Goal: Task Accomplishment & Management: Manage account settings

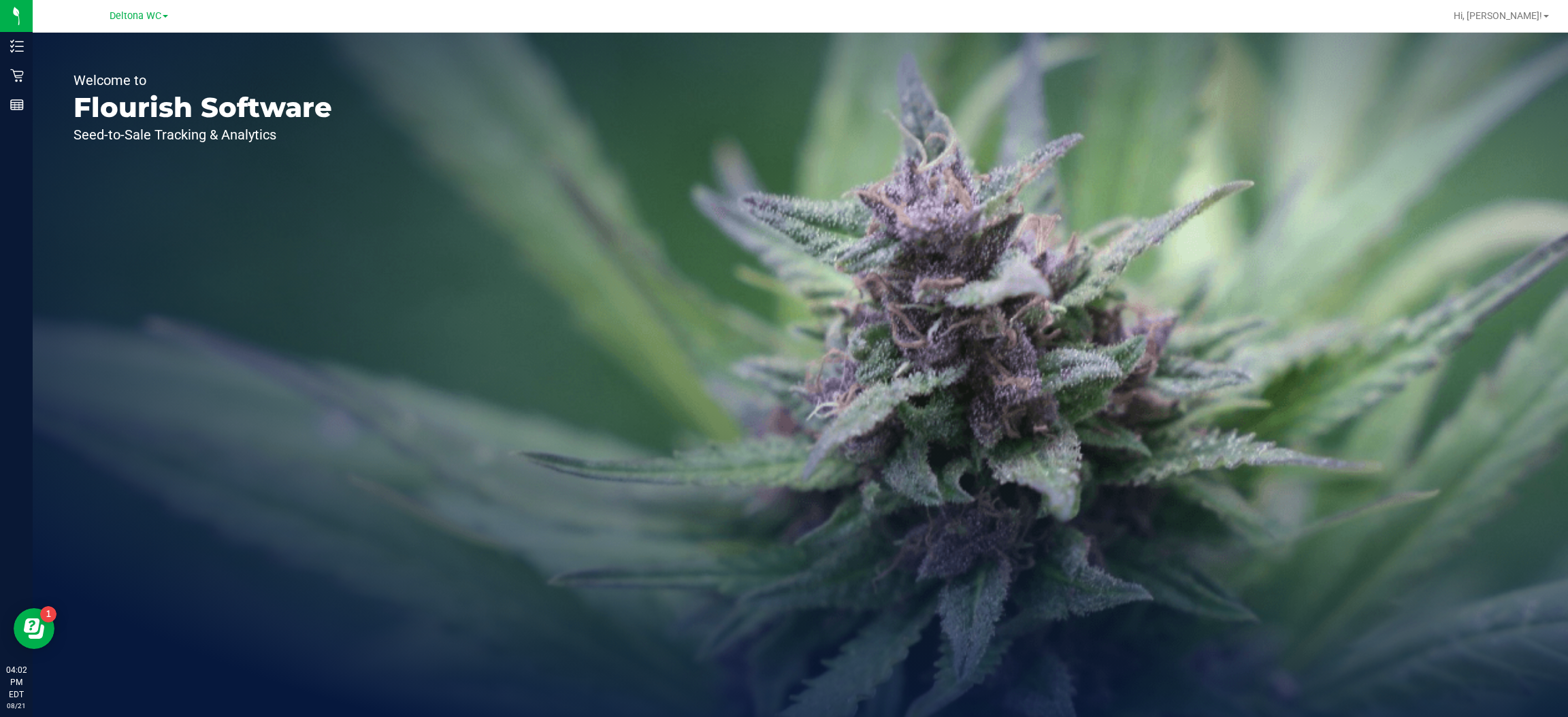
click at [161, 14] on span "Deltona WC" at bounding box center [135, 16] width 52 height 12
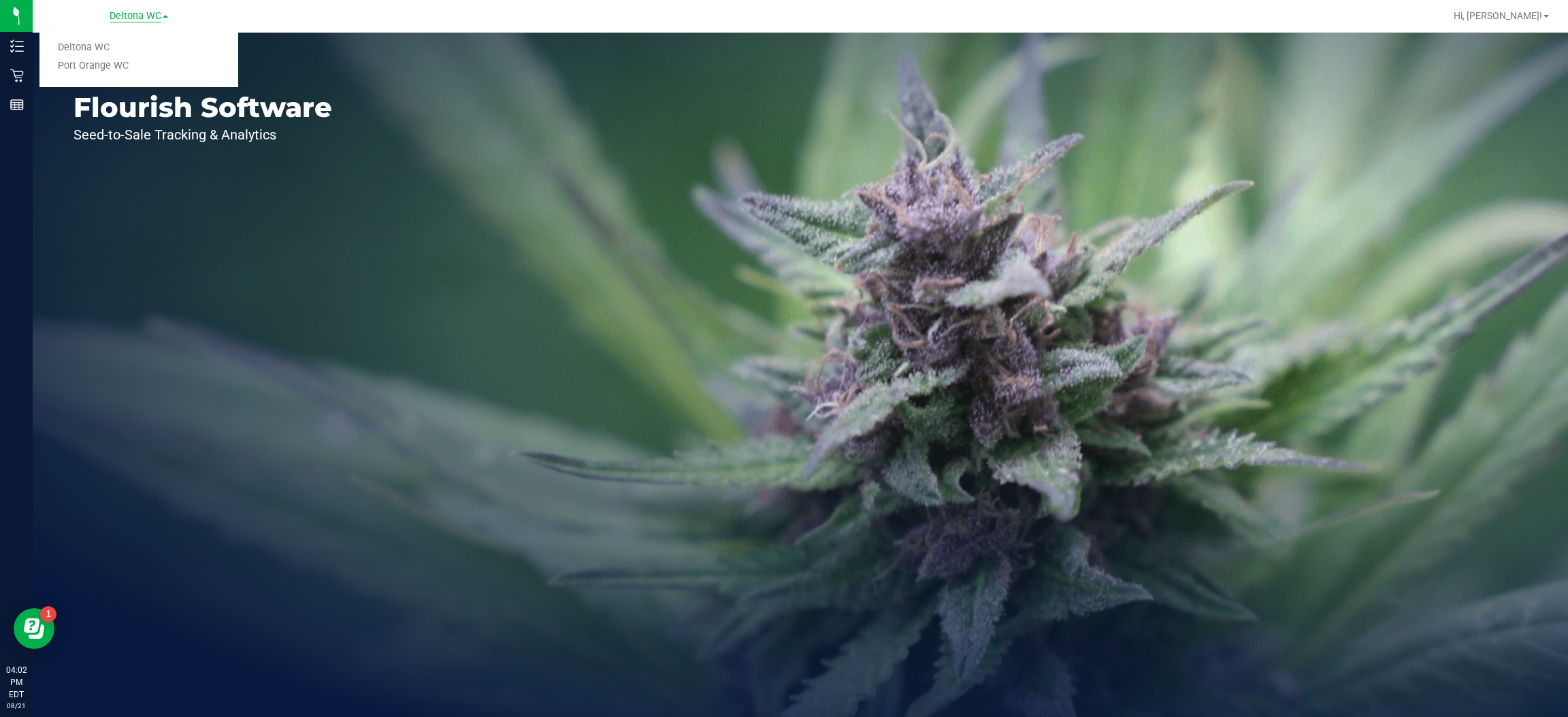
click at [116, 67] on link "Port Orange WC" at bounding box center [139, 66] width 199 height 19
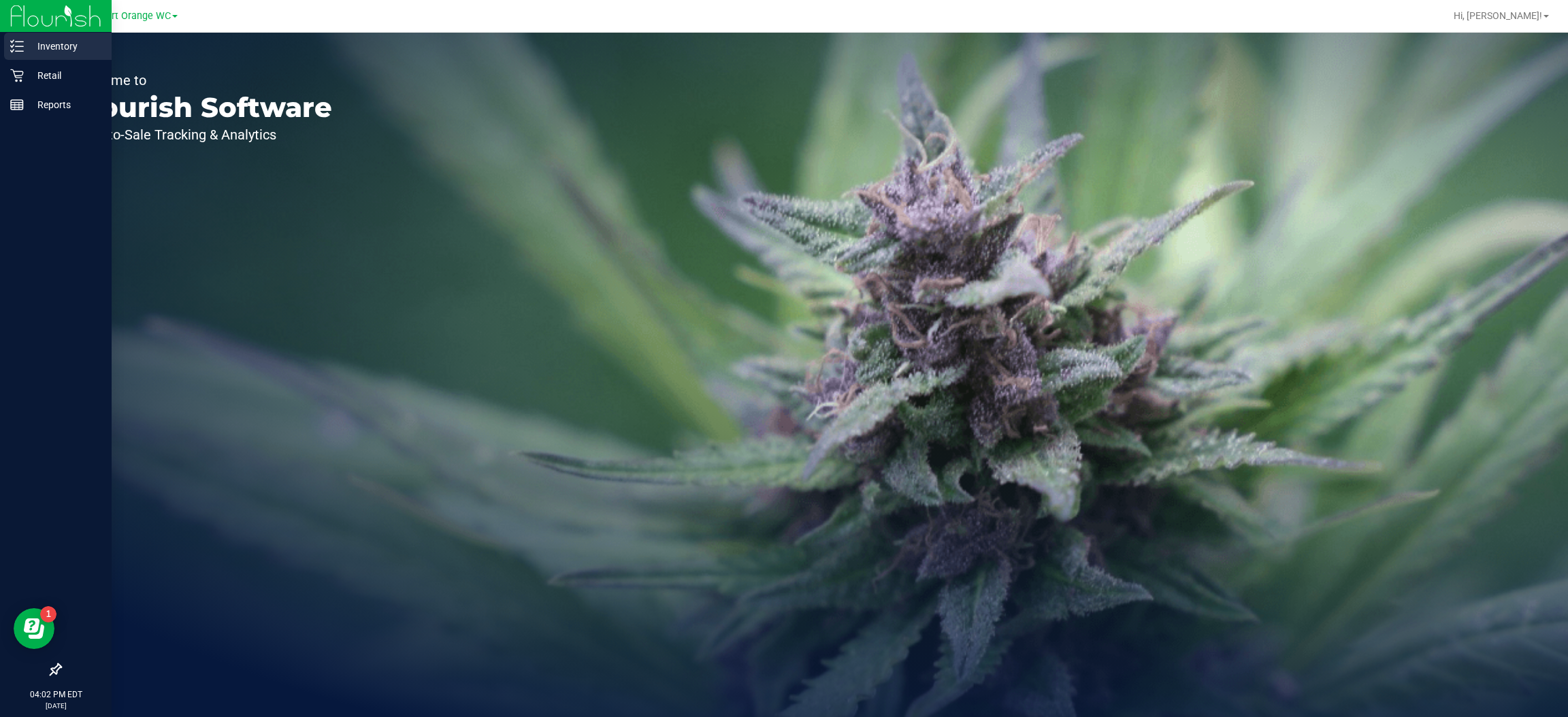
click at [19, 51] on line at bounding box center [19, 51] width 8 height 0
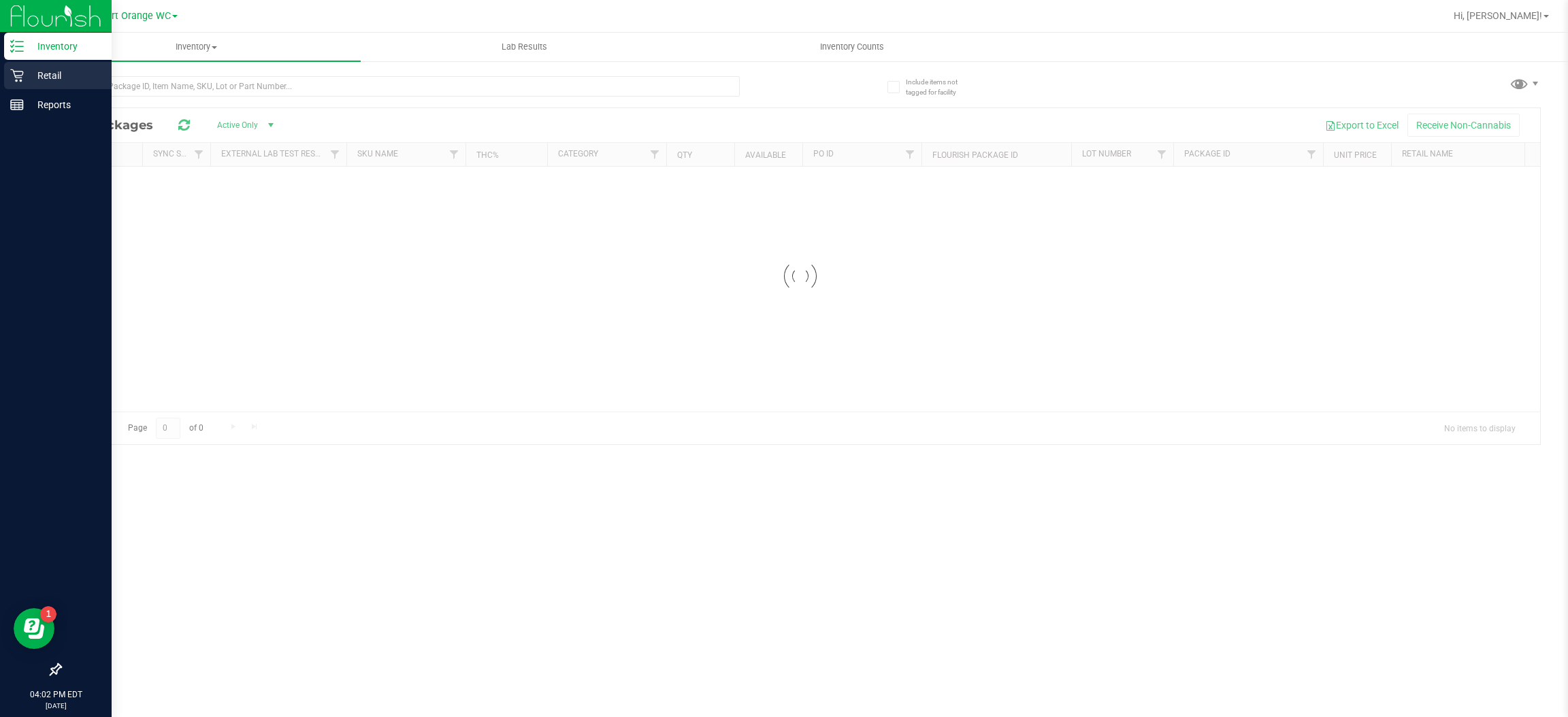
click at [47, 83] on p "Retail" at bounding box center [65, 75] width 82 height 16
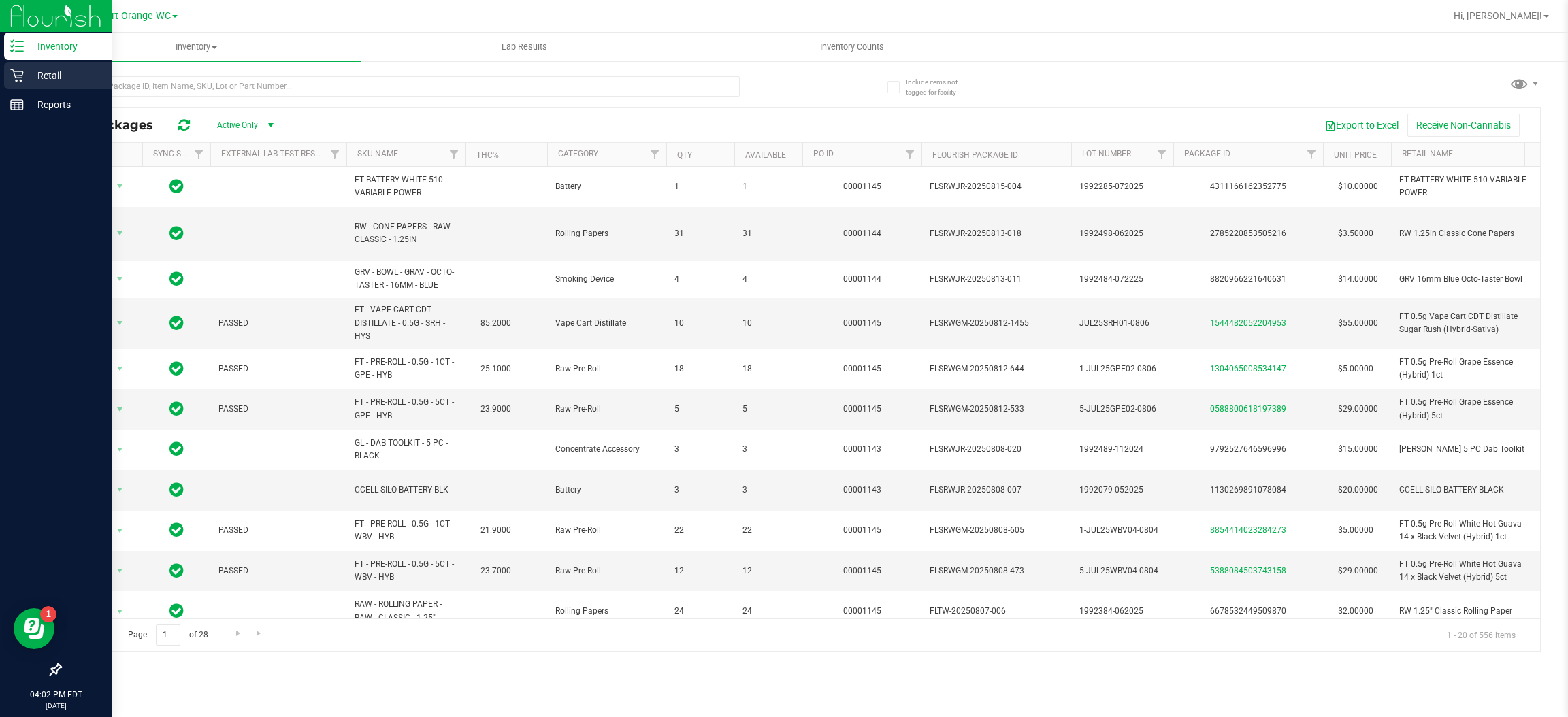
click at [52, 71] on p "Retail" at bounding box center [65, 75] width 82 height 16
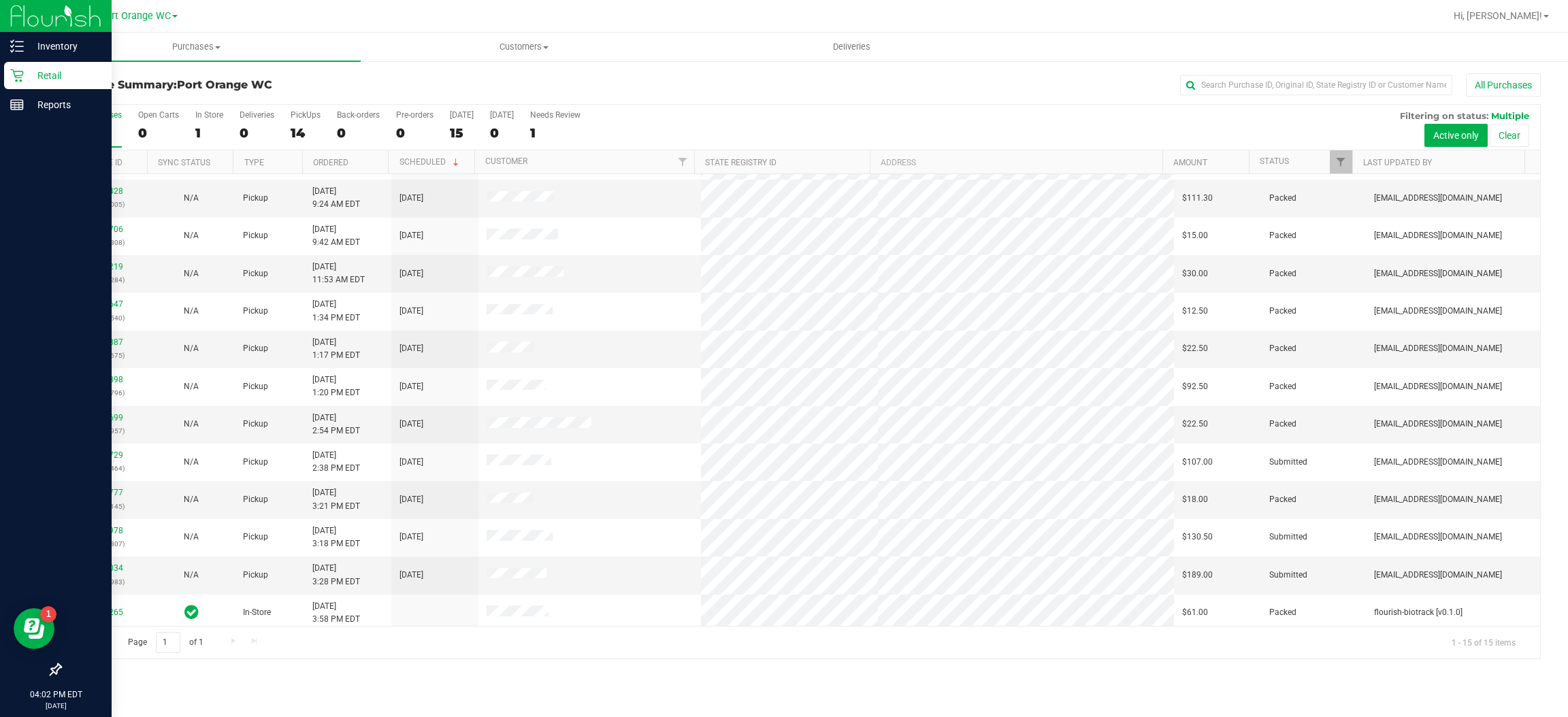
scroll to position [114, 0]
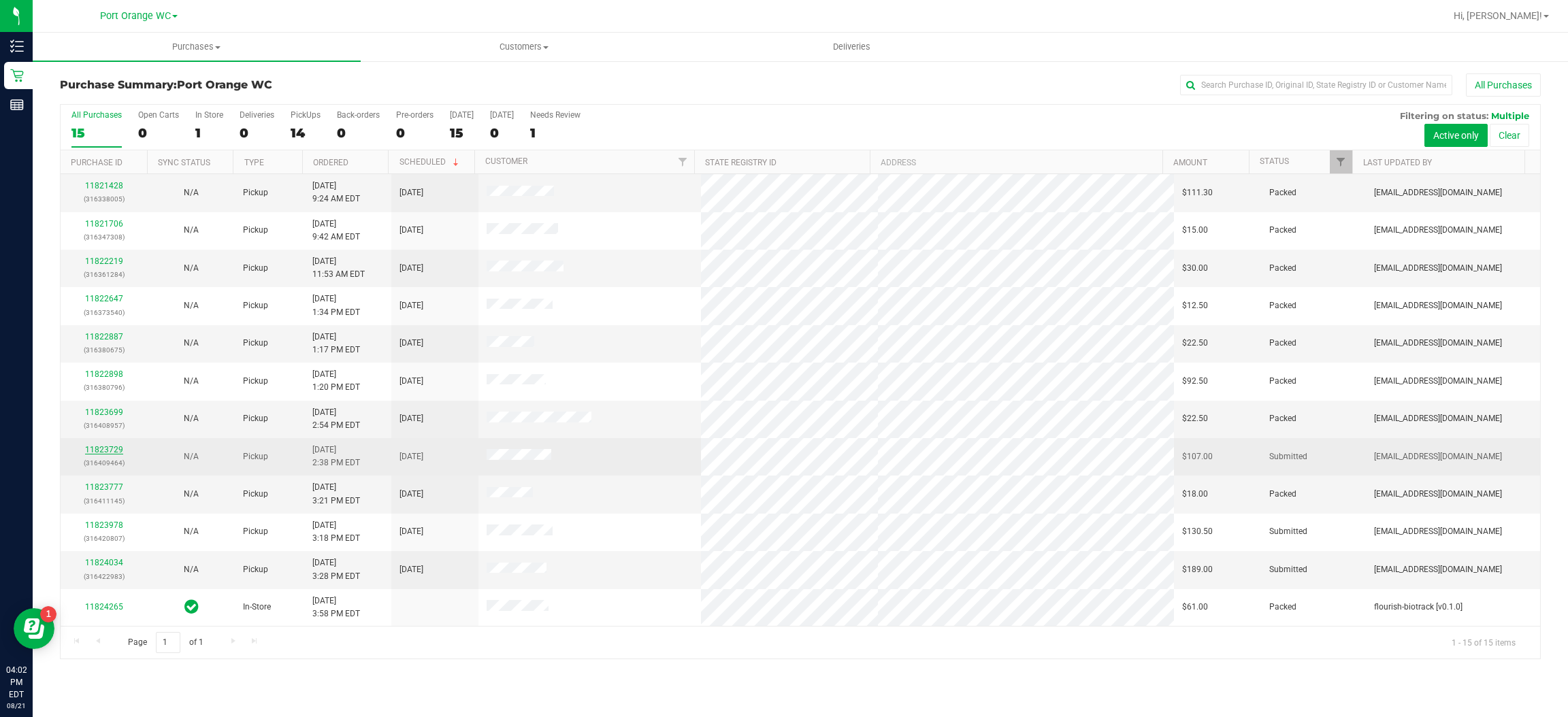
click at [107, 447] on link "11823729" at bounding box center [104, 449] width 38 height 9
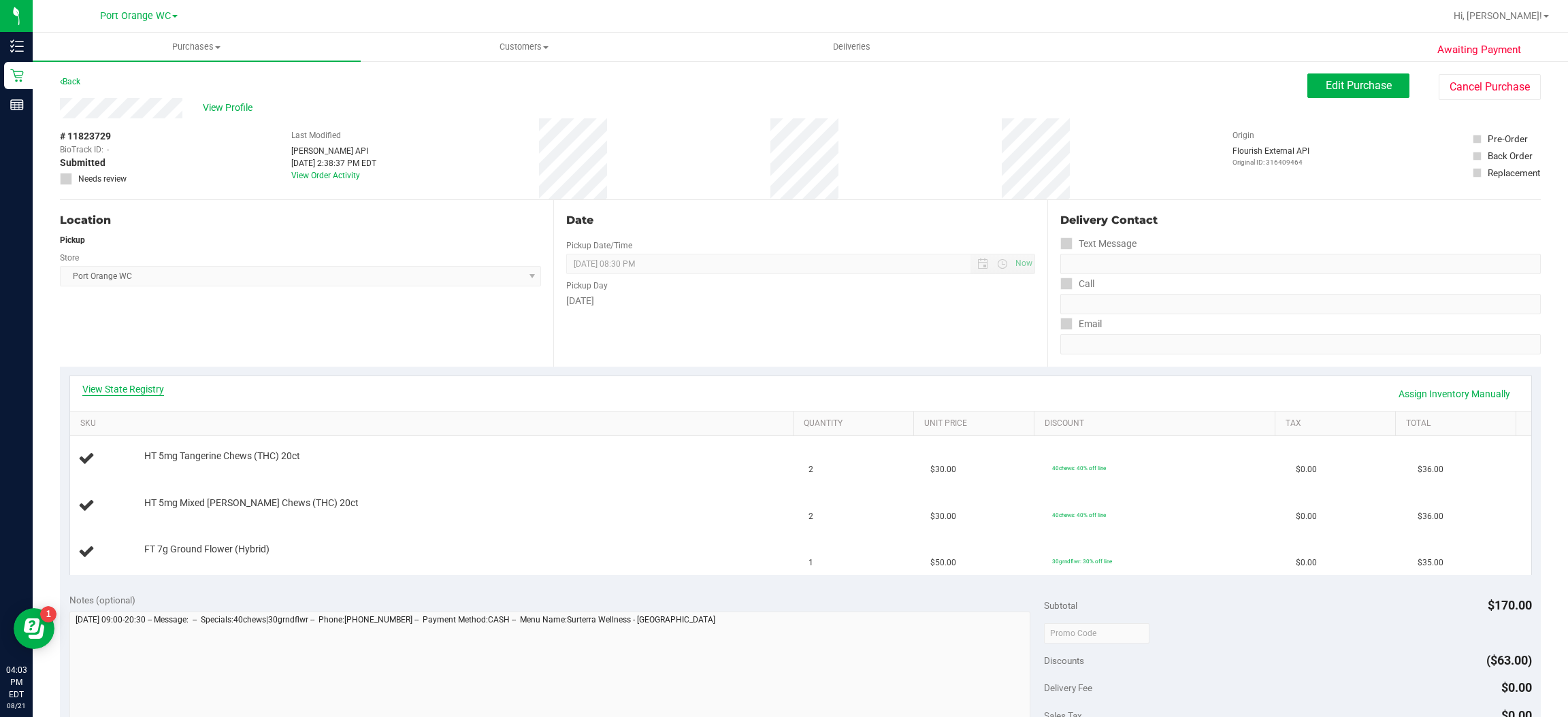
click at [115, 386] on link "View State Registry" at bounding box center [123, 390] width 82 height 14
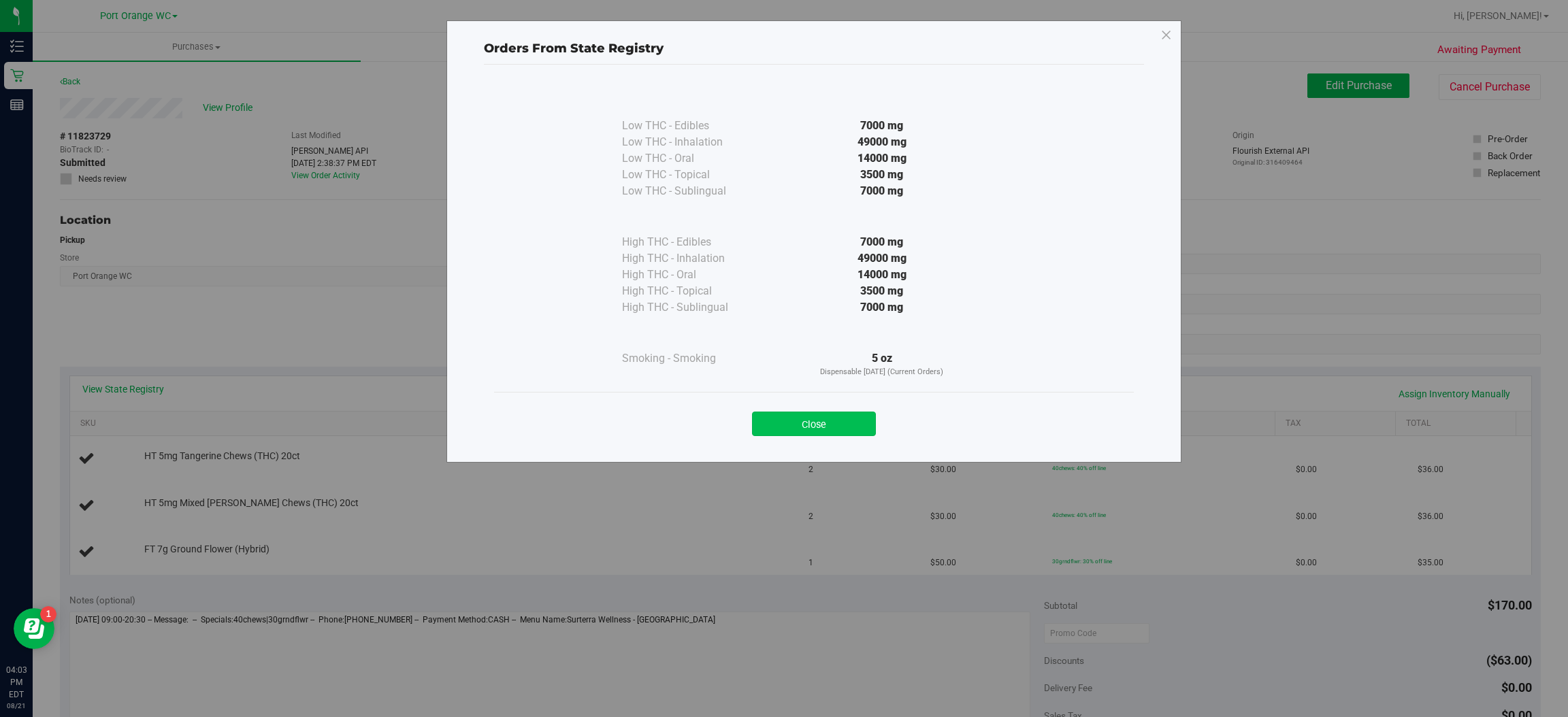
click at [832, 418] on button "Close" at bounding box center [814, 424] width 124 height 25
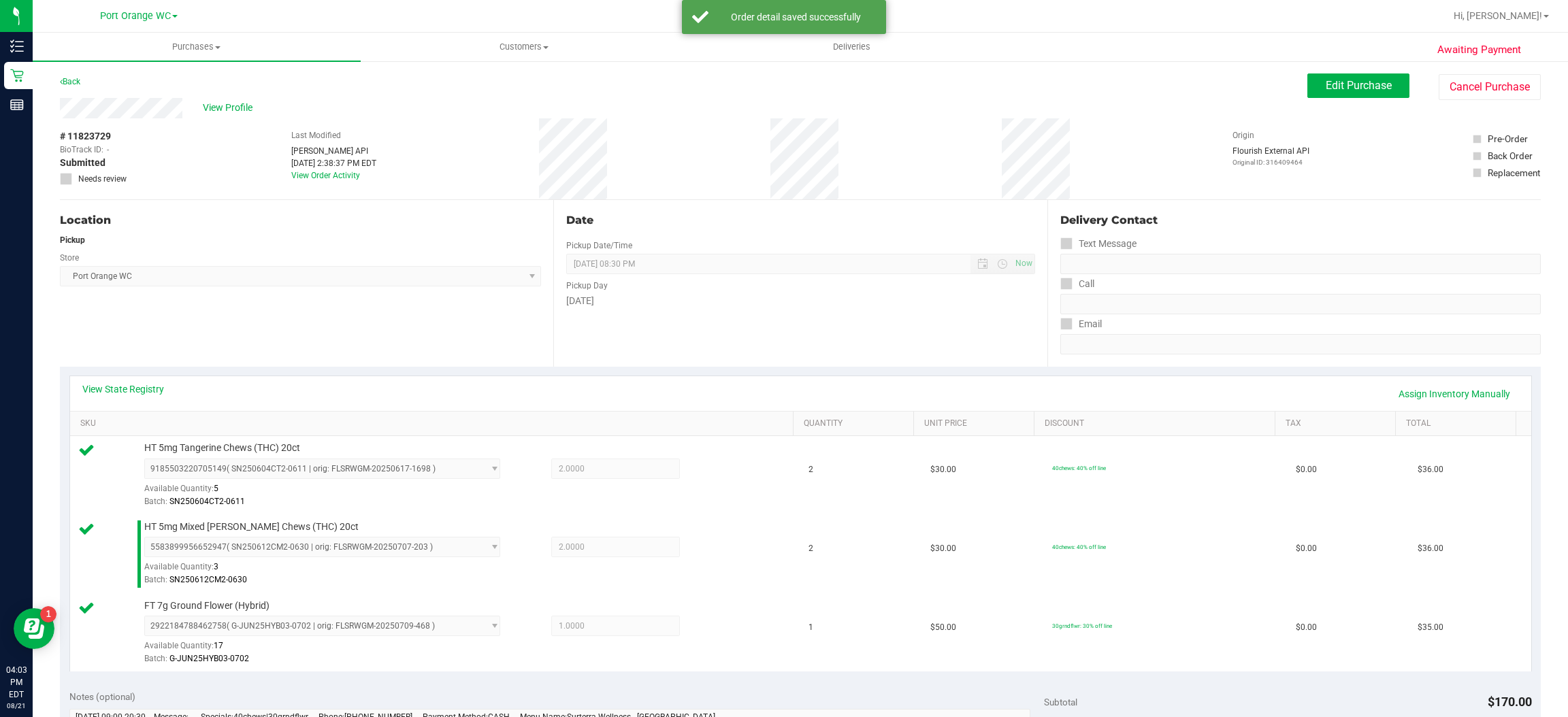
scroll to position [247, 0]
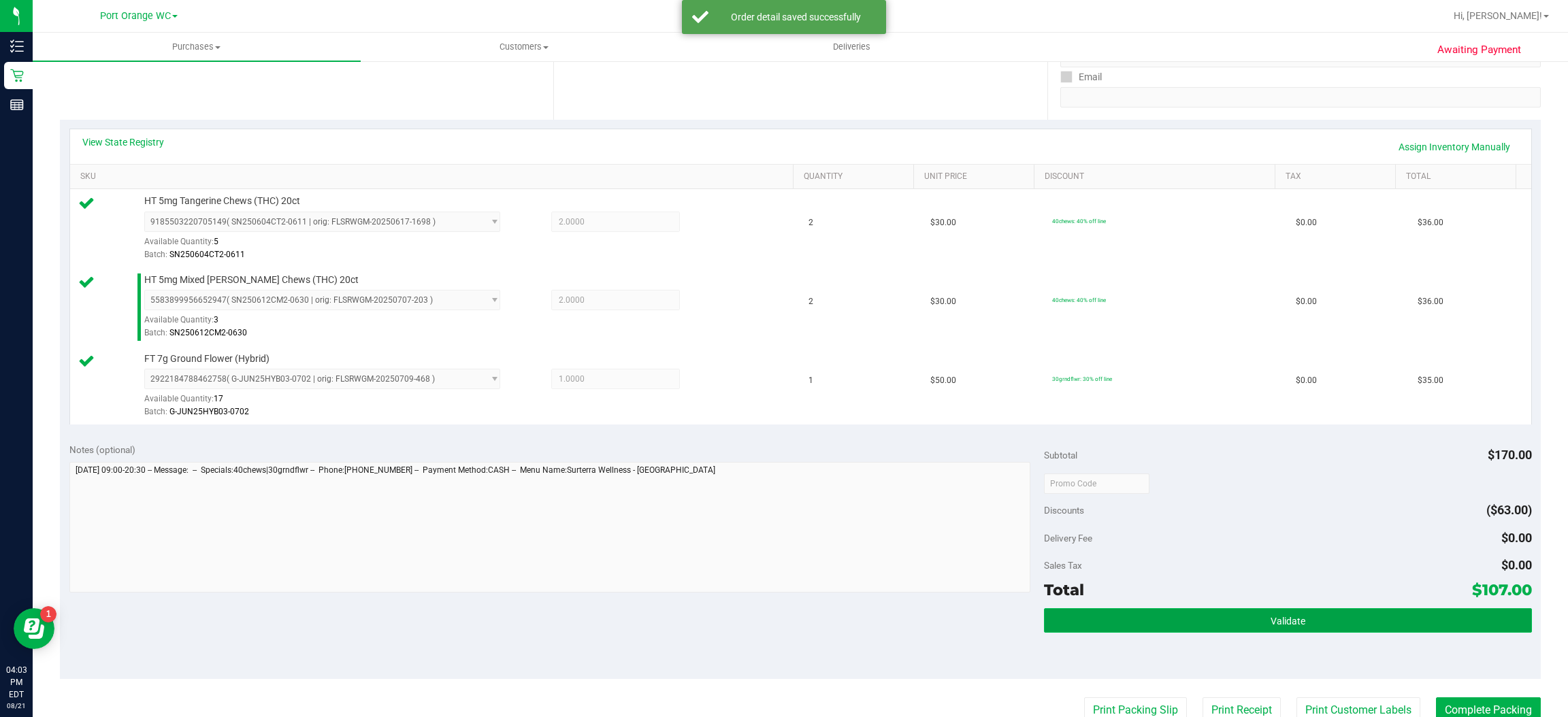
click at [1270, 627] on span "Validate" at bounding box center [1287, 621] width 35 height 11
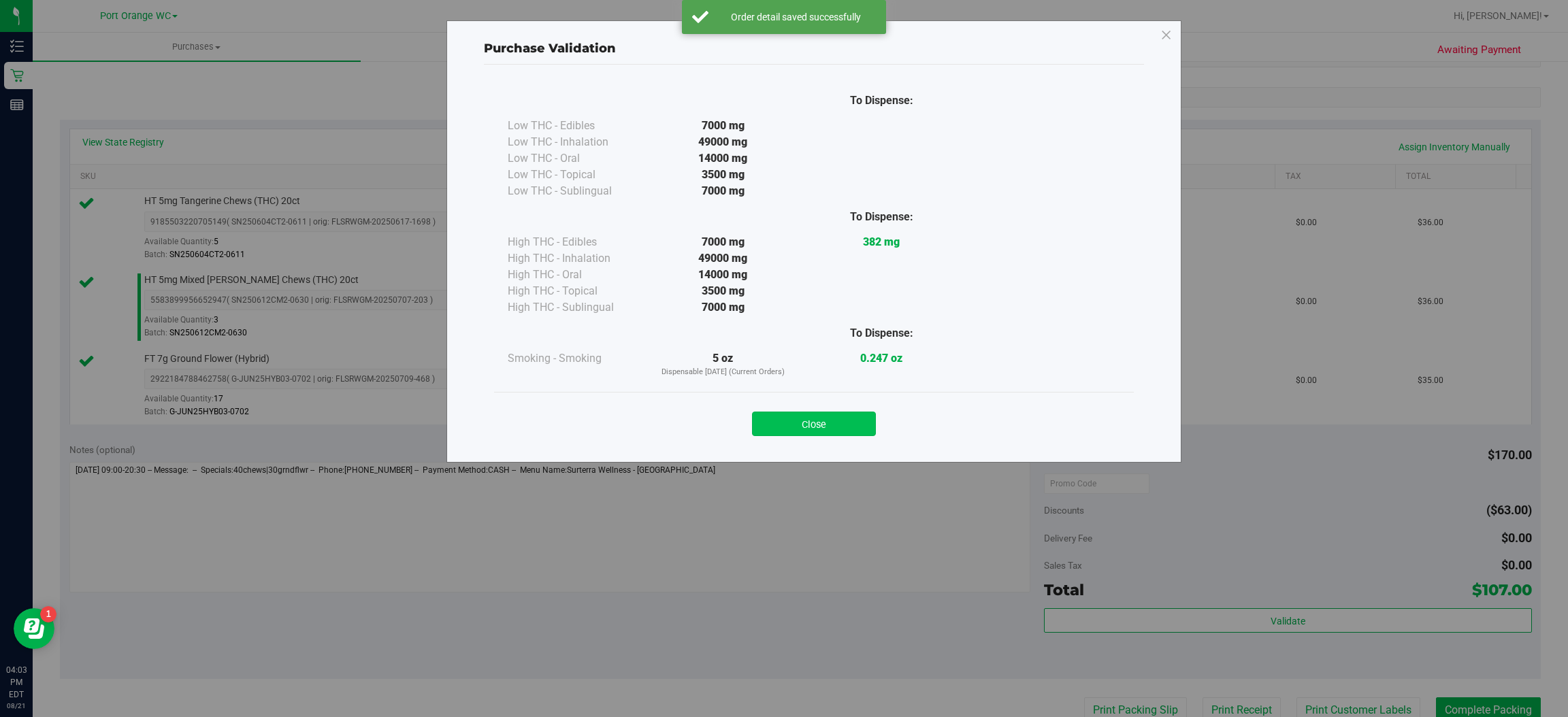
click at [839, 423] on button "Close" at bounding box center [814, 424] width 124 height 25
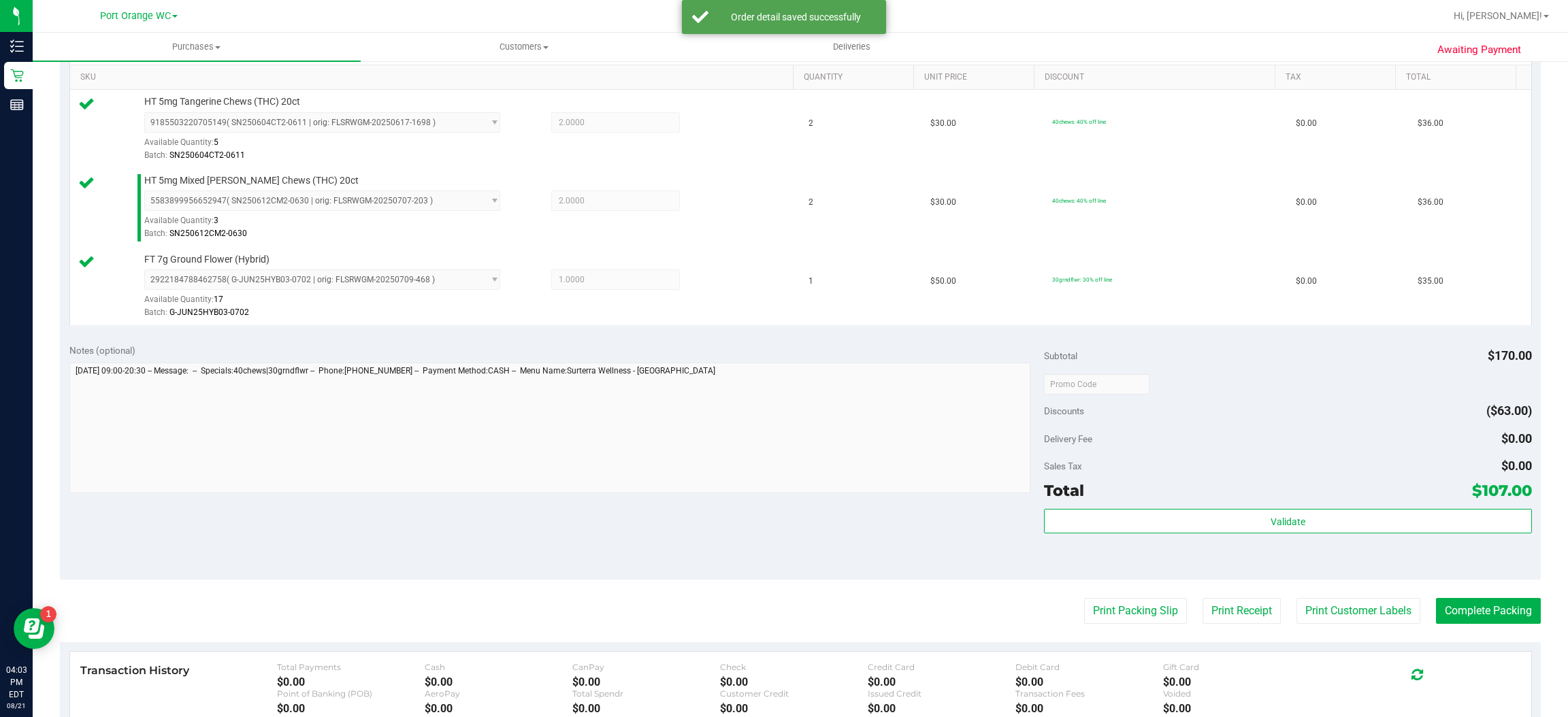
scroll to position [348, 0]
click at [1359, 606] on button "Print Customer Labels" at bounding box center [1359, 609] width 124 height 26
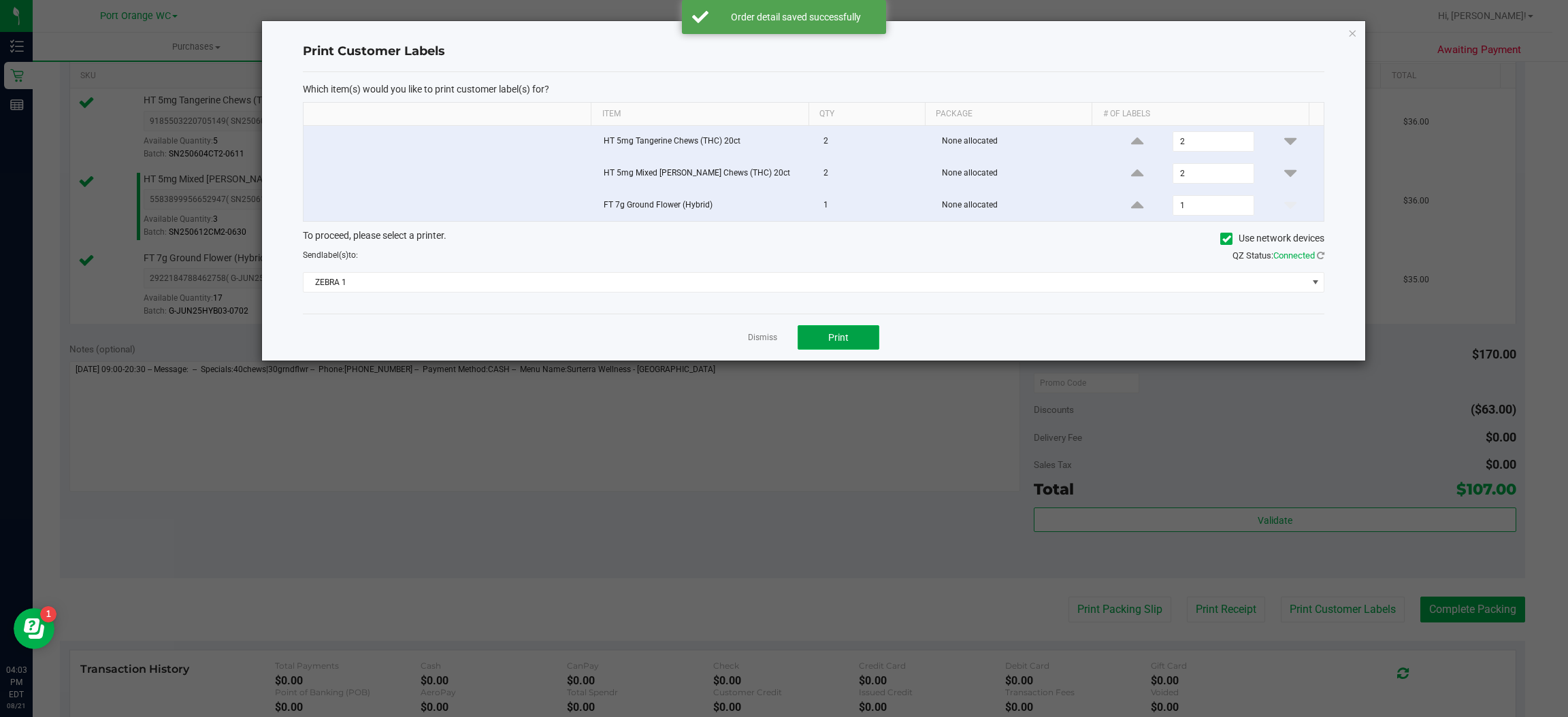
click at [857, 339] on button "Print" at bounding box center [838, 337] width 82 height 25
click at [1314, 284] on span at bounding box center [1315, 282] width 11 height 11
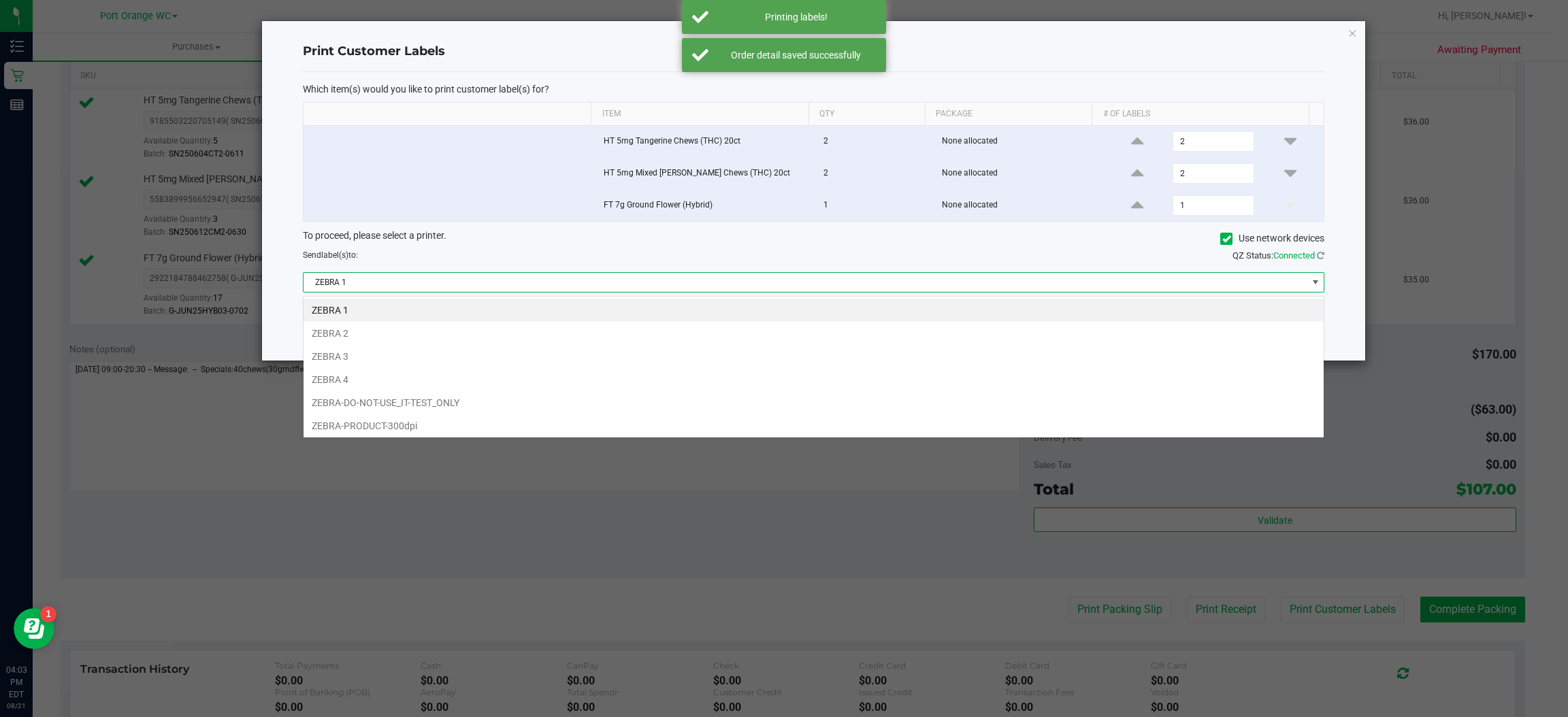
scroll to position [21, 1022]
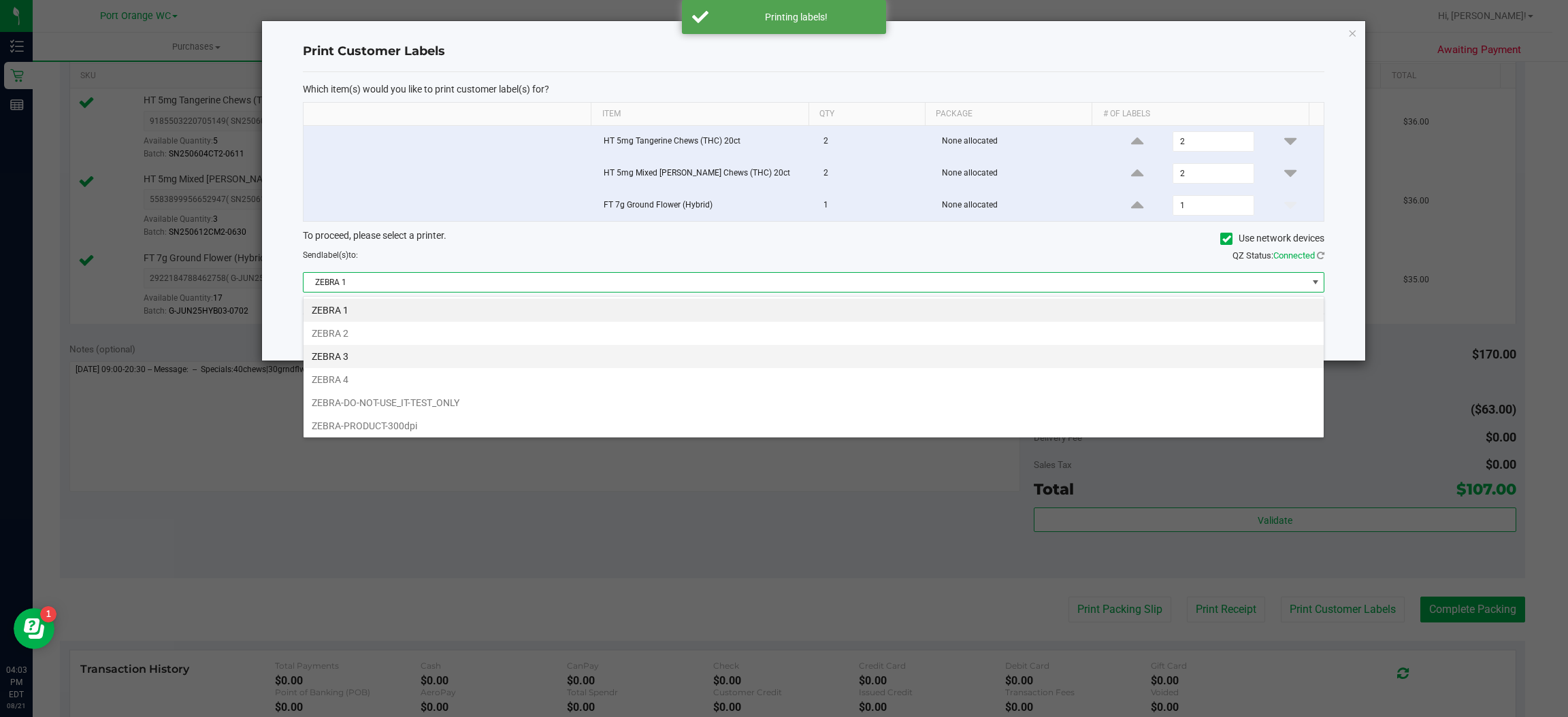
click at [356, 356] on li "ZEBRA 3" at bounding box center [813, 356] width 1020 height 23
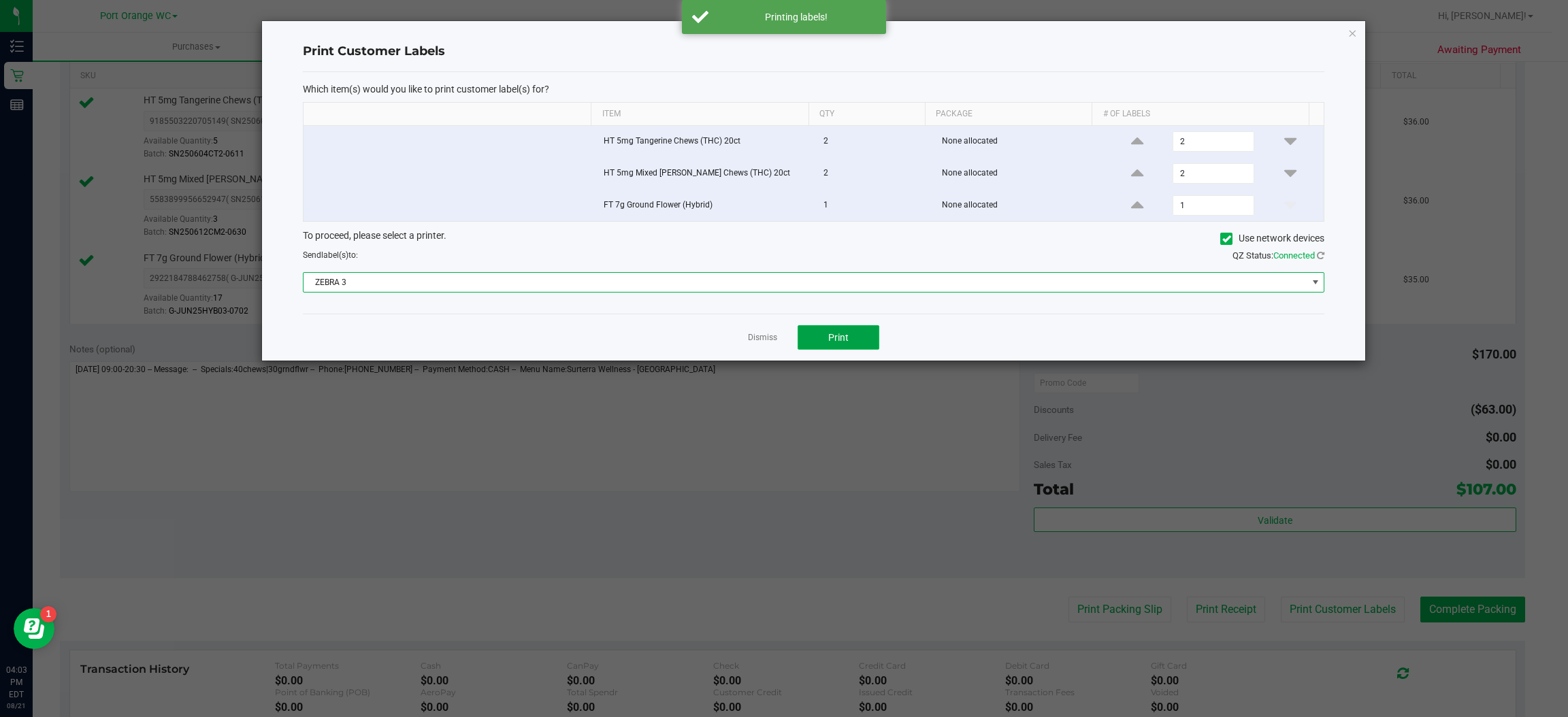
click at [861, 333] on button "Print" at bounding box center [838, 337] width 82 height 25
click at [1355, 26] on icon "button" at bounding box center [1353, 32] width 9 height 16
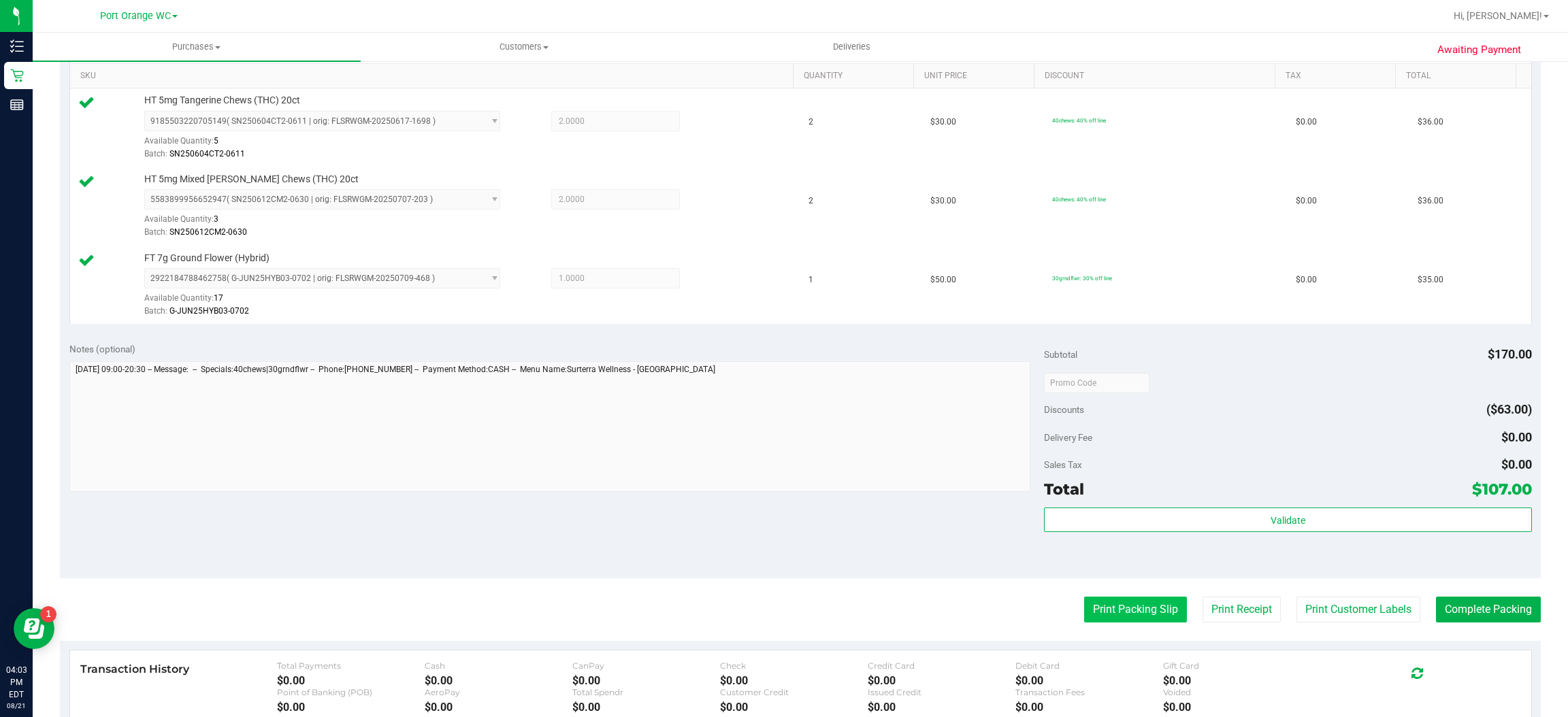
click at [1124, 611] on button "Print Packing Slip" at bounding box center [1135, 609] width 103 height 26
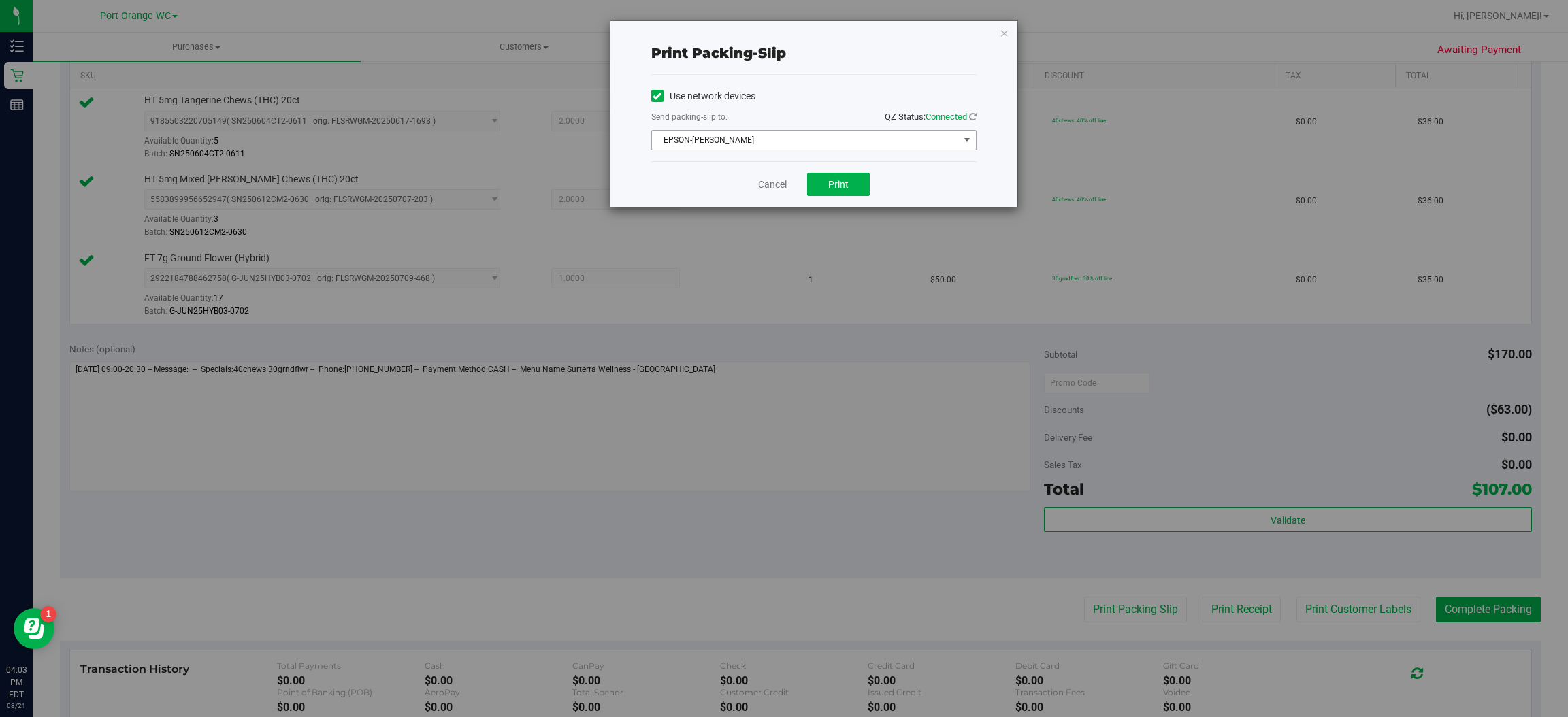
click at [966, 139] on span "select" at bounding box center [966, 139] width 11 height 11
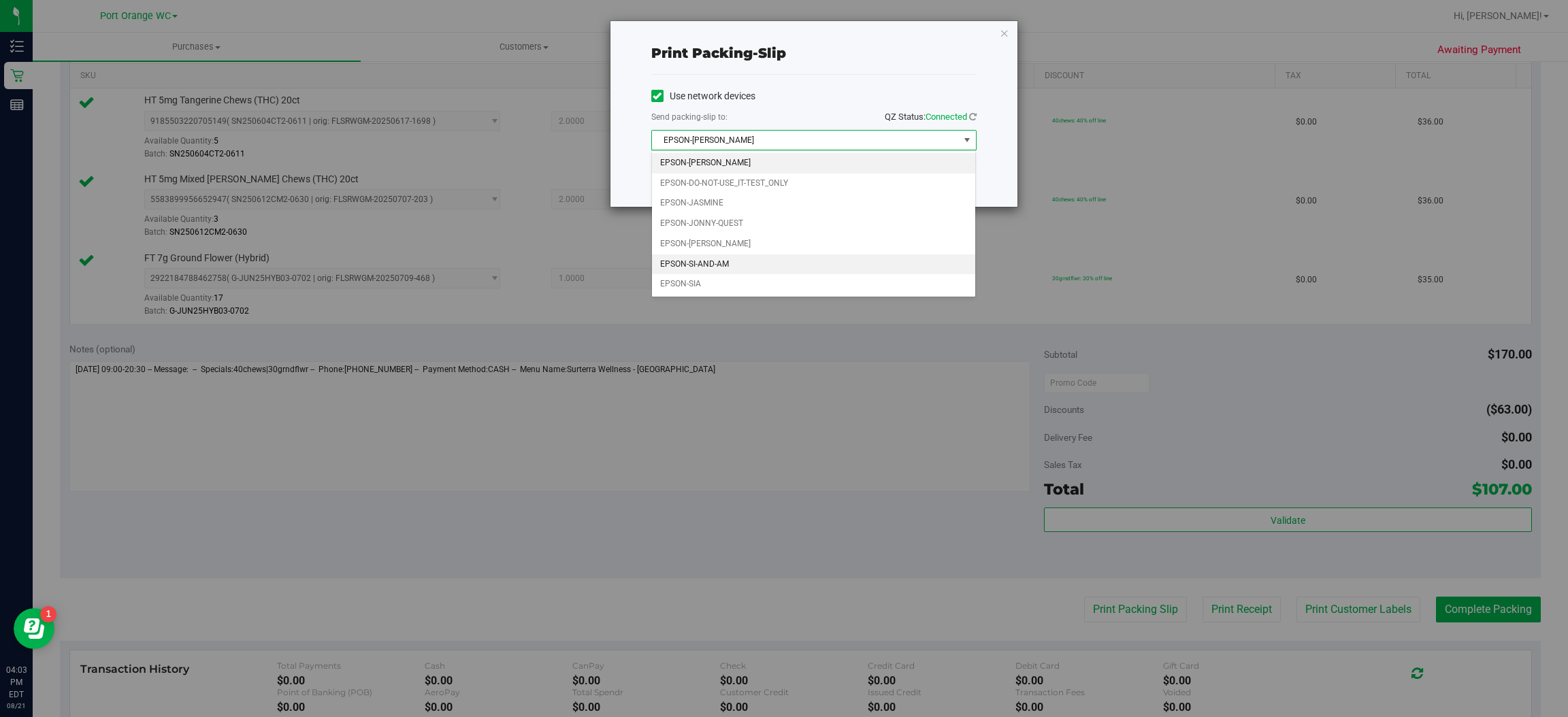
click at [728, 270] on li "EPSON-SI-AND-AM" at bounding box center [813, 265] width 324 height 20
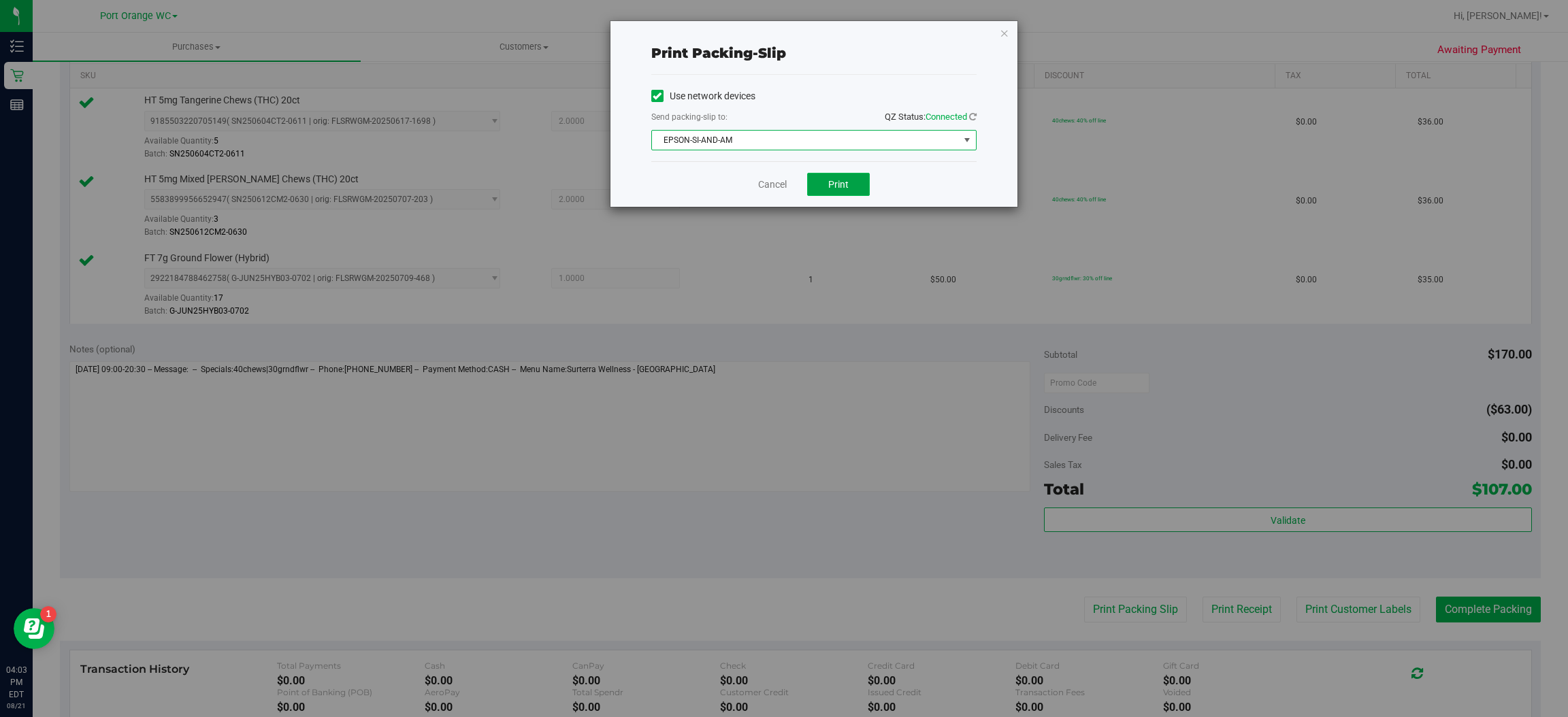
click at [855, 185] on button "Print" at bounding box center [839, 184] width 63 height 23
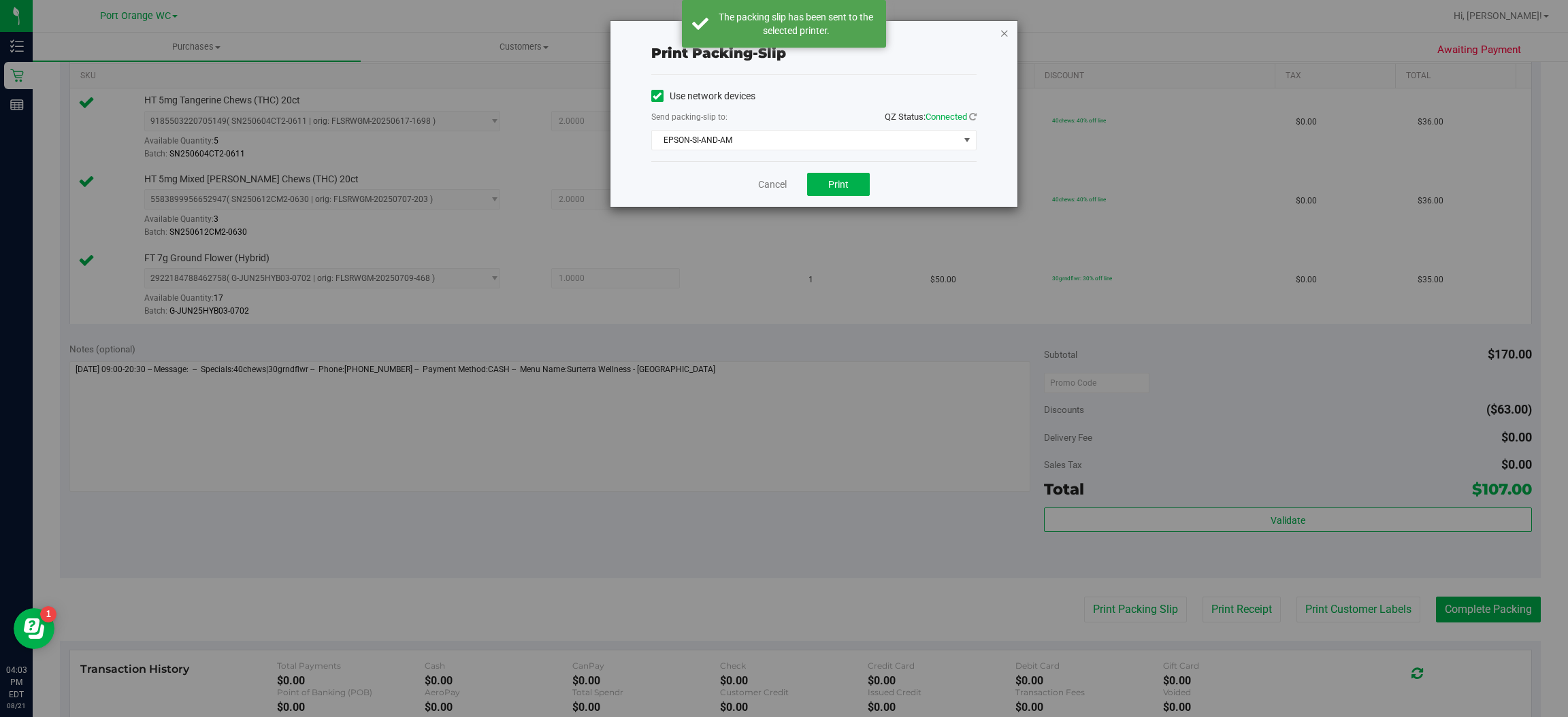
click at [1007, 33] on icon "button" at bounding box center [1004, 32] width 9 height 16
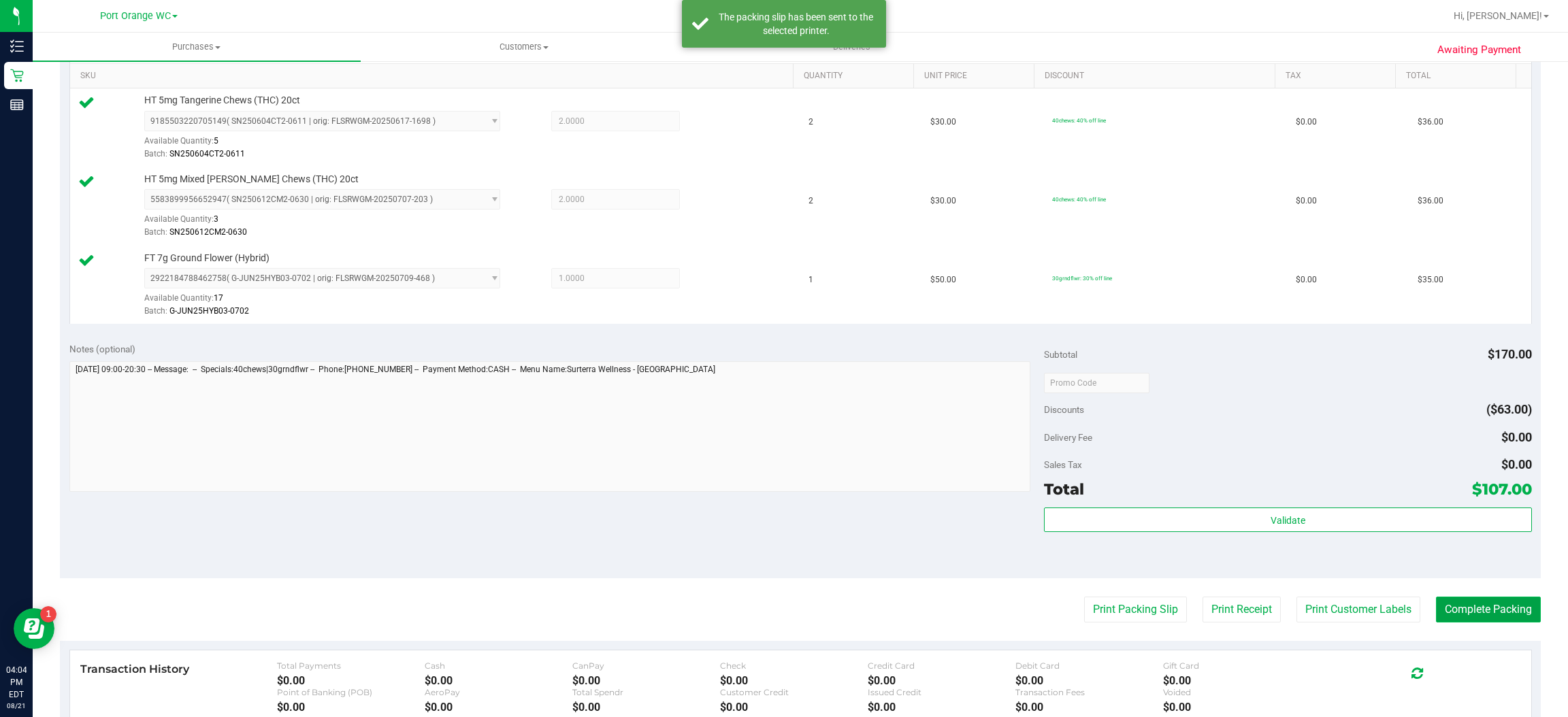
click at [1500, 617] on button "Complete Packing" at bounding box center [1488, 609] width 105 height 26
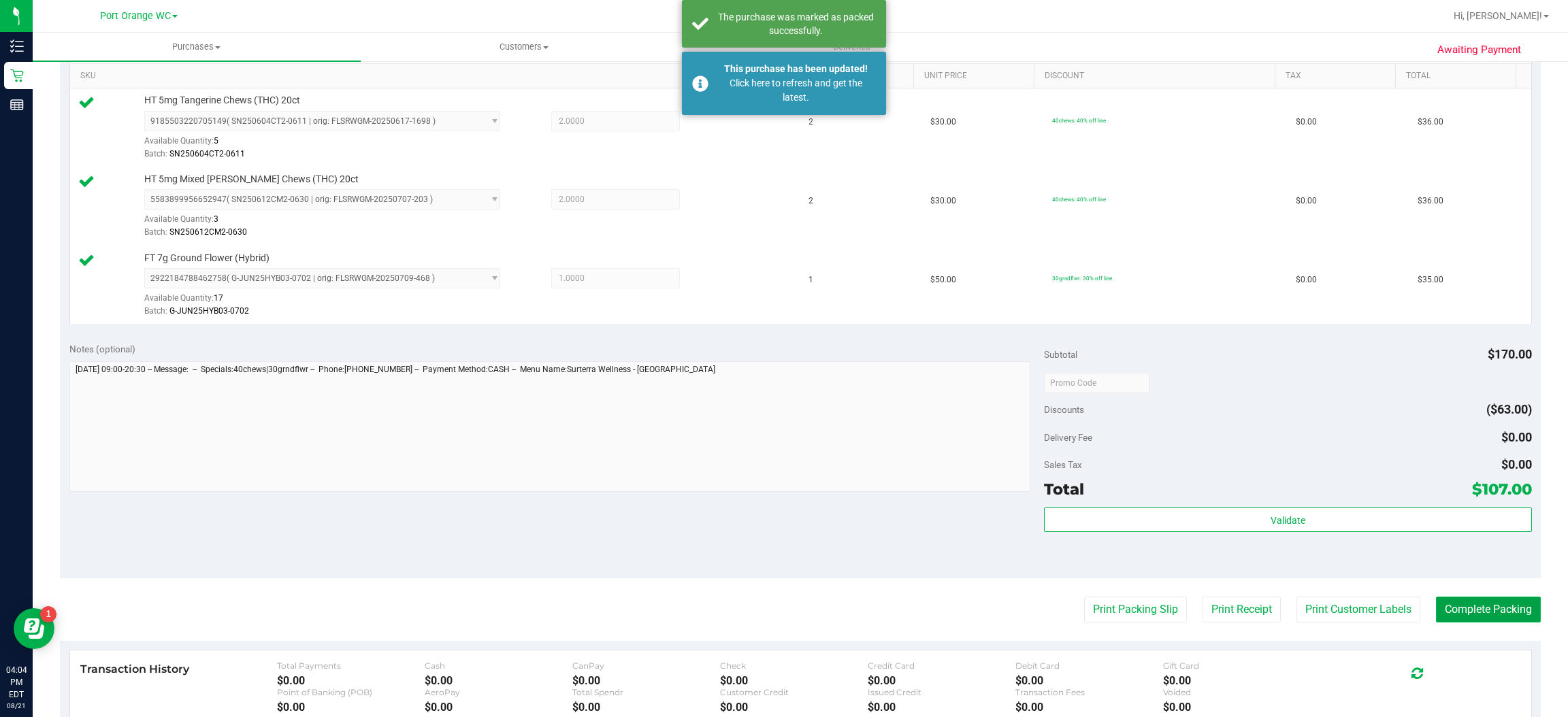
click at [1436, 596] on button "Complete Packing" at bounding box center [1488, 609] width 105 height 26
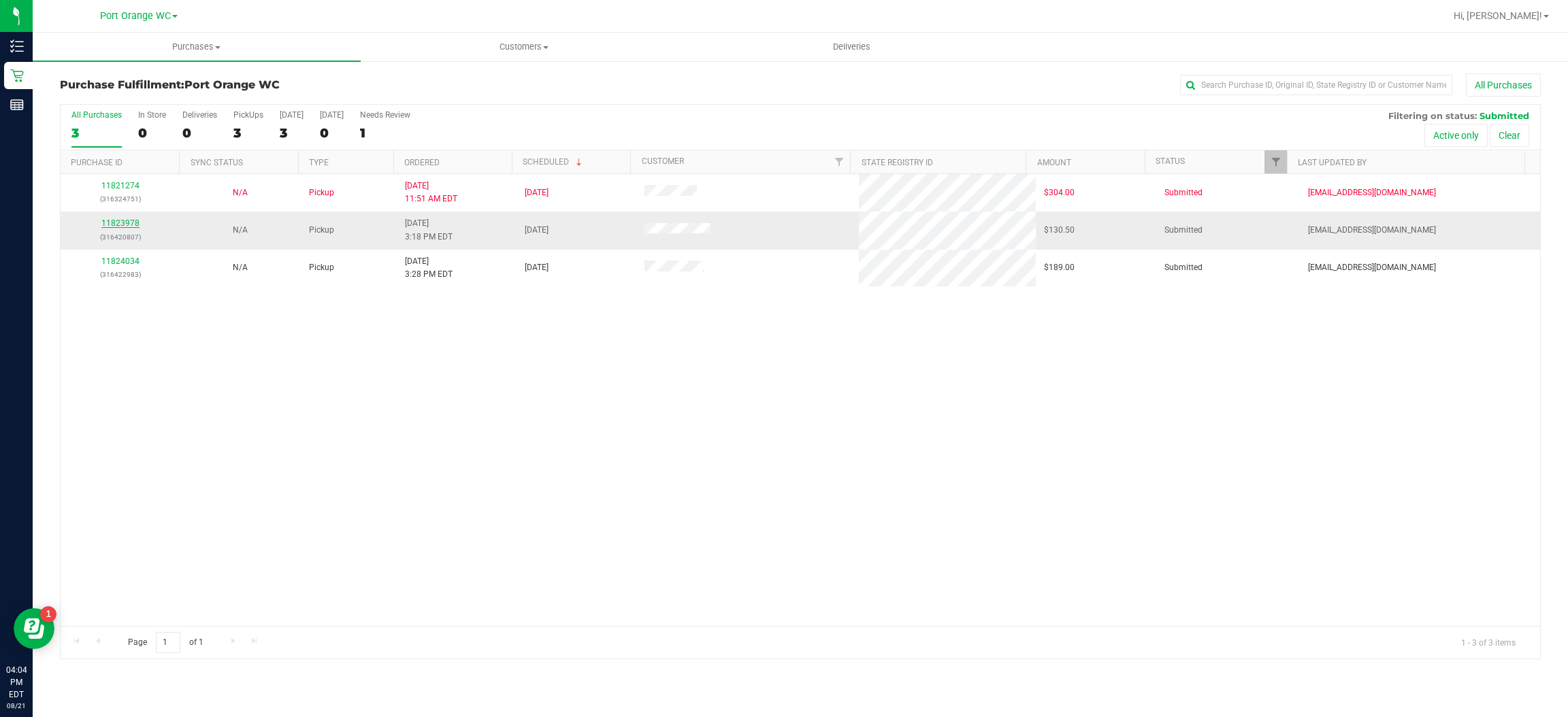
click at [130, 224] on link "11823978" at bounding box center [120, 223] width 38 height 9
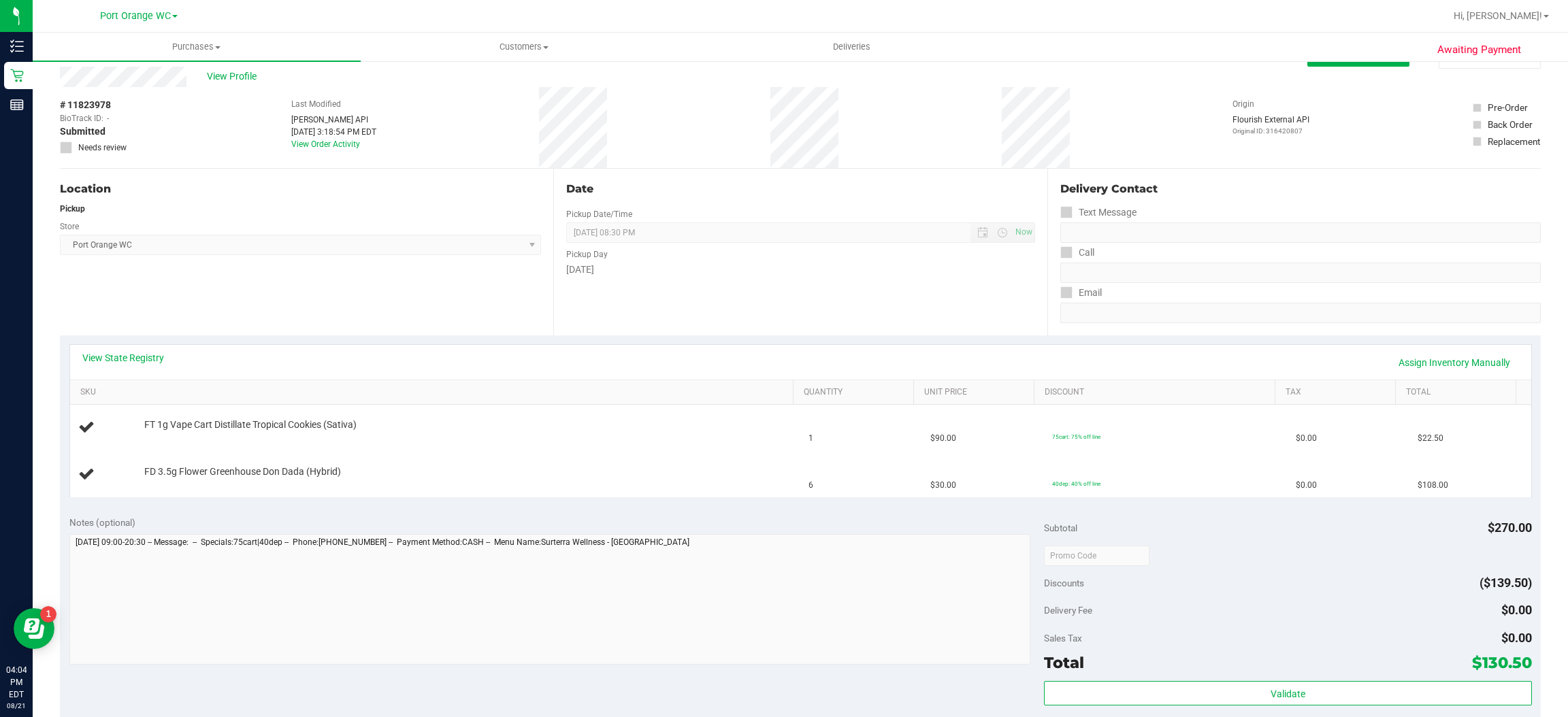
scroll to position [33, 0]
click at [146, 353] on link "View State Registry" at bounding box center [123, 356] width 82 height 14
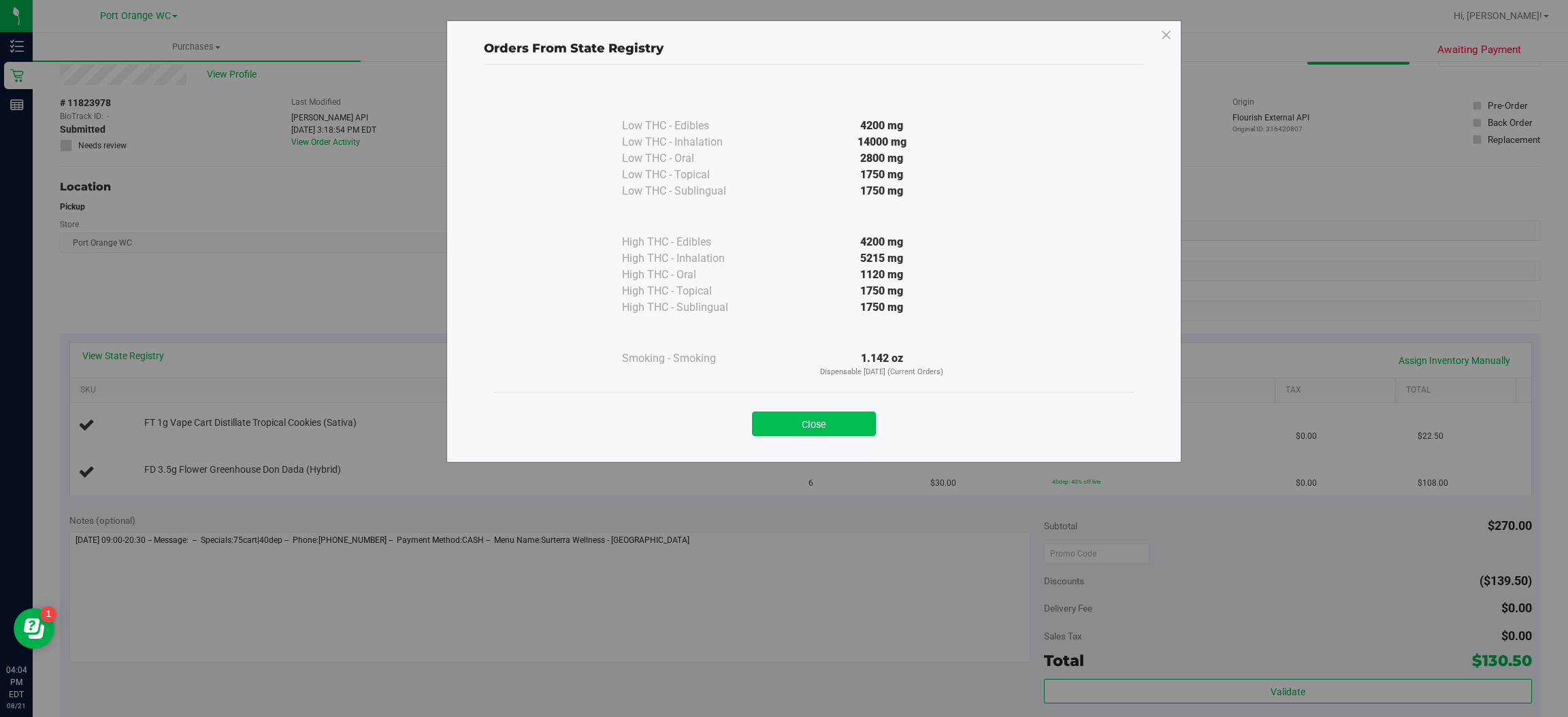
click at [848, 418] on button "Close" at bounding box center [814, 424] width 124 height 25
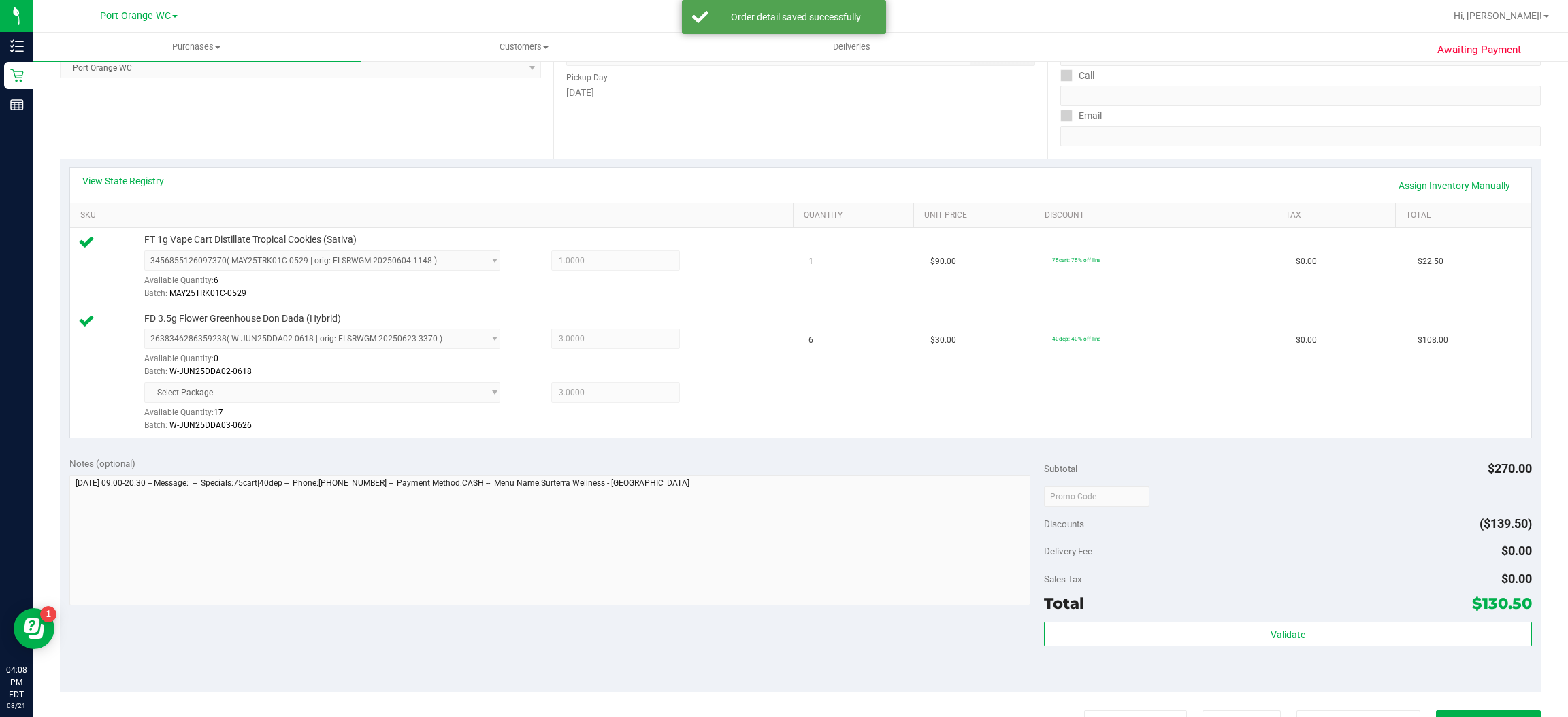
scroll to position [209, 0]
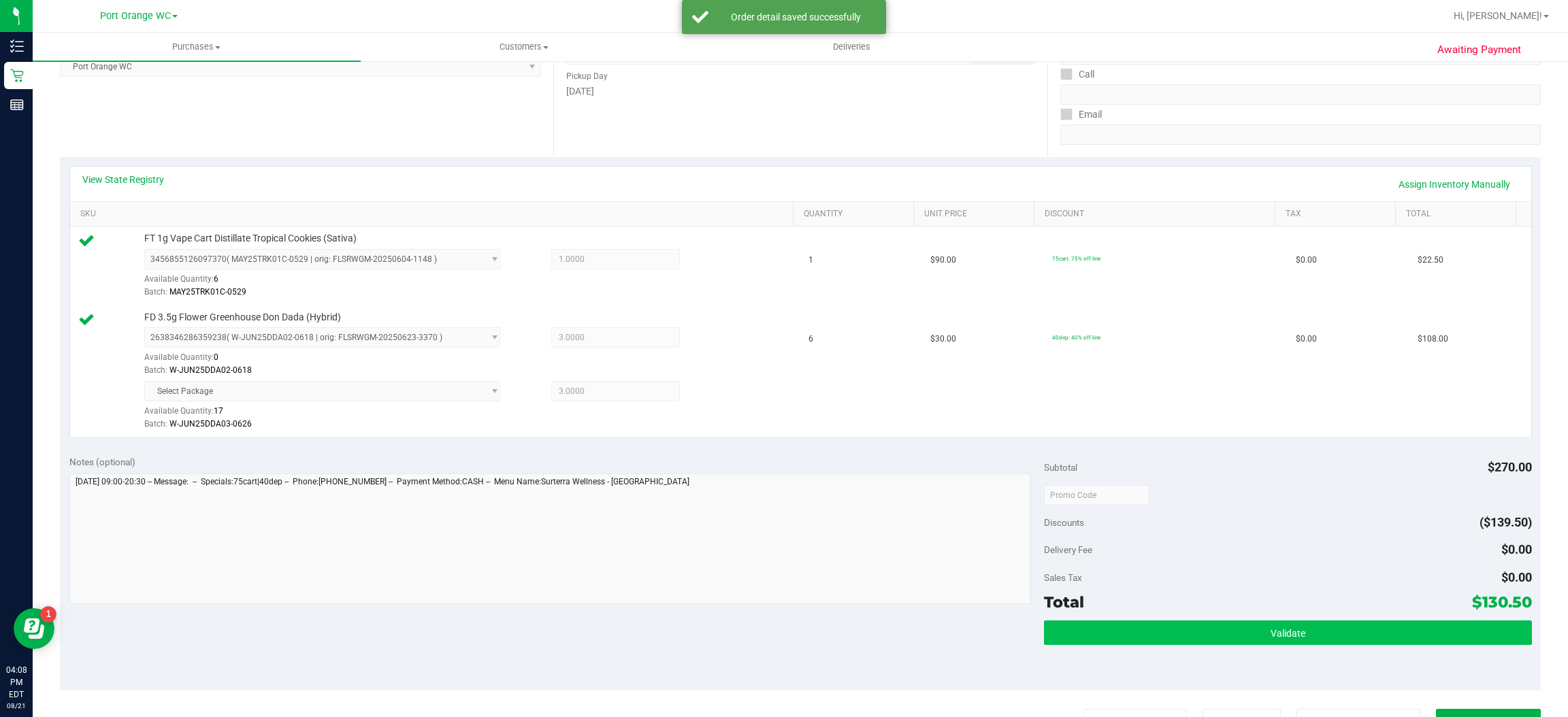
click at [1280, 639] on span "Validate" at bounding box center [1287, 633] width 35 height 11
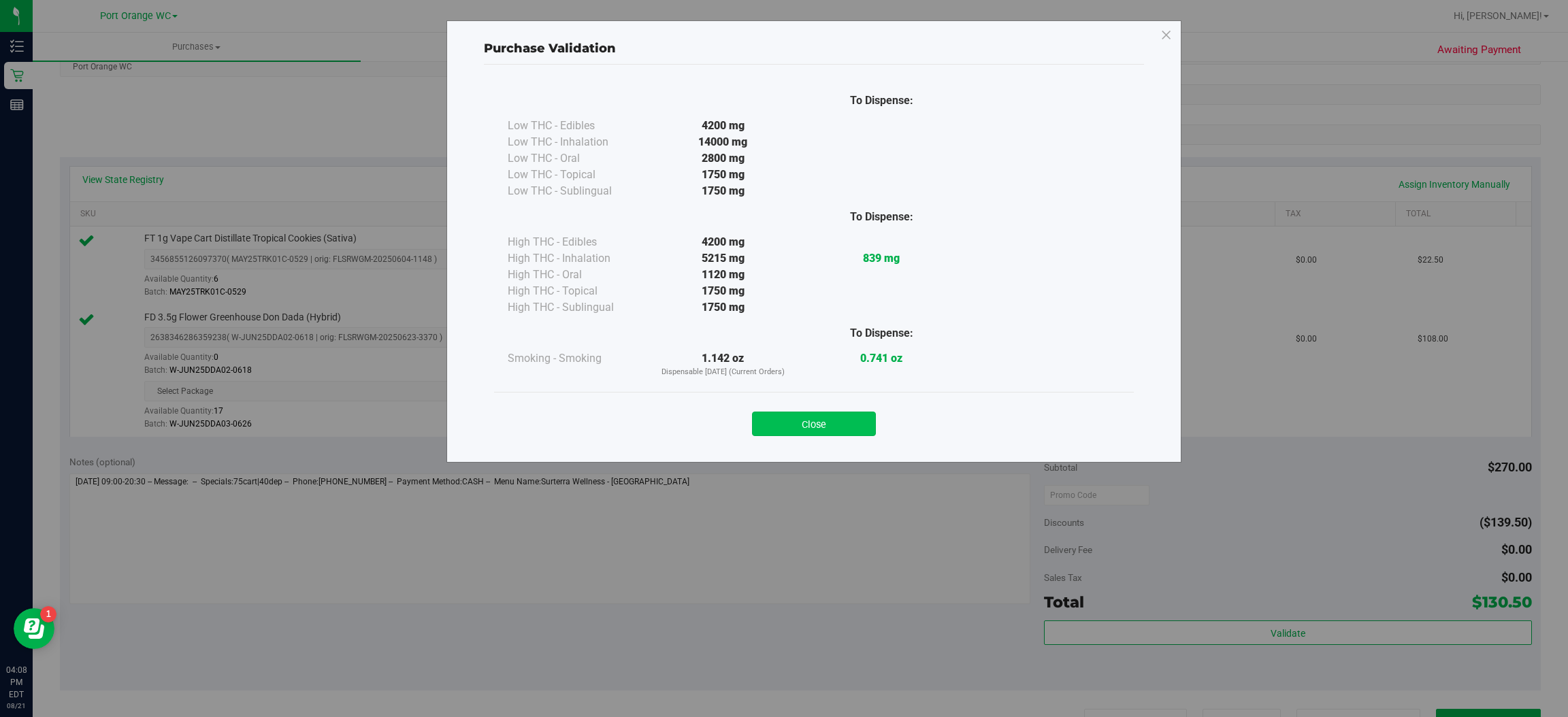
click at [841, 419] on button "Close" at bounding box center [814, 424] width 124 height 25
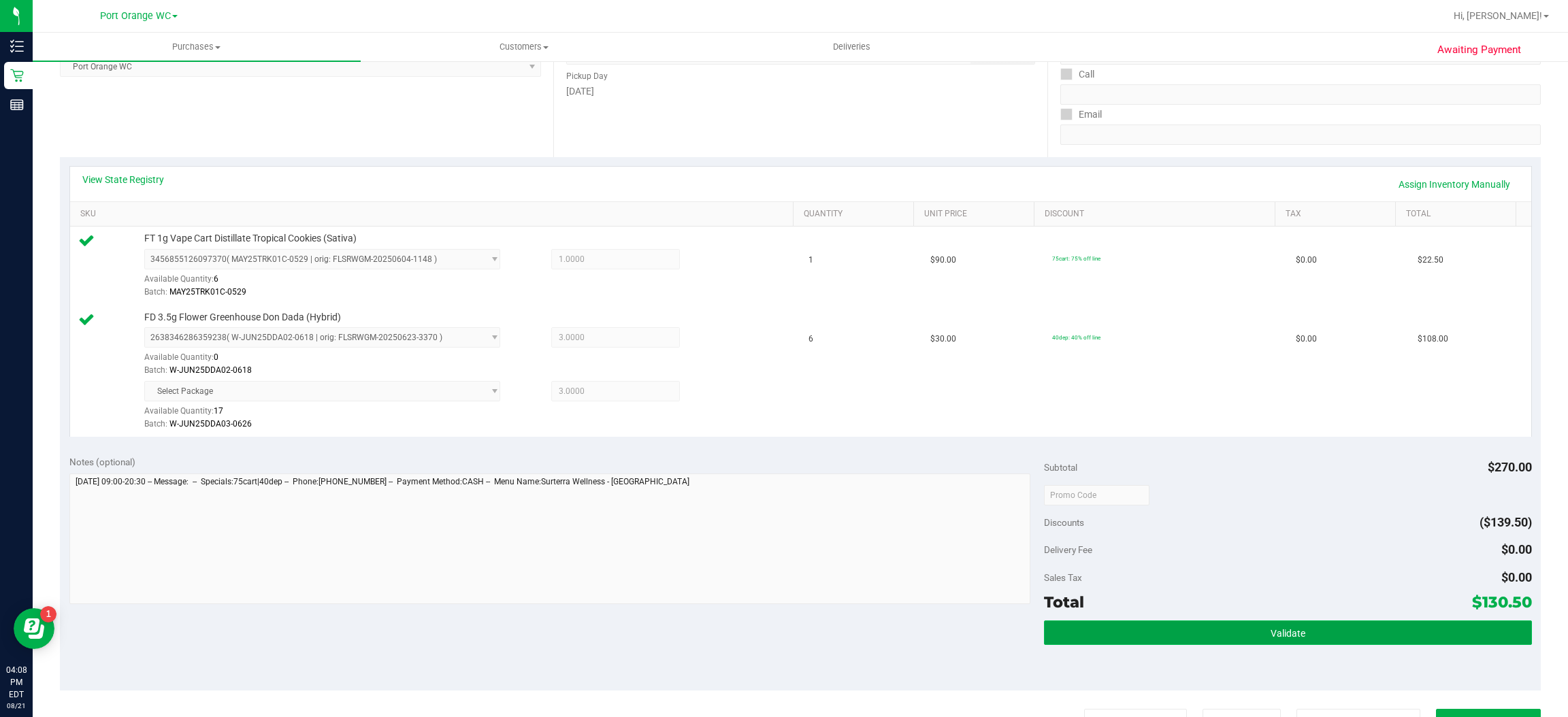
click at [1291, 642] on button "Validate" at bounding box center [1287, 632] width 488 height 25
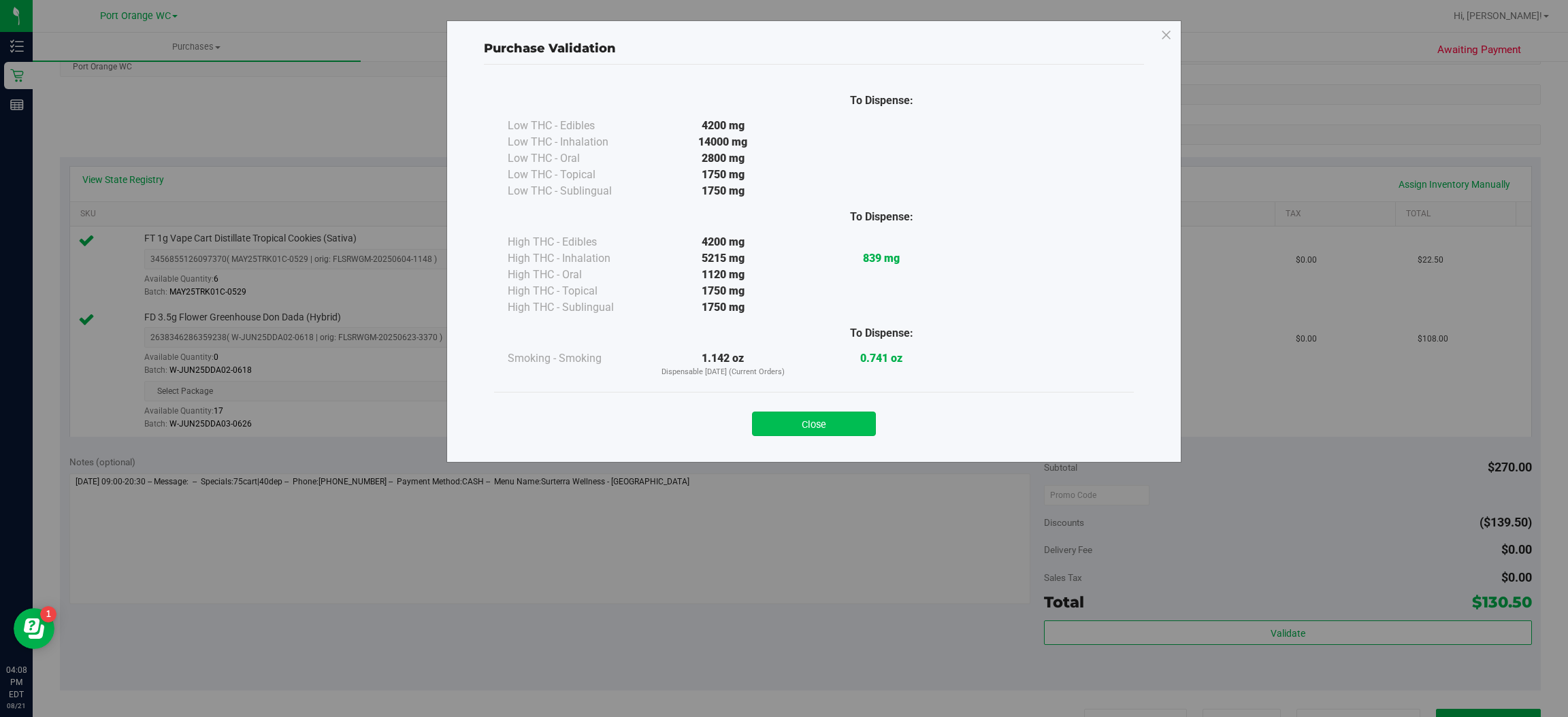
click at [844, 424] on button "Close" at bounding box center [814, 424] width 124 height 25
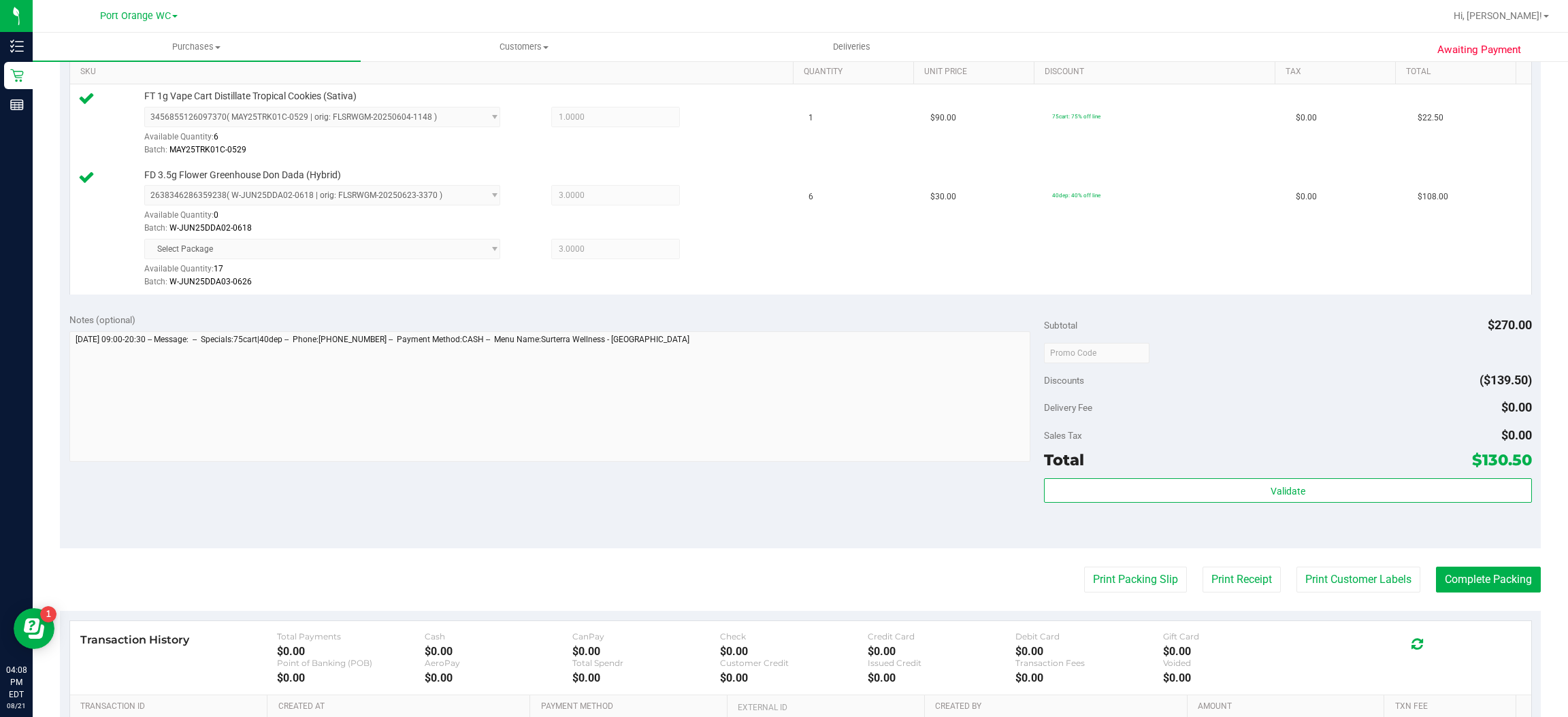
scroll to position [352, 0]
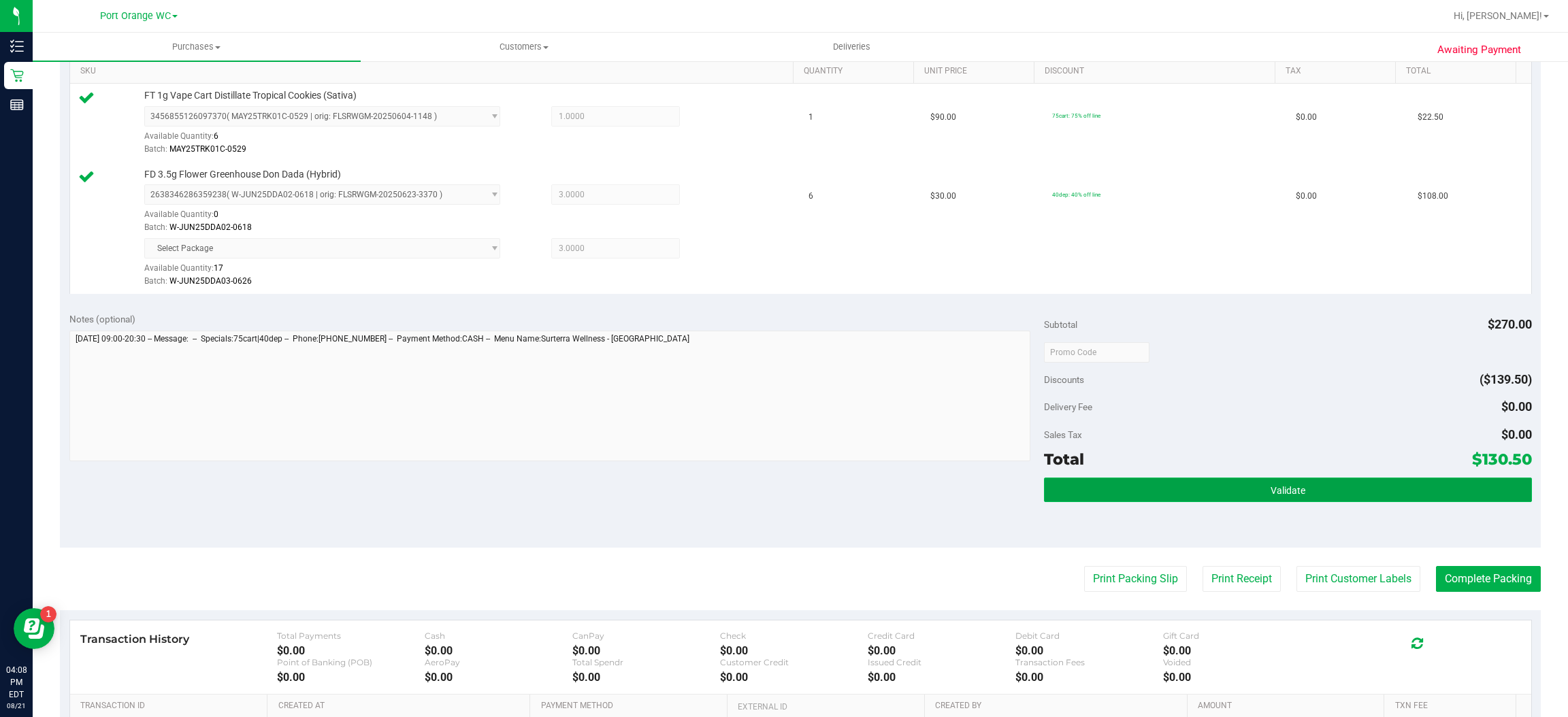
click at [1294, 485] on button "Validate" at bounding box center [1287, 490] width 488 height 25
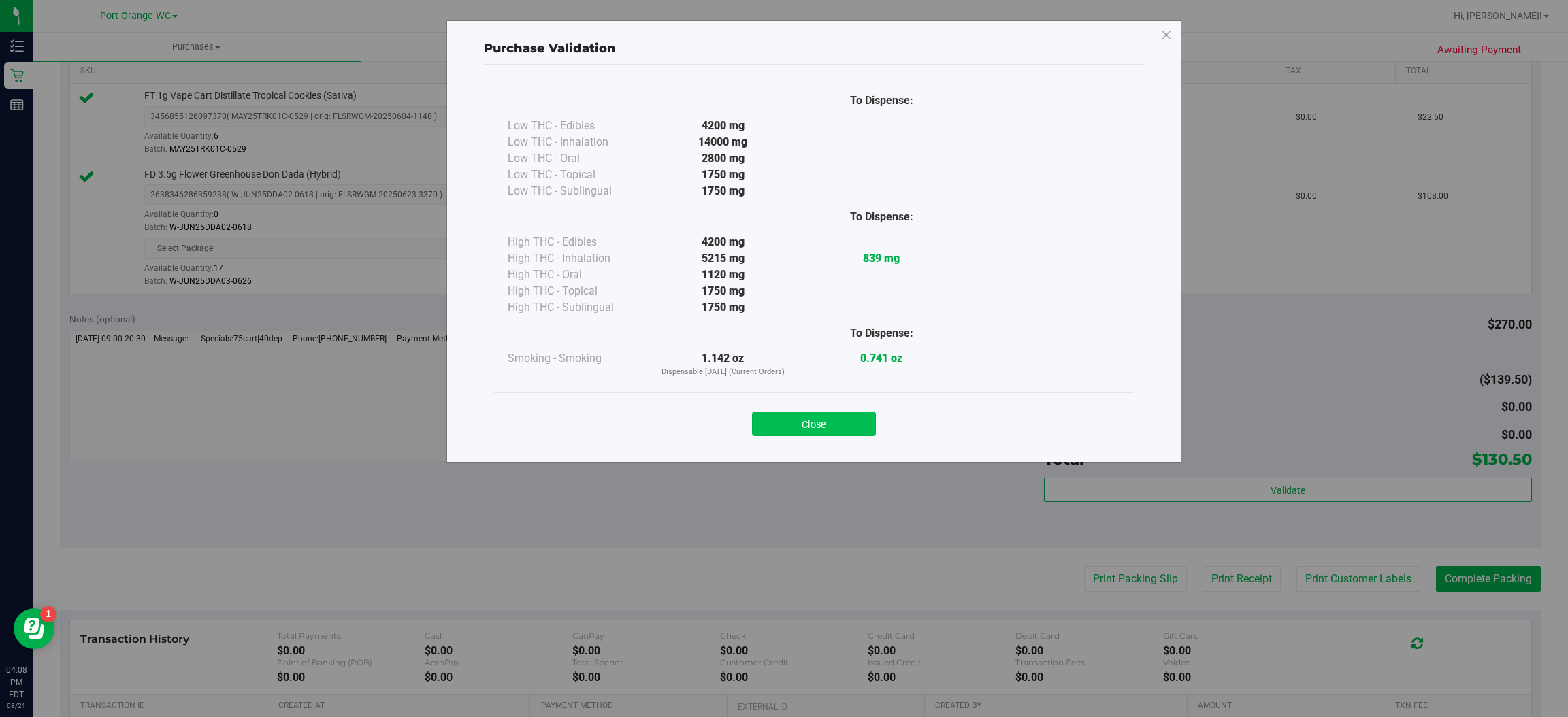
click at [852, 416] on button "Close" at bounding box center [814, 424] width 124 height 25
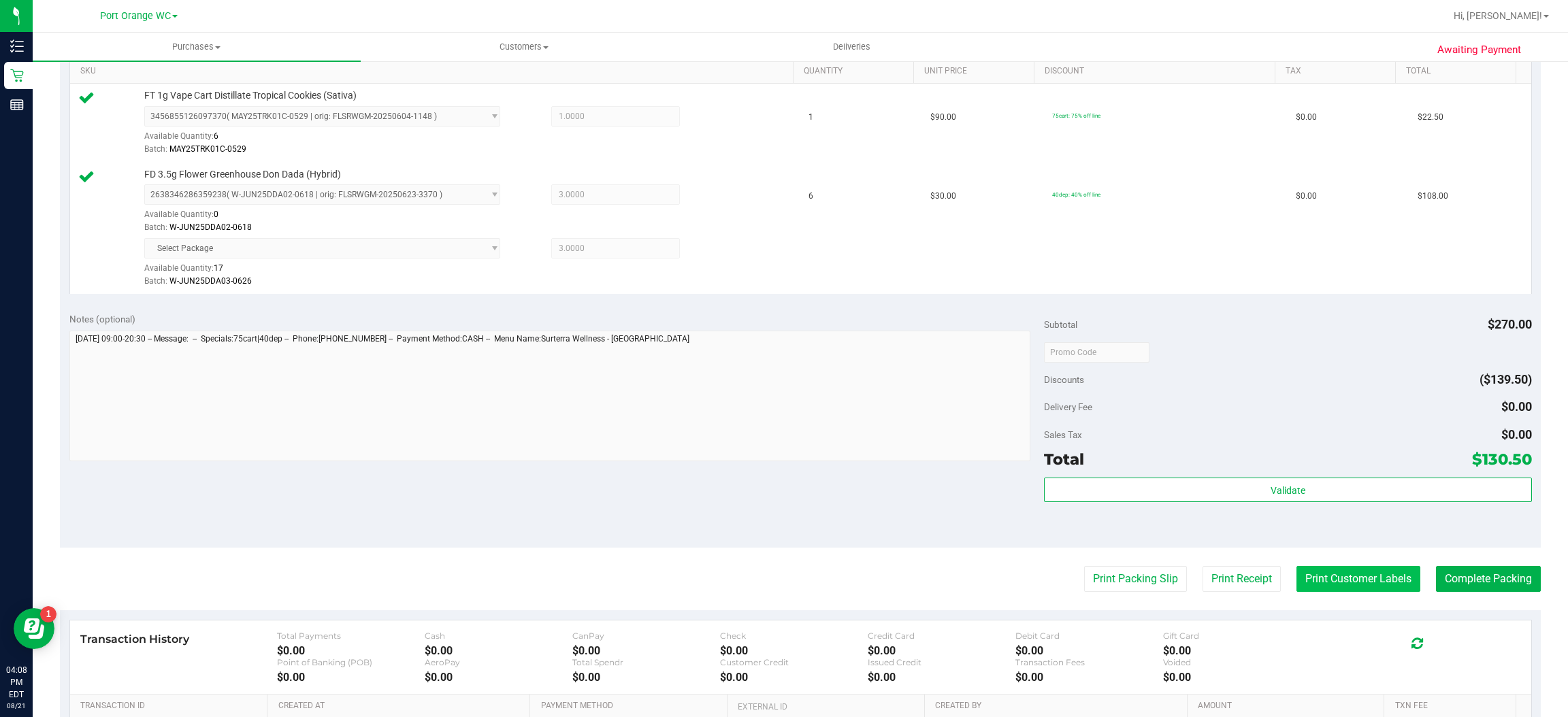
click at [1363, 586] on button "Print Customer Labels" at bounding box center [1359, 578] width 124 height 26
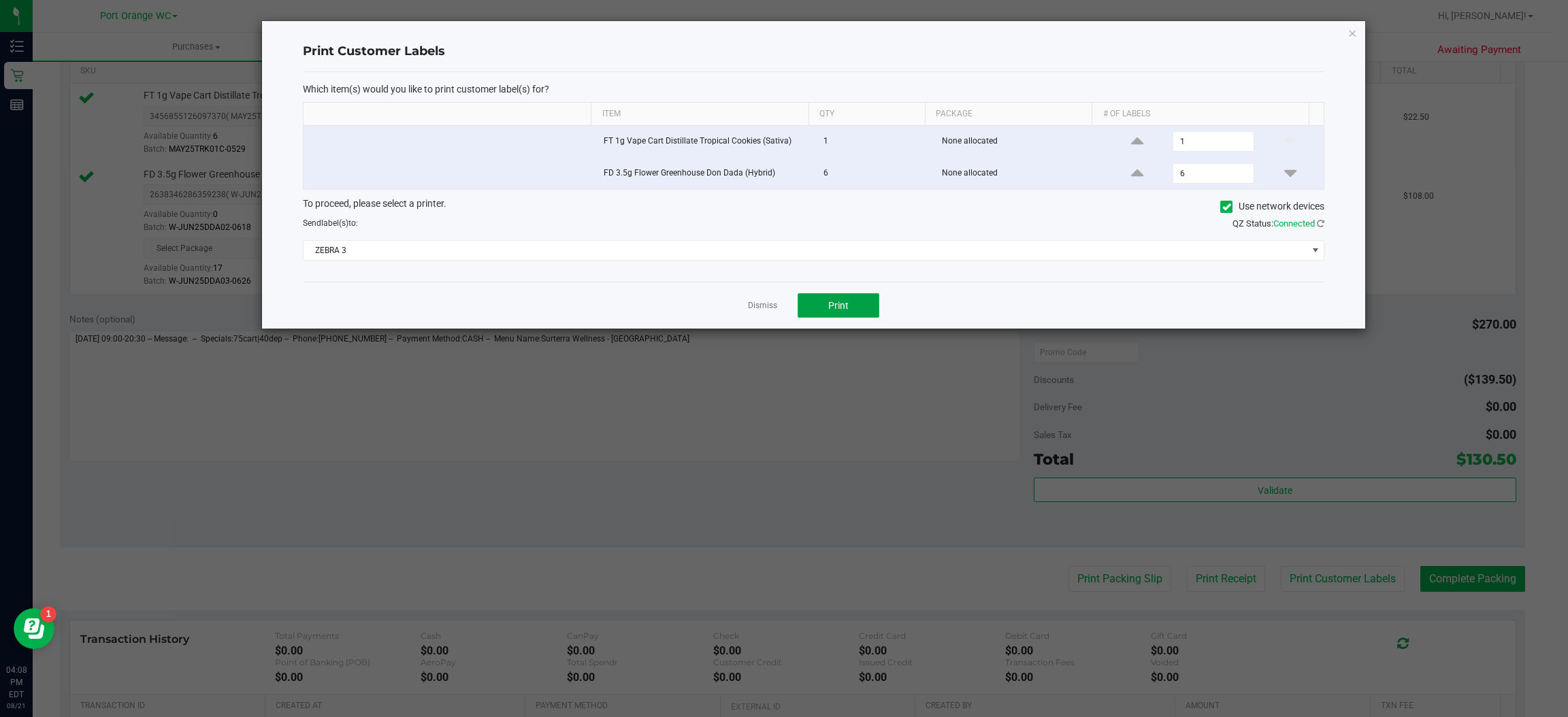
click at [856, 315] on button "Print" at bounding box center [838, 305] width 82 height 25
click at [1355, 28] on icon "button" at bounding box center [1353, 32] width 9 height 16
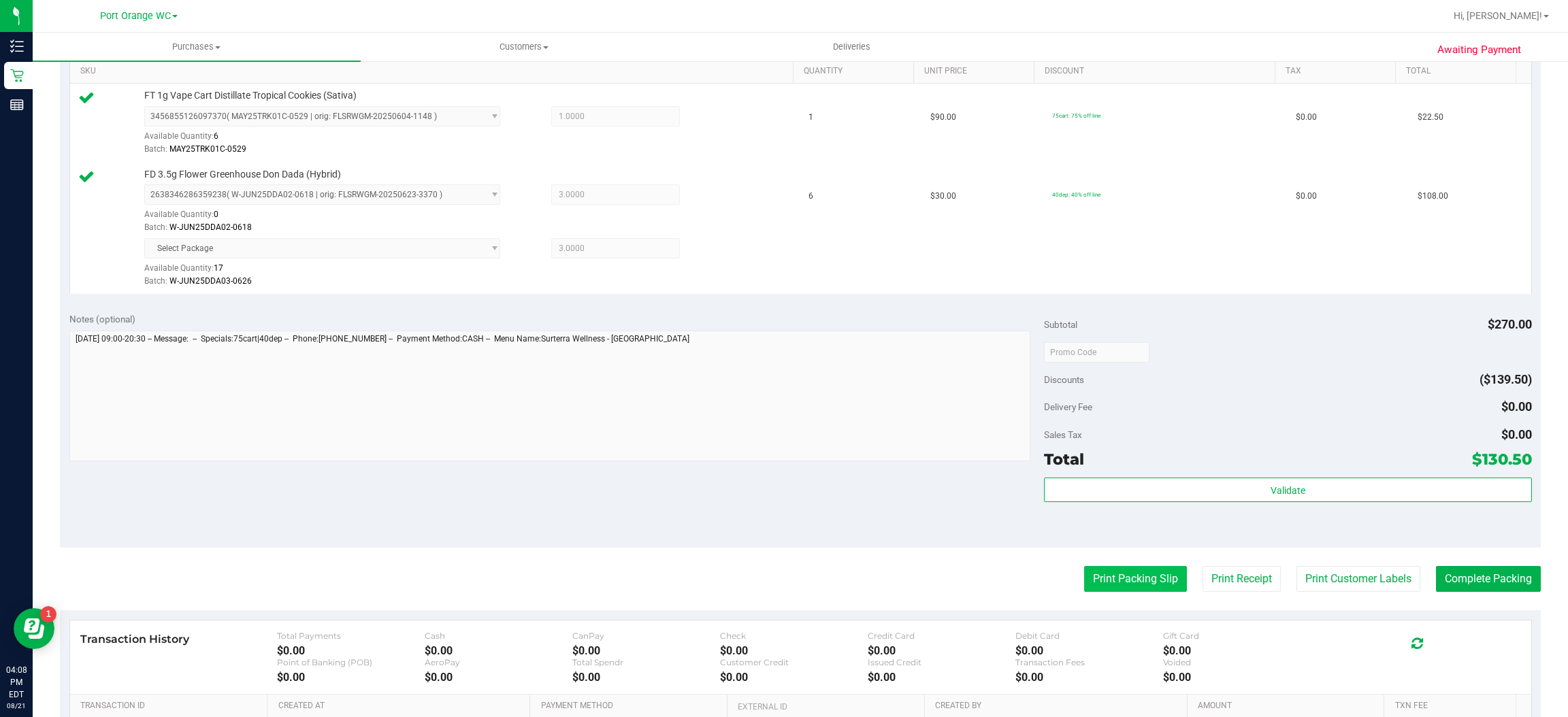
click at [1108, 578] on button "Print Packing Slip" at bounding box center [1135, 578] width 103 height 26
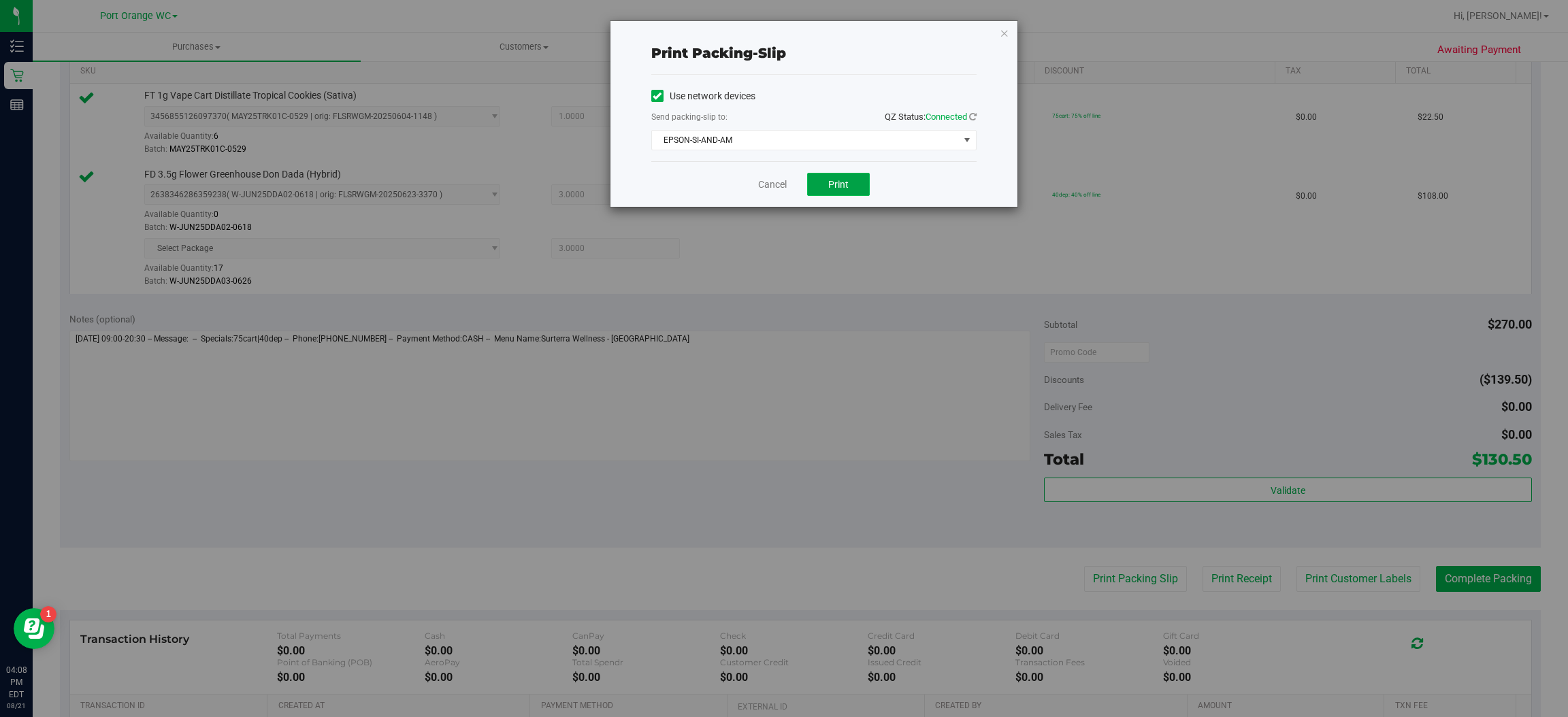
click at [841, 189] on span "Print" at bounding box center [838, 184] width 20 height 11
click at [1002, 31] on icon "button" at bounding box center [1004, 32] width 9 height 16
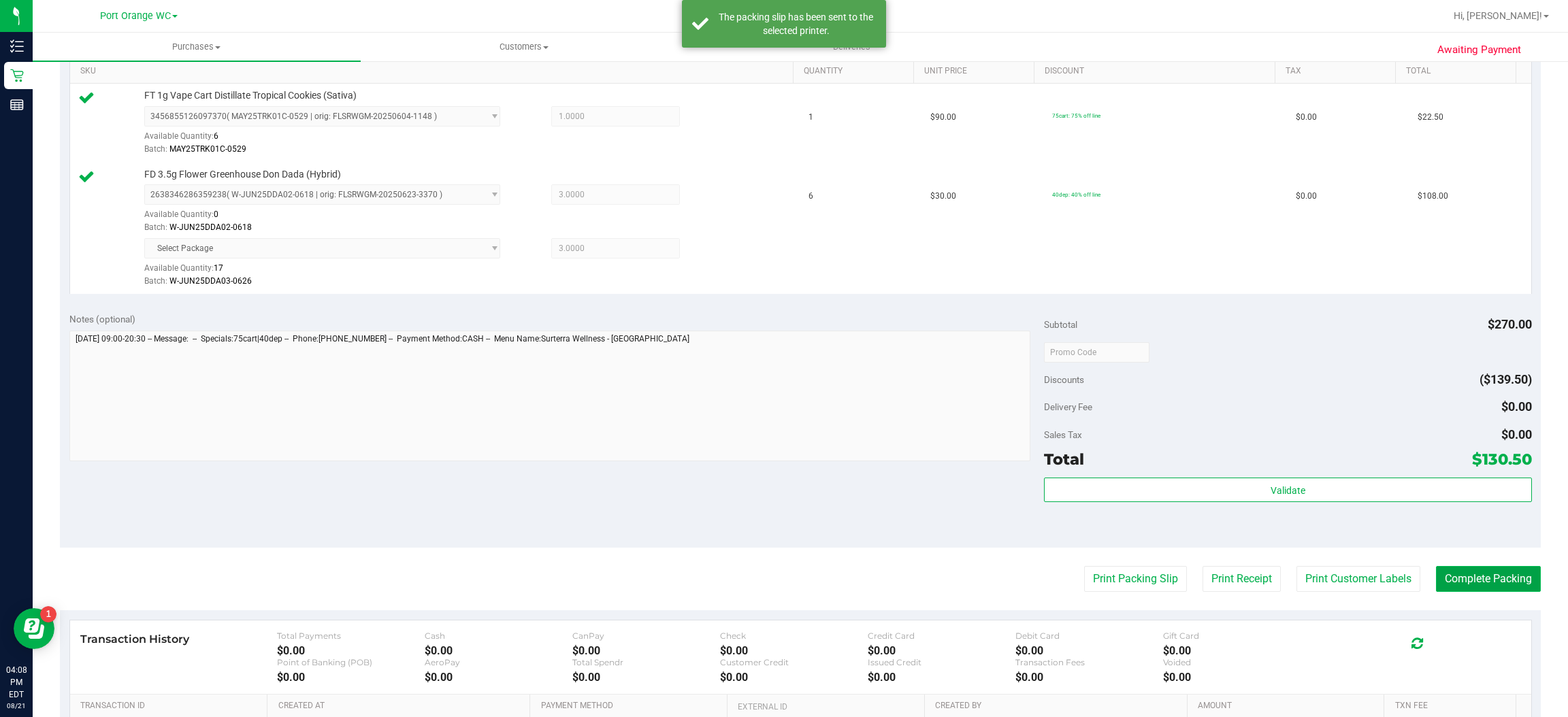
click at [1494, 580] on button "Complete Packing" at bounding box center [1488, 578] width 105 height 26
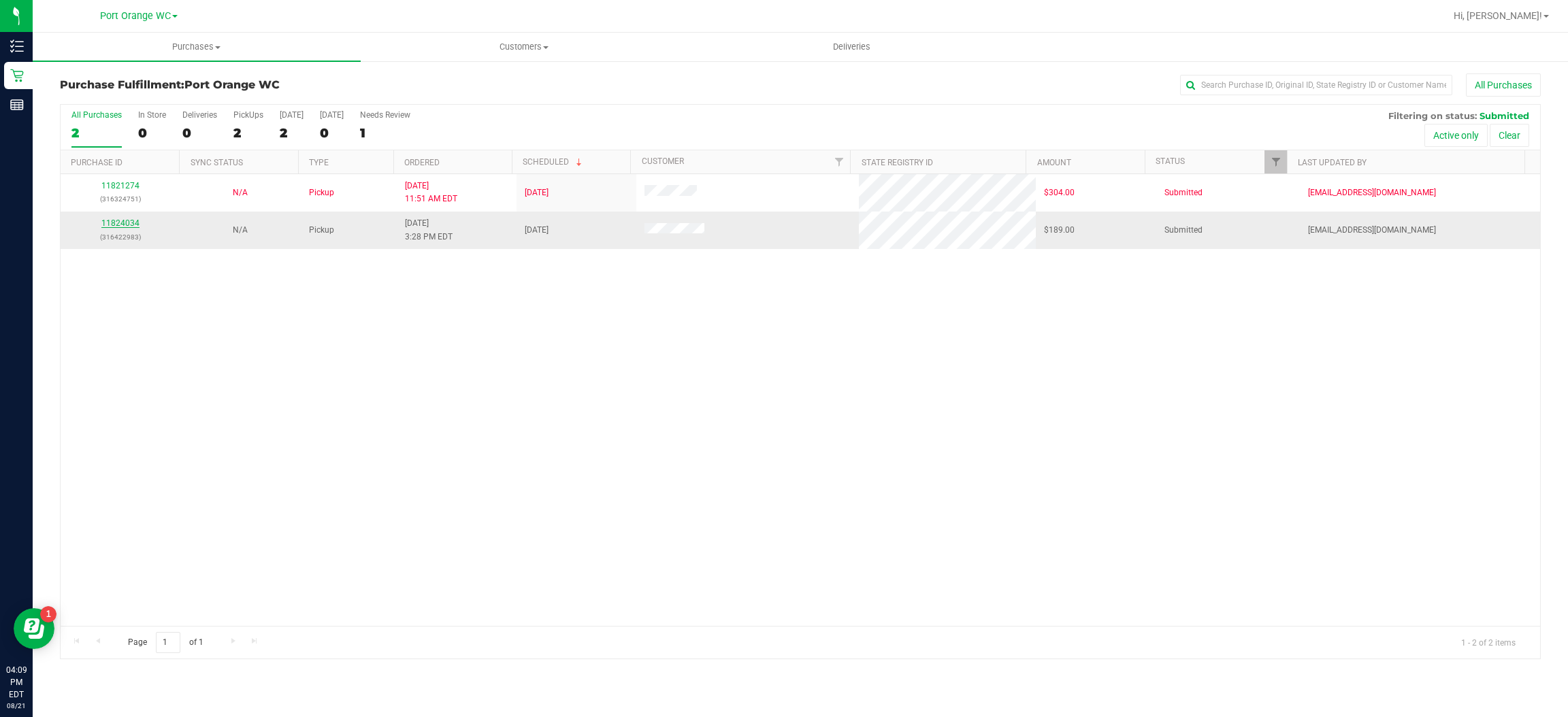
click at [128, 224] on link "11824034" at bounding box center [120, 223] width 38 height 9
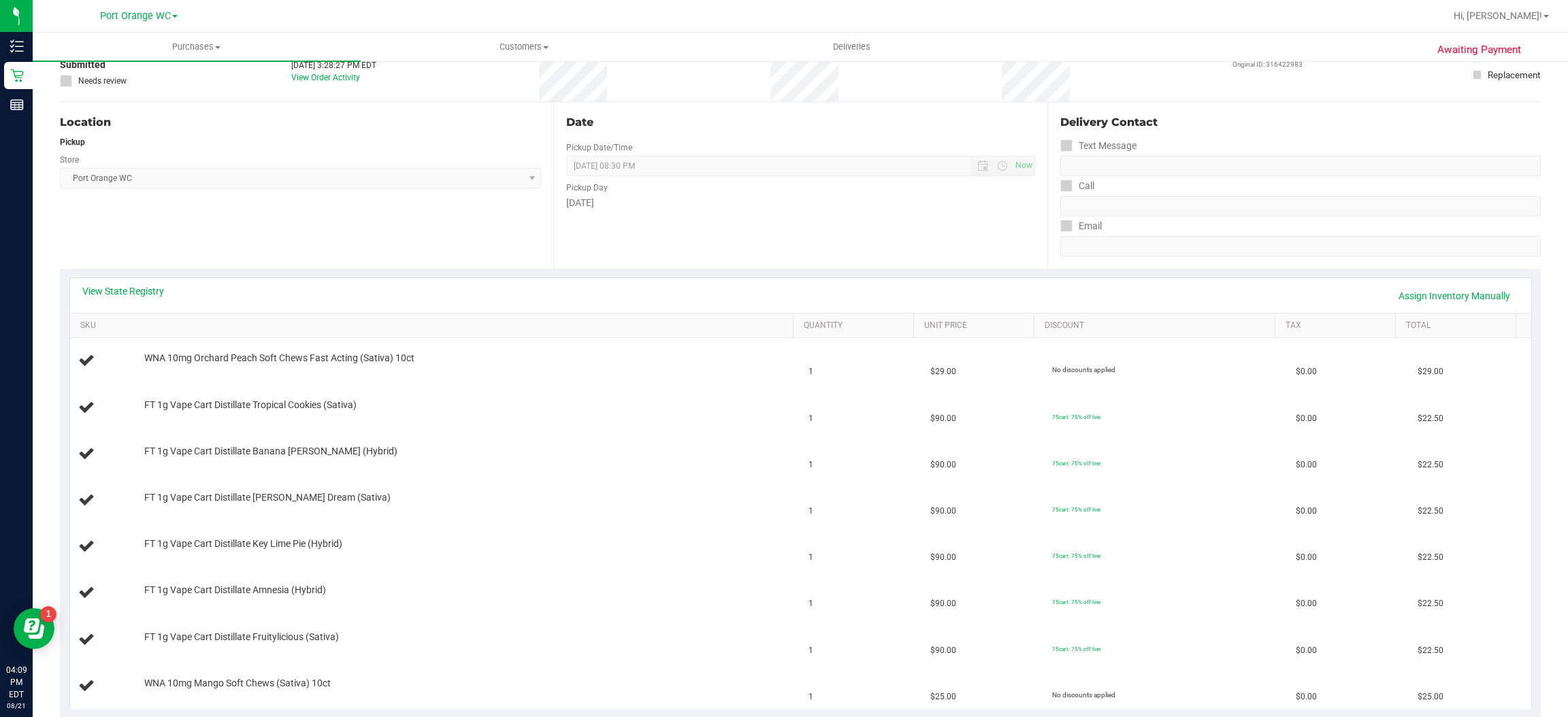
scroll to position [146, 0]
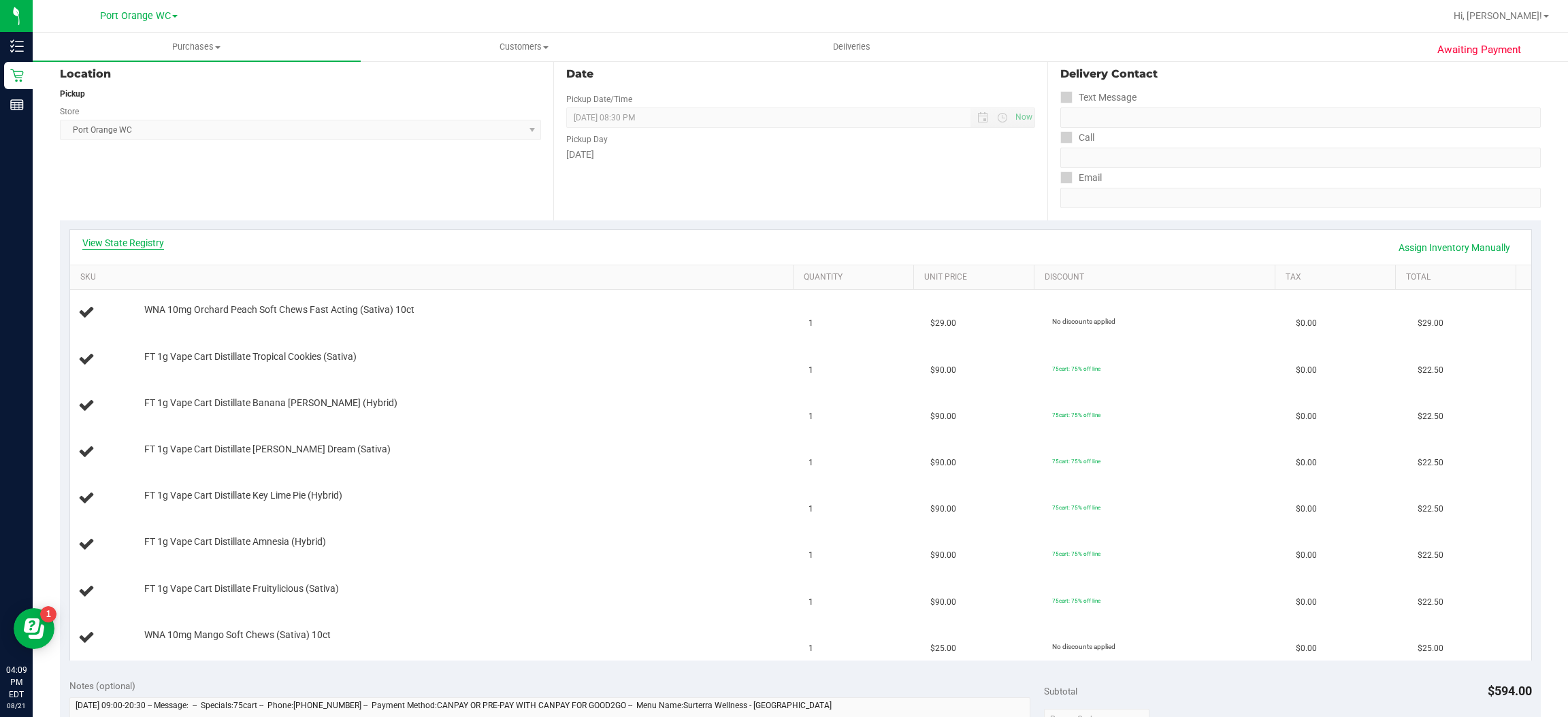
click at [149, 238] on link "View State Registry" at bounding box center [123, 243] width 82 height 14
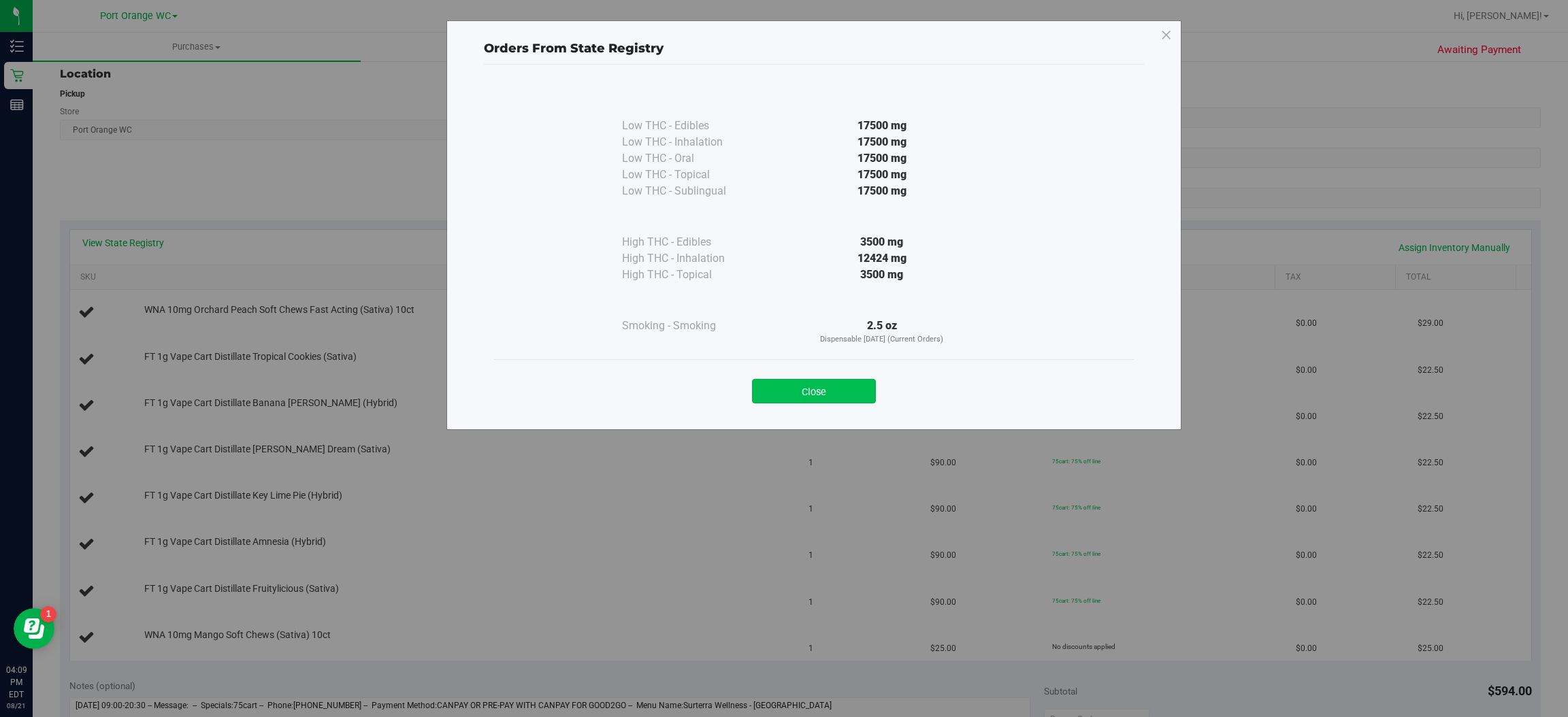
click at [845, 390] on button "Close" at bounding box center [814, 391] width 124 height 25
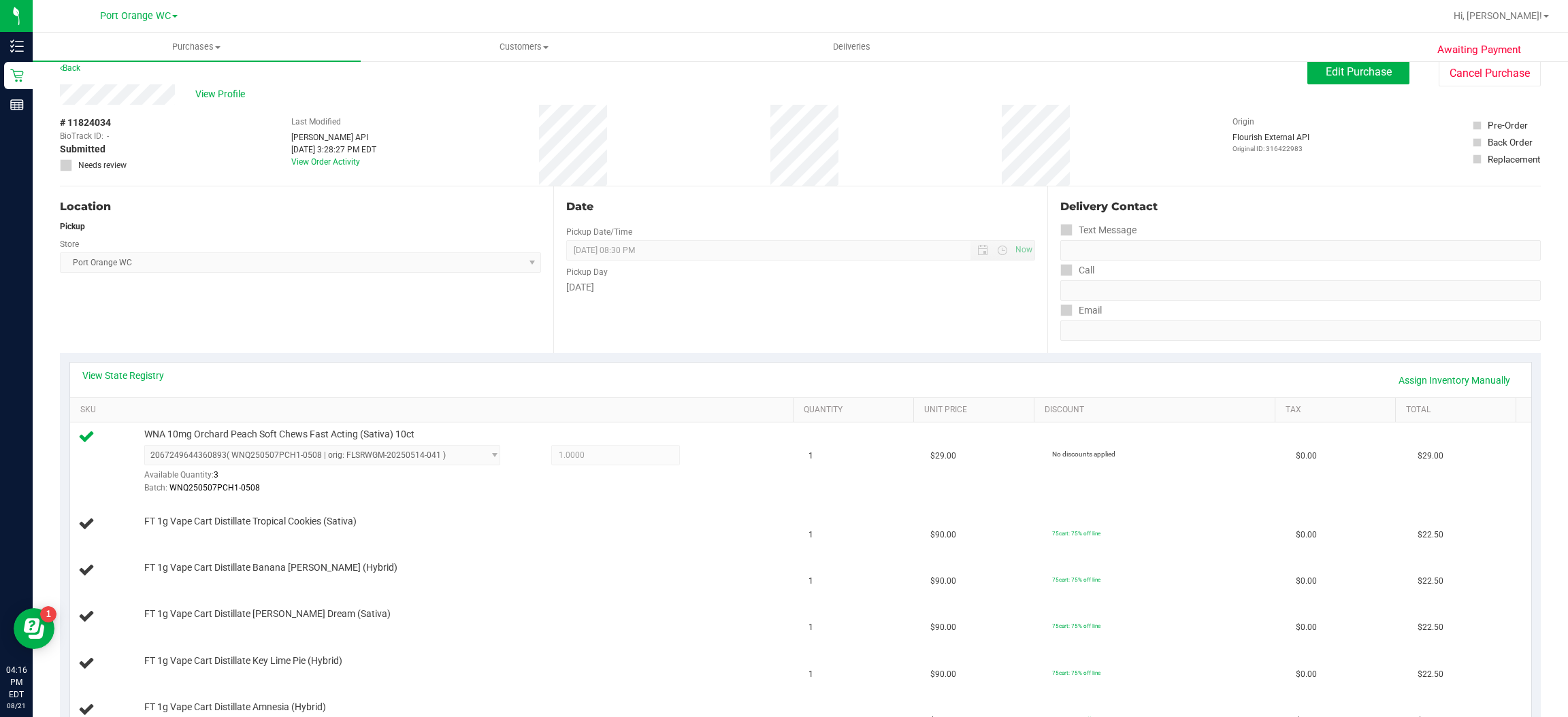
scroll to position [0, 0]
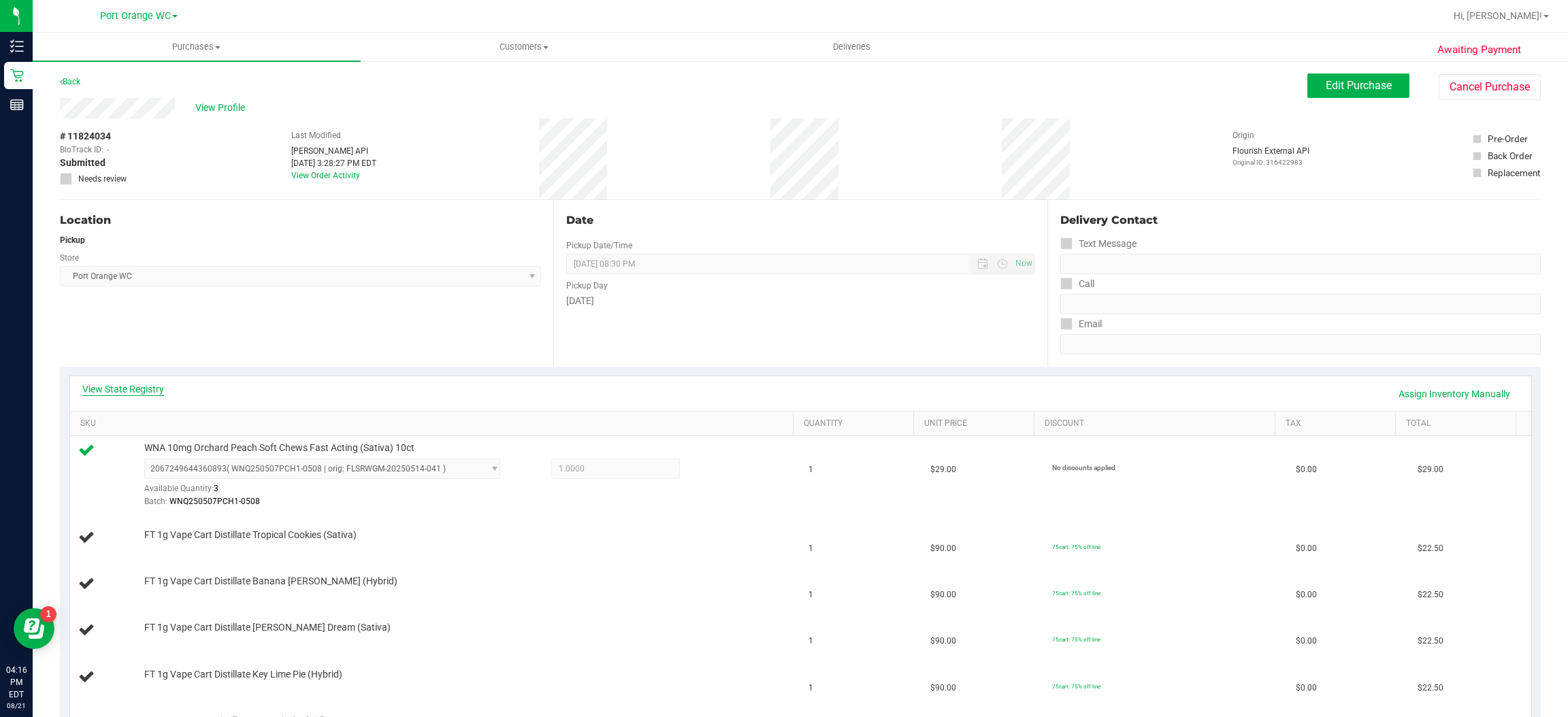
click at [158, 395] on link "View State Registry" at bounding box center [123, 390] width 82 height 14
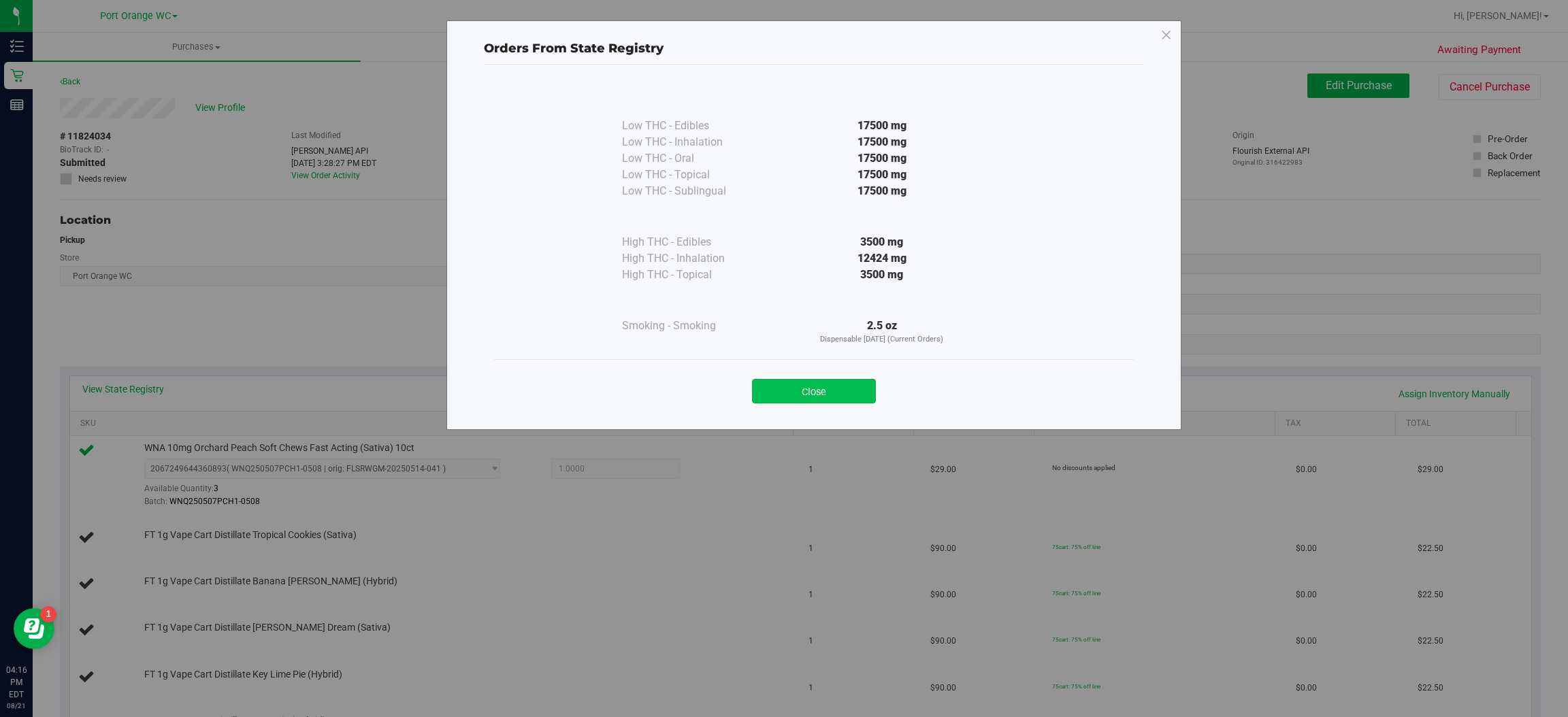
click at [814, 391] on button "Close" at bounding box center [814, 391] width 124 height 25
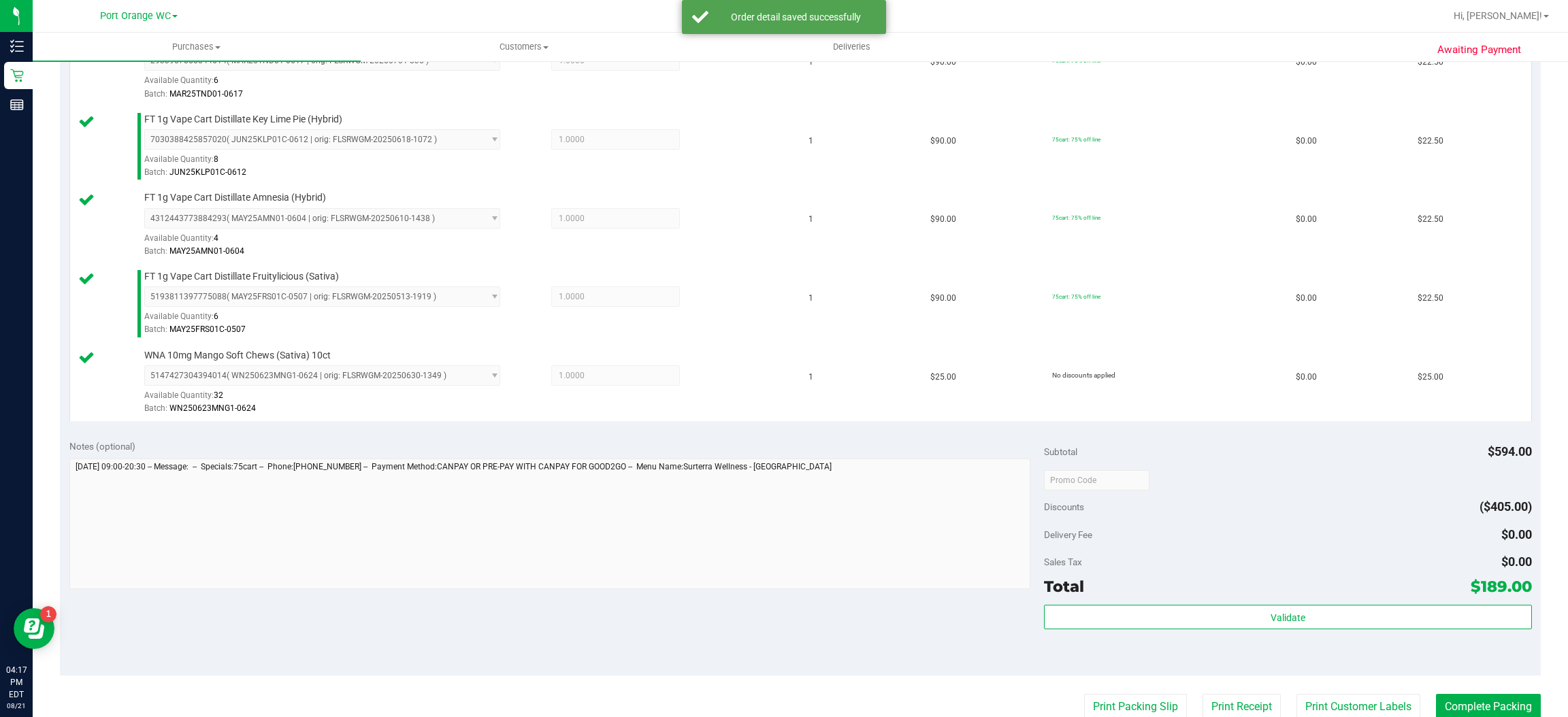
scroll to position [643, 0]
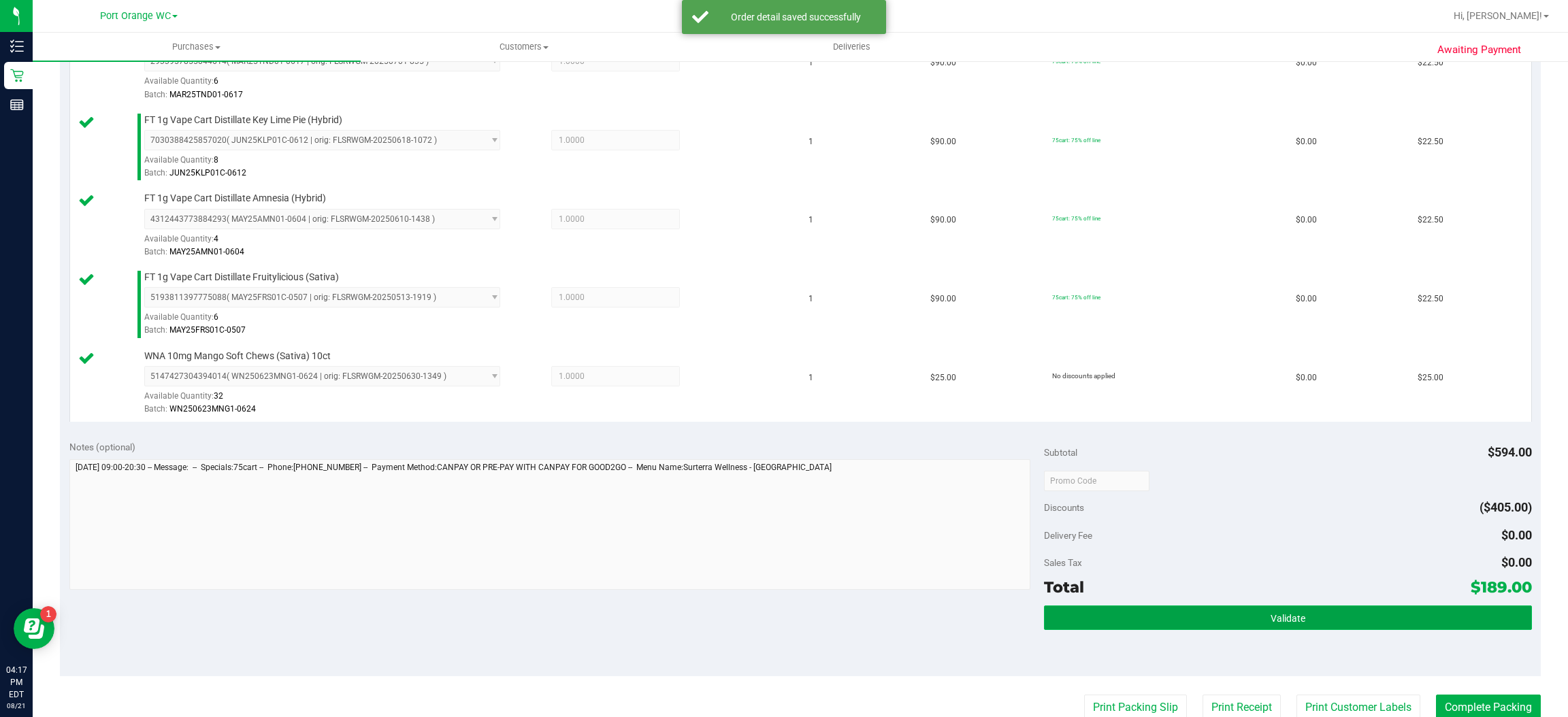
click at [1271, 618] on span "Validate" at bounding box center [1287, 618] width 35 height 11
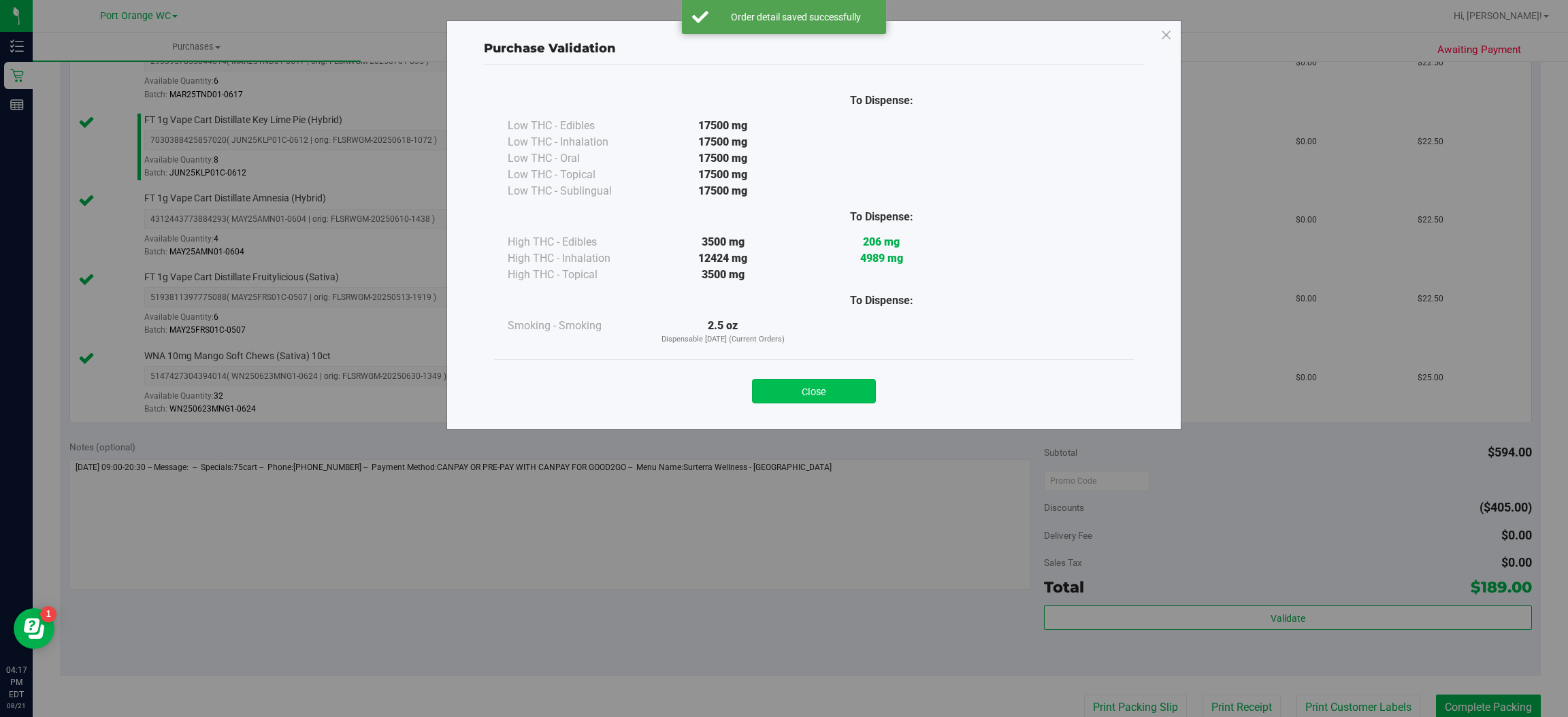
click at [841, 386] on button "Close" at bounding box center [814, 391] width 124 height 25
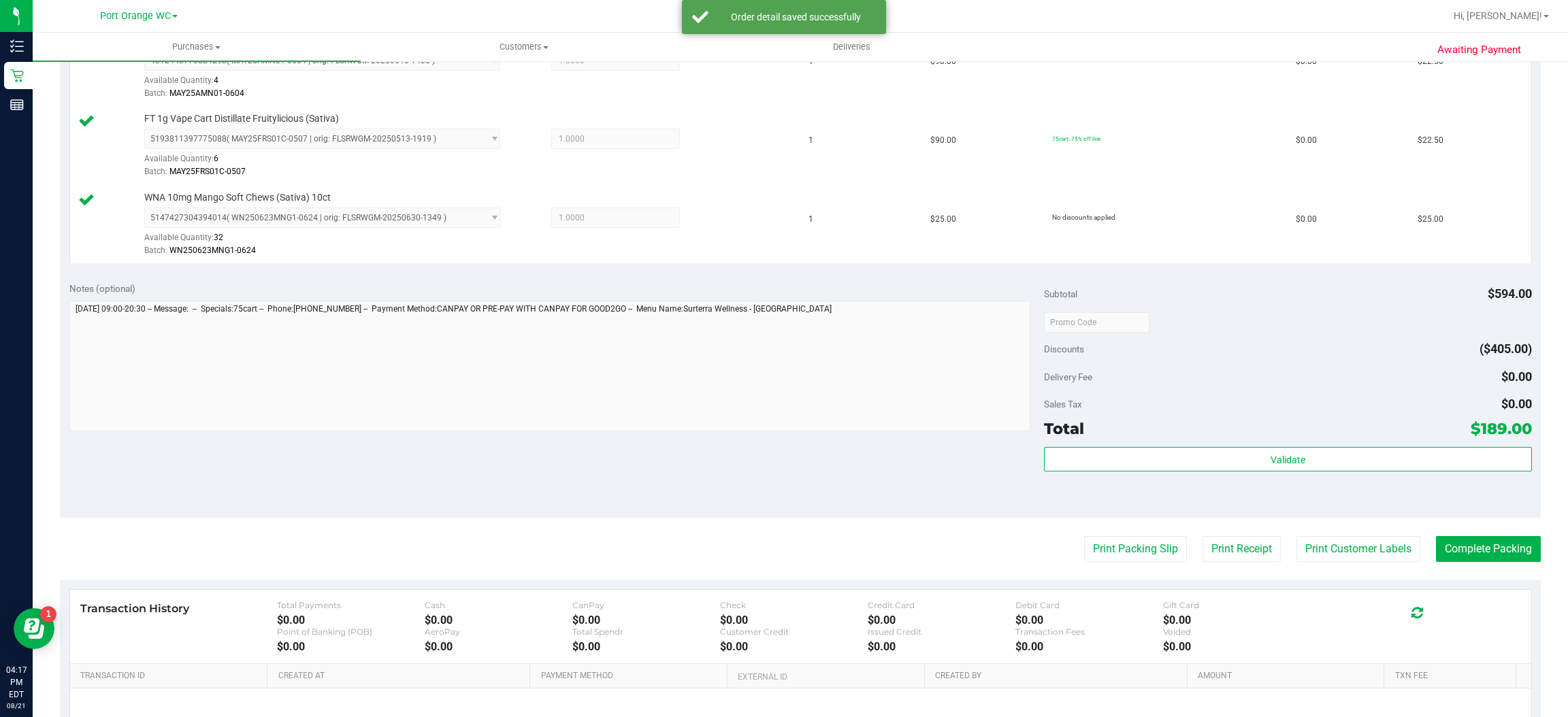
scroll to position [817, 0]
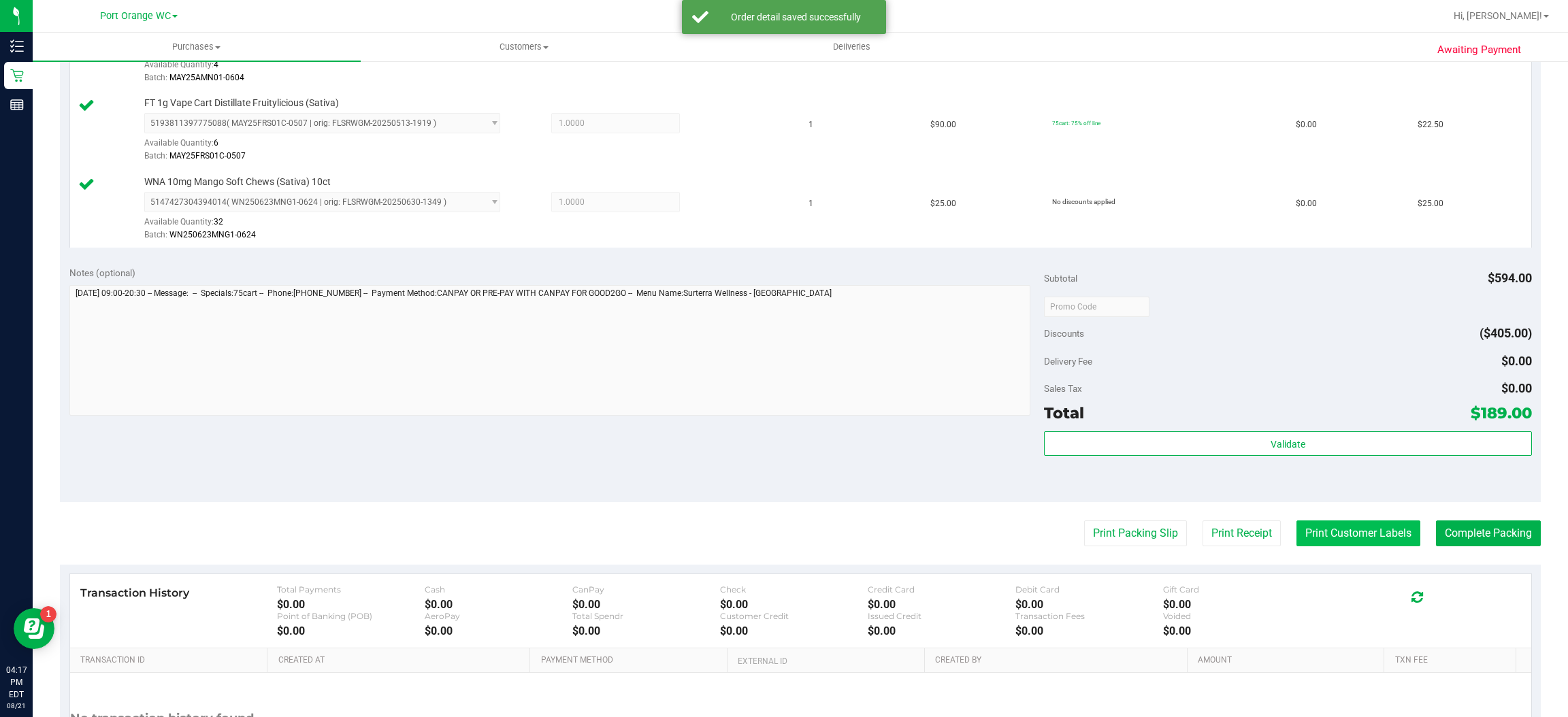
click at [1359, 533] on button "Print Customer Labels" at bounding box center [1359, 533] width 124 height 26
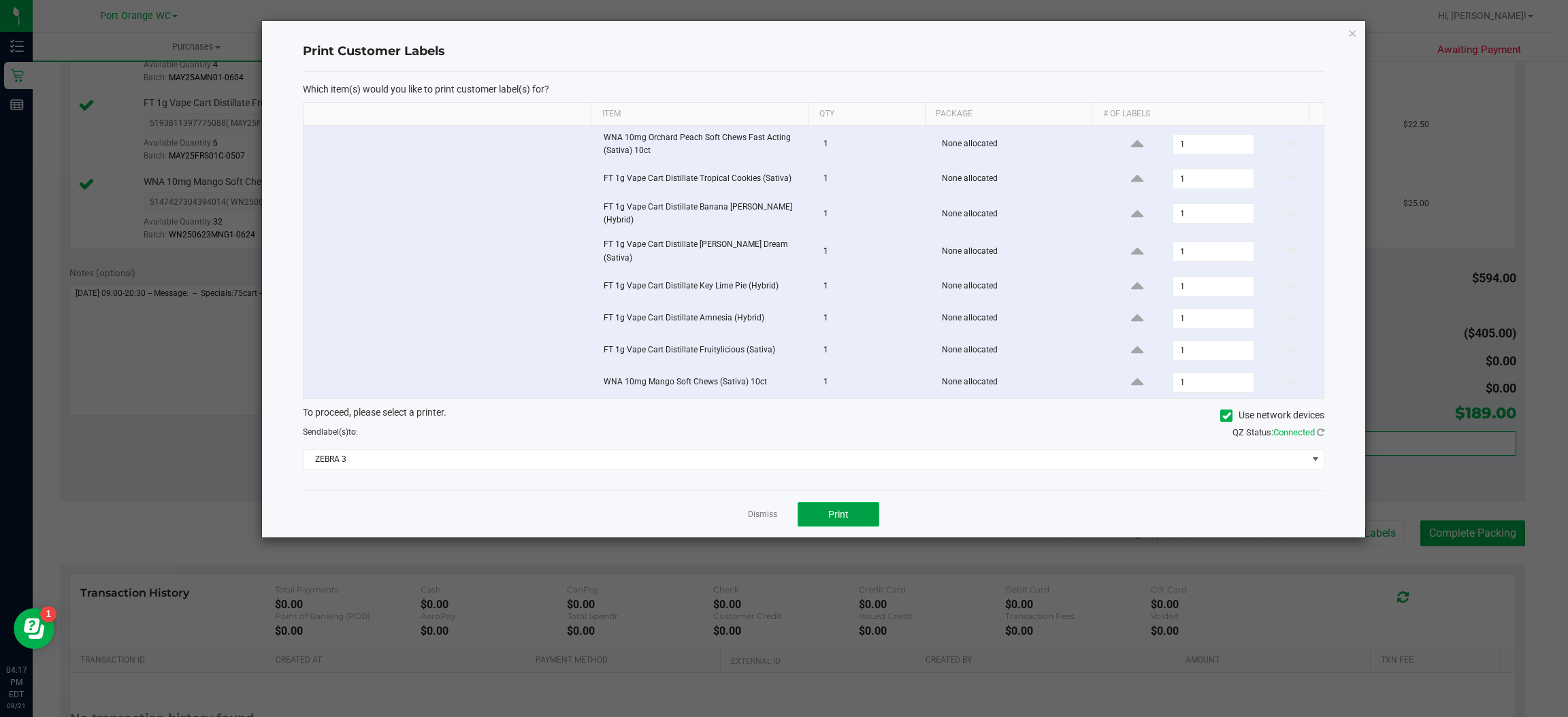
click at [852, 518] on button "Print" at bounding box center [838, 514] width 82 height 25
click at [1352, 31] on icon "button" at bounding box center [1353, 32] width 9 height 16
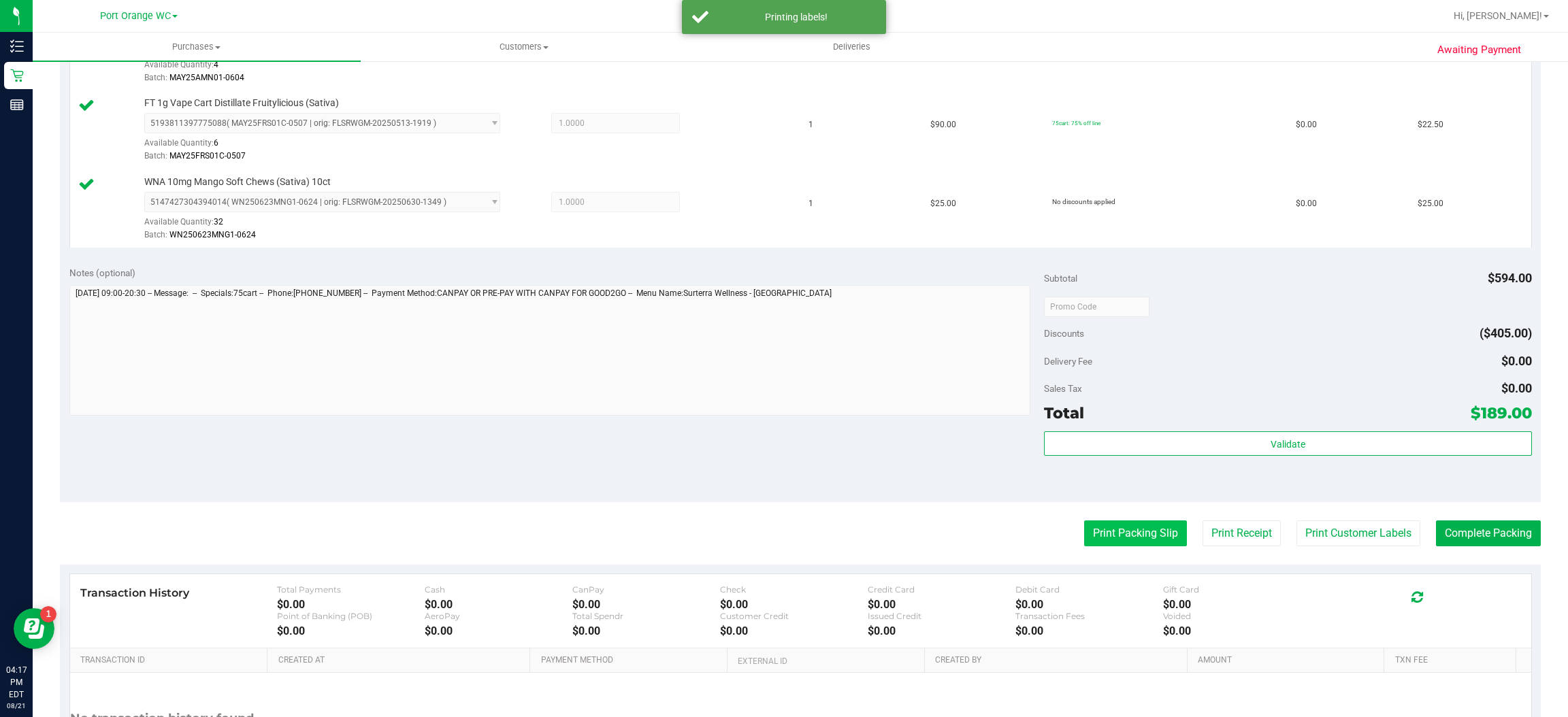
click at [1142, 536] on button "Print Packing Slip" at bounding box center [1135, 533] width 103 height 26
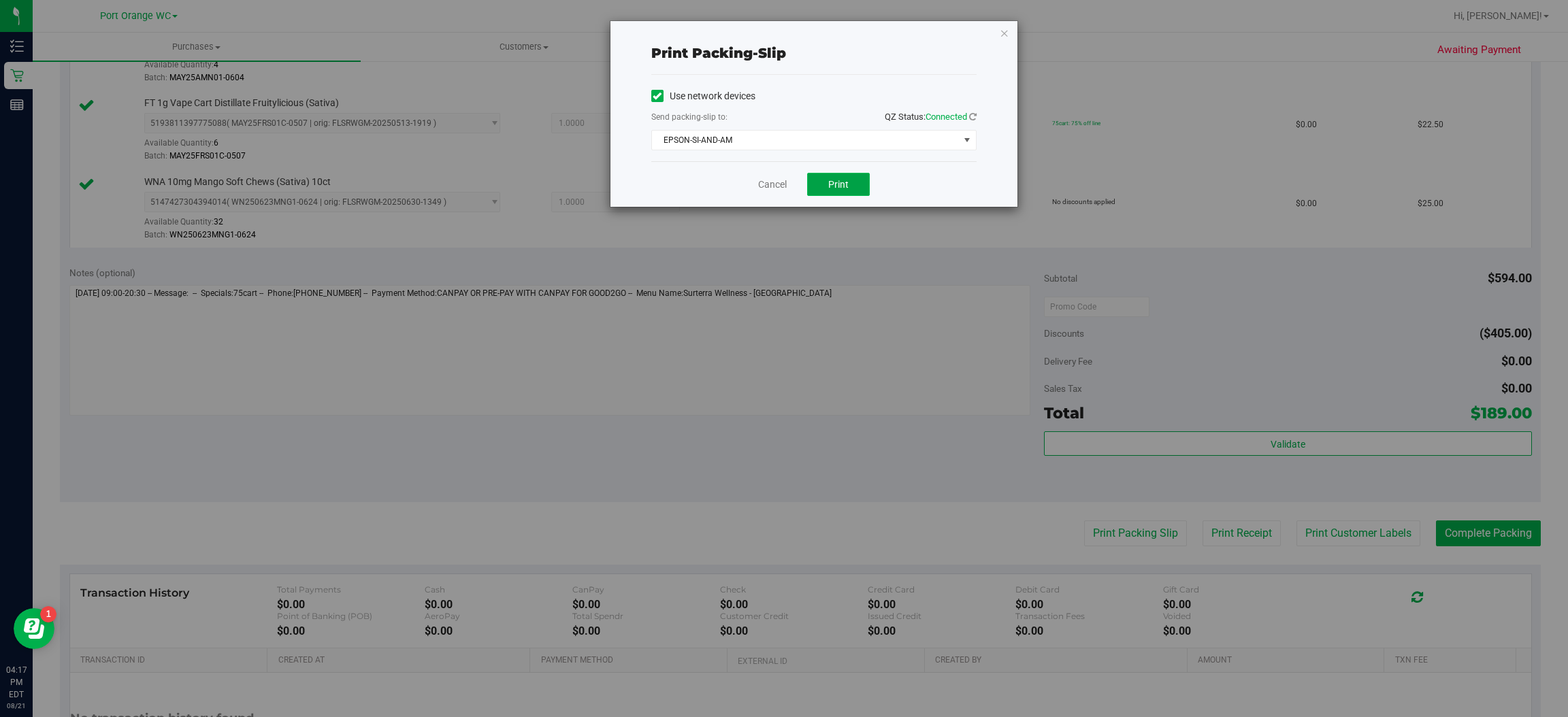
click at [852, 189] on button "Print" at bounding box center [839, 184] width 63 height 23
click at [1001, 26] on icon "button" at bounding box center [1004, 32] width 9 height 16
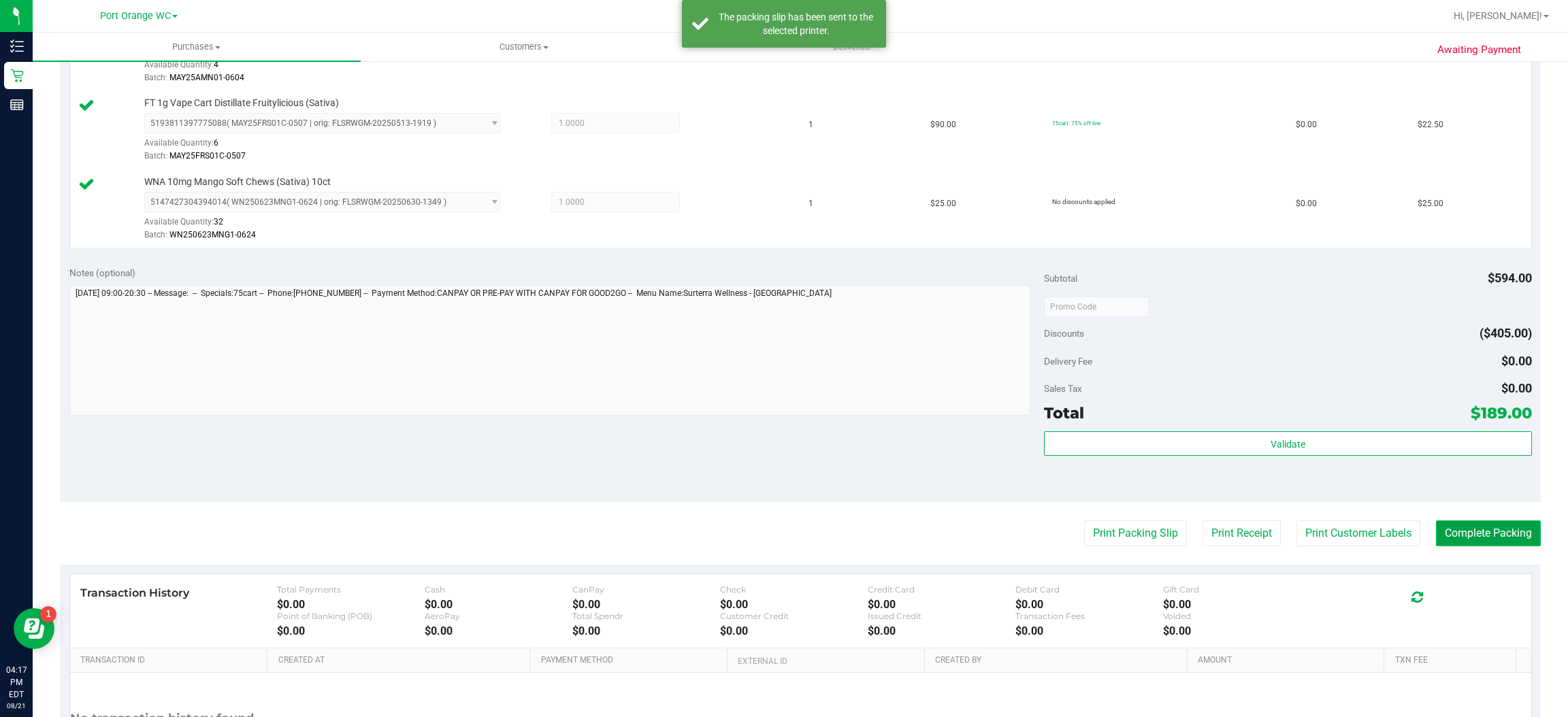
click at [1493, 535] on button "Complete Packing" at bounding box center [1488, 533] width 105 height 26
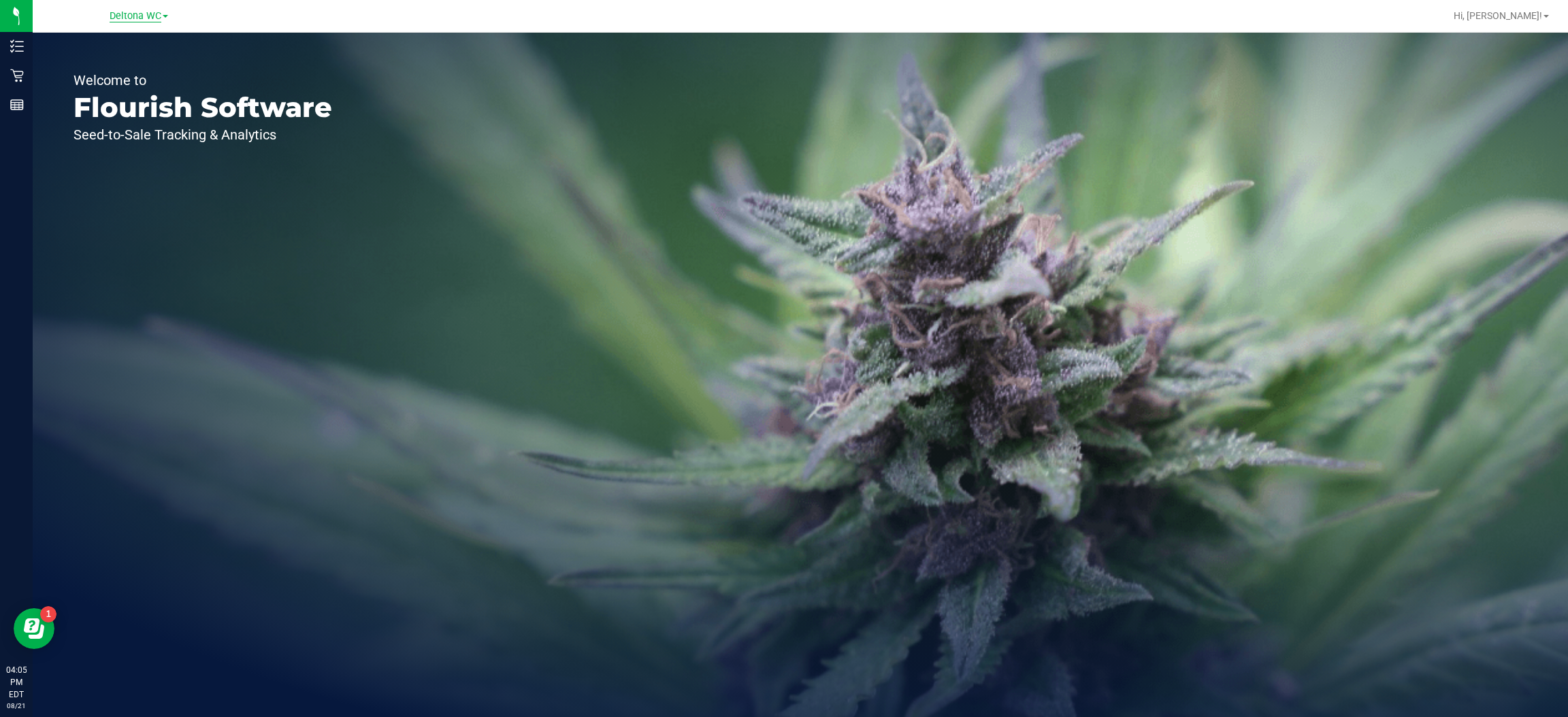
click at [158, 19] on span "Deltona WC" at bounding box center [135, 16] width 52 height 12
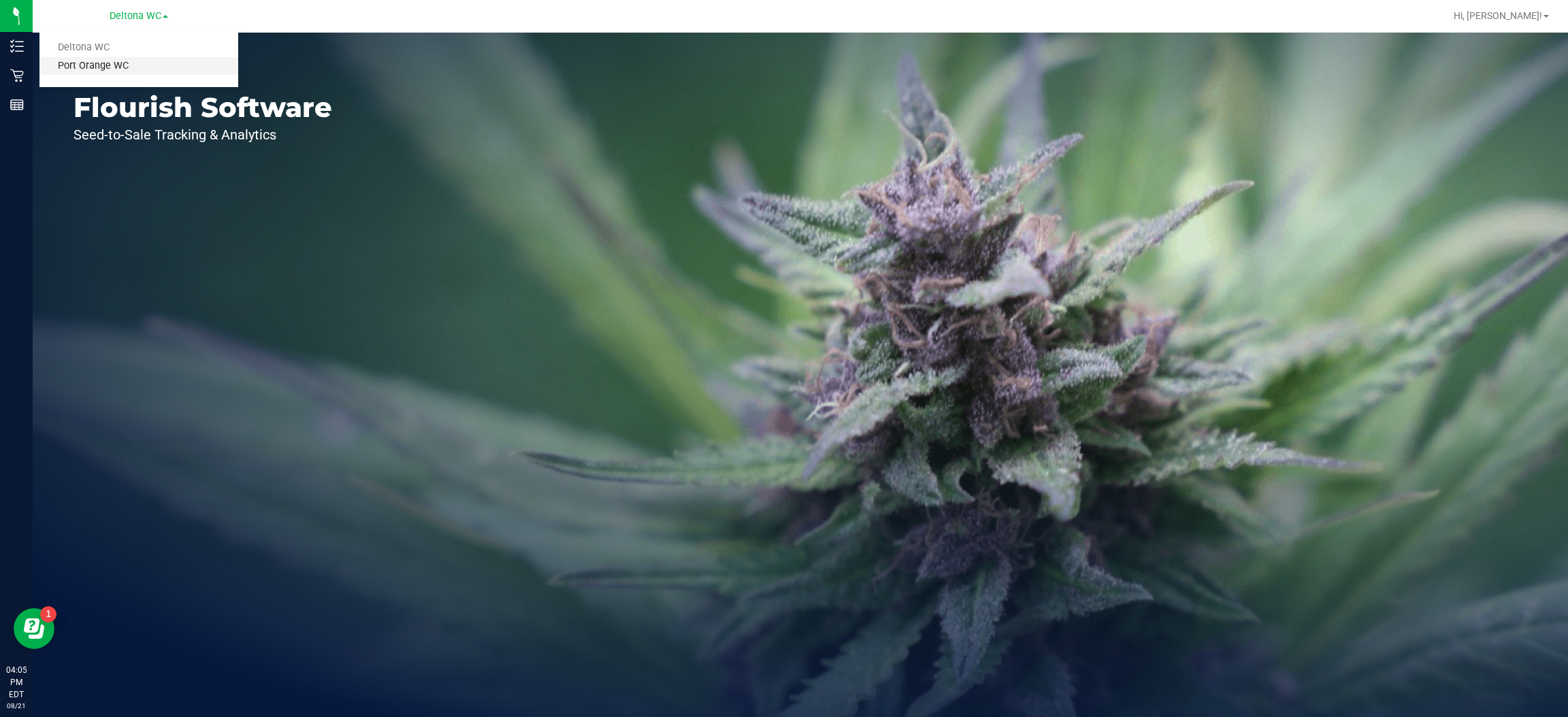
click at [123, 73] on link "Port Orange WC" at bounding box center [139, 66] width 199 height 19
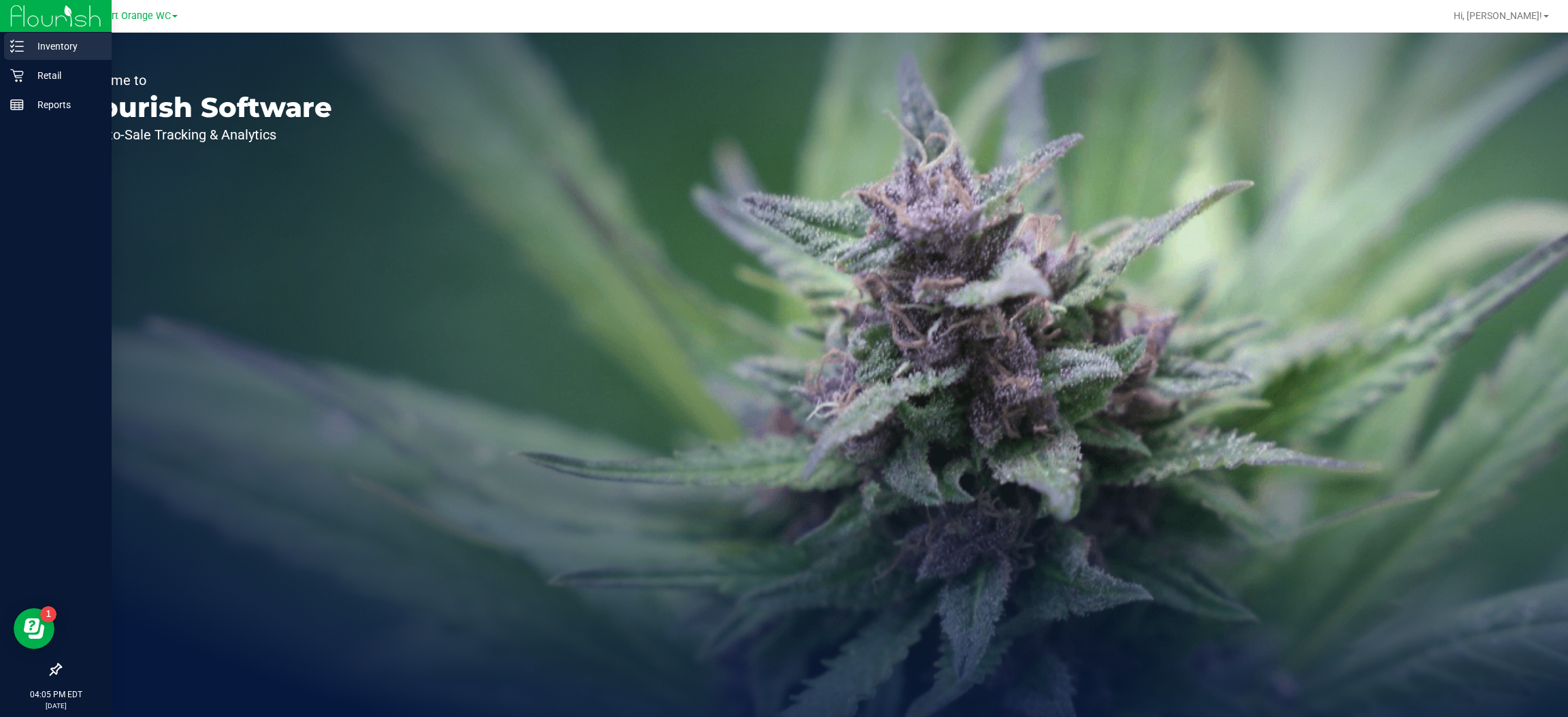
click at [20, 46] on line at bounding box center [19, 46] width 8 height 0
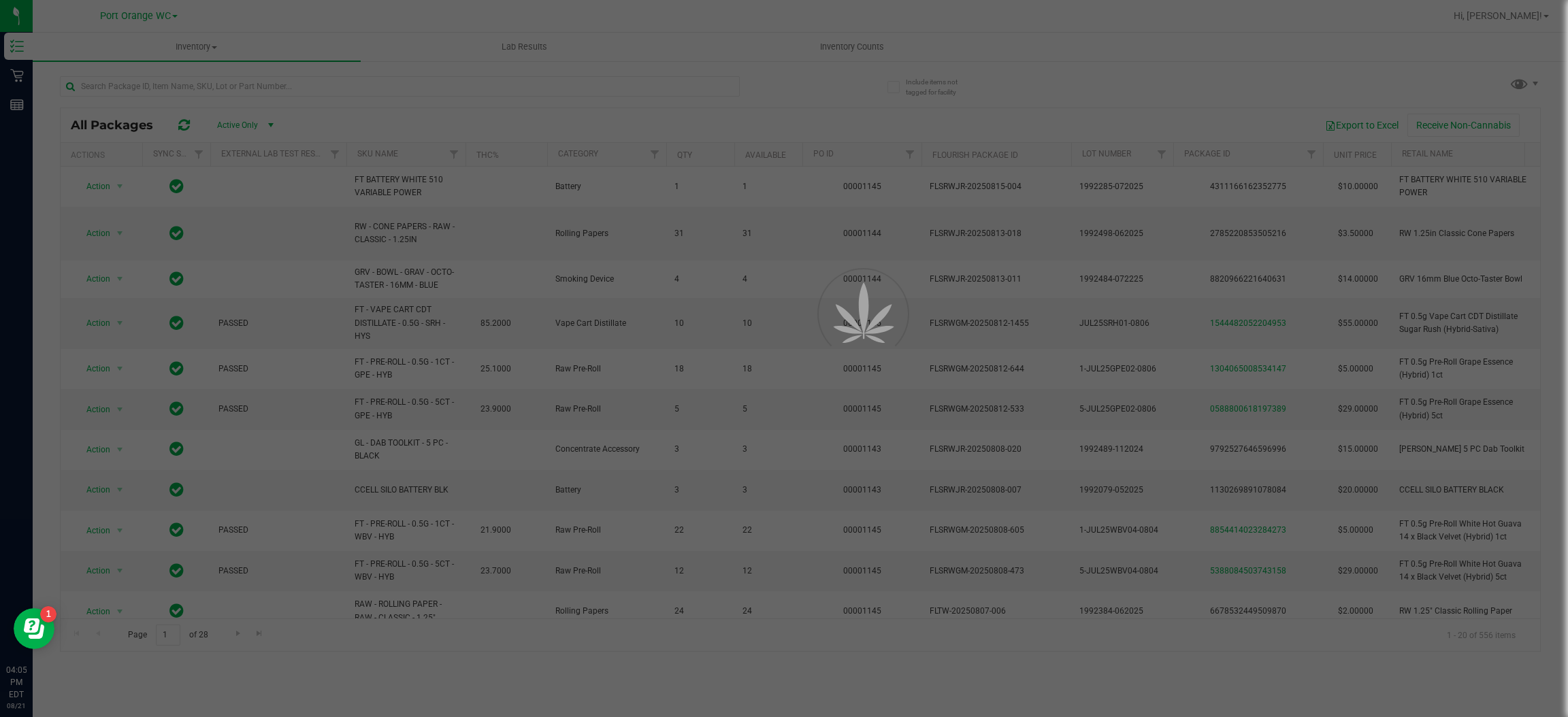
click at [280, 87] on div at bounding box center [784, 358] width 1568 height 717
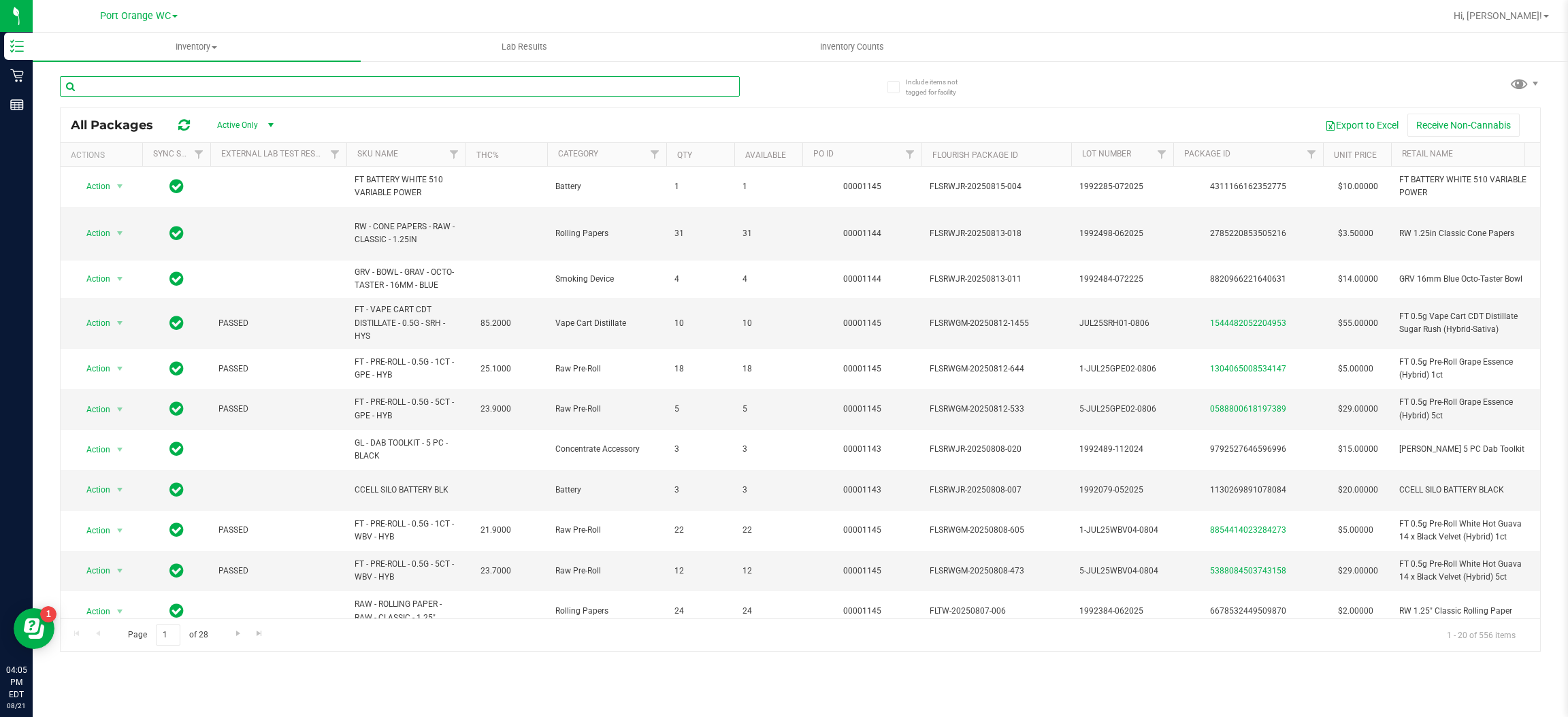
click at [338, 87] on input "text" at bounding box center [399, 87] width 680 height 20
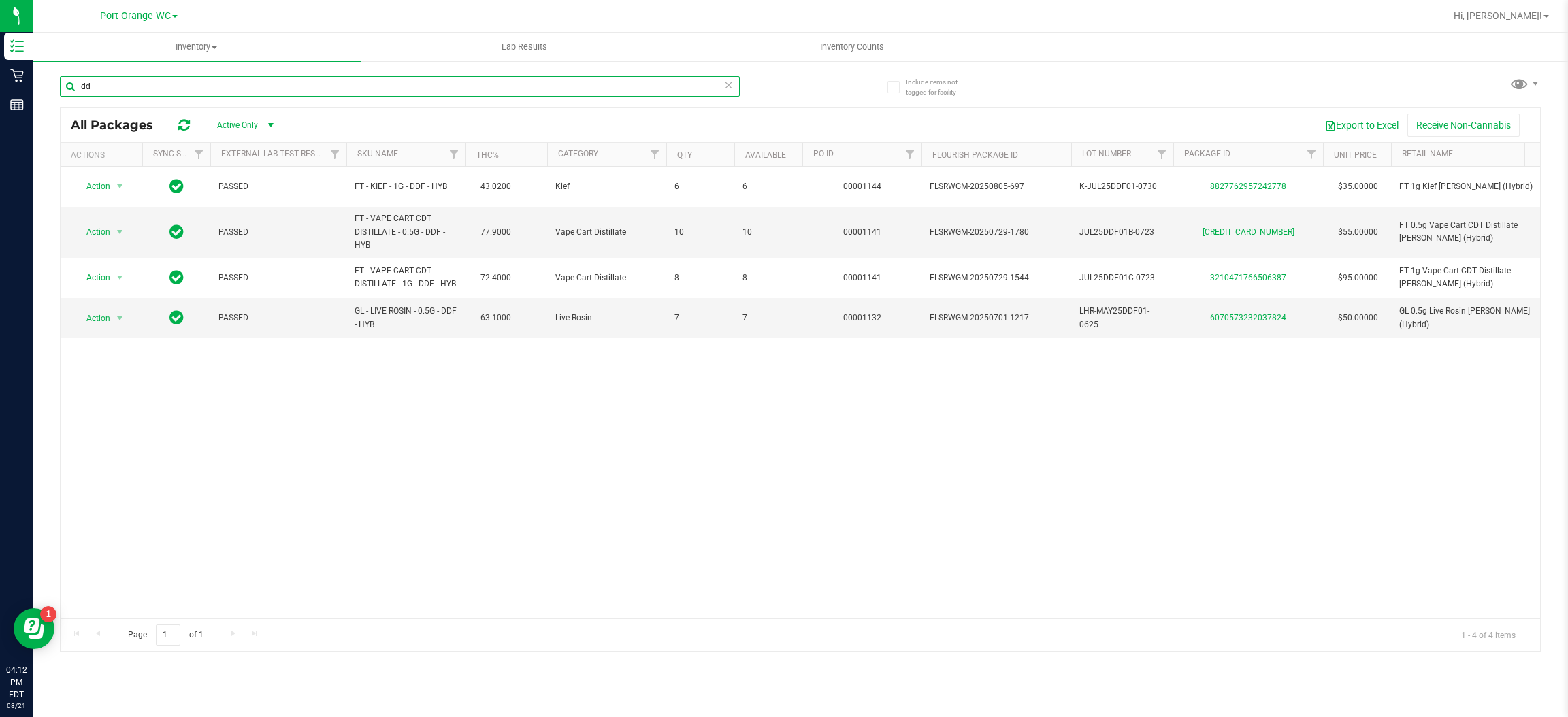
type input "d"
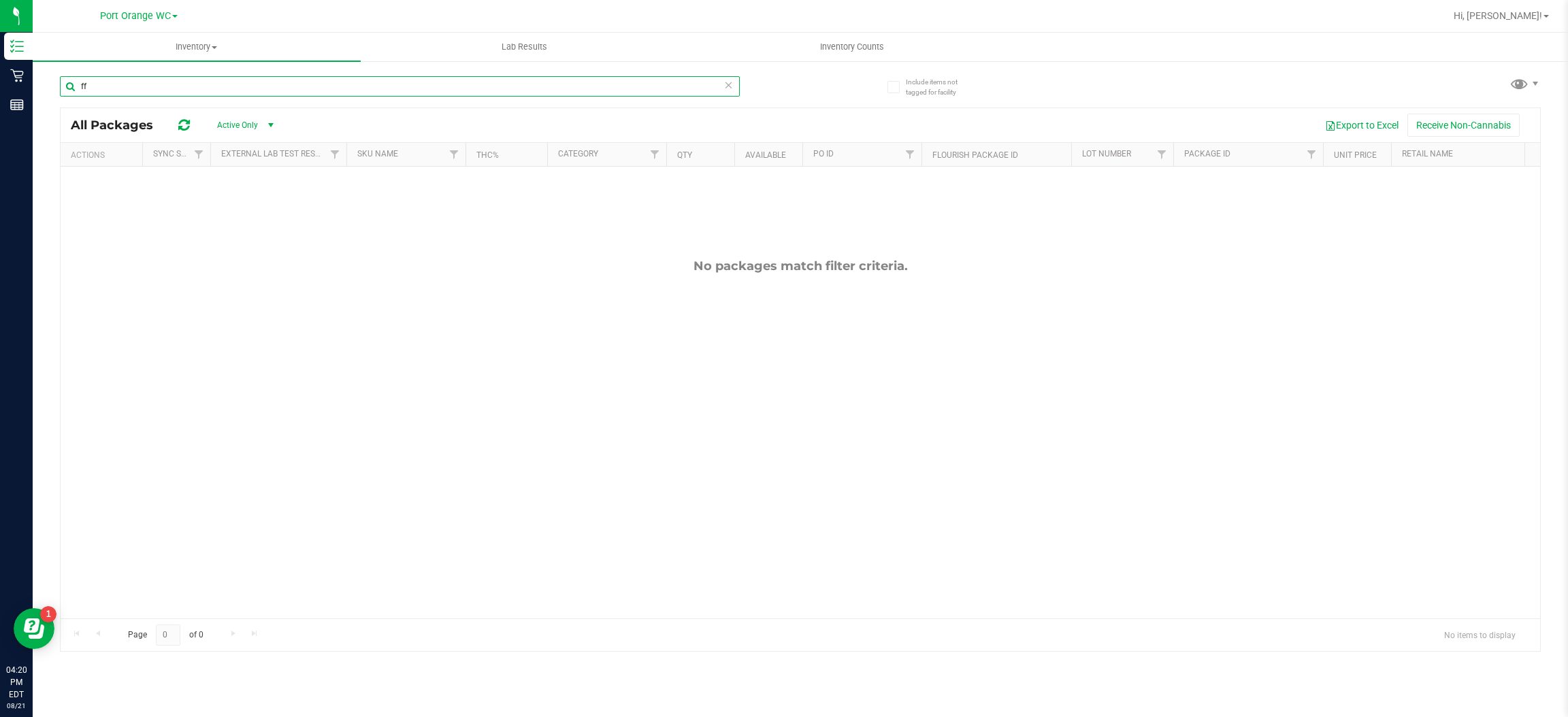
type input "f"
type input "m"
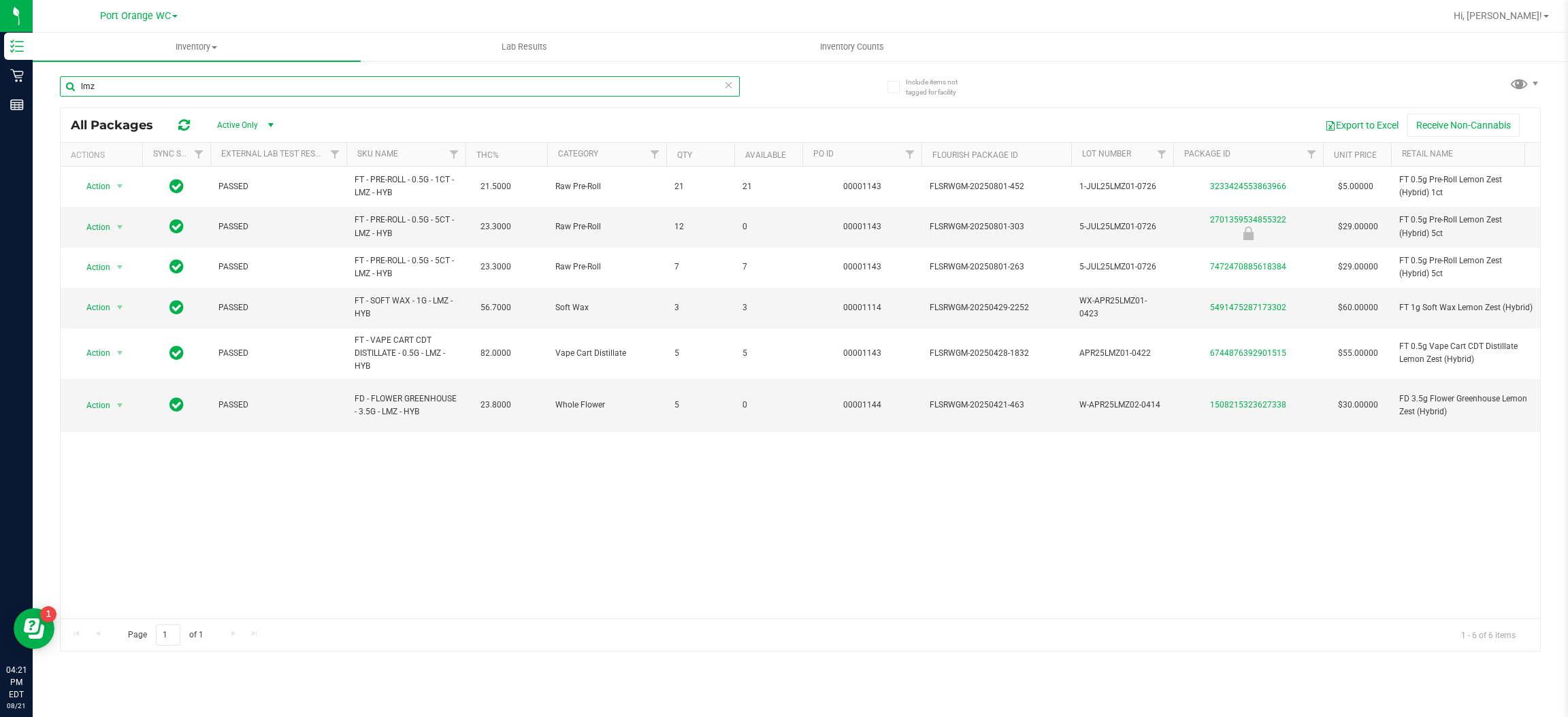
type input "lmz"
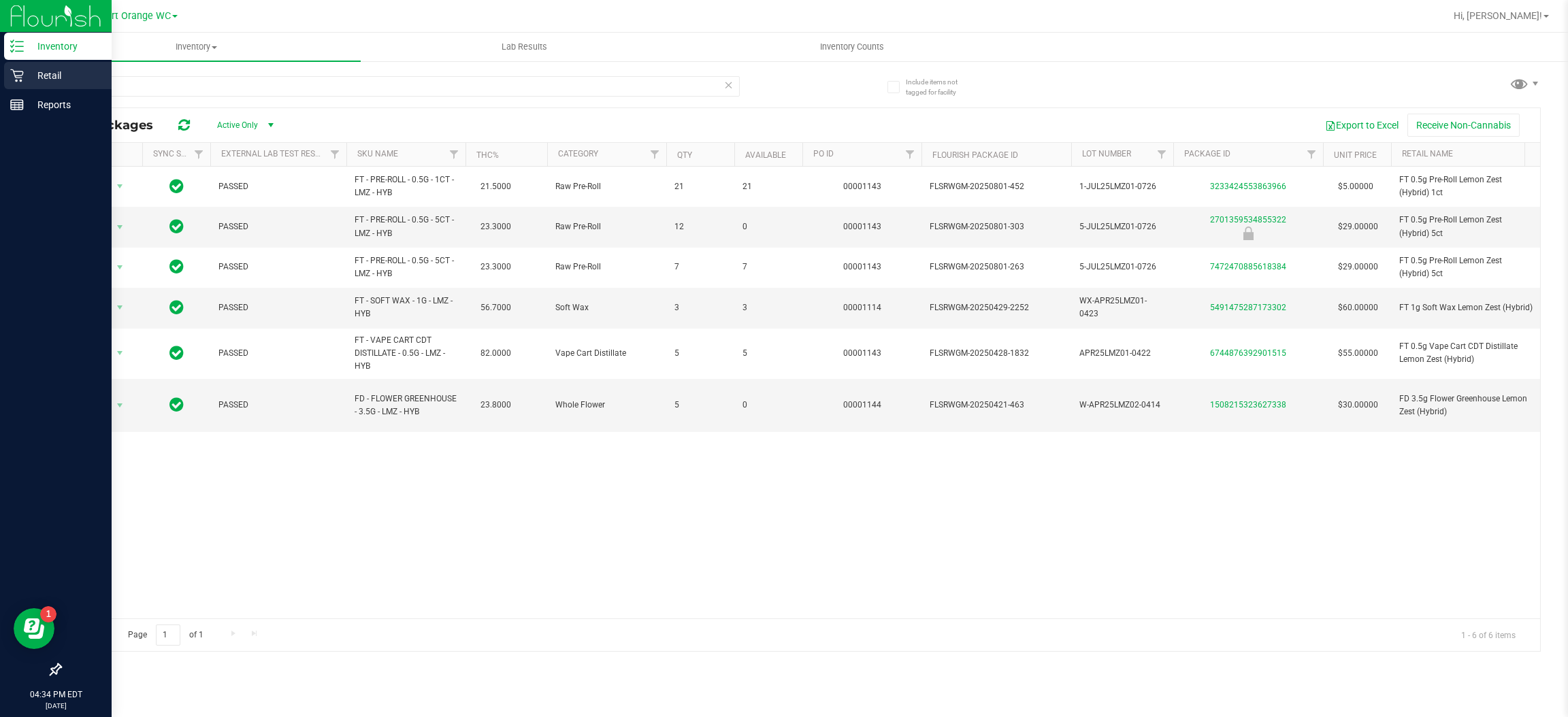
click at [15, 74] on icon at bounding box center [17, 76] width 14 height 14
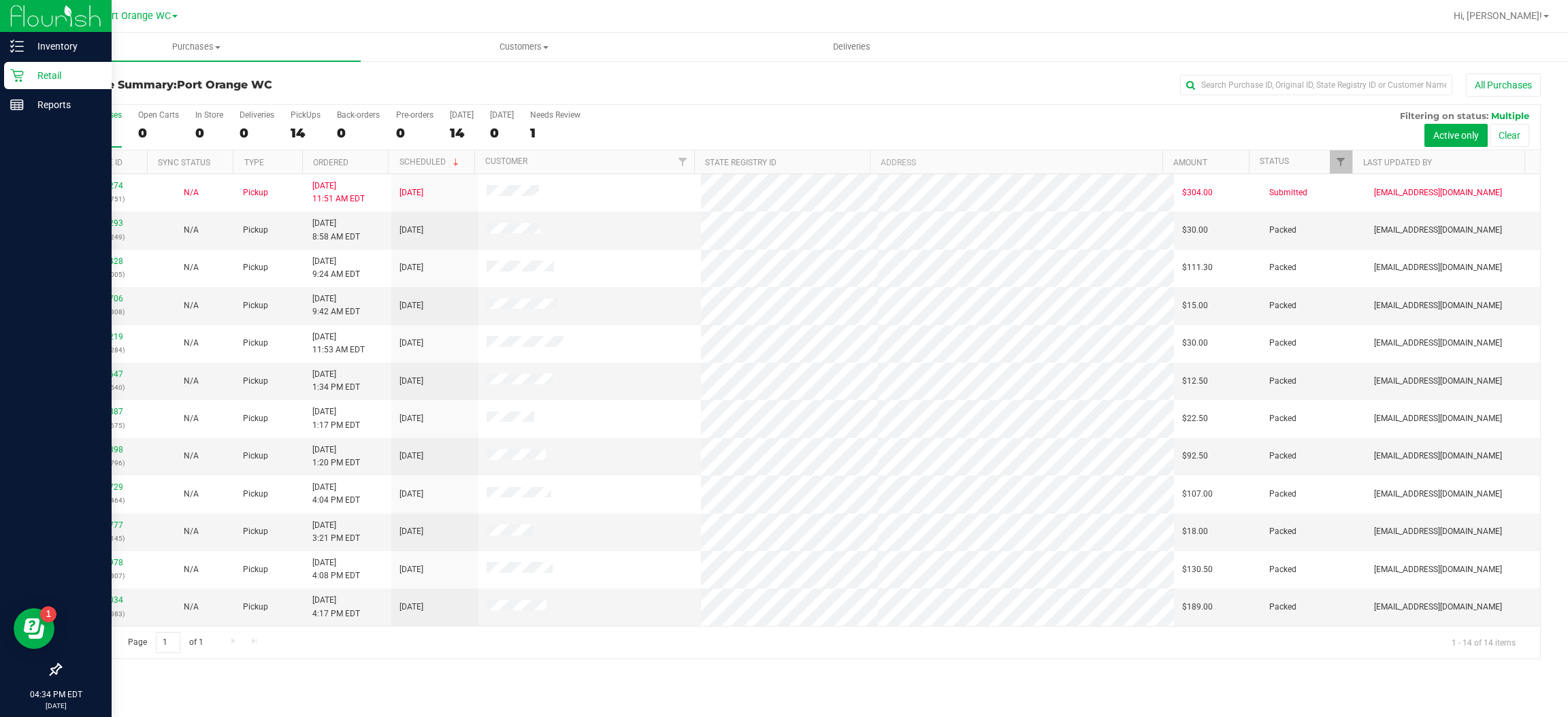
scroll to position [76, 0]
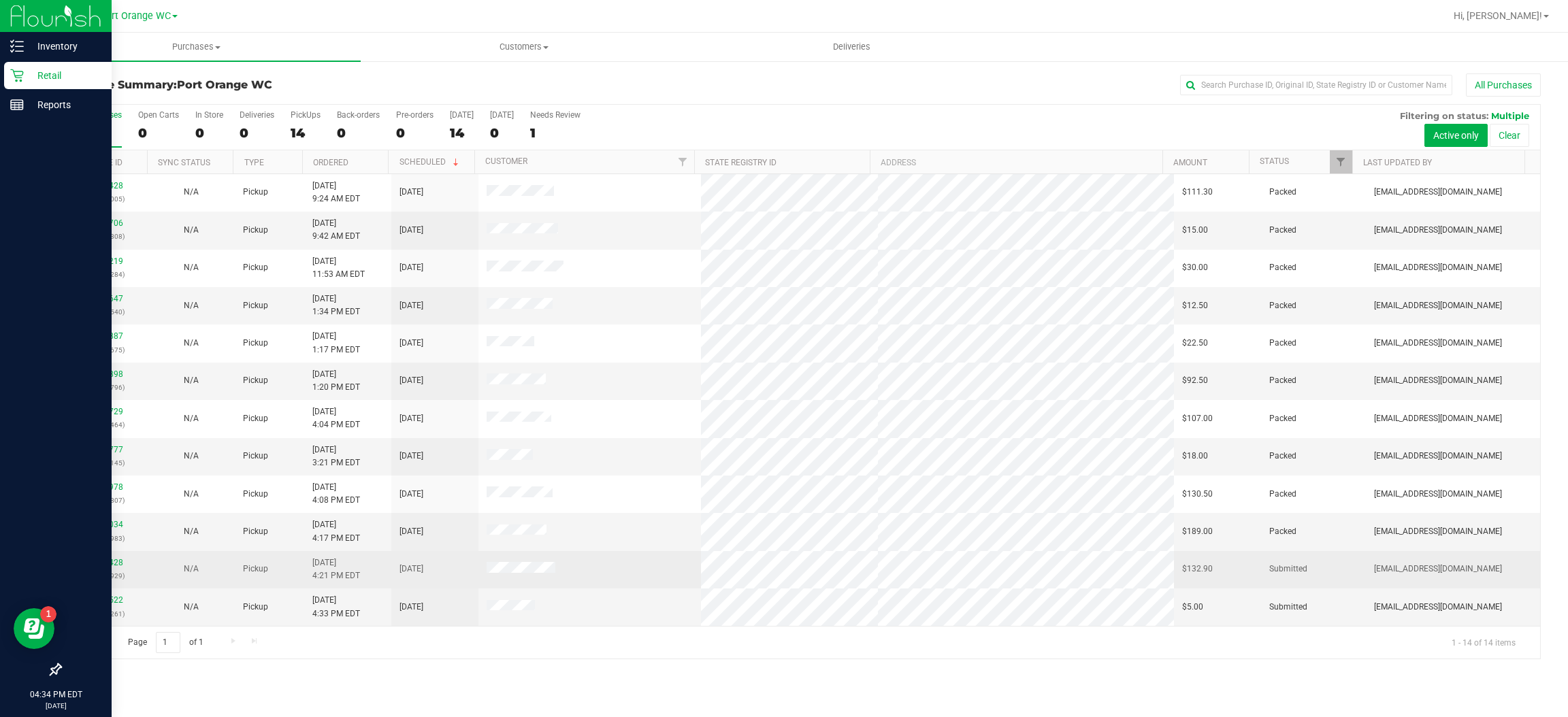
click at [624, 569] on td at bounding box center [589, 570] width 222 height 37
click at [121, 566] on link "11824428" at bounding box center [104, 562] width 38 height 9
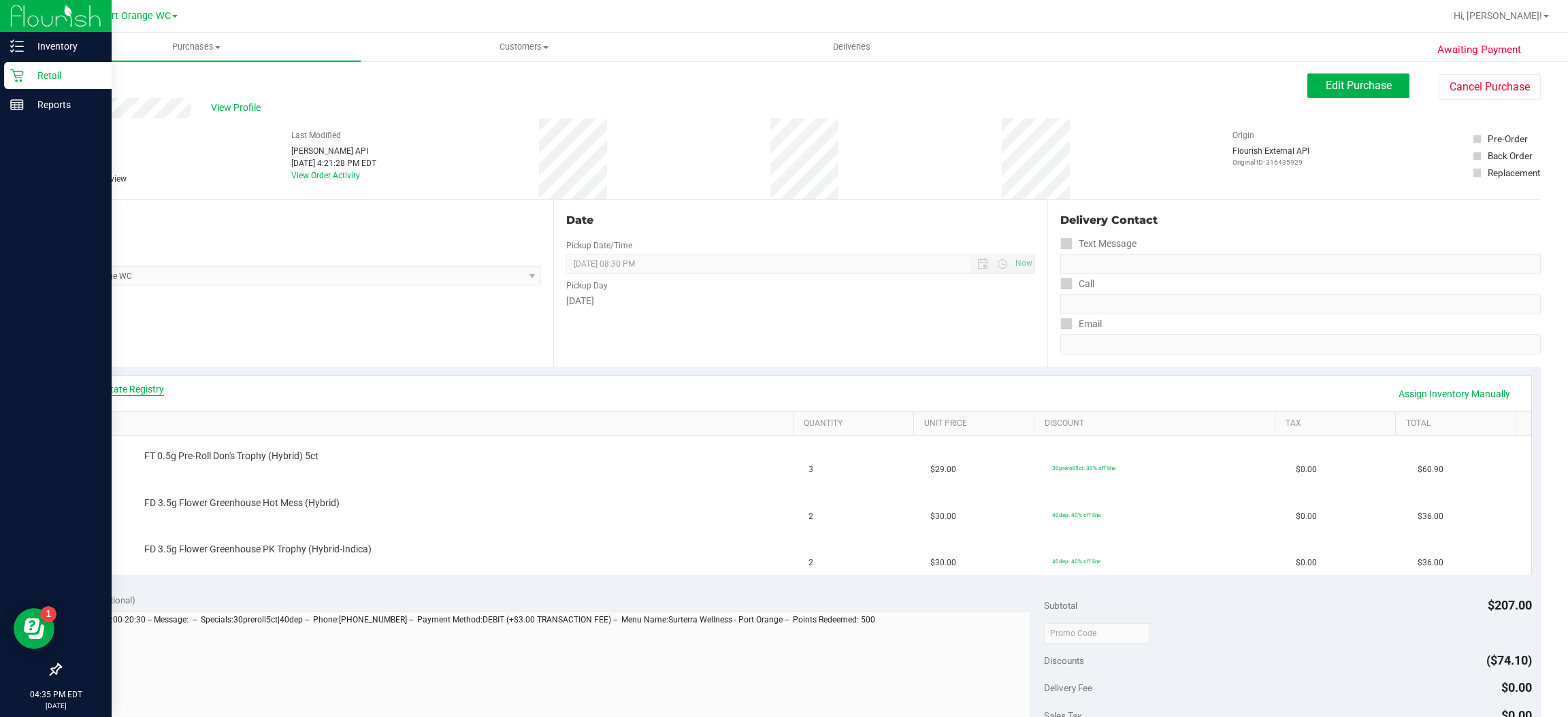
click at [148, 384] on link "View State Registry" at bounding box center [123, 390] width 82 height 14
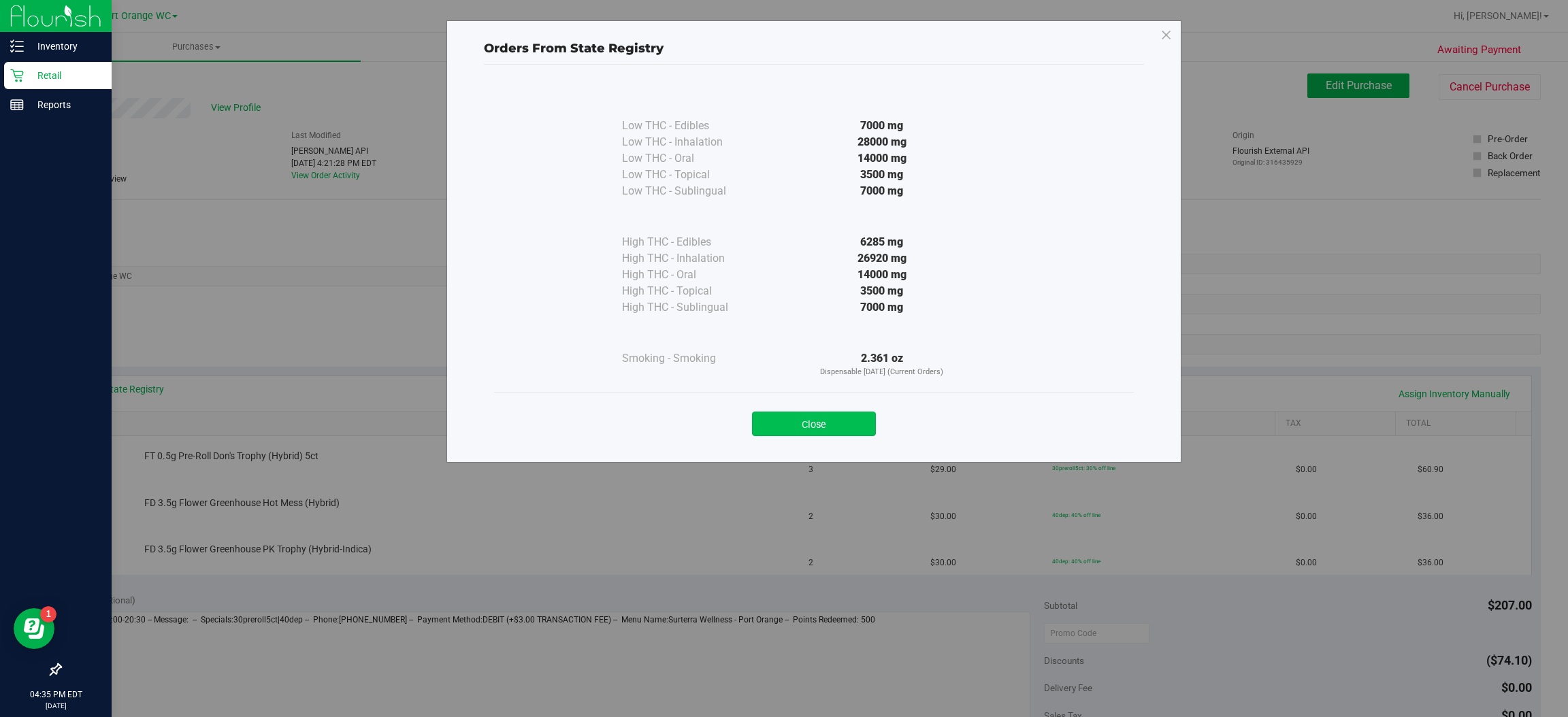
click at [848, 413] on button "Close" at bounding box center [814, 424] width 124 height 25
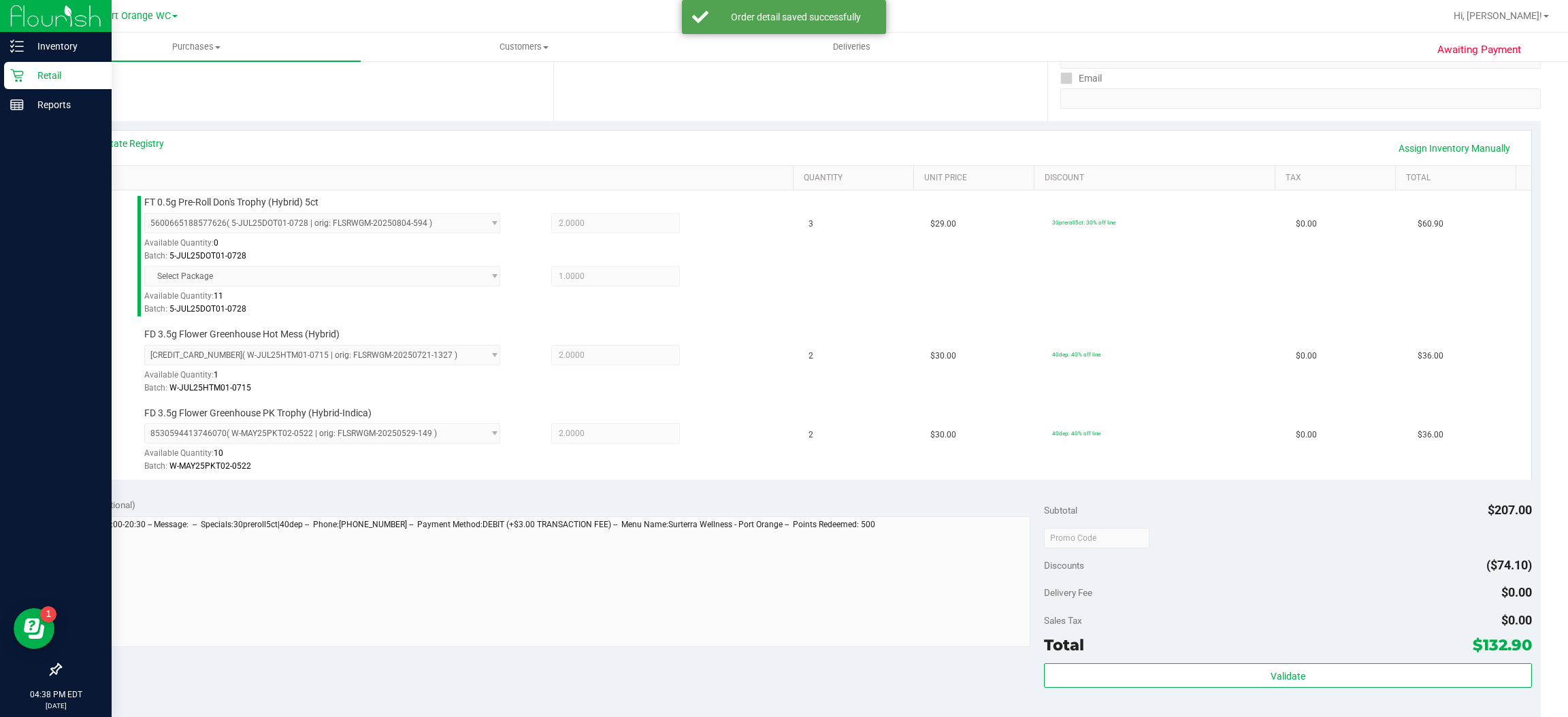
scroll to position [291, 0]
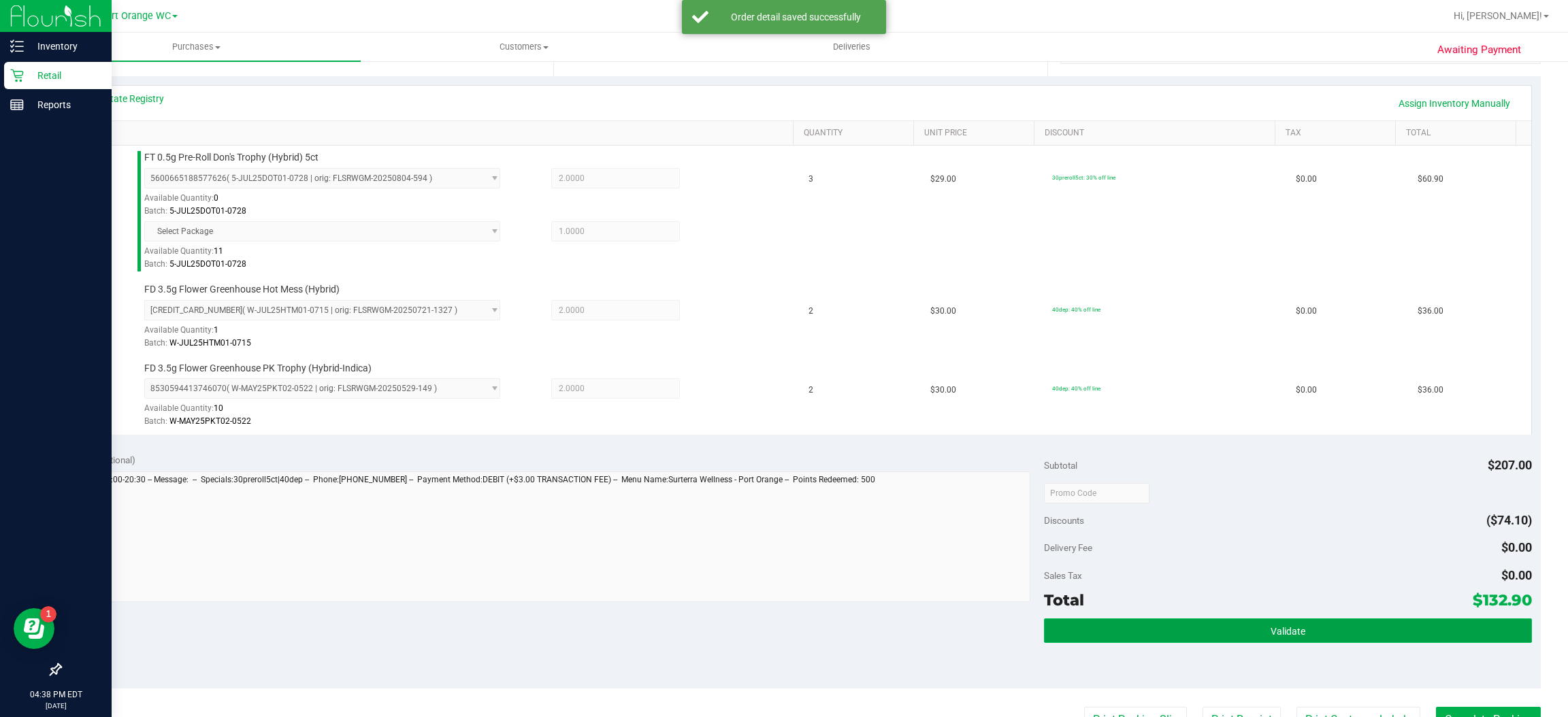
click at [1302, 634] on button "Validate" at bounding box center [1287, 630] width 488 height 25
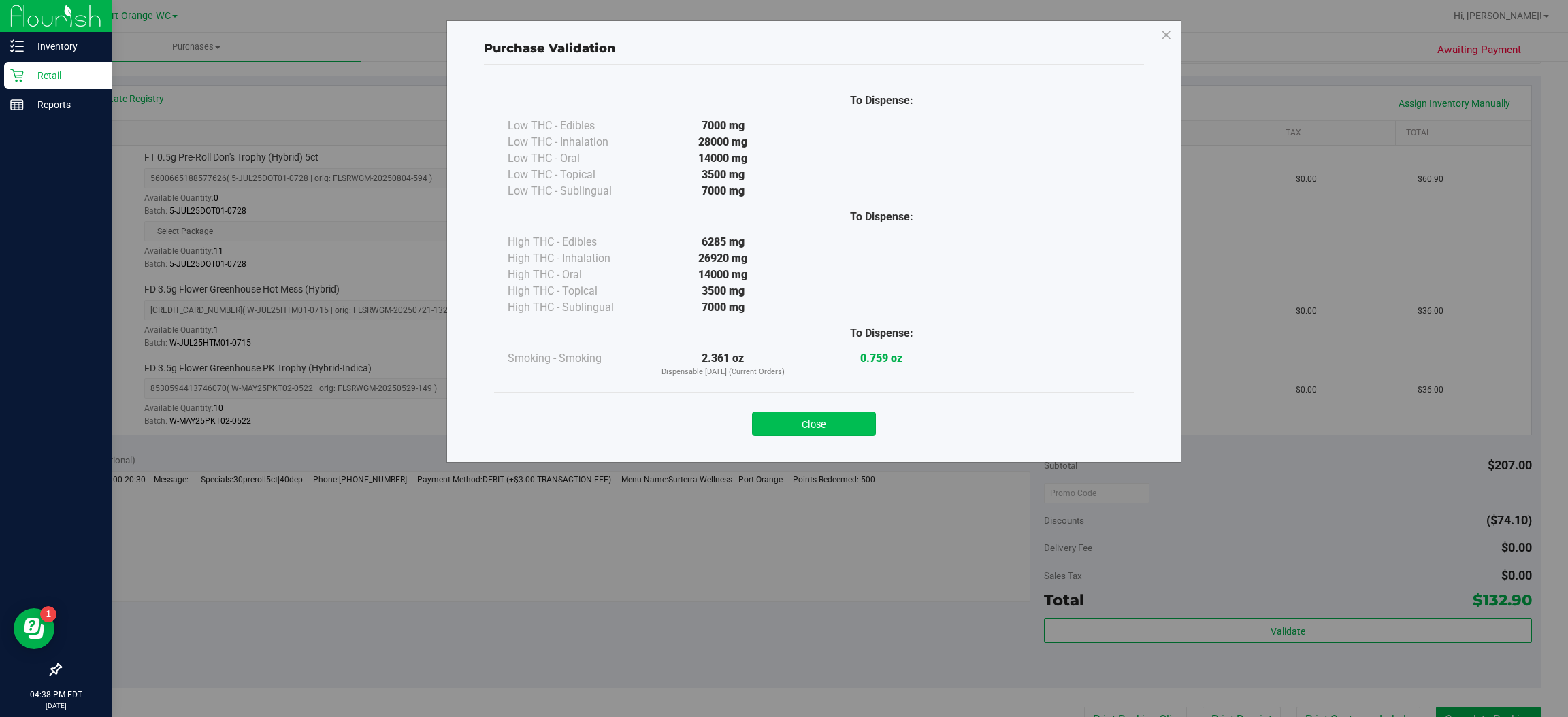
click at [827, 435] on button "Close" at bounding box center [814, 424] width 124 height 25
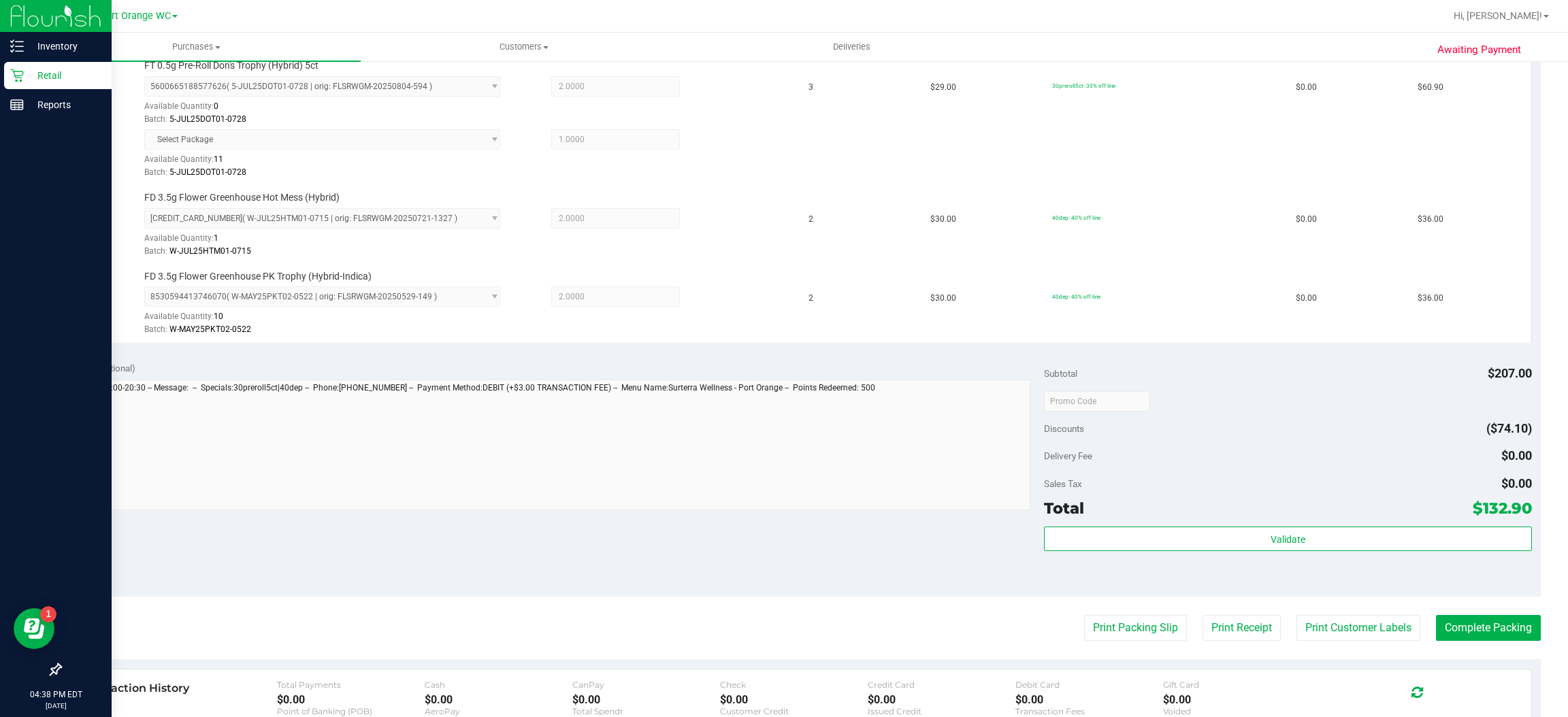
scroll to position [380, 0]
click at [1350, 637] on button "Print Customer Labels" at bounding box center [1359, 629] width 124 height 26
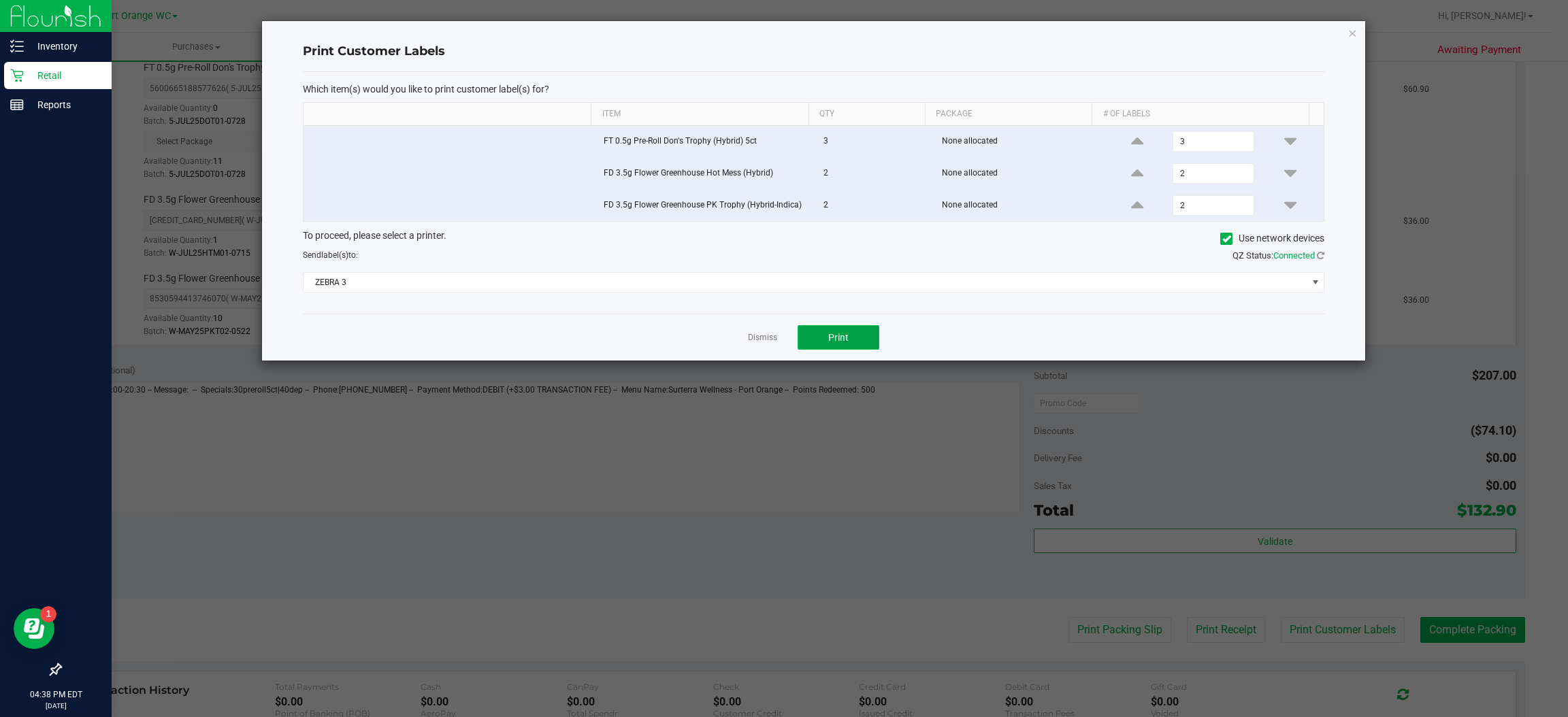
click at [844, 343] on span "Print" at bounding box center [838, 337] width 20 height 11
click at [1352, 31] on icon "button" at bounding box center [1353, 32] width 9 height 16
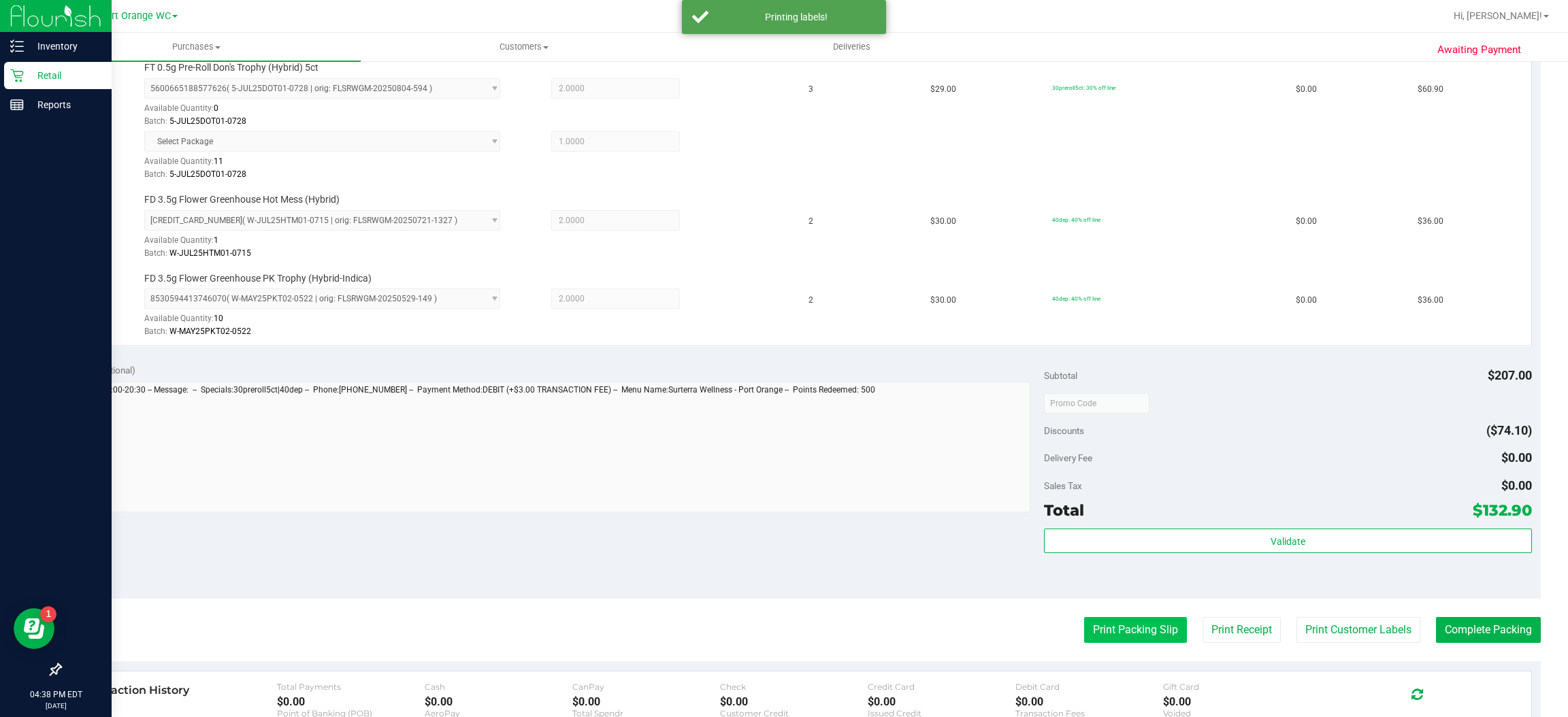
click at [1127, 640] on button "Print Packing Slip" at bounding box center [1135, 629] width 103 height 26
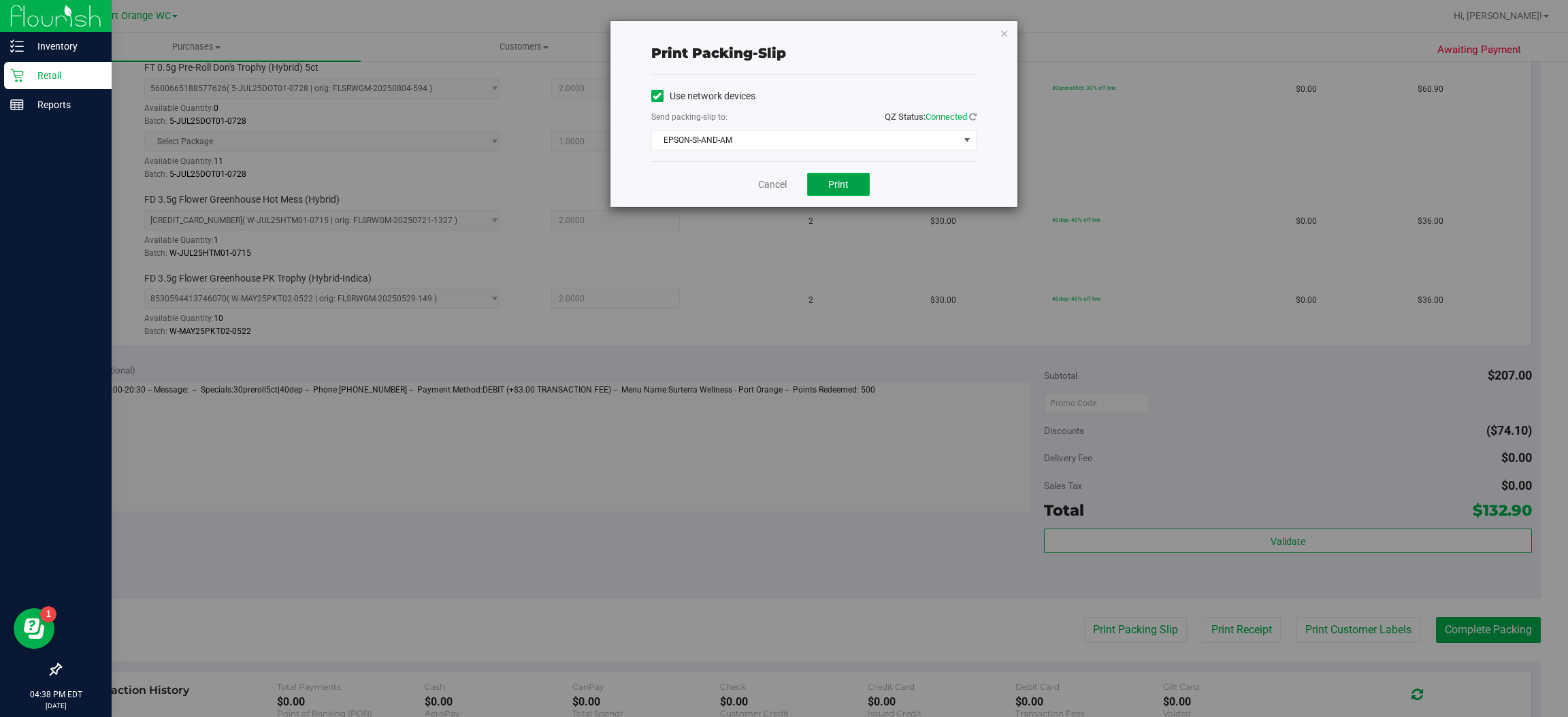
click at [848, 180] on button "Print" at bounding box center [839, 184] width 63 height 23
click at [1006, 25] on icon "button" at bounding box center [1004, 32] width 9 height 16
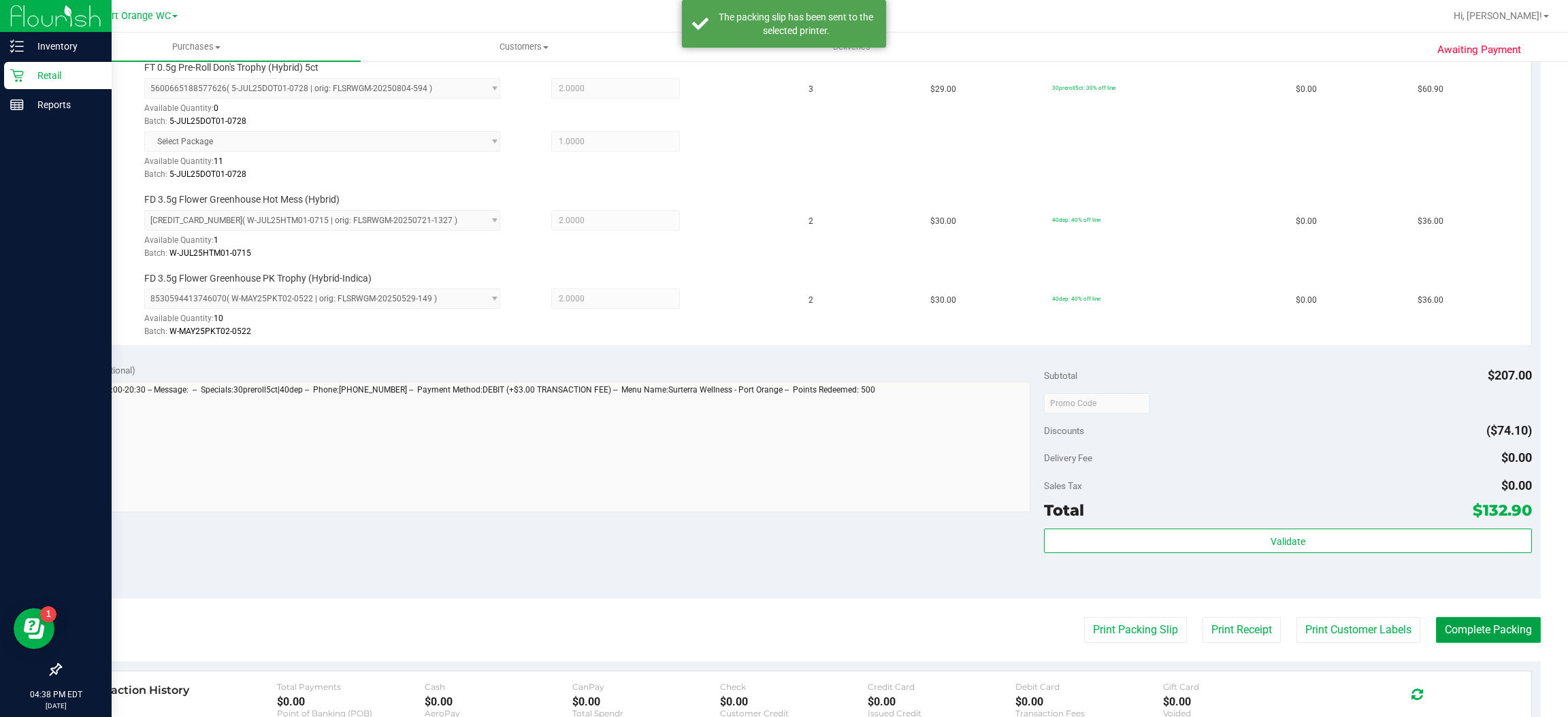
click at [1501, 630] on button "Complete Packing" at bounding box center [1488, 629] width 105 height 26
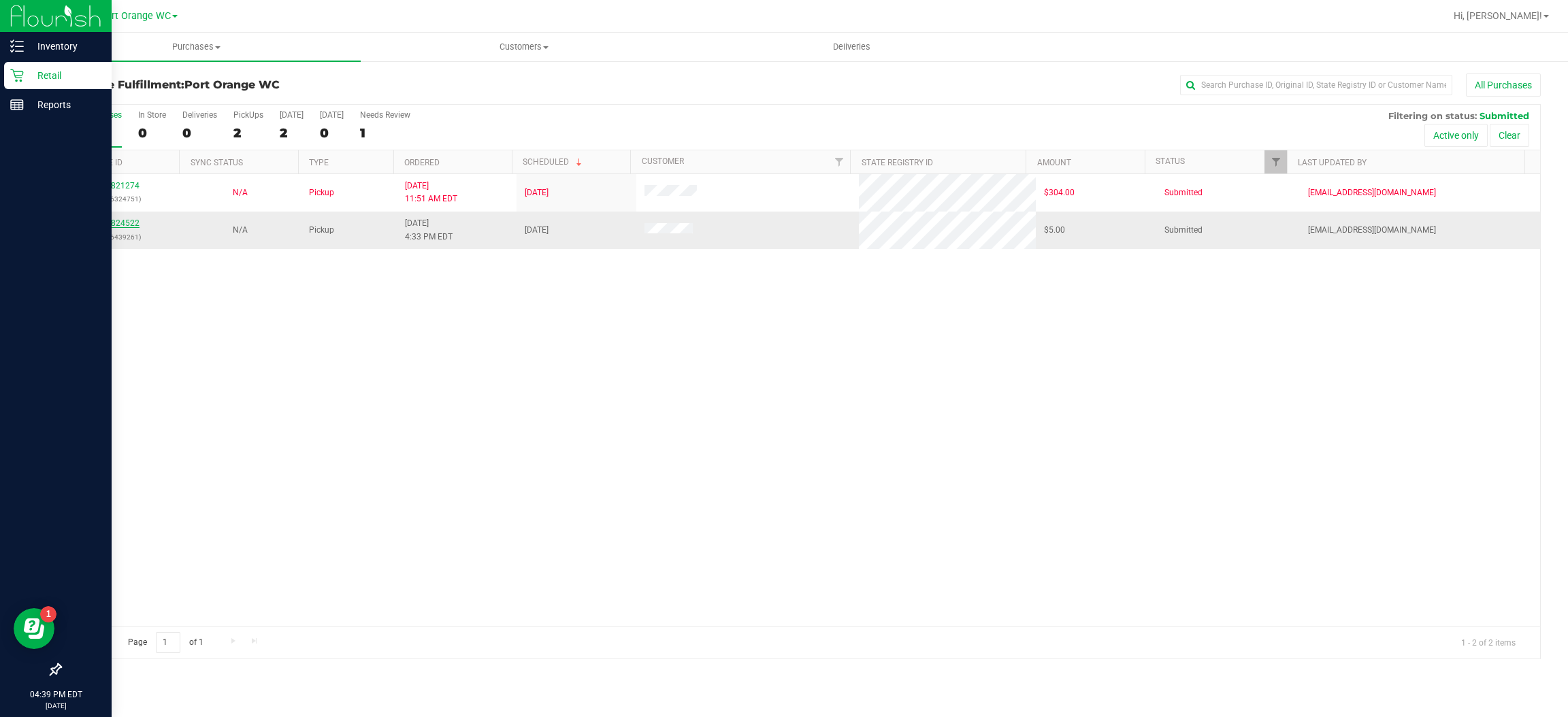
click at [124, 228] on link "11824522" at bounding box center [120, 223] width 38 height 9
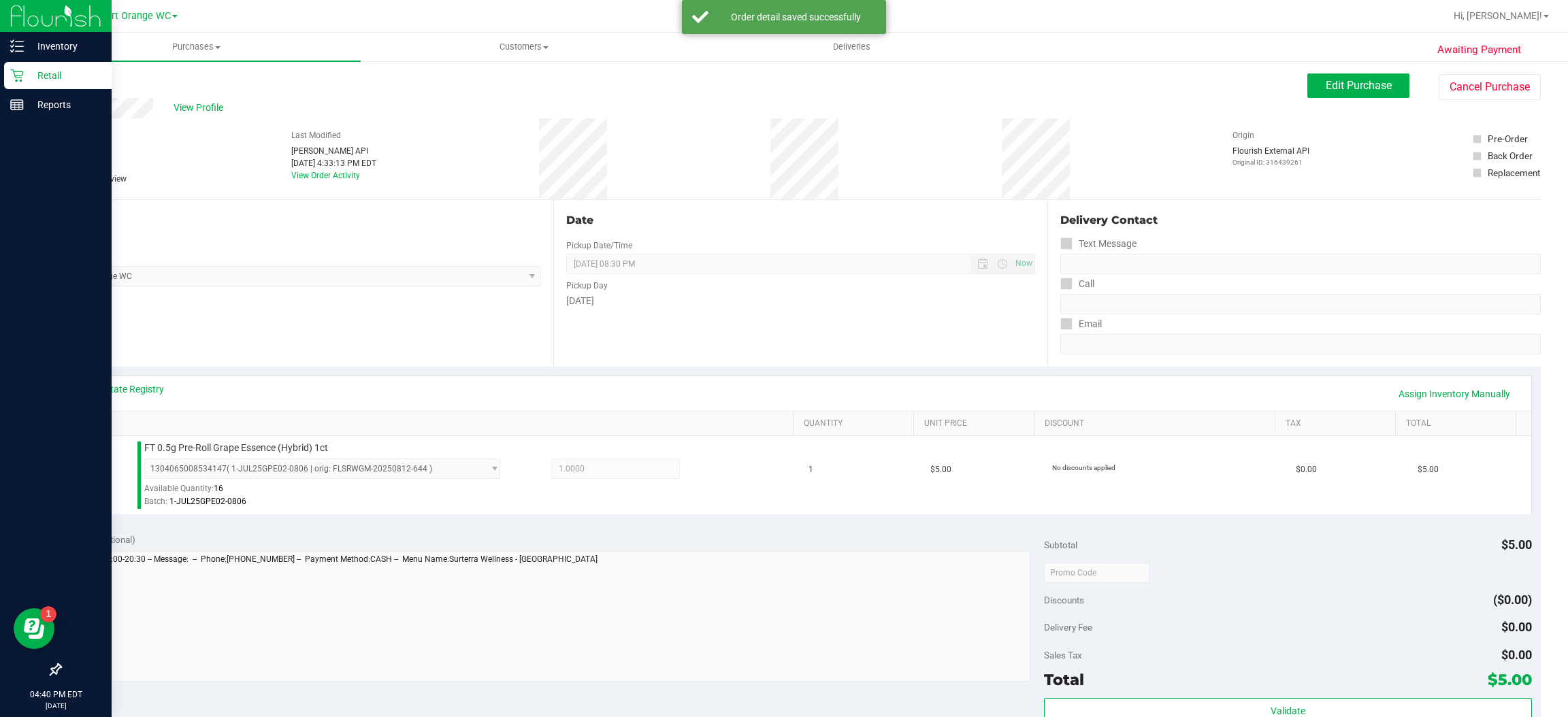
scroll to position [88, 0]
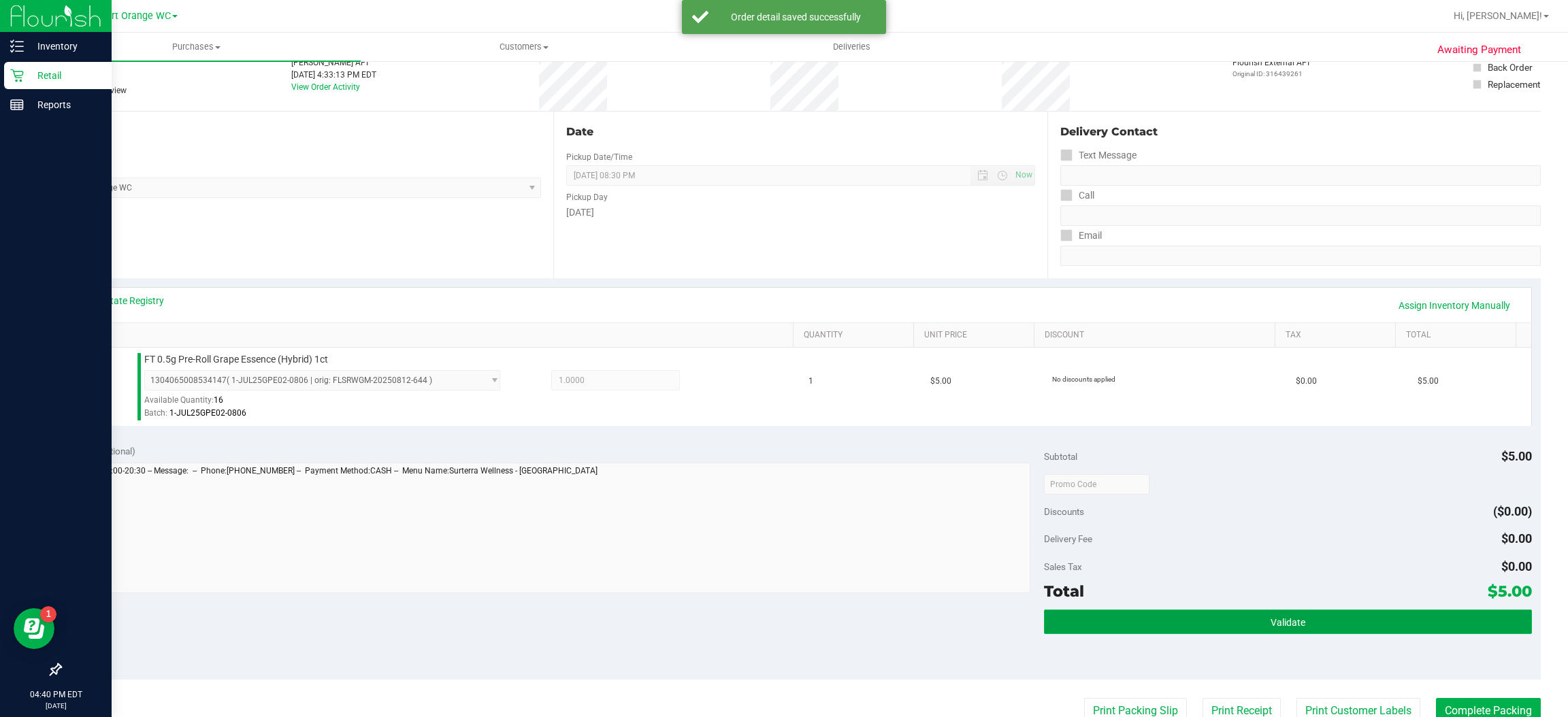
click at [1314, 619] on button "Validate" at bounding box center [1287, 622] width 488 height 25
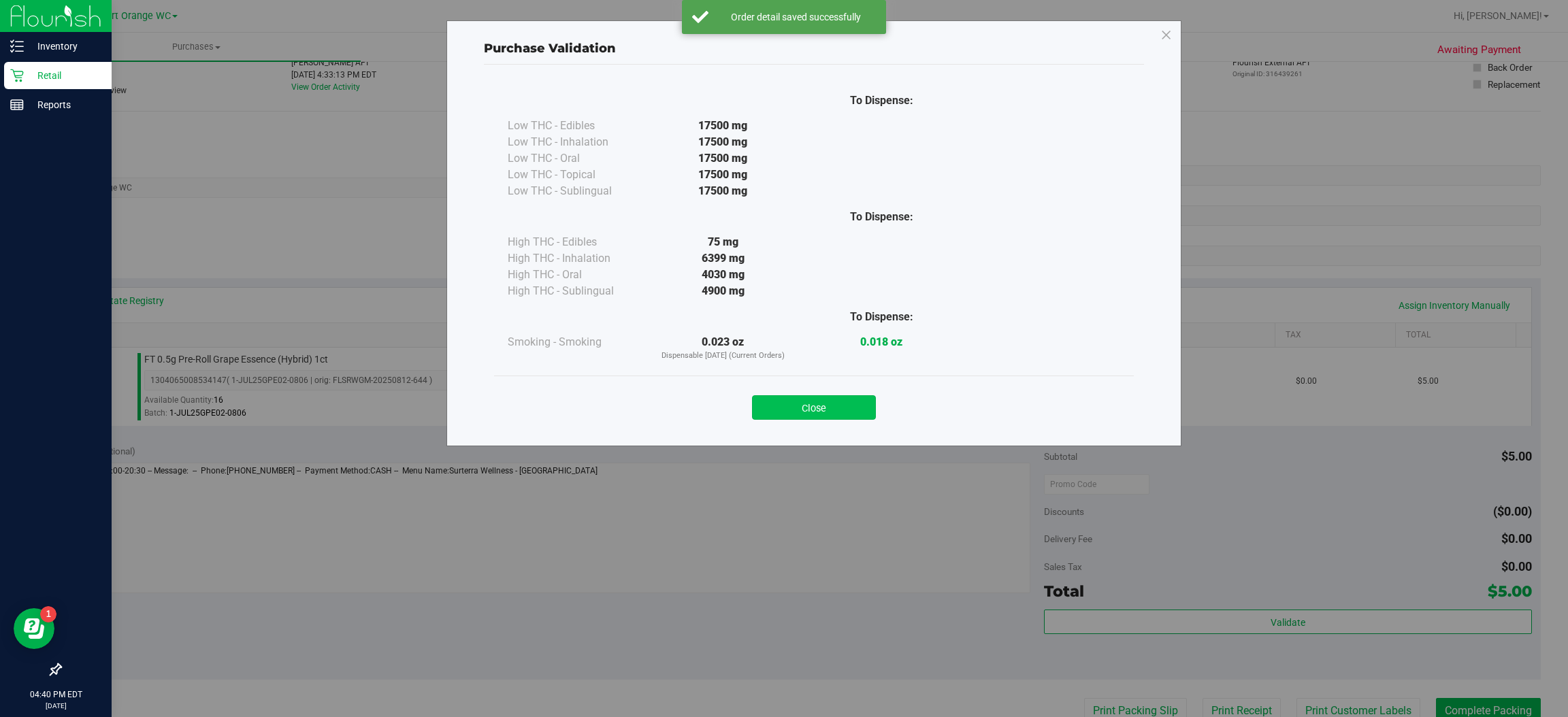
click at [847, 401] on button "Close" at bounding box center [814, 407] width 124 height 25
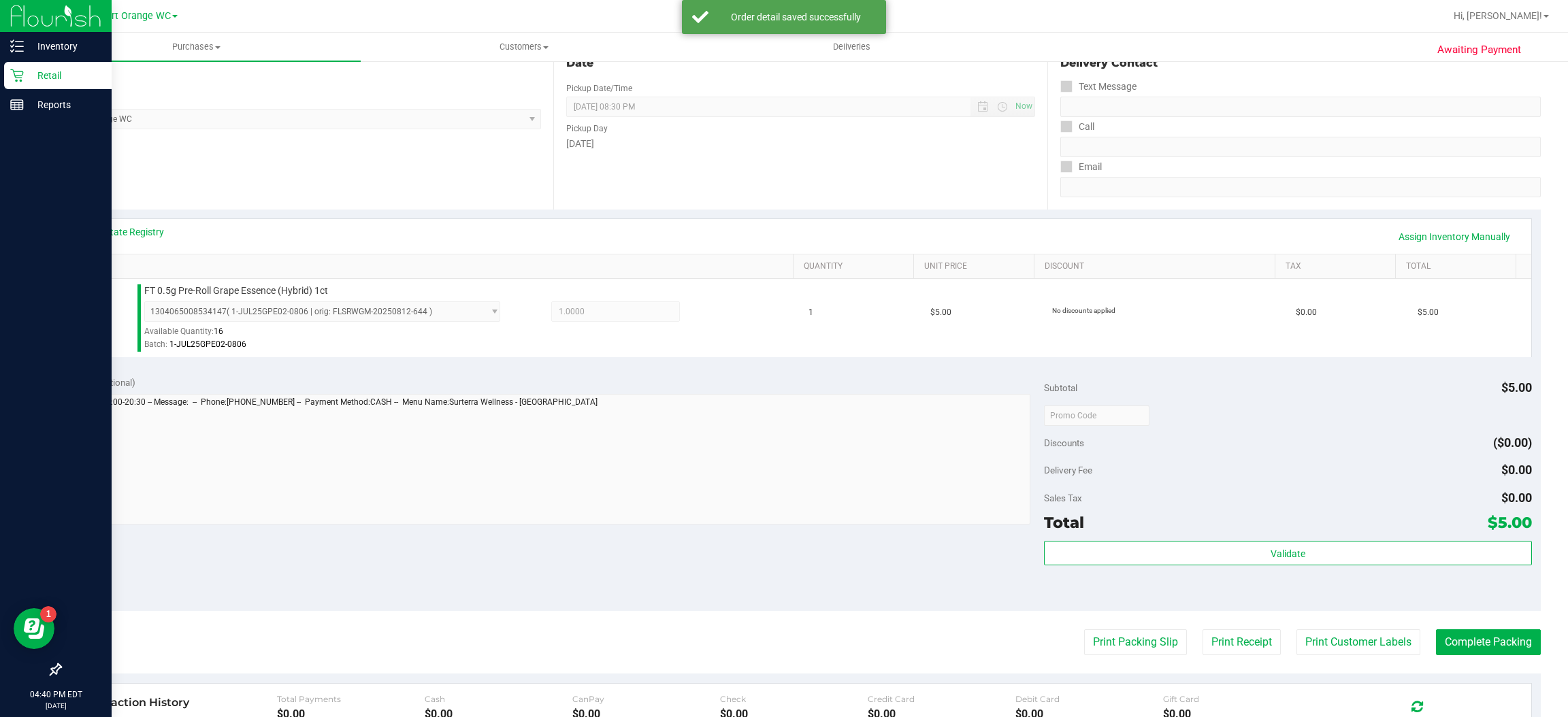
scroll to position [158, 0]
click at [1369, 634] on button "Print Customer Labels" at bounding box center [1359, 641] width 124 height 26
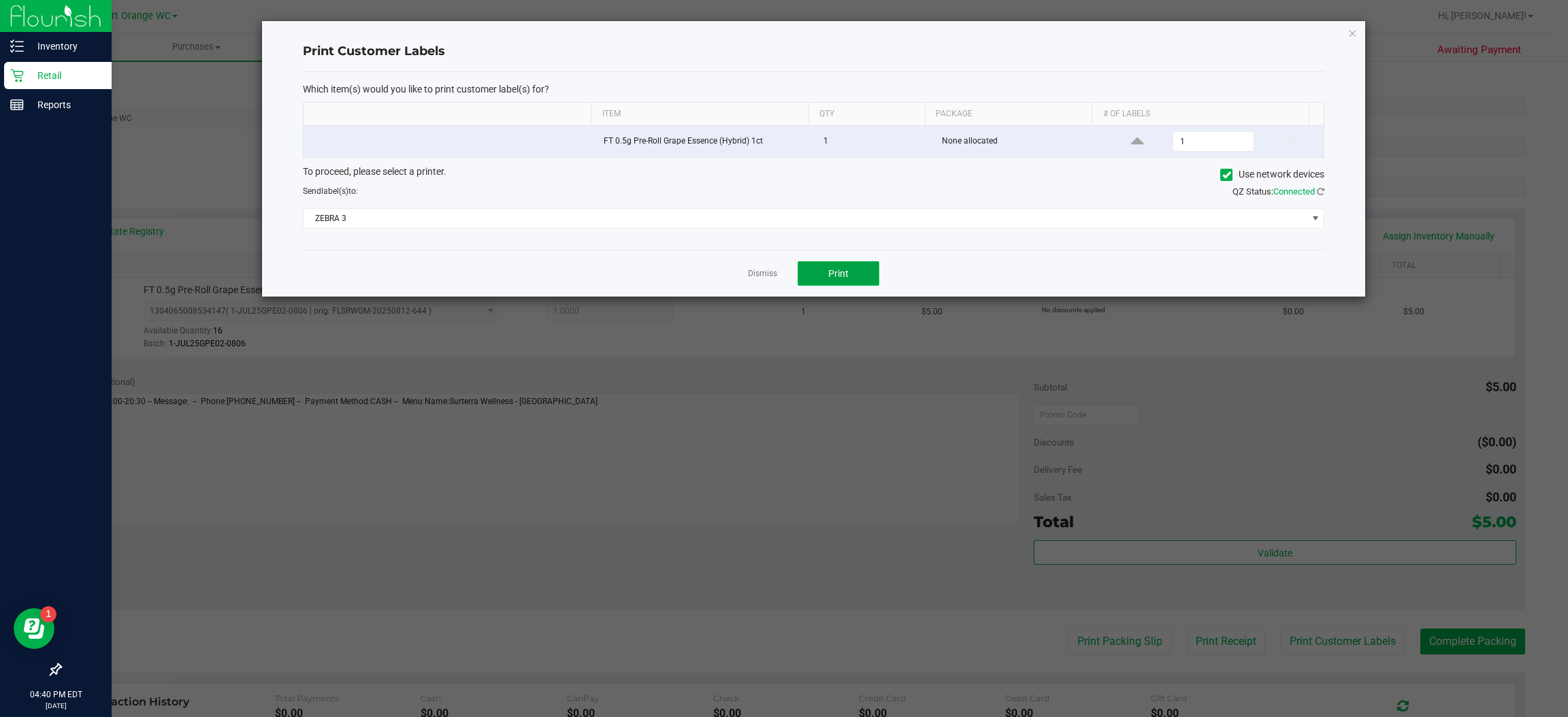
click at [855, 275] on button "Print" at bounding box center [838, 273] width 82 height 25
click at [1352, 31] on icon "button" at bounding box center [1353, 32] width 9 height 16
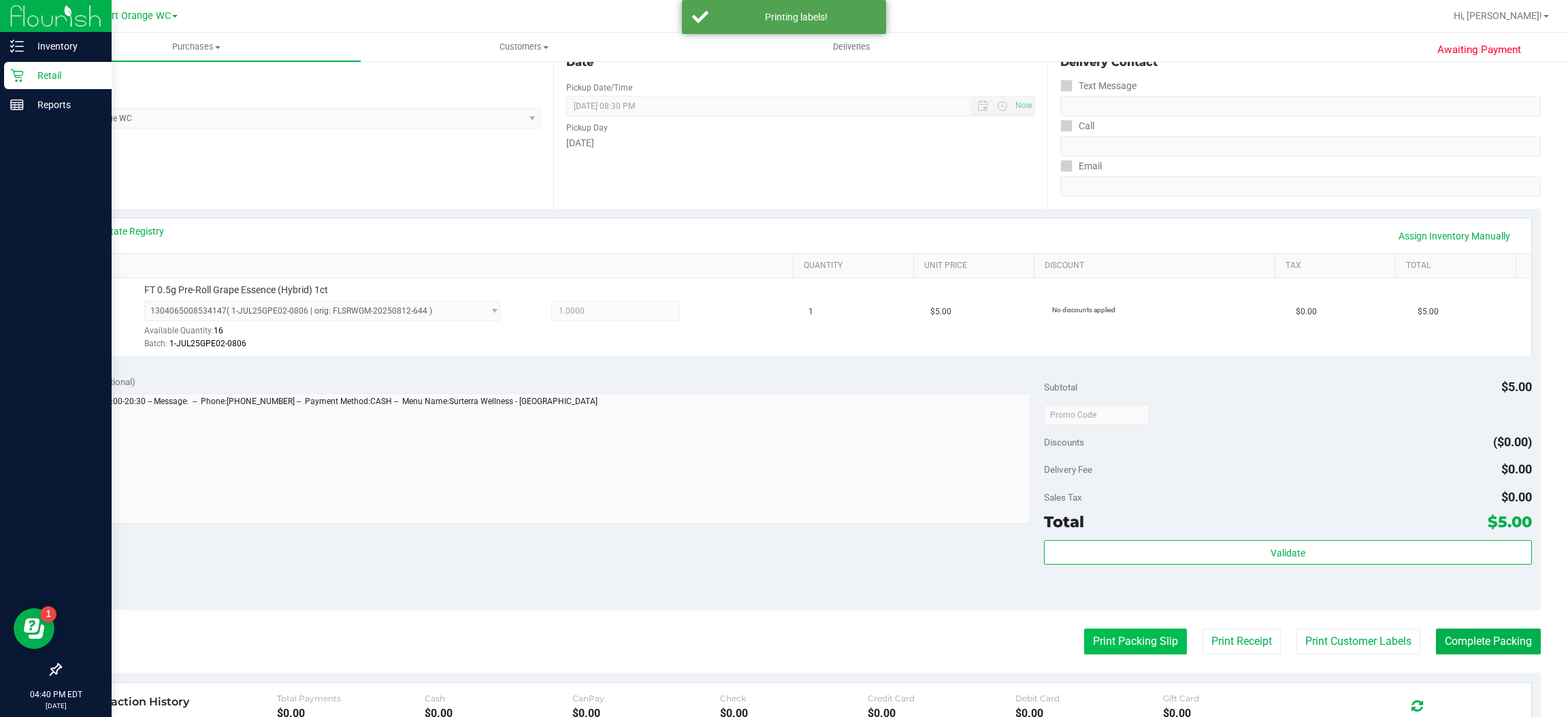
click at [1127, 641] on button "Print Packing Slip" at bounding box center [1135, 641] width 103 height 26
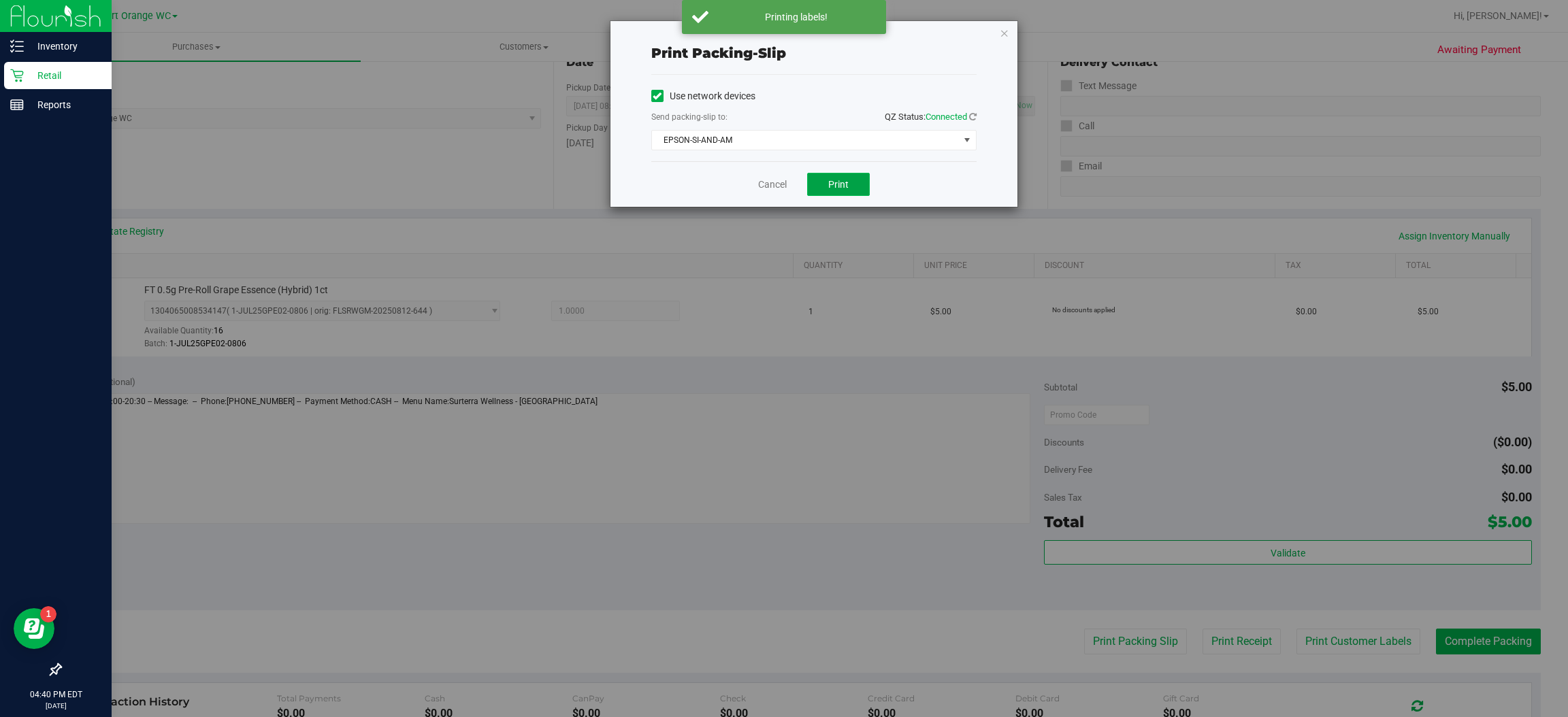
click at [845, 181] on span "Print" at bounding box center [838, 184] width 20 height 11
click at [1000, 27] on icon "button" at bounding box center [1004, 32] width 9 height 16
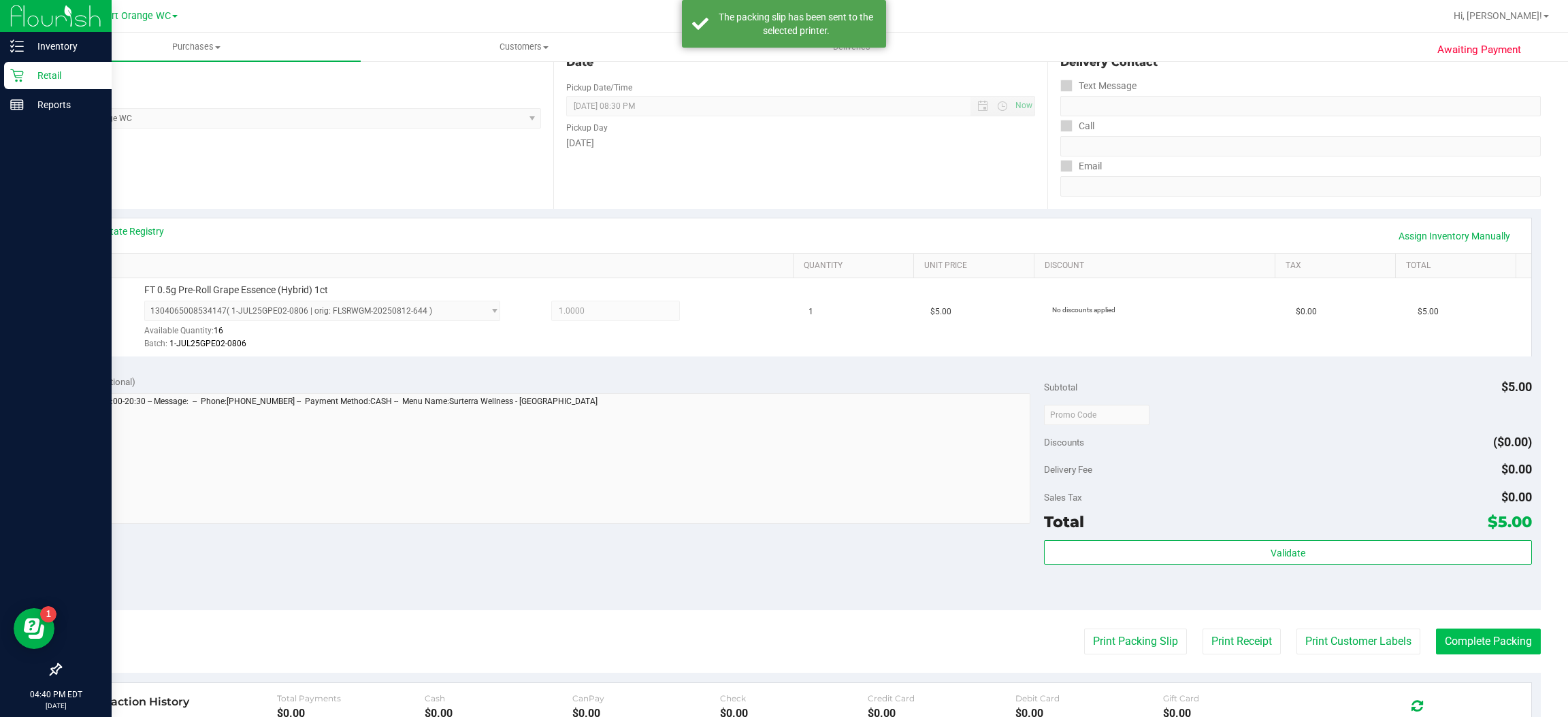
click at [1500, 641] on button "Complete Packing" at bounding box center [1488, 641] width 105 height 26
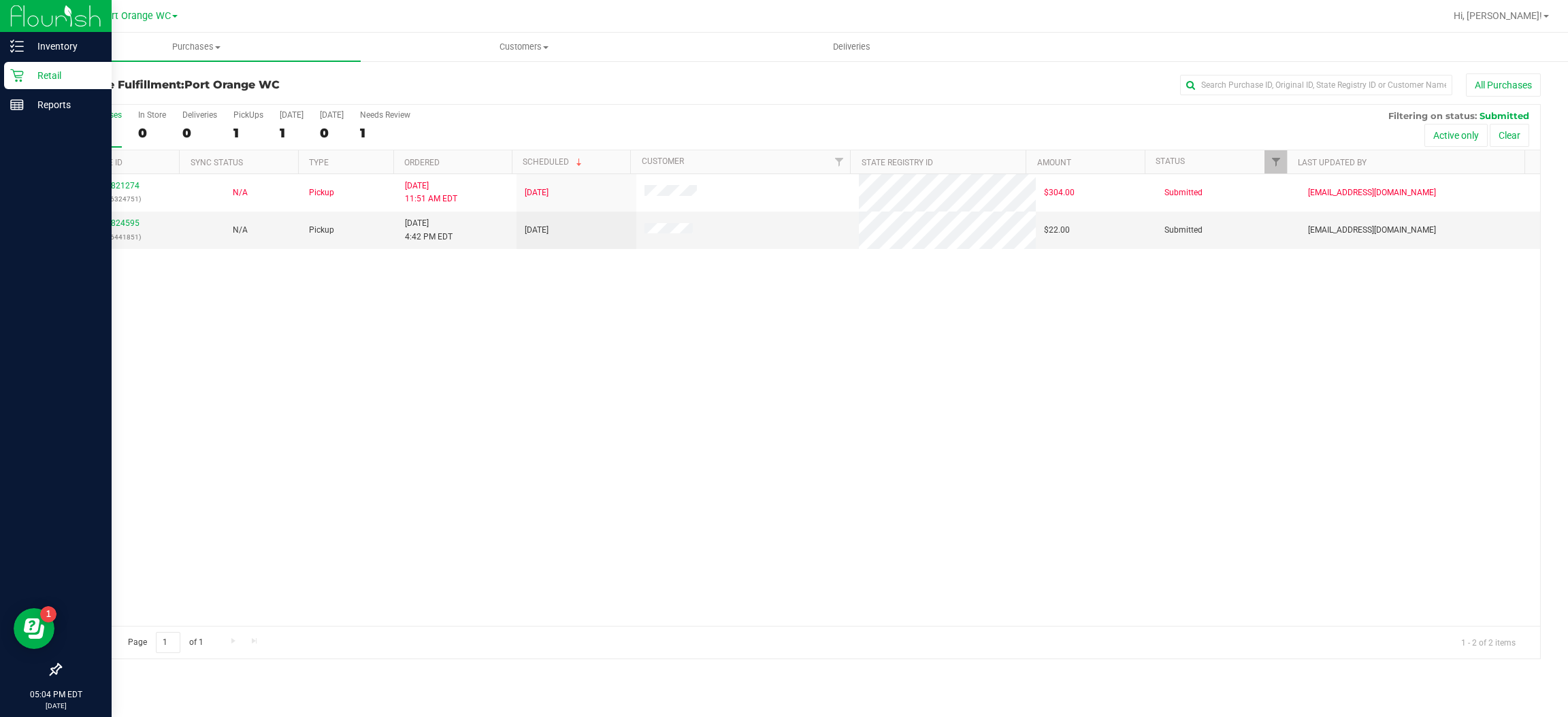
click at [489, 475] on div "11821274 (316324751) N/A Pickup 8/21/2025 11:51 AM EDT 8/21/2025 $304.00 Submit…" at bounding box center [800, 400] width 1480 height 452
click at [126, 221] on link "11824595" at bounding box center [120, 223] width 38 height 9
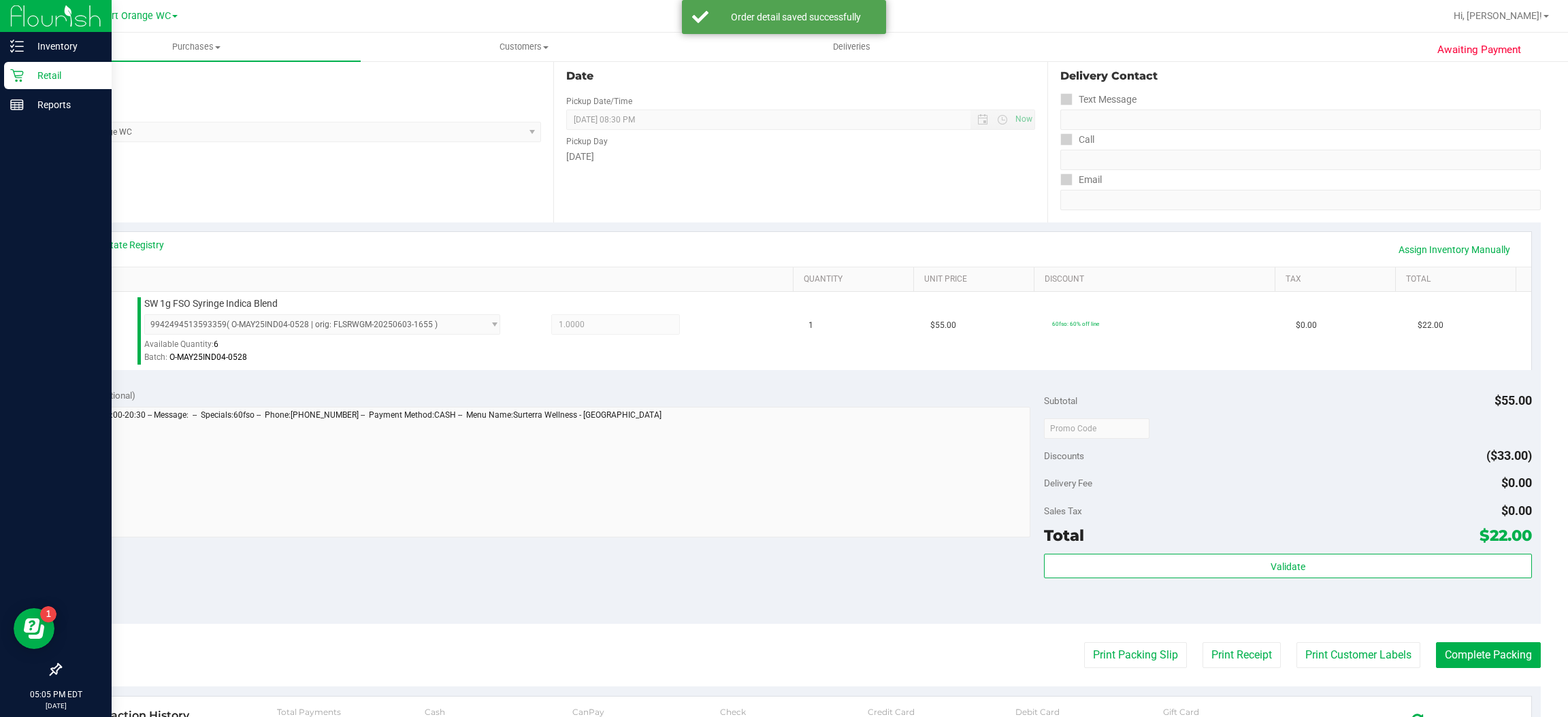
scroll to position [141, 0]
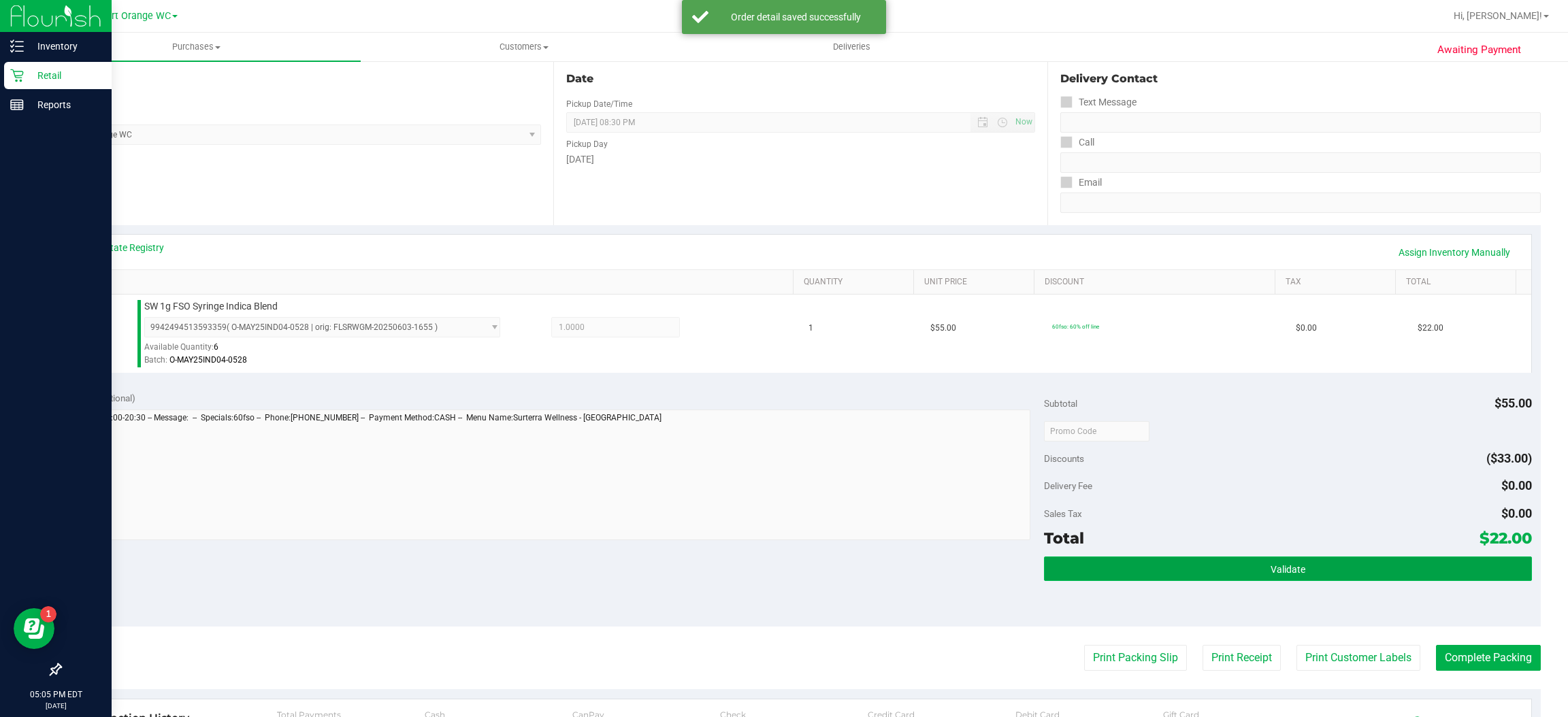
click at [1303, 562] on button "Validate" at bounding box center [1287, 568] width 488 height 25
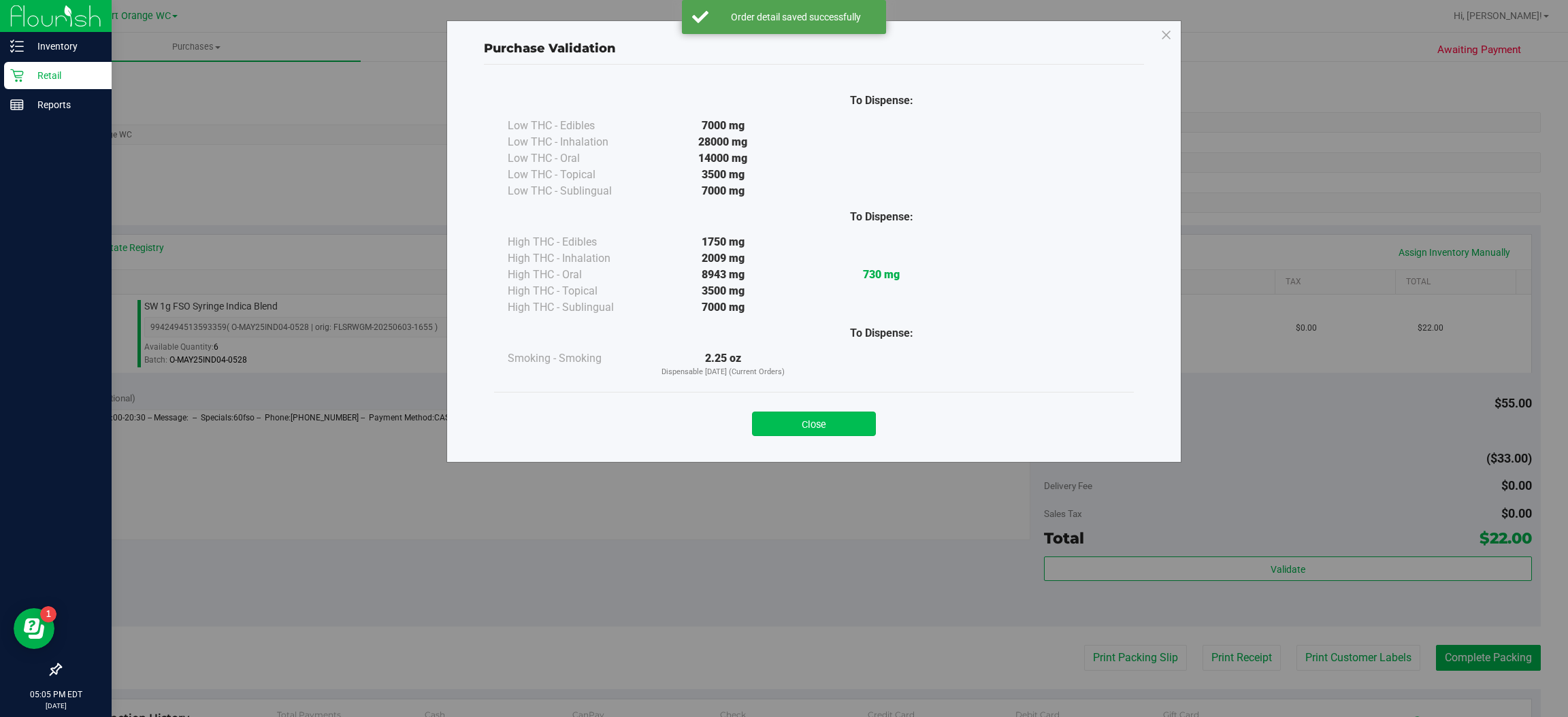
click at [846, 416] on button "Close" at bounding box center [814, 424] width 124 height 25
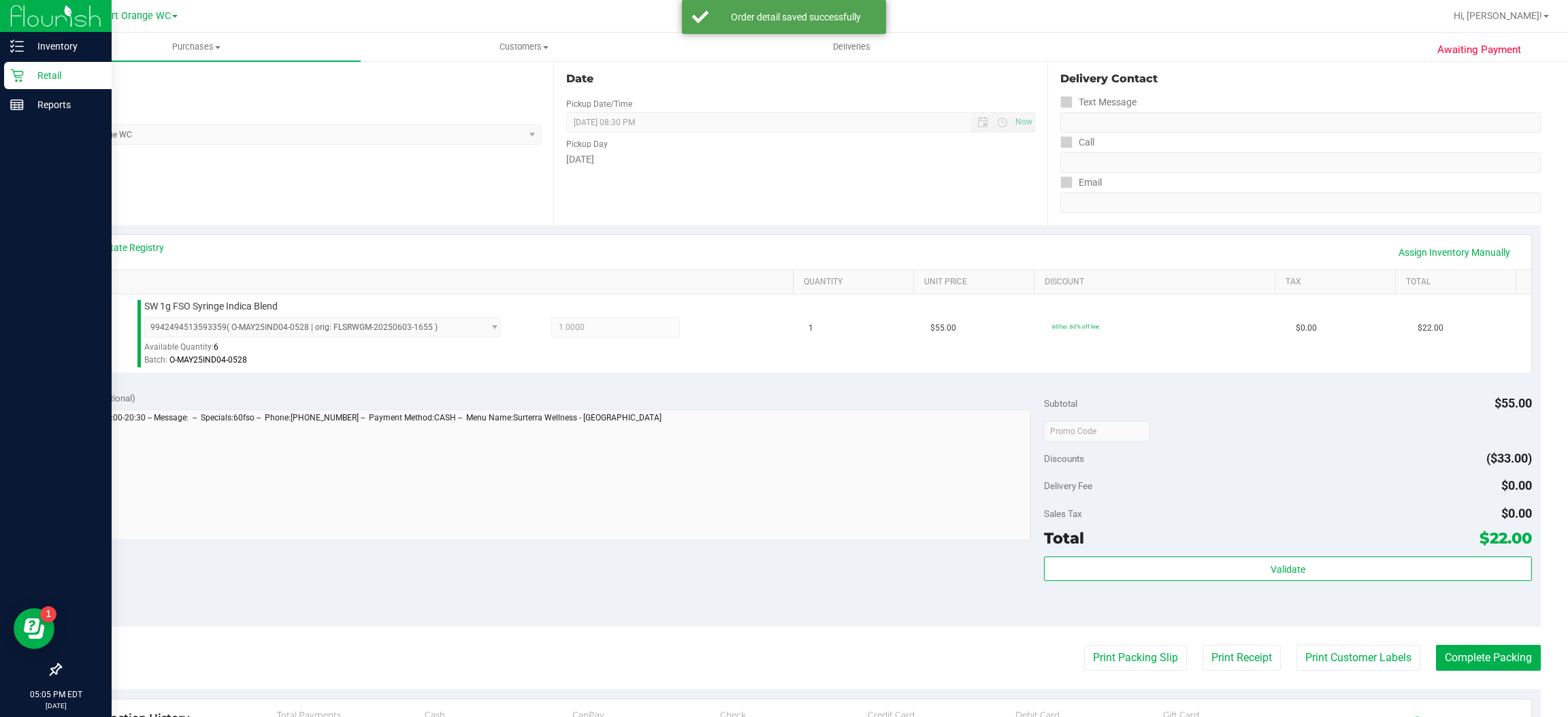
scroll to position [174, 0]
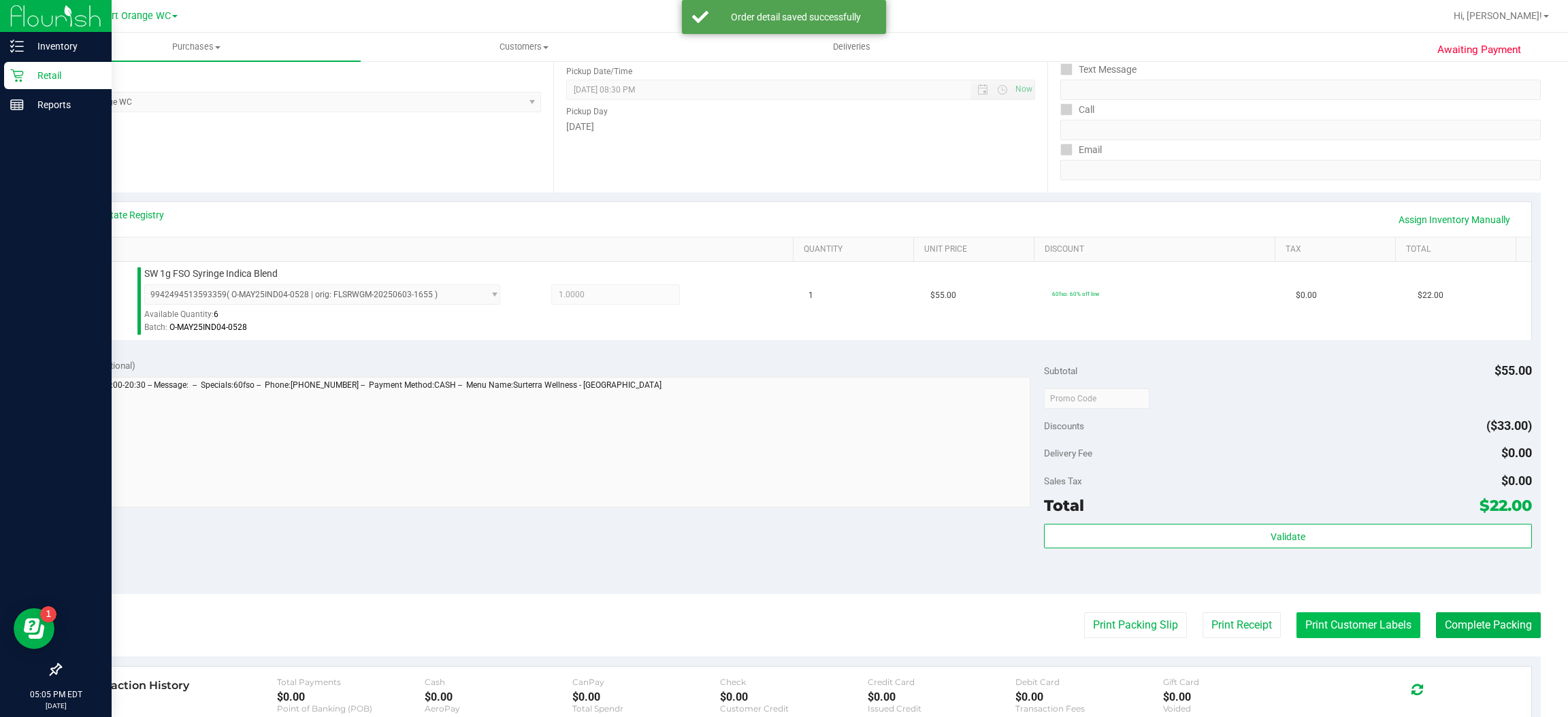
click at [1369, 620] on button "Print Customer Labels" at bounding box center [1359, 625] width 124 height 26
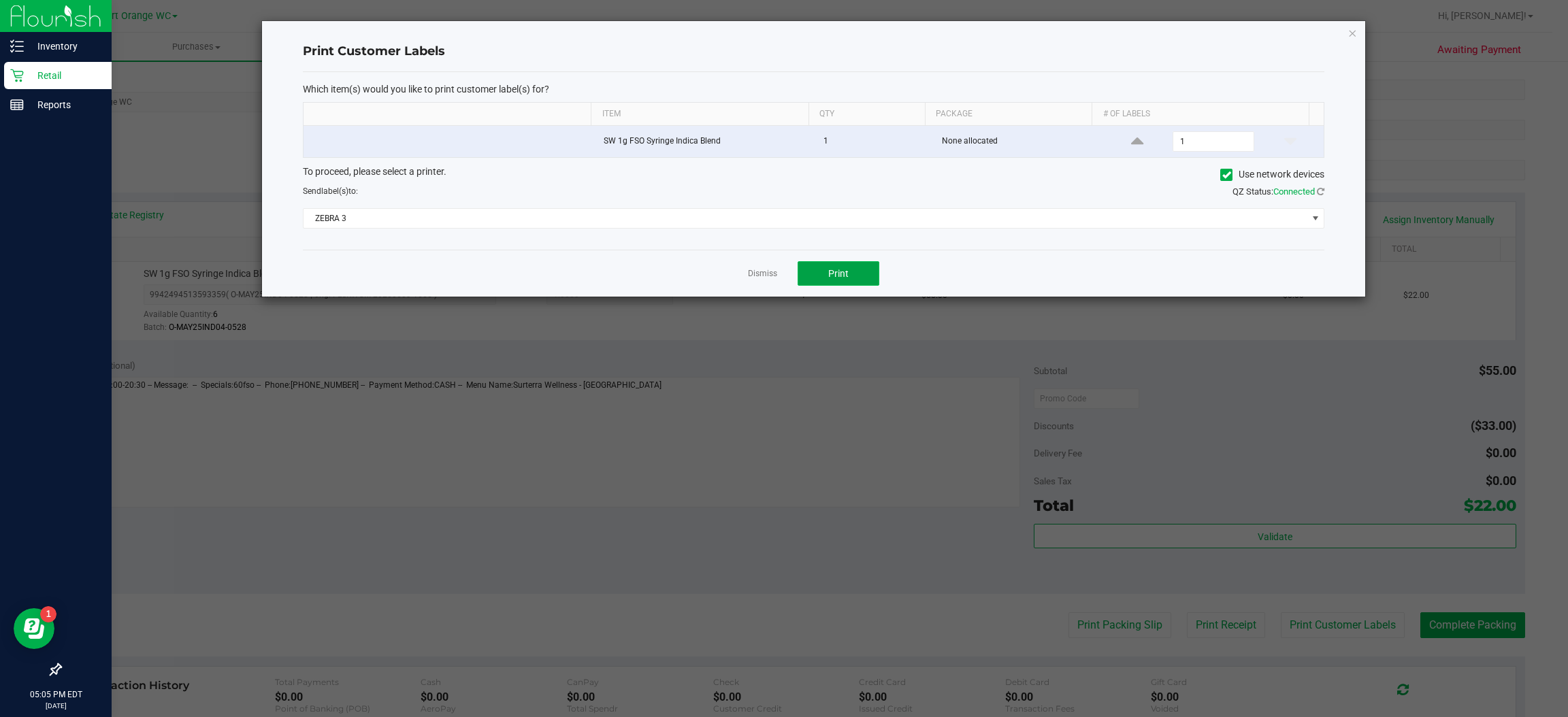
click at [857, 279] on button "Print" at bounding box center [838, 273] width 82 height 25
click at [1352, 31] on icon "button" at bounding box center [1353, 32] width 9 height 16
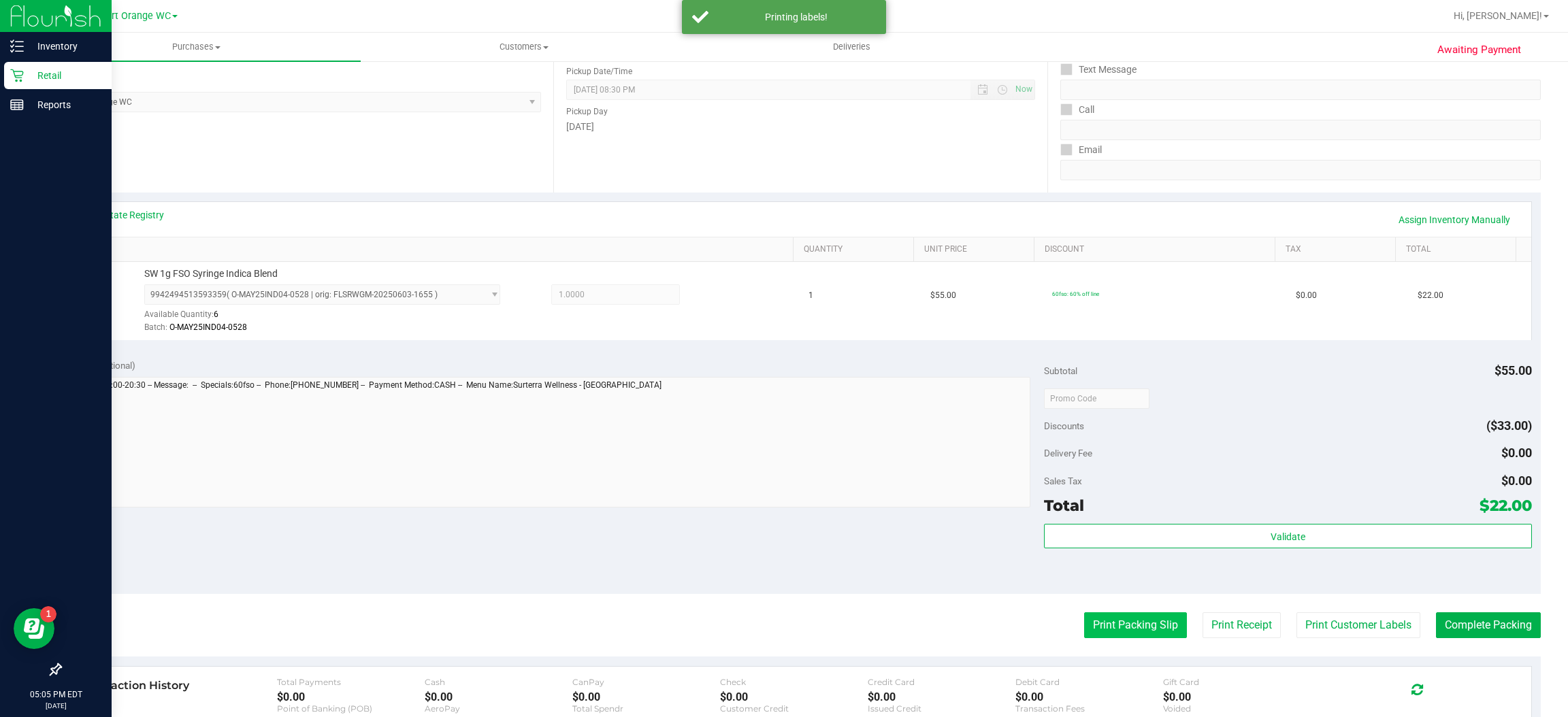
click at [1131, 628] on button "Print Packing Slip" at bounding box center [1135, 625] width 103 height 26
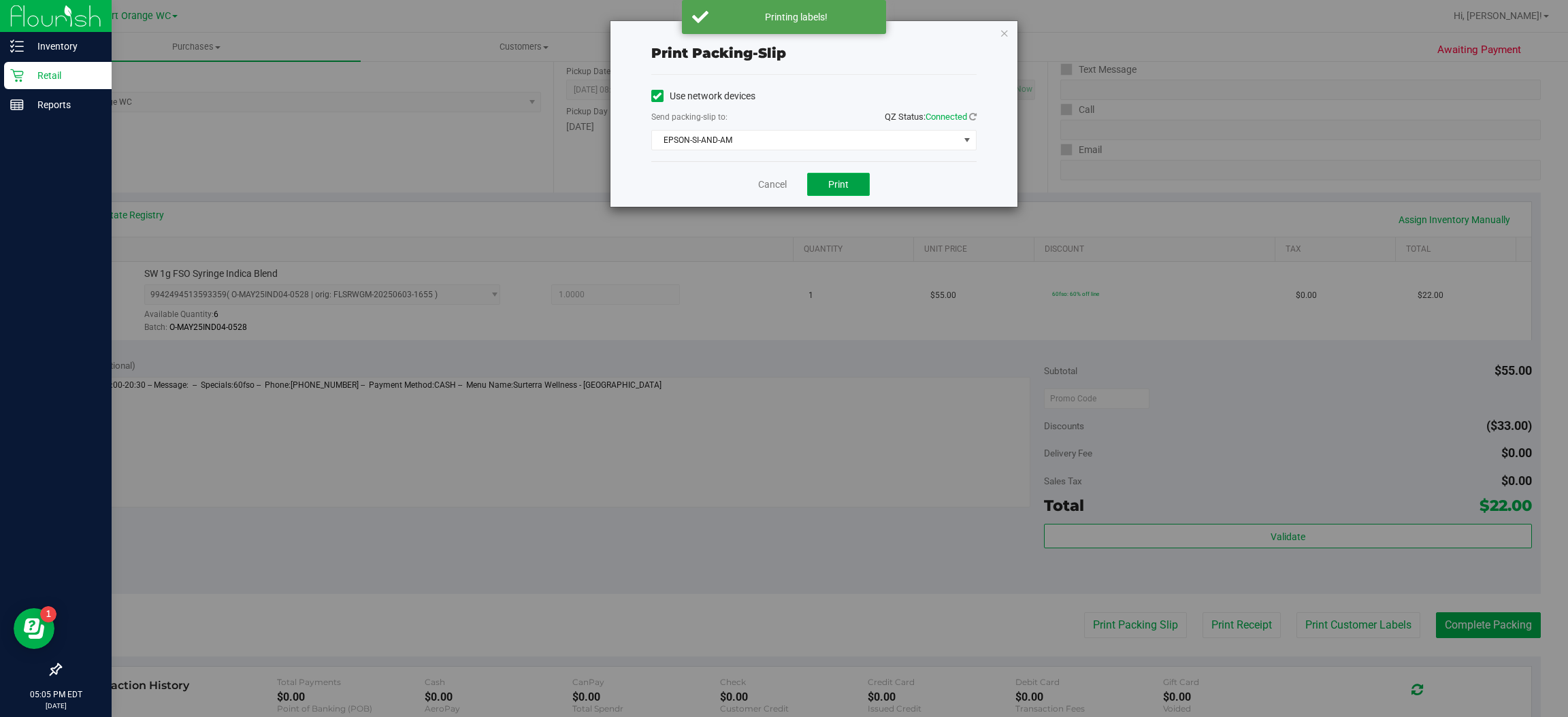
click at [848, 180] on button "Print" at bounding box center [839, 184] width 63 height 23
click at [1006, 25] on icon "button" at bounding box center [1004, 32] width 9 height 16
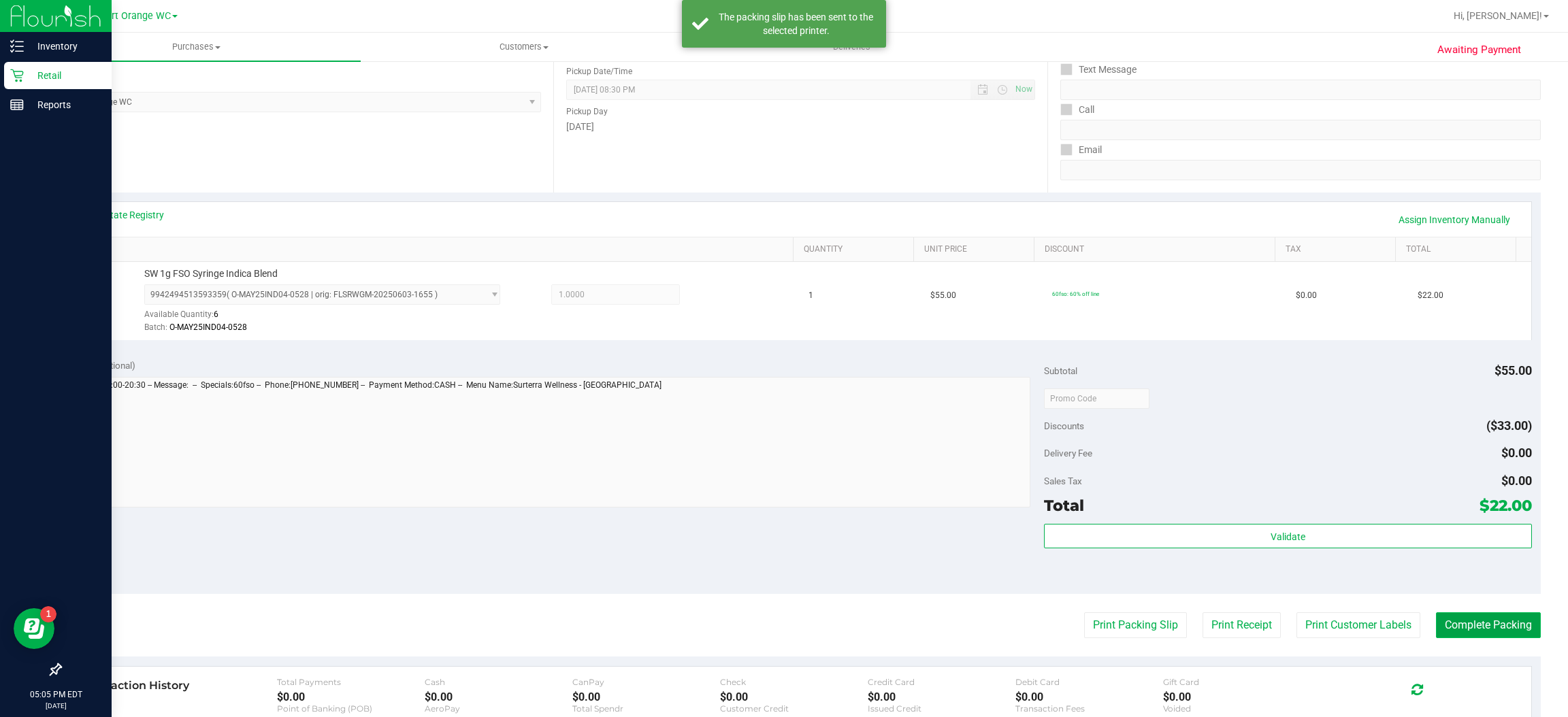
click at [1494, 618] on button "Complete Packing" at bounding box center [1488, 625] width 105 height 26
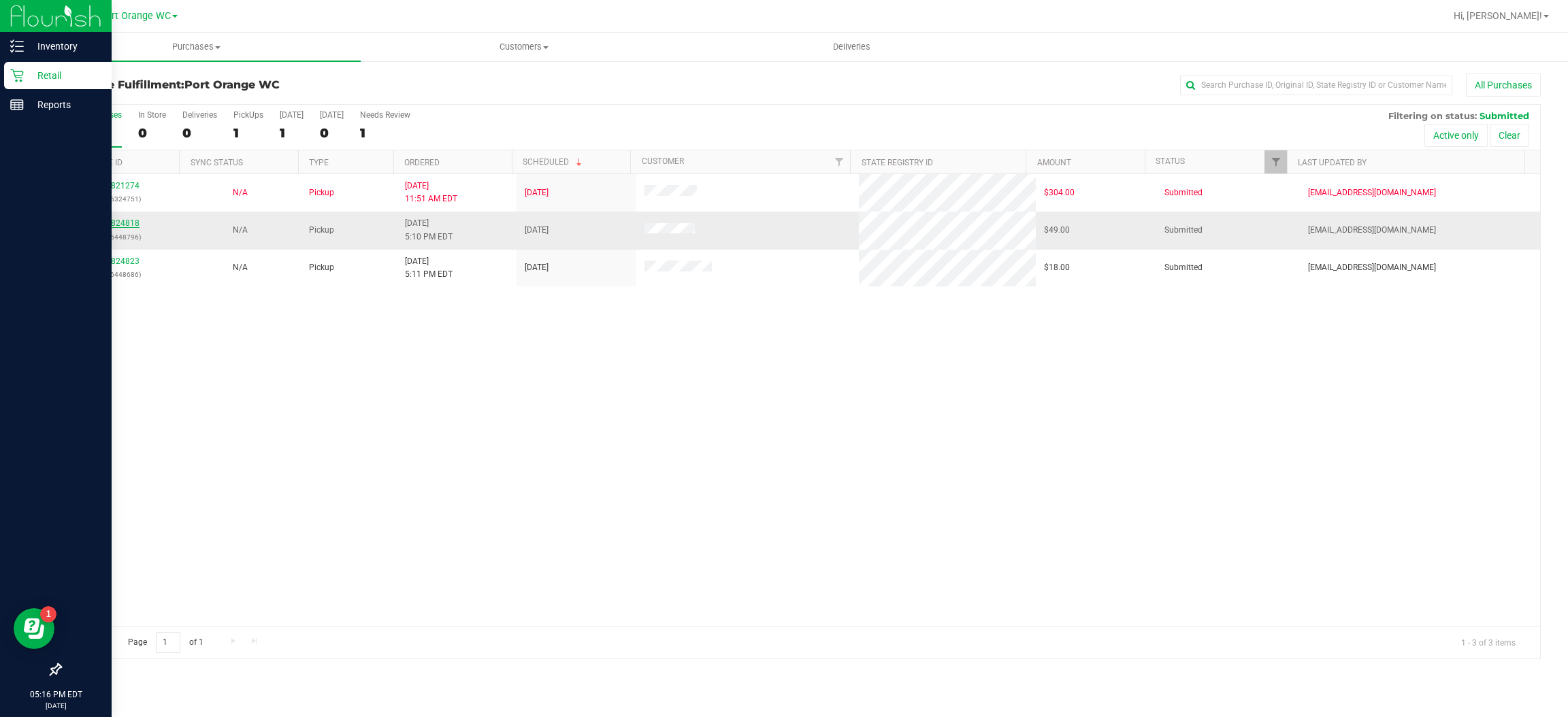
click at [133, 228] on link "11824818" at bounding box center [120, 223] width 38 height 9
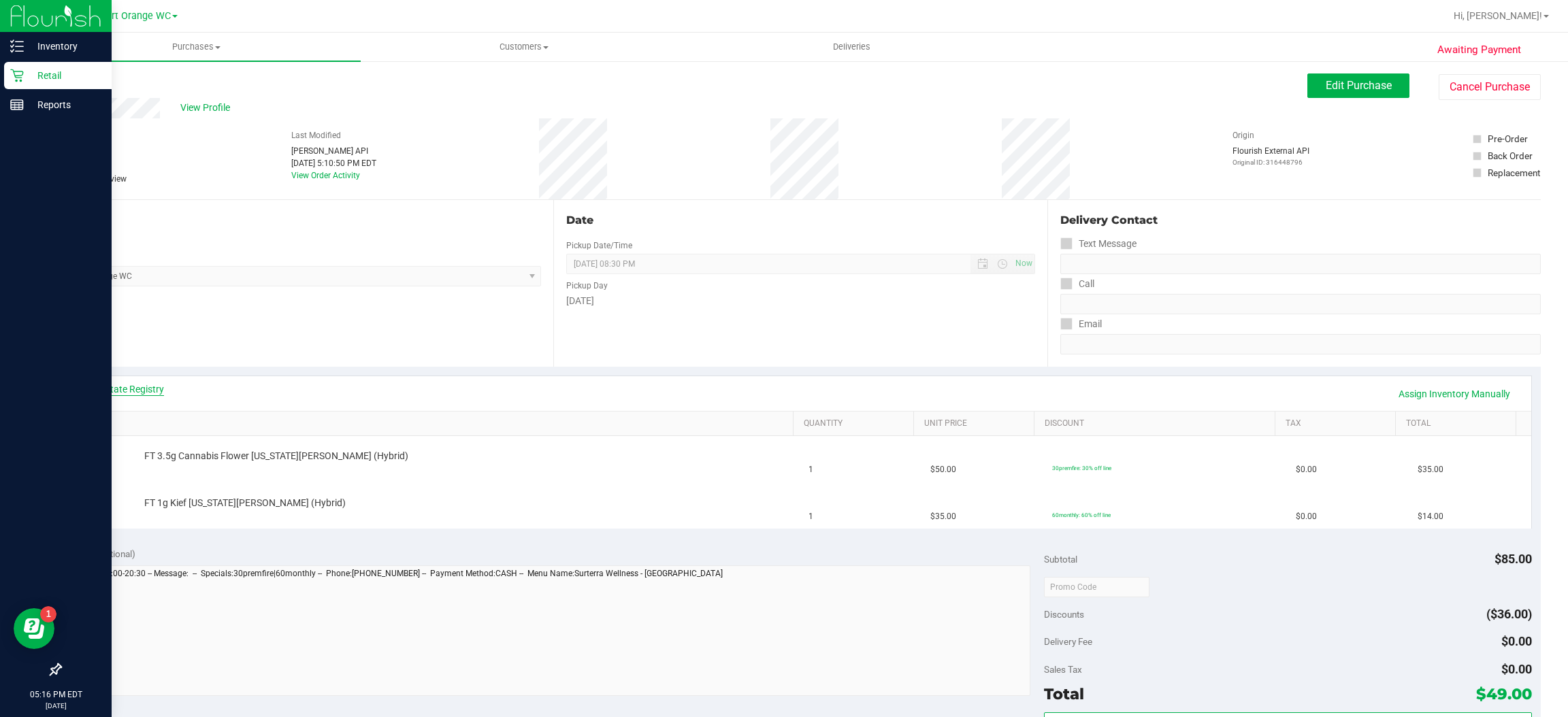
click at [150, 389] on link "View State Registry" at bounding box center [123, 390] width 82 height 14
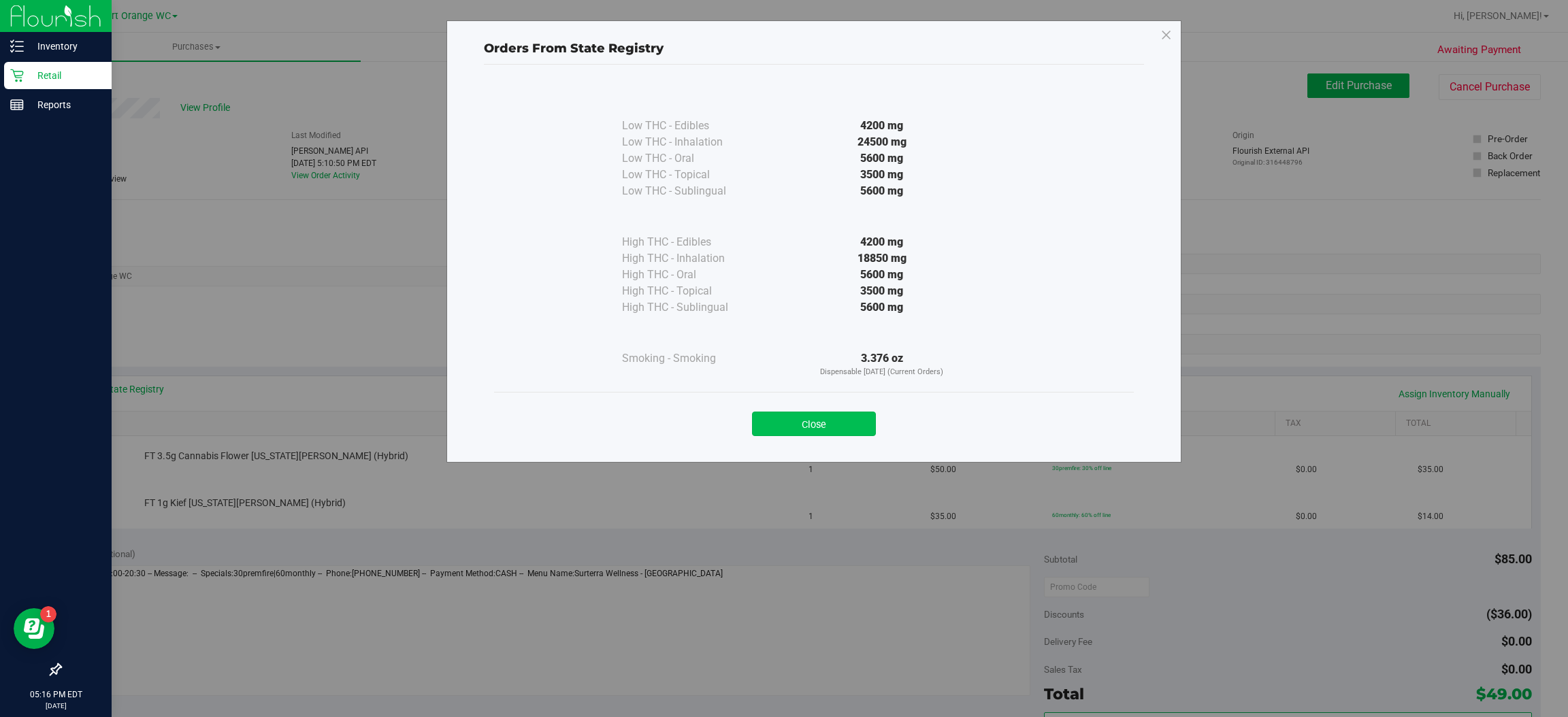
click at [843, 413] on button "Close" at bounding box center [814, 424] width 124 height 25
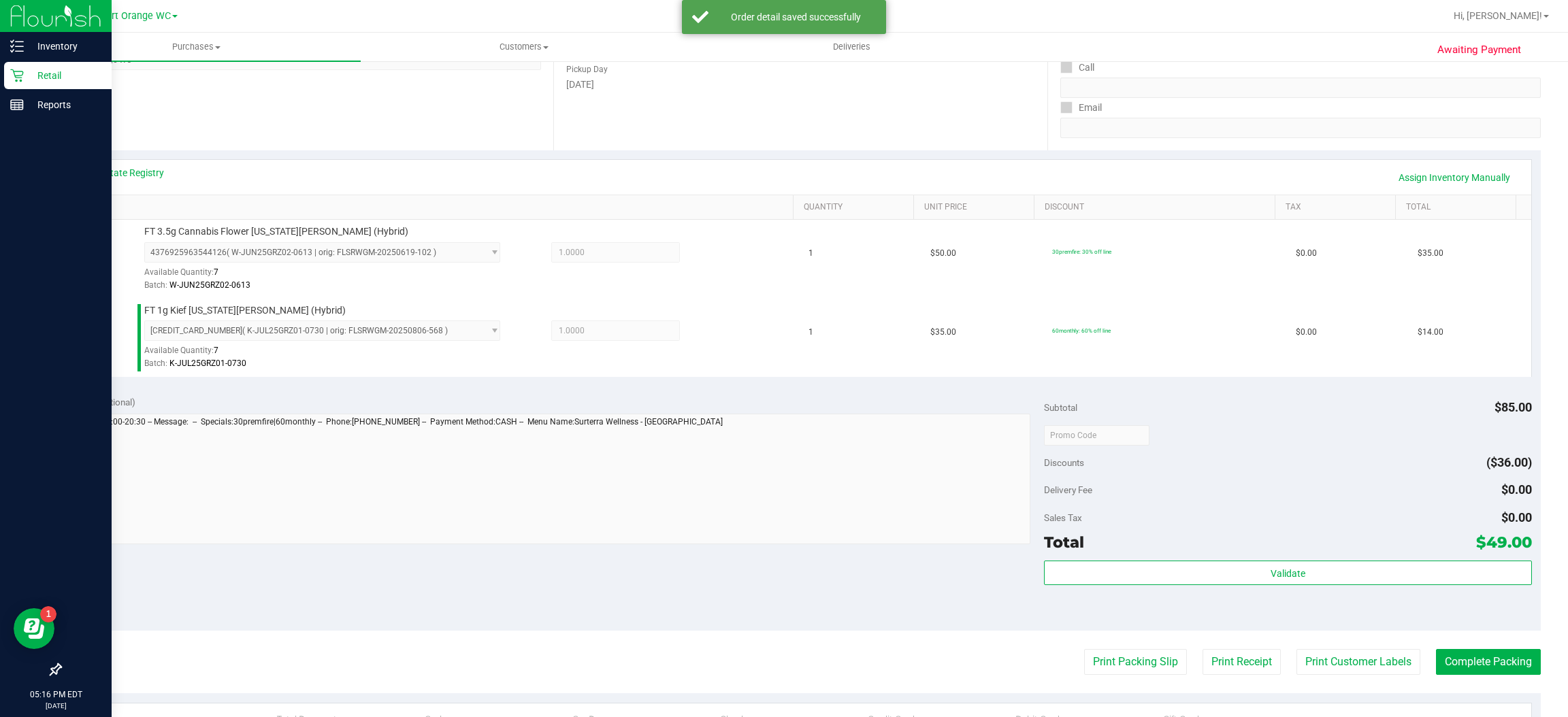
scroll to position [219, 0]
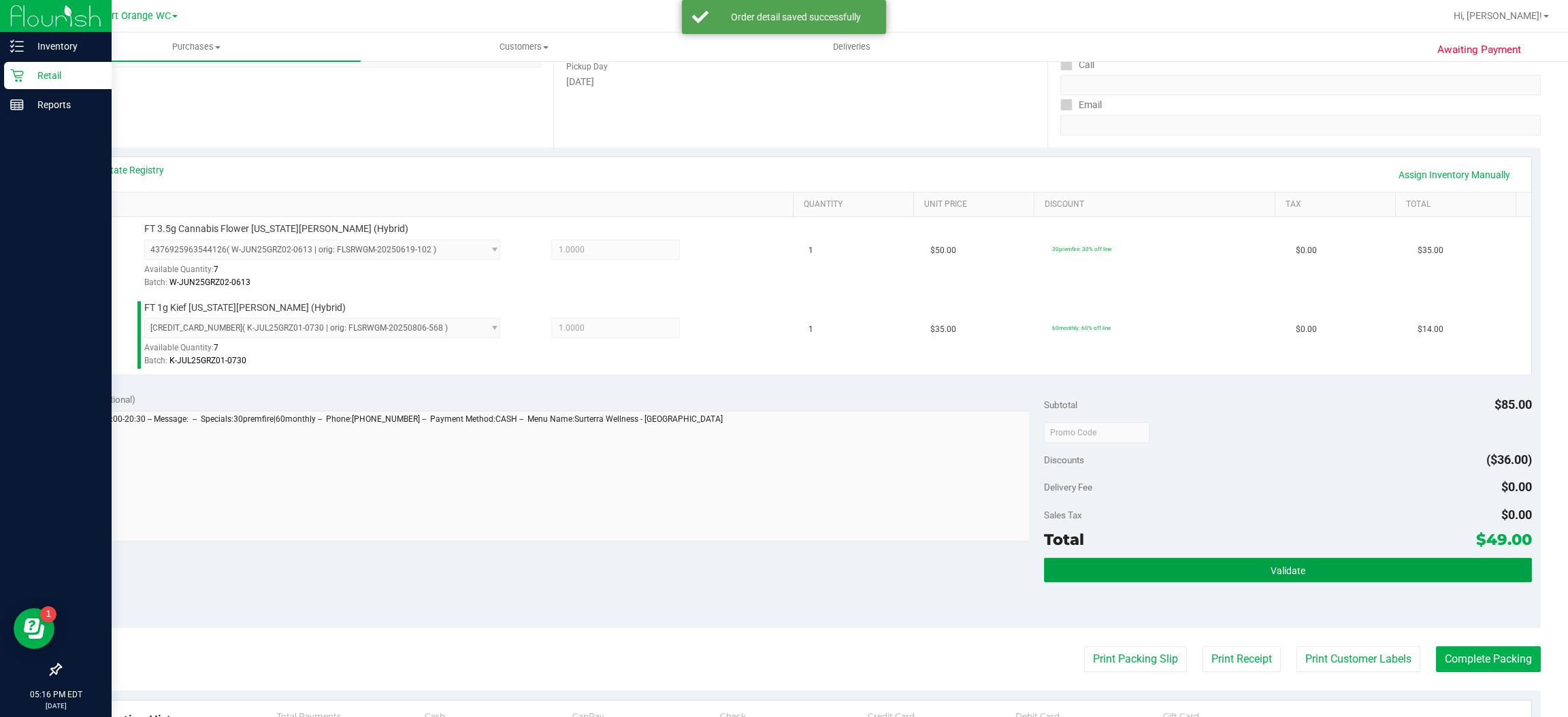
click at [1271, 566] on span "Validate" at bounding box center [1287, 571] width 35 height 11
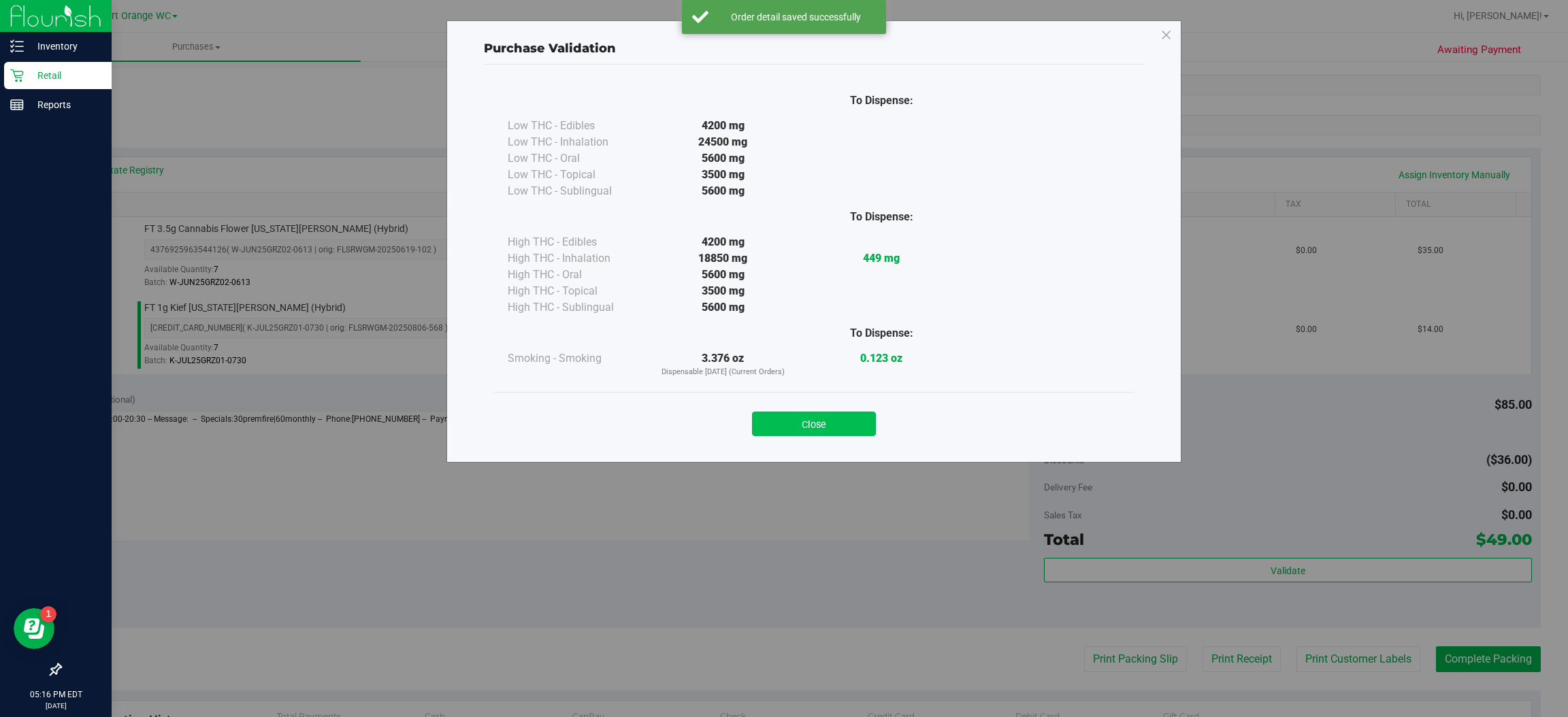
click at [848, 415] on button "Close" at bounding box center [814, 424] width 124 height 25
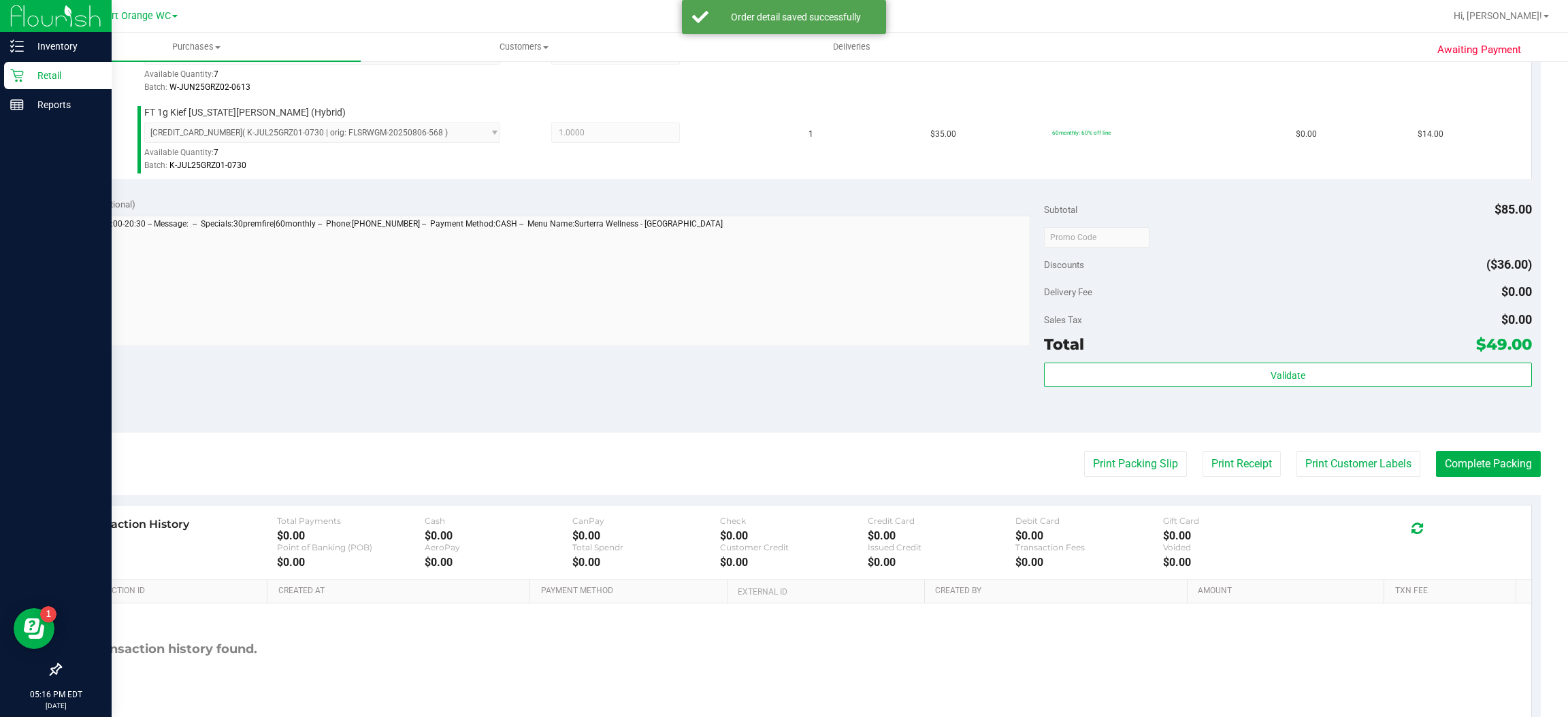
scroll to position [426, 0]
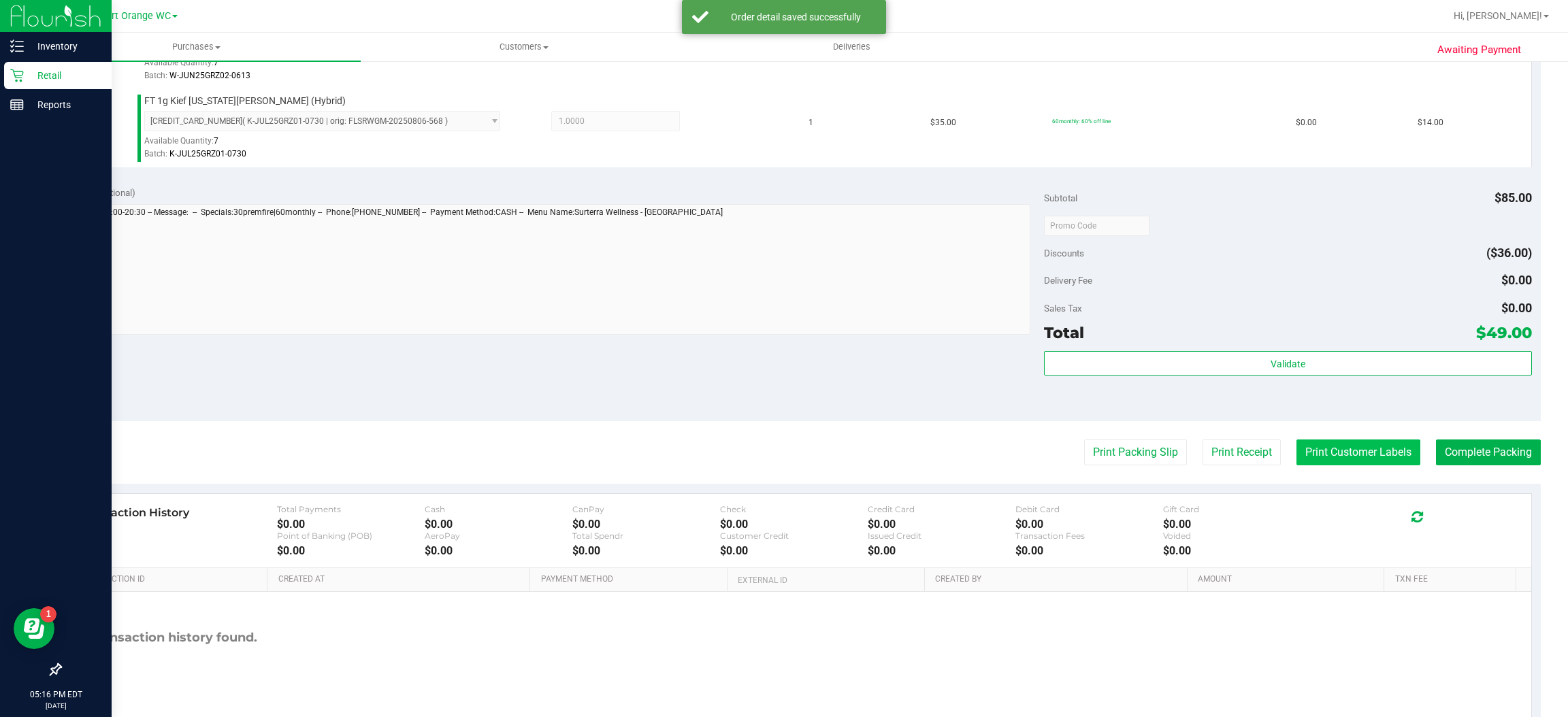
click at [1359, 458] on button "Print Customer Labels" at bounding box center [1359, 452] width 124 height 26
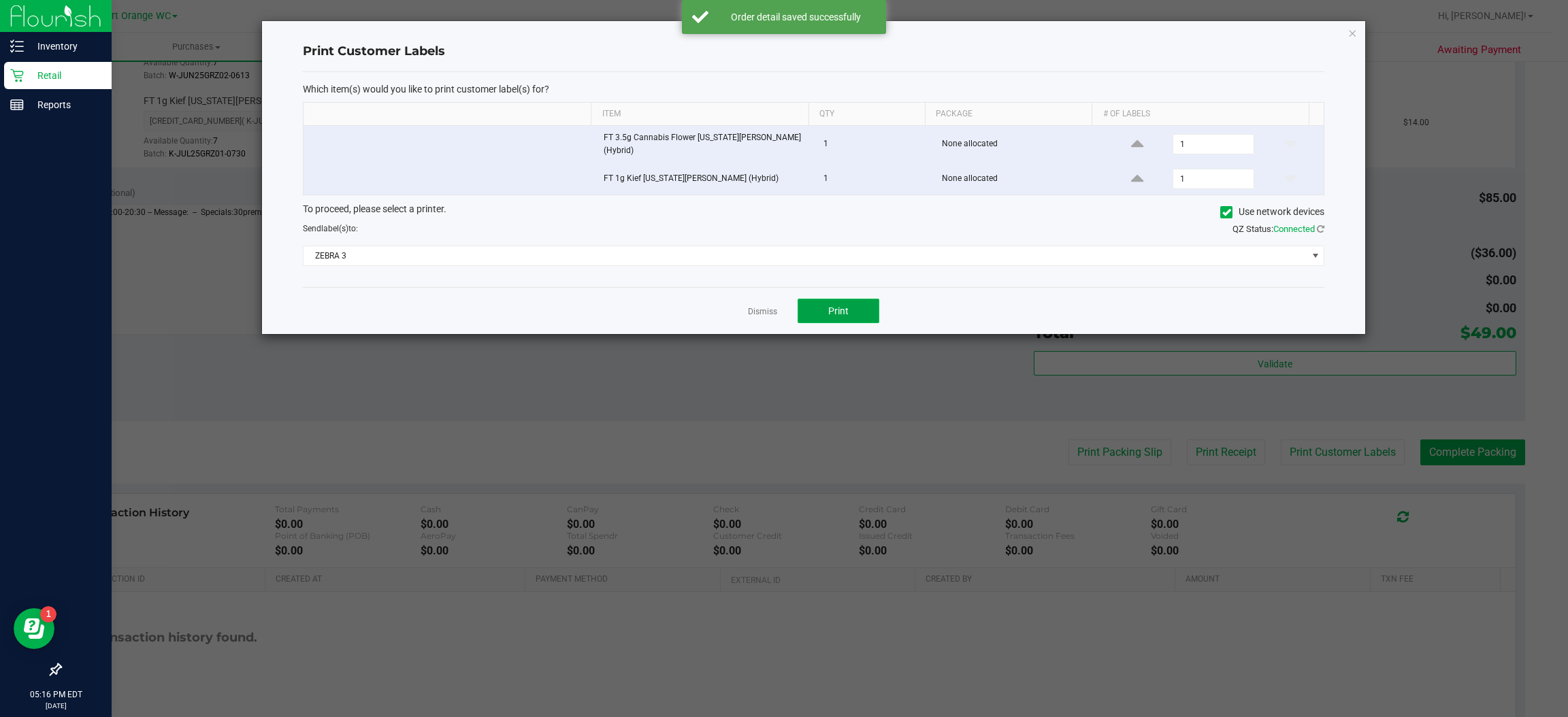
click at [857, 315] on button "Print" at bounding box center [838, 310] width 82 height 25
click at [1352, 31] on icon "button" at bounding box center [1353, 32] width 9 height 16
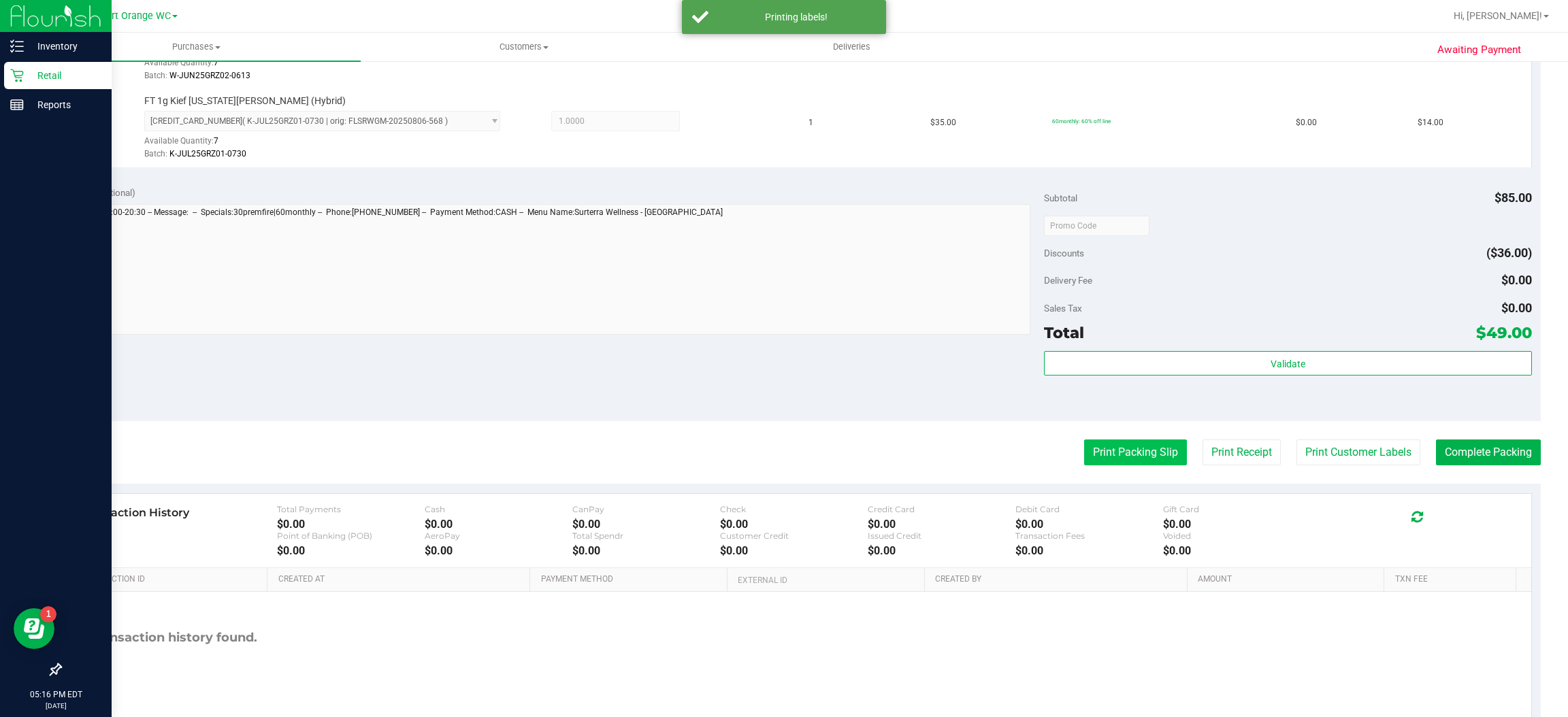
click at [1134, 459] on button "Print Packing Slip" at bounding box center [1135, 452] width 103 height 26
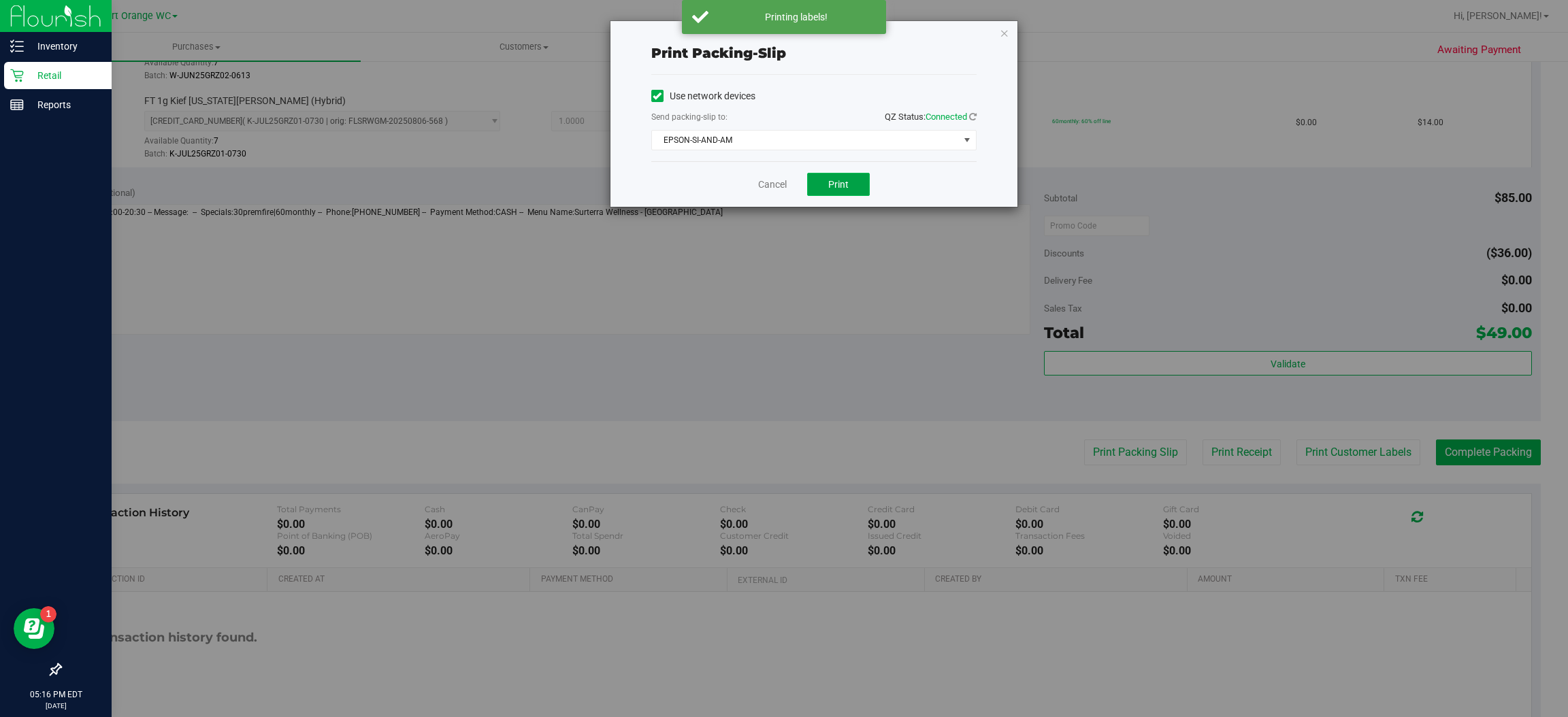
click at [838, 183] on span "Print" at bounding box center [838, 184] width 20 height 11
click at [1008, 34] on icon "button" at bounding box center [1004, 32] width 9 height 16
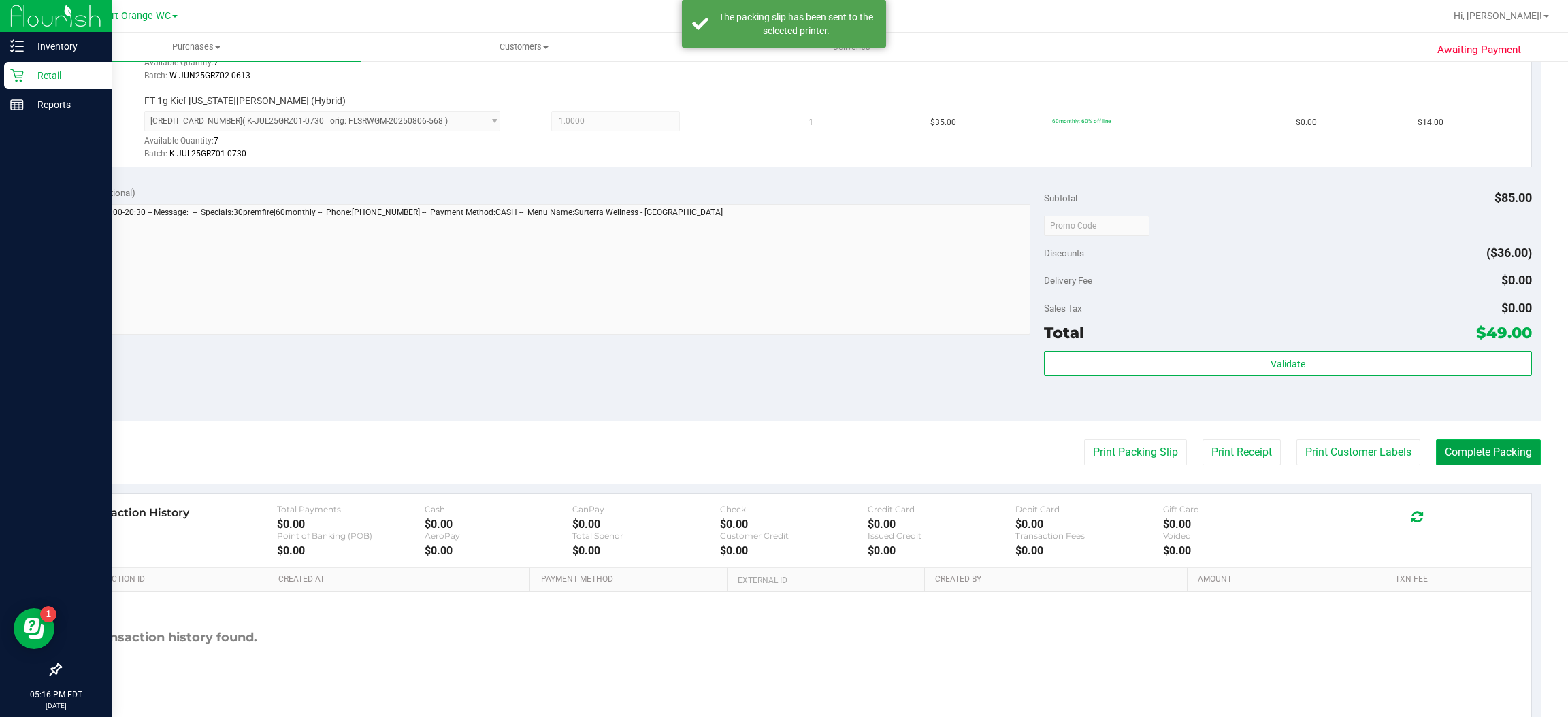
click at [1512, 457] on button "Complete Packing" at bounding box center [1488, 452] width 105 height 26
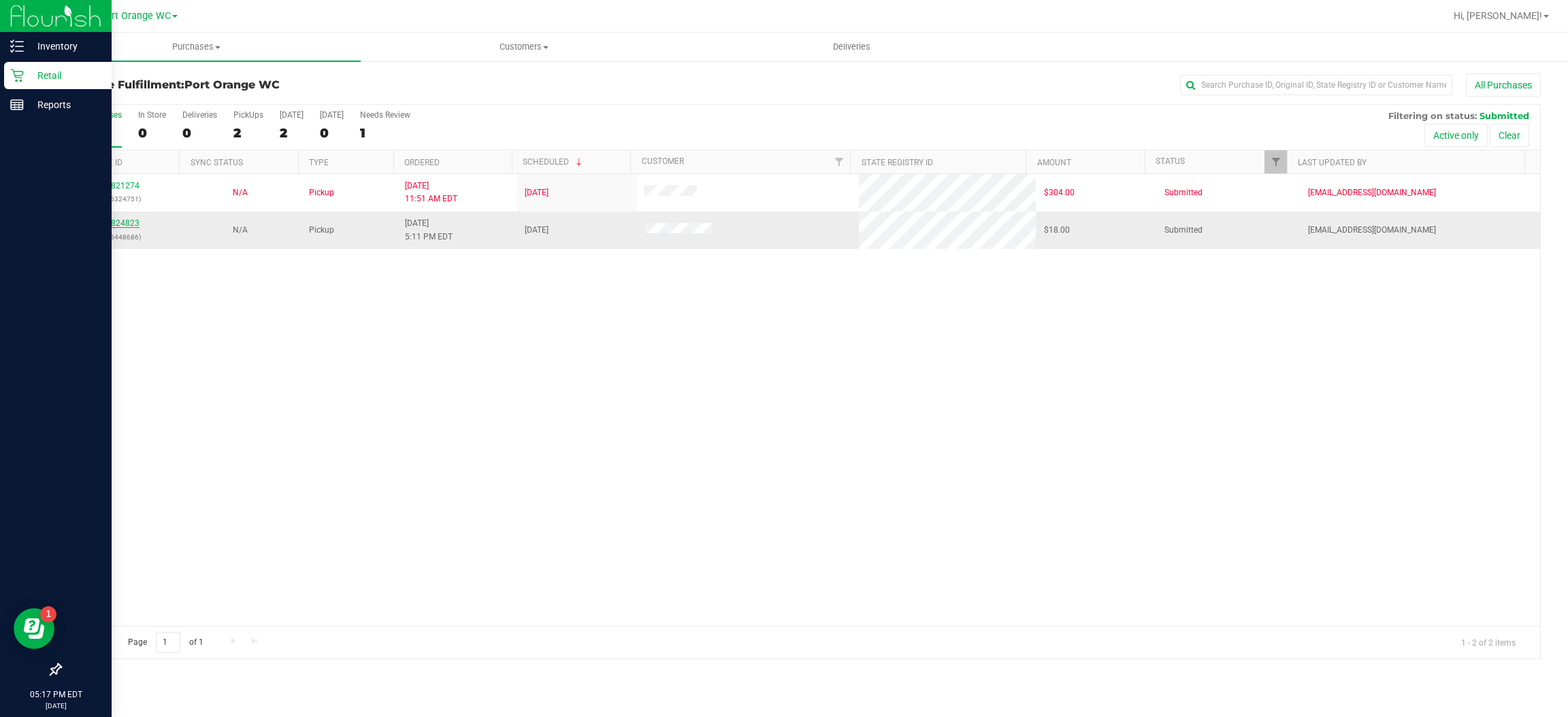
click at [121, 226] on link "11824823" at bounding box center [120, 223] width 38 height 9
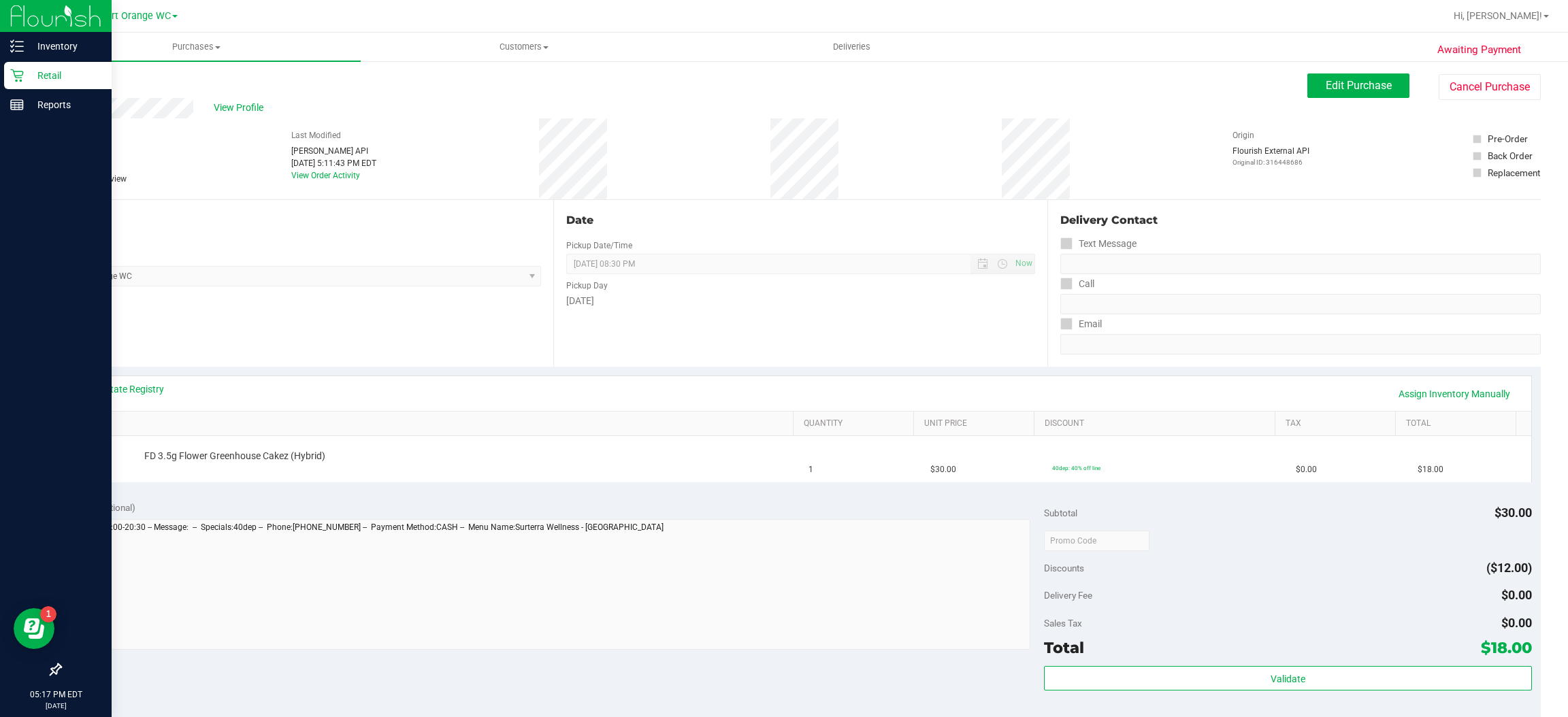
click at [165, 420] on link "SKU" at bounding box center [433, 424] width 707 height 11
click at [158, 389] on link "View State Registry" at bounding box center [123, 390] width 82 height 14
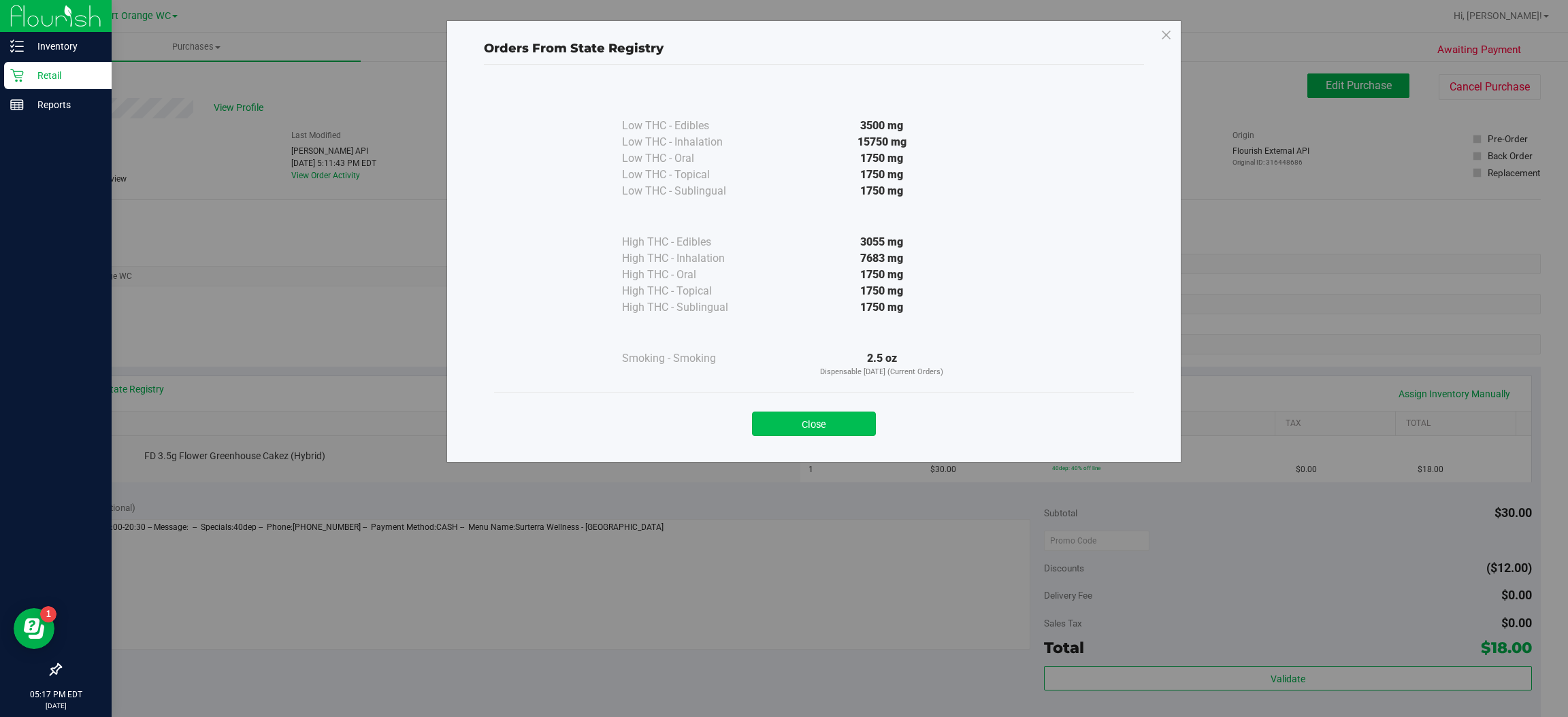
click at [850, 427] on button "Close" at bounding box center [814, 424] width 124 height 25
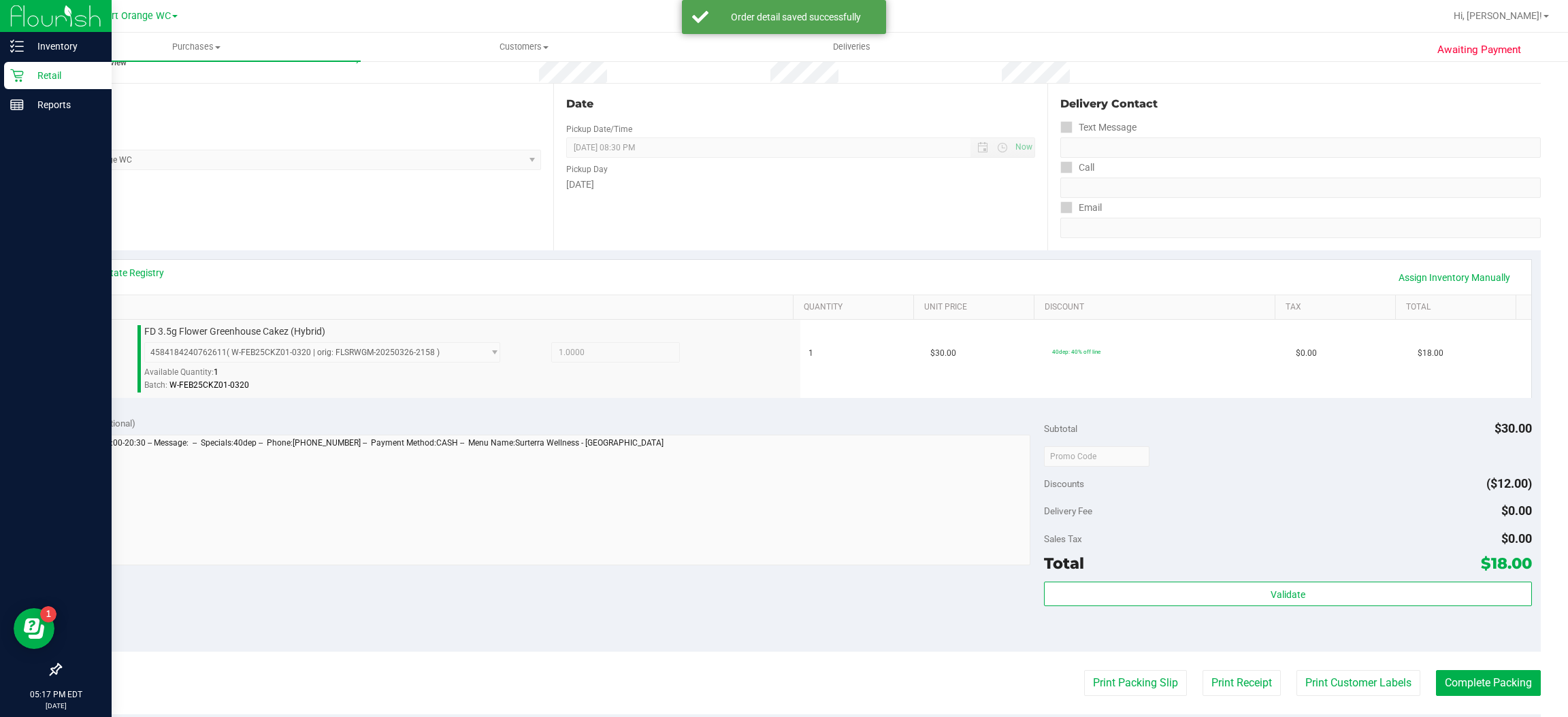
scroll to position [172, 0]
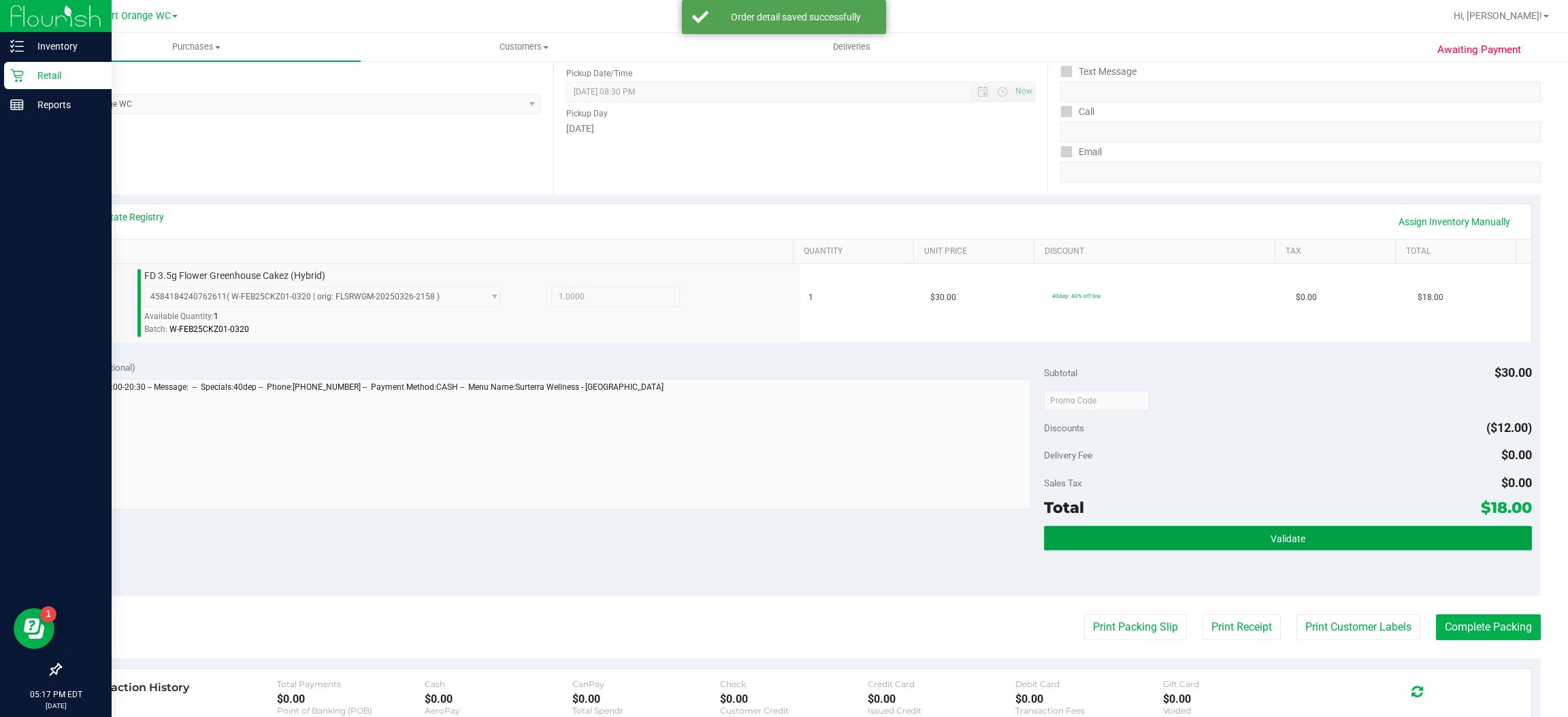
click at [1294, 546] on button "Validate" at bounding box center [1287, 538] width 488 height 25
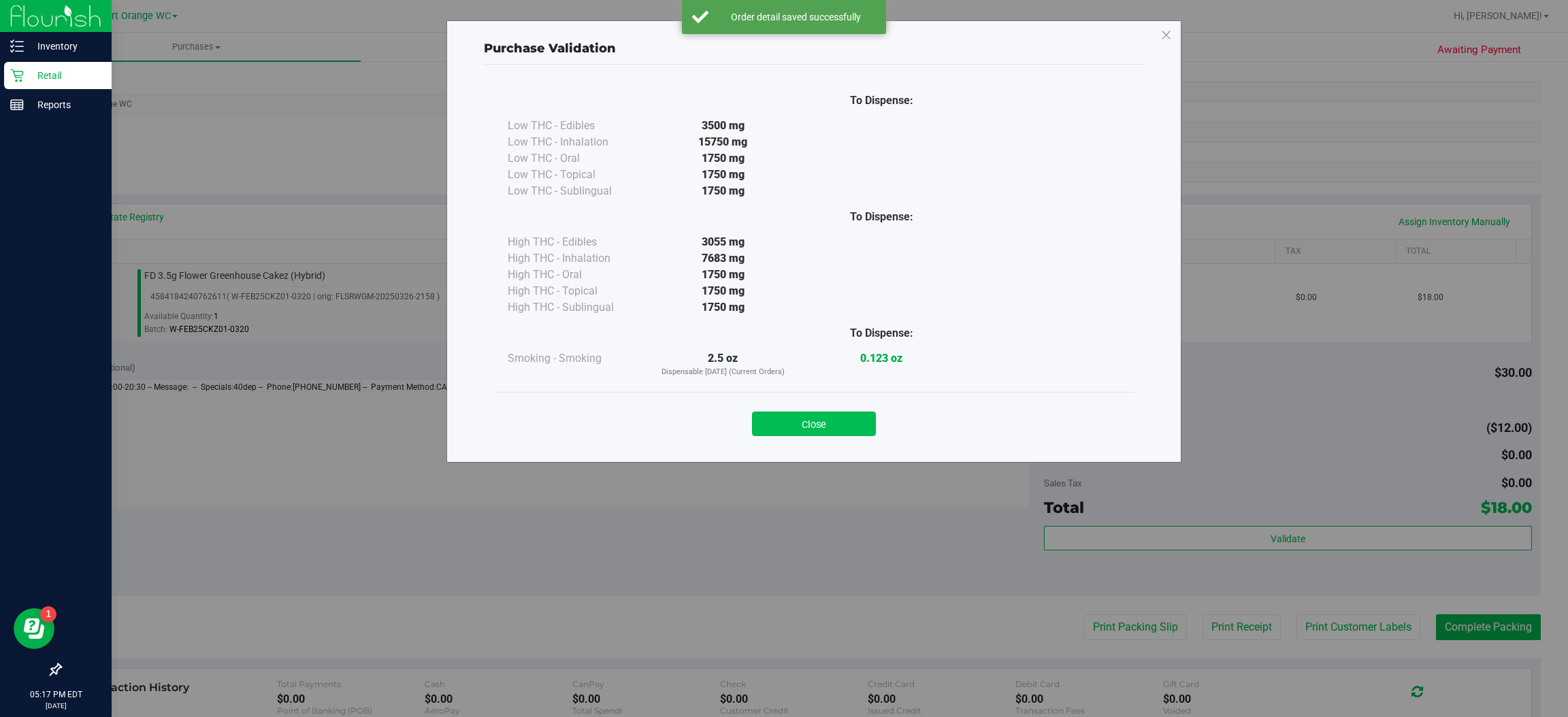
click at [845, 425] on button "Close" at bounding box center [814, 424] width 124 height 25
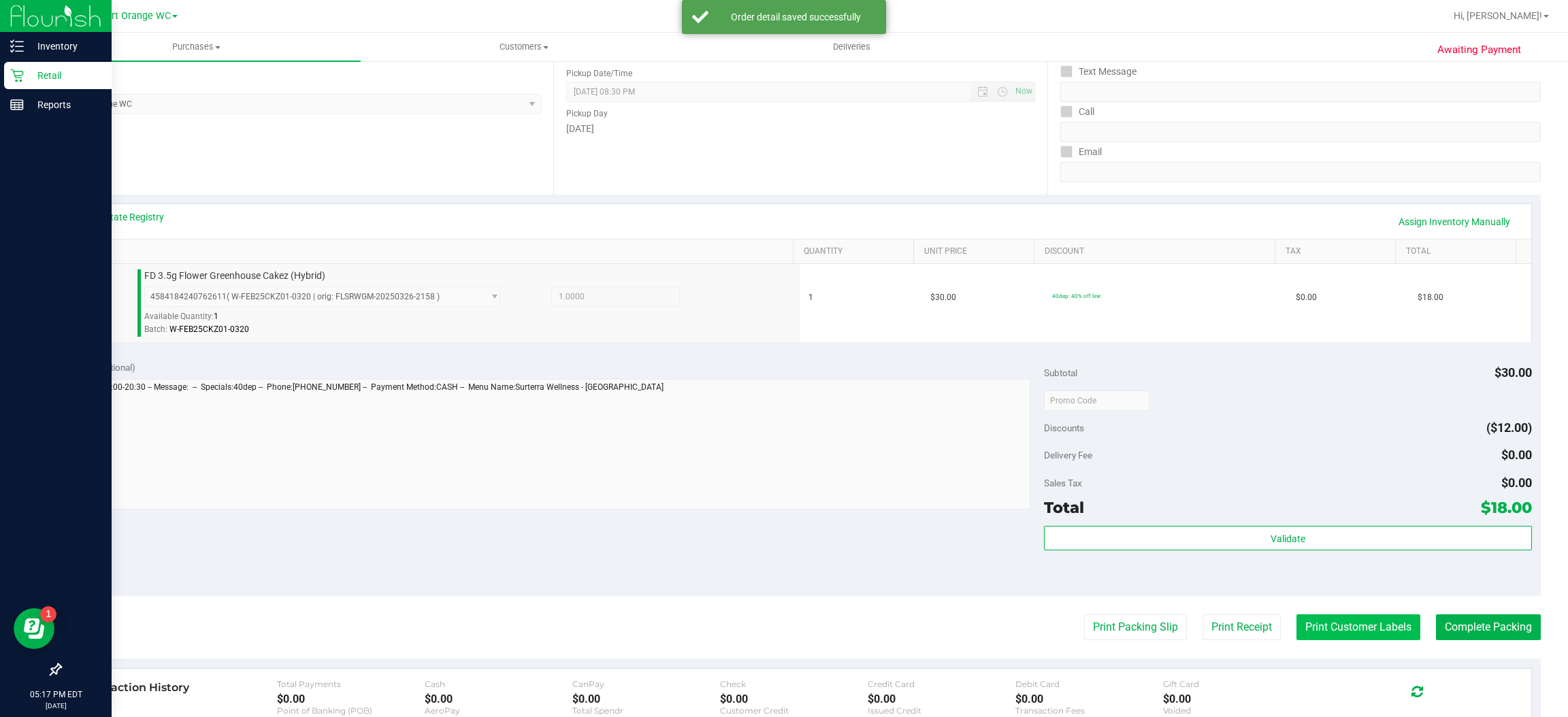
click at [1356, 627] on button "Print Customer Labels" at bounding box center [1359, 627] width 124 height 26
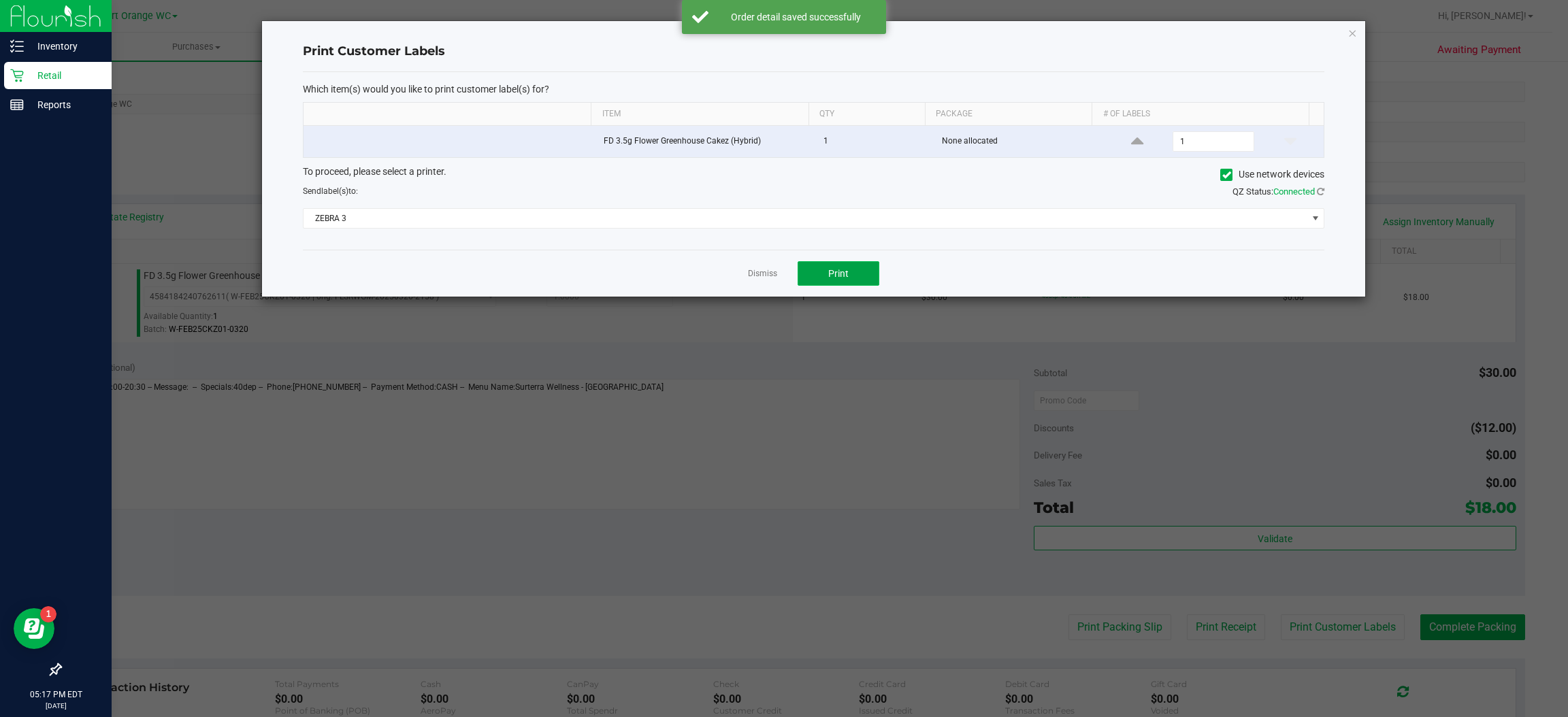
click at [862, 285] on button "Print" at bounding box center [838, 273] width 82 height 25
click at [1352, 31] on icon "button" at bounding box center [1353, 32] width 9 height 16
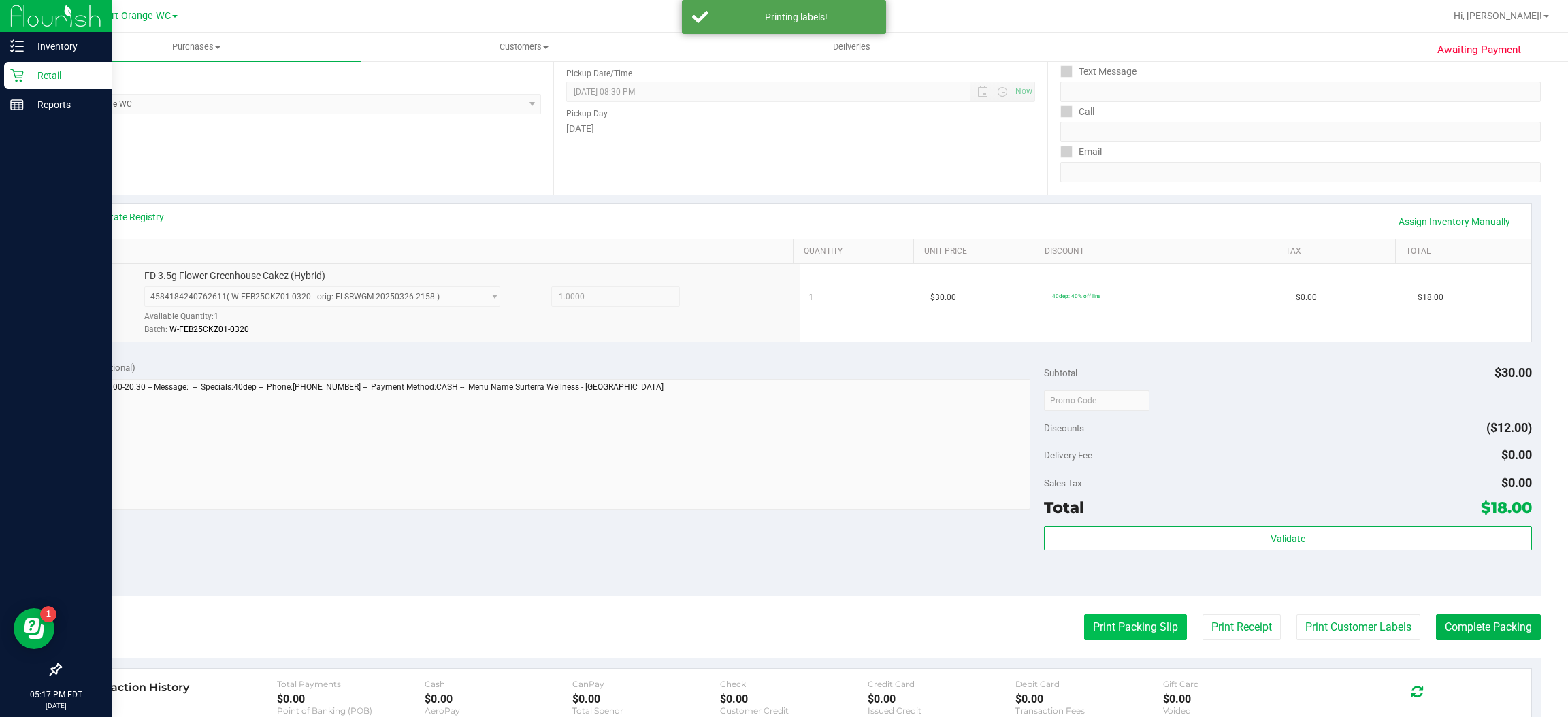
click at [1134, 634] on button "Print Packing Slip" at bounding box center [1135, 627] width 103 height 26
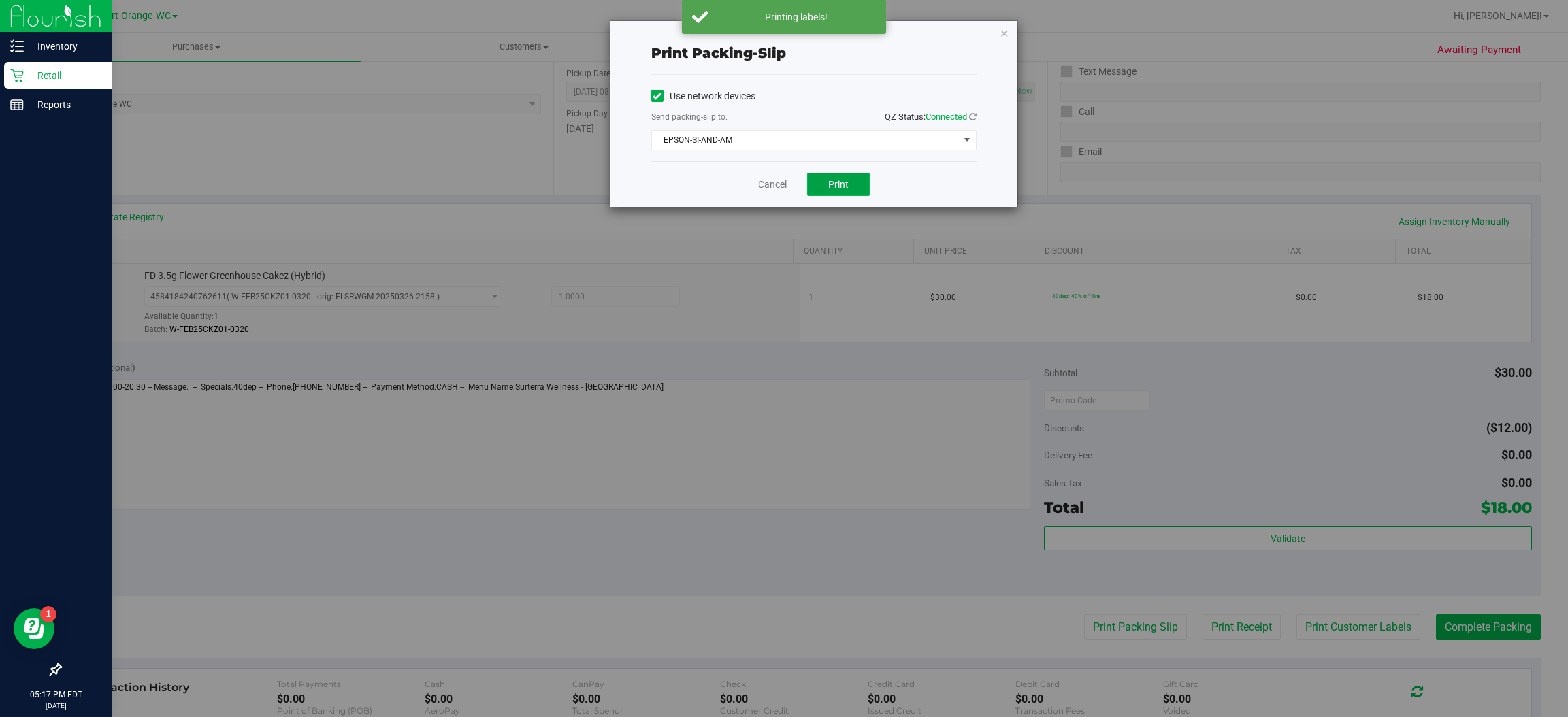
click at [842, 189] on span "Print" at bounding box center [838, 184] width 20 height 11
click at [1007, 28] on icon "button" at bounding box center [1004, 32] width 9 height 16
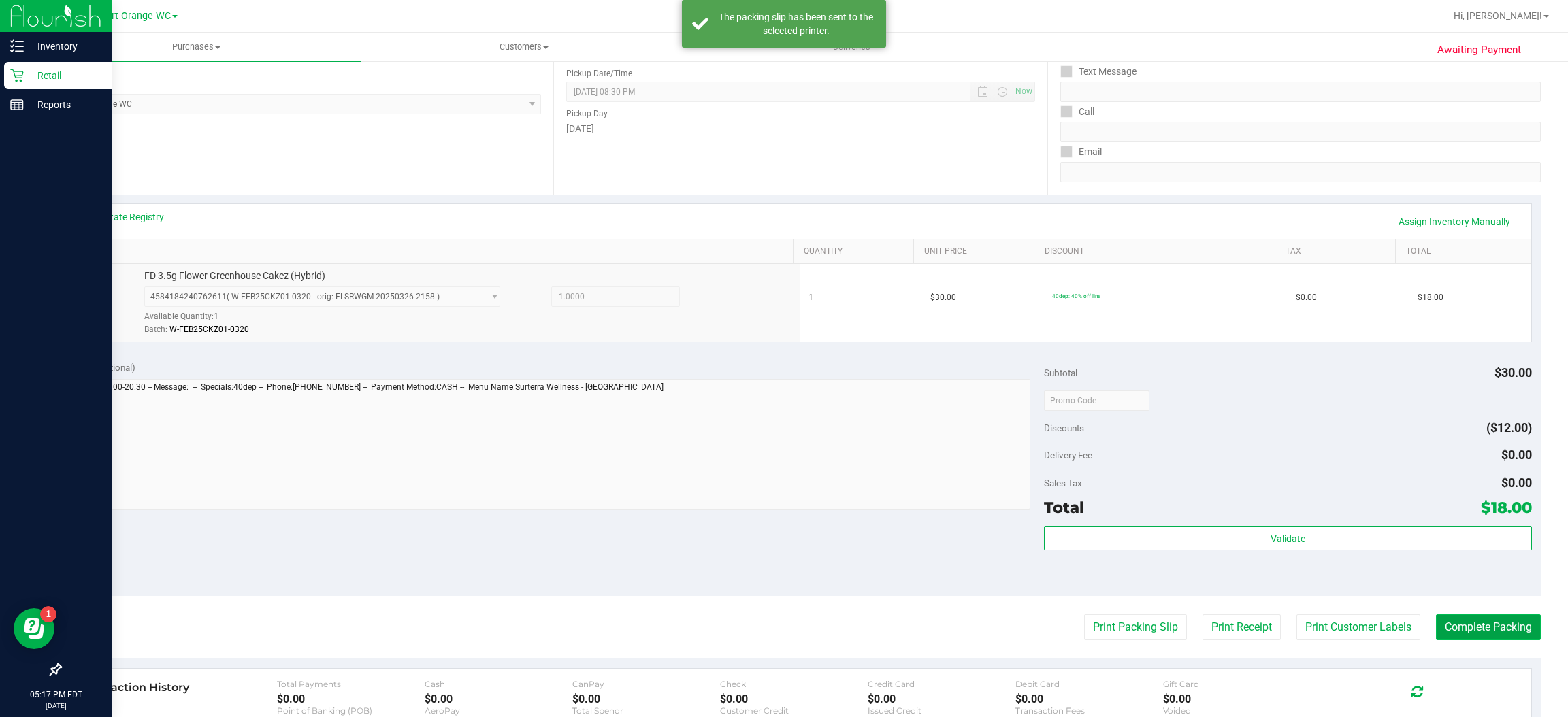
click at [1500, 627] on button "Complete Packing" at bounding box center [1488, 627] width 105 height 26
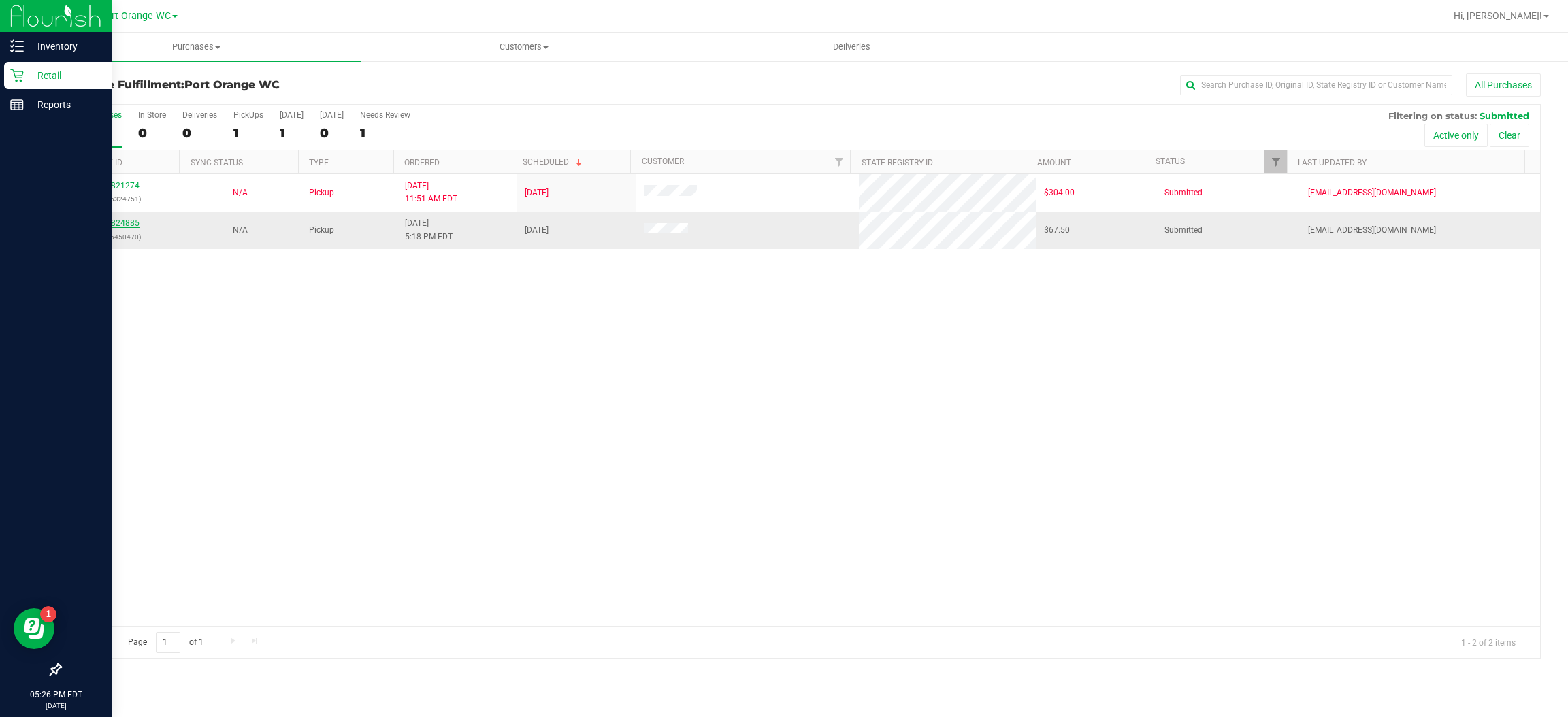
click at [122, 222] on link "11824885" at bounding box center [120, 223] width 38 height 9
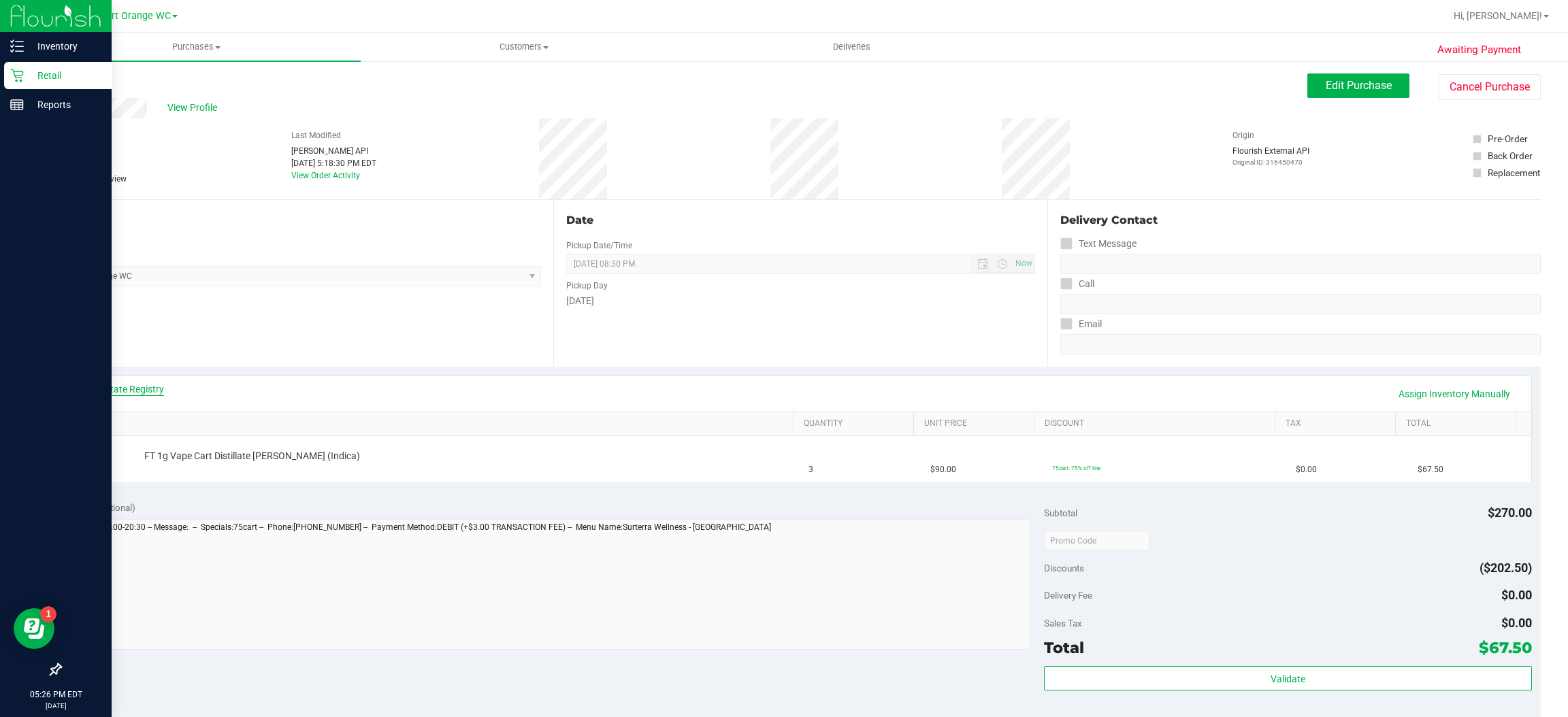
click at [137, 386] on link "View State Registry" at bounding box center [123, 390] width 82 height 14
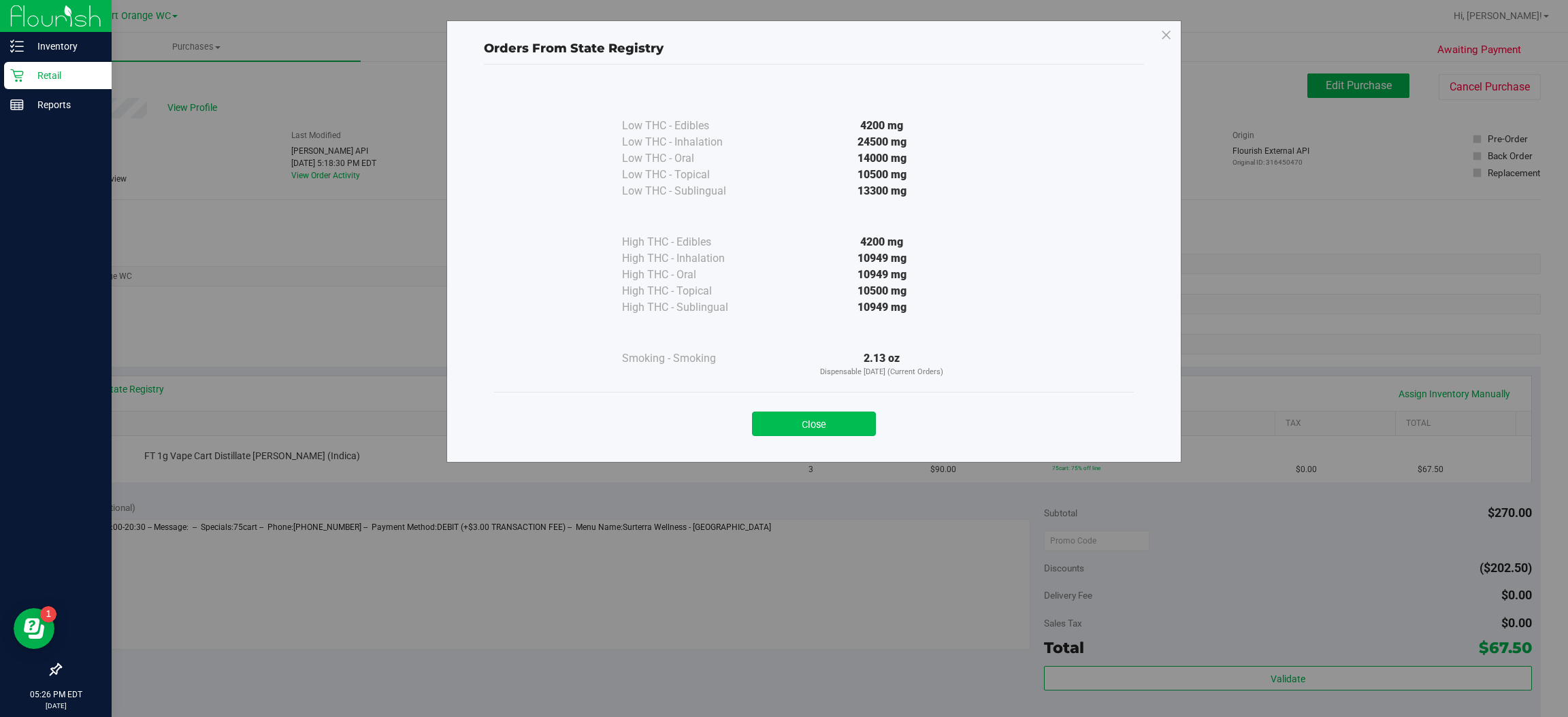
click at [857, 427] on button "Close" at bounding box center [814, 424] width 124 height 25
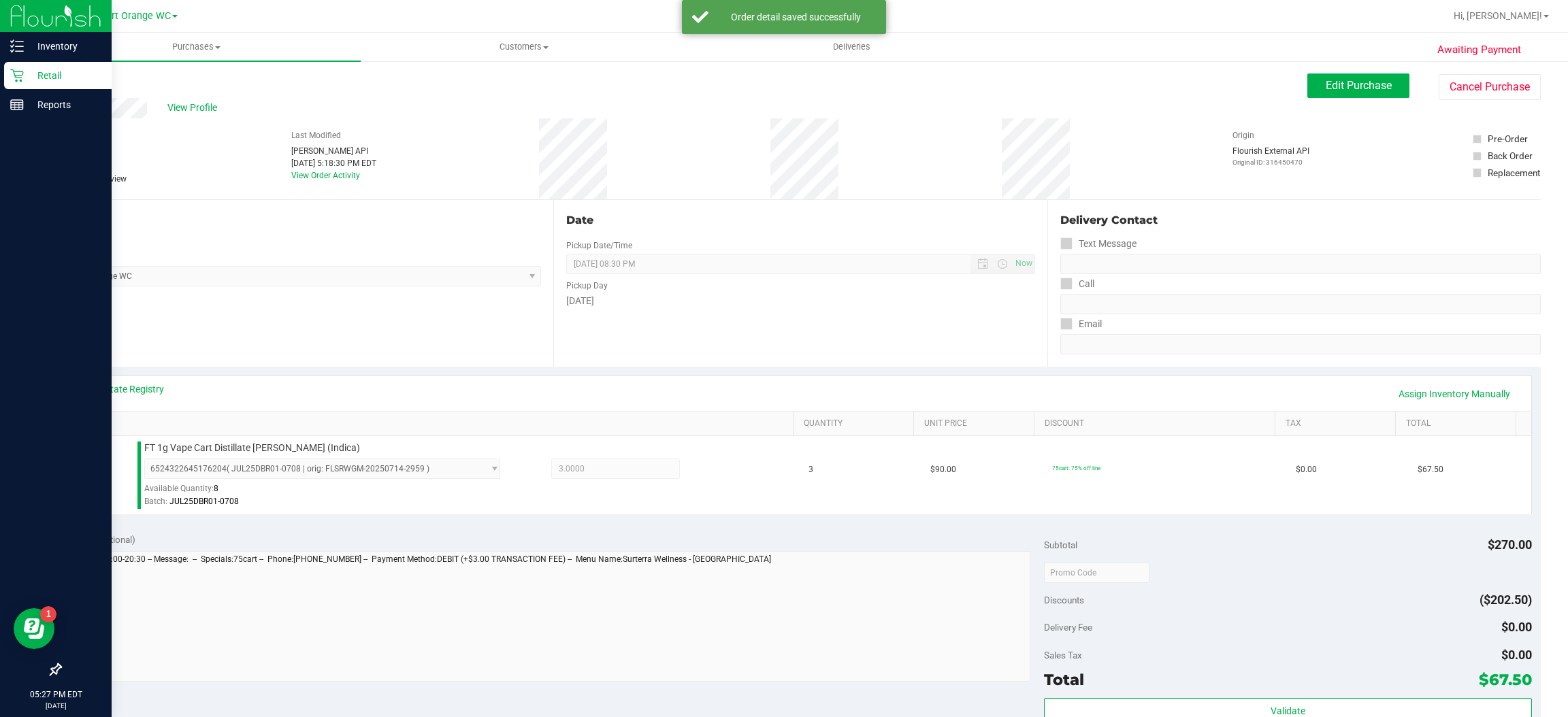
scroll to position [171, 0]
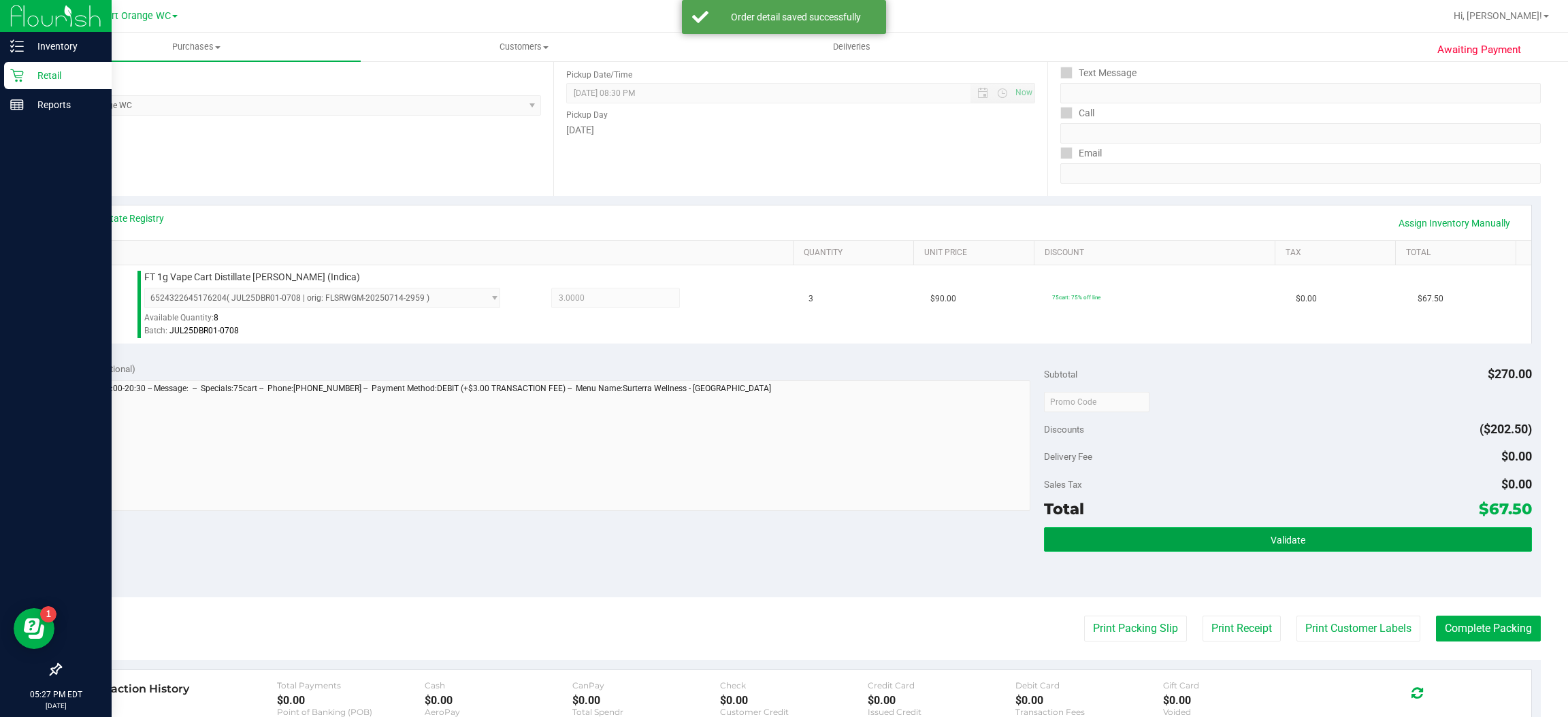
click at [1304, 532] on button "Validate" at bounding box center [1287, 539] width 488 height 25
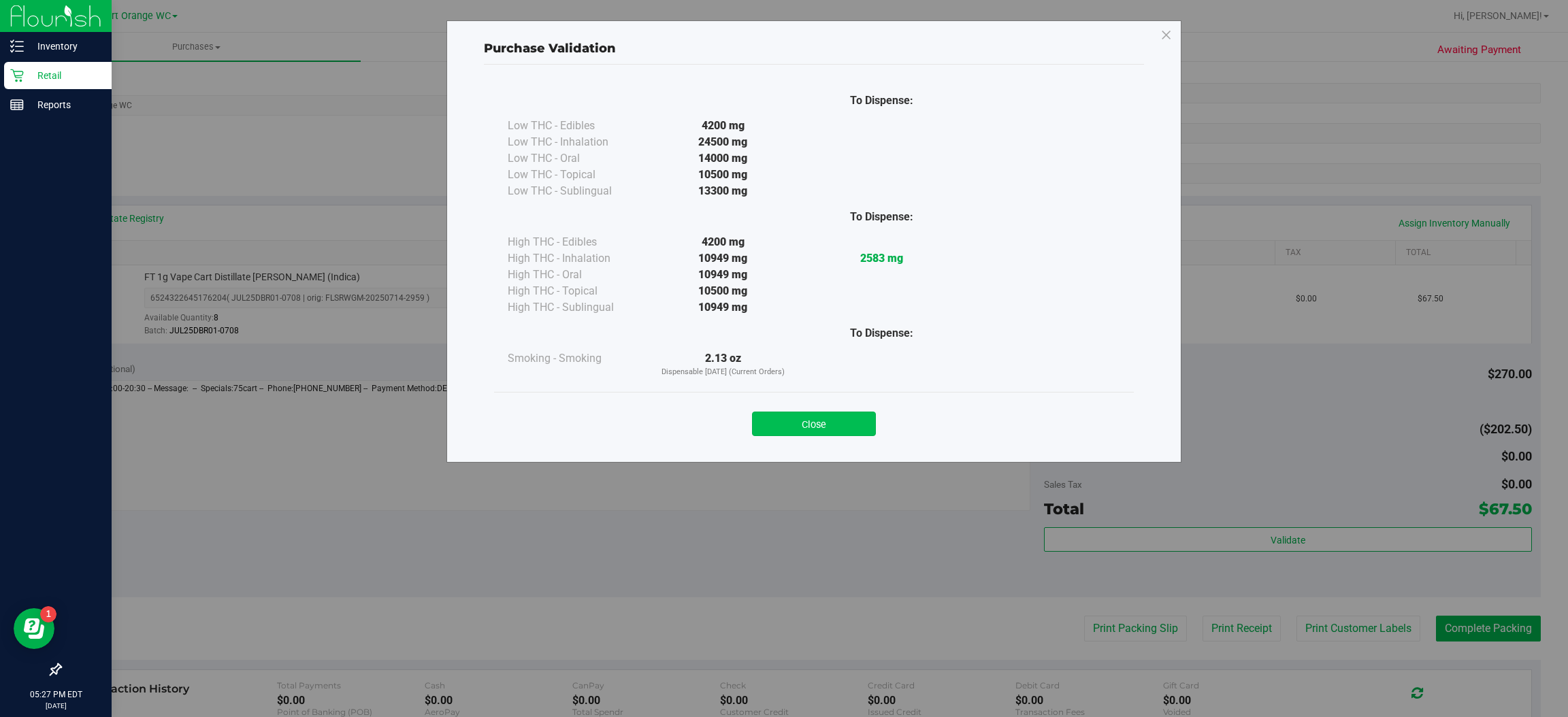
click at [812, 417] on button "Close" at bounding box center [814, 424] width 124 height 25
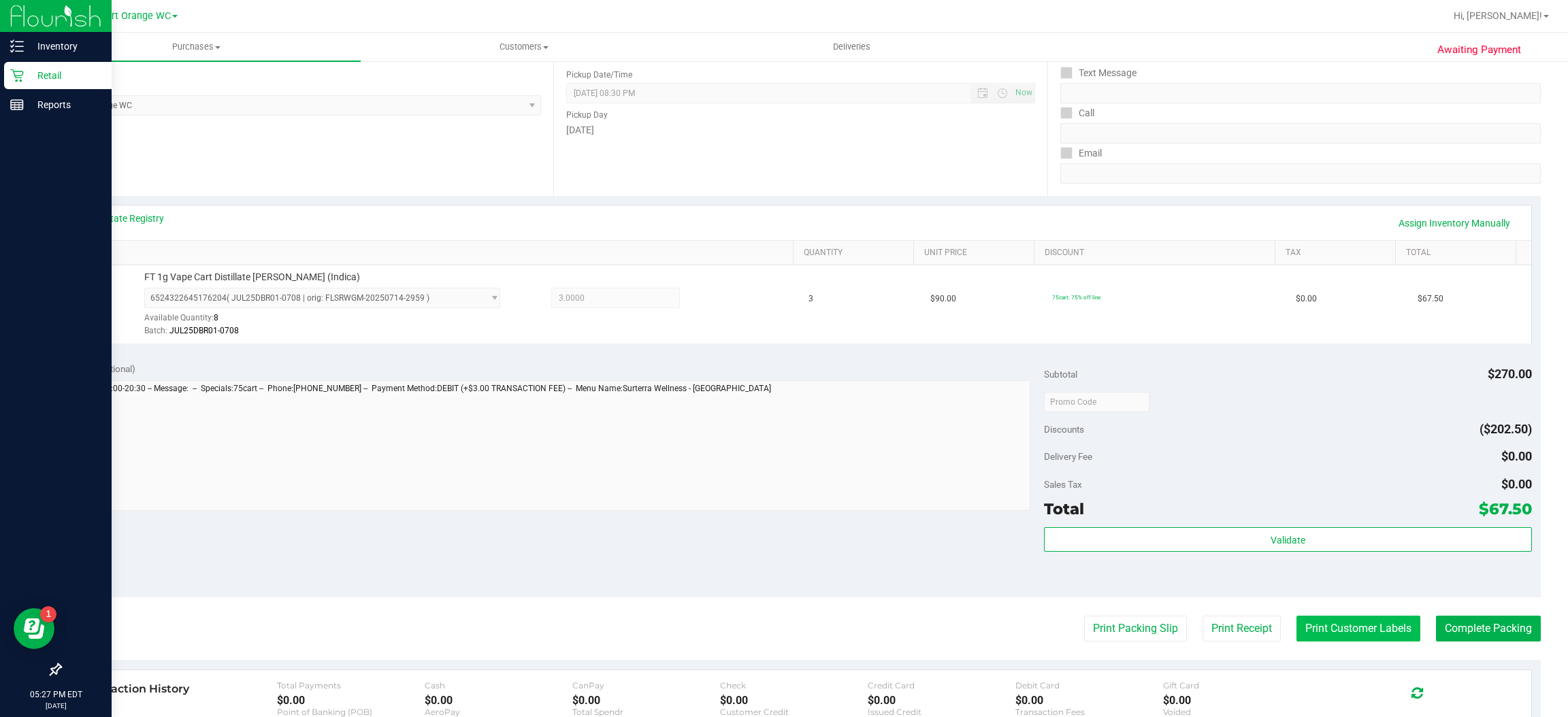
click at [1353, 634] on button "Print Customer Labels" at bounding box center [1359, 629] width 124 height 26
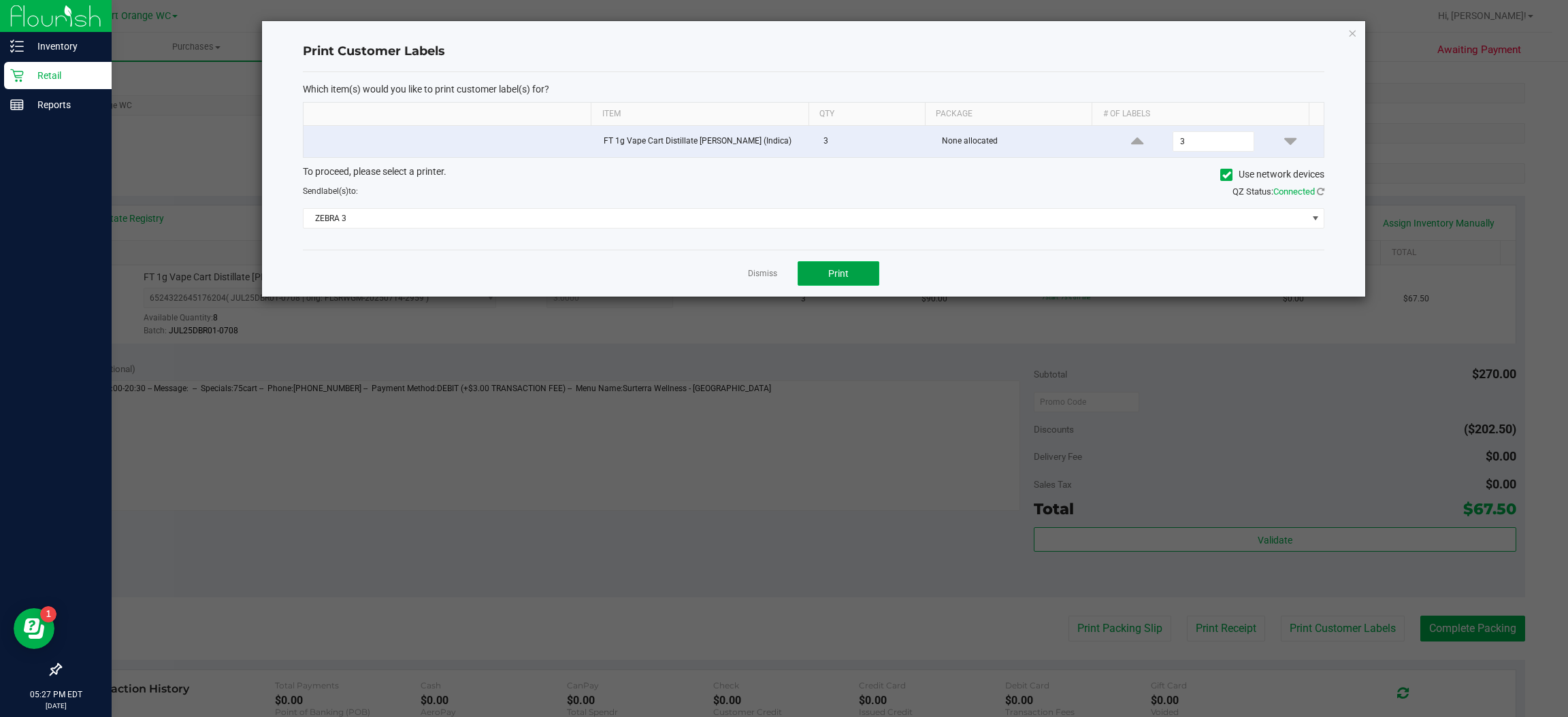
click at [864, 283] on button "Print" at bounding box center [838, 273] width 82 height 25
click at [1356, 37] on icon "button" at bounding box center [1353, 32] width 9 height 16
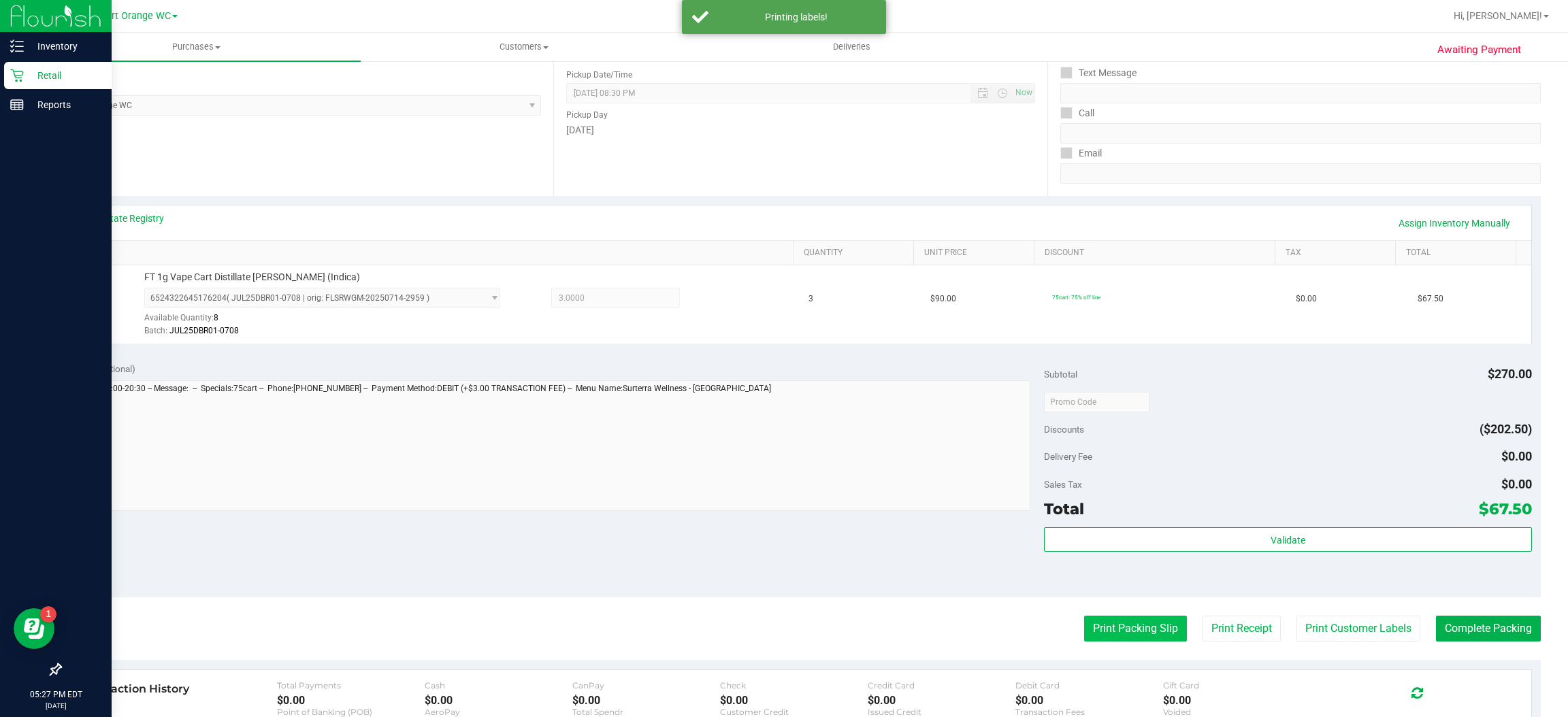
click at [1121, 634] on button "Print Packing Slip" at bounding box center [1135, 629] width 103 height 26
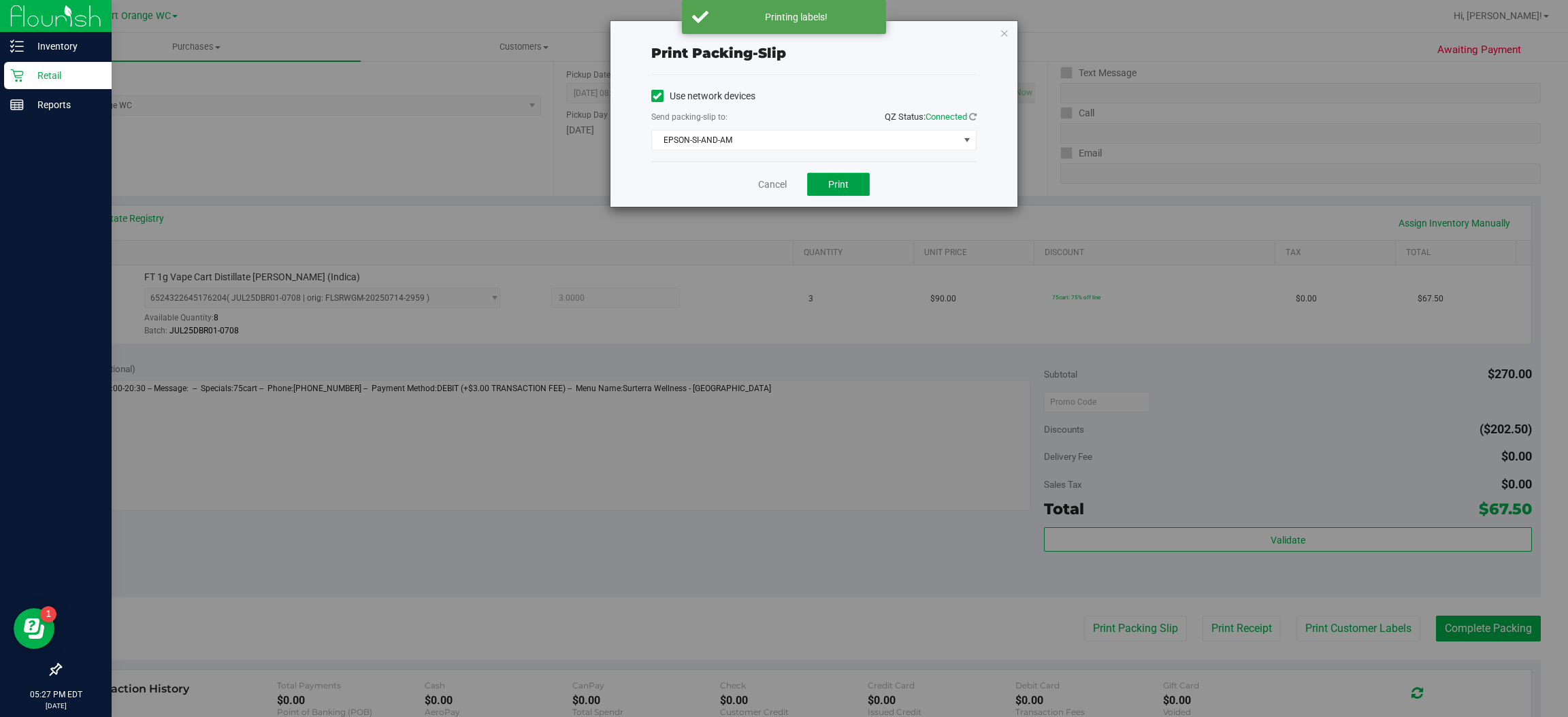
click at [851, 182] on button "Print" at bounding box center [839, 184] width 63 height 23
click at [1003, 32] on icon "button" at bounding box center [1004, 32] width 9 height 16
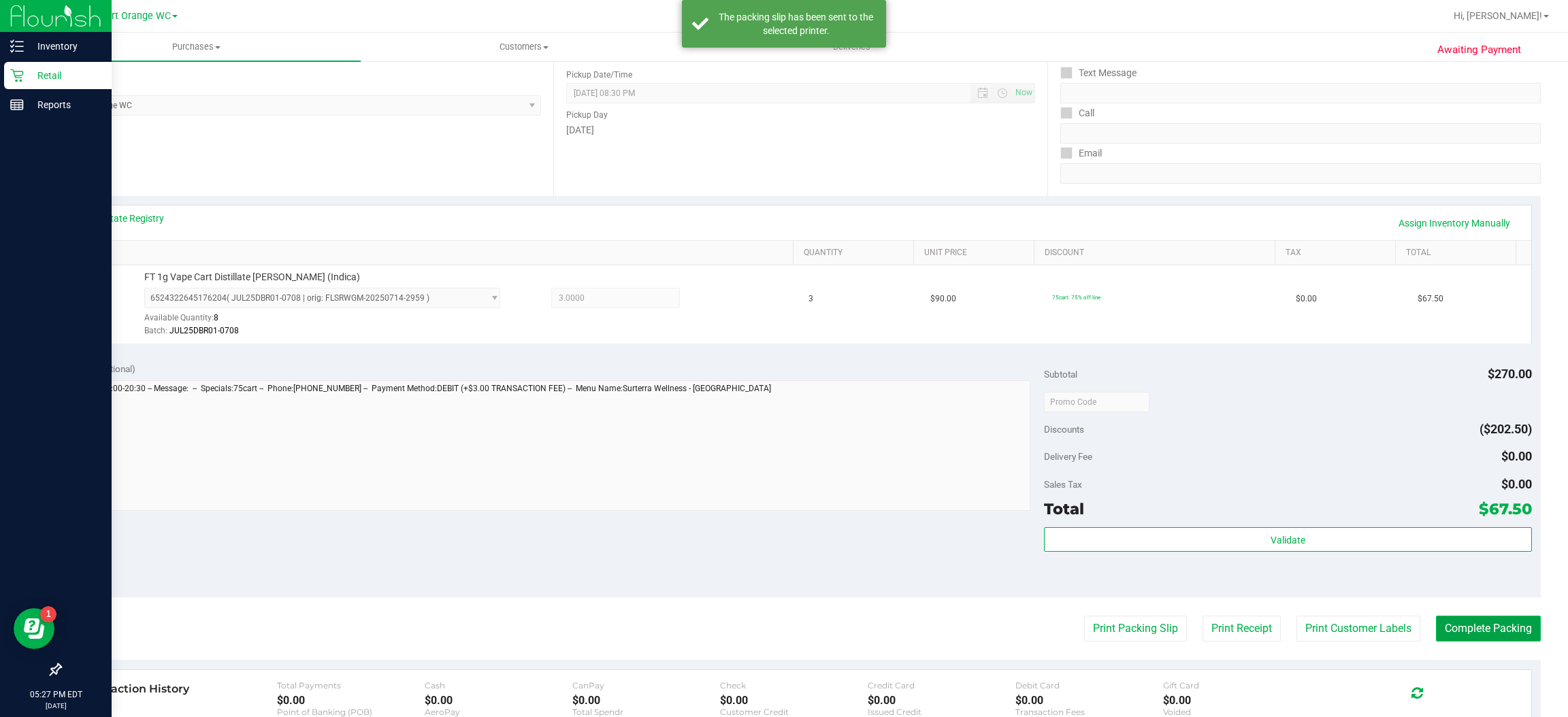
click at [1491, 631] on button "Complete Packing" at bounding box center [1488, 629] width 105 height 26
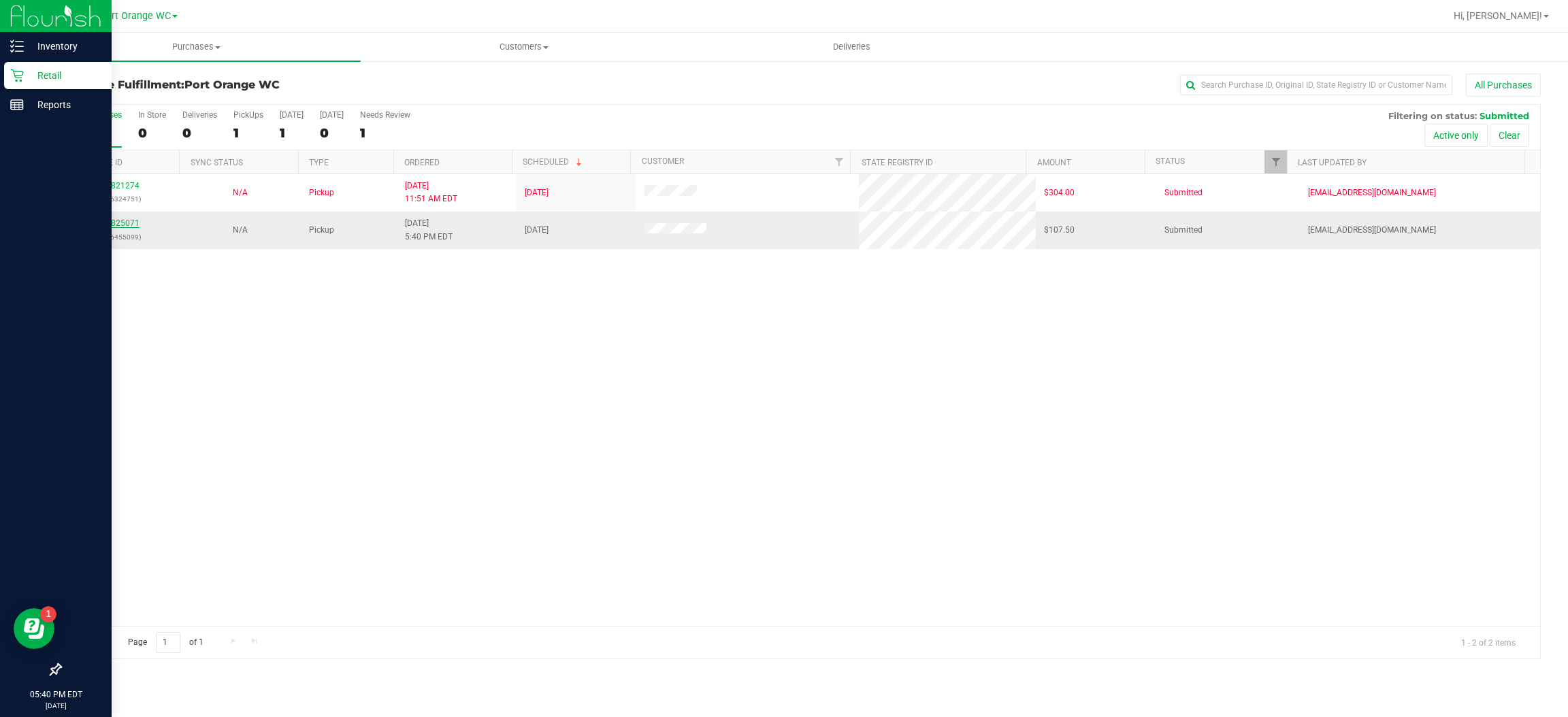
click at [125, 224] on link "11825071" at bounding box center [120, 223] width 38 height 9
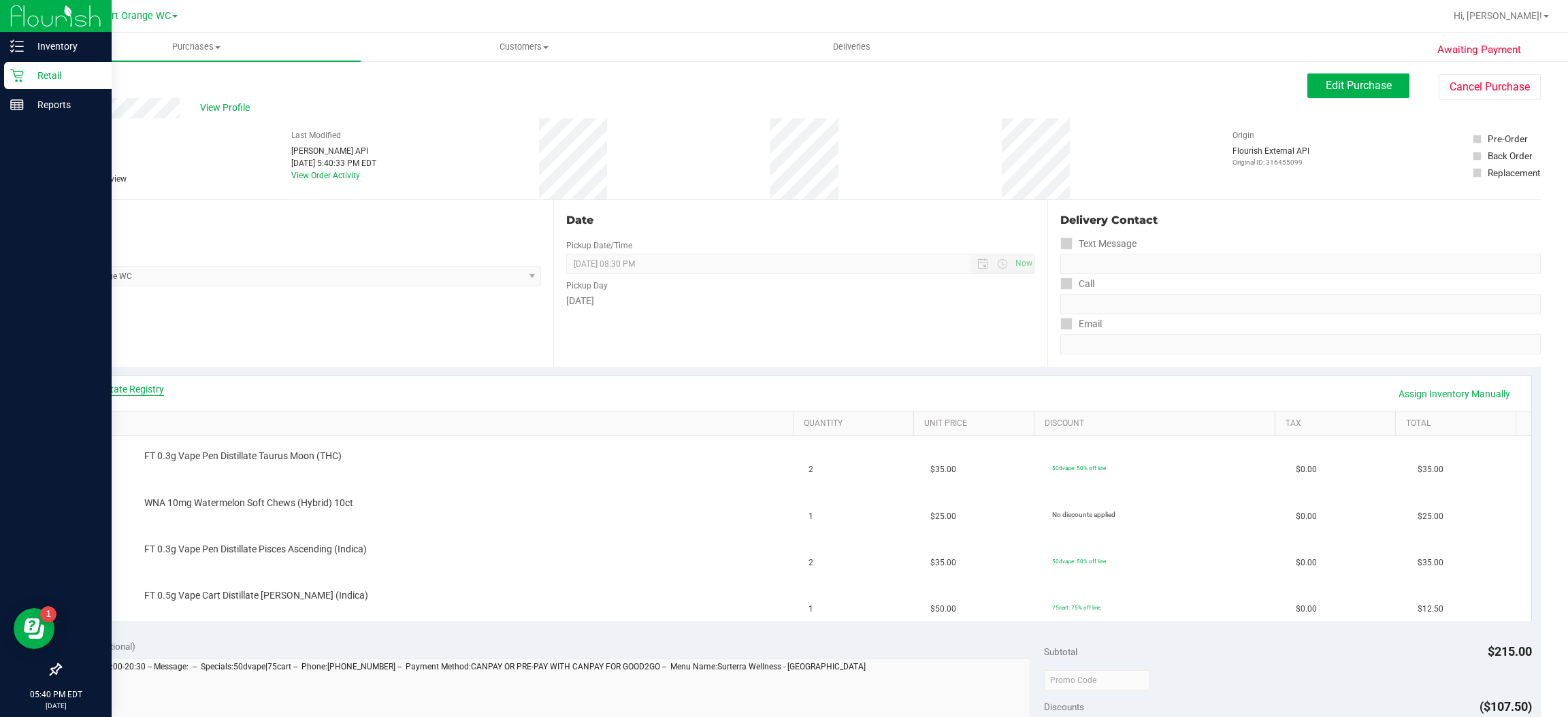
click at [153, 390] on link "View State Registry" at bounding box center [123, 390] width 82 height 14
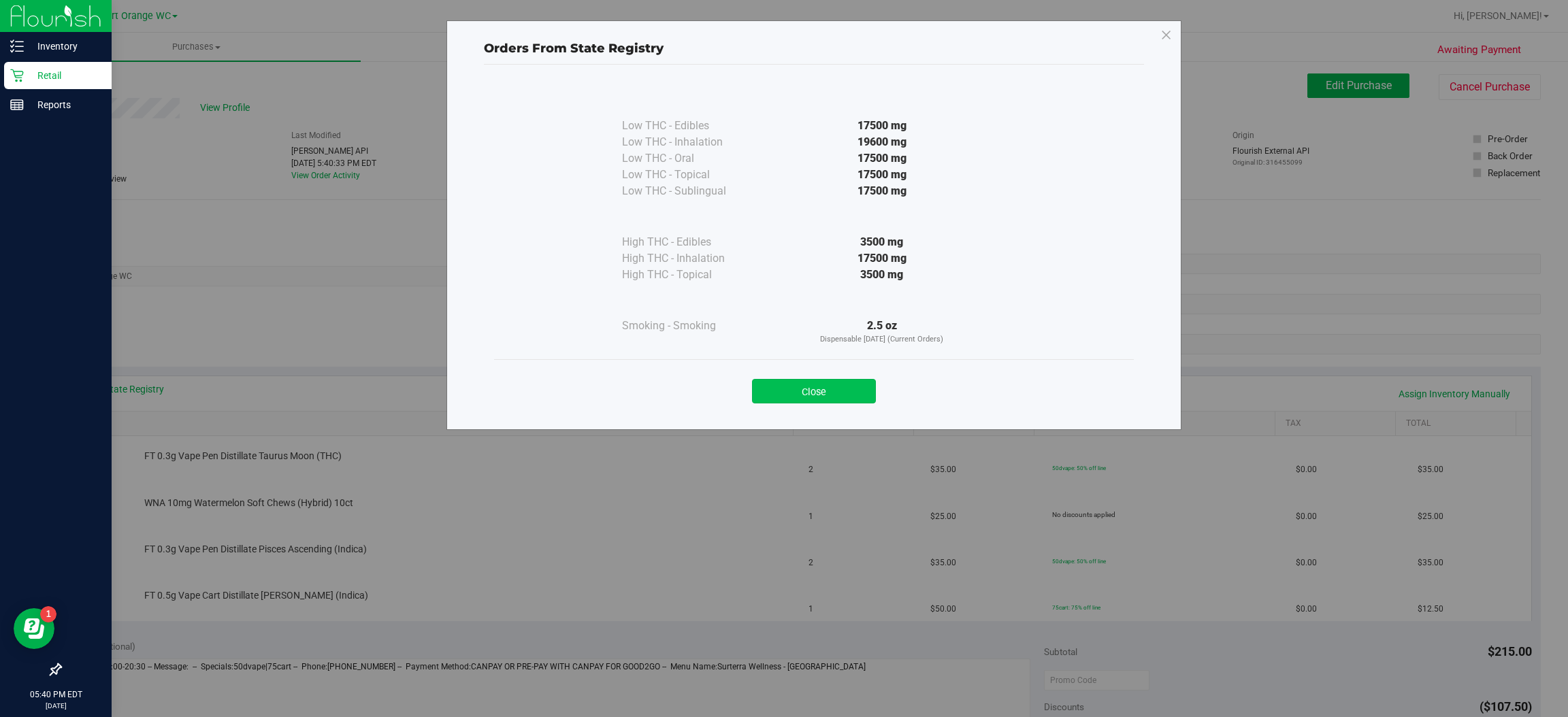
click at [845, 381] on button "Close" at bounding box center [814, 391] width 124 height 25
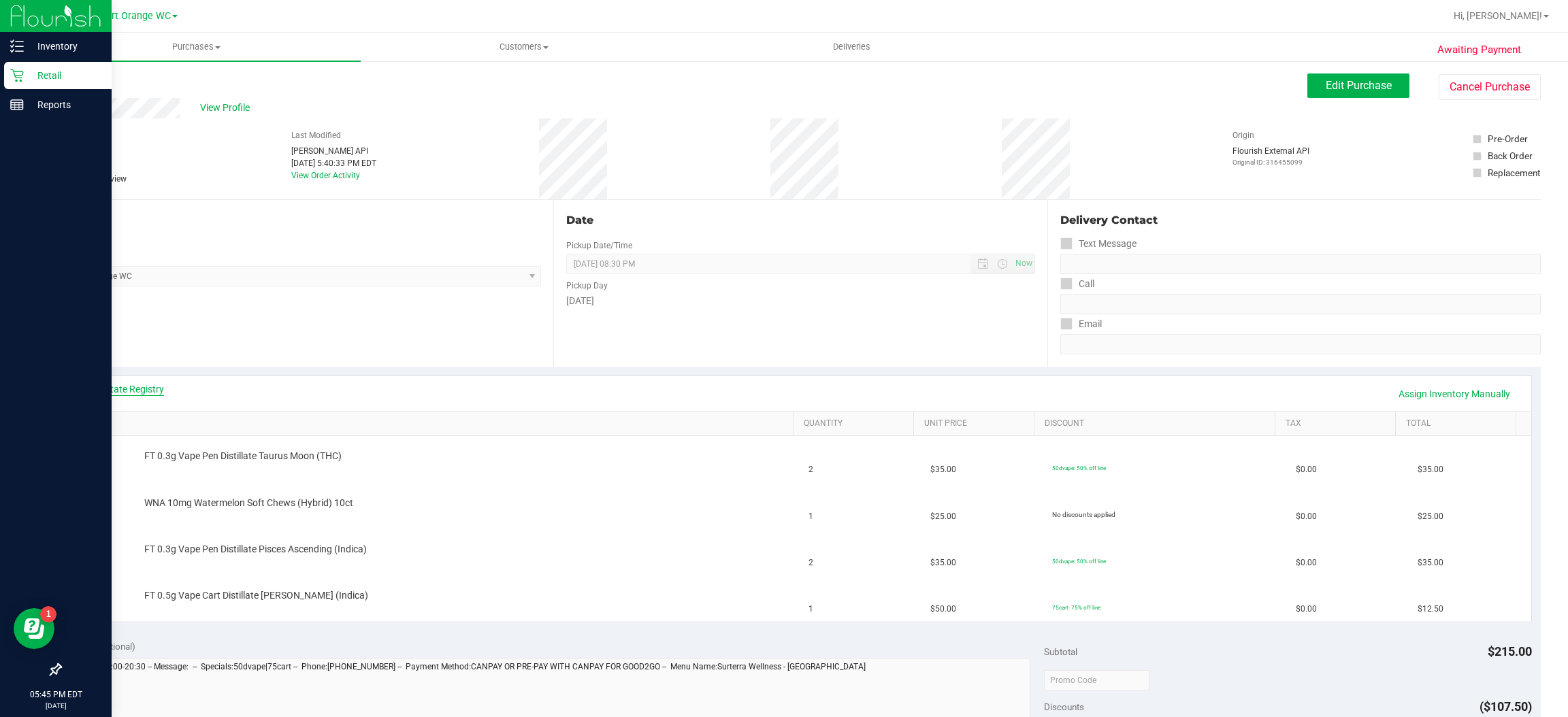
click at [135, 383] on link "View State Registry" at bounding box center [123, 390] width 82 height 14
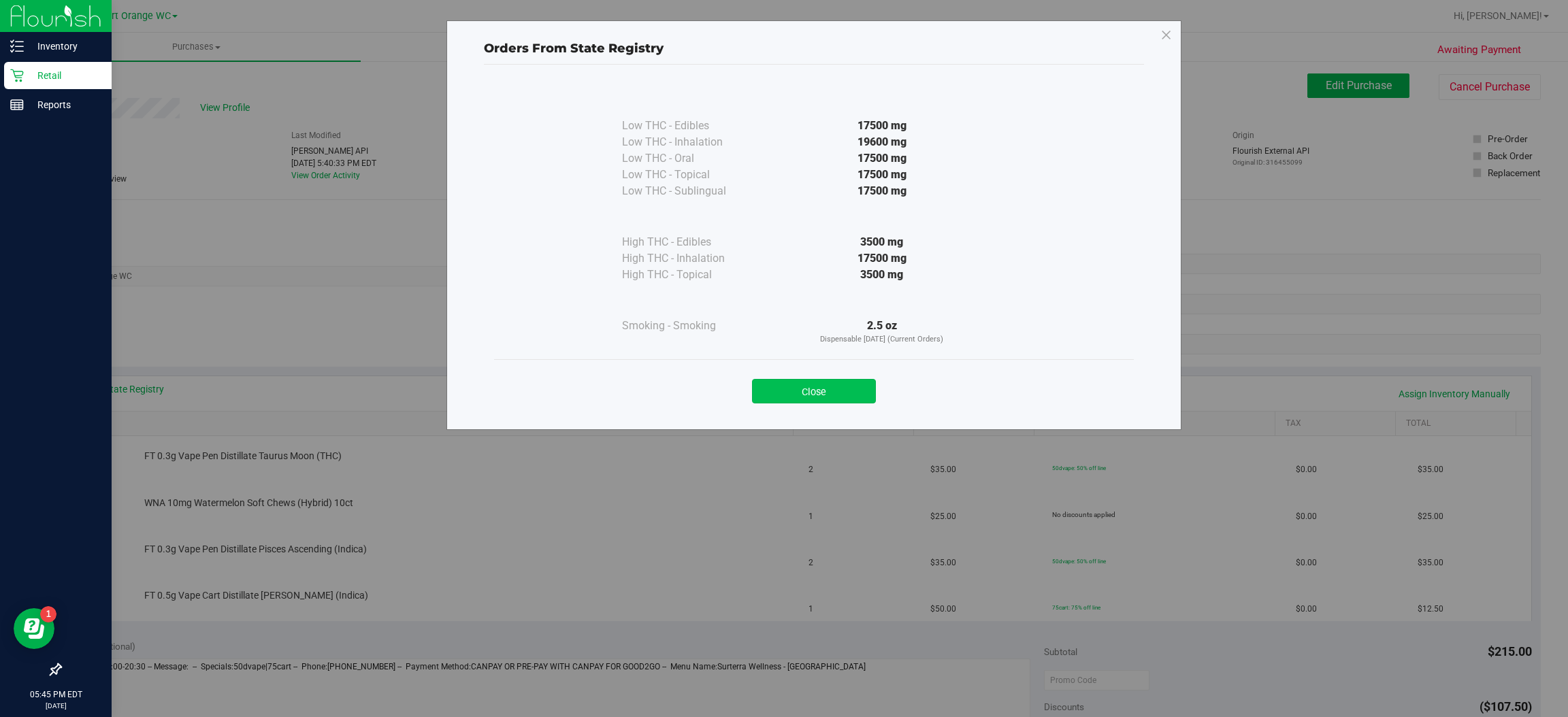
click at [838, 395] on button "Close" at bounding box center [814, 391] width 124 height 25
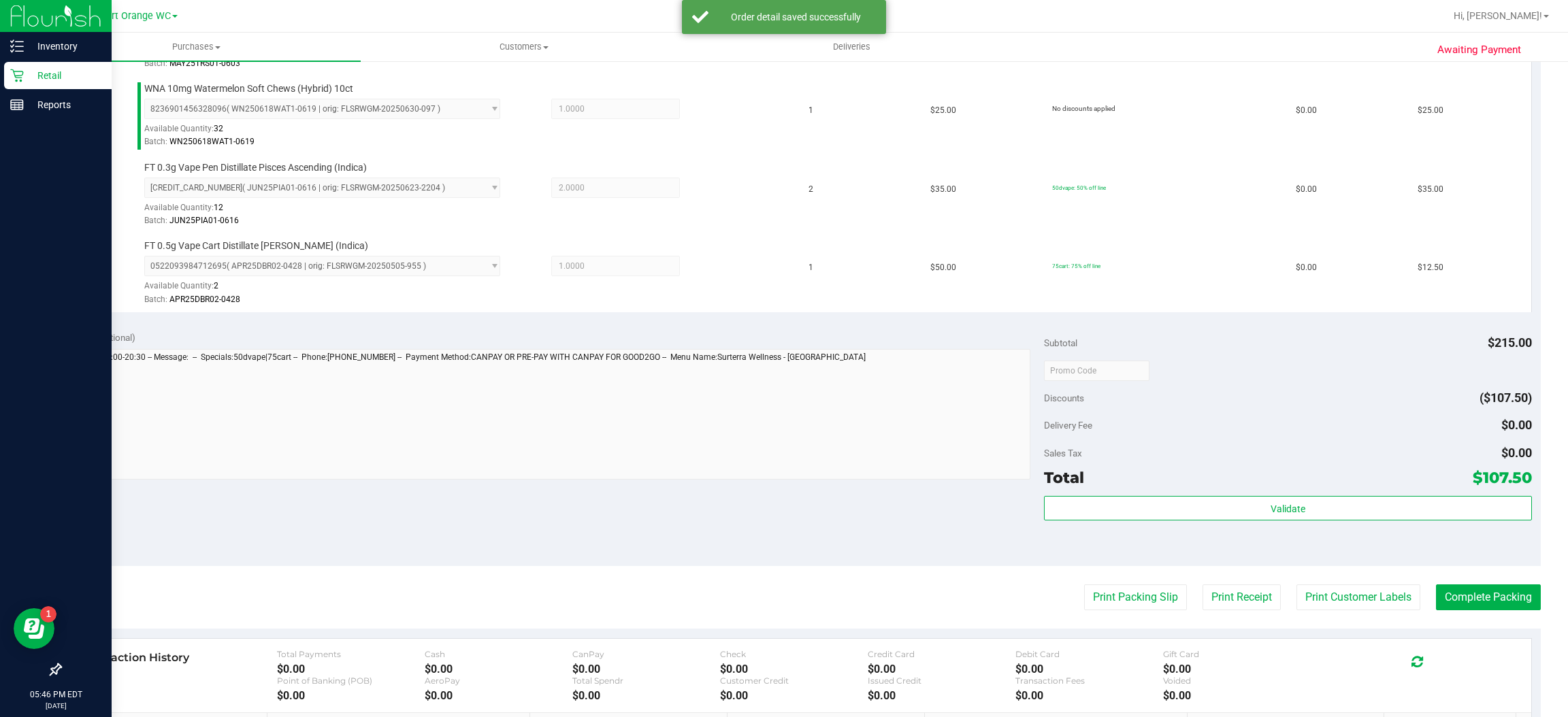
scroll to position [450, 0]
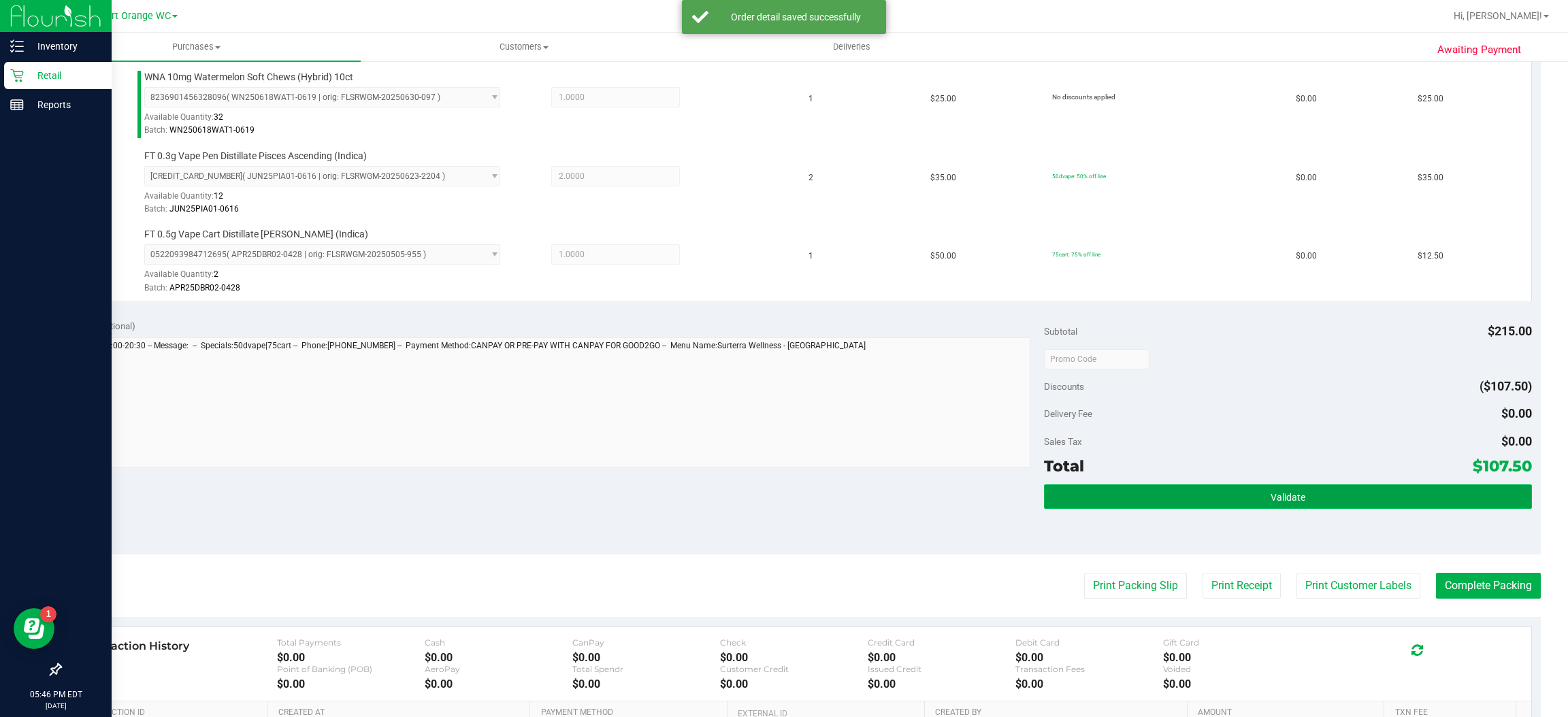
click at [1304, 498] on button "Validate" at bounding box center [1287, 497] width 488 height 25
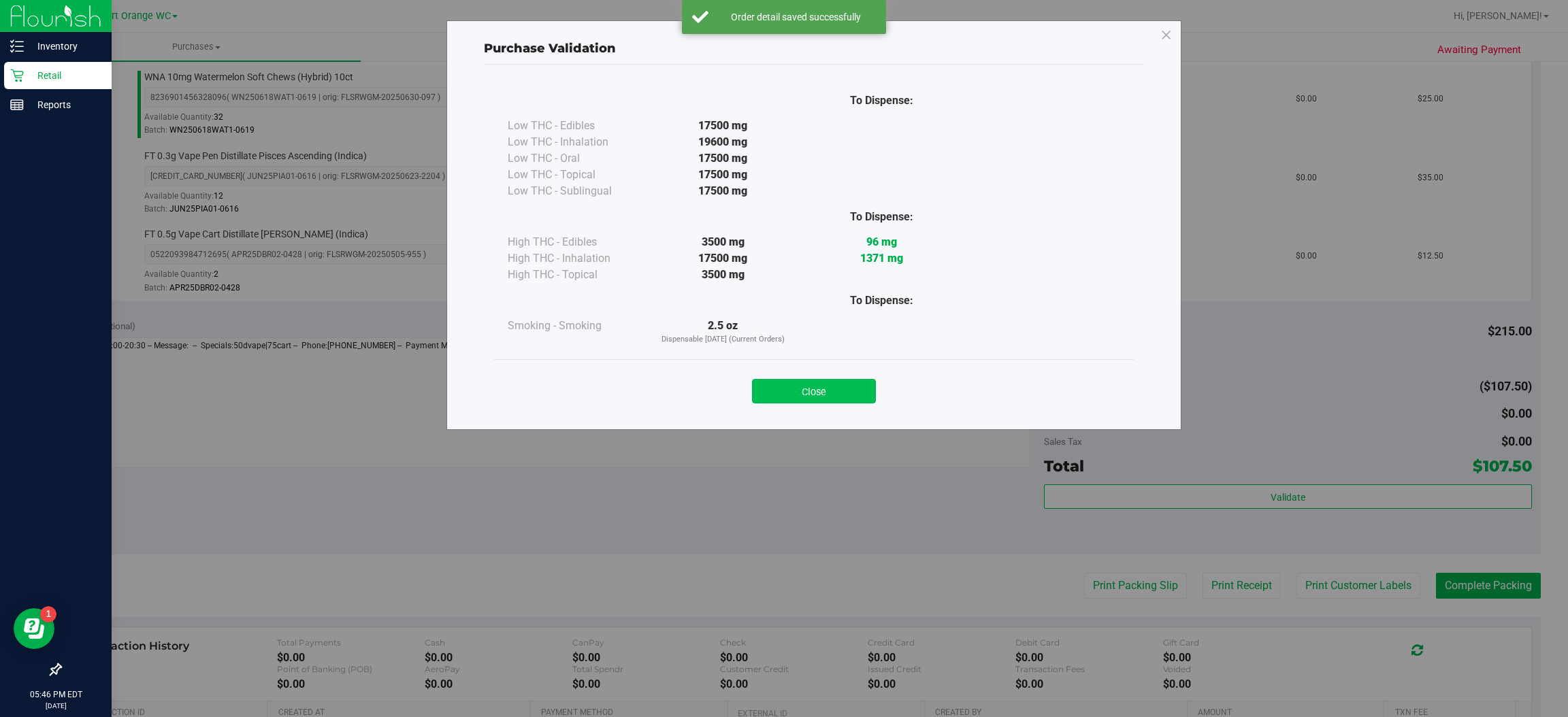
click at [831, 386] on button "Close" at bounding box center [814, 391] width 124 height 25
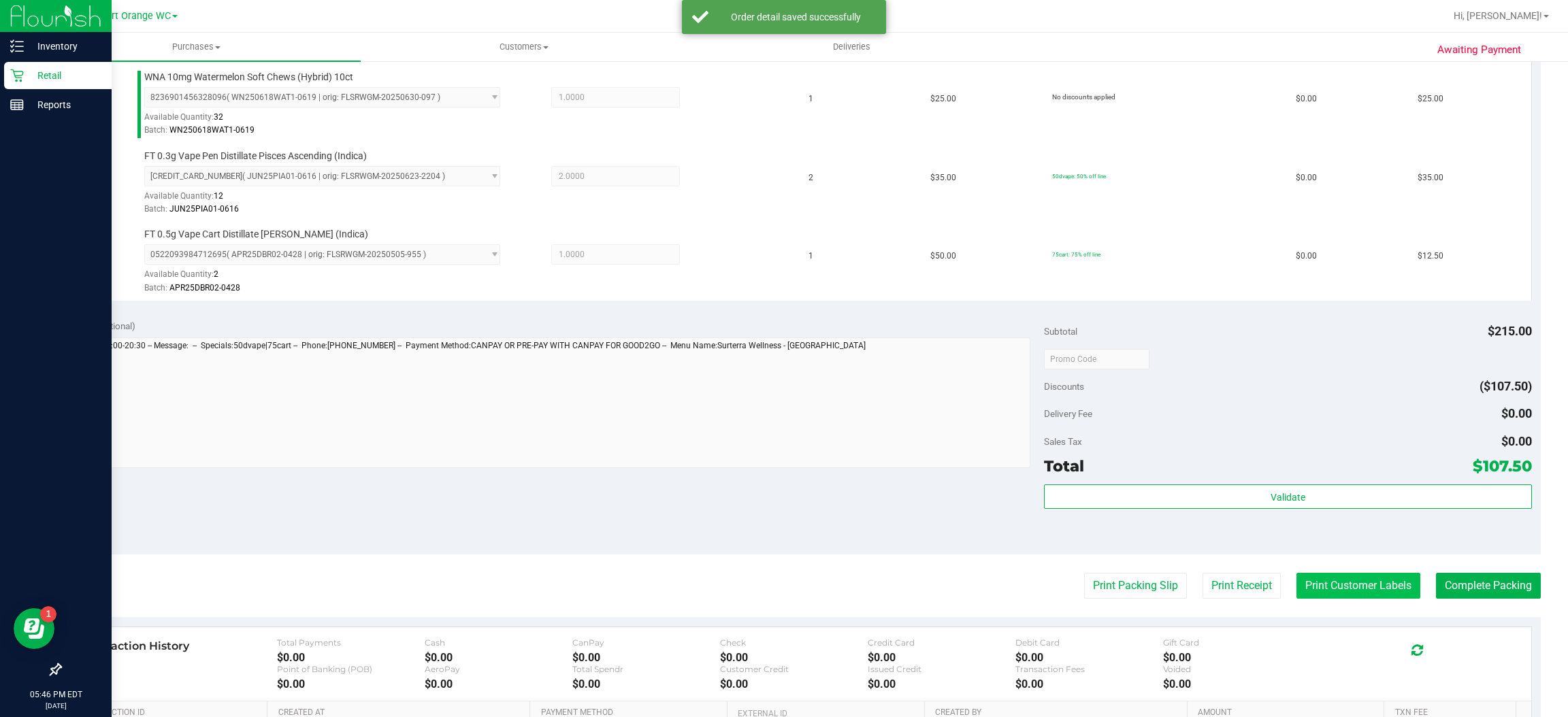
click at [1350, 593] on button "Print Customer Labels" at bounding box center [1359, 585] width 124 height 26
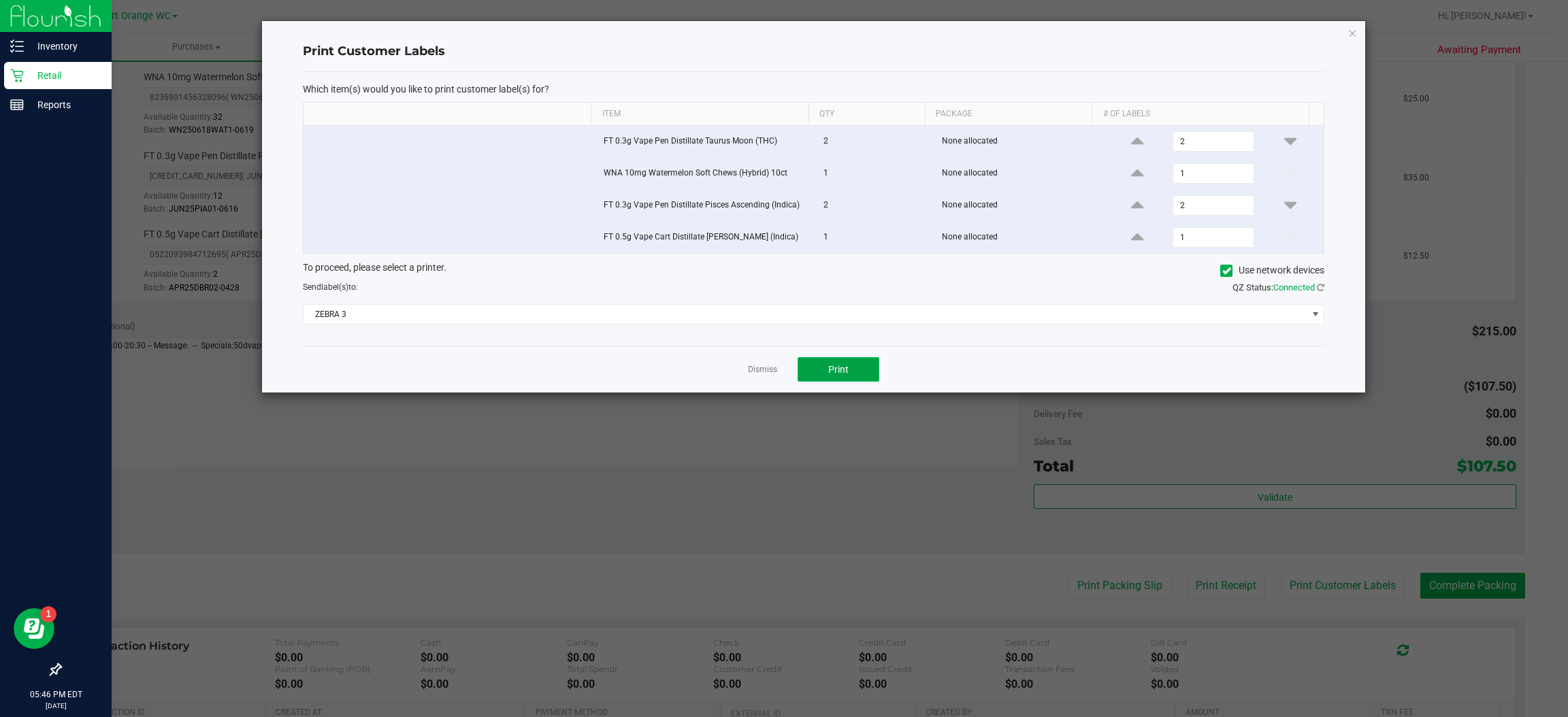
click at [848, 379] on button "Print" at bounding box center [838, 369] width 82 height 25
click at [1352, 31] on icon "button" at bounding box center [1353, 32] width 9 height 16
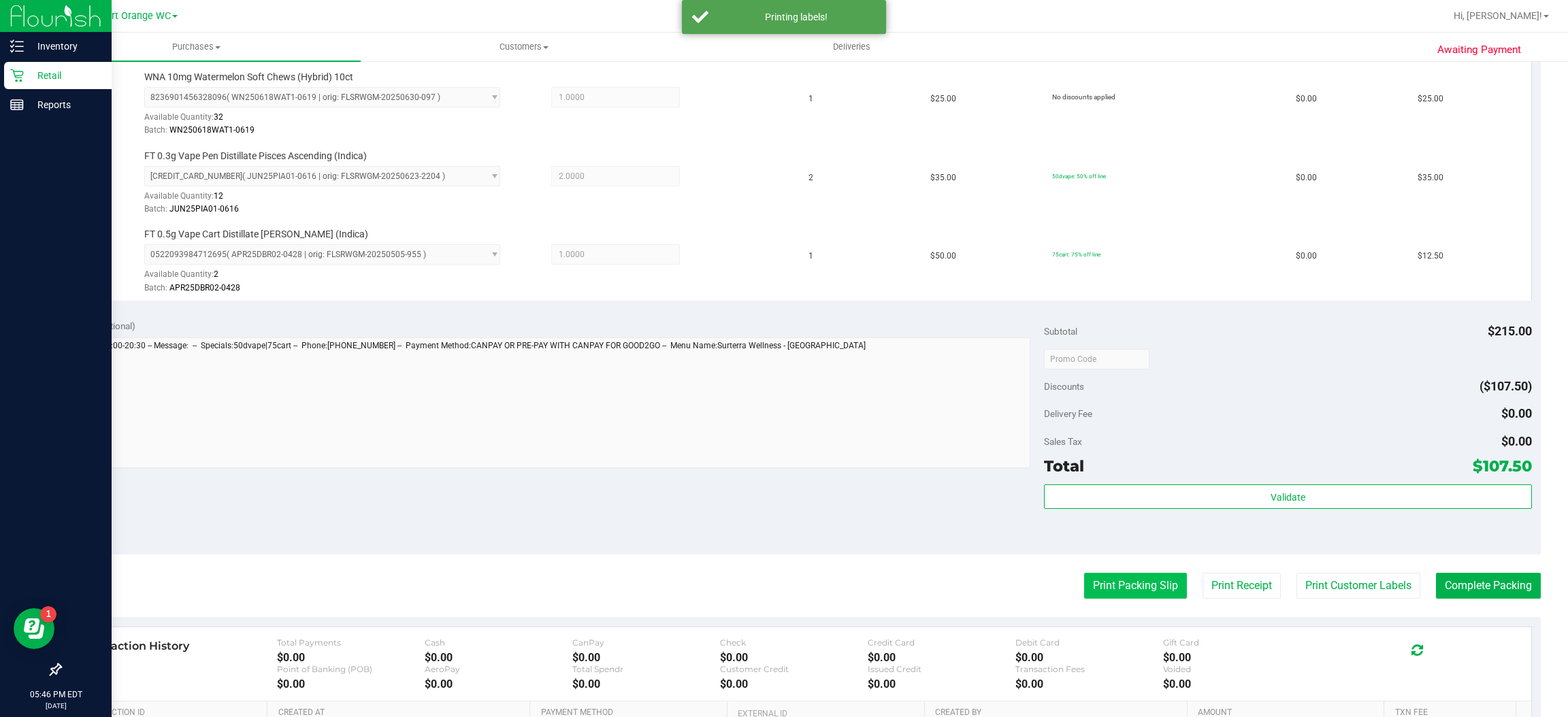
click at [1128, 587] on button "Print Packing Slip" at bounding box center [1135, 585] width 103 height 26
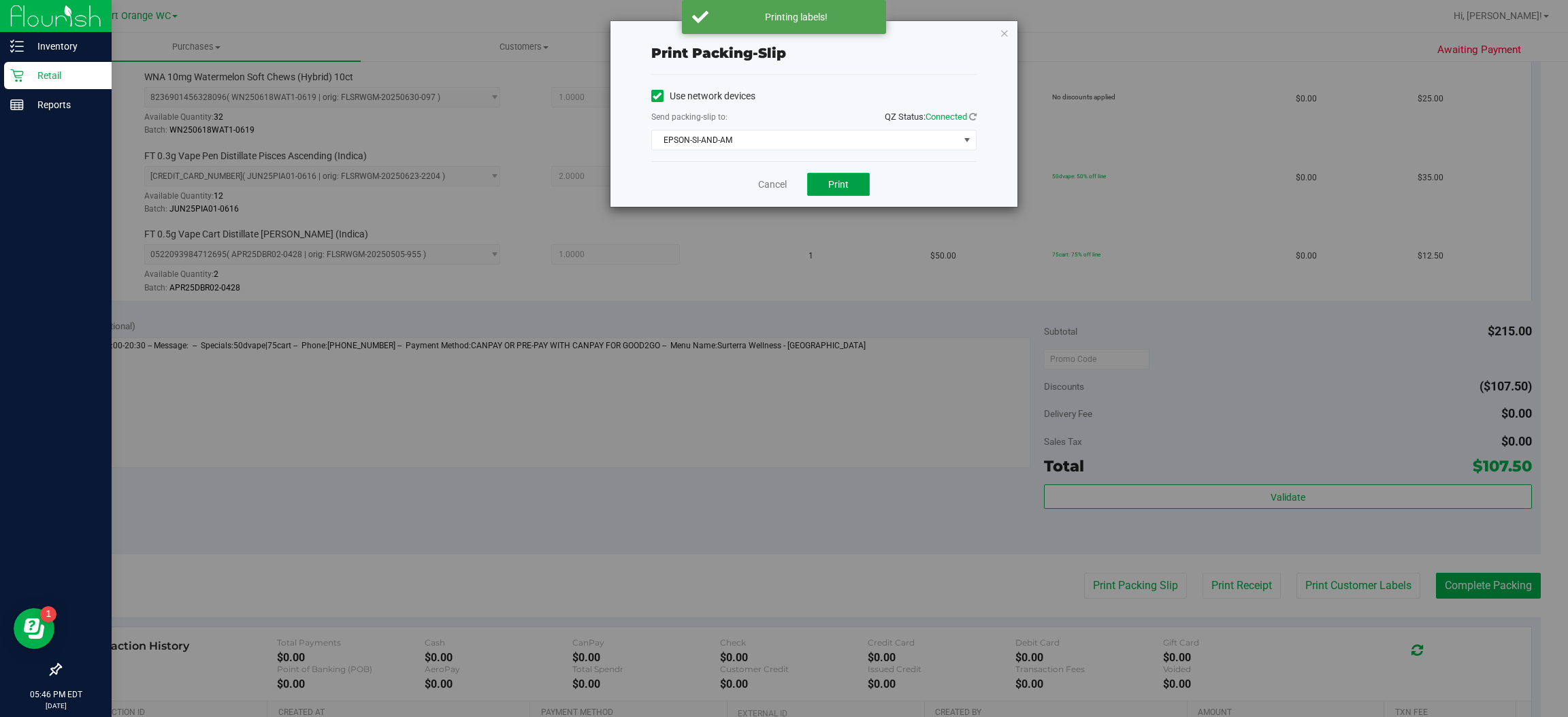
click at [856, 185] on button "Print" at bounding box center [839, 184] width 63 height 23
click at [1007, 30] on icon "button" at bounding box center [1004, 32] width 9 height 16
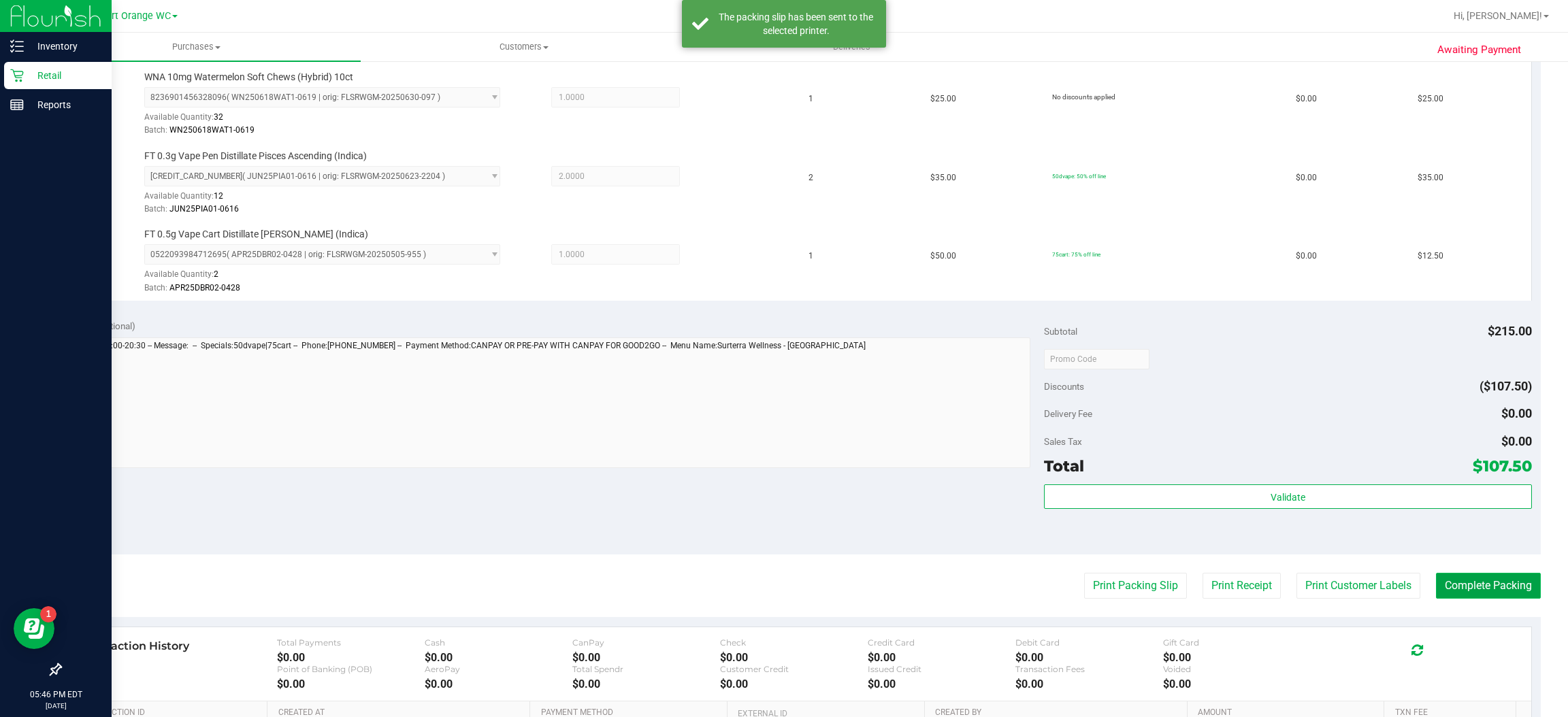
click at [1488, 583] on button "Complete Packing" at bounding box center [1488, 585] width 105 height 26
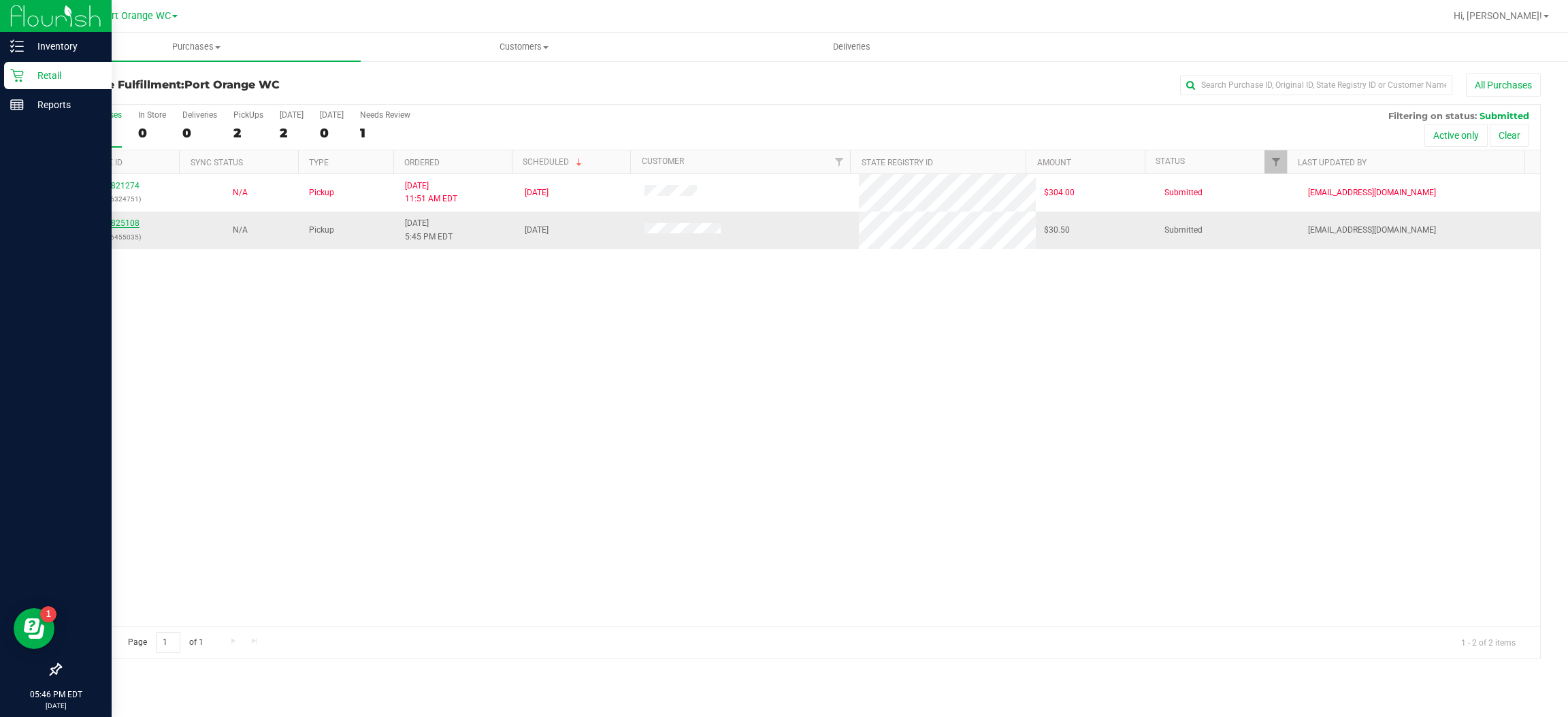
click at [125, 224] on link "11825108" at bounding box center [120, 223] width 38 height 9
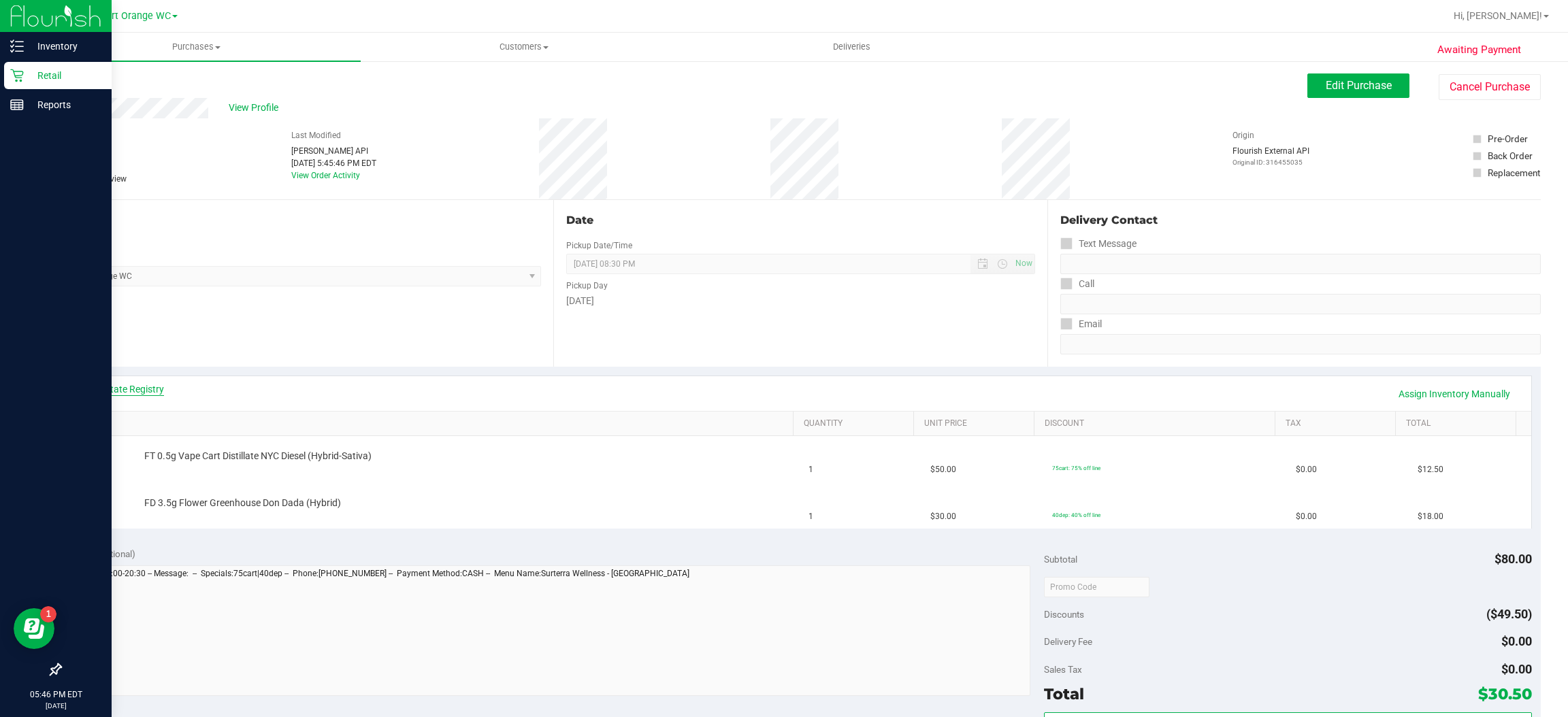
click at [146, 389] on link "View State Registry" at bounding box center [123, 390] width 82 height 14
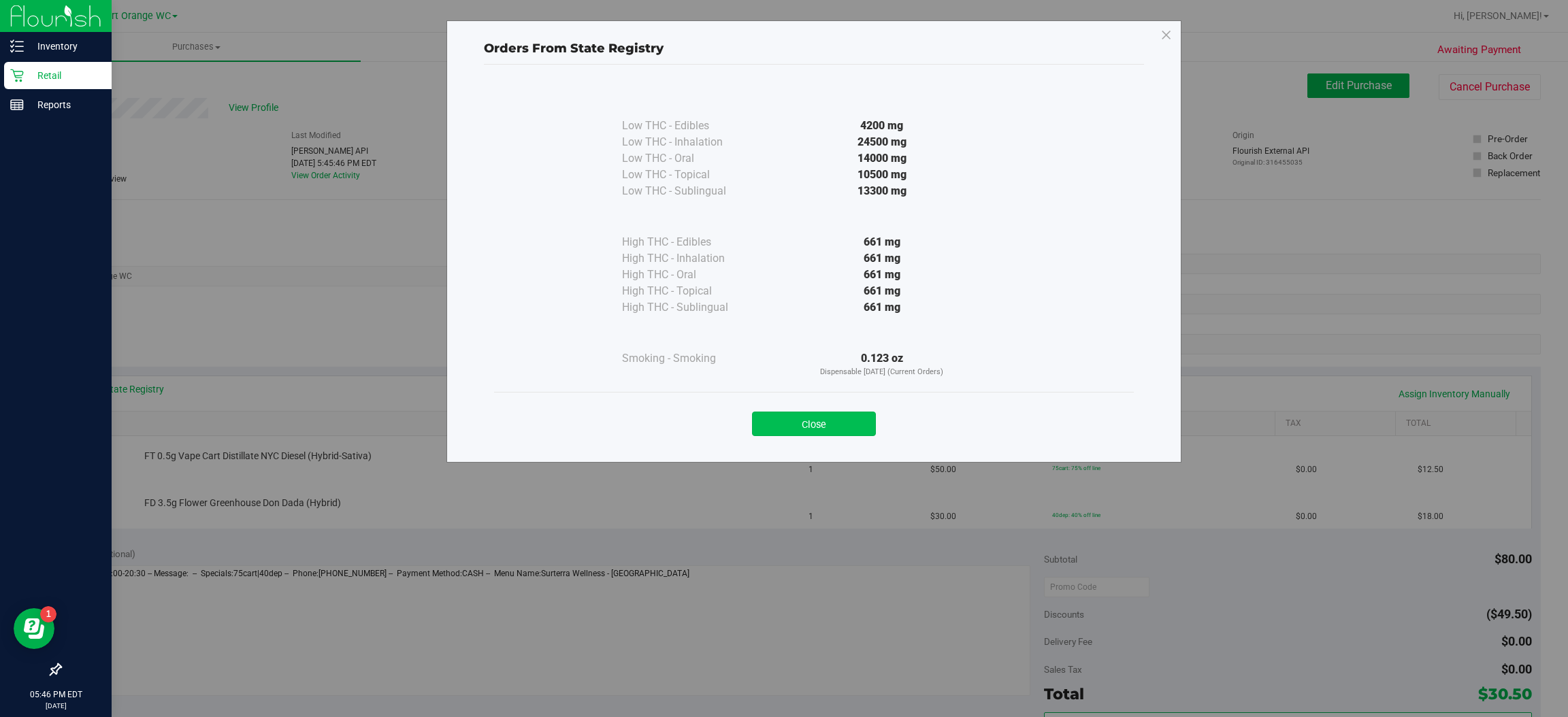
click at [839, 415] on button "Close" at bounding box center [814, 424] width 124 height 25
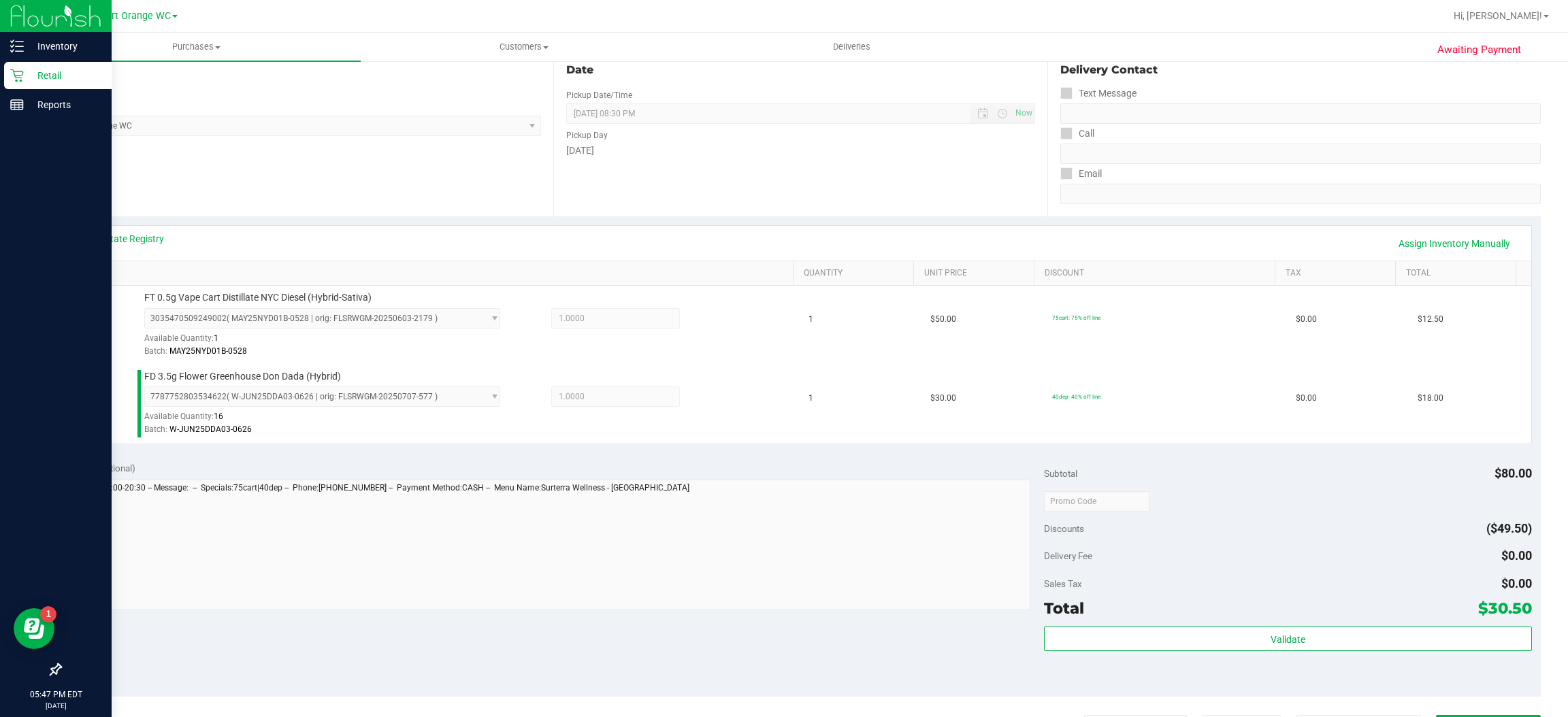
scroll to position [224, 0]
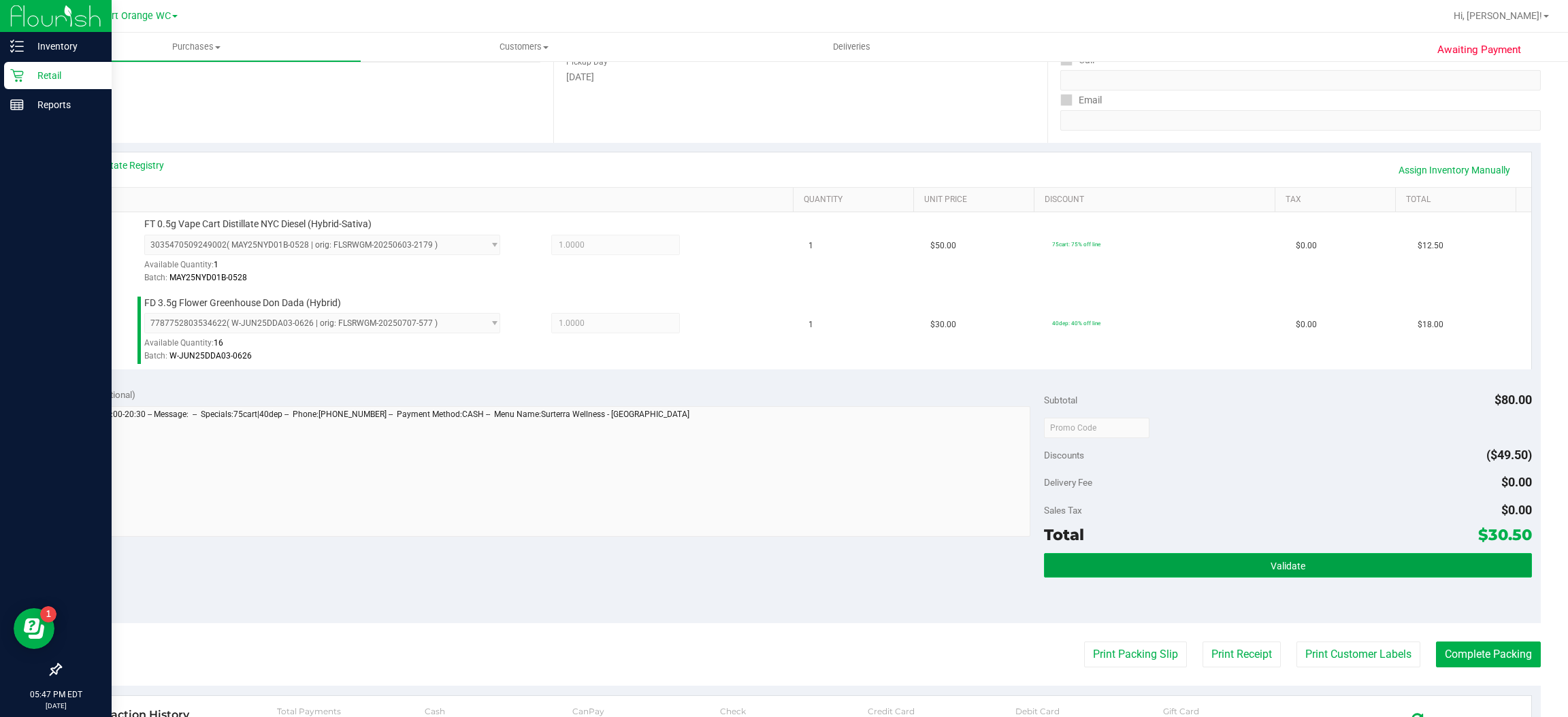
click at [1287, 561] on span "Validate" at bounding box center [1287, 566] width 35 height 11
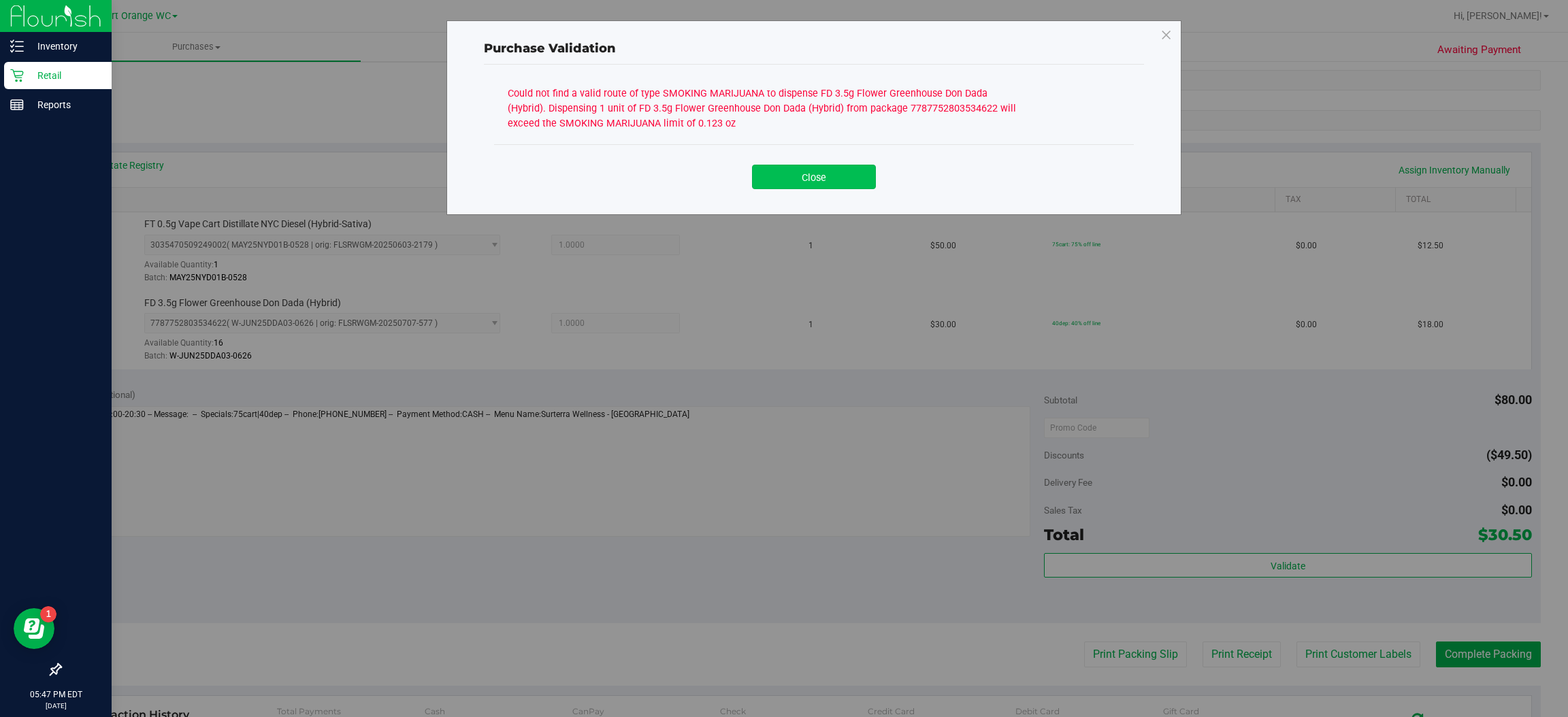
click at [847, 176] on button "Close" at bounding box center [814, 177] width 124 height 25
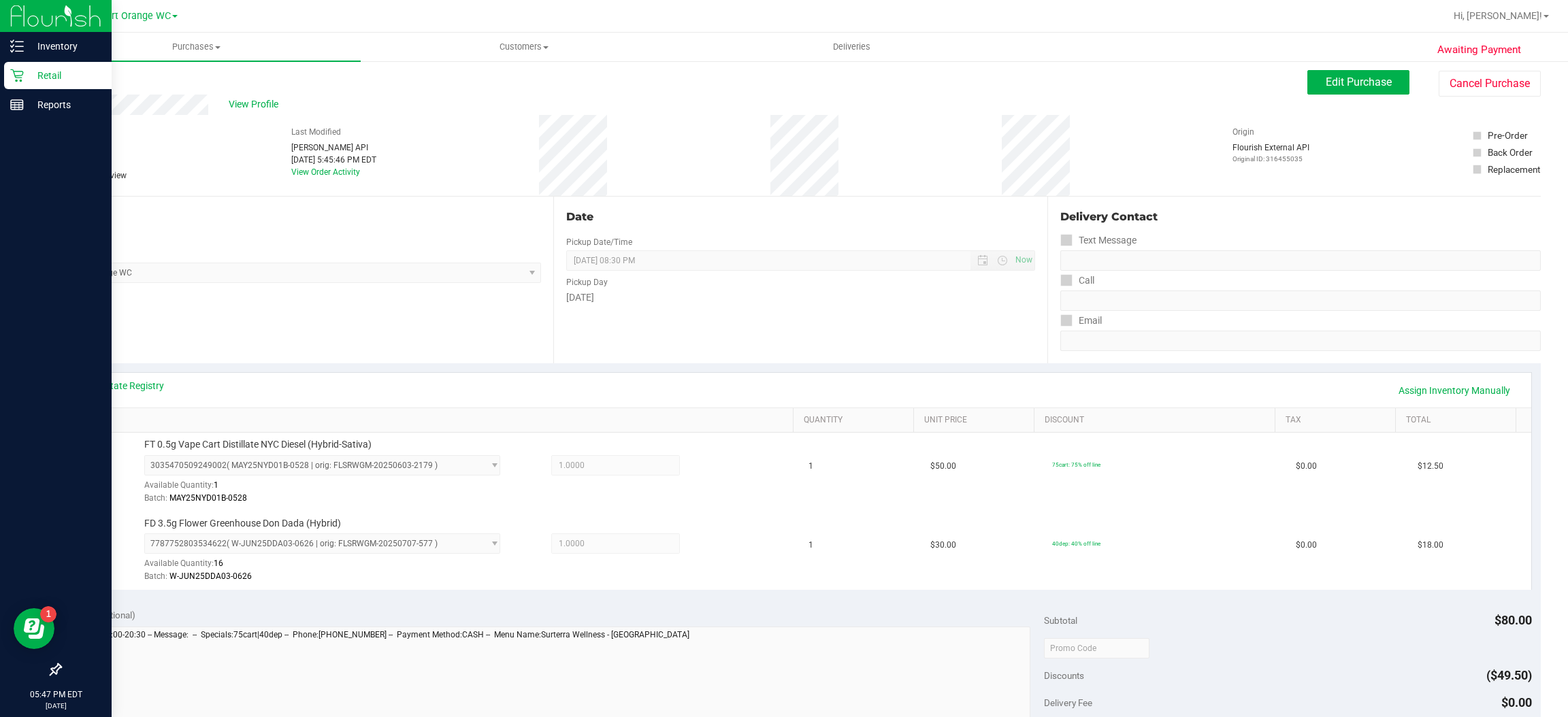
scroll to position [0, 0]
click at [151, 390] on link "View State Registry" at bounding box center [123, 390] width 82 height 14
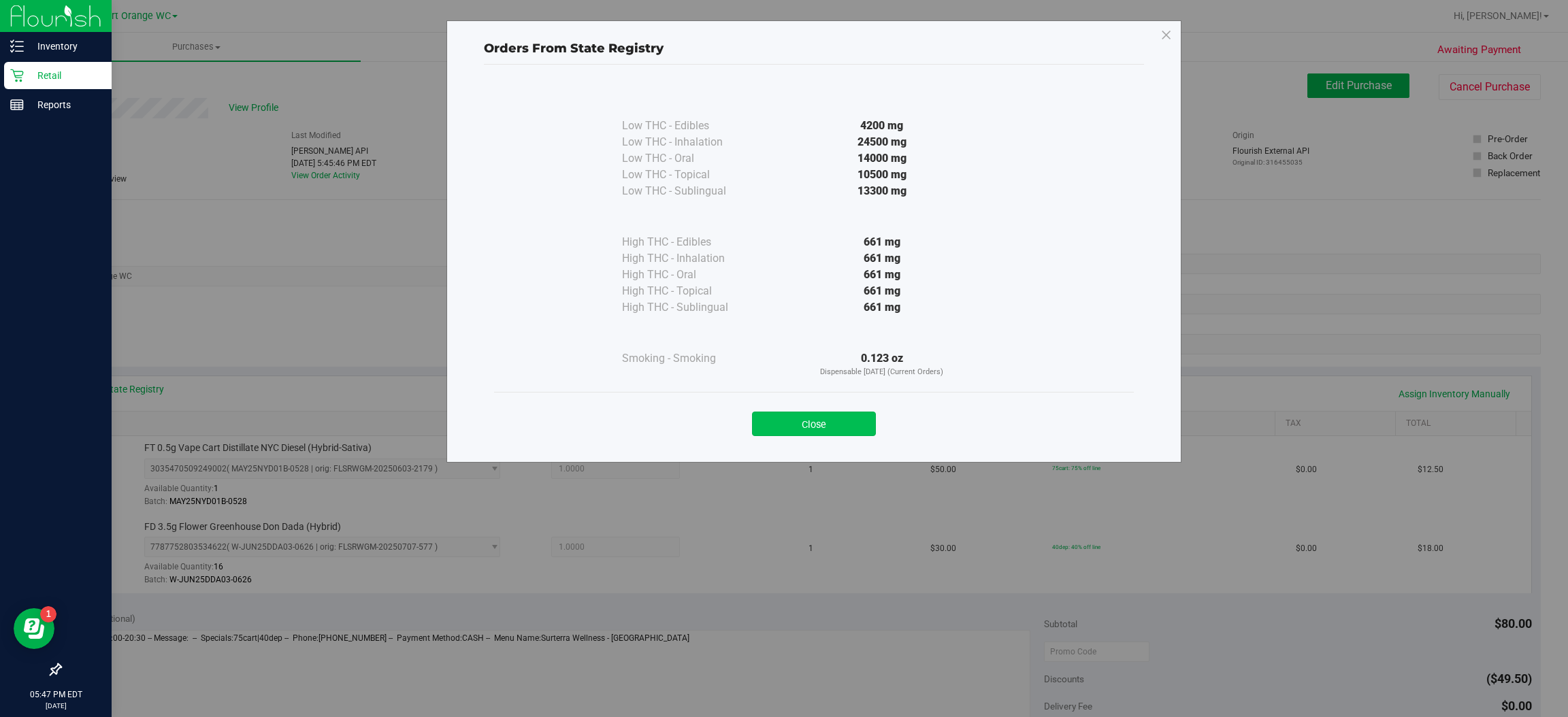
click at [852, 430] on button "Close" at bounding box center [814, 424] width 124 height 25
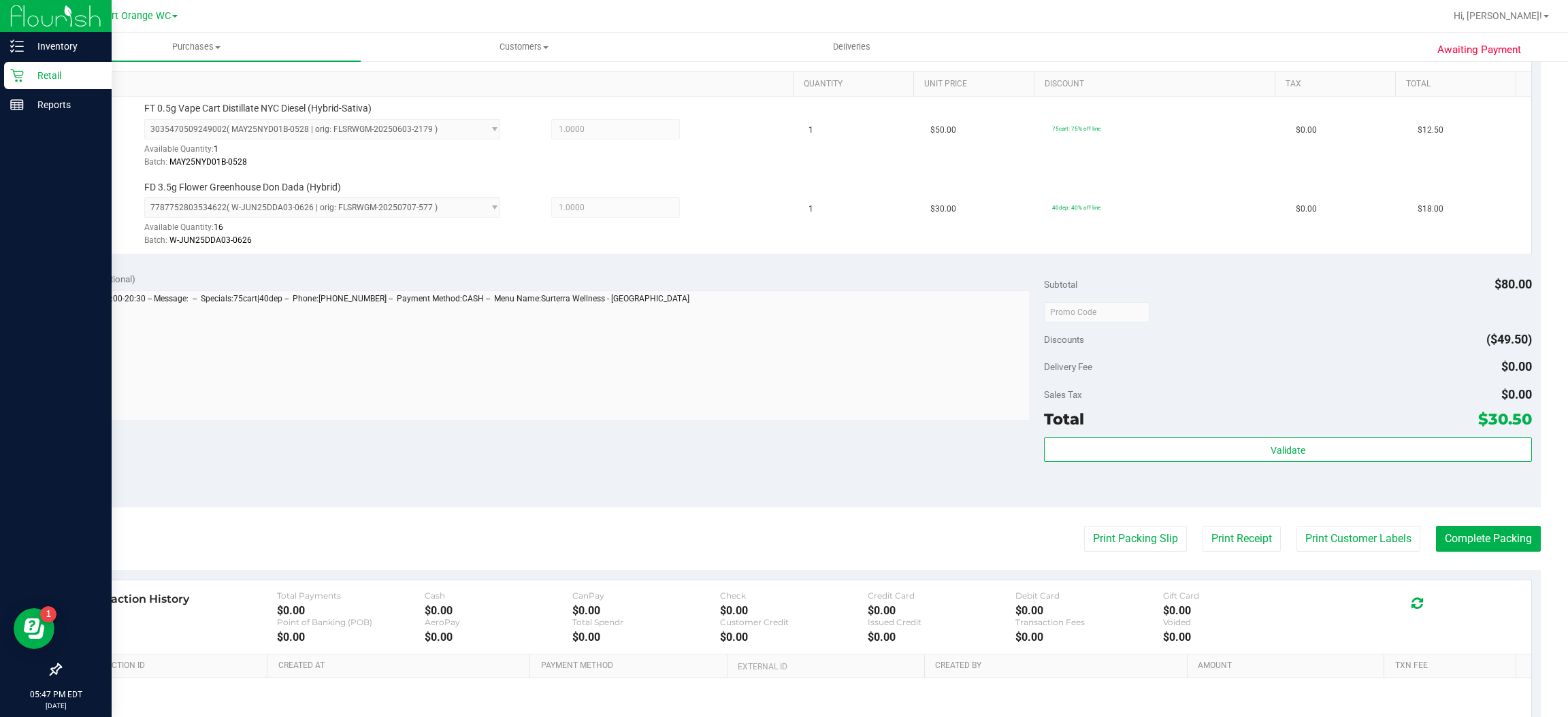
scroll to position [344, 0]
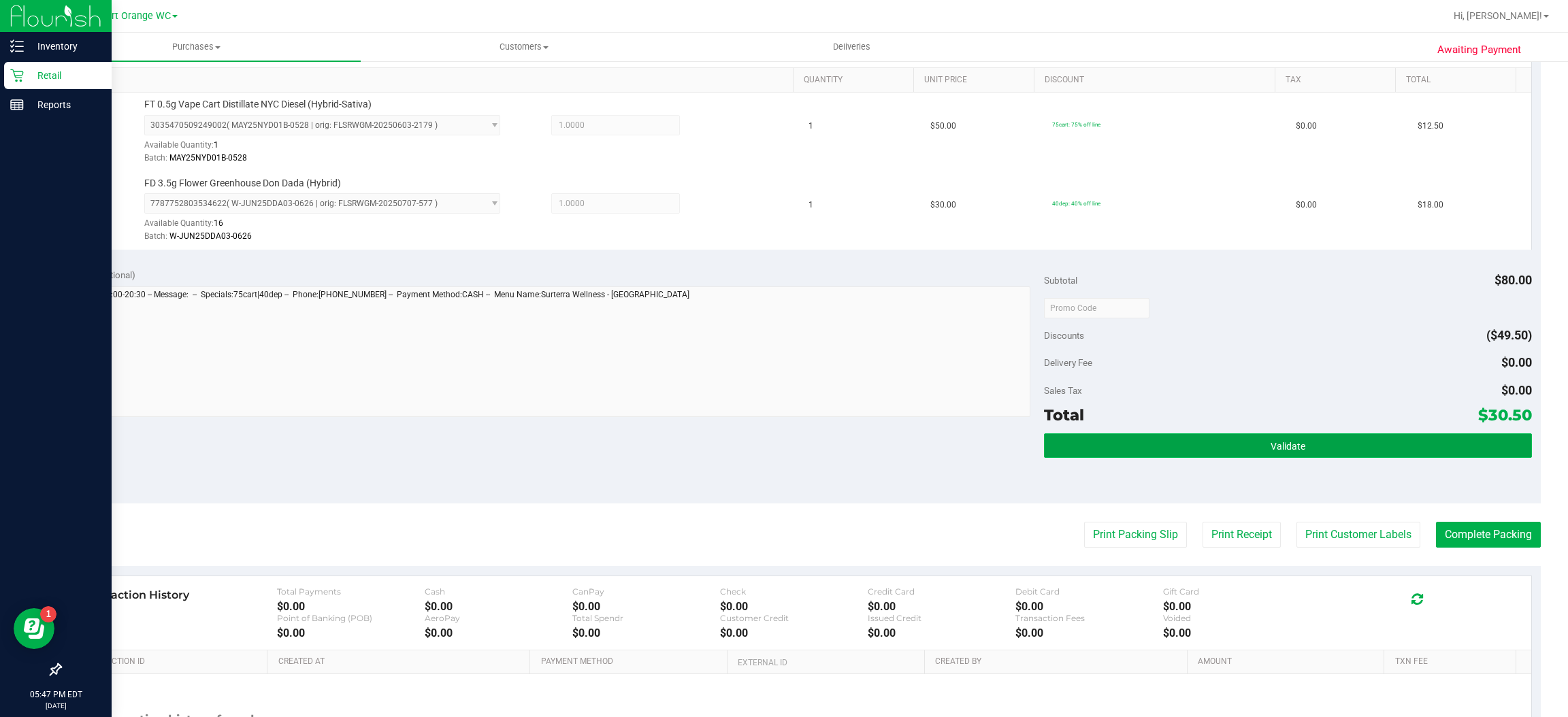
click at [1302, 434] on button "Validate" at bounding box center [1287, 446] width 488 height 25
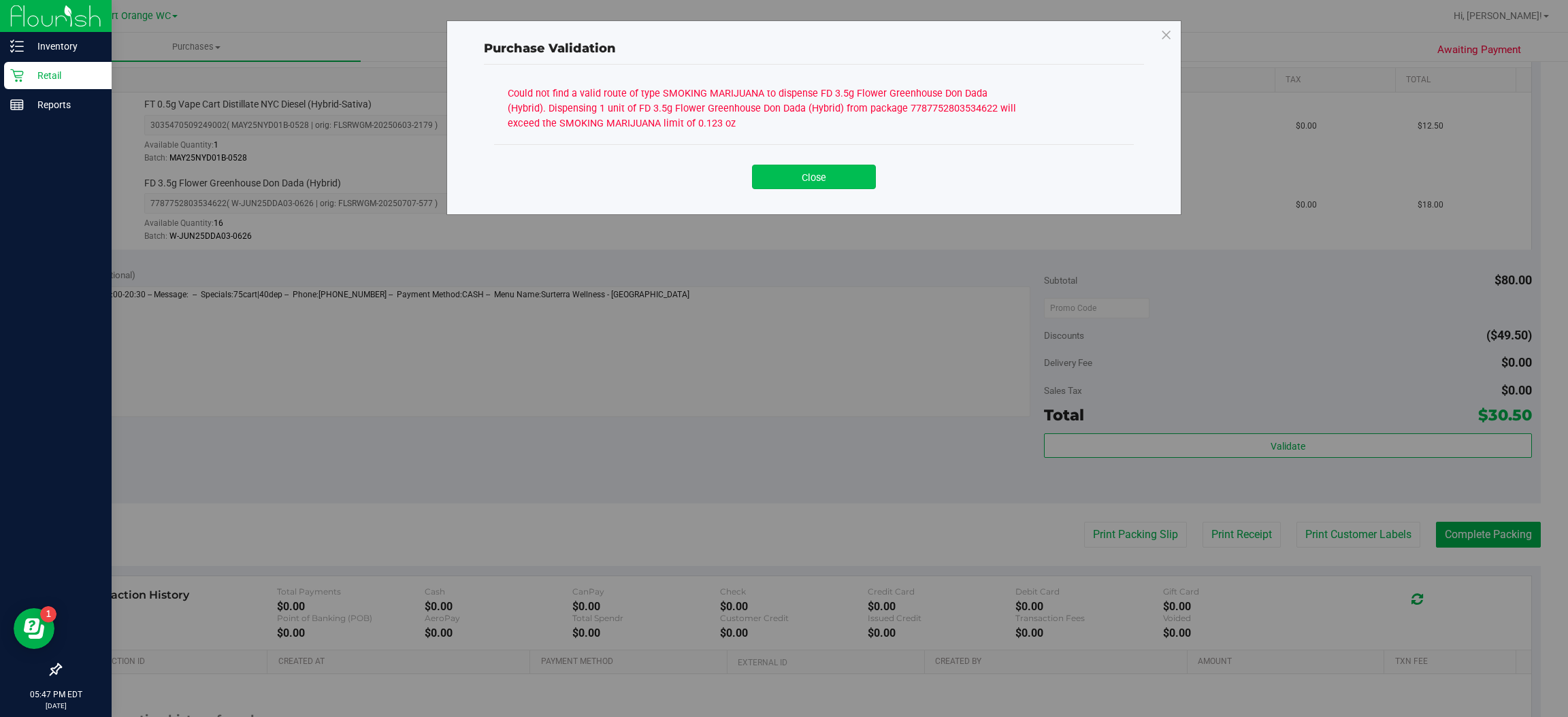
click at [836, 177] on button "Close" at bounding box center [814, 177] width 124 height 25
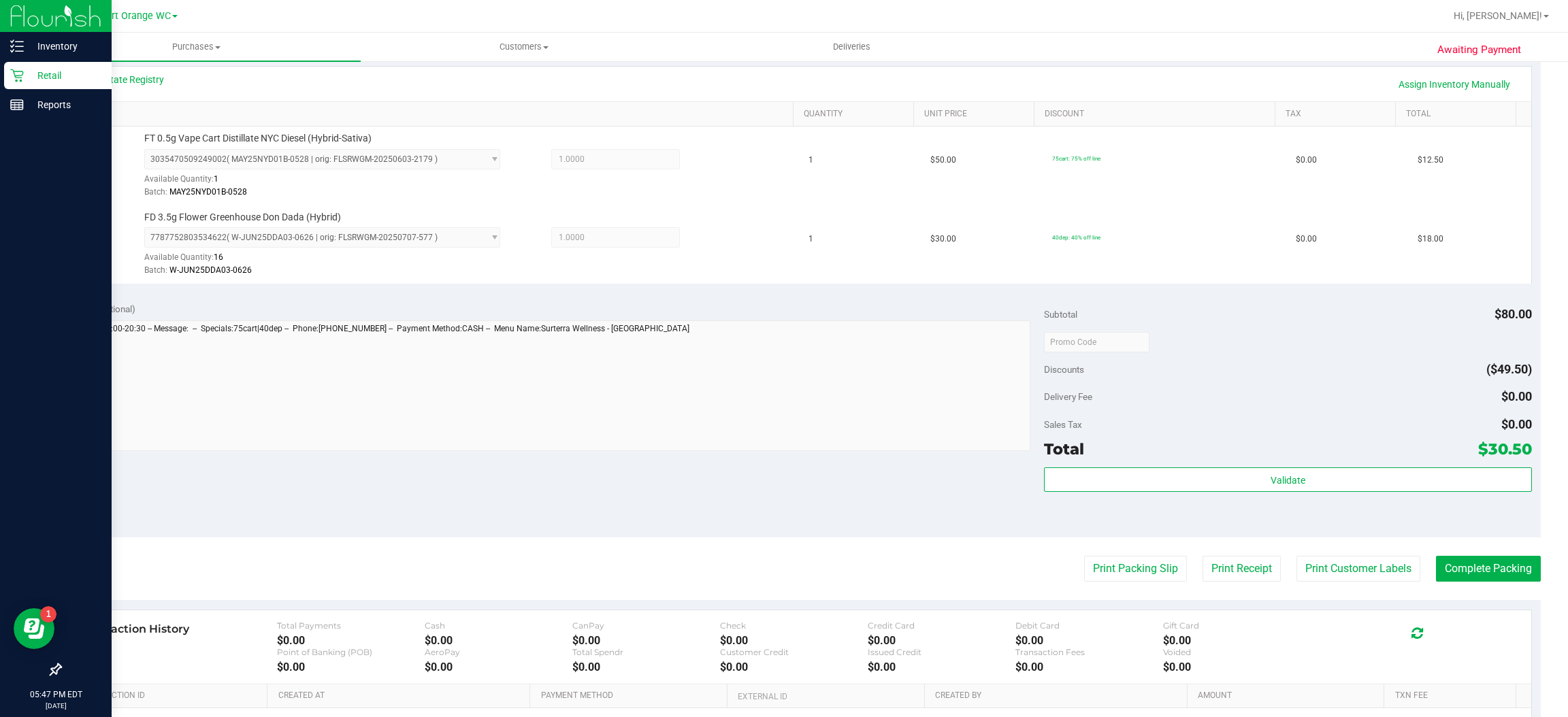
scroll to position [309, 0]
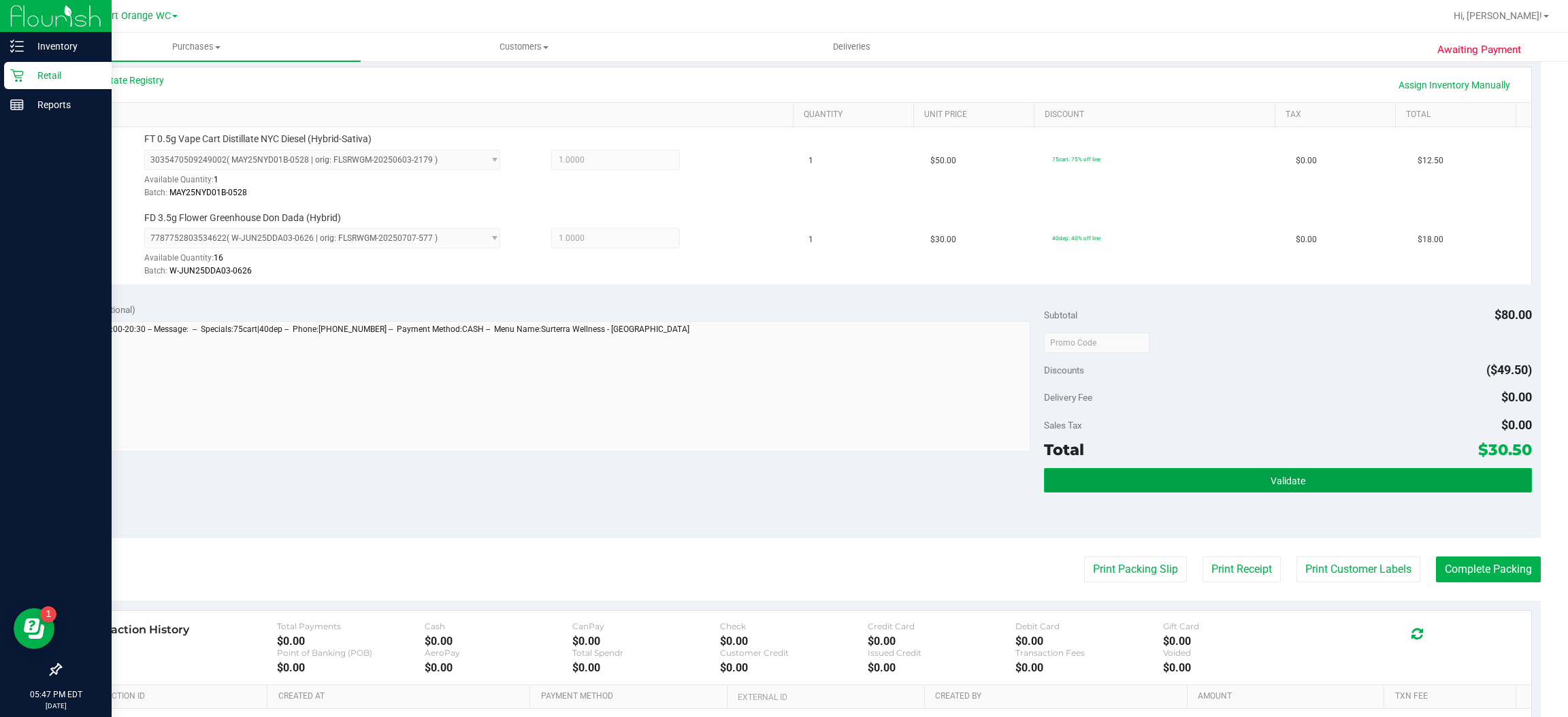
click at [1295, 470] on button "Validate" at bounding box center [1287, 480] width 488 height 25
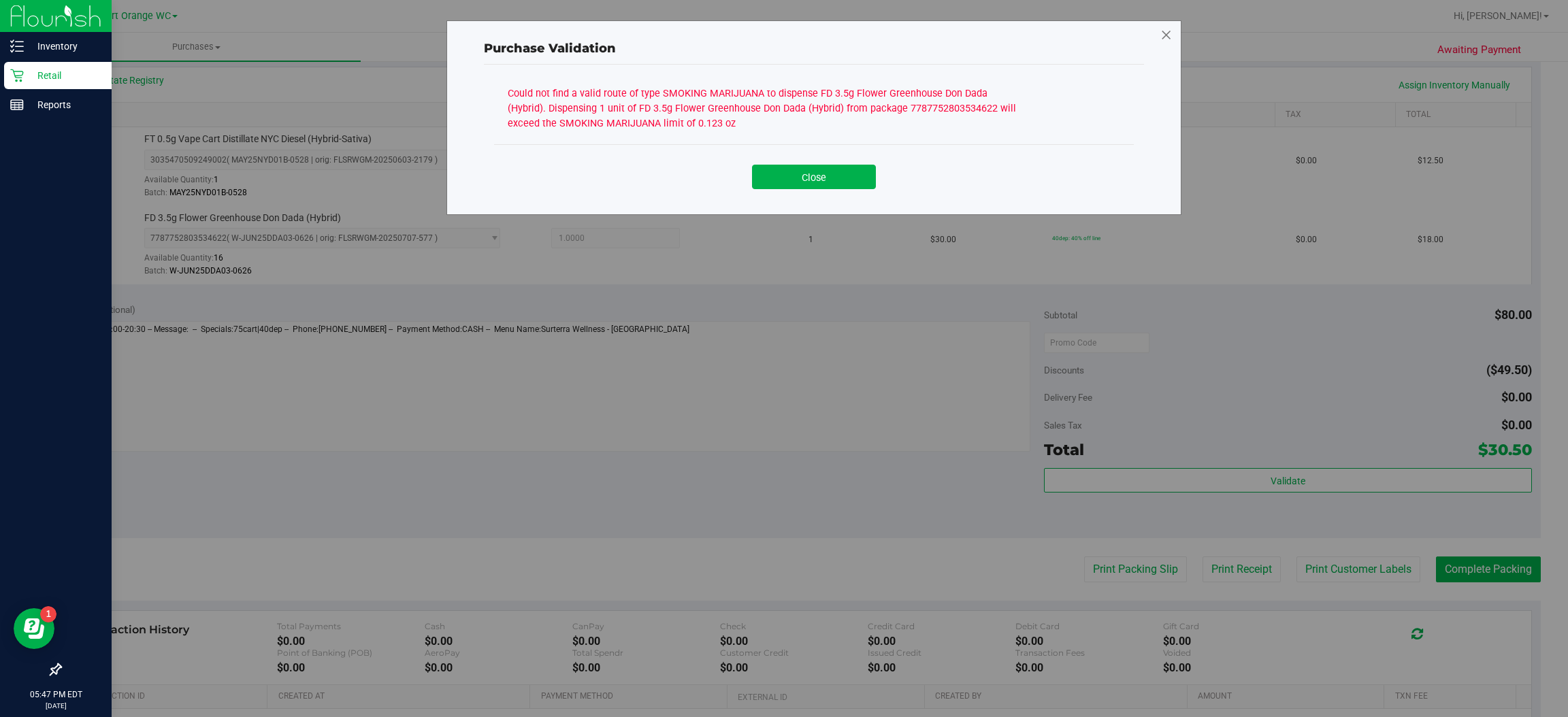
click at [1163, 27] on icon at bounding box center [1166, 36] width 12 height 22
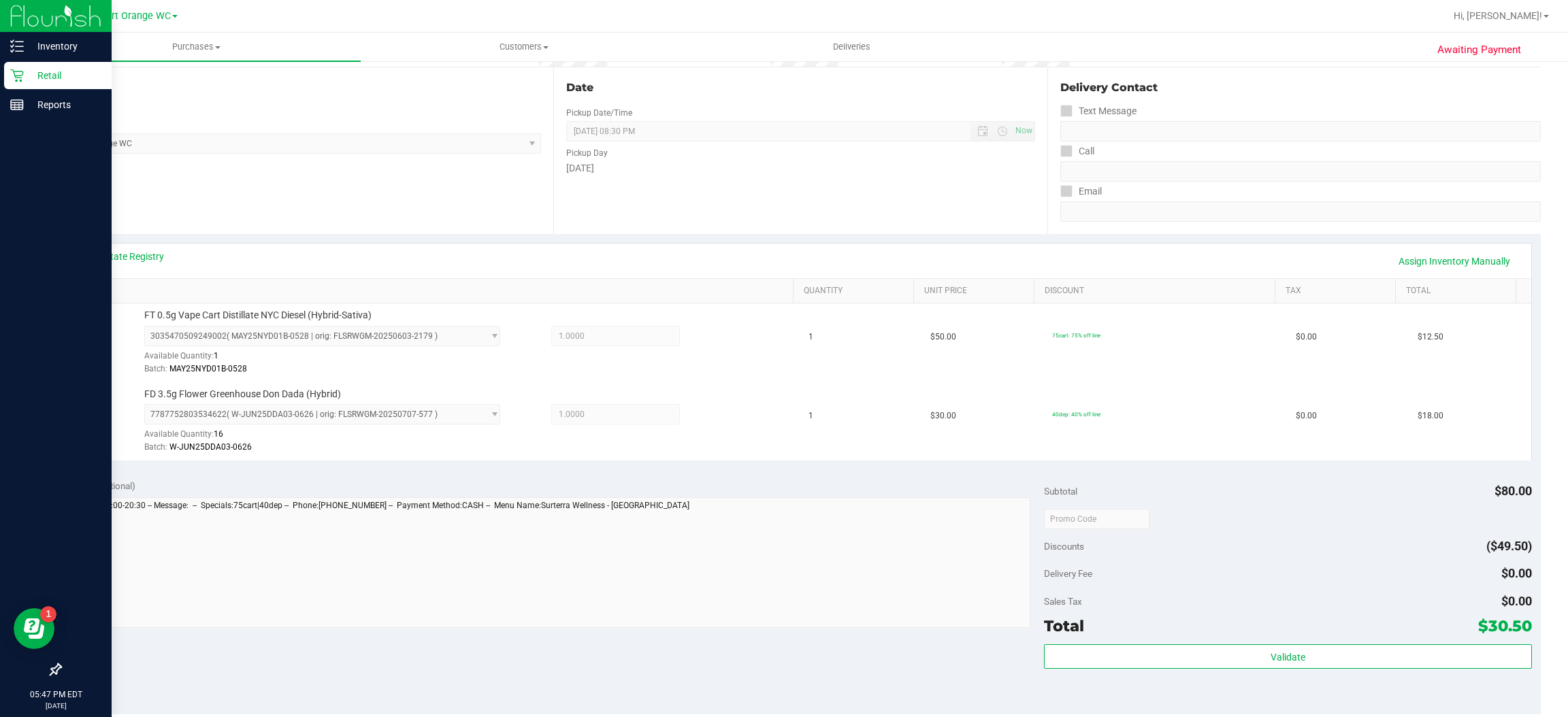
scroll to position [121, 0]
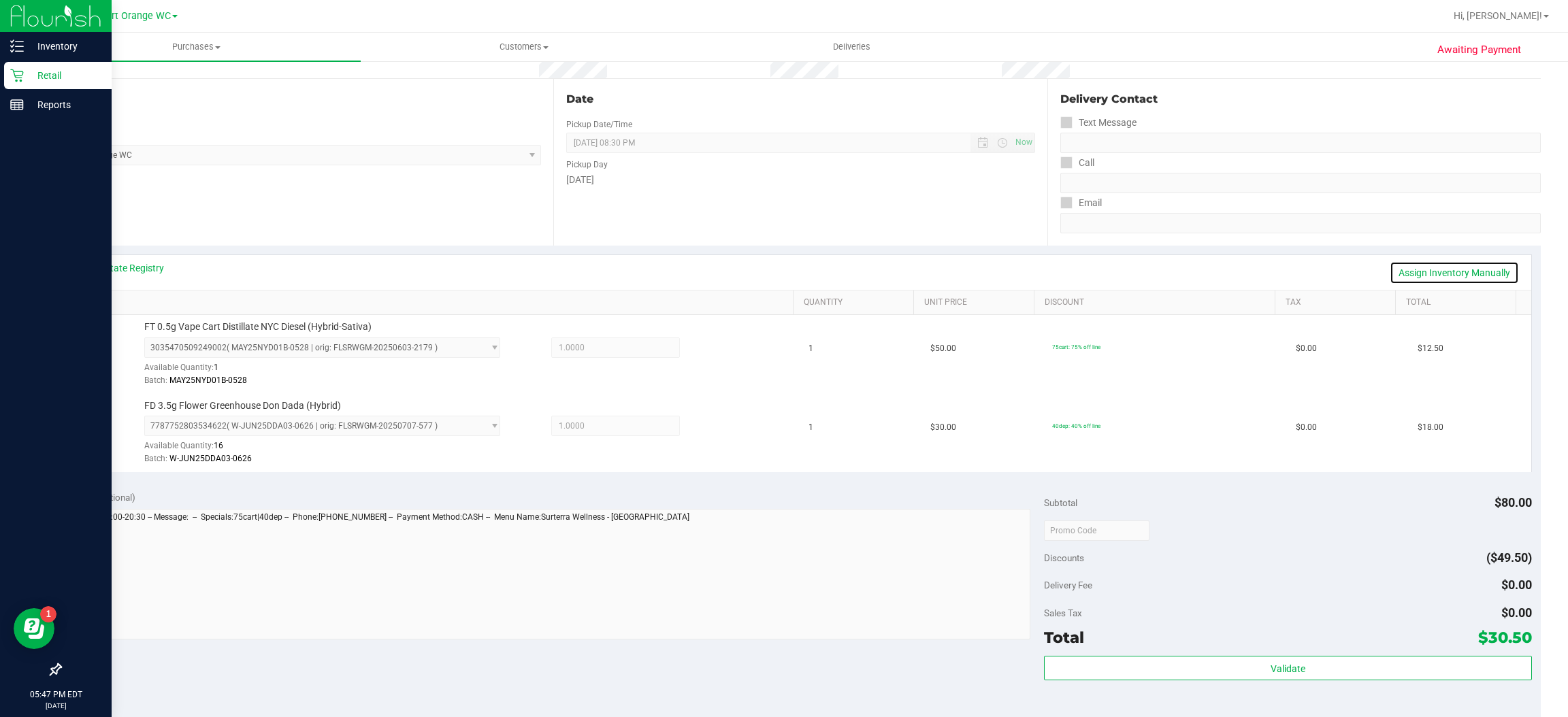
click at [1459, 274] on link "Assign Inventory Manually" at bounding box center [1454, 272] width 129 height 23
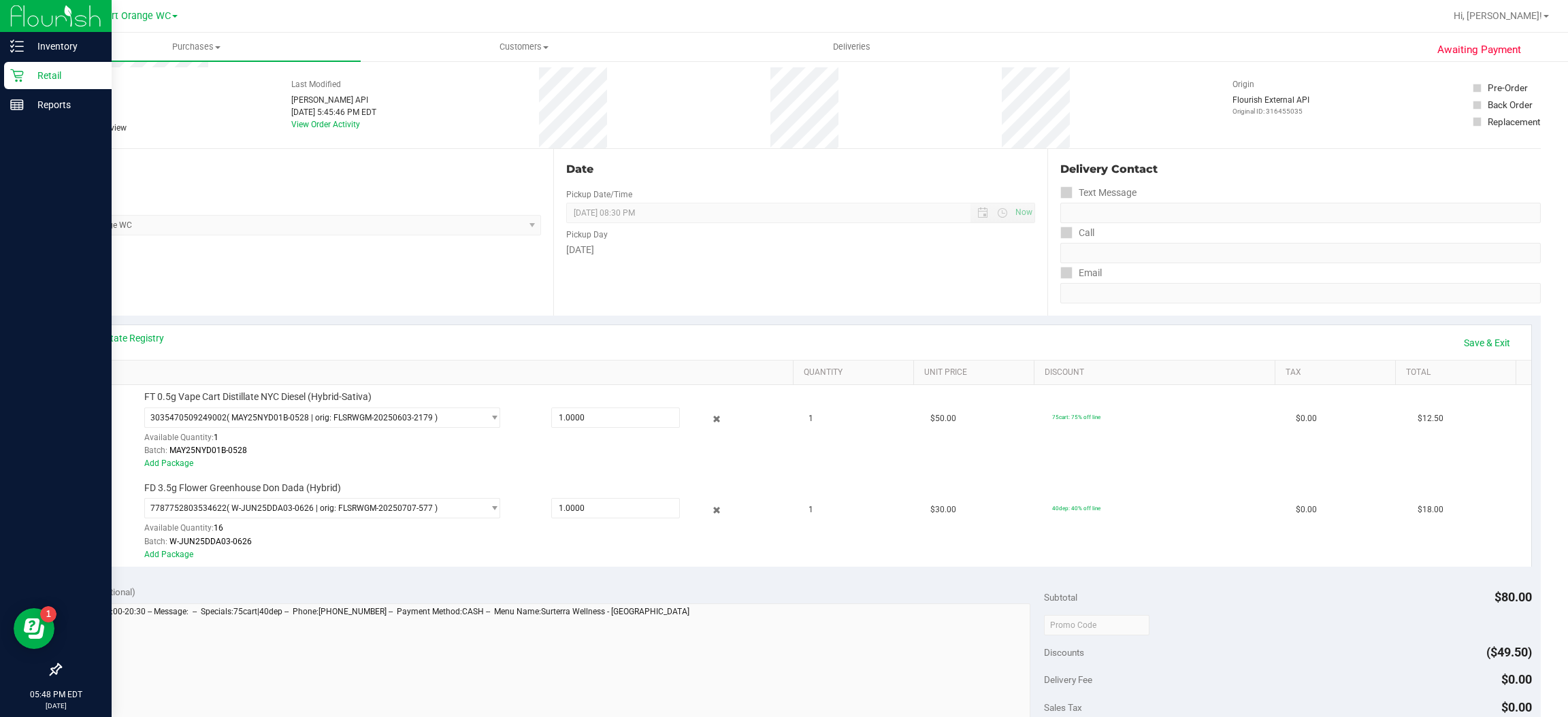
scroll to position [0, 0]
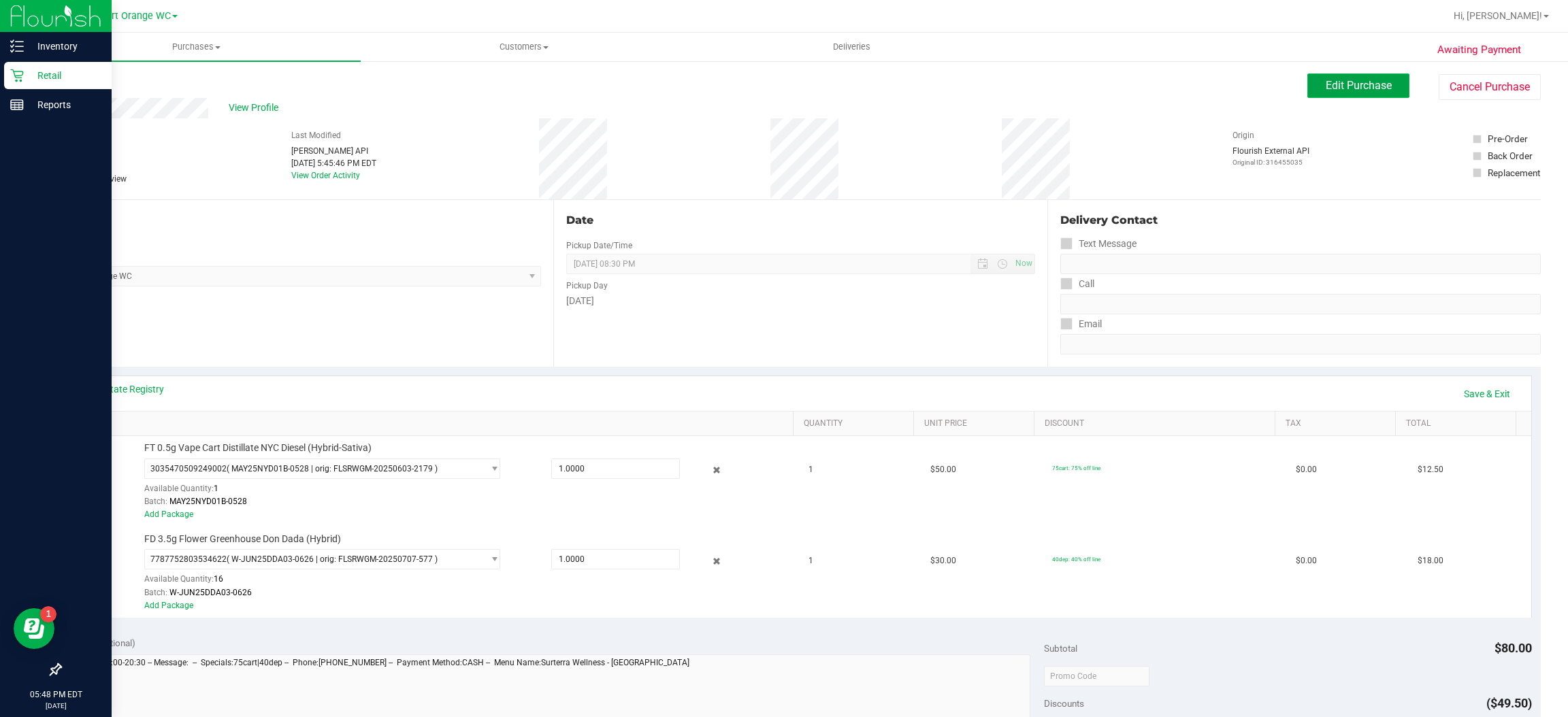
click at [1371, 94] on button "Edit Purchase" at bounding box center [1359, 85] width 102 height 25
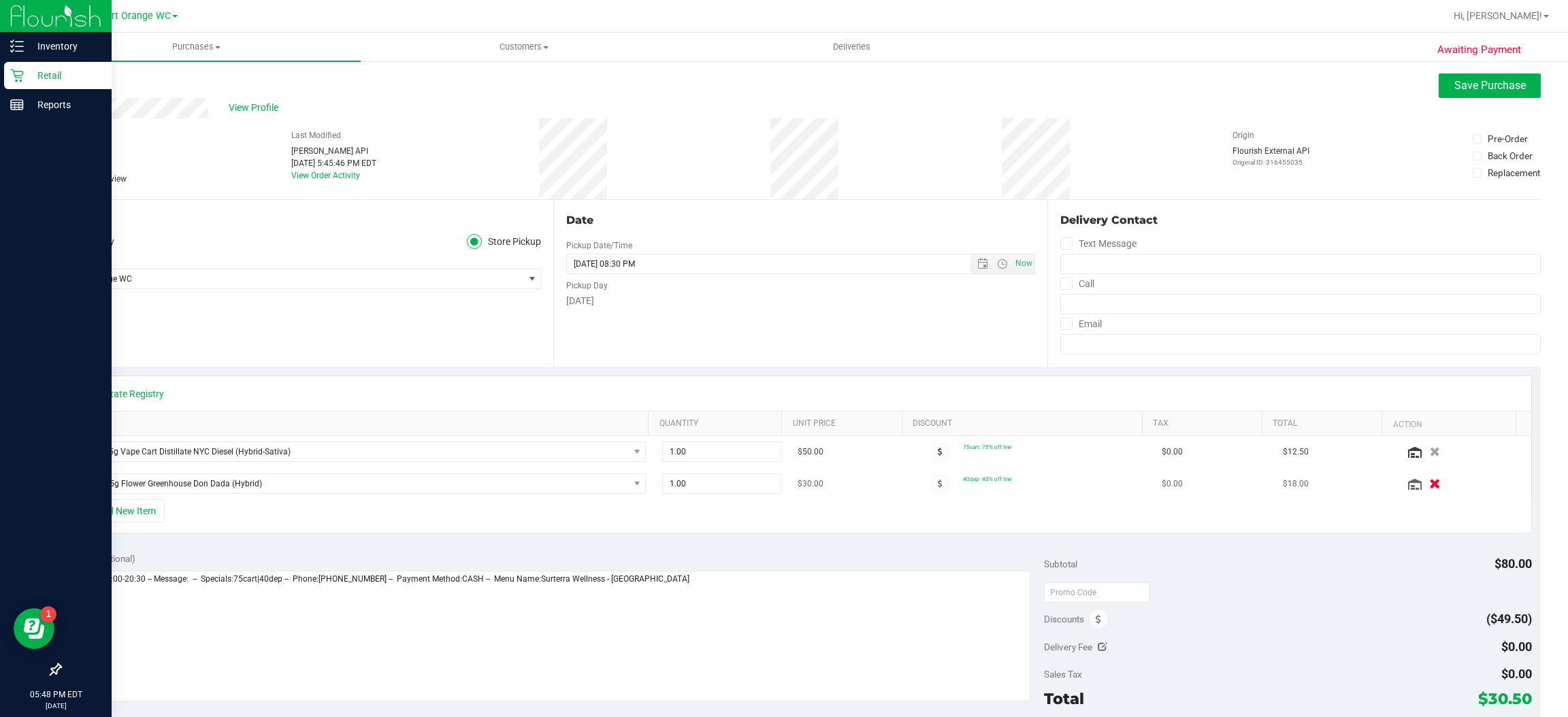
click at [1430, 485] on icon "button" at bounding box center [1436, 484] width 12 height 10
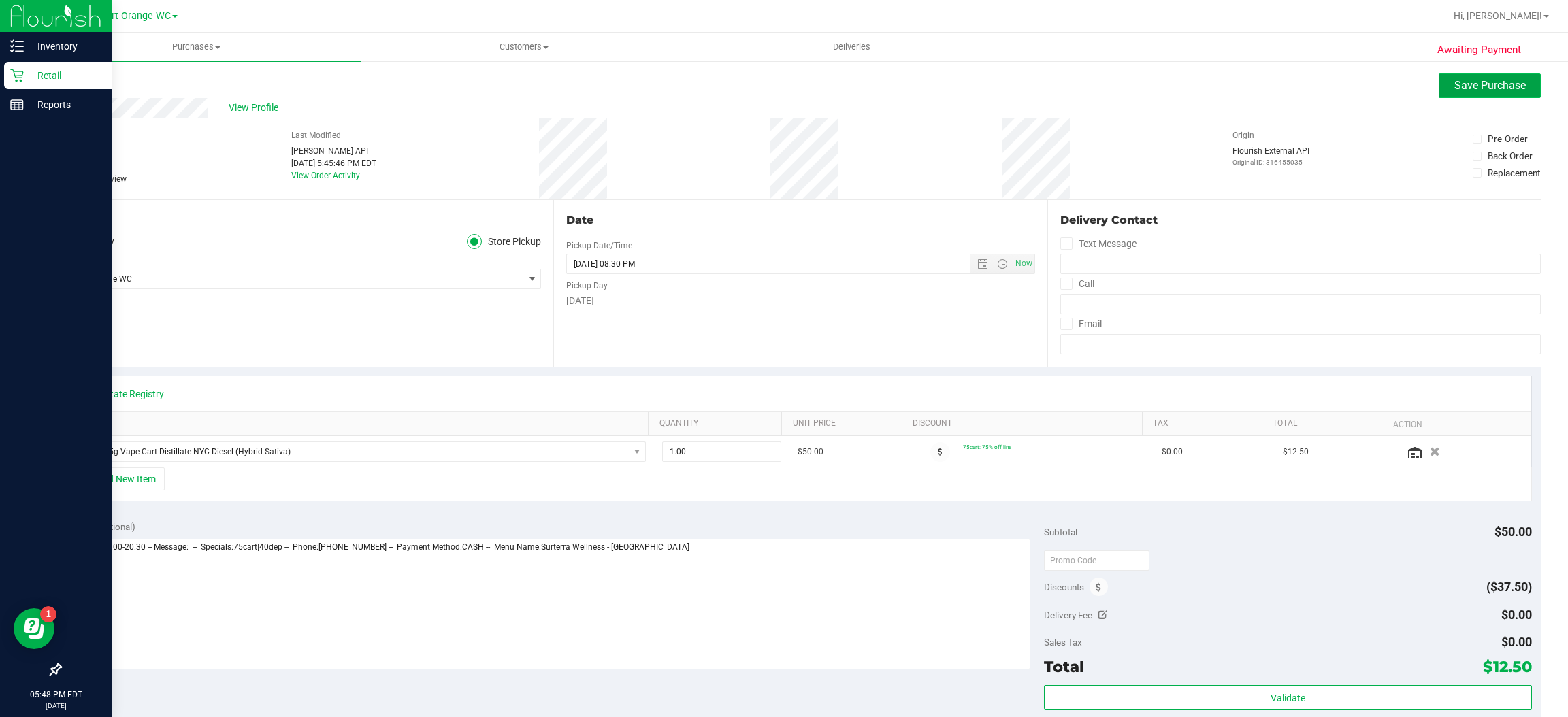
click at [1480, 84] on span "Save Purchase" at bounding box center [1490, 85] width 71 height 13
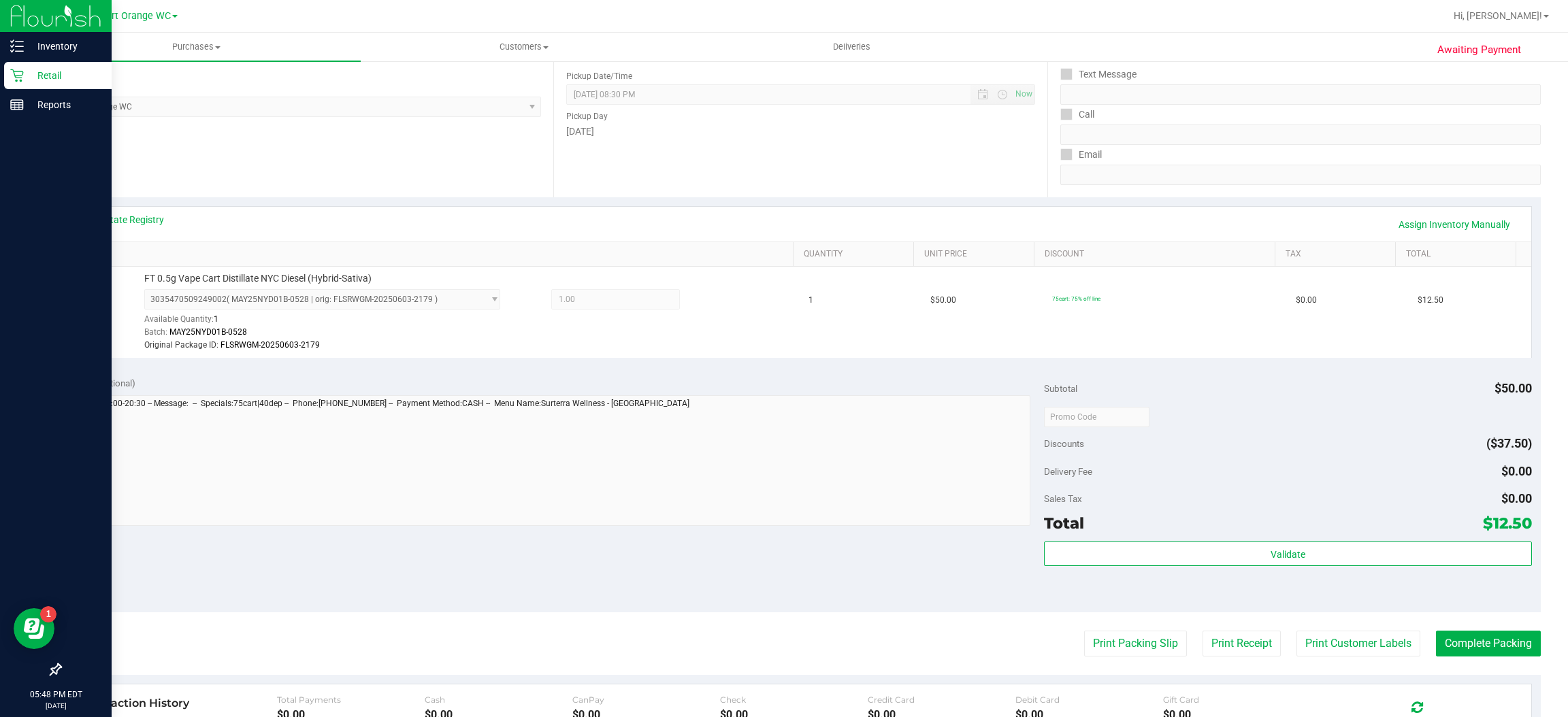
scroll to position [207, 0]
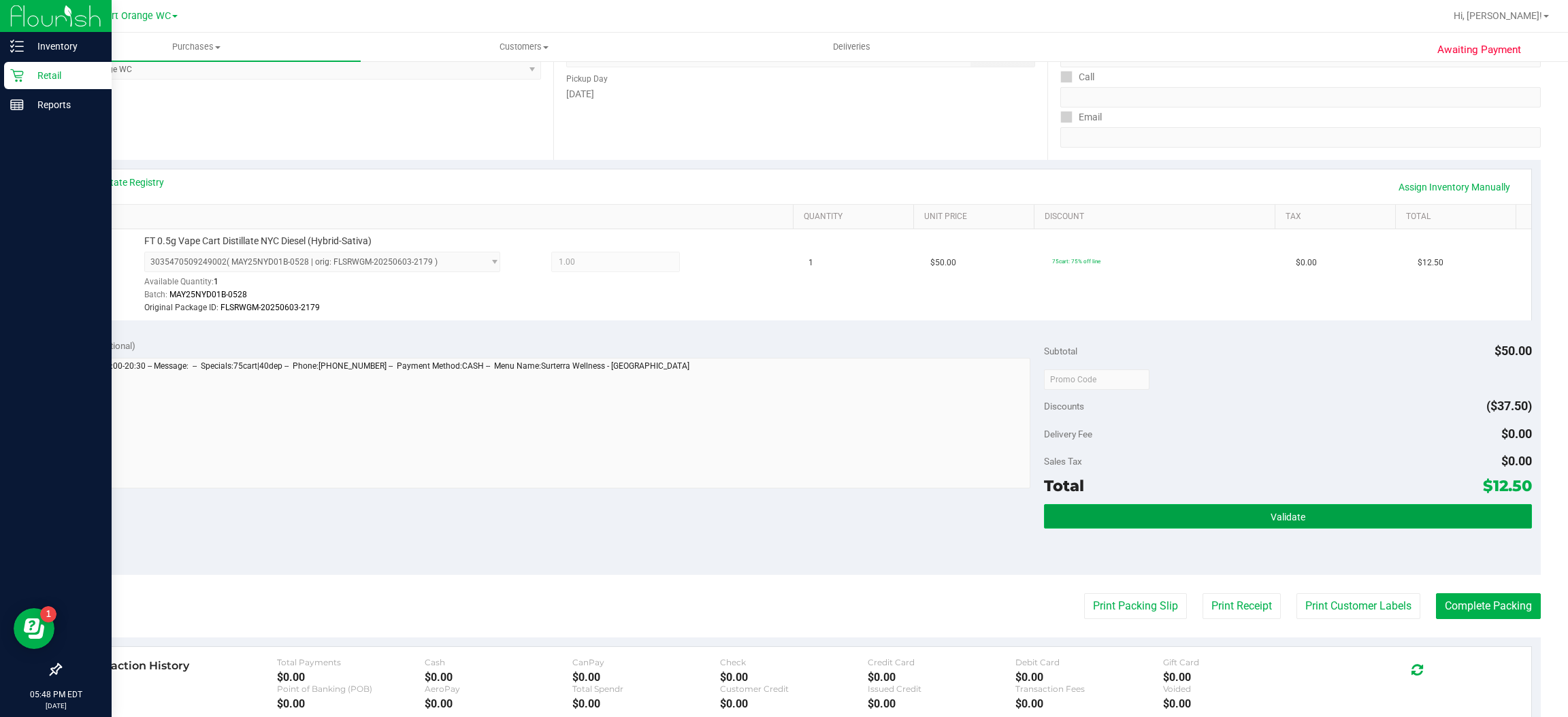
click at [1297, 519] on button "Validate" at bounding box center [1287, 516] width 488 height 25
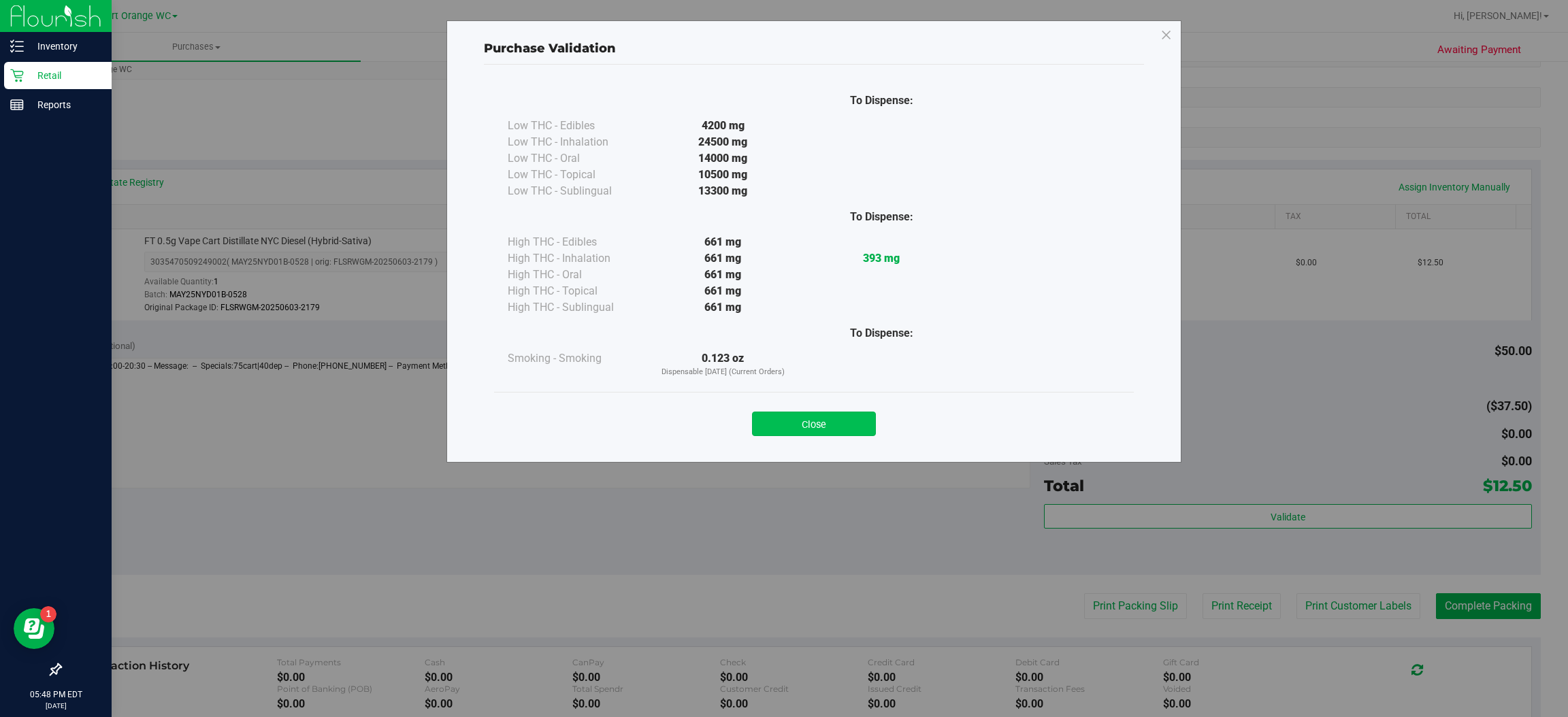
click at [841, 418] on button "Close" at bounding box center [814, 424] width 124 height 25
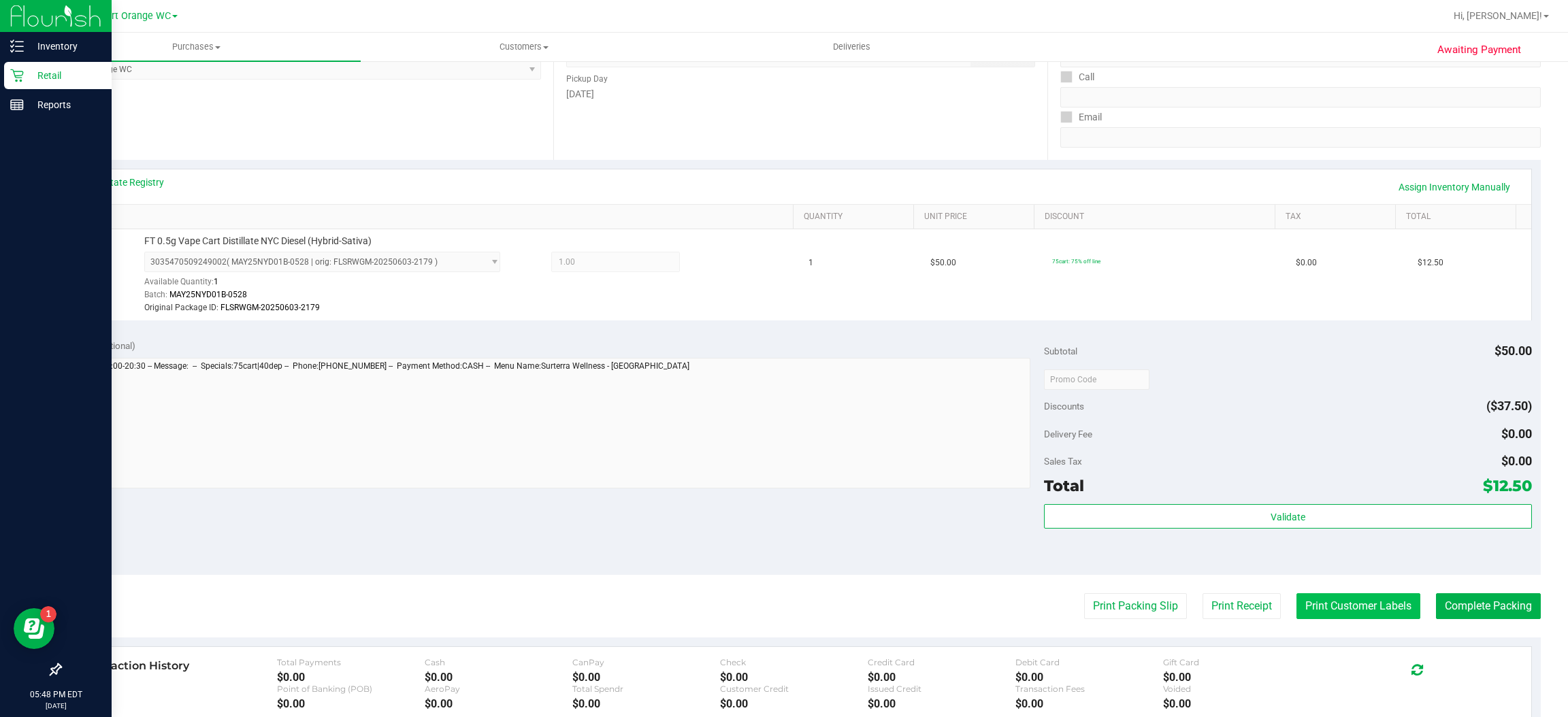
click at [1351, 606] on button "Print Customer Labels" at bounding box center [1359, 606] width 124 height 26
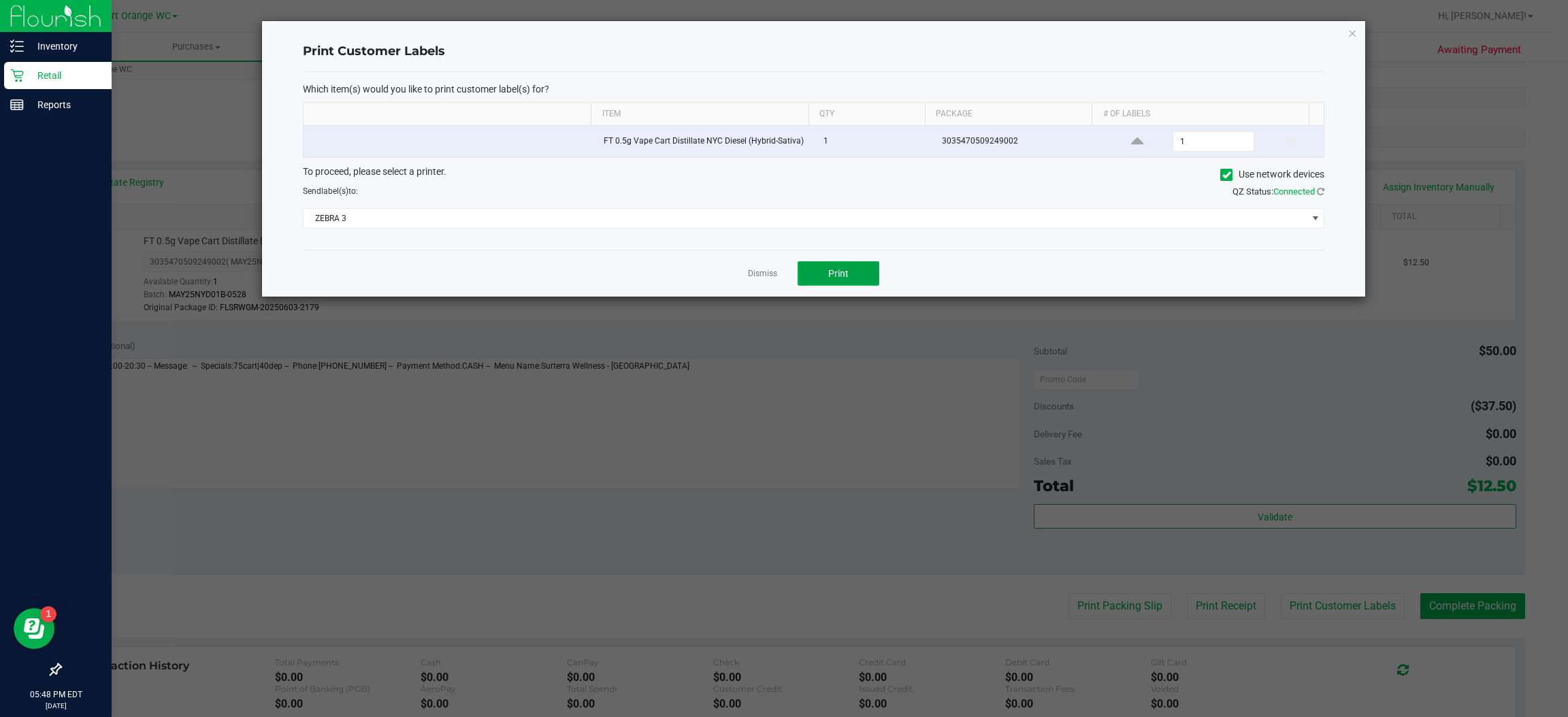
click at [844, 279] on span "Print" at bounding box center [838, 273] width 20 height 11
click at [1354, 26] on icon "button" at bounding box center [1353, 32] width 9 height 16
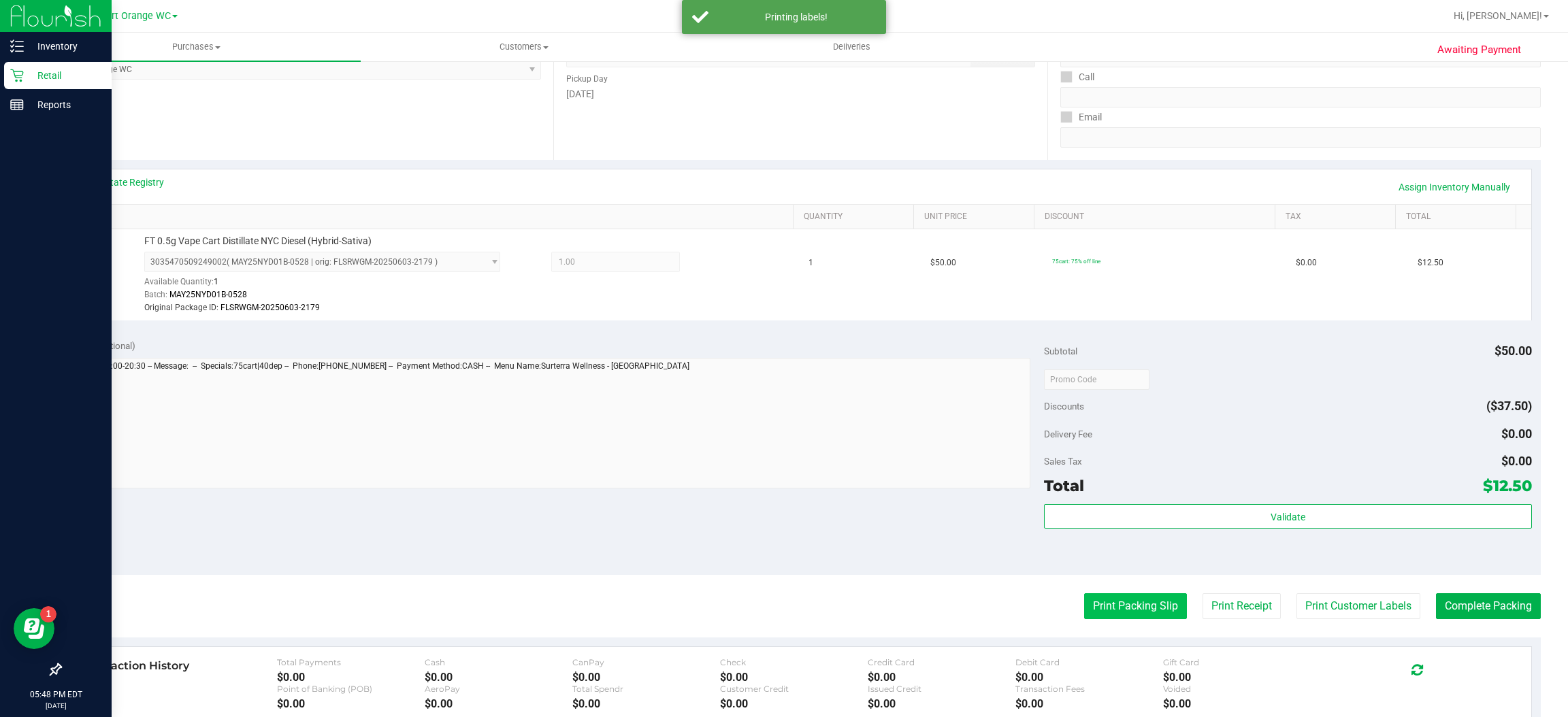
click at [1122, 606] on button "Print Packing Slip" at bounding box center [1135, 606] width 103 height 26
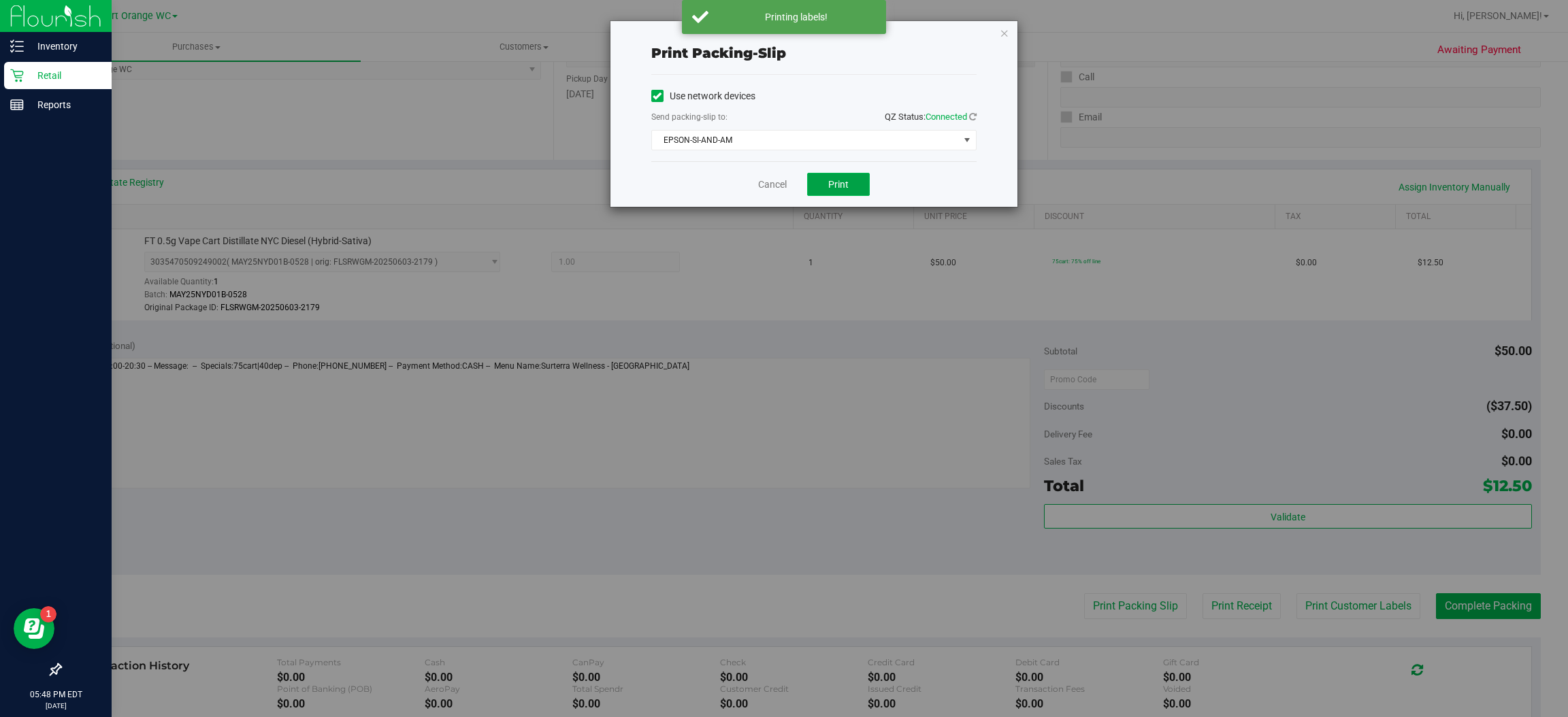
click at [843, 185] on span "Print" at bounding box center [838, 184] width 20 height 11
click at [1003, 31] on icon "button" at bounding box center [1004, 32] width 9 height 16
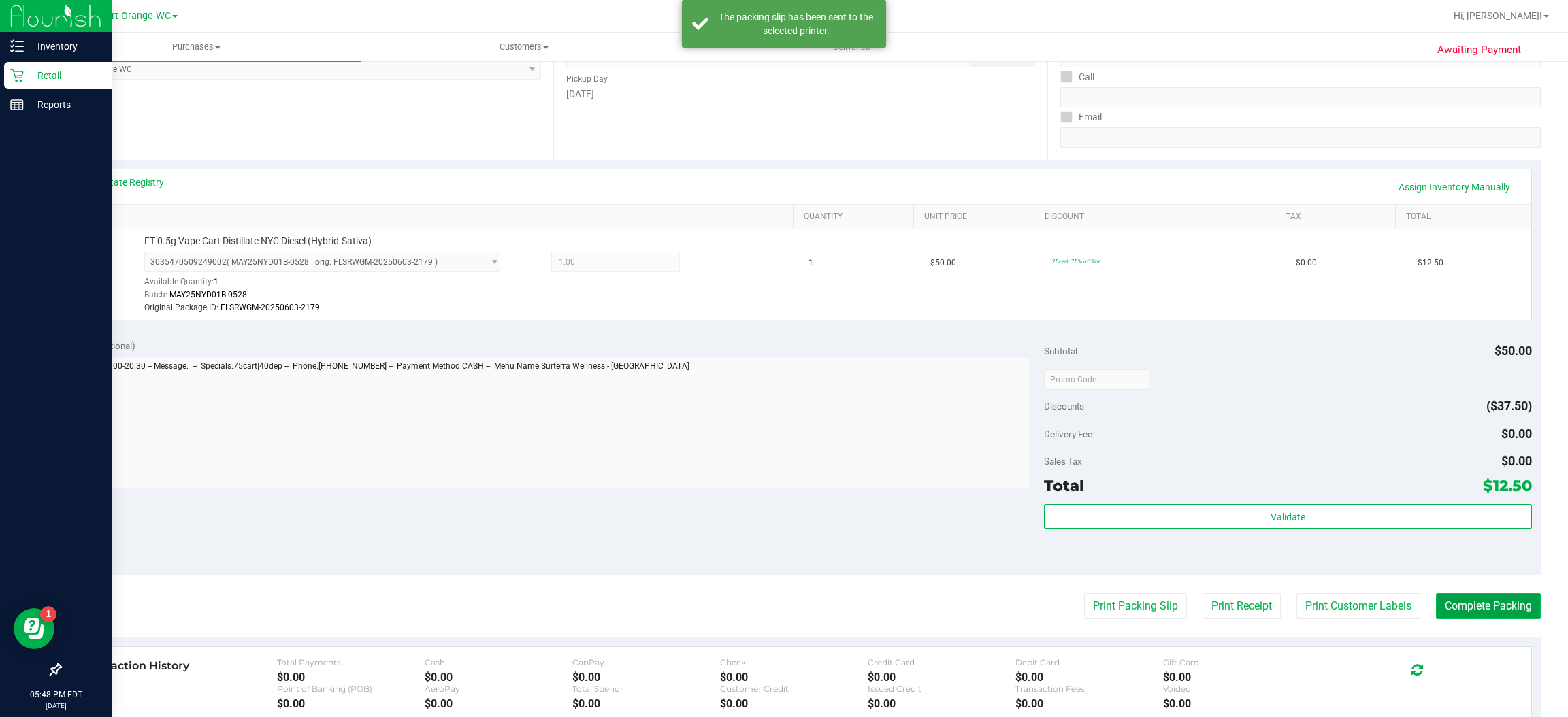
click at [1498, 606] on button "Complete Packing" at bounding box center [1488, 606] width 105 height 26
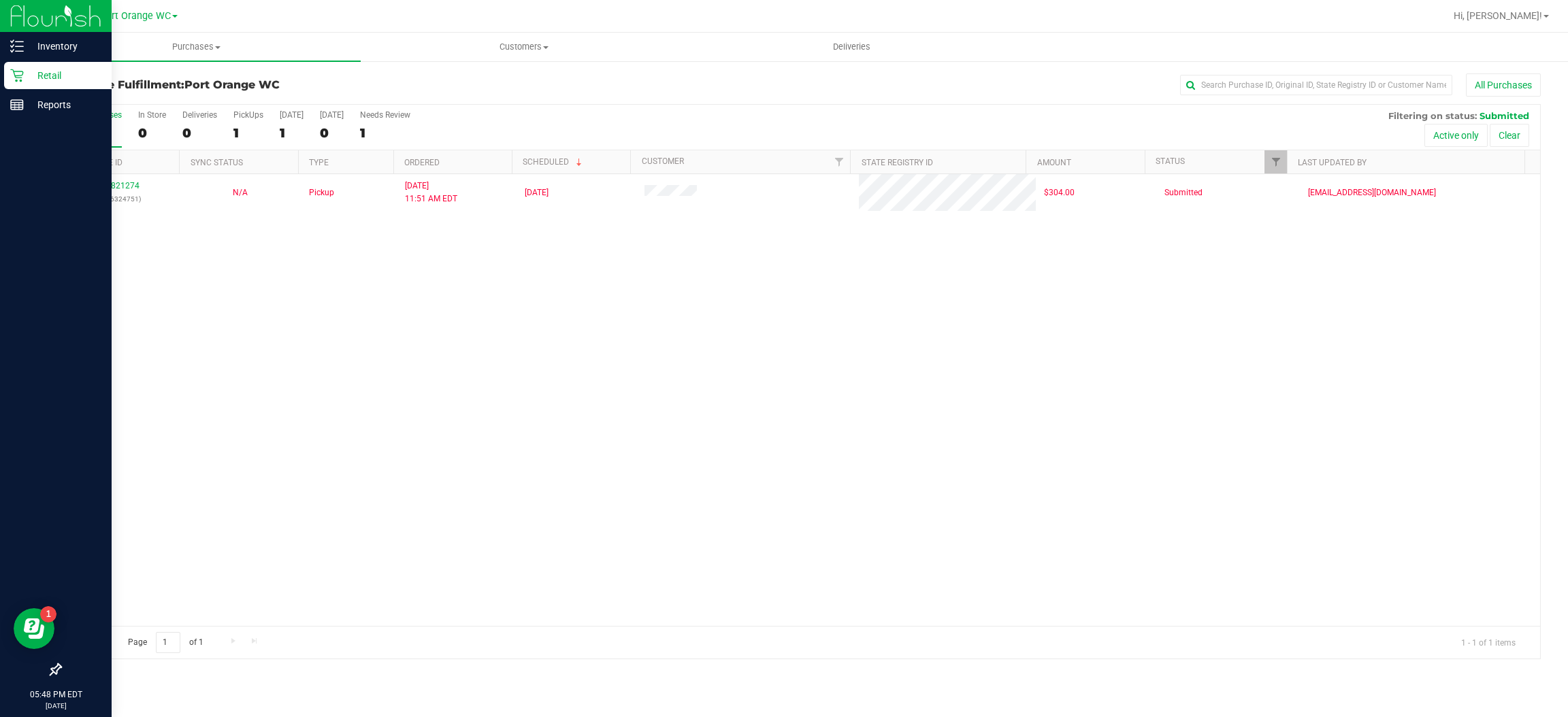
click at [19, 75] on icon at bounding box center [16, 76] width 13 height 13
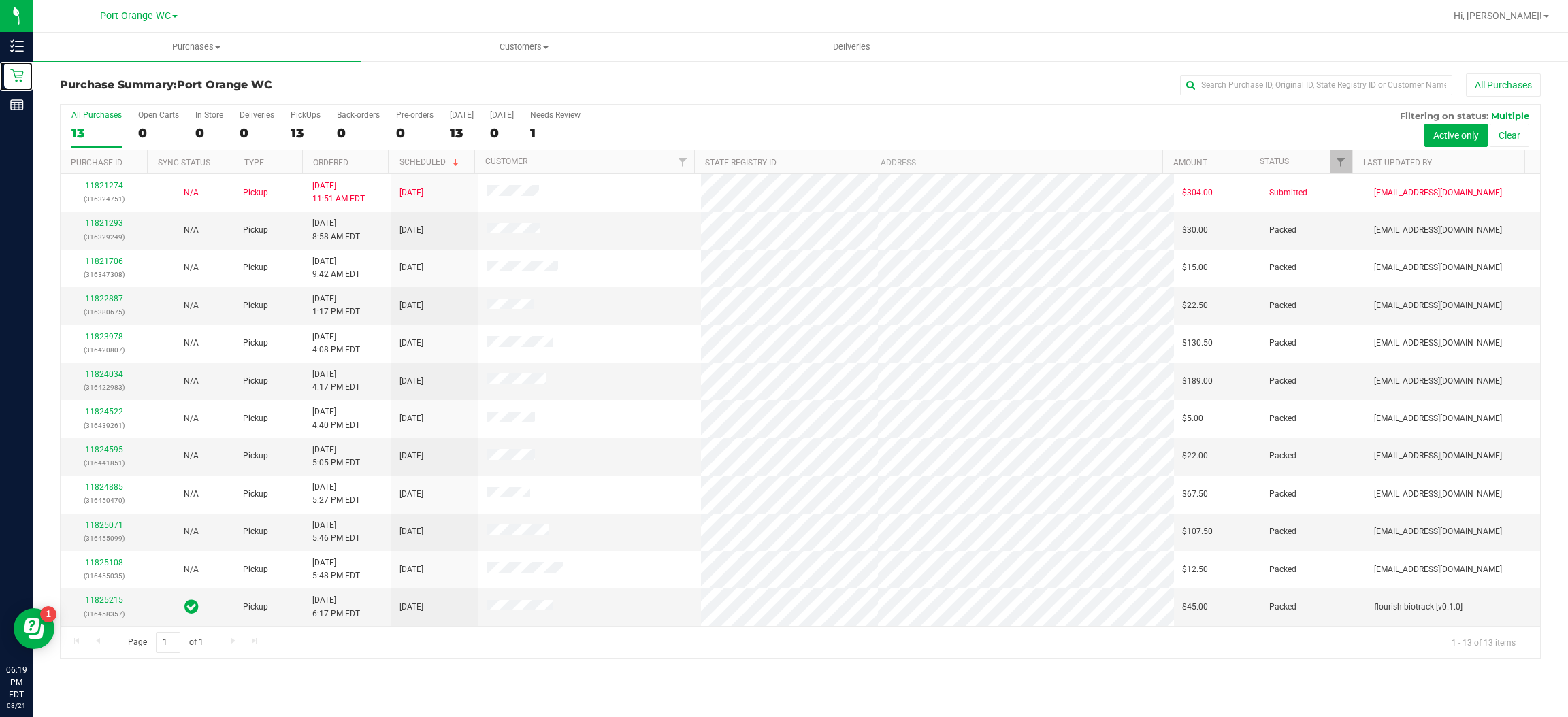
scroll to position [38, 0]
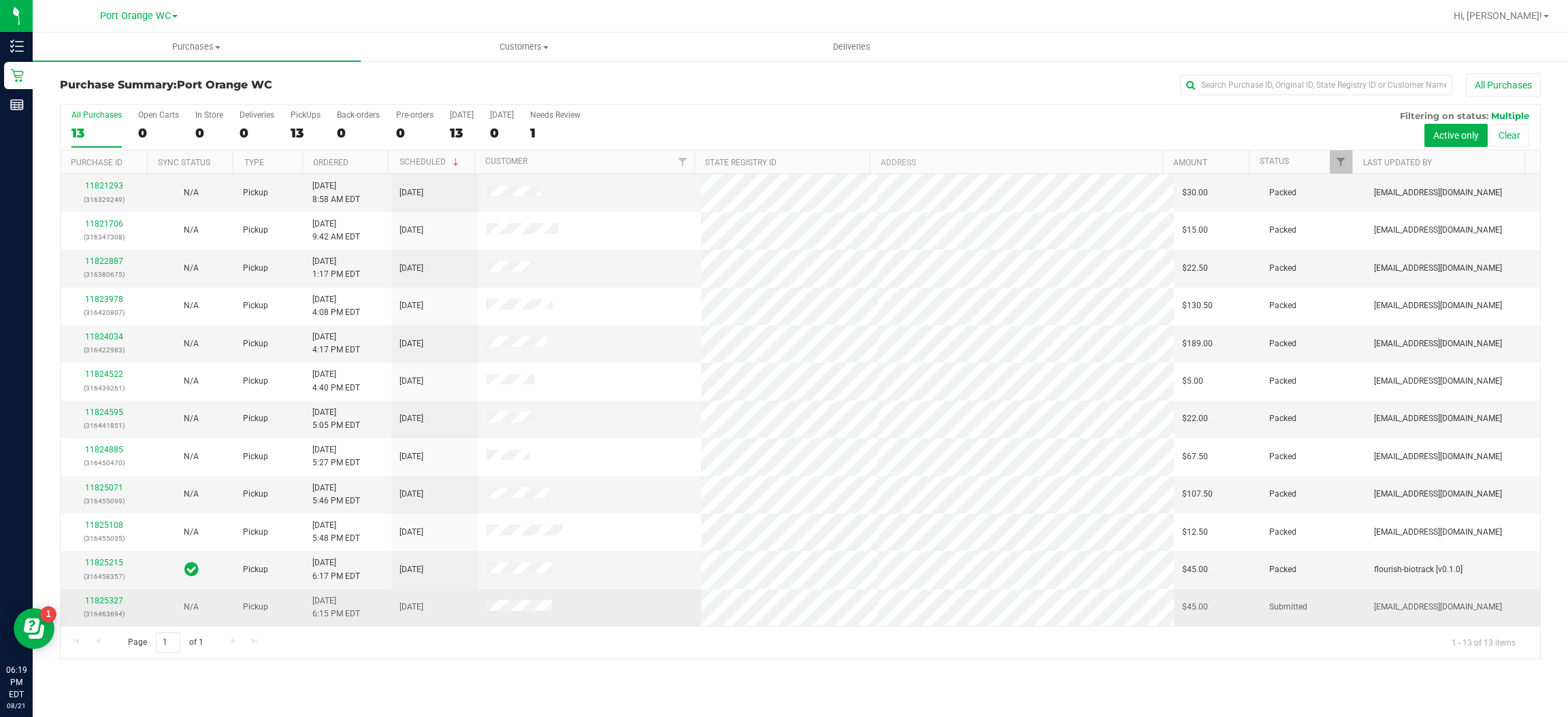
click at [111, 606] on div "11825327 (316463694)" at bounding box center [104, 607] width 71 height 26
click at [107, 598] on link "11825327" at bounding box center [104, 600] width 38 height 9
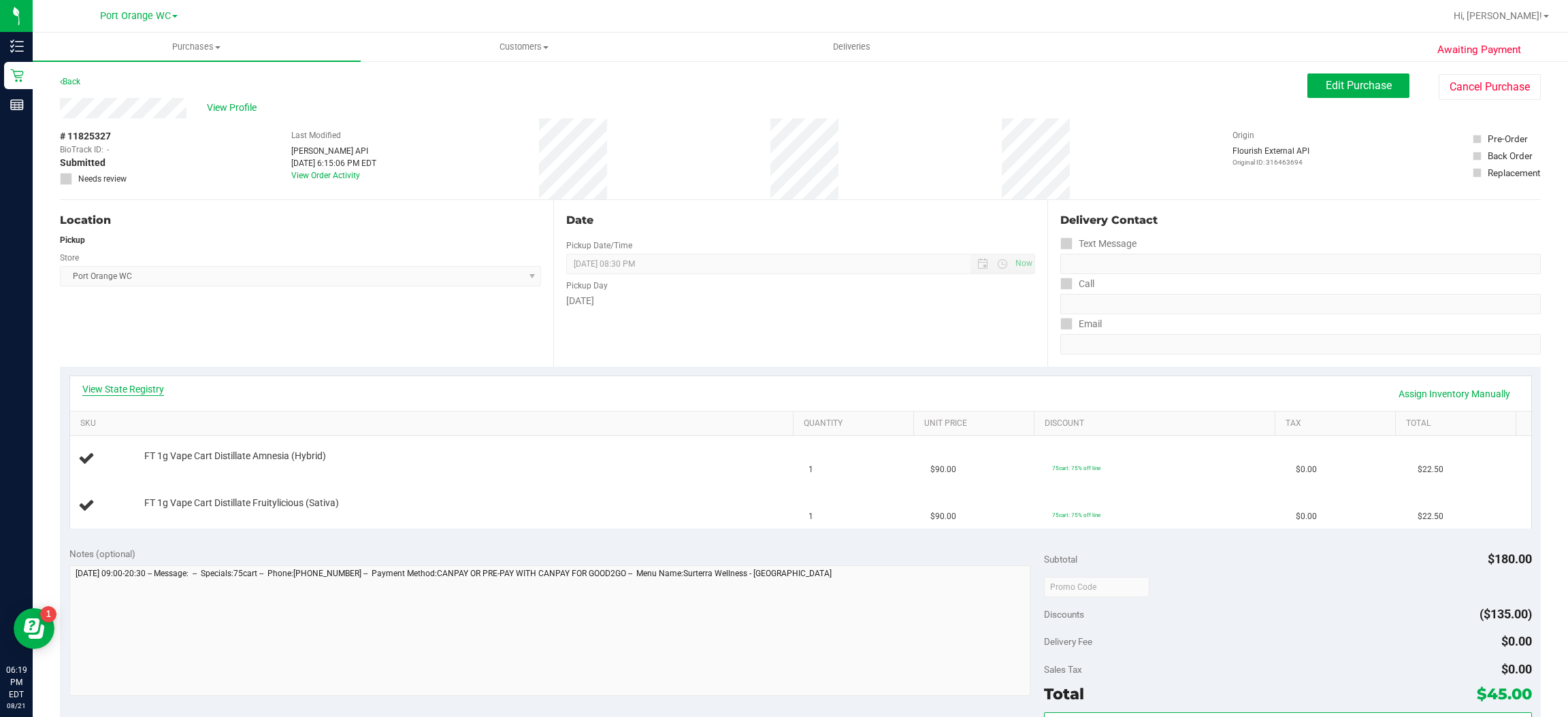
click at [151, 395] on link "View State Registry" at bounding box center [123, 390] width 82 height 14
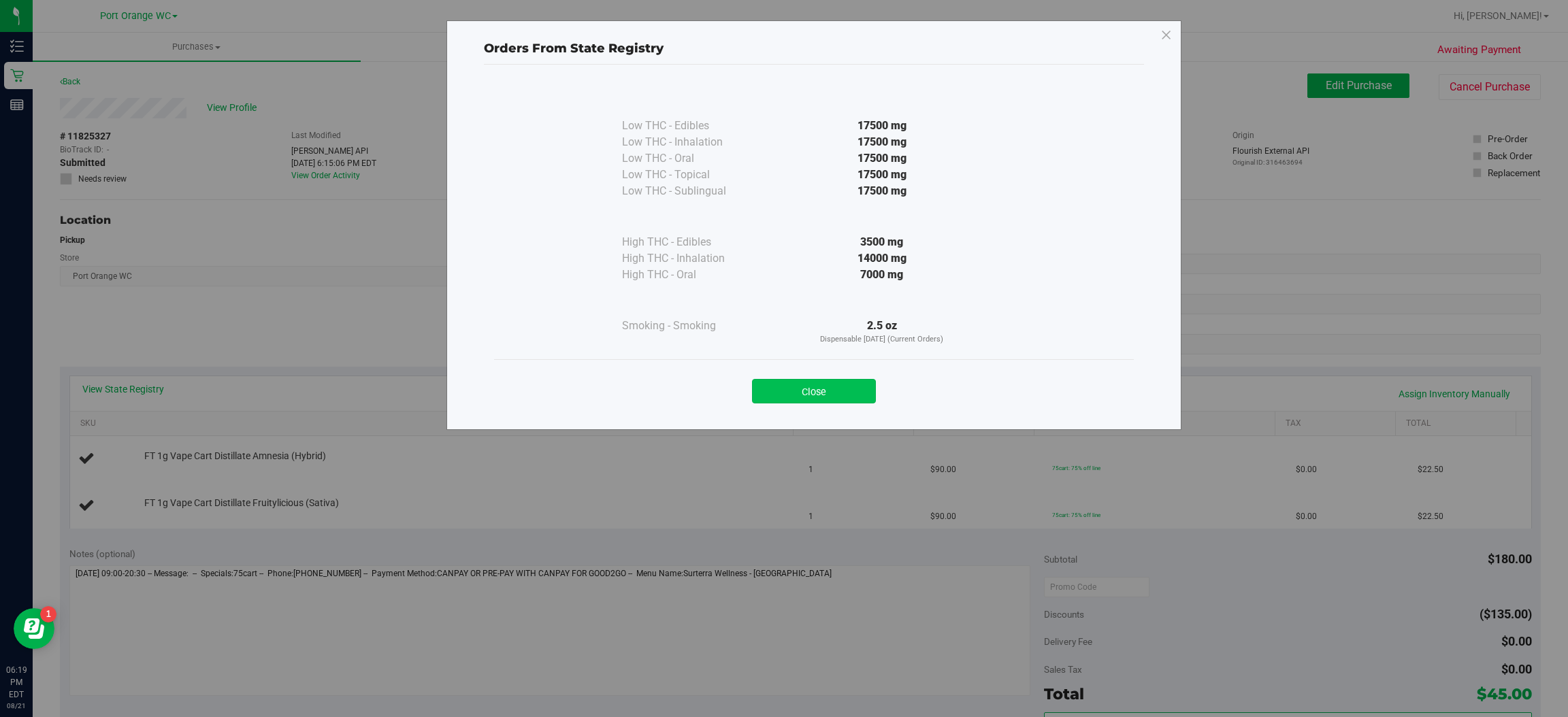
click at [815, 391] on button "Close" at bounding box center [814, 391] width 124 height 25
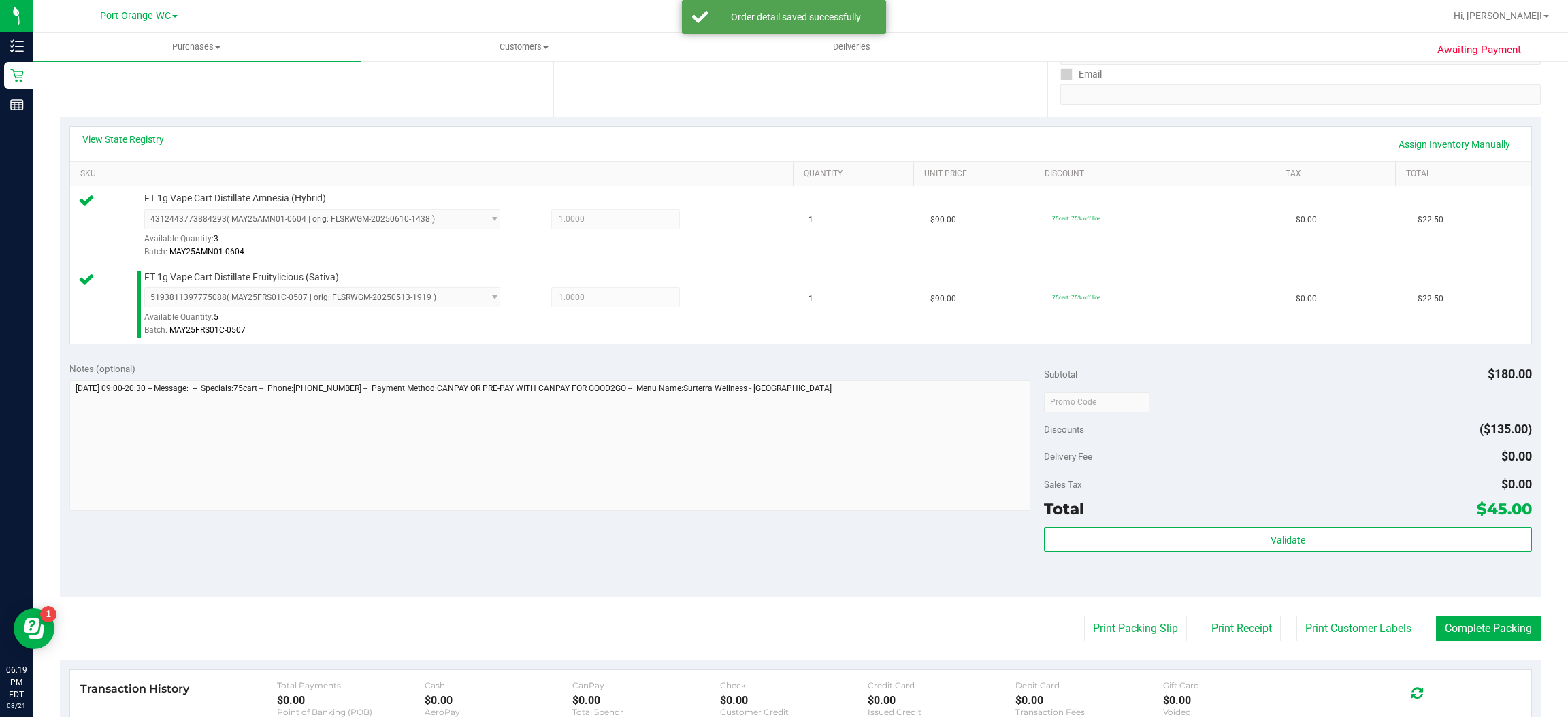
scroll to position [252, 0]
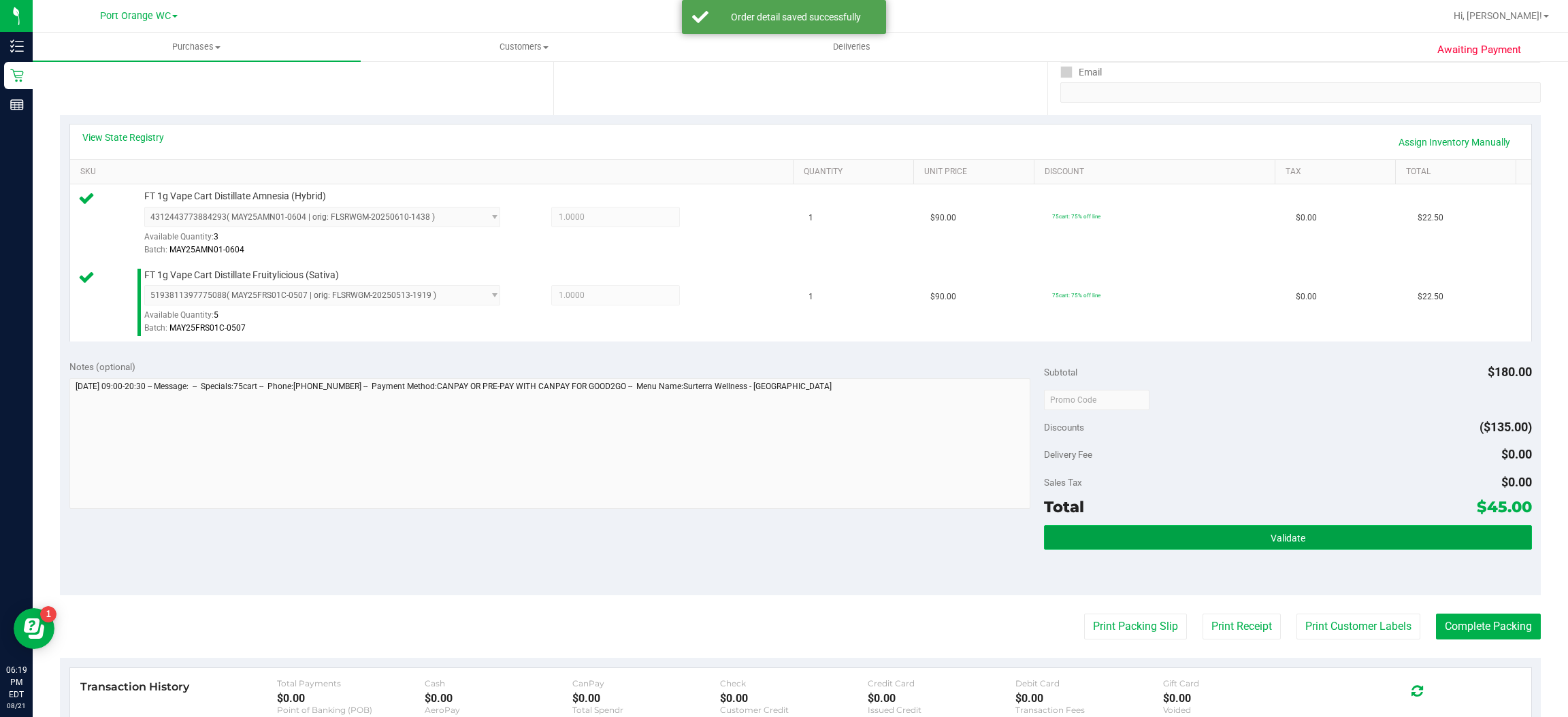
click at [1294, 539] on button "Validate" at bounding box center [1287, 537] width 488 height 25
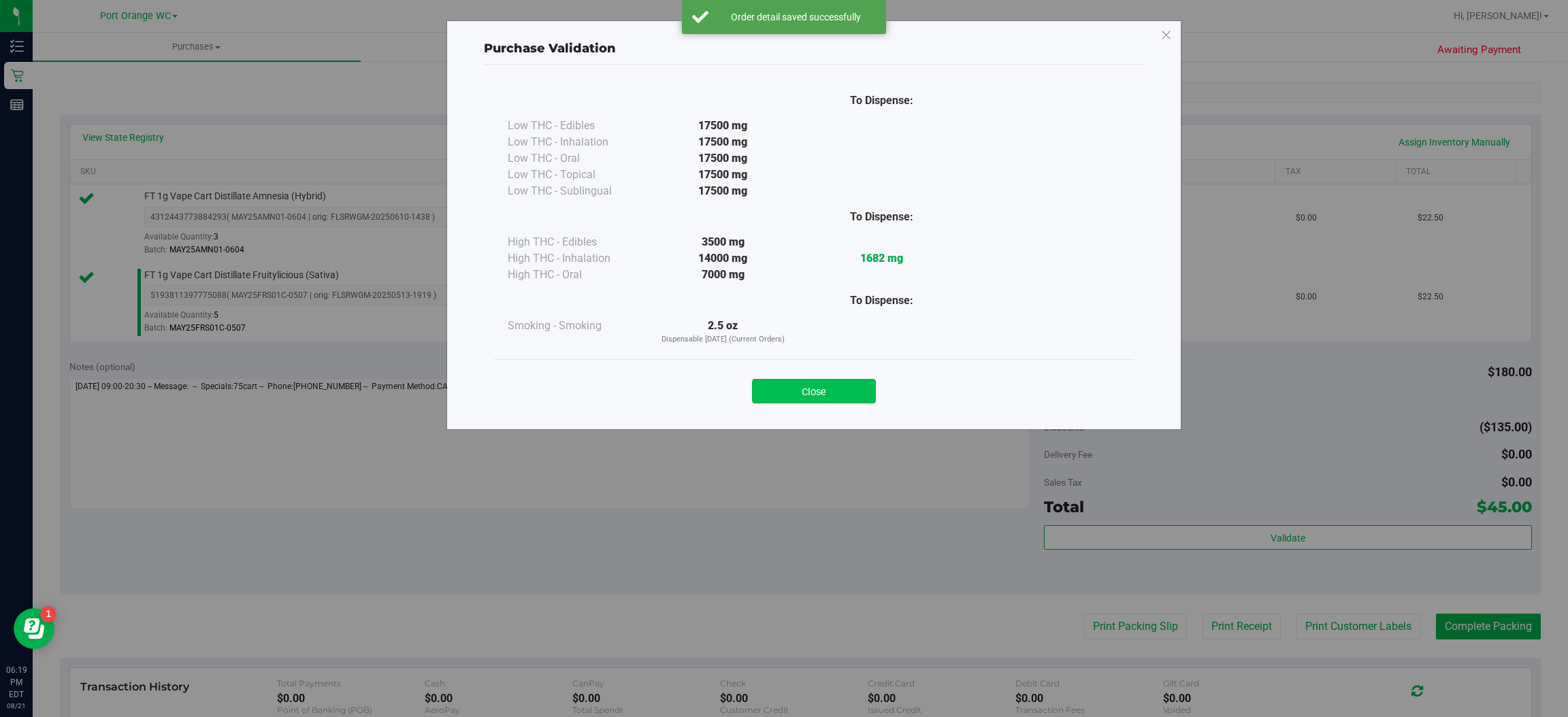
click at [838, 385] on button "Close" at bounding box center [814, 391] width 124 height 25
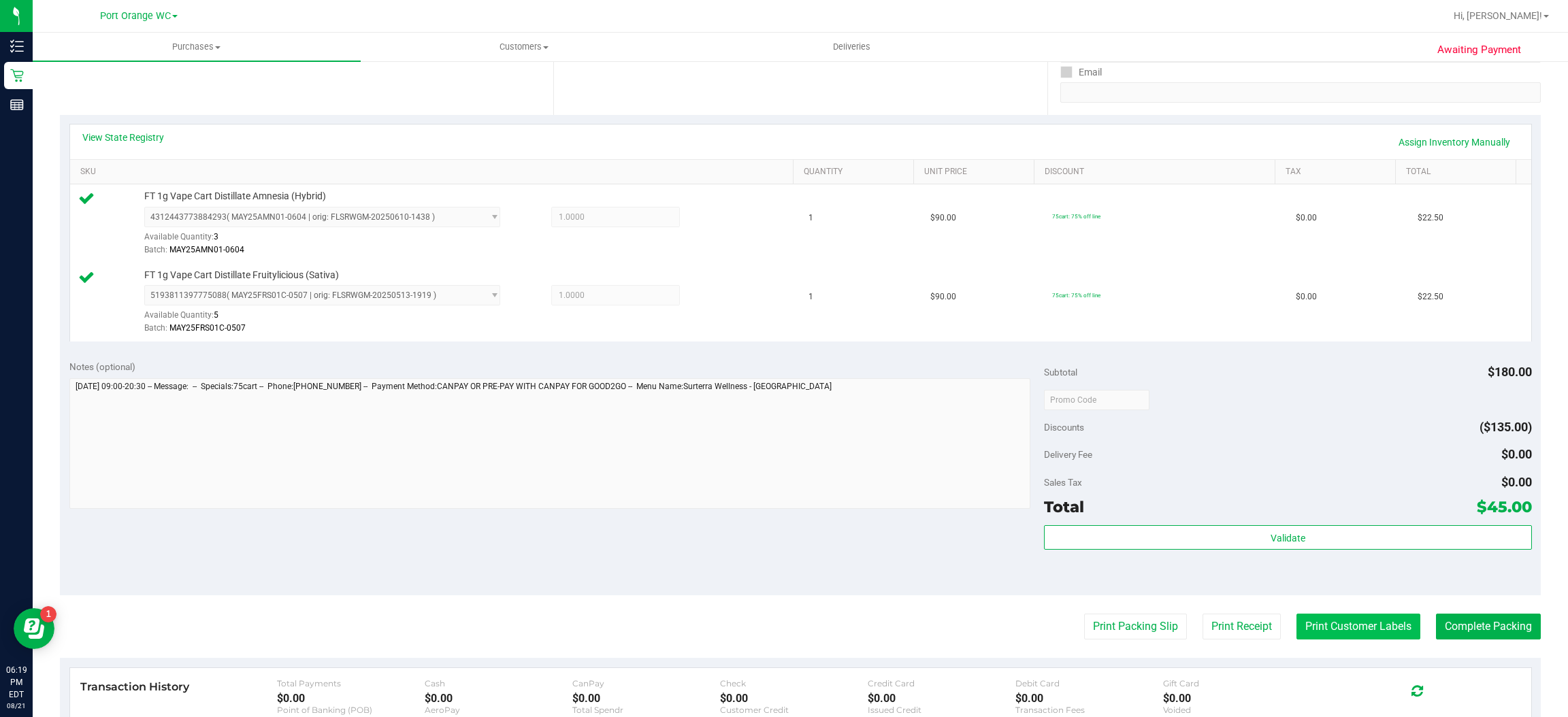
click at [1358, 634] on button "Print Customer Labels" at bounding box center [1359, 626] width 124 height 26
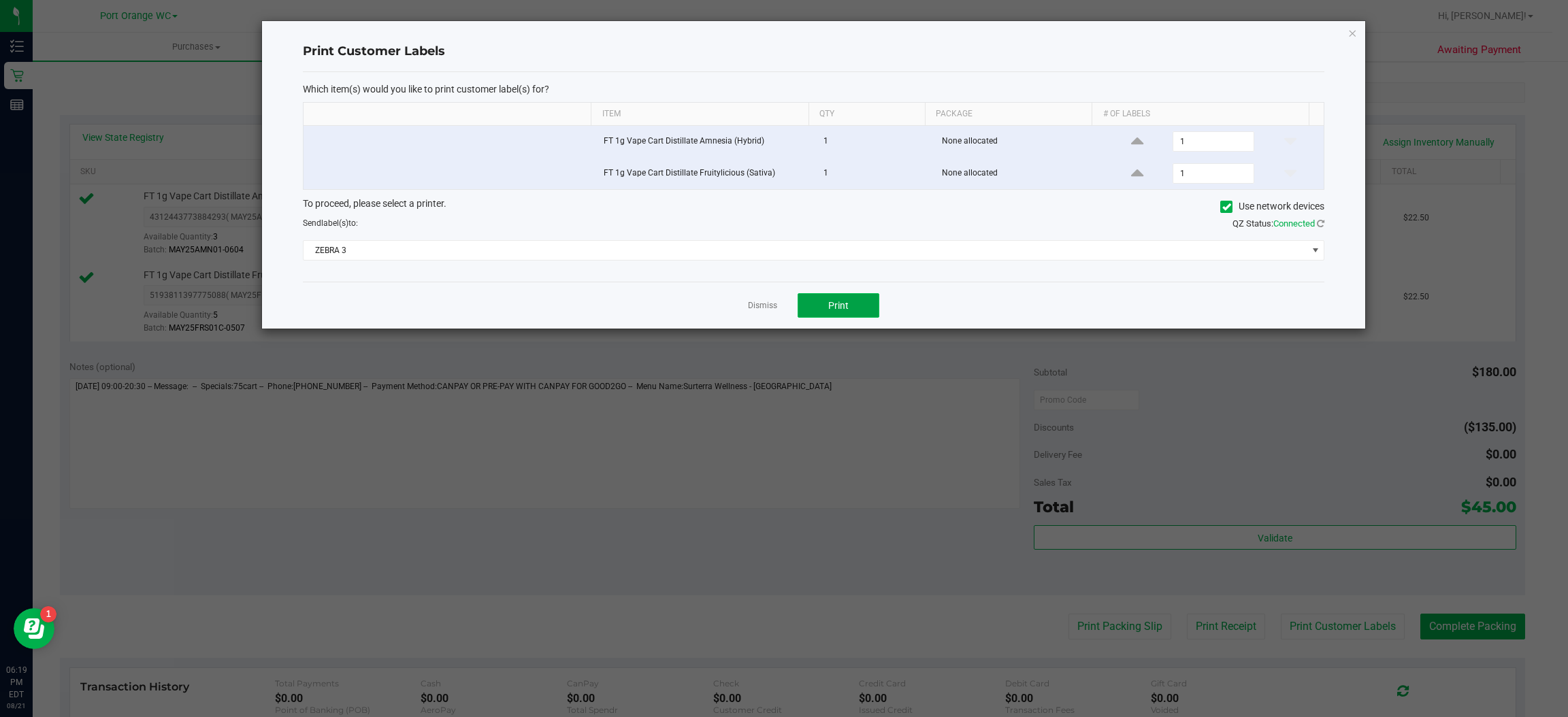
click at [852, 312] on button "Print" at bounding box center [838, 305] width 82 height 25
click at [1352, 31] on icon "button" at bounding box center [1353, 32] width 9 height 16
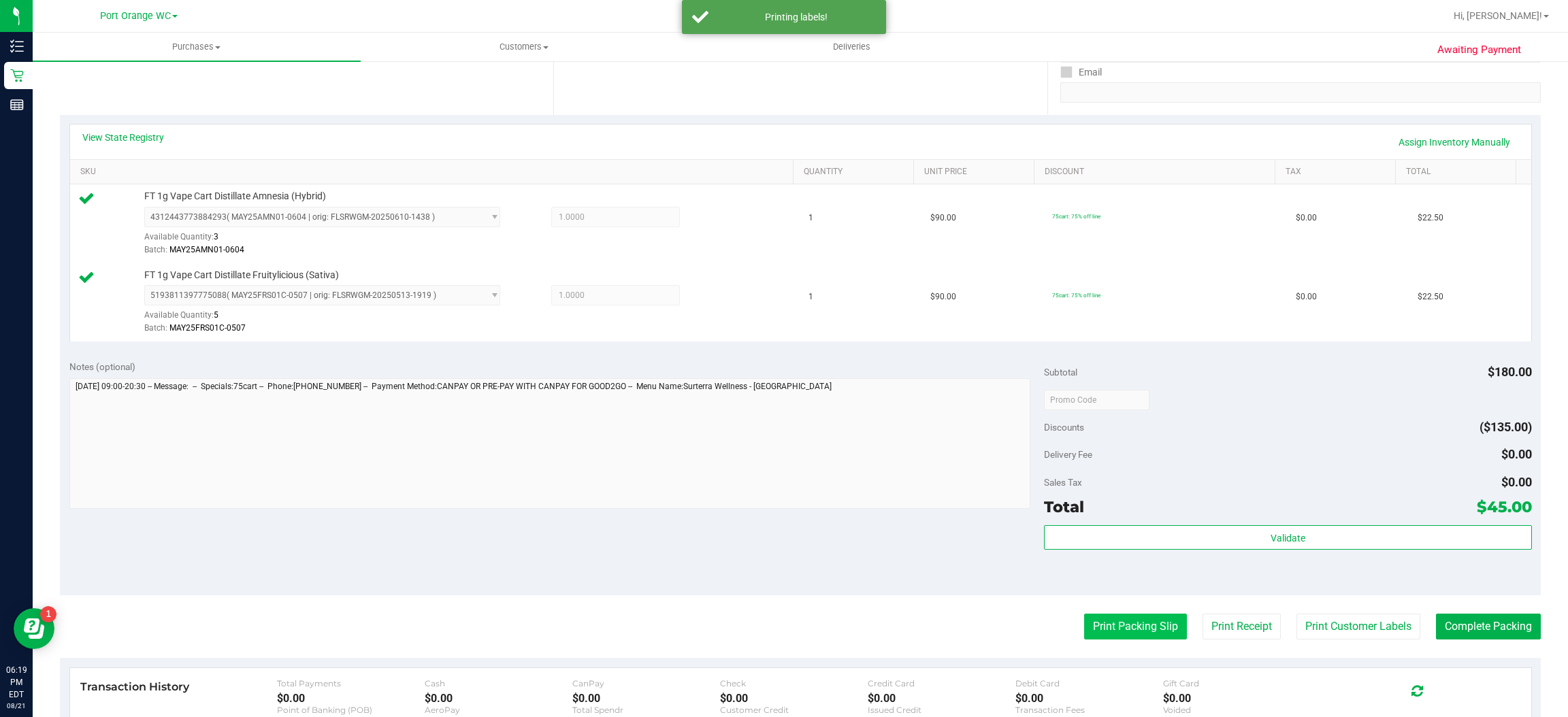
click at [1122, 627] on button "Print Packing Slip" at bounding box center [1135, 626] width 103 height 26
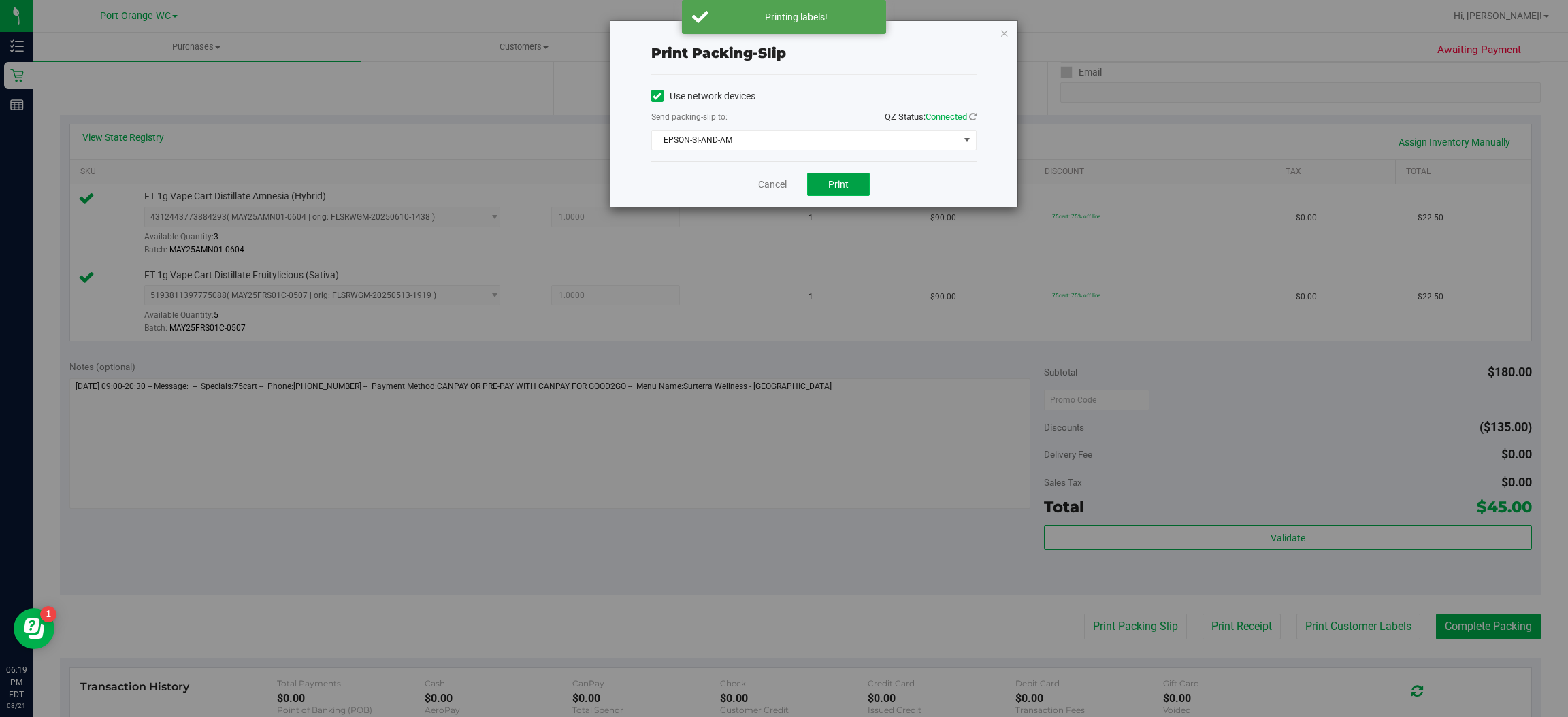
click at [852, 181] on button "Print" at bounding box center [839, 184] width 63 height 23
click at [1003, 31] on icon "button" at bounding box center [1004, 32] width 9 height 16
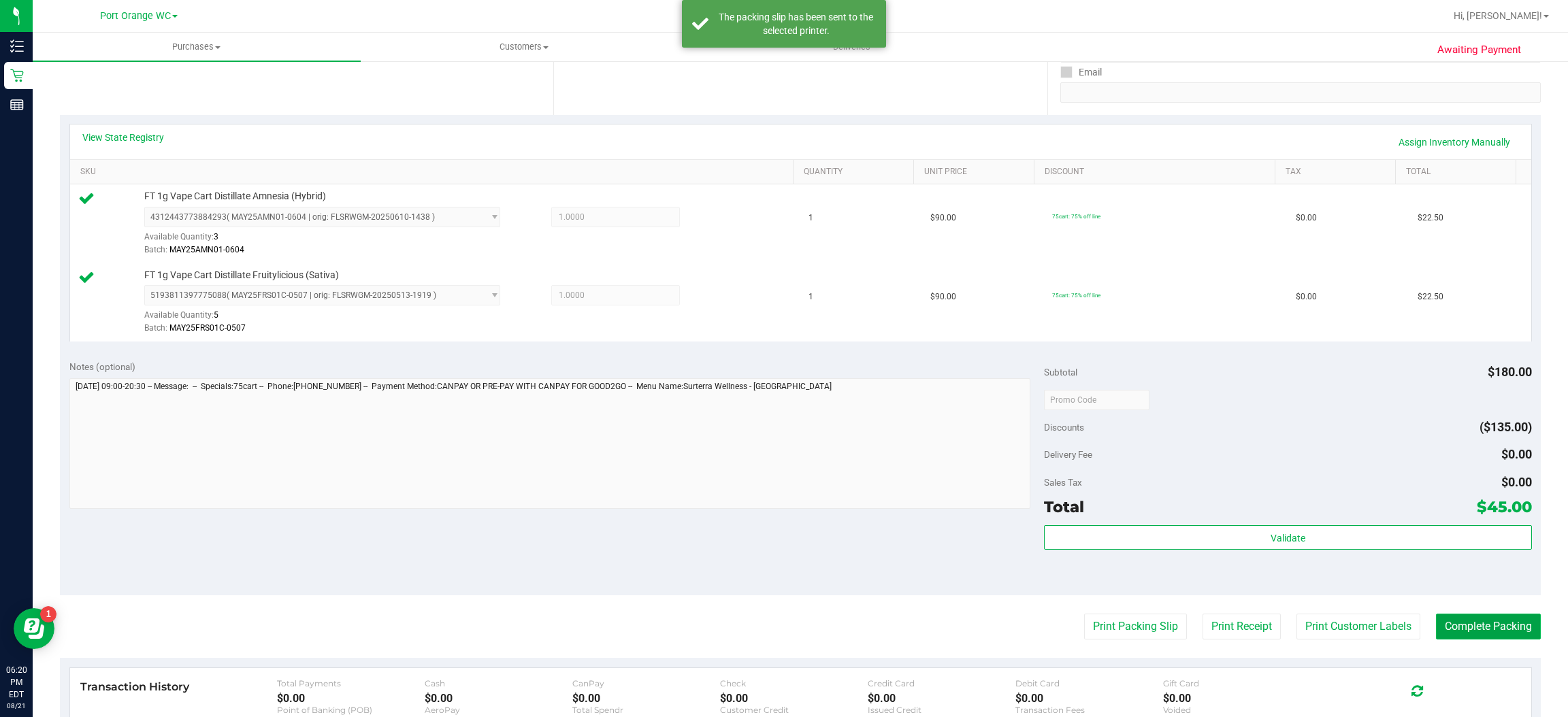
click at [1505, 632] on button "Complete Packing" at bounding box center [1488, 626] width 105 height 26
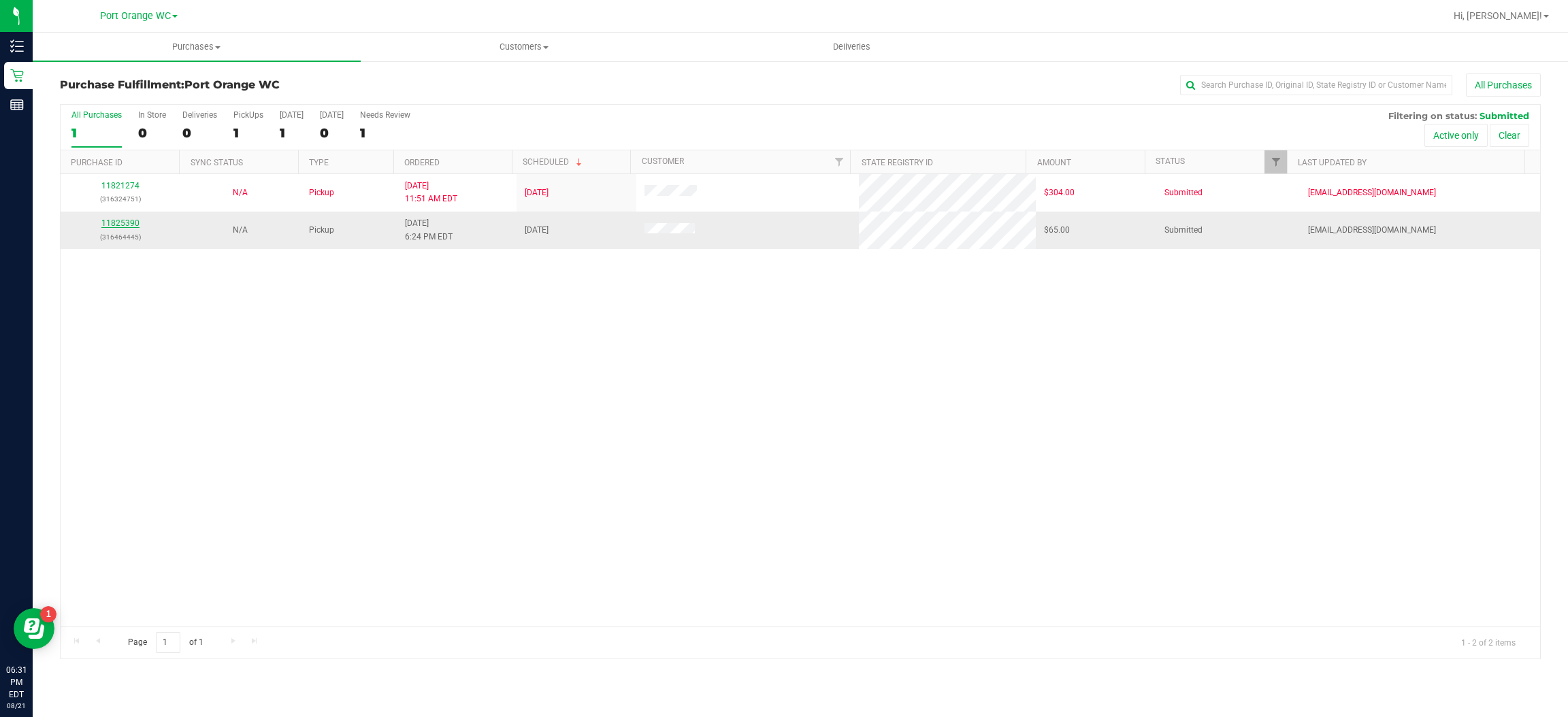
click at [128, 224] on link "11825390" at bounding box center [120, 223] width 38 height 9
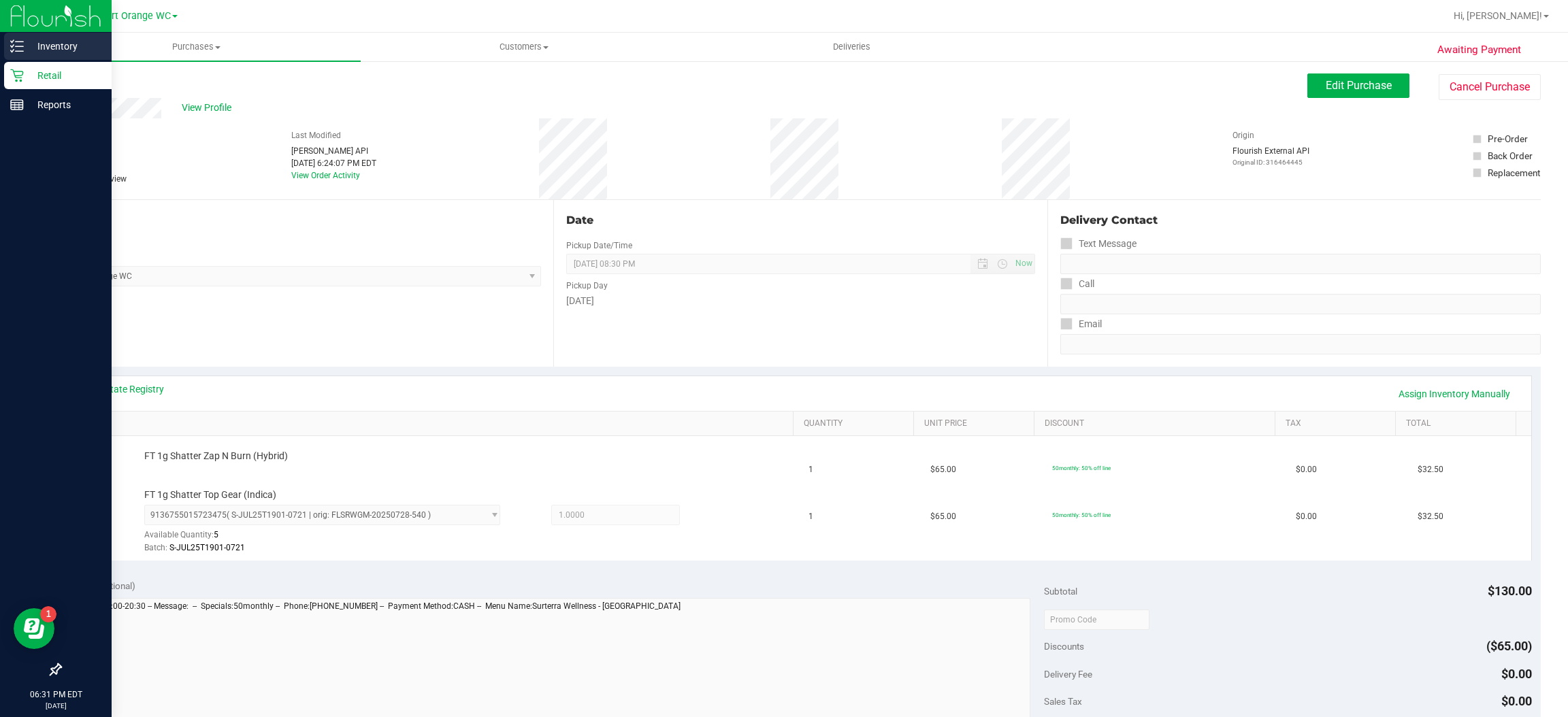
click at [12, 50] on icon at bounding box center [12, 50] width 3 height 2
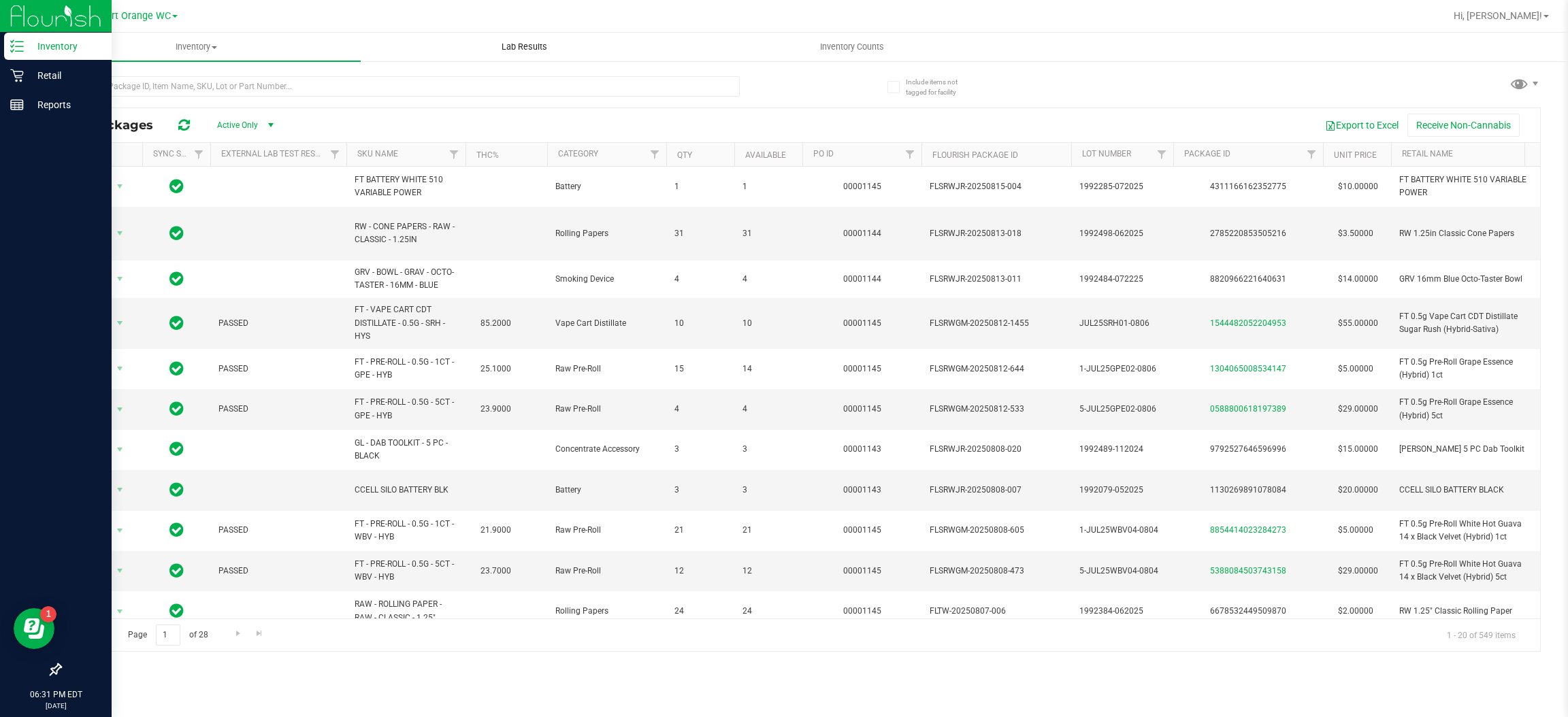
click at [407, 54] on uib-tab-heading "Lab Results" at bounding box center [525, 47] width 327 height 27
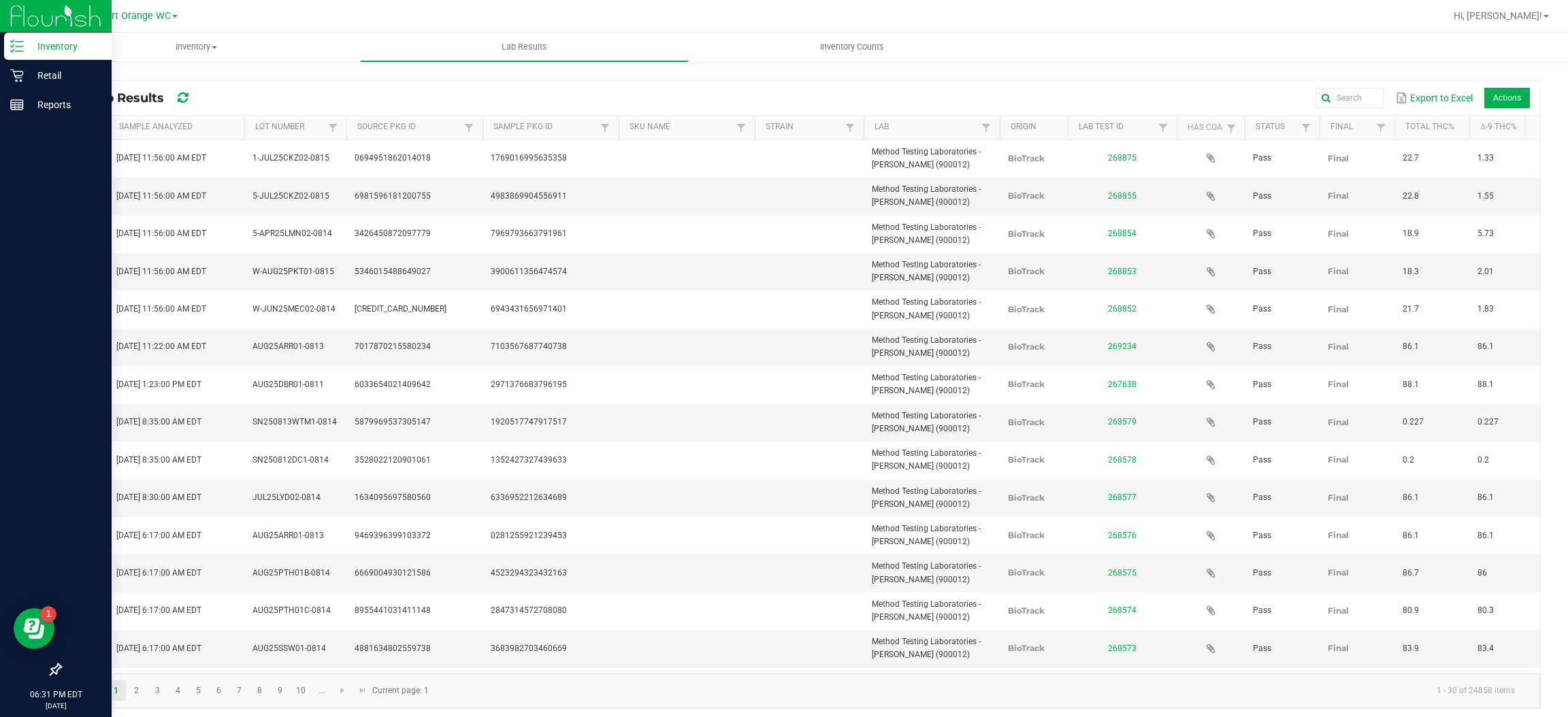
click at [19, 46] on line at bounding box center [19, 46] width 8 height 0
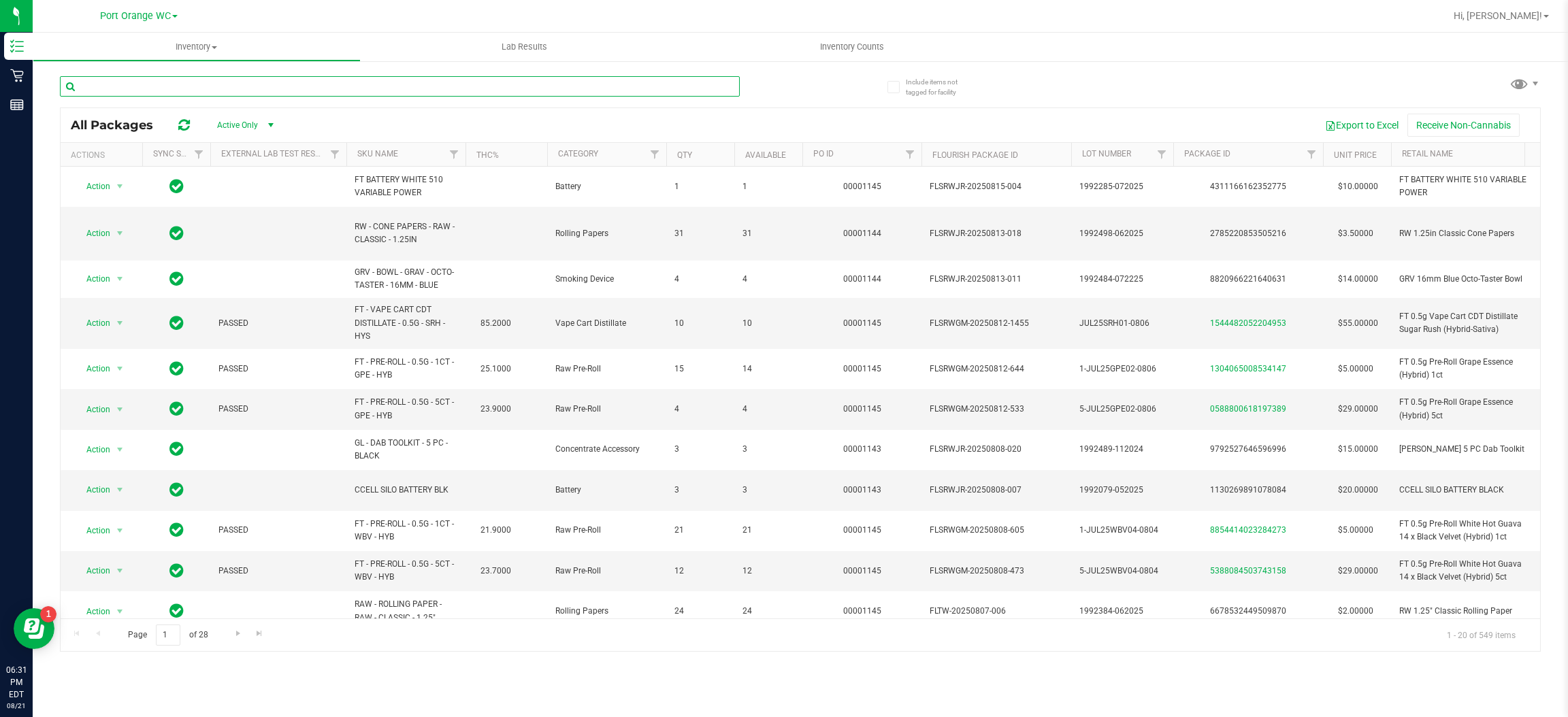
click at [416, 91] on input "text" at bounding box center [399, 87] width 680 height 20
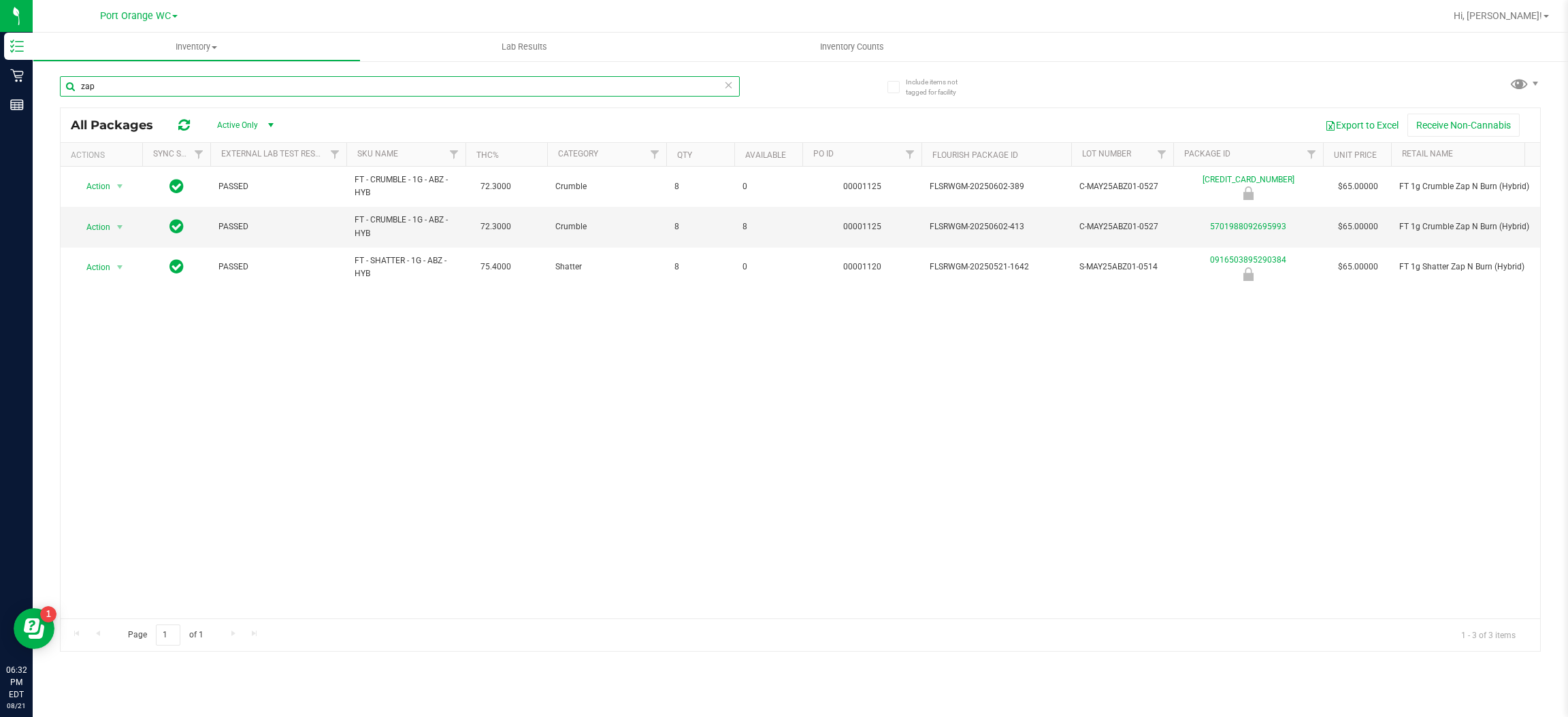
type input "zap"
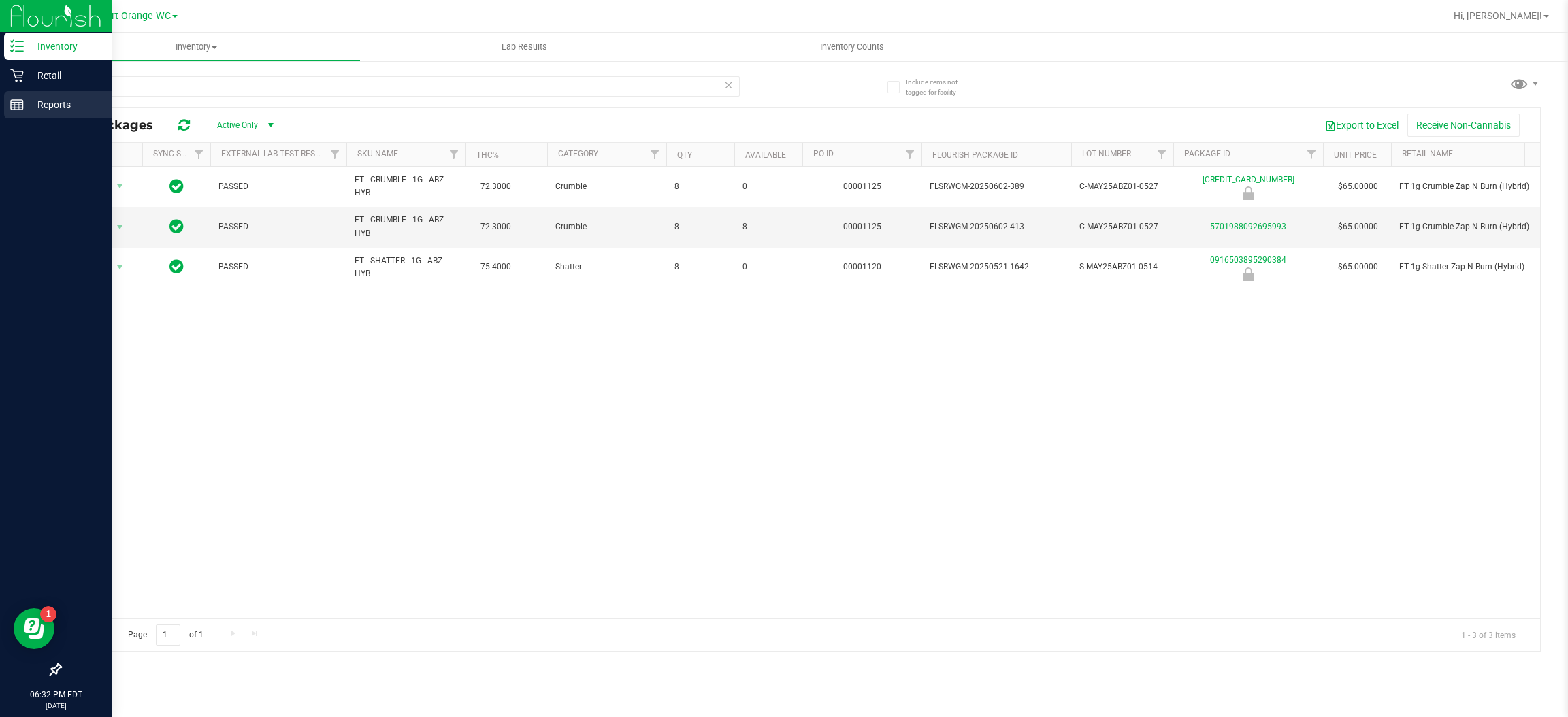
click at [15, 103] on line at bounding box center [17, 103] width 12 height 0
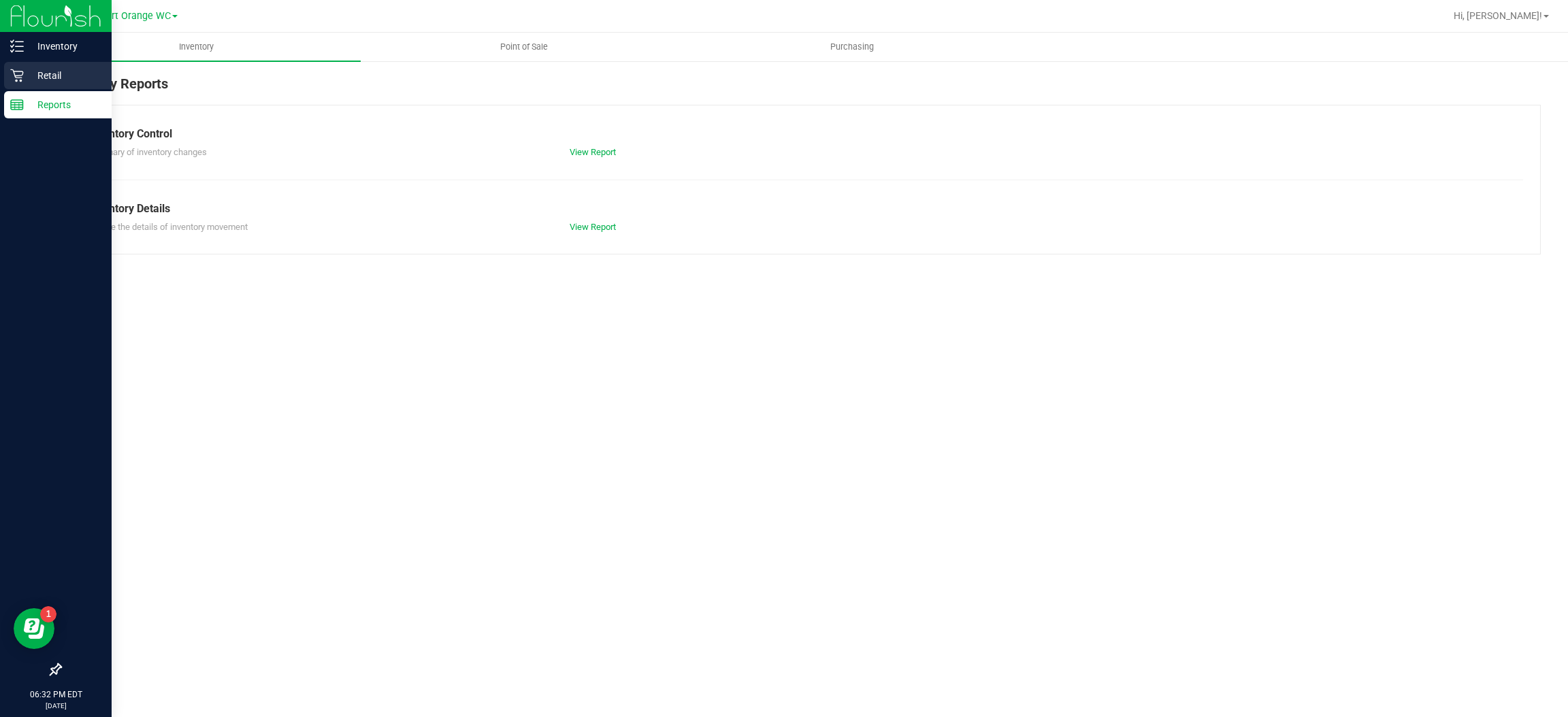
click at [73, 73] on p "Retail" at bounding box center [65, 75] width 82 height 16
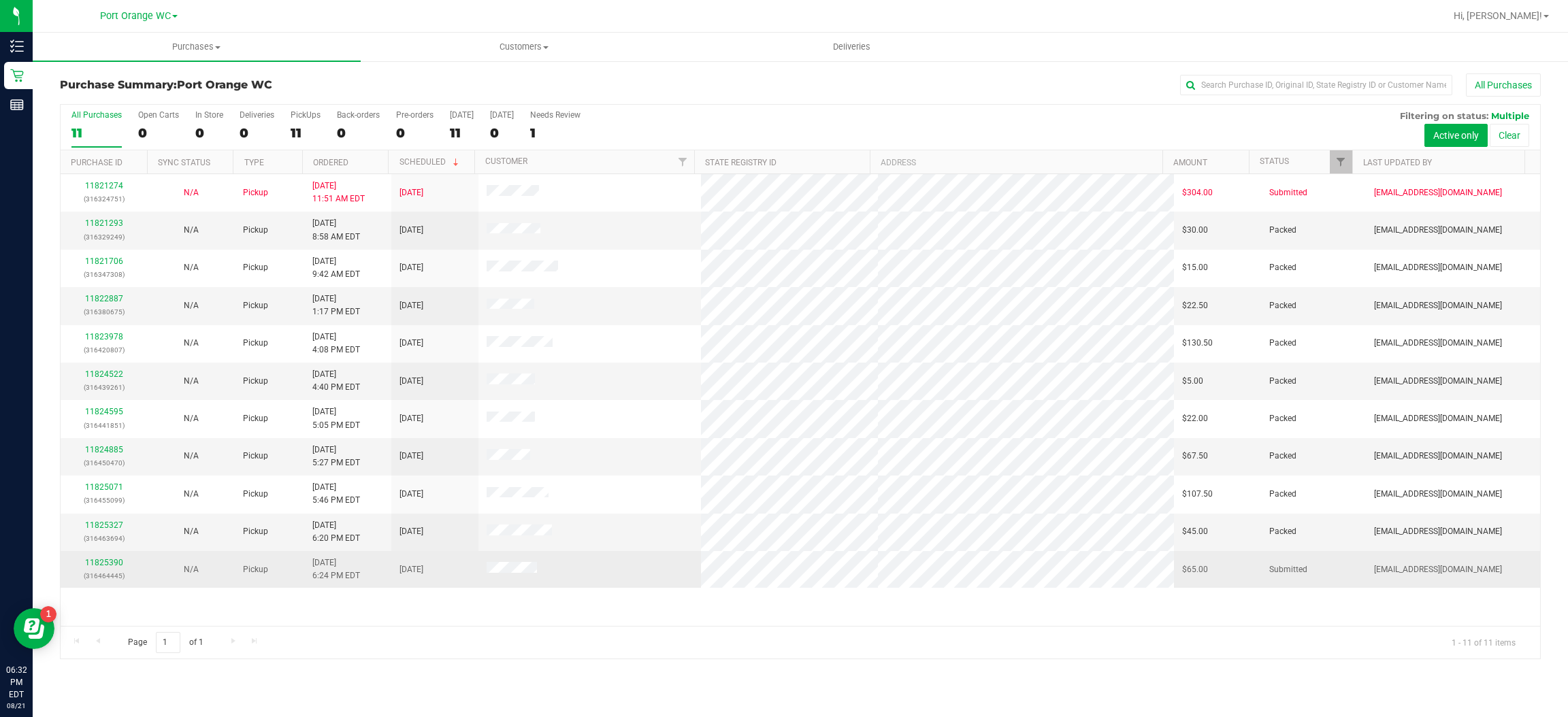
click at [630, 573] on td at bounding box center [589, 569] width 222 height 37
click at [111, 565] on link "11825390" at bounding box center [104, 562] width 38 height 9
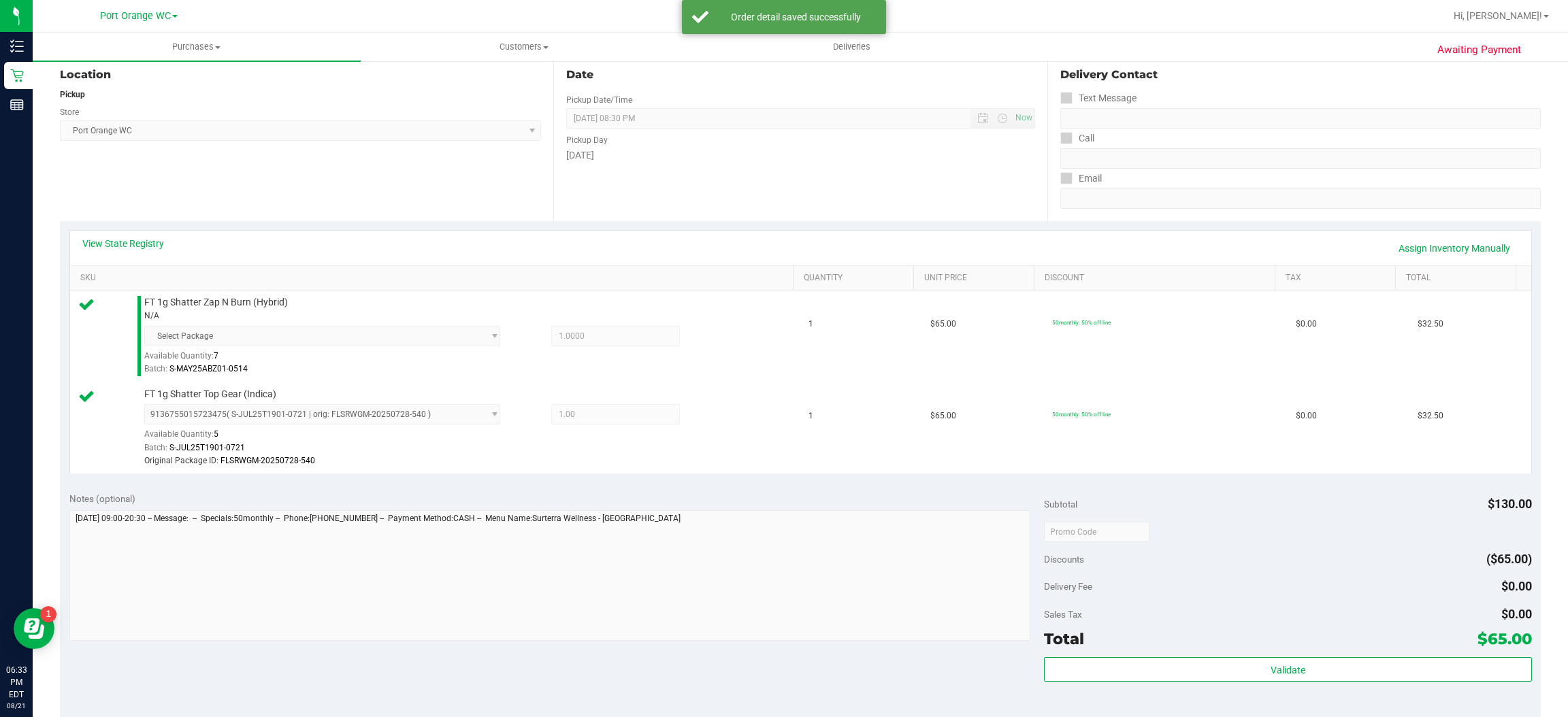
scroll to position [503, 0]
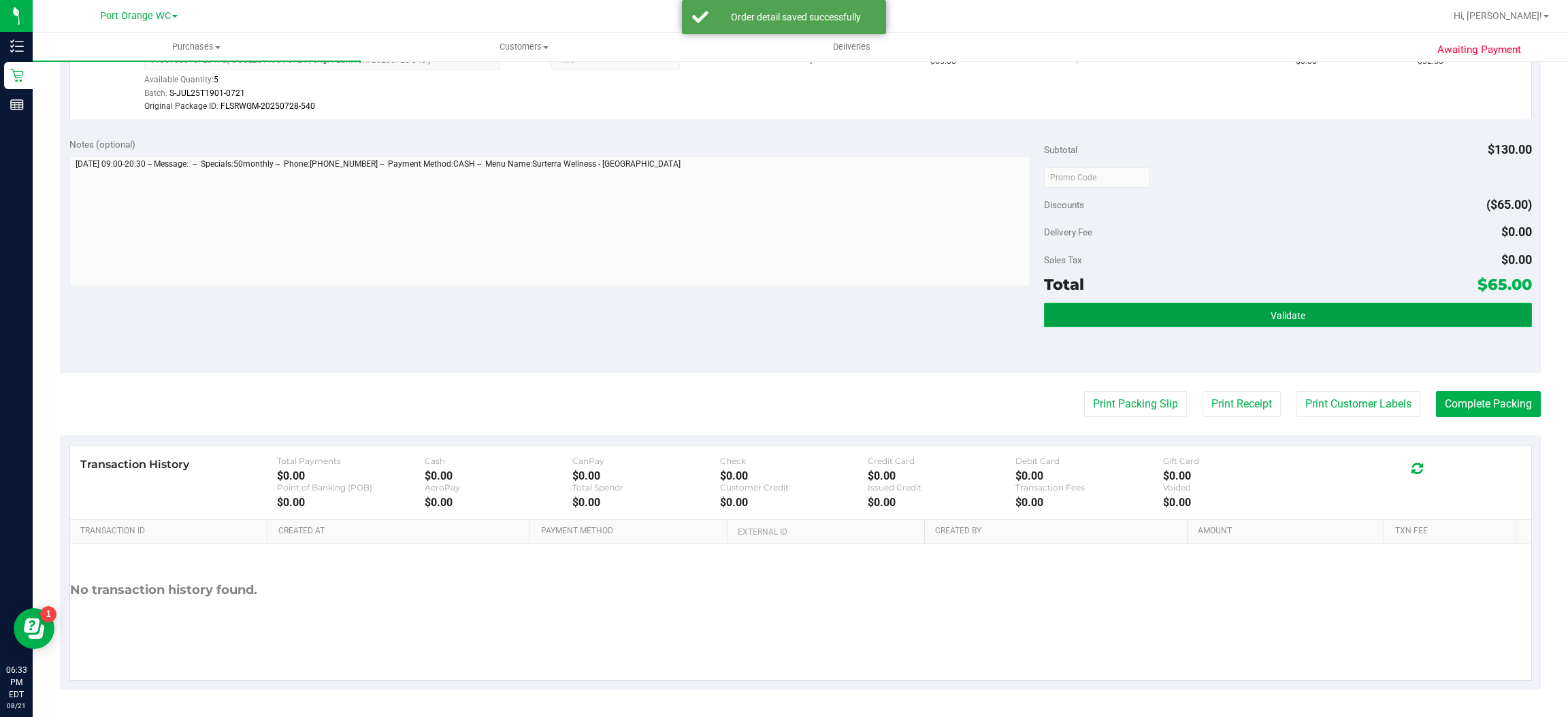
click at [1308, 312] on button "Validate" at bounding box center [1287, 315] width 488 height 25
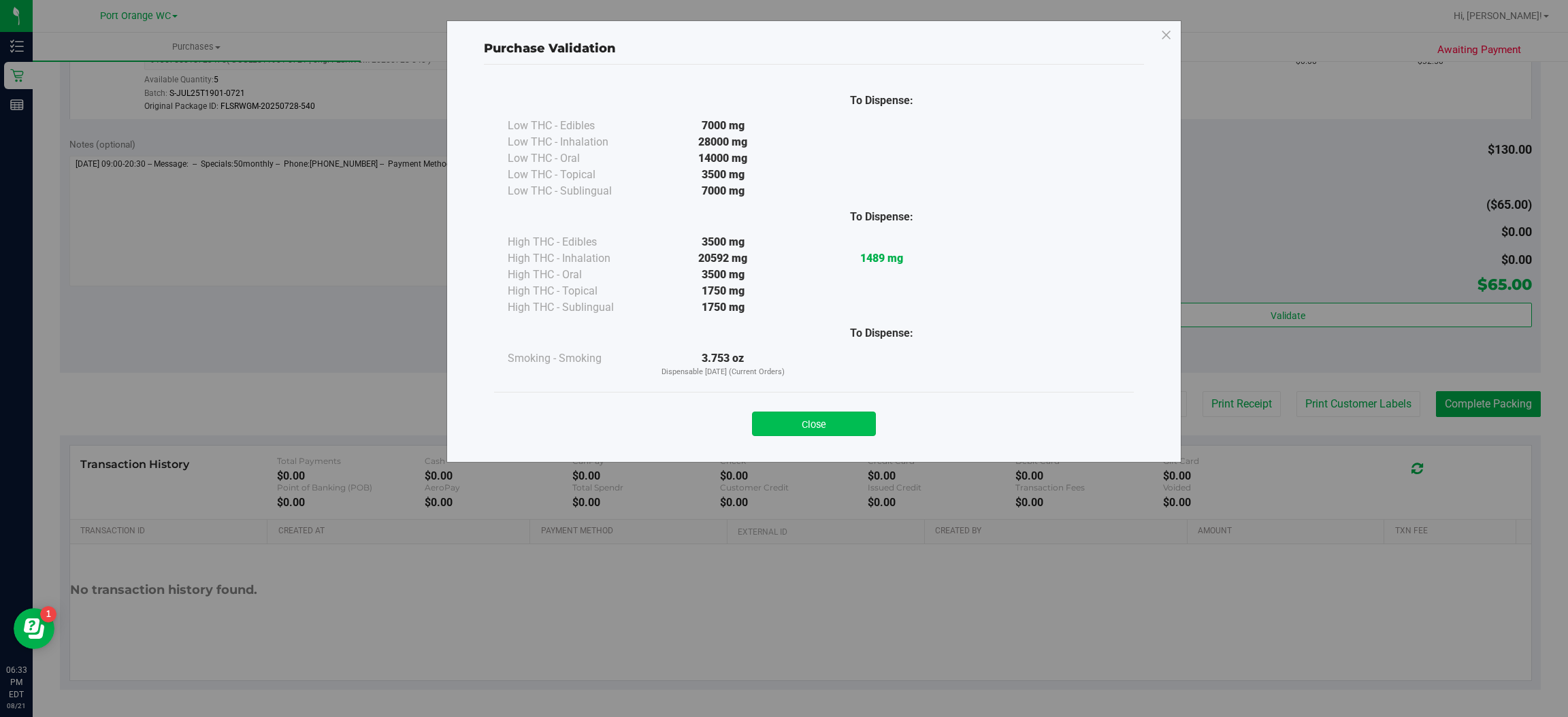
click at [835, 412] on button "Close" at bounding box center [814, 424] width 124 height 25
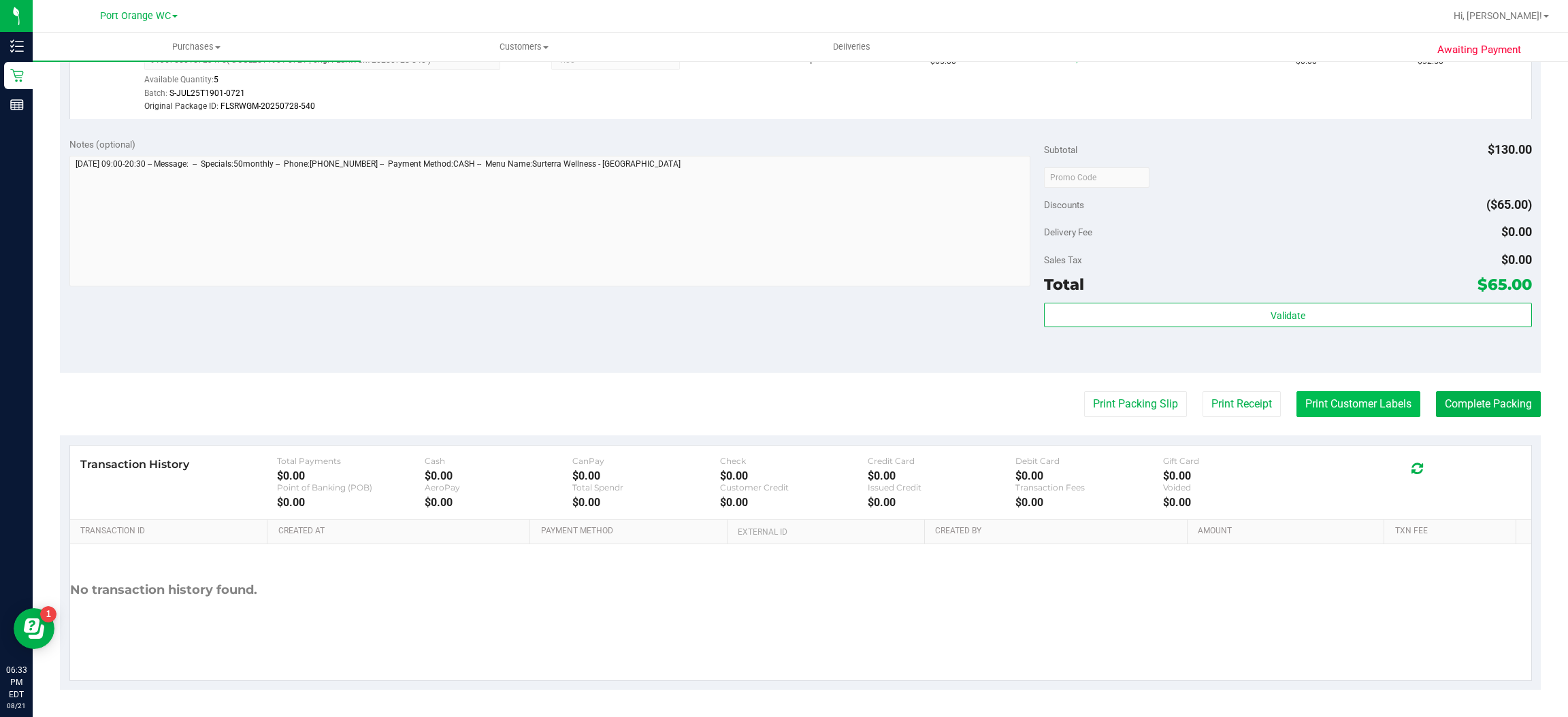
click at [1354, 402] on button "Print Customer Labels" at bounding box center [1359, 404] width 124 height 26
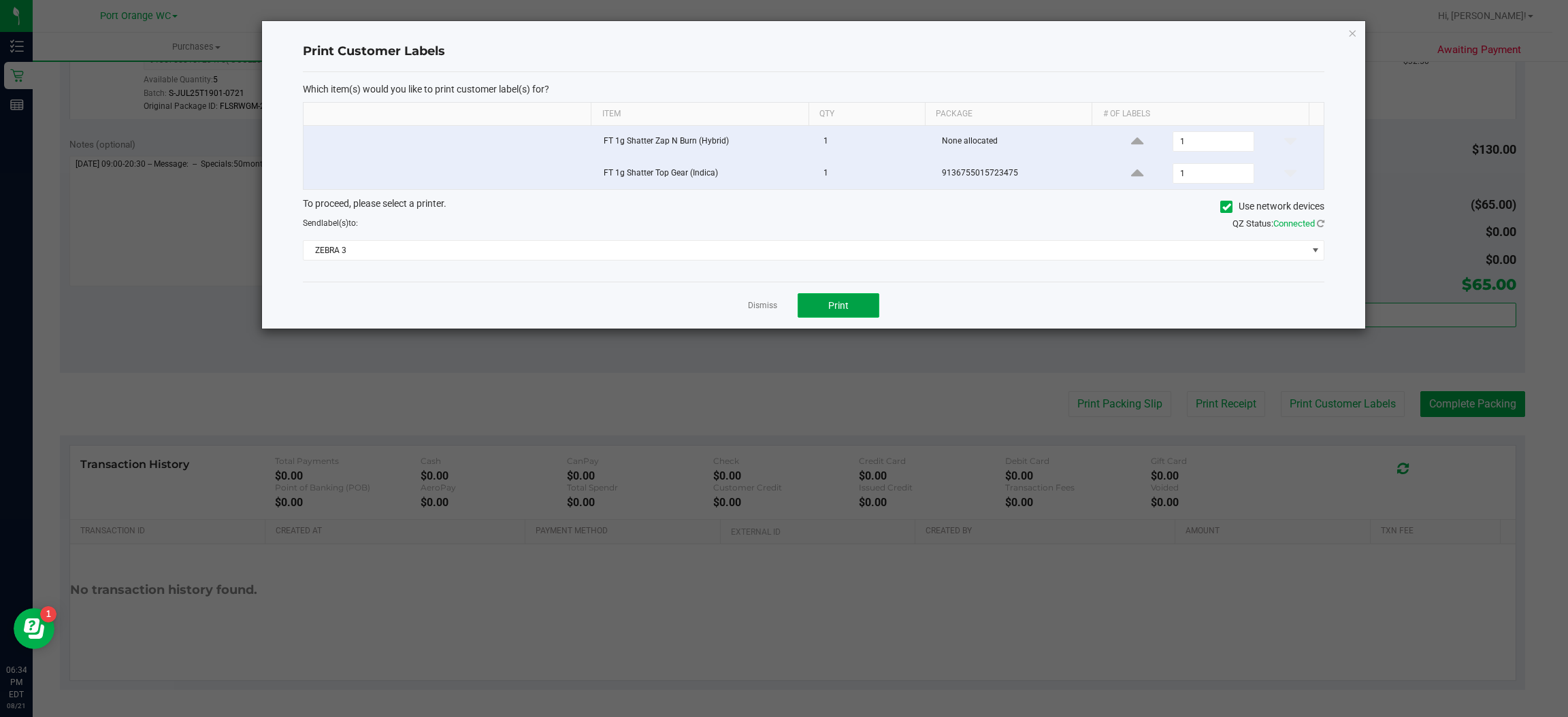
click at [851, 317] on button "Print" at bounding box center [838, 305] width 82 height 25
click at [1355, 30] on icon "button" at bounding box center [1353, 32] width 9 height 16
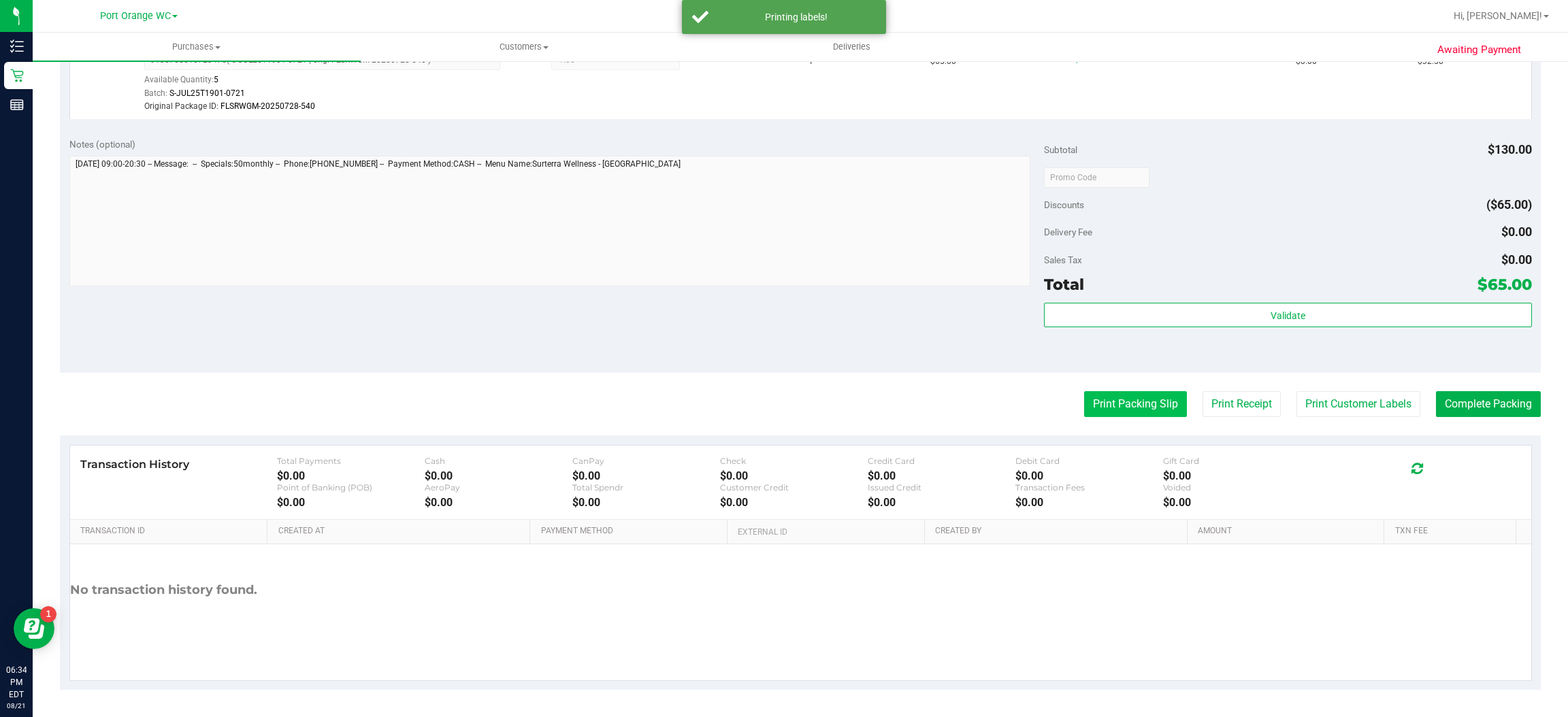
click at [1138, 403] on button "Print Packing Slip" at bounding box center [1135, 404] width 103 height 26
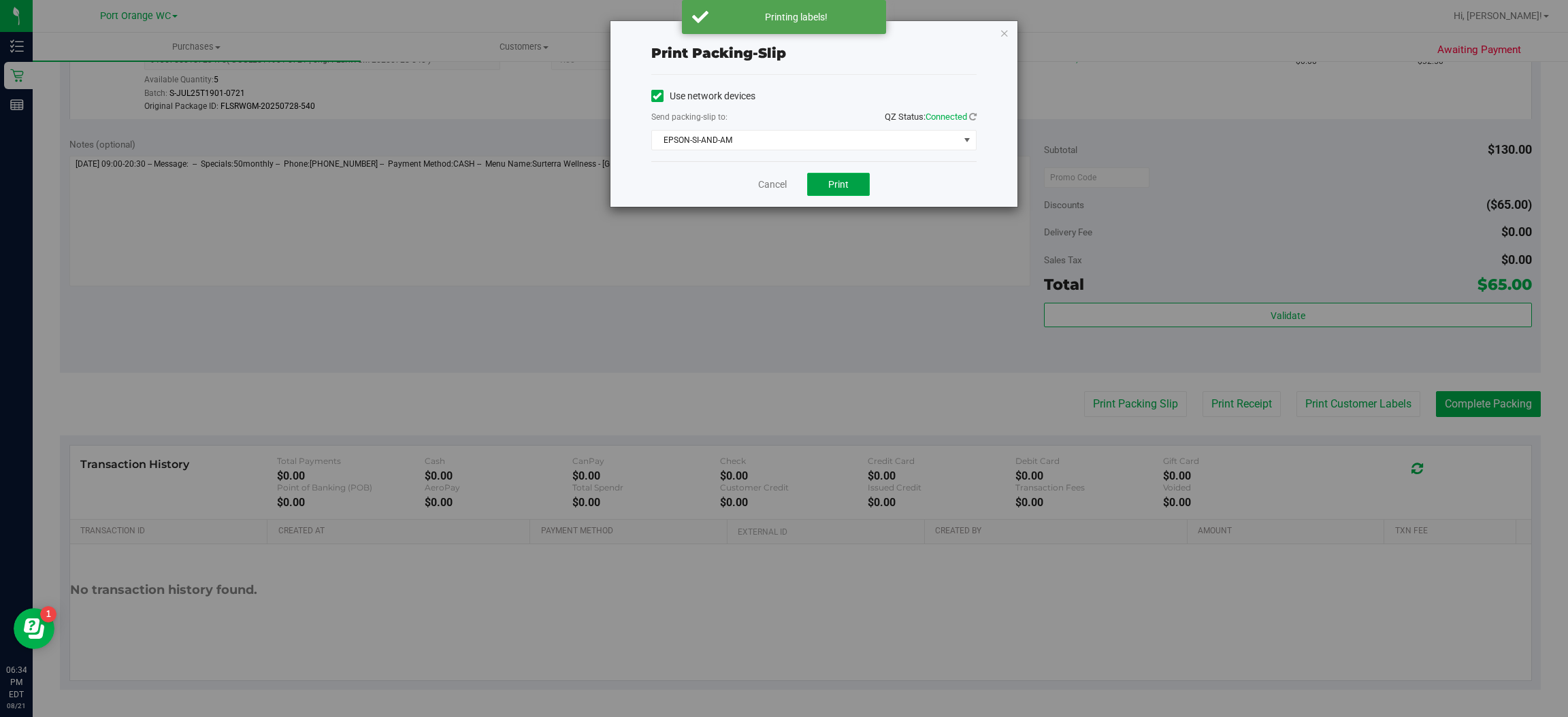
click at [841, 182] on span "Print" at bounding box center [838, 184] width 20 height 11
click at [1003, 31] on icon "button" at bounding box center [1004, 32] width 9 height 16
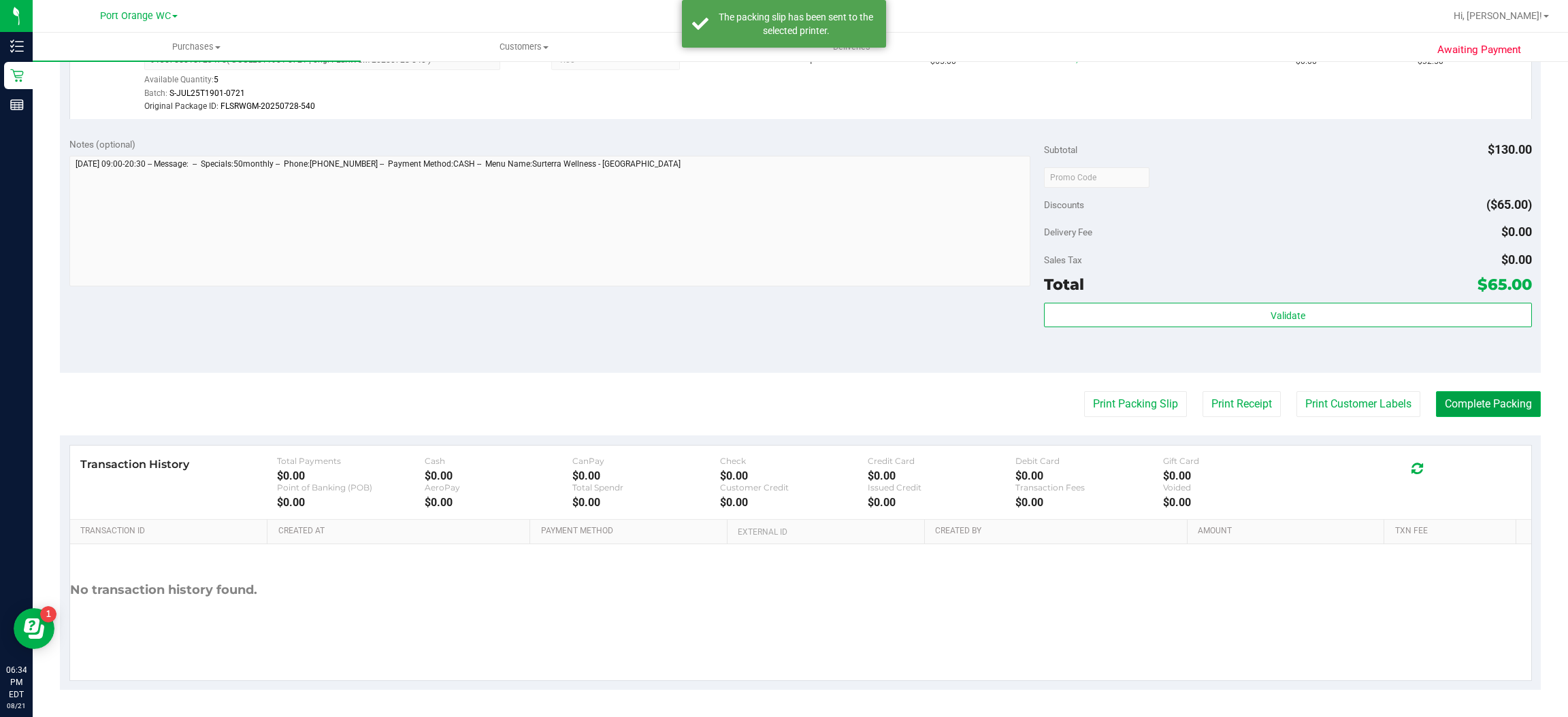
click at [1492, 403] on button "Complete Packing" at bounding box center [1488, 404] width 105 height 26
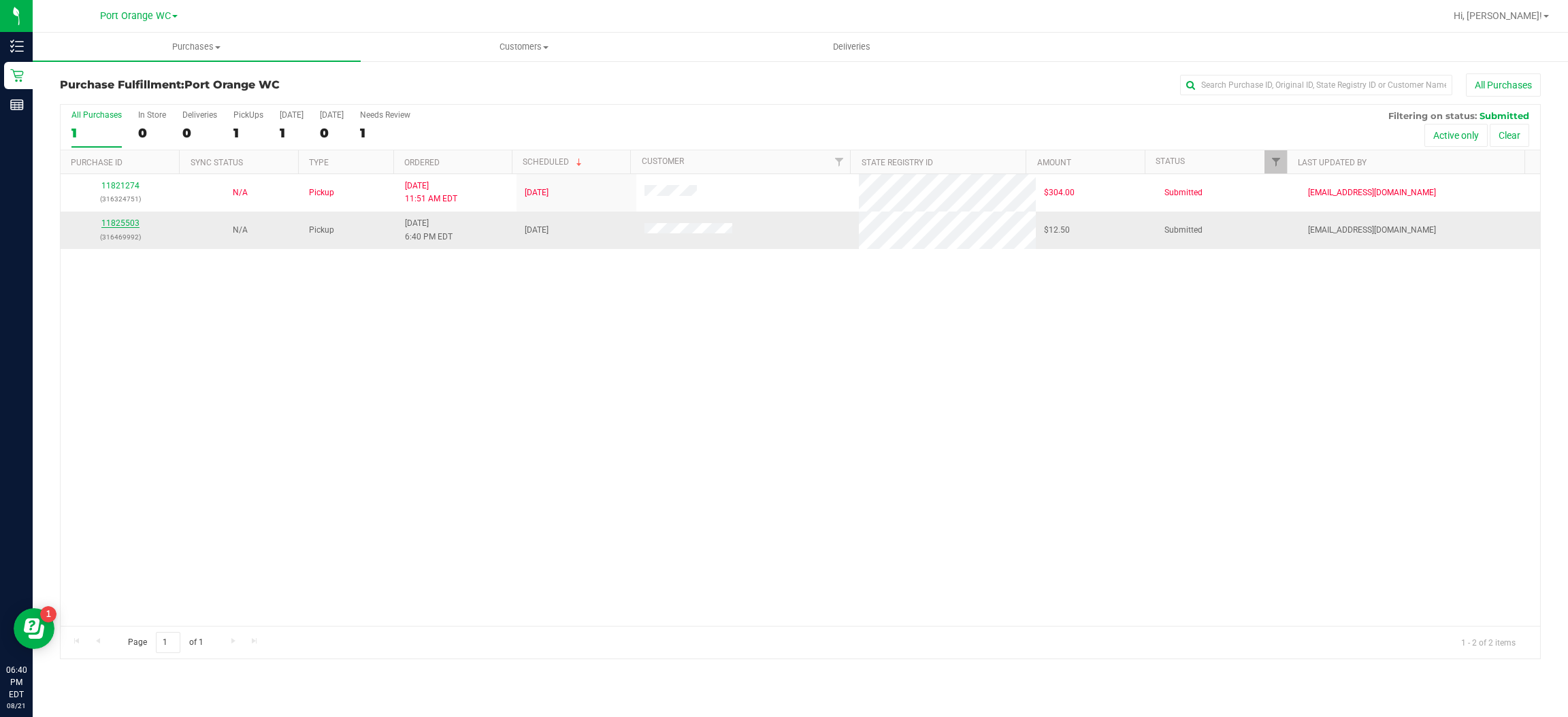
click at [130, 224] on link "11825503" at bounding box center [120, 223] width 38 height 9
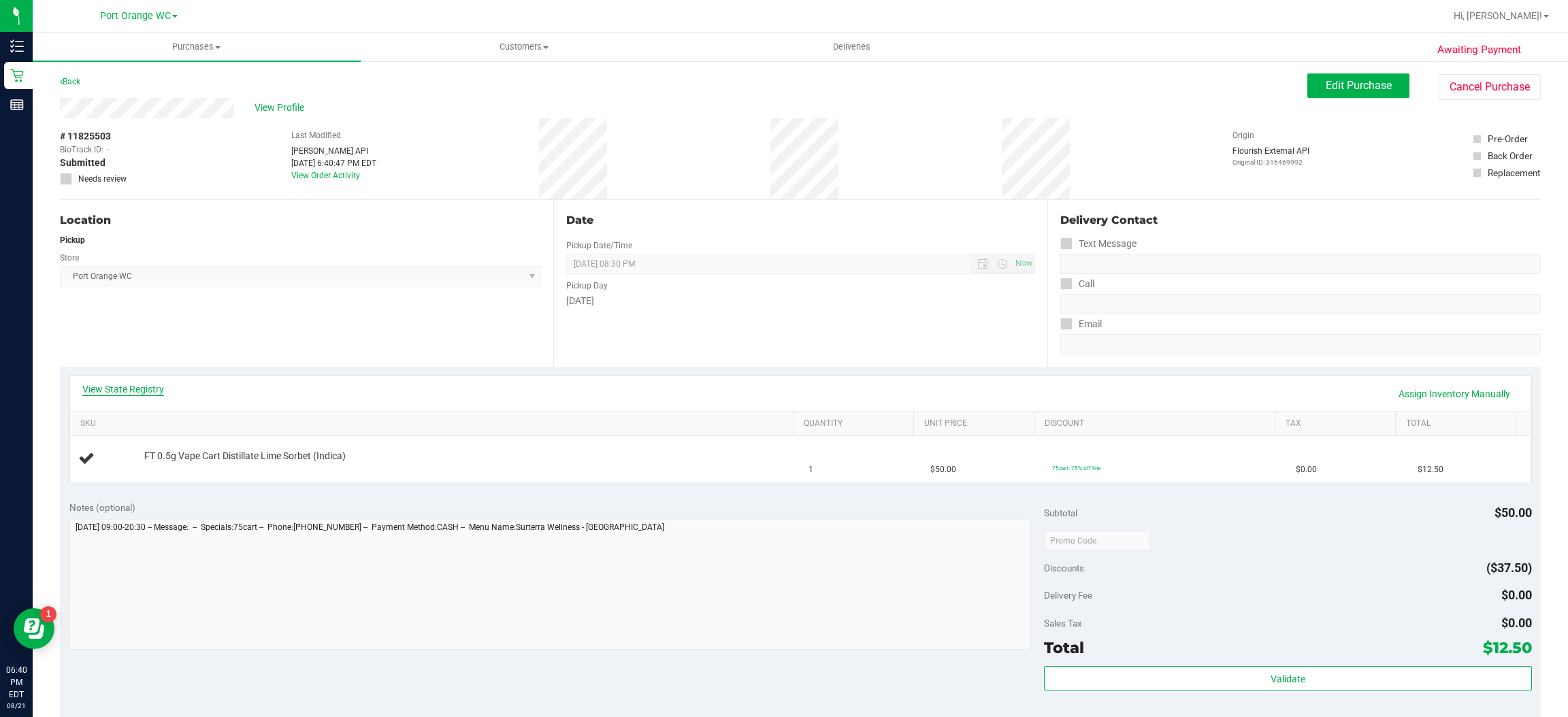
click at [140, 386] on link "View State Registry" at bounding box center [123, 390] width 82 height 14
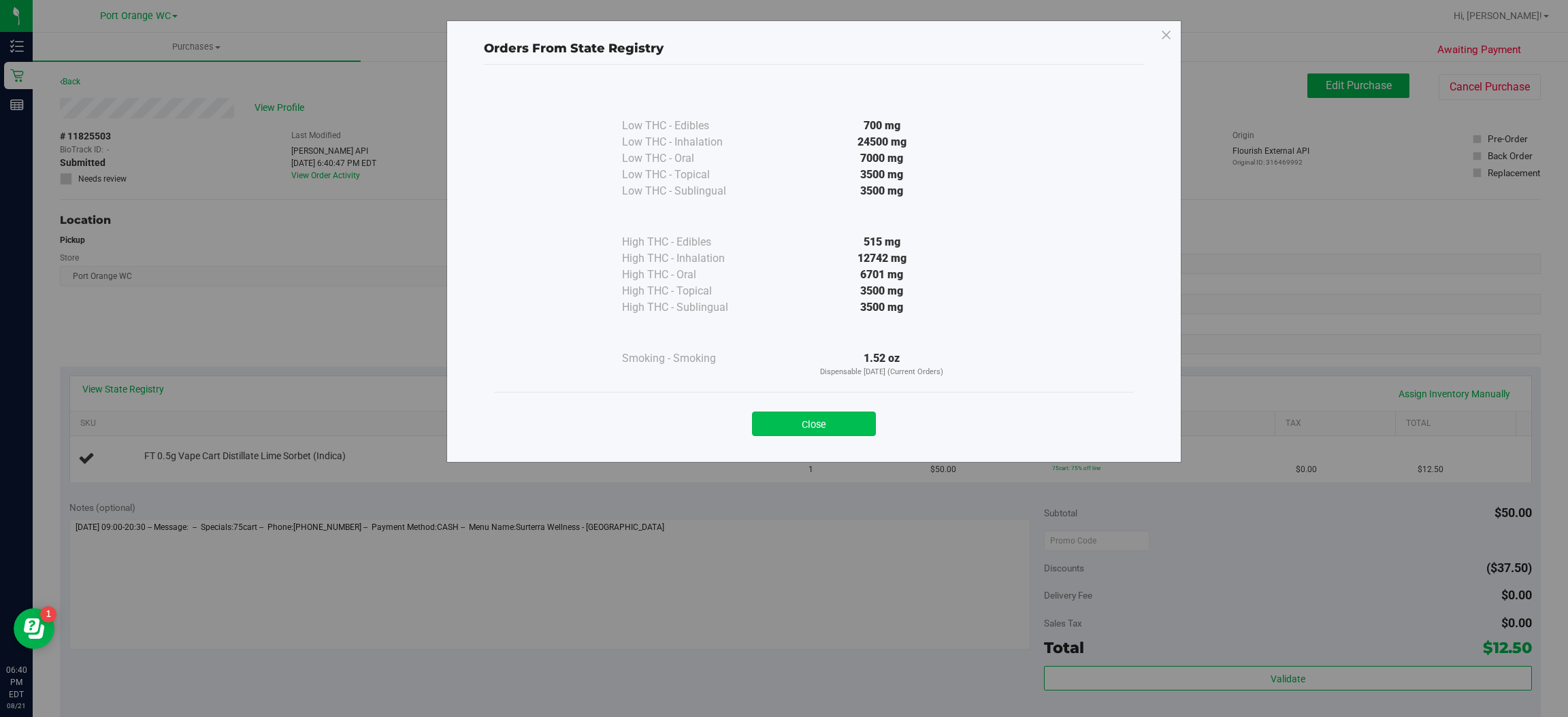
click at [847, 426] on button "Close" at bounding box center [814, 424] width 124 height 25
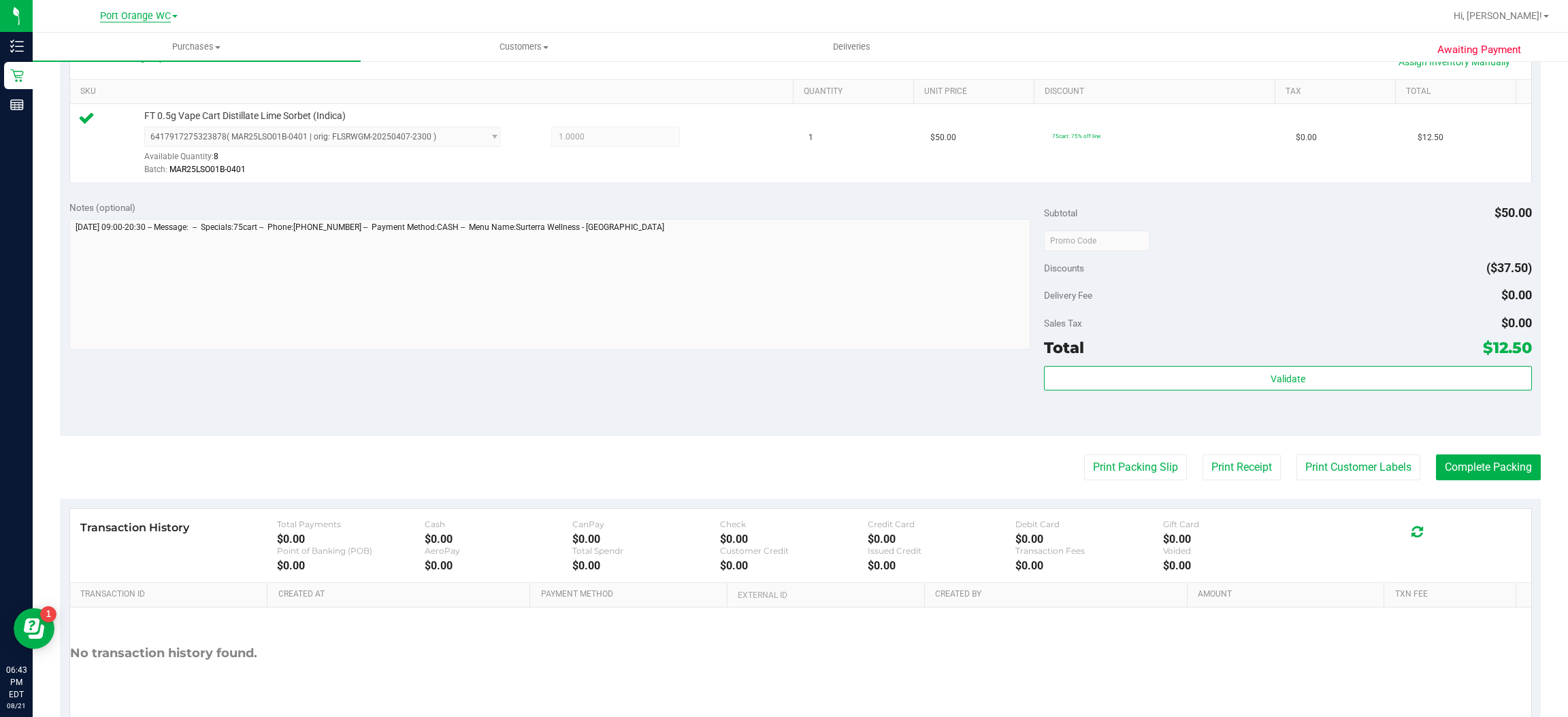
scroll to position [397, 0]
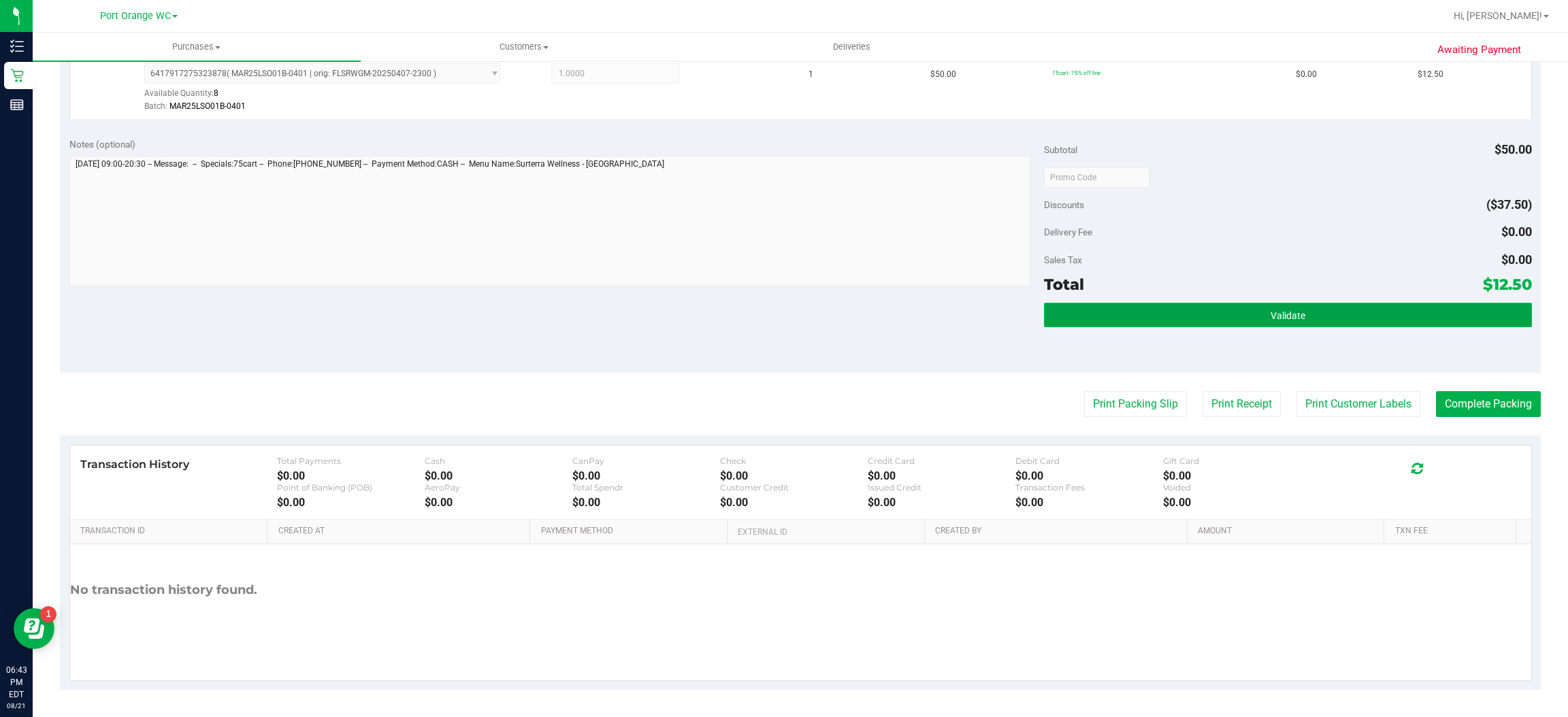
click at [1309, 304] on button "Validate" at bounding box center [1287, 315] width 488 height 25
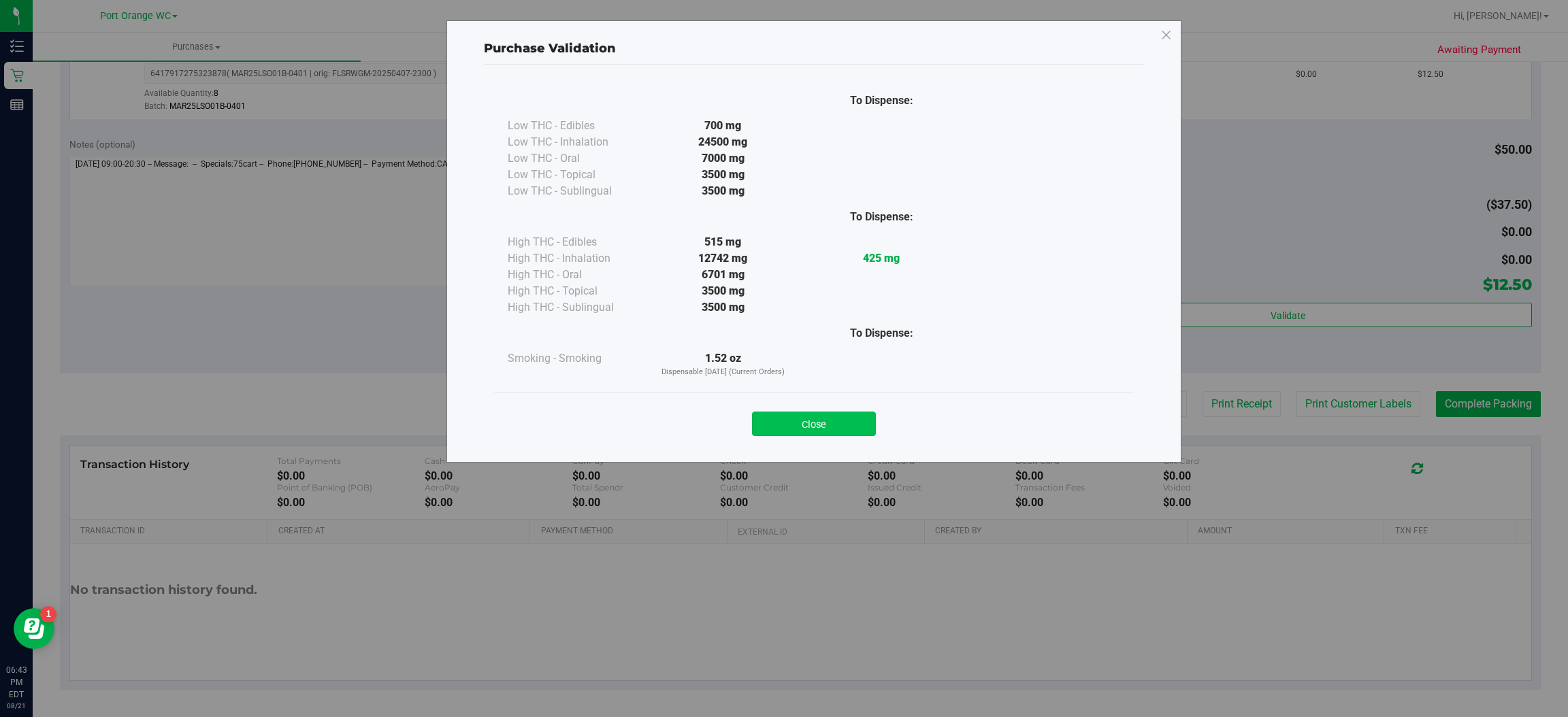
click at [813, 424] on button "Close" at bounding box center [814, 424] width 124 height 25
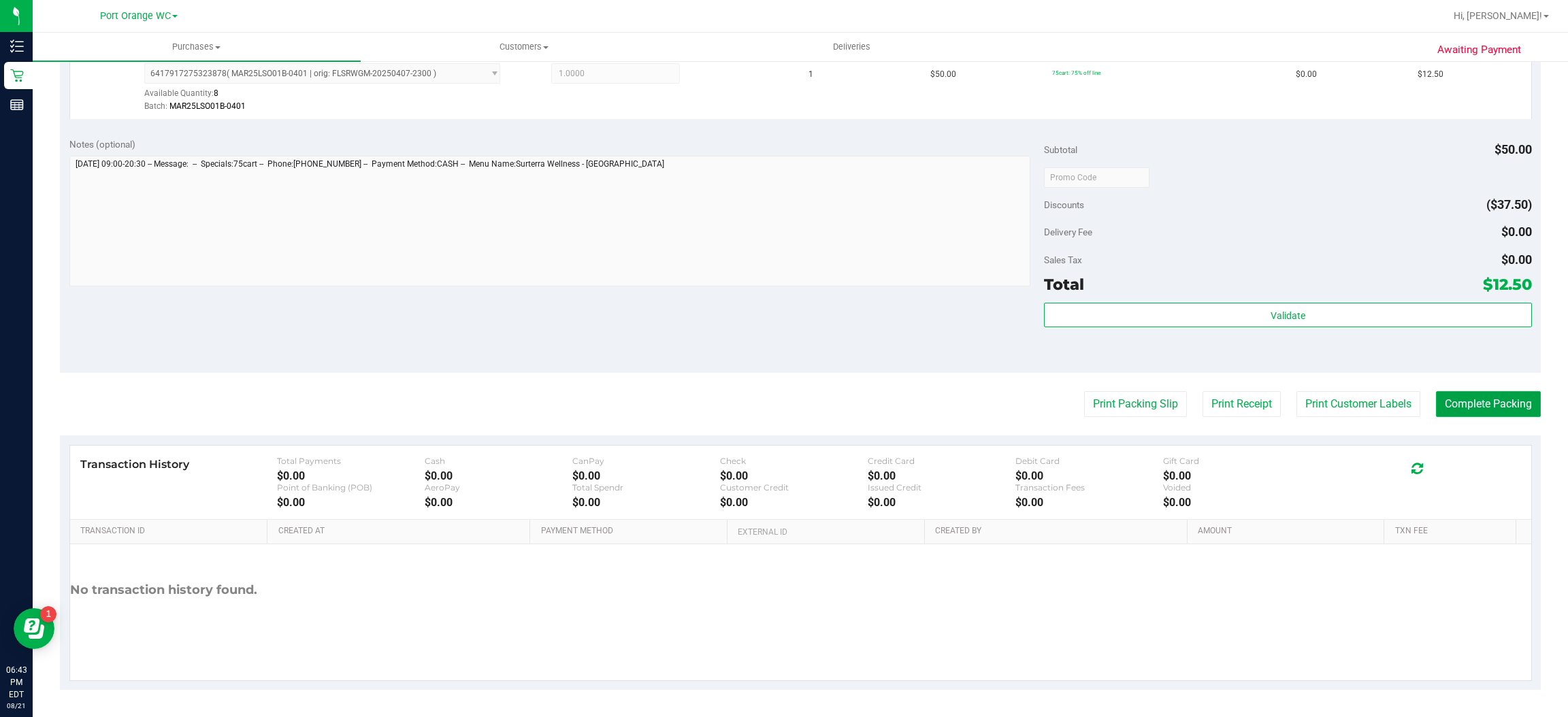
click at [1514, 403] on button "Complete Packing" at bounding box center [1488, 404] width 105 height 26
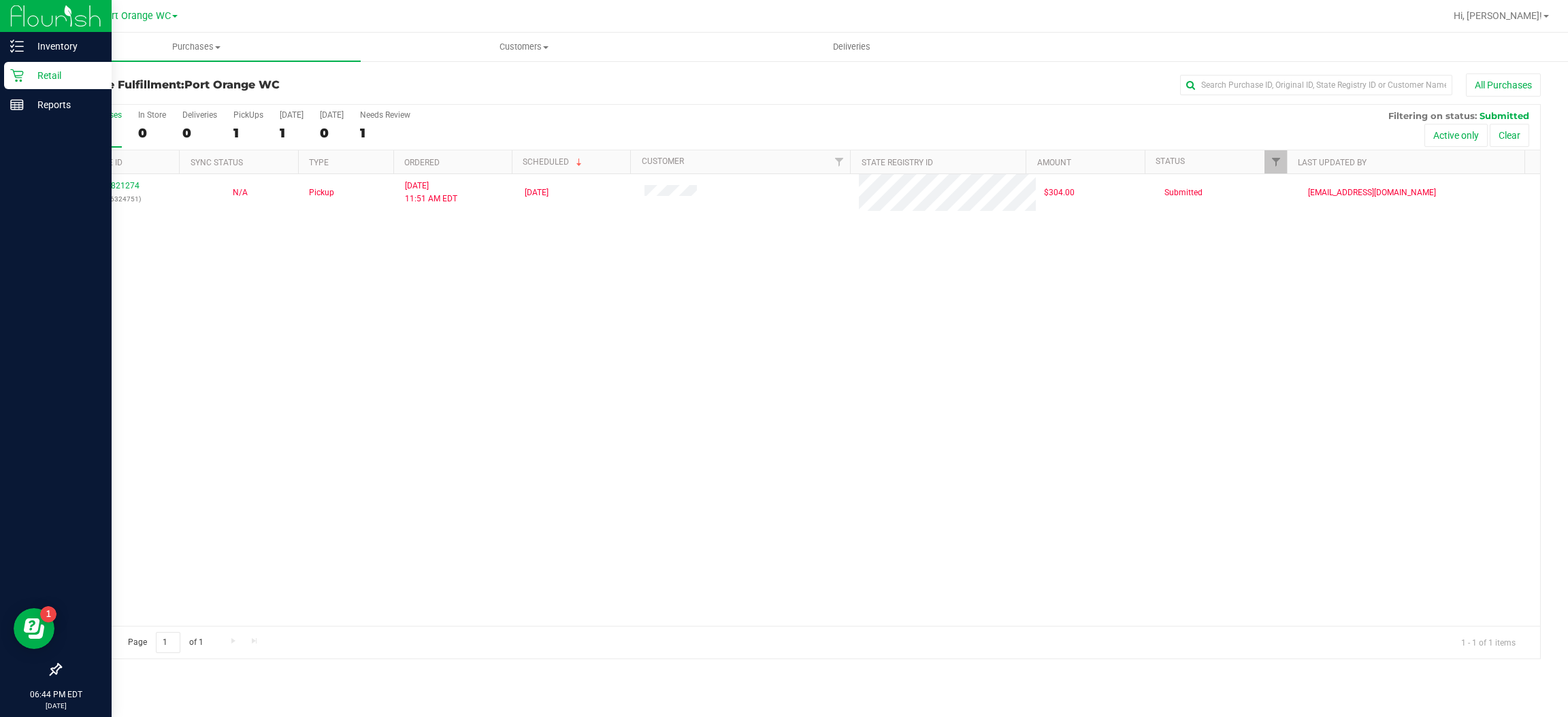
click at [15, 75] on icon at bounding box center [17, 76] width 14 height 14
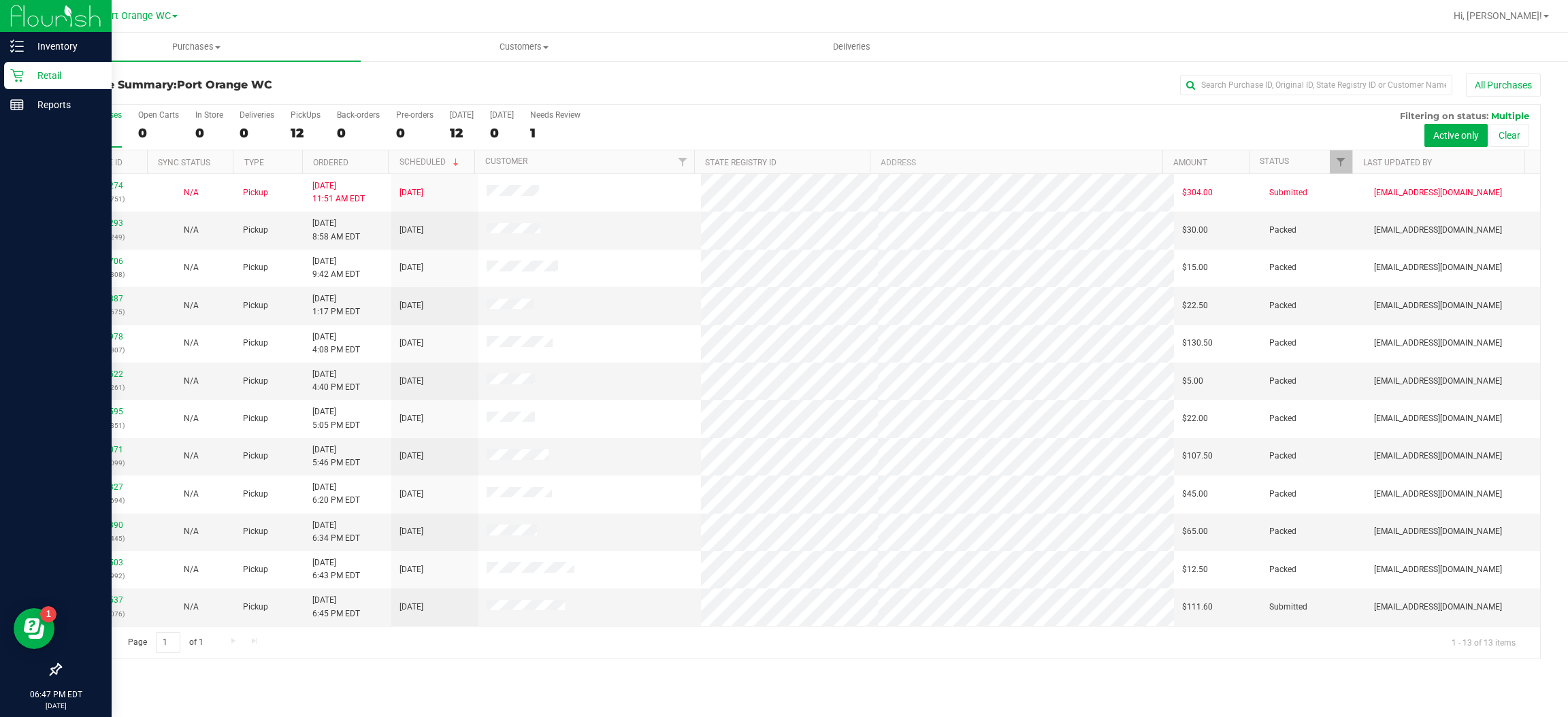
scroll to position [38, 0]
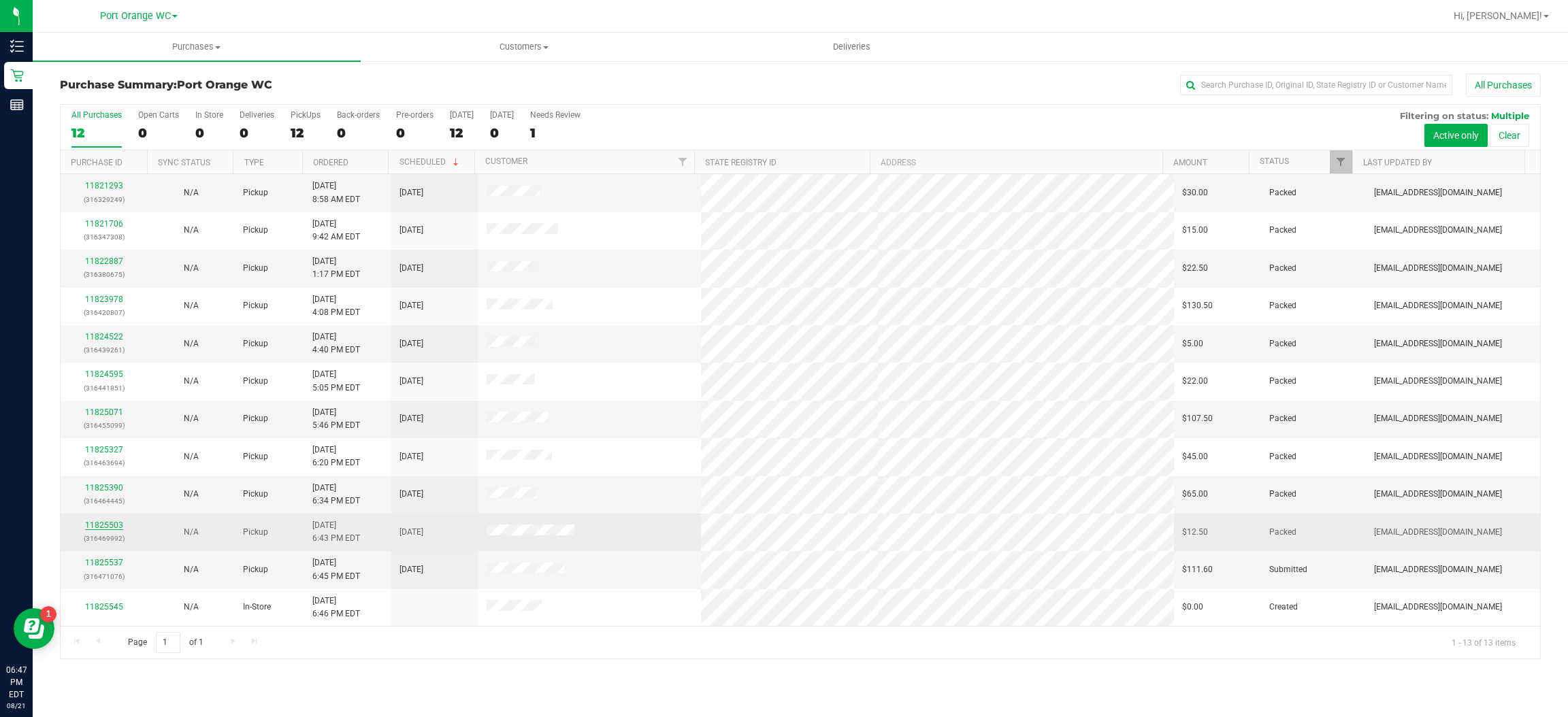
click at [116, 528] on link "11825503" at bounding box center [104, 525] width 38 height 9
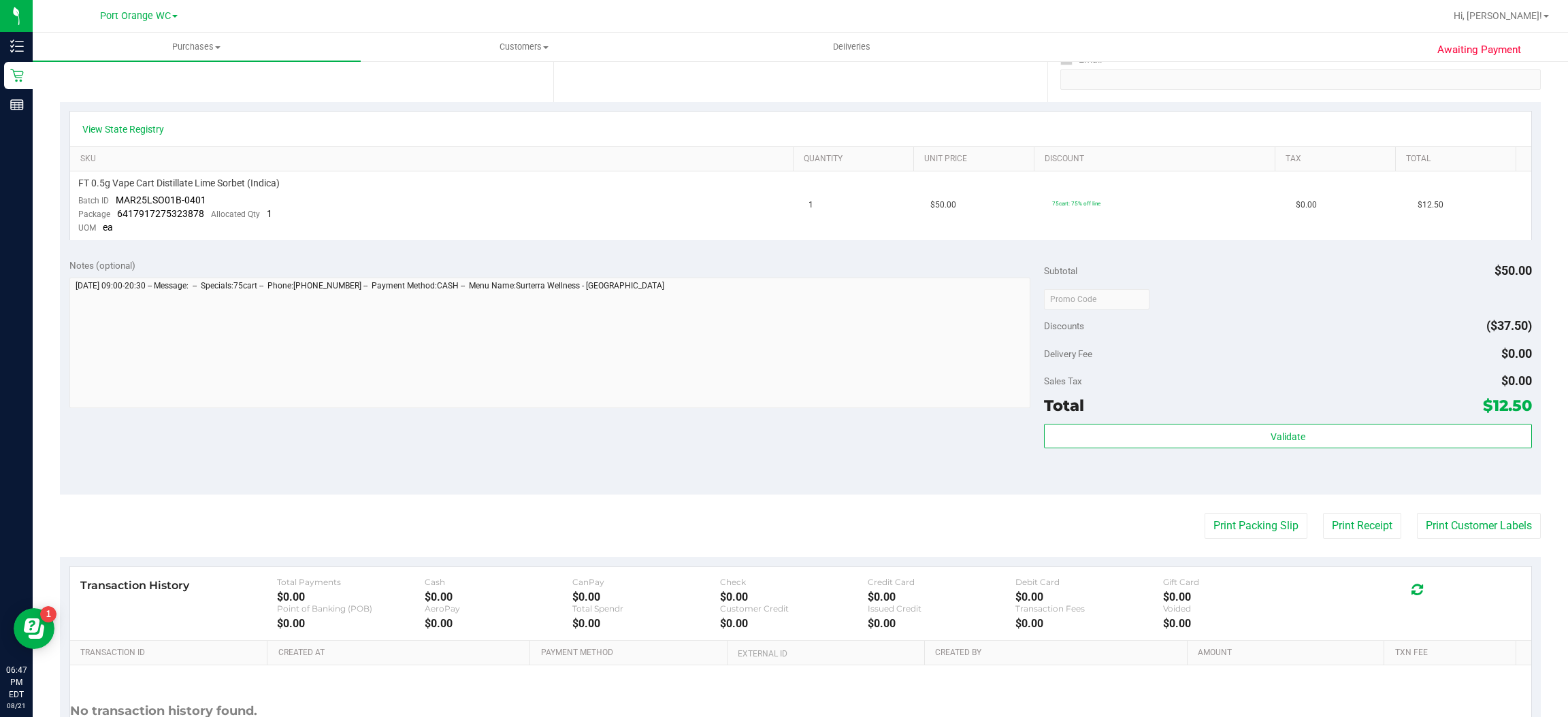
scroll to position [389, 0]
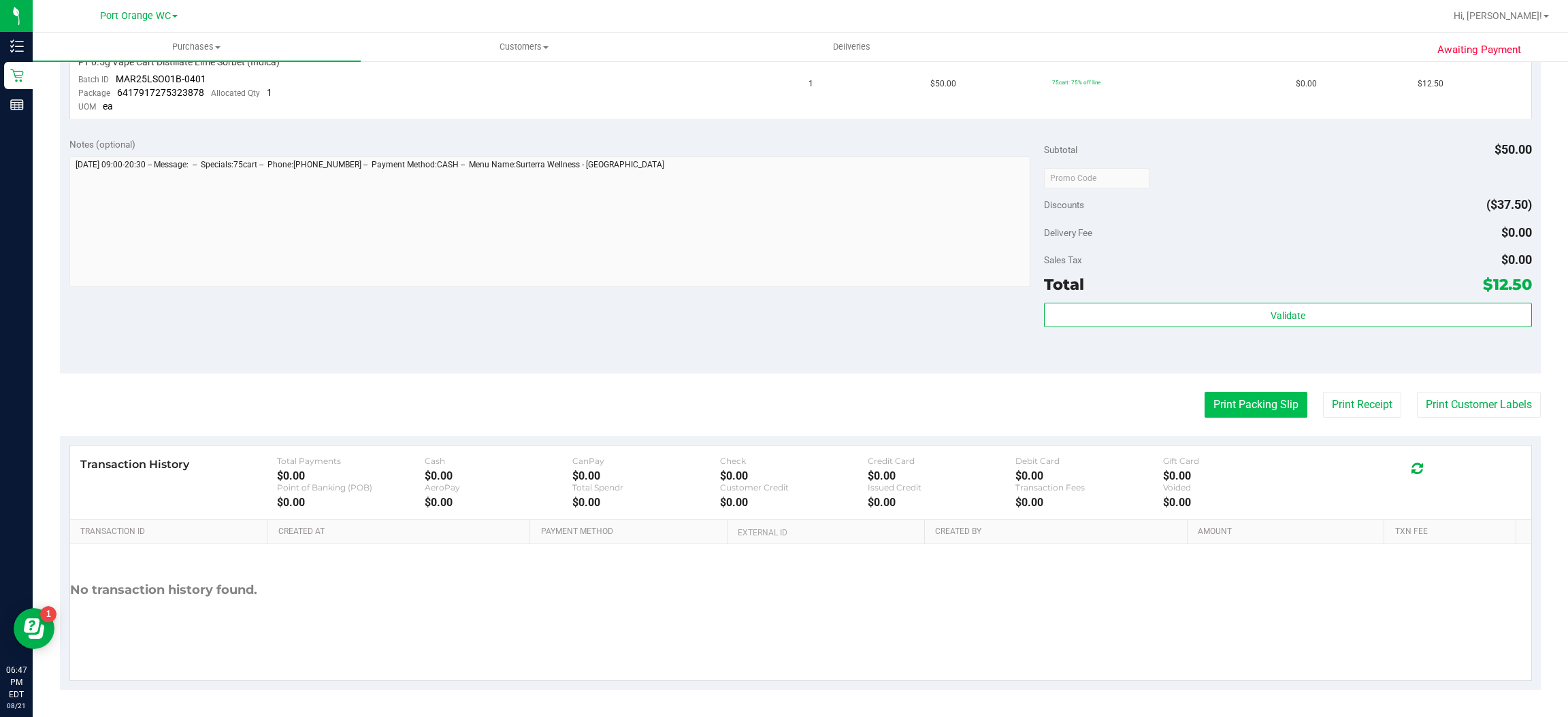
click at [1272, 407] on button "Print Packing Slip" at bounding box center [1256, 405] width 103 height 26
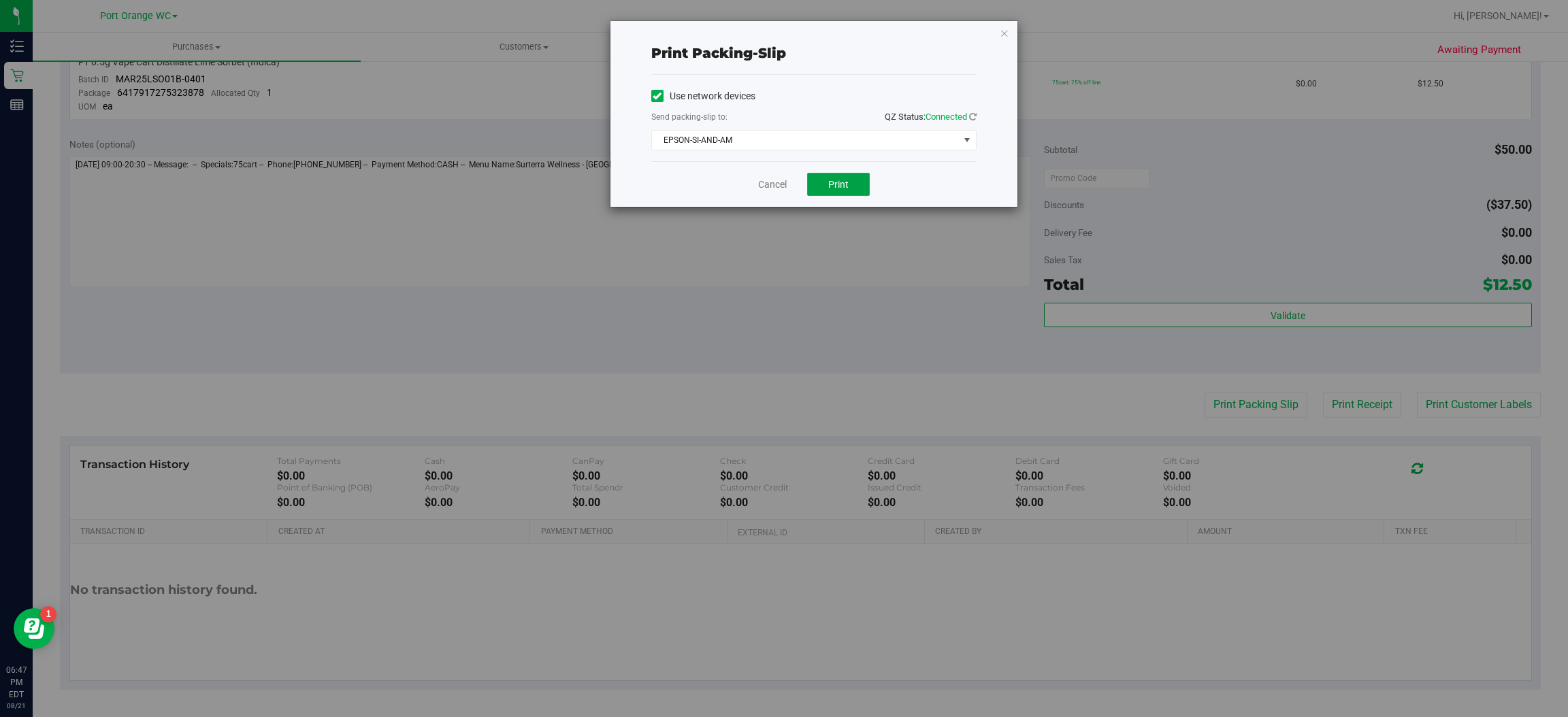
click at [855, 179] on button "Print" at bounding box center [839, 184] width 63 height 23
click at [1003, 31] on icon "button" at bounding box center [1004, 32] width 9 height 16
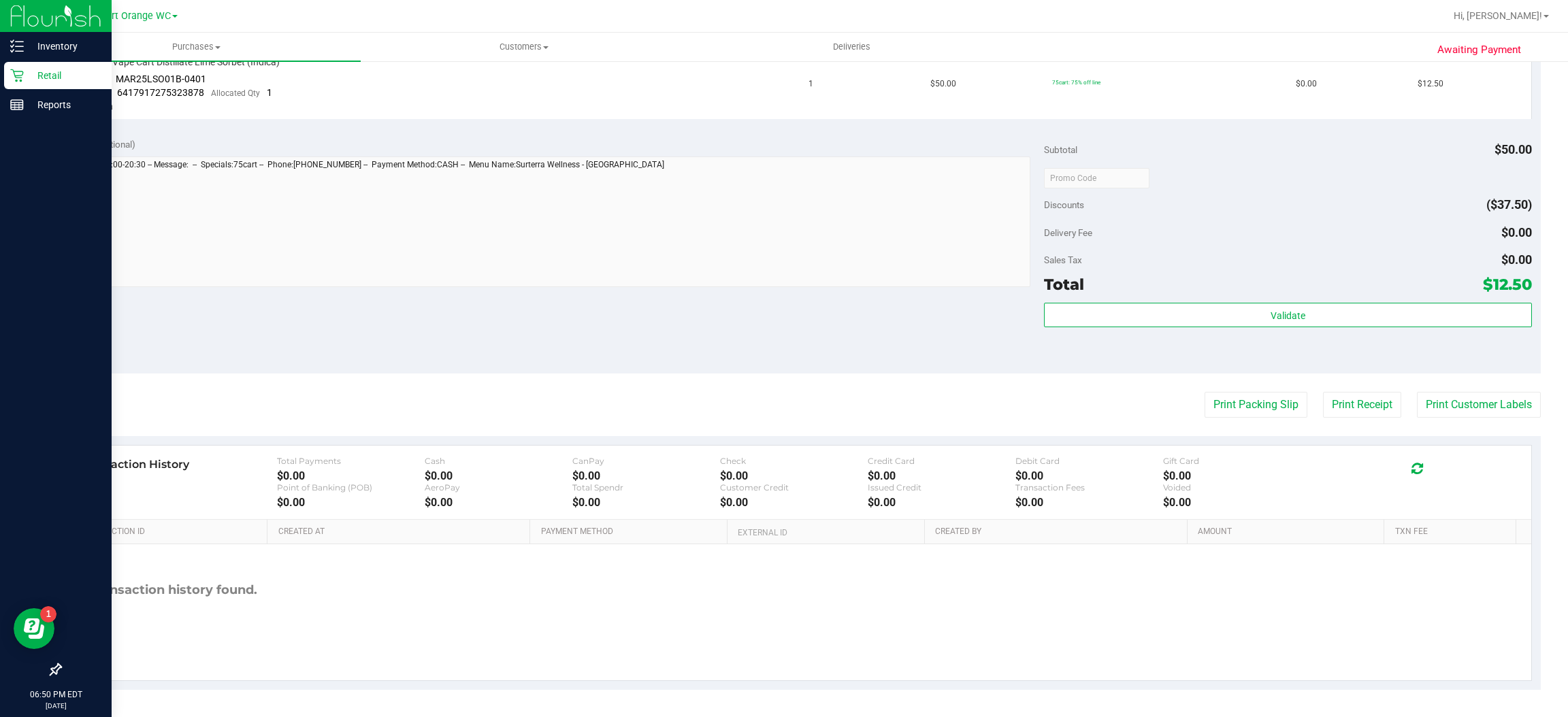
click at [17, 75] on icon at bounding box center [17, 76] width 14 height 14
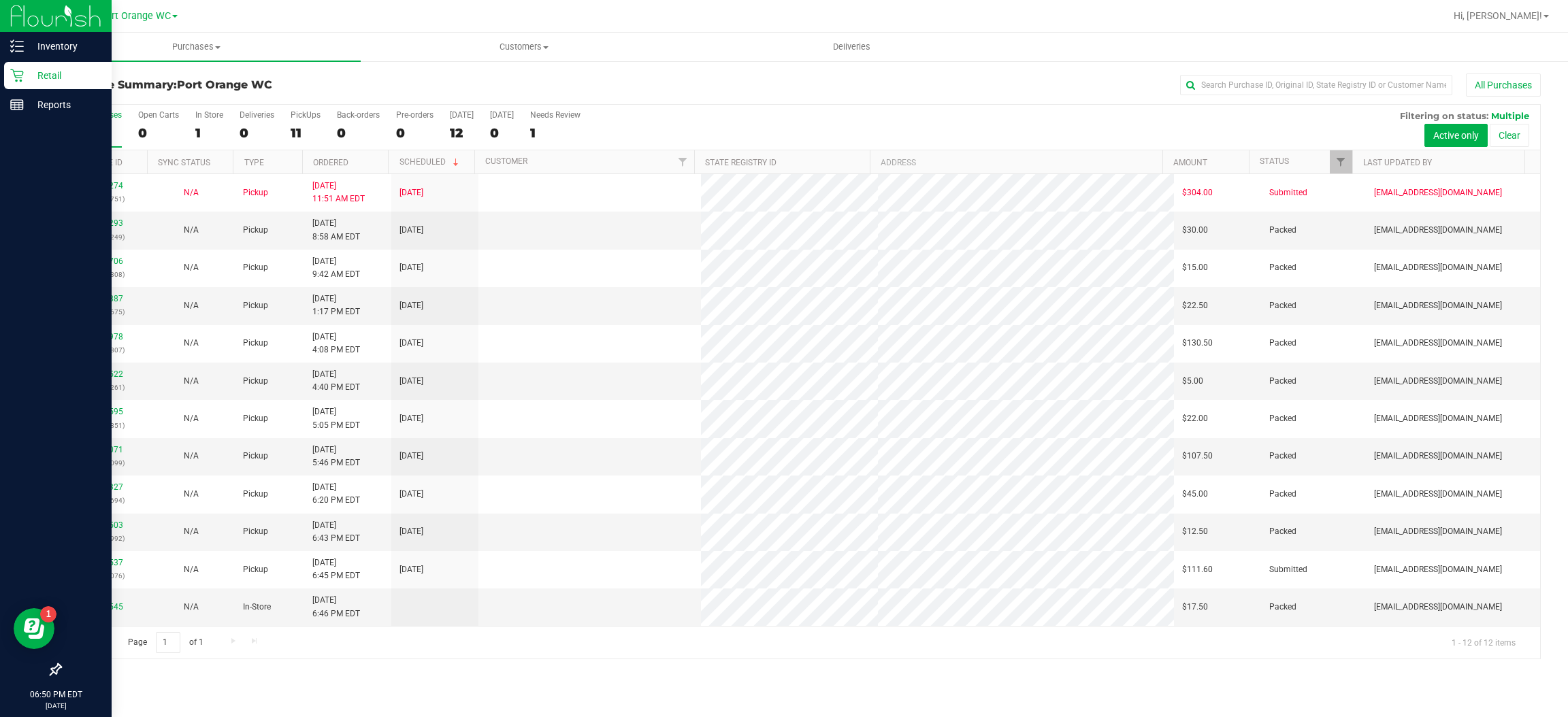
scroll to position [1, 0]
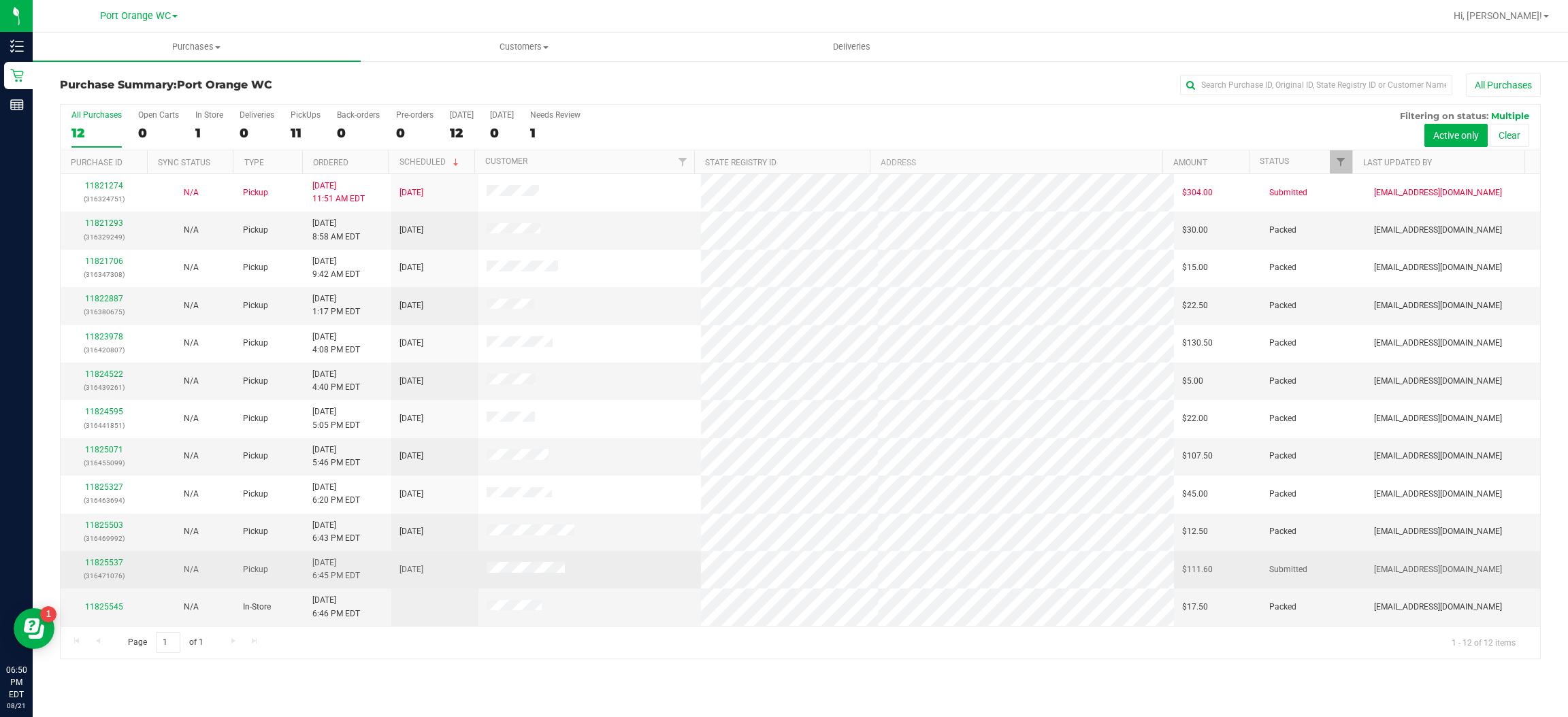
click at [161, 569] on div "N/A" at bounding box center [191, 569] width 71 height 13
click at [111, 566] on link "11825537" at bounding box center [104, 562] width 38 height 9
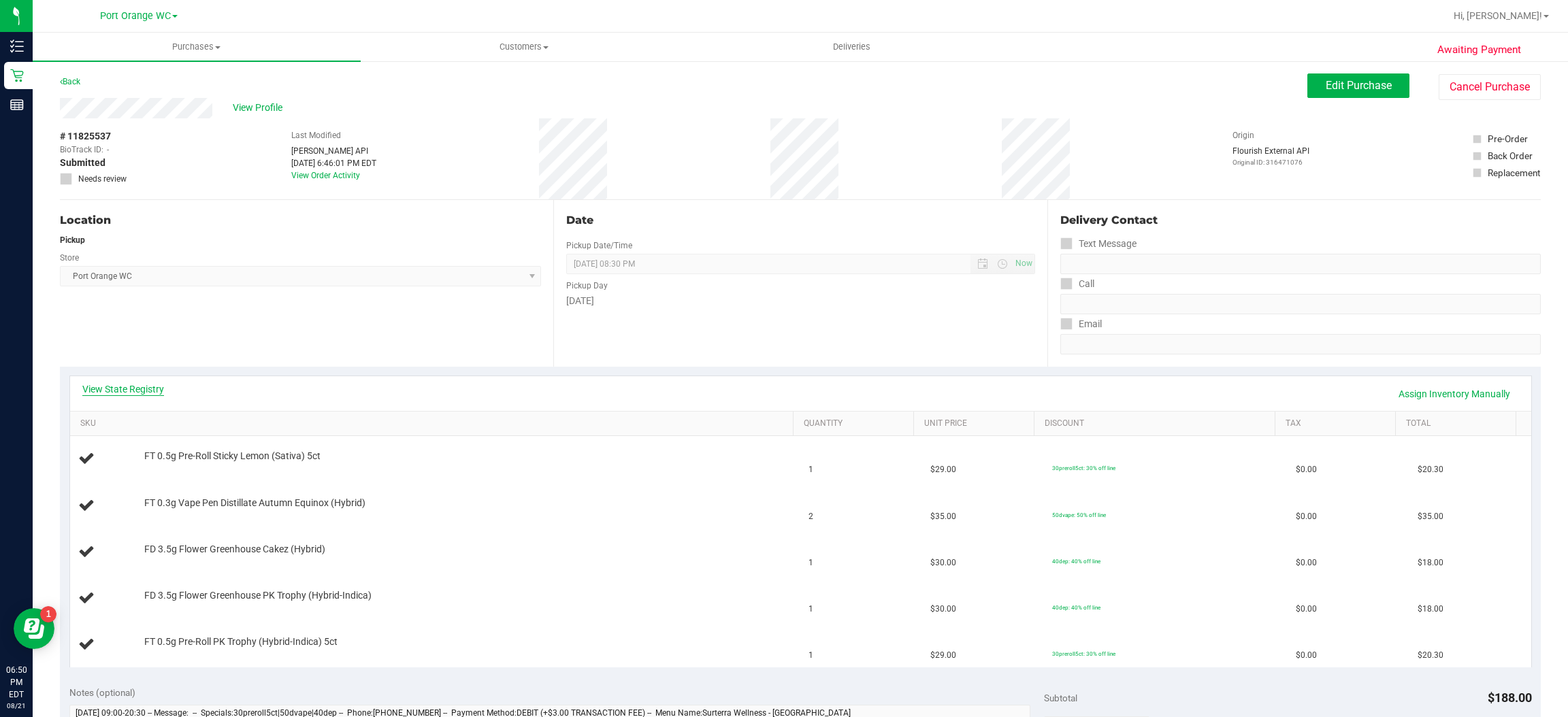
click at [146, 391] on link "View State Registry" at bounding box center [123, 390] width 82 height 14
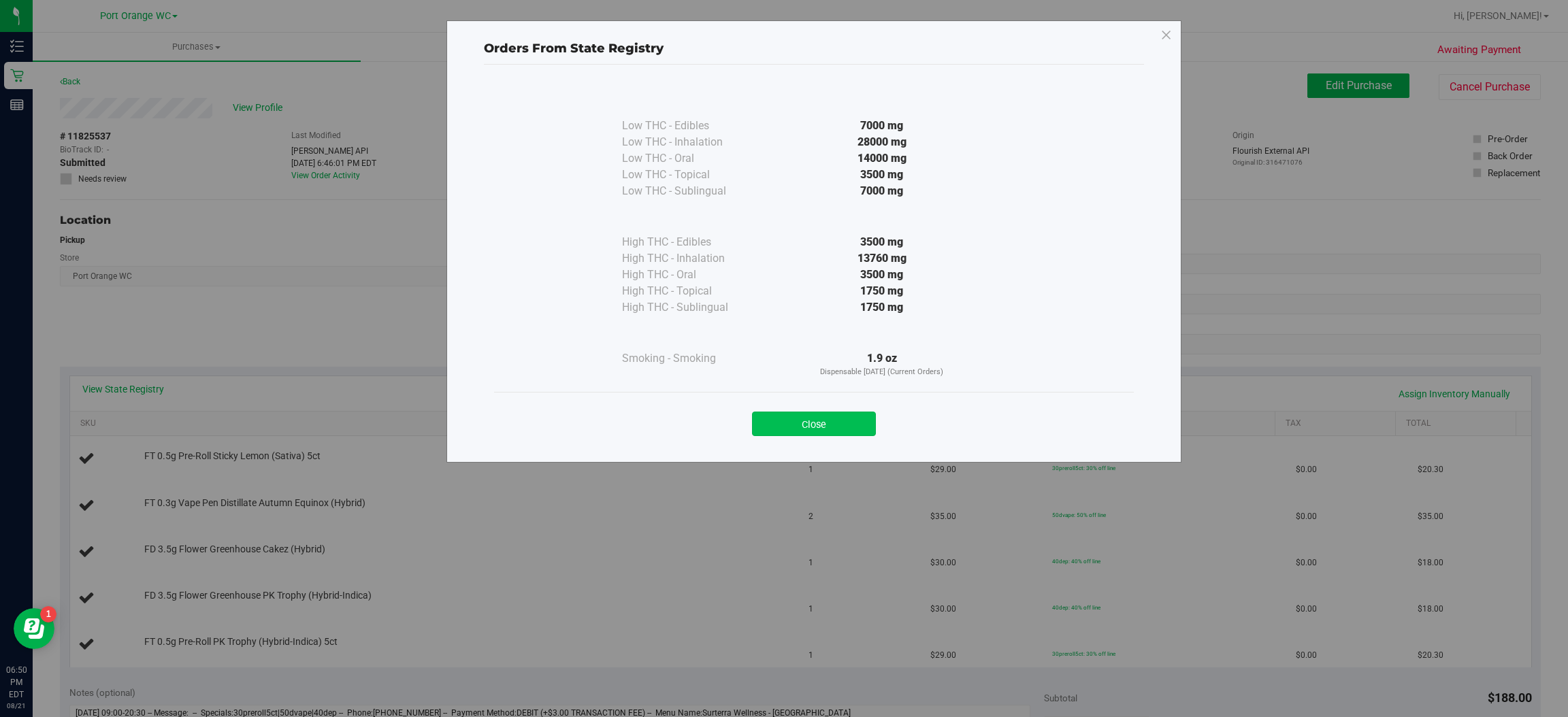
click at [828, 416] on button "Close" at bounding box center [814, 424] width 124 height 25
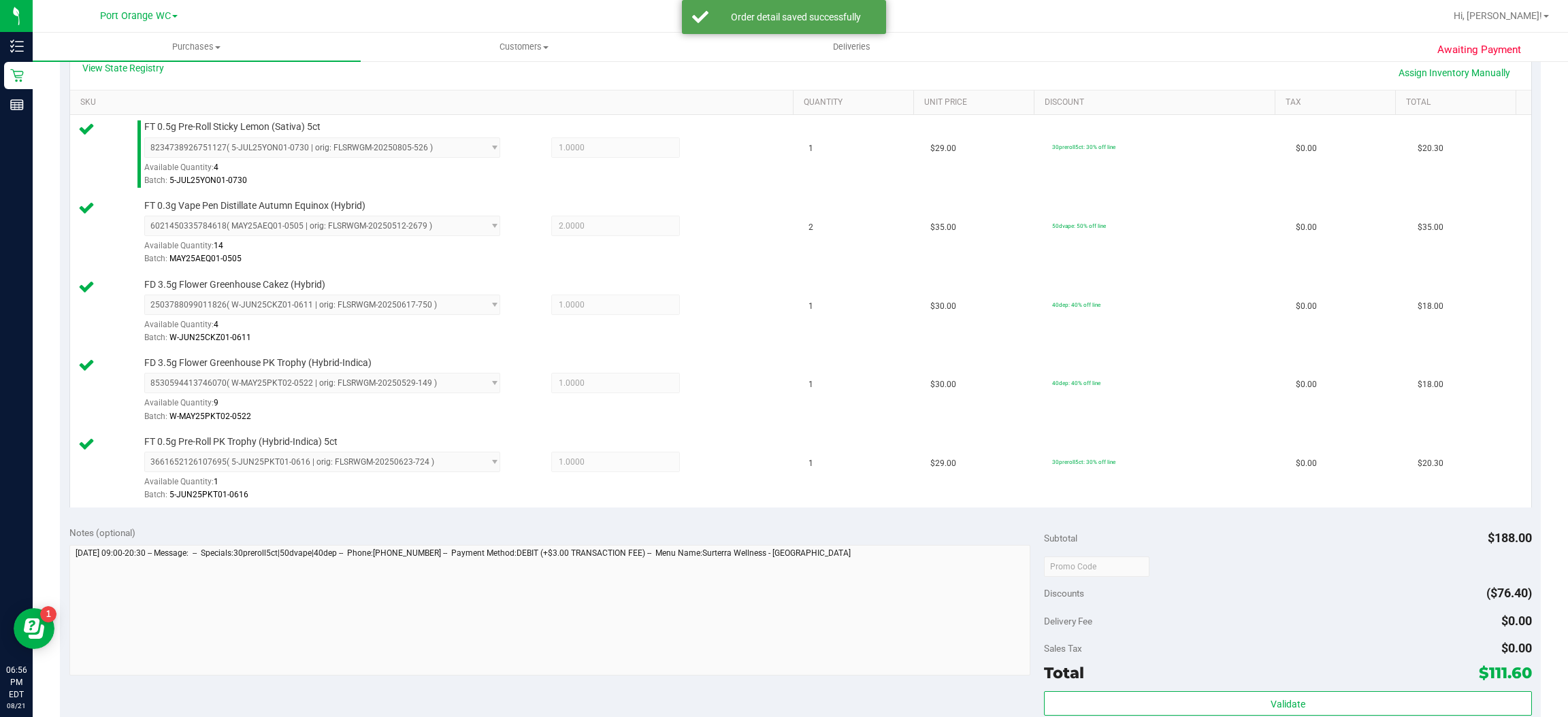
scroll to position [346, 0]
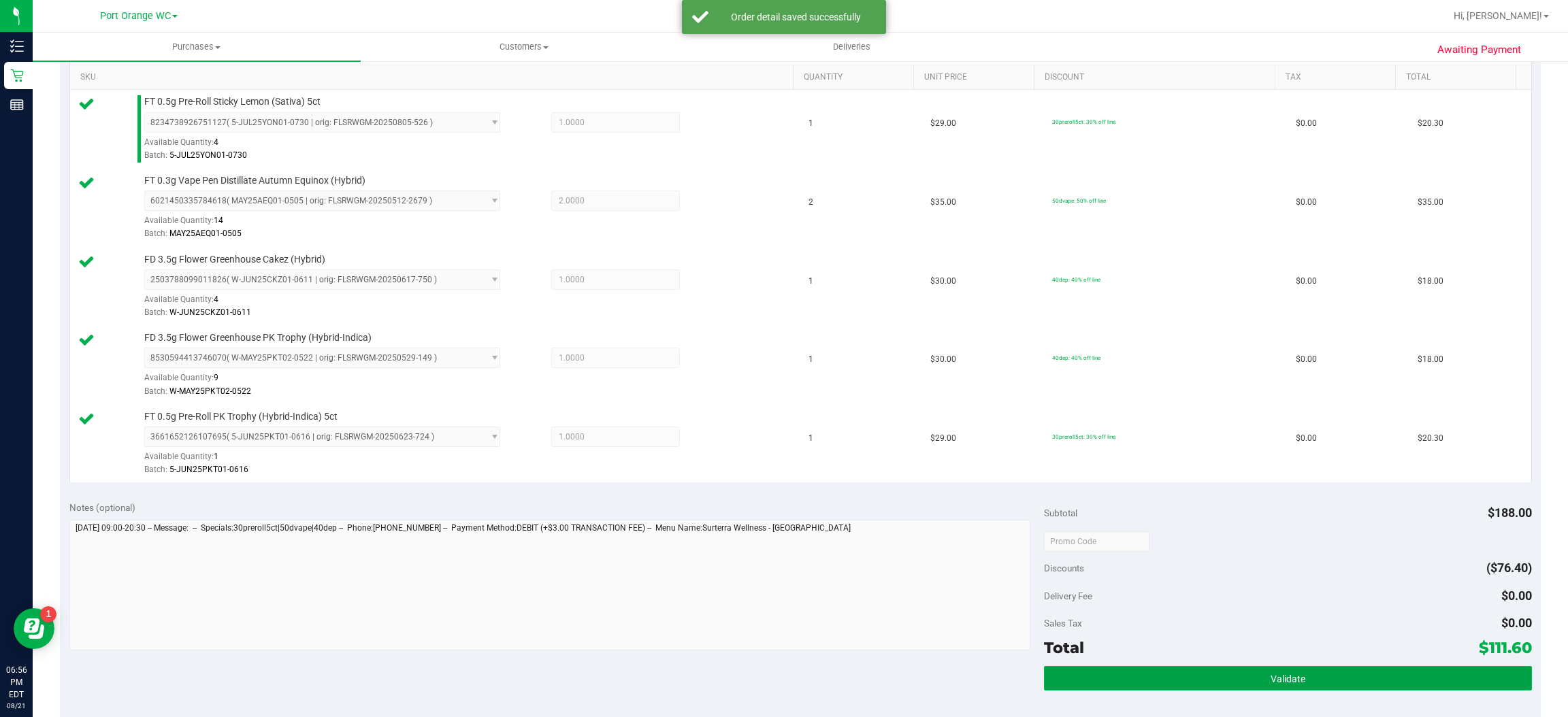
click at [1291, 691] on button "Validate" at bounding box center [1287, 678] width 488 height 25
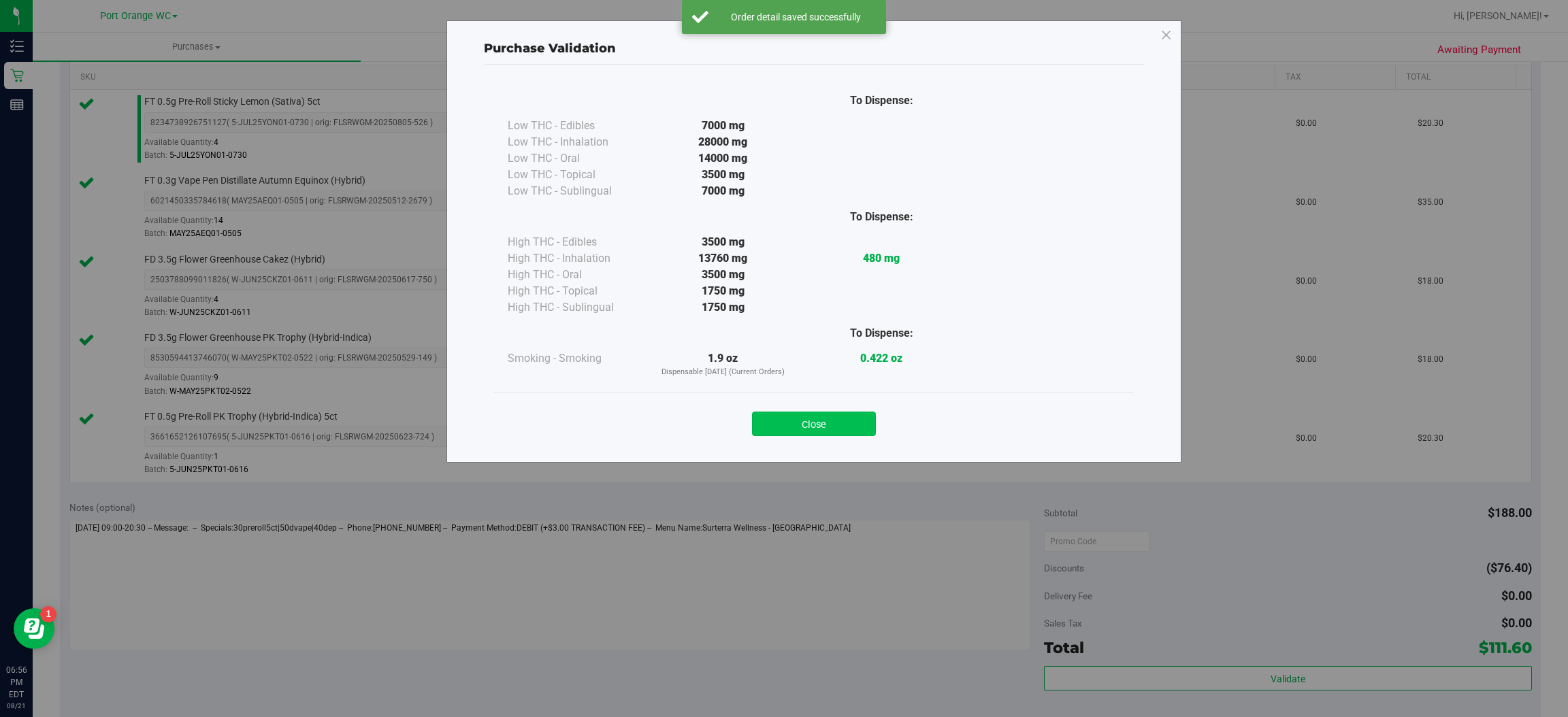
click at [847, 418] on button "Close" at bounding box center [814, 424] width 124 height 25
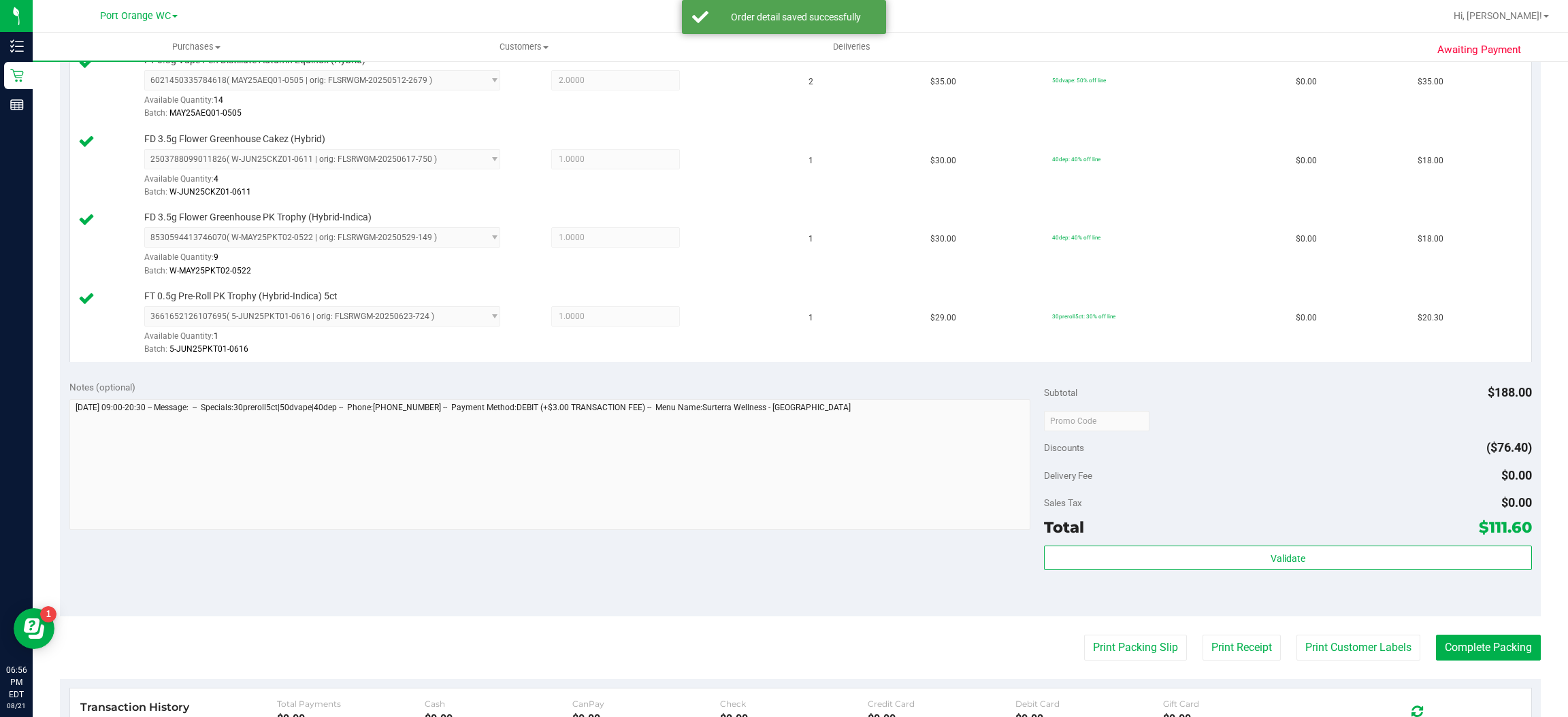
scroll to position [471, 0]
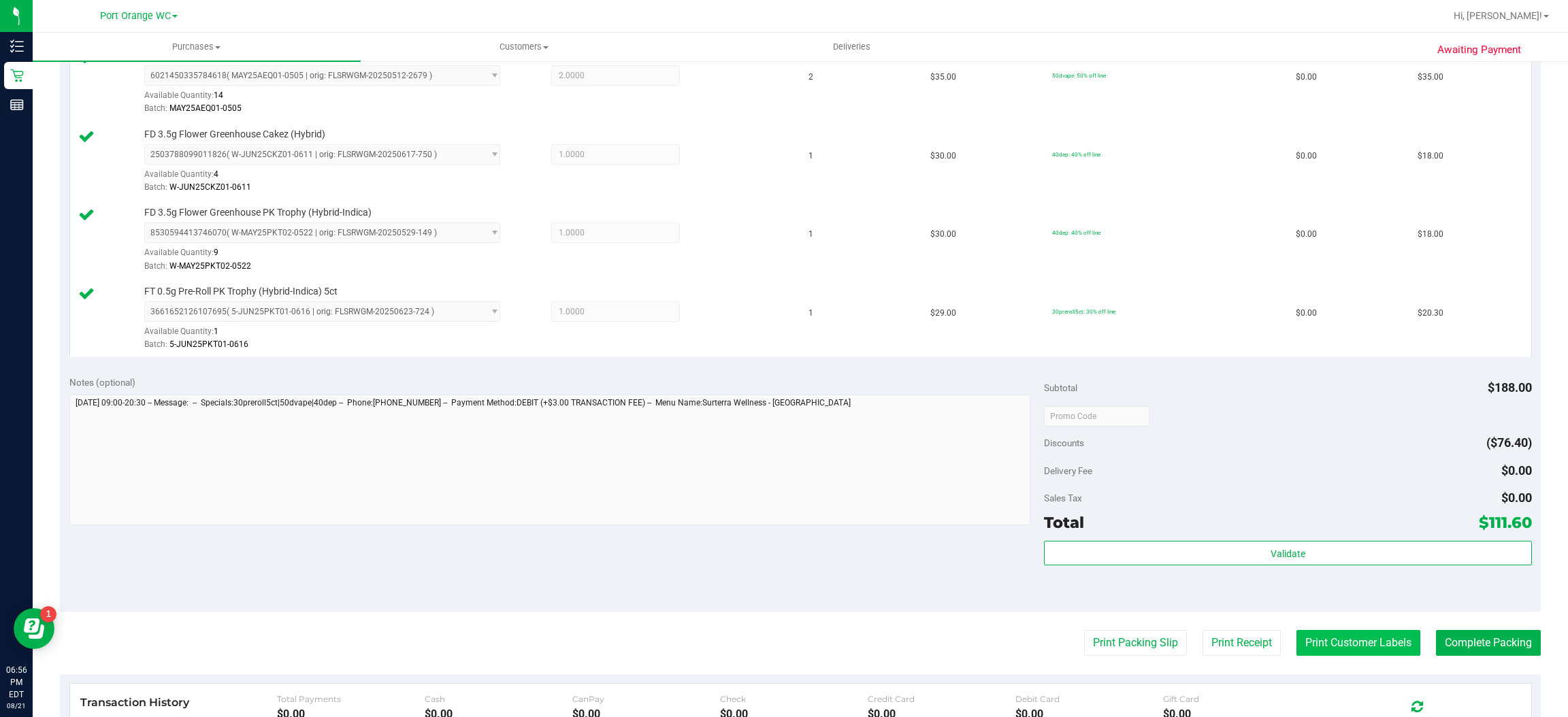
click at [1359, 644] on button "Print Customer Labels" at bounding box center [1359, 643] width 124 height 26
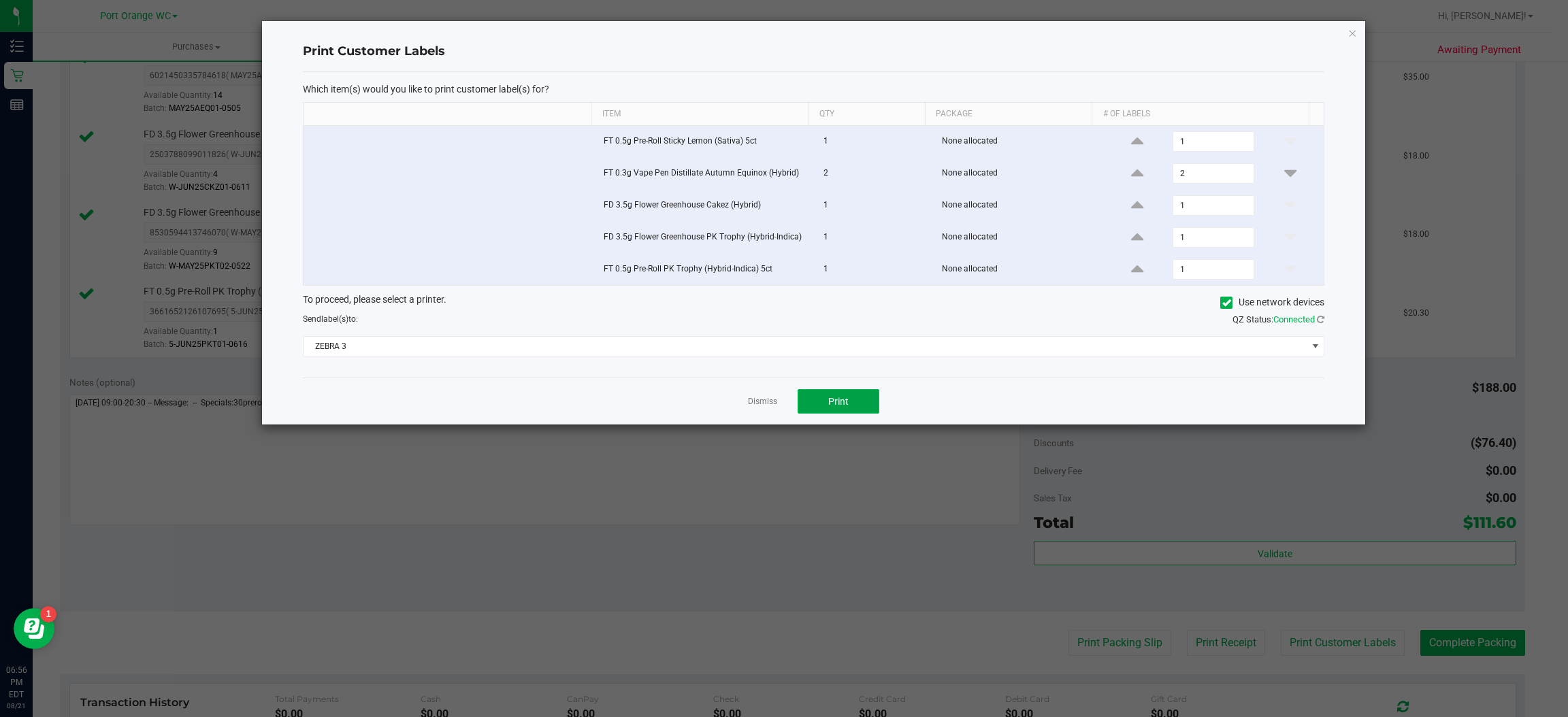
click at [863, 409] on button "Print" at bounding box center [838, 401] width 82 height 25
click at [1355, 28] on icon "button" at bounding box center [1353, 32] width 9 height 16
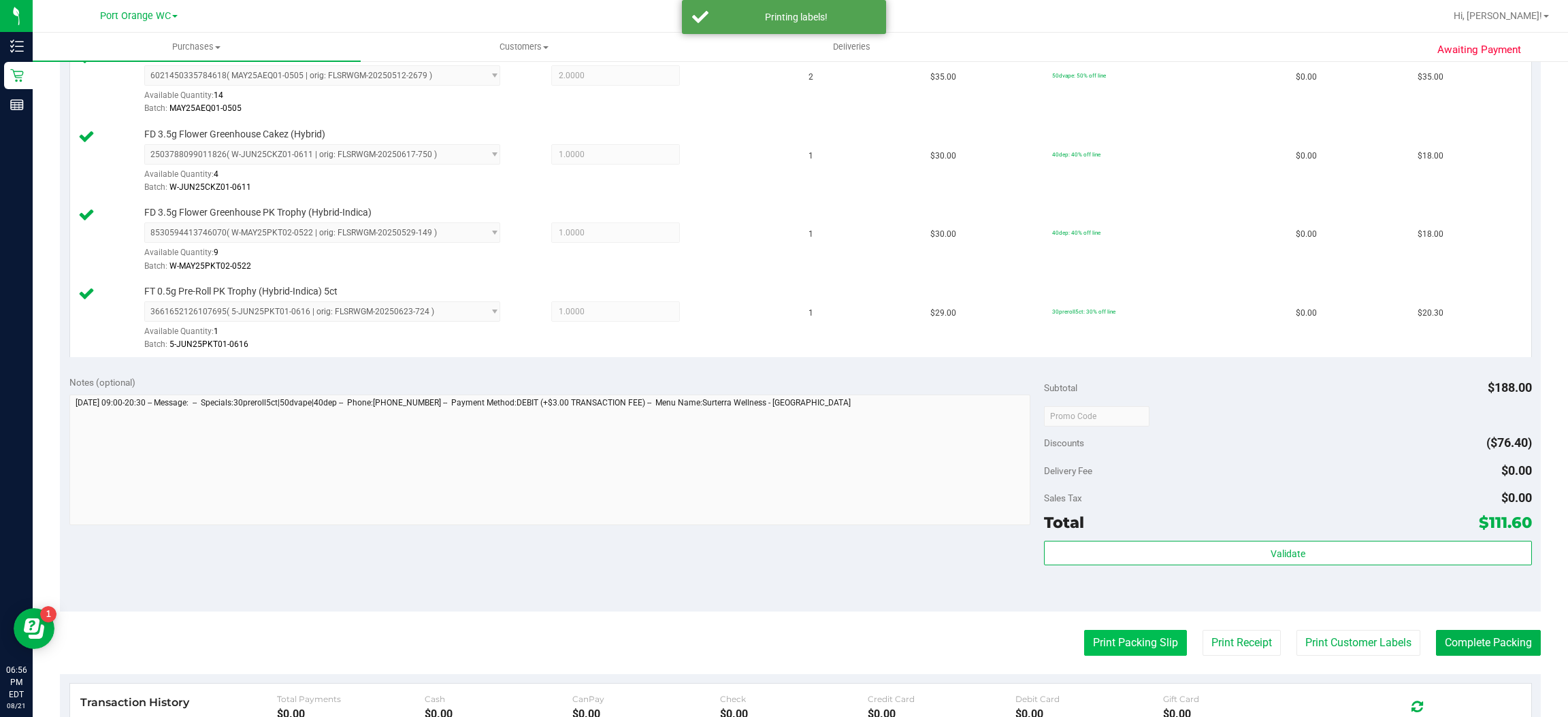
click at [1124, 646] on button "Print Packing Slip" at bounding box center [1135, 643] width 103 height 26
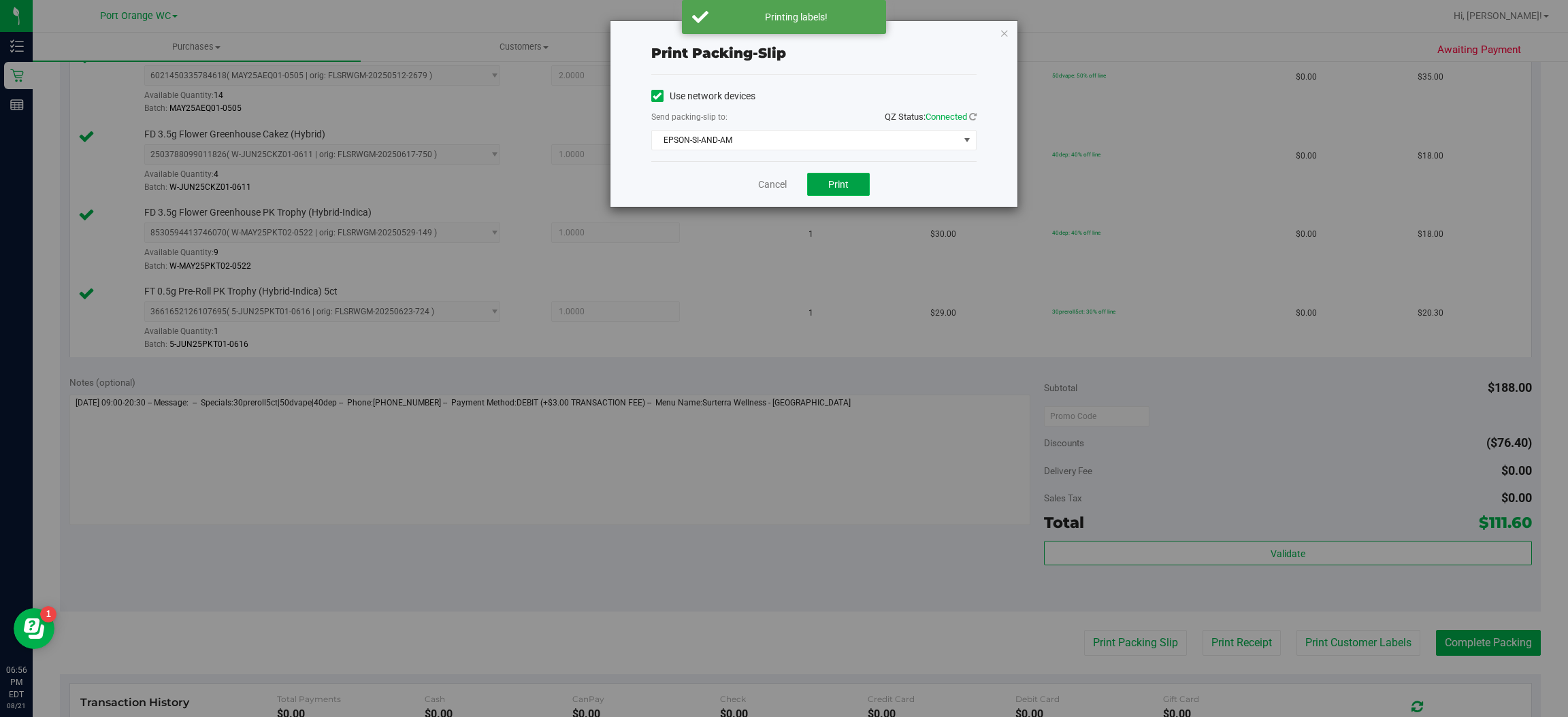
click at [851, 177] on button "Print" at bounding box center [839, 184] width 63 height 23
click at [1004, 31] on icon "button" at bounding box center [1004, 32] width 9 height 16
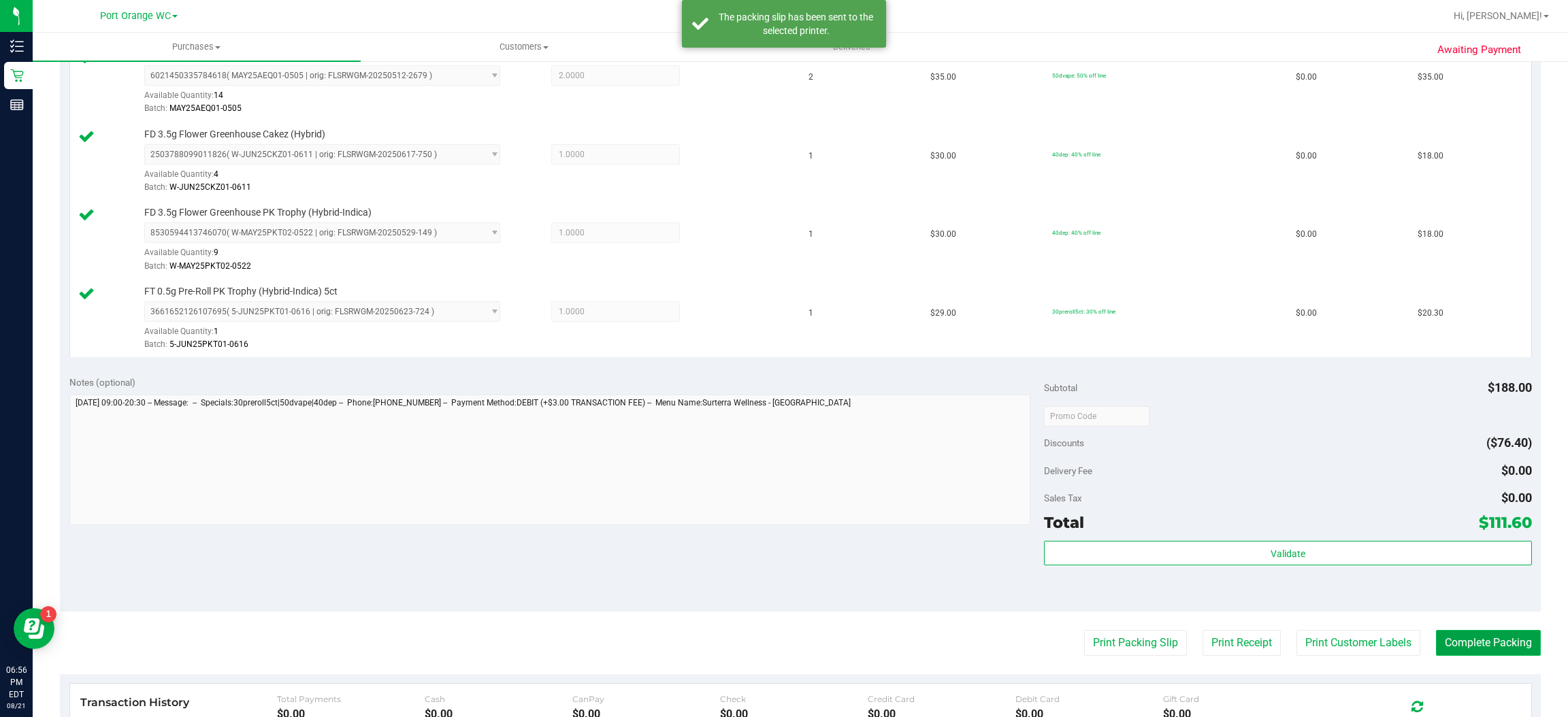
click at [1508, 652] on button "Complete Packing" at bounding box center [1488, 643] width 105 height 26
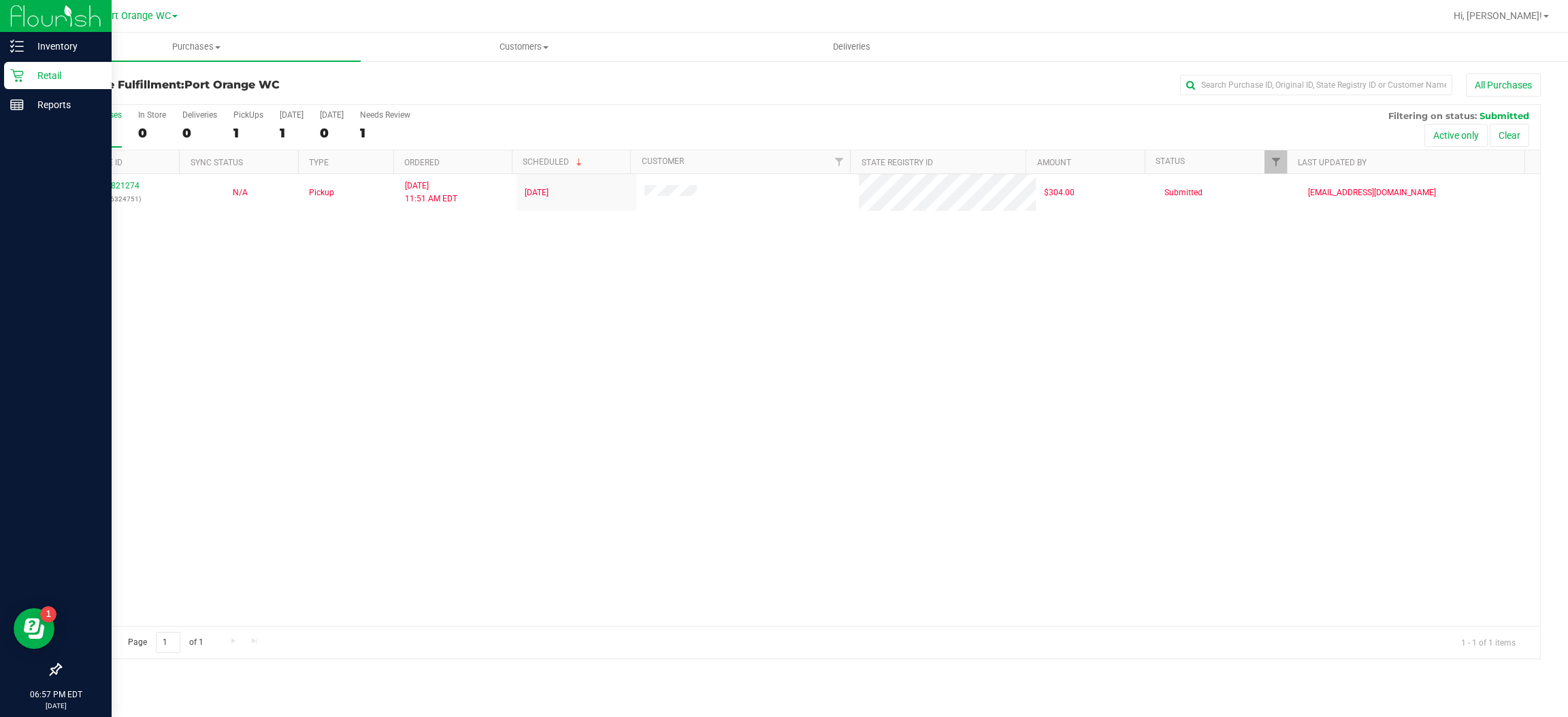
click at [31, 77] on p "Retail" at bounding box center [65, 75] width 82 height 16
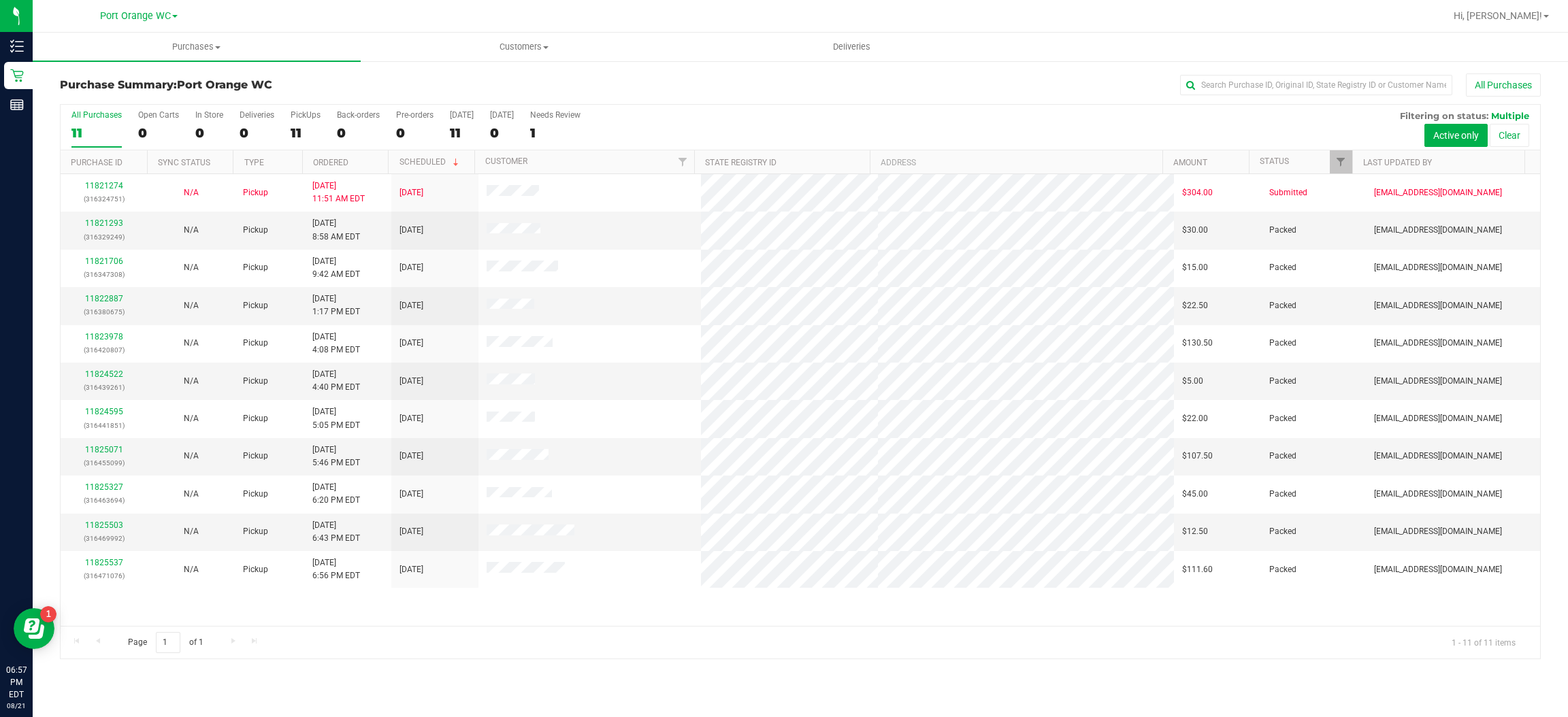
click at [628, 629] on div "Page 1 of 1 1 - 11 of 11 items" at bounding box center [800, 642] width 1480 height 32
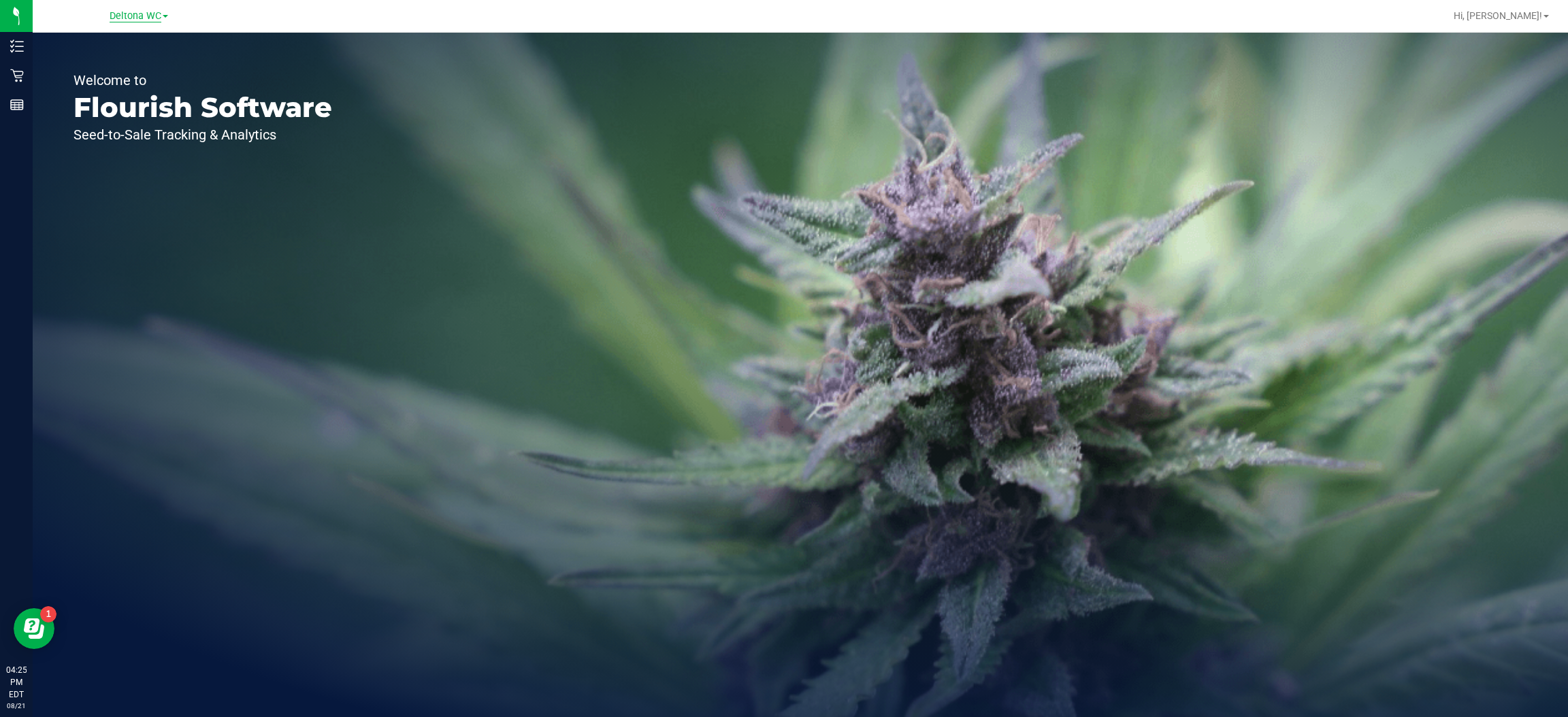
click at [157, 20] on span "Deltona WC" at bounding box center [135, 16] width 52 height 12
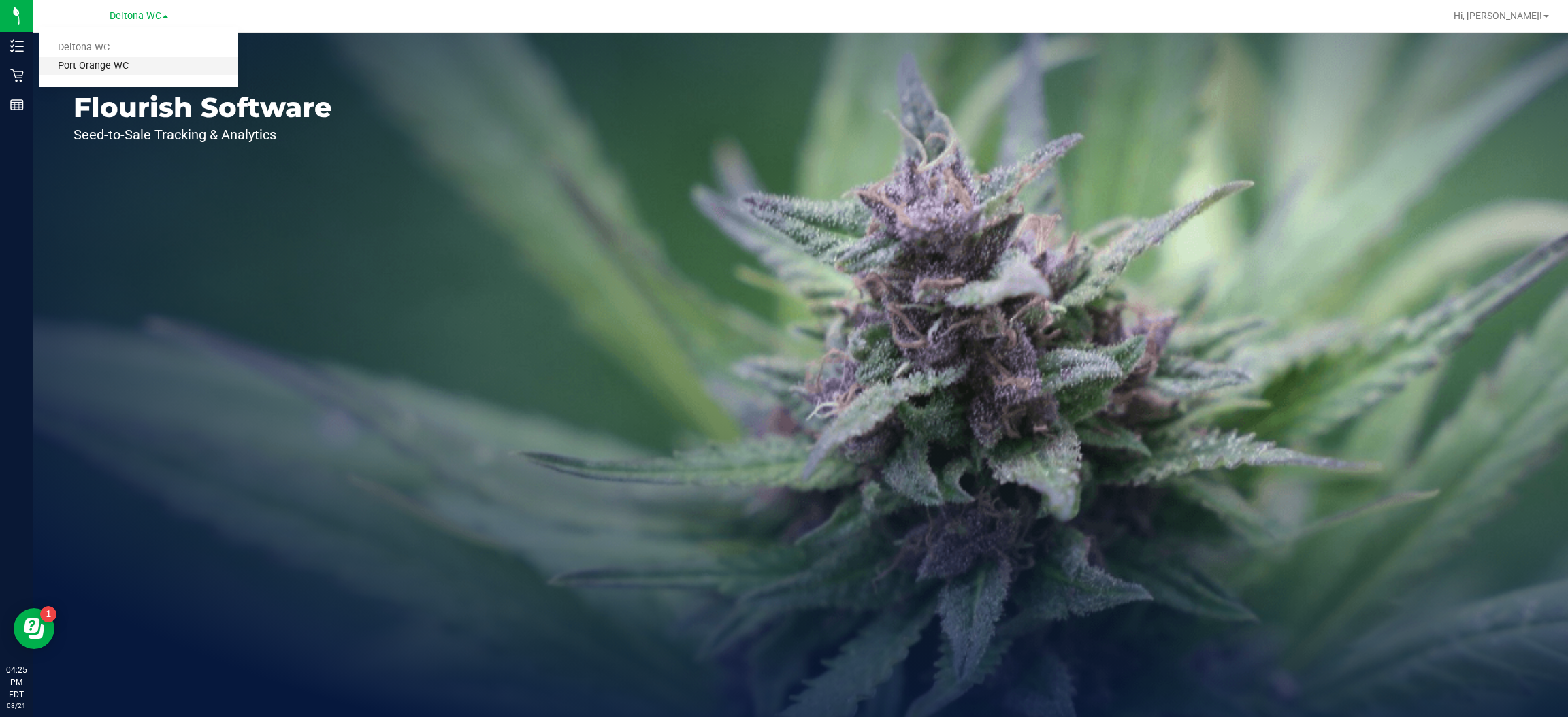
click at [134, 72] on link "Port Orange WC" at bounding box center [139, 66] width 199 height 19
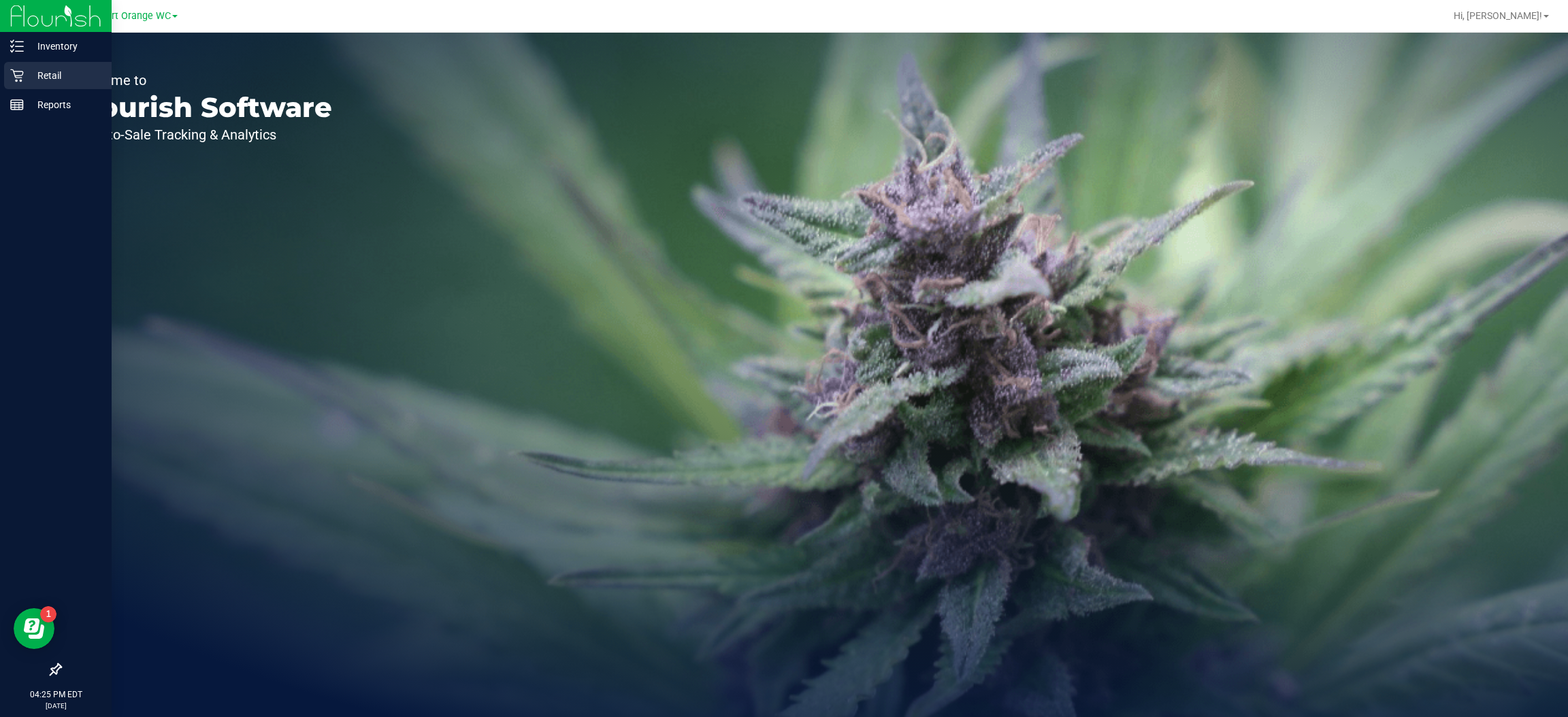
click at [17, 75] on icon at bounding box center [17, 76] width 14 height 14
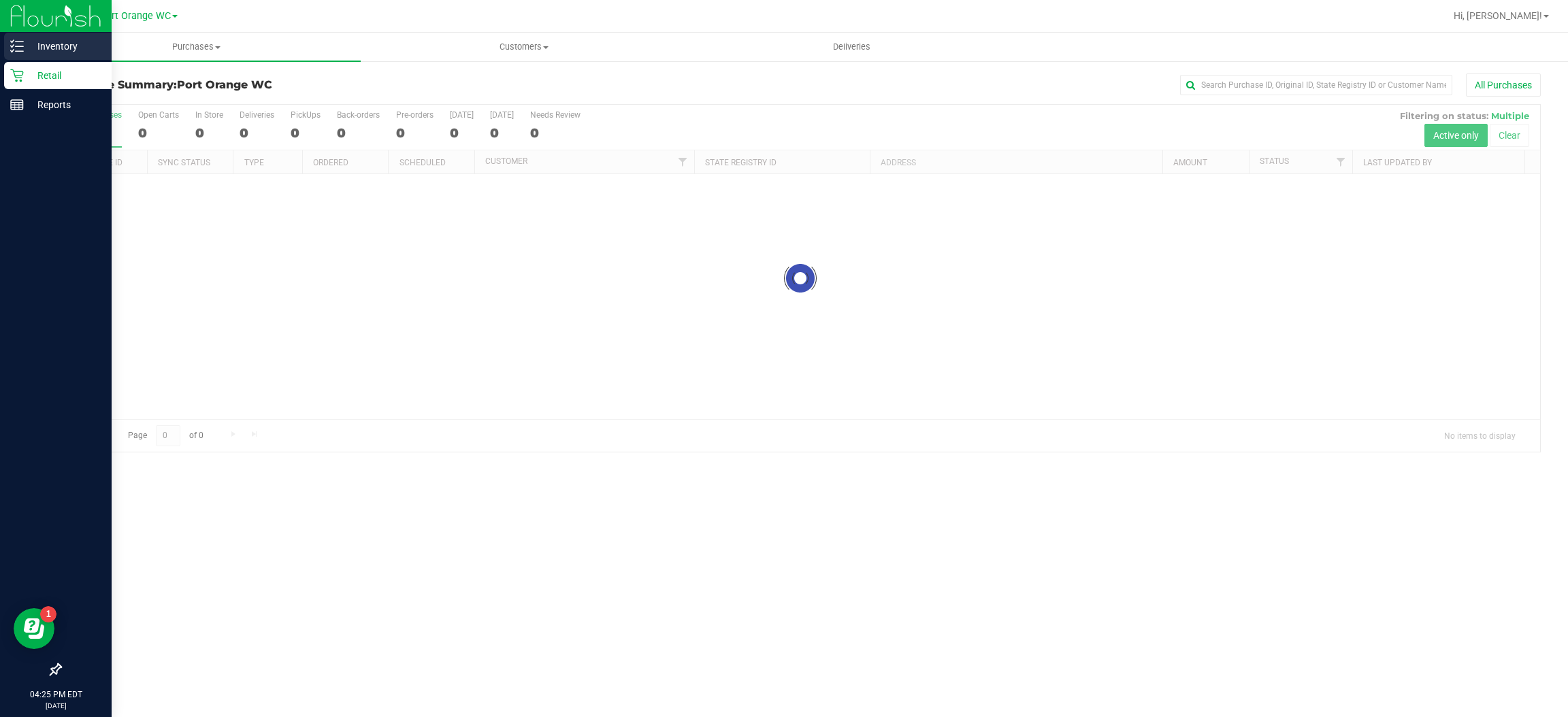
click at [67, 43] on p "Inventory" at bounding box center [65, 46] width 82 height 16
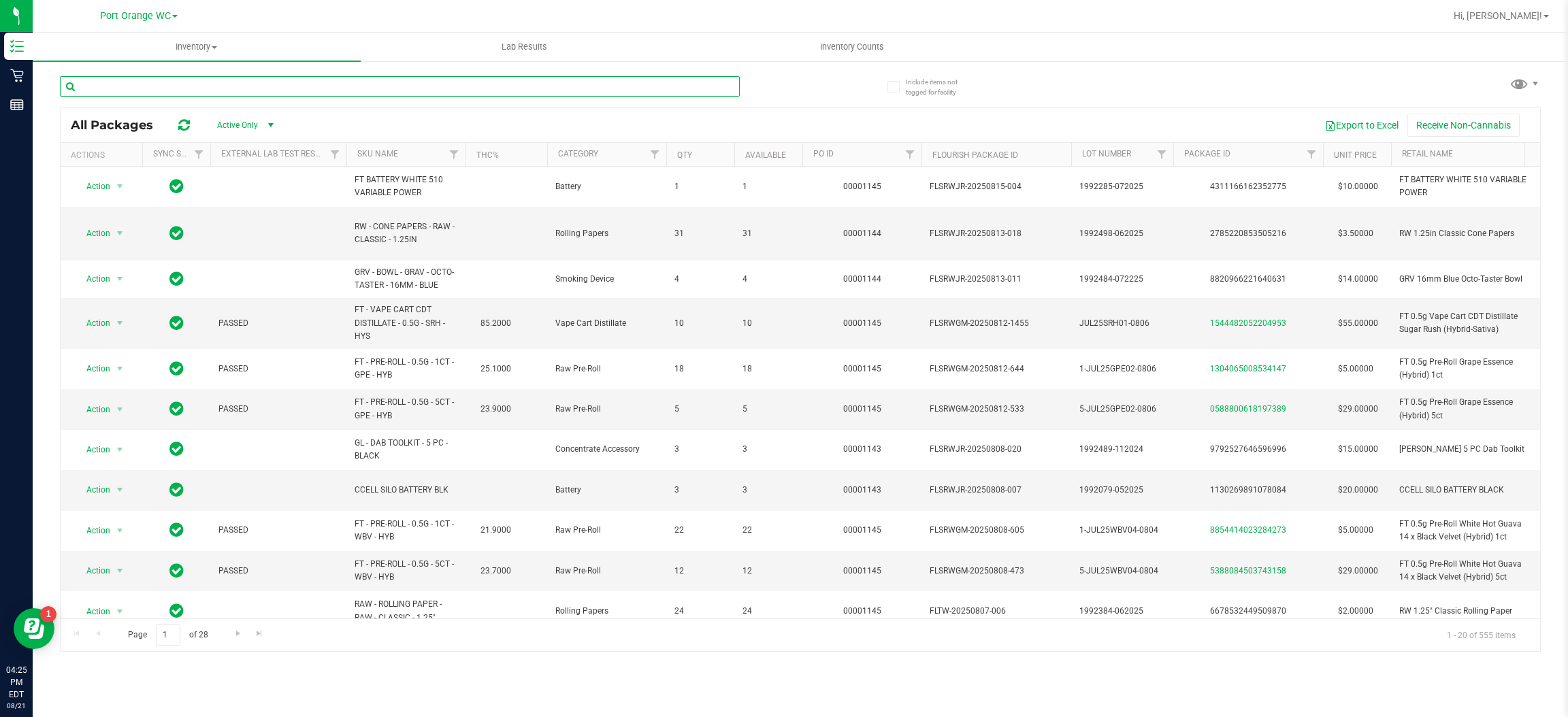
click at [243, 87] on input "text" at bounding box center [399, 87] width 680 height 20
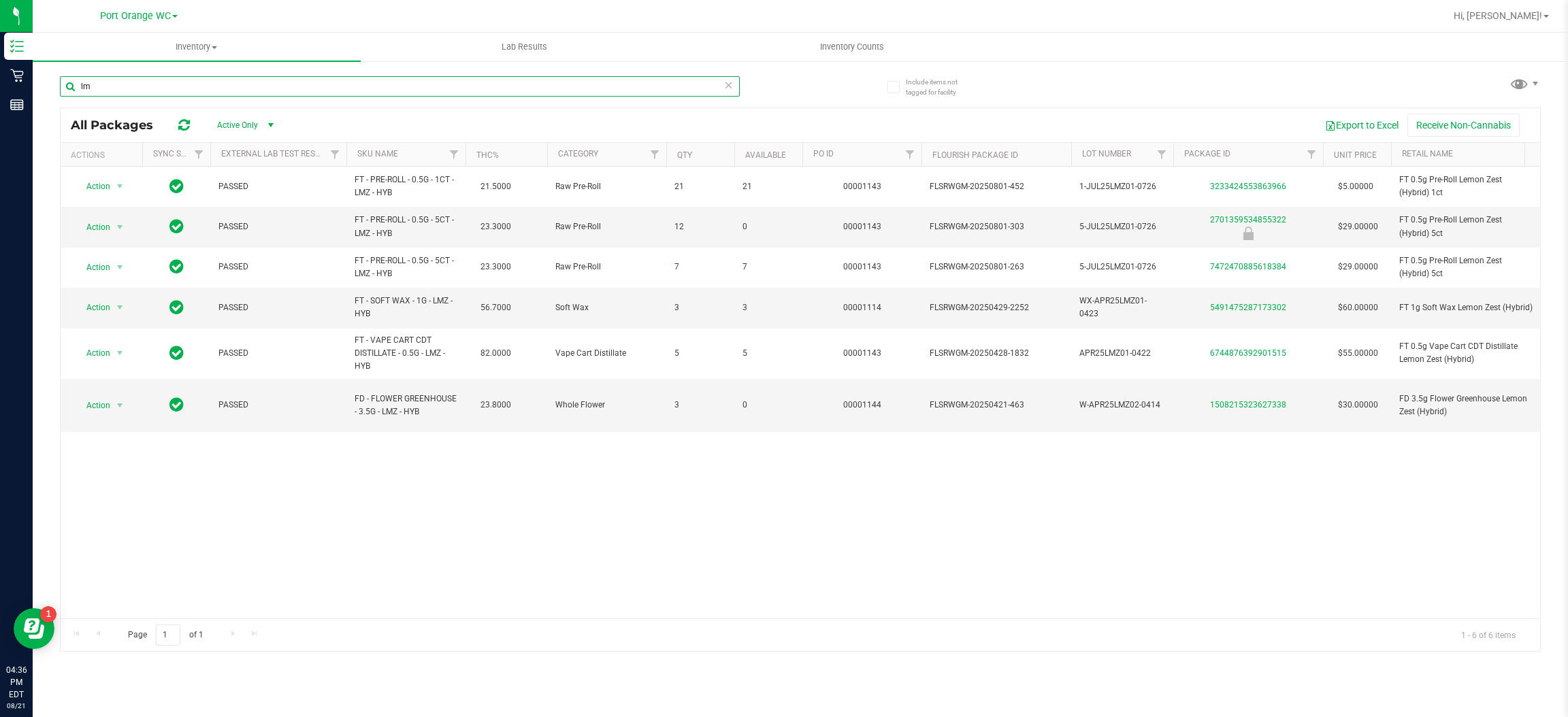
type input "l"
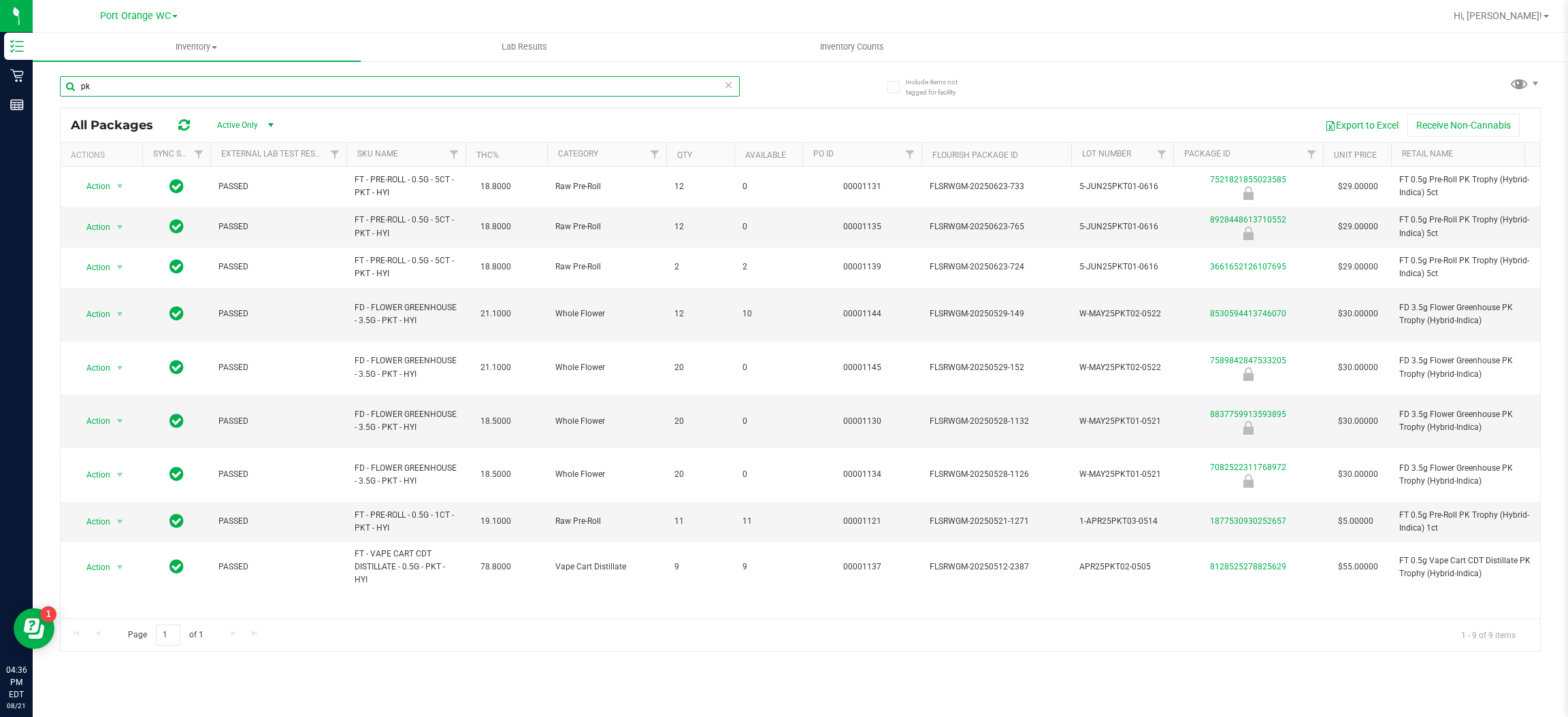
type input "p"
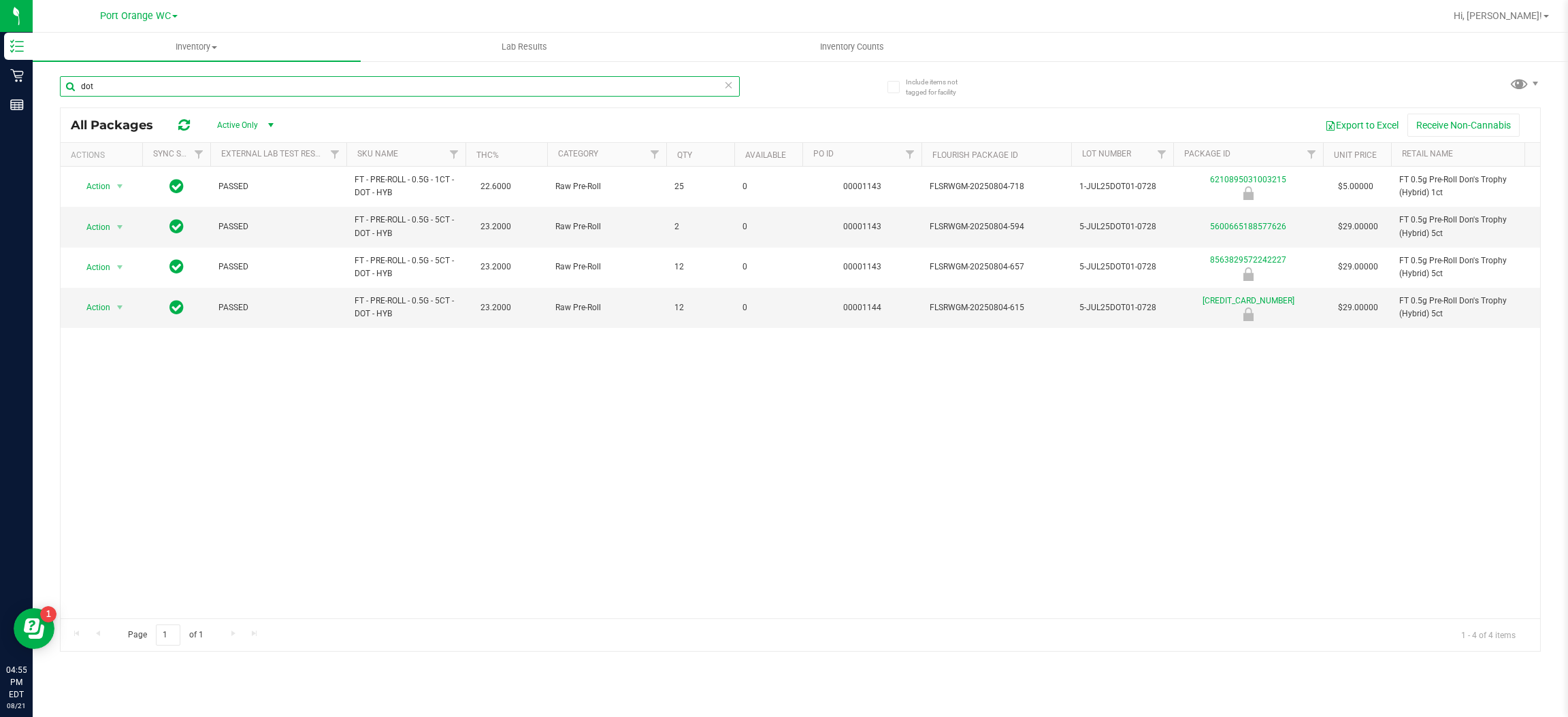
click at [244, 90] on input "dot" at bounding box center [399, 87] width 680 height 20
type input "d"
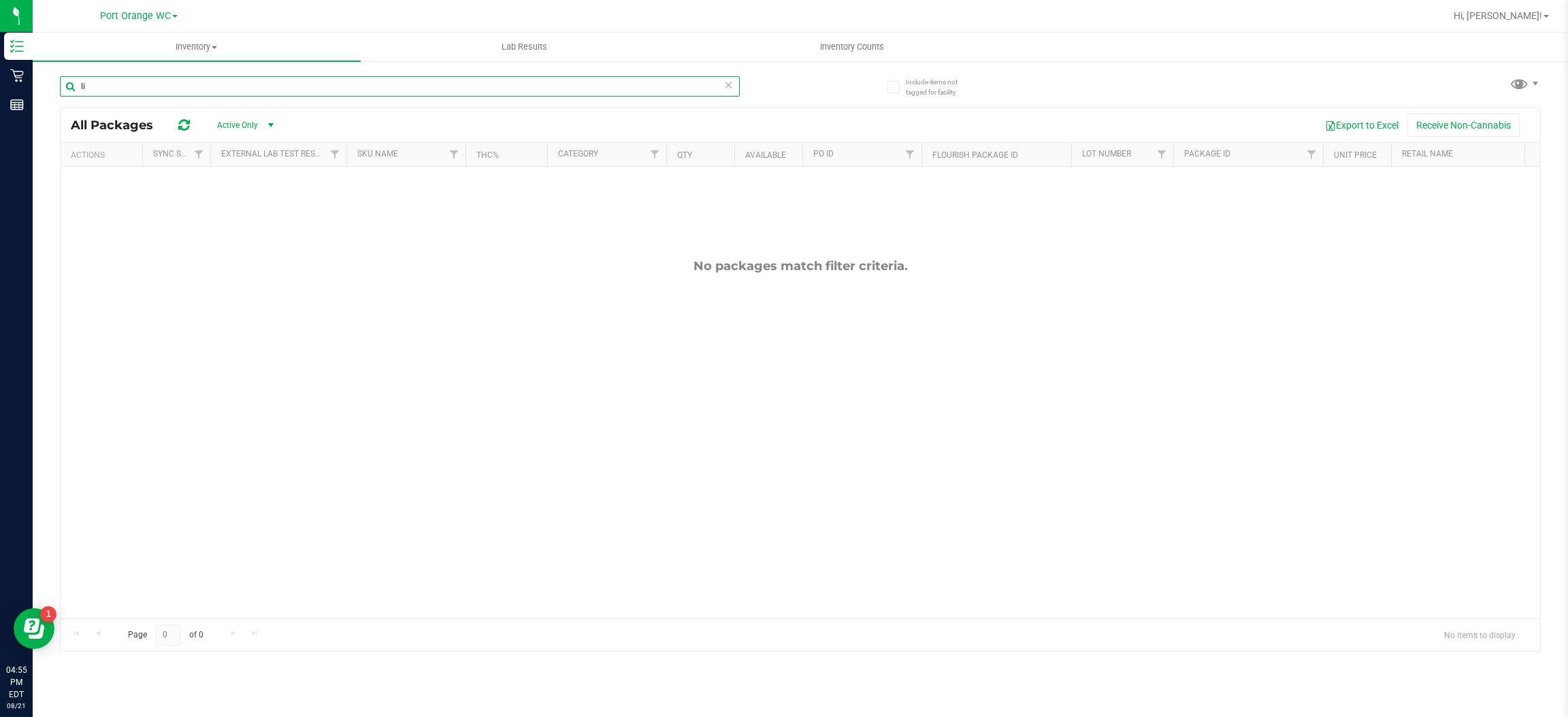
type input "l"
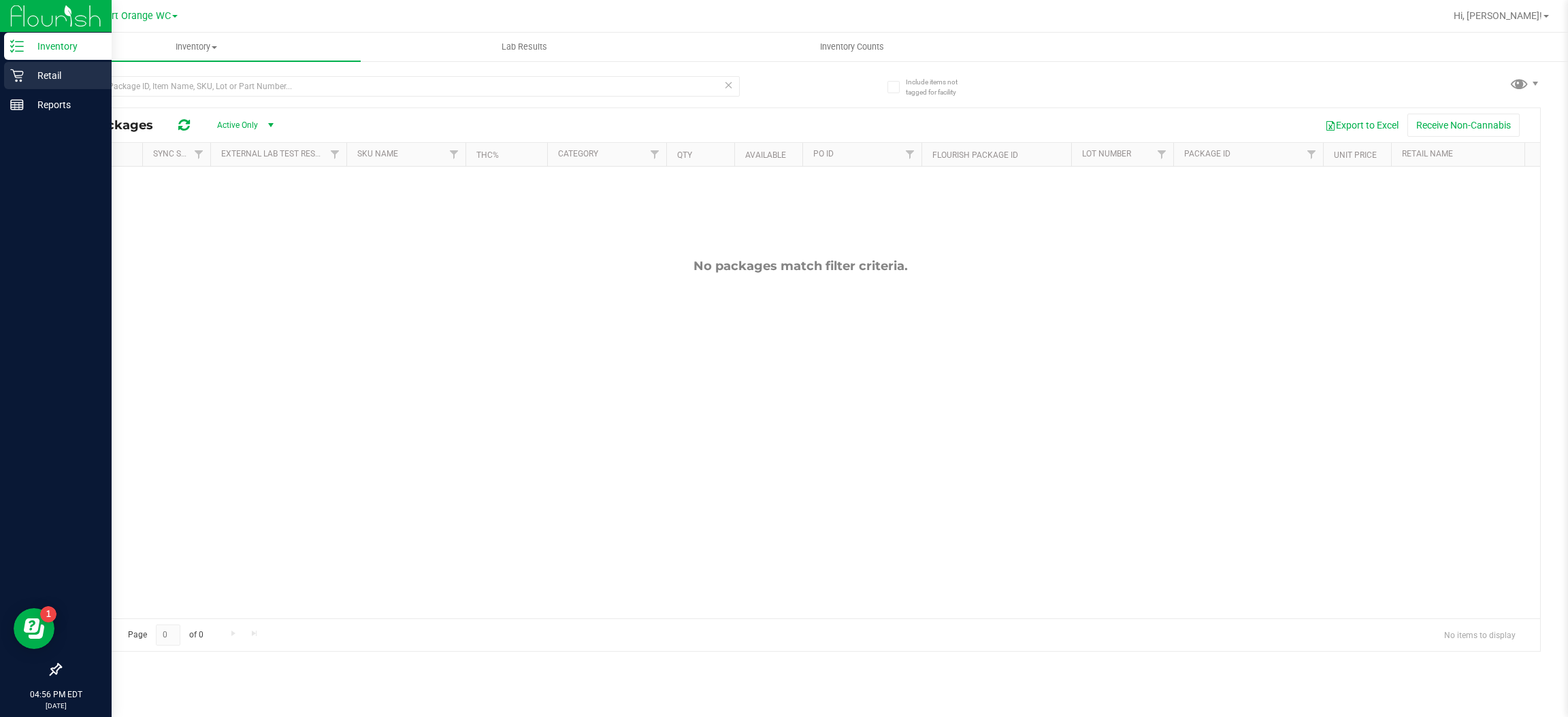
click at [14, 75] on icon at bounding box center [16, 76] width 13 height 13
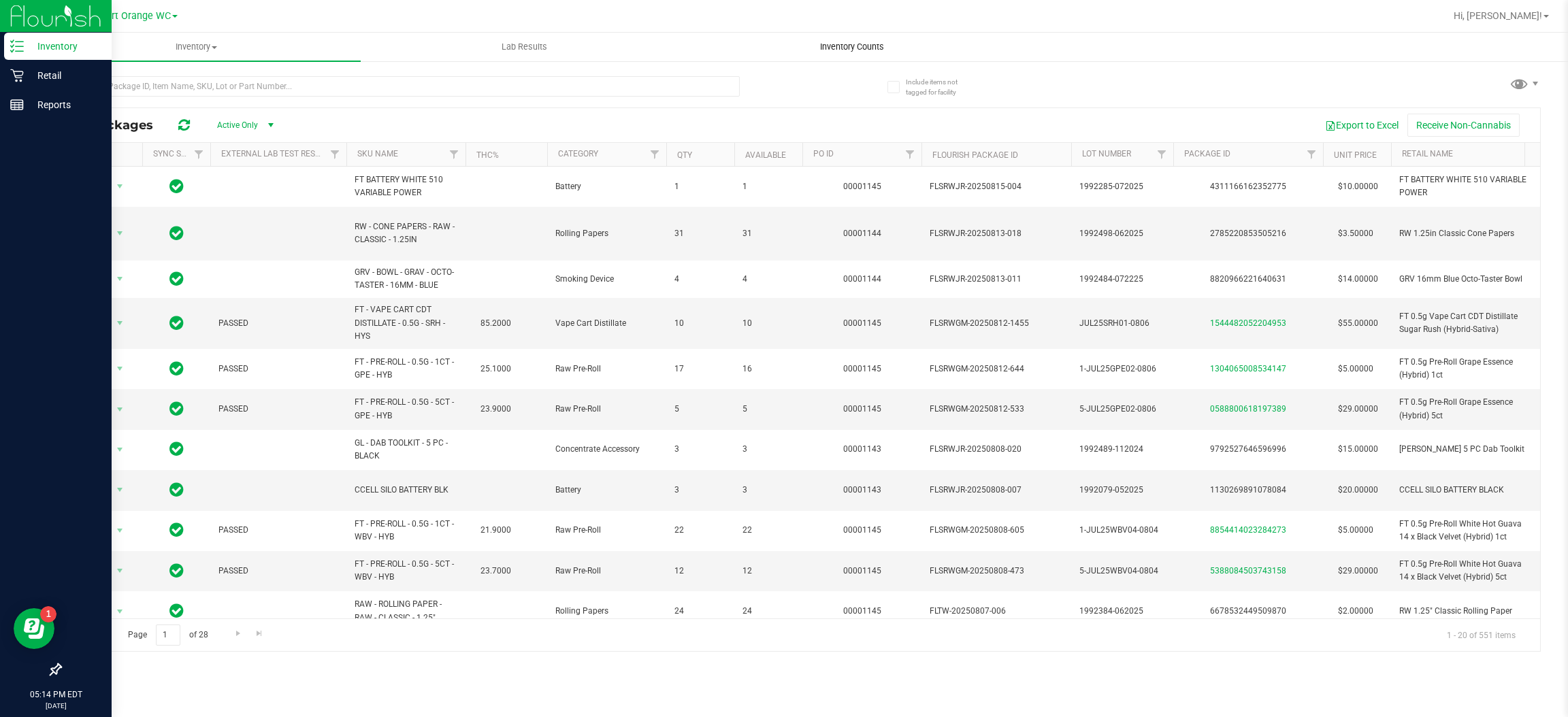
click at [872, 41] on span "Inventory Counts" at bounding box center [852, 47] width 100 height 12
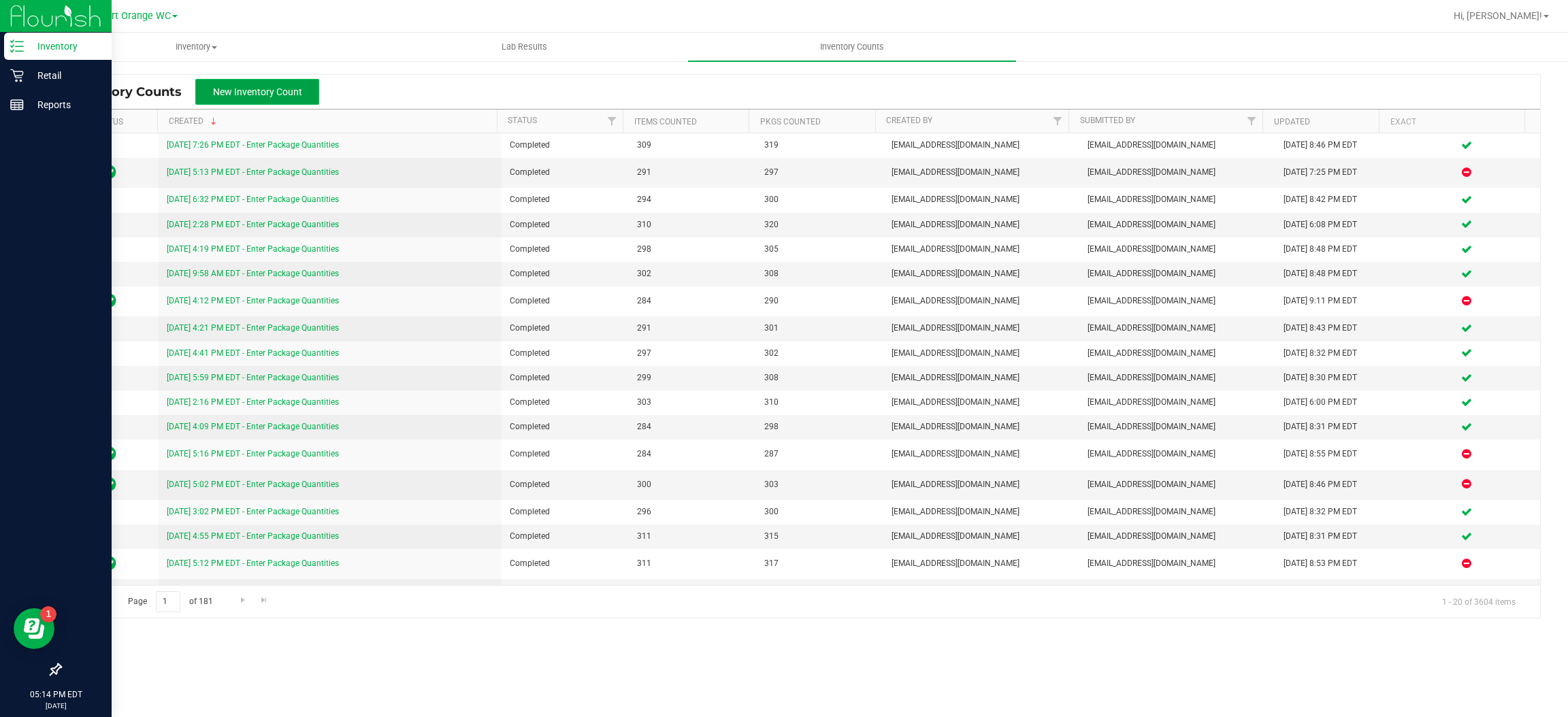
click at [288, 91] on span "New Inventory Count" at bounding box center [257, 92] width 89 height 11
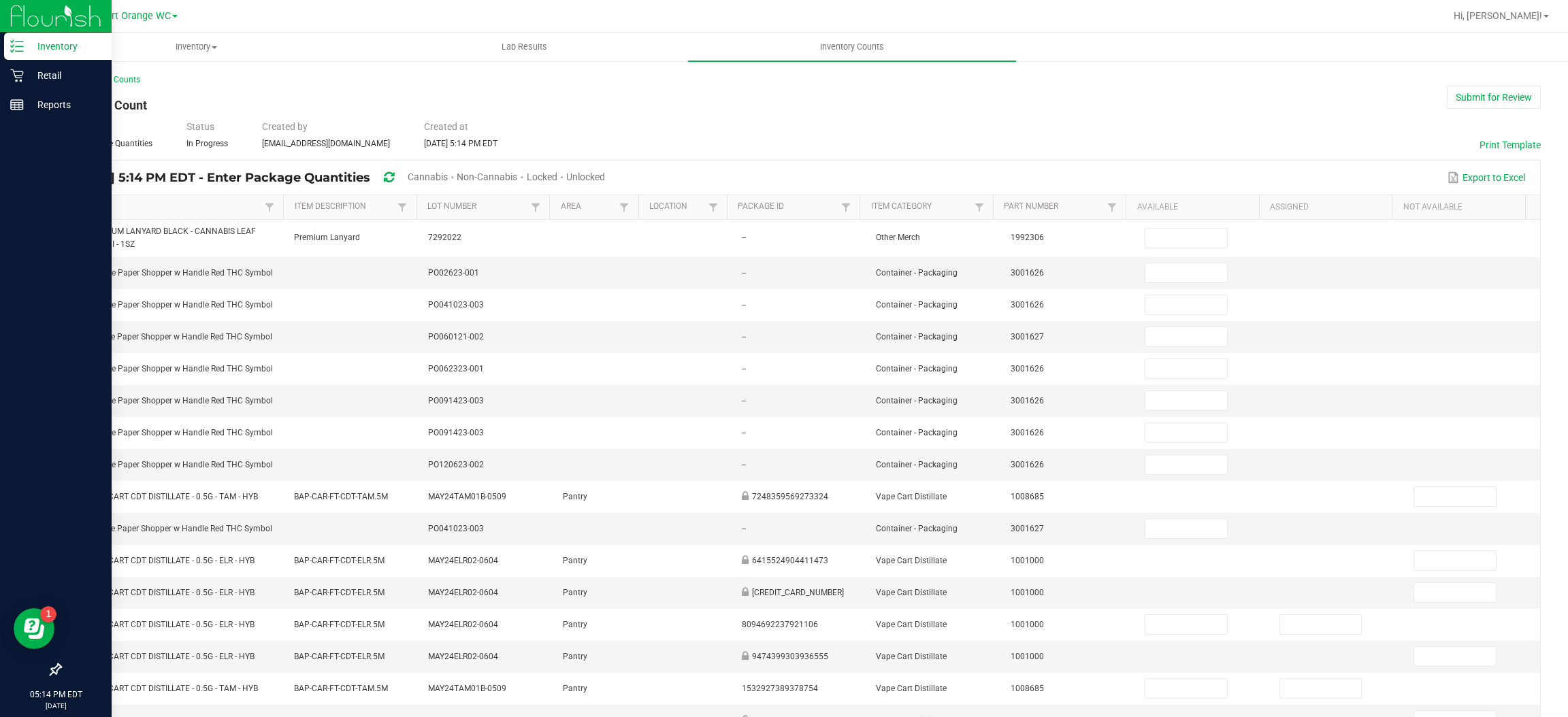
click at [448, 176] on span "Cannabis" at bounding box center [427, 177] width 40 height 11
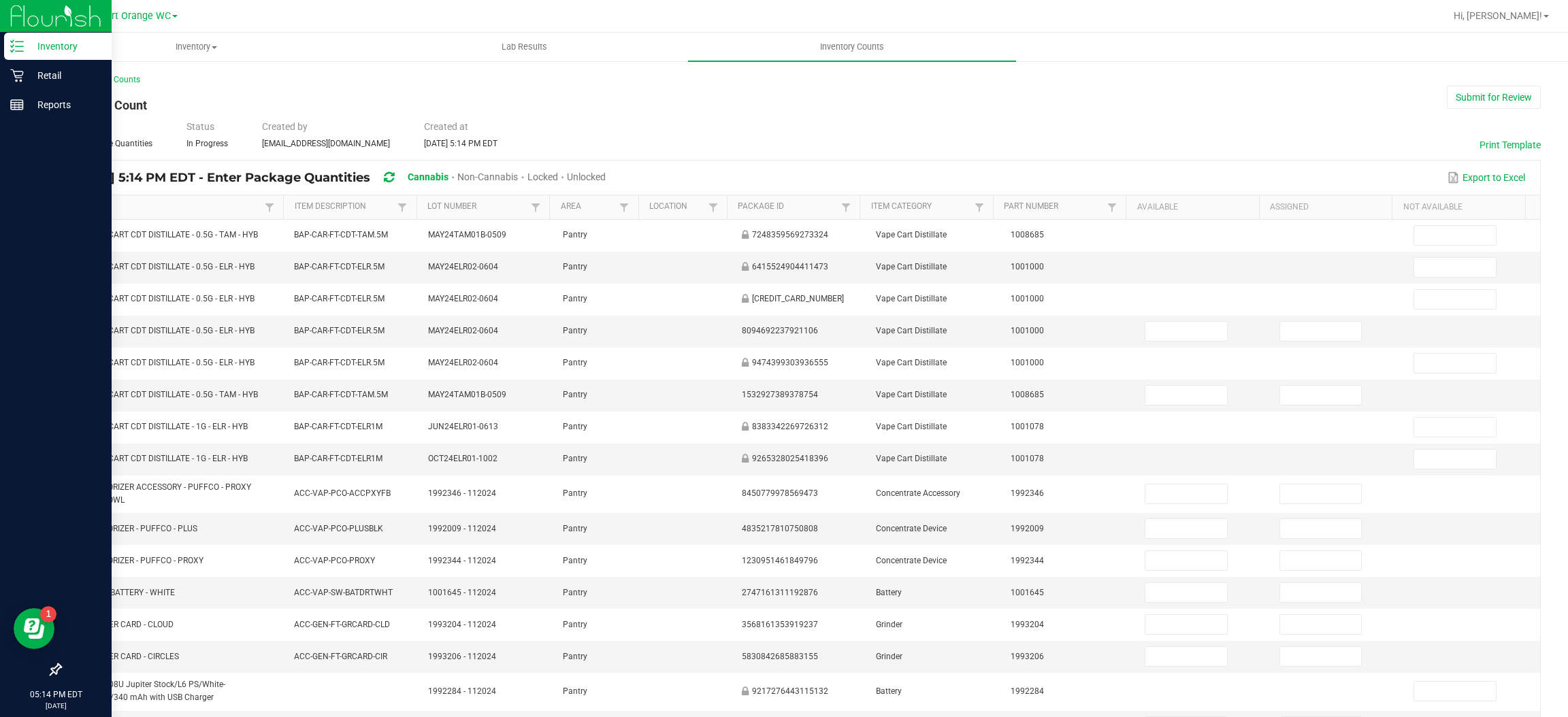
click at [606, 173] on span "Unlocked" at bounding box center [586, 177] width 39 height 11
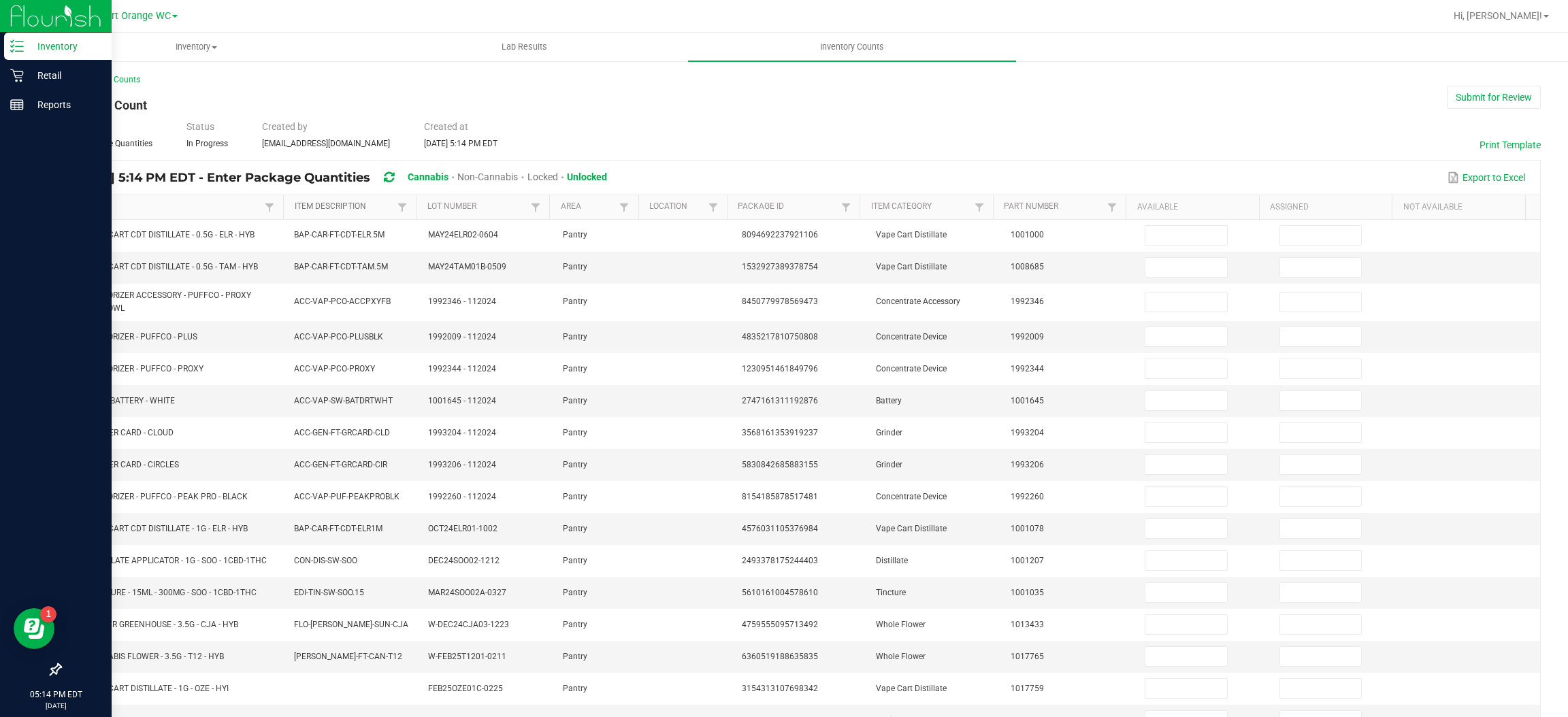
click at [348, 206] on link "Item Description" at bounding box center [345, 207] width 100 height 11
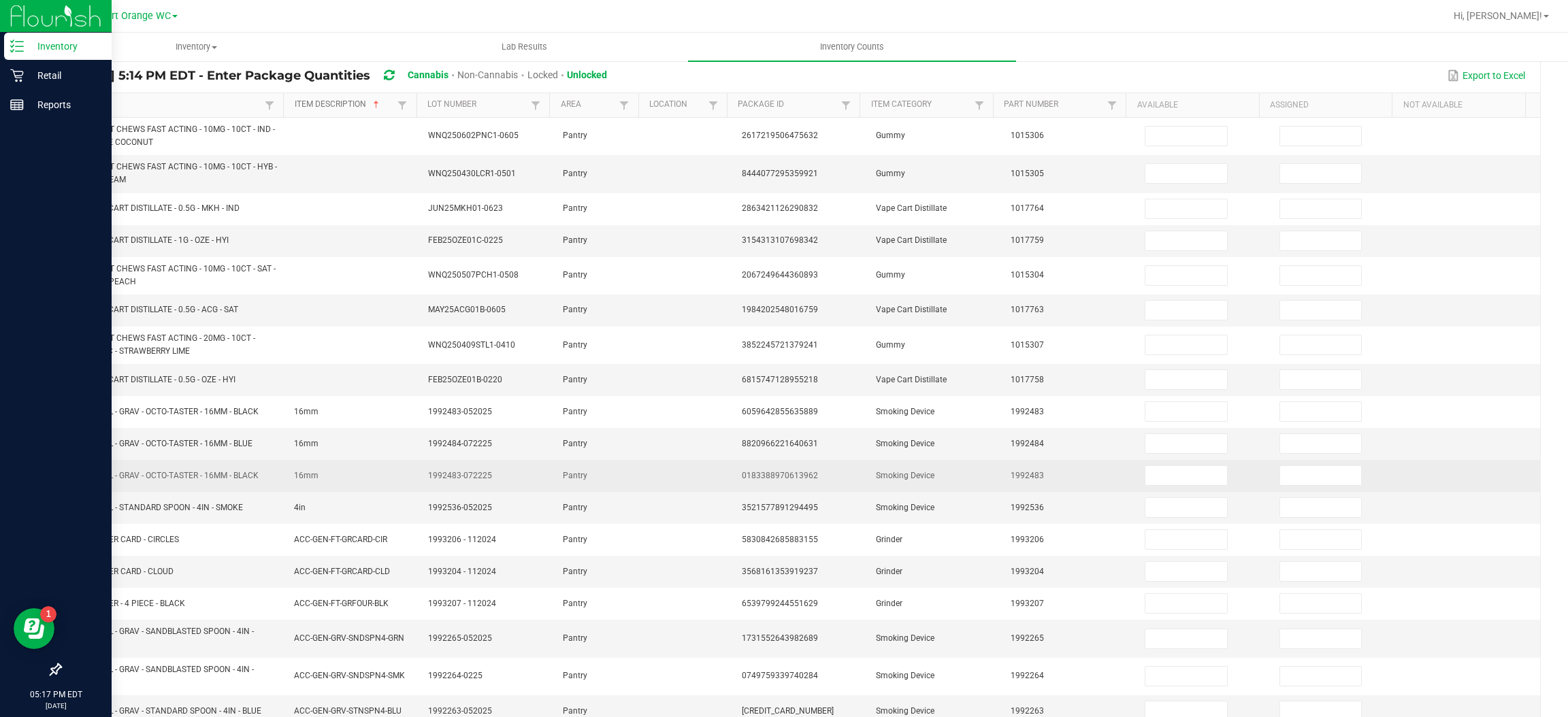
scroll to position [230, 0]
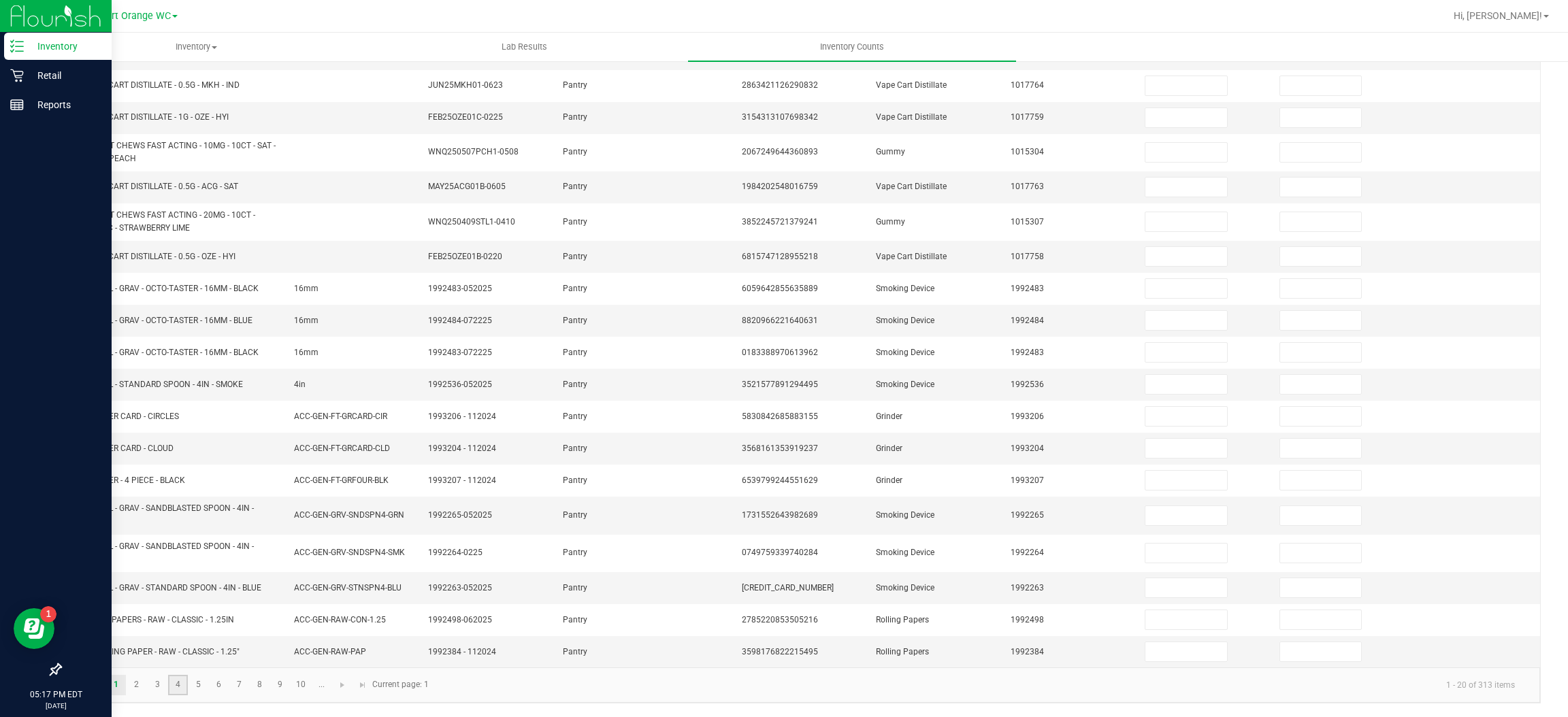
click at [169, 684] on link "4" at bounding box center [178, 685] width 20 height 20
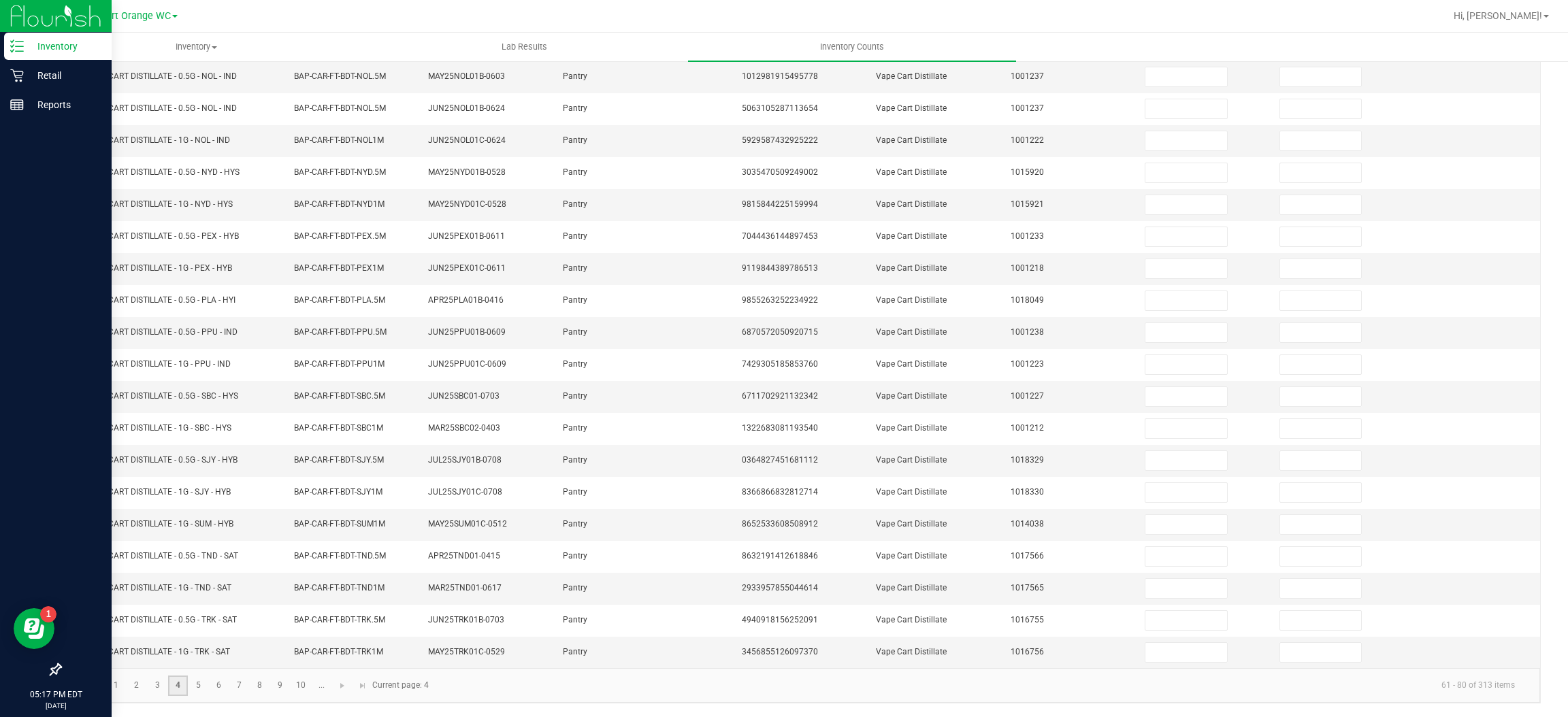
scroll to position [198, 0]
click at [203, 686] on link "5" at bounding box center [198, 686] width 20 height 20
click at [1145, 259] on input at bounding box center [1185, 269] width 81 height 19
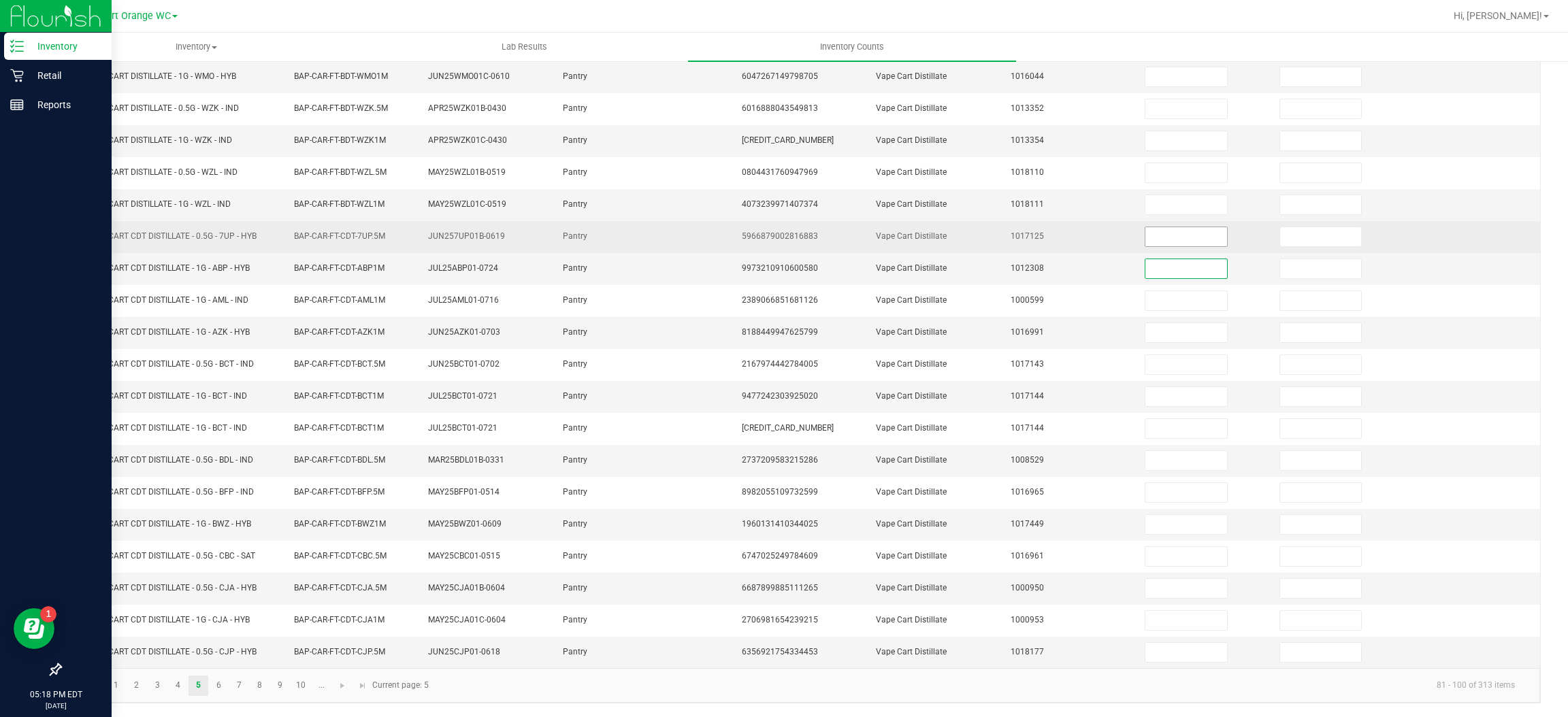
click at [1145, 239] on input at bounding box center [1185, 236] width 81 height 19
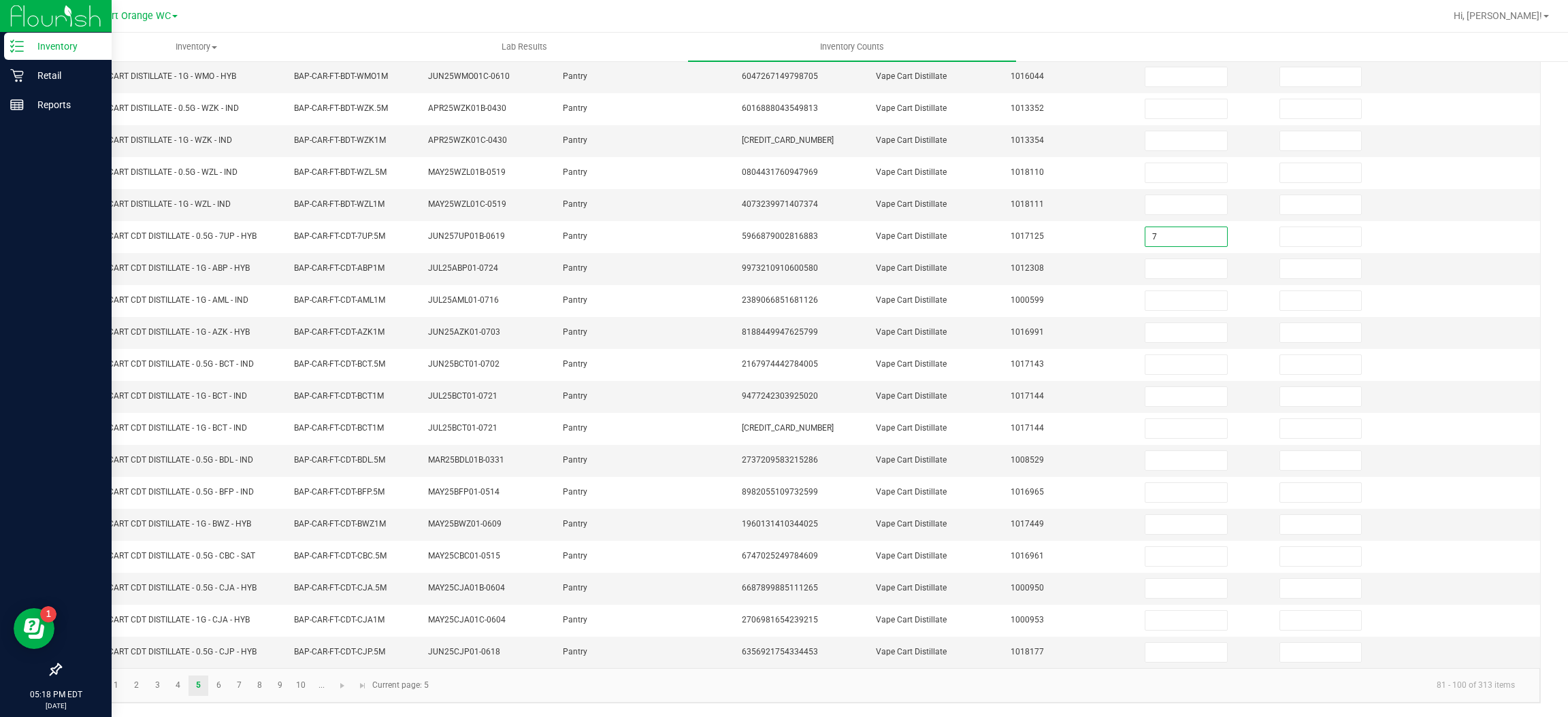
type input "7"
type input "9"
type input "1"
click at [1169, 328] on input at bounding box center [1185, 333] width 81 height 19
type input "5"
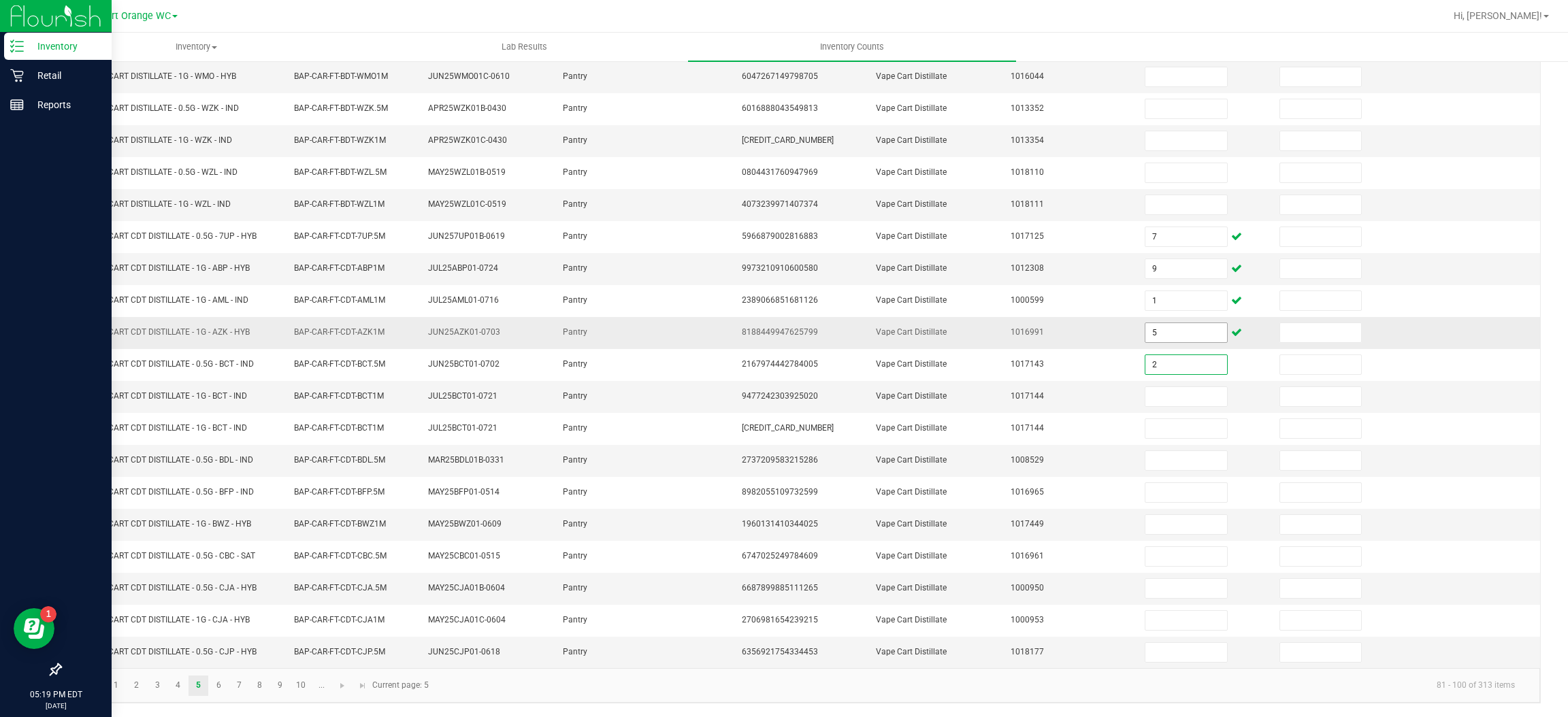
type input "2"
type input "8"
click at [1154, 395] on input "8" at bounding box center [1185, 396] width 81 height 19
type input "7"
type input "1"
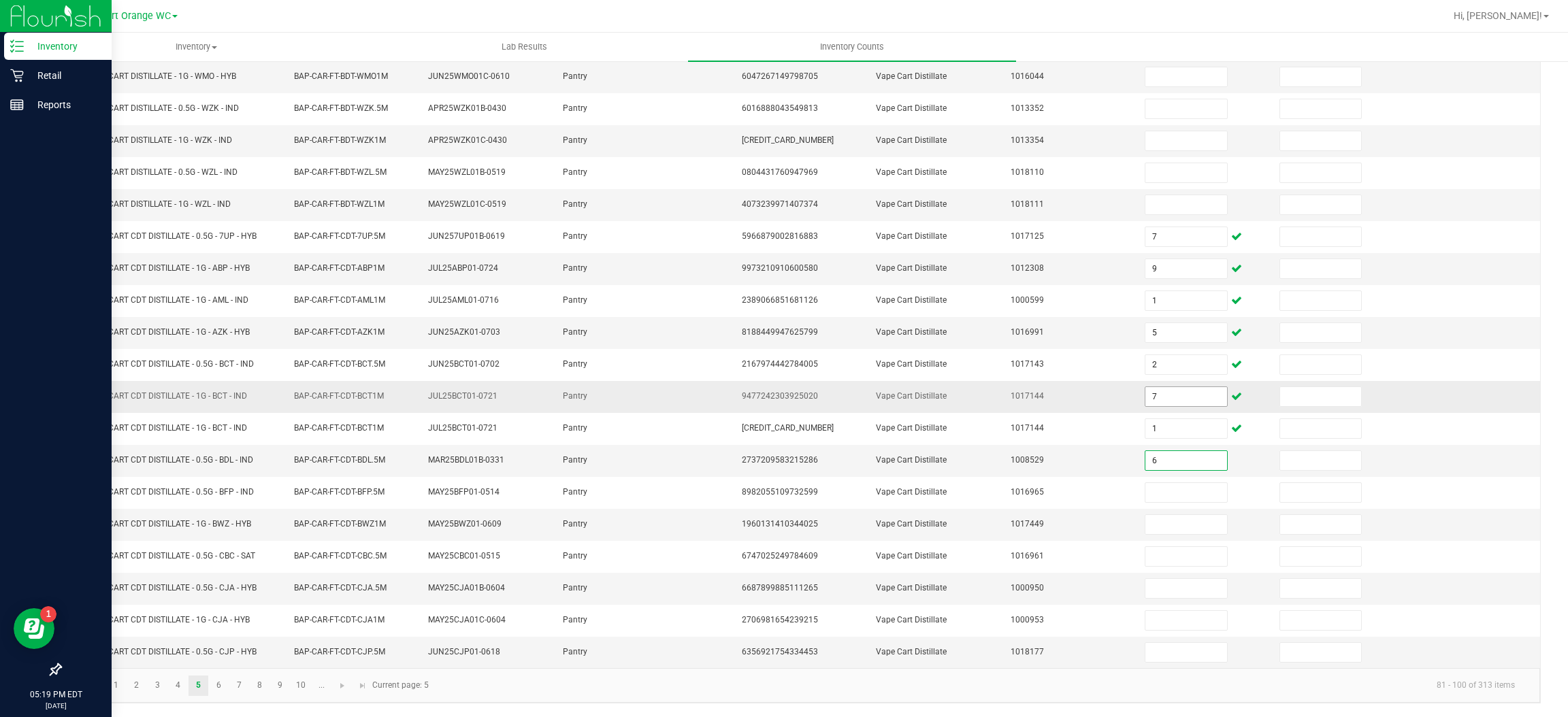
type input "6"
type input "7"
type input "8"
click at [1163, 652] on input at bounding box center [1185, 652] width 81 height 19
type input "4"
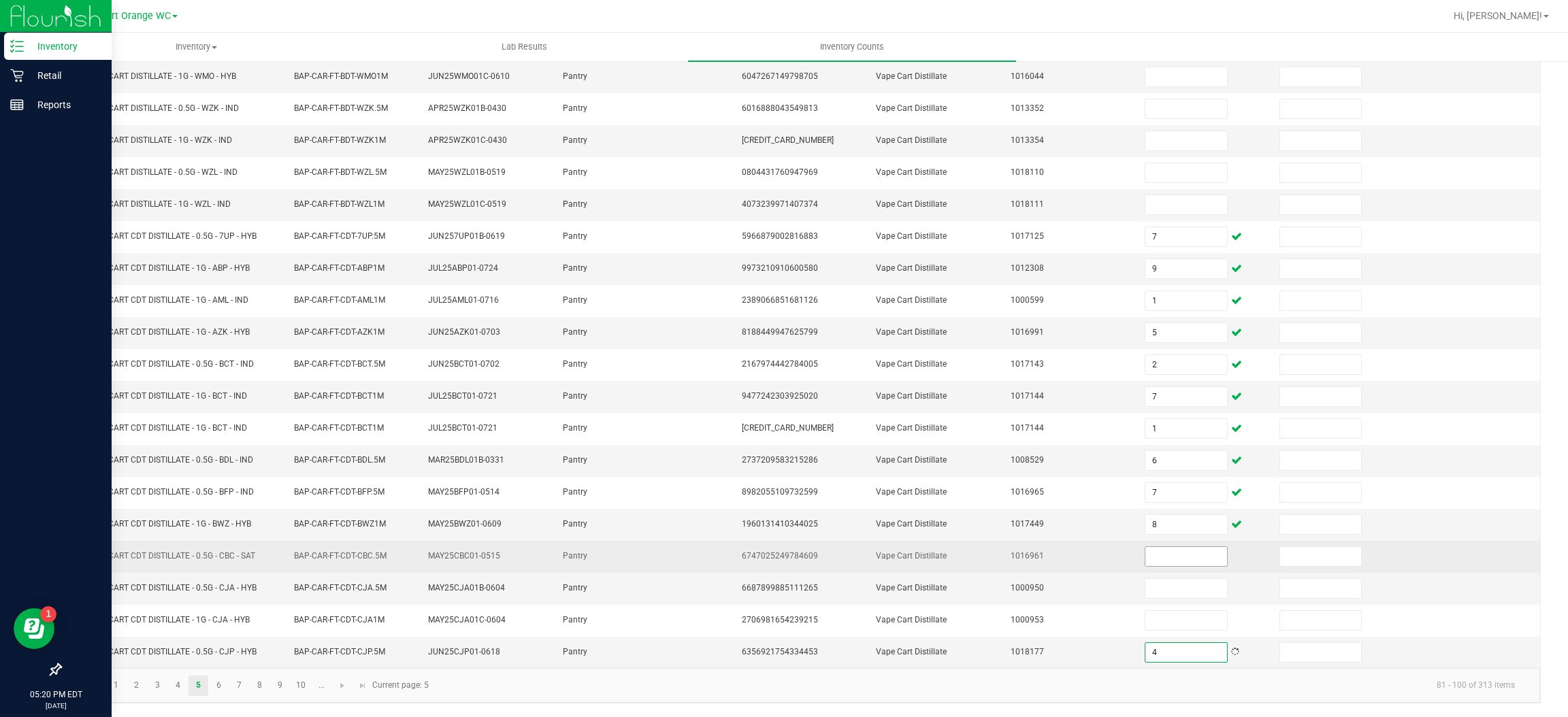
click at [1155, 559] on input at bounding box center [1185, 556] width 81 height 19
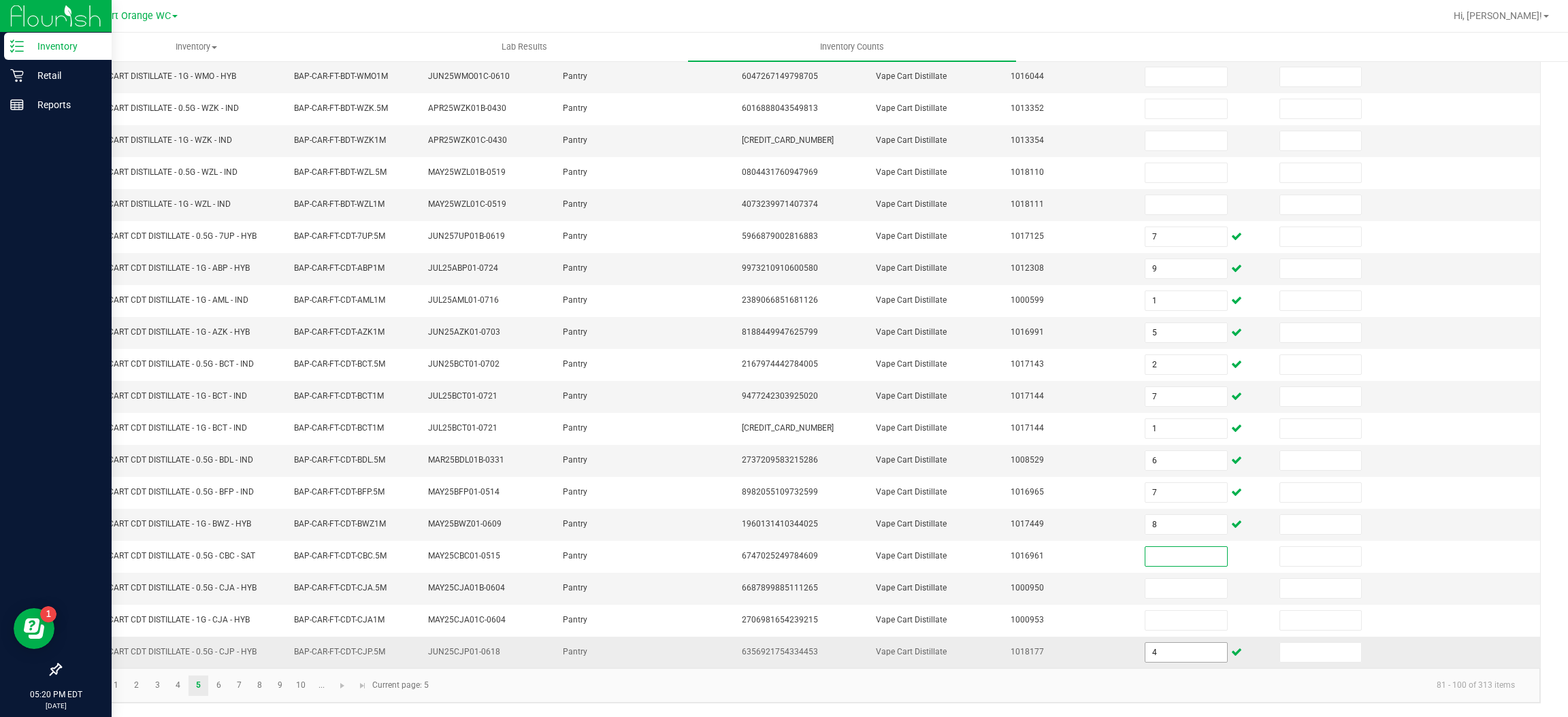
click at [1161, 652] on input "4" at bounding box center [1185, 652] width 81 height 19
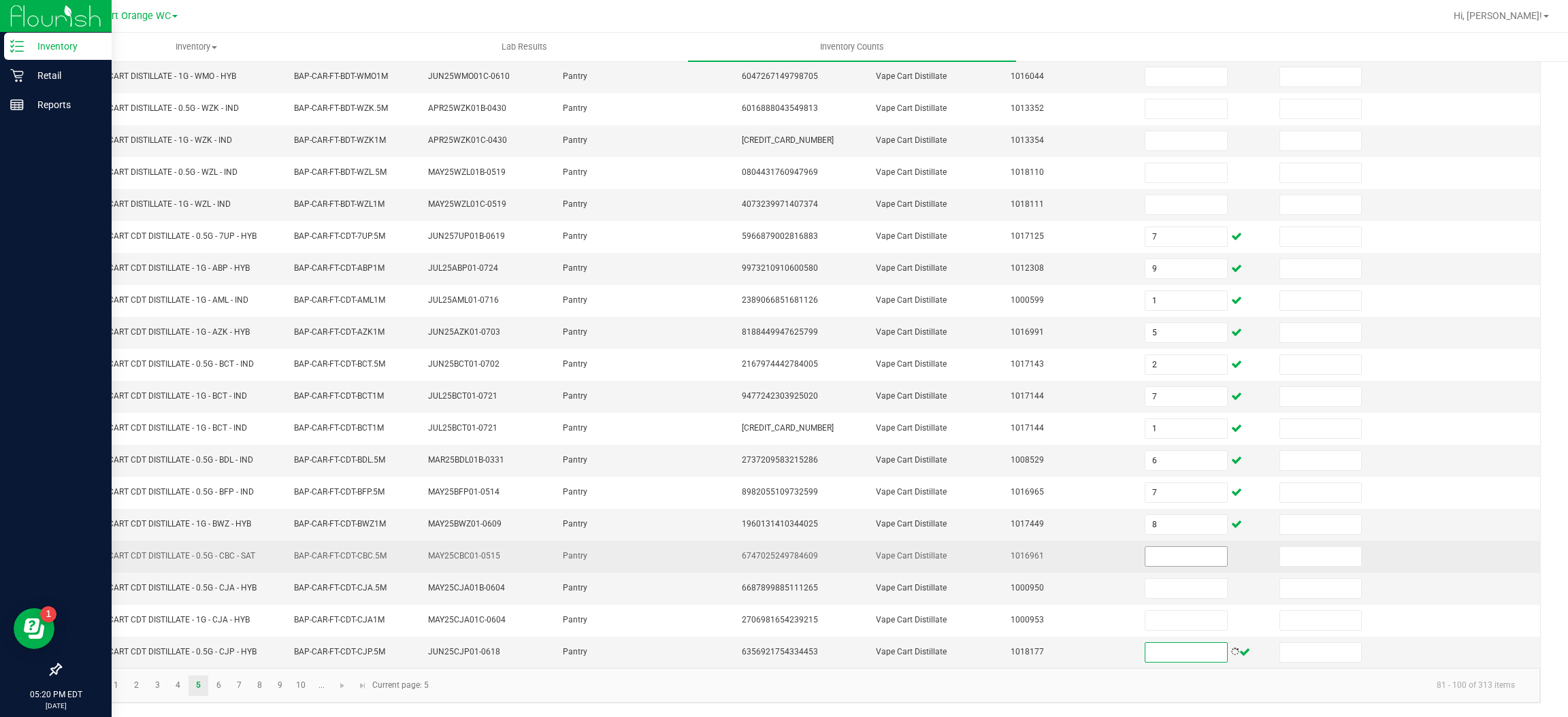
click at [1175, 555] on input at bounding box center [1185, 556] width 81 height 19
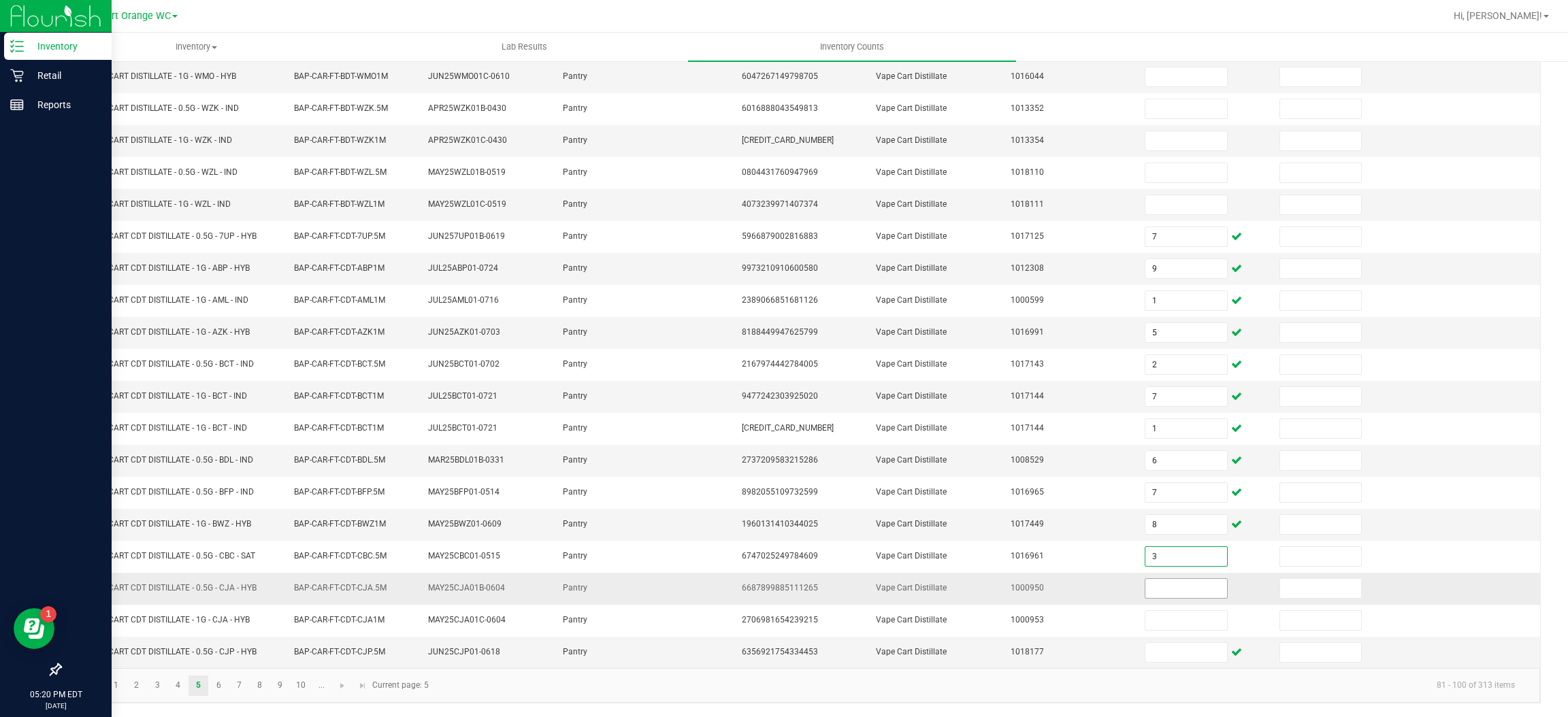
type input "3"
click at [1170, 589] on input at bounding box center [1185, 589] width 81 height 19
type input "6"
type input "5"
type input "3"
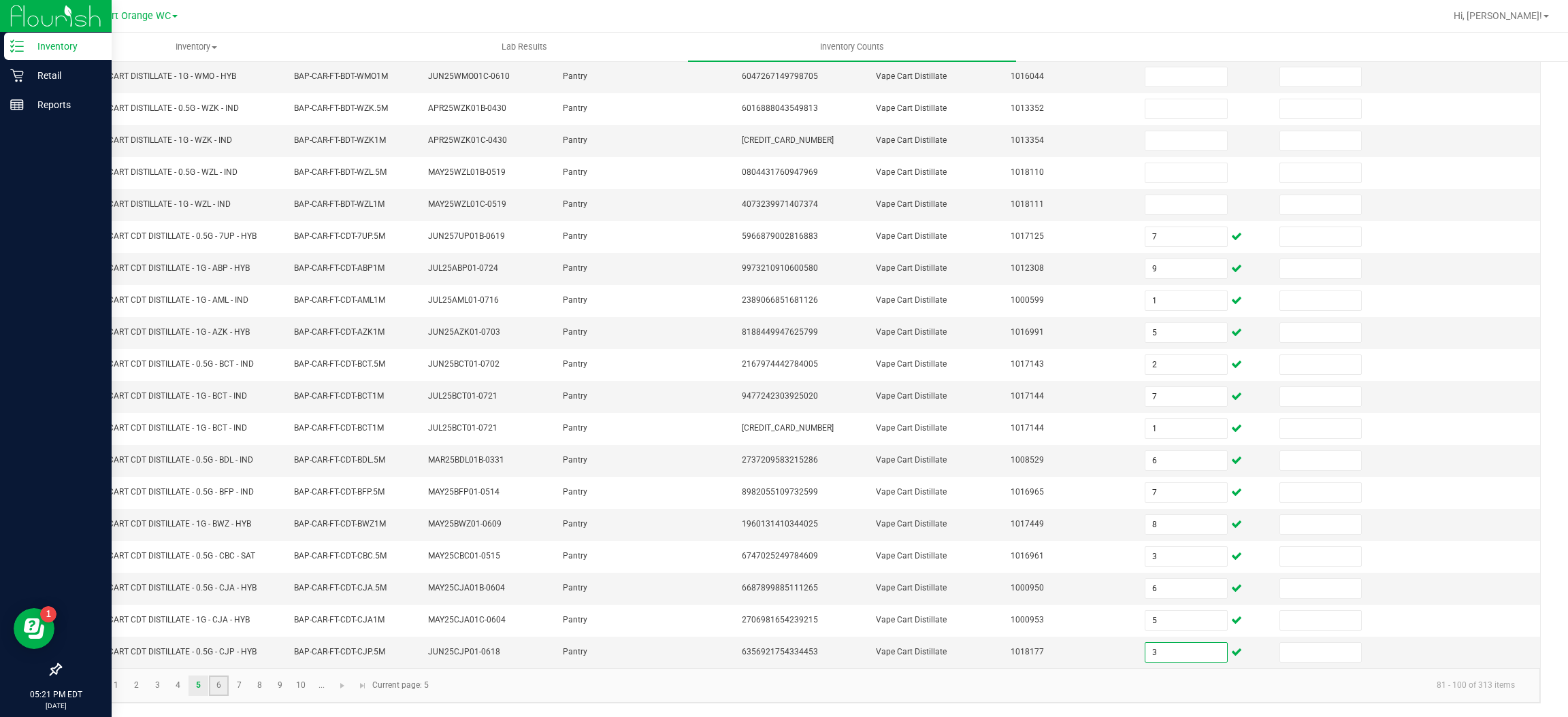
click at [219, 685] on link "6" at bounding box center [219, 686] width 20 height 20
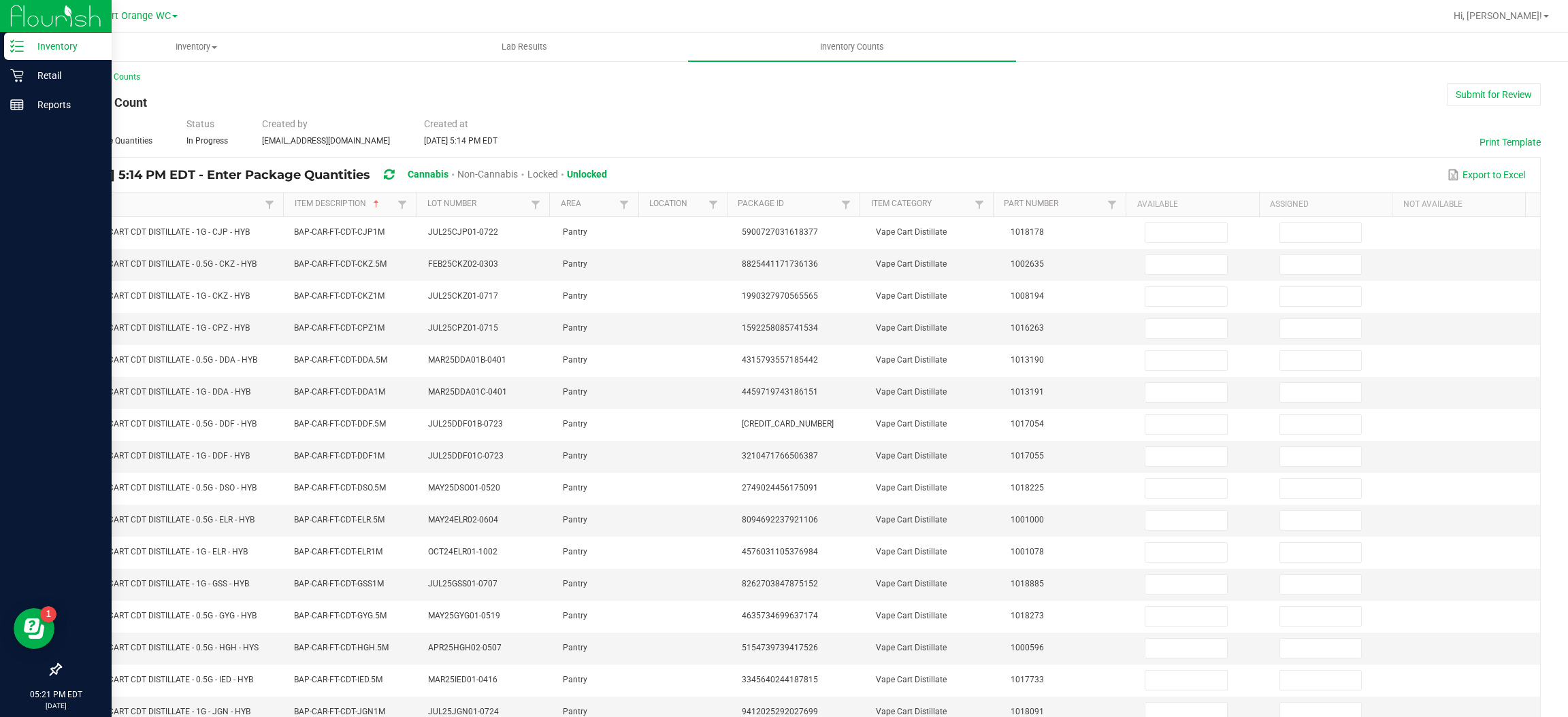
scroll to position [0, 0]
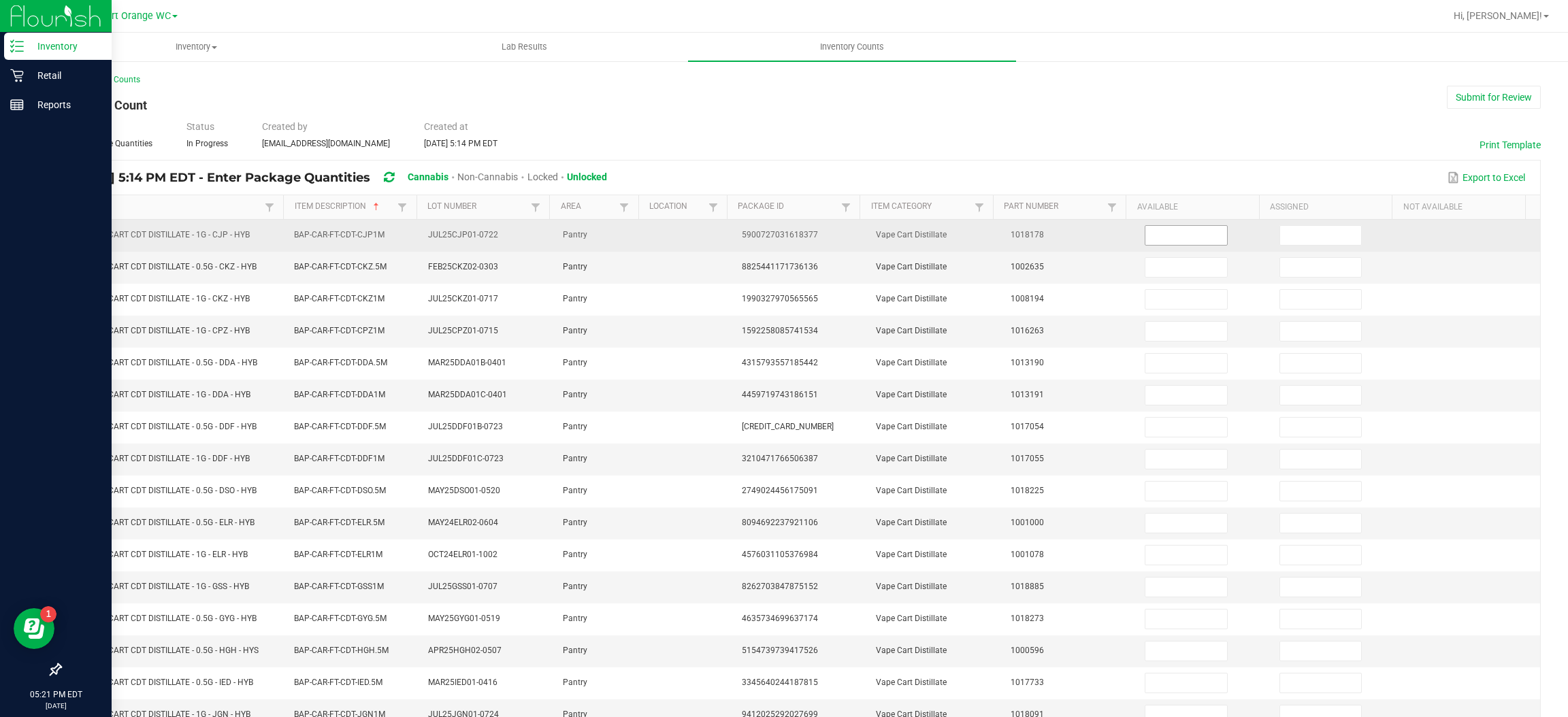
click at [1171, 236] on input at bounding box center [1185, 236] width 81 height 19
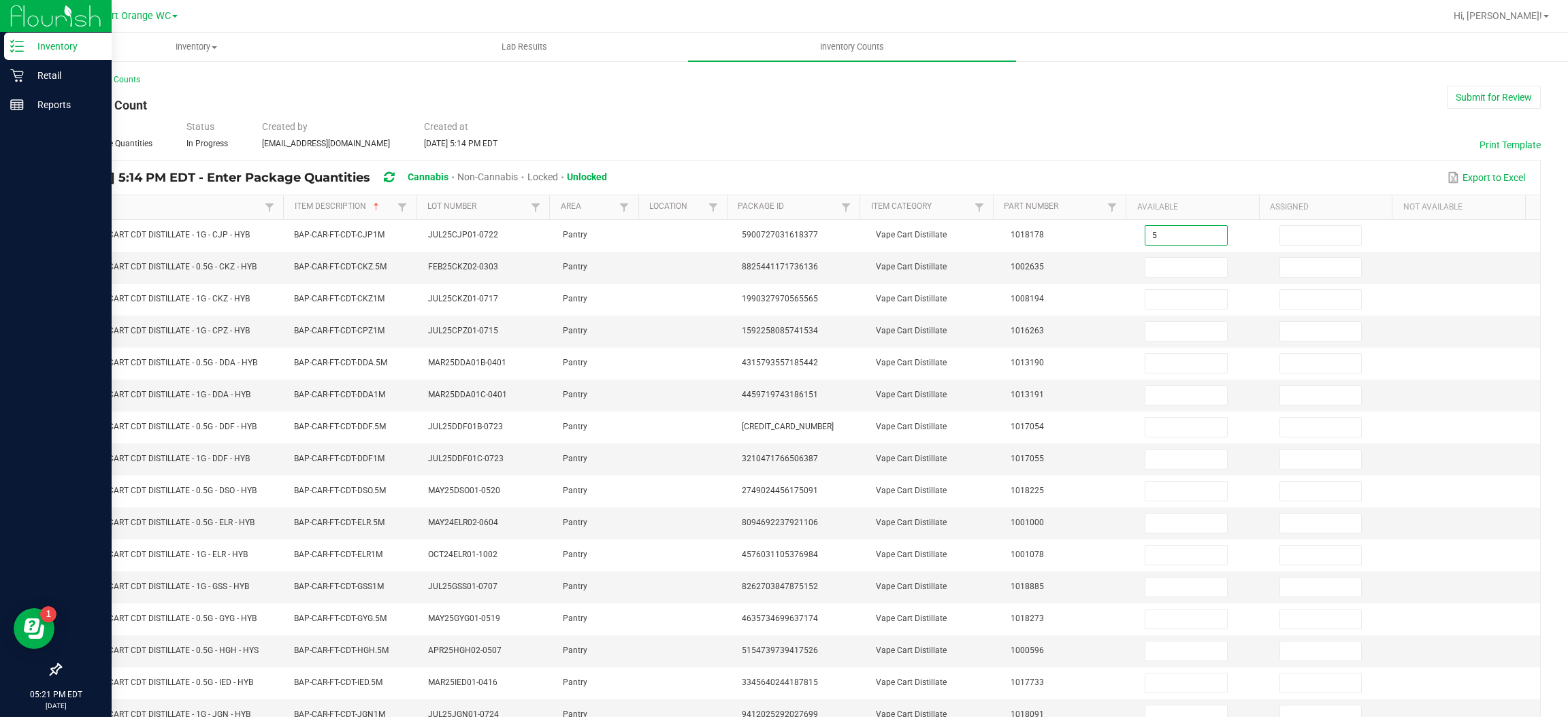
type input "5"
type input "2"
type input "6"
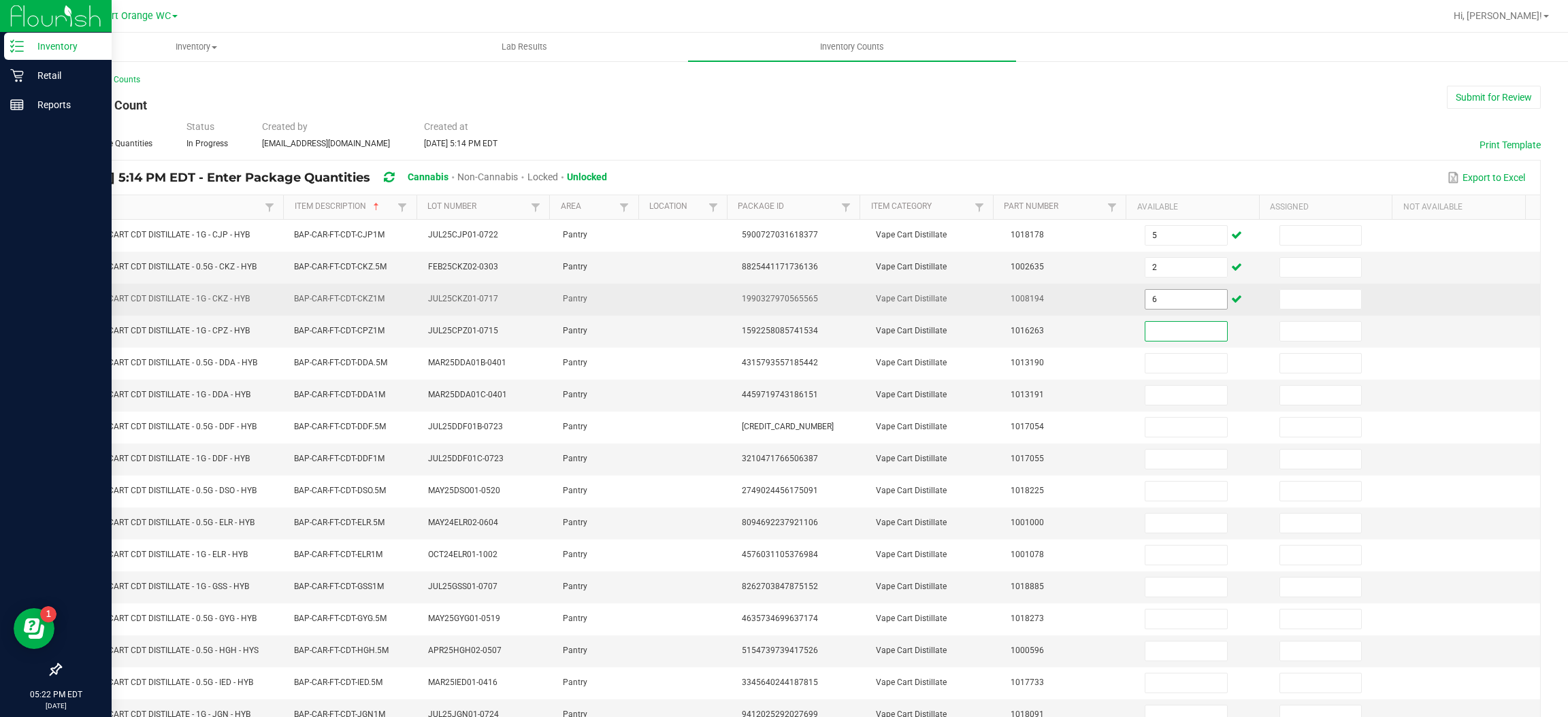
click at [1160, 298] on input "6" at bounding box center [1185, 299] width 81 height 19
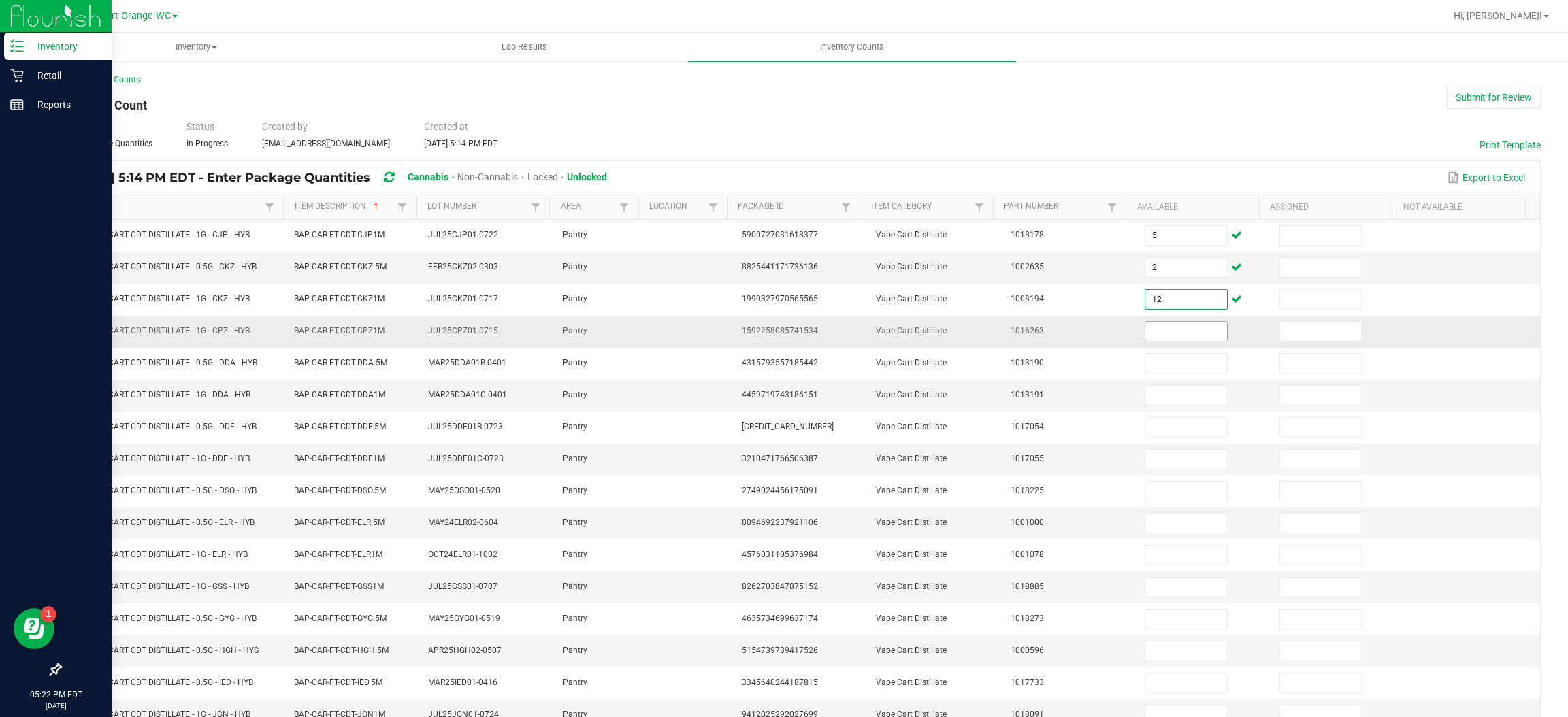
type input "12"
click at [1169, 335] on input at bounding box center [1185, 331] width 81 height 19
type input "2"
type input "4"
type input "5"
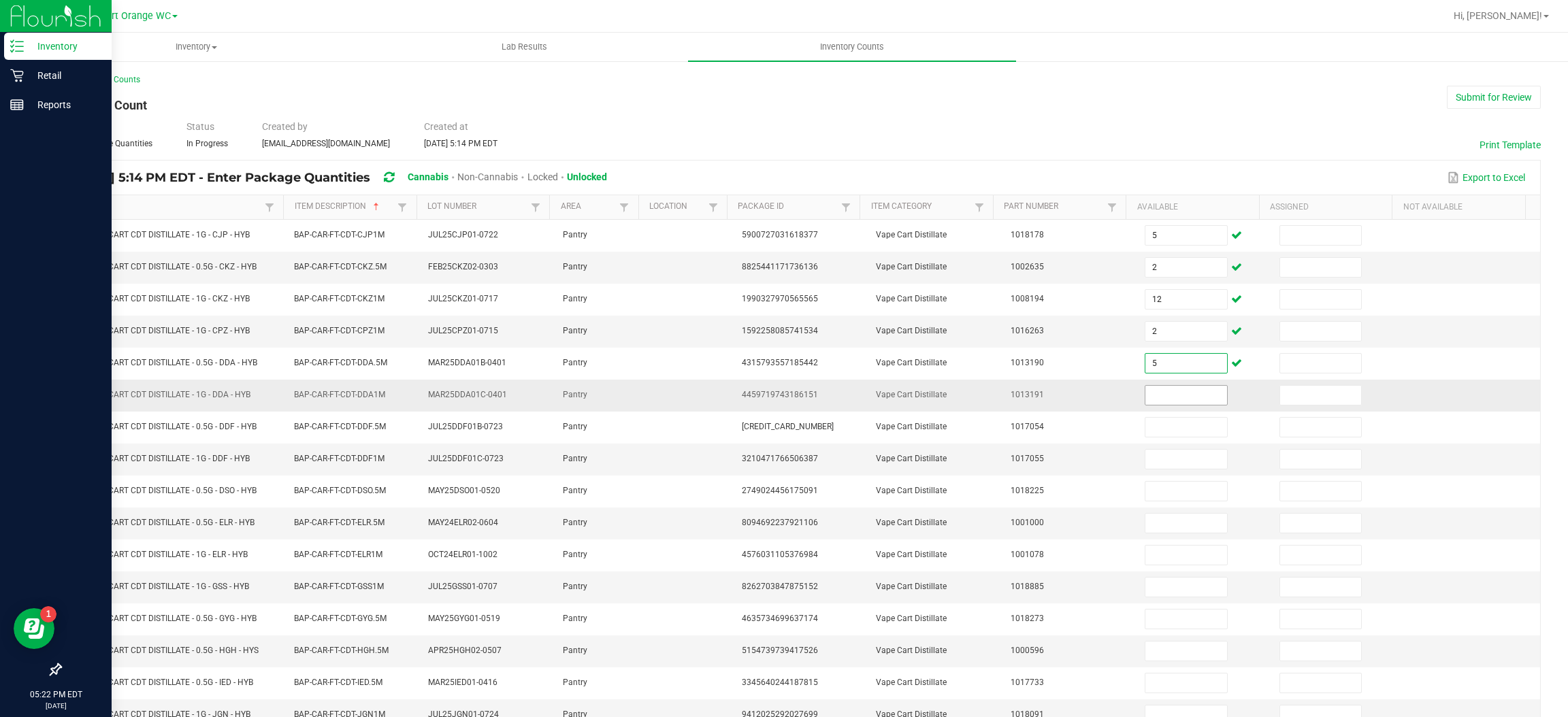
click at [1171, 397] on input at bounding box center [1185, 395] width 81 height 19
type input "6"
type input "10"
type input "8"
type input "3"
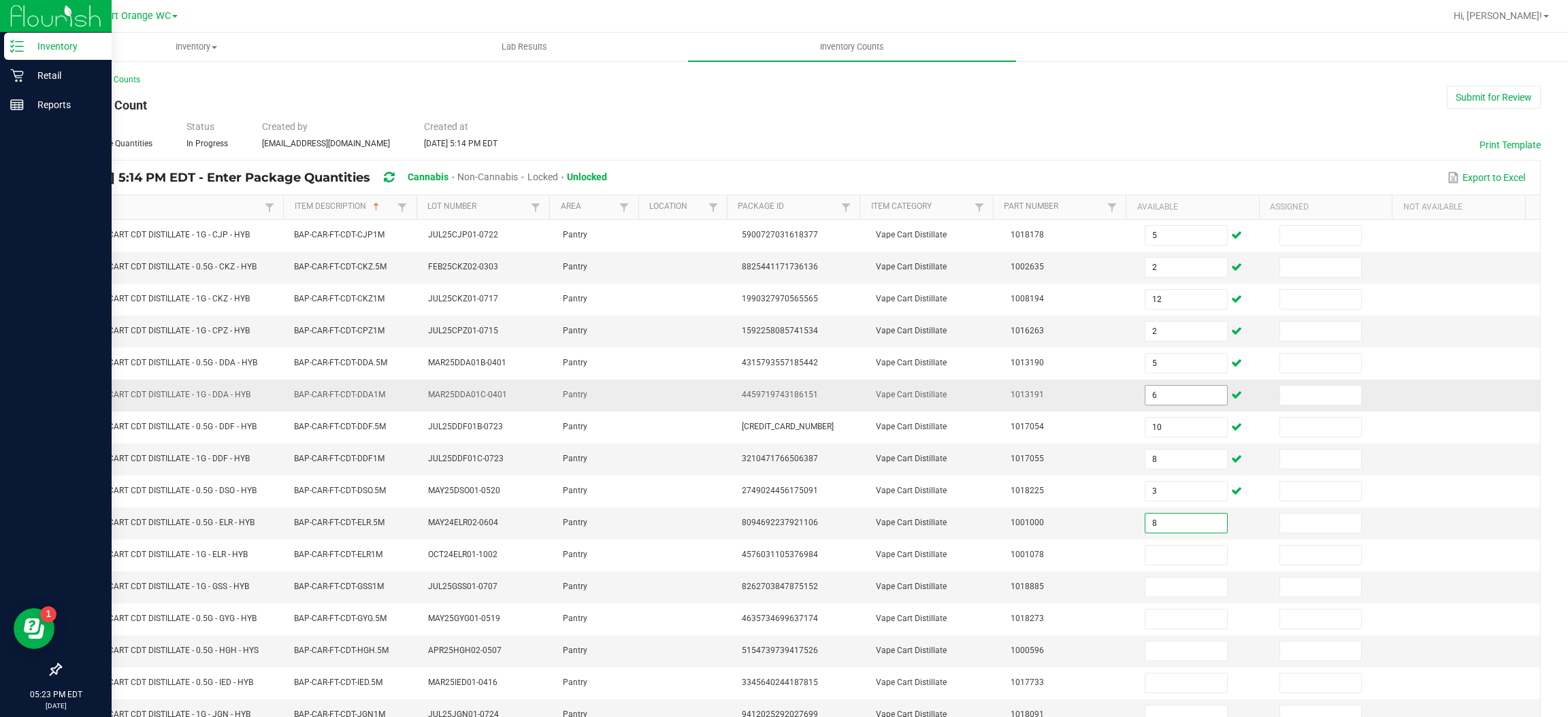
type input "8"
type input "6"
type input "2"
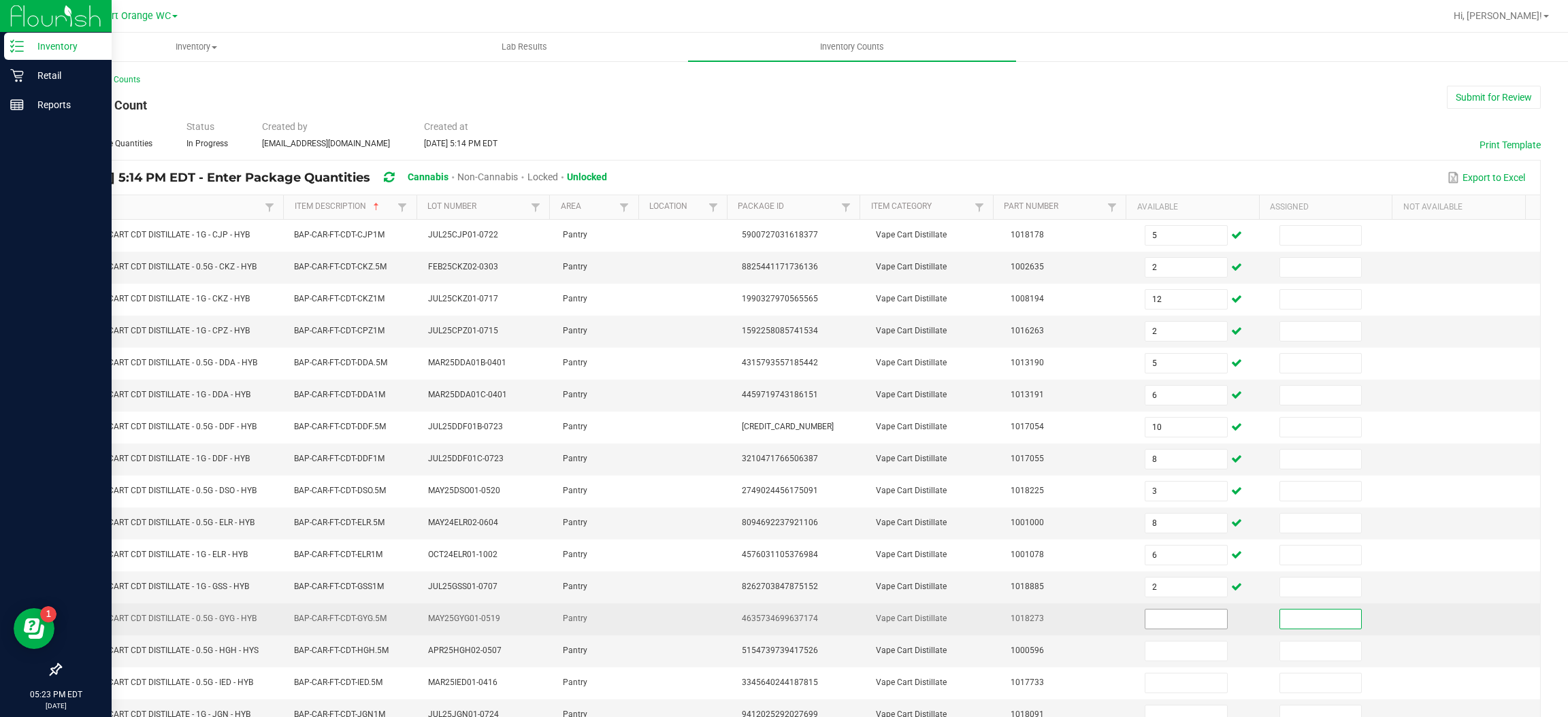
click at [1156, 626] on input at bounding box center [1185, 619] width 81 height 19
type input "11"
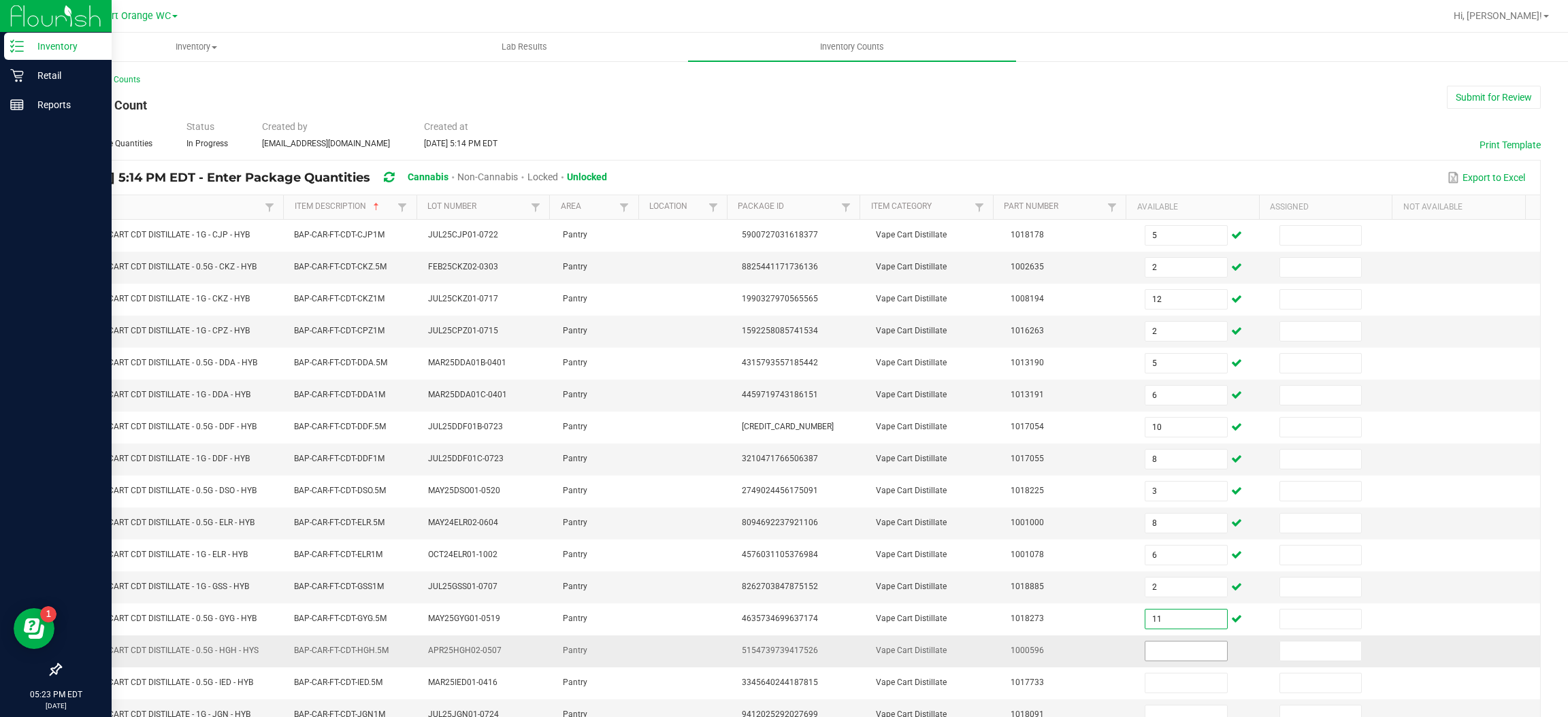
click at [1157, 656] on input at bounding box center [1185, 651] width 81 height 19
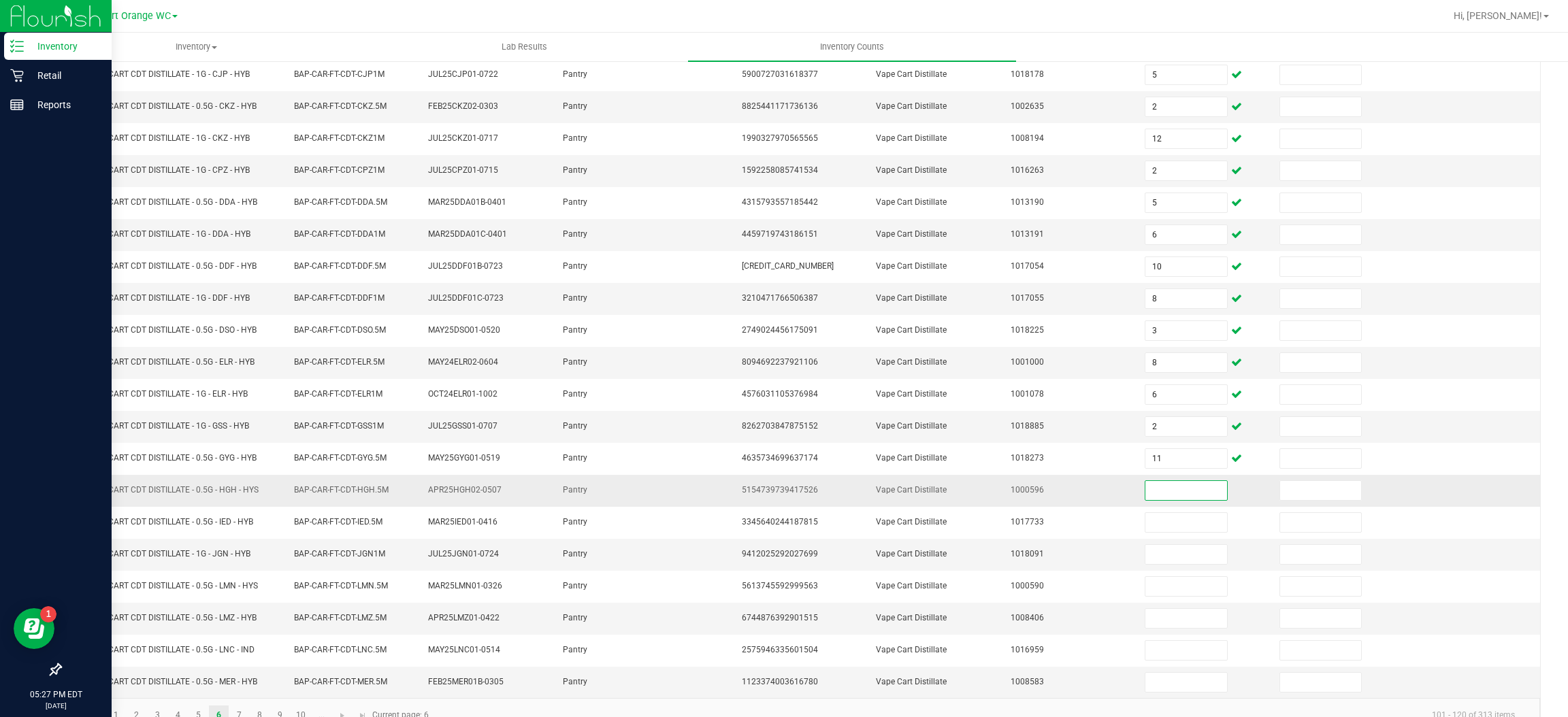
scroll to position [198, 0]
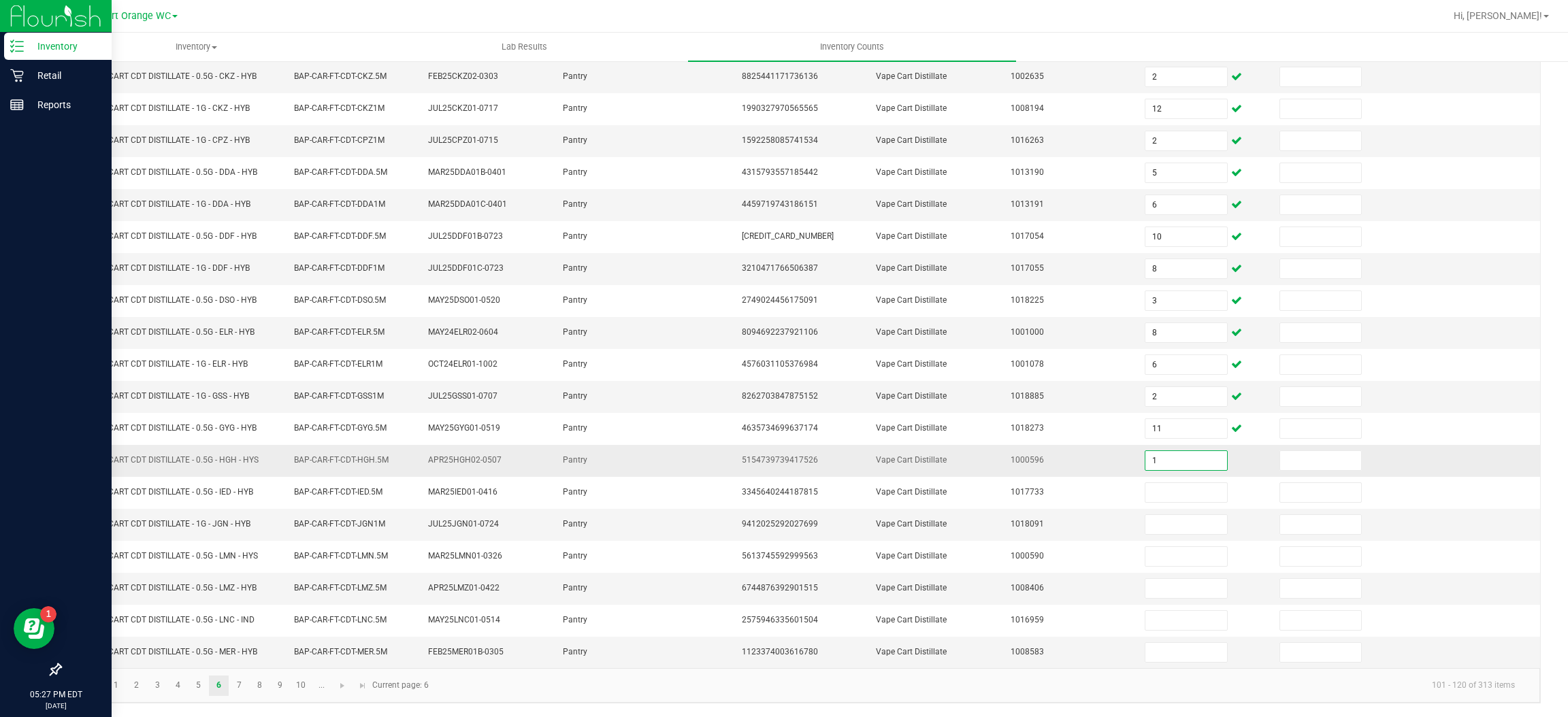
type input "1"
type input "4"
type input "9"
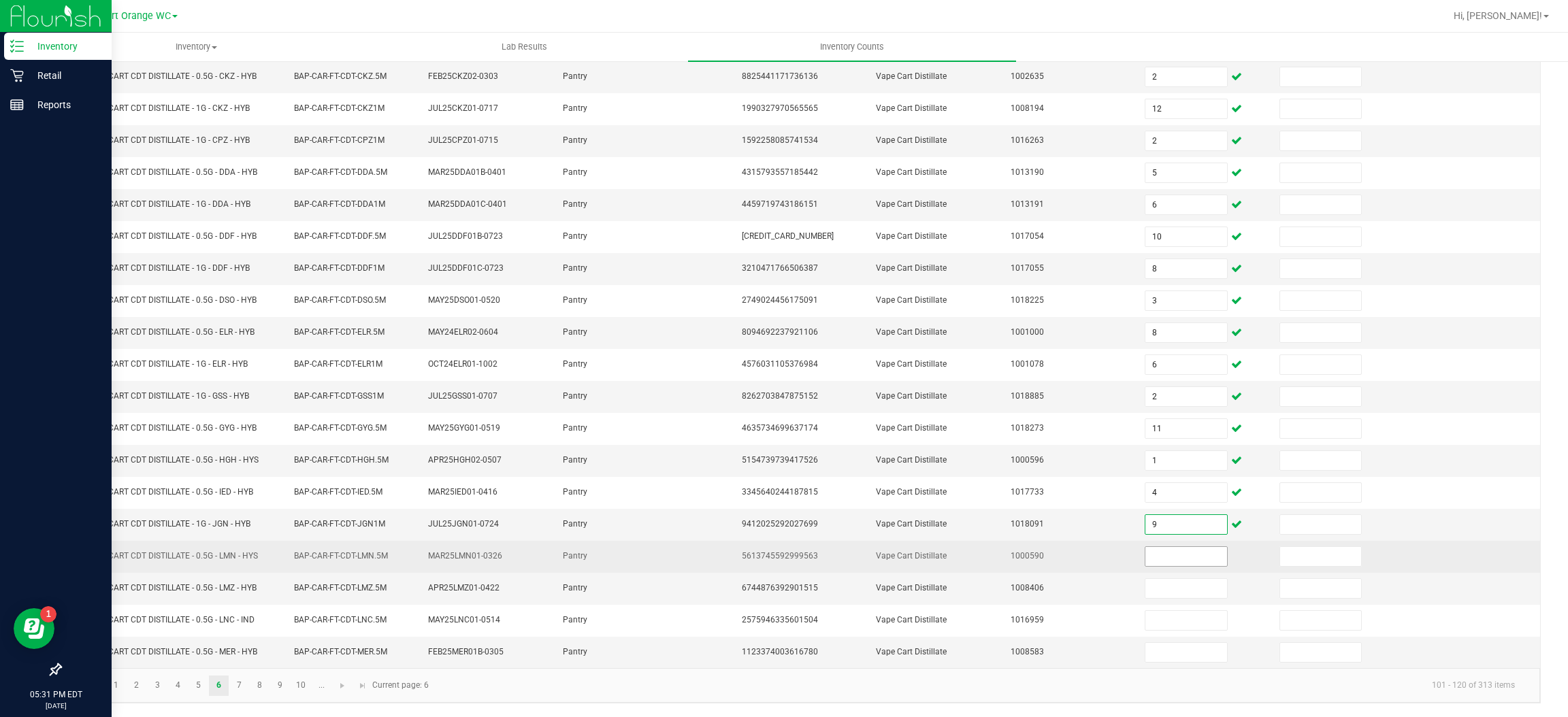
click at [1177, 555] on input at bounding box center [1185, 556] width 81 height 19
type input "2"
type input "5"
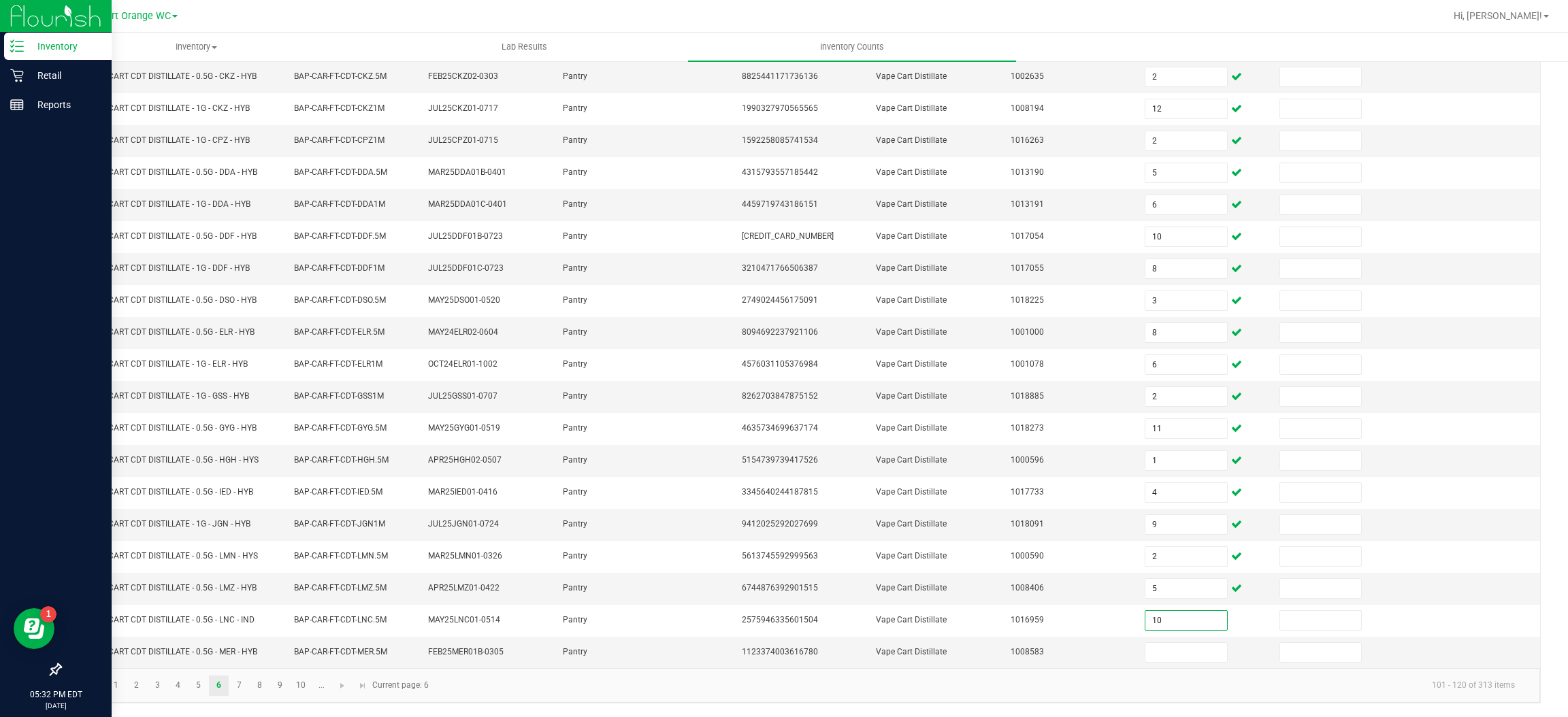
type input "10"
type input "5"
click at [242, 682] on link "7" at bounding box center [239, 686] width 20 height 20
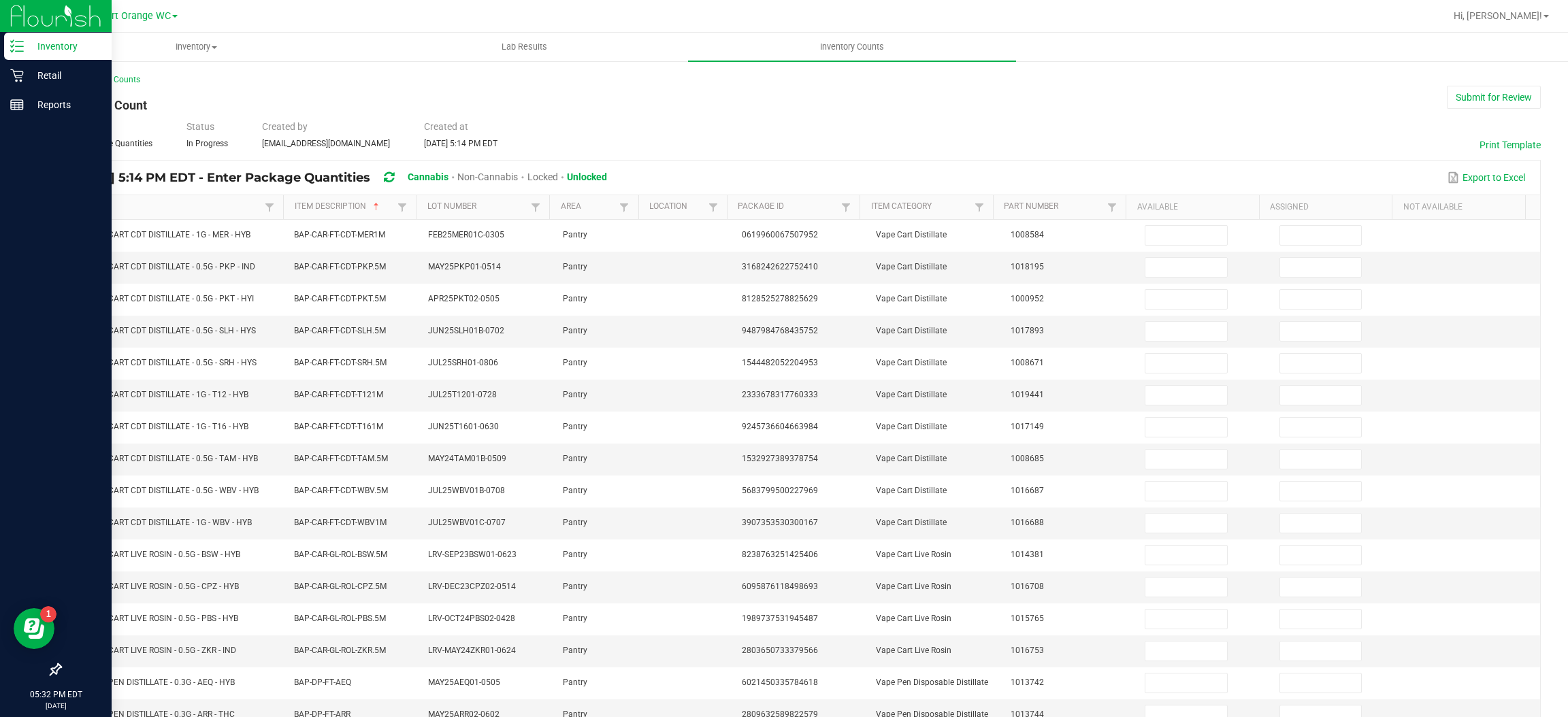
scroll to position [1, 0]
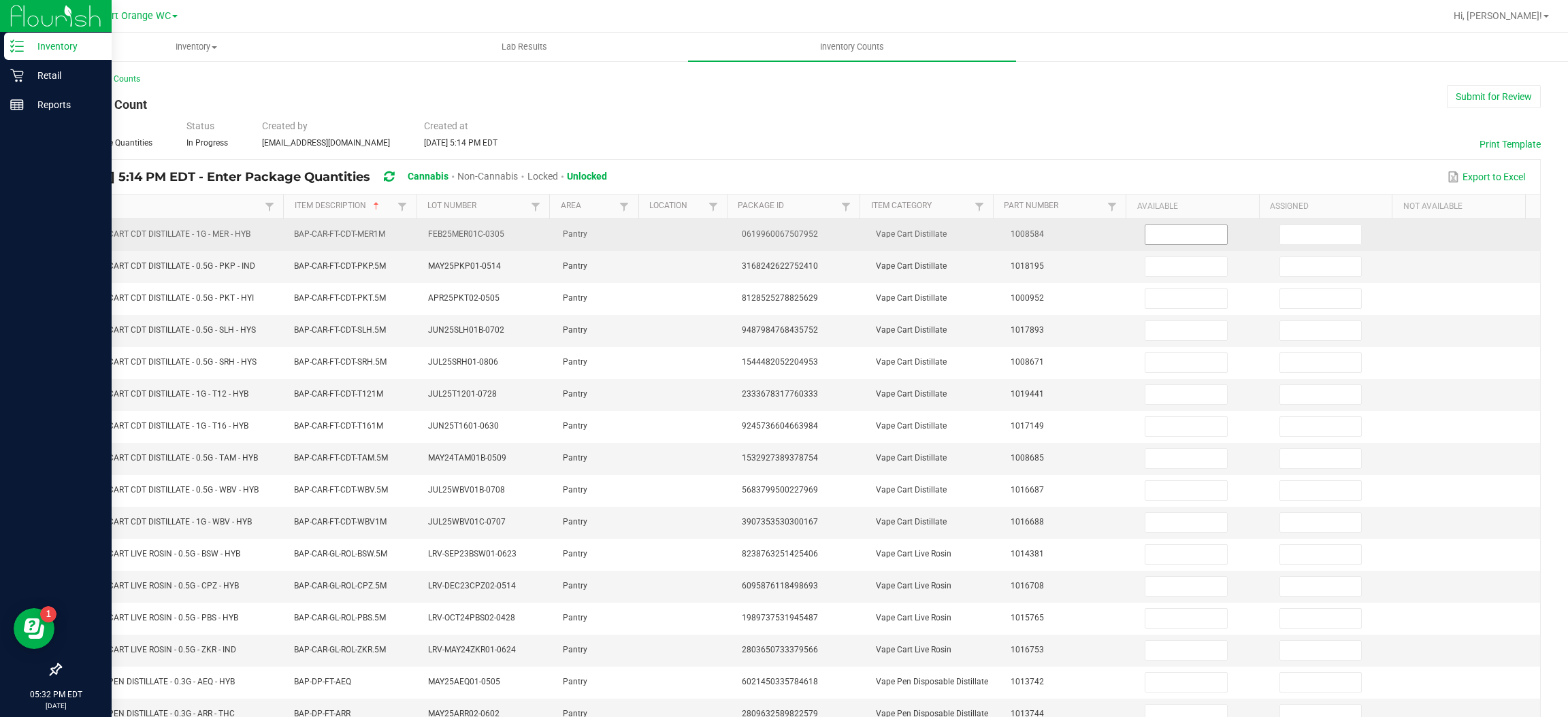
click at [1177, 235] on input at bounding box center [1185, 235] width 81 height 19
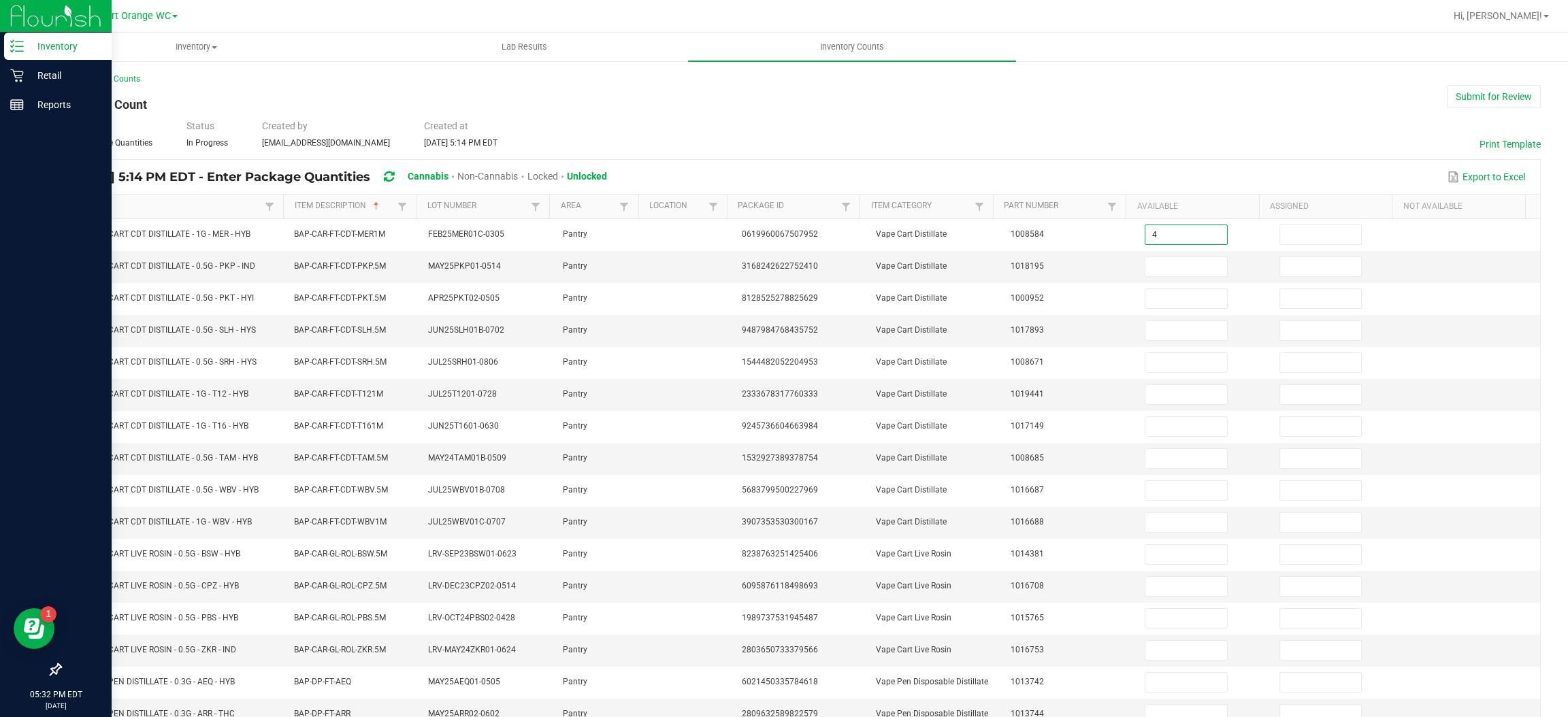
type input "4"
type input "3"
type input "8"
type input "2"
type input "10"
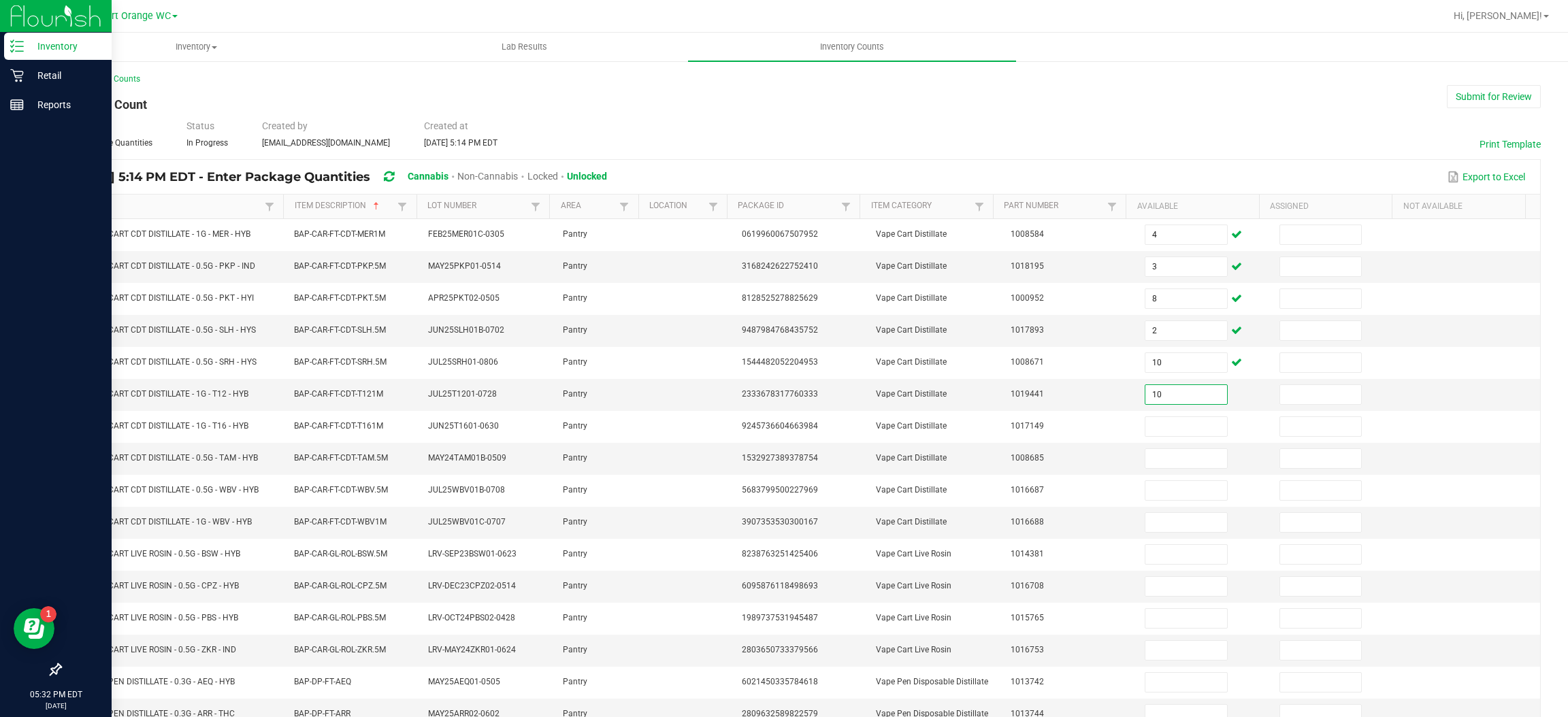
type input "10"
type input "4"
type input "8"
type input "9"
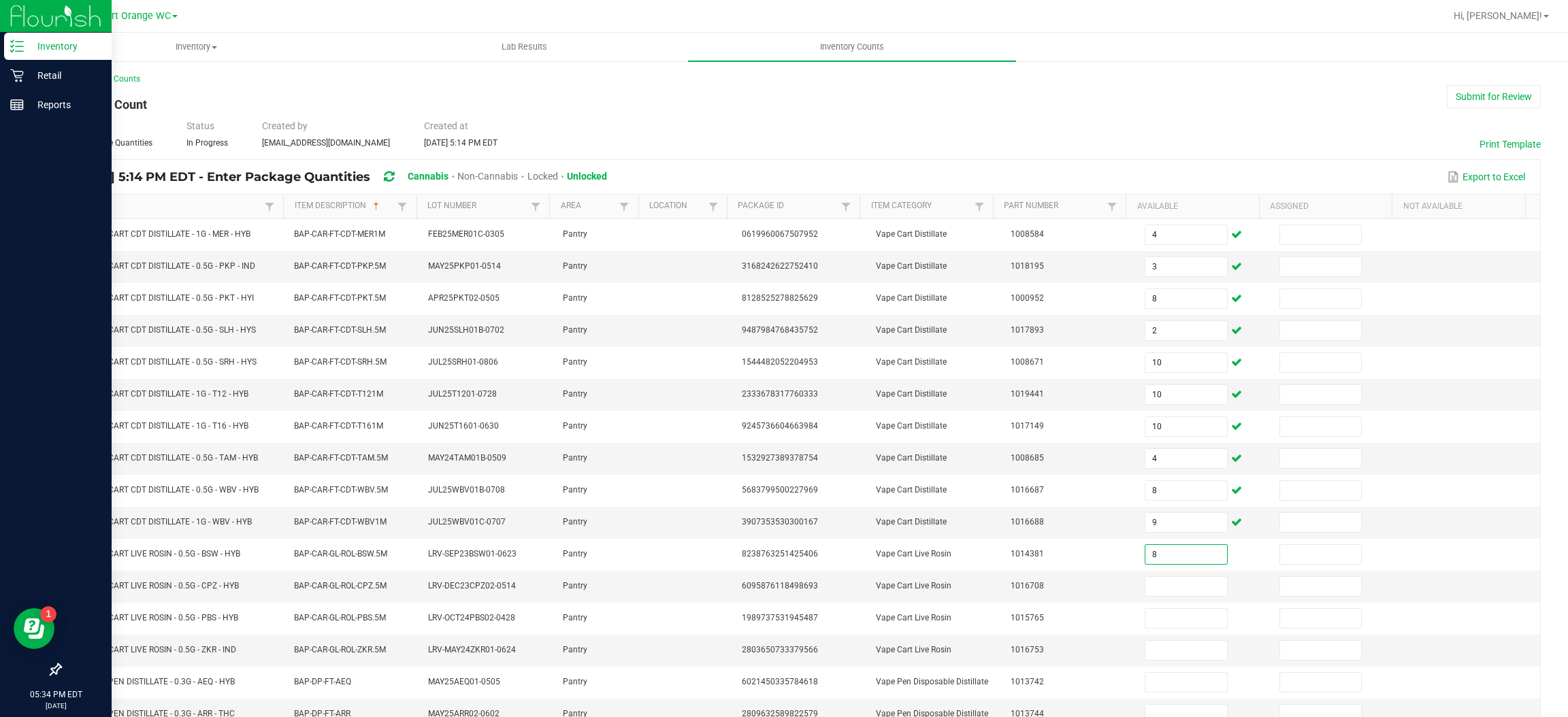
type input "8"
type input "6"
type input "3"
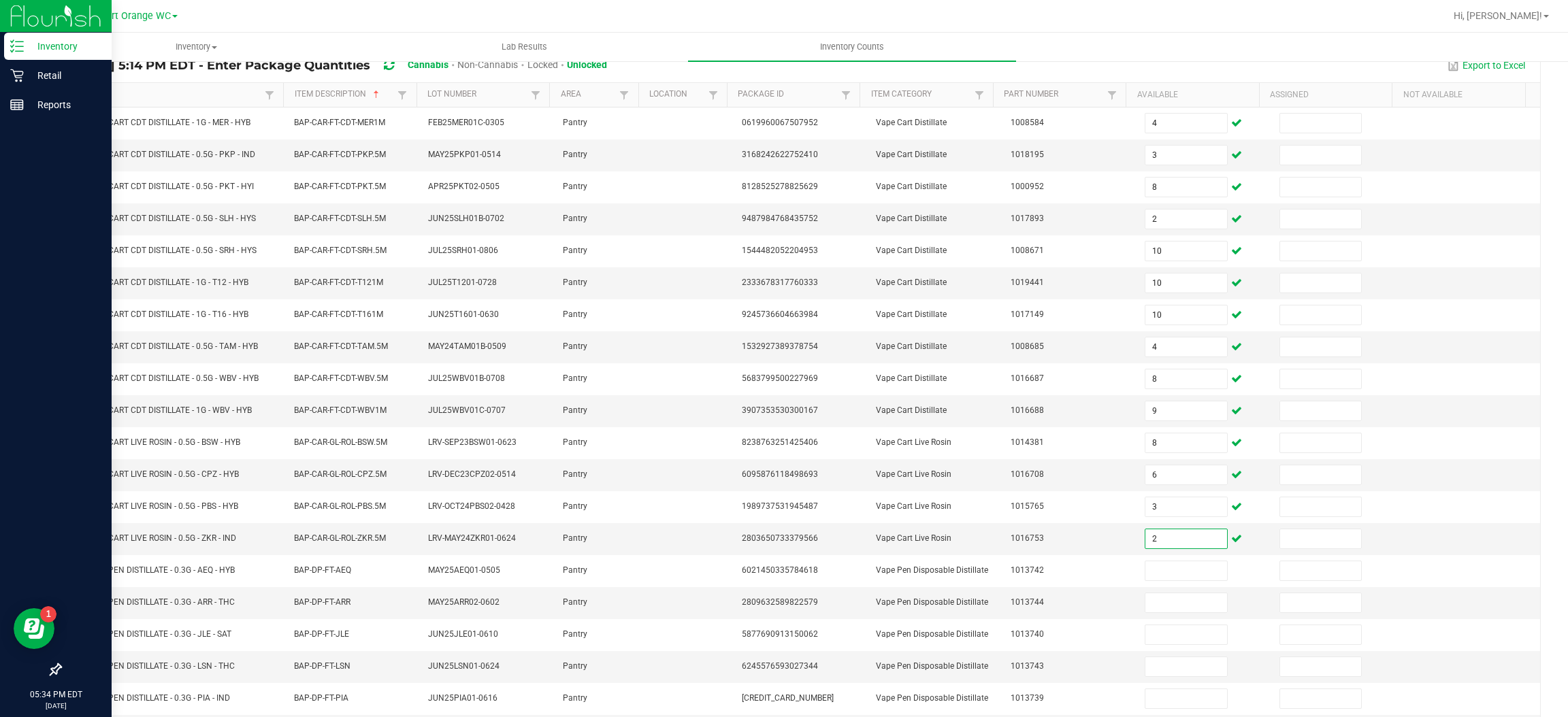
scroll to position [111, 0]
type input "2"
type input "16"
type input "2"
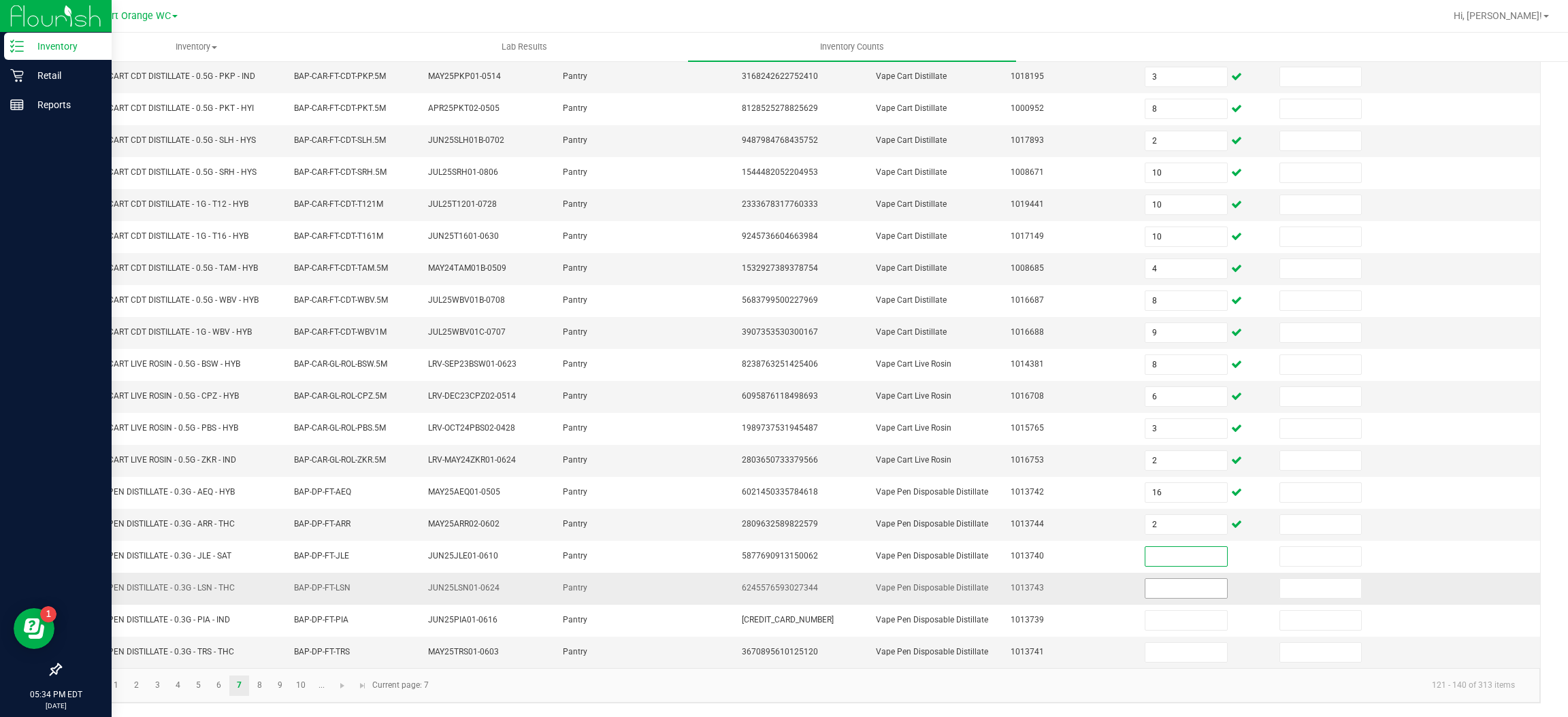
click at [1163, 589] on input at bounding box center [1185, 589] width 81 height 19
type input "16"
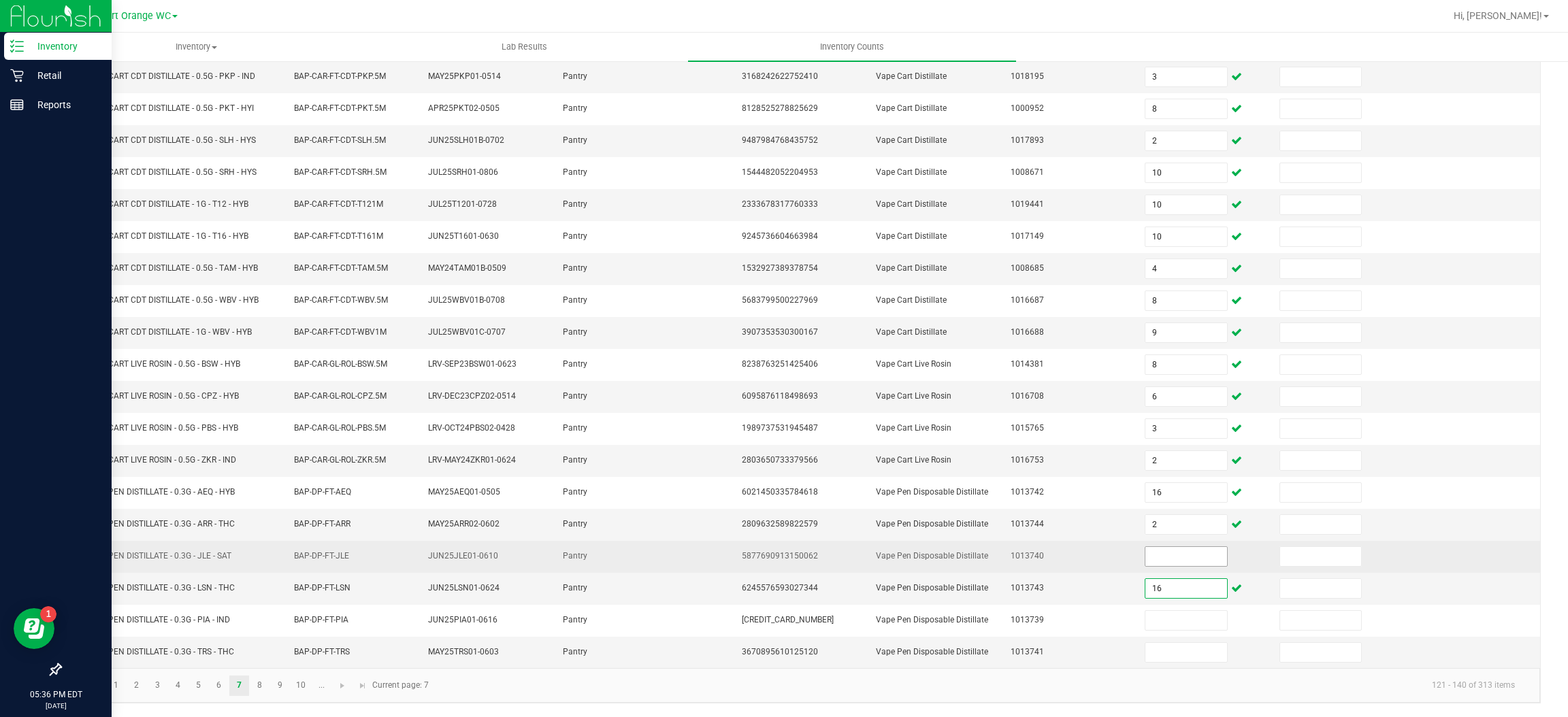
click at [1193, 550] on input at bounding box center [1185, 556] width 81 height 19
type input "17"
type input "14"
type input "10"
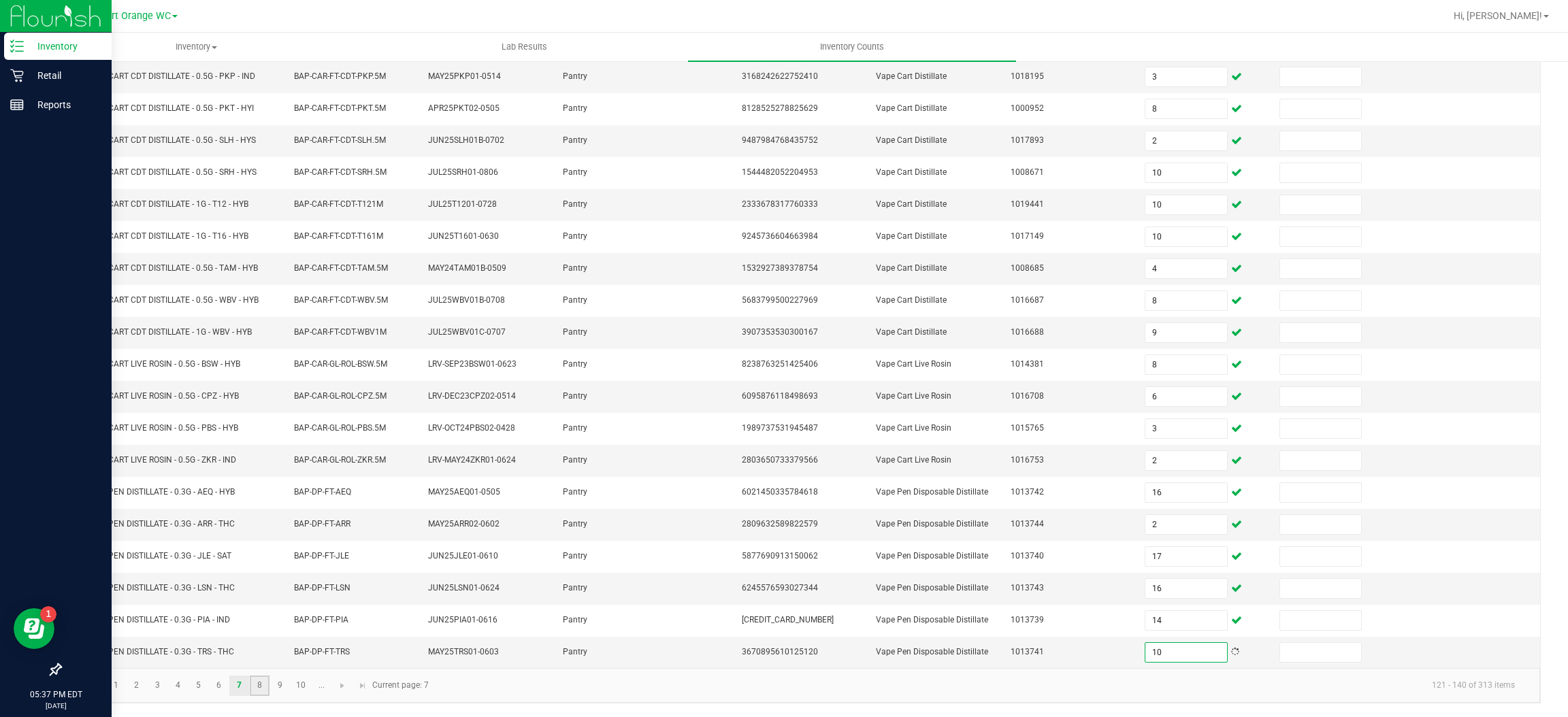
click at [259, 685] on link "8" at bounding box center [259, 686] width 20 height 20
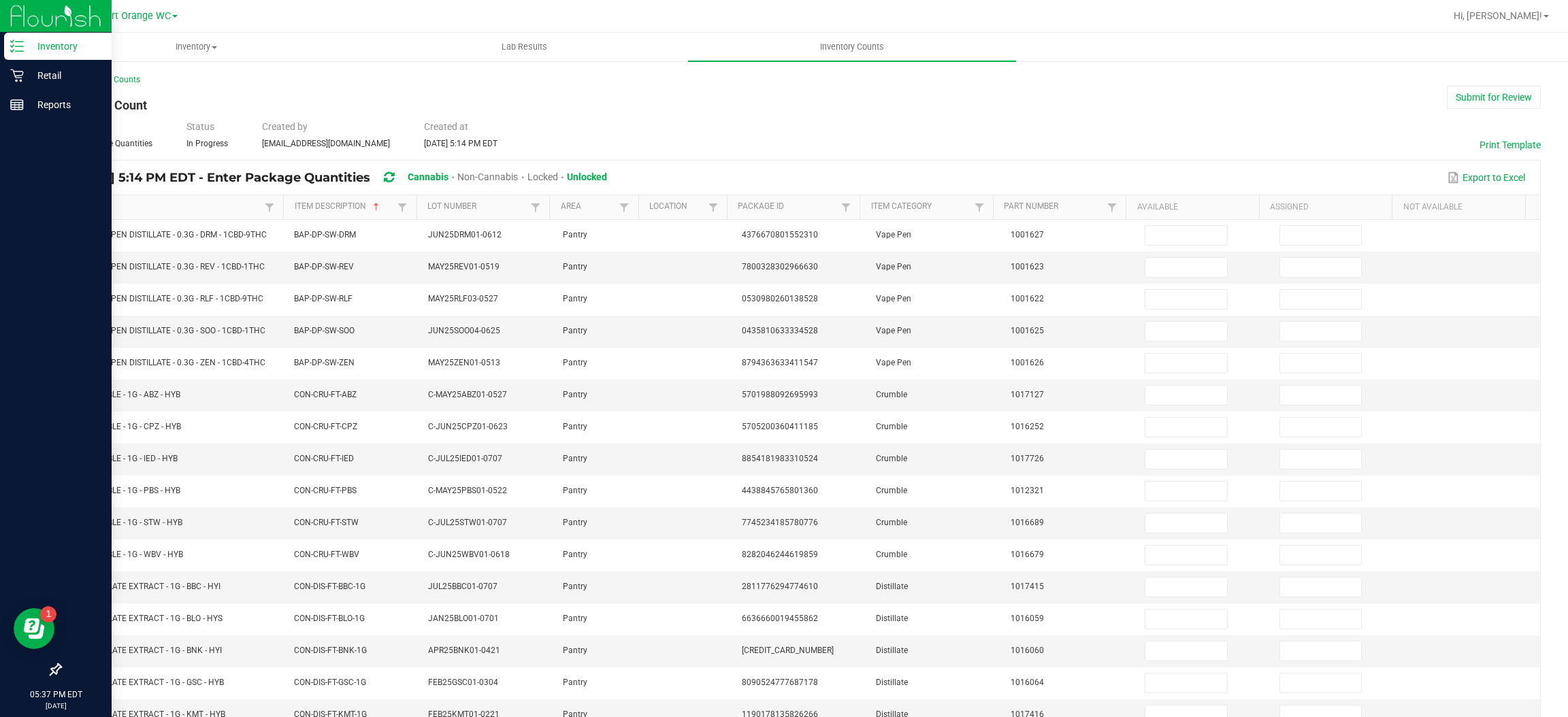
scroll to position [1, 0]
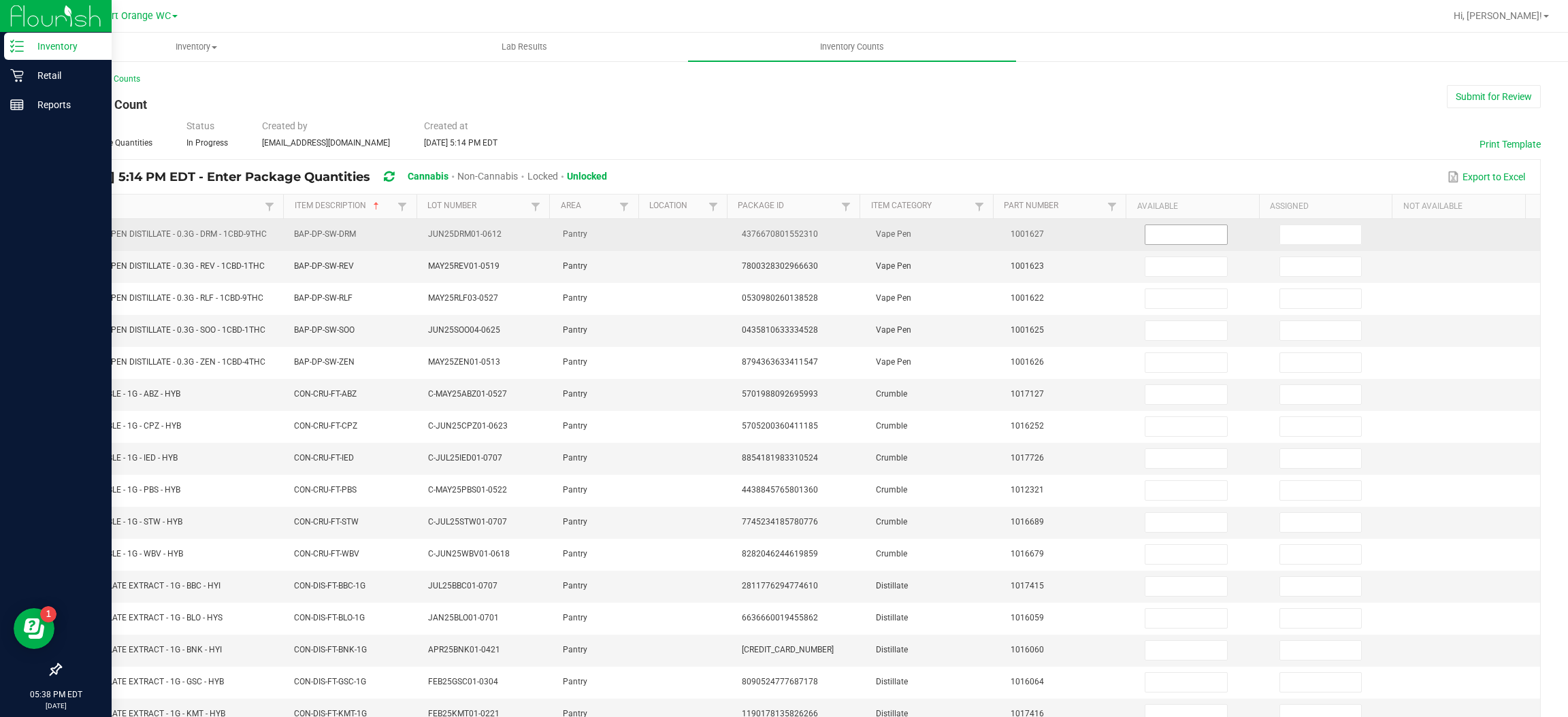
click at [1168, 230] on input at bounding box center [1185, 235] width 81 height 19
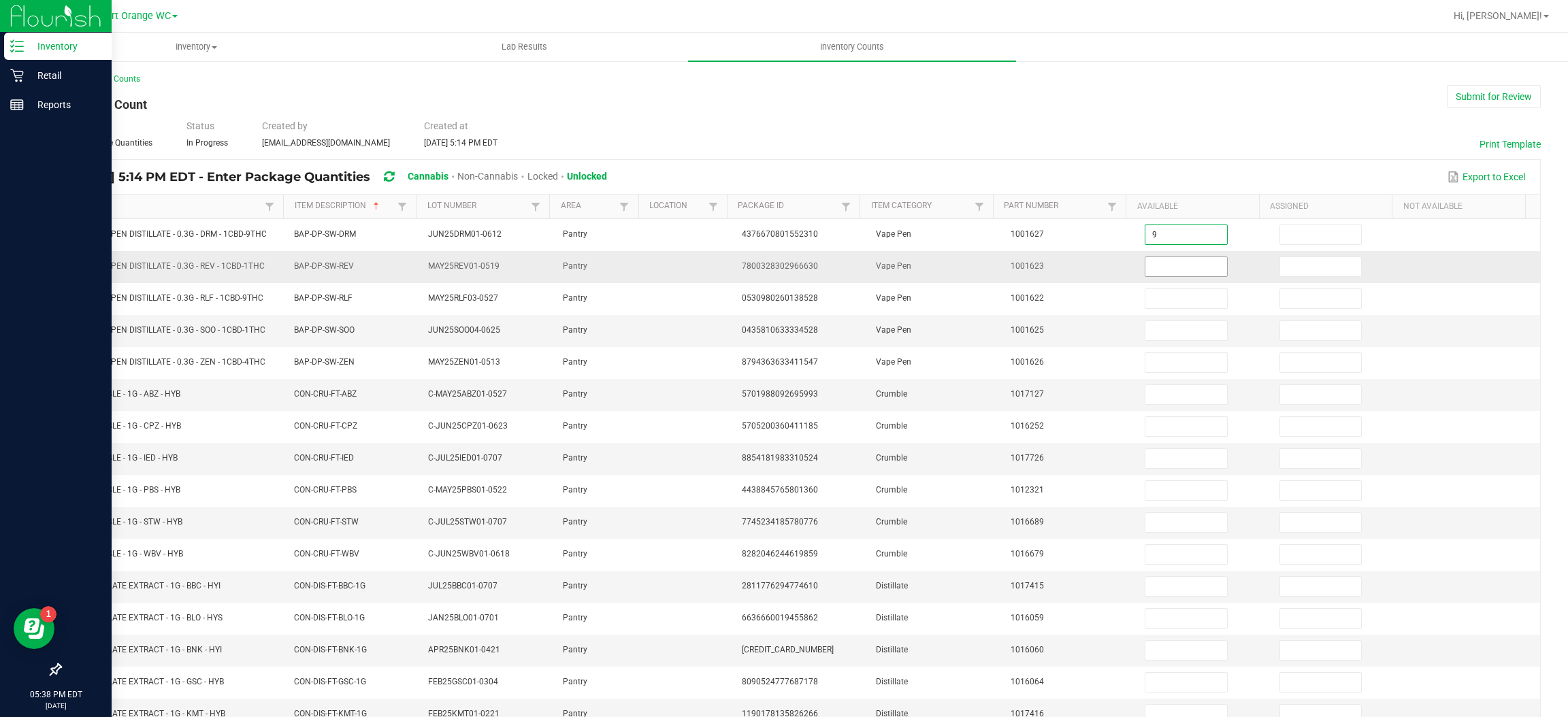
type input "9"
click at [1182, 267] on input at bounding box center [1185, 266] width 81 height 19
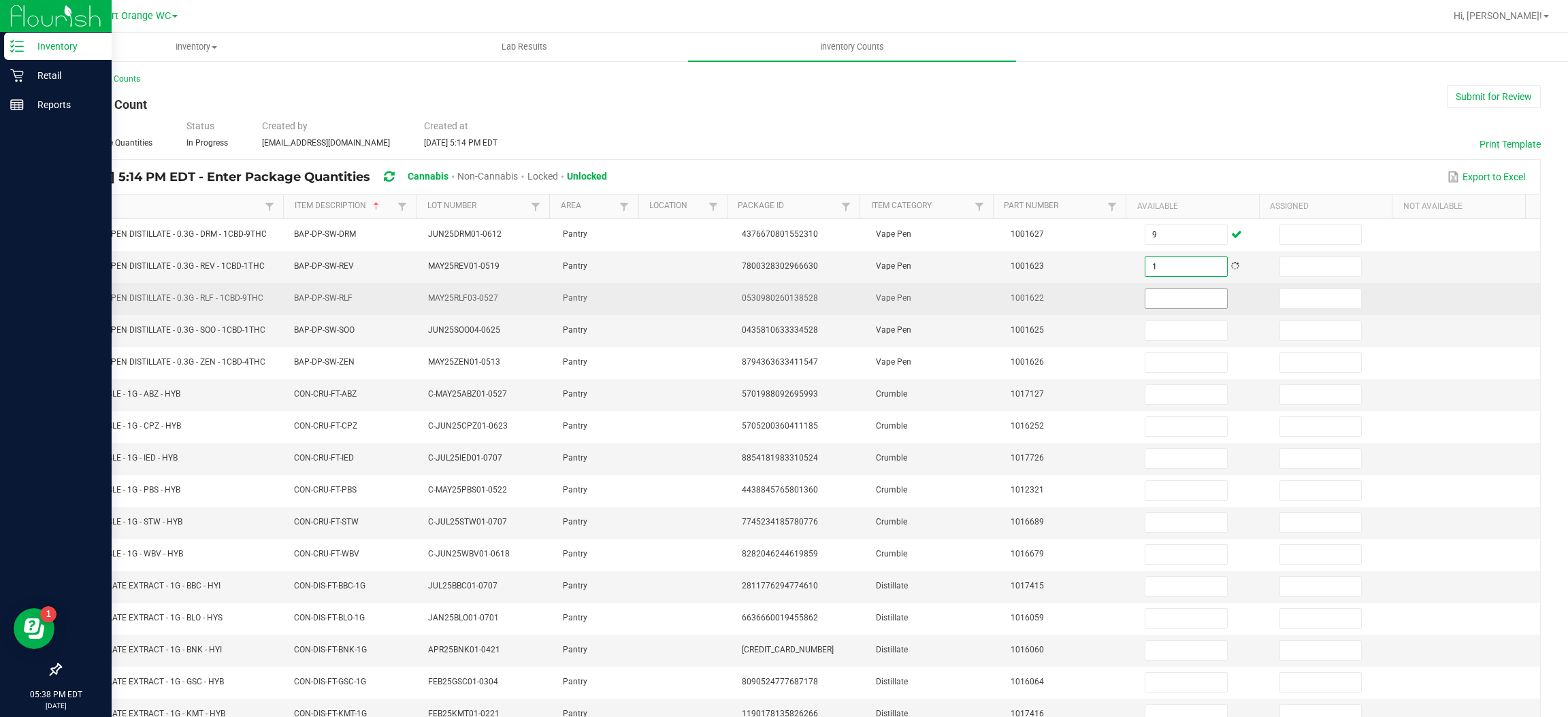
type input "1"
click at [1145, 300] on input at bounding box center [1185, 299] width 81 height 19
click at [1157, 299] on input at bounding box center [1185, 299] width 81 height 19
type input "15"
type input "17"
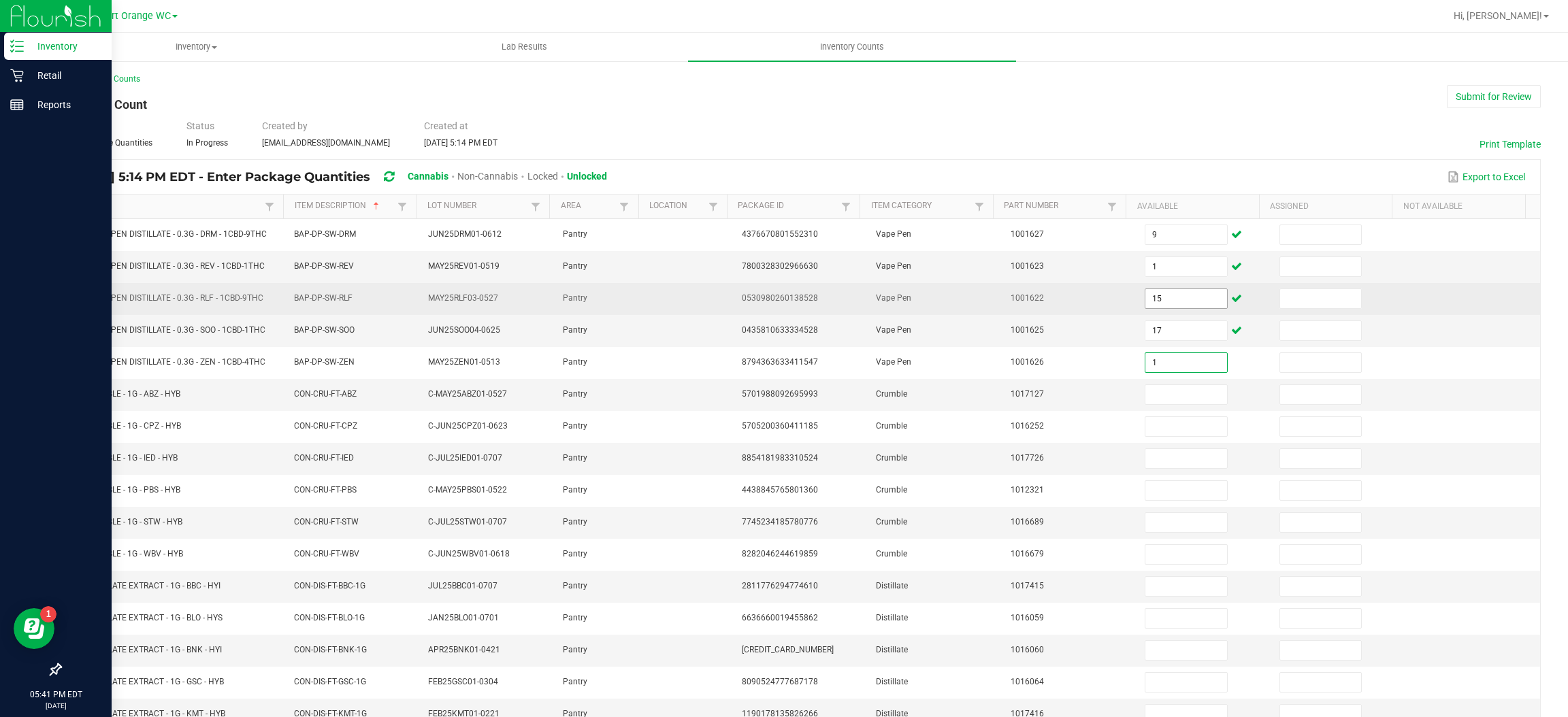
type input "1"
type input "7"
type input "5"
type input "3"
type input "2"
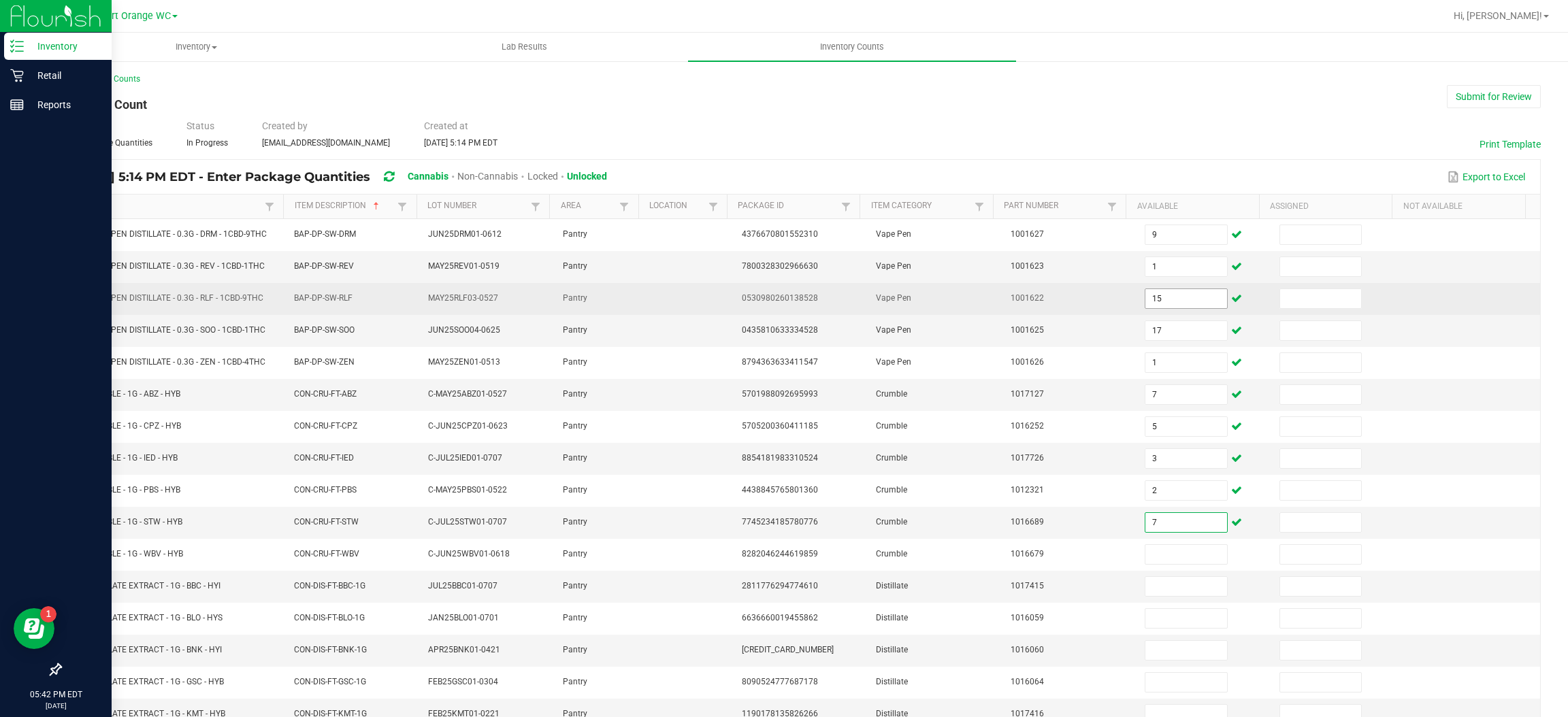
type input "7"
type input "2"
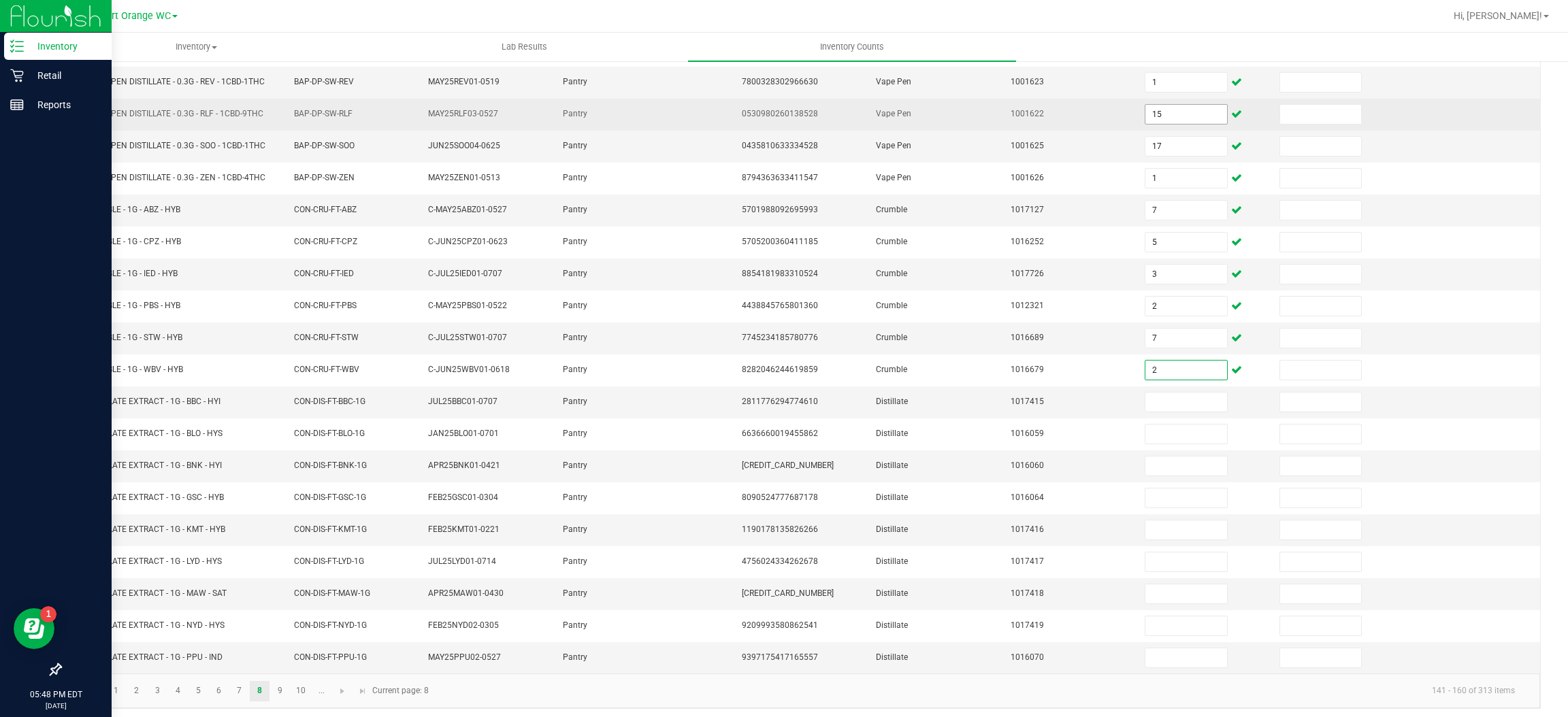
scroll to position [198, 0]
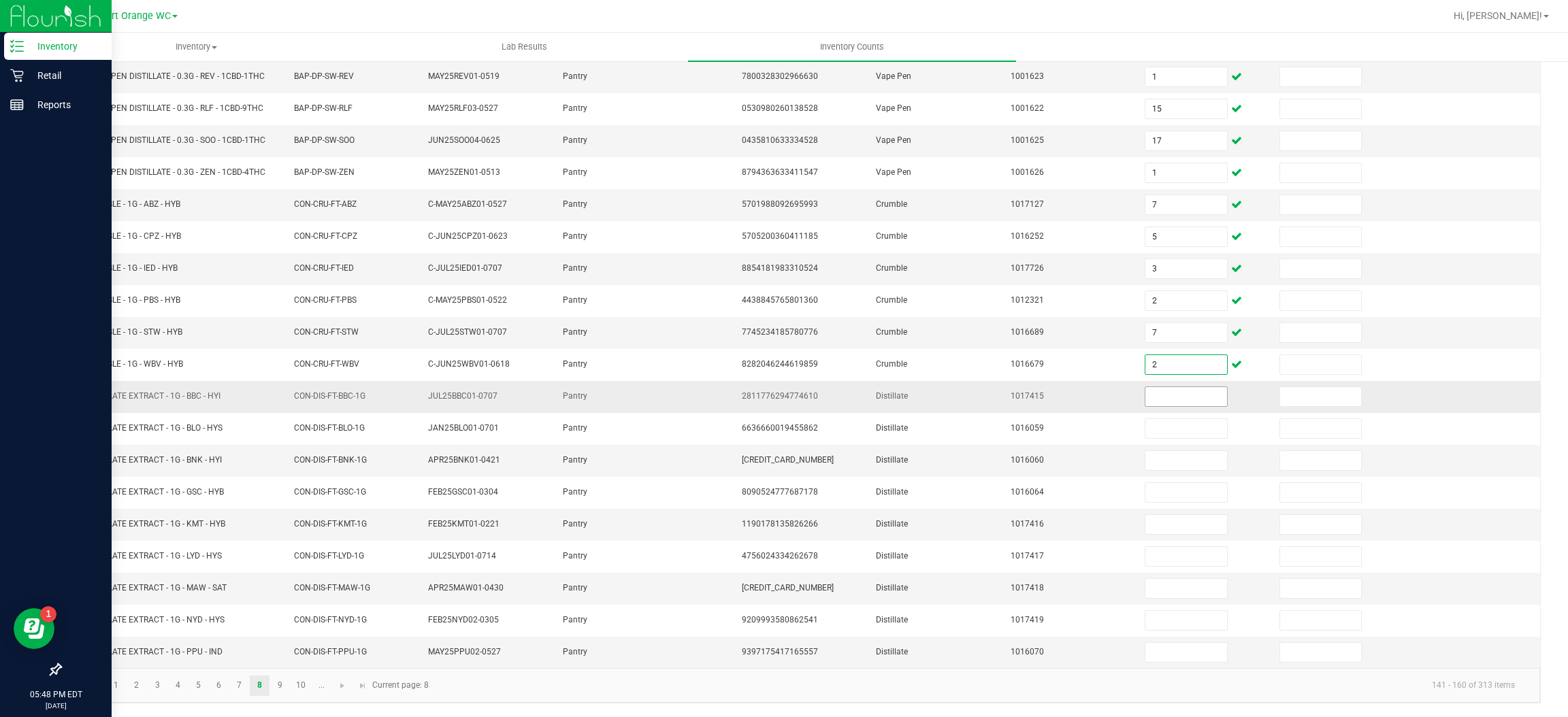
click at [1178, 394] on input at bounding box center [1185, 396] width 81 height 19
type input "9"
type input "7"
type input "6"
type input "12"
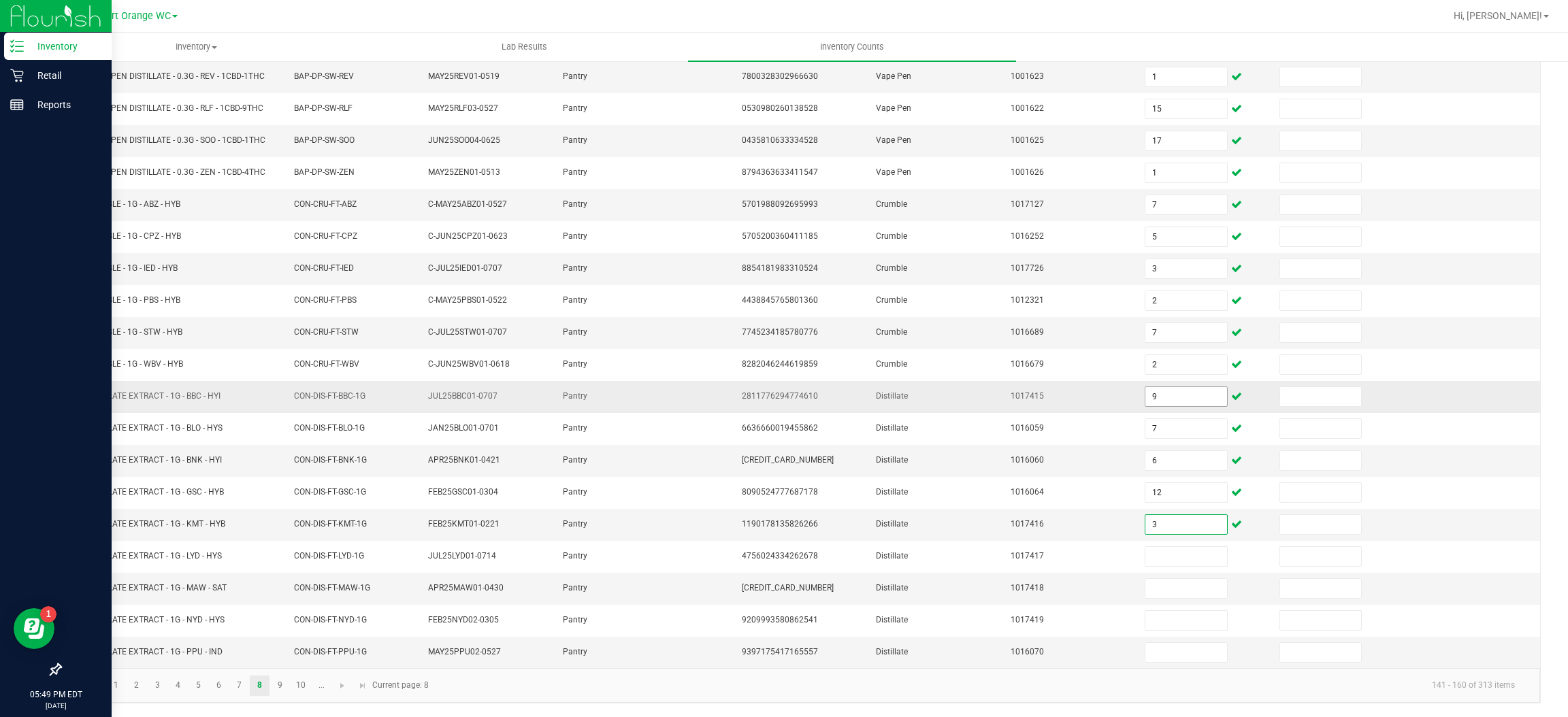
type input "3"
type input "1"
type input "6"
type input "7"
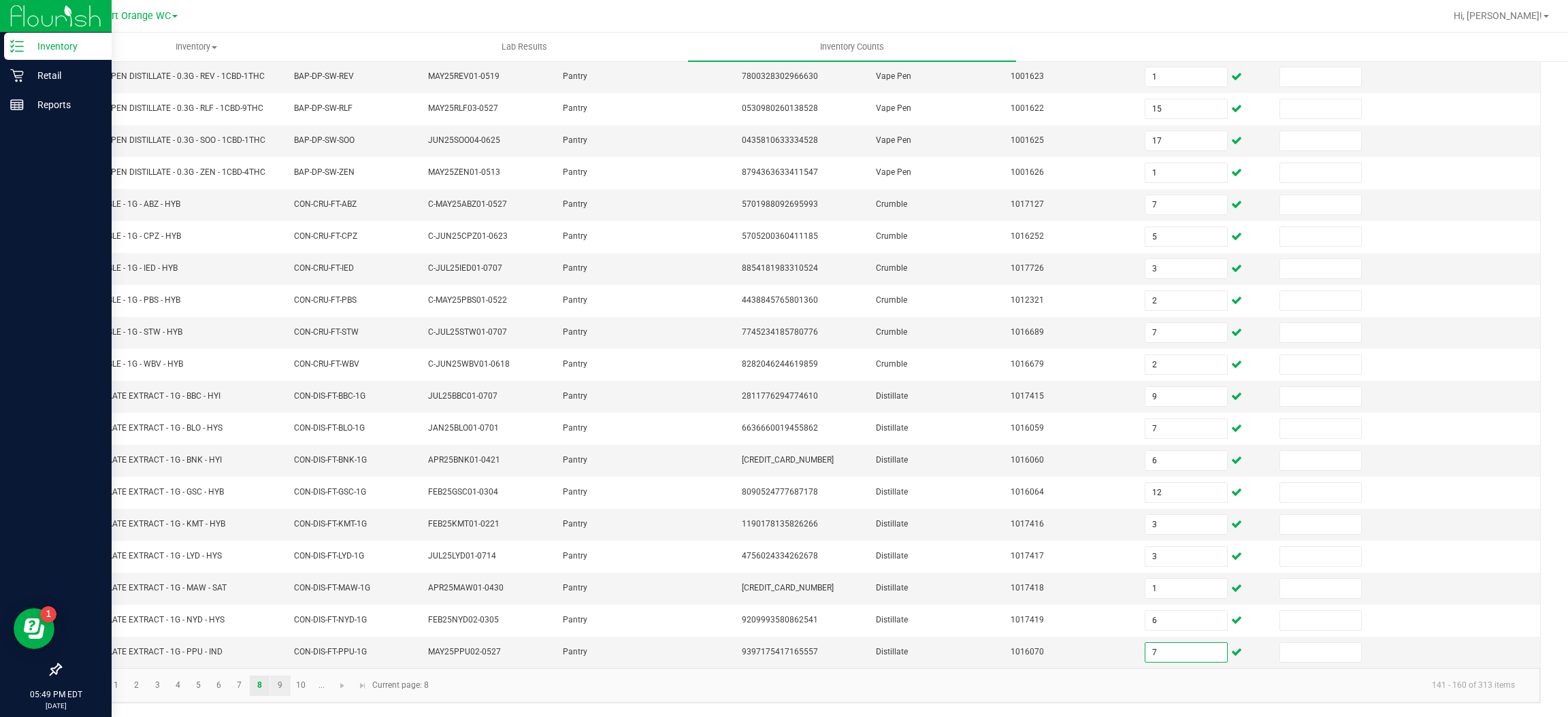
click at [280, 685] on link "9" at bounding box center [280, 686] width 20 height 20
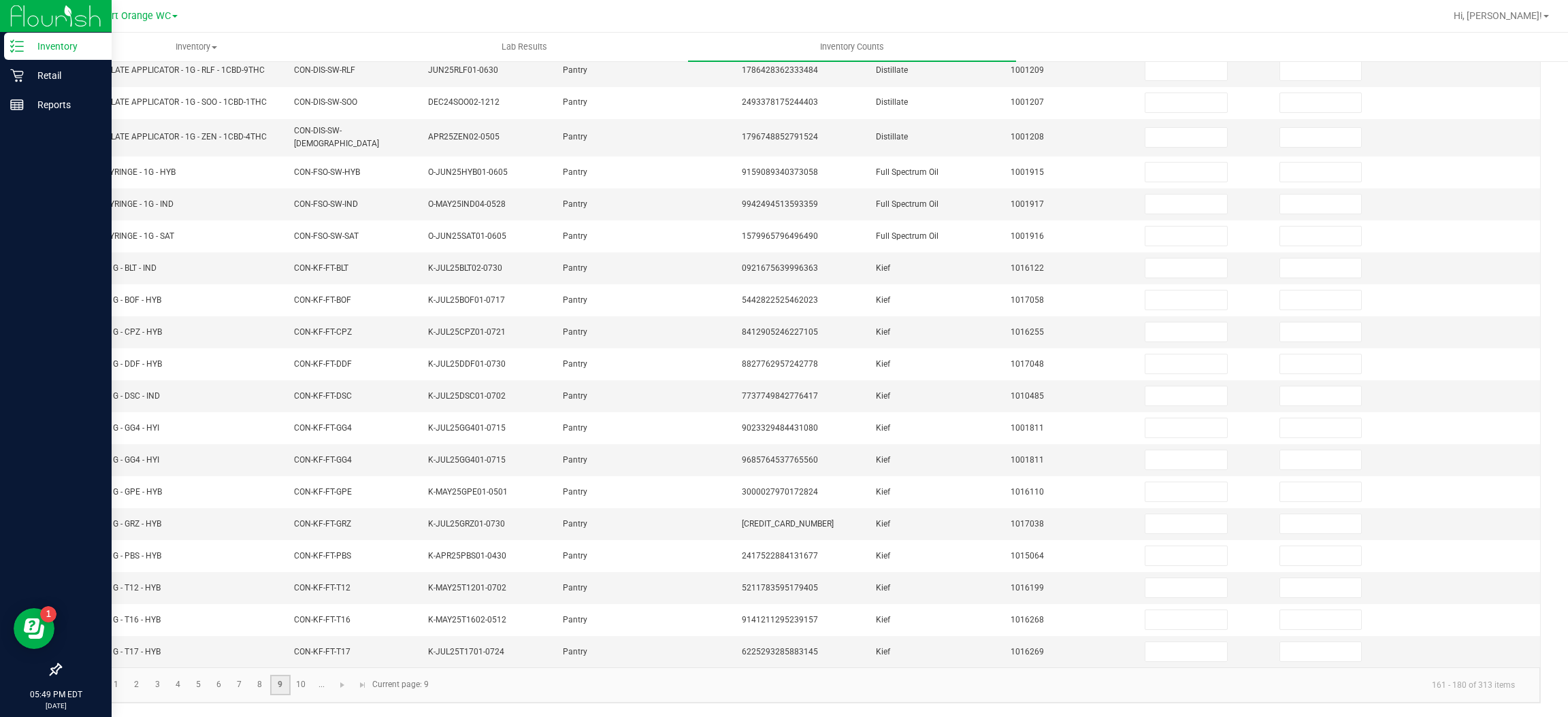
scroll to position [0, 0]
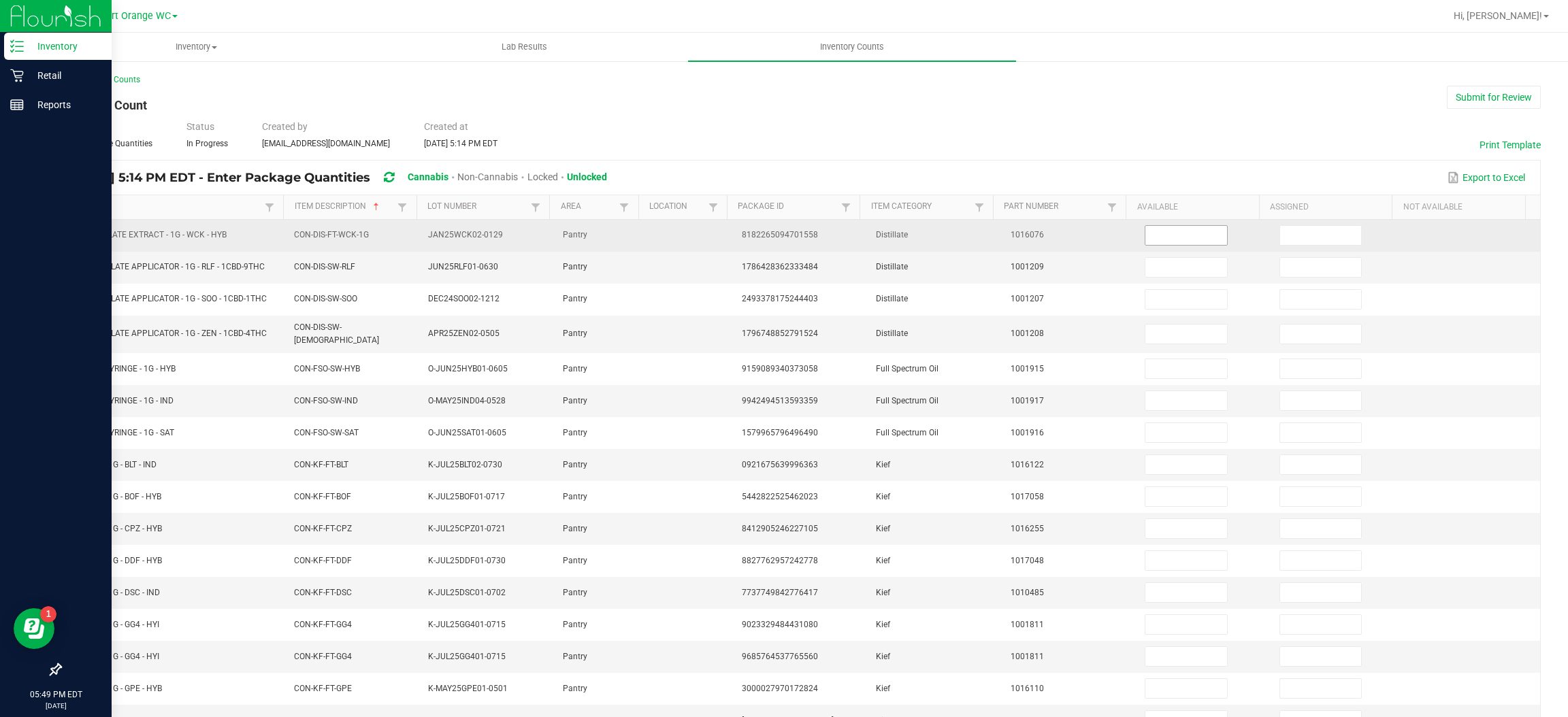
click at [1156, 233] on input at bounding box center [1185, 236] width 81 height 19
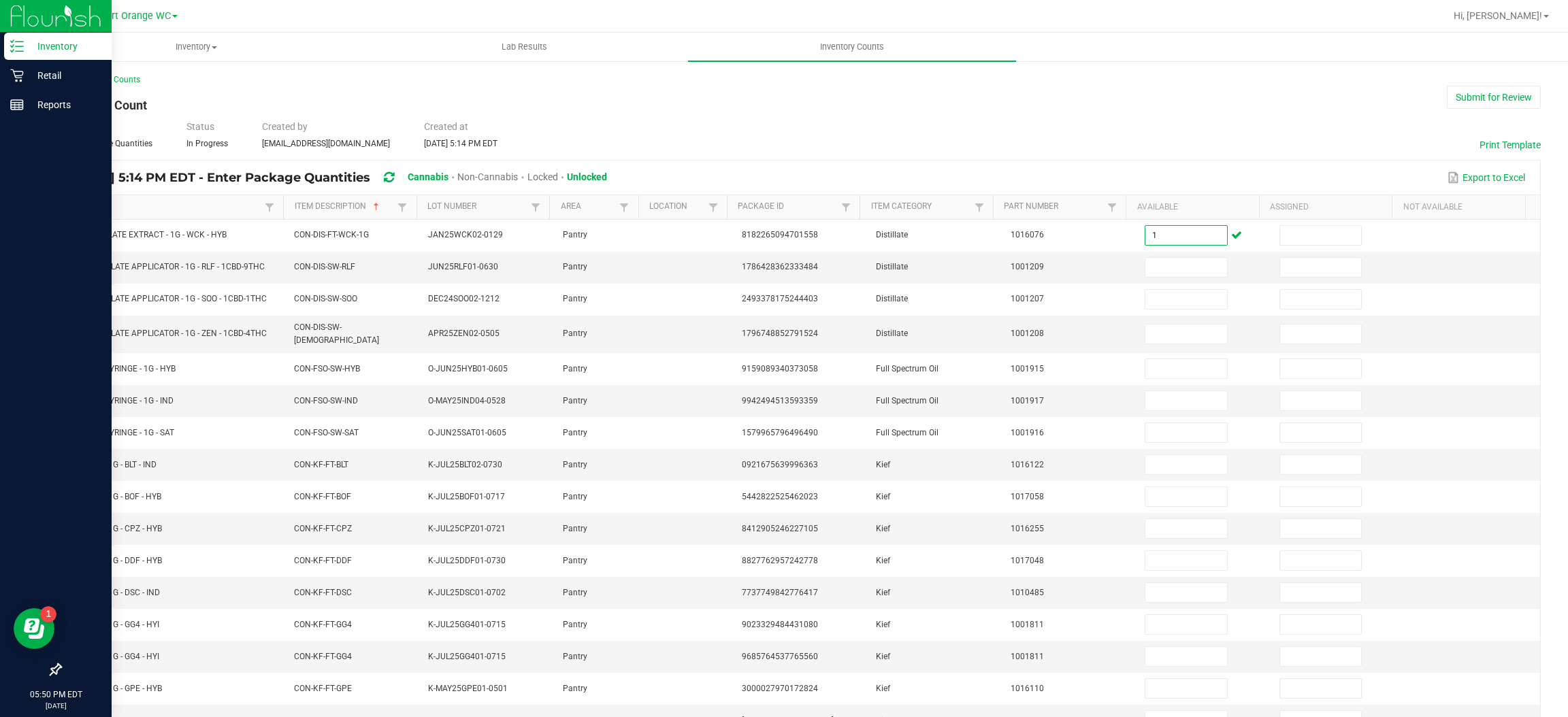
type input "1"
type input "6"
type input "8"
type input "9"
type input "8"
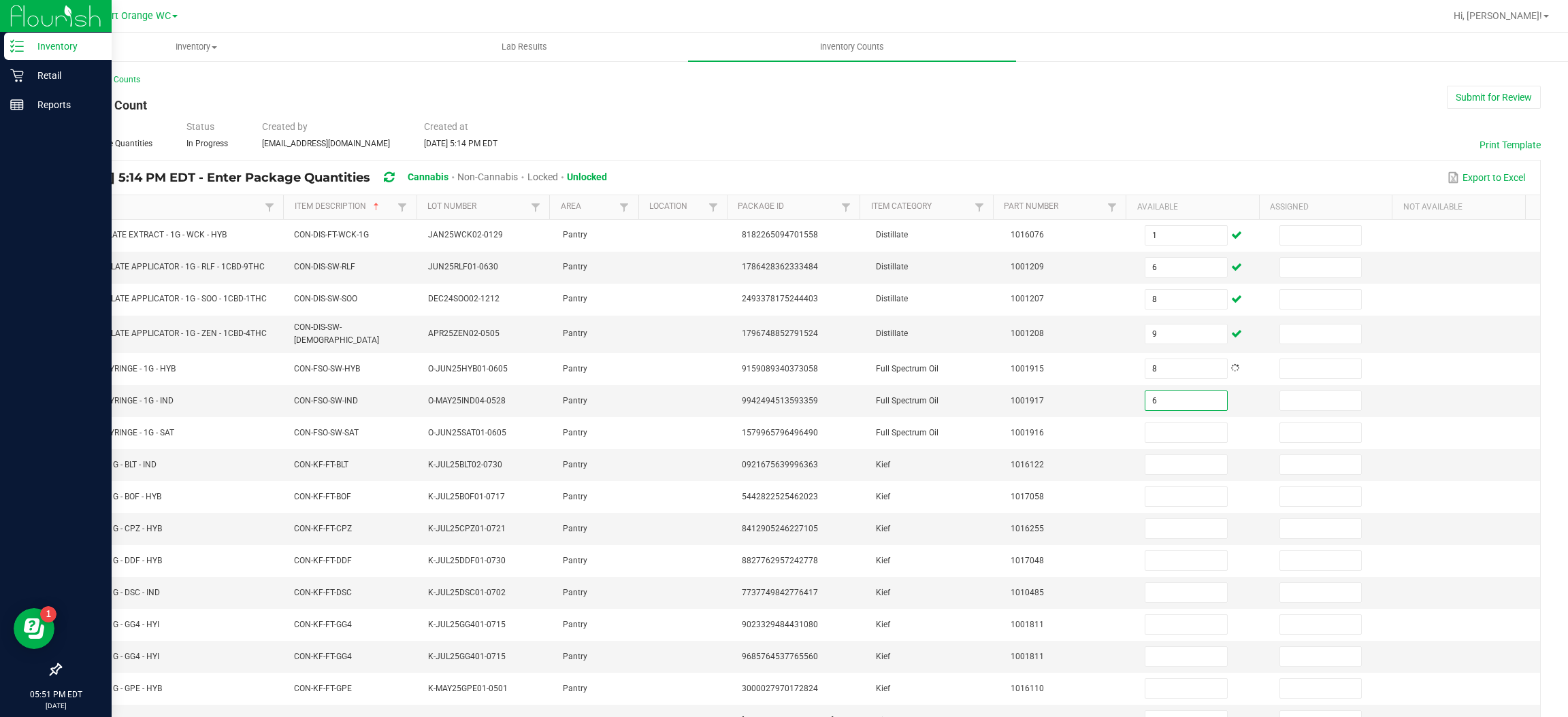
type input "6"
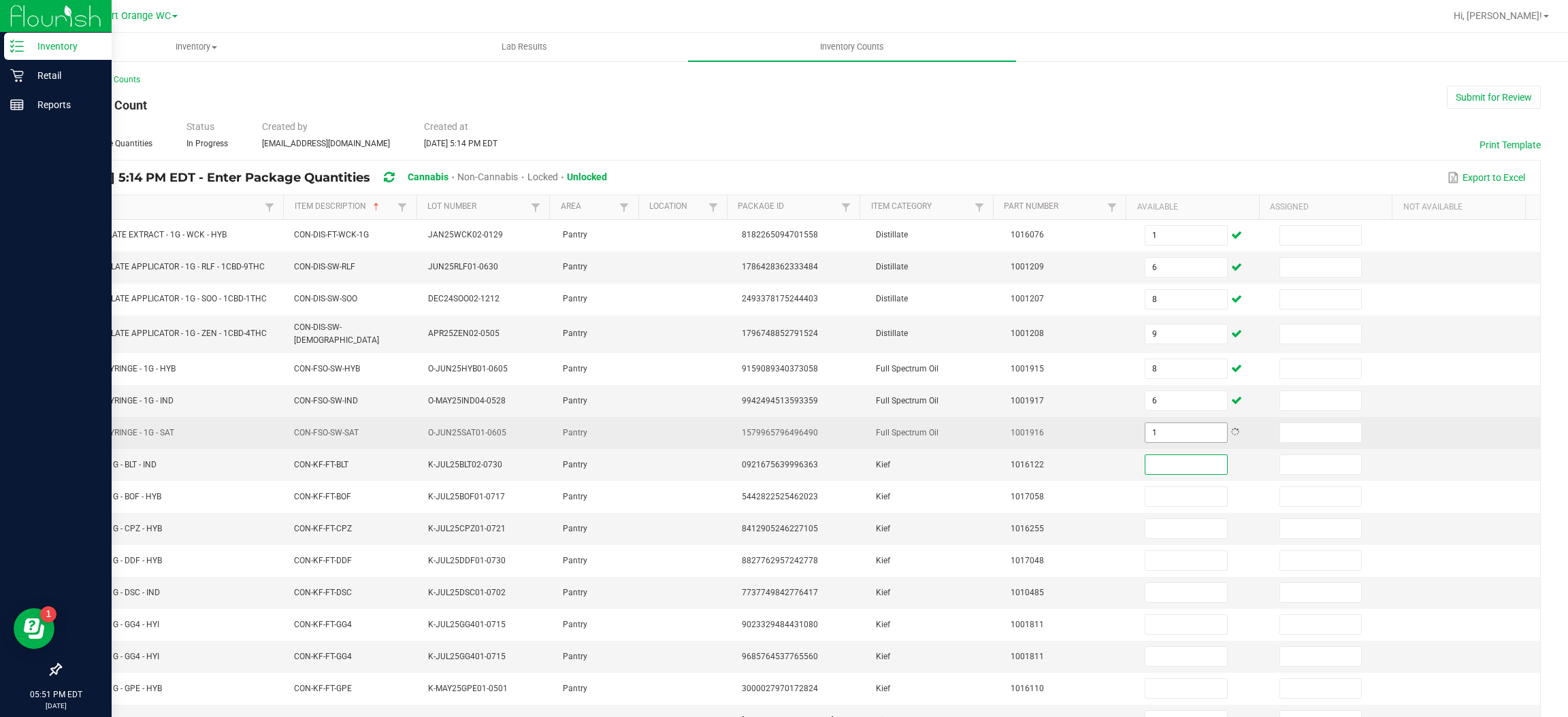
click at [1165, 425] on input "1" at bounding box center [1185, 433] width 81 height 19
type input "11"
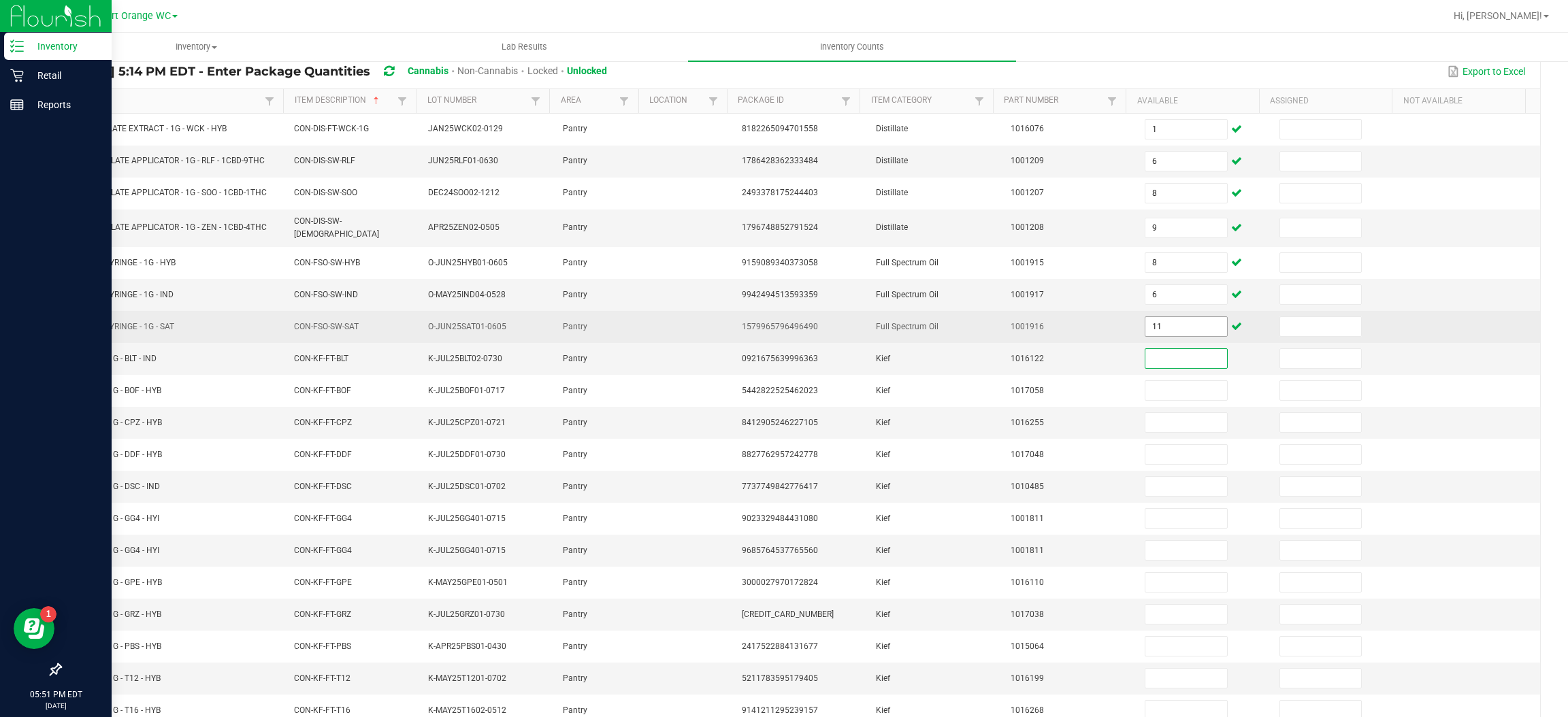
scroll to position [124, 0]
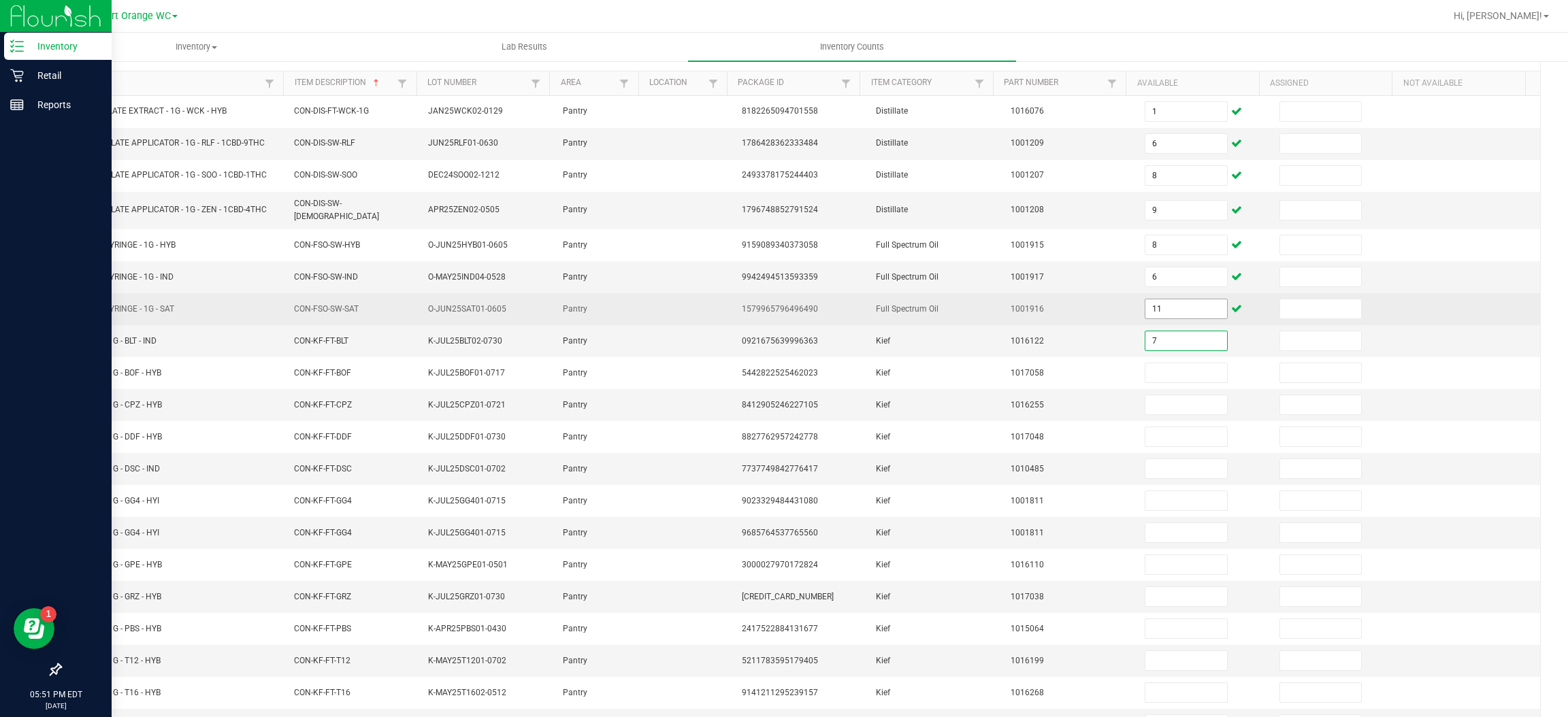
type input "7"
type input "5"
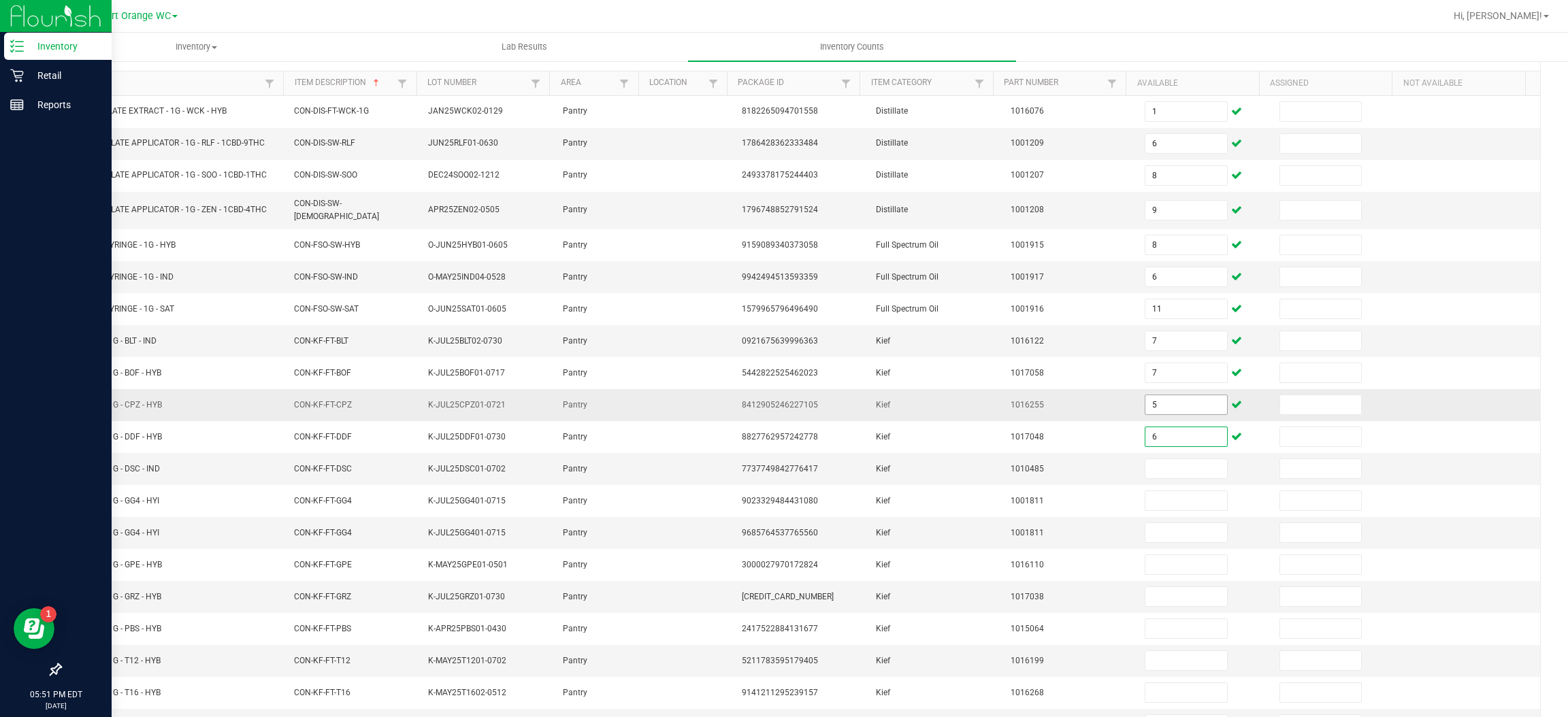
type input "6"
click at [1172, 403] on input "5" at bounding box center [1185, 405] width 81 height 19
type input "6"
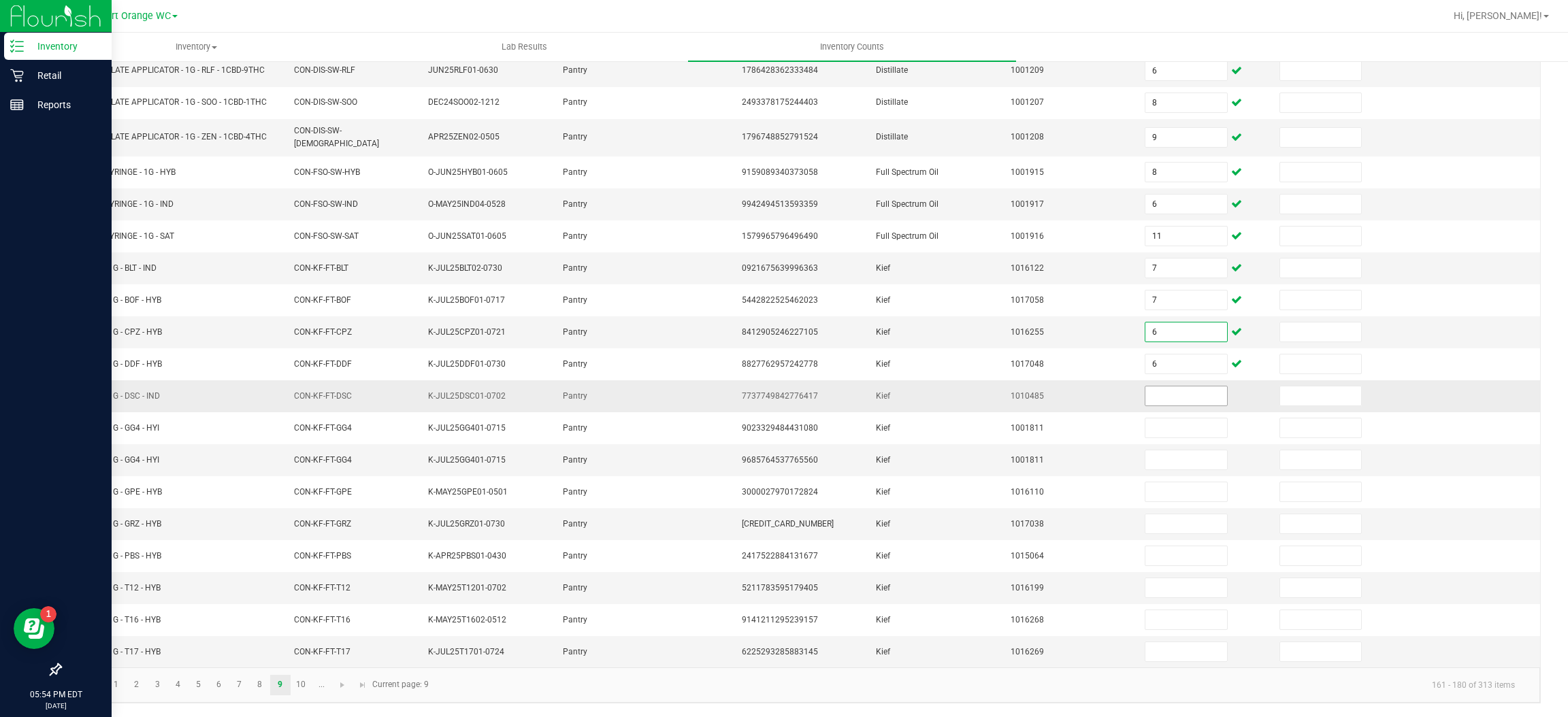
click at [1169, 393] on input at bounding box center [1185, 395] width 81 height 19
click at [1151, 393] on input at bounding box center [1185, 395] width 81 height 19
type input "6"
type input "8"
type input "1"
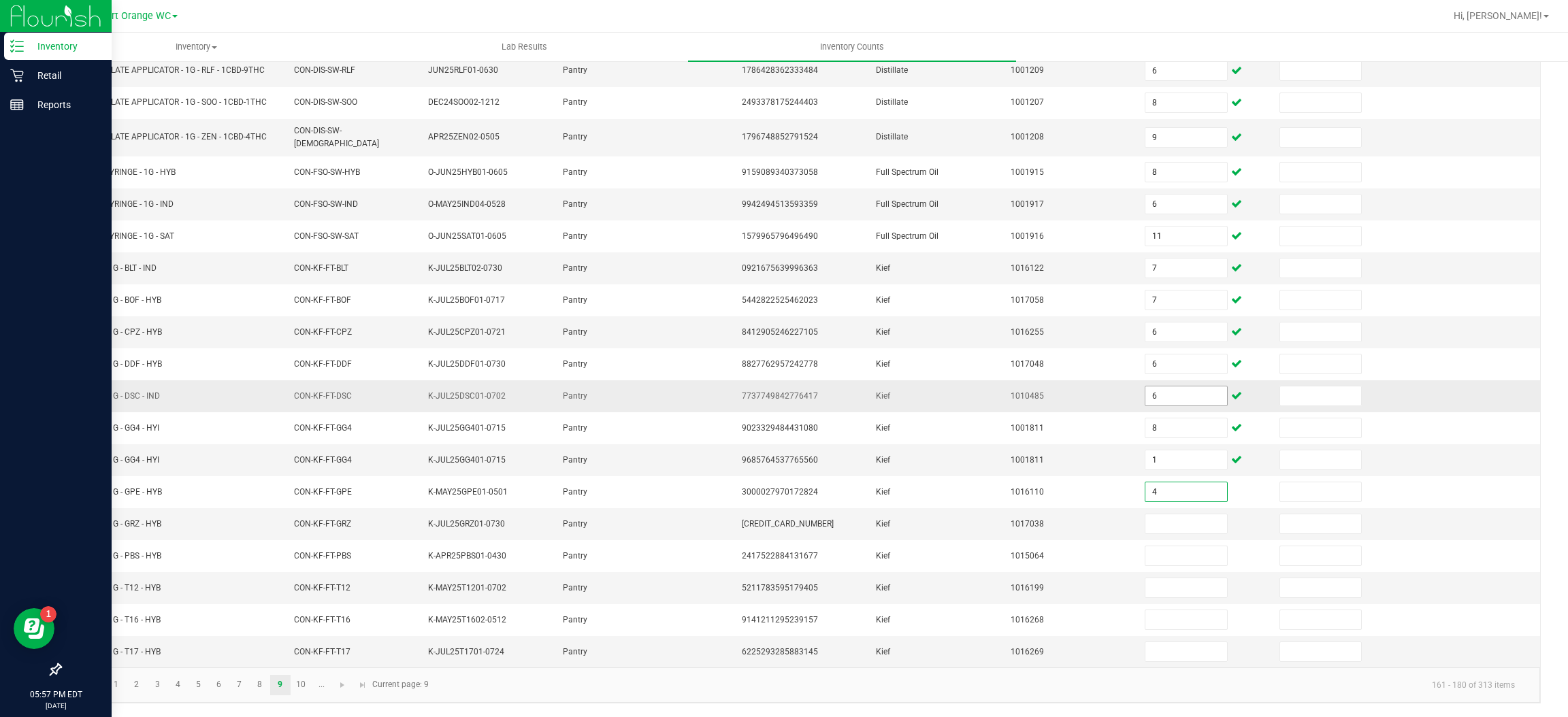
type input "4"
type input "7"
type input "4"
type input "5"
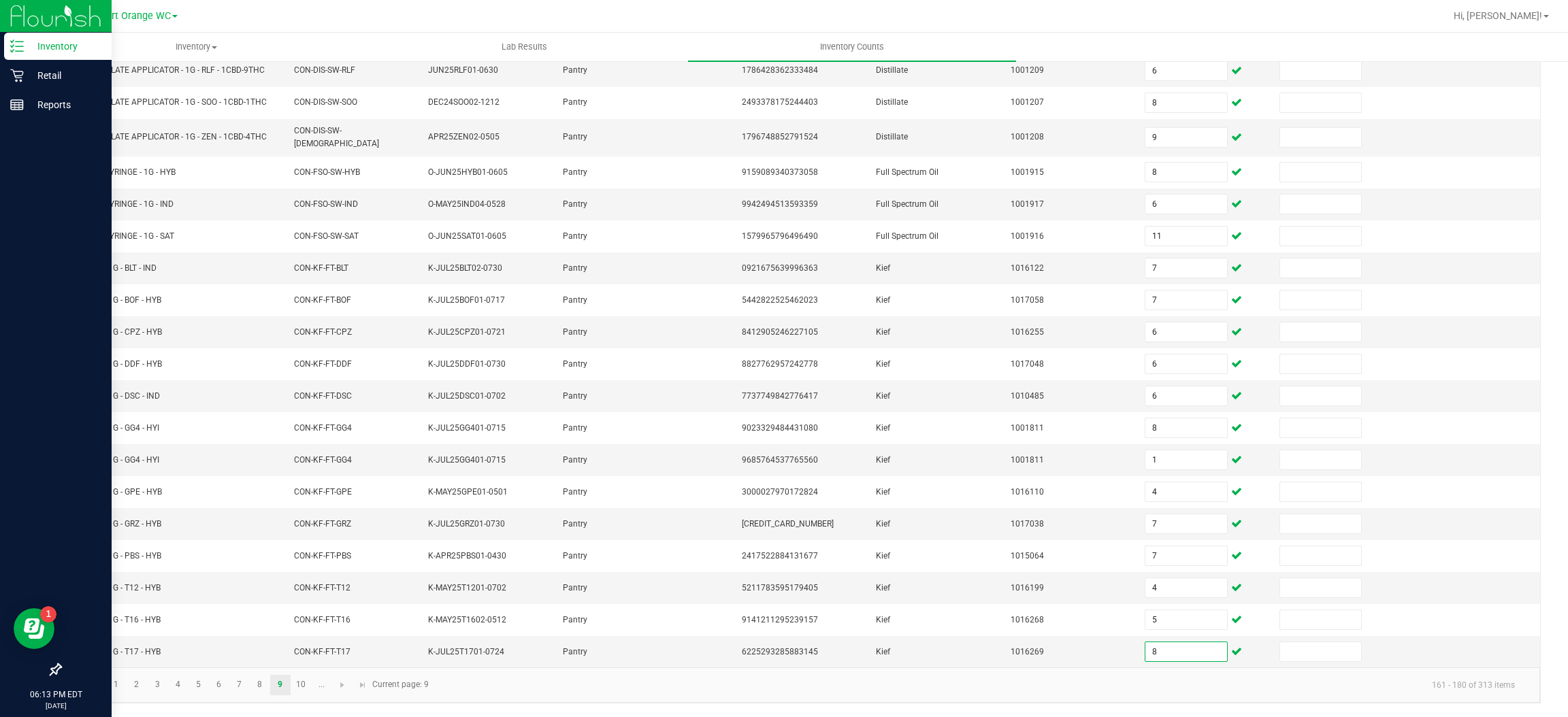
type input "8"
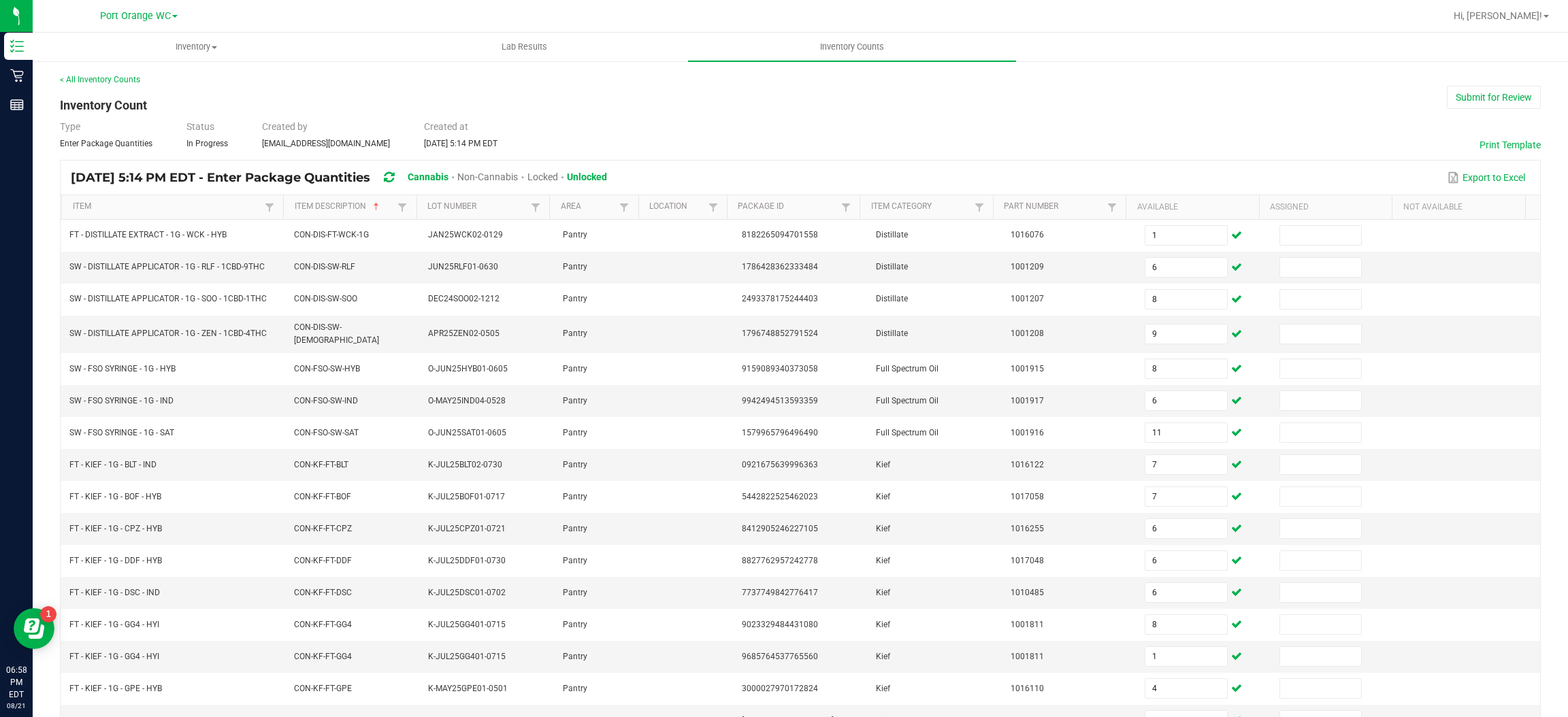
scroll to position [198, 0]
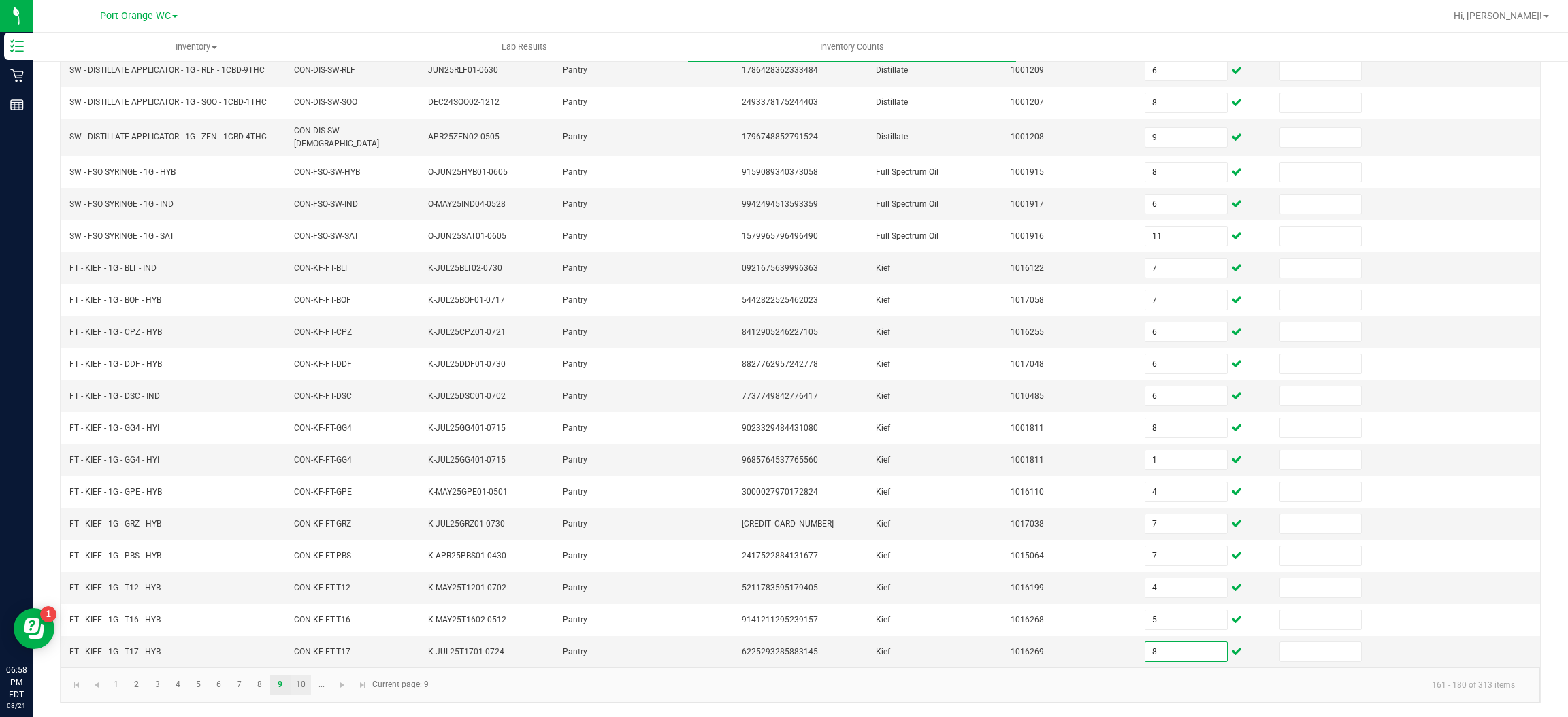
click at [303, 685] on link "10" at bounding box center [300, 685] width 20 height 20
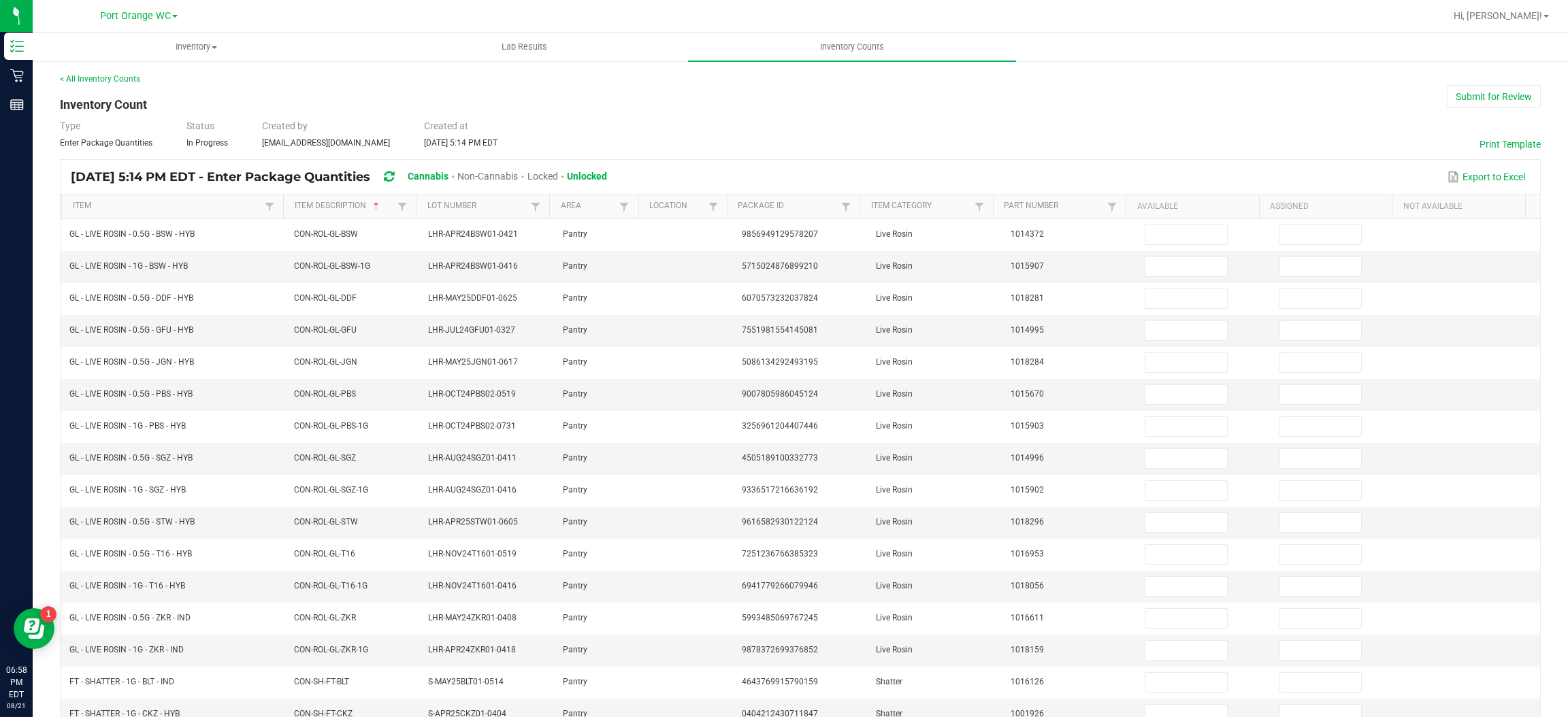
scroll to position [0, 0]
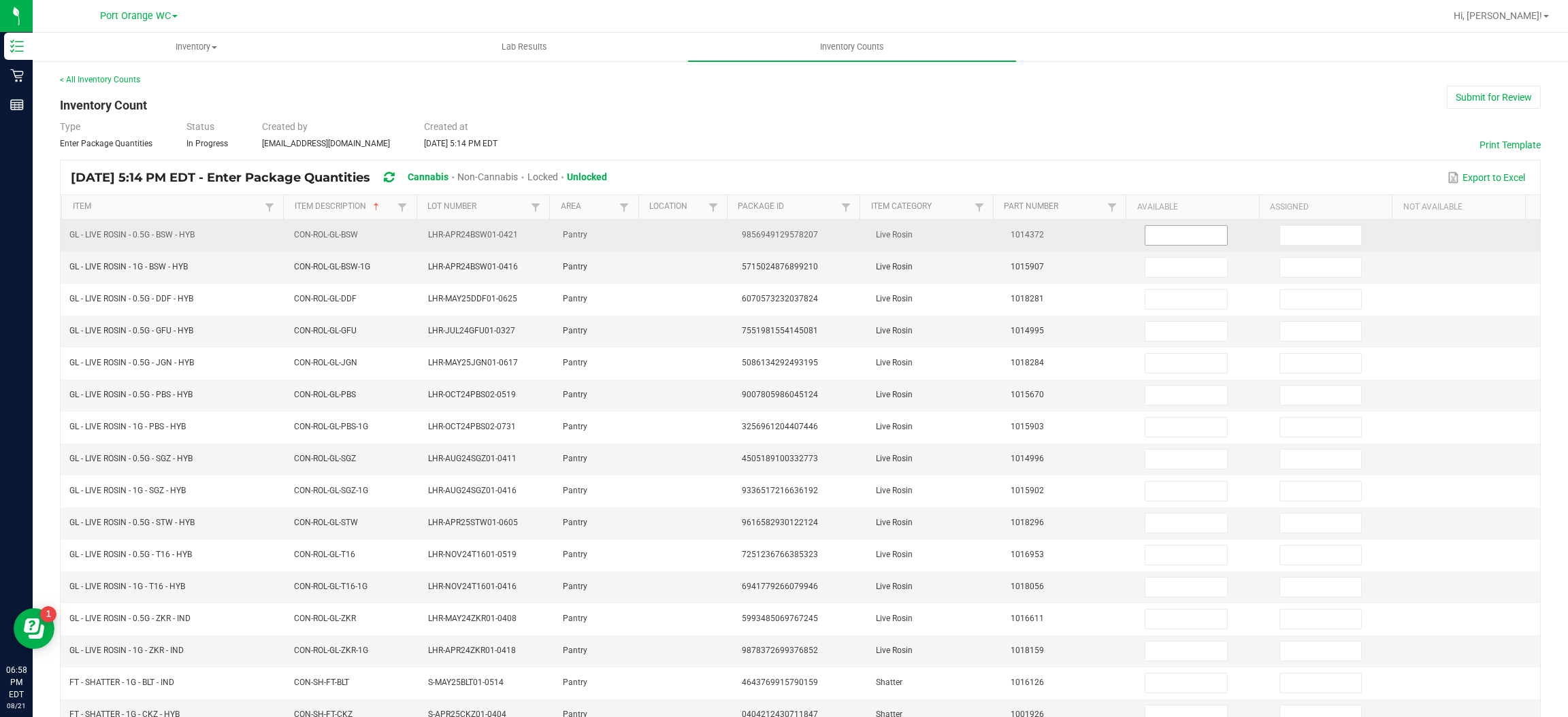
click at [1165, 230] on input at bounding box center [1185, 236] width 81 height 19
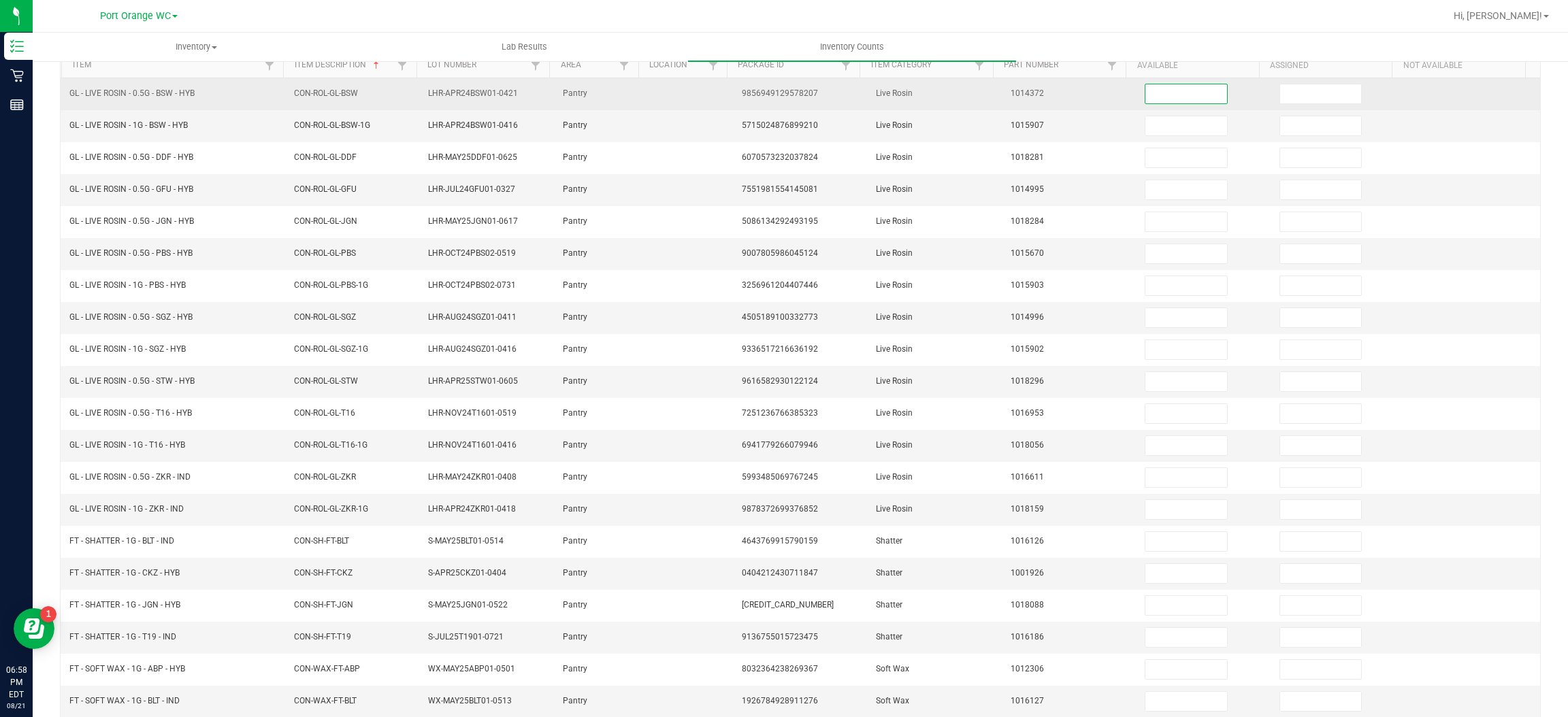
scroll to position [198, 0]
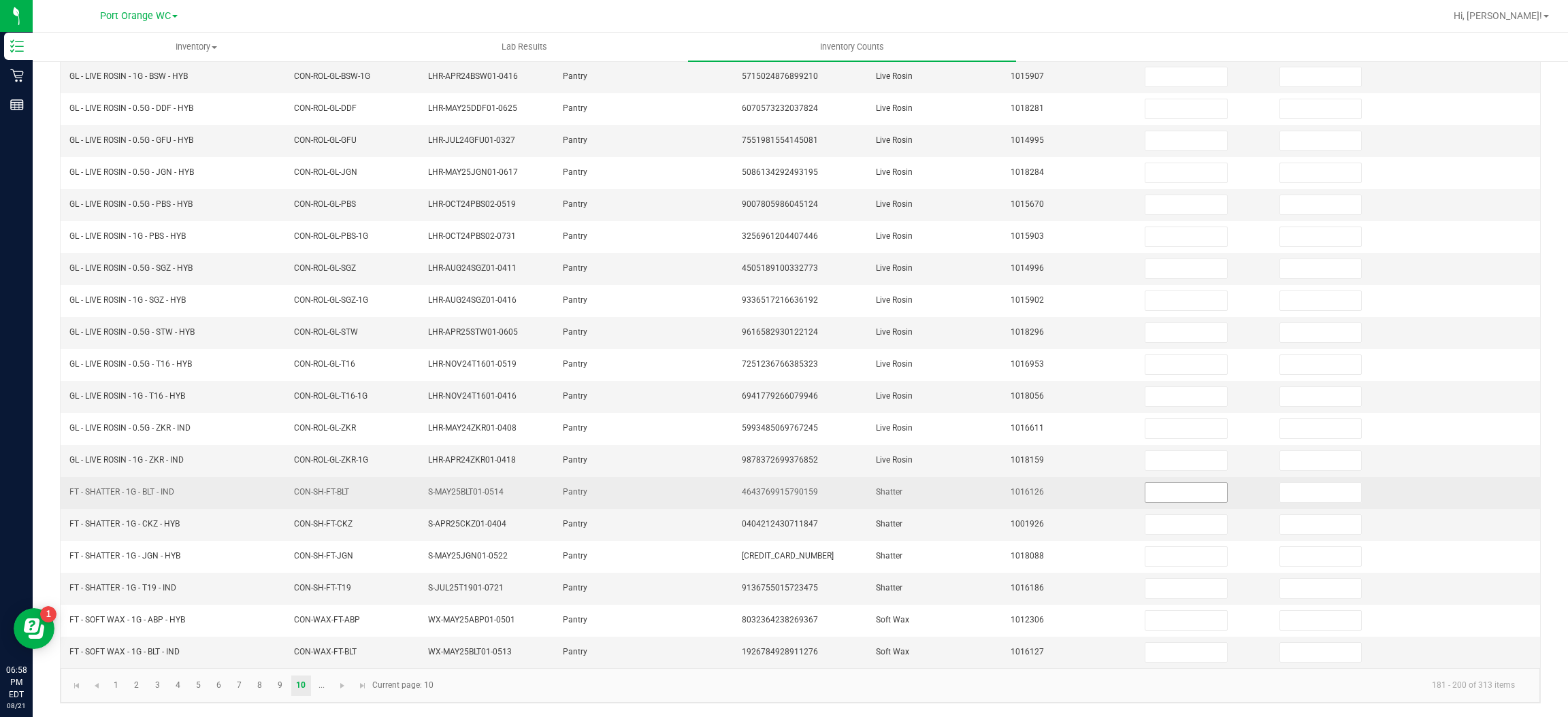
click at [1159, 491] on input at bounding box center [1185, 492] width 81 height 19
type input "5"
type input "3"
type input "2"
type input "5"
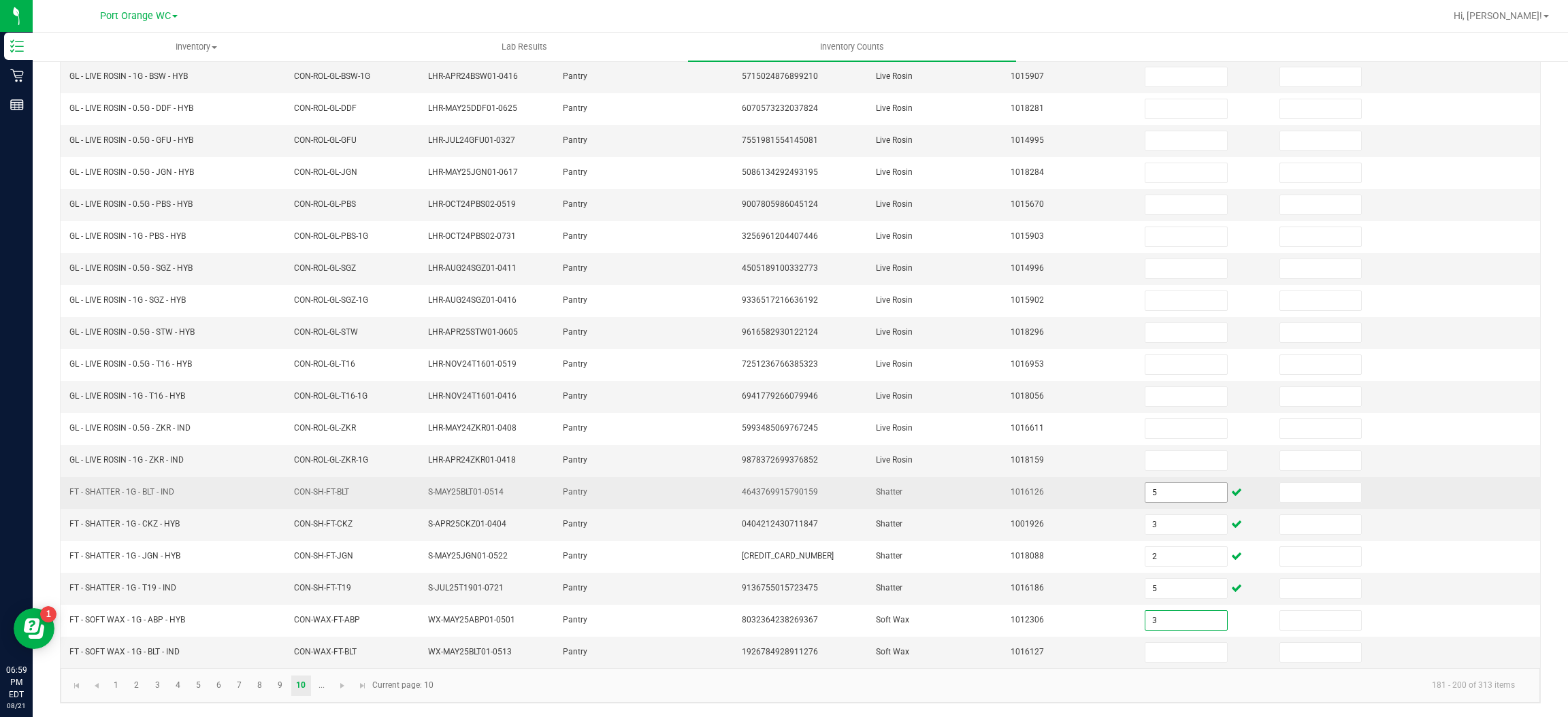
type input "3"
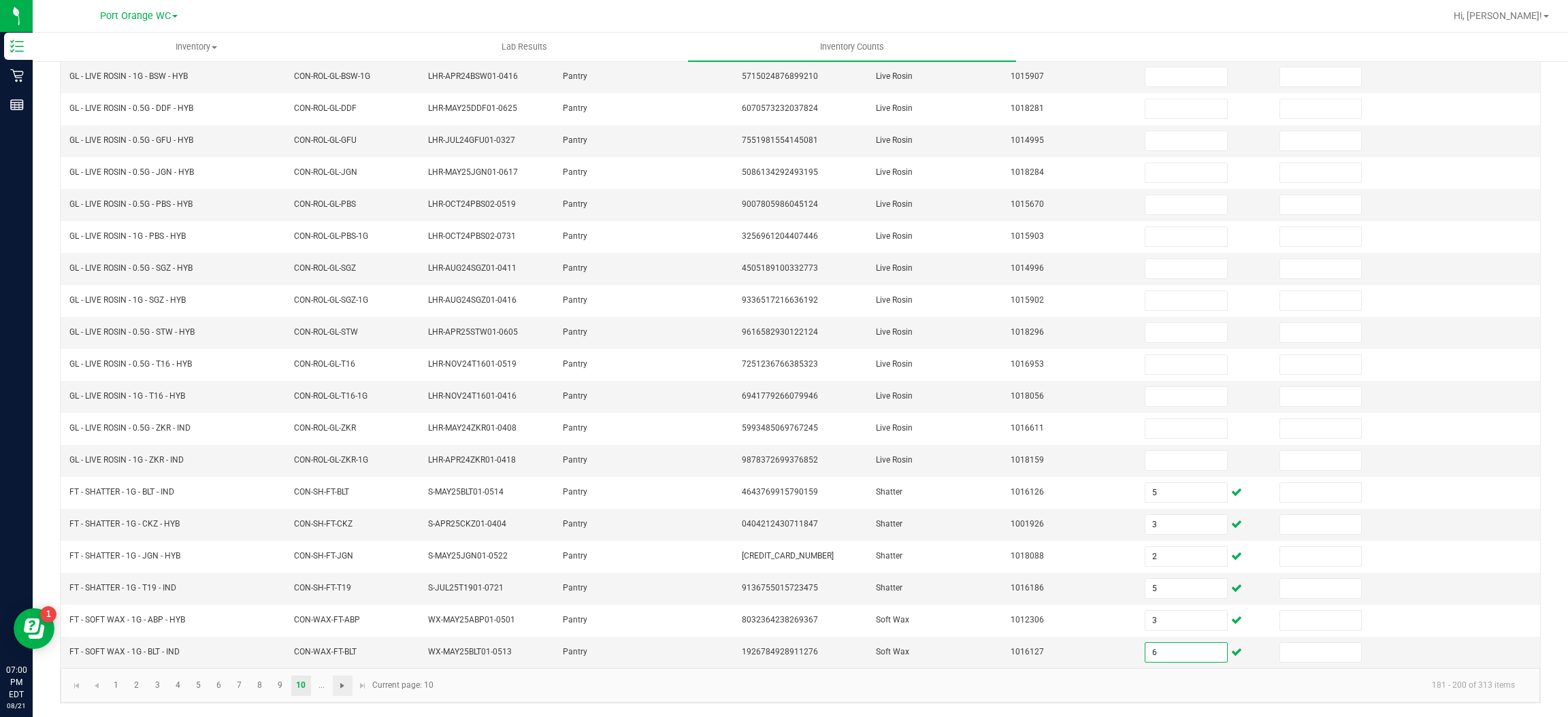
type input "6"
click at [342, 691] on span "Go to the next page" at bounding box center [342, 686] width 11 height 11
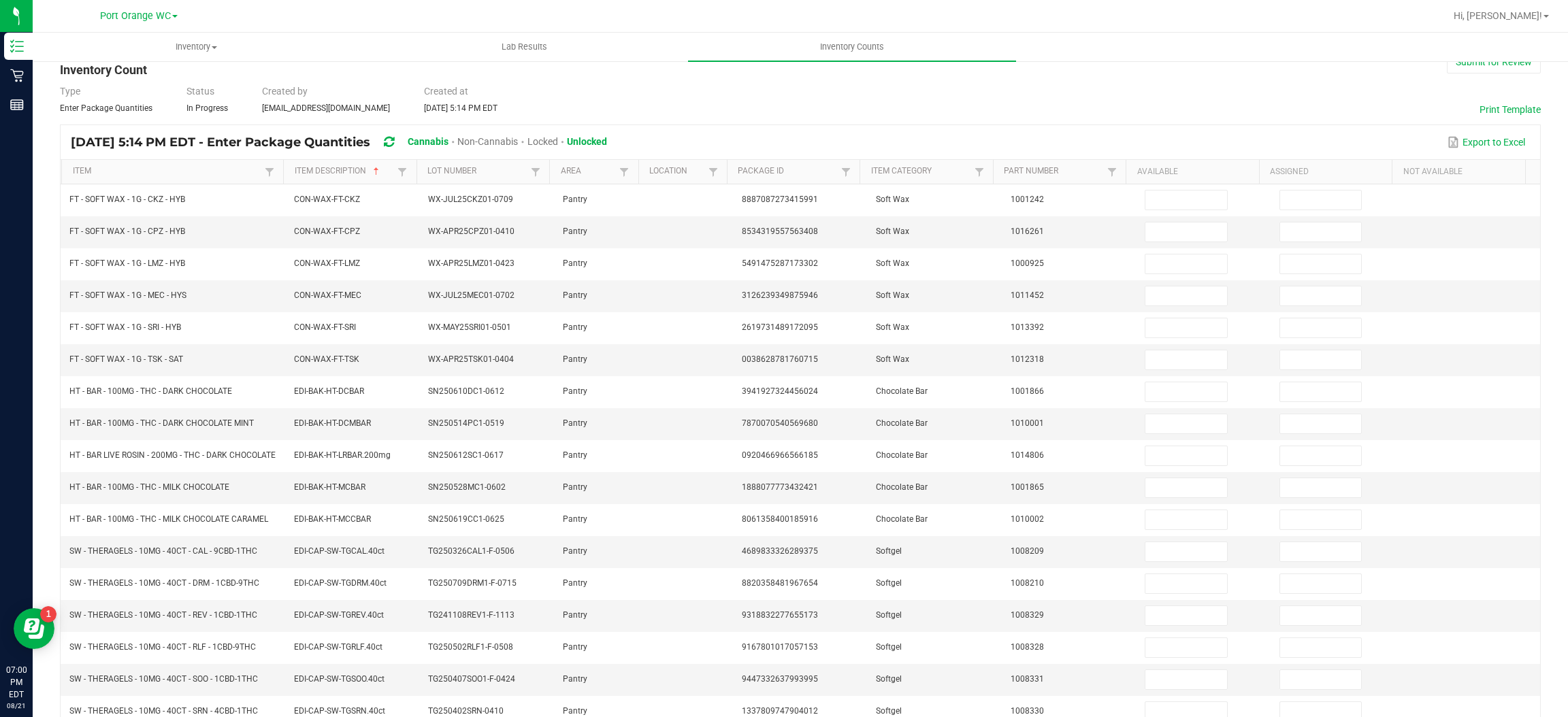
scroll to position [27, 0]
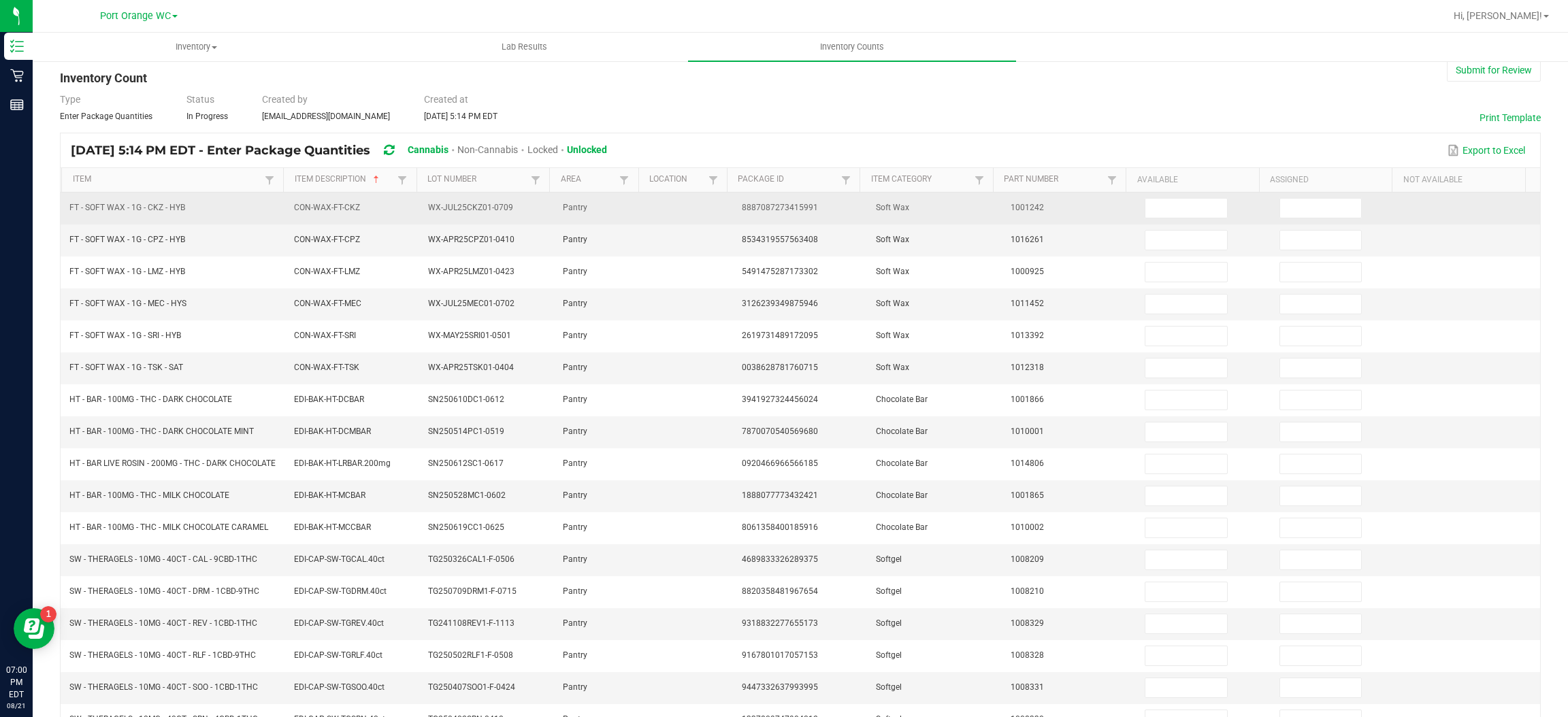
click at [151, 207] on span "FT - SOFT WAX - 1G - CKZ - HYB" at bounding box center [128, 207] width 116 height 9
click at [1185, 213] on input at bounding box center [1185, 208] width 81 height 19
type input "2"
type input "3"
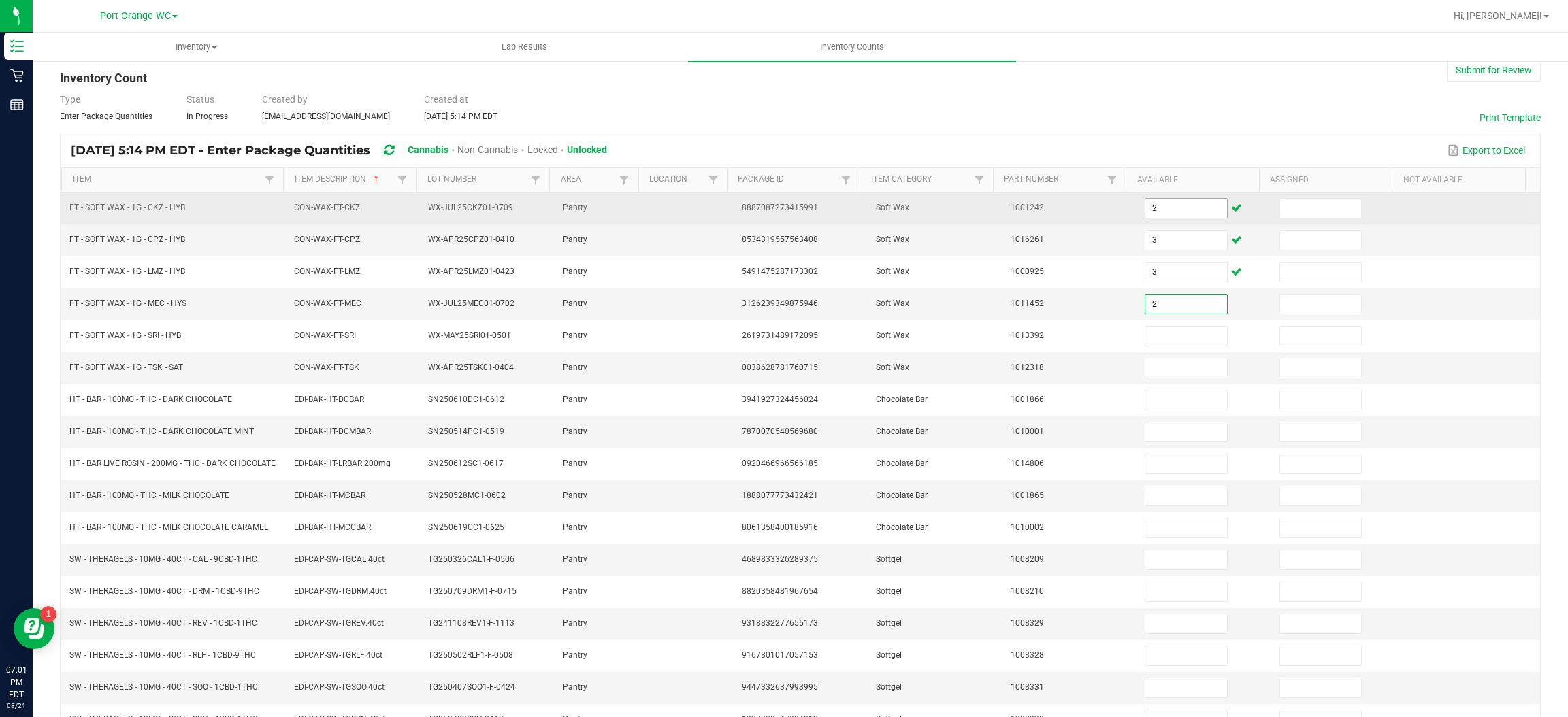
type input "2"
type input "6"
type input "4"
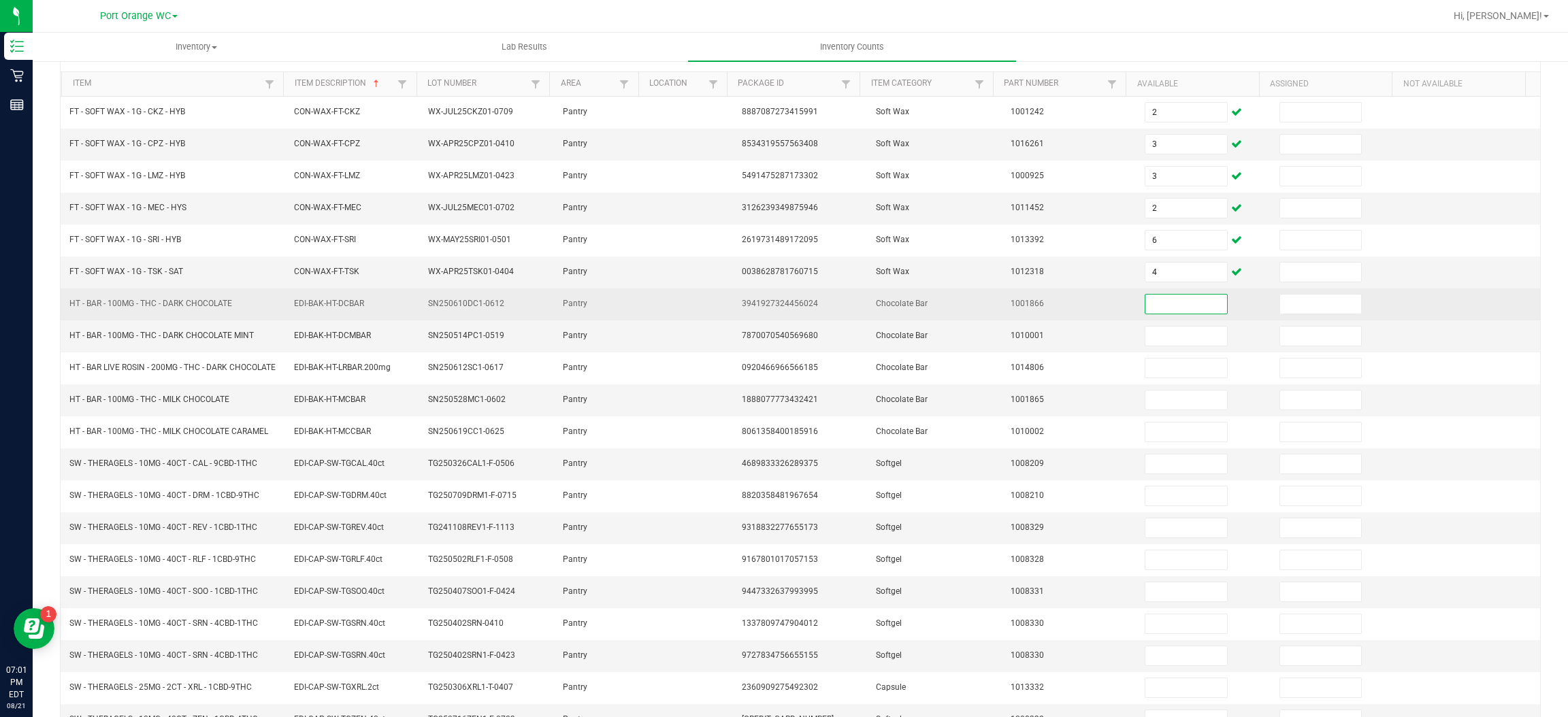
click at [1178, 304] on input at bounding box center [1185, 304] width 81 height 19
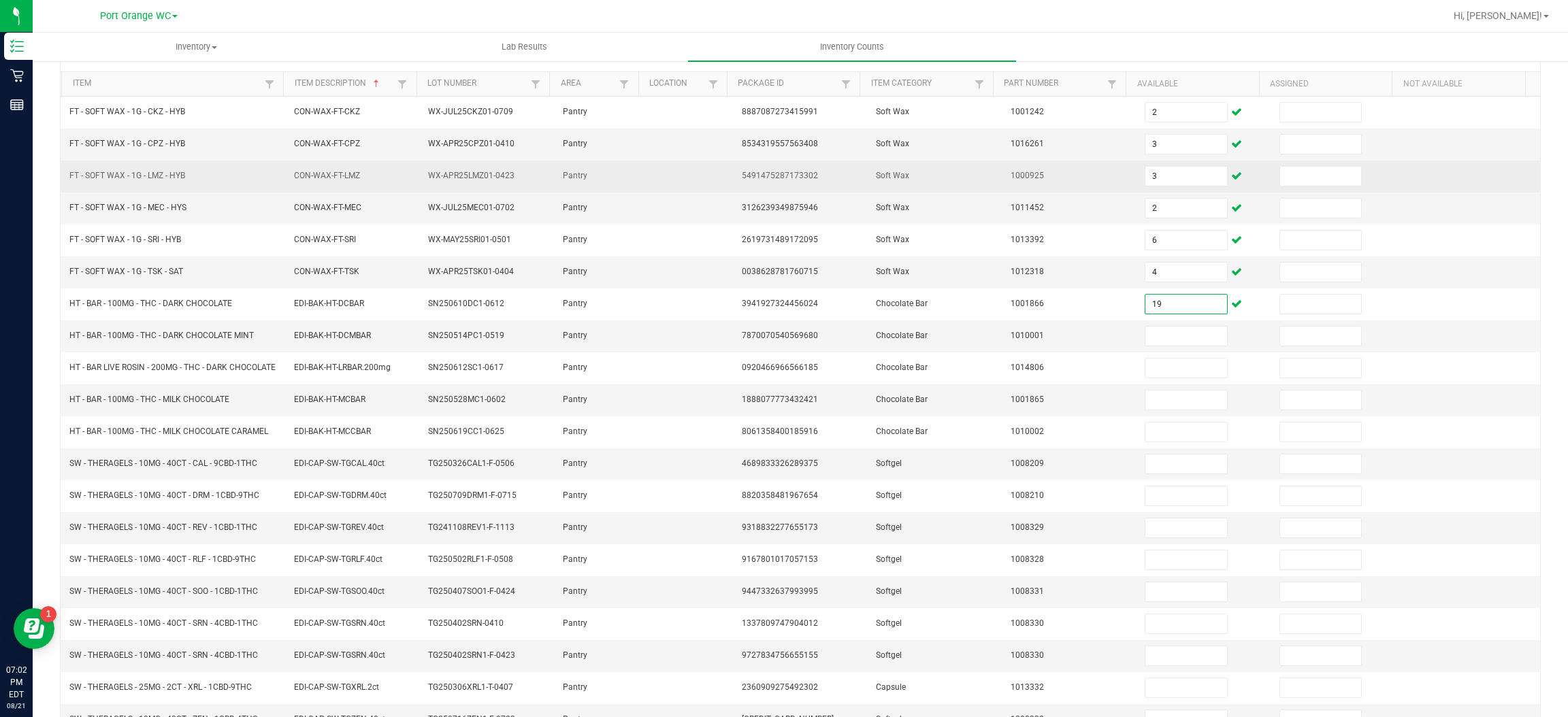
type input "19"
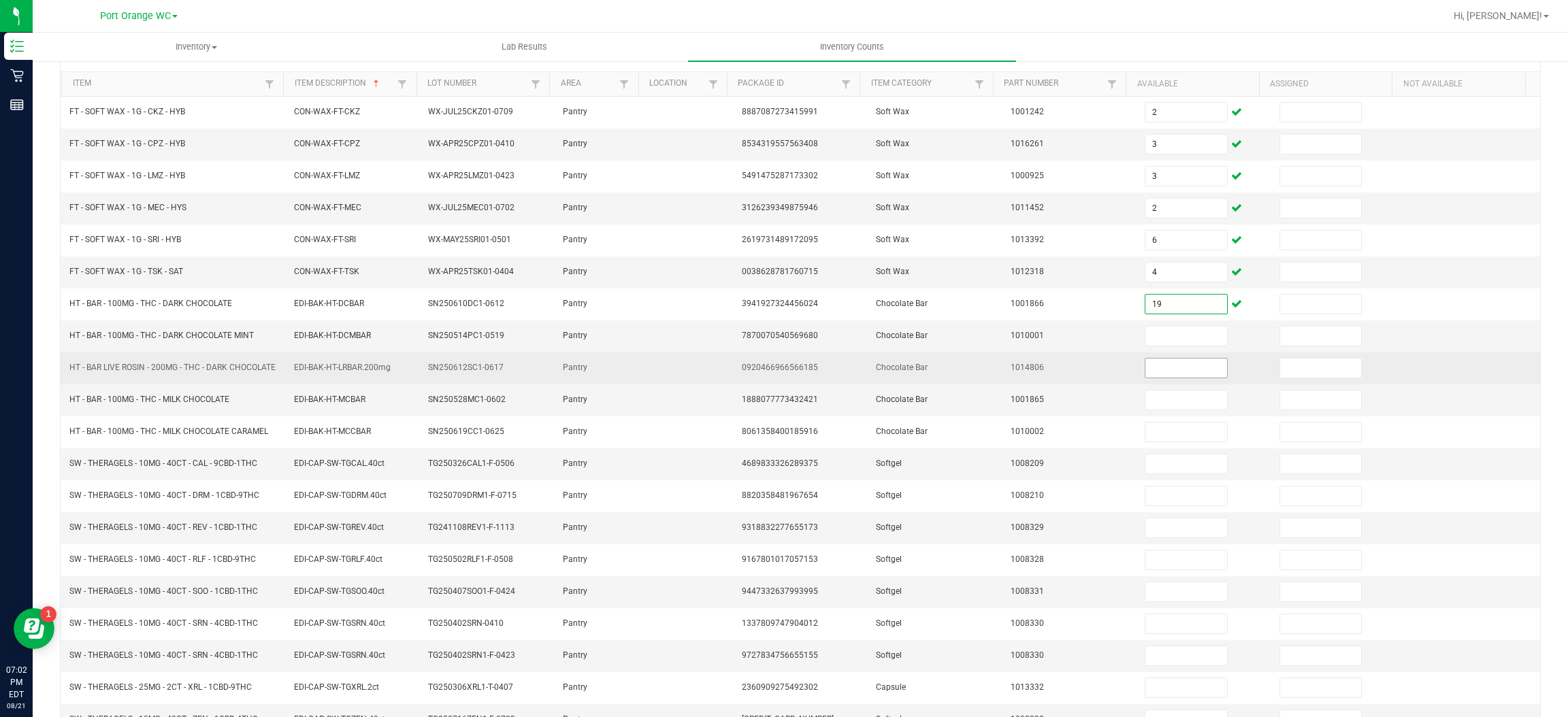
click at [1149, 373] on input at bounding box center [1185, 368] width 81 height 19
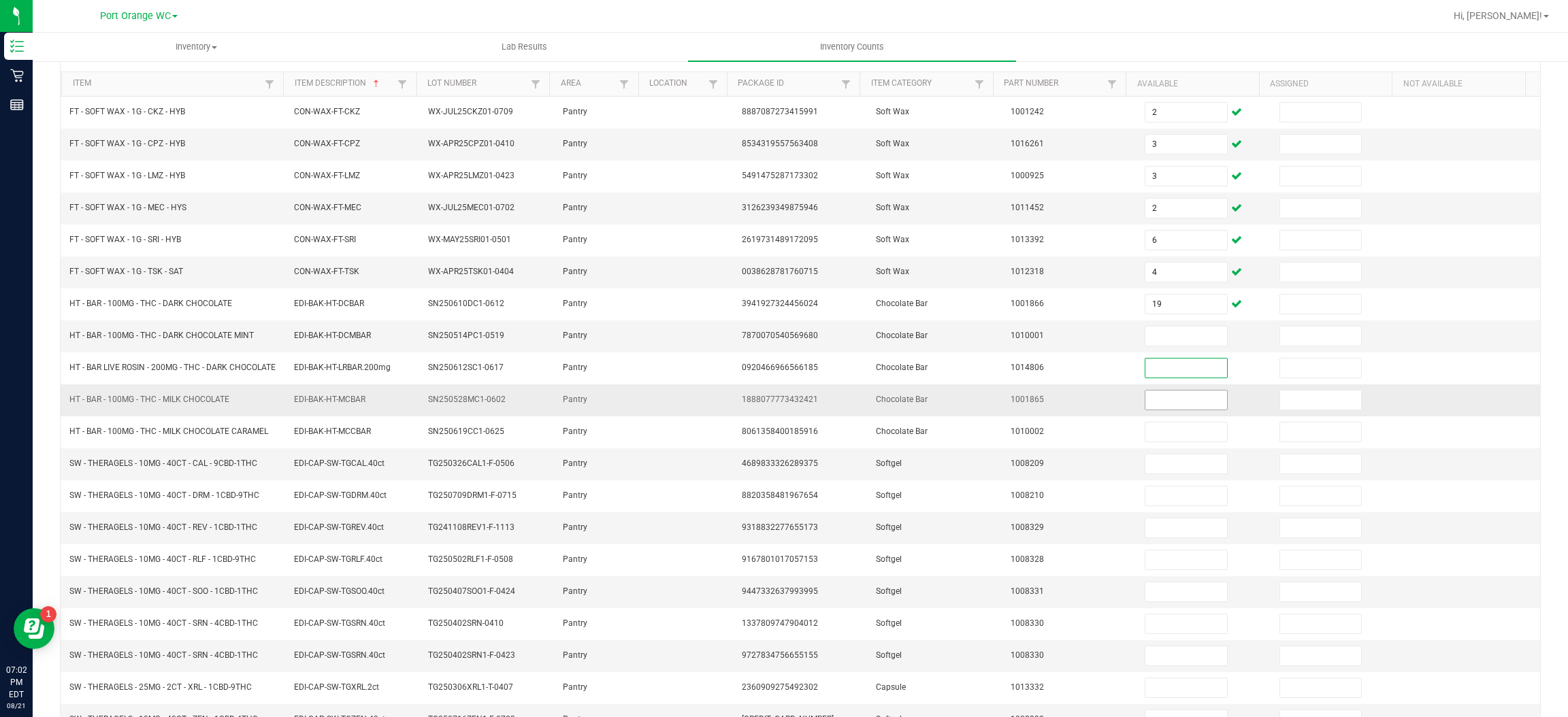
click at [1169, 403] on input at bounding box center [1185, 400] width 81 height 19
type input "5"
type input "3"
type input "4"
type input "3"
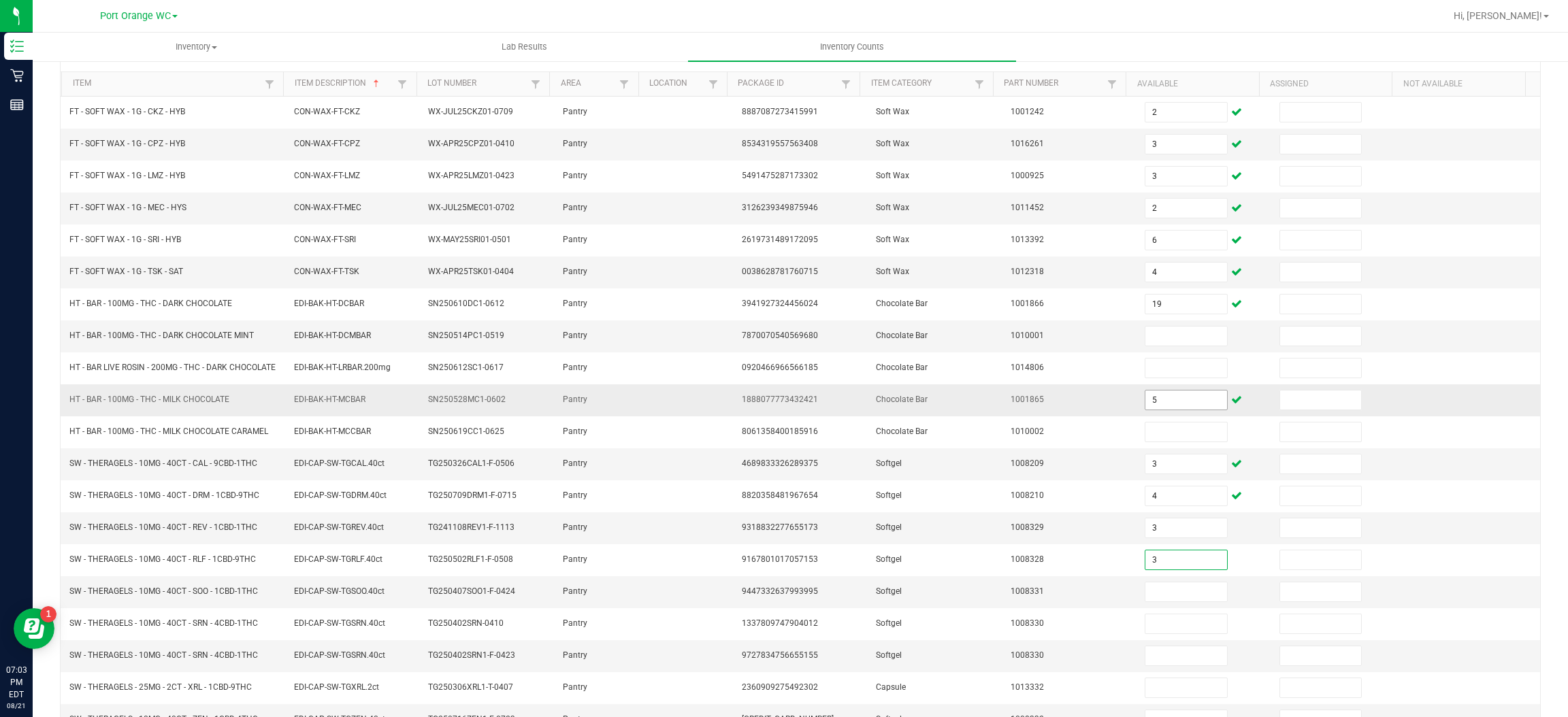
type input "3"
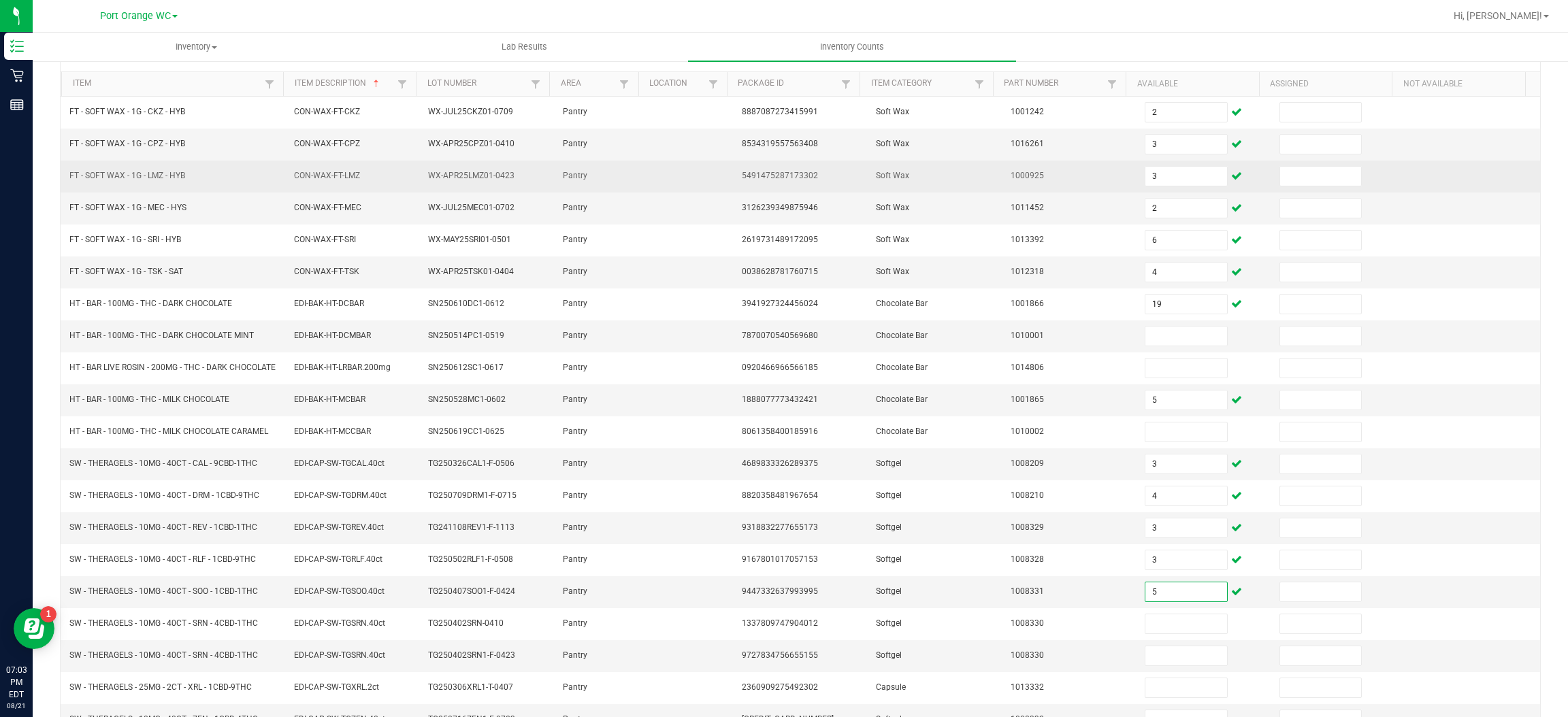
type input "5"
type input "4"
type input "1"
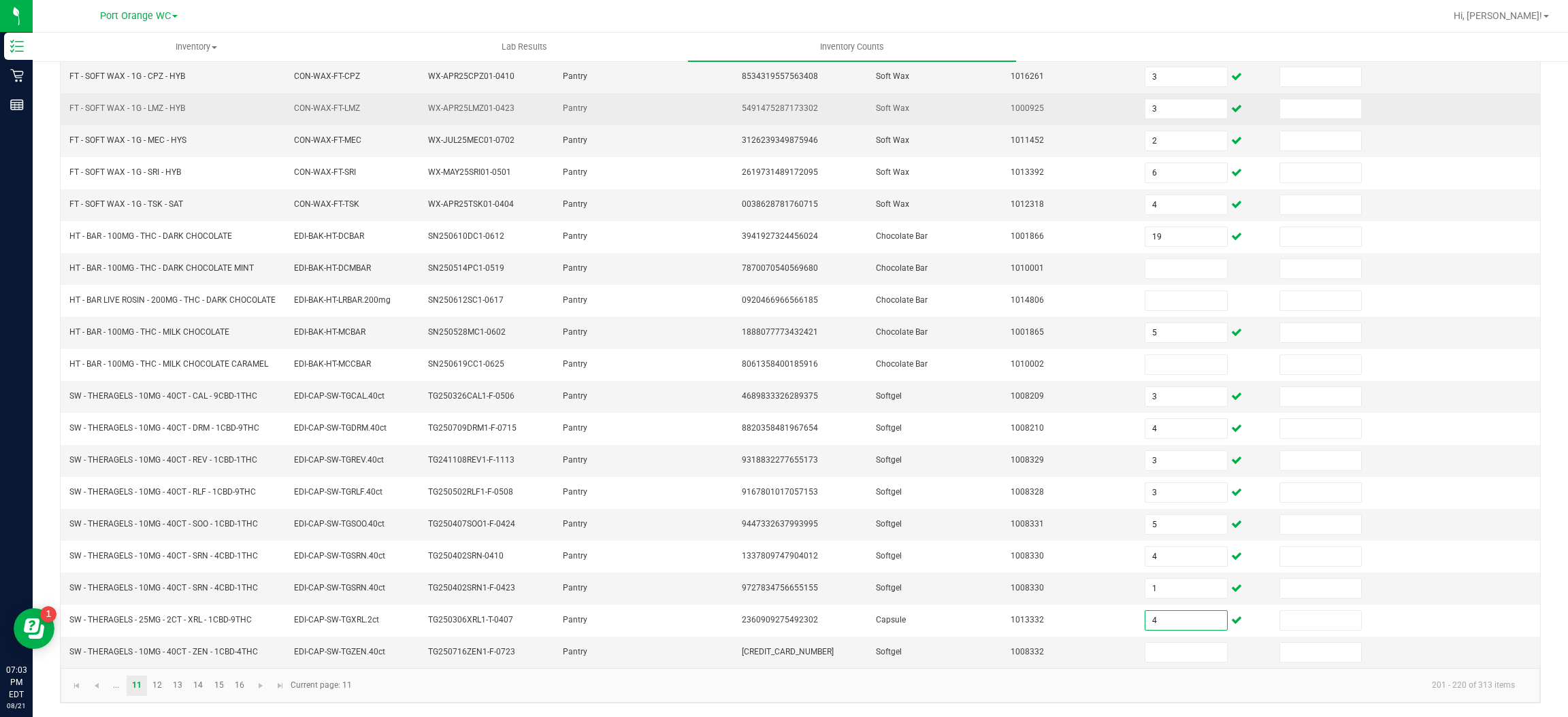
type input "4"
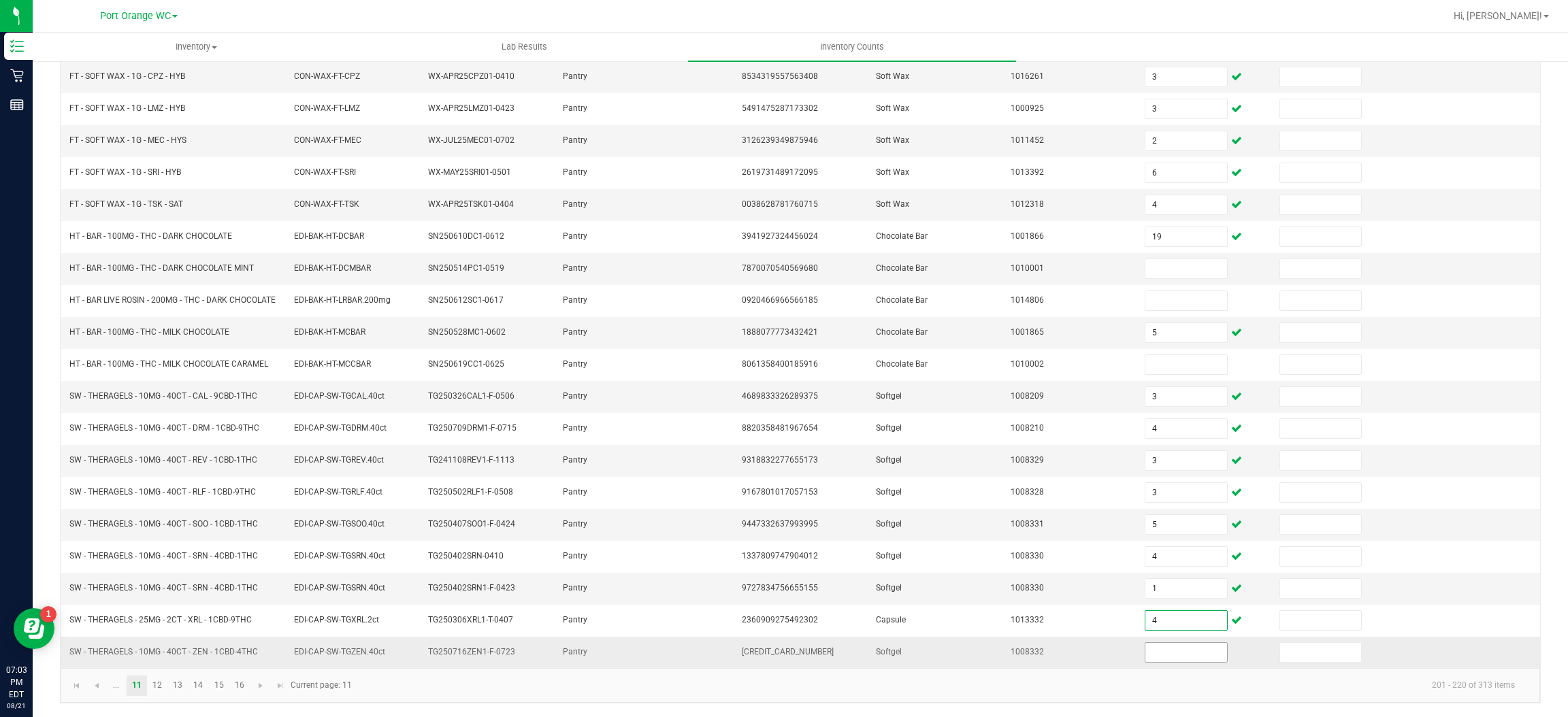
click at [1154, 654] on input at bounding box center [1185, 652] width 81 height 19
type input "6"
click at [157, 691] on link "12" at bounding box center [157, 686] width 20 height 20
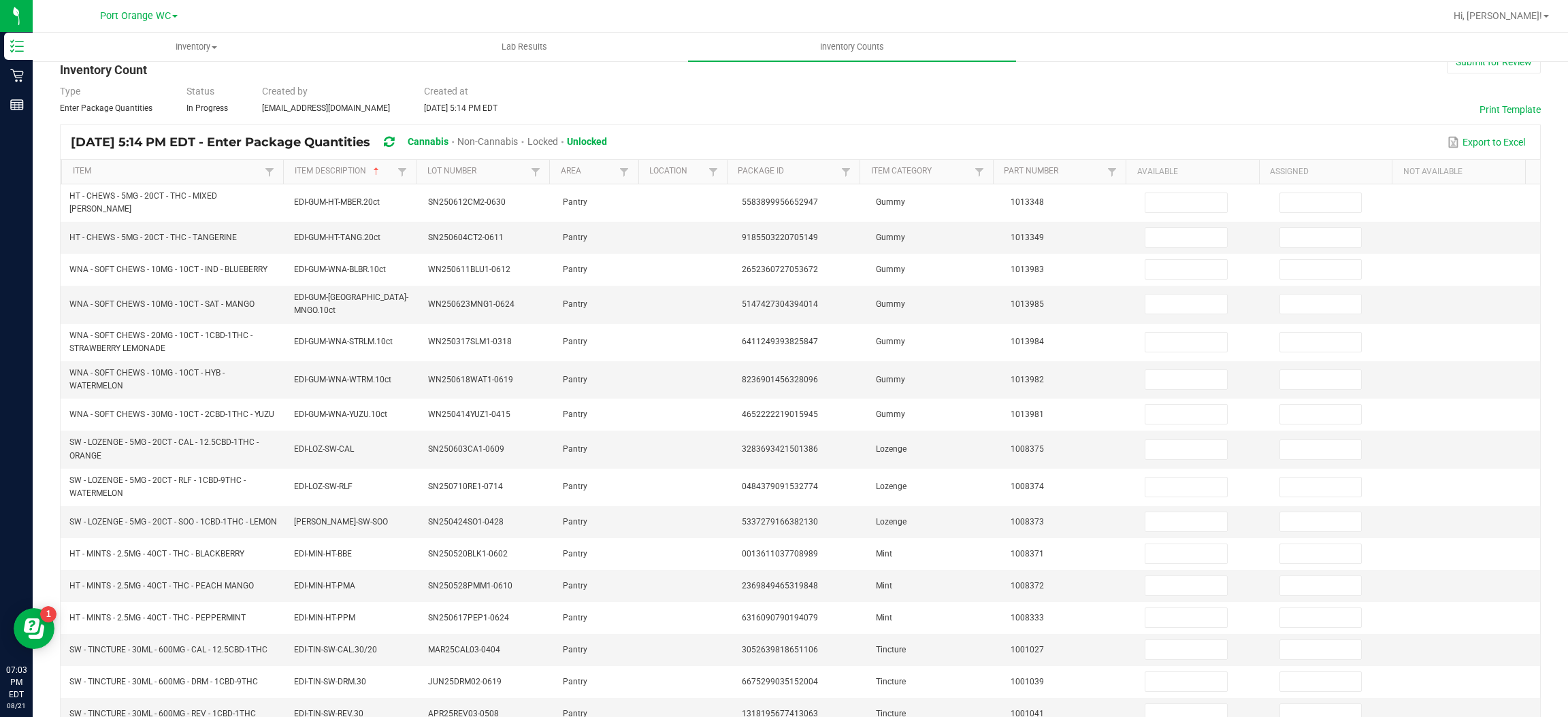
scroll to position [0, 0]
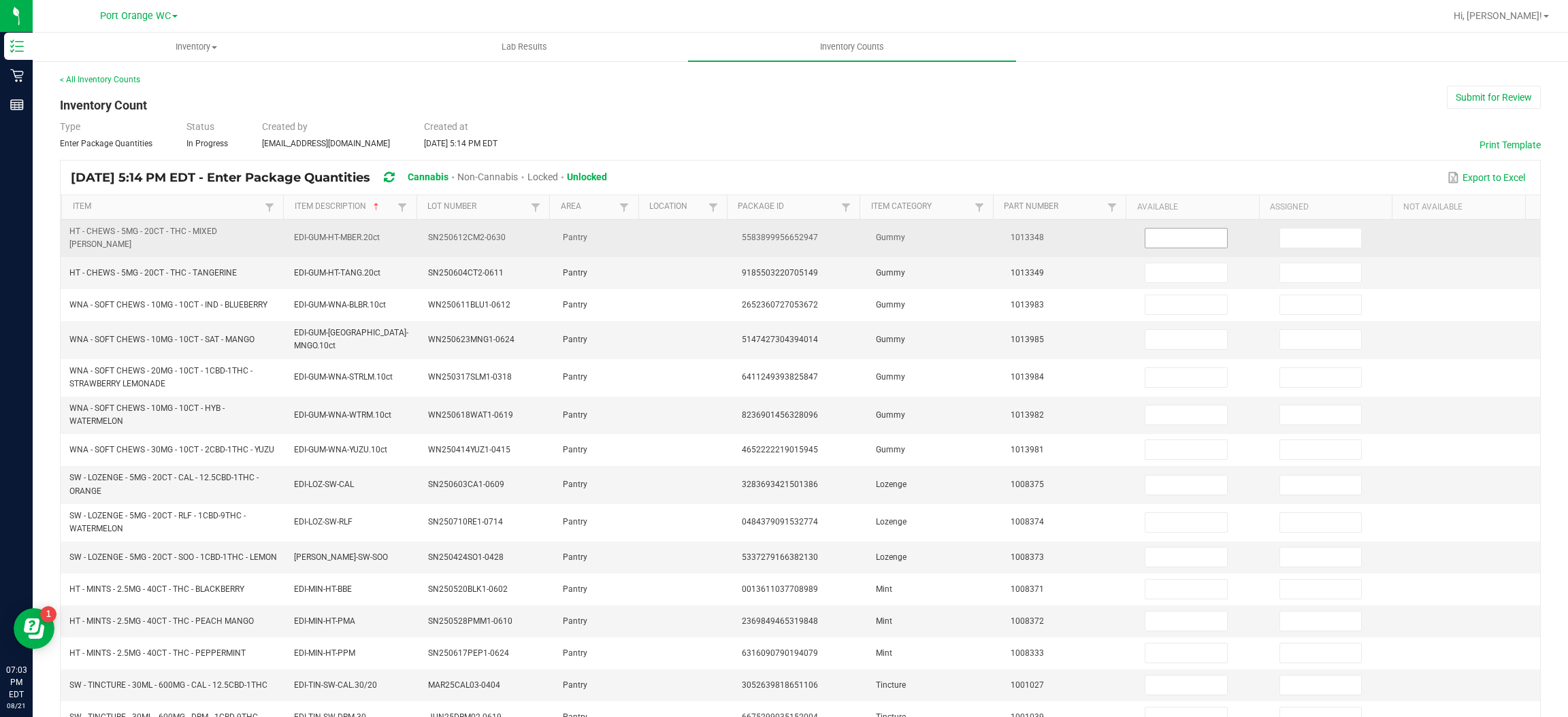
click at [1177, 237] on input at bounding box center [1185, 238] width 81 height 19
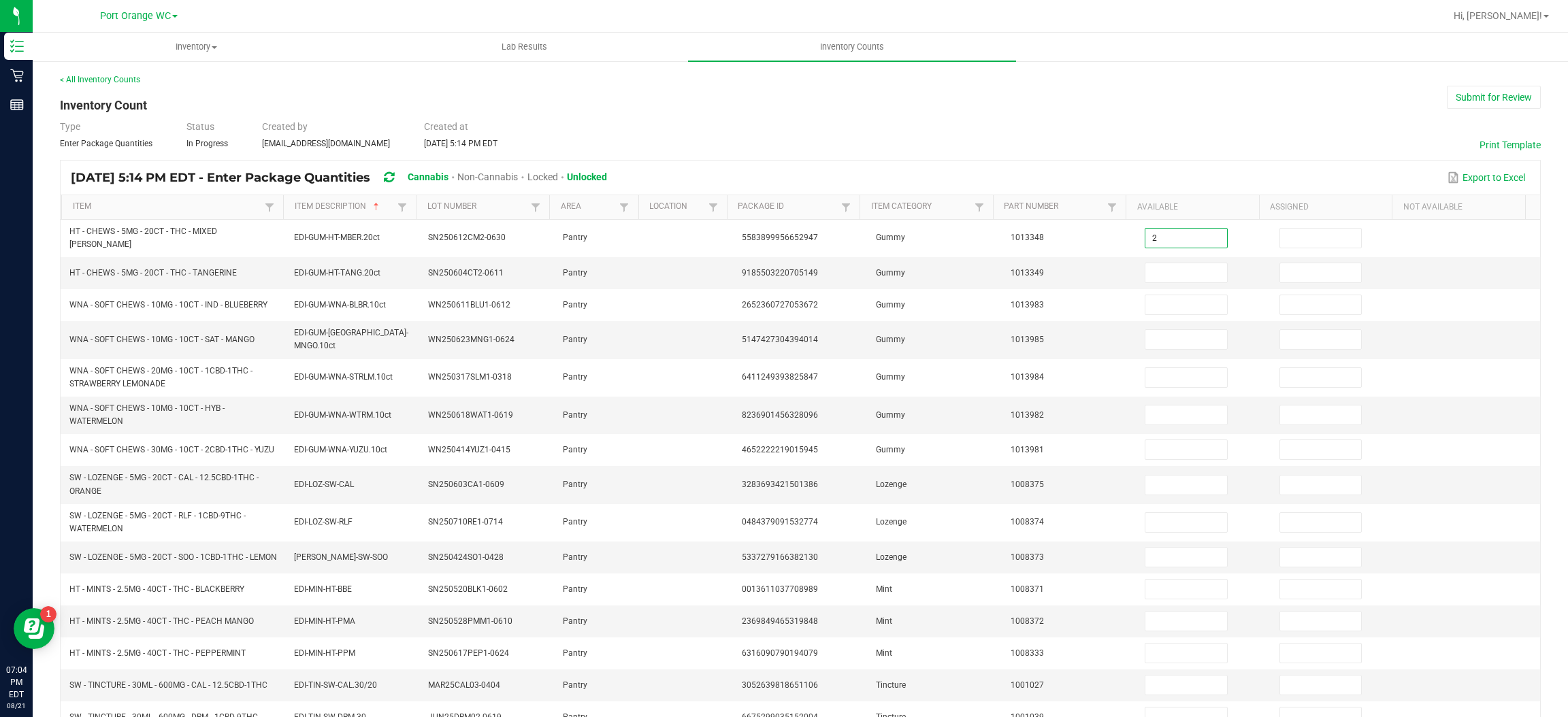
type input "2"
type input "5"
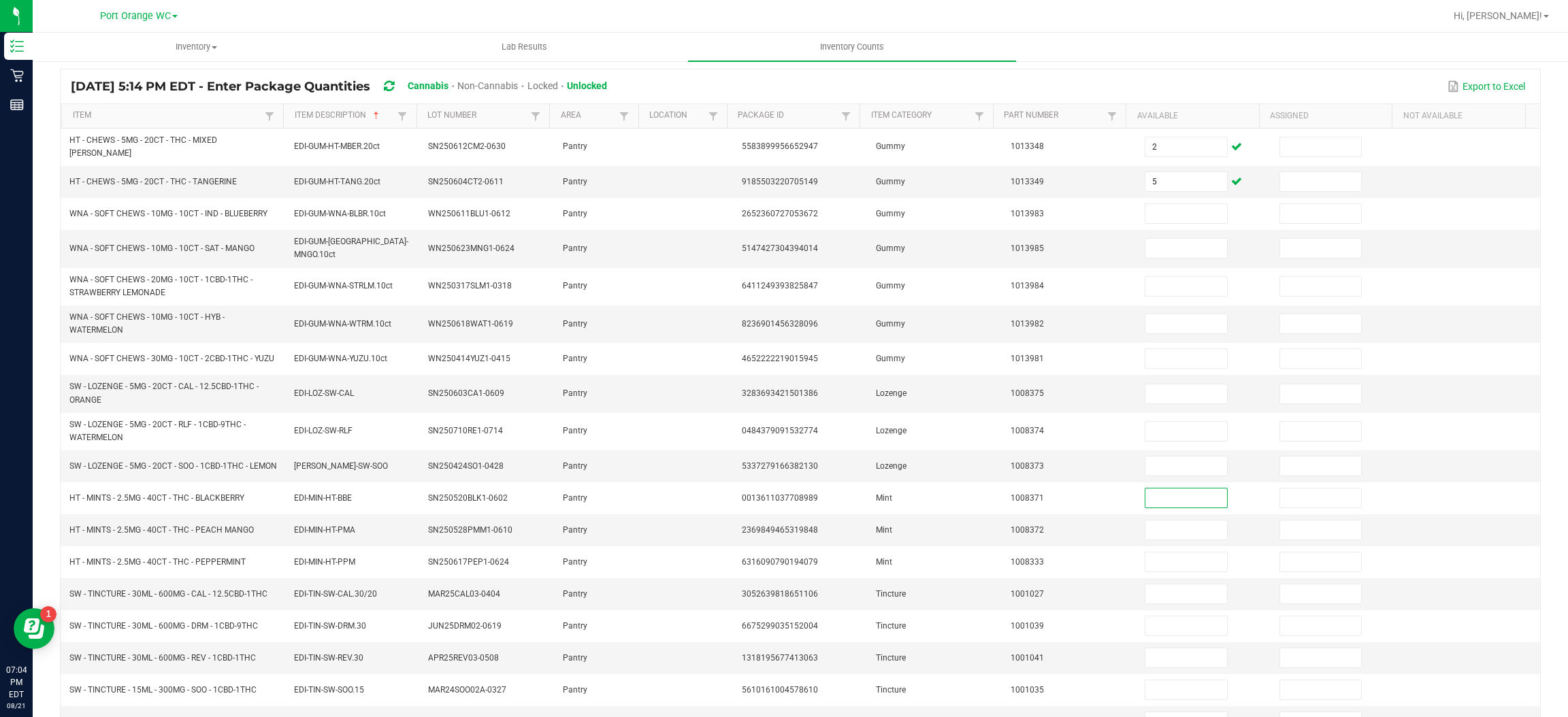
scroll to position [110, 0]
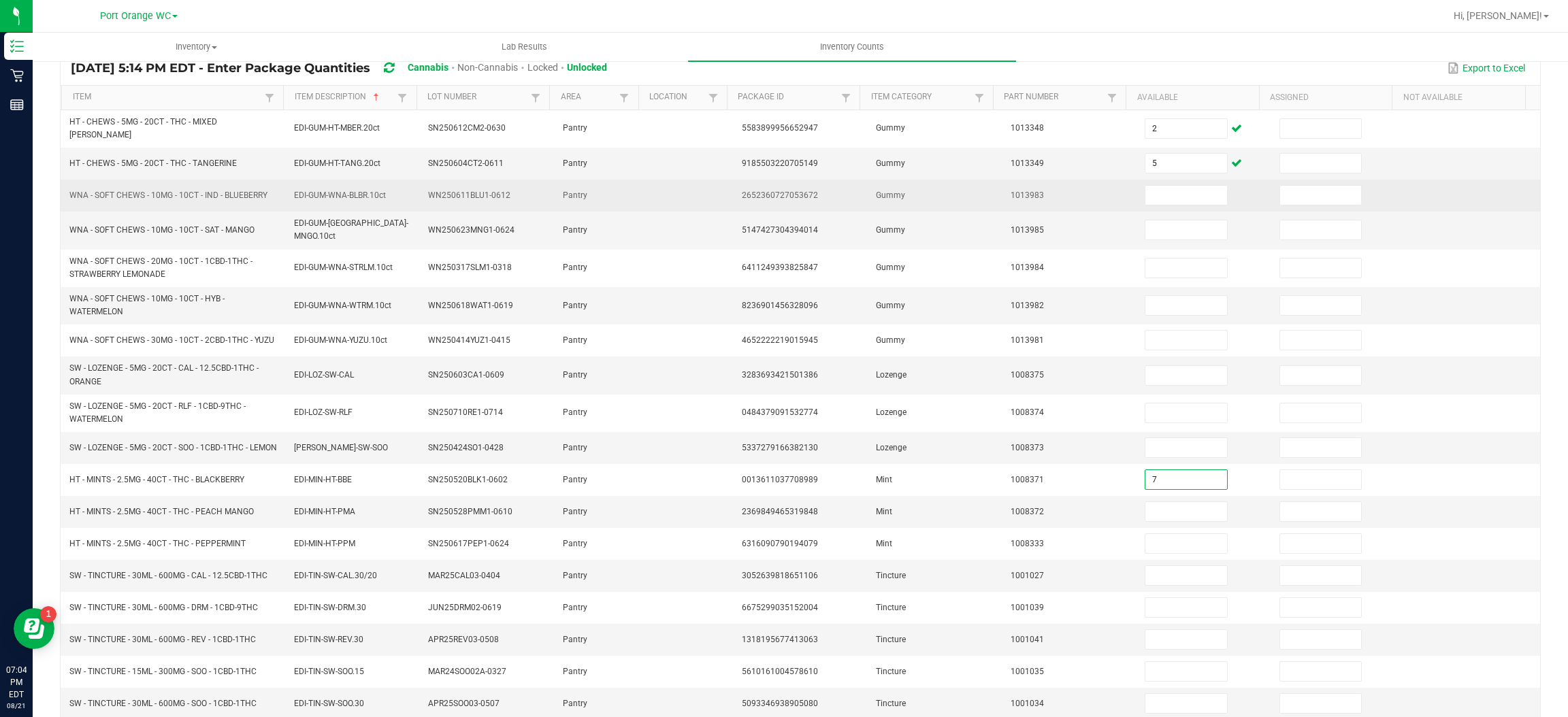
type input "7"
type input "3"
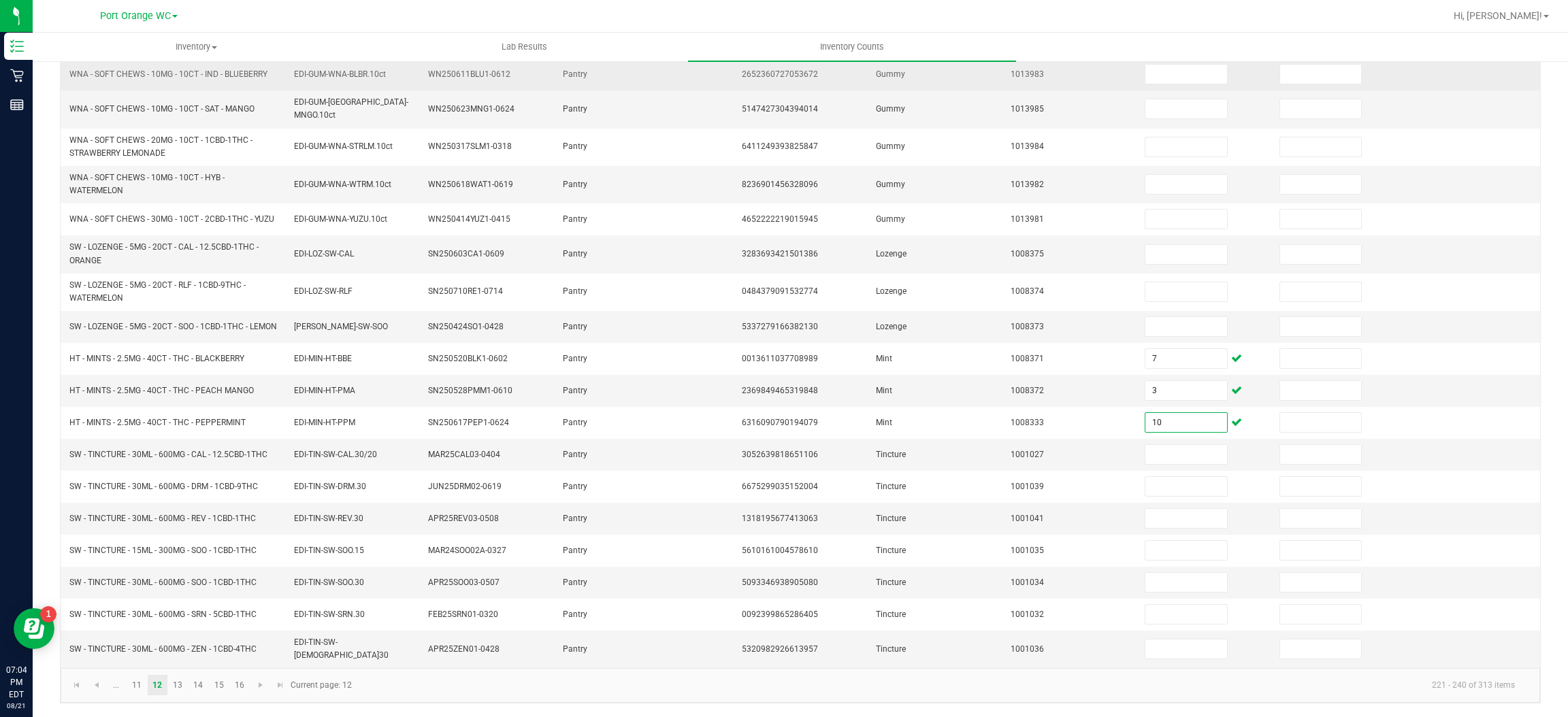
type input "10"
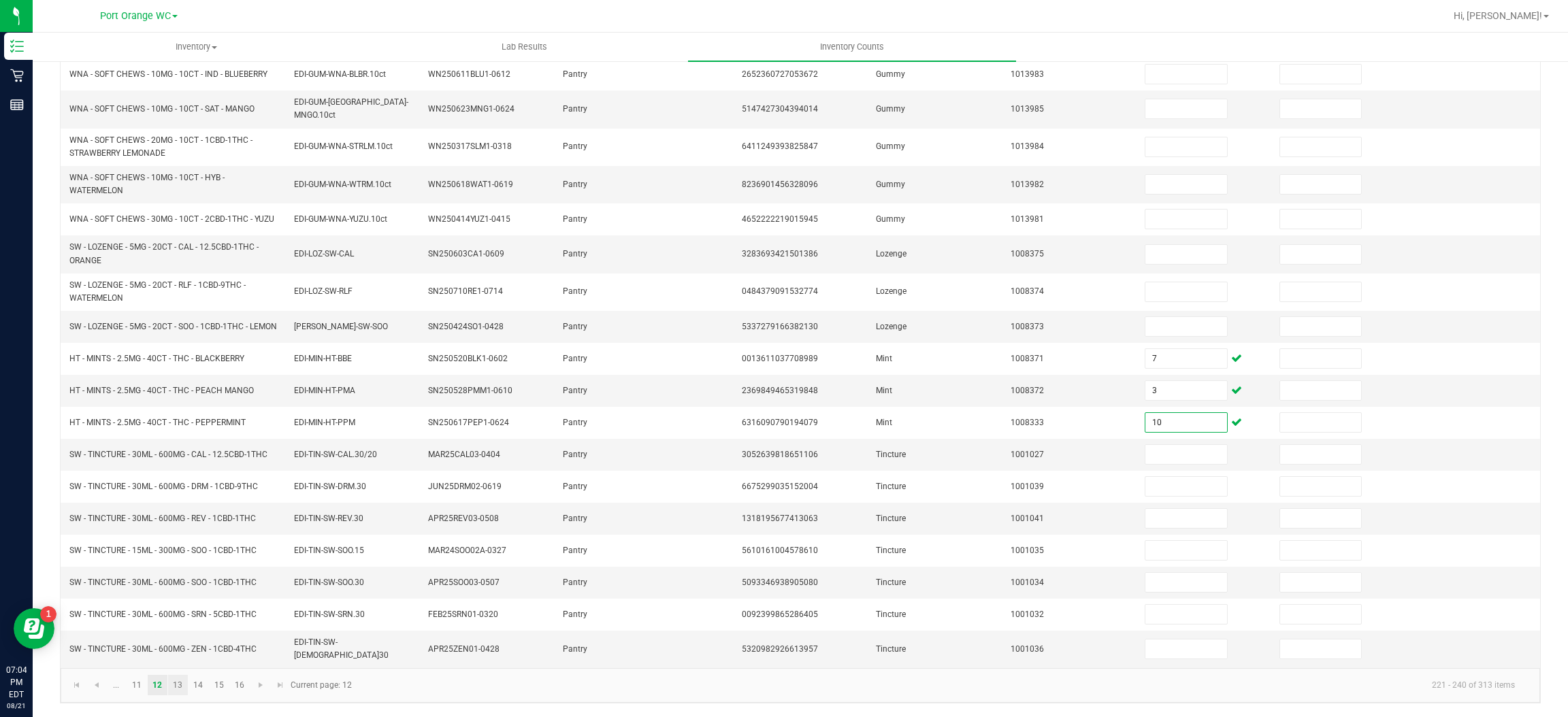
click at [176, 688] on link "13" at bounding box center [178, 685] width 20 height 20
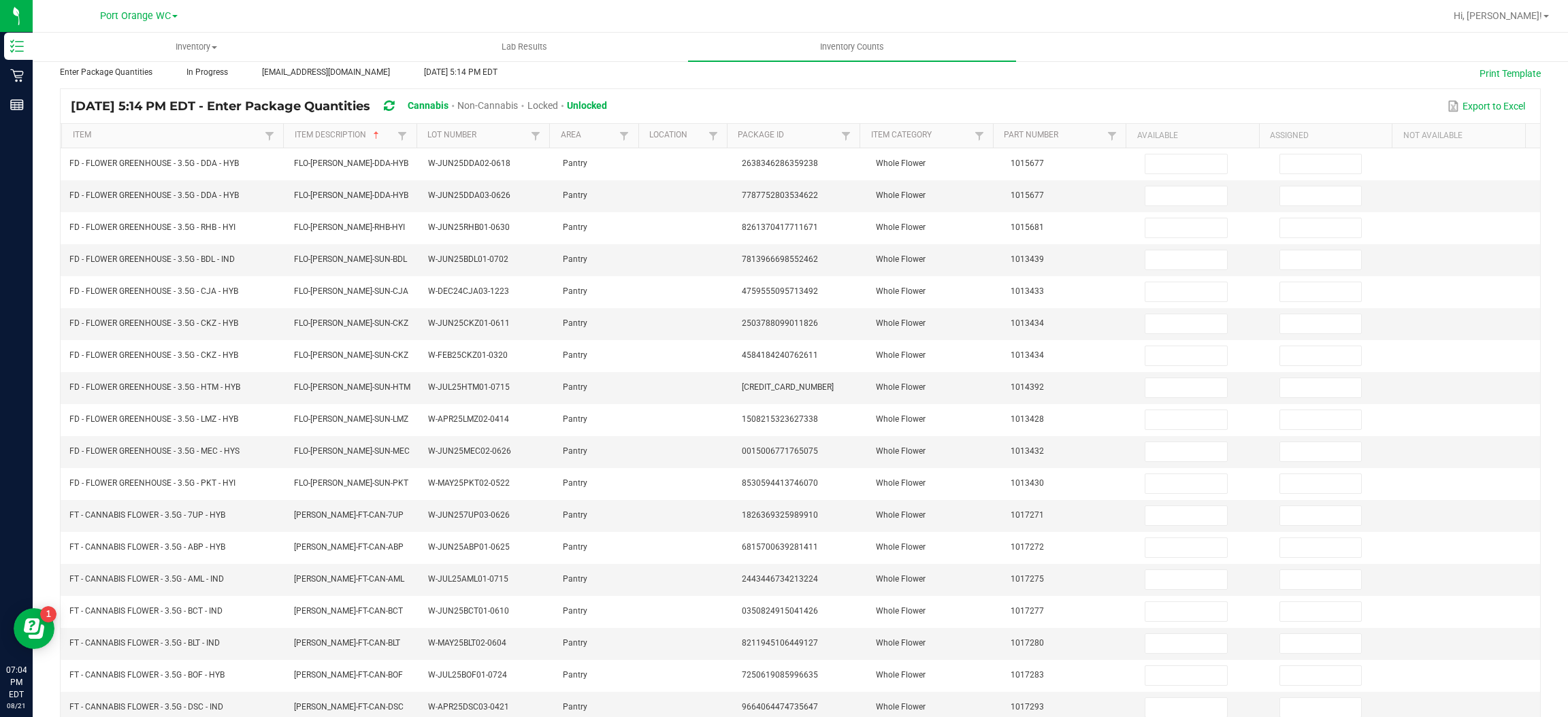
scroll to position [198, 0]
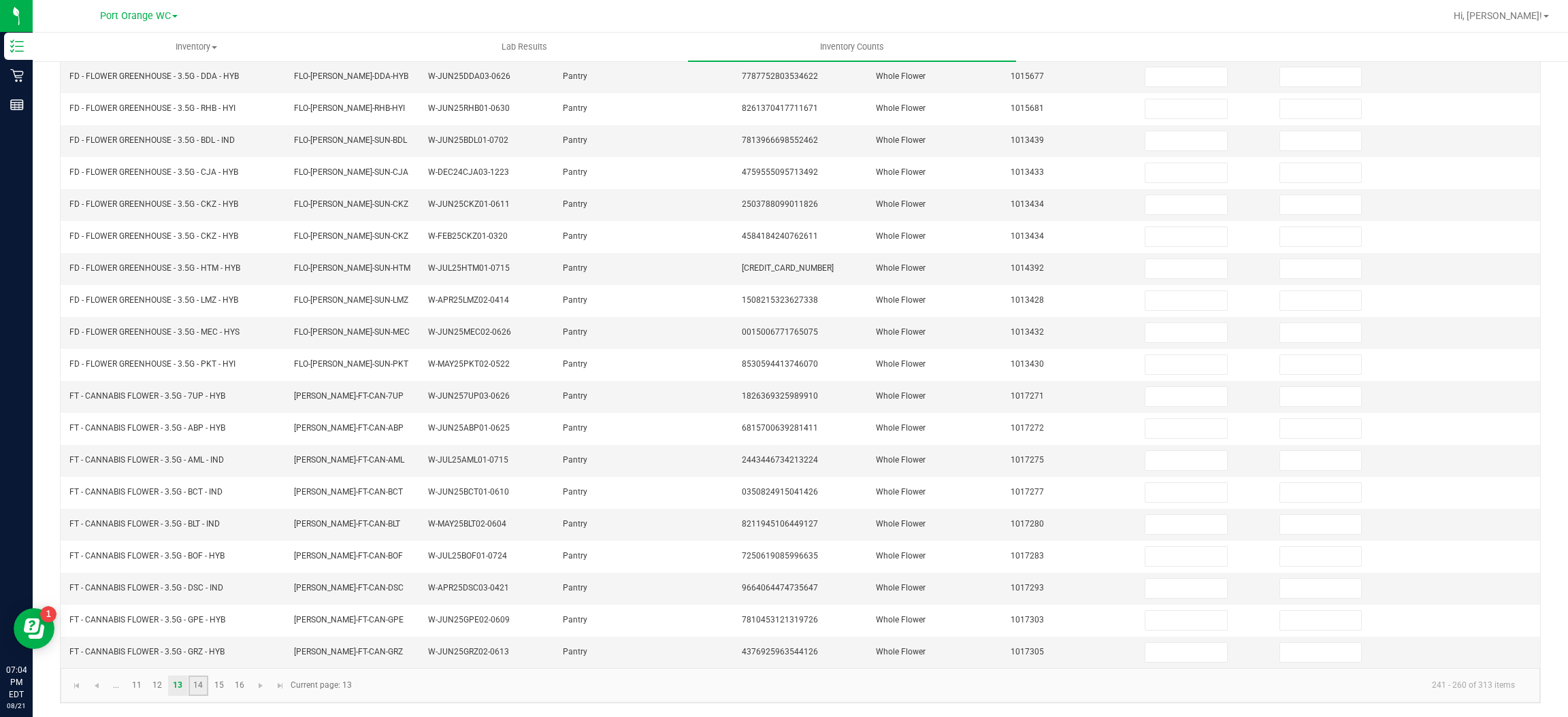
click at [195, 685] on link "14" at bounding box center [198, 686] width 20 height 20
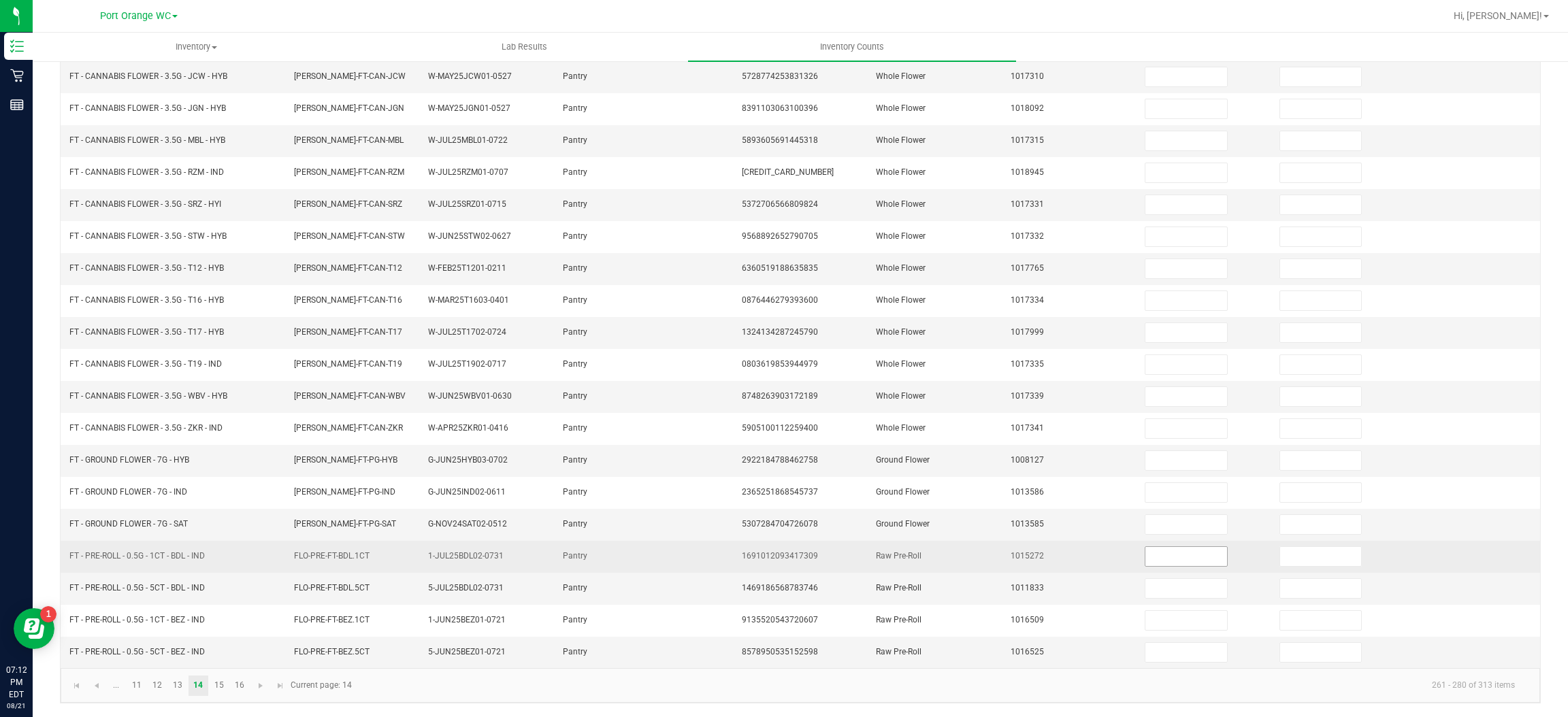
click at [1166, 555] on input at bounding box center [1185, 556] width 81 height 19
type input "23"
type input "8"
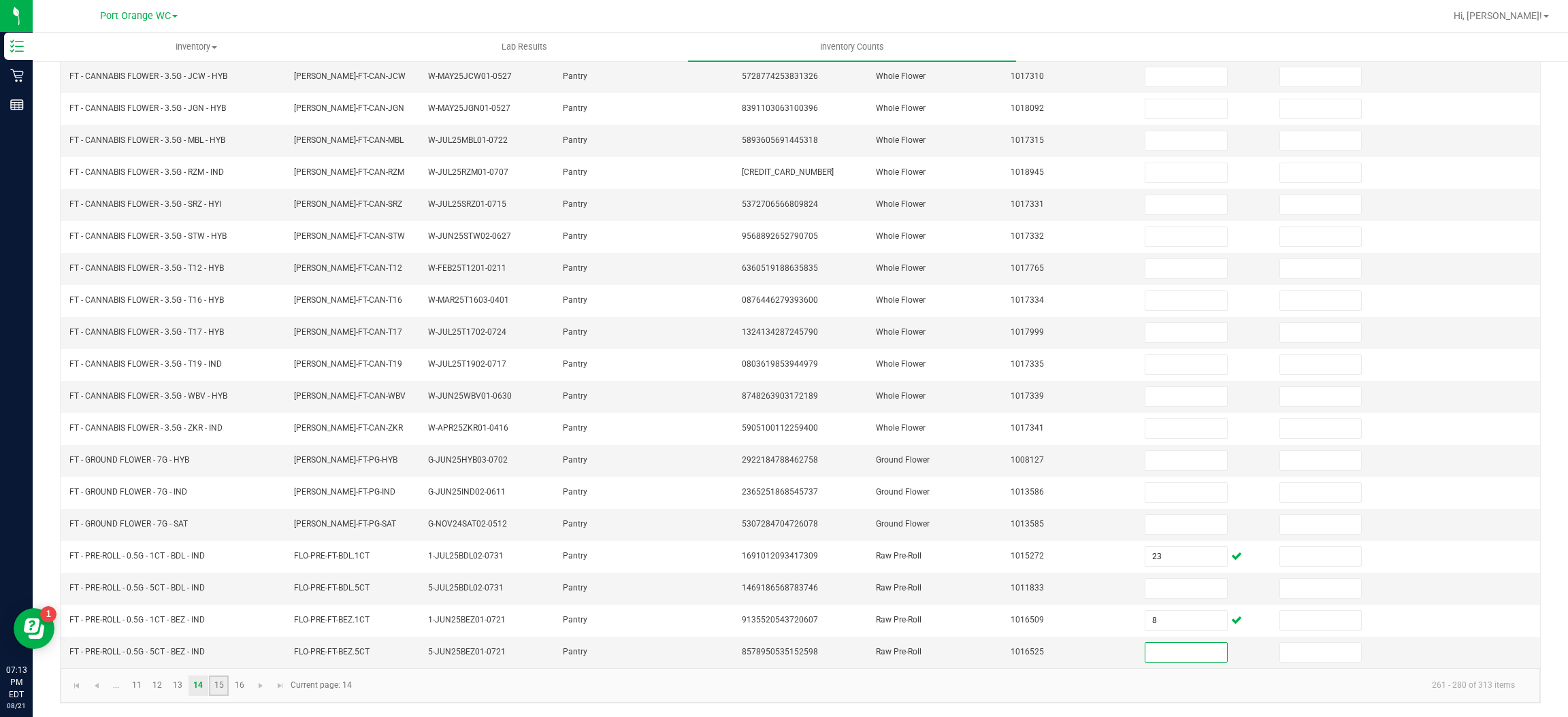
click at [224, 691] on link "15" at bounding box center [219, 686] width 20 height 20
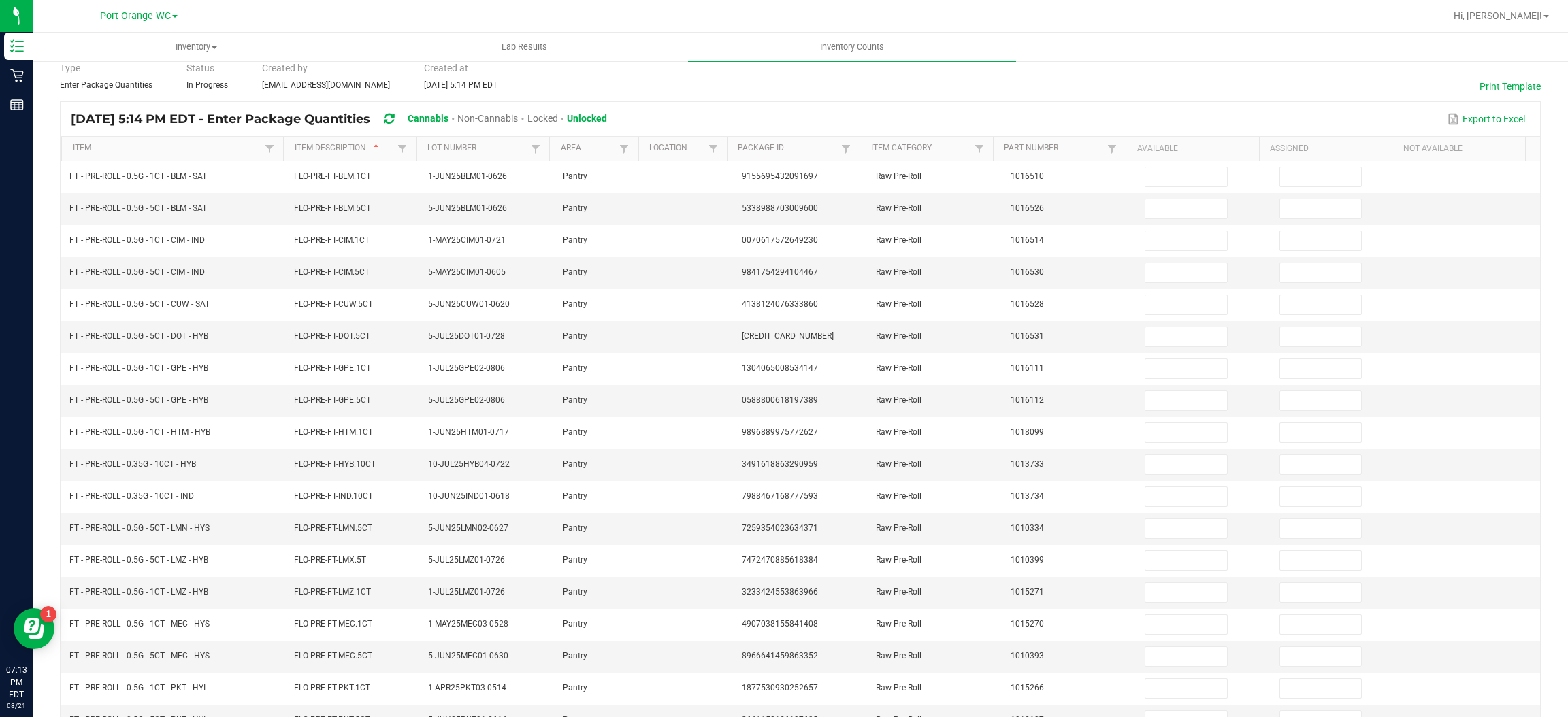
scroll to position [6, 0]
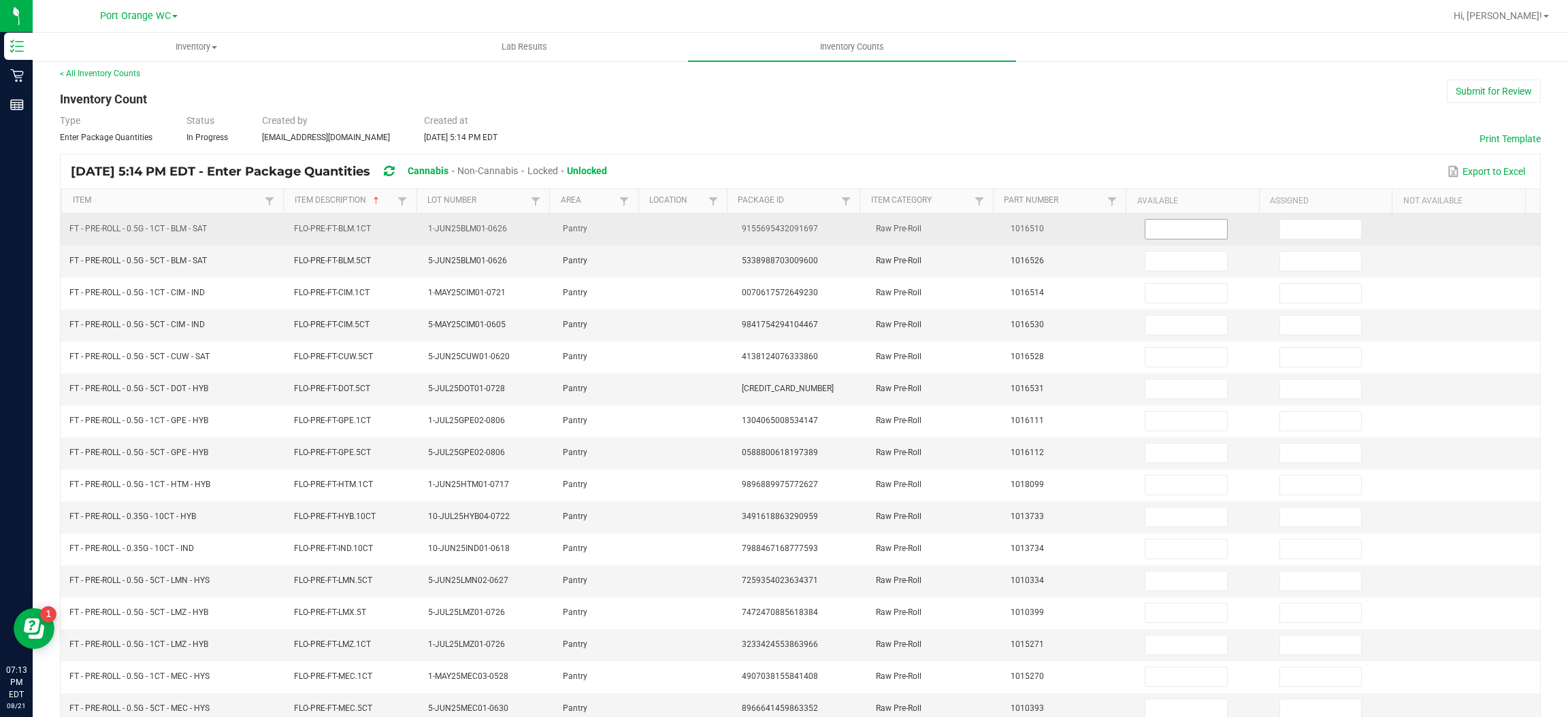
click at [1172, 223] on input at bounding box center [1185, 229] width 81 height 19
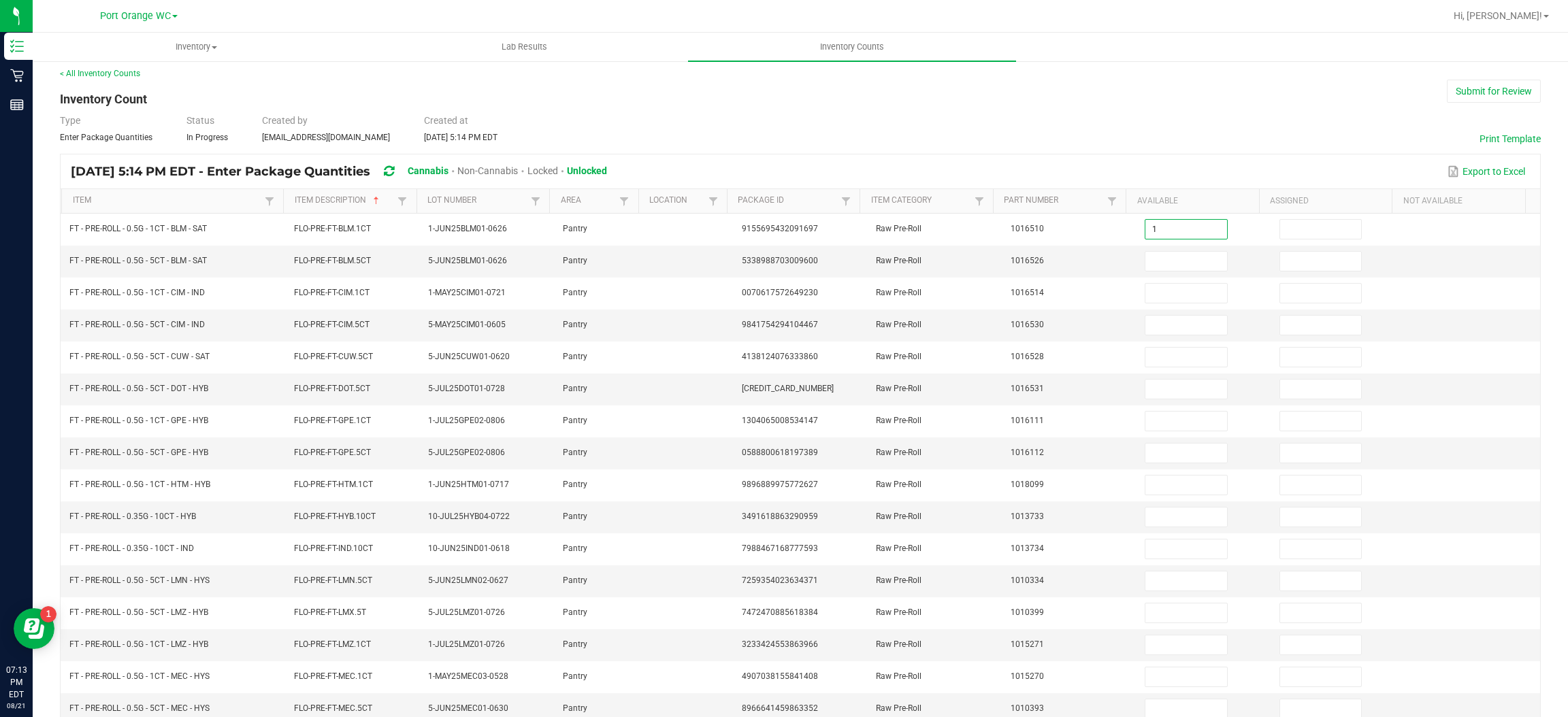
type input "1"
type input "5"
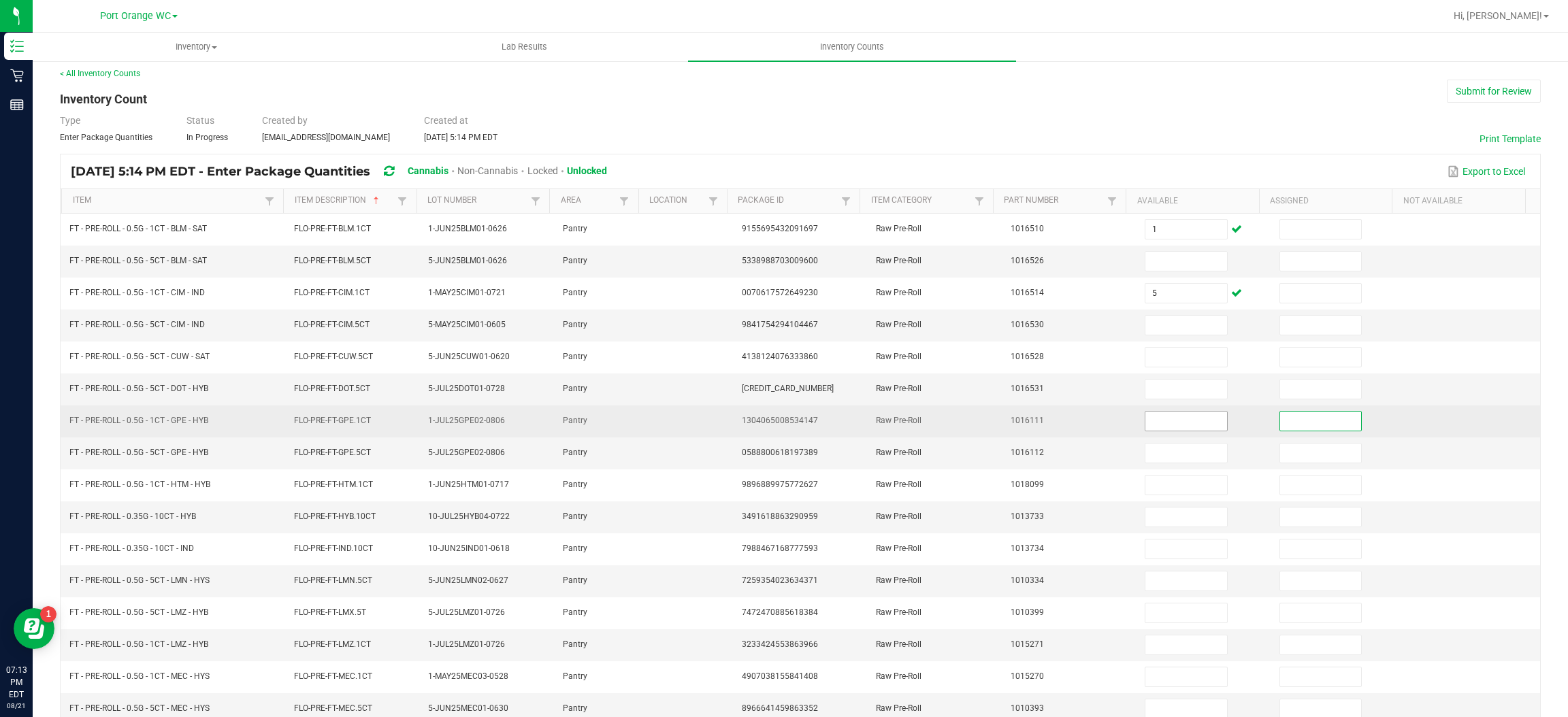
click at [1175, 424] on input at bounding box center [1185, 421] width 81 height 19
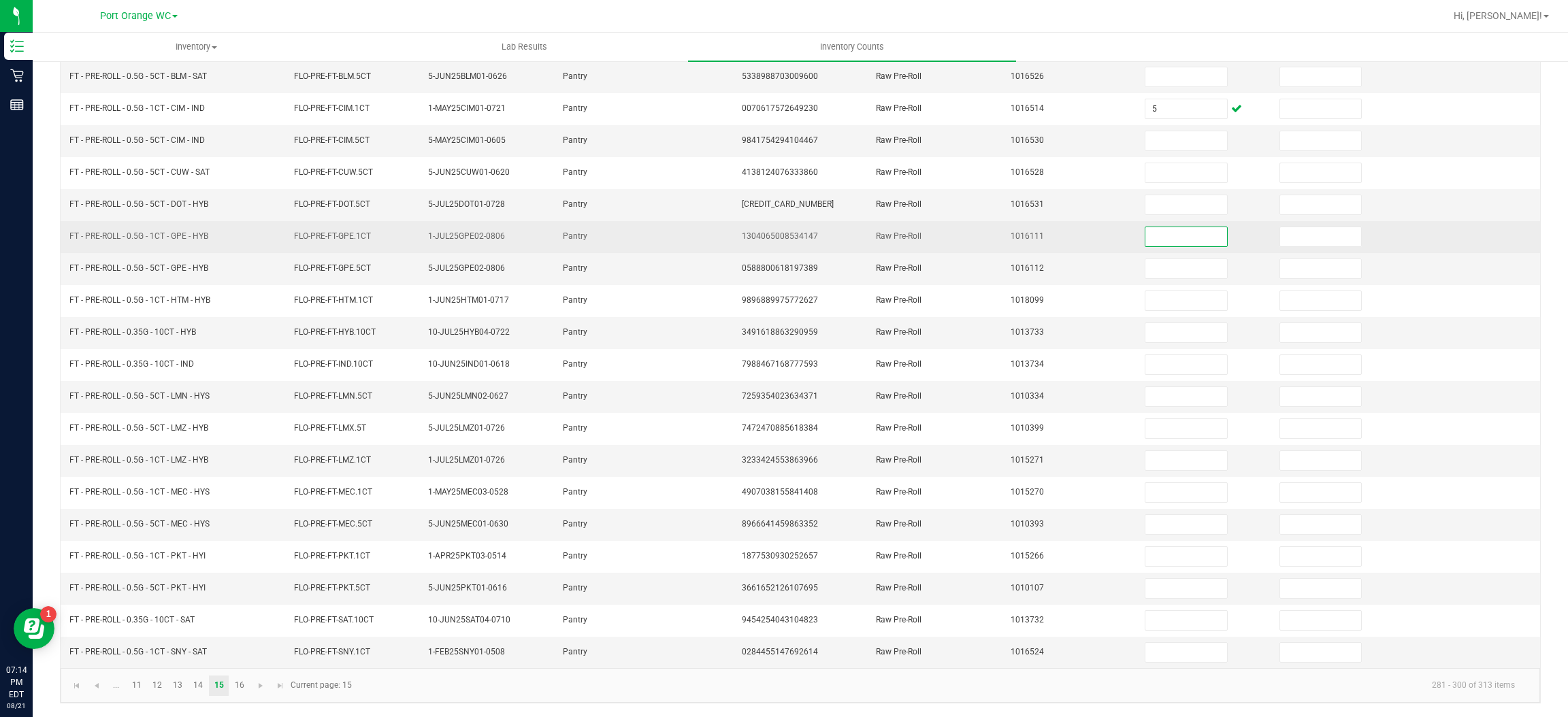
scroll to position [197, 0]
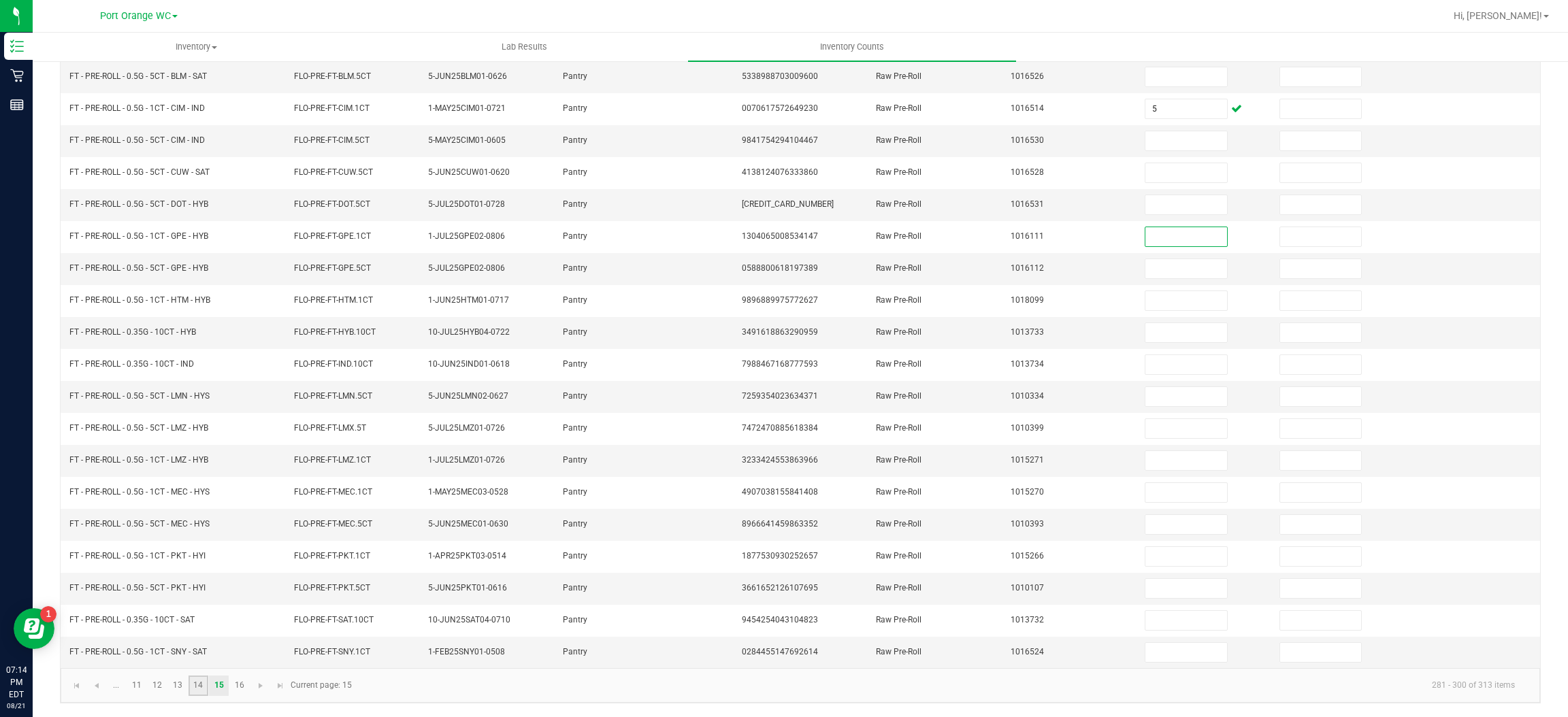
click at [203, 691] on link "14" at bounding box center [198, 686] width 20 height 20
type input "23"
type input "8"
click at [219, 685] on link "15" at bounding box center [219, 686] width 20 height 20
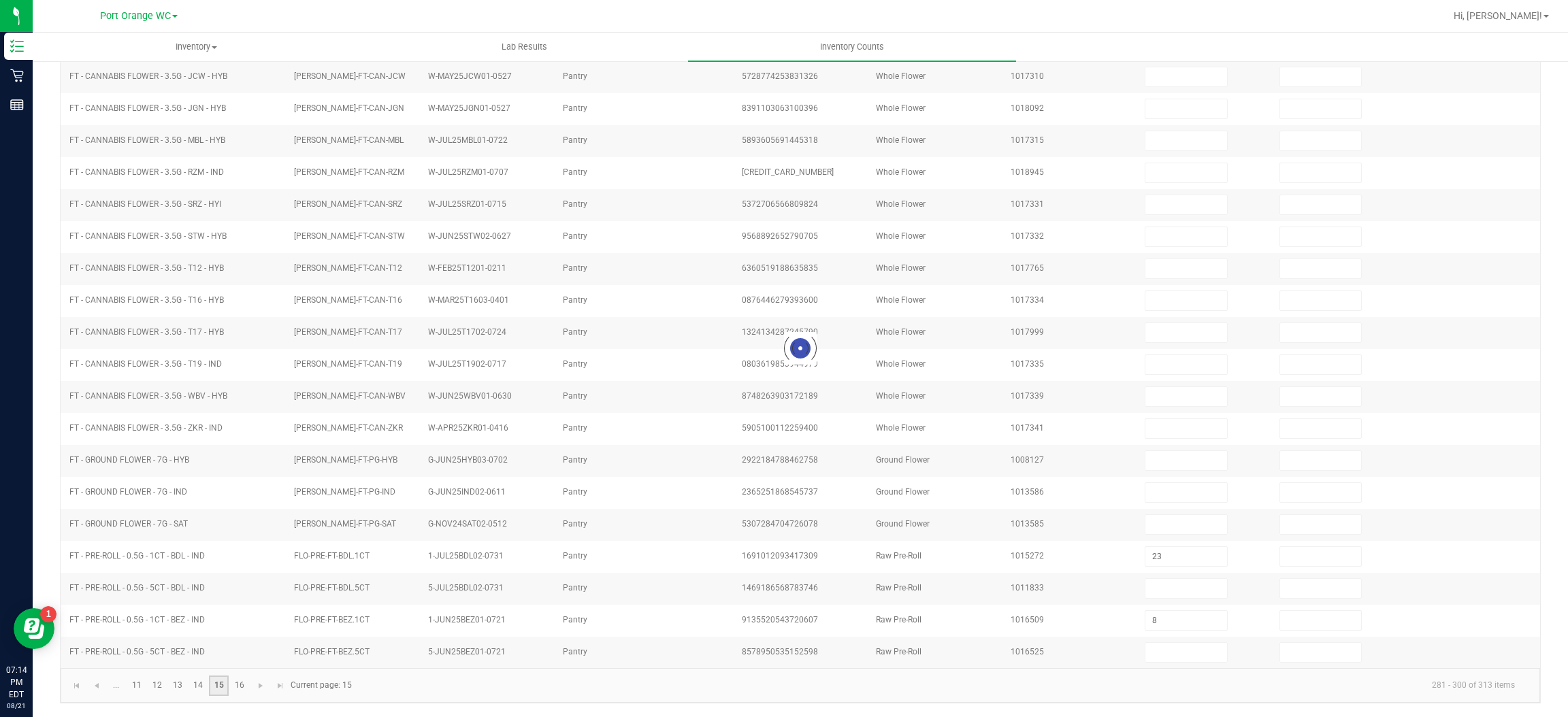
type input "1"
type input "5"
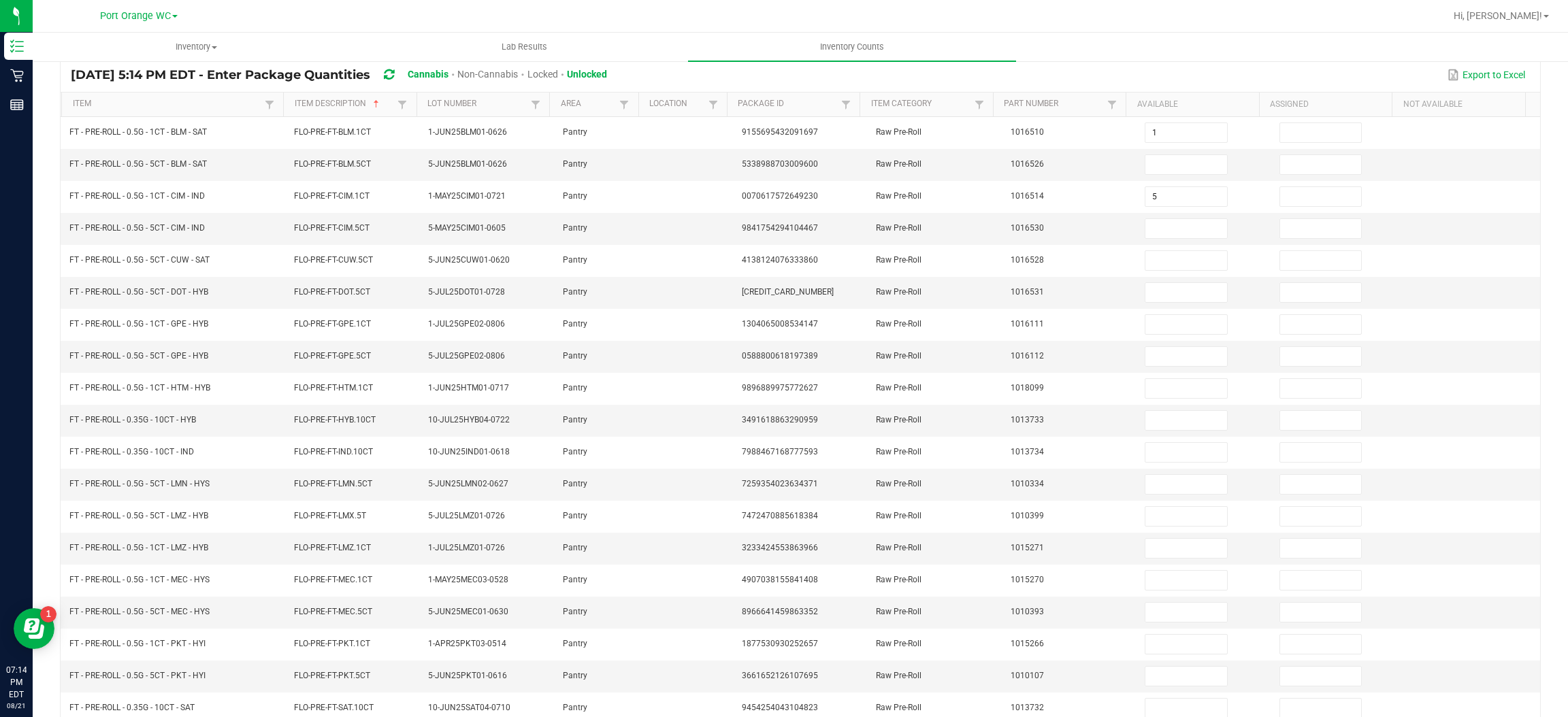
scroll to position [91, 0]
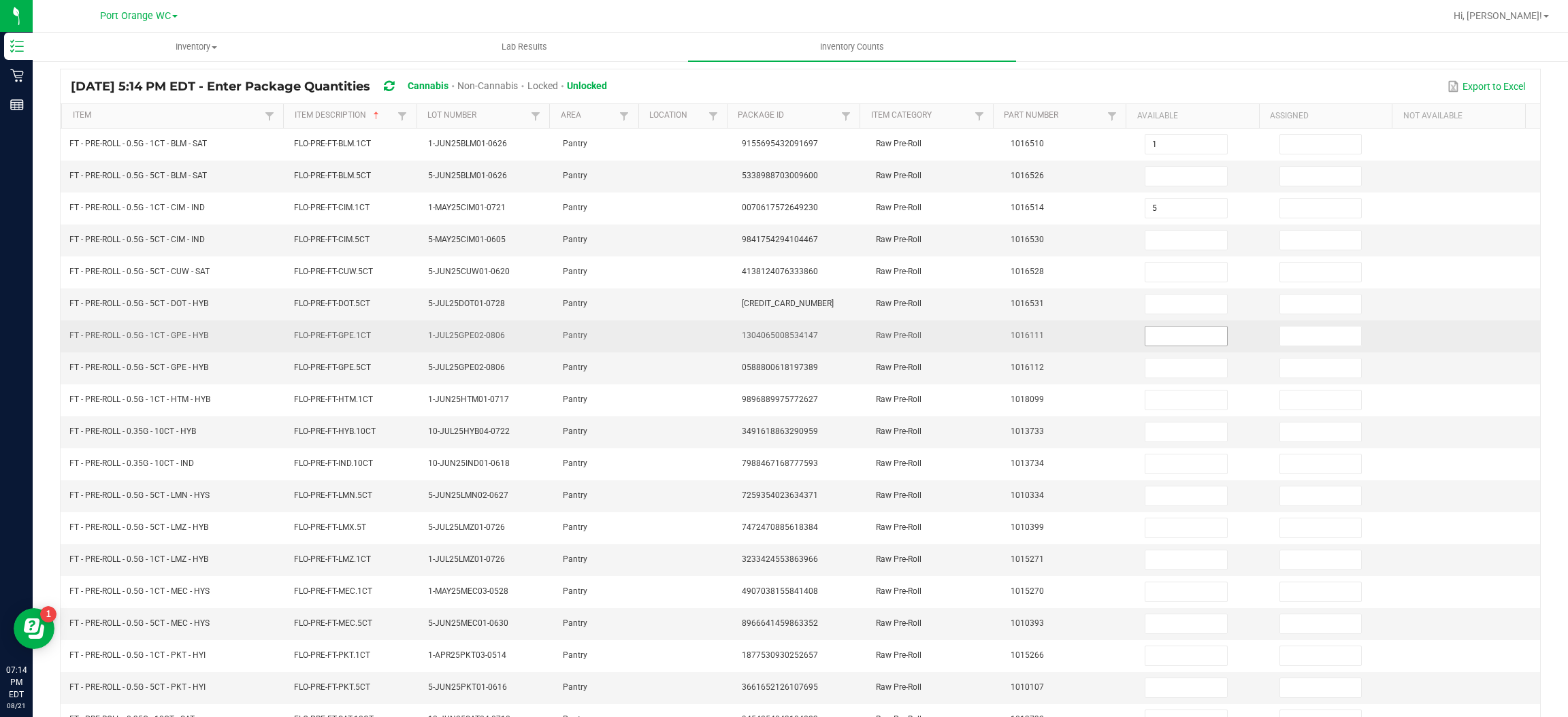
click at [1163, 344] on input at bounding box center [1185, 336] width 81 height 19
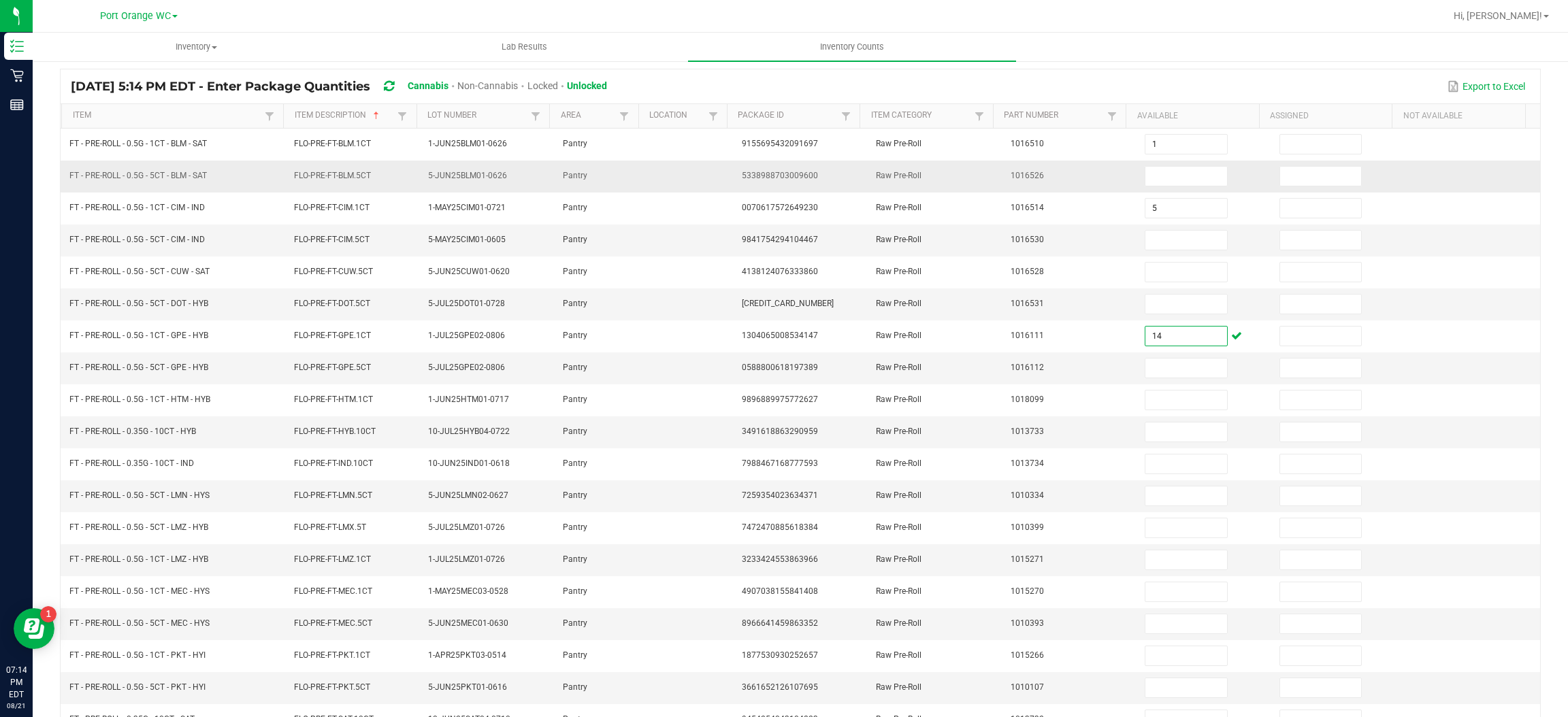
type input "14"
type input "13"
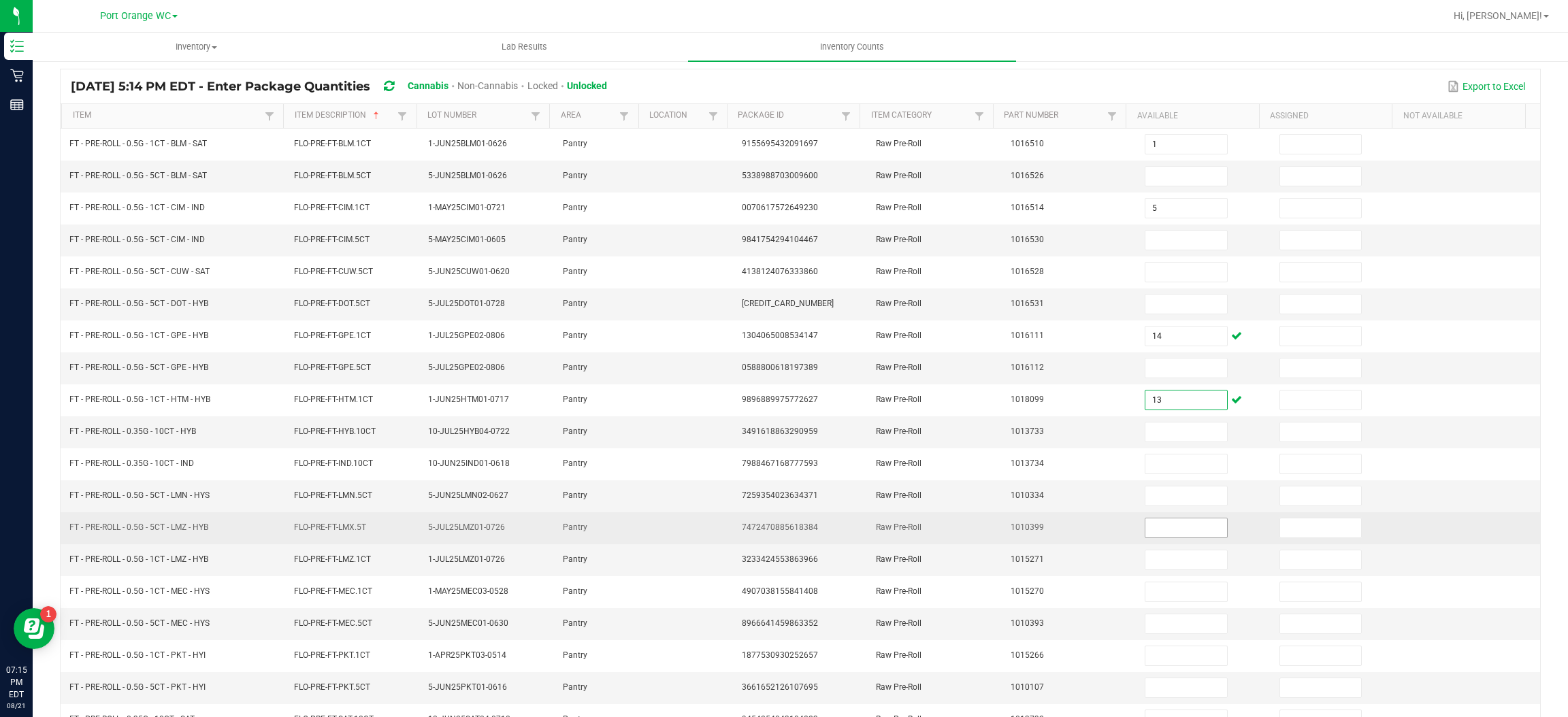
click at [1158, 532] on input at bounding box center [1185, 527] width 81 height 19
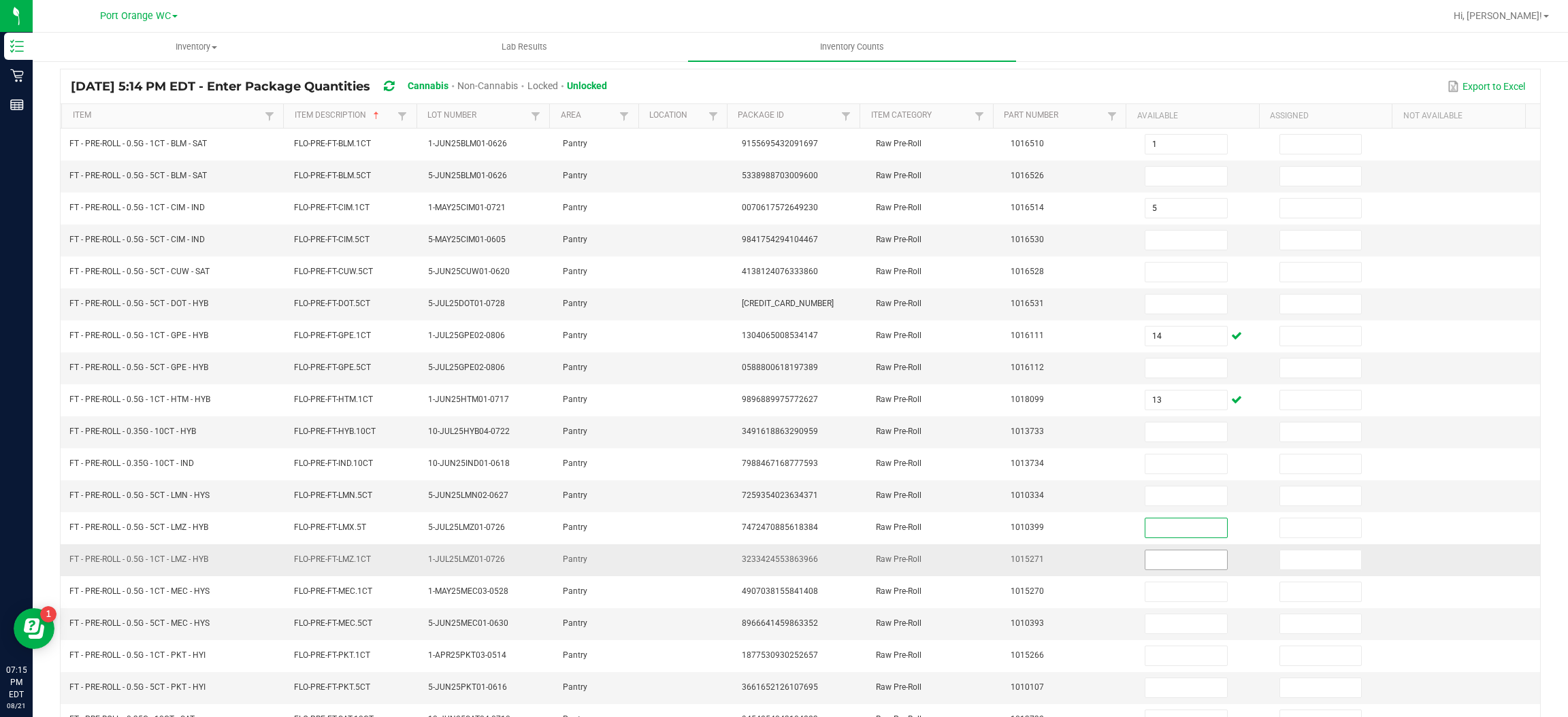
click at [1161, 560] on input at bounding box center [1185, 560] width 81 height 19
type input "21"
type input "4"
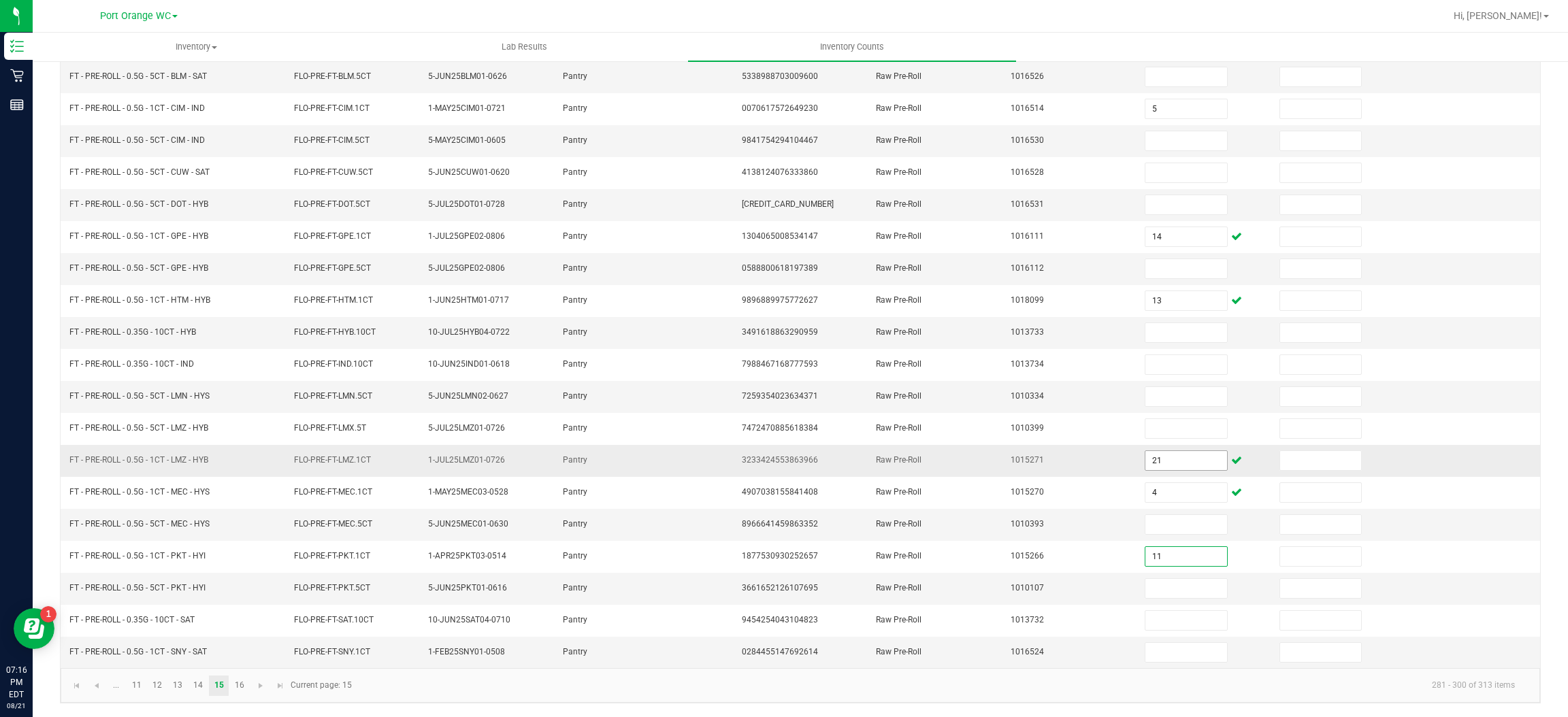
scroll to position [197, 0]
type input "11"
click at [1178, 652] on input at bounding box center [1185, 652] width 81 height 19
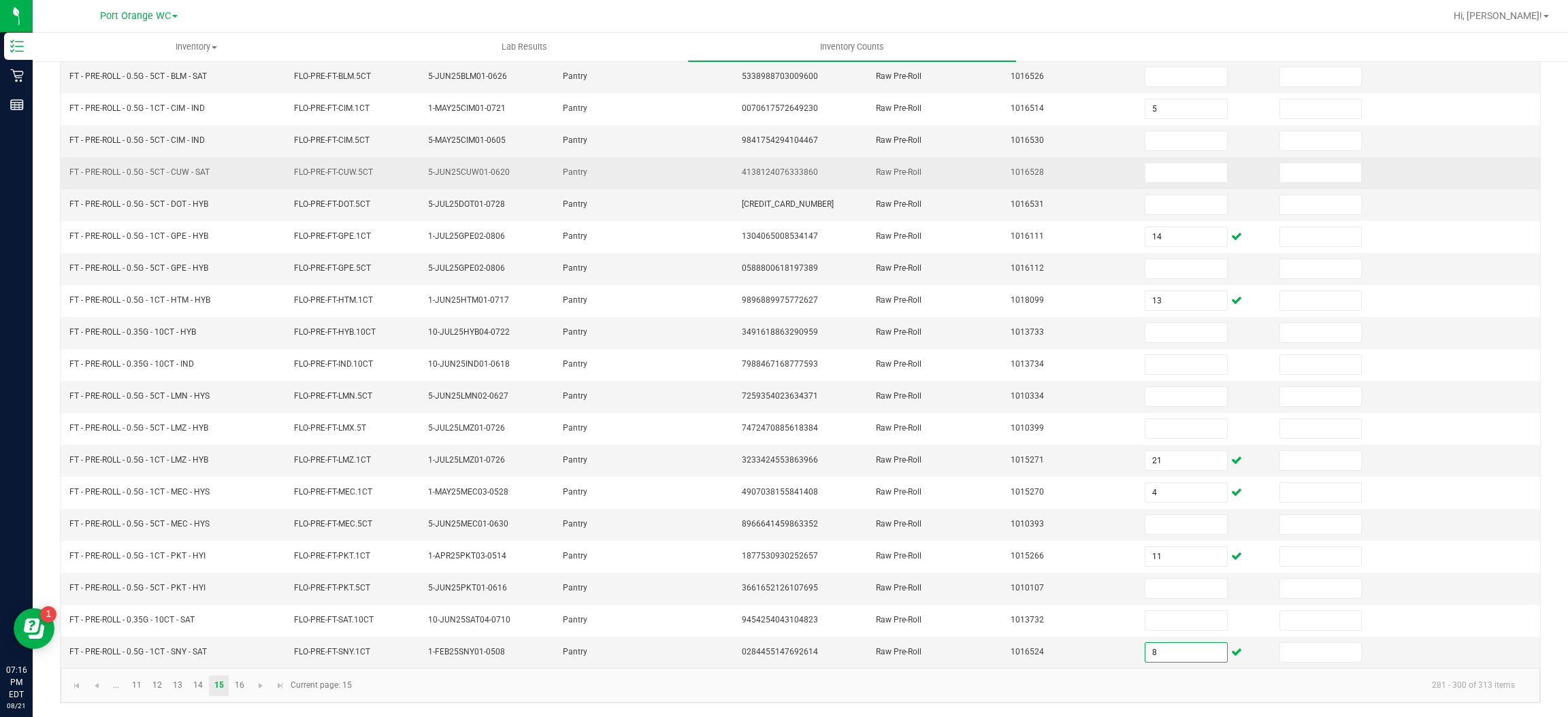
type input "8"
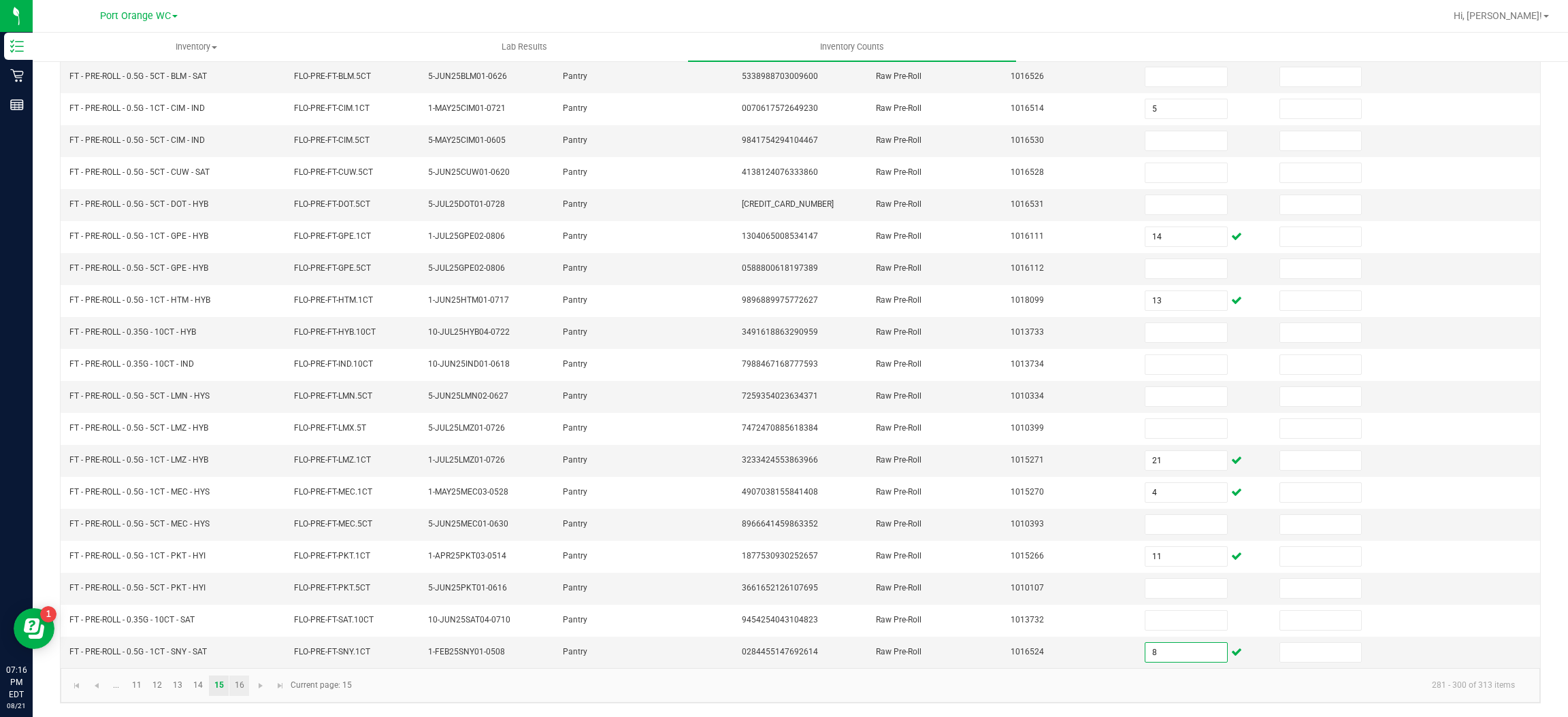
click at [240, 683] on link "16" at bounding box center [239, 686] width 20 height 20
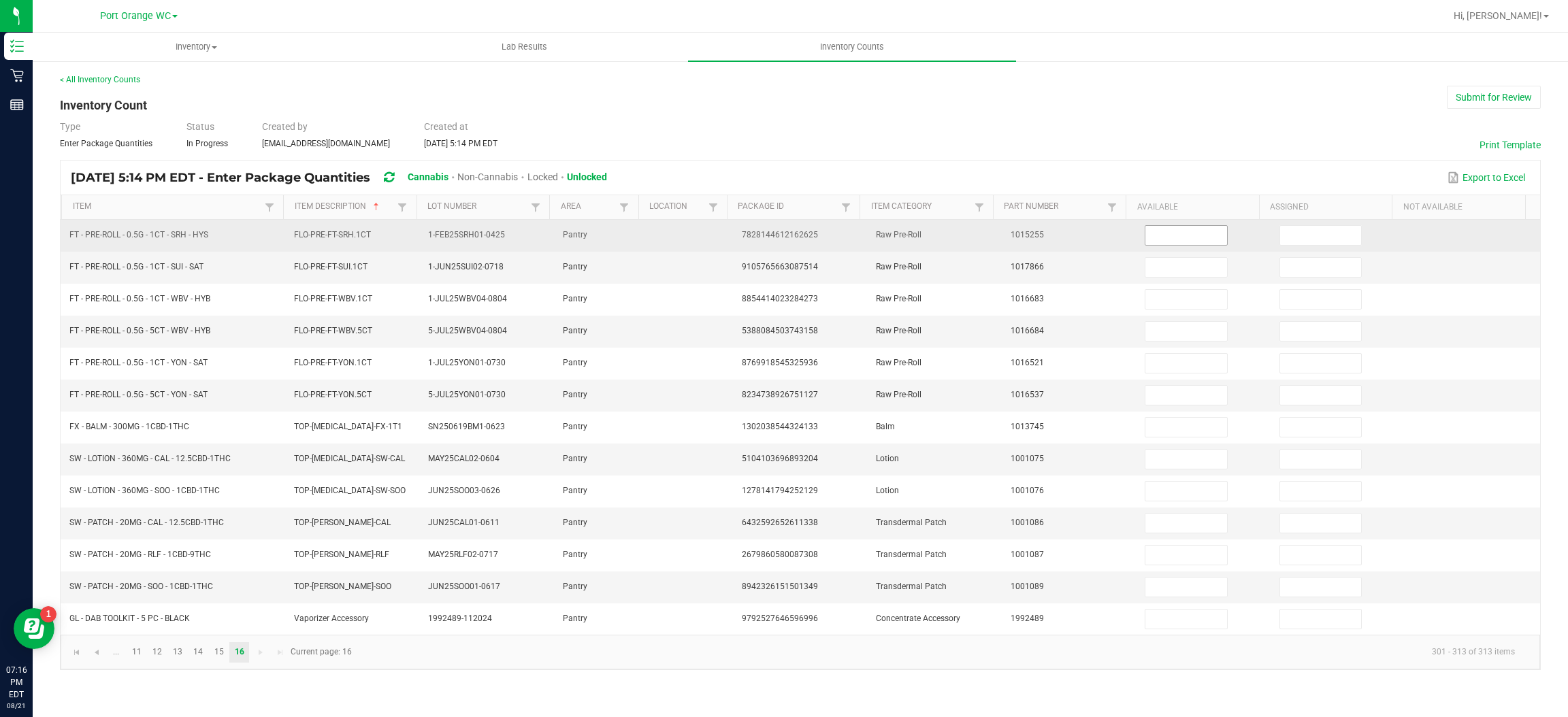
click at [1197, 236] on input at bounding box center [1185, 236] width 81 height 19
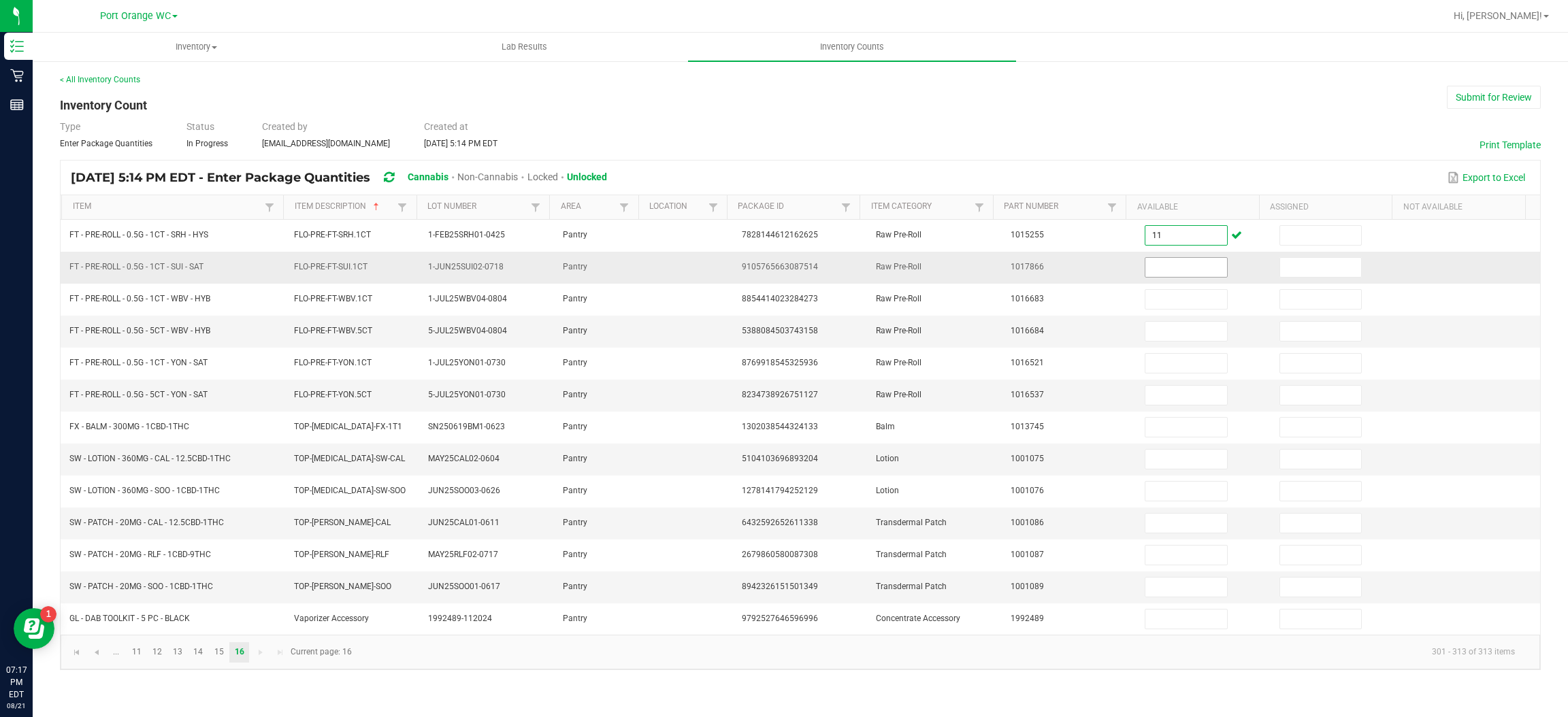
type input "11"
click at [1175, 272] on input at bounding box center [1185, 267] width 81 height 19
type input "0"
type input "21"
click at [1172, 395] on input at bounding box center [1185, 395] width 81 height 19
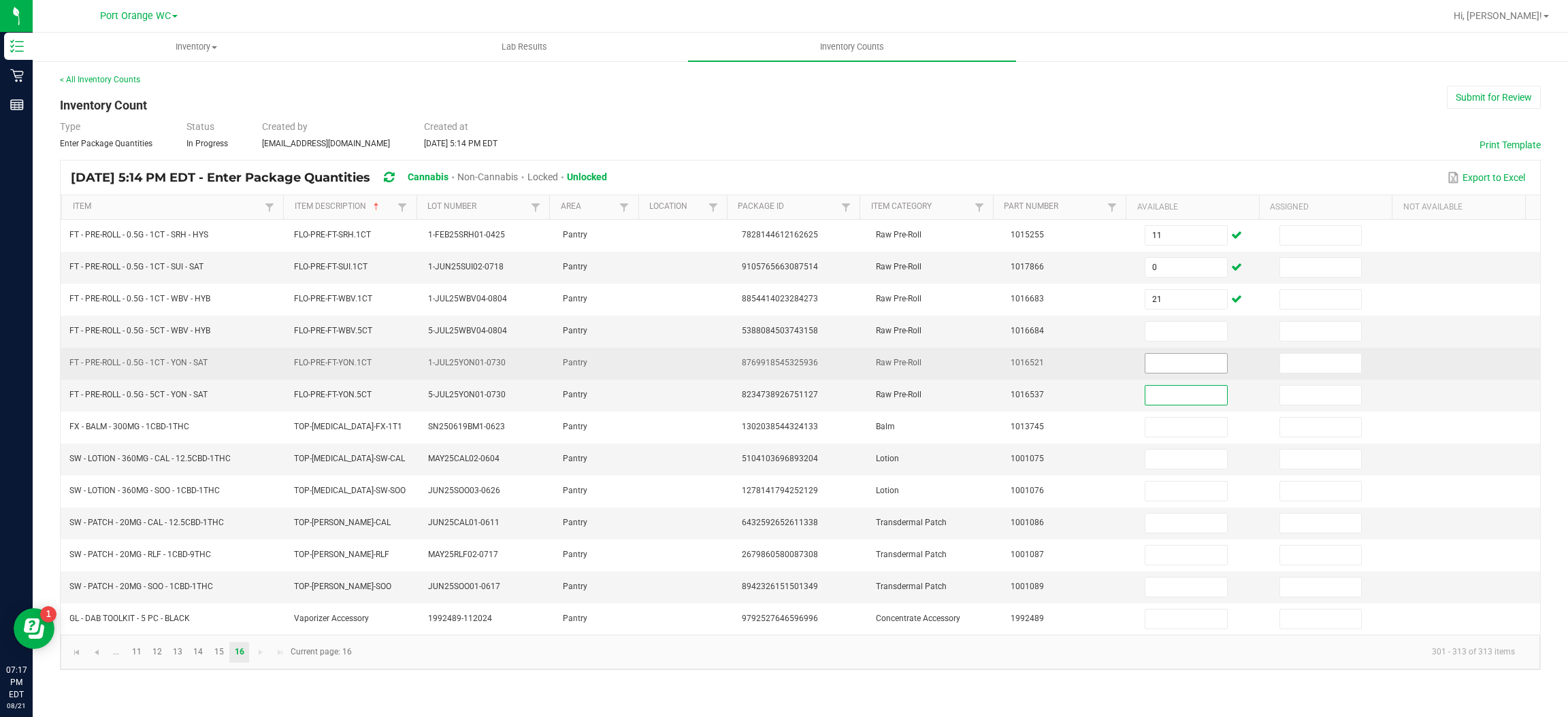
click at [1182, 369] on input at bounding box center [1185, 363] width 81 height 19
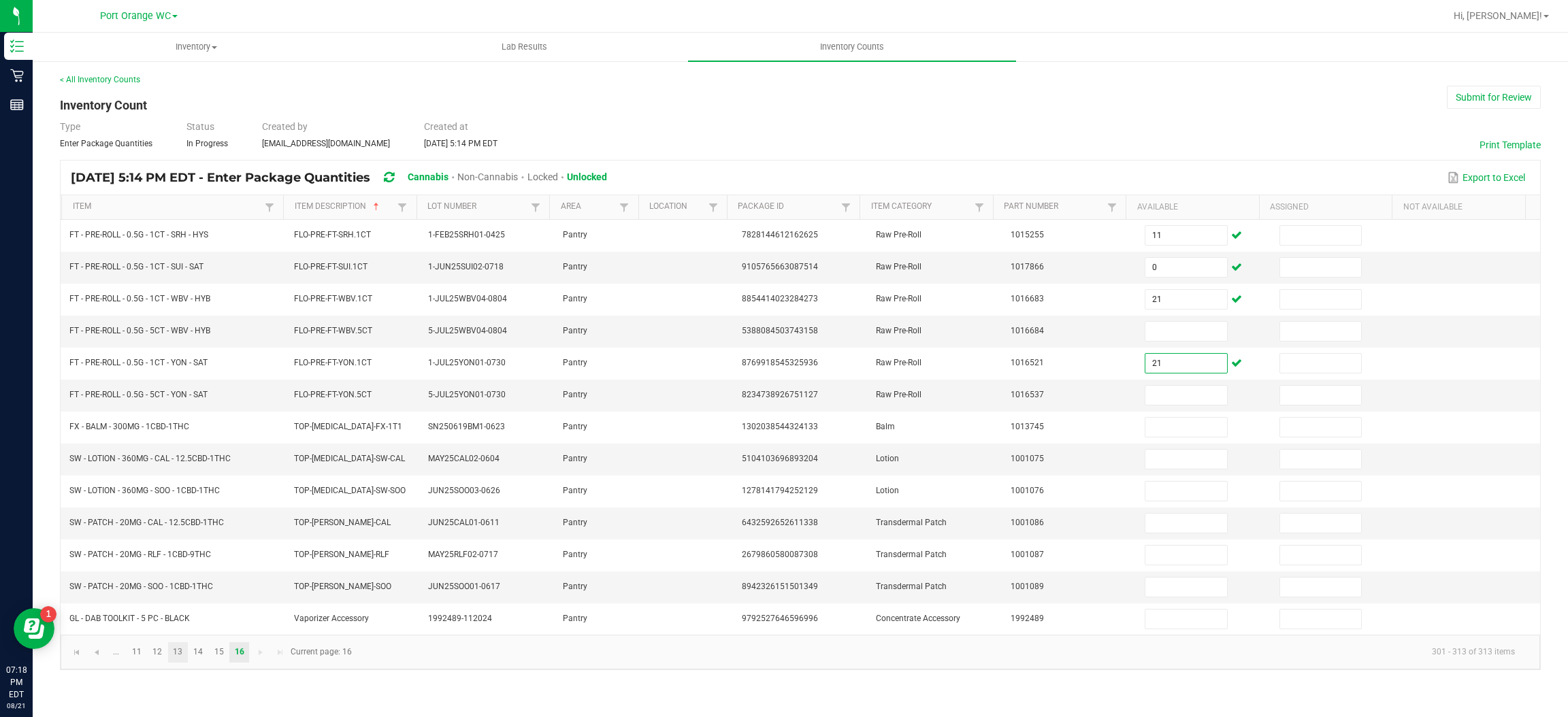
type input "21"
click at [178, 657] on link "13" at bounding box center [178, 652] width 20 height 20
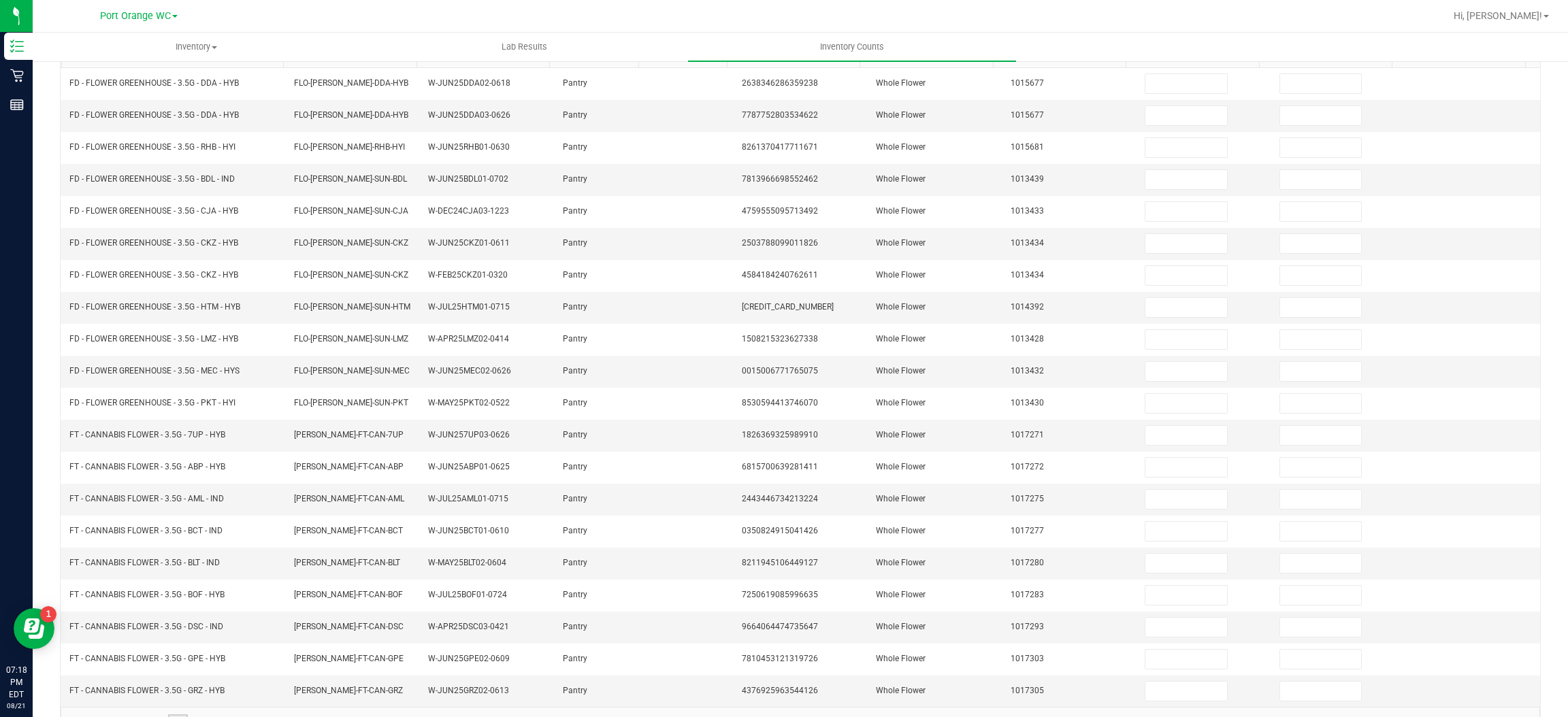
scroll to position [198, 0]
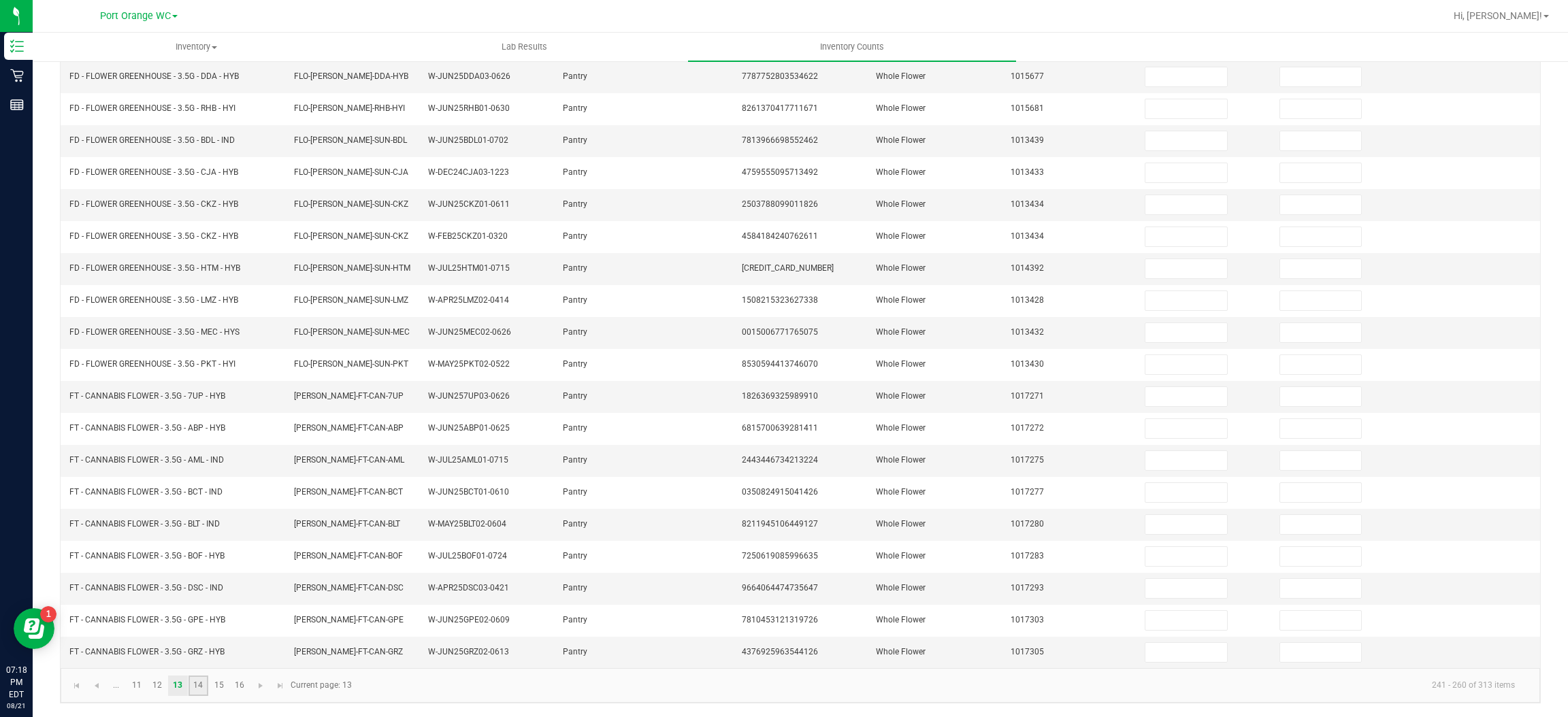
click at [198, 685] on link "14" at bounding box center [198, 686] width 20 height 20
type input "23"
type input "8"
click at [1156, 590] on input at bounding box center [1185, 589] width 81 height 19
type input "11"
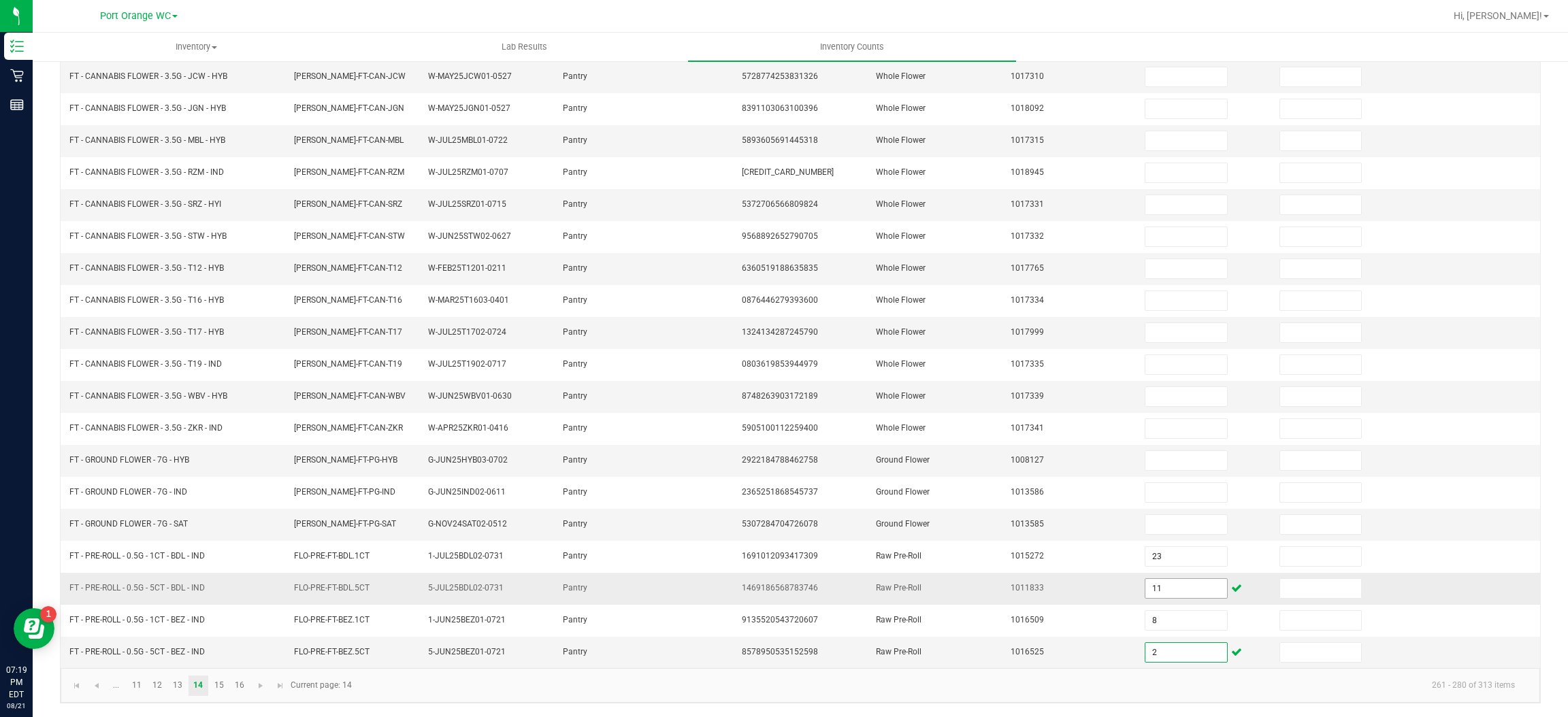
type input "2"
click at [219, 685] on link "15" at bounding box center [219, 686] width 20 height 20
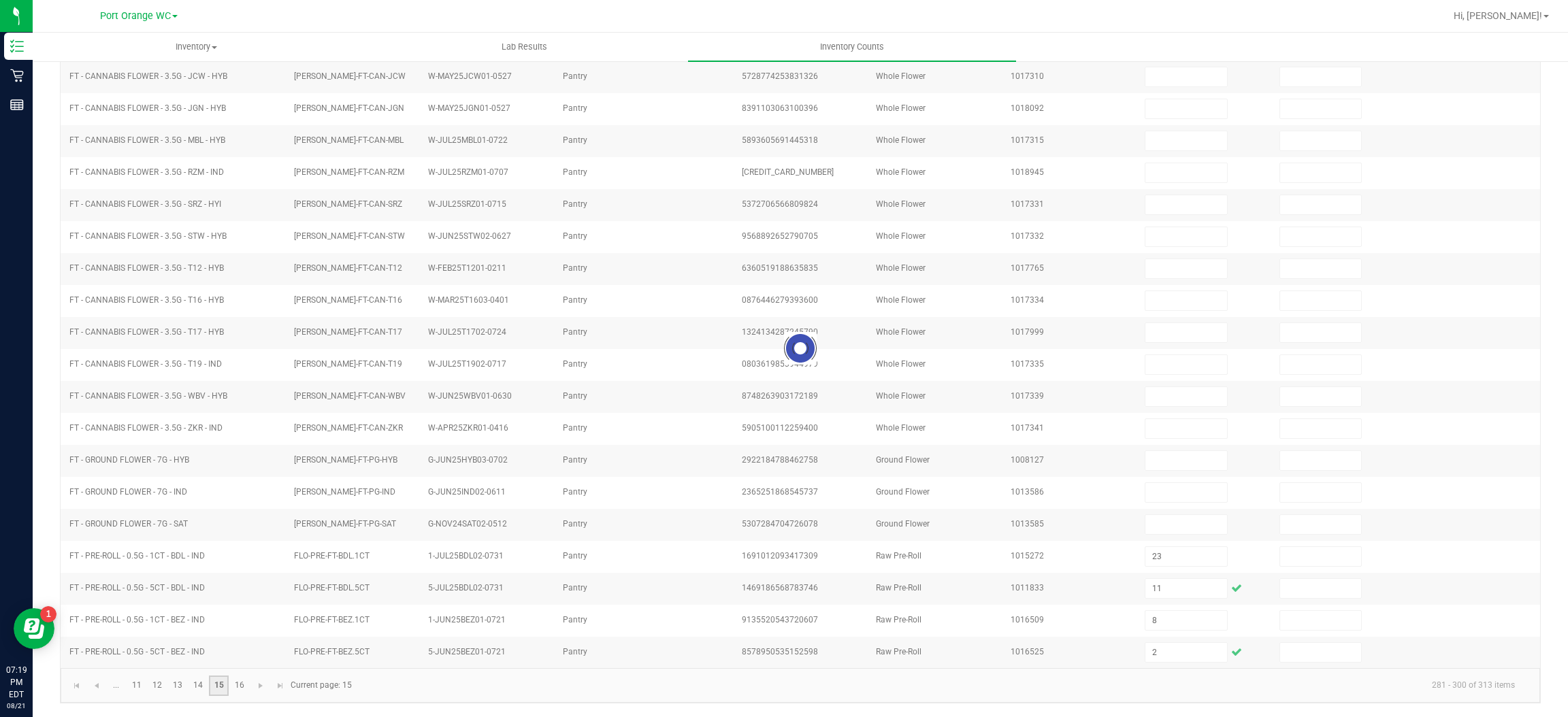
type input "1"
type input "5"
type input "14"
type input "13"
type input "21"
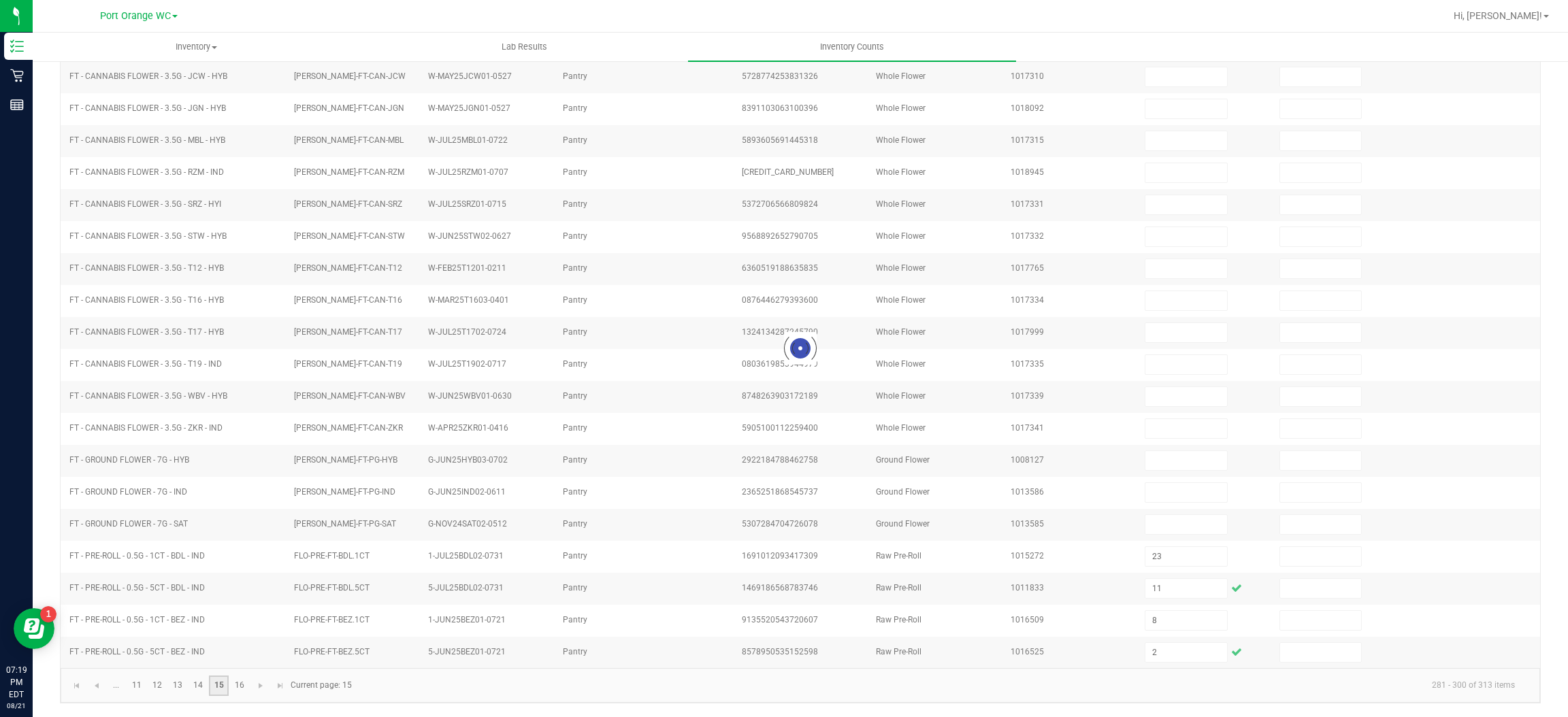
type input "4"
type input "11"
type input "8"
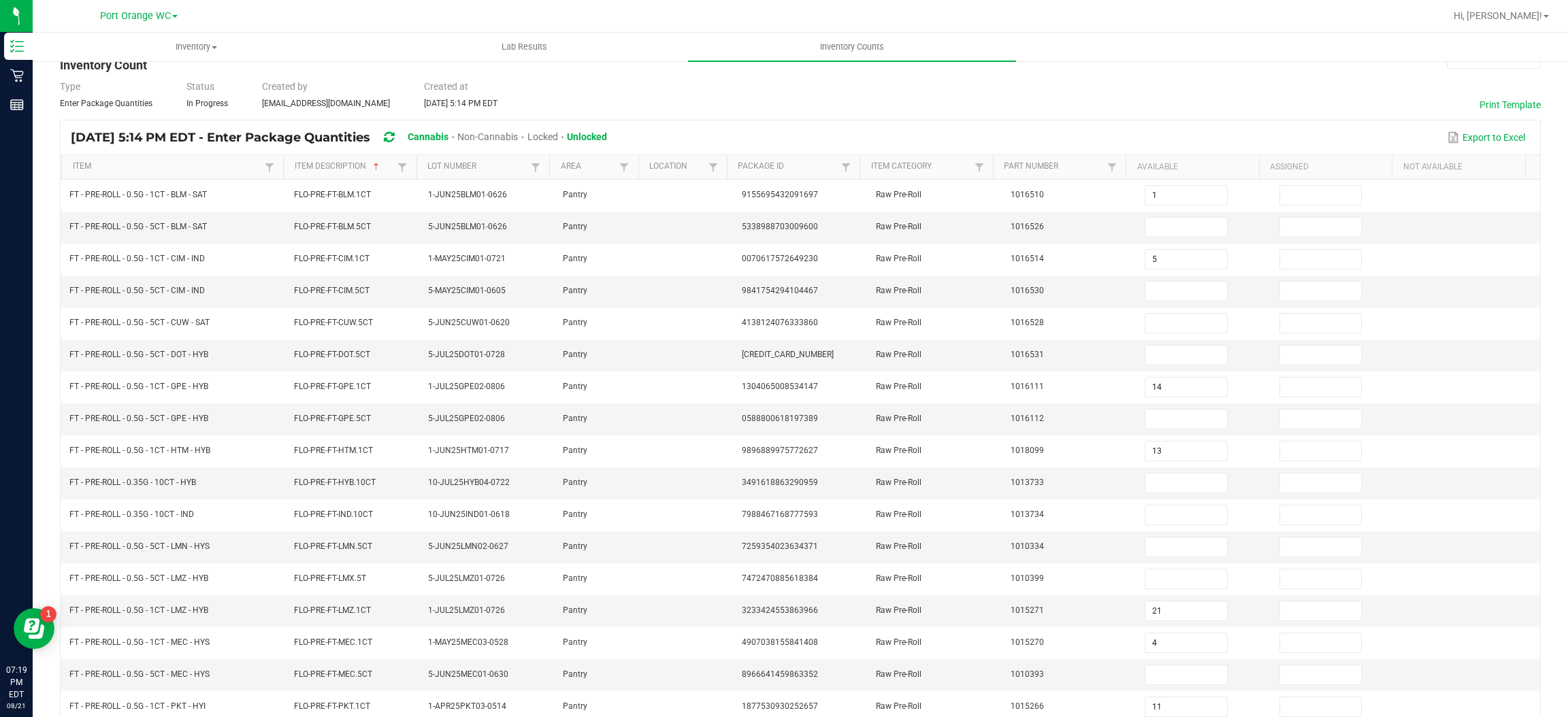
scroll to position [5, 0]
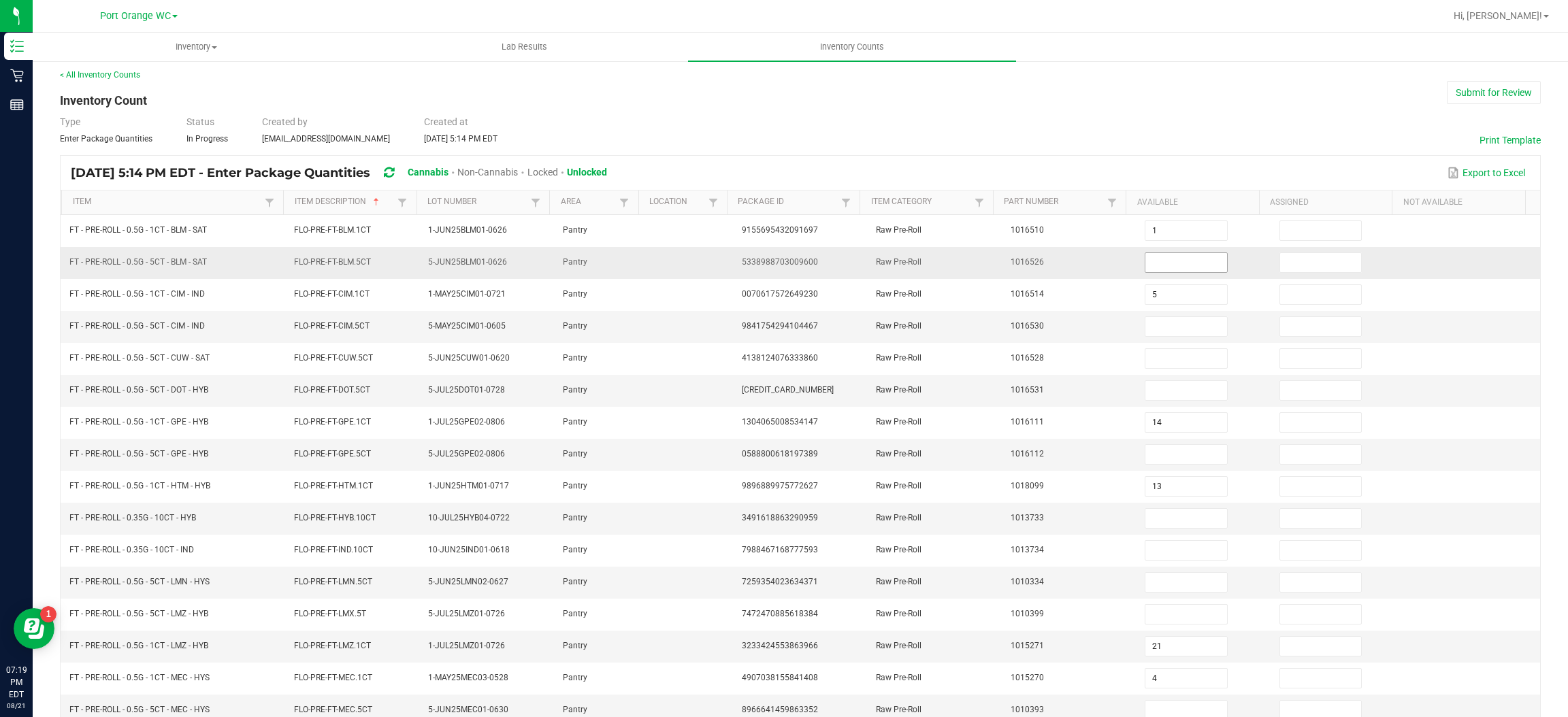
click at [1178, 264] on input at bounding box center [1185, 263] width 81 height 19
type input "9"
type input "8"
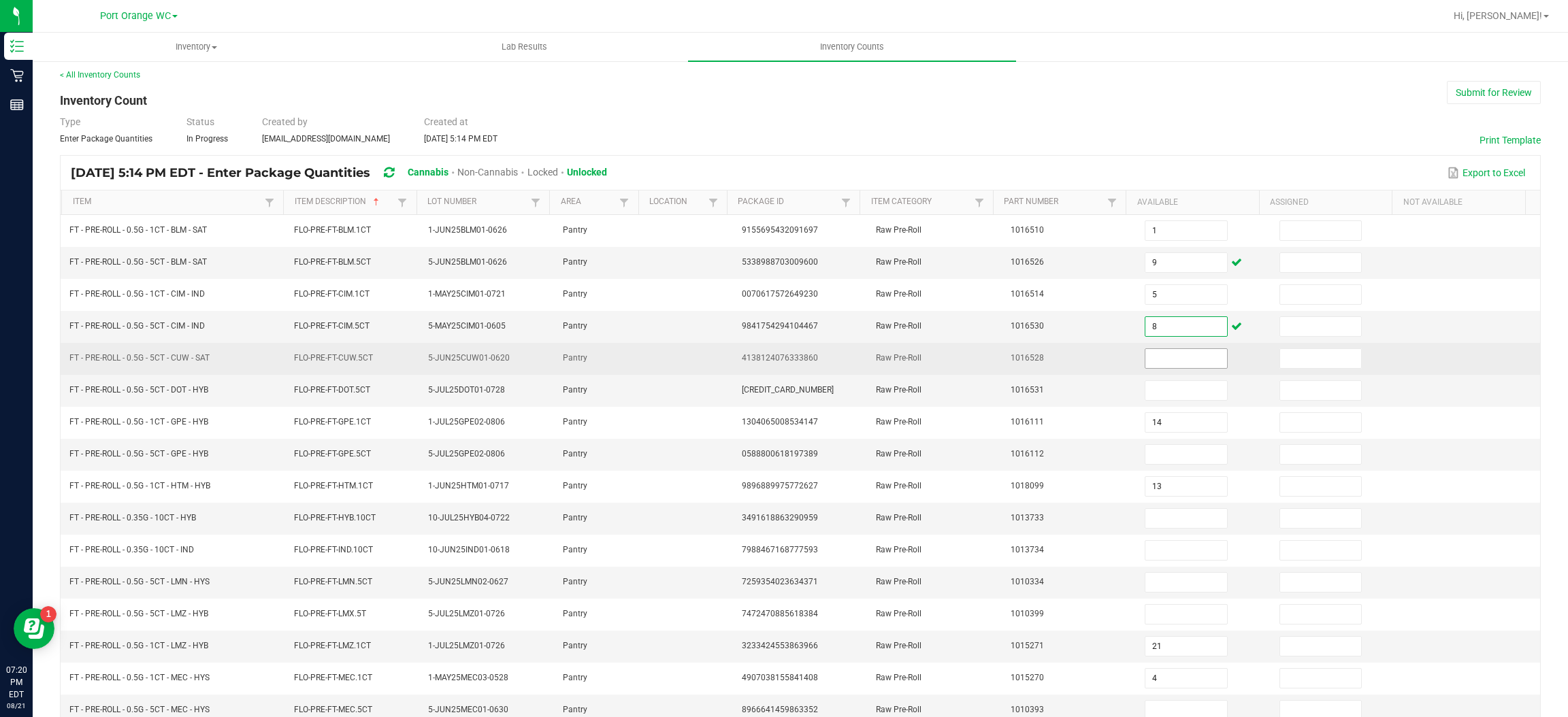
click at [1166, 362] on input at bounding box center [1185, 358] width 81 height 19
type input "4"
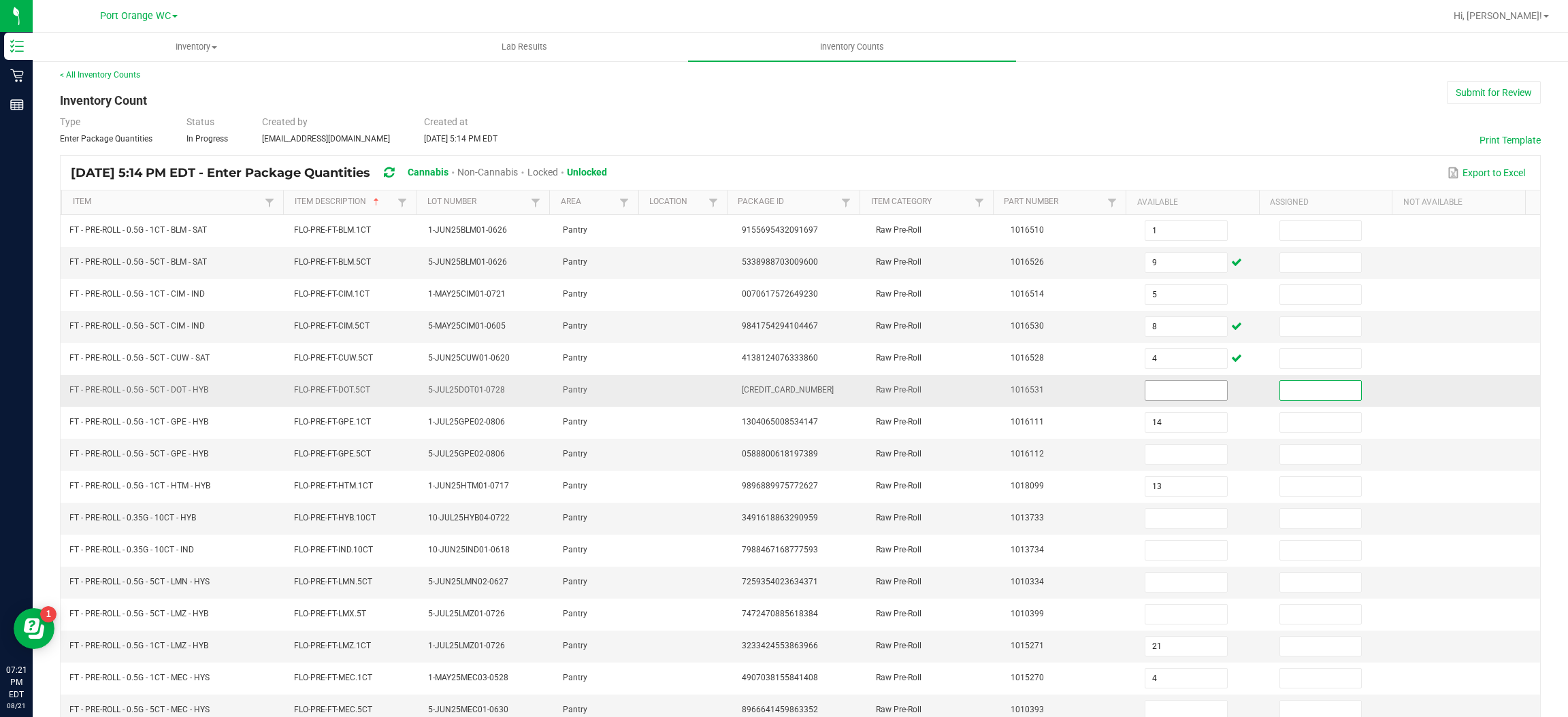
click at [1155, 390] on input at bounding box center [1185, 390] width 81 height 19
type input "10"
click at [1166, 457] on input at bounding box center [1185, 454] width 81 height 19
type input "4"
click at [1160, 526] on input at bounding box center [1185, 518] width 81 height 19
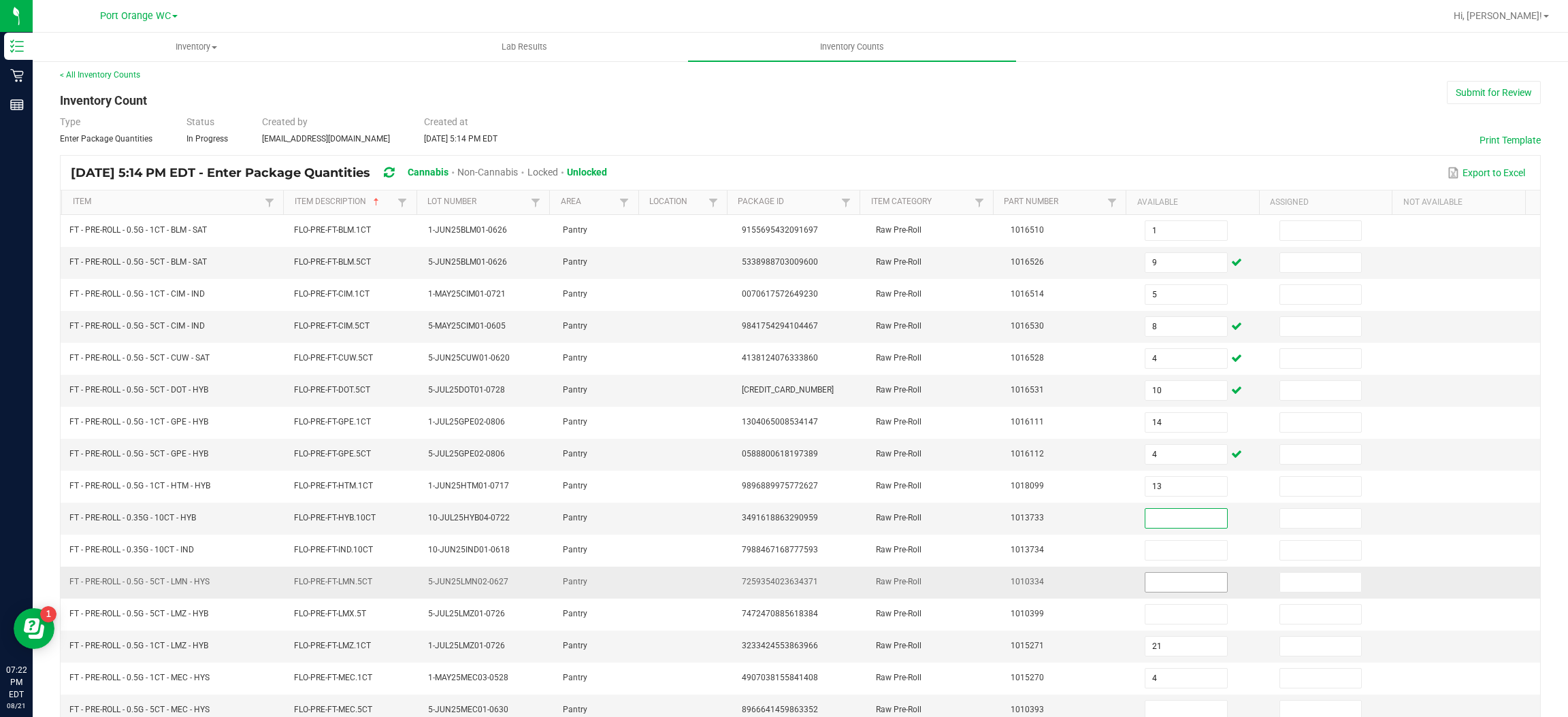
click at [1160, 584] on input at bounding box center [1185, 582] width 81 height 19
type input "4"
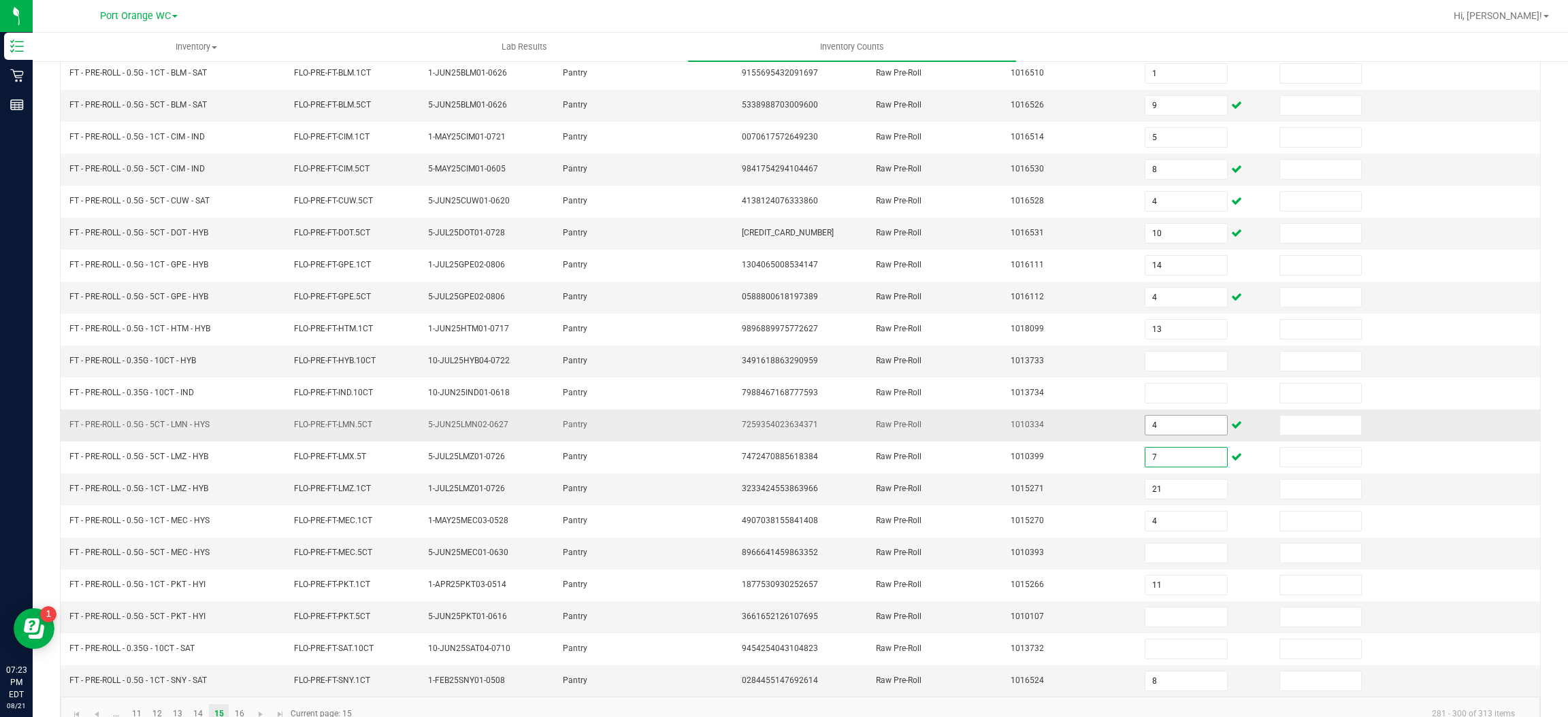
scroll to position [162, 0]
type input "7"
click at [1159, 558] on input at bounding box center [1185, 552] width 81 height 19
type input "0"
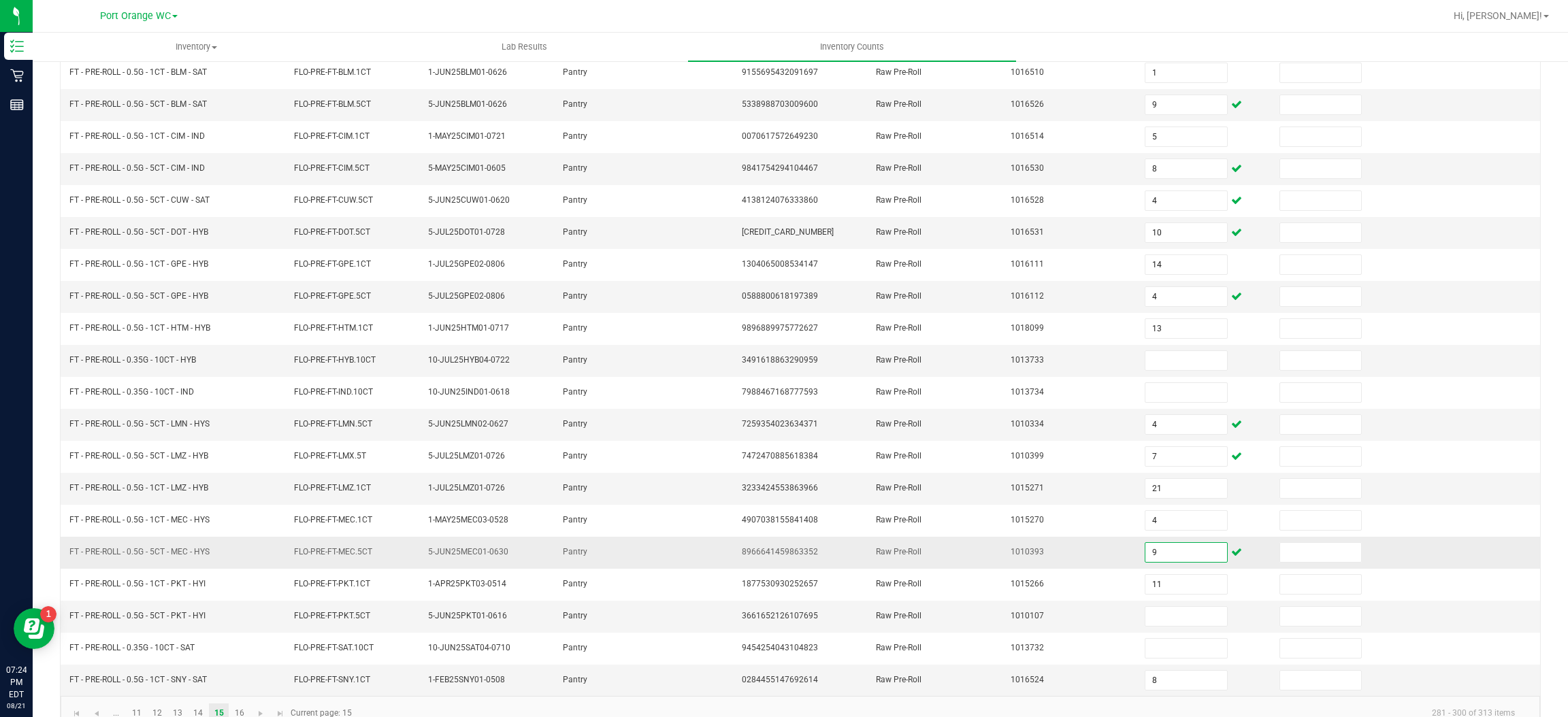
type input "9"
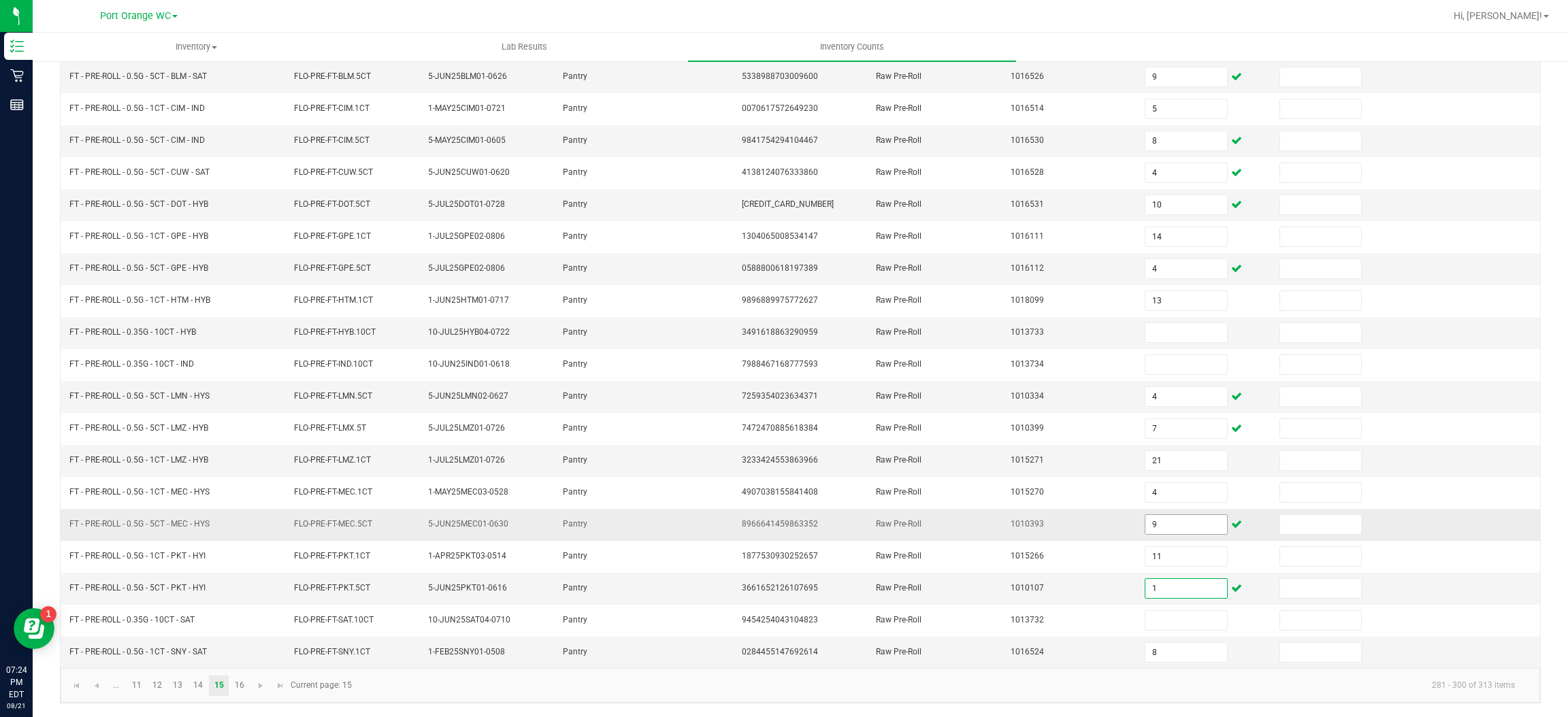
type input "1"
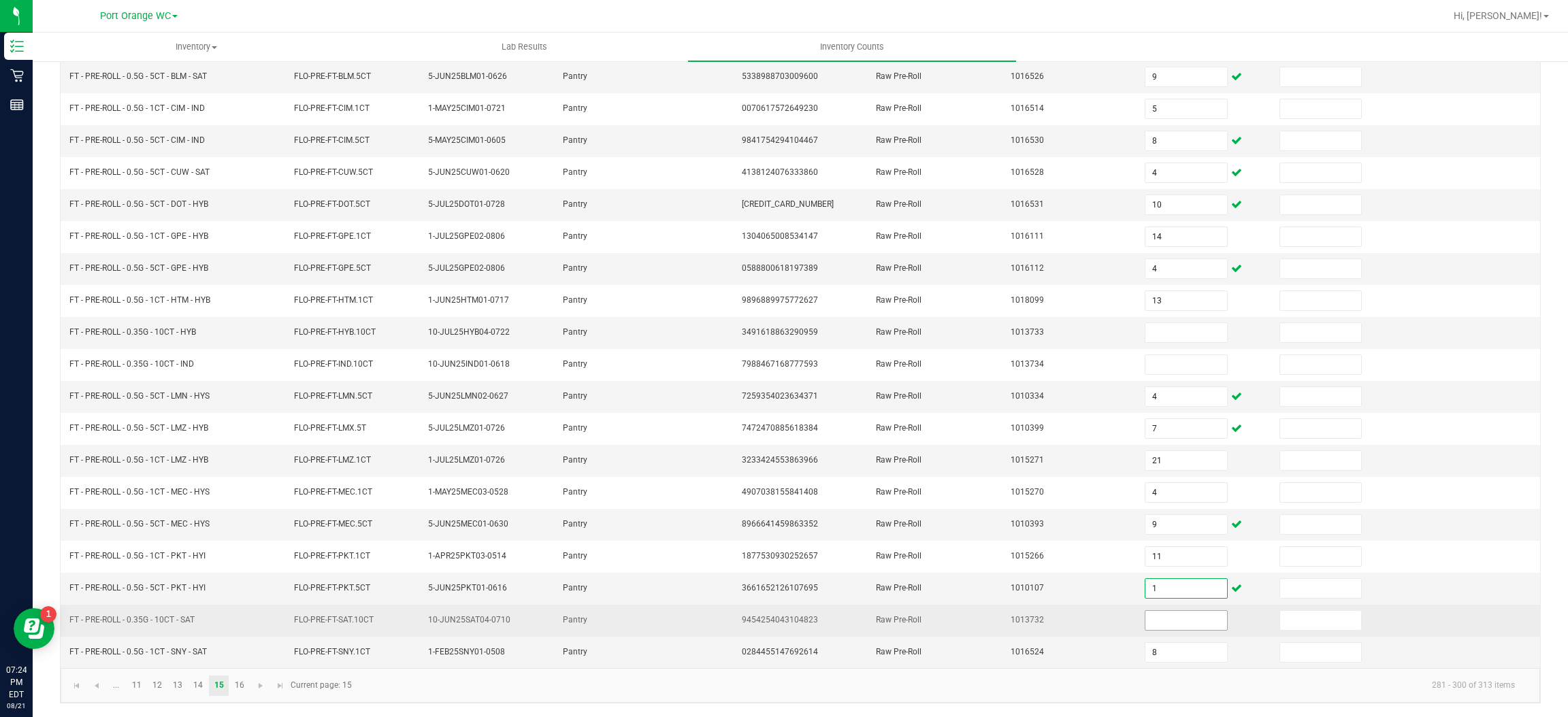
click at [1154, 620] on input at bounding box center [1185, 620] width 81 height 19
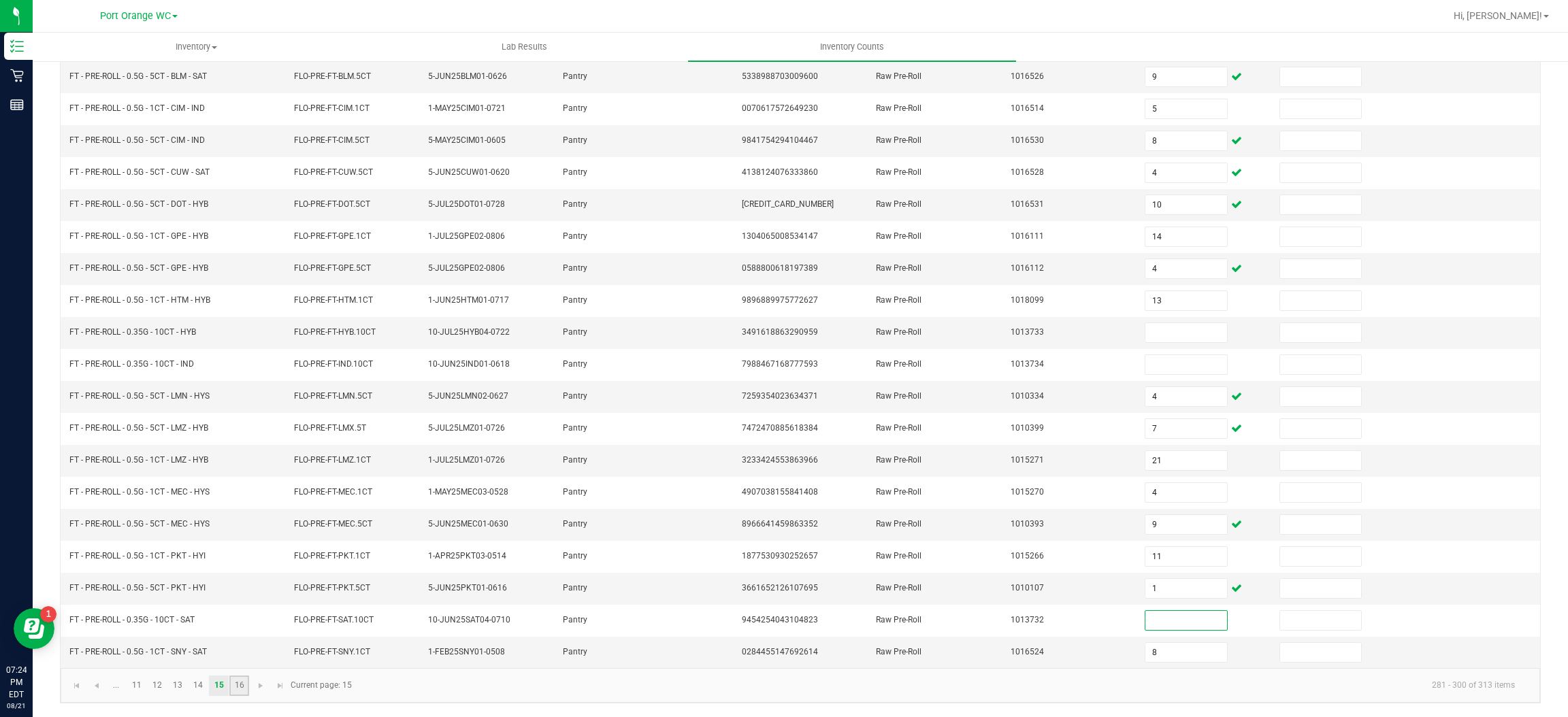
click at [239, 688] on link "16" at bounding box center [239, 686] width 20 height 20
type input "11"
type input "0"
type input "21"
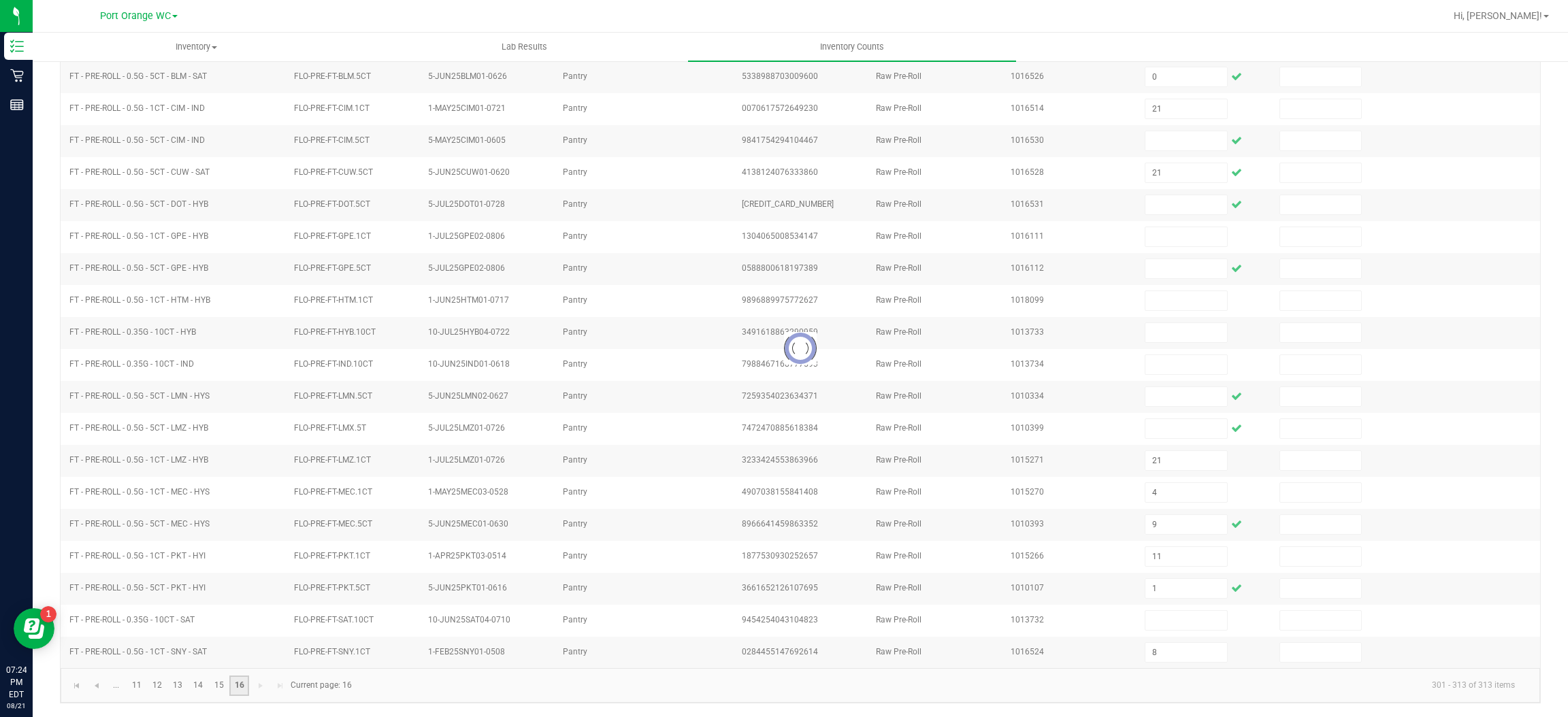
scroll to position [0, 0]
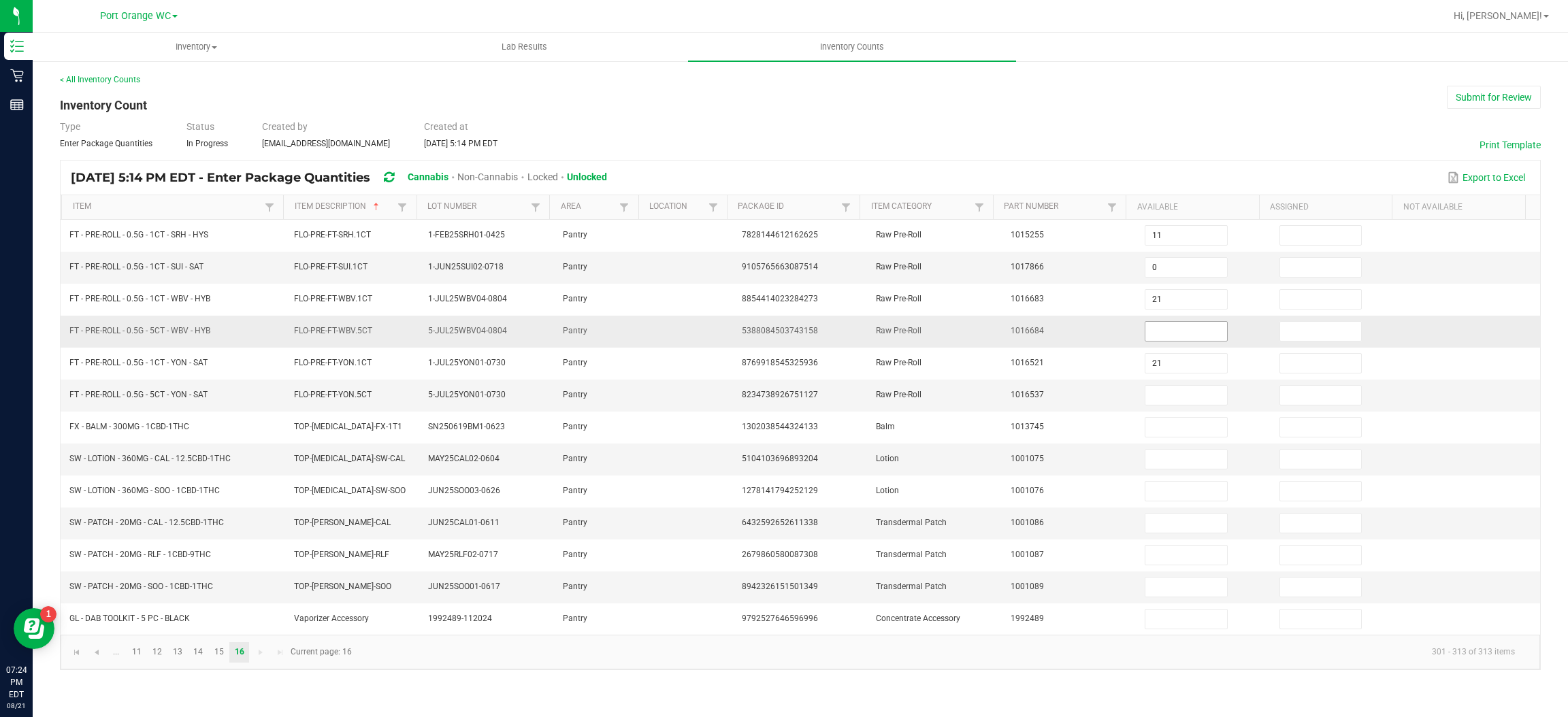
click at [1175, 334] on input at bounding box center [1185, 331] width 81 height 19
type input "12"
click at [1183, 397] on input at bounding box center [1185, 395] width 81 height 19
type input "4"
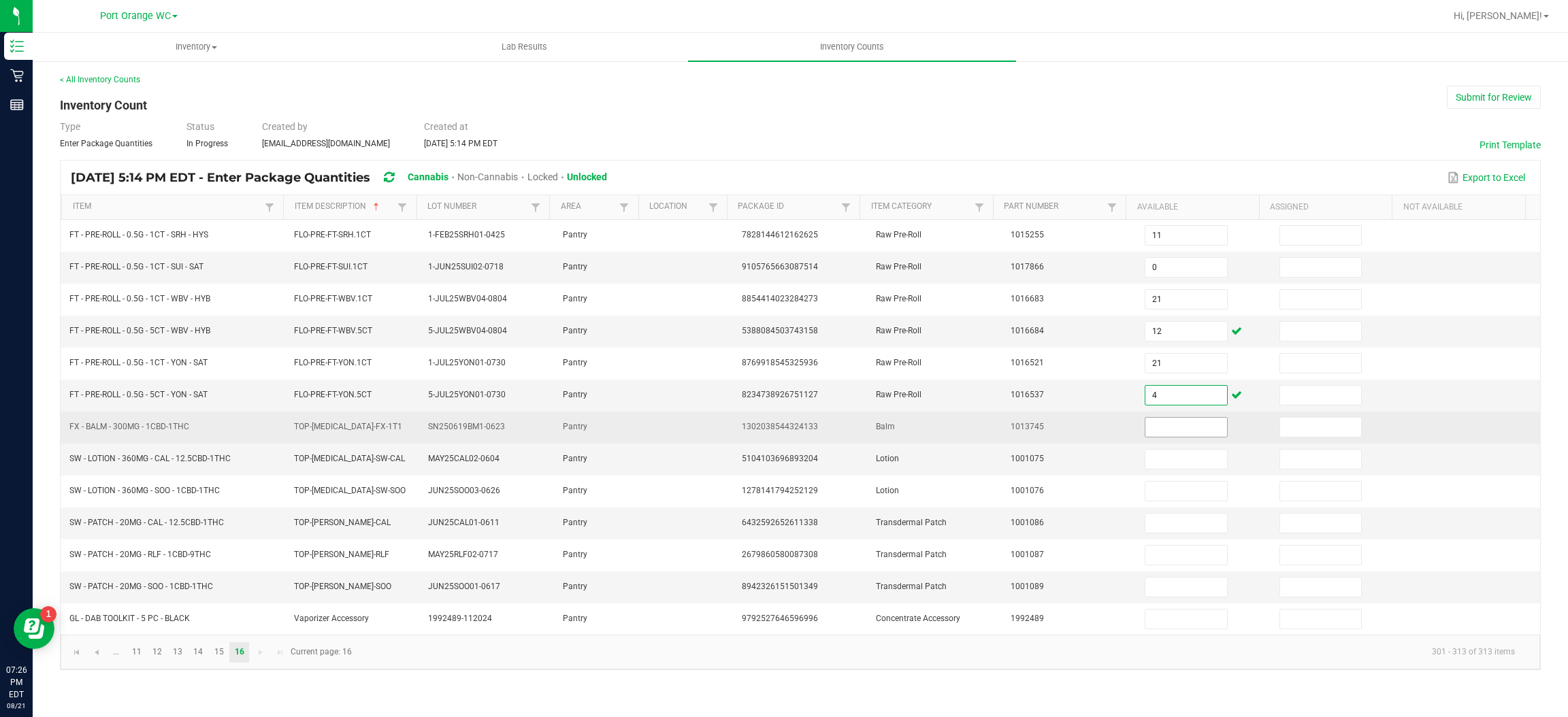
click at [1200, 430] on input at bounding box center [1185, 427] width 81 height 19
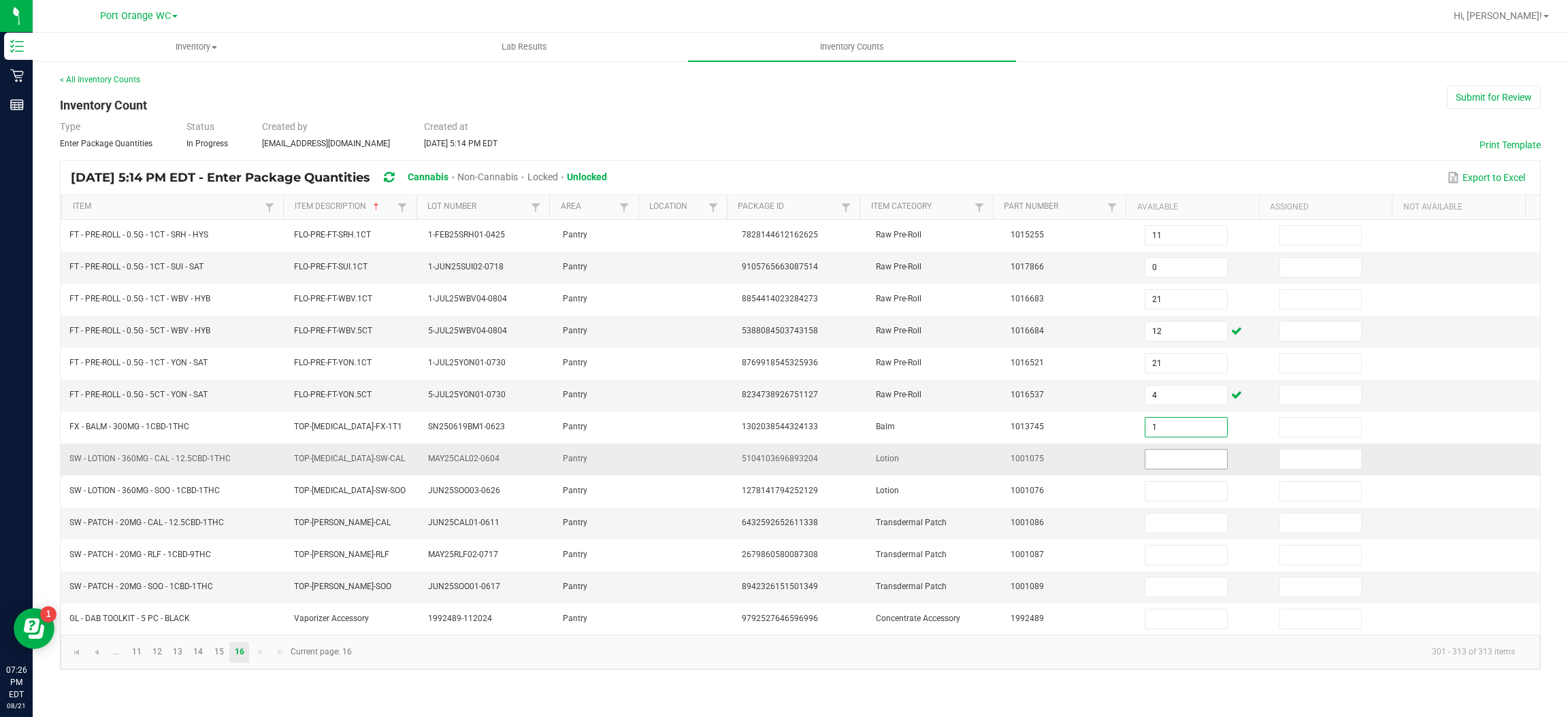
type input "1"
click at [1182, 462] on input at bounding box center [1185, 459] width 81 height 19
click at [1177, 527] on input at bounding box center [1185, 523] width 81 height 19
type input "7"
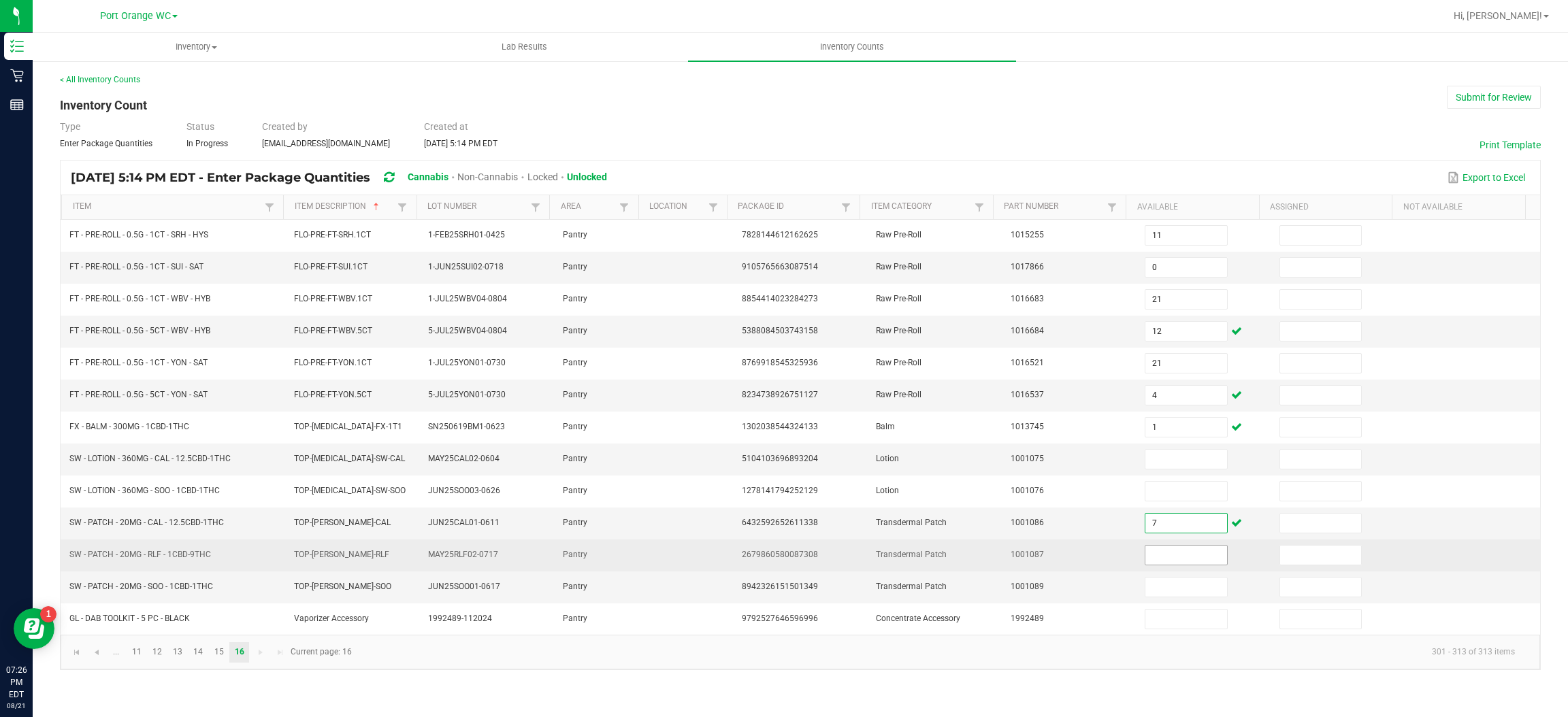
click at [1167, 559] on input at bounding box center [1185, 555] width 81 height 19
type input "14"
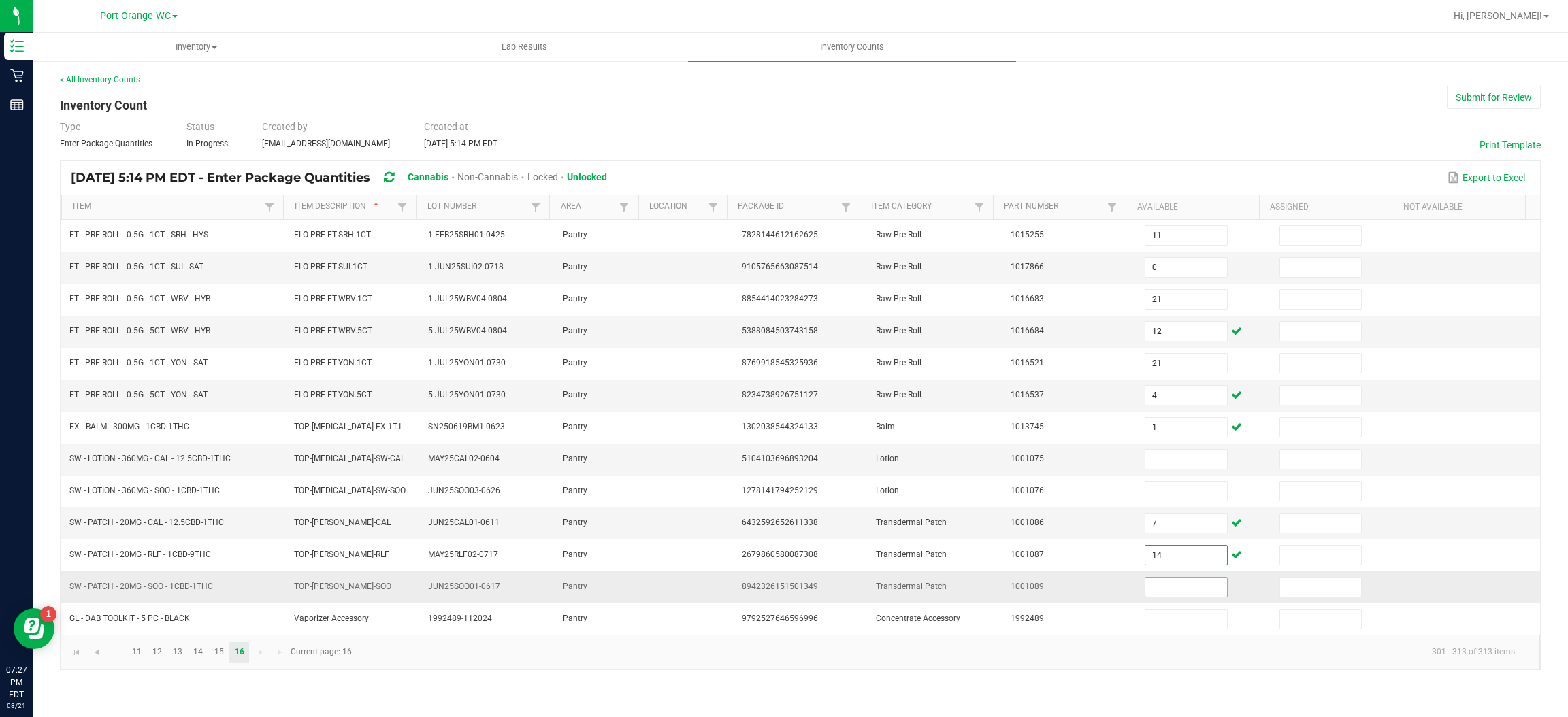
click at [1175, 591] on input at bounding box center [1185, 587] width 81 height 19
type input "2"
click at [175, 657] on link "13" at bounding box center [178, 652] width 20 height 20
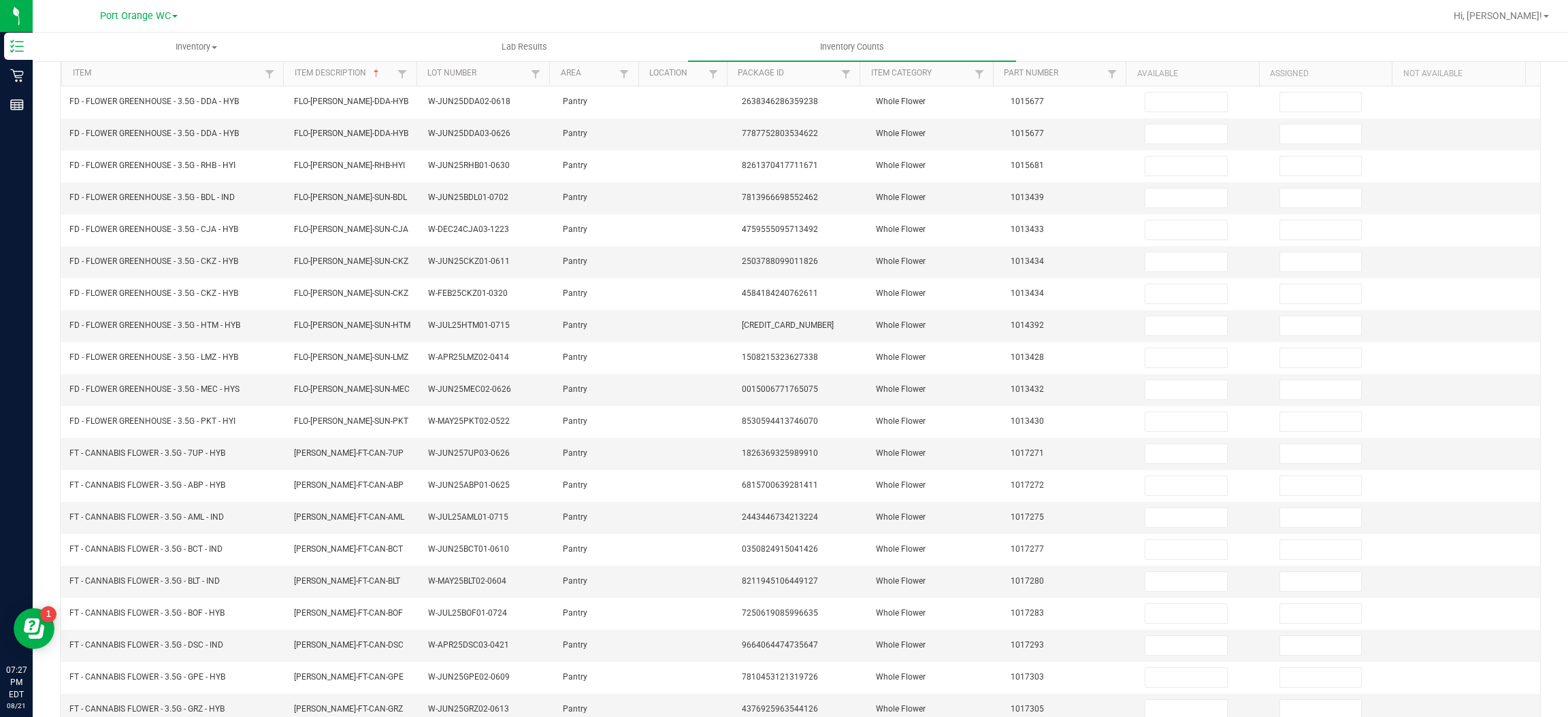
scroll to position [198, 0]
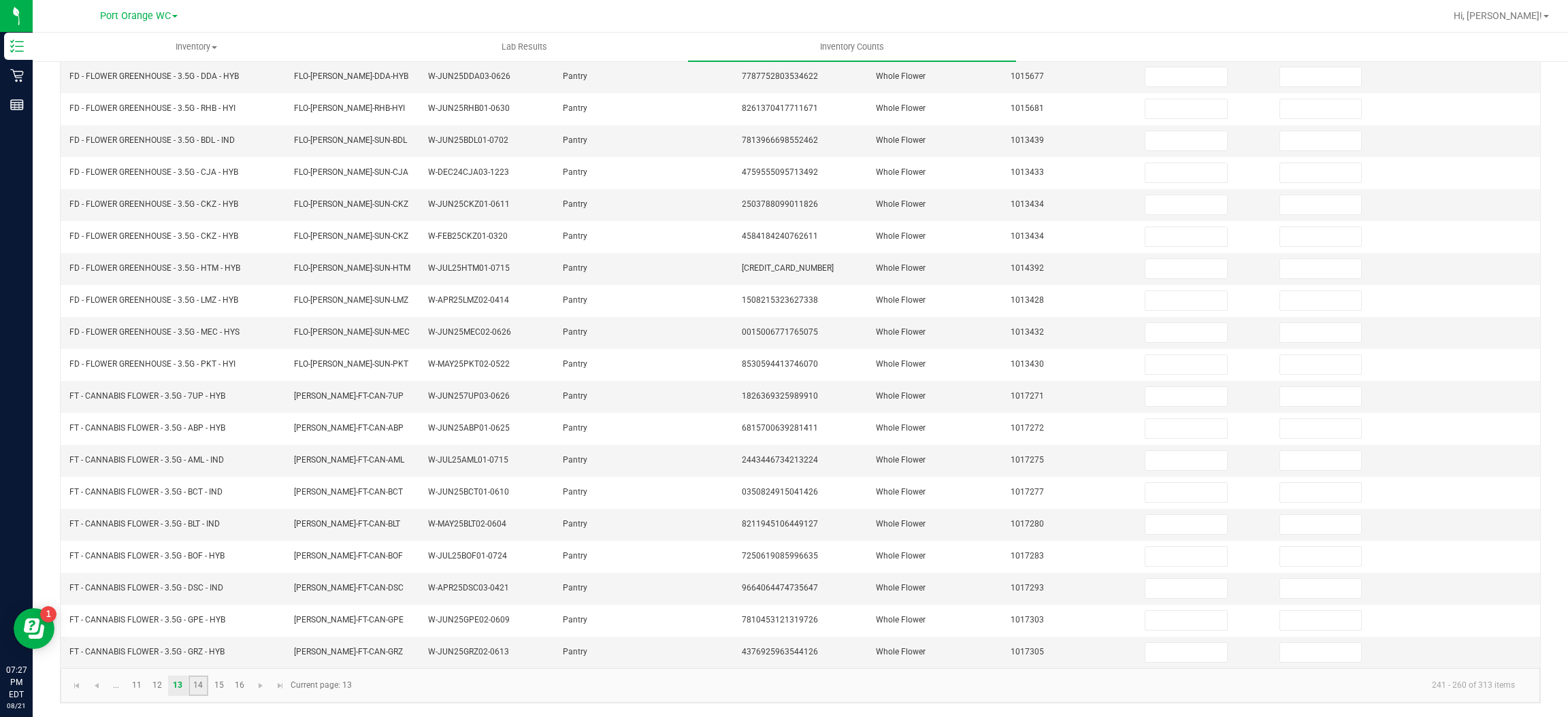
click at [196, 686] on link "14" at bounding box center [198, 686] width 20 height 20
type input "23"
type input "11"
type input "8"
type input "2"
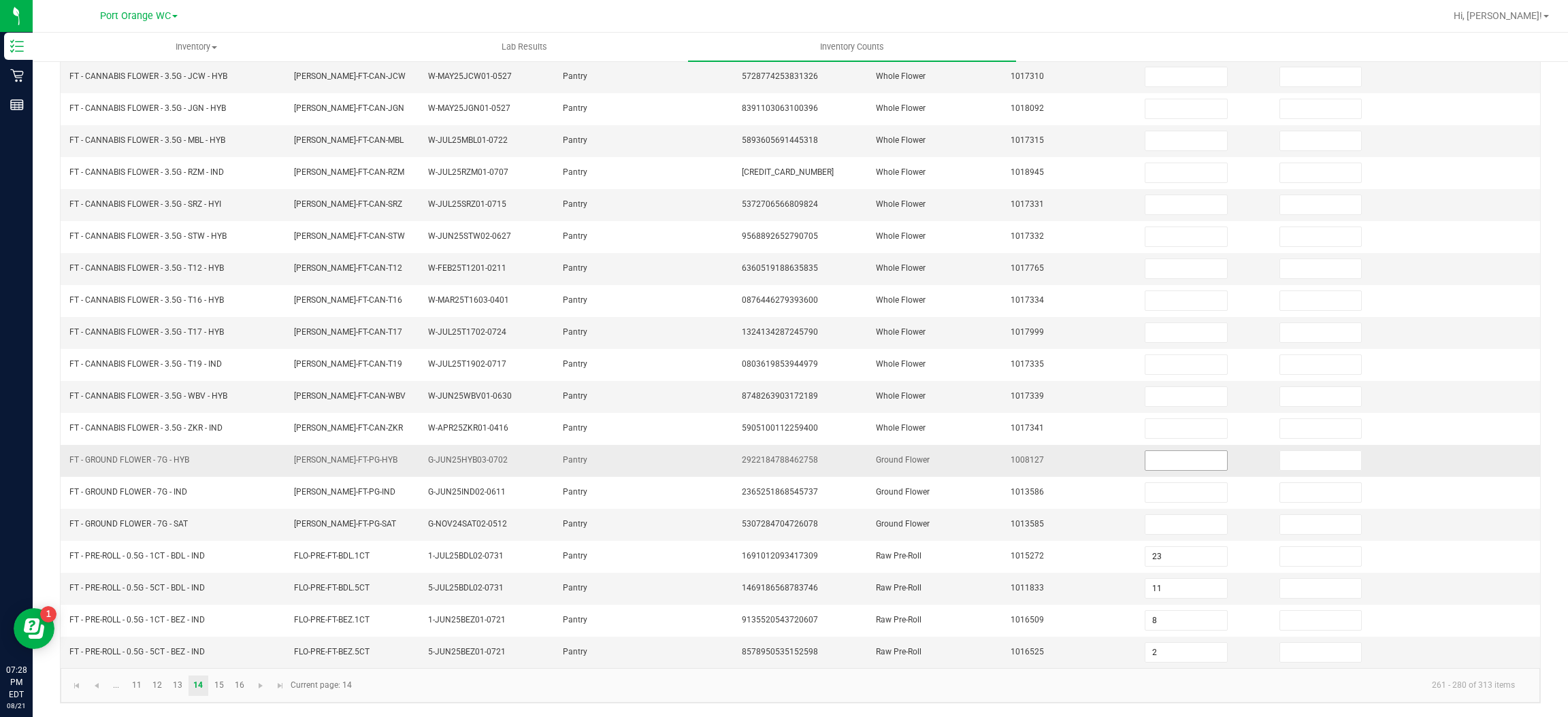
click at [1157, 456] on input at bounding box center [1185, 460] width 81 height 19
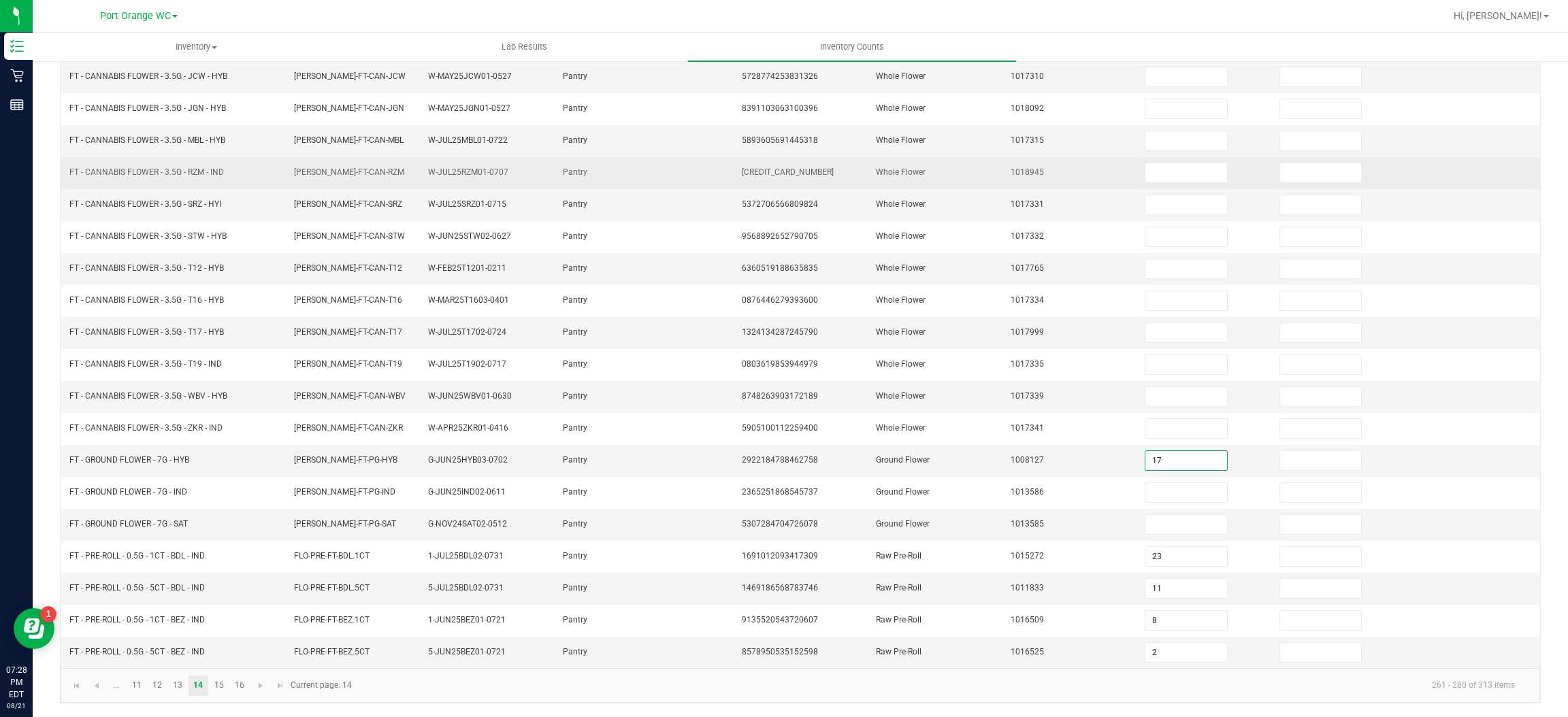
type input "17"
type input "1"
type input "13"
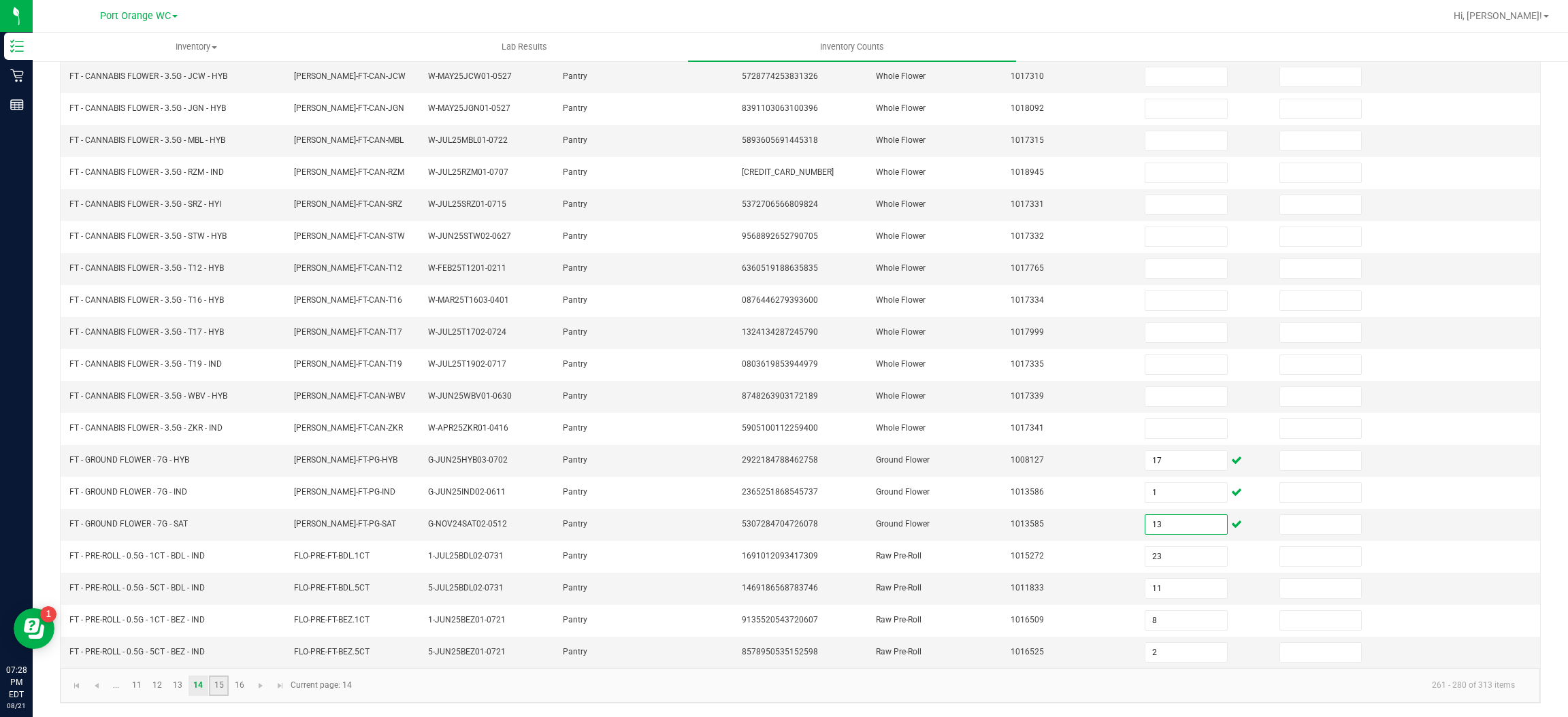
click at [219, 685] on link "15" at bounding box center [219, 686] width 20 height 20
type input "1"
type input "9"
type input "5"
type input "8"
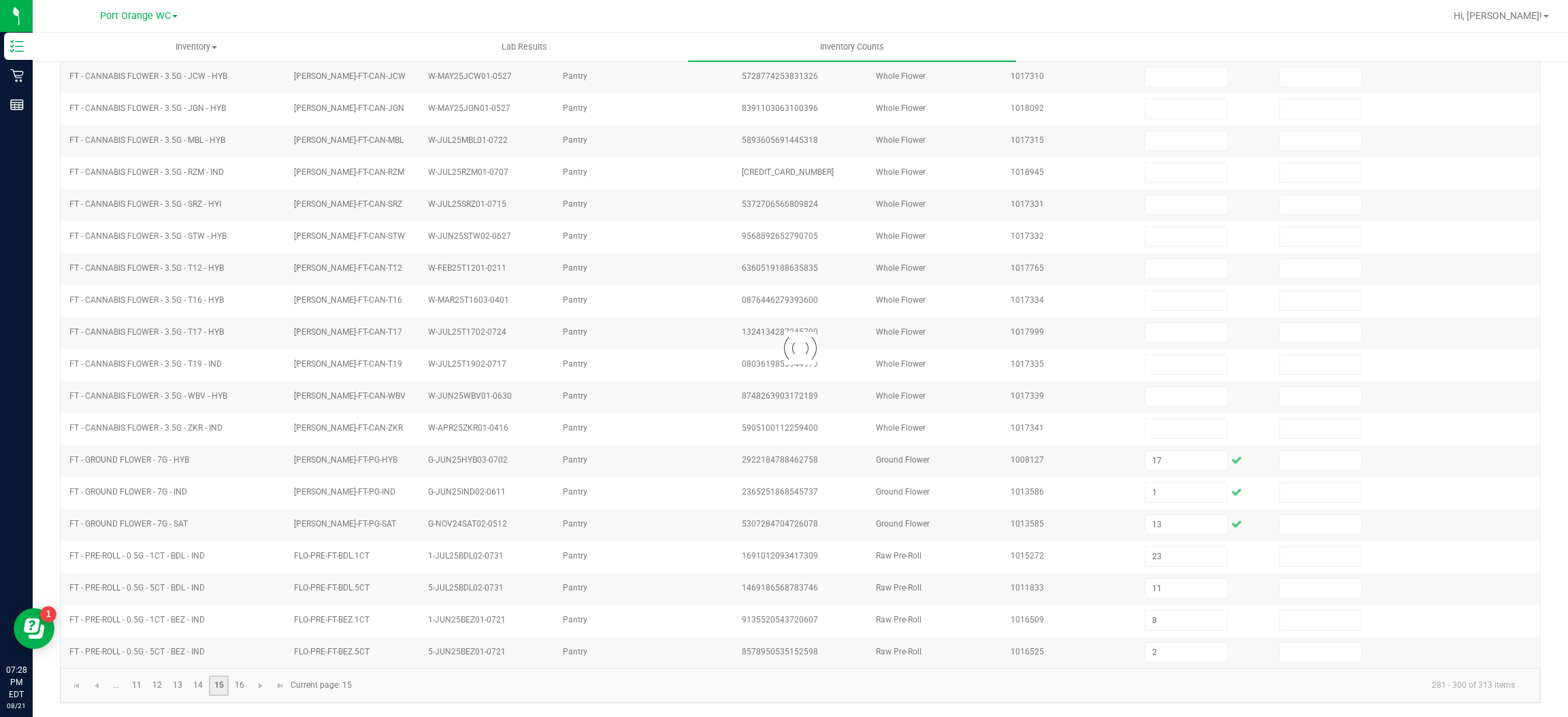
type input "4"
type input "10"
type input "14"
type input "4"
type input "13"
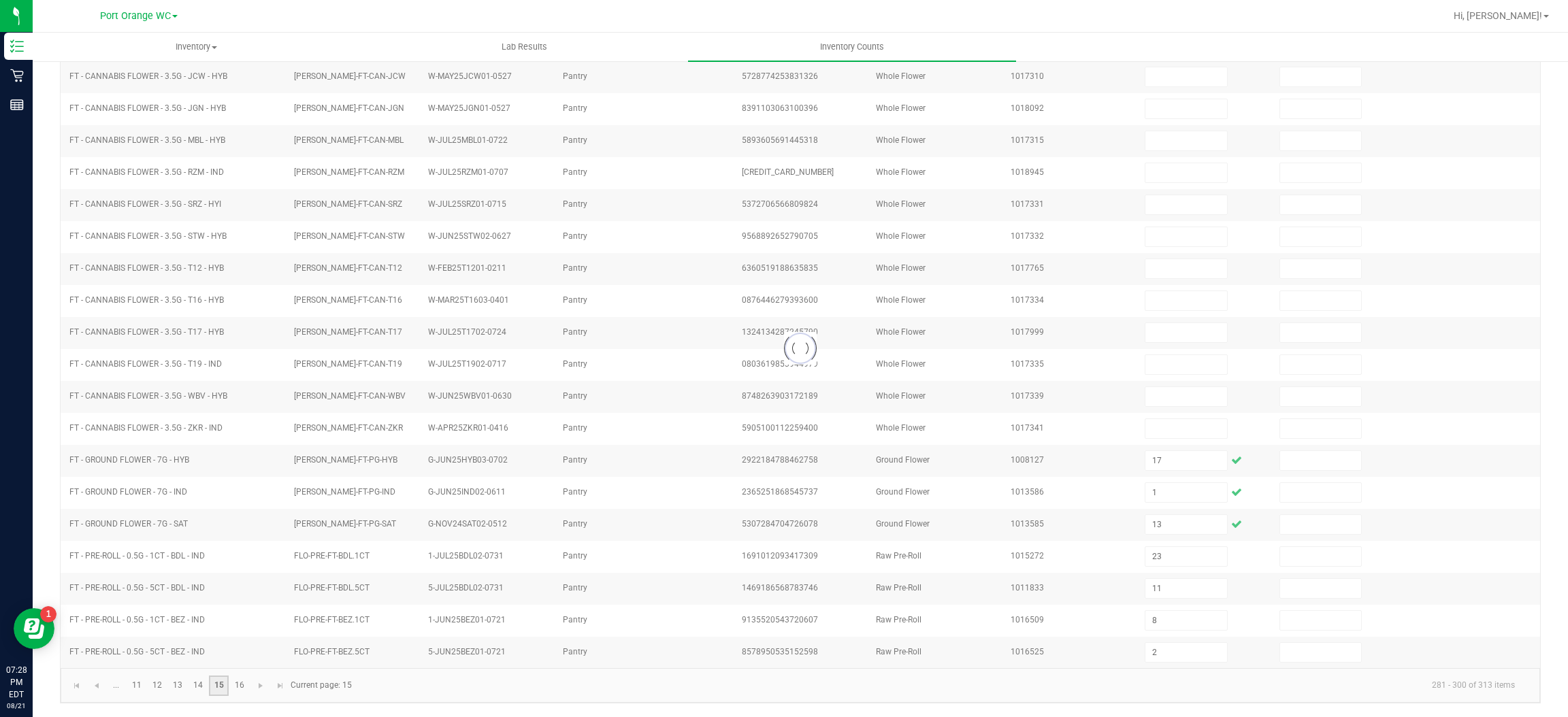
type input "4"
type input "7"
type input "21"
type input "4"
type input "9"
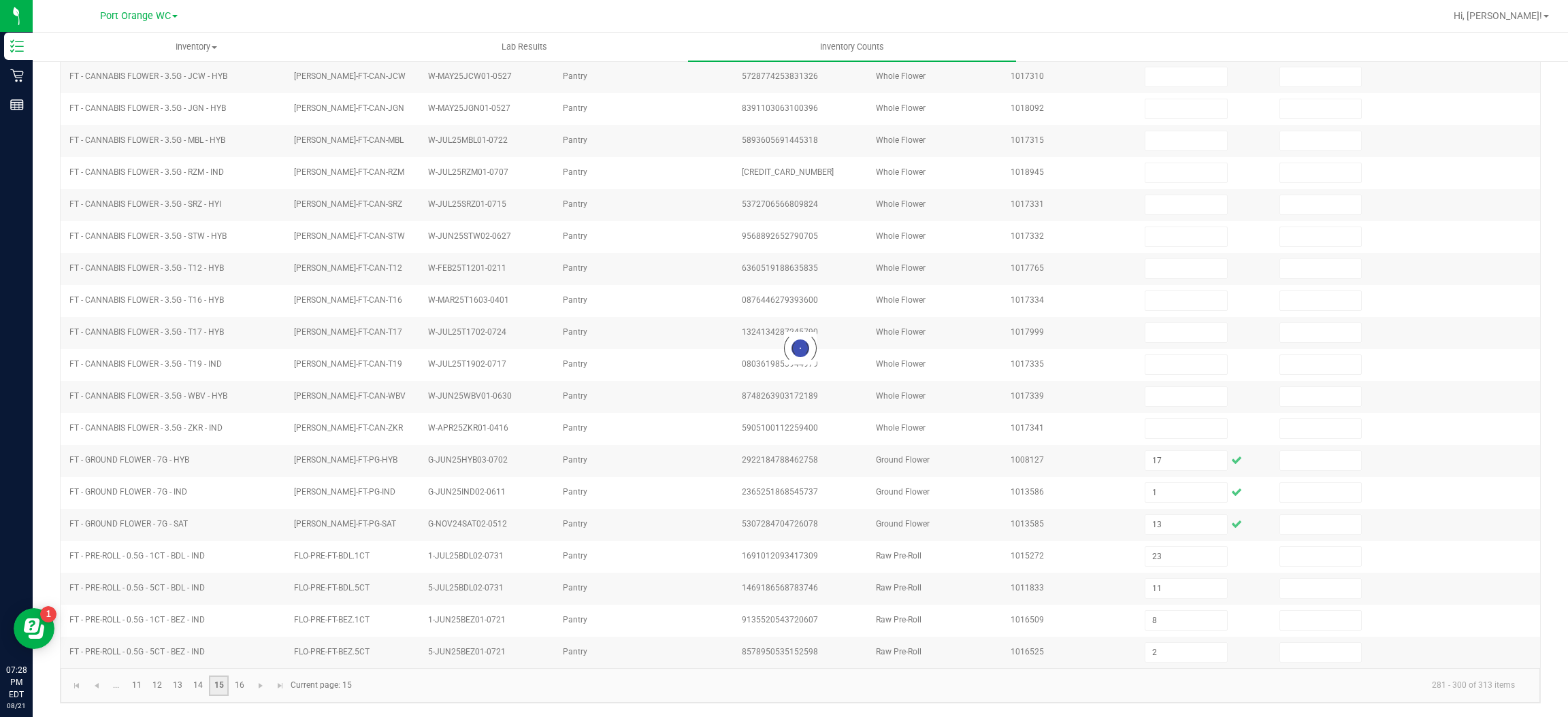
type input "11"
type input "1"
type input "8"
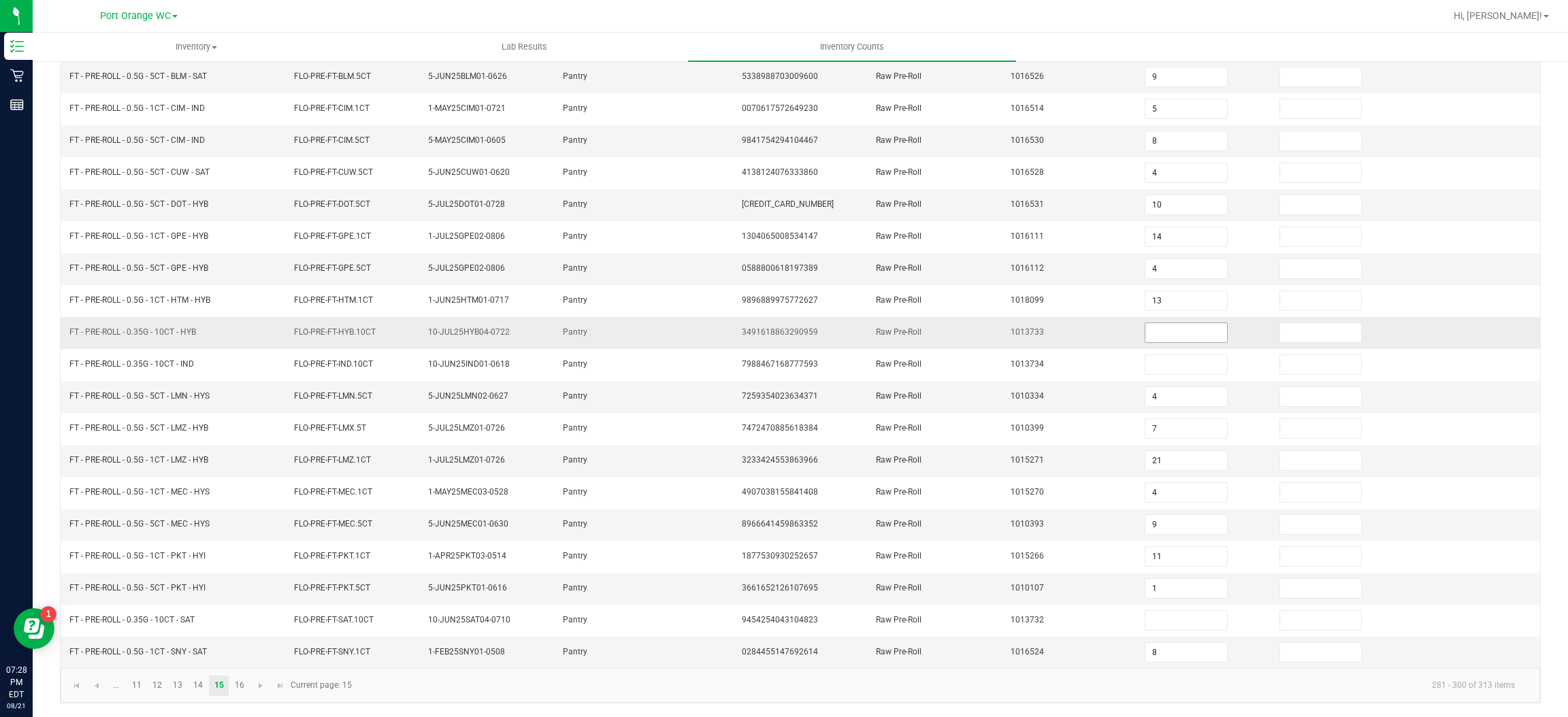
click at [1151, 328] on input at bounding box center [1185, 333] width 81 height 19
type input "3"
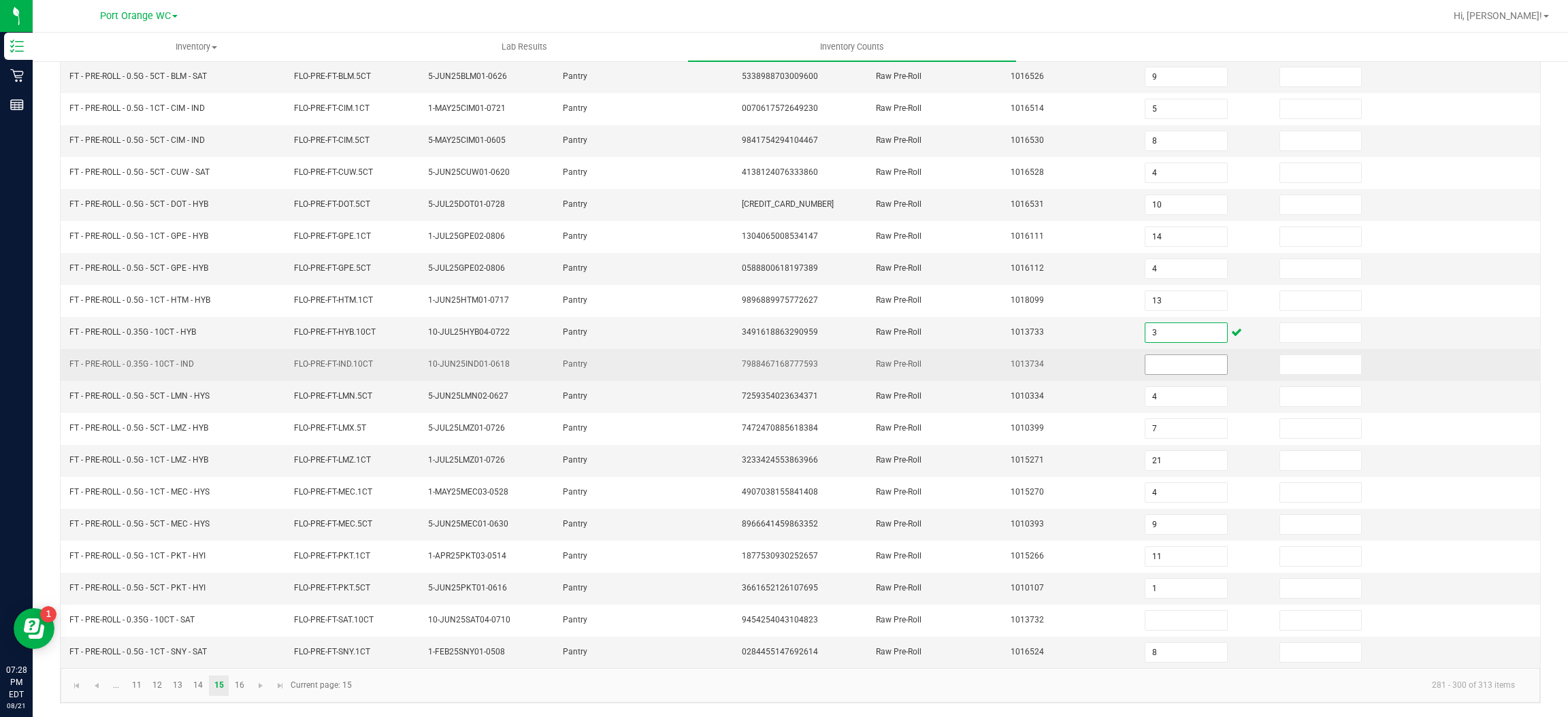
click at [1170, 366] on input at bounding box center [1185, 365] width 81 height 19
type input "13"
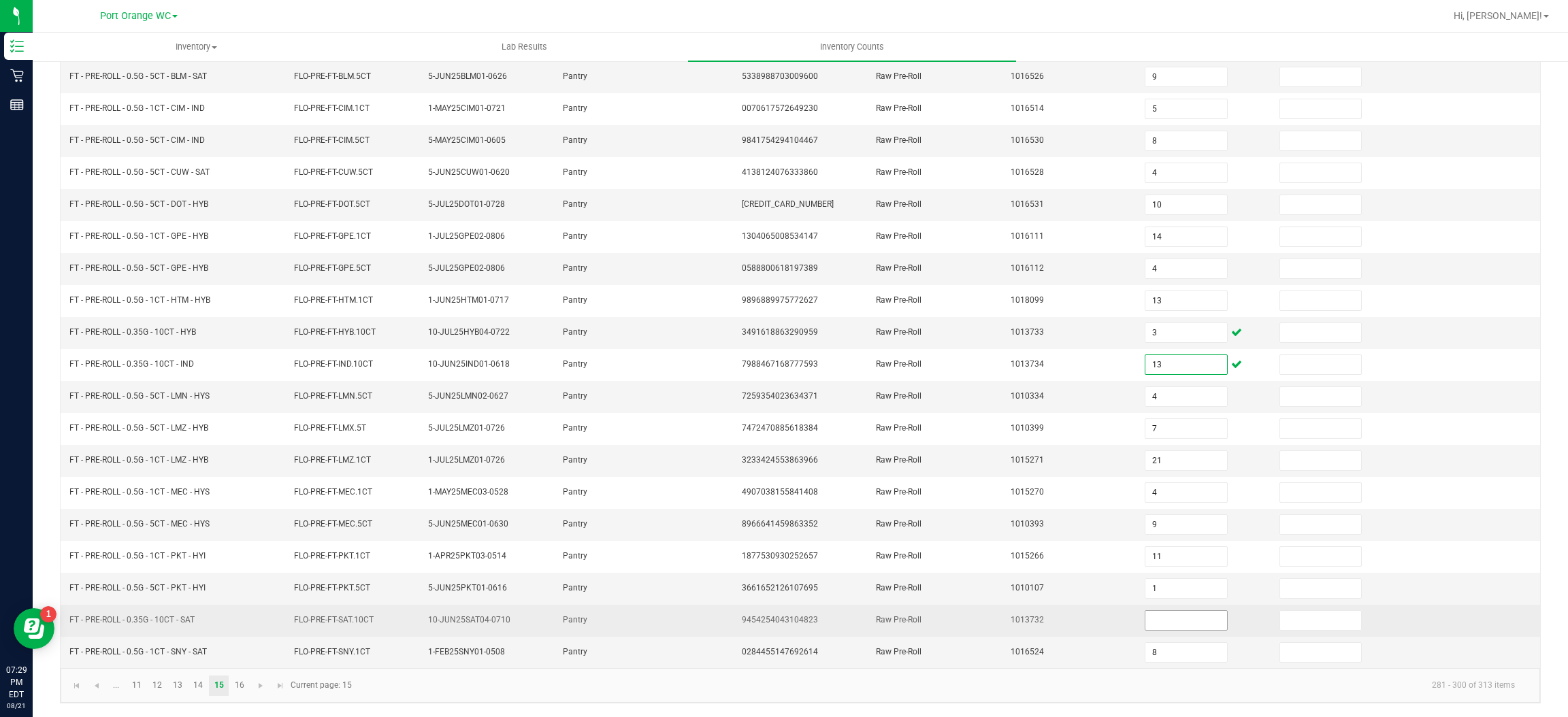
click at [1162, 623] on input at bounding box center [1185, 620] width 81 height 19
type input "14"
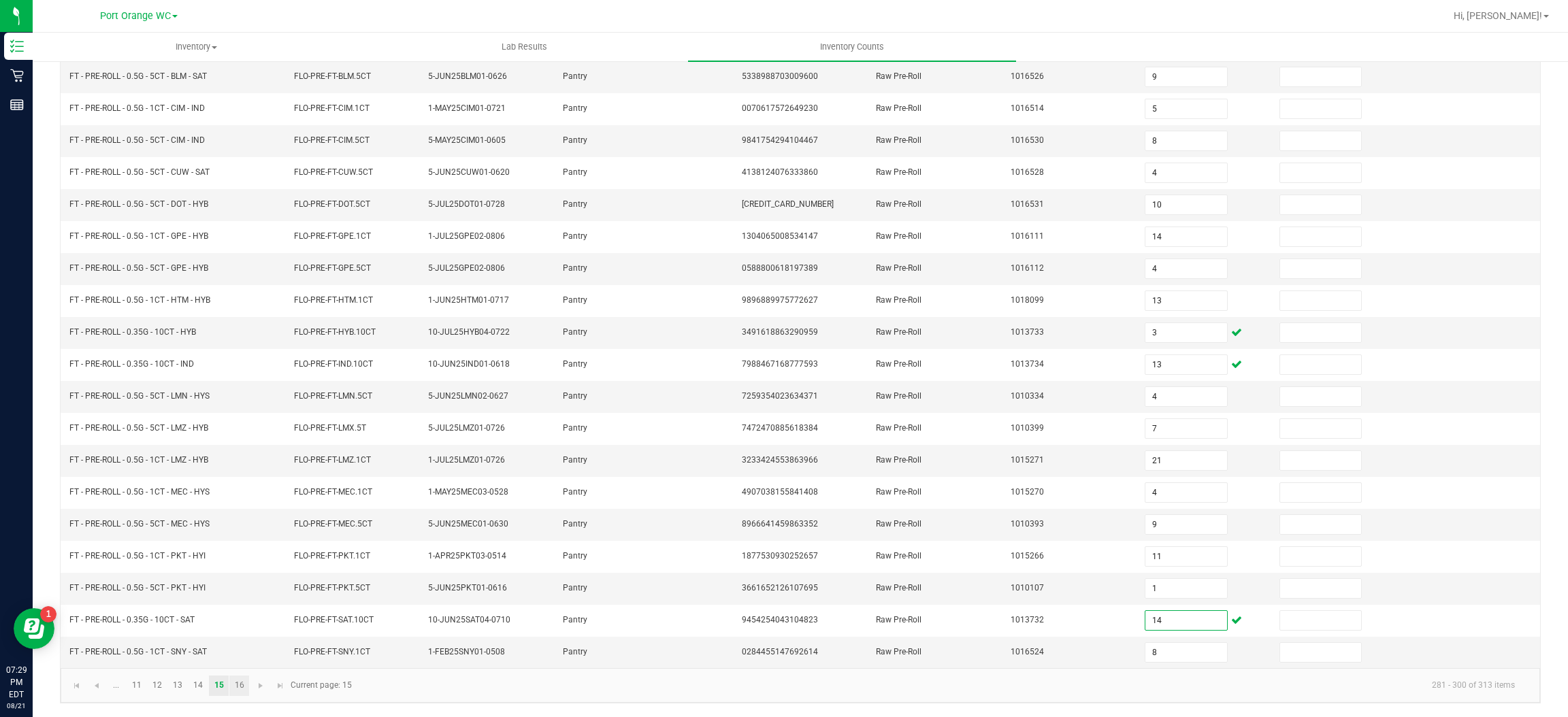
click at [239, 685] on link "16" at bounding box center [239, 686] width 20 height 20
type input "11"
type input "0"
type input "21"
type input "12"
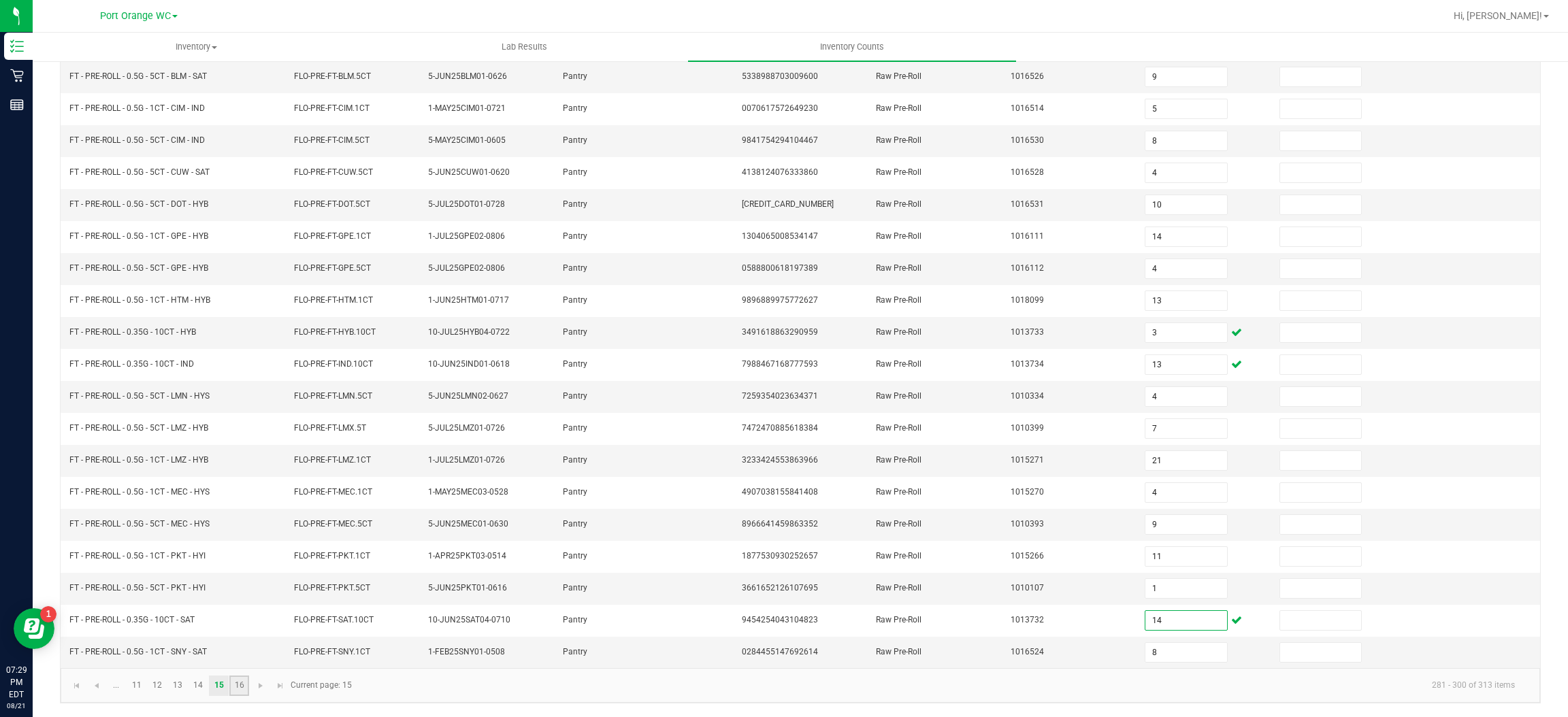
type input "21"
type input "4"
type input "1"
type input "7"
type input "14"
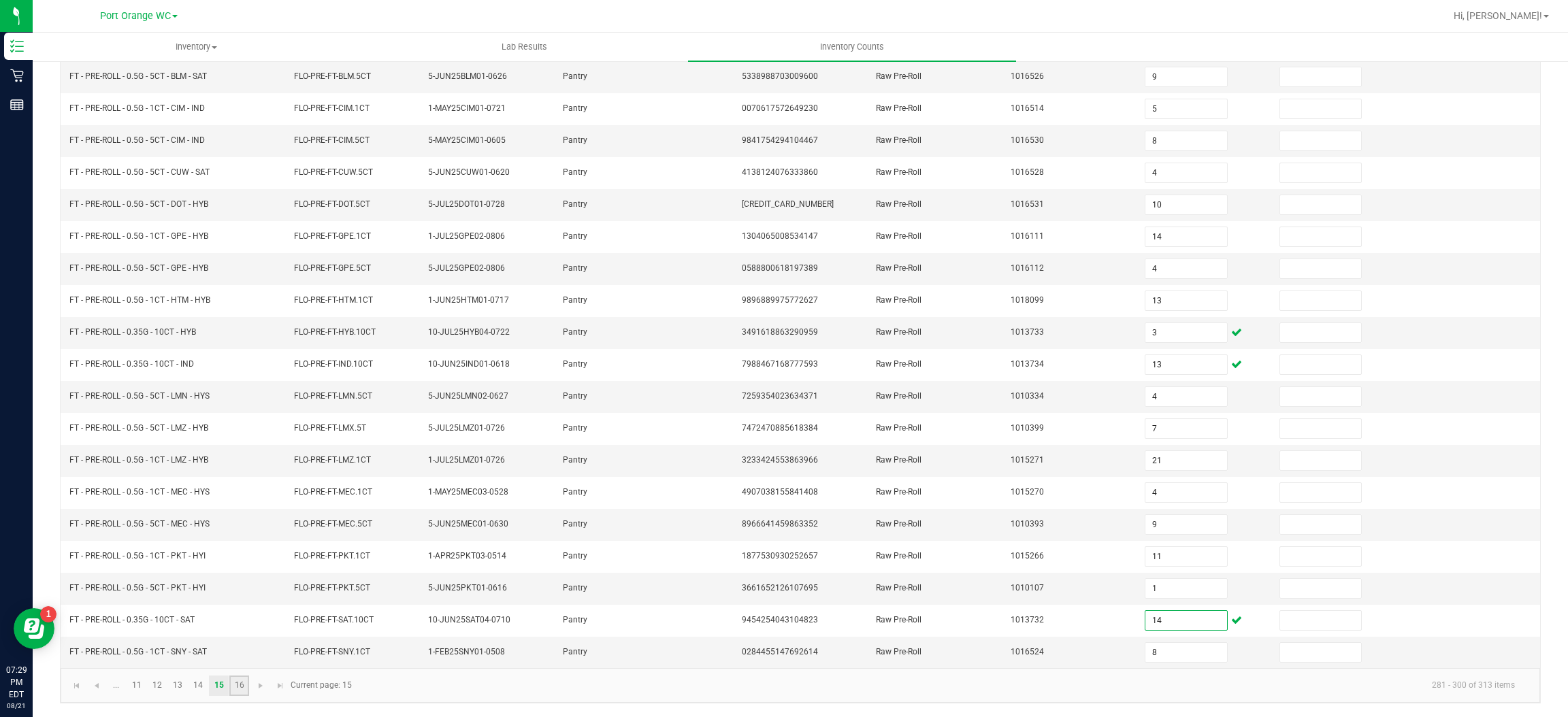
type input "2"
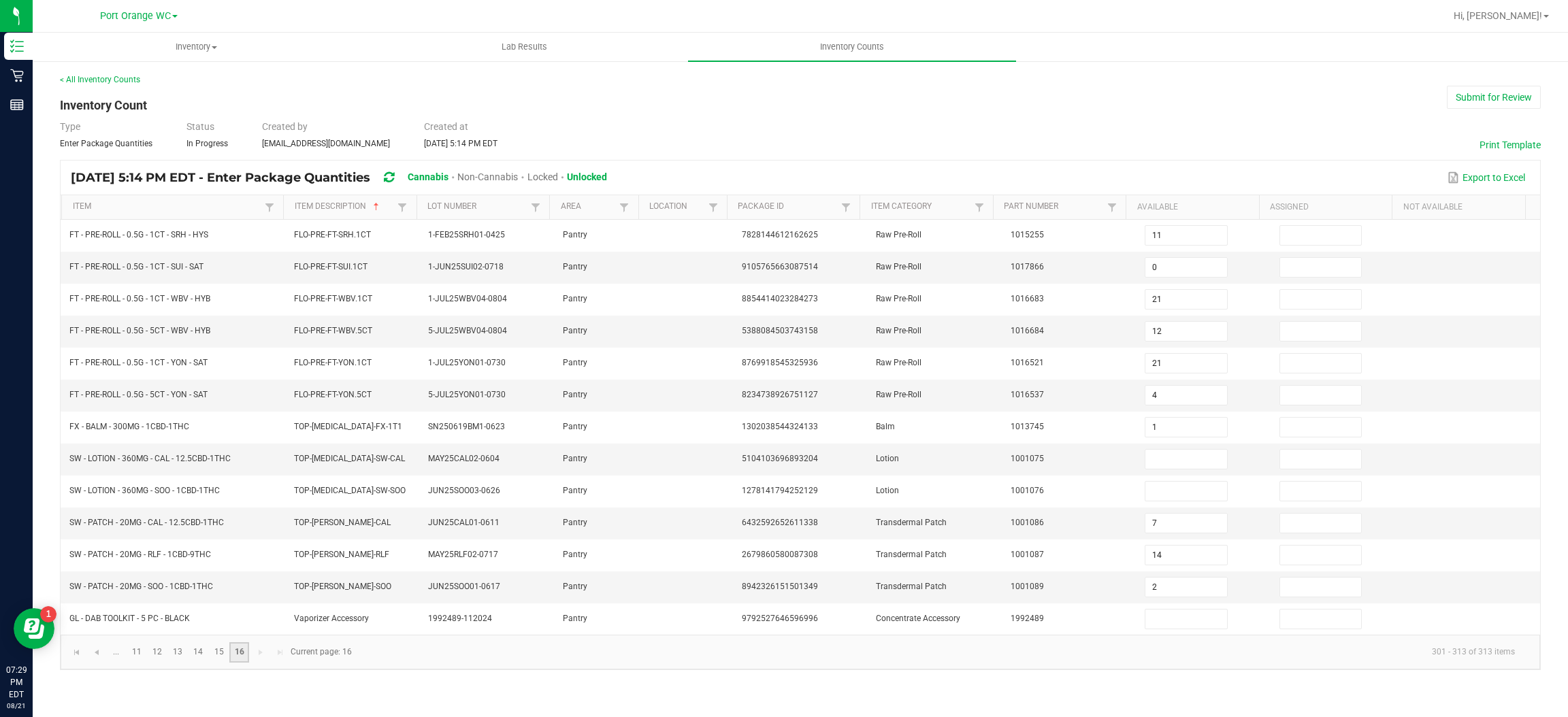
scroll to position [0, 0]
click at [1170, 464] on input at bounding box center [1185, 459] width 81 height 19
click at [100, 657] on span "Go to the previous page" at bounding box center [96, 652] width 11 height 11
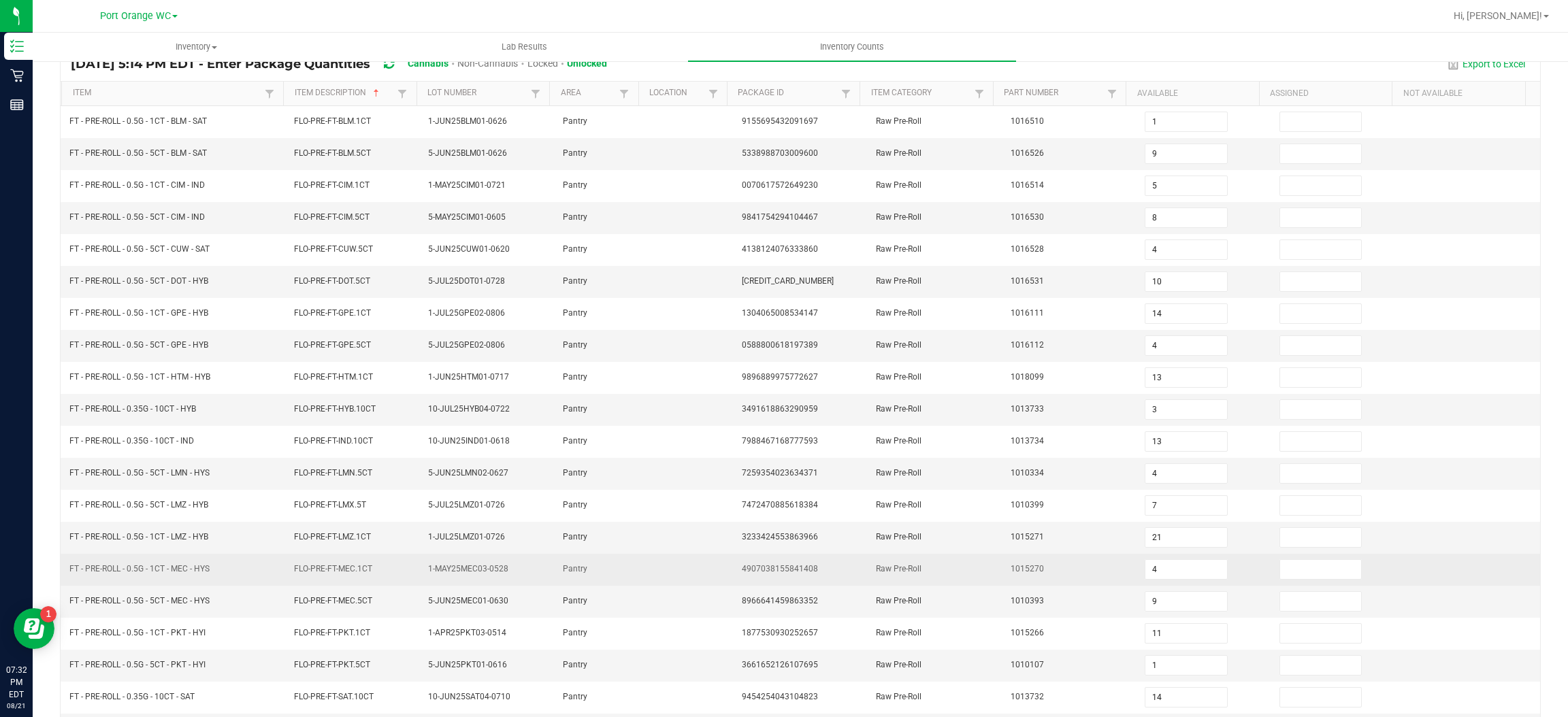
scroll to position [198, 0]
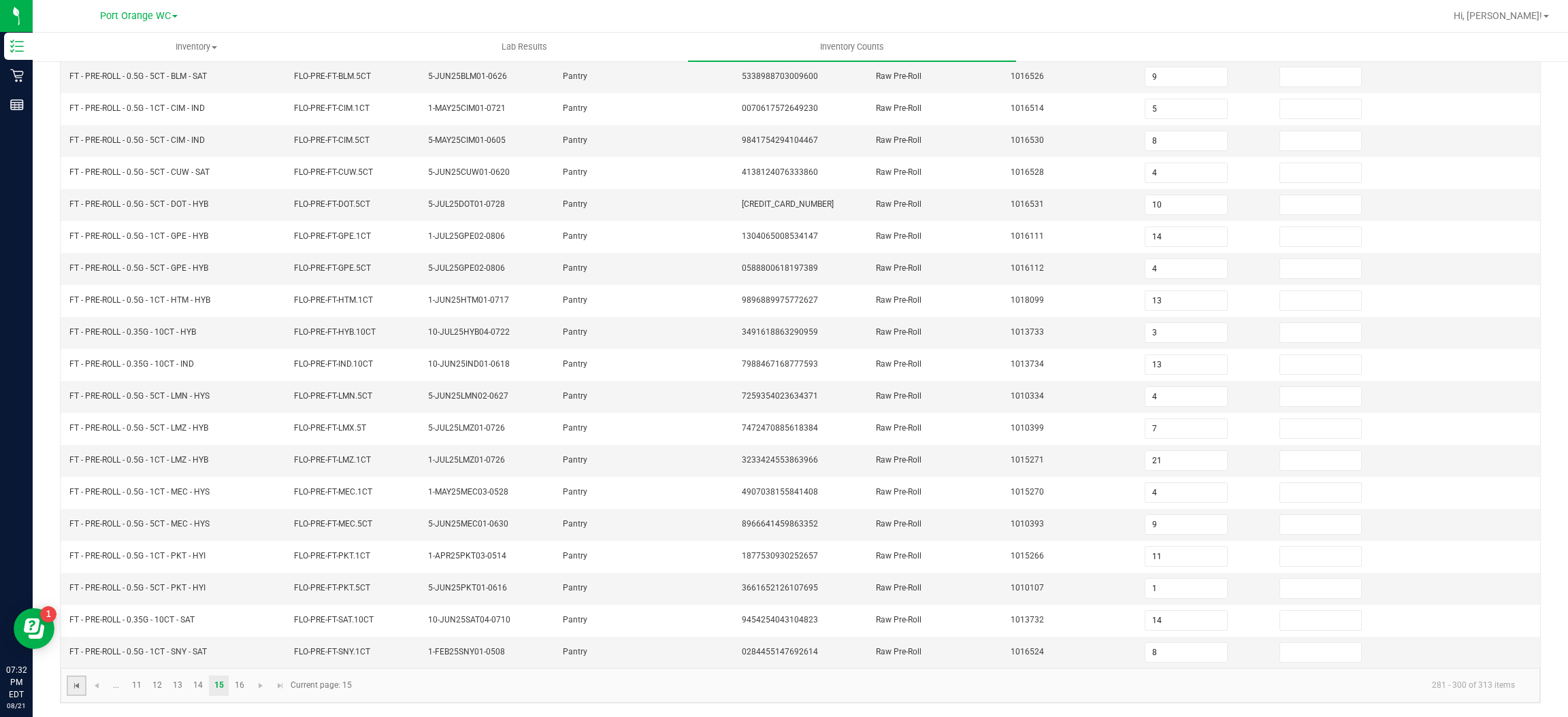
click at [71, 686] on span "Go to the first page" at bounding box center [77, 686] width 11 height 11
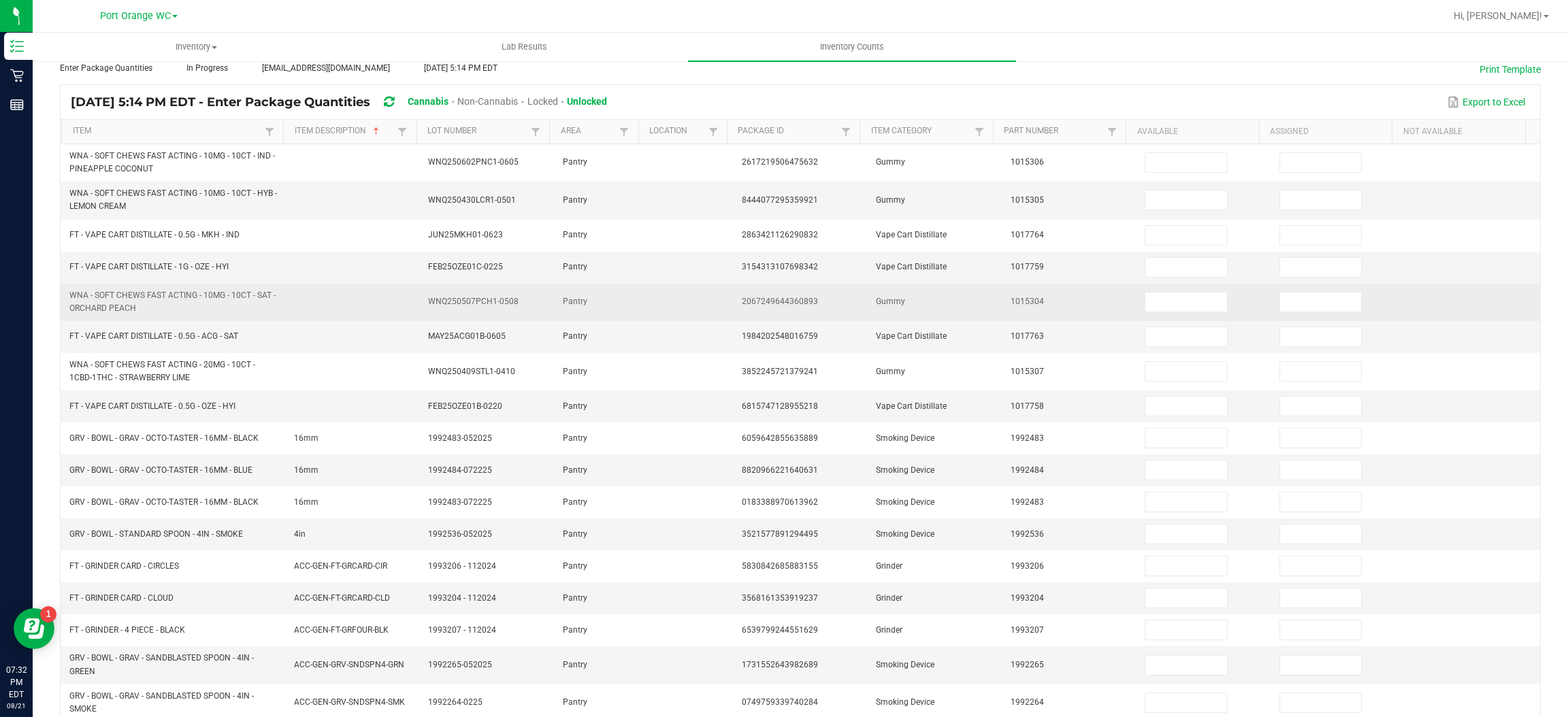
scroll to position [0, 0]
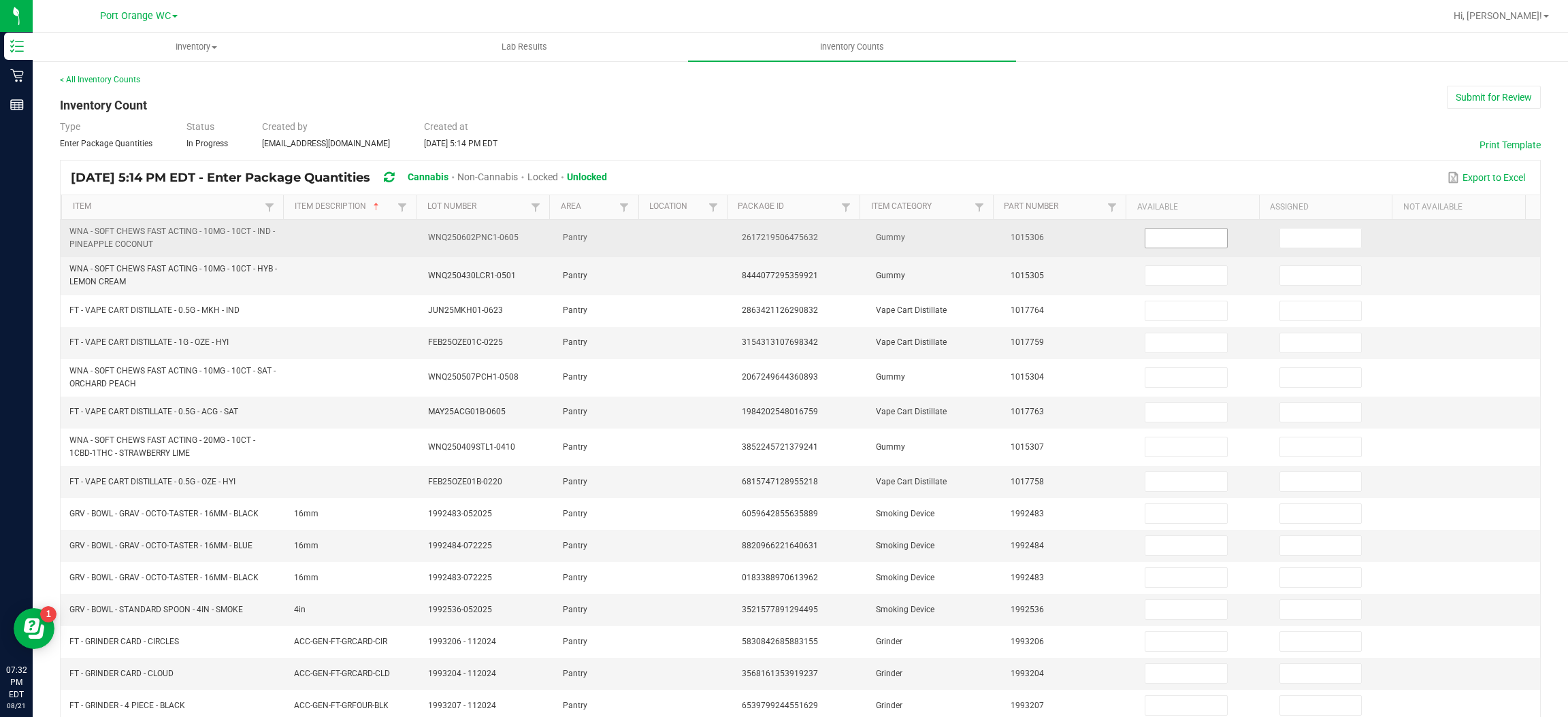
click at [1156, 238] on input at bounding box center [1185, 238] width 81 height 19
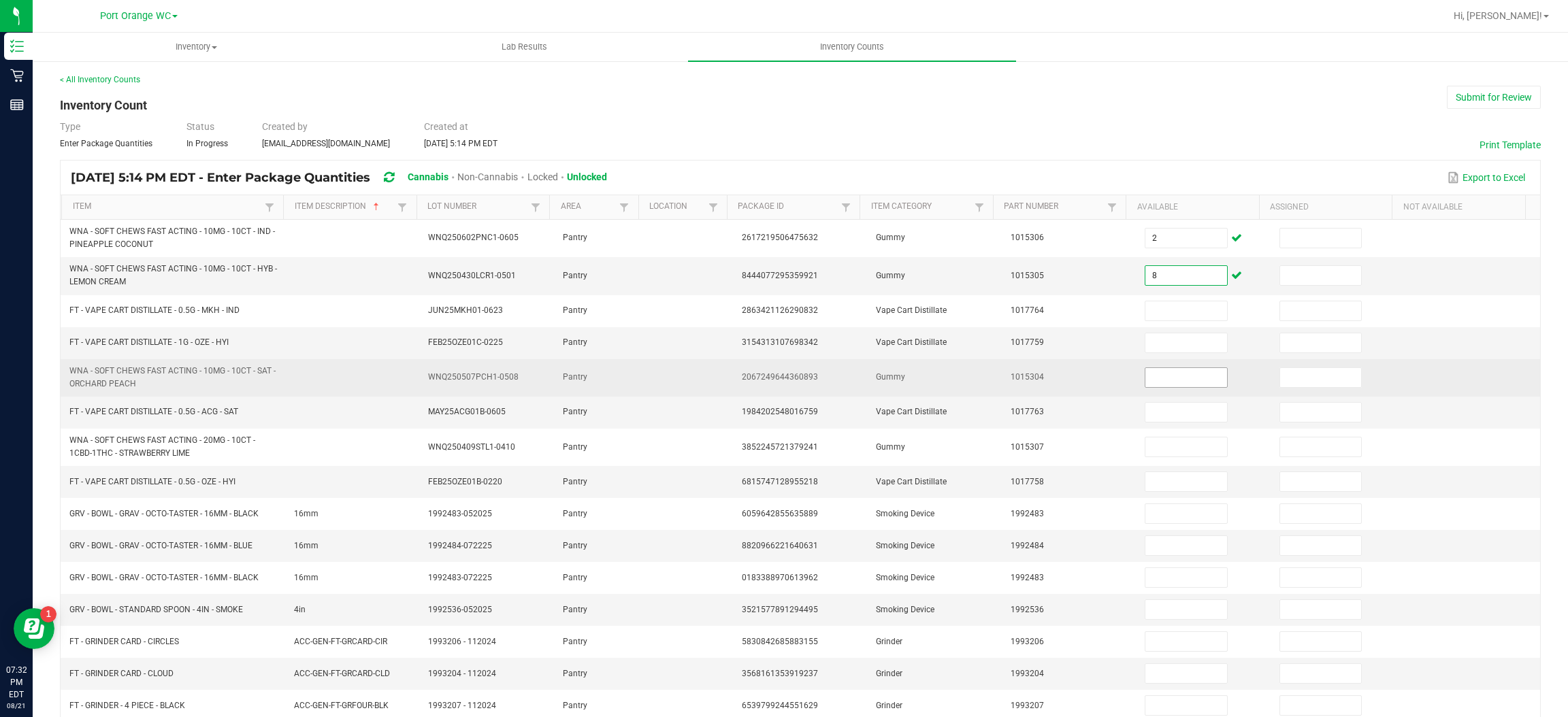
click at [1157, 377] on input at bounding box center [1185, 378] width 81 height 19
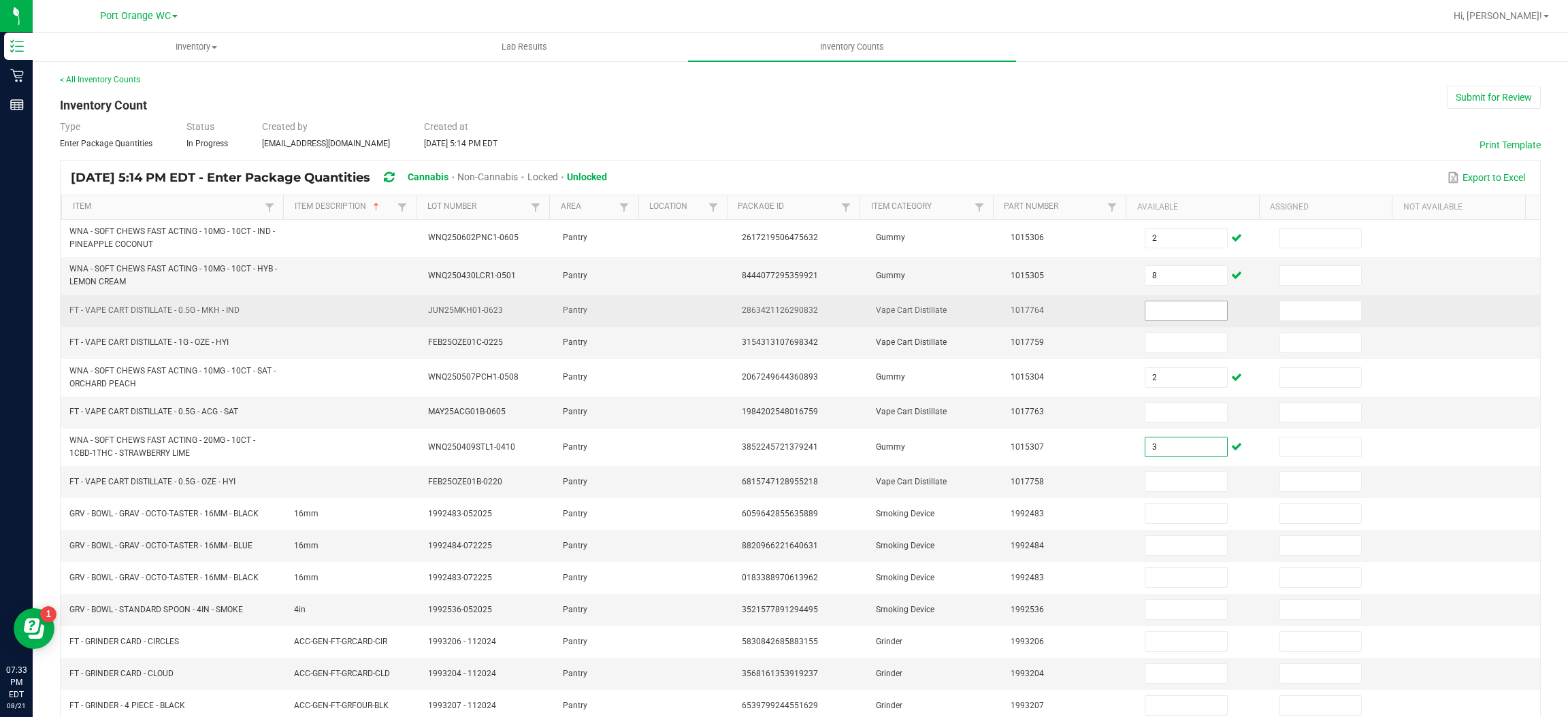
click at [1154, 311] on input at bounding box center [1185, 310] width 81 height 19
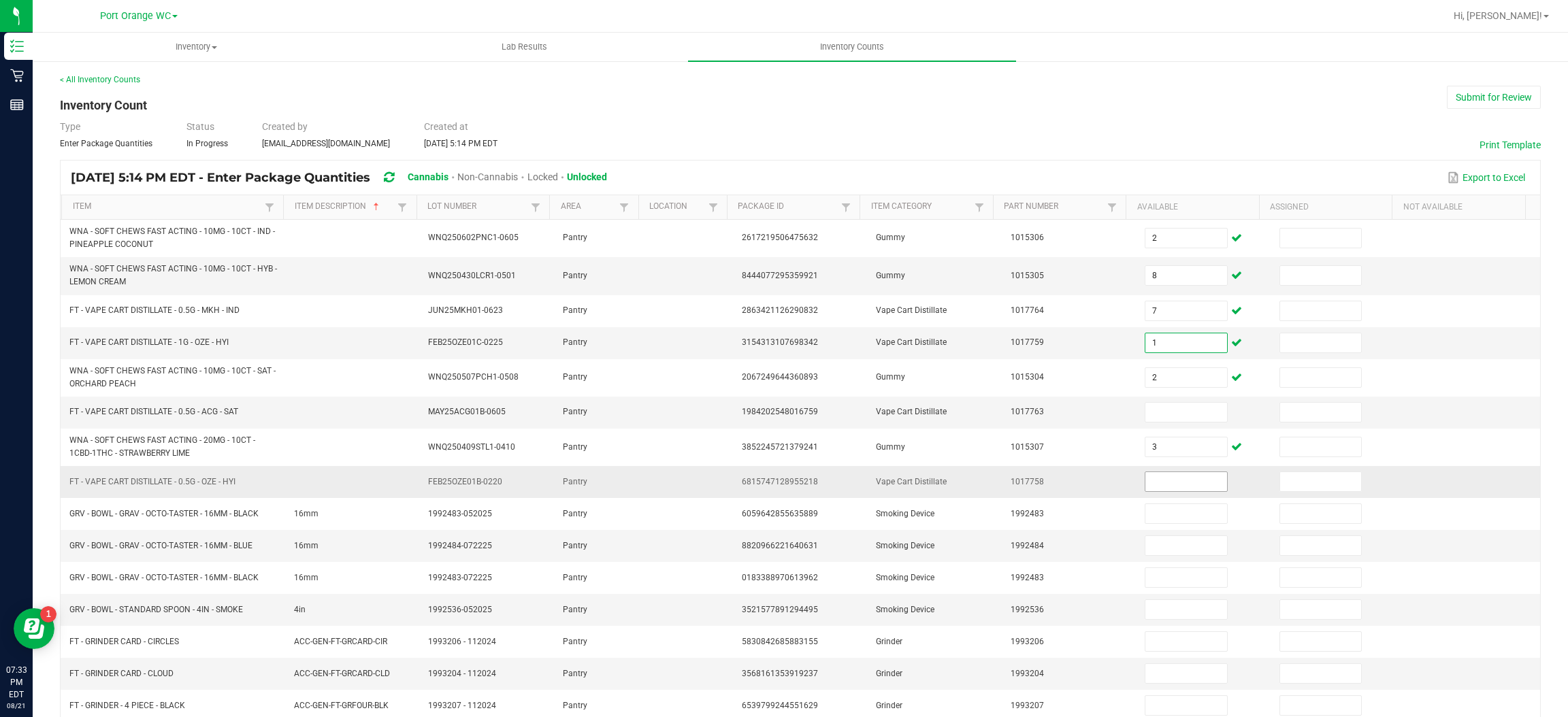
click at [1163, 484] on input at bounding box center [1185, 481] width 81 height 19
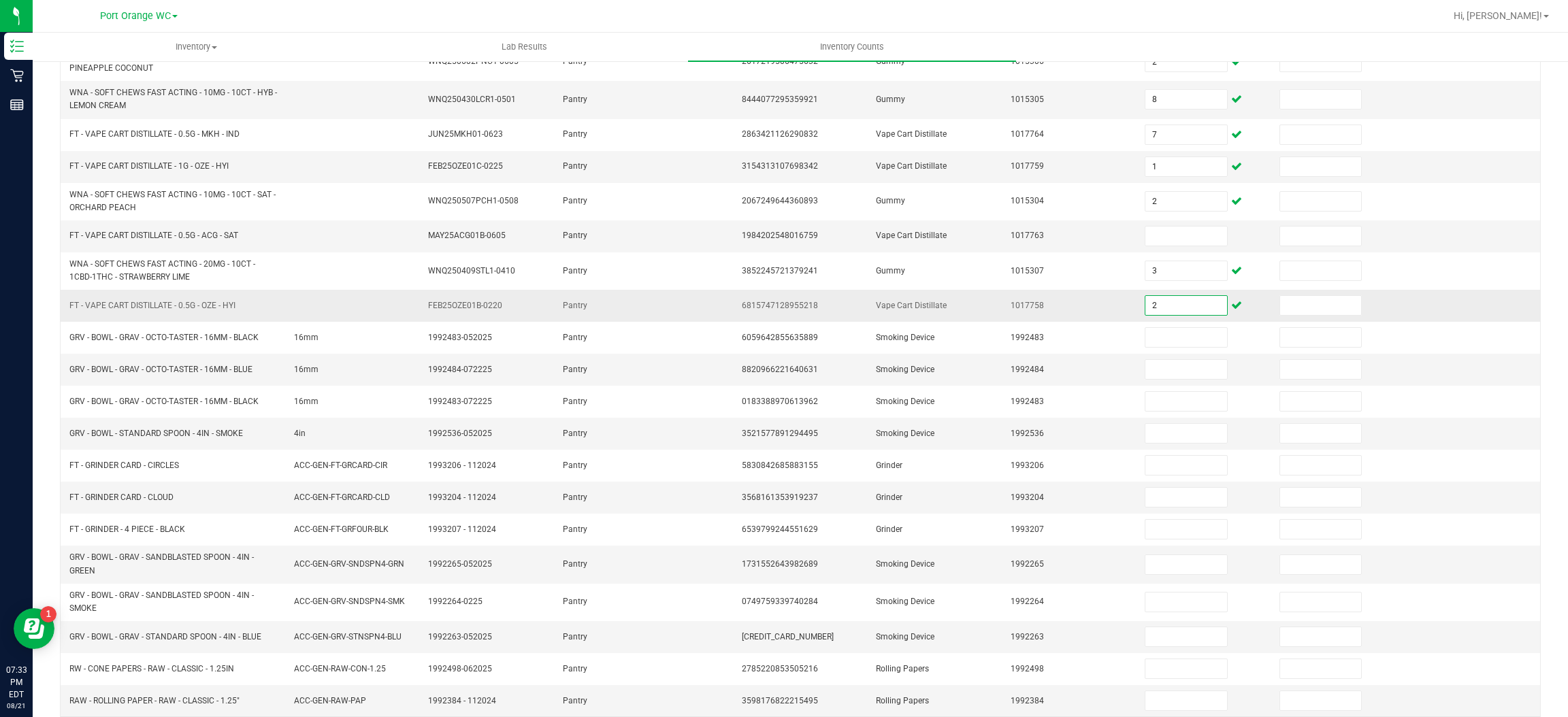
scroll to position [230, 0]
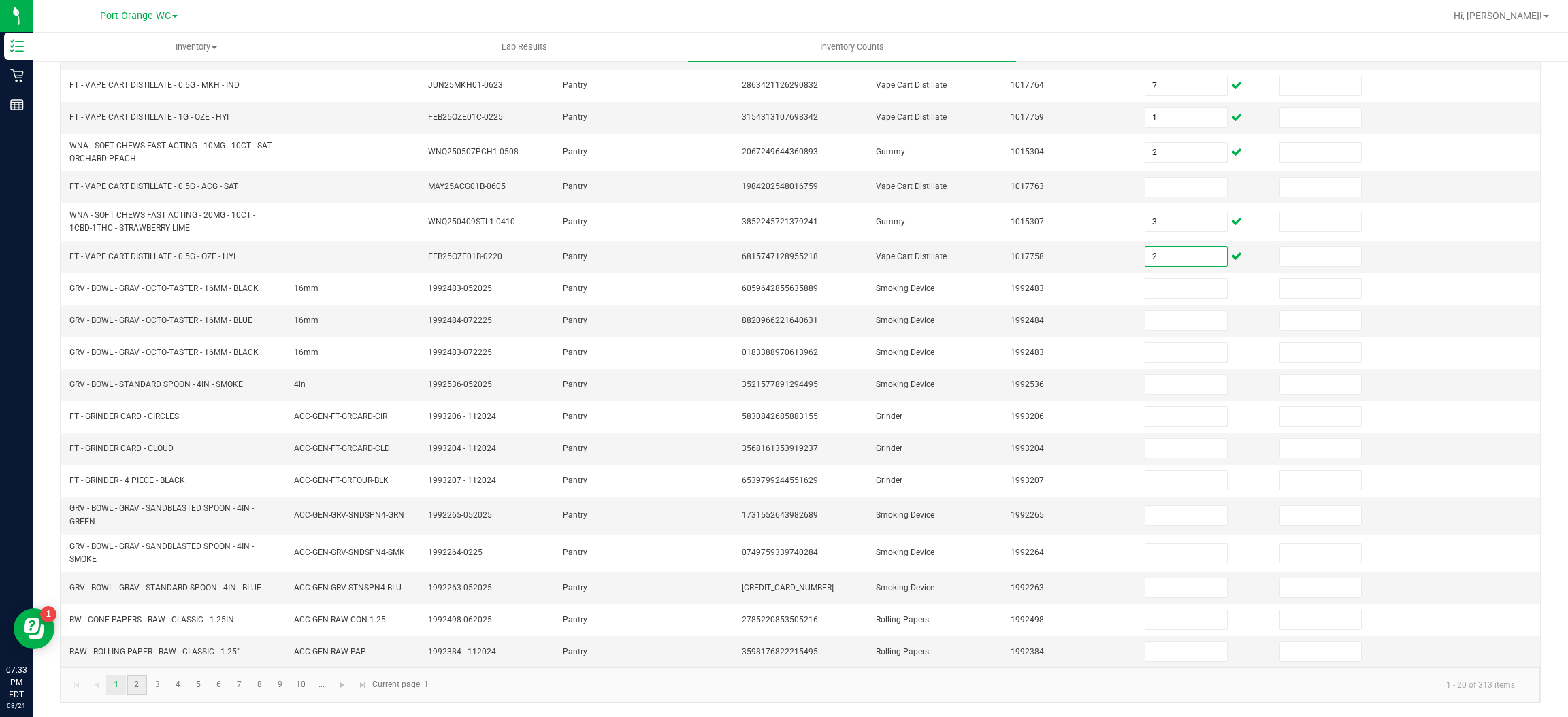
click at [137, 686] on link "2" at bounding box center [136, 685] width 20 height 20
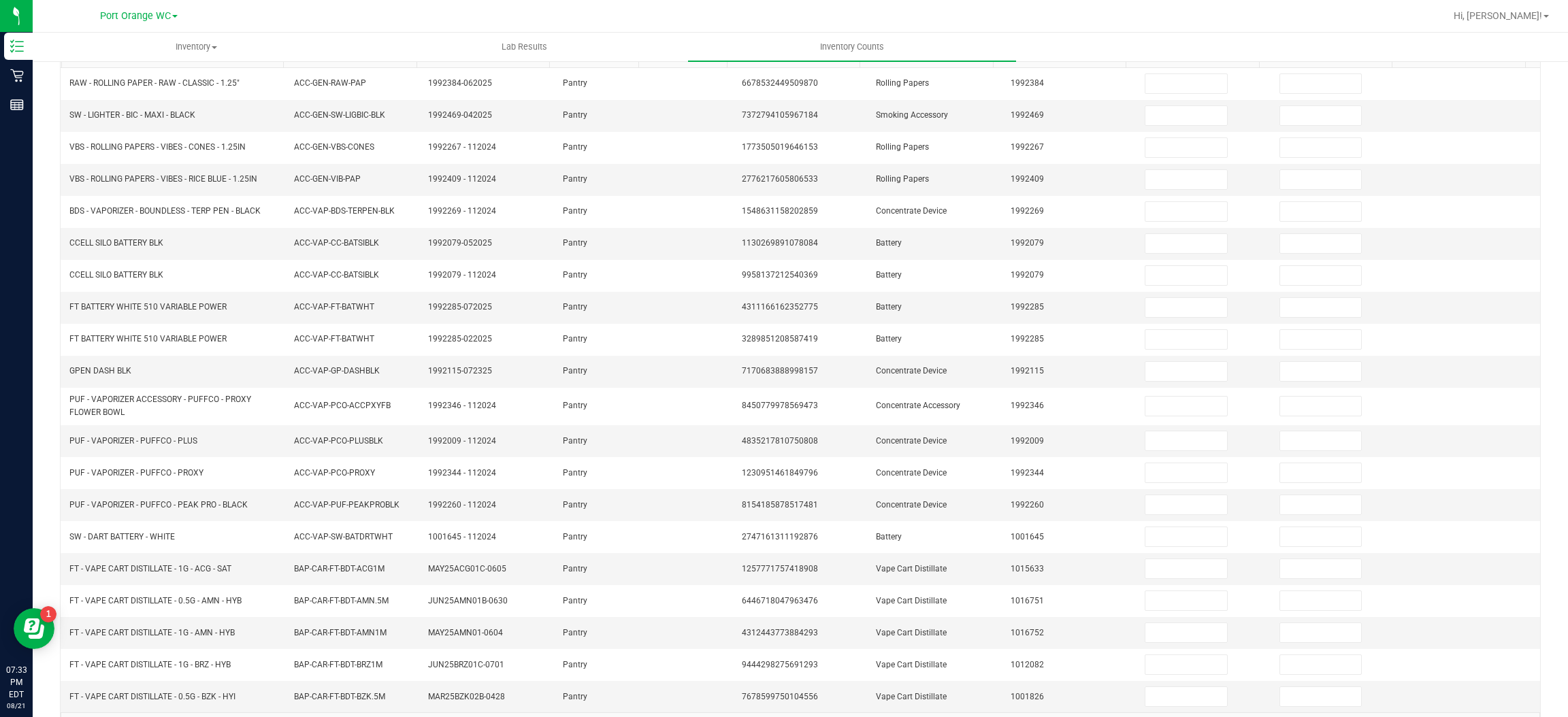
scroll to position [204, 0]
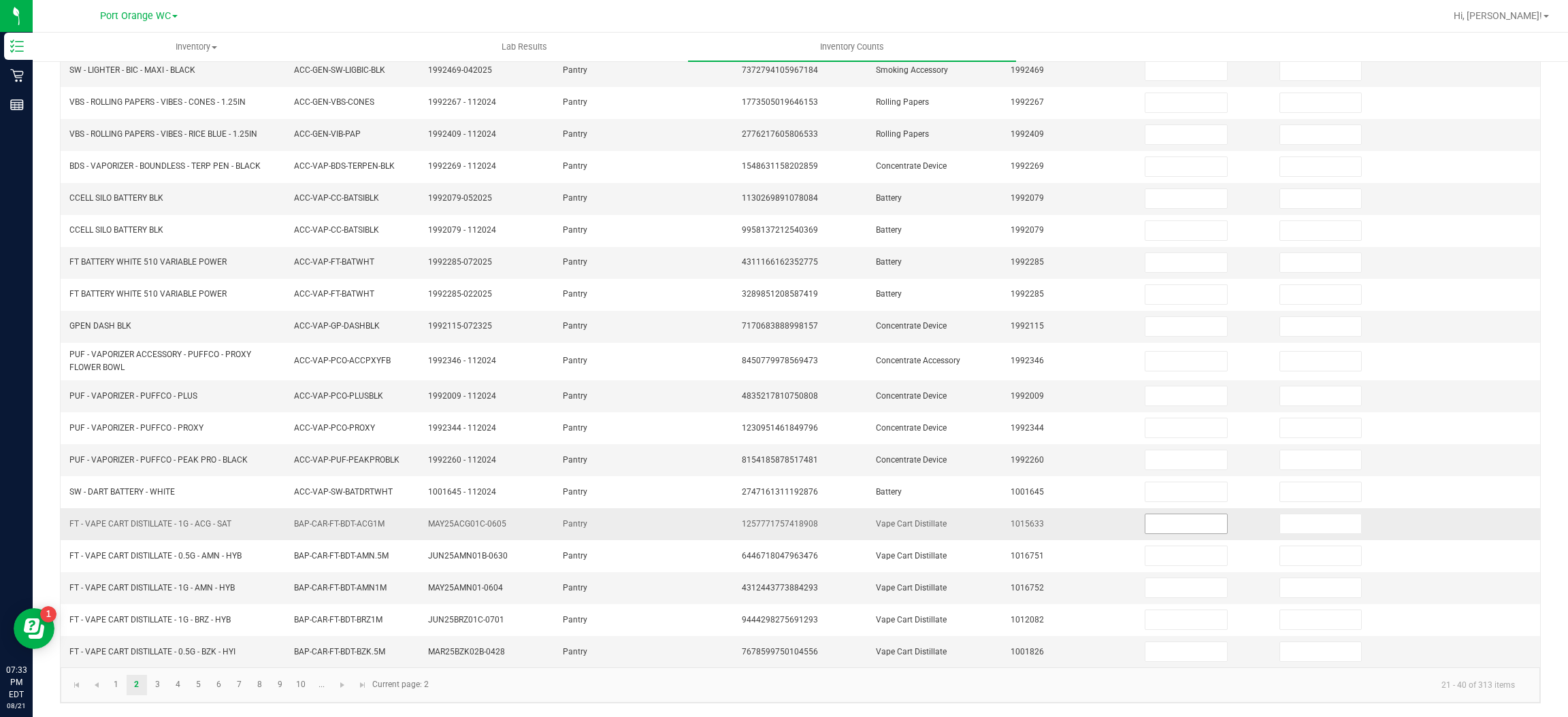
click at [1152, 521] on input at bounding box center [1185, 524] width 81 height 19
click at [1175, 521] on input at bounding box center [1185, 524] width 81 height 19
click at [1173, 521] on input at bounding box center [1185, 524] width 81 height 19
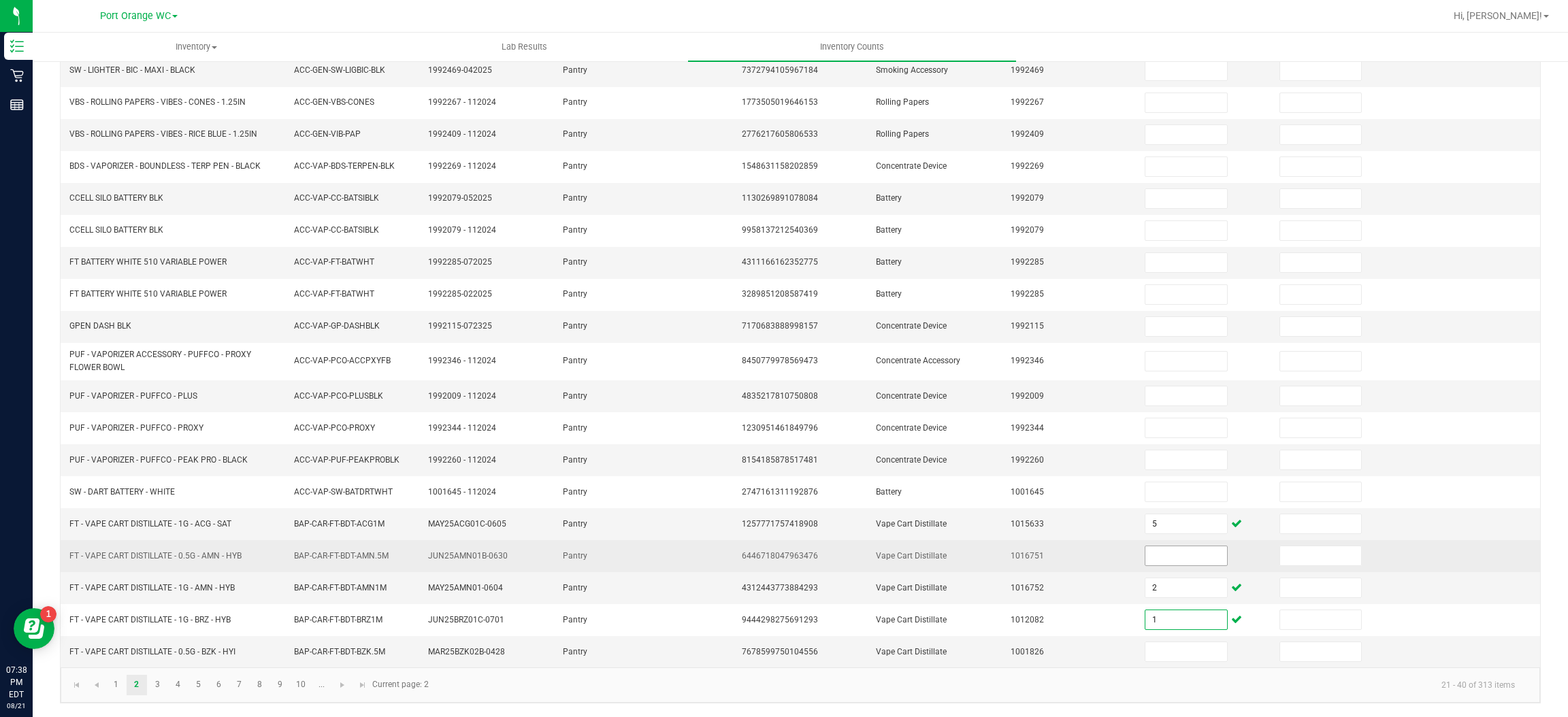
click at [1159, 558] on input at bounding box center [1185, 555] width 81 height 19
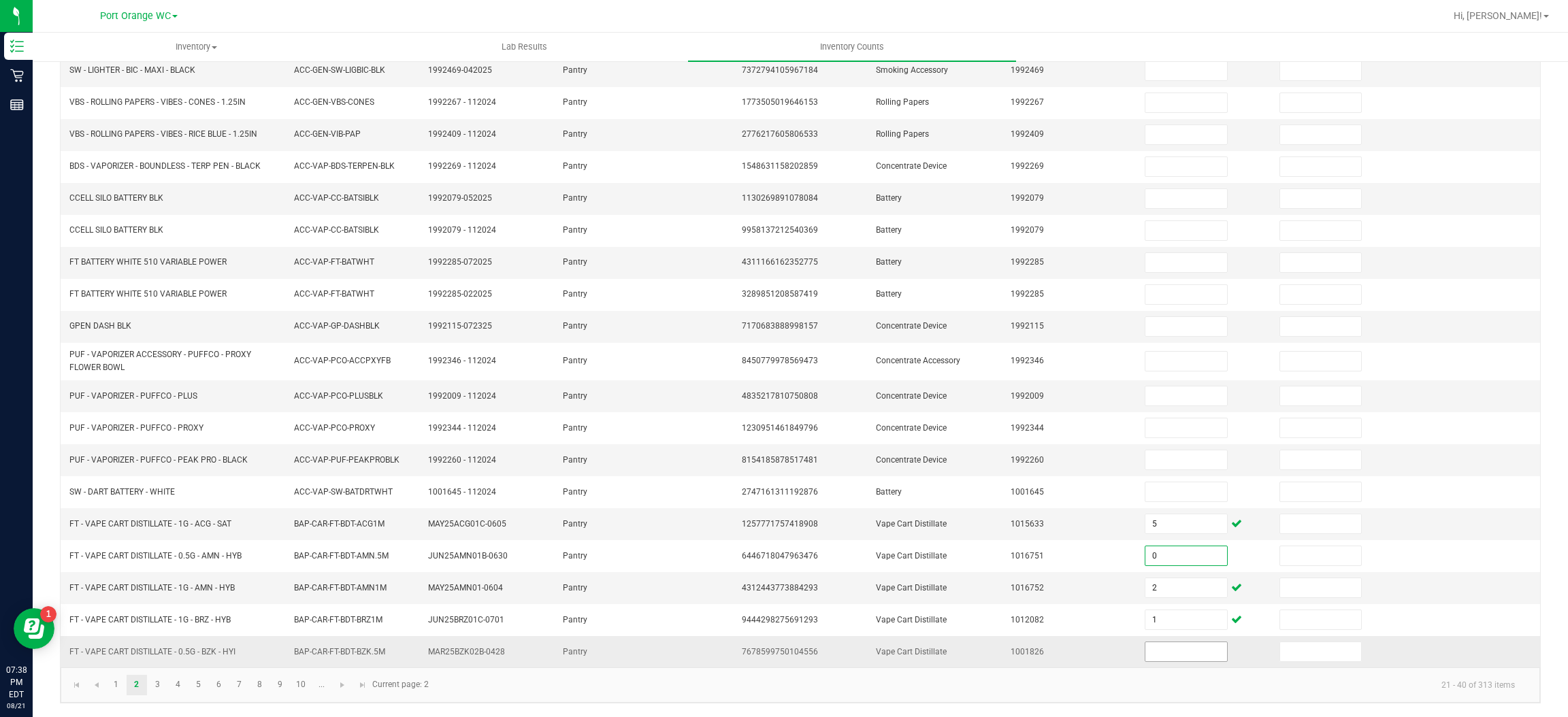
click at [1155, 647] on input at bounding box center [1185, 652] width 81 height 19
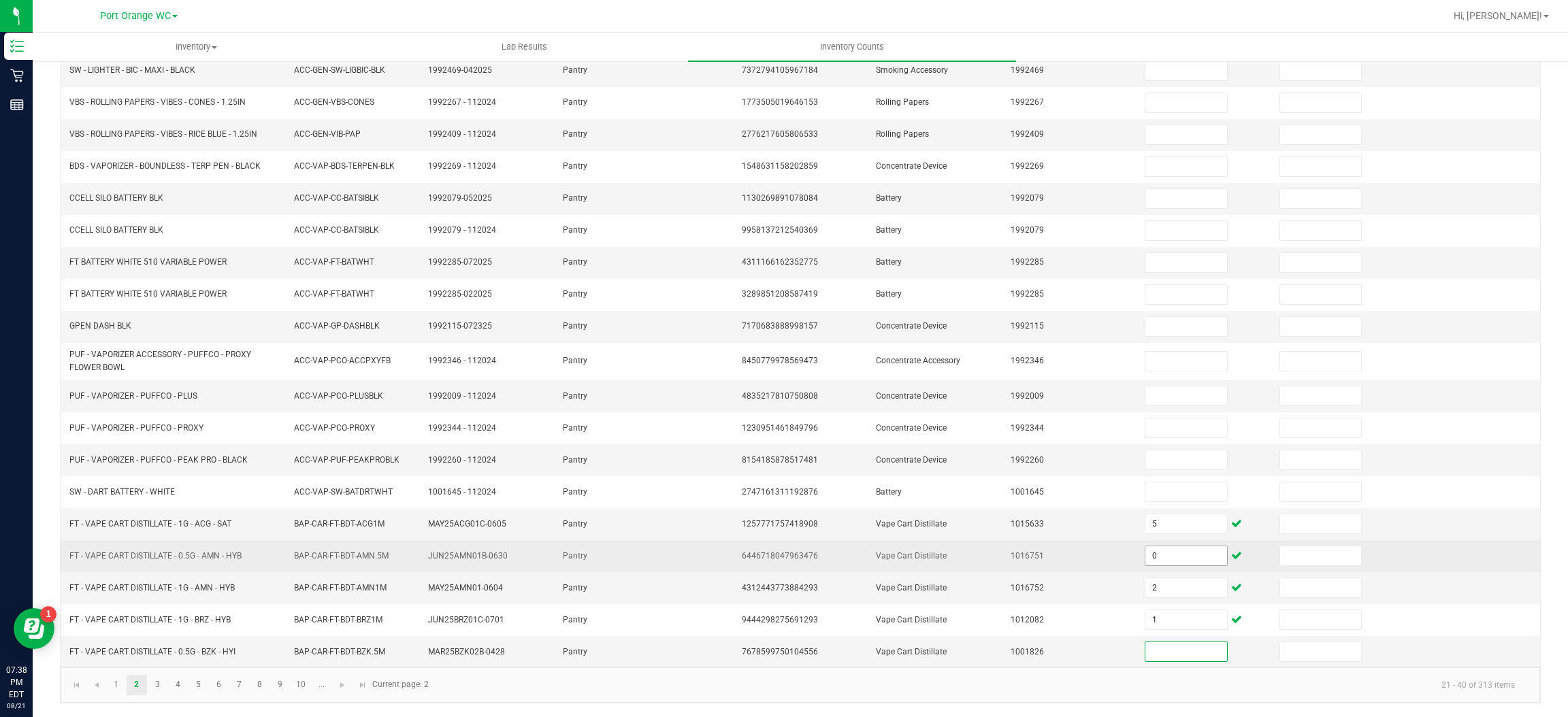
click at [1149, 555] on input "0" at bounding box center [1185, 555] width 81 height 19
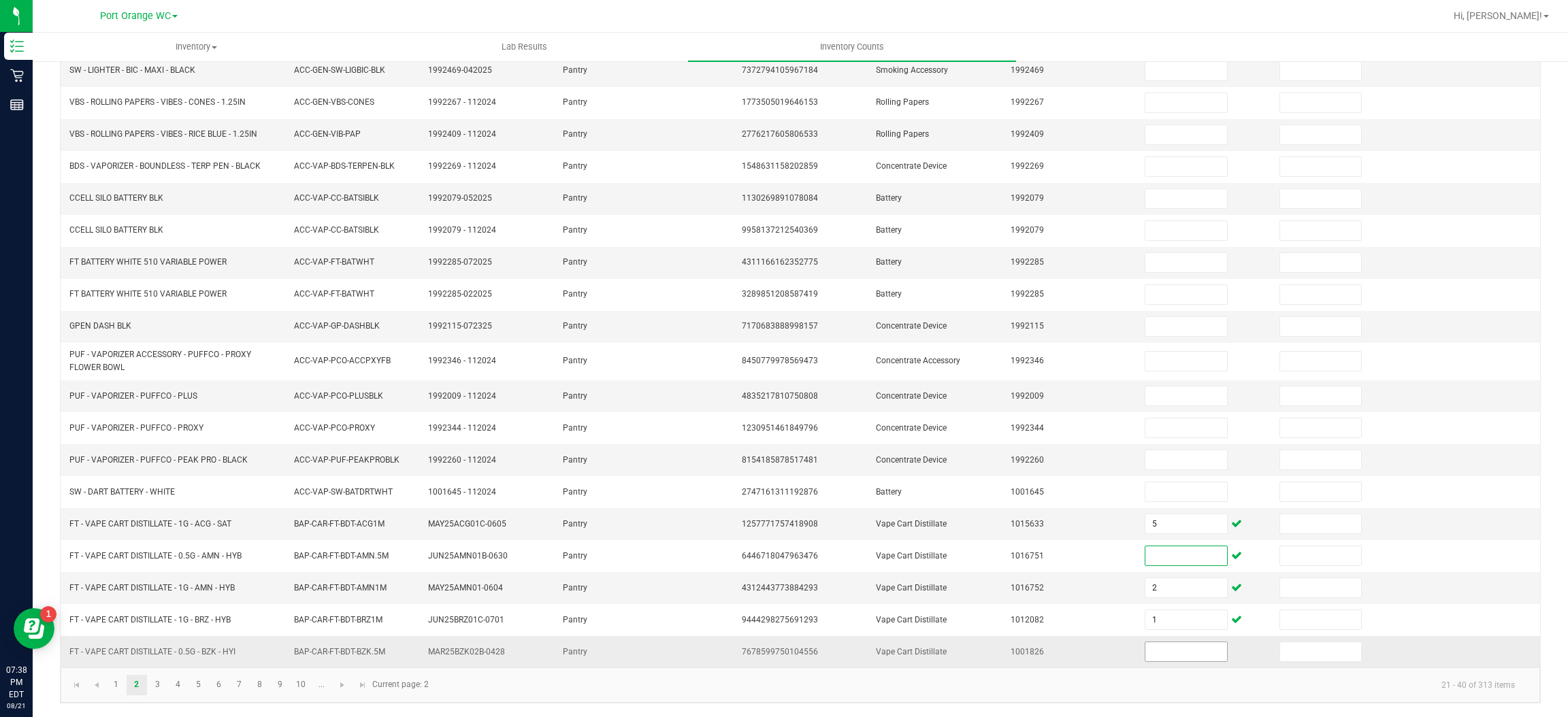
click at [1157, 652] on input at bounding box center [1185, 652] width 81 height 19
click at [157, 689] on link "3" at bounding box center [157, 685] width 20 height 20
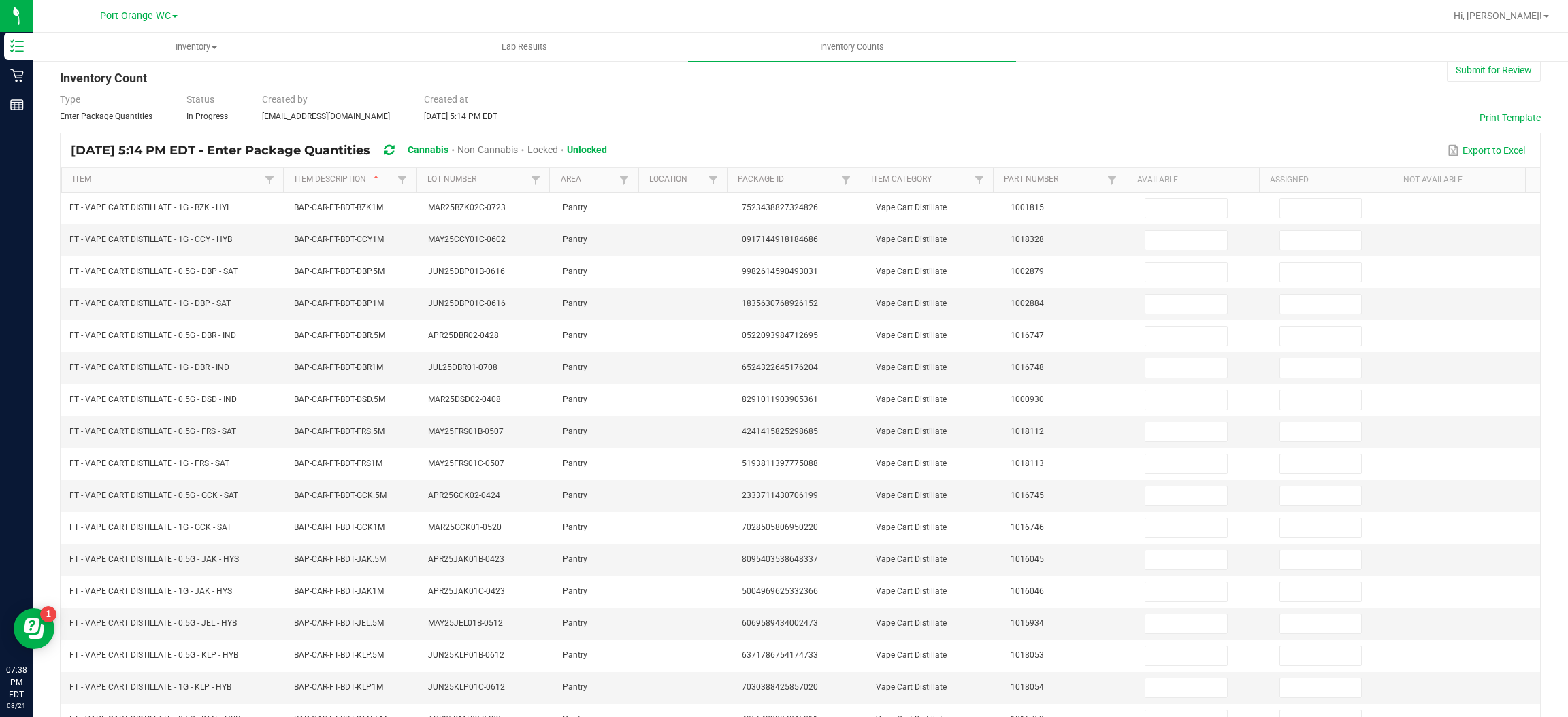
scroll to position [2, 0]
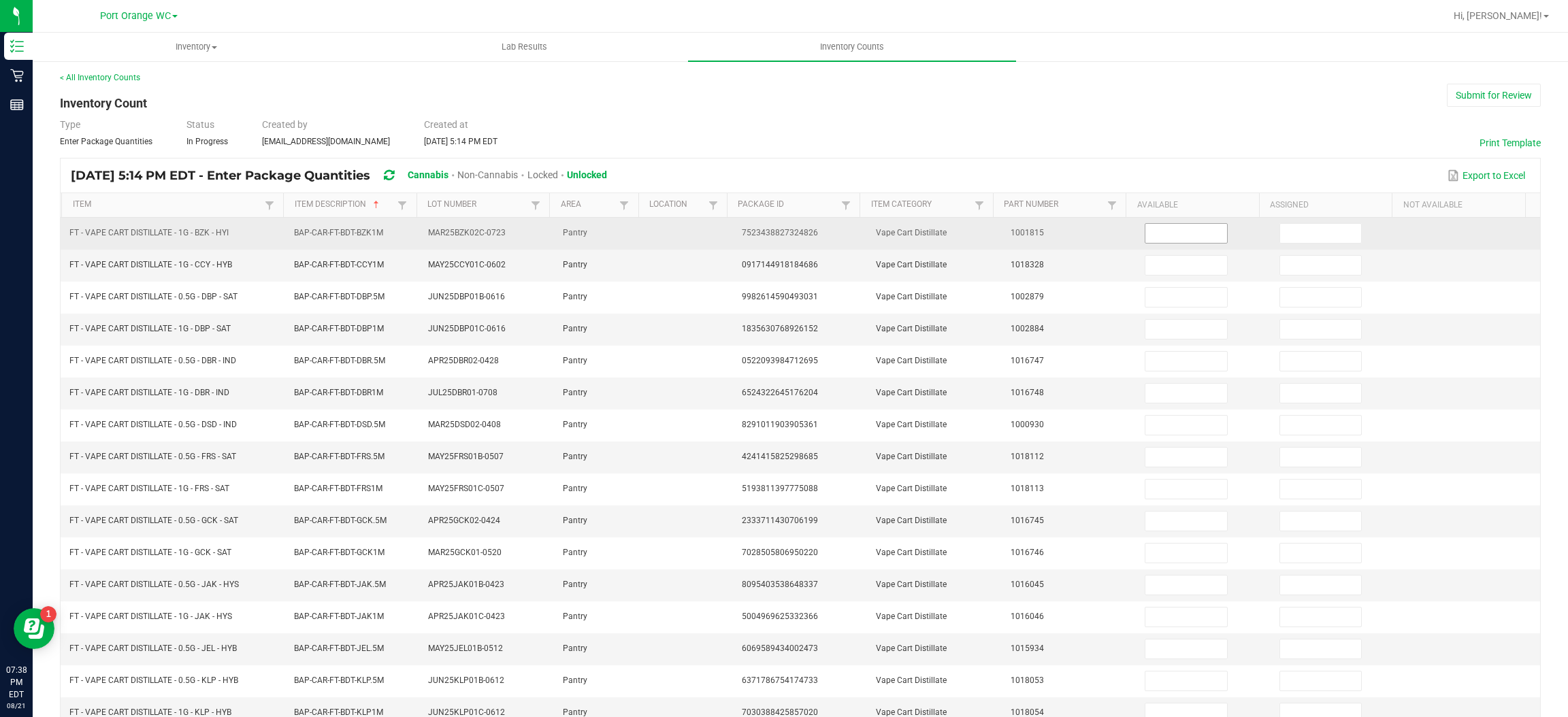
click at [1185, 234] on input at bounding box center [1185, 233] width 81 height 19
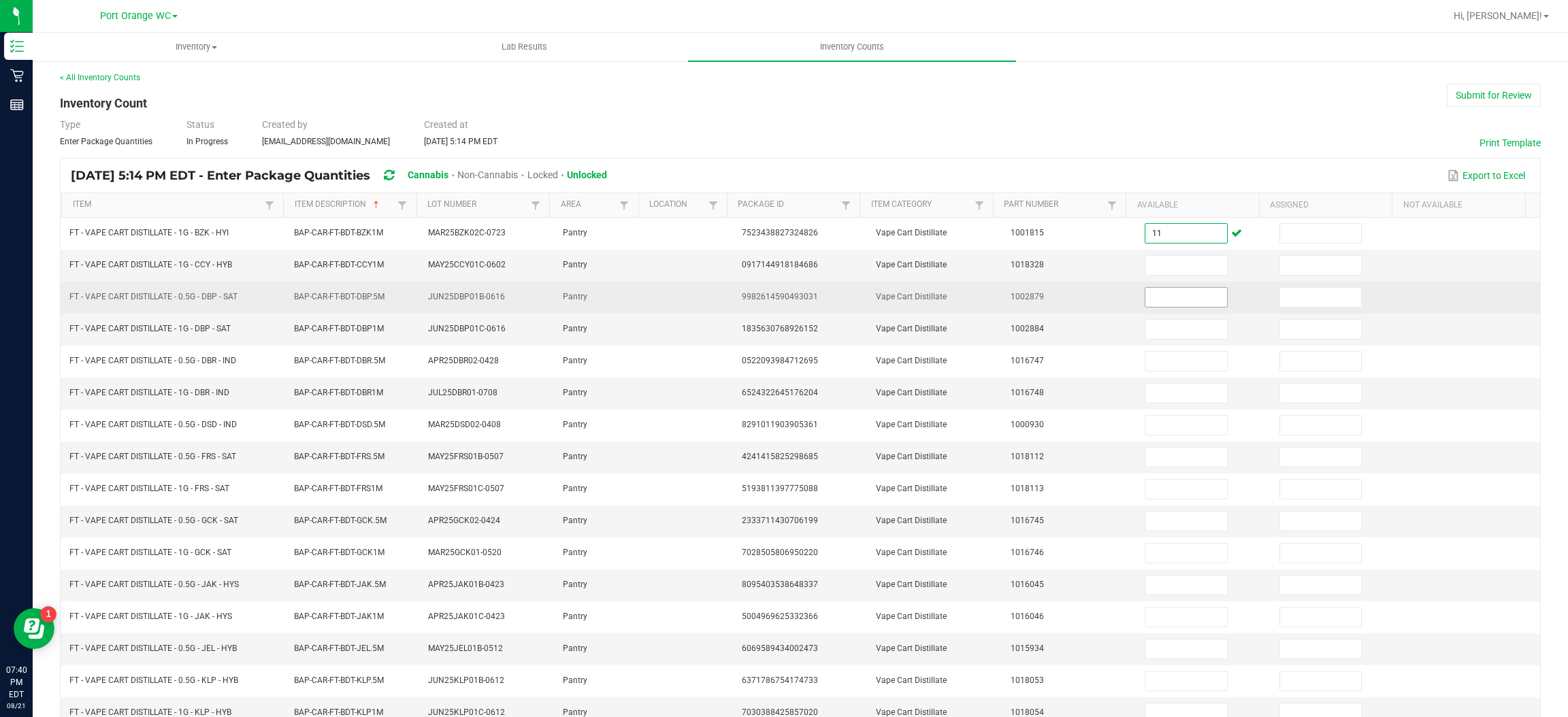
click at [1177, 295] on input at bounding box center [1185, 297] width 81 height 19
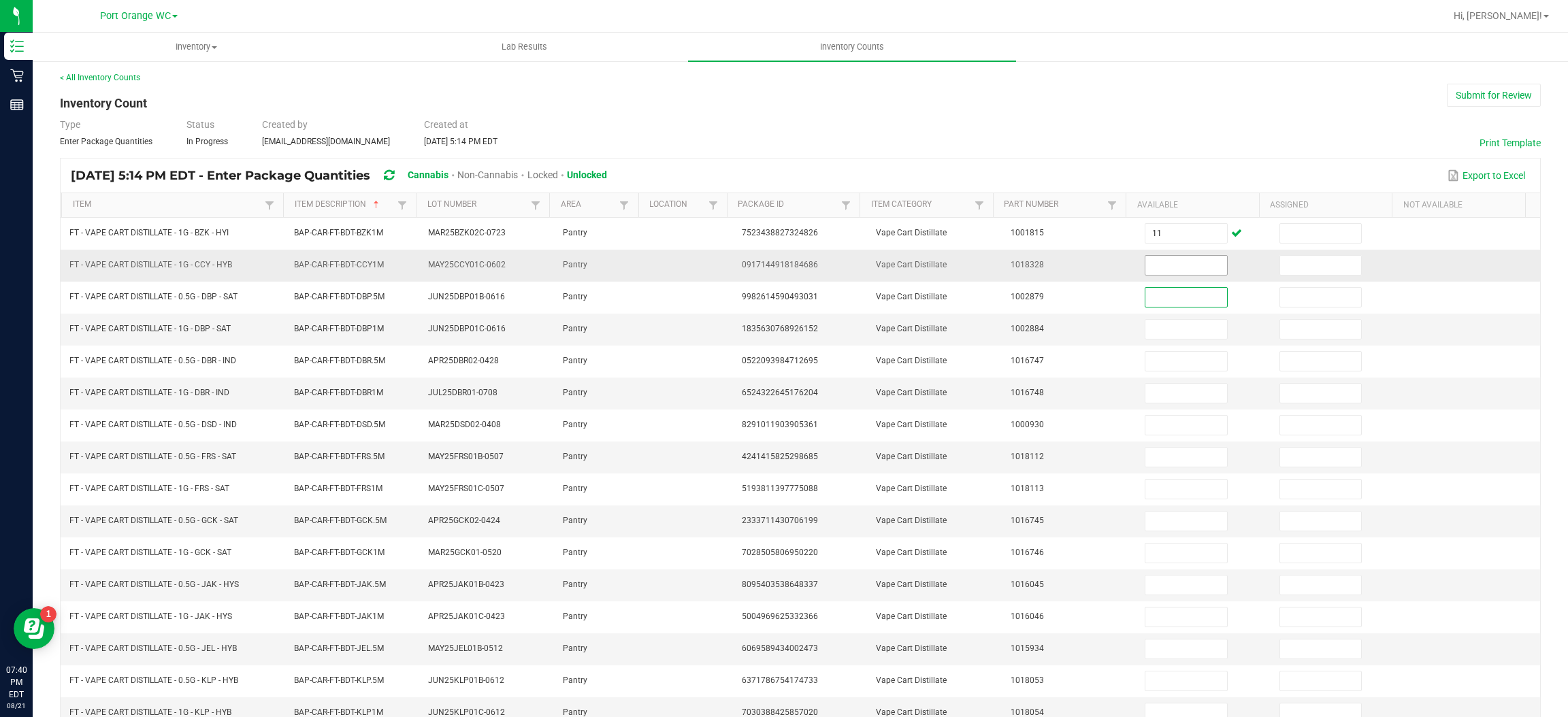
click at [1174, 267] on input at bounding box center [1185, 265] width 81 height 19
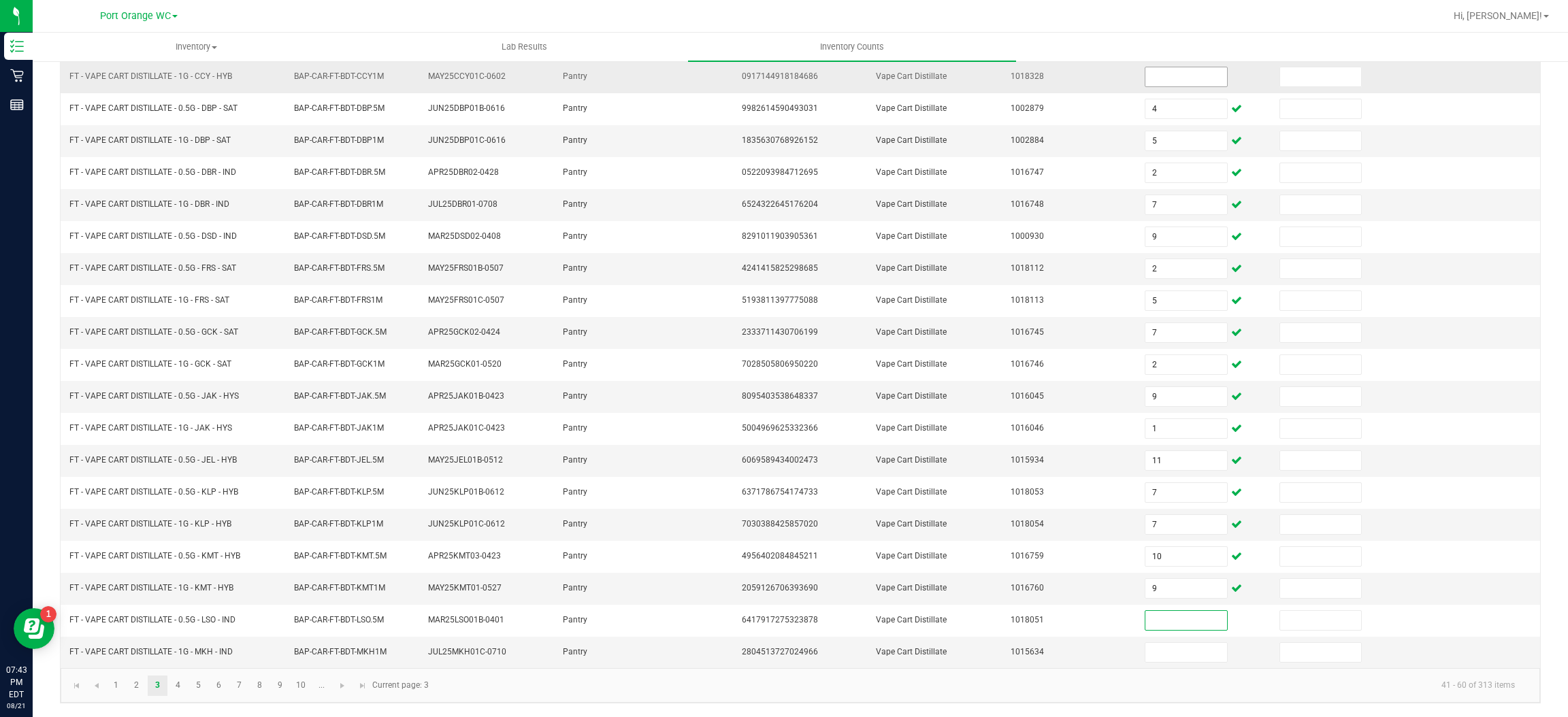
scroll to position [194, 0]
click at [1163, 658] on input at bounding box center [1185, 652] width 81 height 19
click at [1179, 654] on input at bounding box center [1185, 652] width 81 height 19
click at [178, 685] on link "4" at bounding box center [178, 686] width 20 height 20
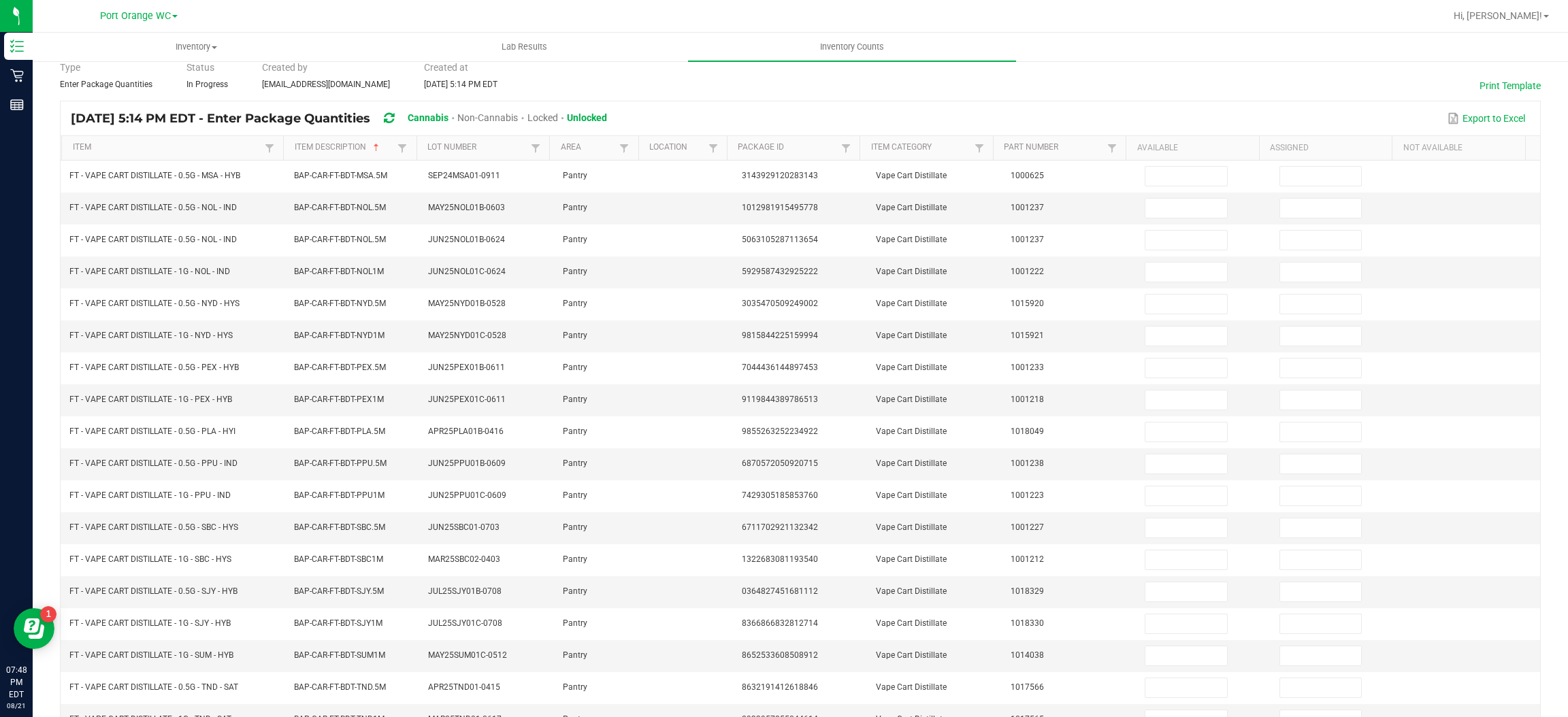
scroll to position [10, 0]
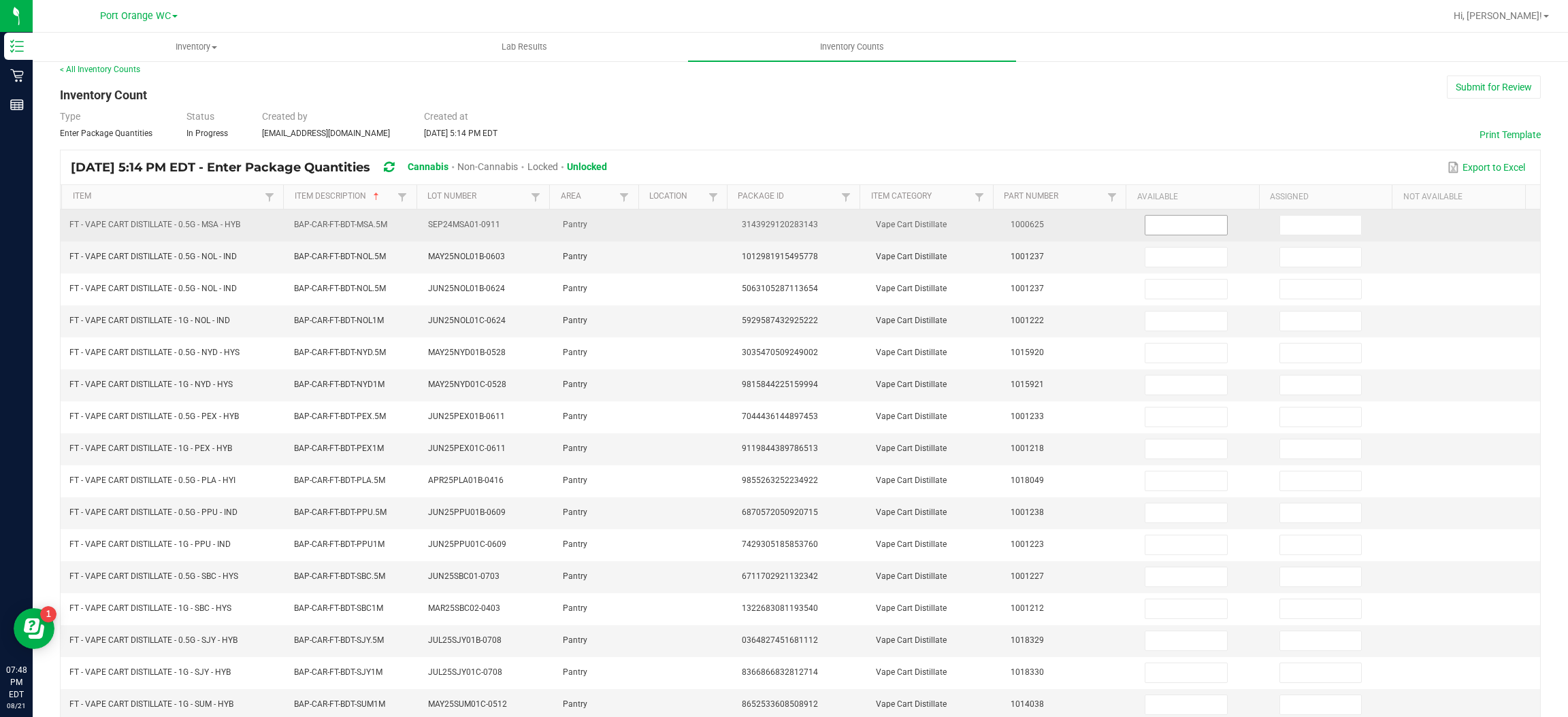
click at [1162, 226] on input at bounding box center [1185, 225] width 81 height 19
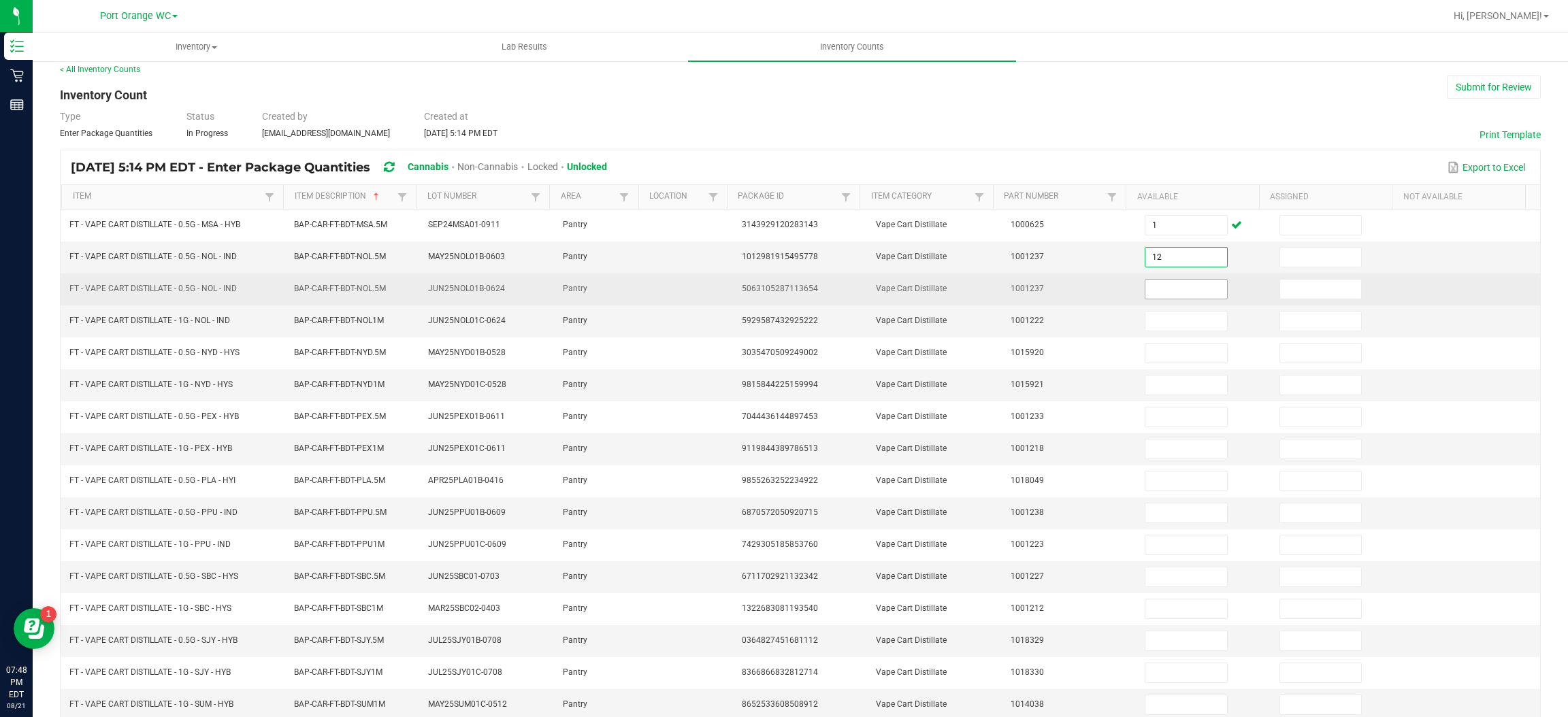
click at [1155, 294] on input at bounding box center [1185, 289] width 81 height 19
click at [1158, 289] on input "8" at bounding box center [1185, 289] width 81 height 19
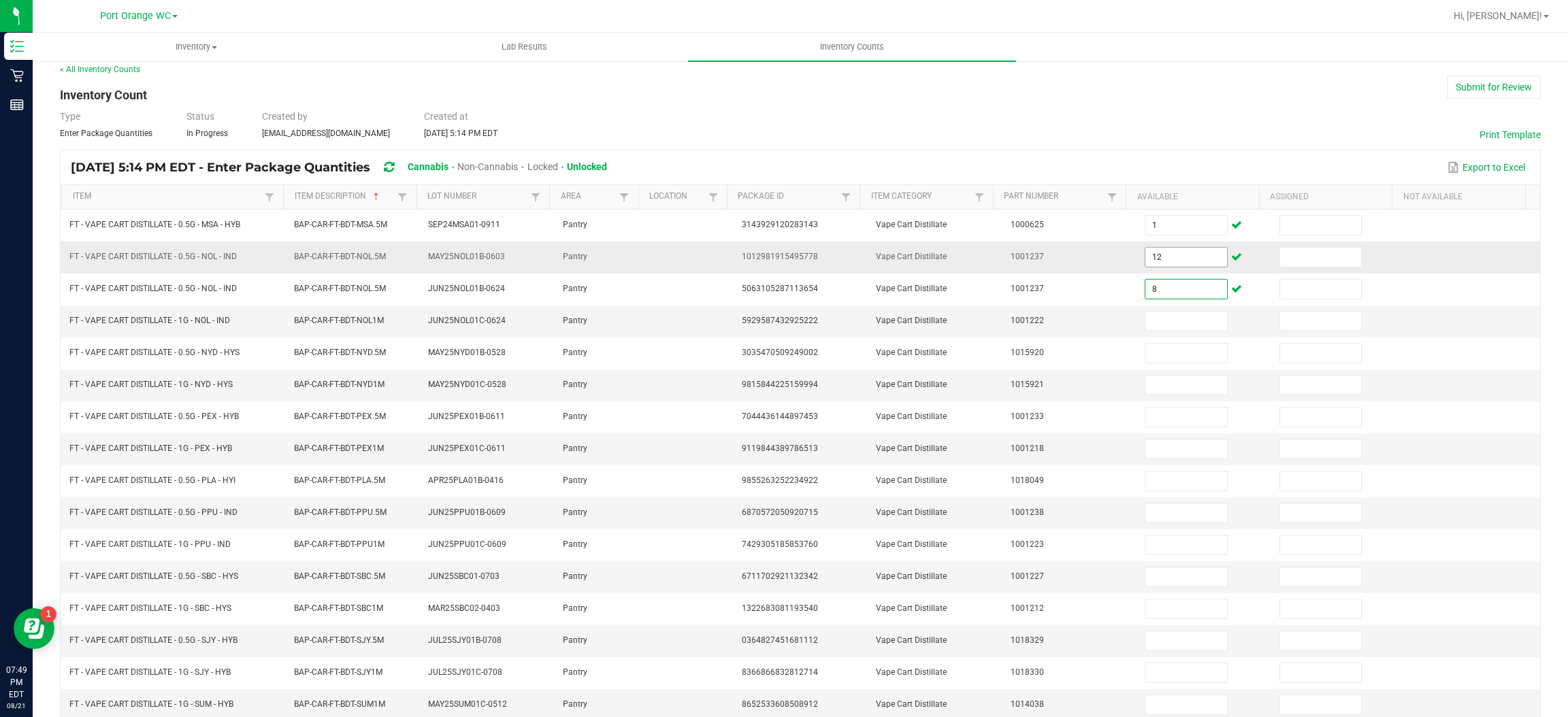
click at [1165, 258] on input "12" at bounding box center [1185, 257] width 81 height 19
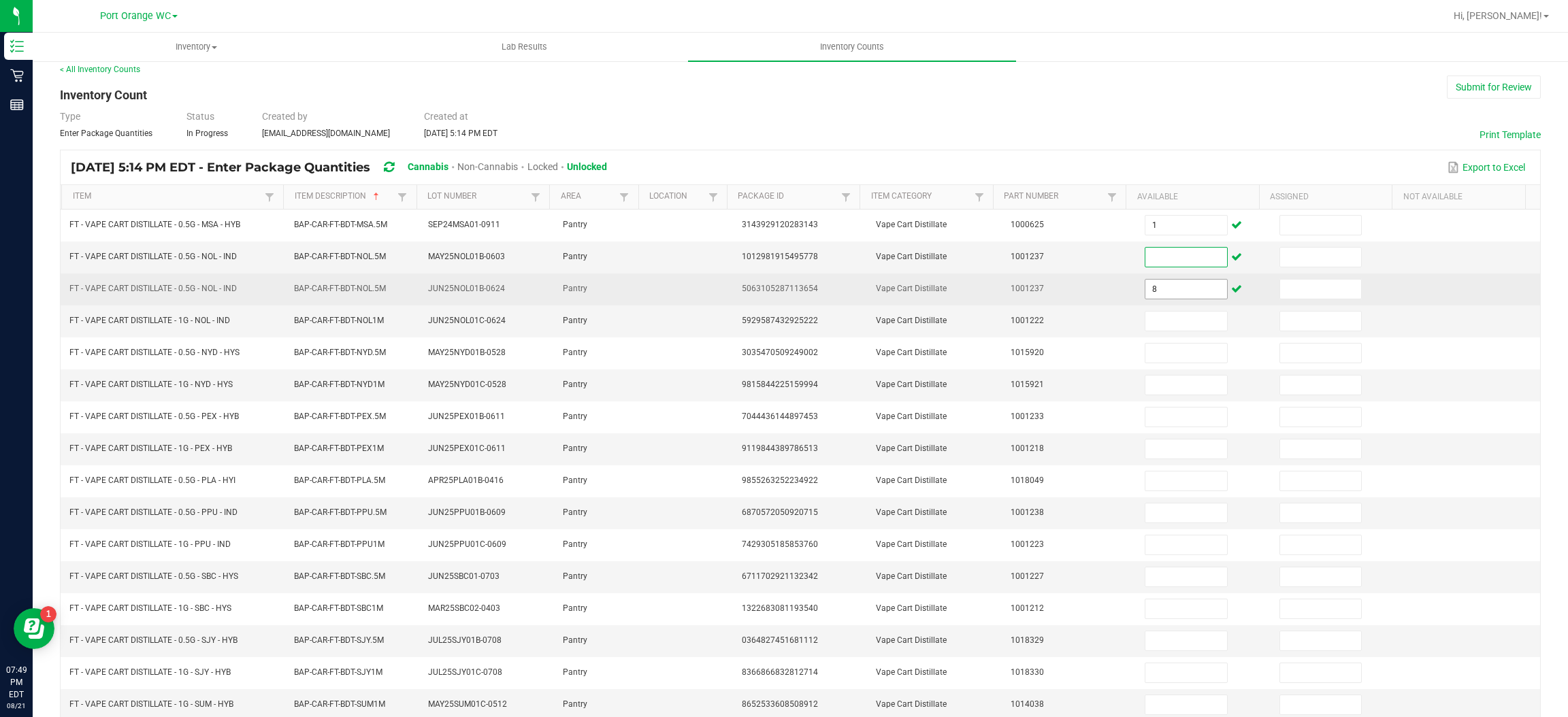
click at [1166, 287] on input "8" at bounding box center [1185, 289] width 81 height 19
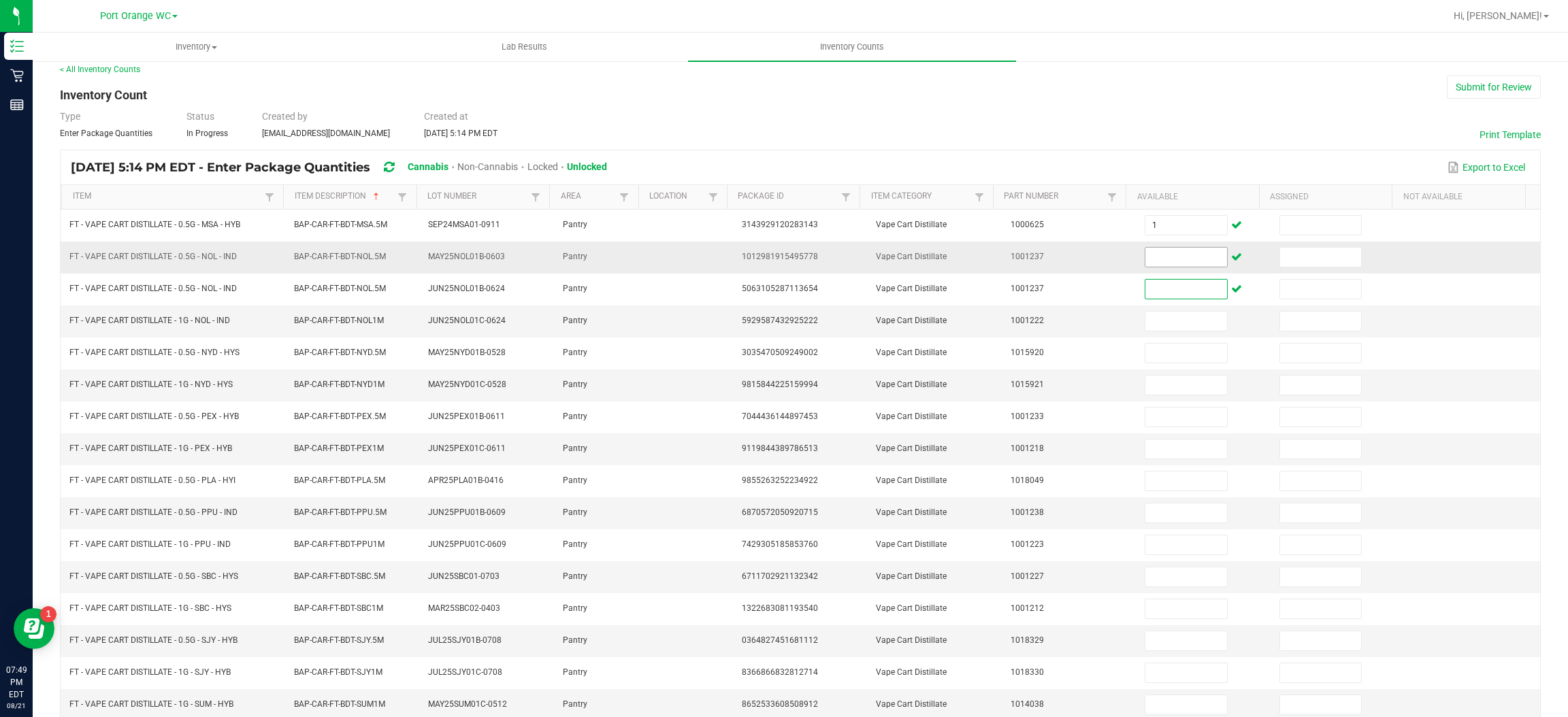
click at [1166, 258] on input at bounding box center [1185, 257] width 81 height 19
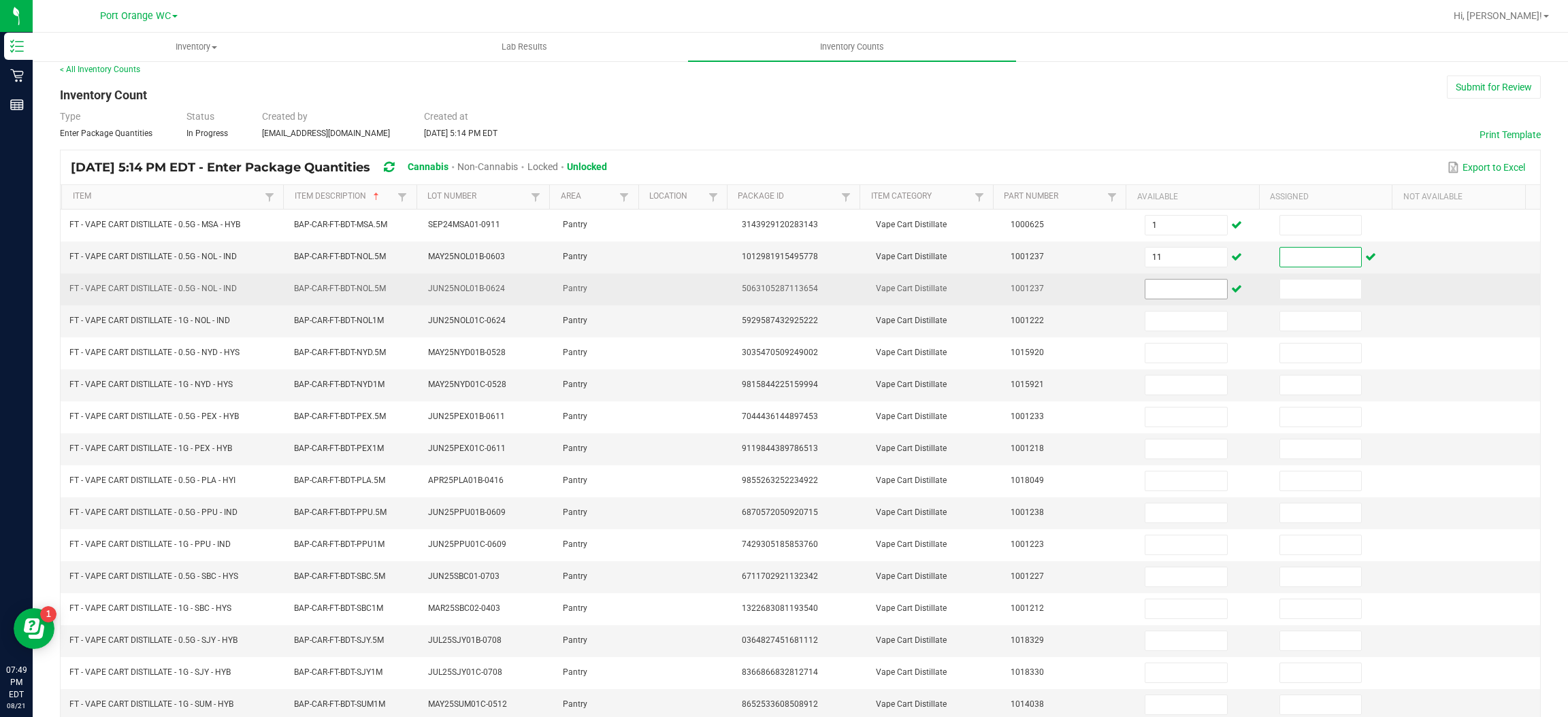
click at [1153, 285] on input at bounding box center [1185, 289] width 81 height 19
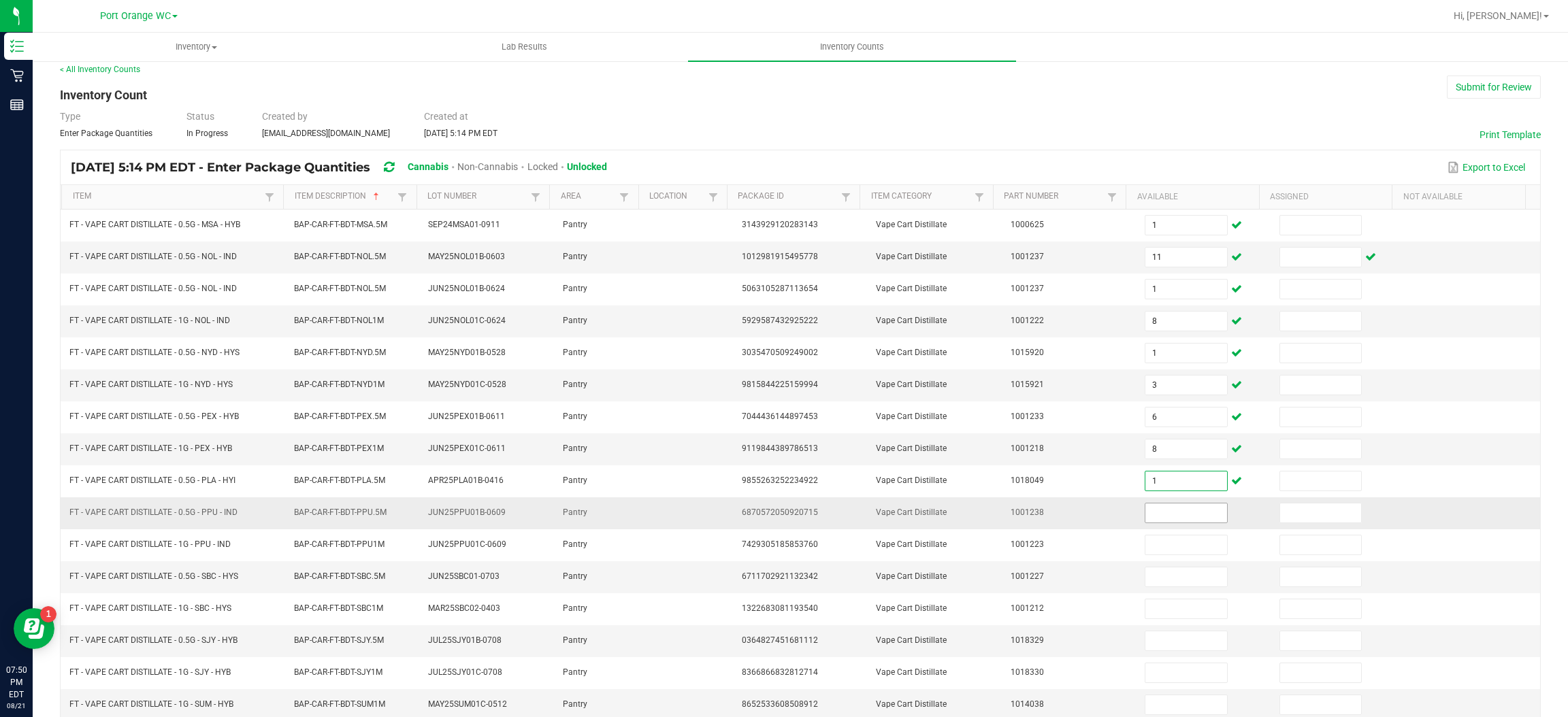
click at [1175, 516] on input at bounding box center [1185, 513] width 81 height 19
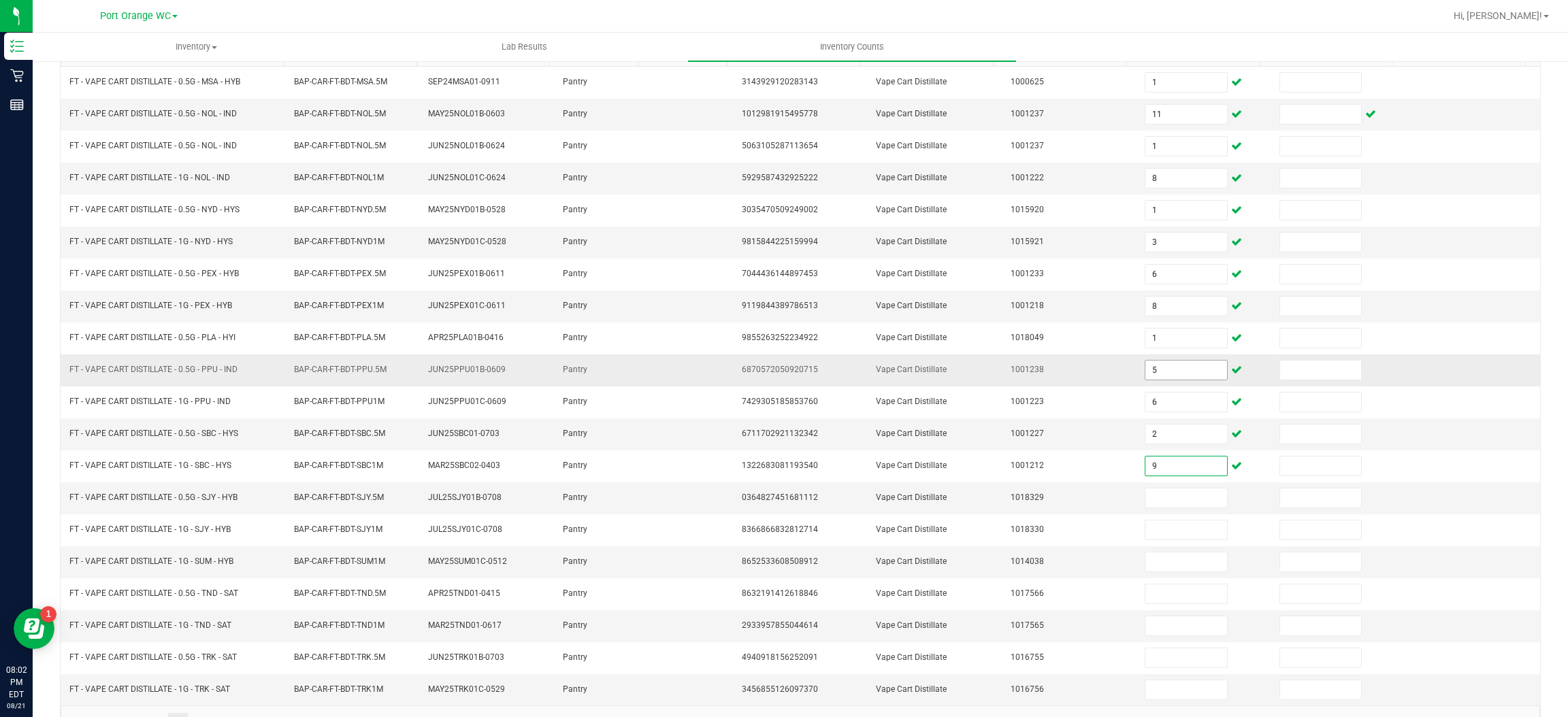
scroll to position [165, 0]
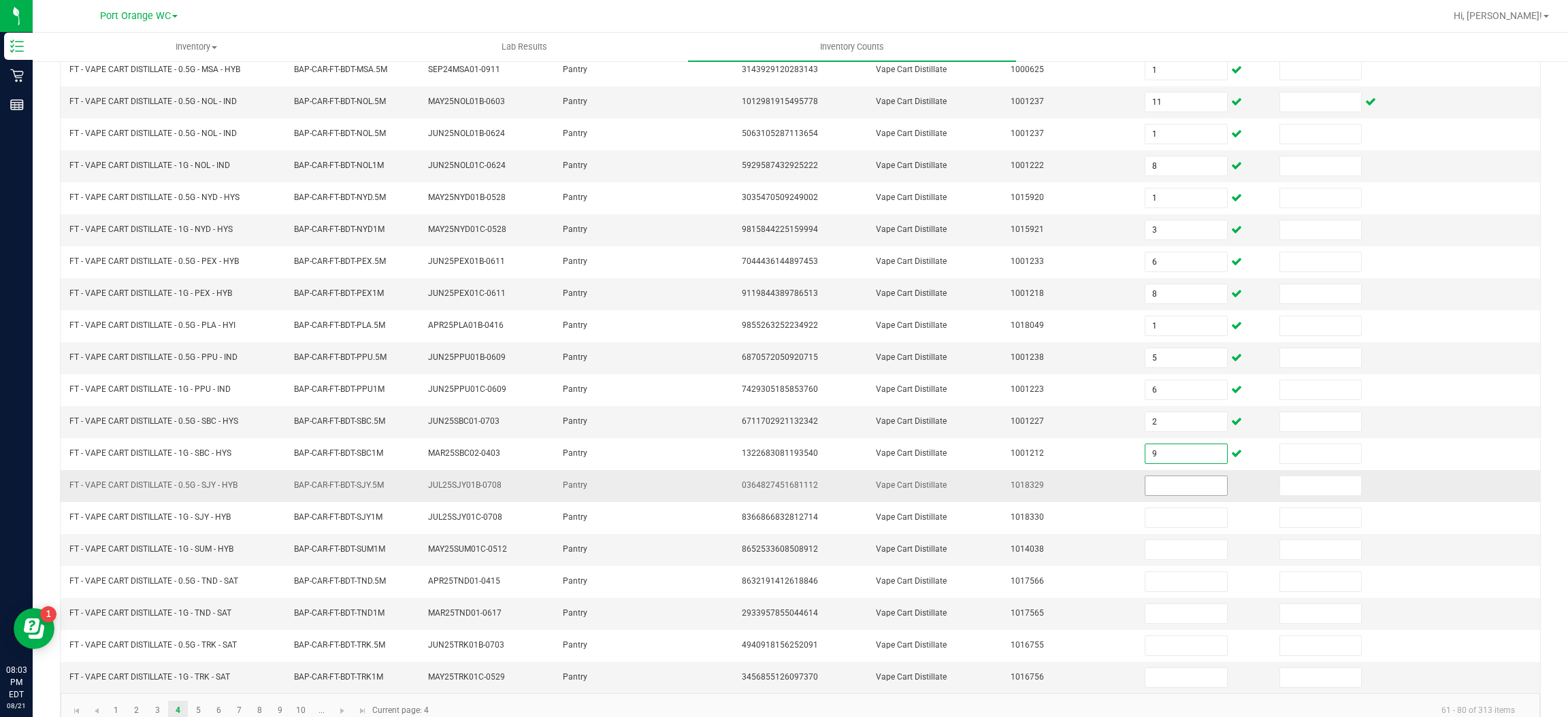
click at [1175, 492] on input at bounding box center [1185, 486] width 81 height 19
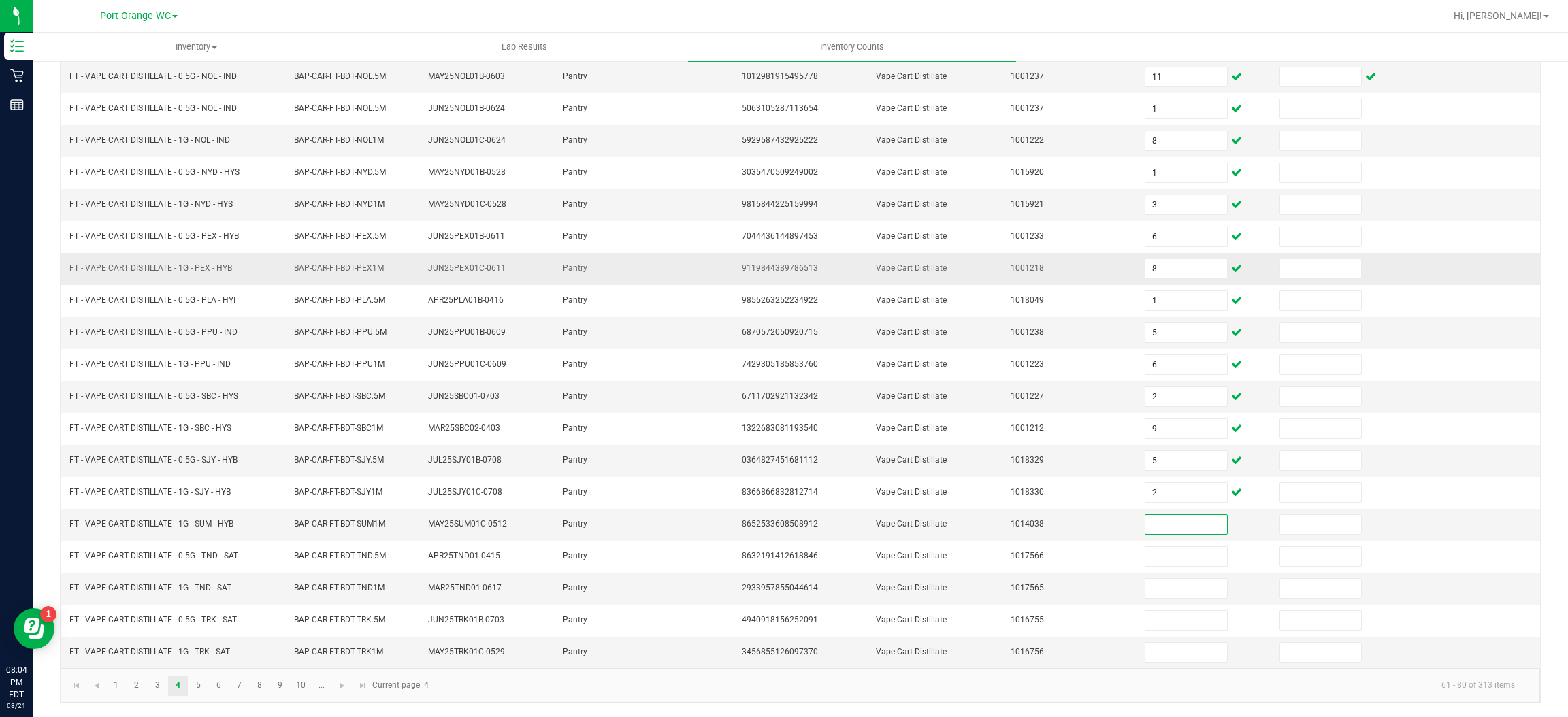
click at [1183, 524] on input at bounding box center [1185, 524] width 81 height 19
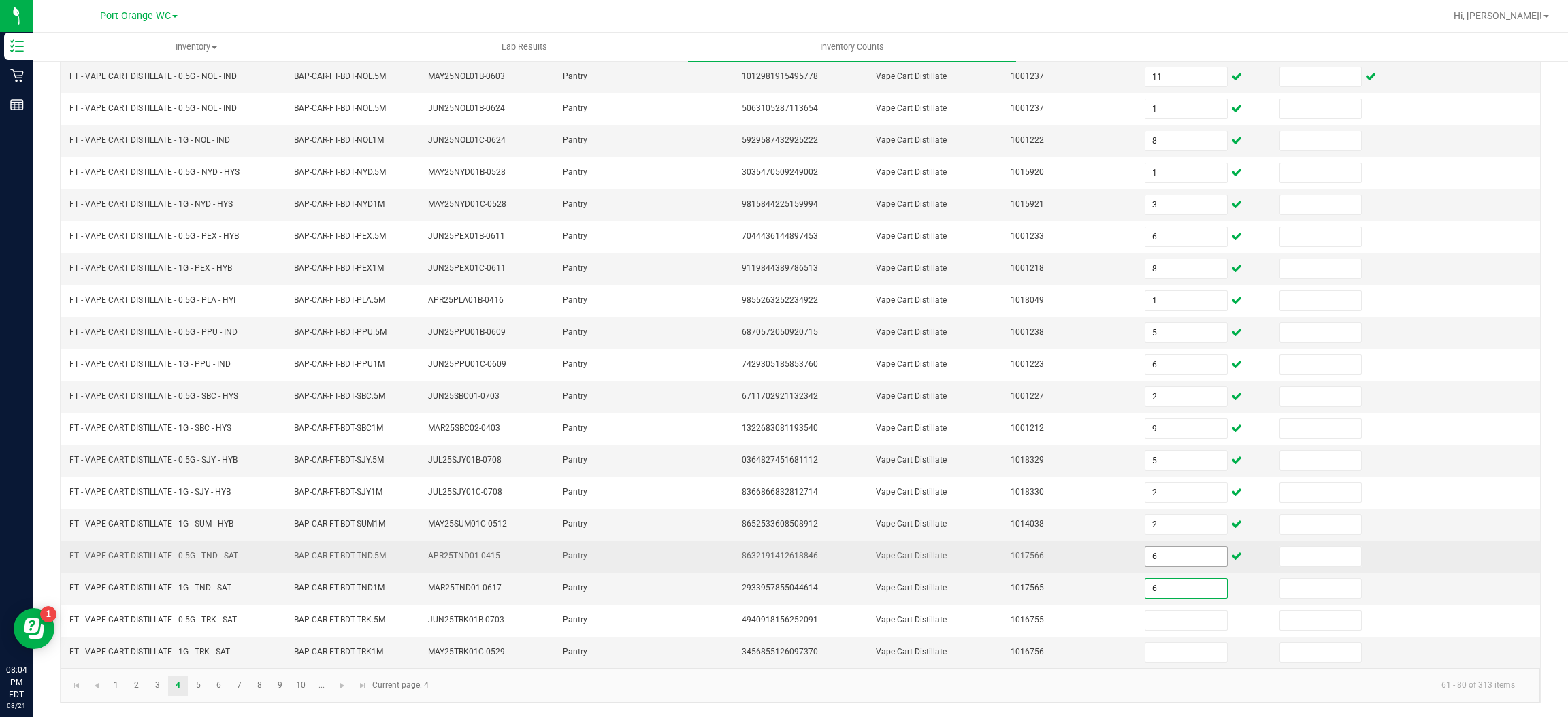
click at [1166, 555] on input "6" at bounding box center [1185, 556] width 81 height 19
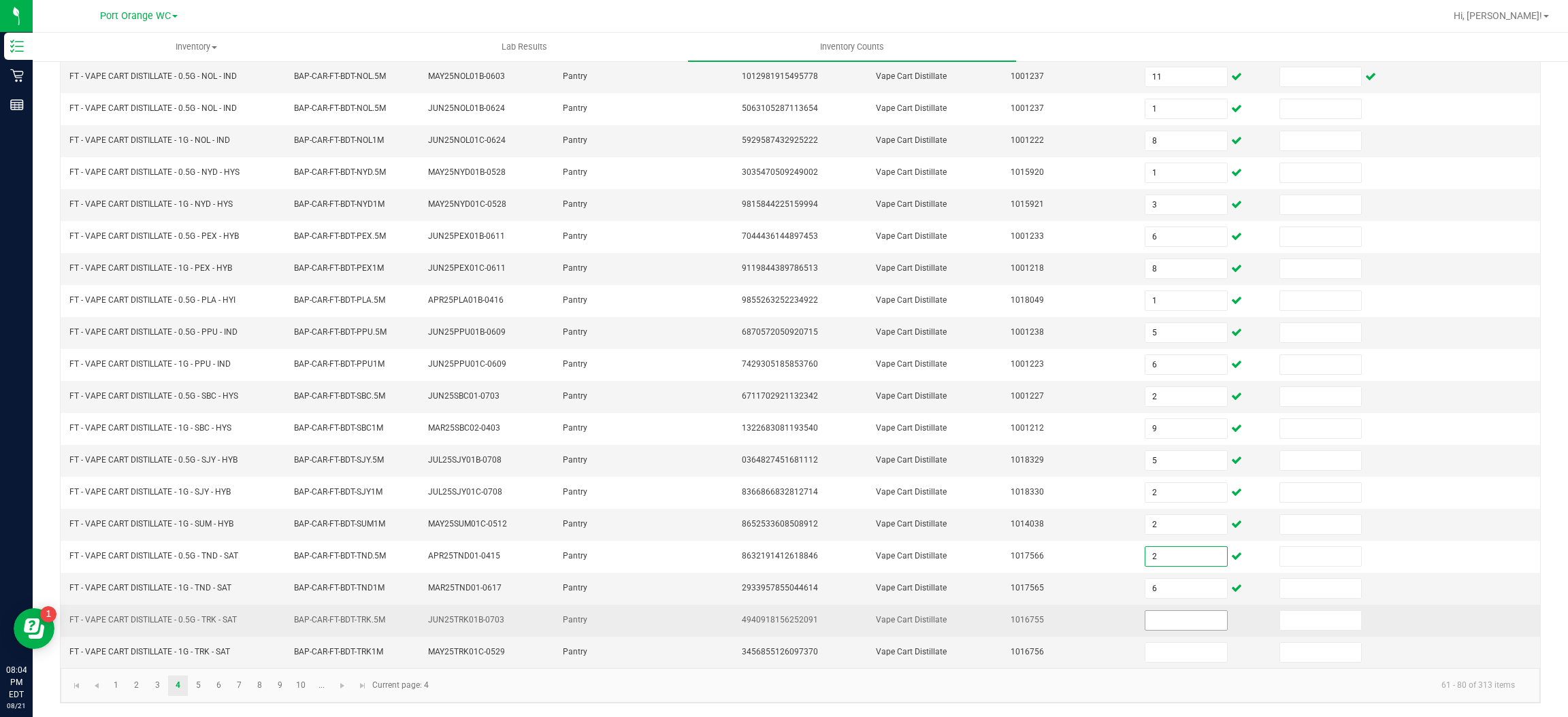
click at [1154, 623] on input at bounding box center [1185, 620] width 81 height 19
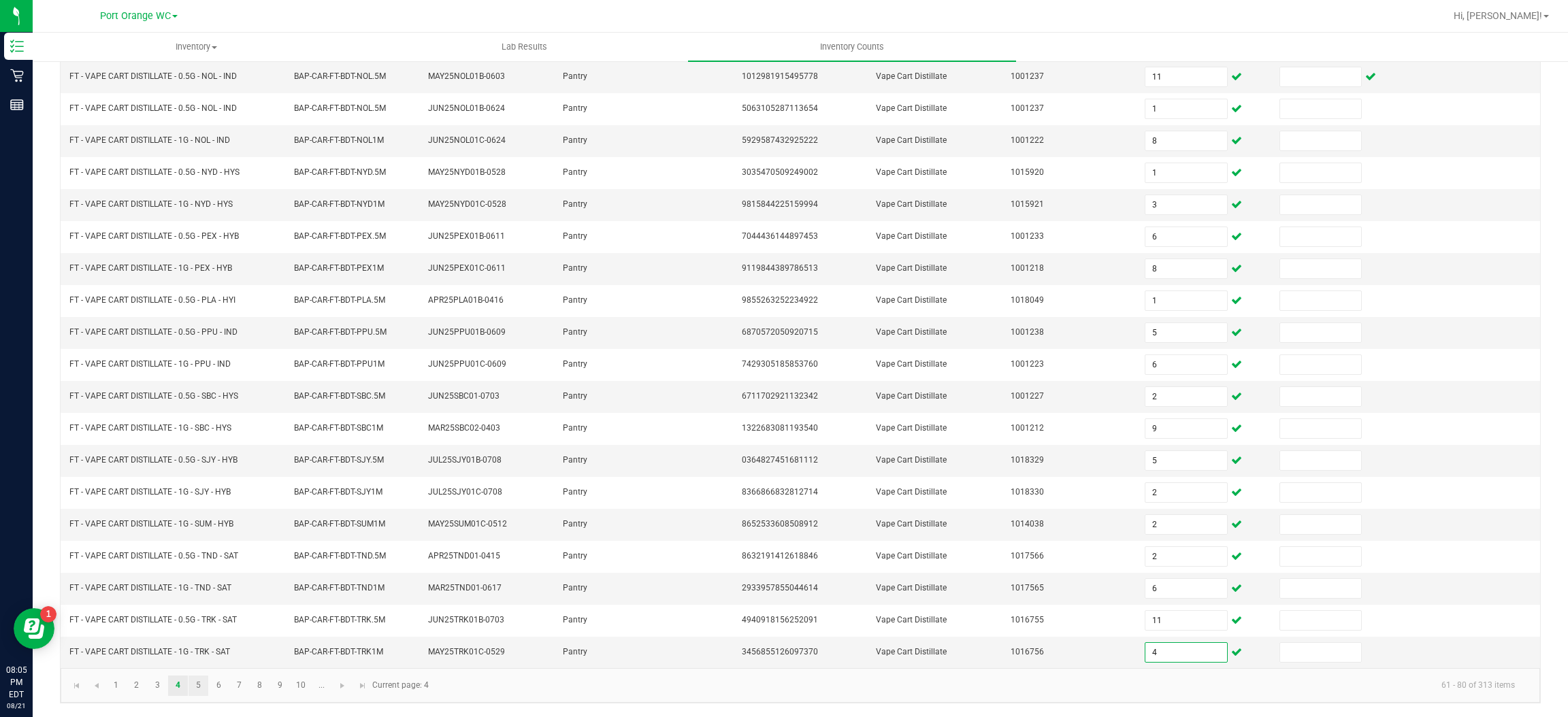
click at [198, 685] on link "5" at bounding box center [198, 686] width 20 height 20
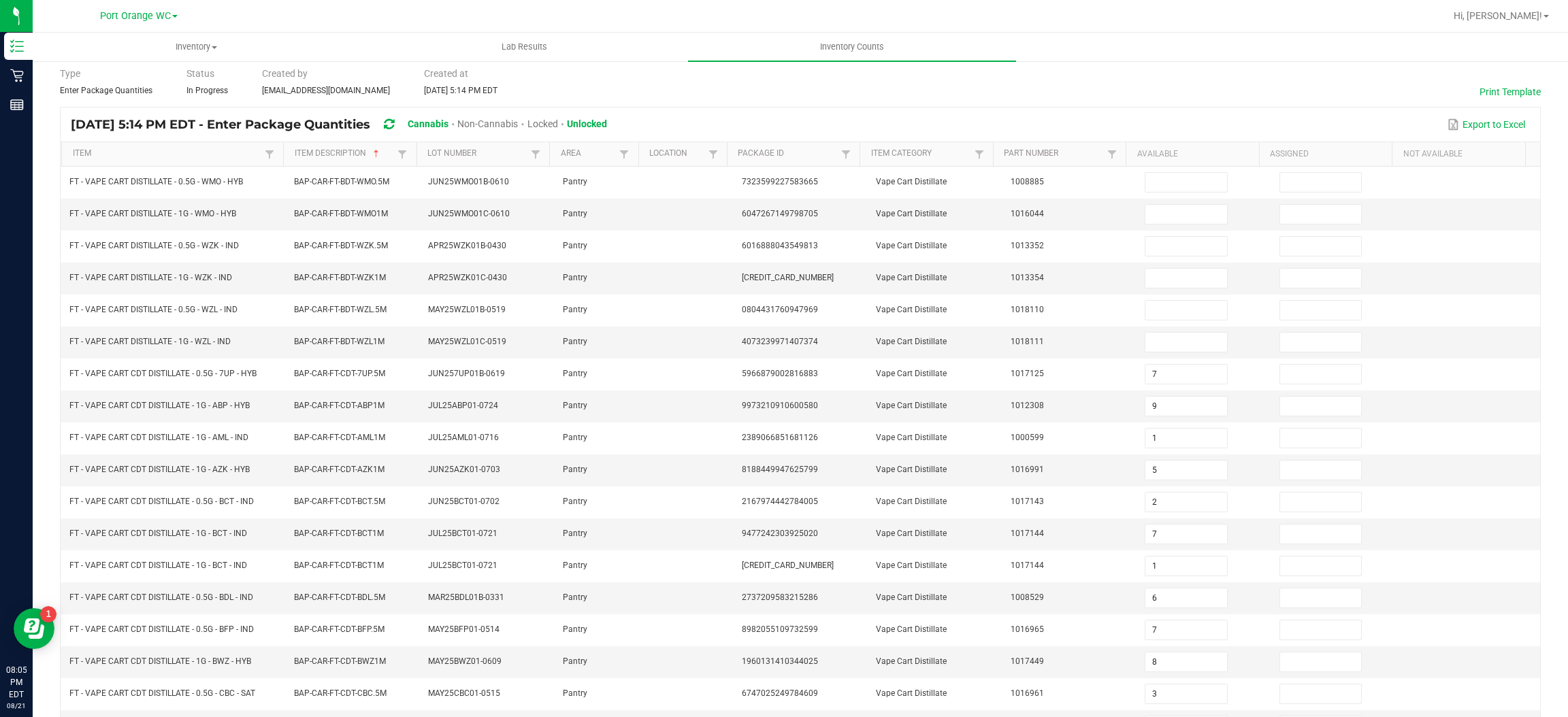
scroll to position [13, 0]
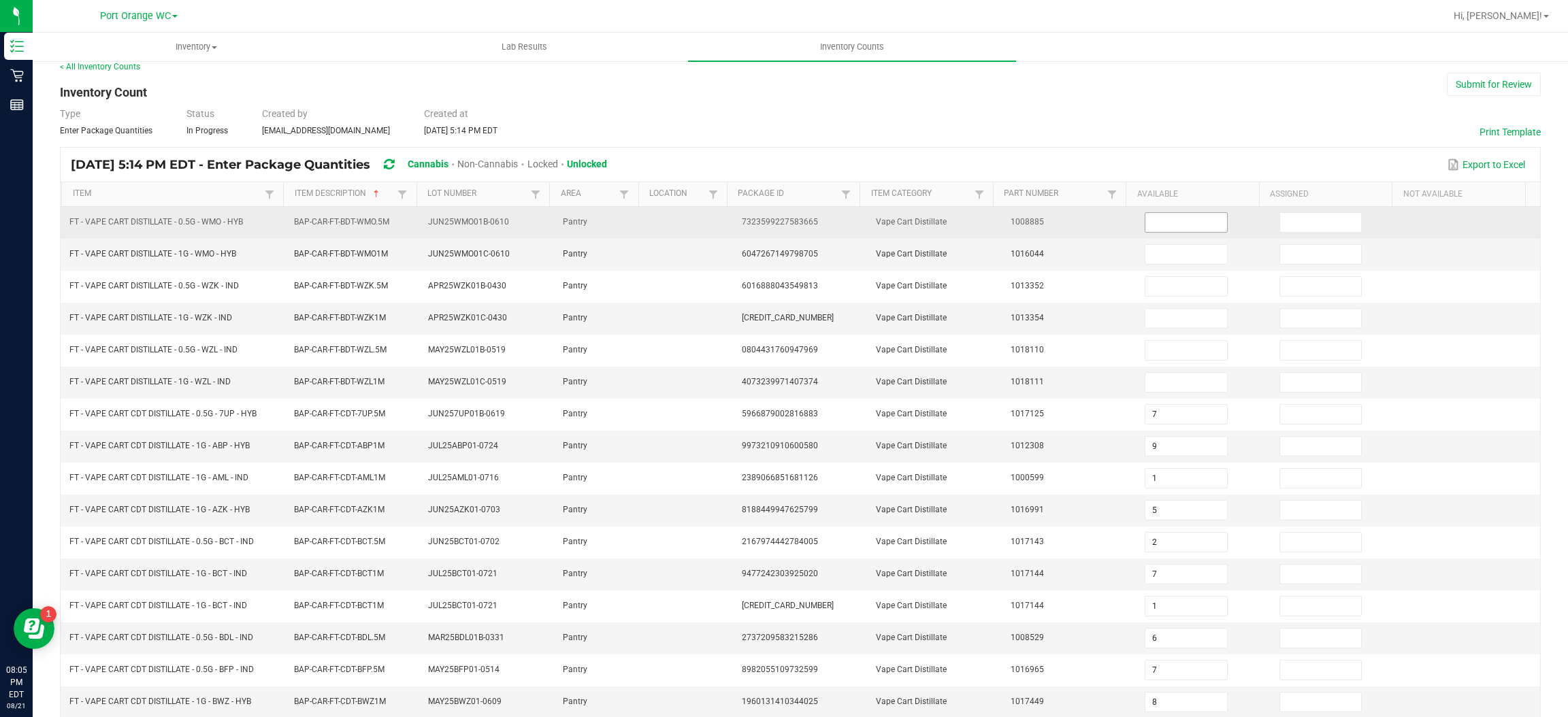
click at [1165, 226] on input at bounding box center [1185, 222] width 81 height 19
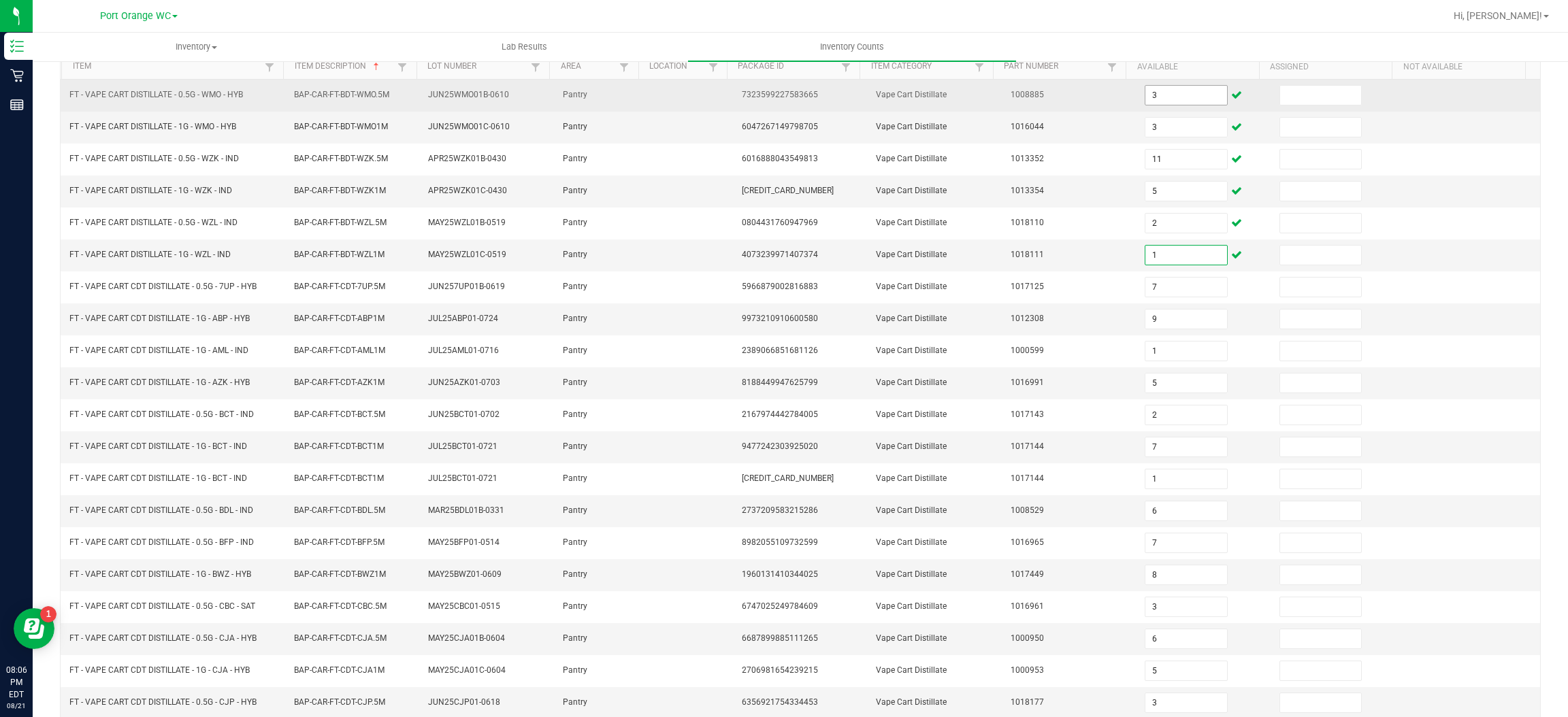
scroll to position [198, 0]
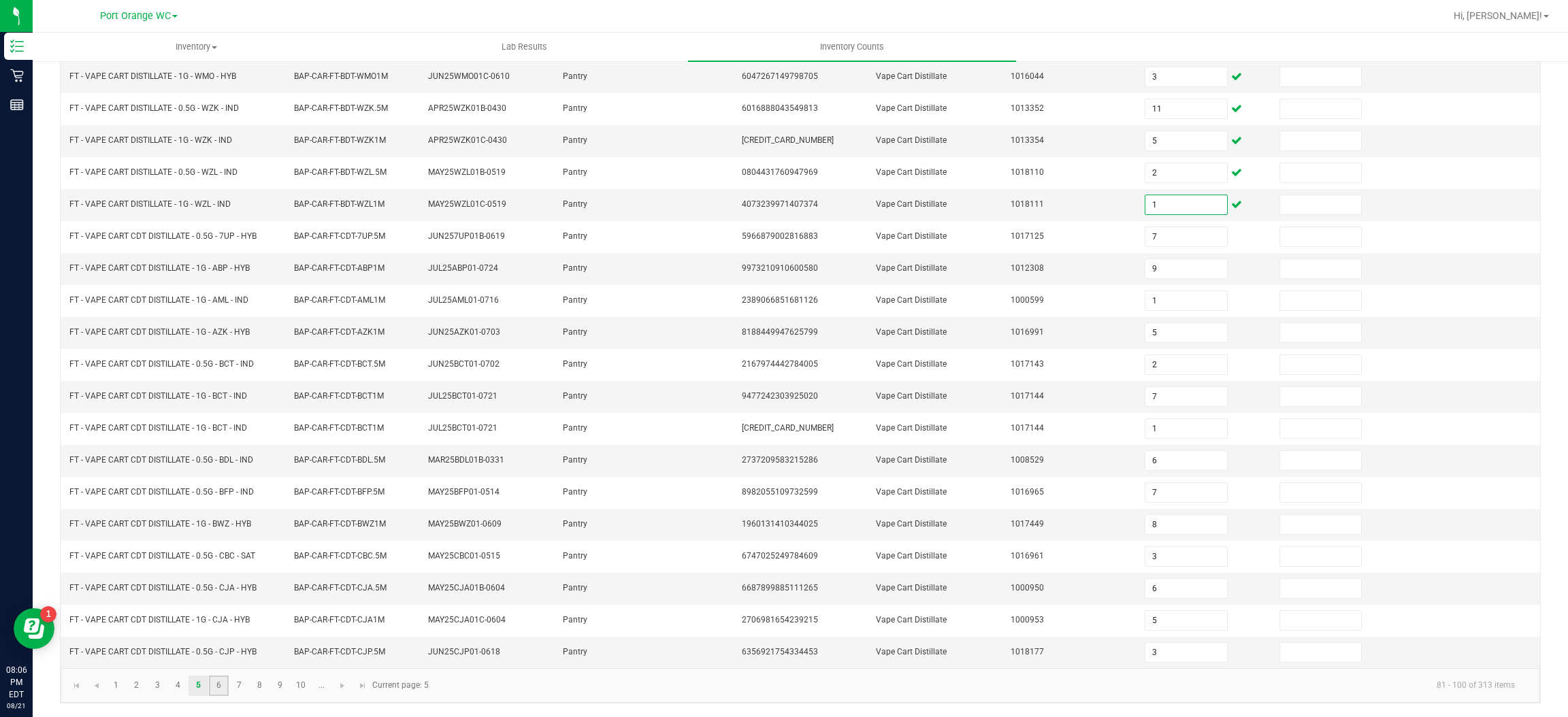
click at [217, 688] on link "6" at bounding box center [219, 686] width 20 height 20
click at [238, 691] on link "7" at bounding box center [239, 686] width 20 height 20
click at [259, 685] on link "8" at bounding box center [259, 686] width 20 height 20
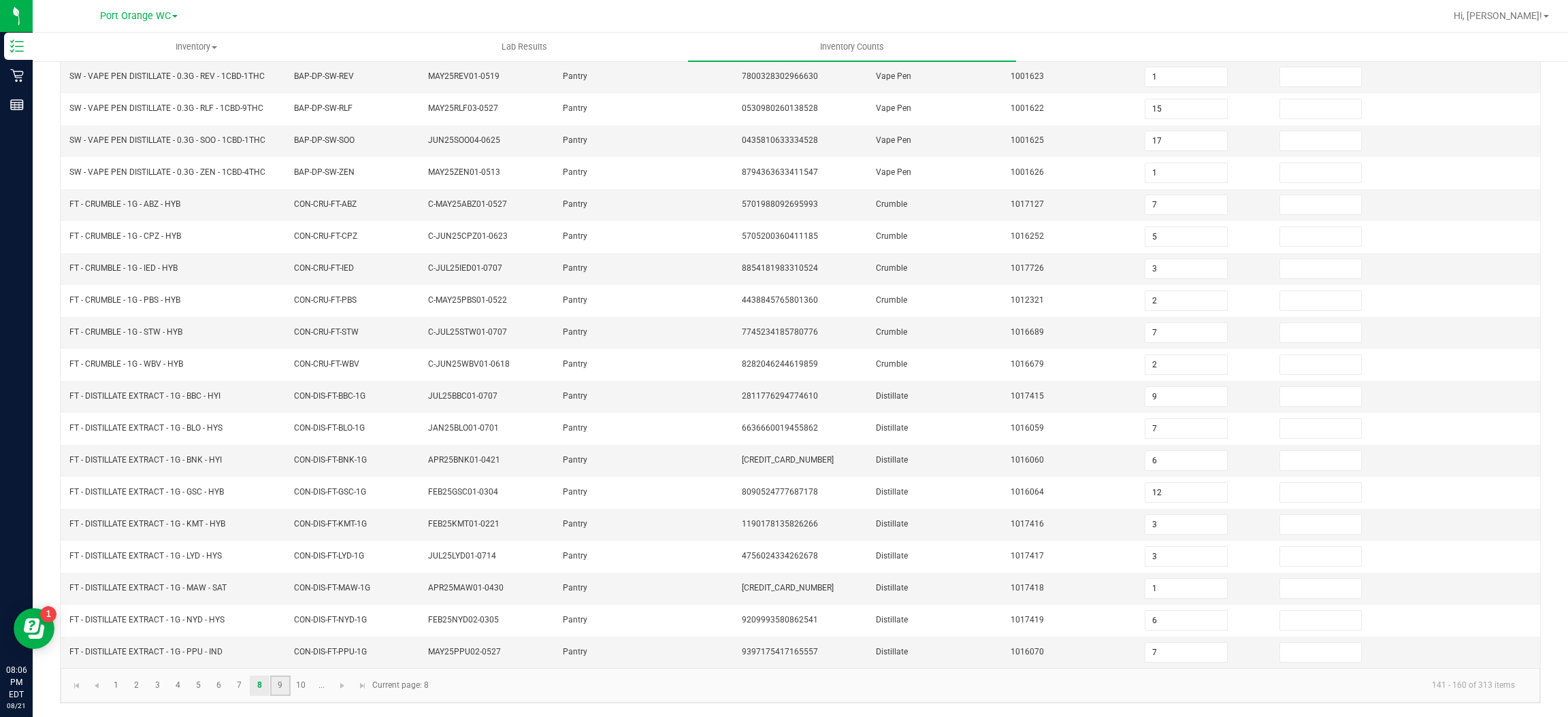
click at [277, 682] on link "9" at bounding box center [280, 686] width 20 height 20
click at [298, 689] on link "10" at bounding box center [300, 685] width 20 height 20
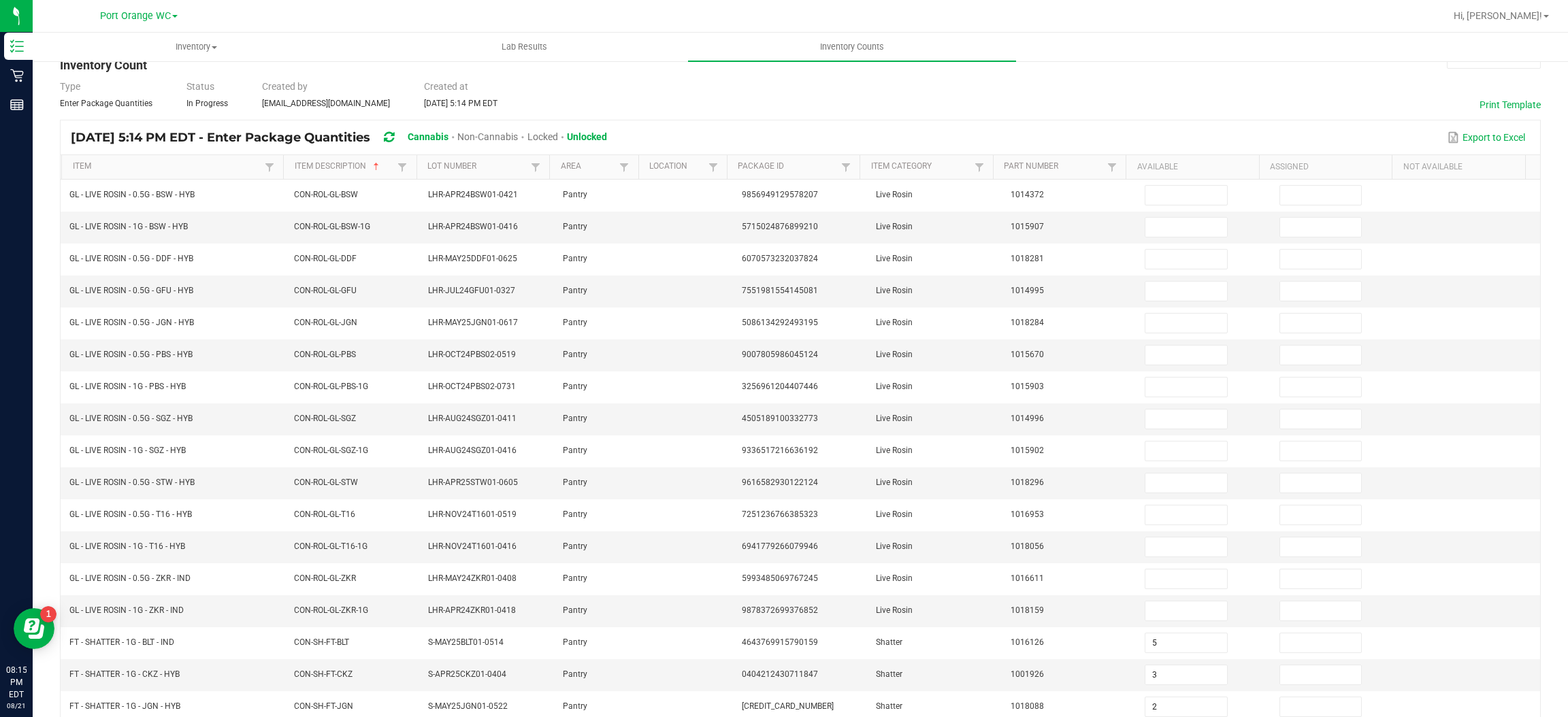
scroll to position [0, 0]
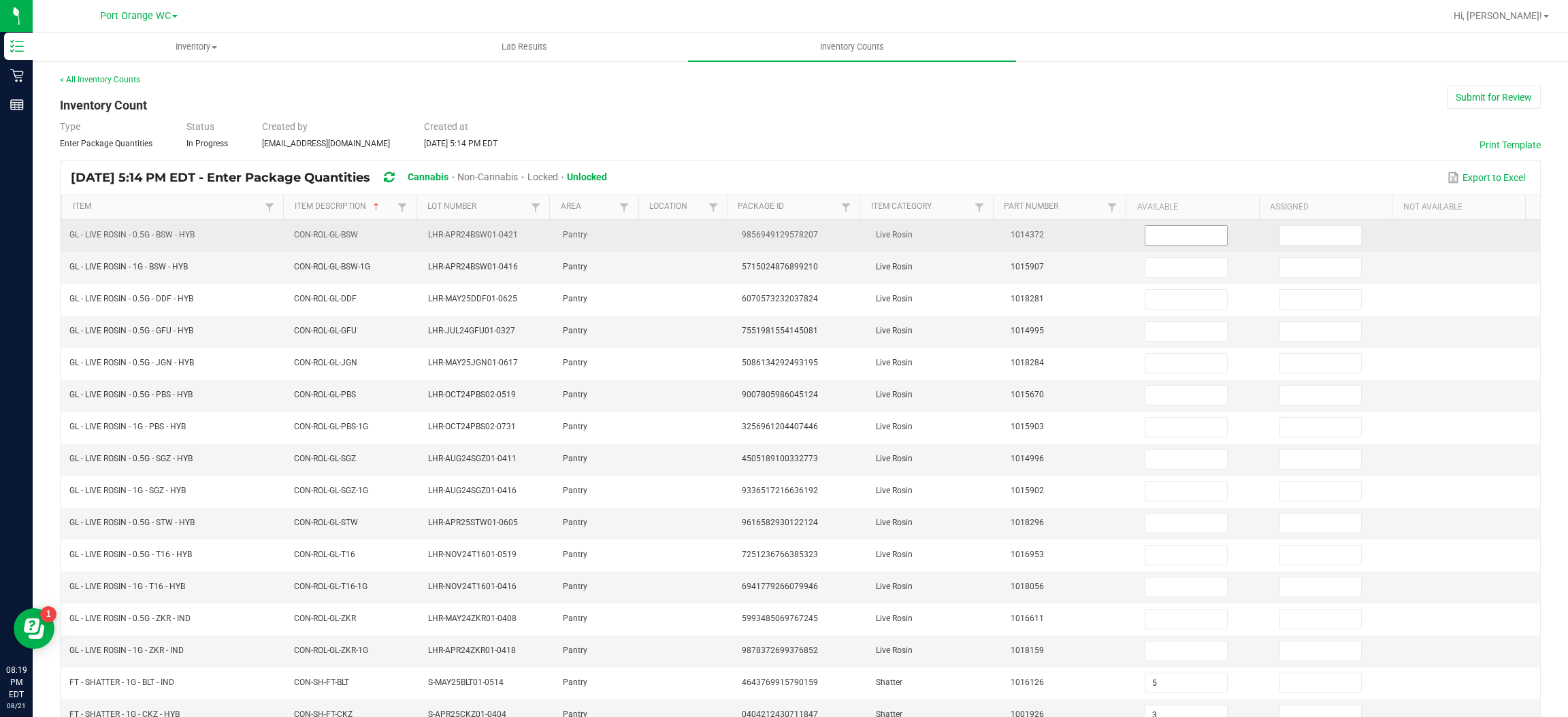
click at [1182, 236] on input at bounding box center [1185, 236] width 81 height 19
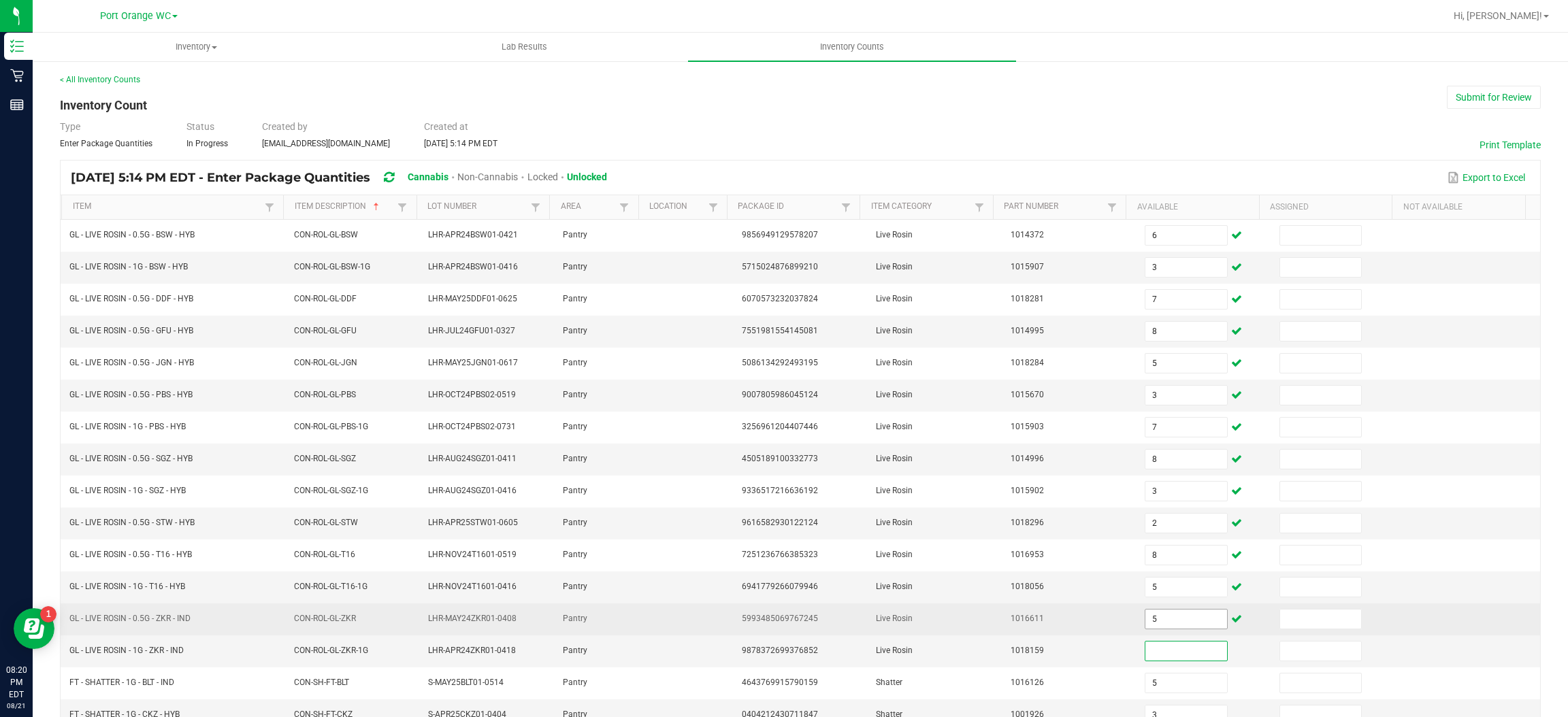
click at [1159, 618] on input "5" at bounding box center [1185, 619] width 81 height 19
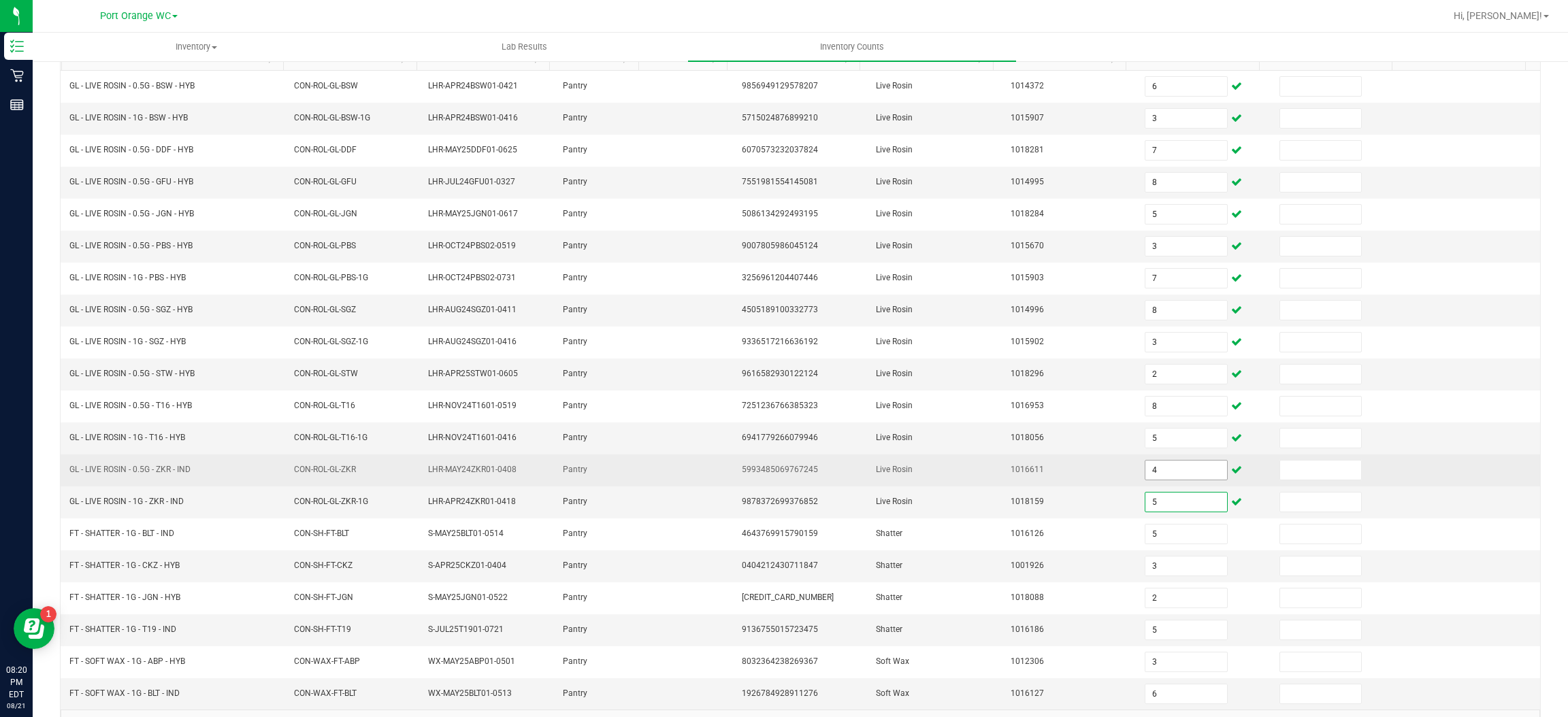
scroll to position [198, 0]
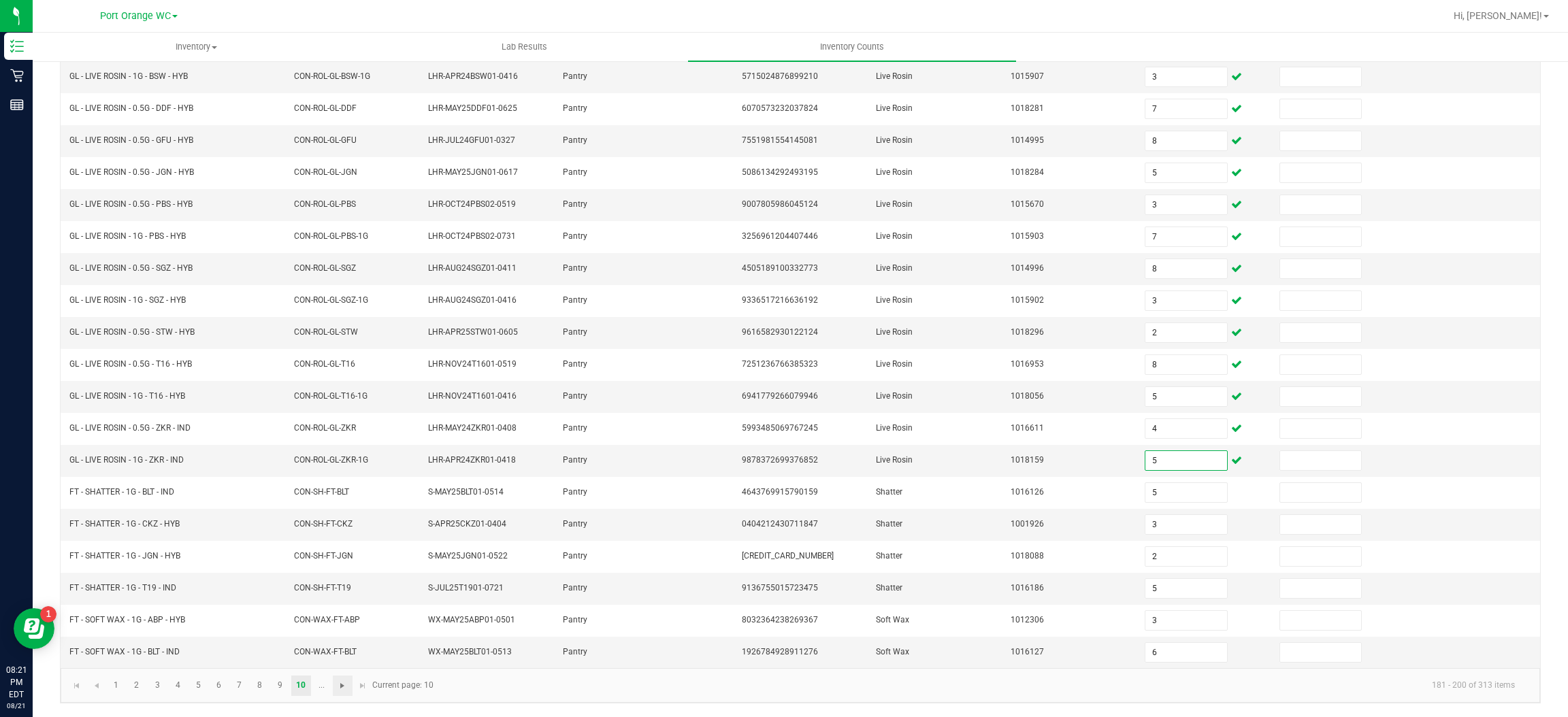
click at [339, 687] on span "Go to the next page" at bounding box center [342, 686] width 11 height 11
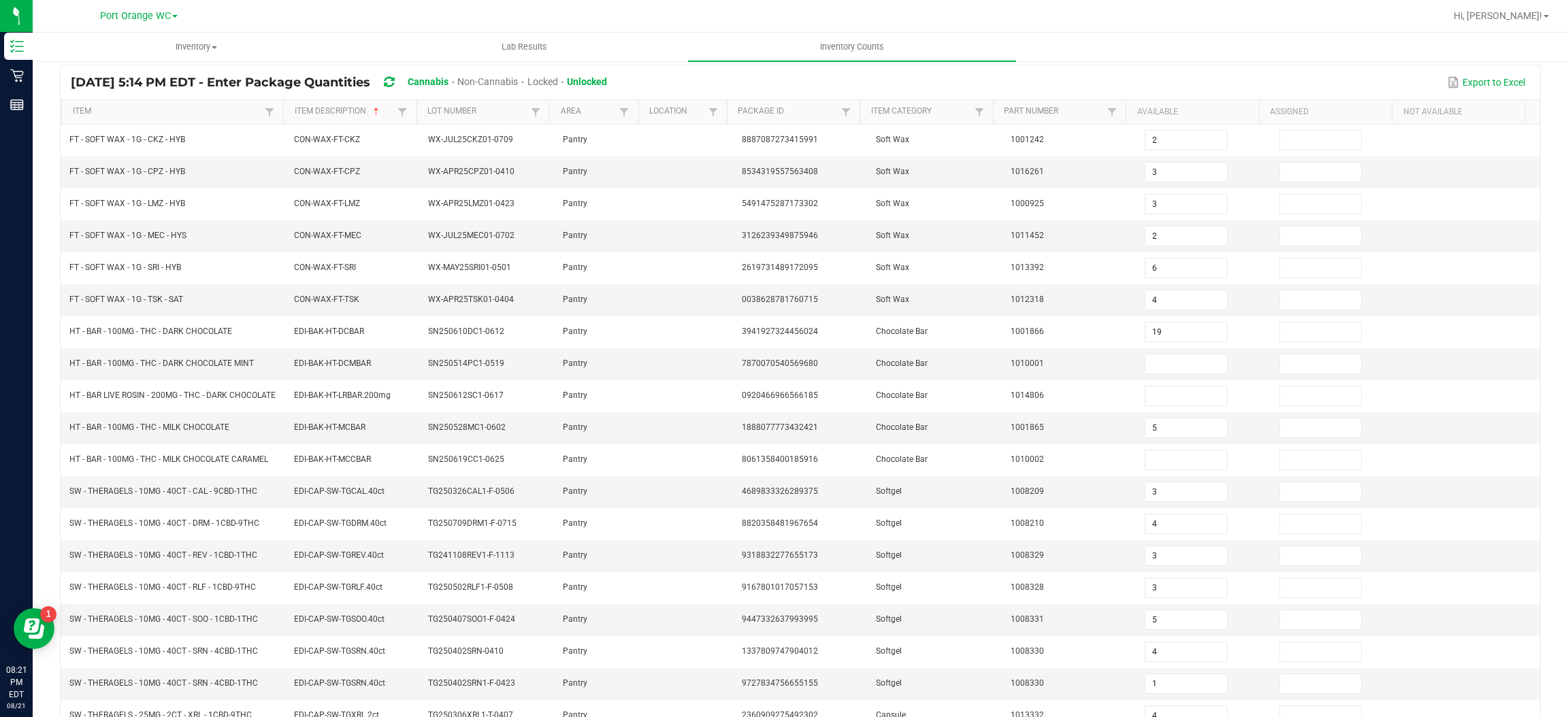
scroll to position [87, 0]
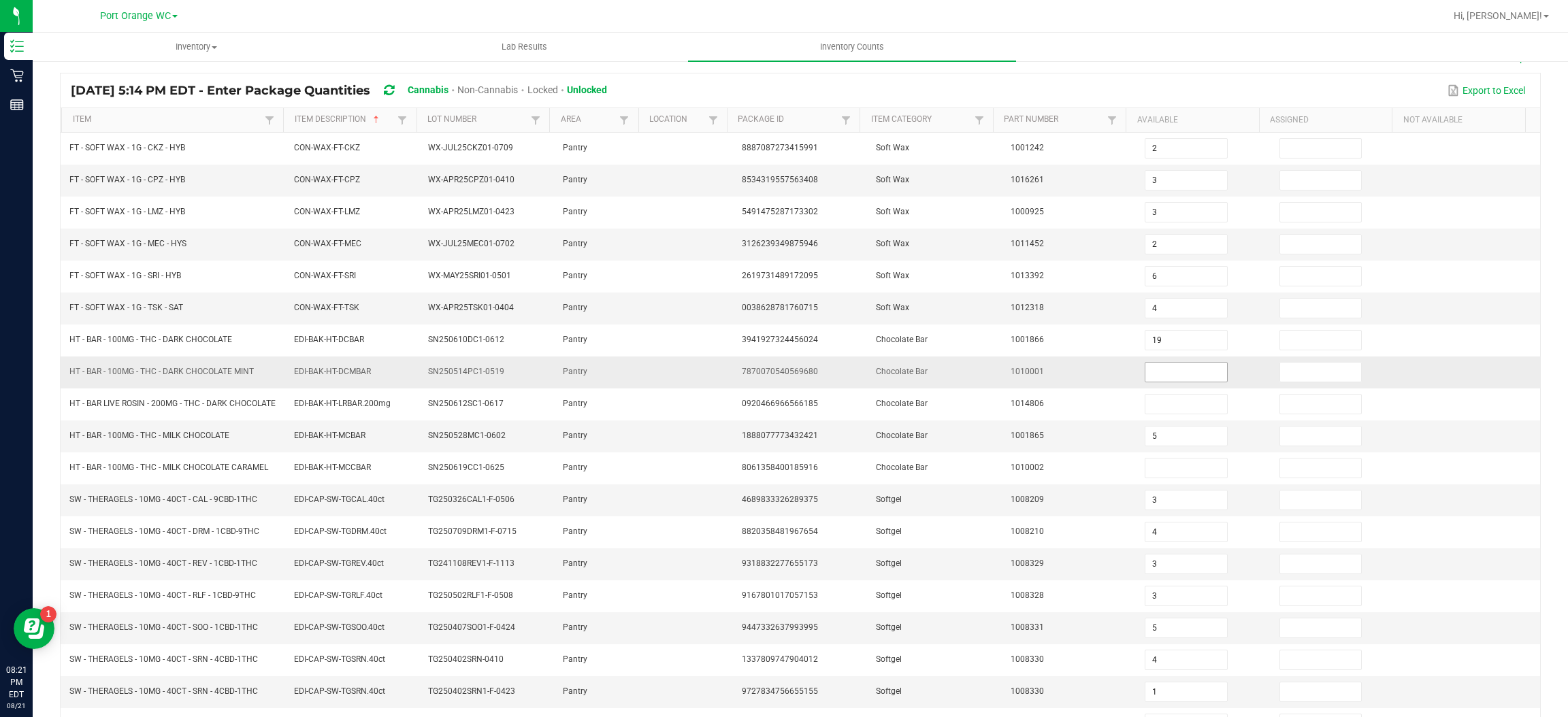
click at [1159, 378] on input at bounding box center [1185, 372] width 81 height 19
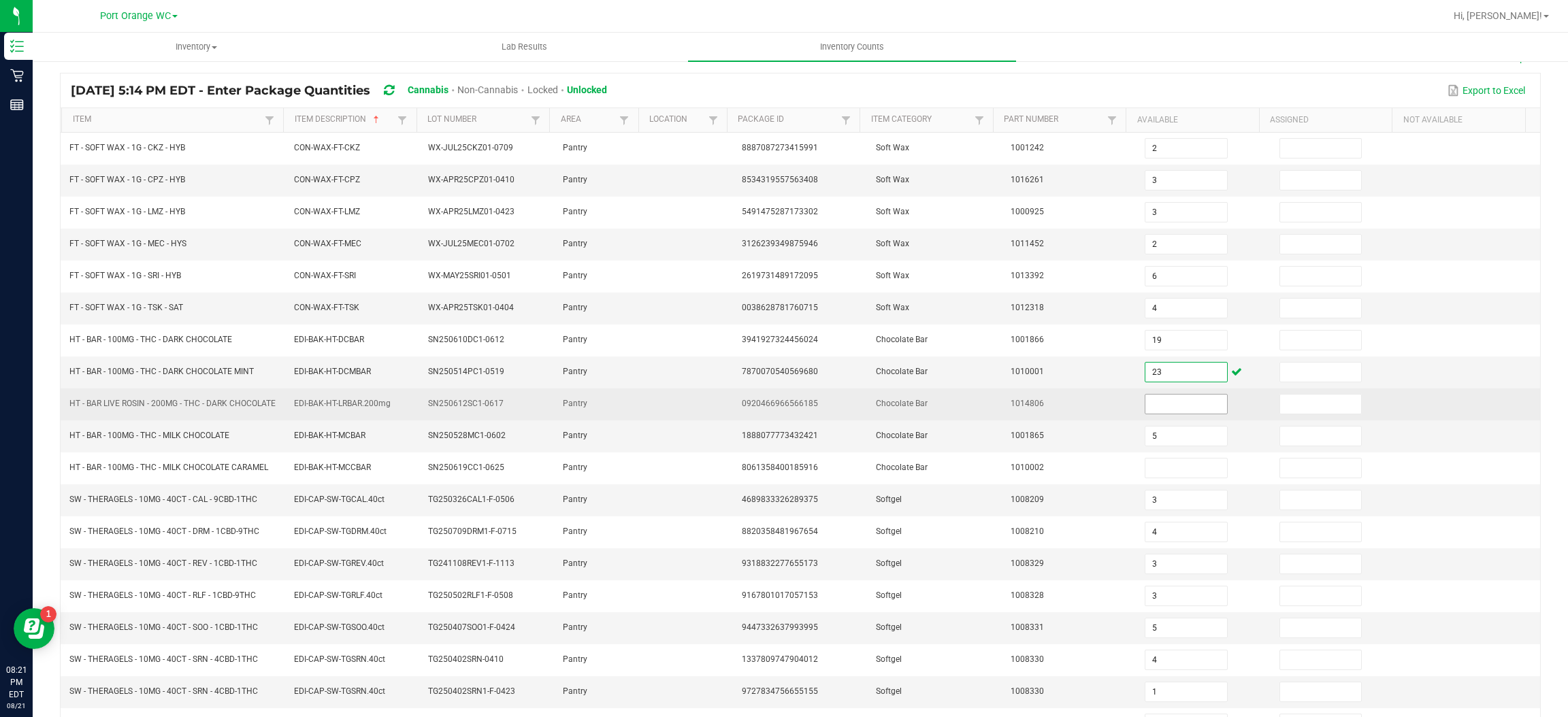
click at [1168, 413] on input at bounding box center [1185, 404] width 81 height 19
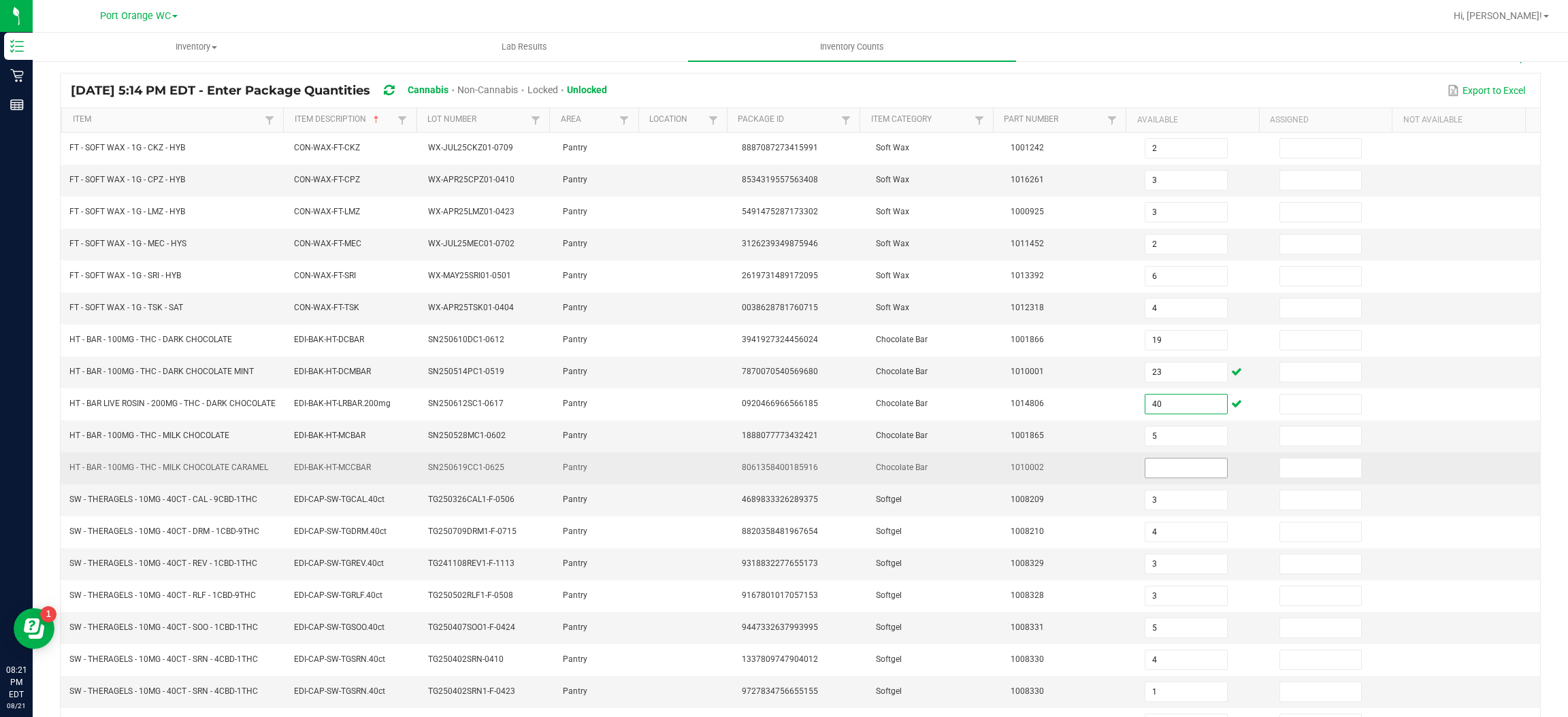
click at [1166, 476] on input at bounding box center [1185, 468] width 81 height 19
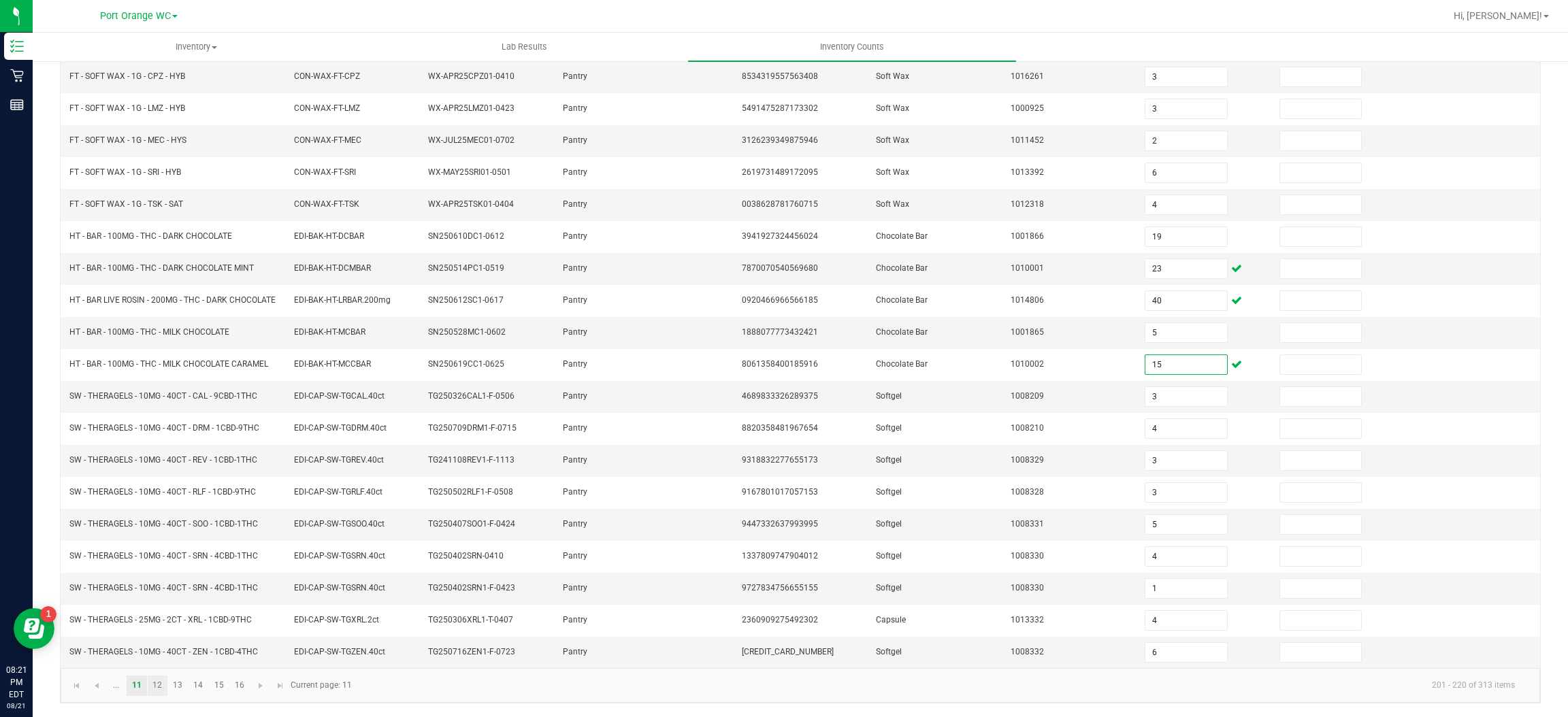
click at [157, 685] on link "12" at bounding box center [157, 686] width 20 height 20
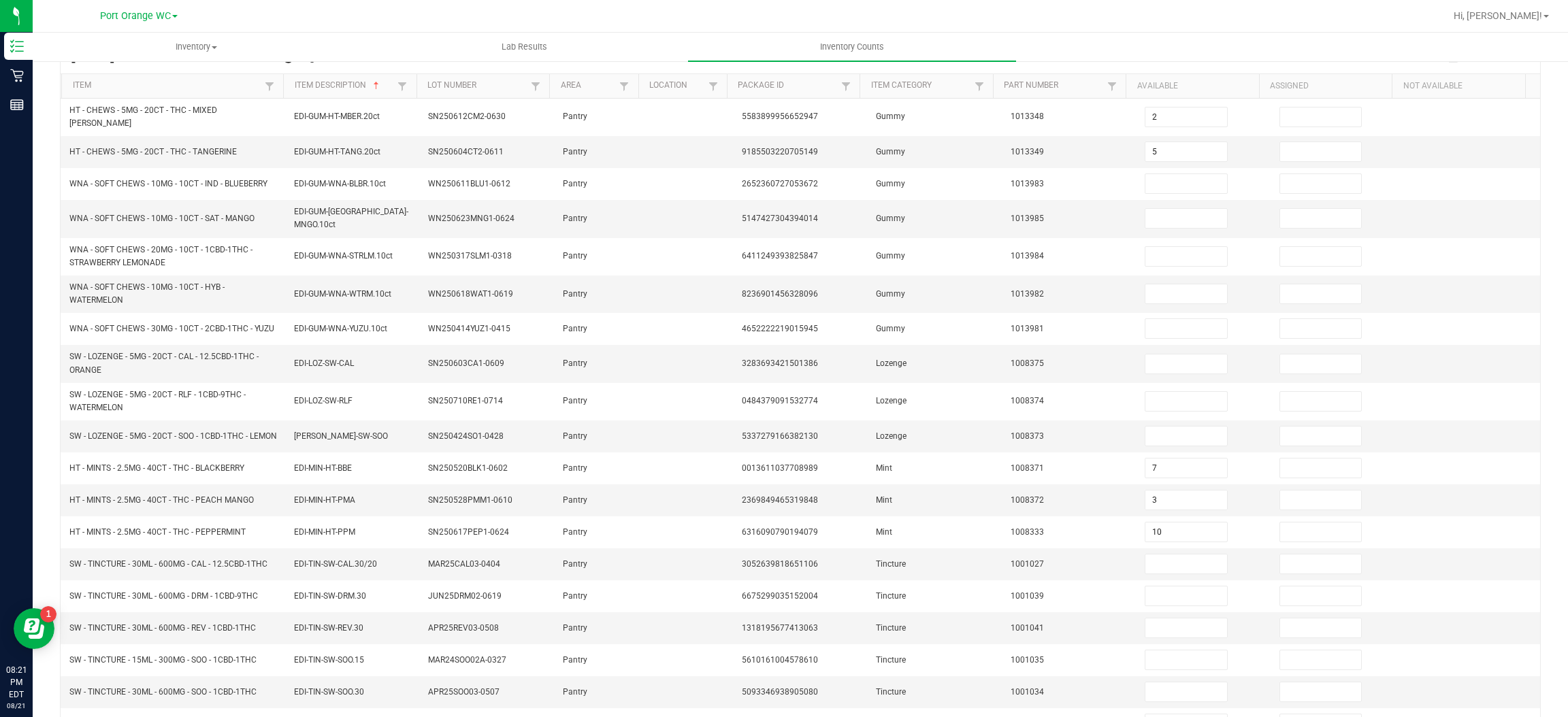
scroll to position [30, 0]
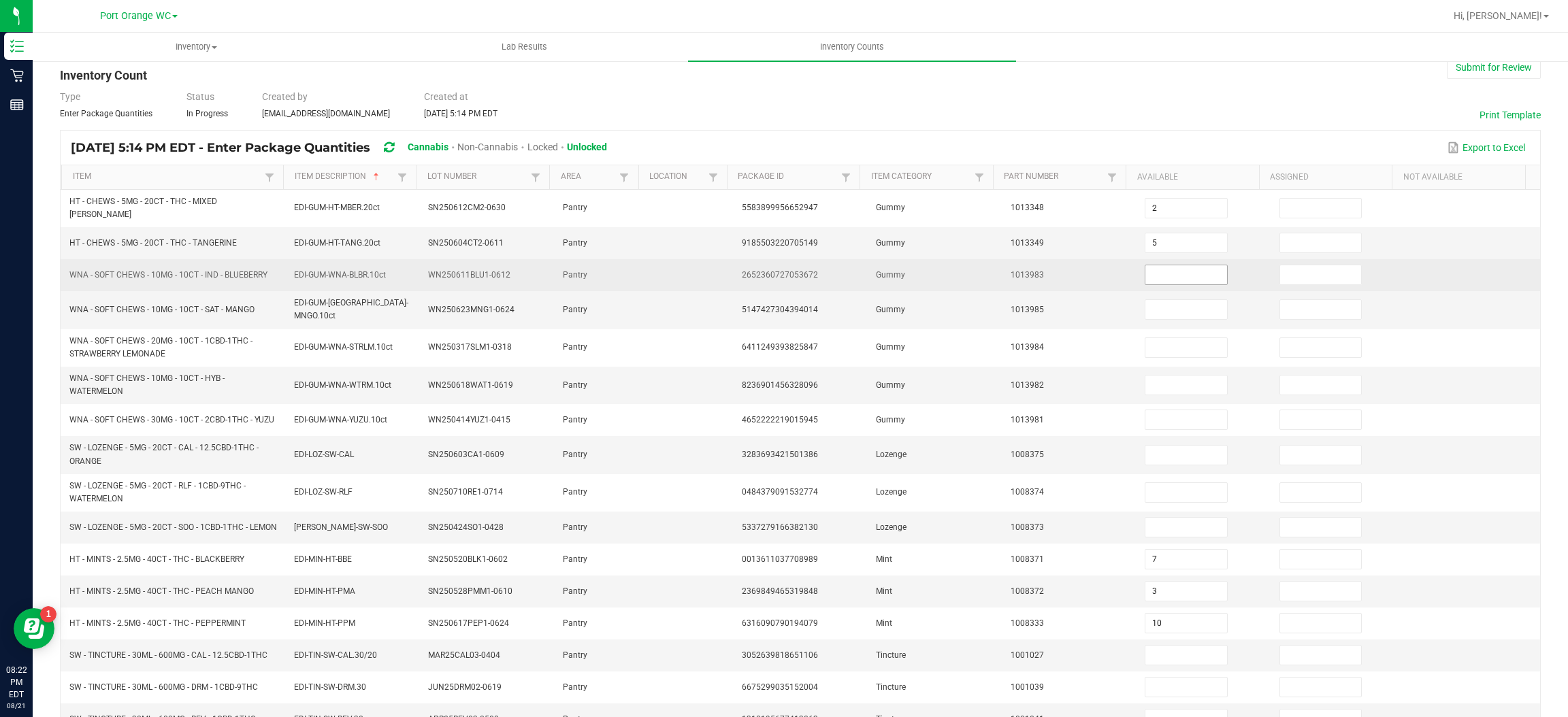
click at [1175, 270] on input at bounding box center [1185, 275] width 81 height 19
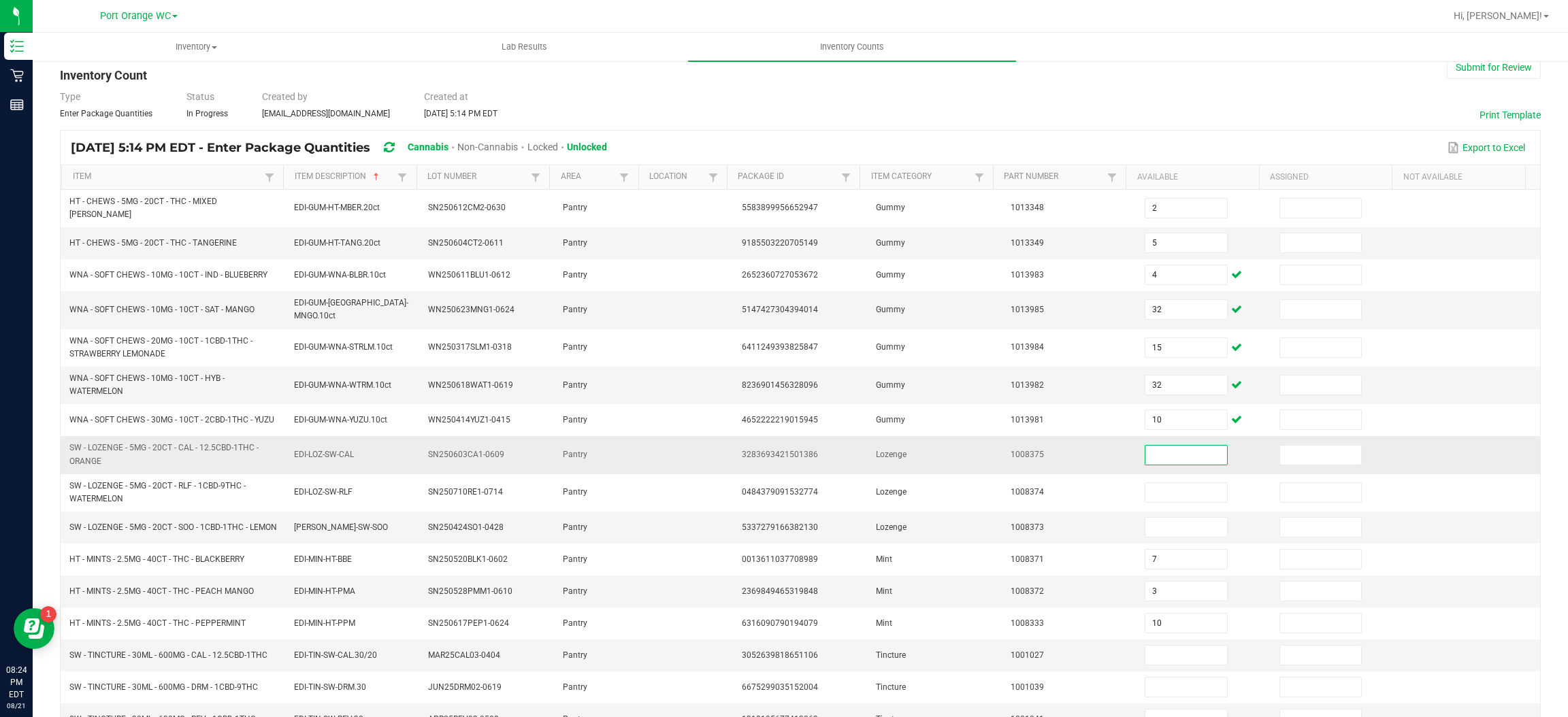
click at [1145, 452] on input at bounding box center [1185, 455] width 81 height 19
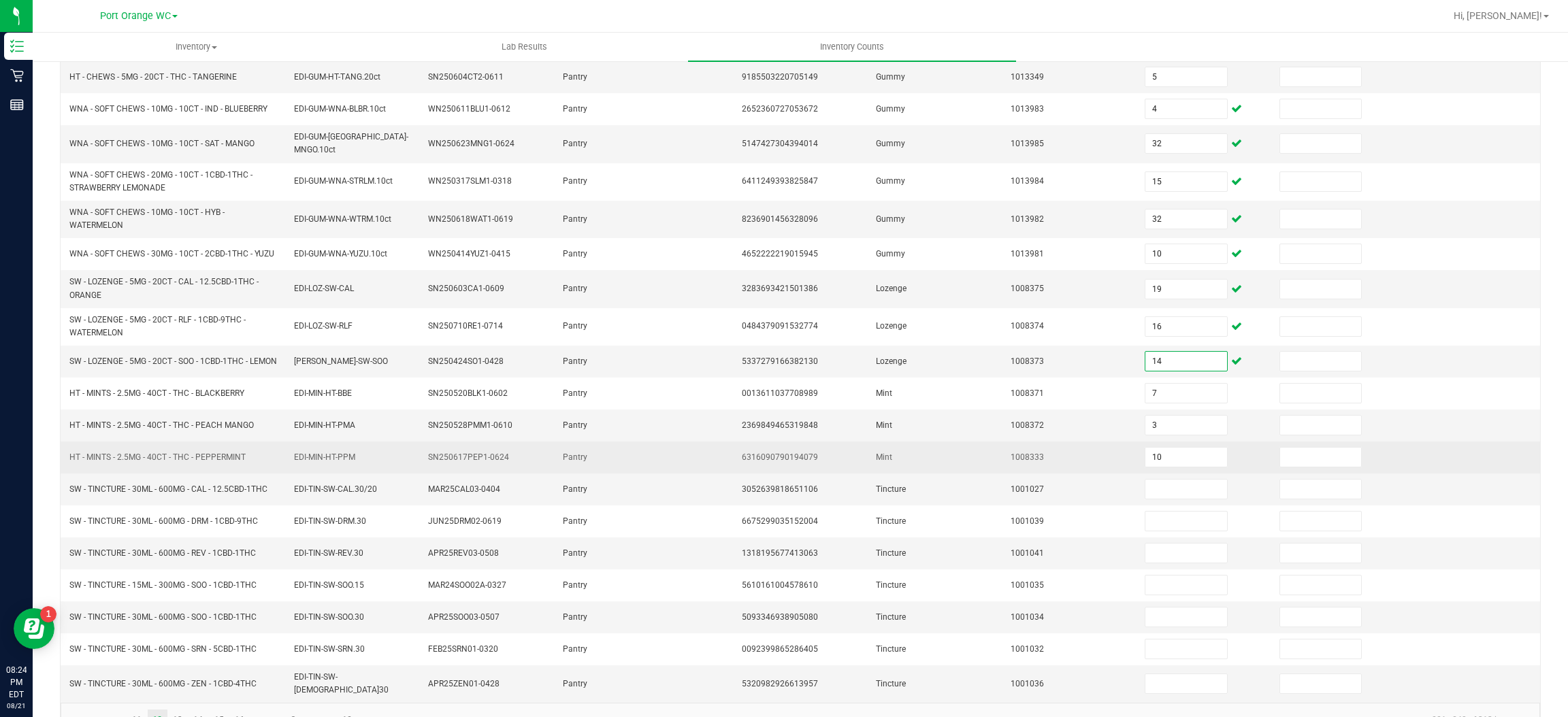
scroll to position [230, 0]
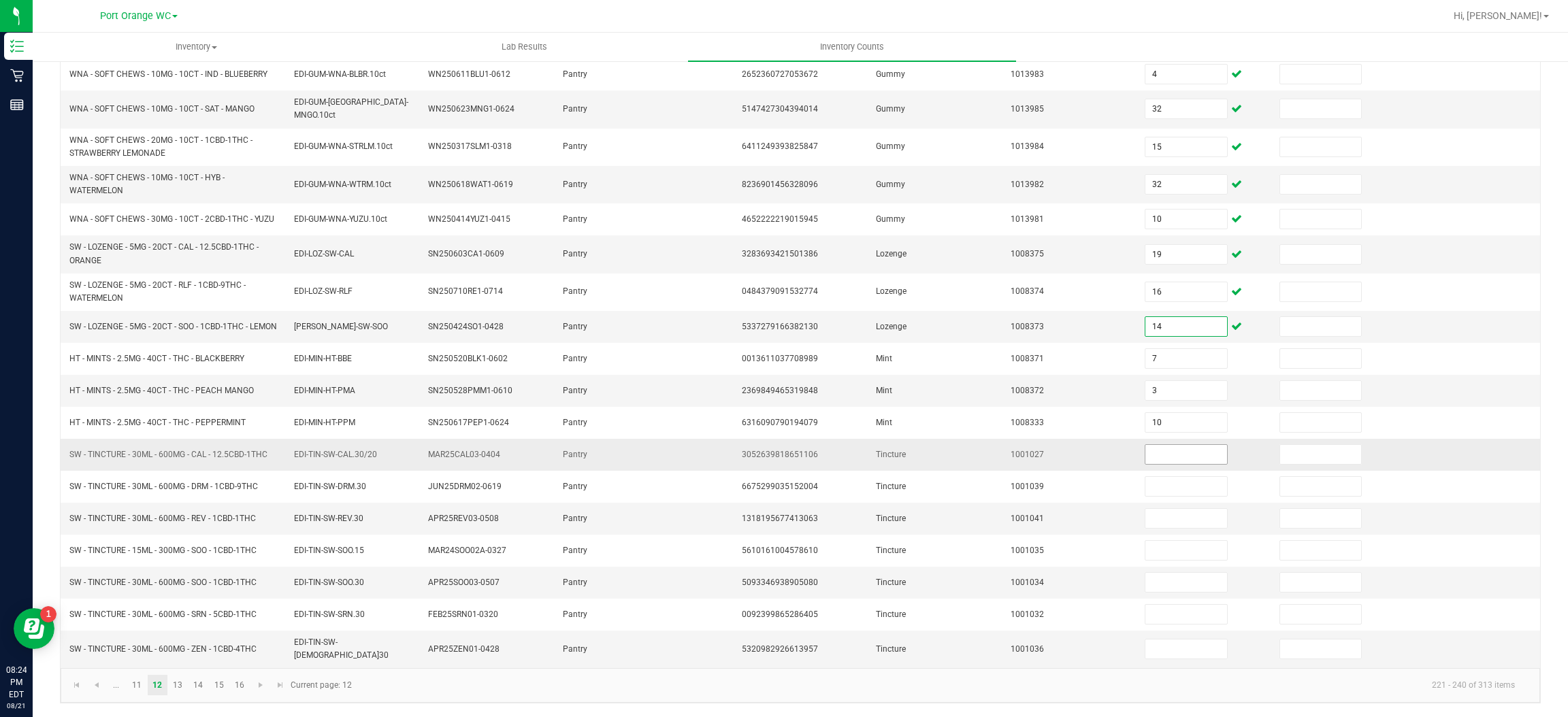
click at [1154, 458] on input at bounding box center [1185, 454] width 81 height 19
click at [1157, 451] on input at bounding box center [1185, 454] width 81 height 19
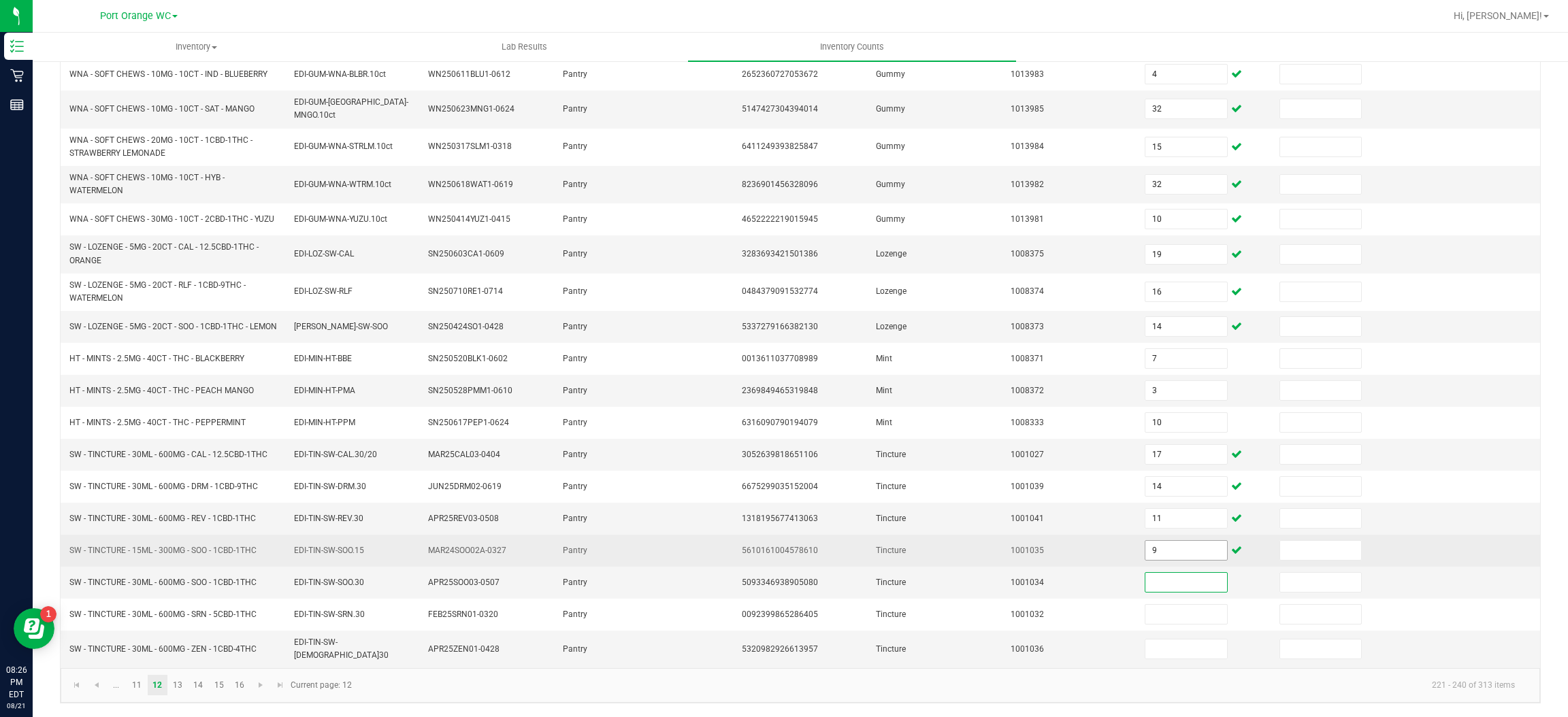
click at [1157, 550] on input "9" at bounding box center [1185, 550] width 81 height 19
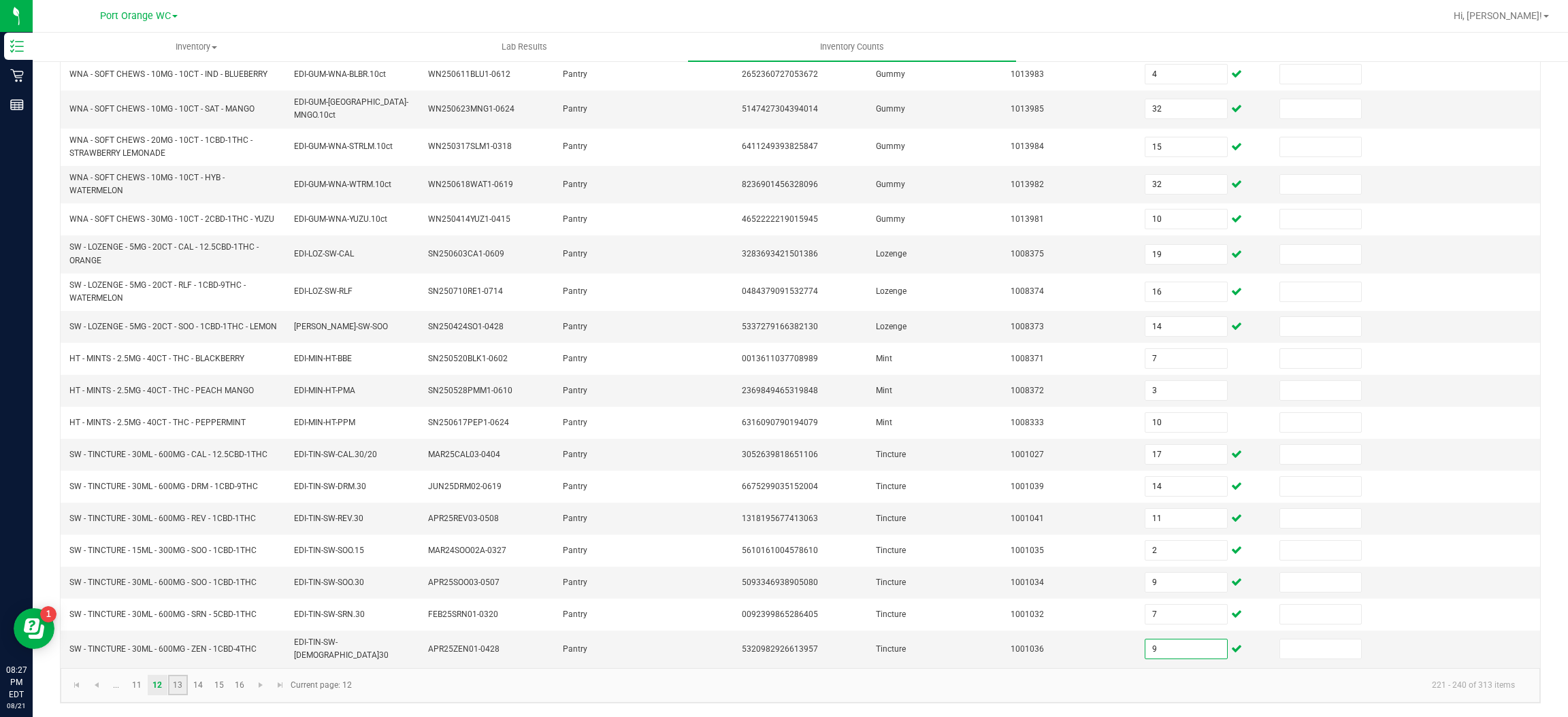
click at [176, 685] on link "13" at bounding box center [178, 685] width 20 height 20
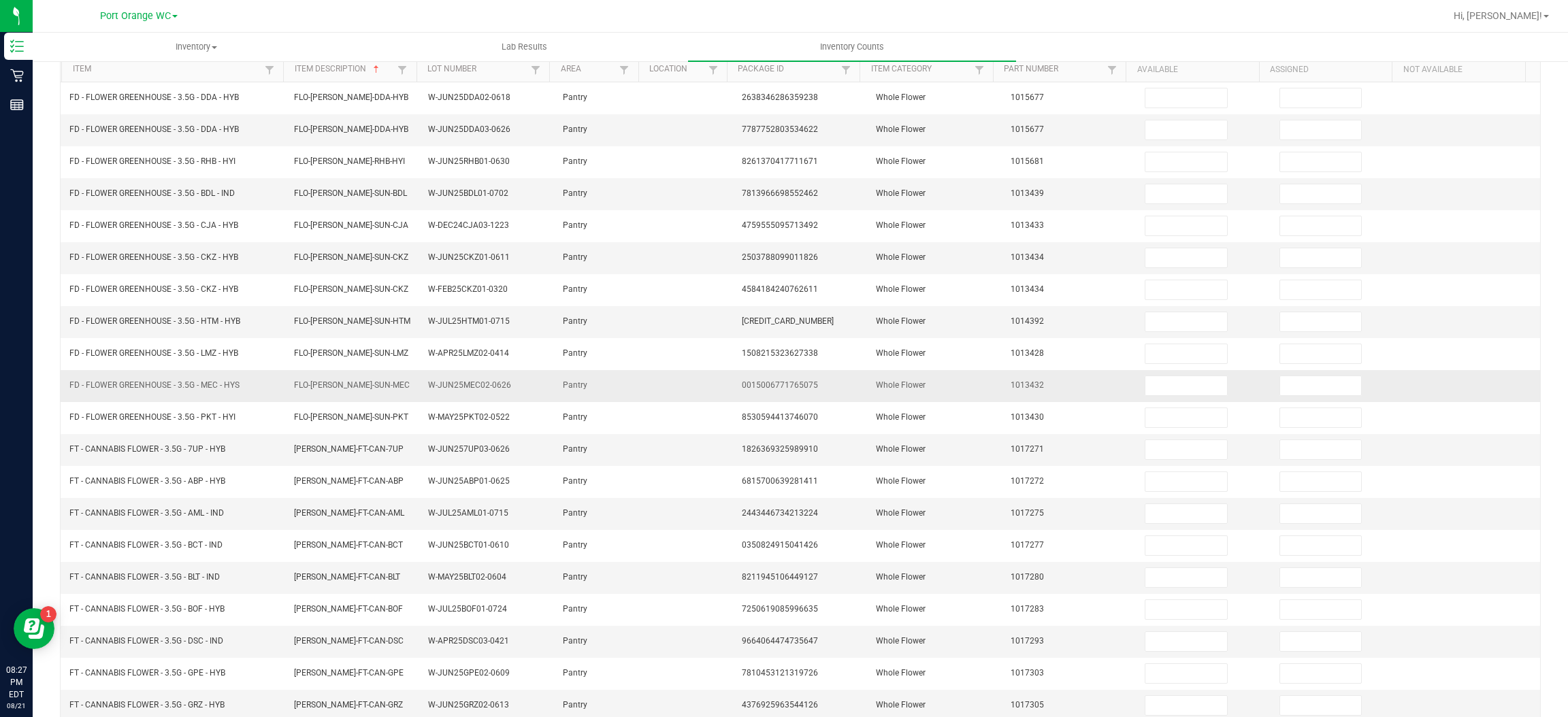
scroll to position [198, 0]
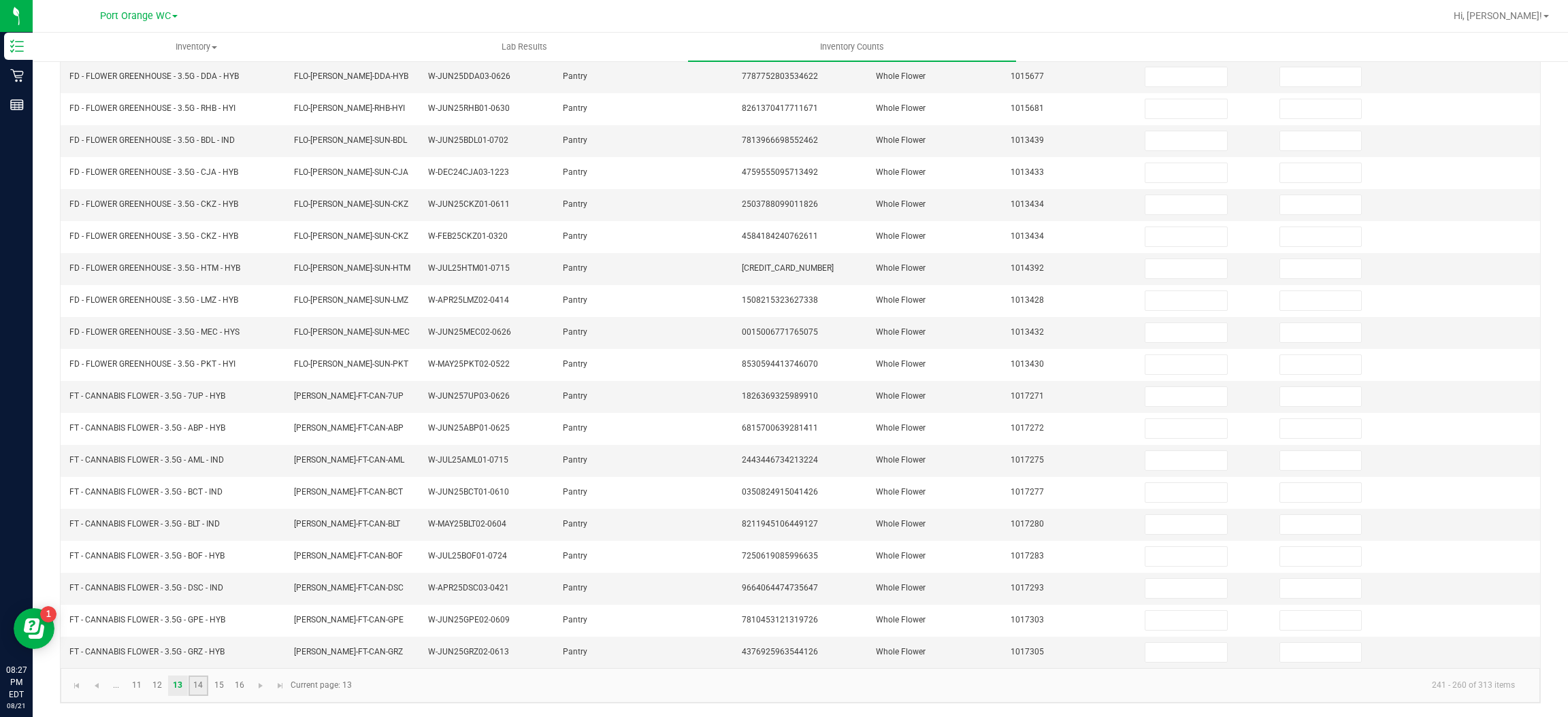
click at [199, 687] on link "14" at bounding box center [198, 686] width 20 height 20
click at [225, 686] on link "15" at bounding box center [219, 686] width 20 height 20
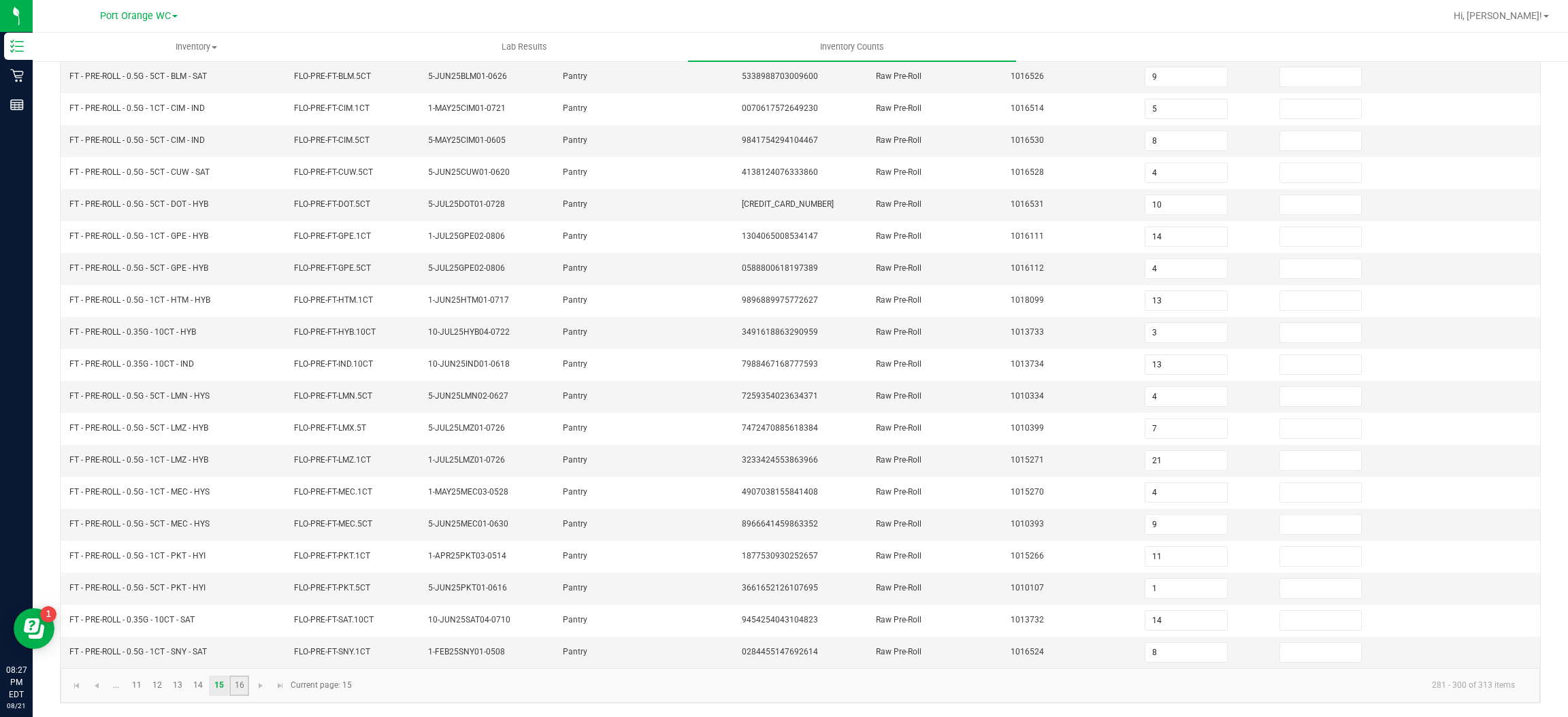
click at [238, 684] on link "16" at bounding box center [239, 686] width 20 height 20
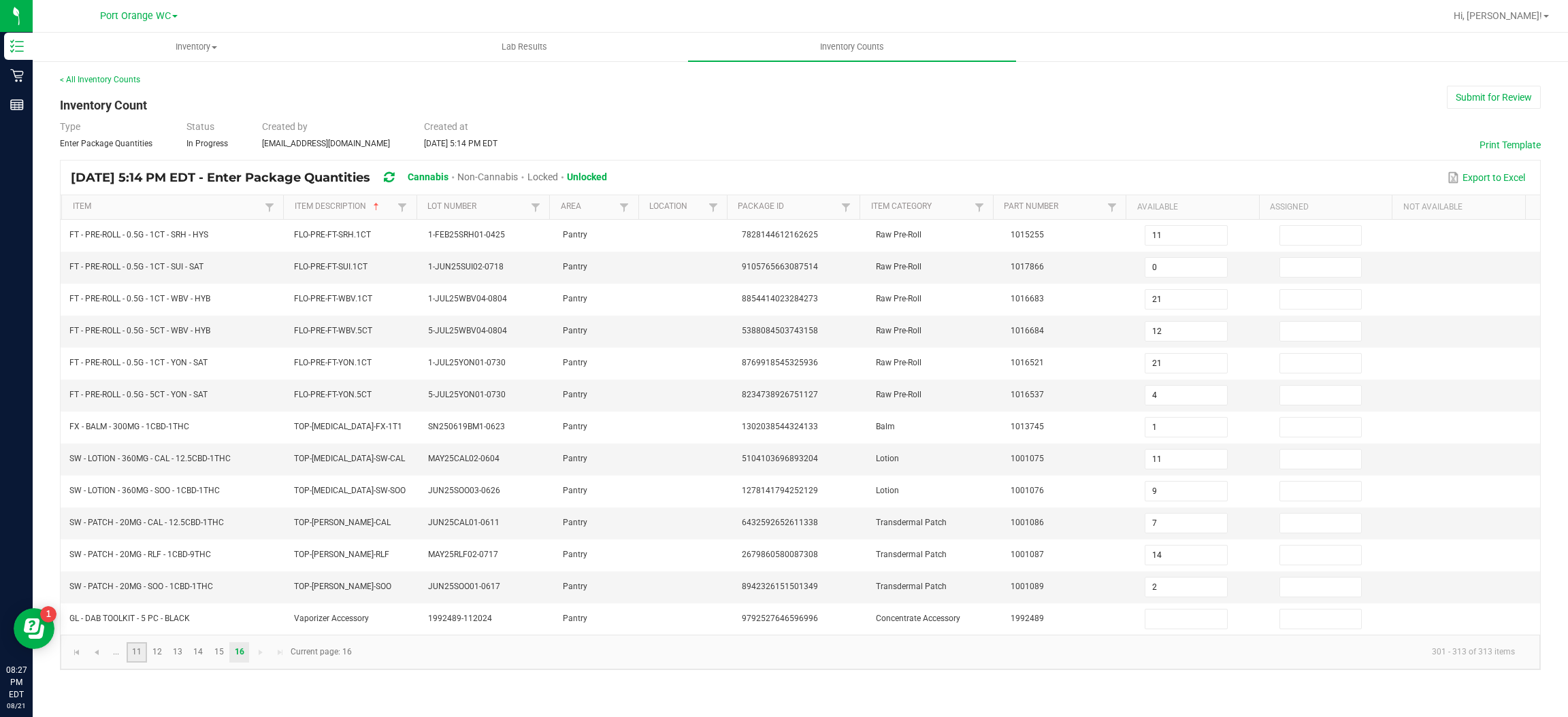
click at [138, 657] on link "11" at bounding box center [136, 652] width 20 height 20
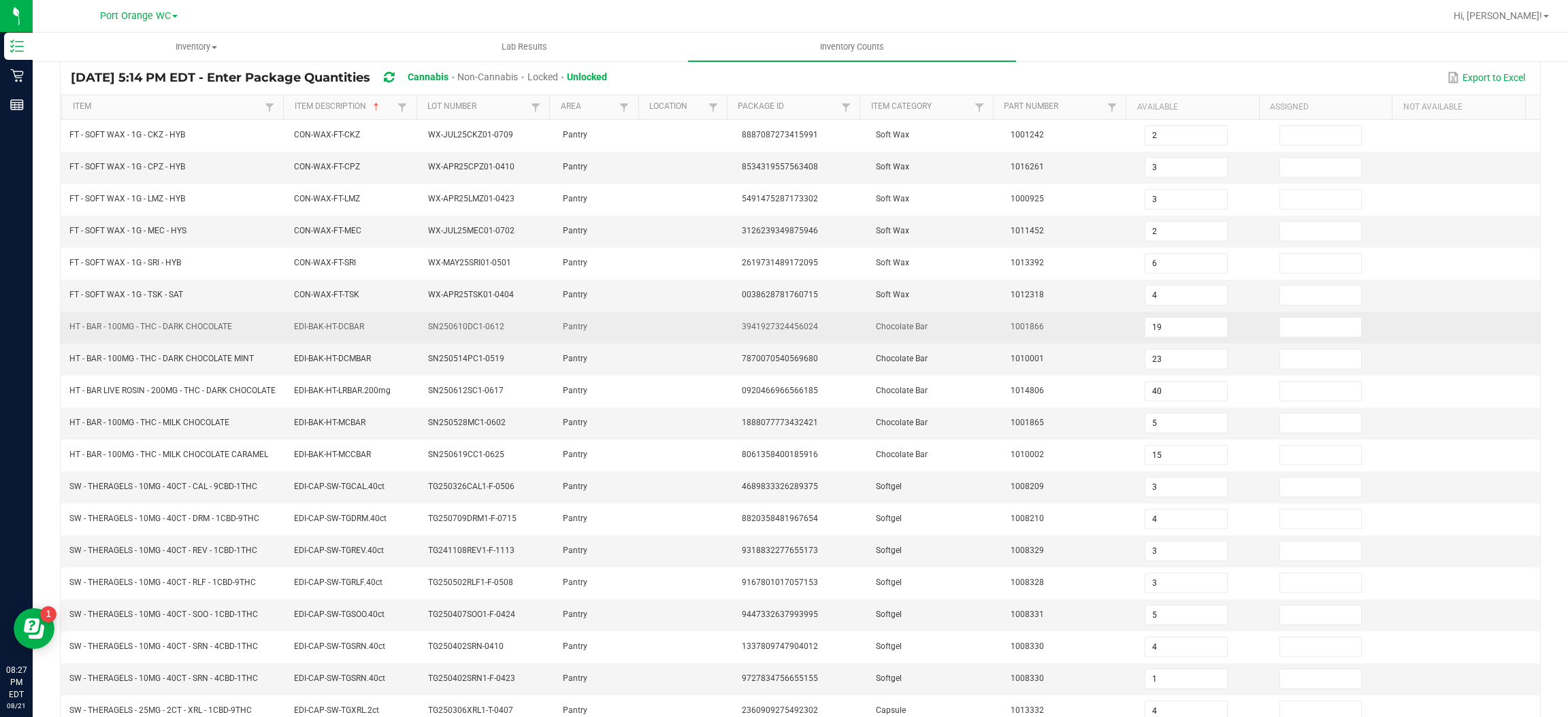
scroll to position [204, 0]
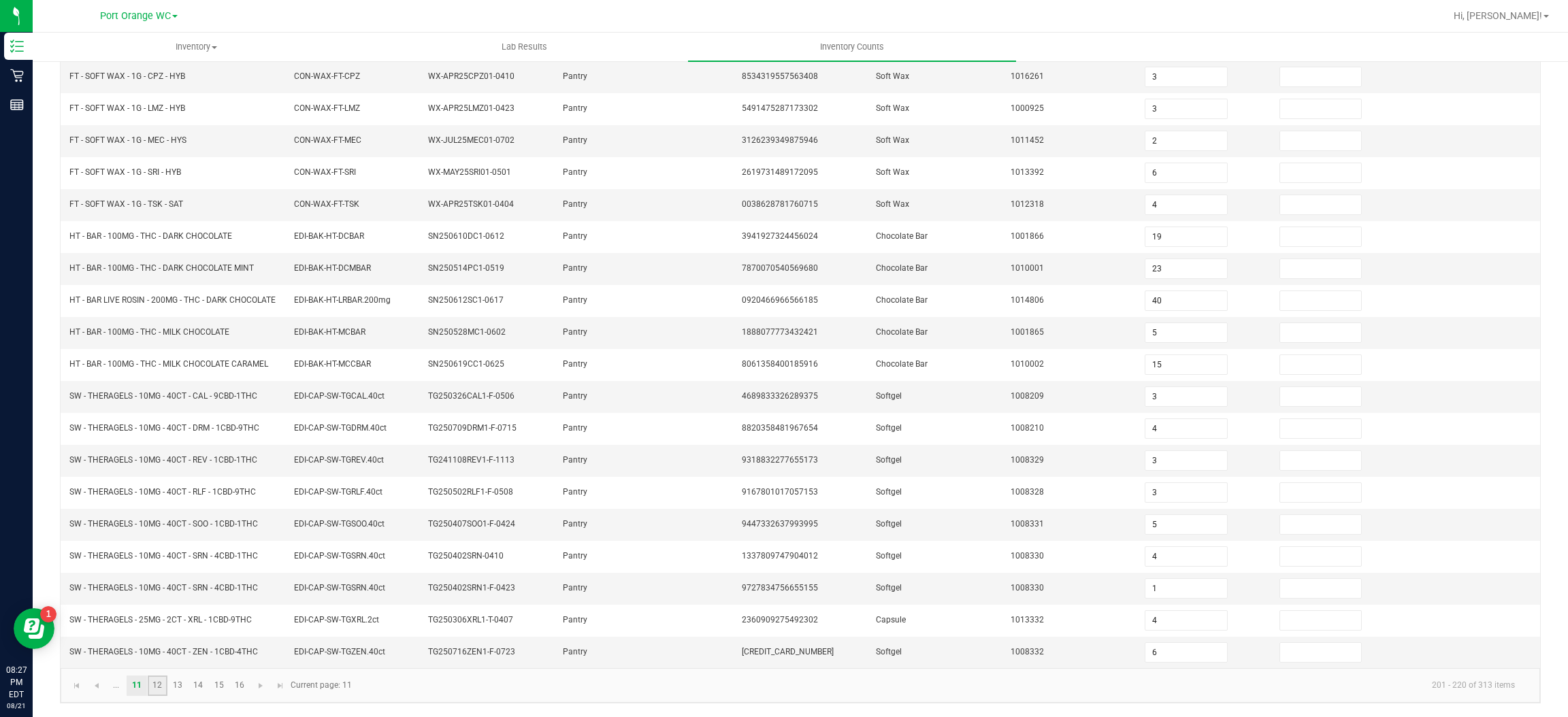
click at [156, 686] on link "12" at bounding box center [157, 686] width 20 height 20
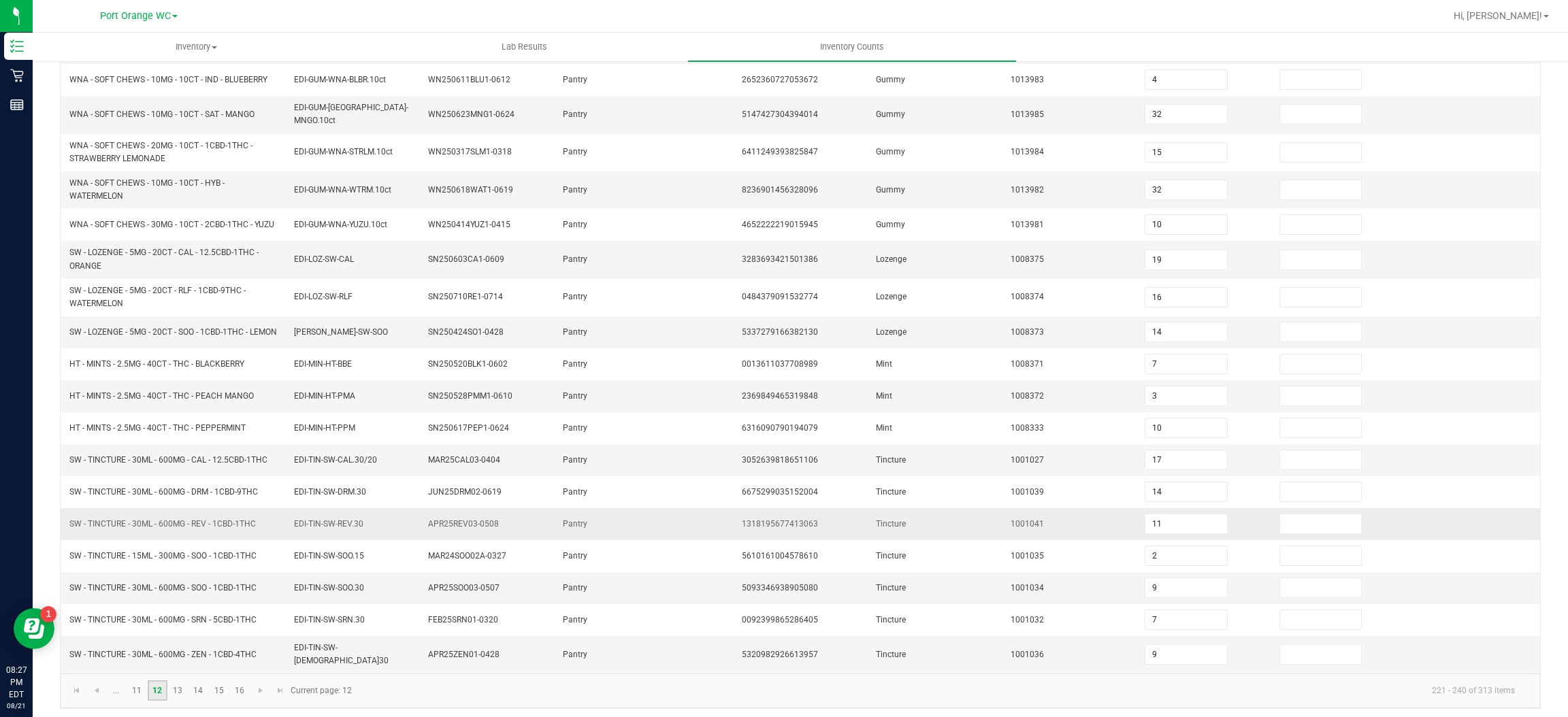
scroll to position [230, 0]
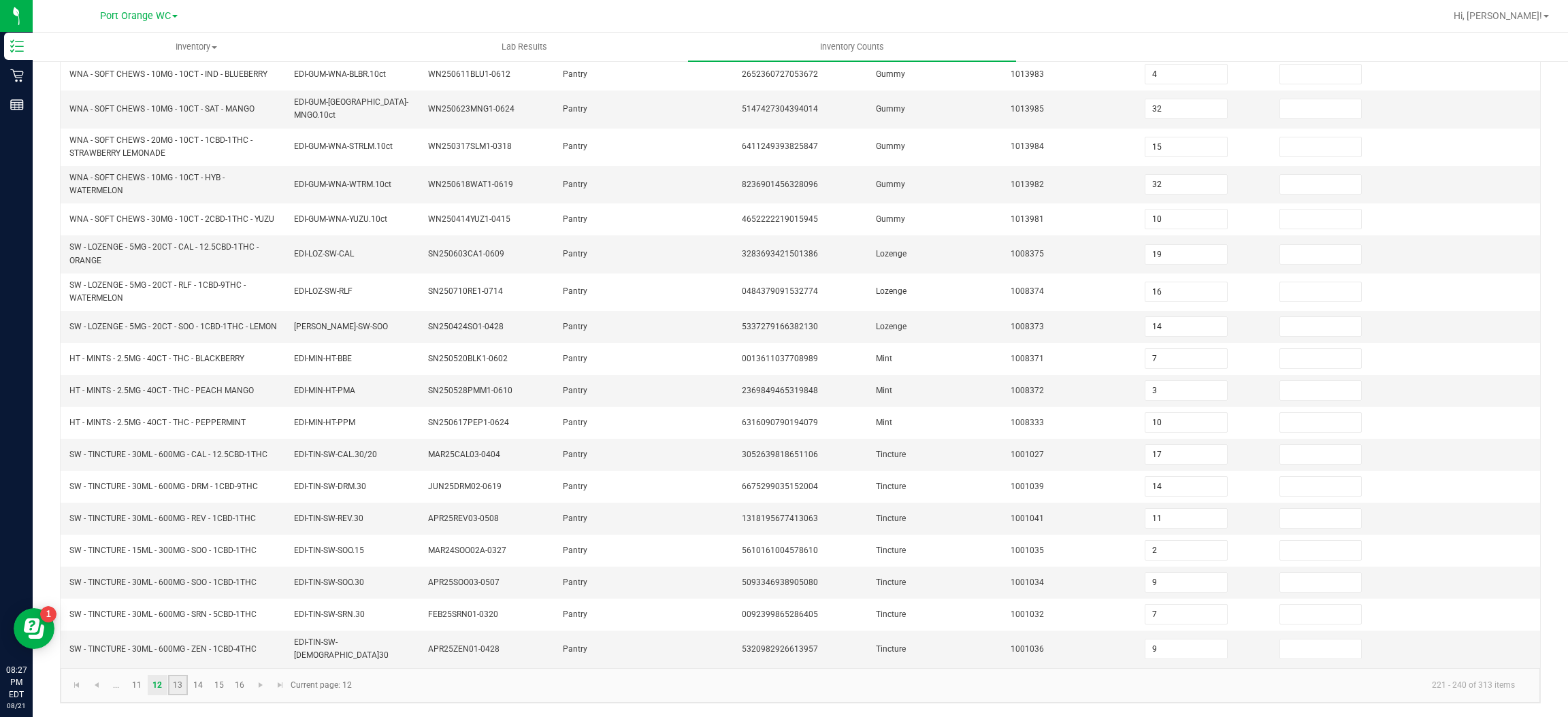
click at [176, 691] on link "13" at bounding box center [178, 685] width 20 height 20
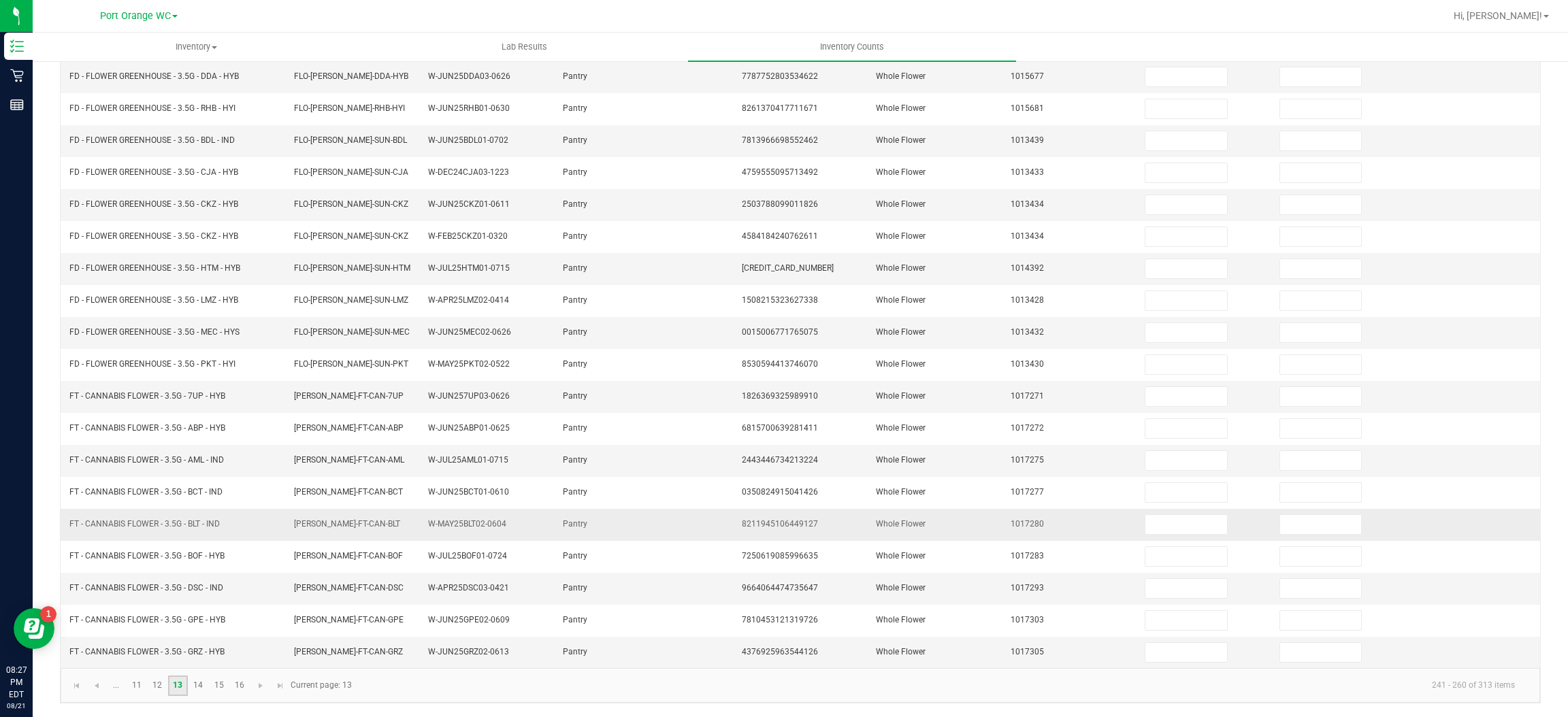
scroll to position [0, 0]
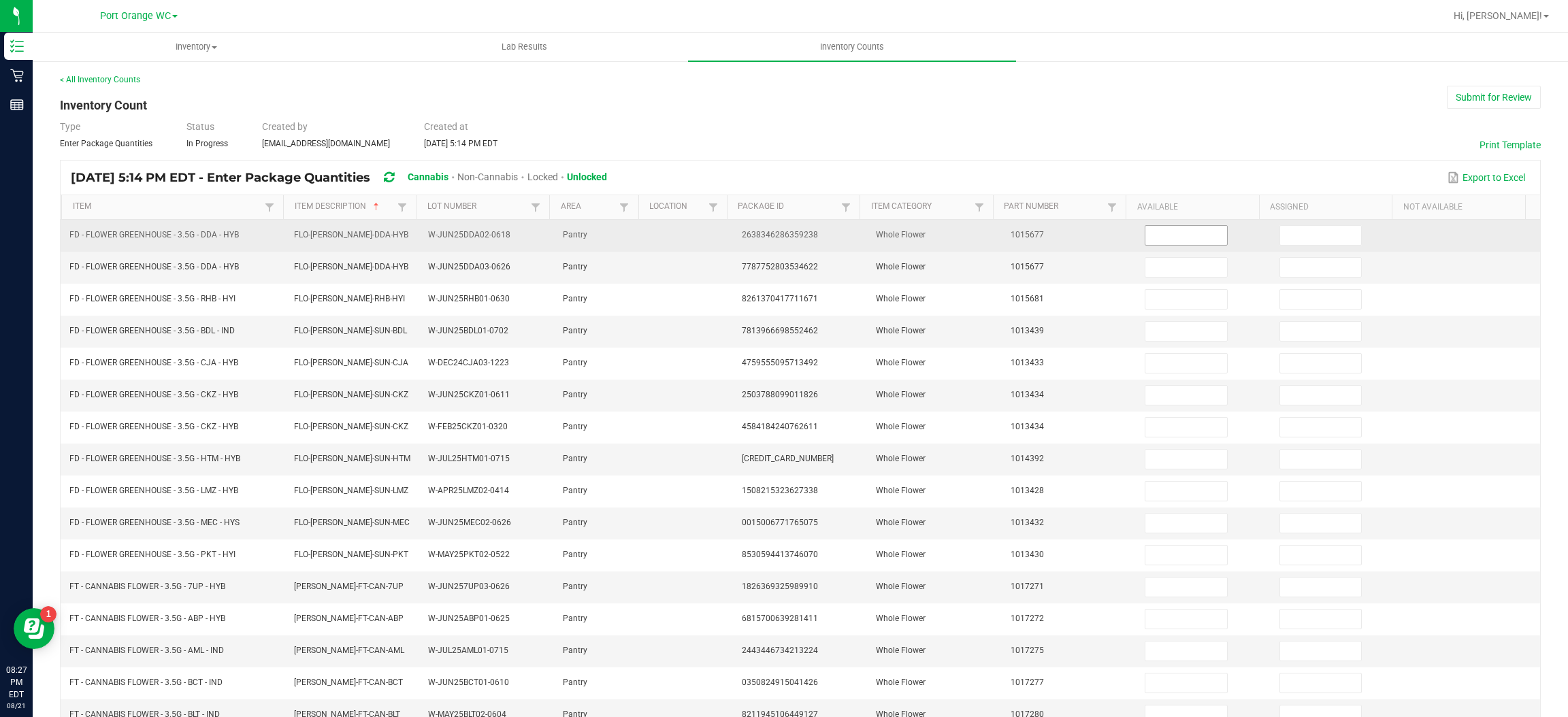
click at [1152, 228] on input at bounding box center [1185, 236] width 81 height 19
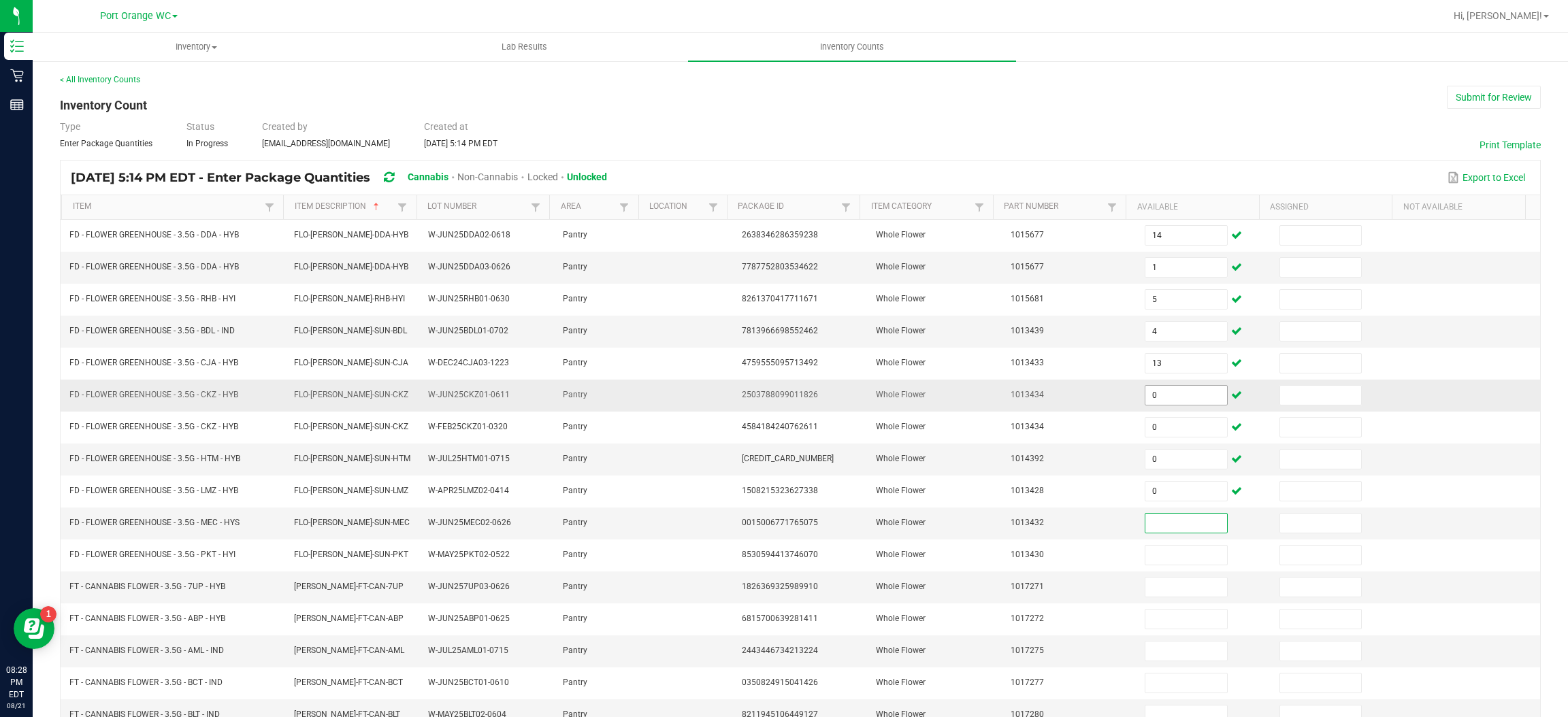
click at [1158, 397] on input "0" at bounding box center [1185, 395] width 81 height 19
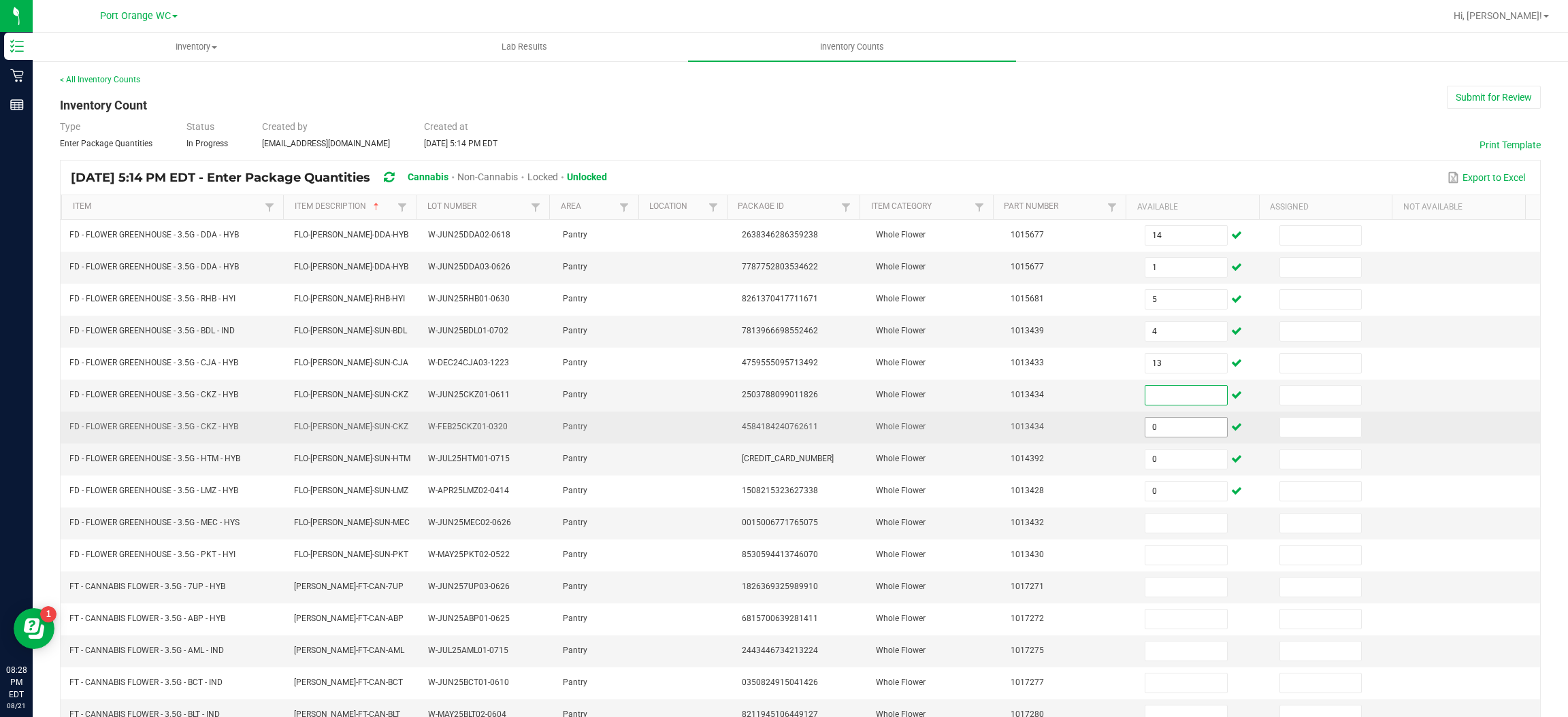
click at [1182, 430] on input "0" at bounding box center [1185, 427] width 81 height 19
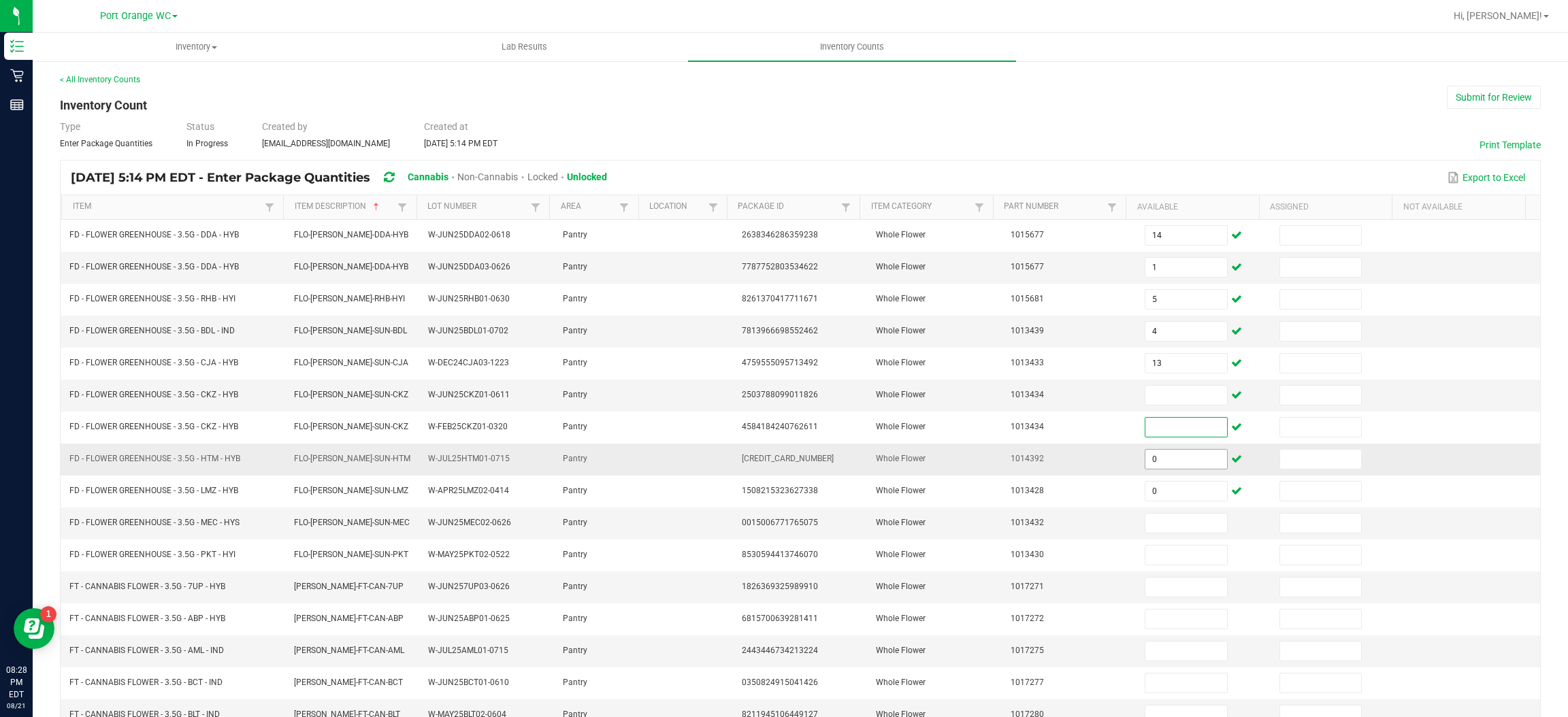
click at [1181, 463] on input "0" at bounding box center [1185, 459] width 81 height 19
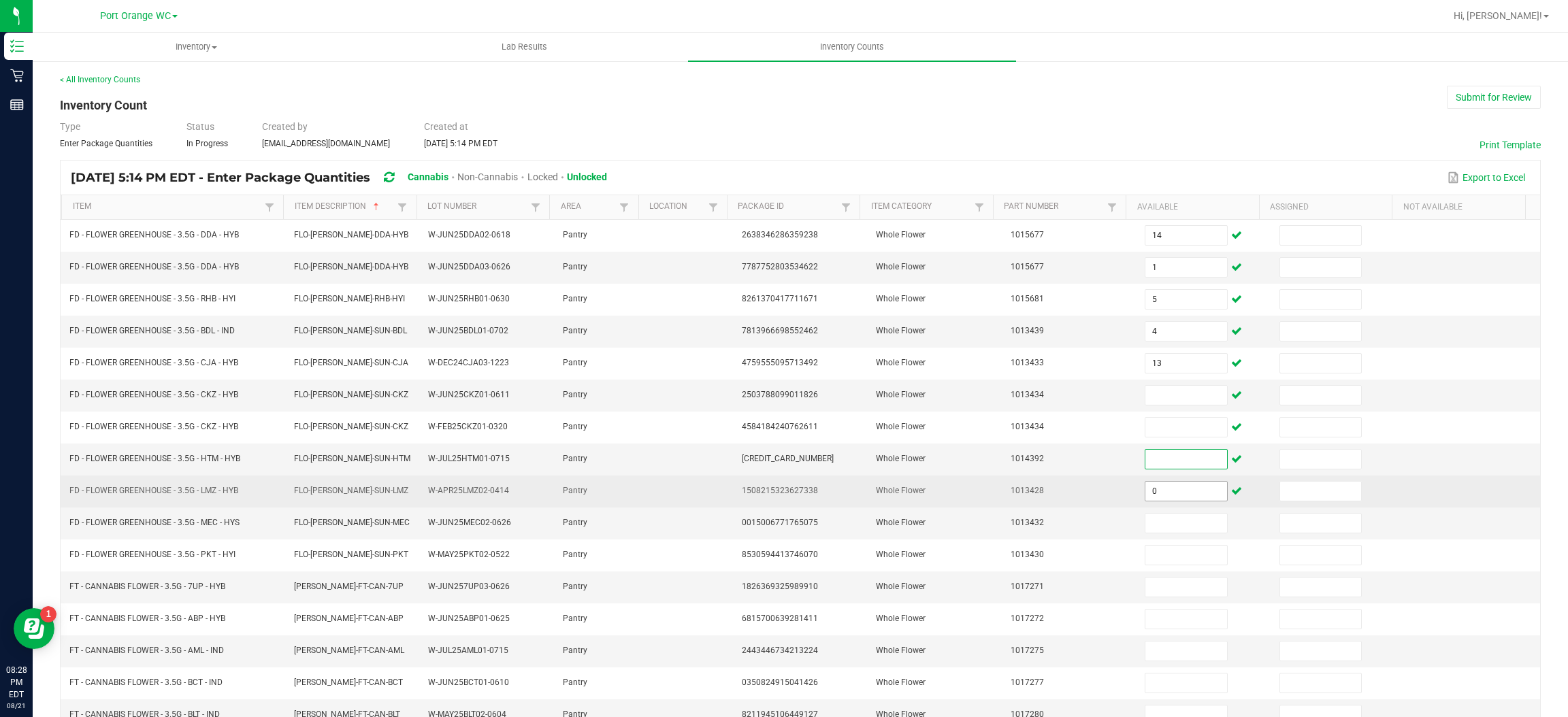
click at [1182, 495] on input "0" at bounding box center [1185, 491] width 81 height 19
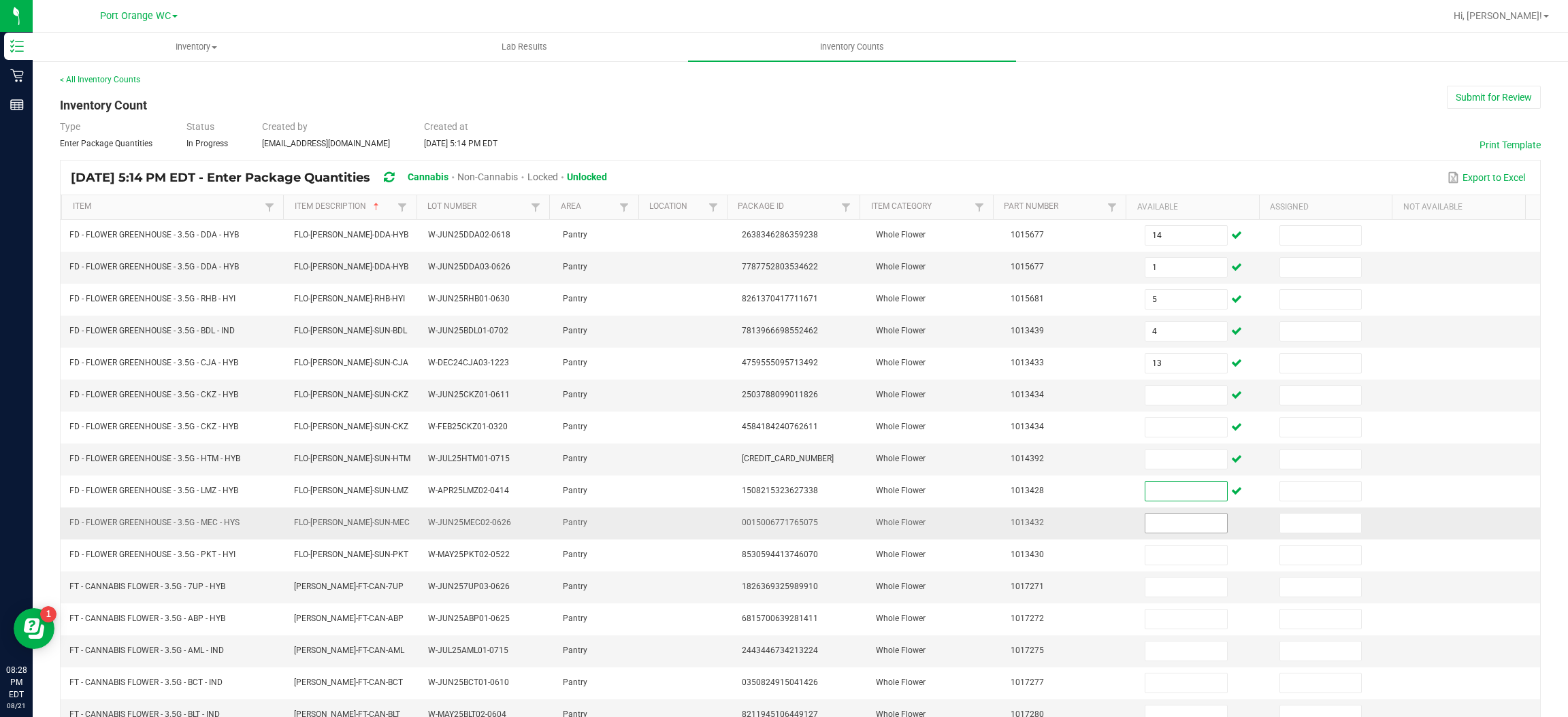
click at [1175, 532] on input at bounding box center [1185, 523] width 81 height 19
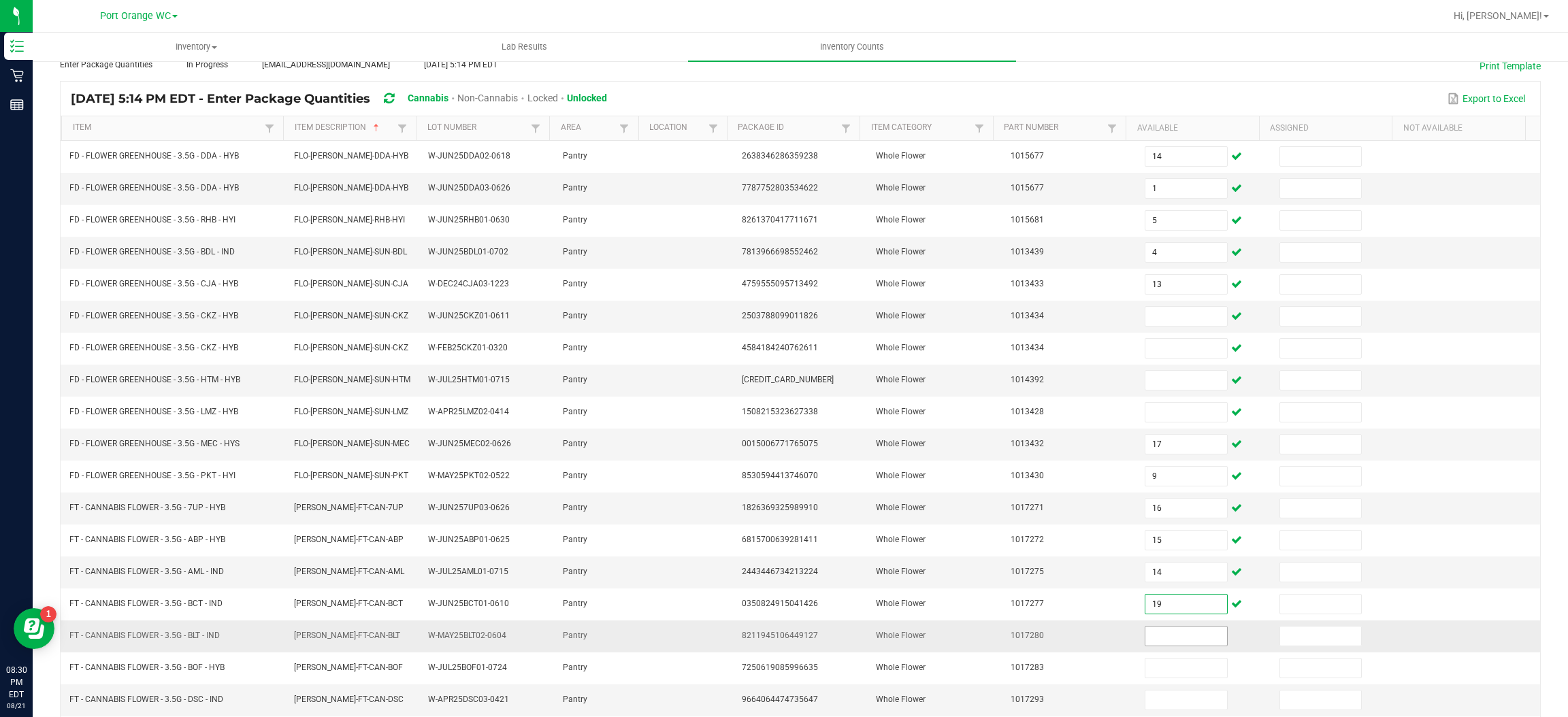
click at [1173, 646] on input at bounding box center [1185, 636] width 81 height 19
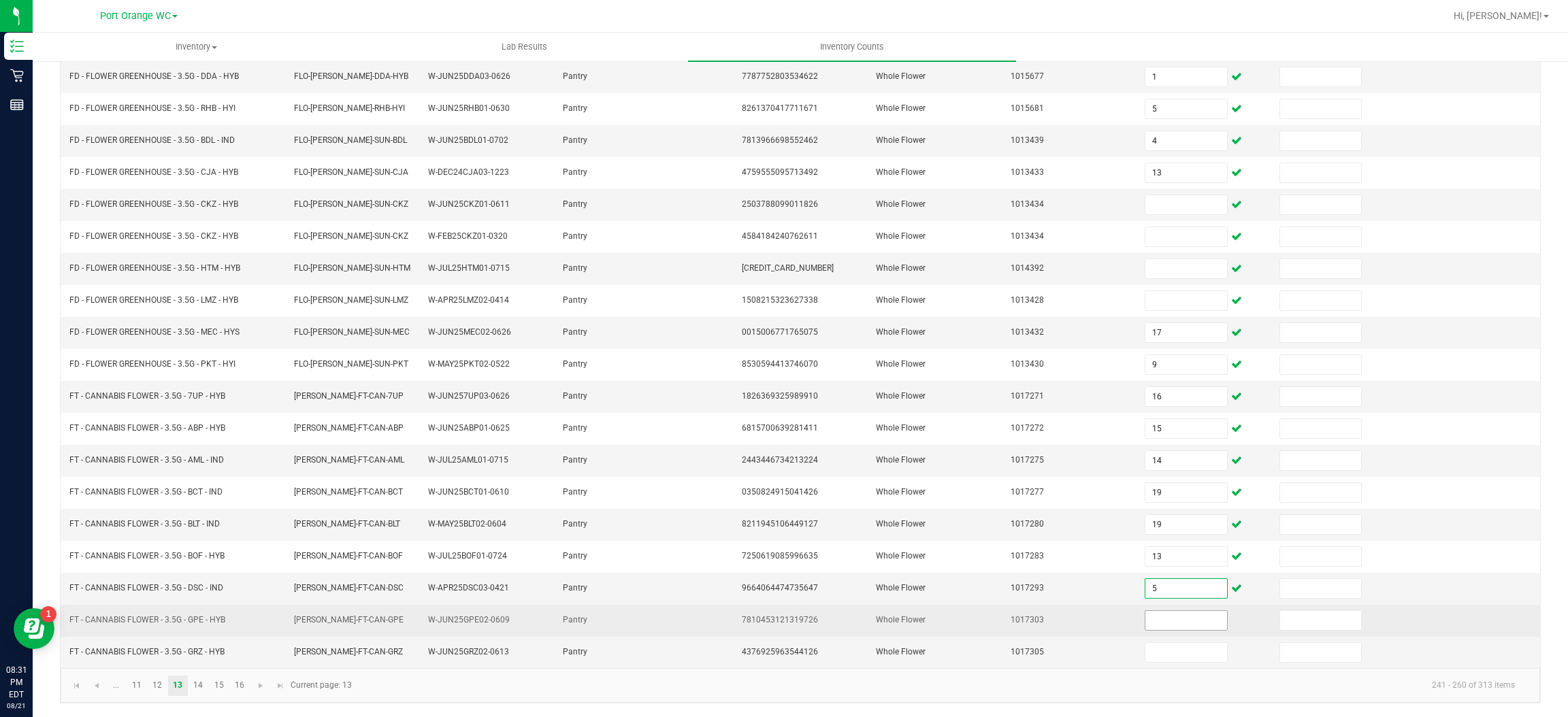
click at [1170, 623] on input at bounding box center [1185, 620] width 81 height 19
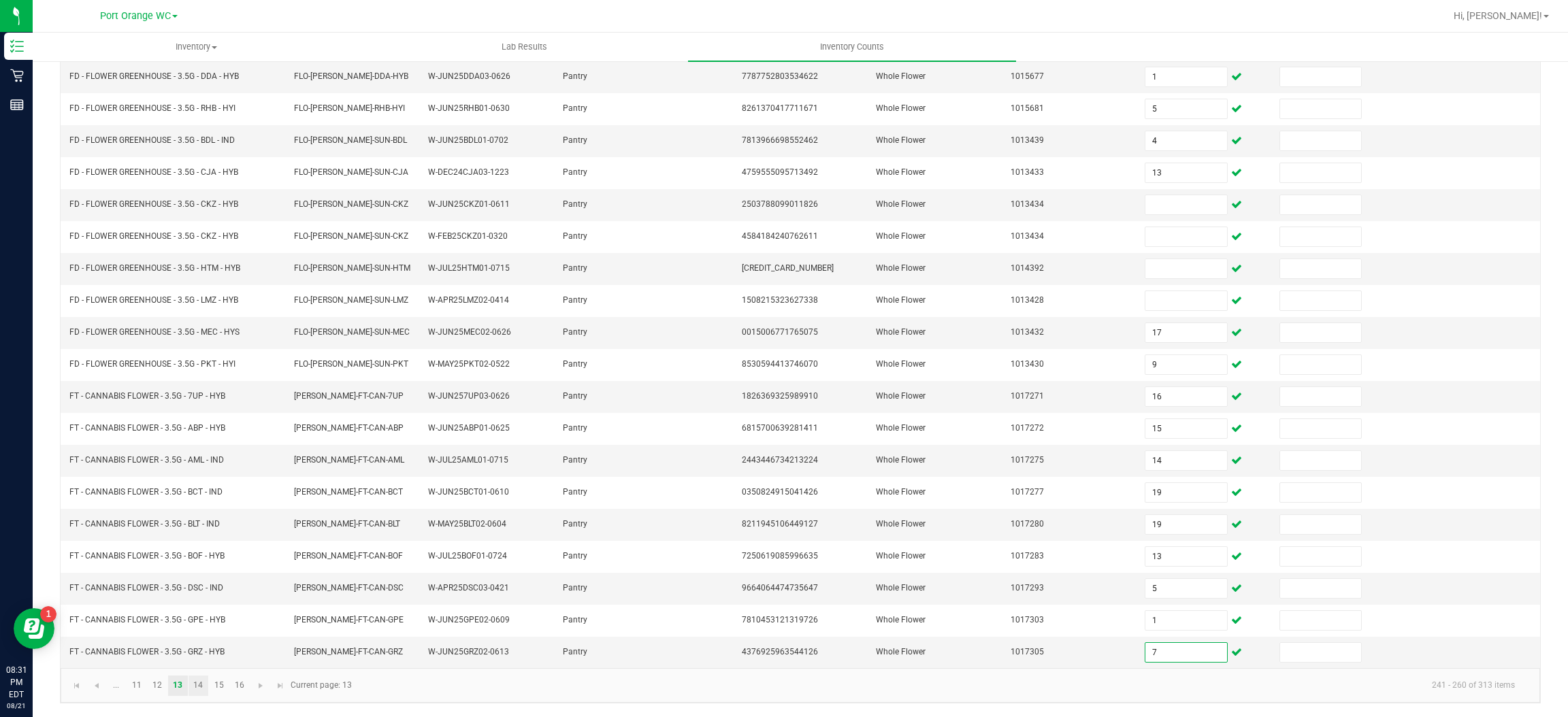
click at [202, 685] on link "14" at bounding box center [198, 686] width 20 height 20
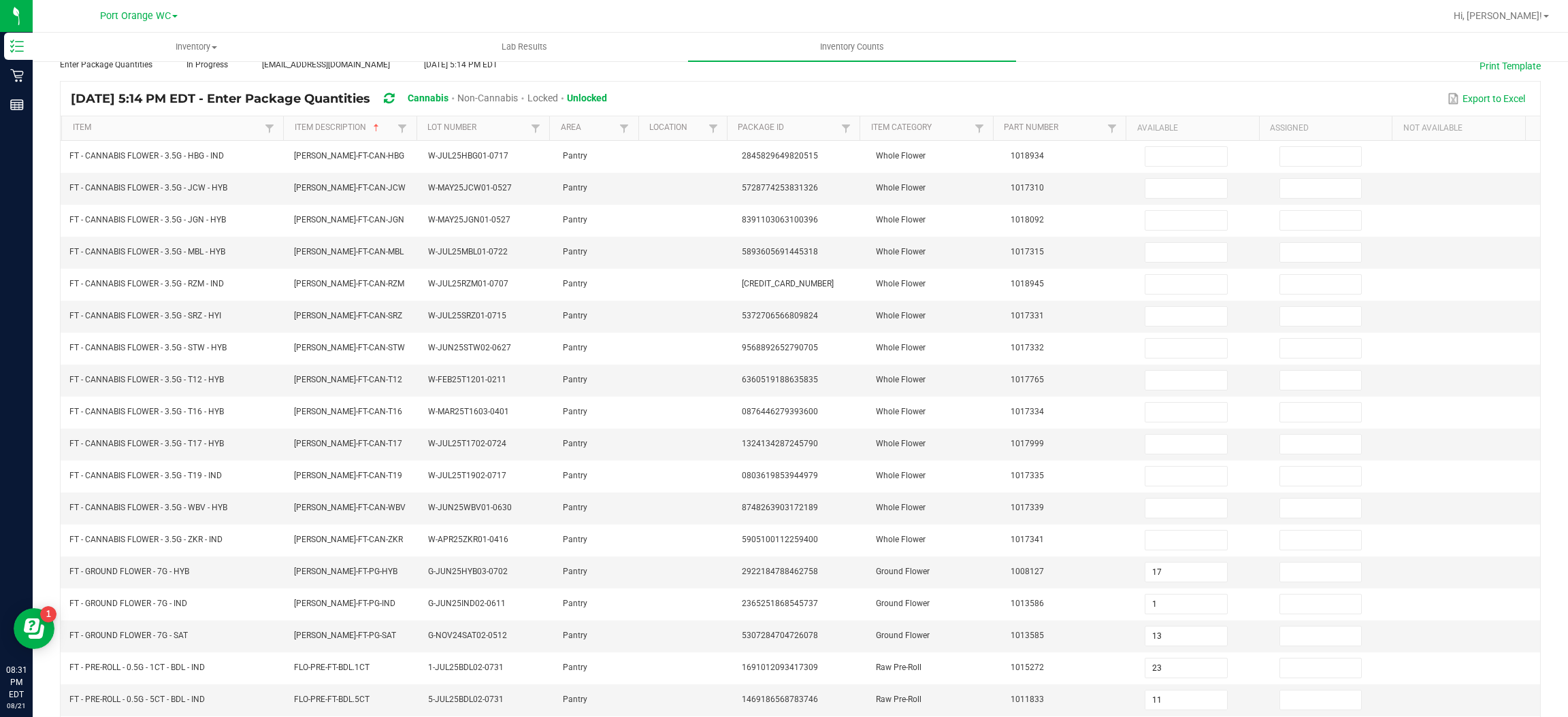
scroll to position [0, 0]
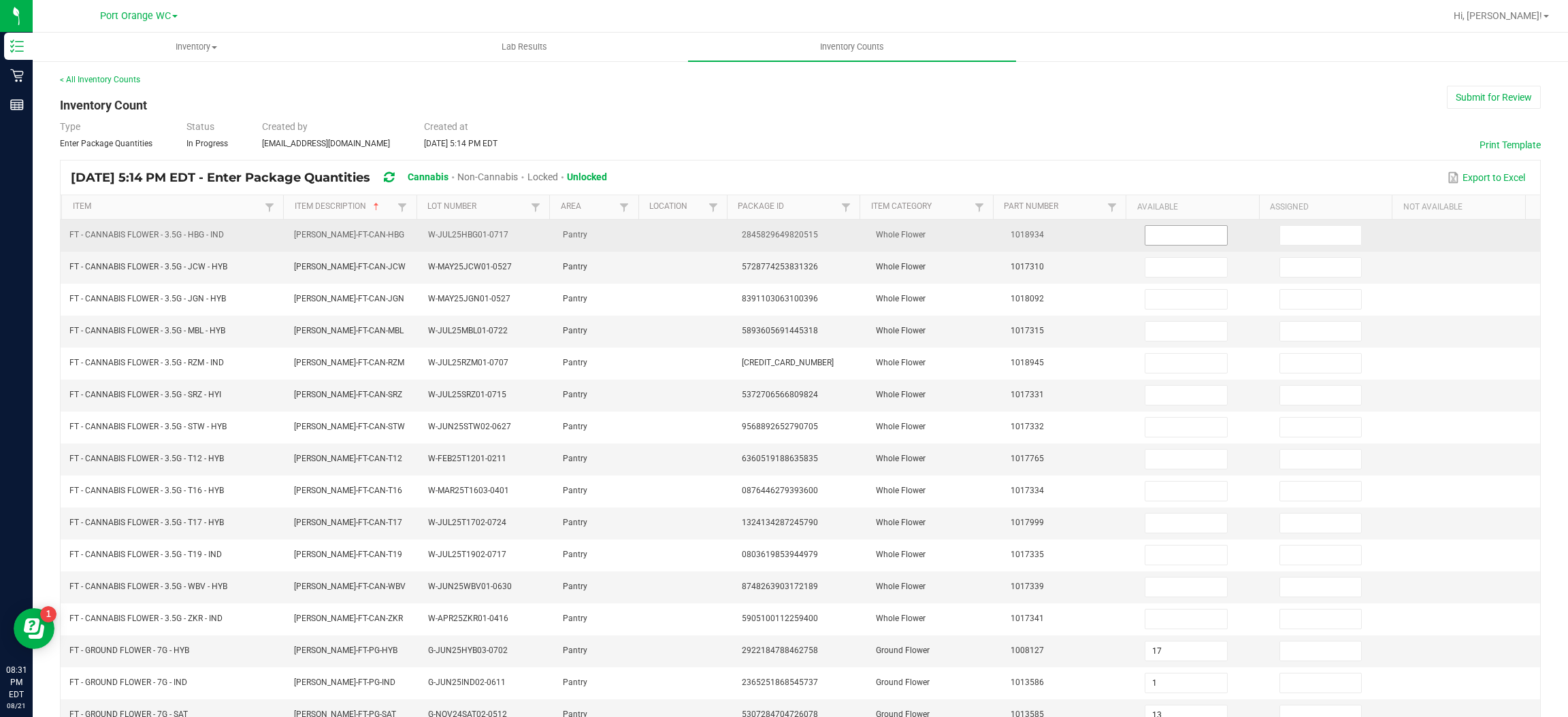
click at [1186, 230] on input at bounding box center [1185, 236] width 81 height 19
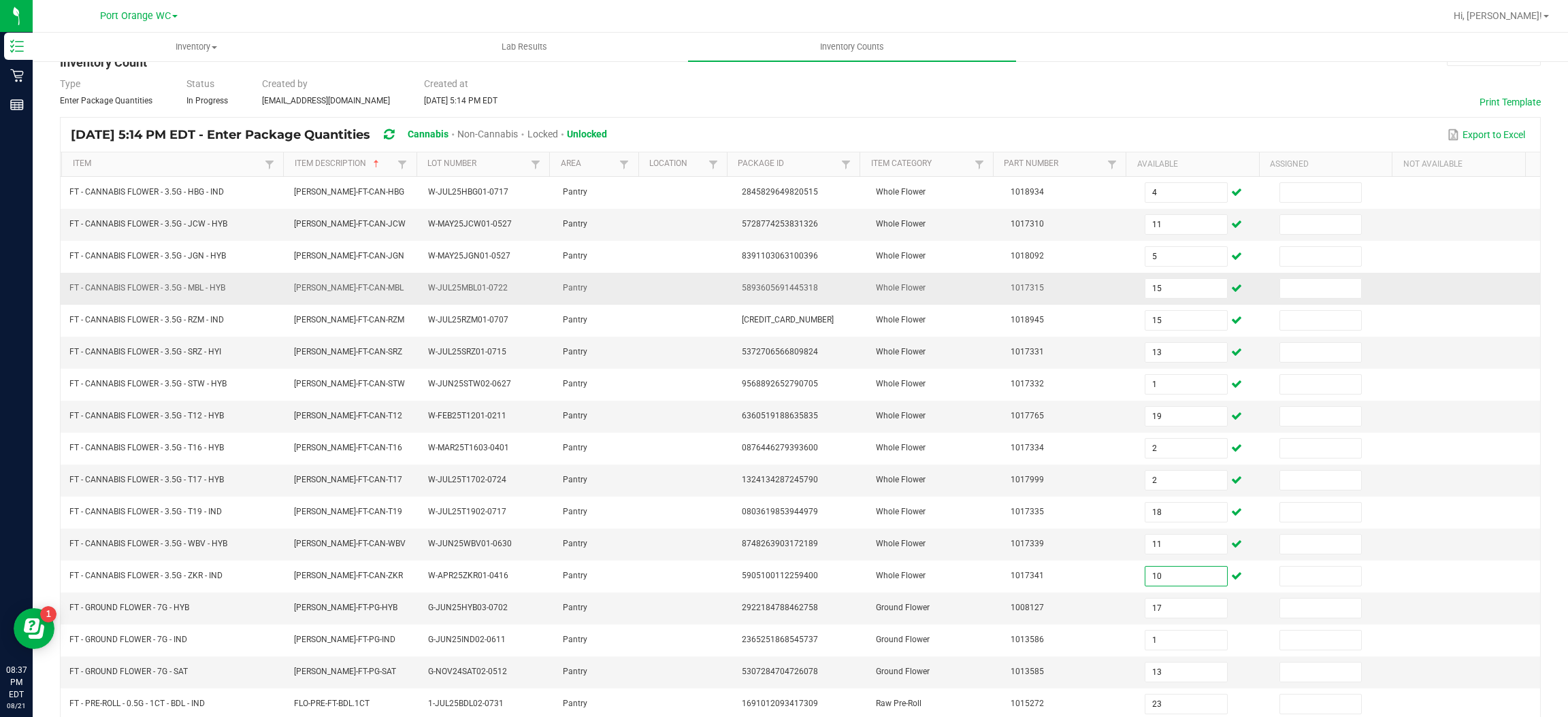
scroll to position [198, 0]
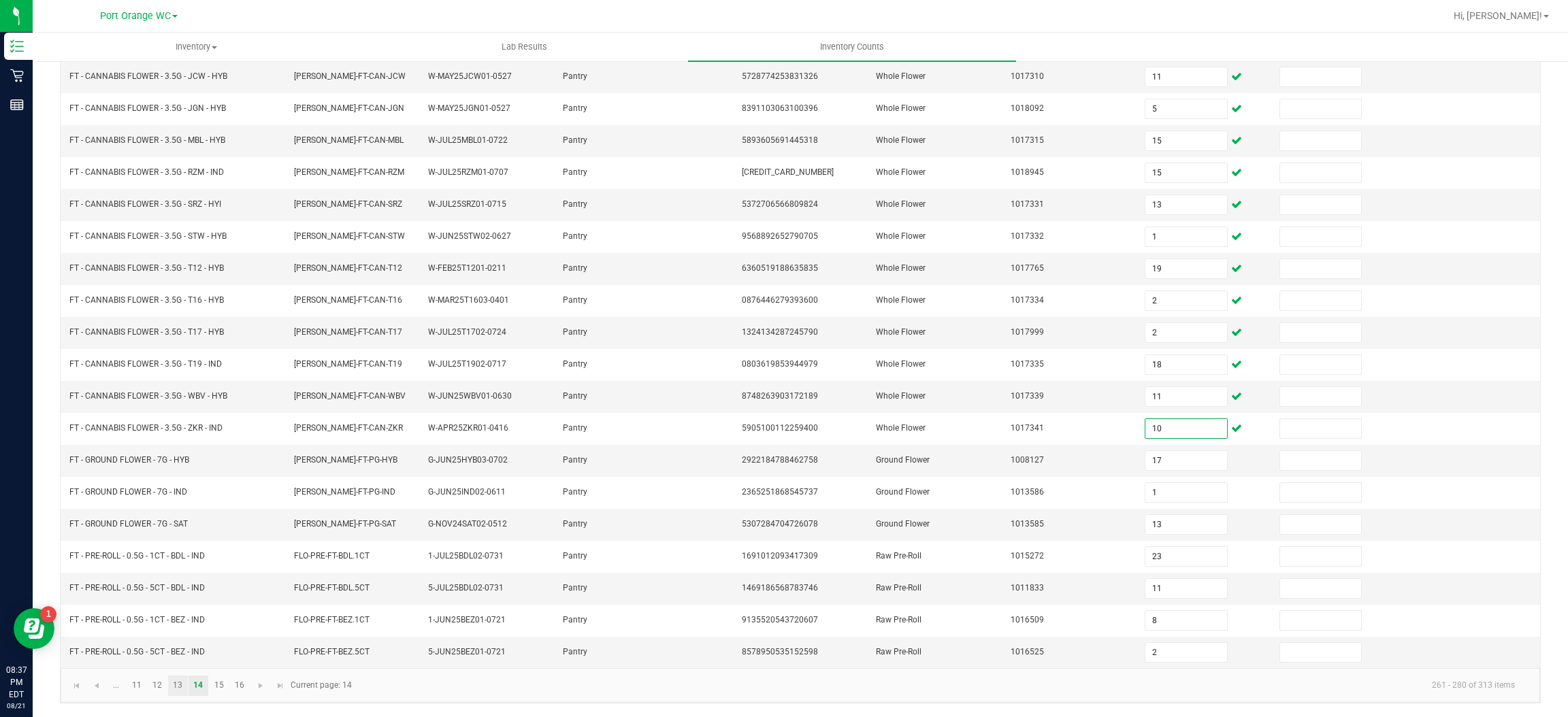
click at [178, 685] on link "13" at bounding box center [178, 686] width 20 height 20
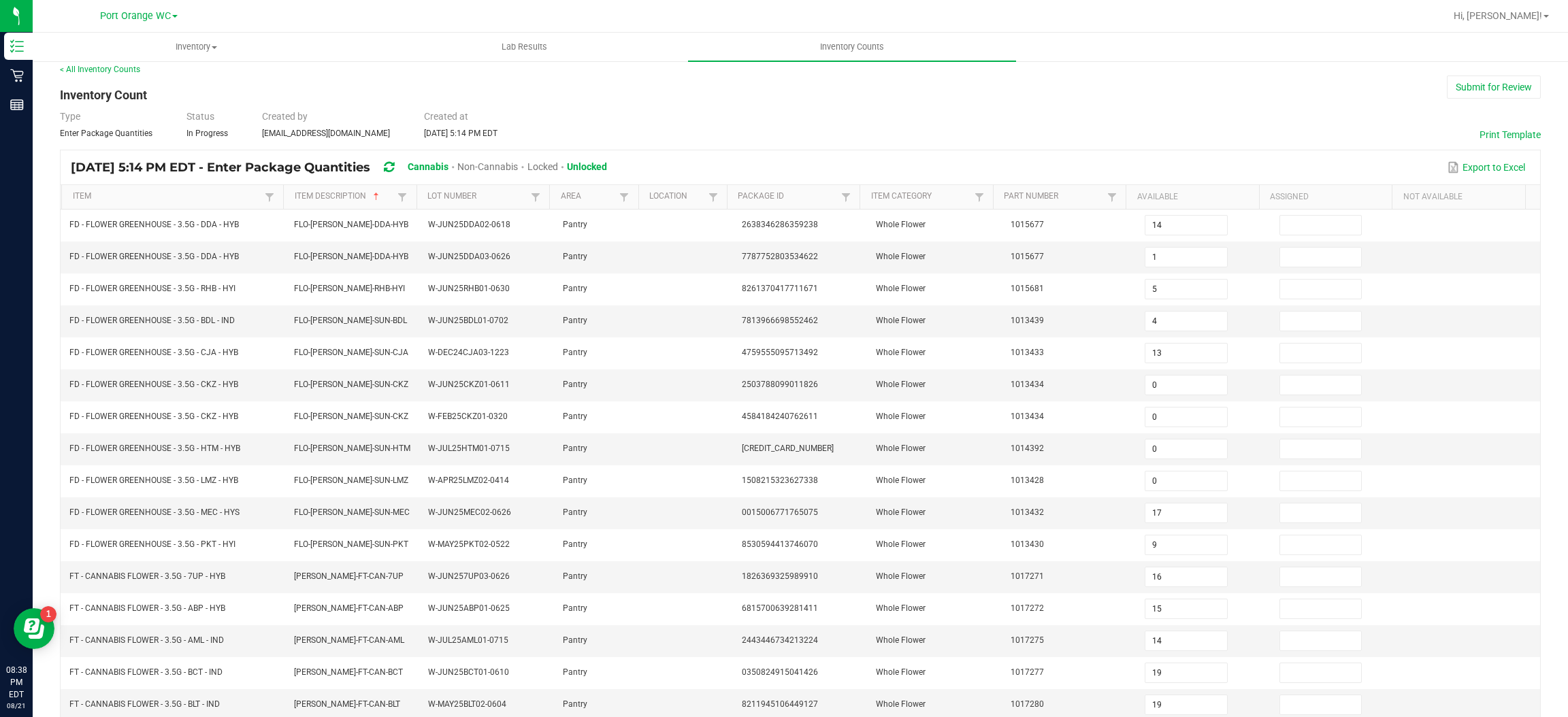
scroll to position [11, 0]
click at [1174, 255] on input "1" at bounding box center [1185, 256] width 81 height 19
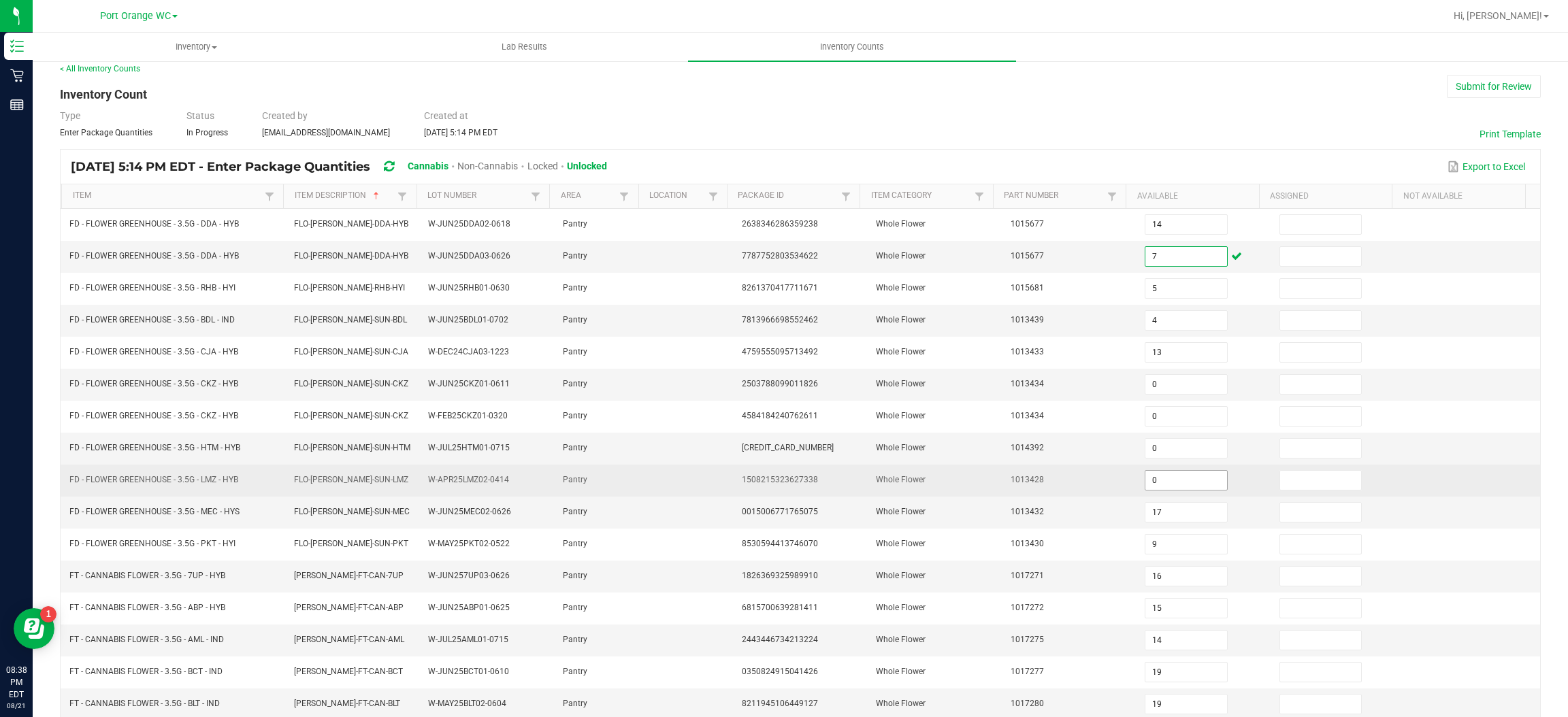
click at [1172, 483] on input "0" at bounding box center [1185, 481] width 81 height 19
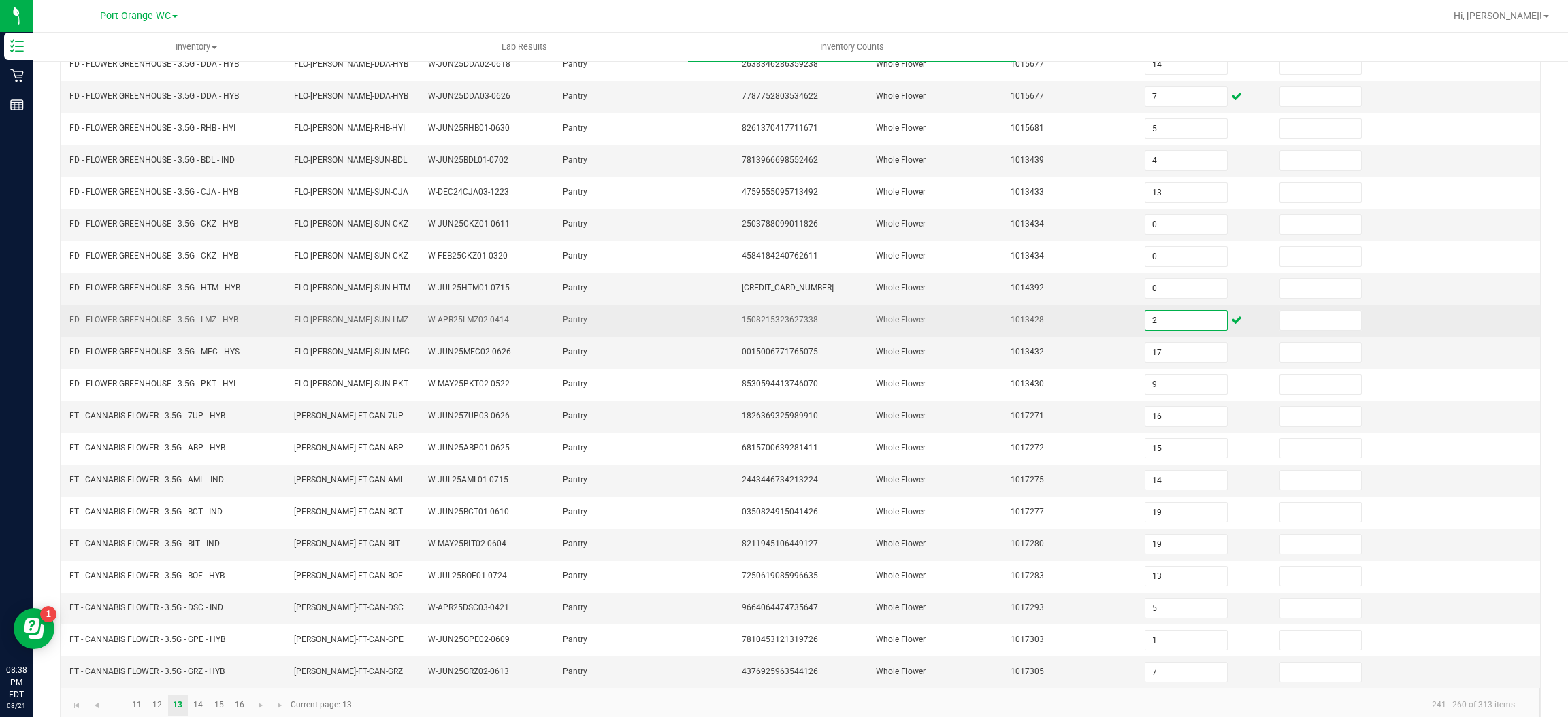
scroll to position [198, 0]
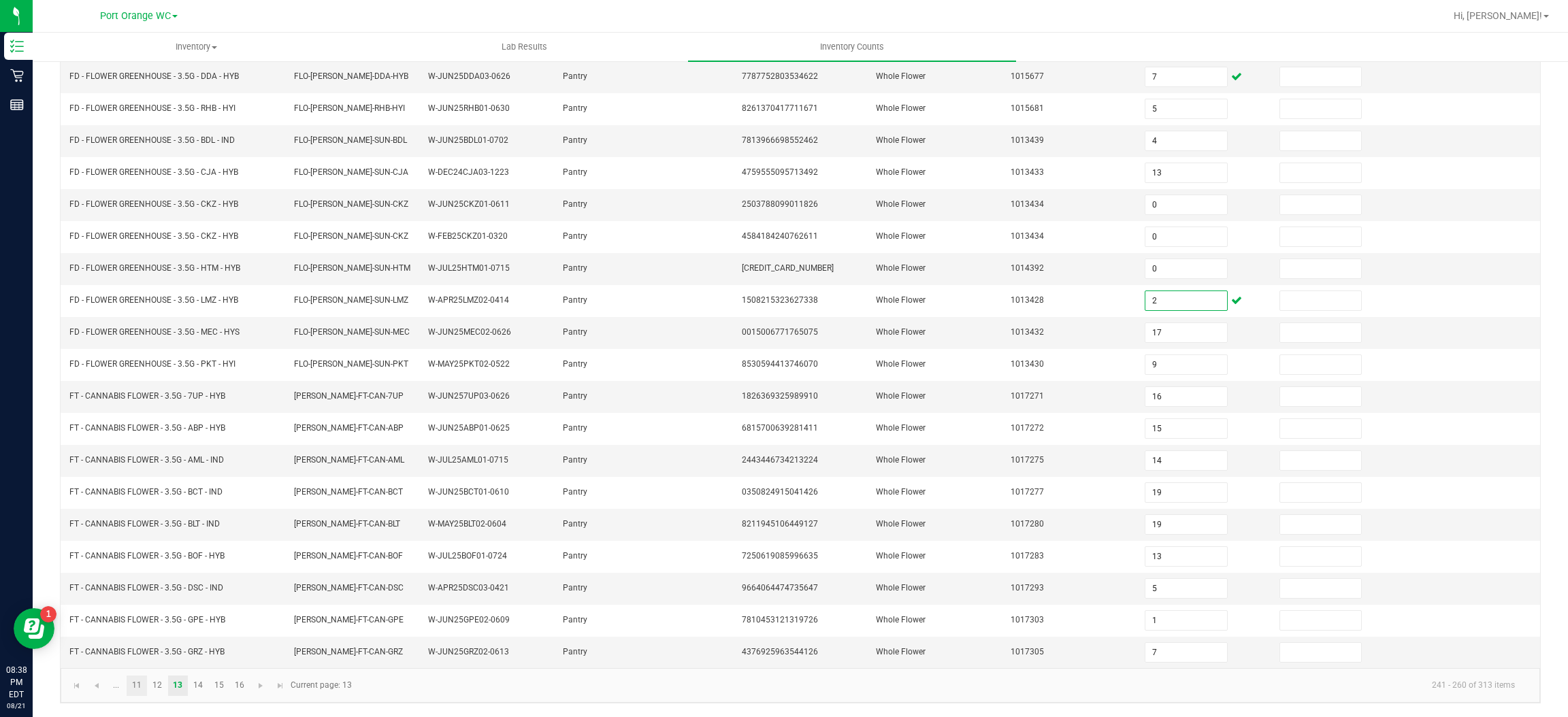
click at [137, 685] on link "11" at bounding box center [136, 686] width 20 height 20
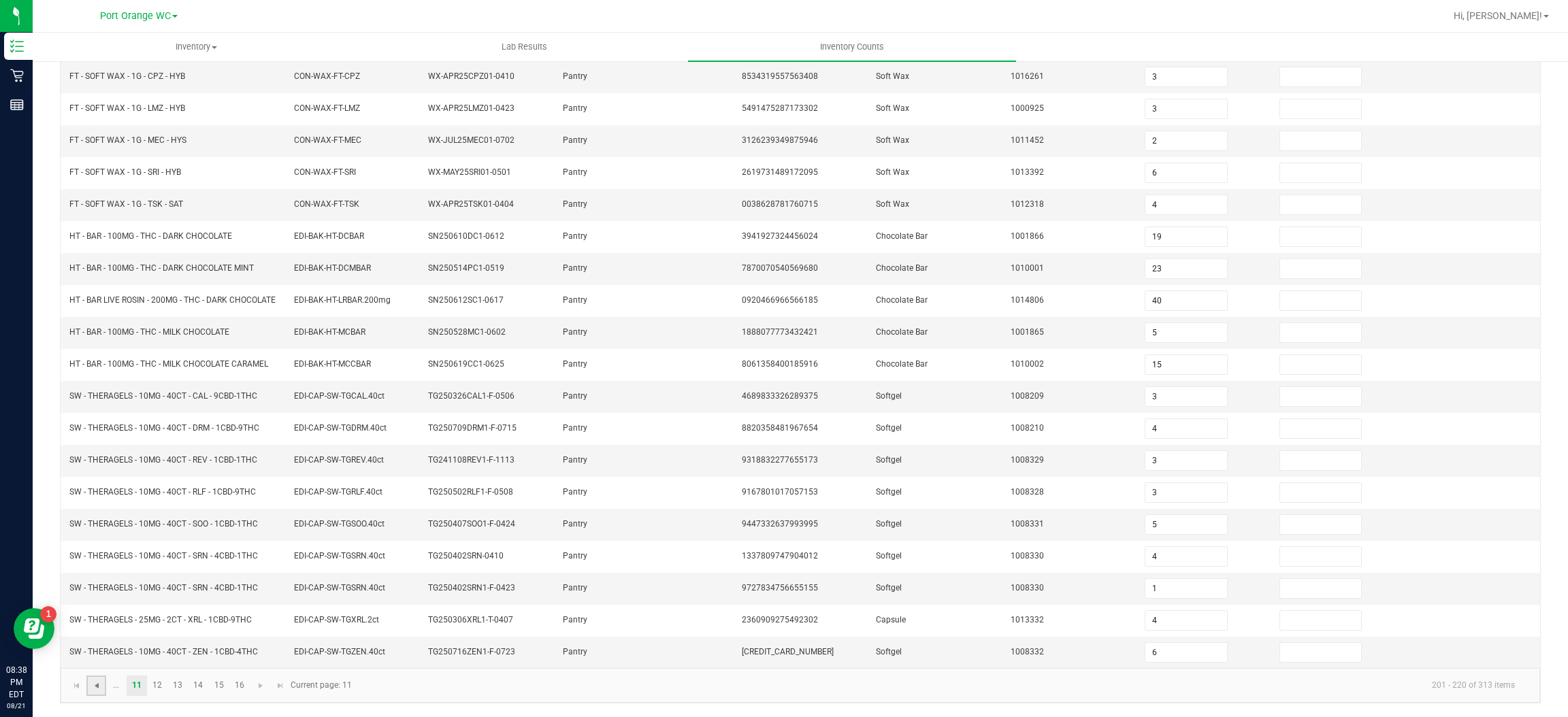
click at [100, 691] on span "Go to the previous page" at bounding box center [96, 686] width 11 height 11
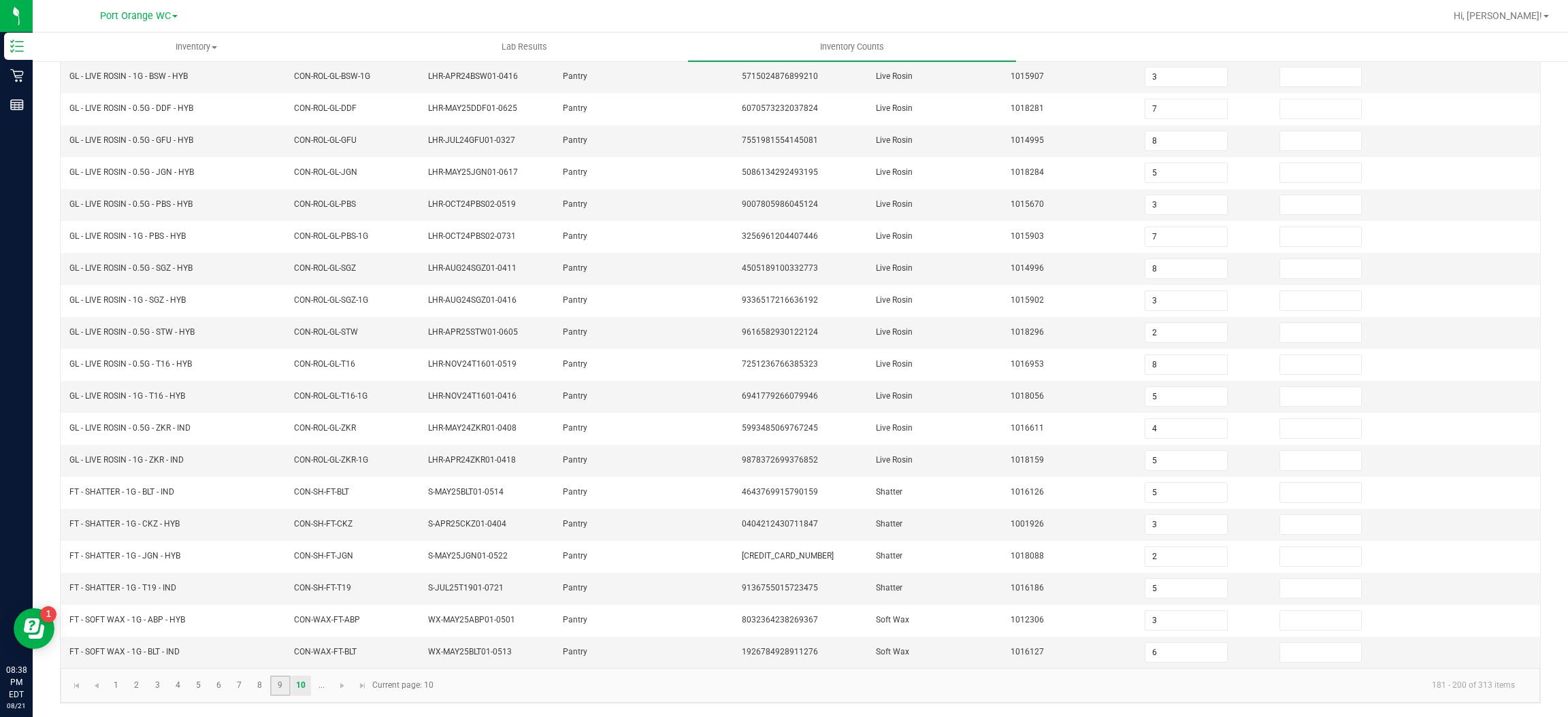
click at [280, 685] on link "9" at bounding box center [280, 686] width 20 height 20
click at [260, 691] on link "8" at bounding box center [259, 685] width 20 height 20
click at [284, 683] on link "9" at bounding box center [280, 686] width 20 height 20
click at [1162, 199] on input "6" at bounding box center [1185, 204] width 81 height 19
click at [141, 688] on link "2" at bounding box center [136, 685] width 20 height 20
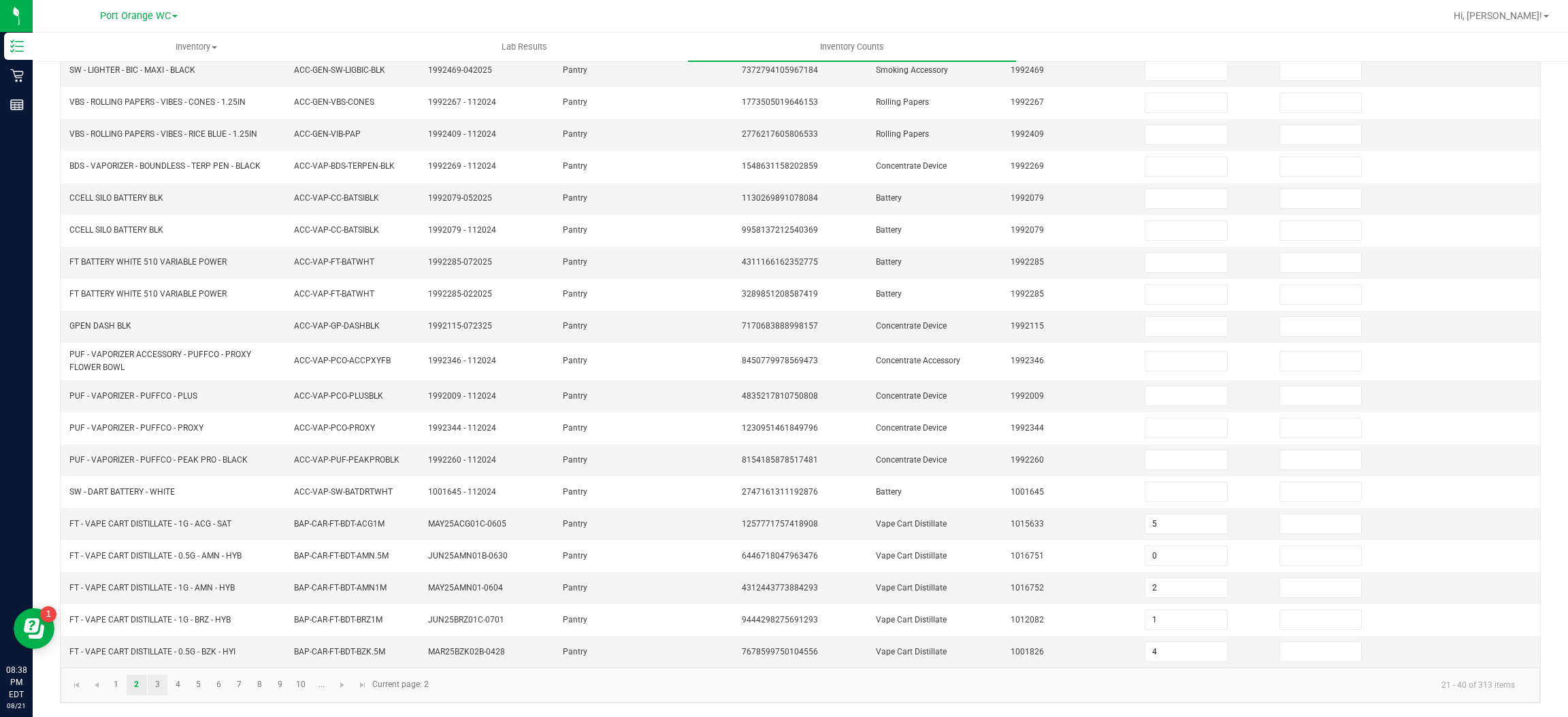
click at [157, 691] on link "3" at bounding box center [157, 685] width 20 height 20
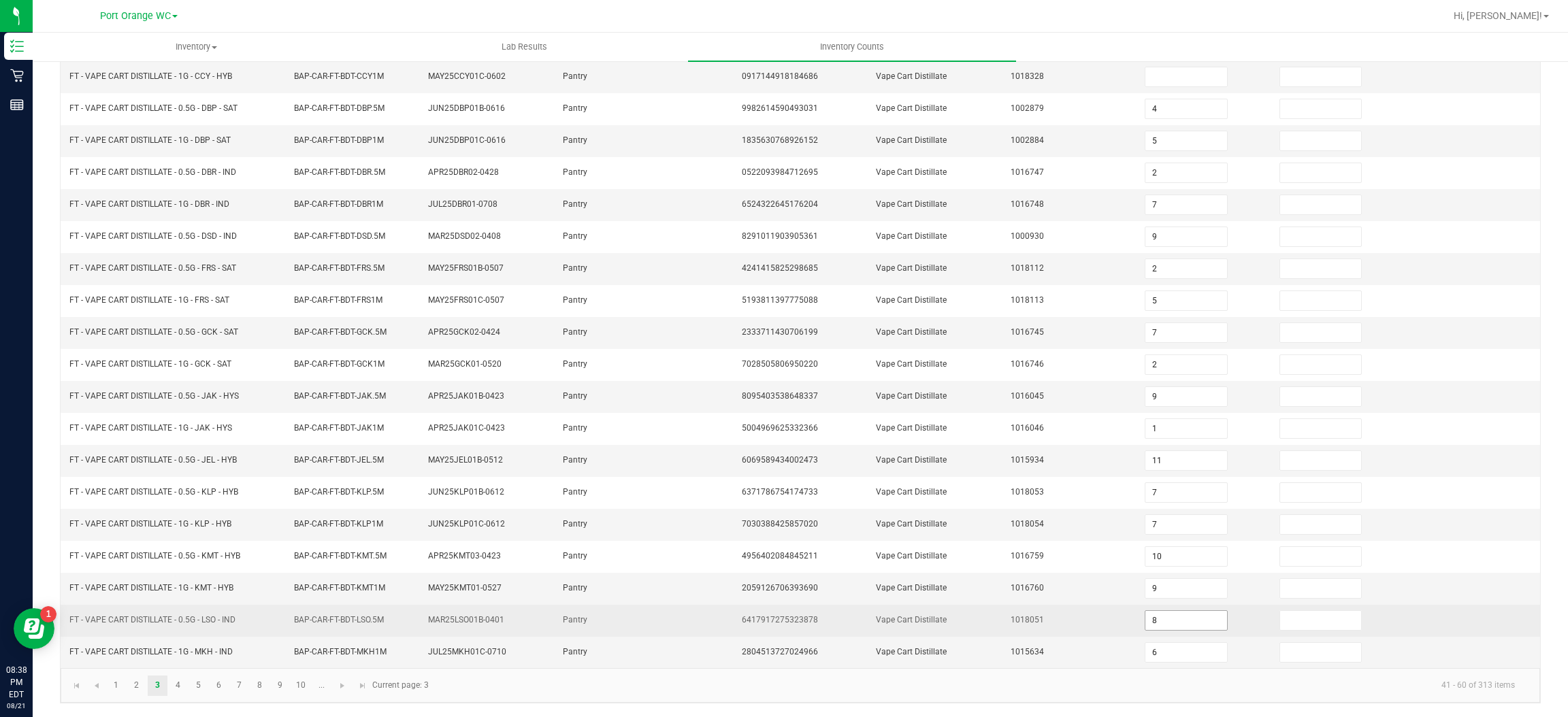
click at [1173, 620] on input "8" at bounding box center [1185, 620] width 81 height 19
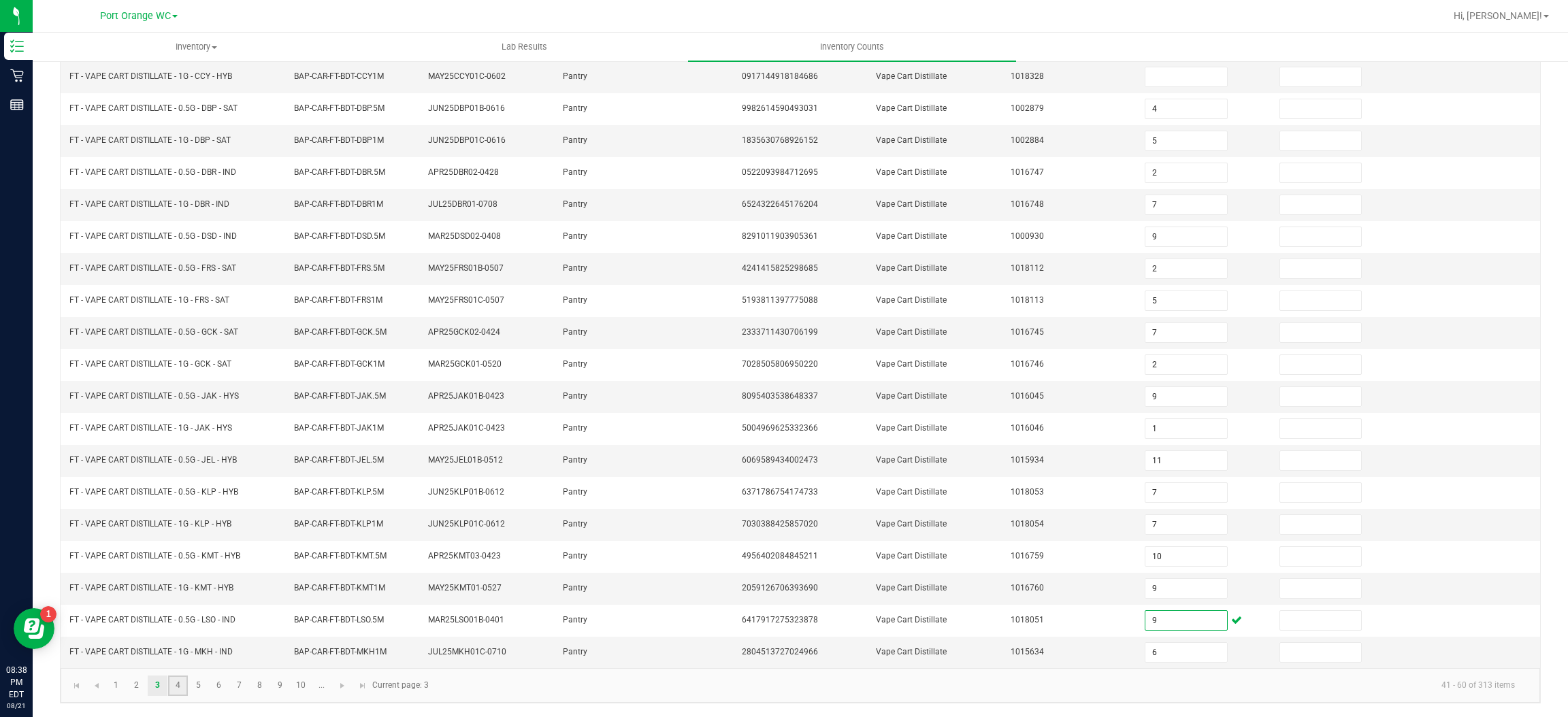
click at [178, 685] on link "4" at bounding box center [178, 686] width 20 height 20
click at [1161, 656] on input "4" at bounding box center [1185, 652] width 81 height 19
click at [342, 685] on span "Go to the next page" at bounding box center [342, 686] width 11 height 11
click at [366, 686] on span "Go to the last page" at bounding box center [362, 686] width 11 height 11
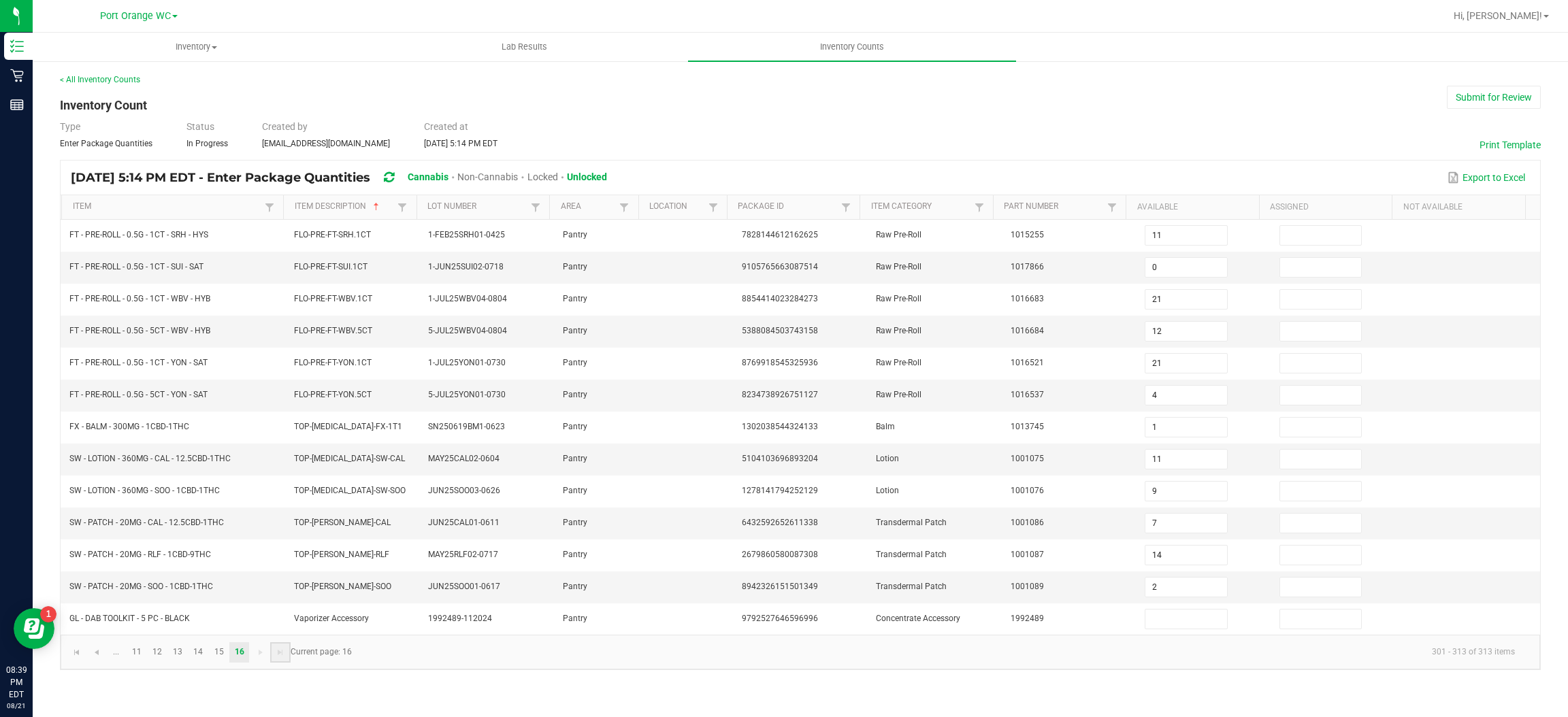
scroll to position [0, 0]
click at [161, 662] on link "12" at bounding box center [157, 652] width 20 height 20
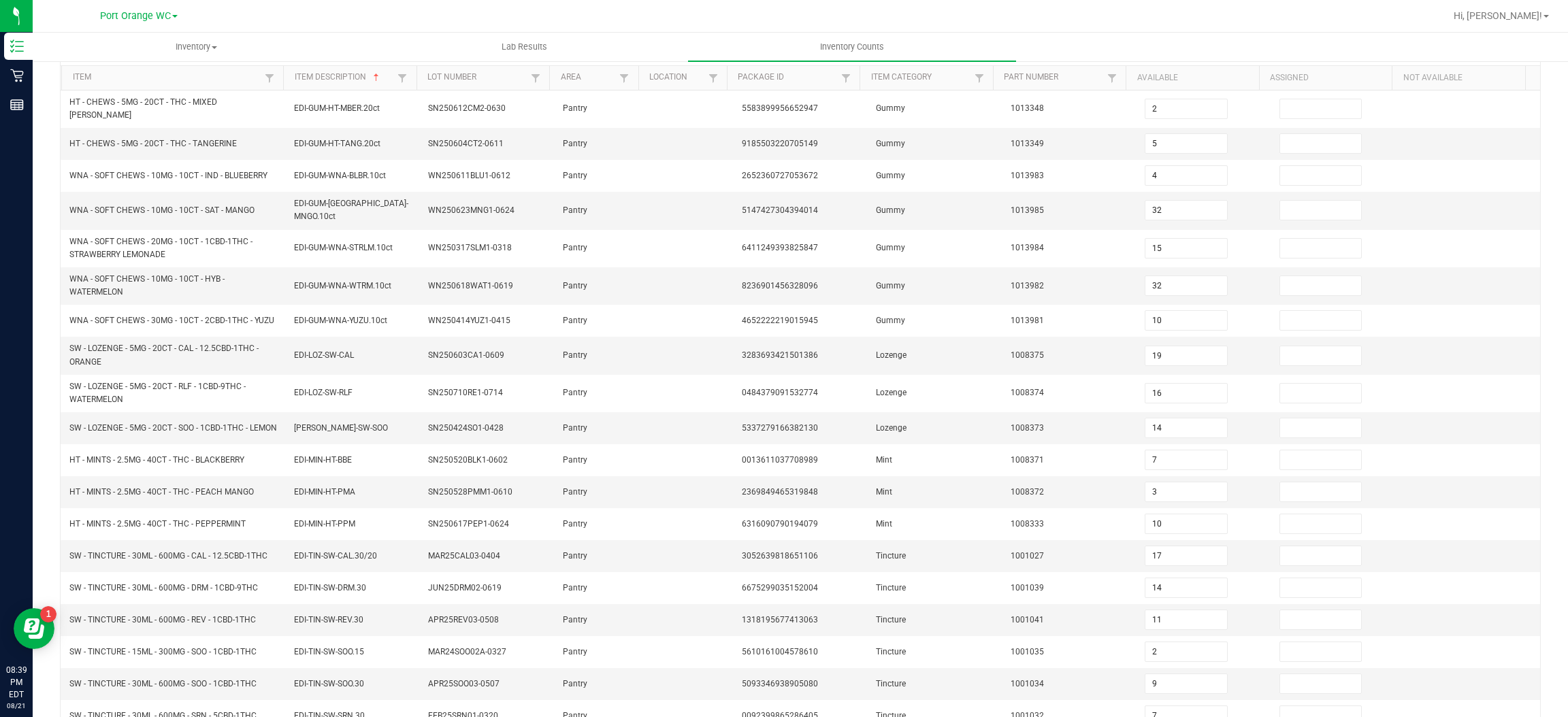
scroll to position [230, 0]
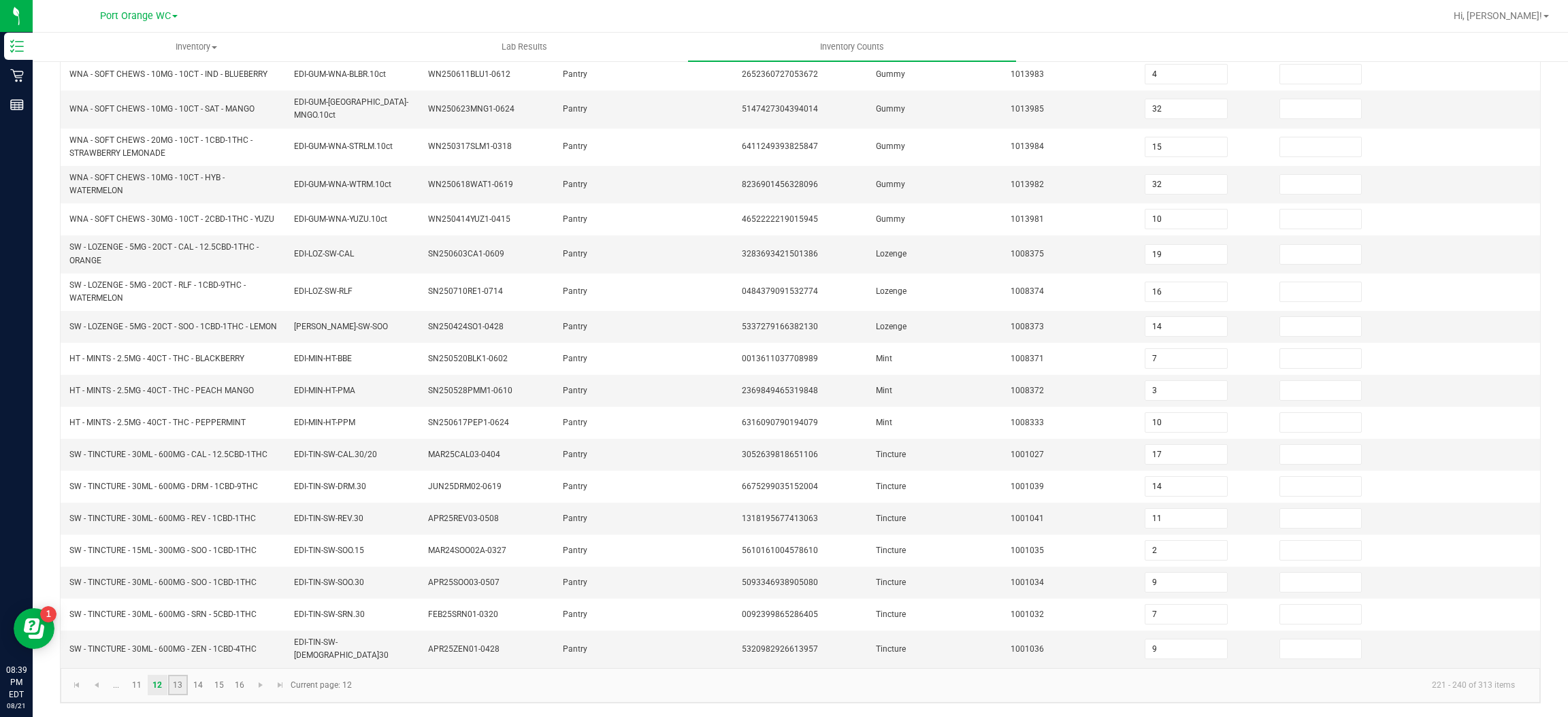
click at [178, 685] on link "13" at bounding box center [178, 685] width 20 height 20
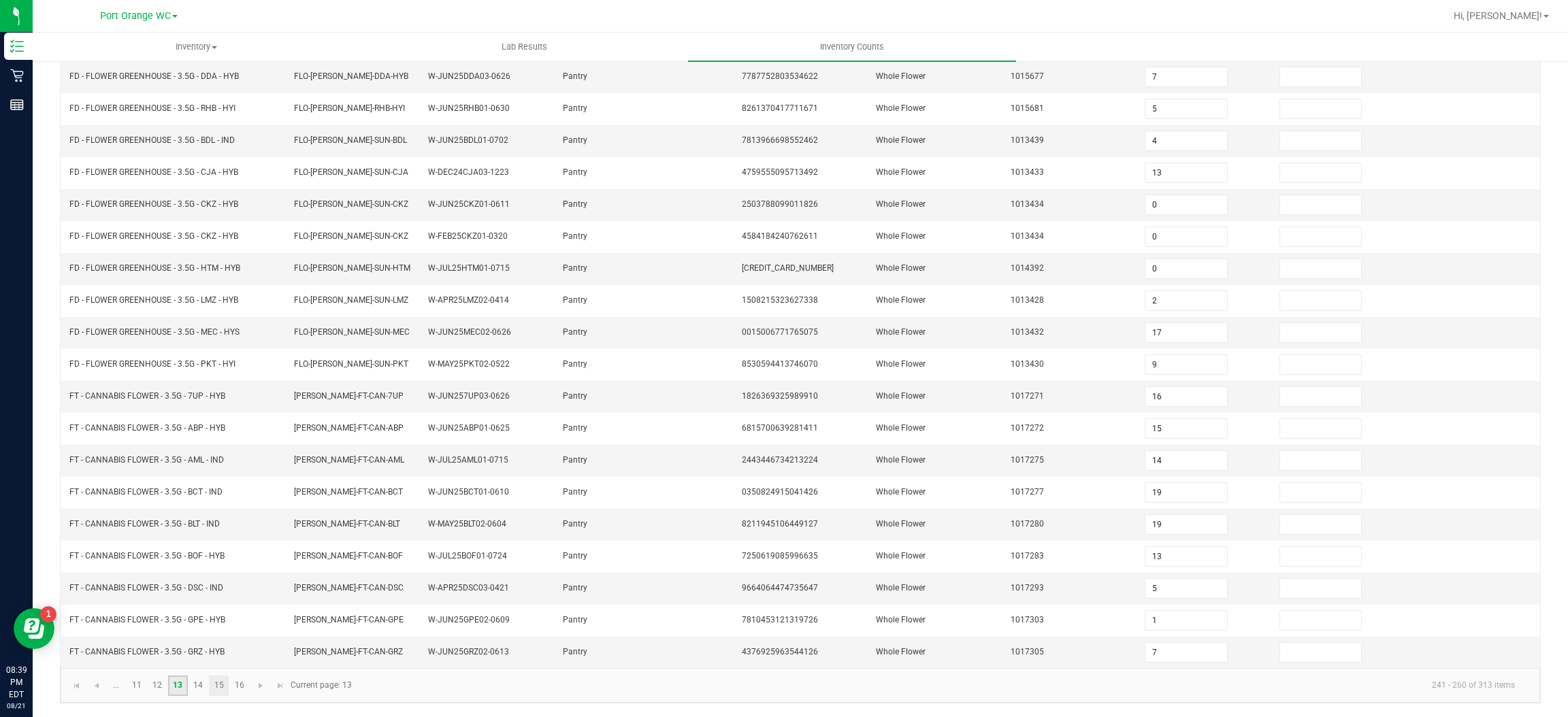
click at [219, 685] on link "15" at bounding box center [219, 686] width 20 height 20
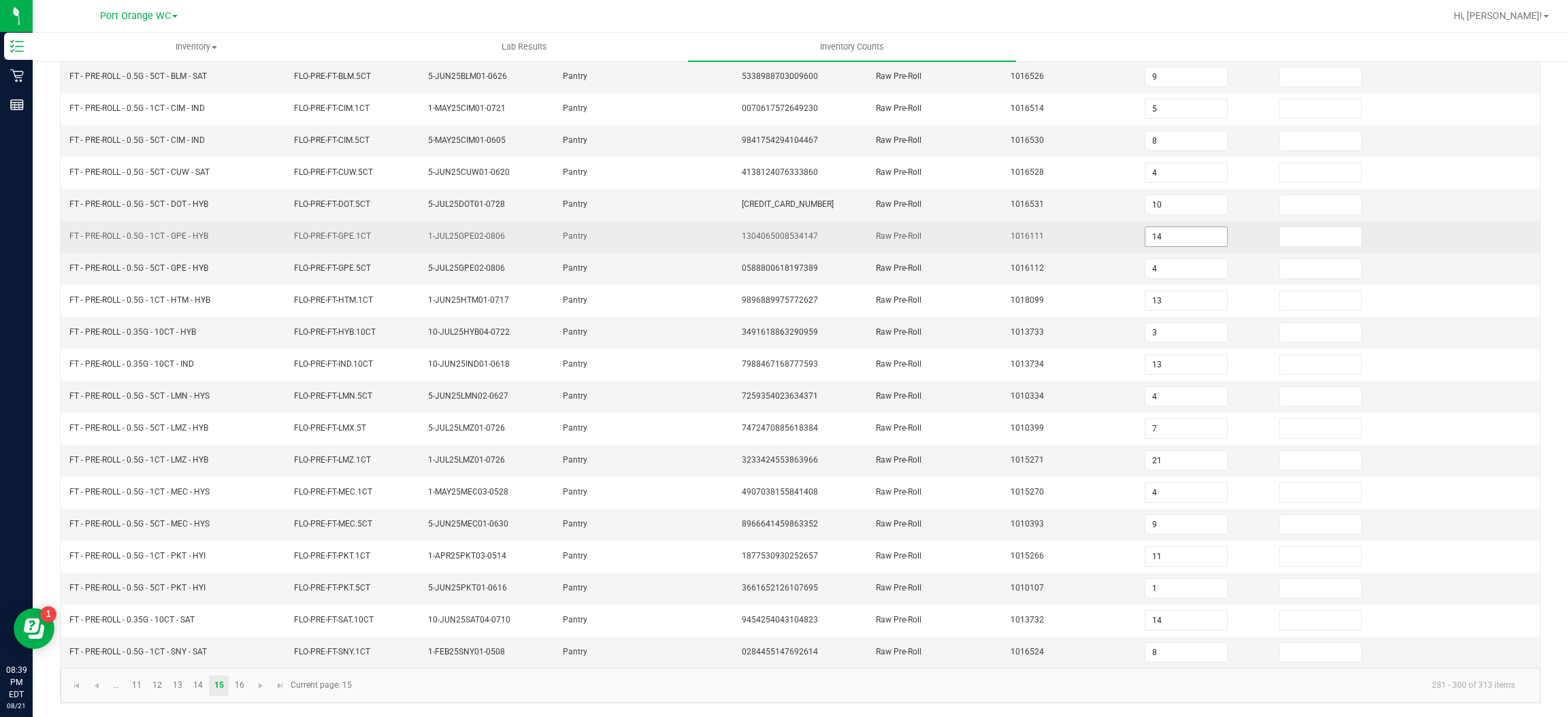
click at [1174, 236] on input "14" at bounding box center [1185, 236] width 81 height 19
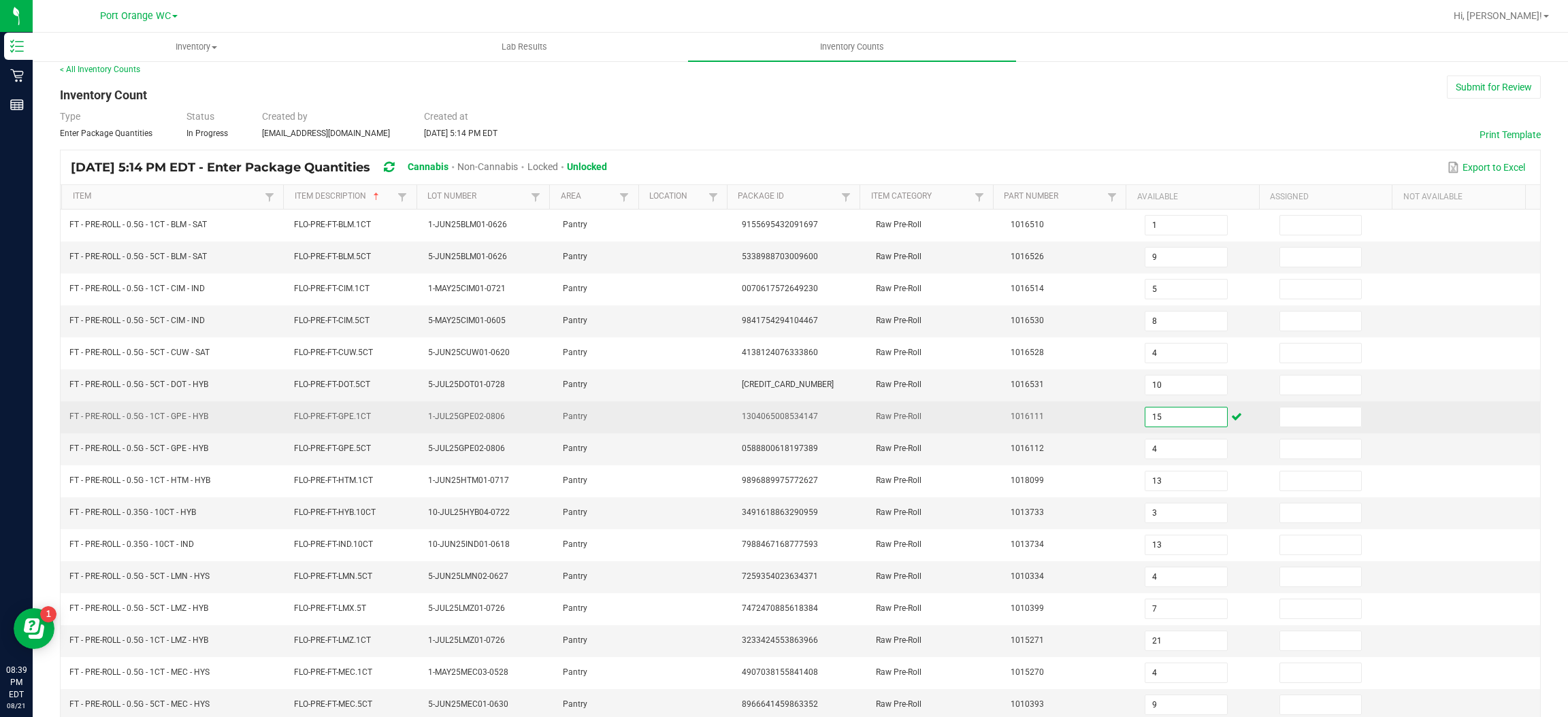
scroll to position [0, 0]
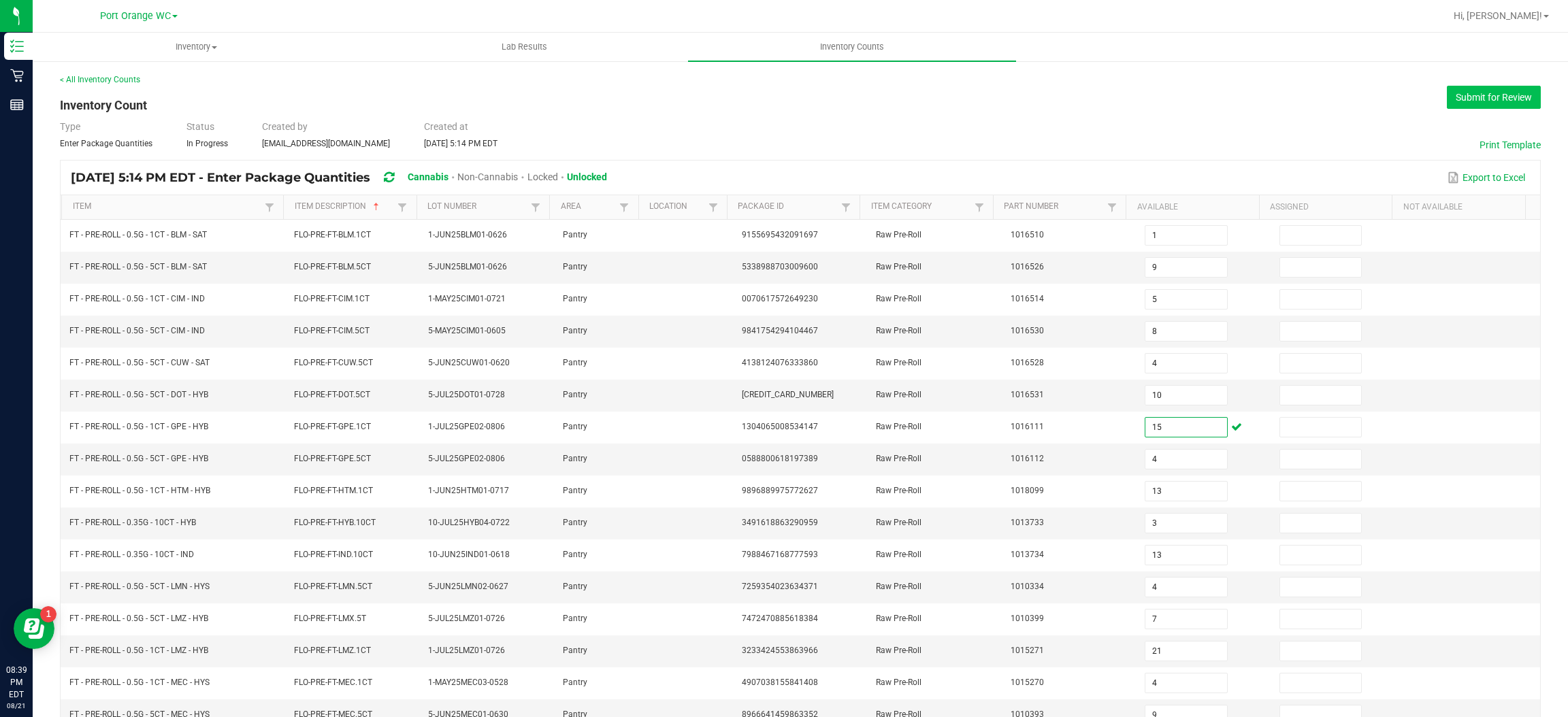
click at [1483, 100] on button "Submit for Review" at bounding box center [1494, 97] width 94 height 23
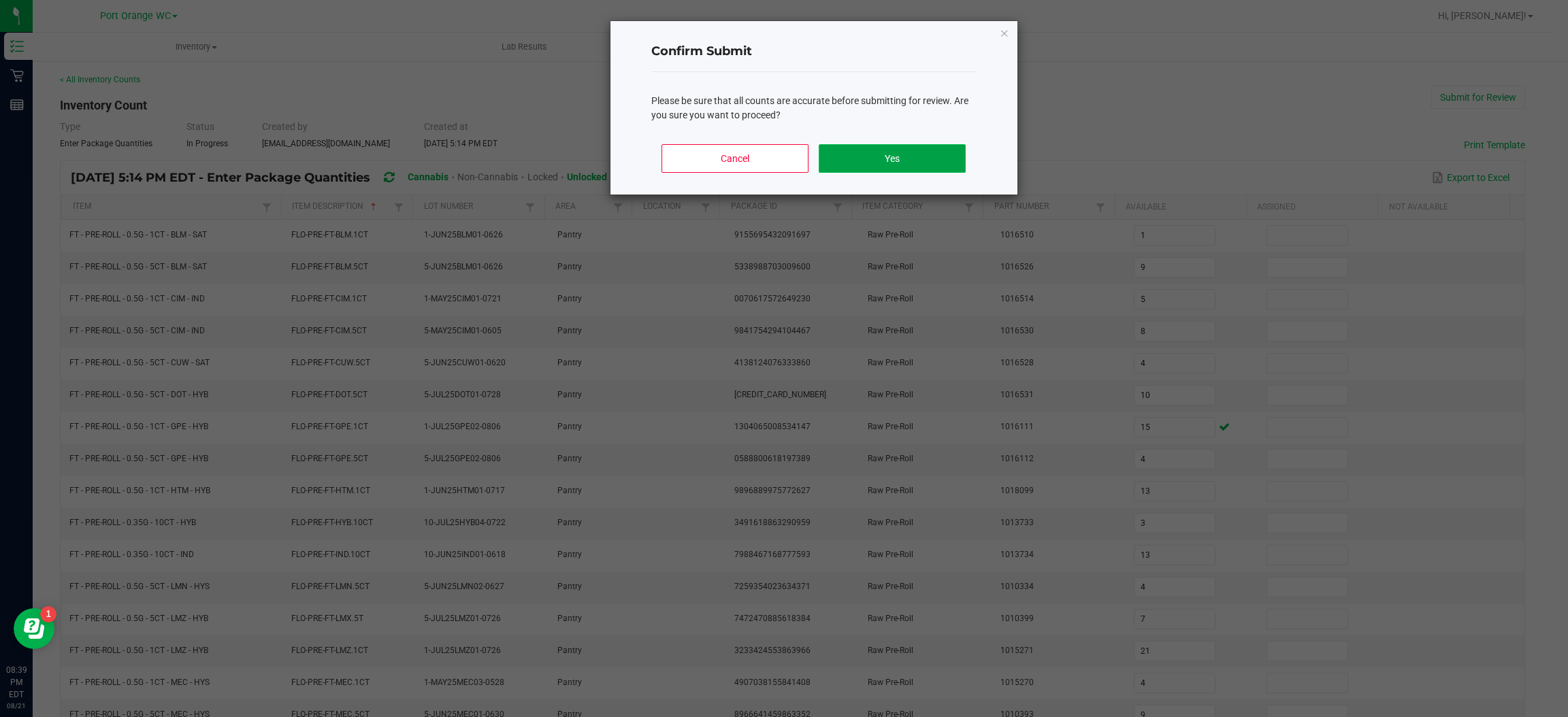
click at [944, 150] on button "Yes" at bounding box center [892, 159] width 146 height 29
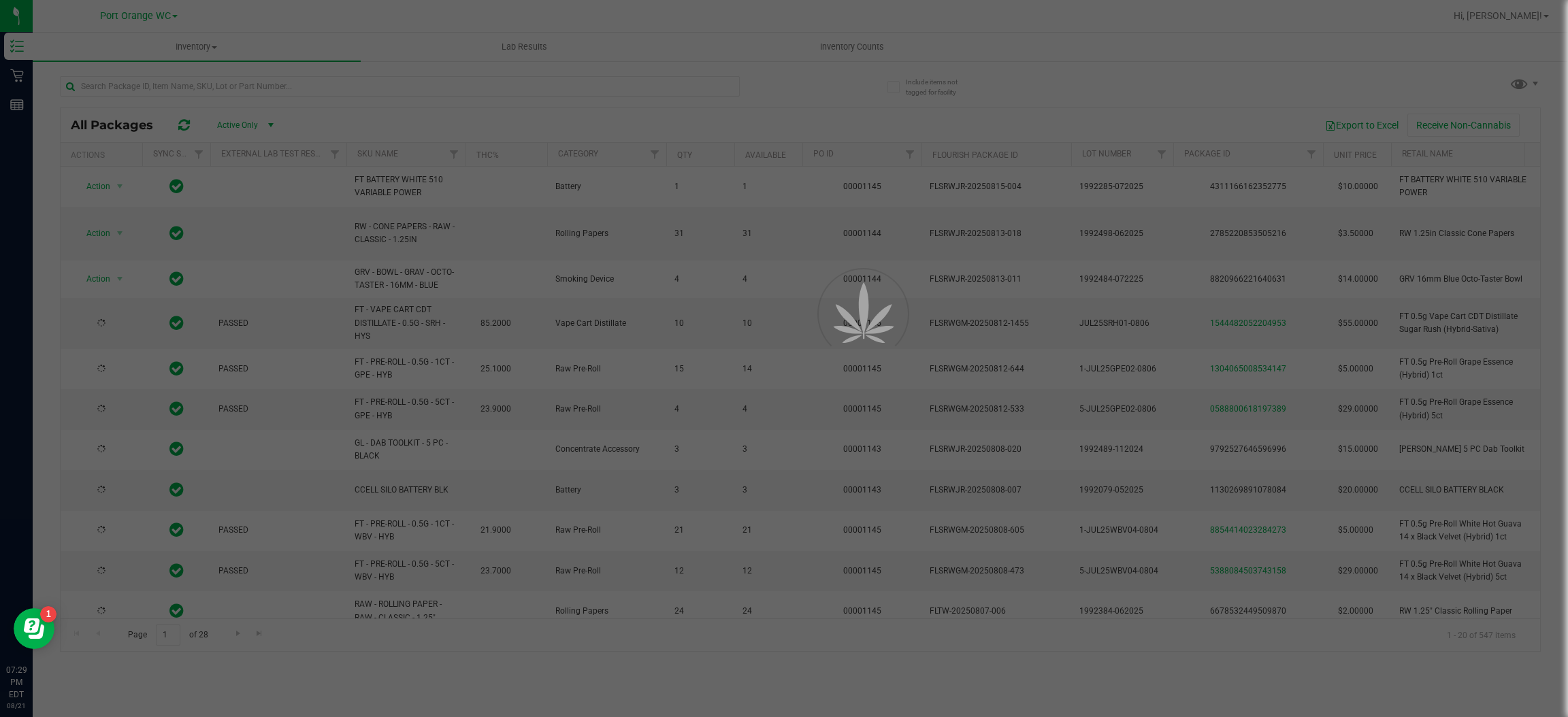
click at [361, 81] on div at bounding box center [784, 358] width 1568 height 717
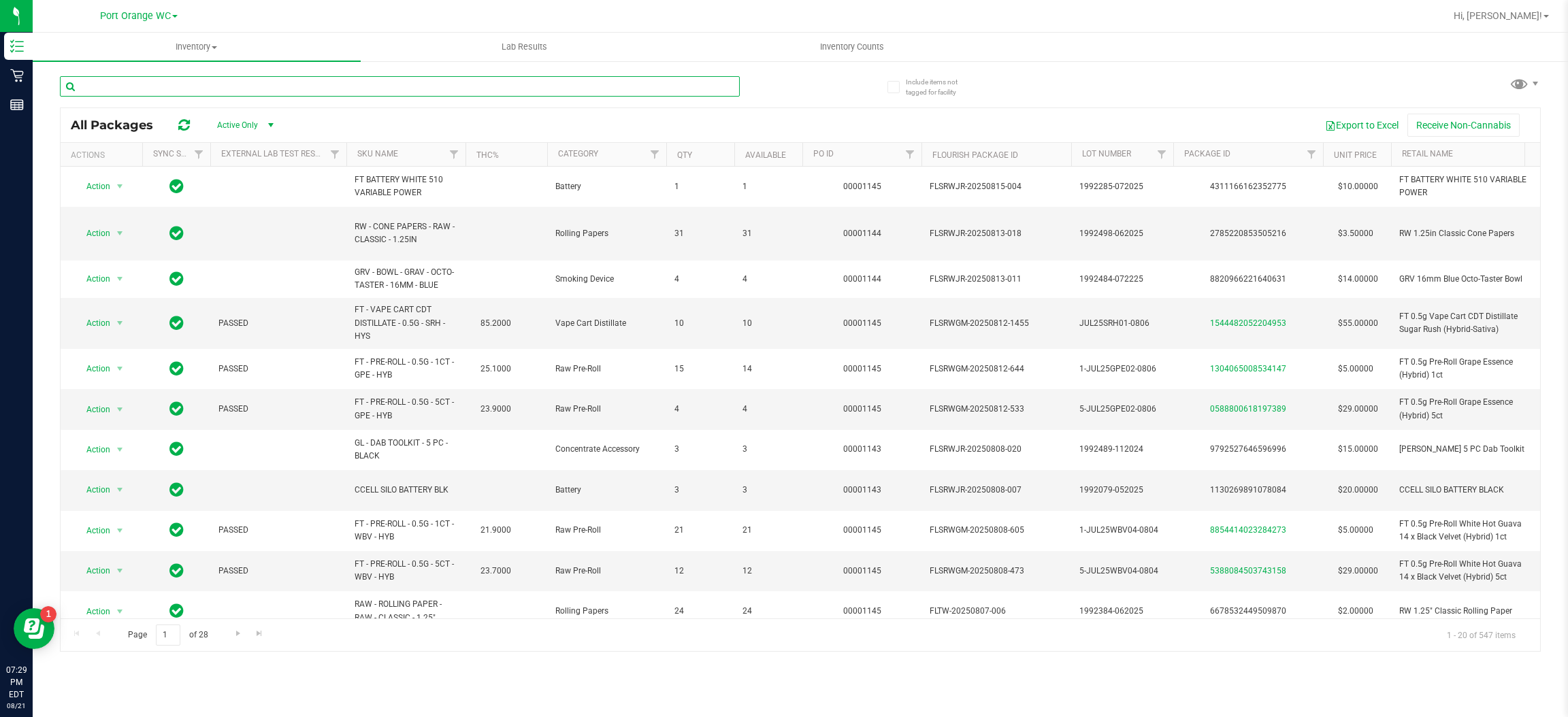
click at [264, 87] on input "text" at bounding box center [399, 87] width 680 height 20
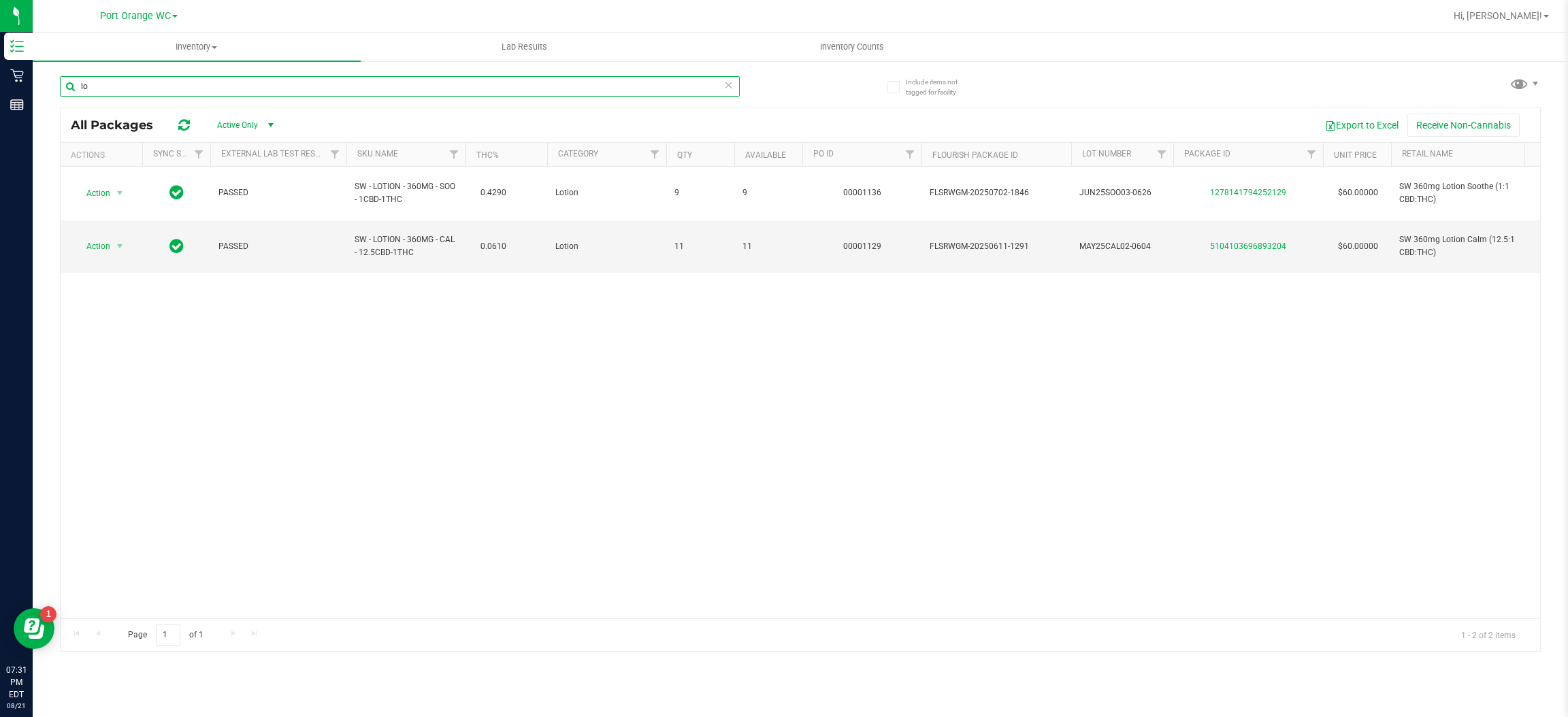
type input "l"
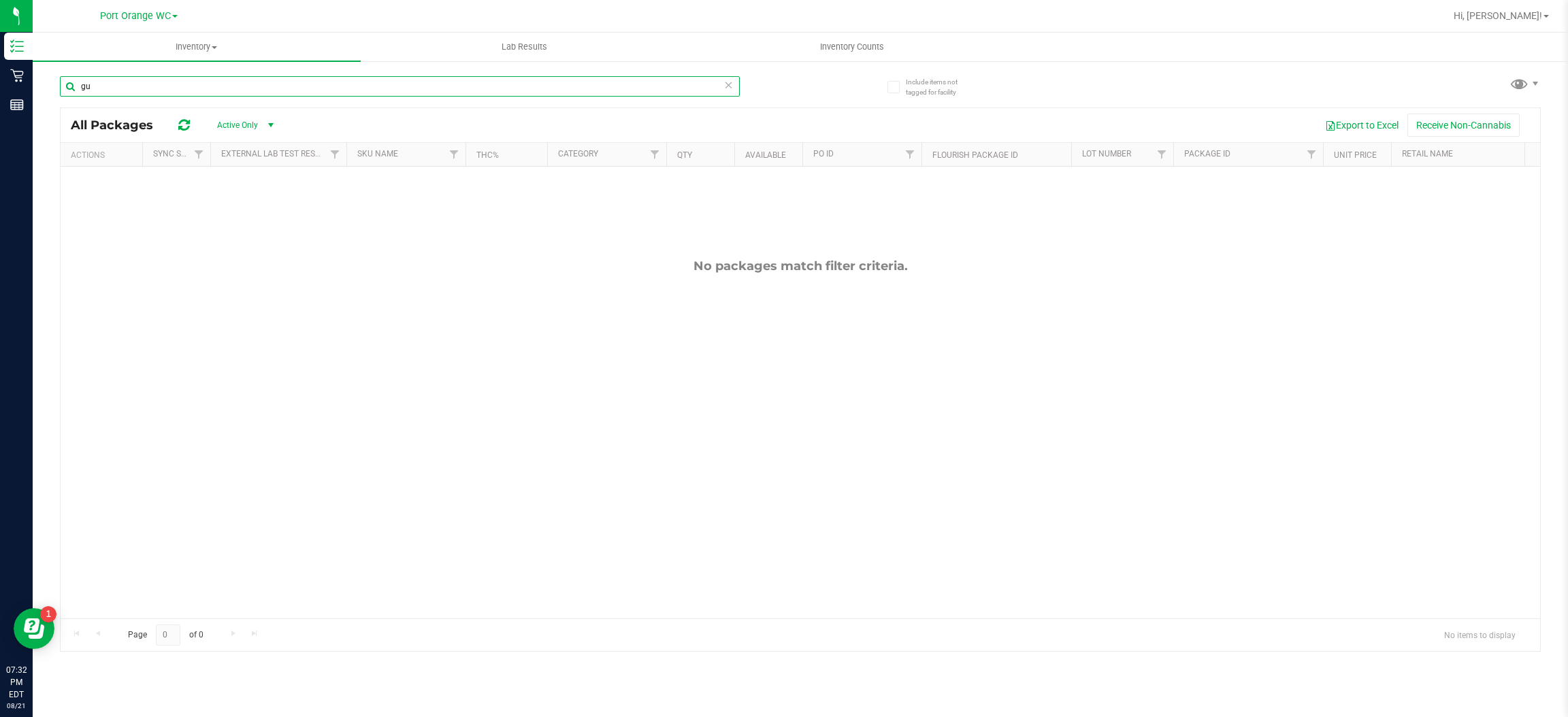
type input "g"
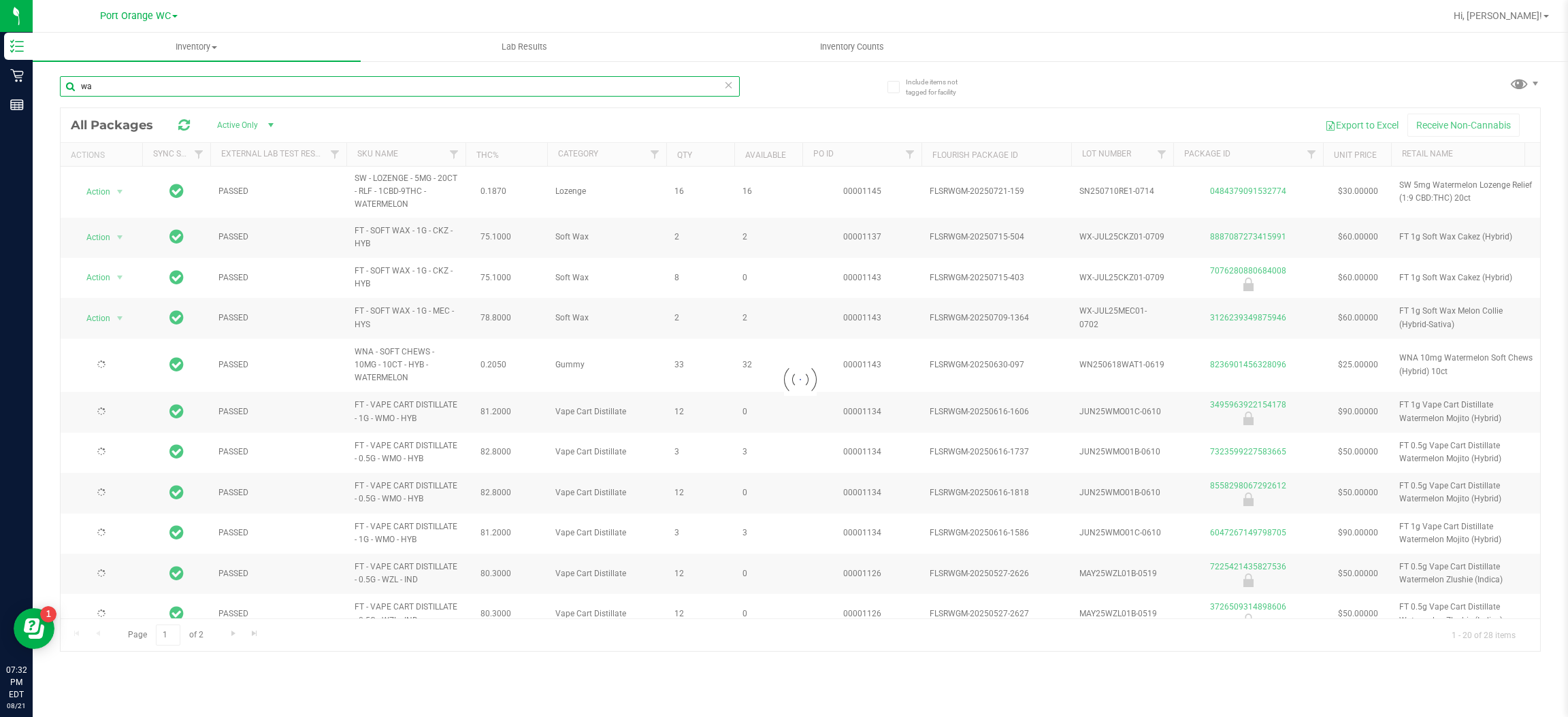
type input "w"
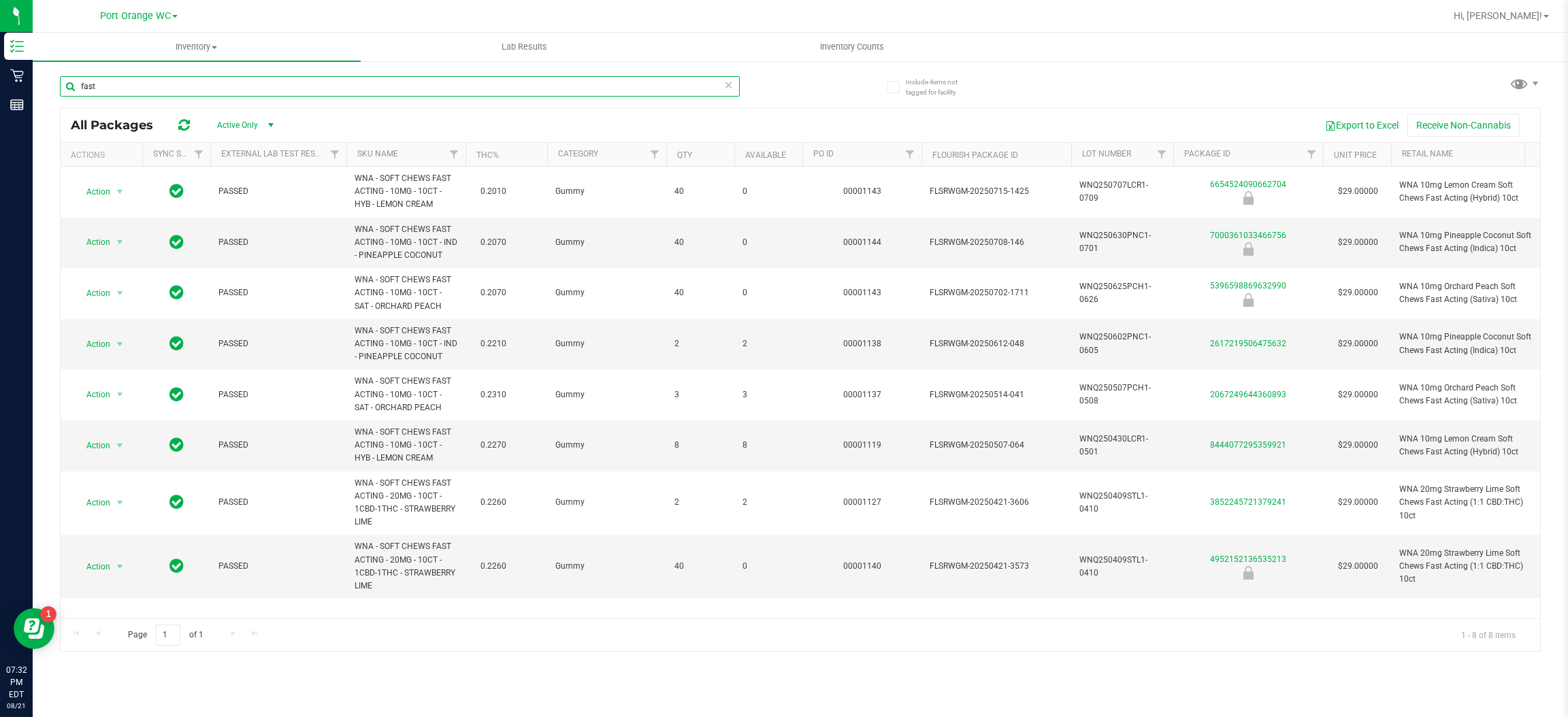
type input "fast"
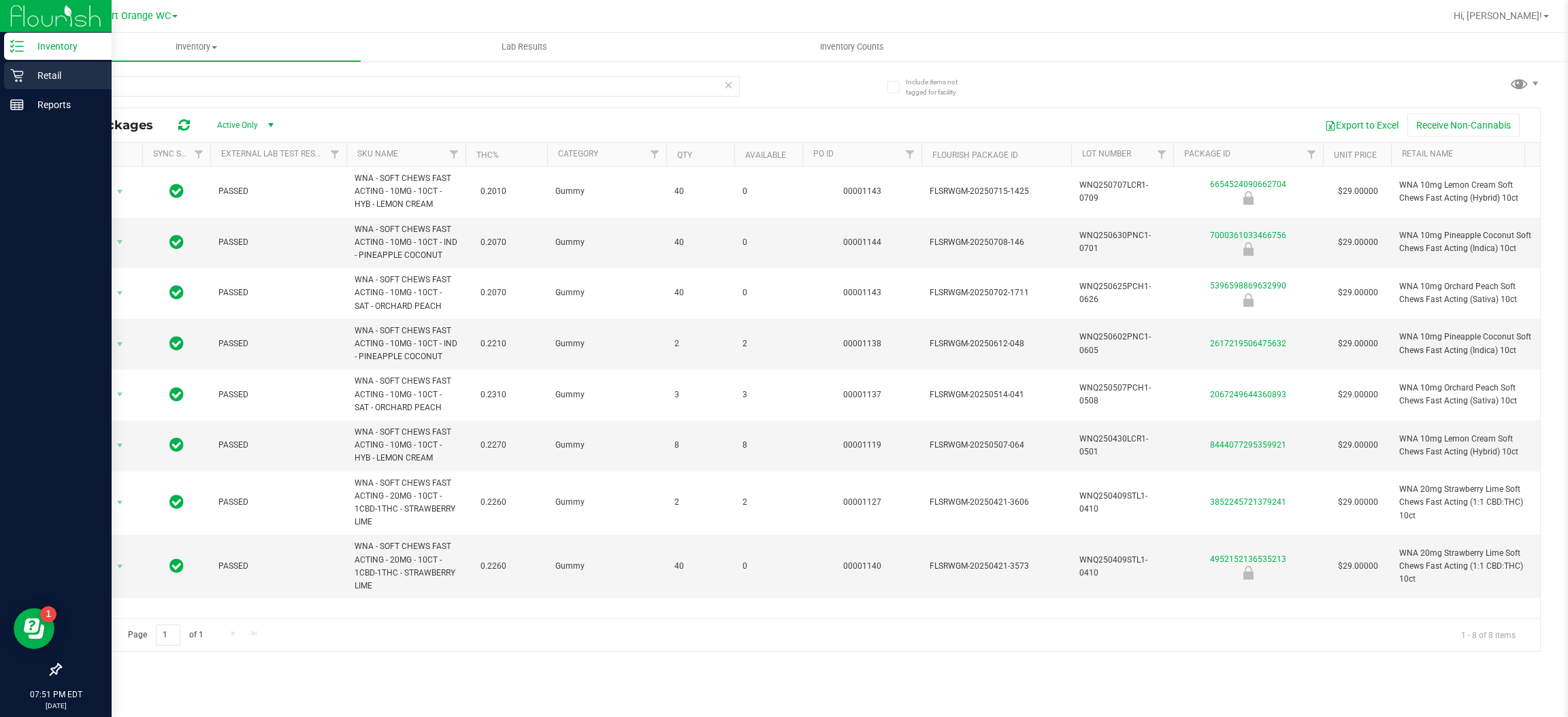
click at [14, 71] on icon at bounding box center [16, 76] width 13 height 13
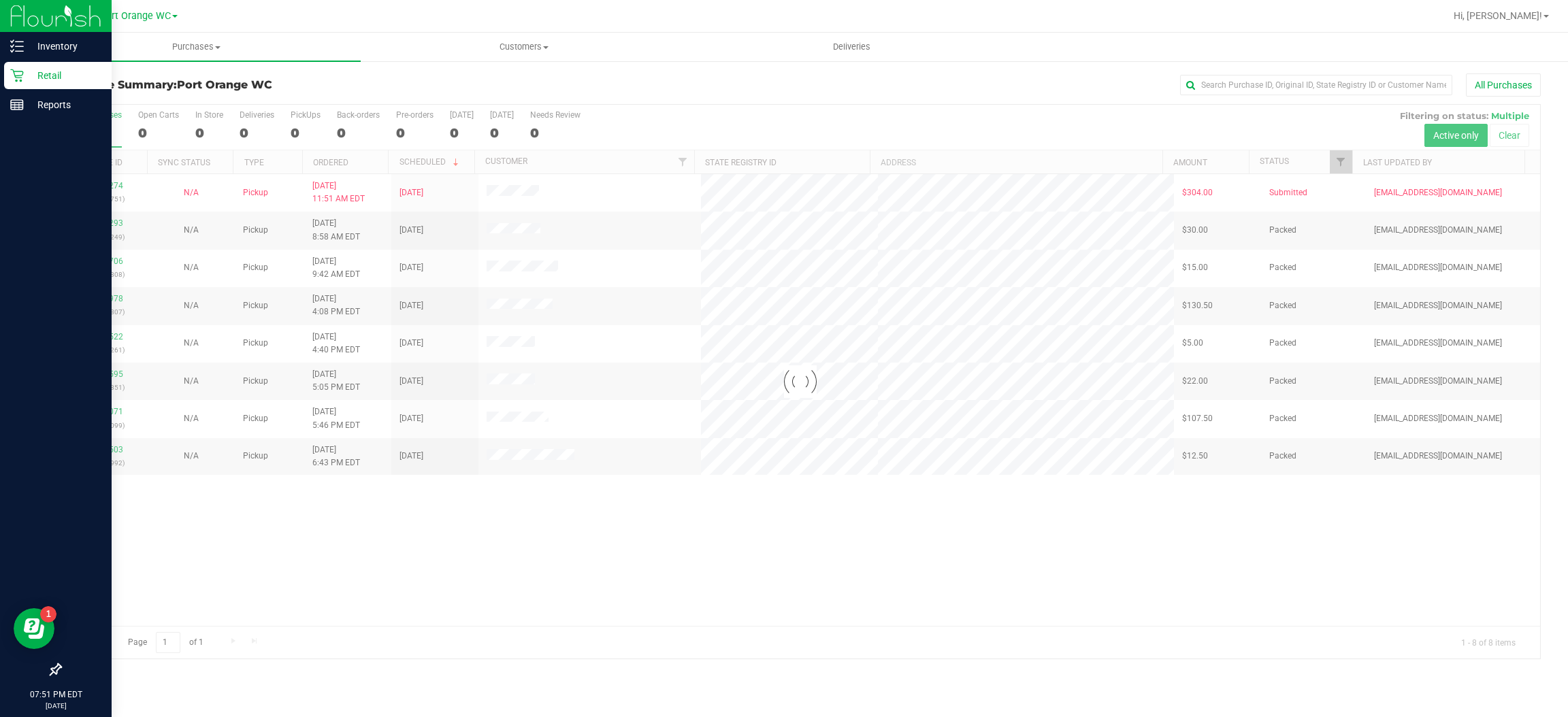
click at [569, 193] on div at bounding box center [800, 381] width 1480 height 554
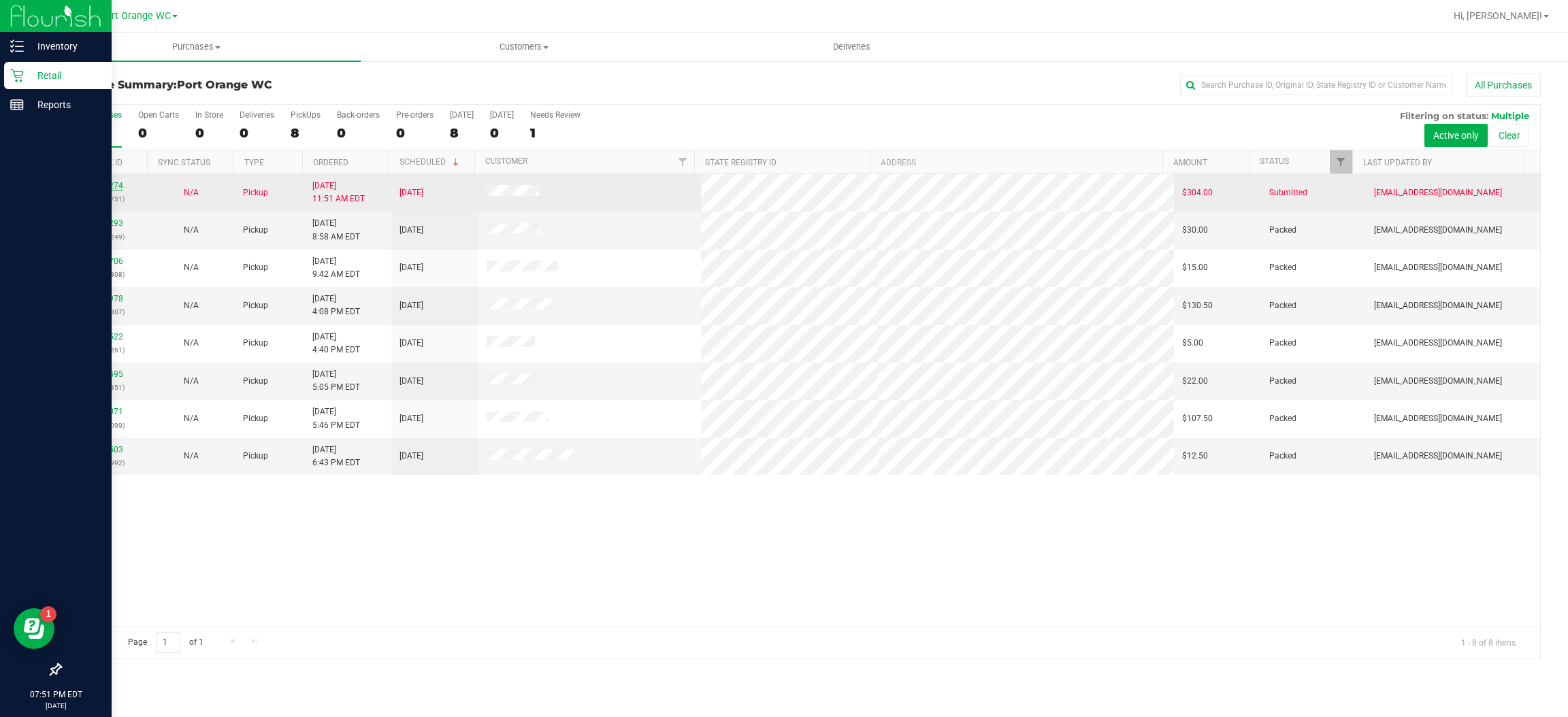
click at [107, 181] on link "11821274" at bounding box center [104, 185] width 38 height 9
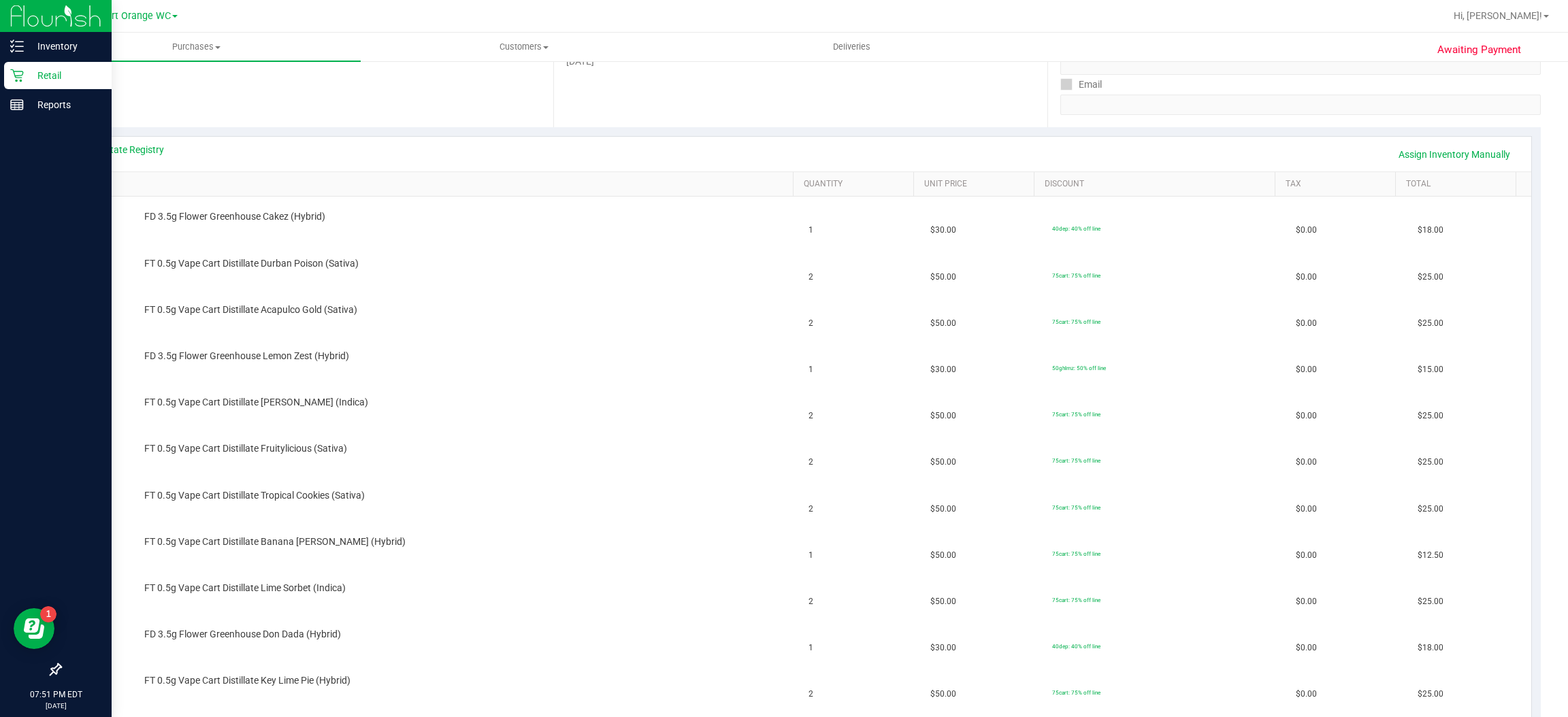
scroll to position [228, 0]
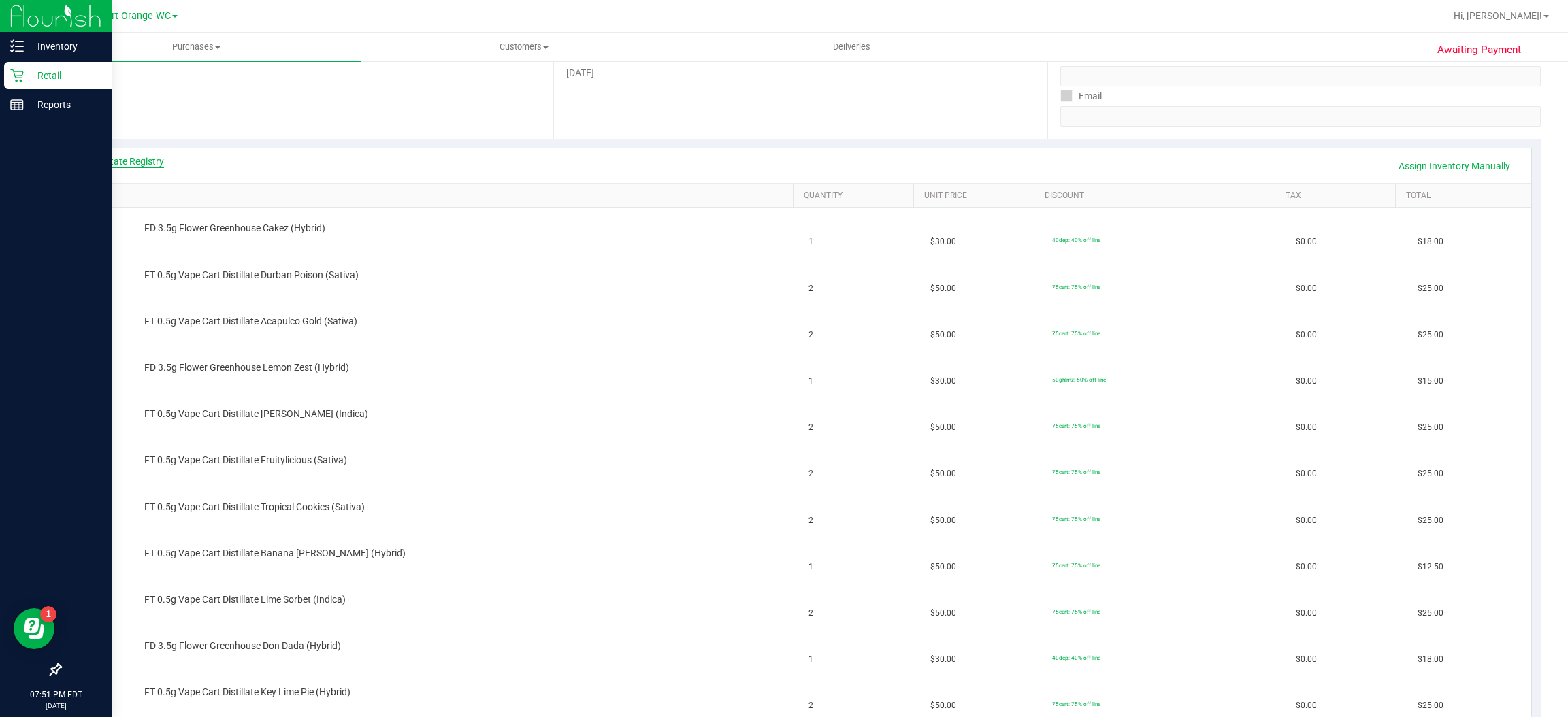
click at [140, 160] on link "View State Registry" at bounding box center [123, 162] width 82 height 14
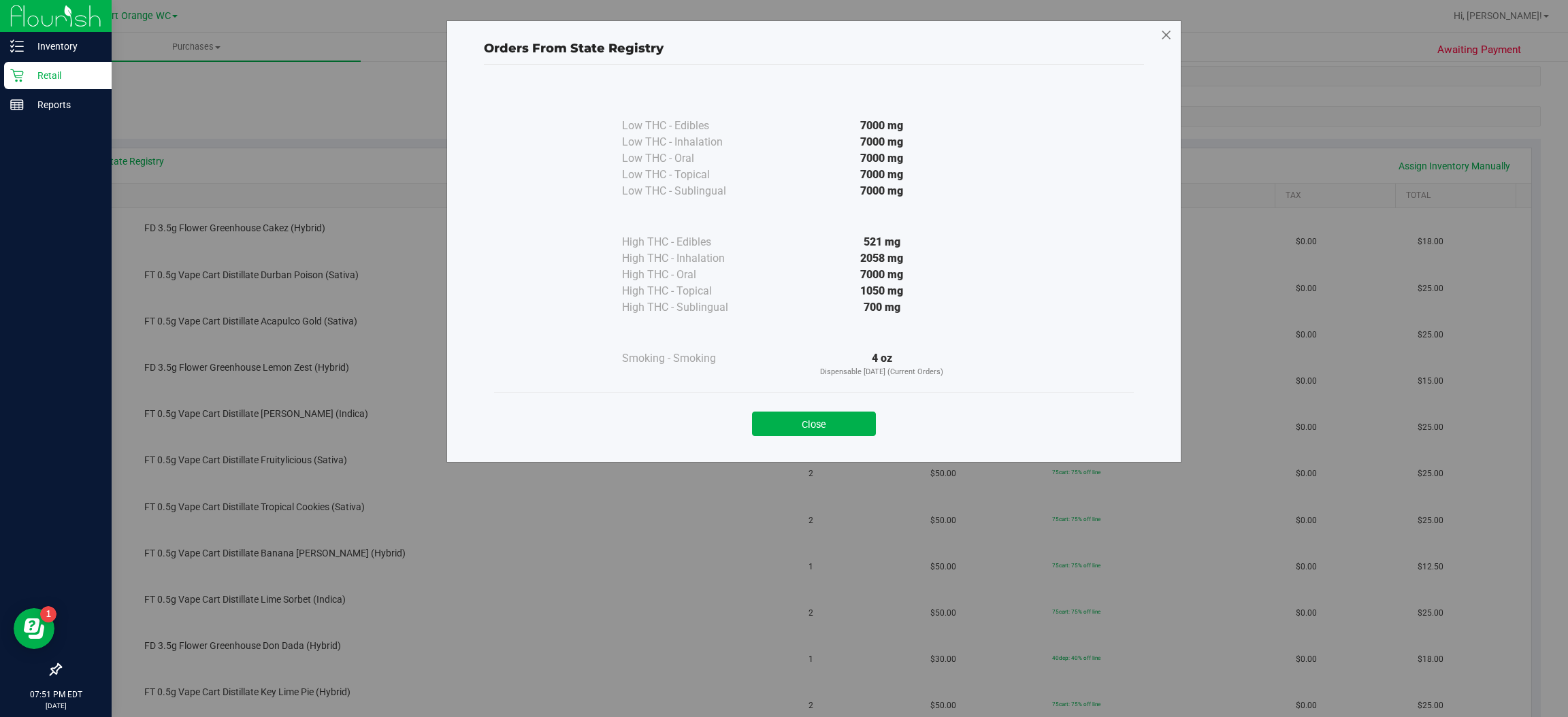
click at [1163, 33] on icon at bounding box center [1166, 36] width 12 height 22
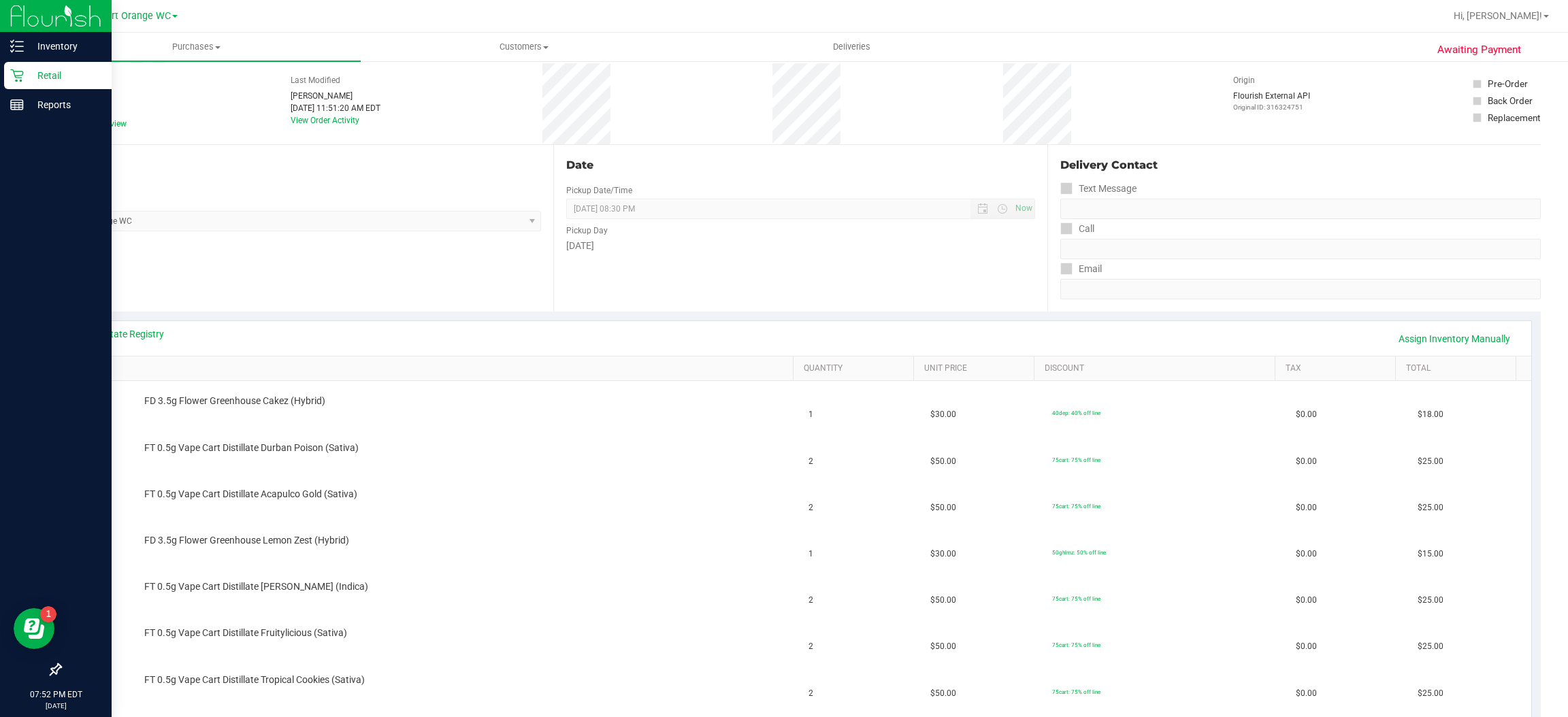
scroll to position [0, 0]
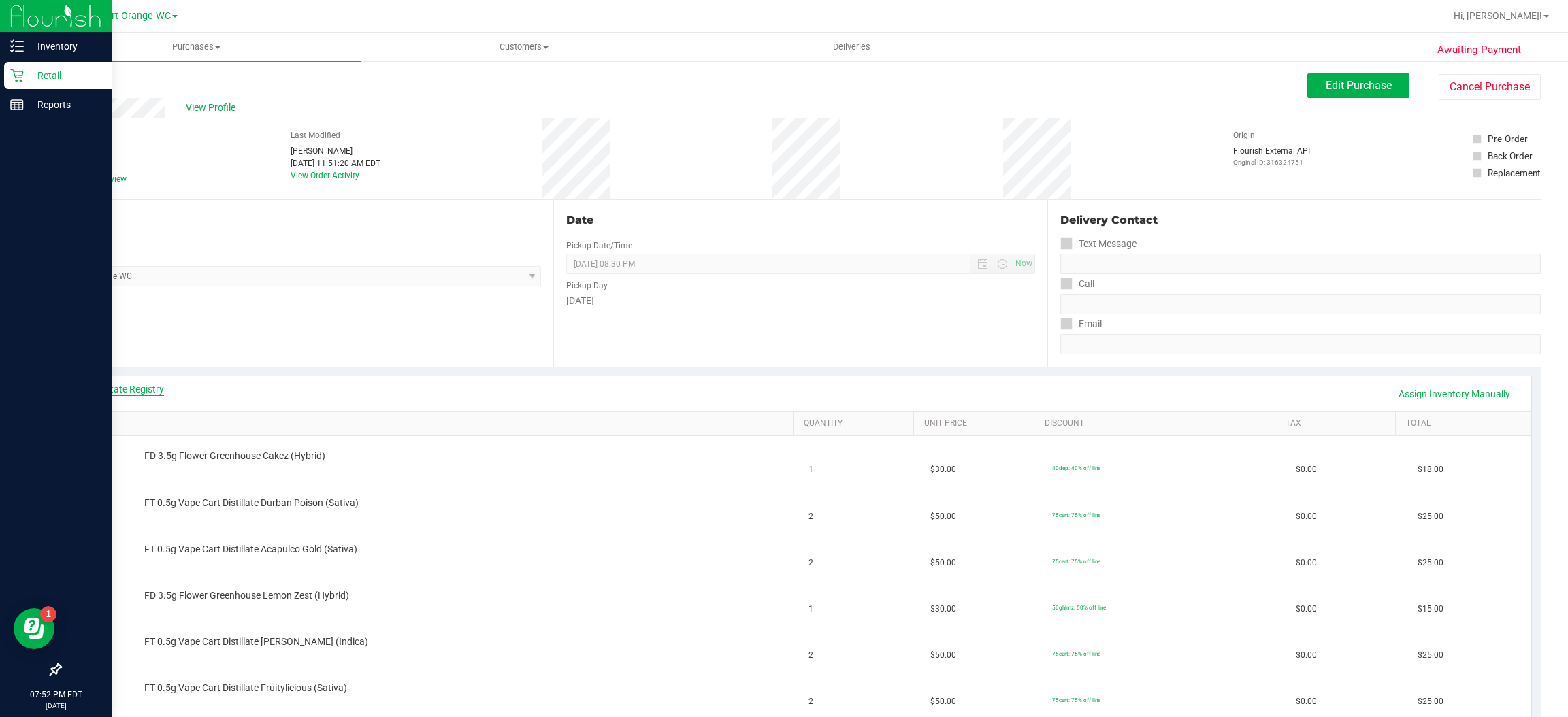
click at [148, 393] on link "View State Registry" at bounding box center [123, 390] width 82 height 14
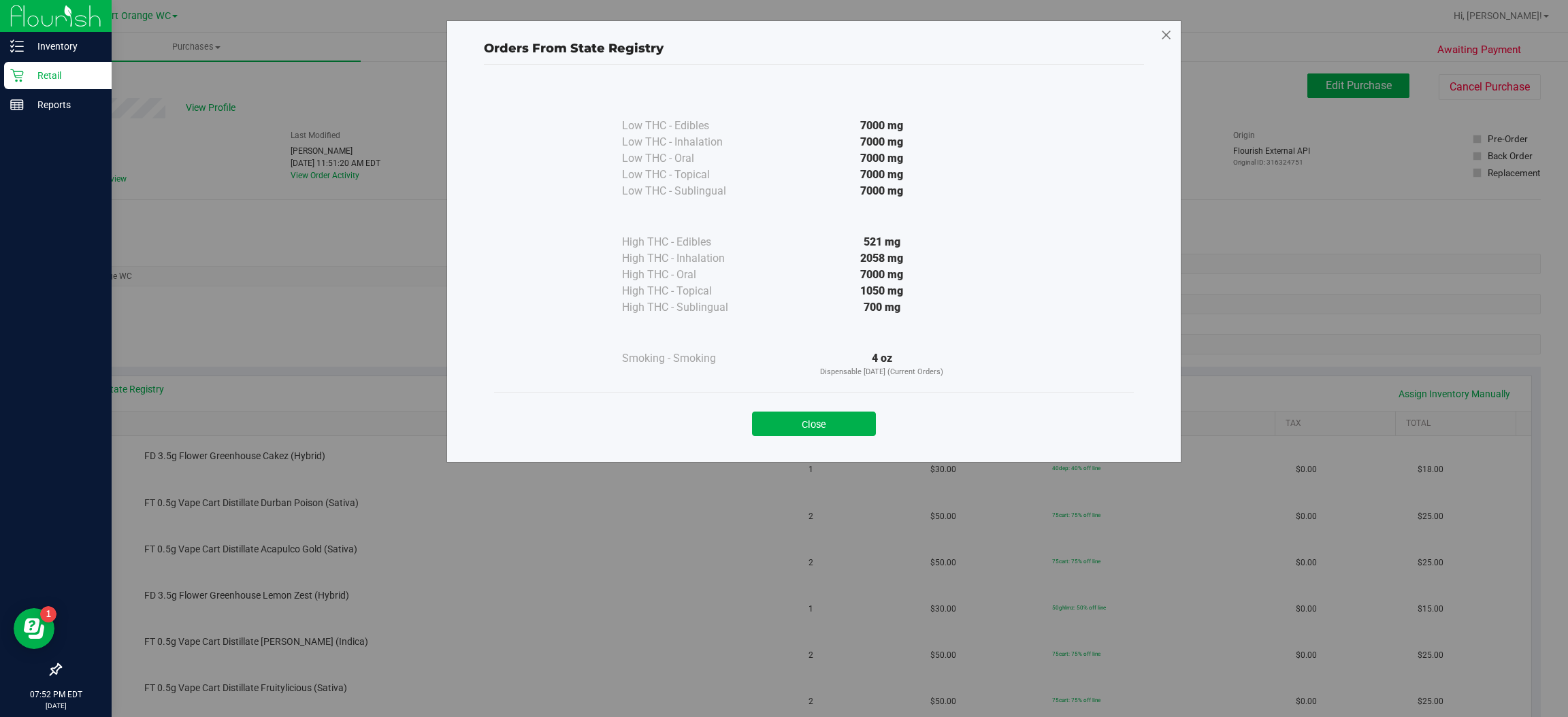
click at [1170, 39] on icon at bounding box center [1166, 36] width 12 height 22
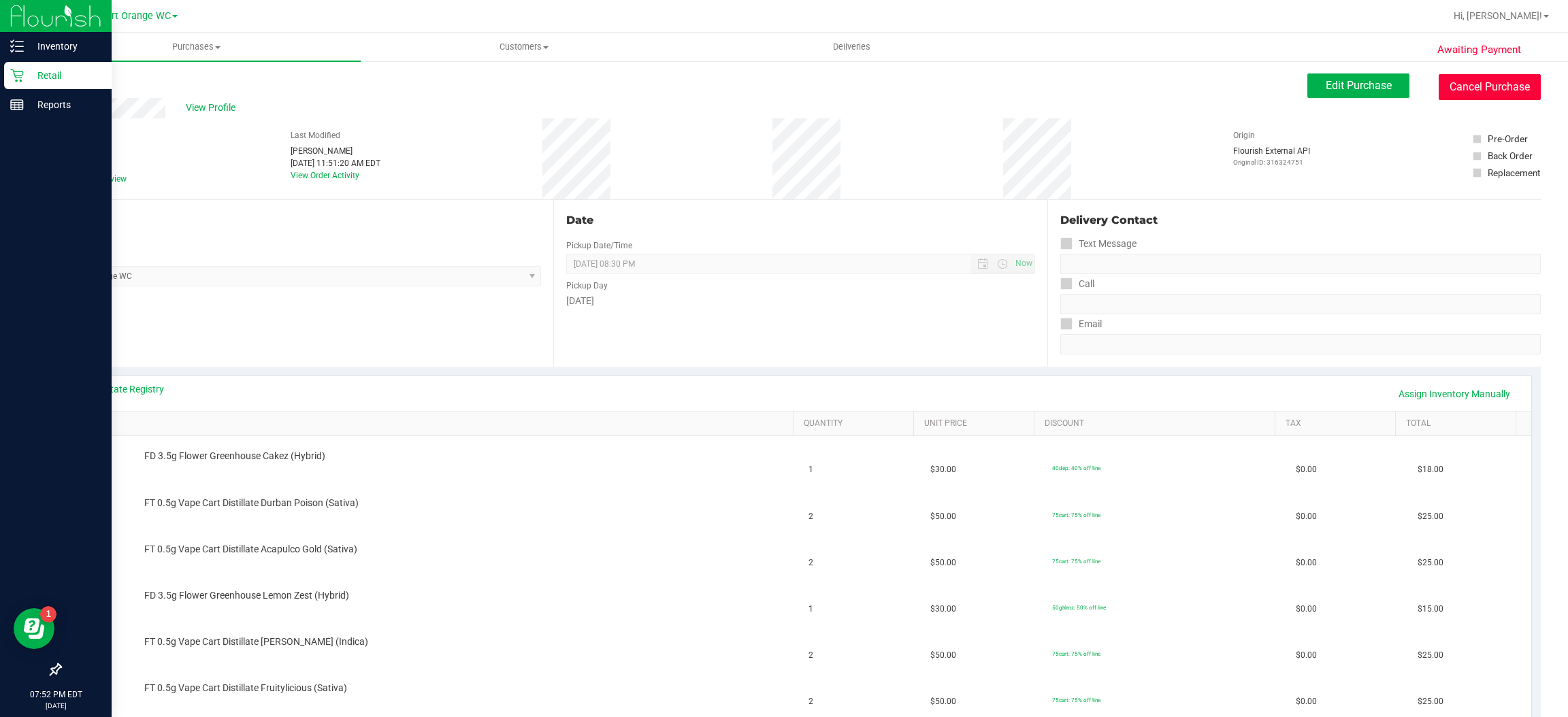
click at [1495, 84] on button "Cancel Purchase" at bounding box center [1490, 87] width 102 height 26
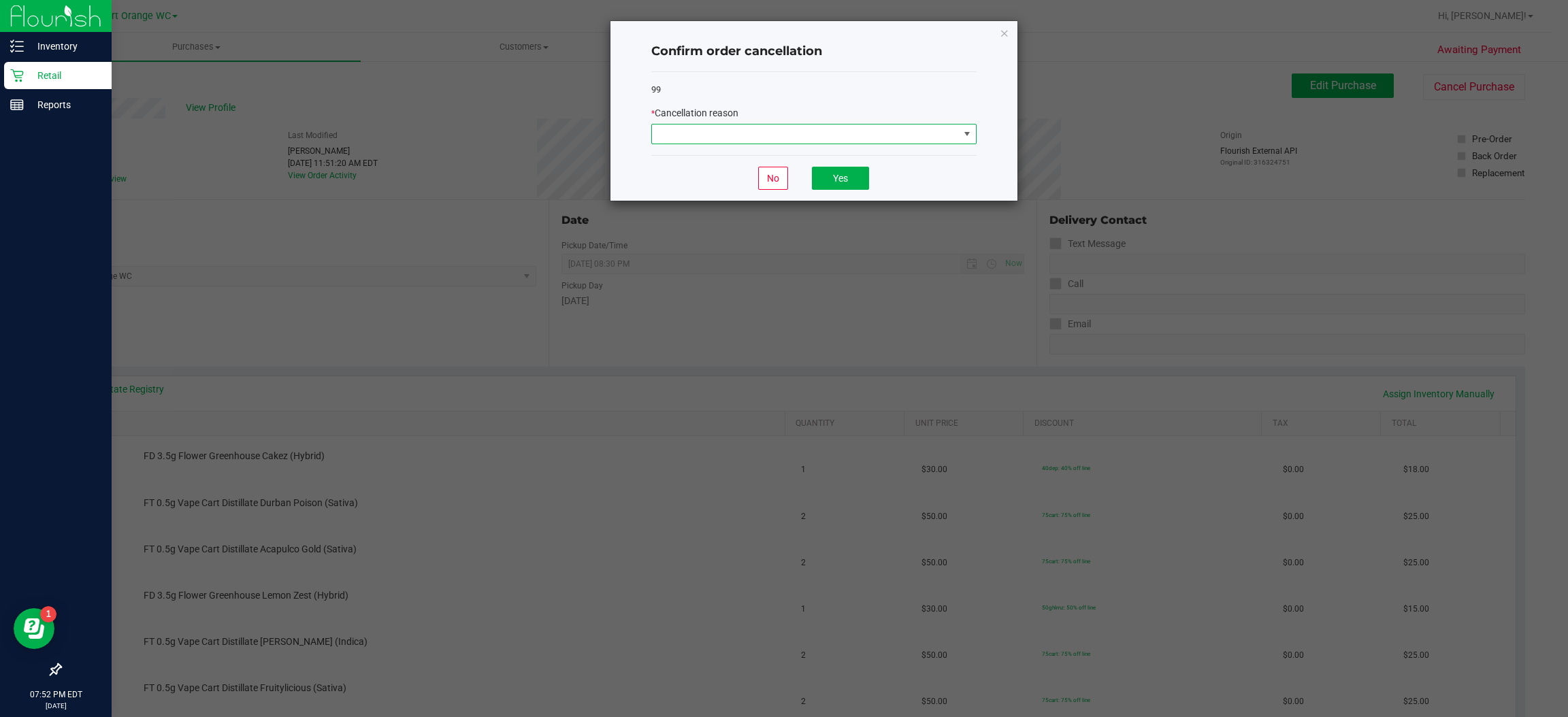
click at [966, 134] on span at bounding box center [966, 134] width 11 height 11
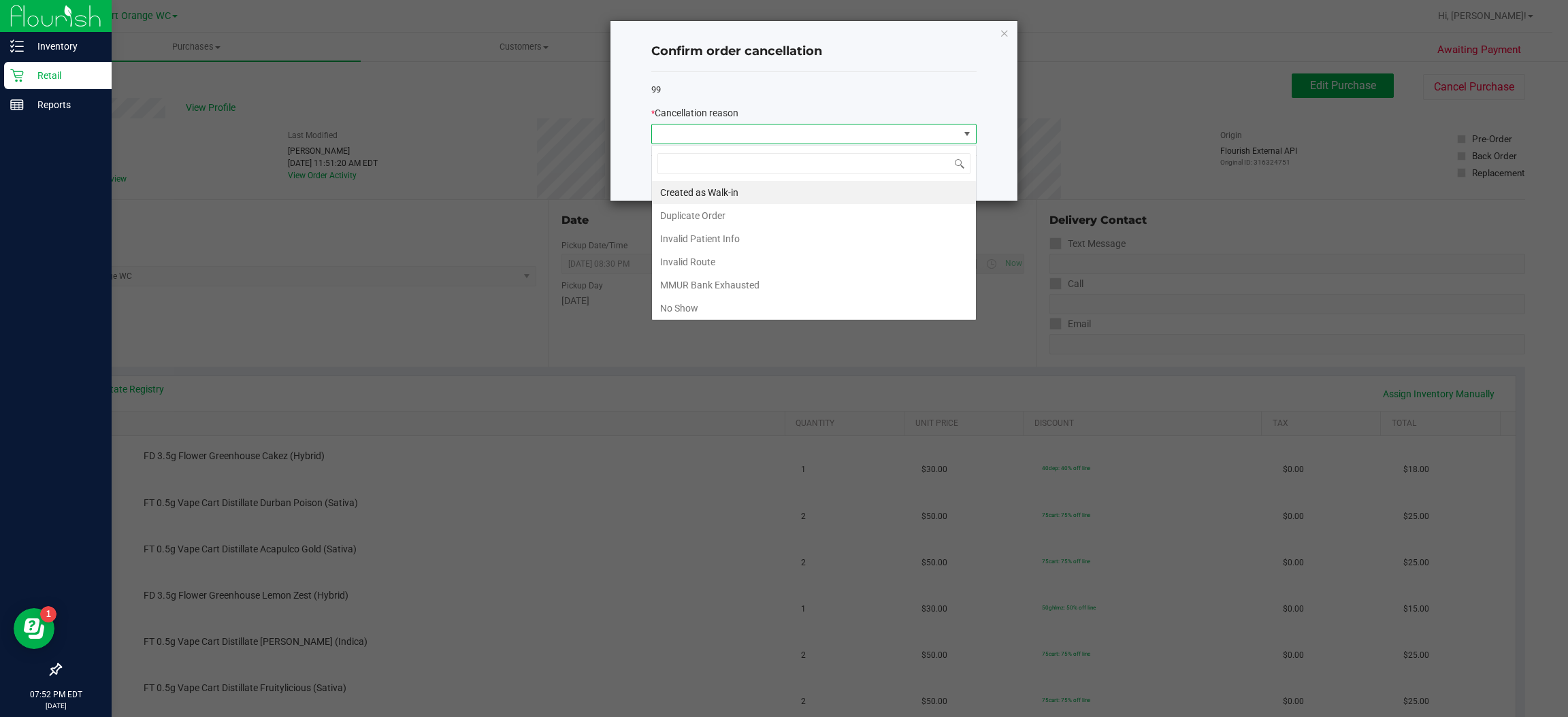
scroll to position [21, 325]
click at [721, 219] on li "Duplicate Order" at bounding box center [813, 215] width 324 height 23
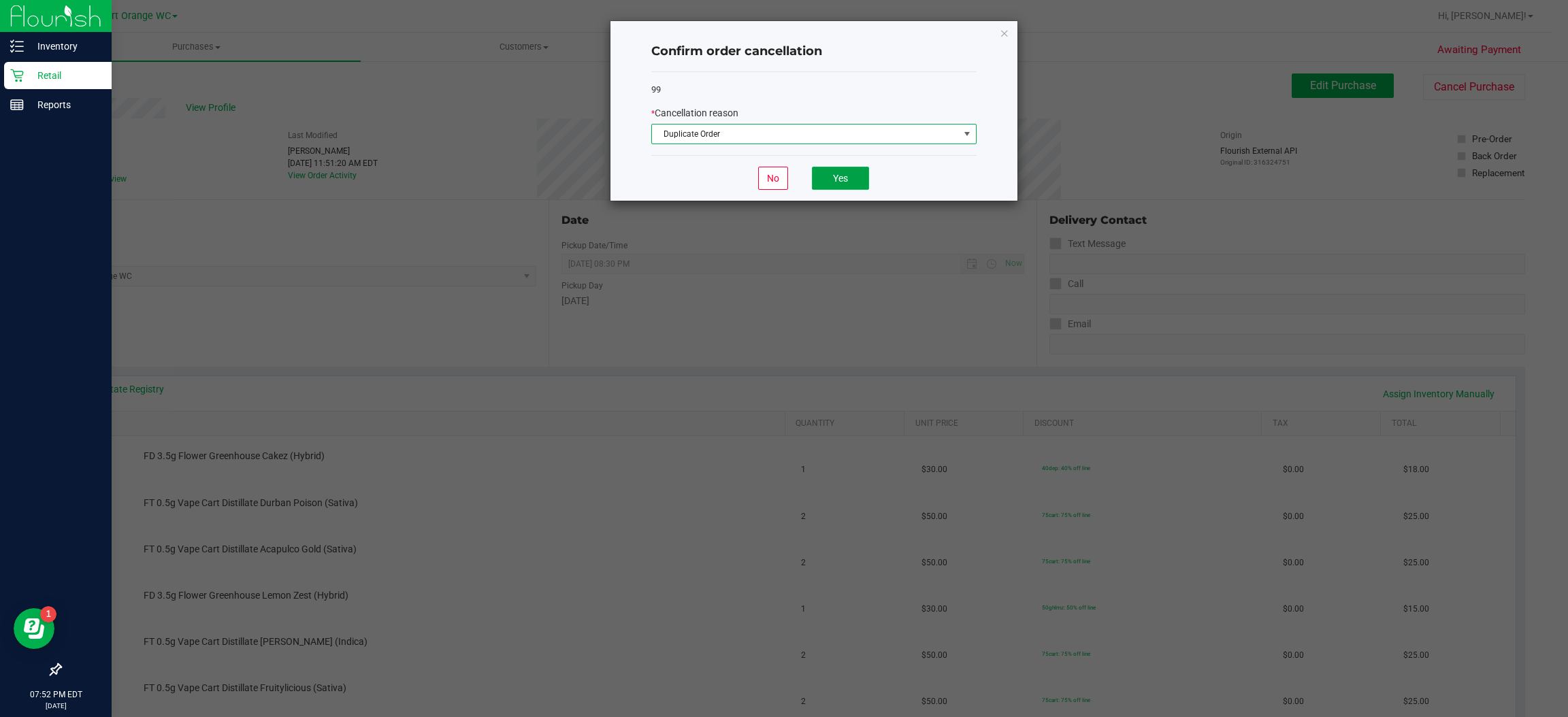
click at [841, 179] on button "Yes" at bounding box center [840, 178] width 57 height 23
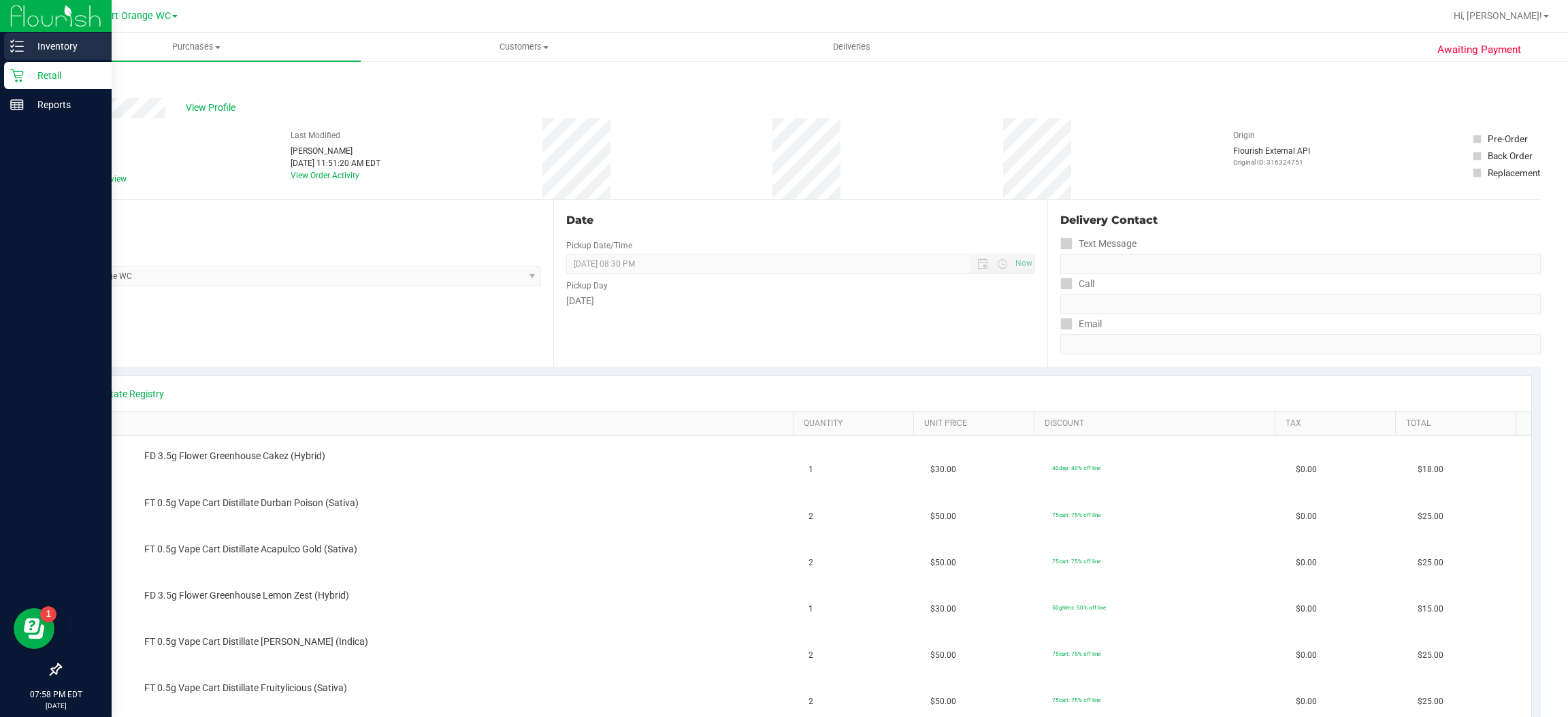
click at [14, 40] on icon at bounding box center [17, 46] width 14 height 14
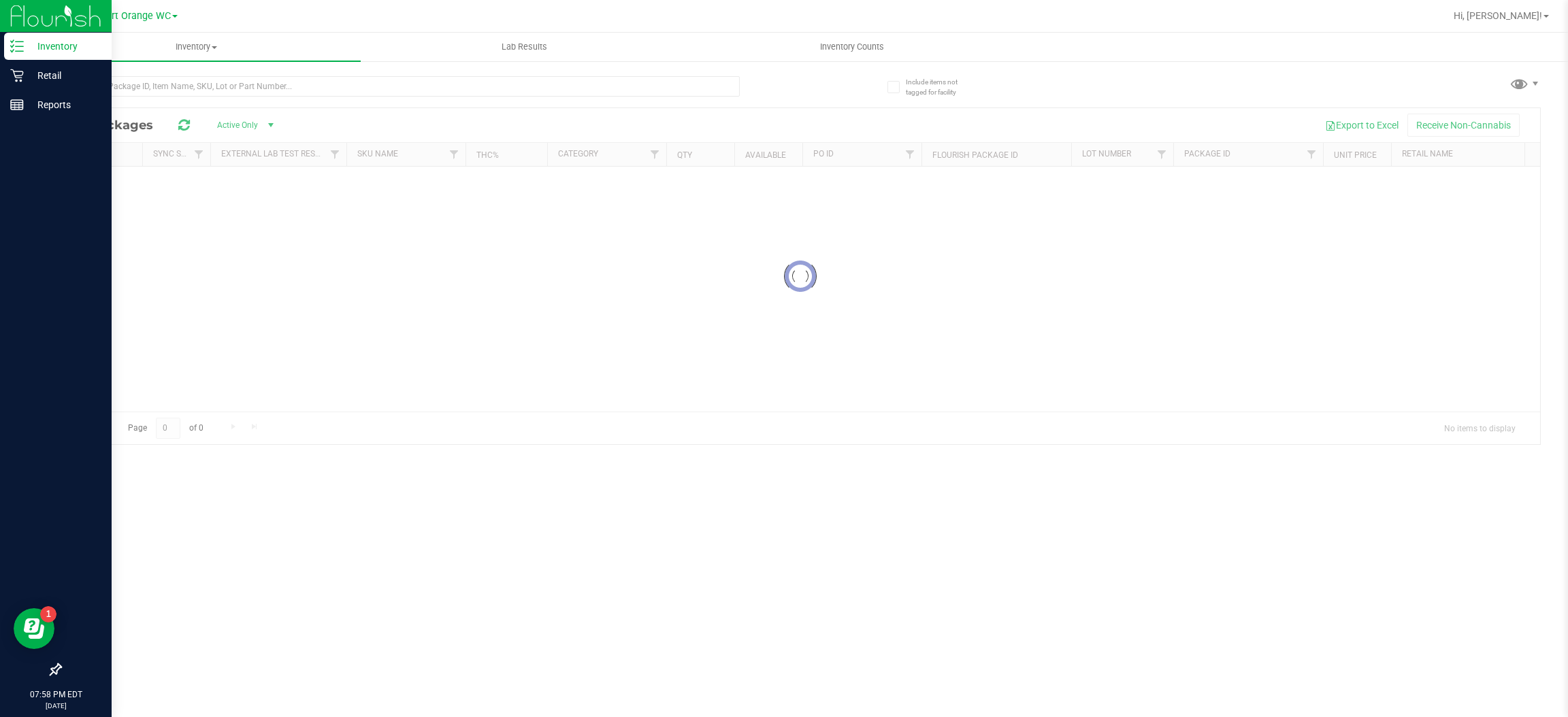
click at [63, 39] on p "Inventory" at bounding box center [65, 46] width 82 height 16
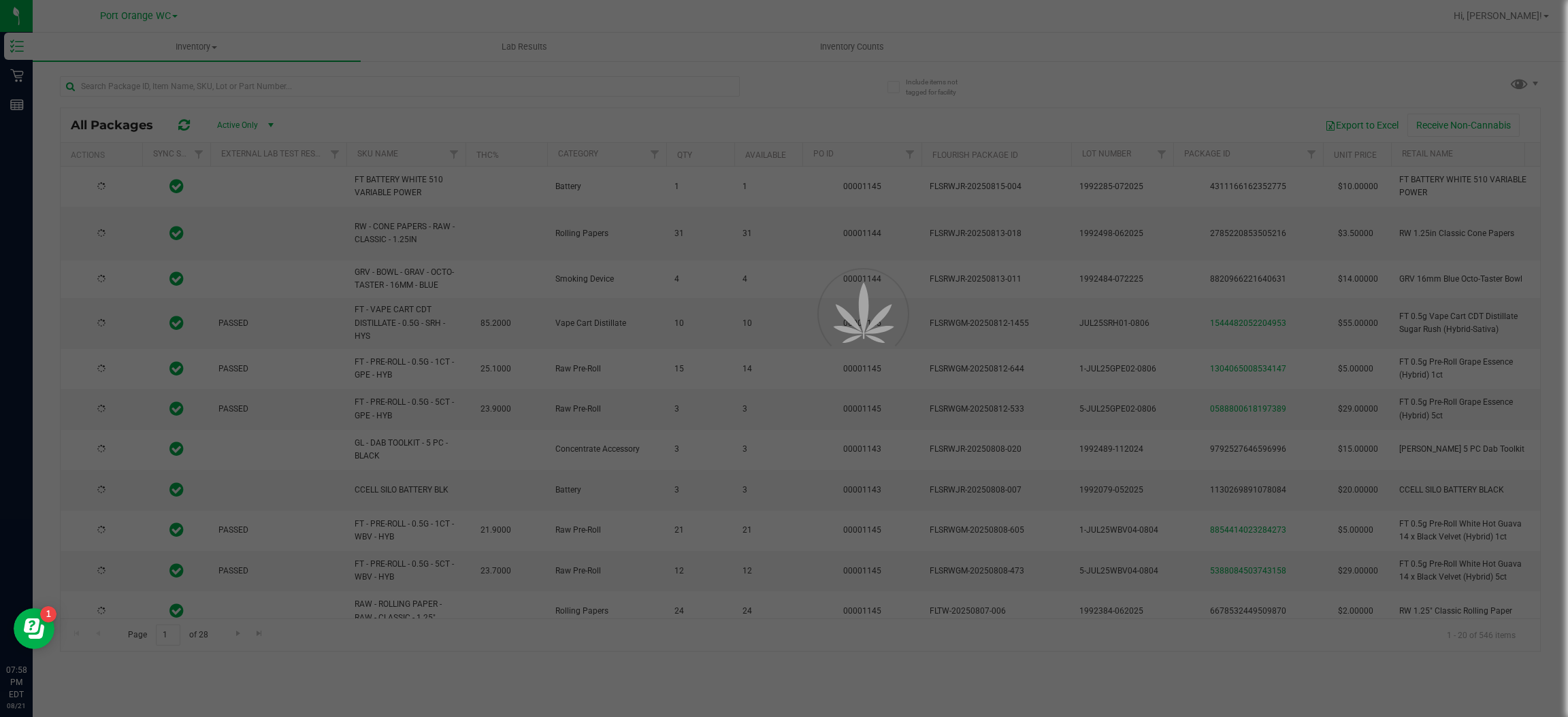
click at [354, 89] on div at bounding box center [784, 358] width 1568 height 717
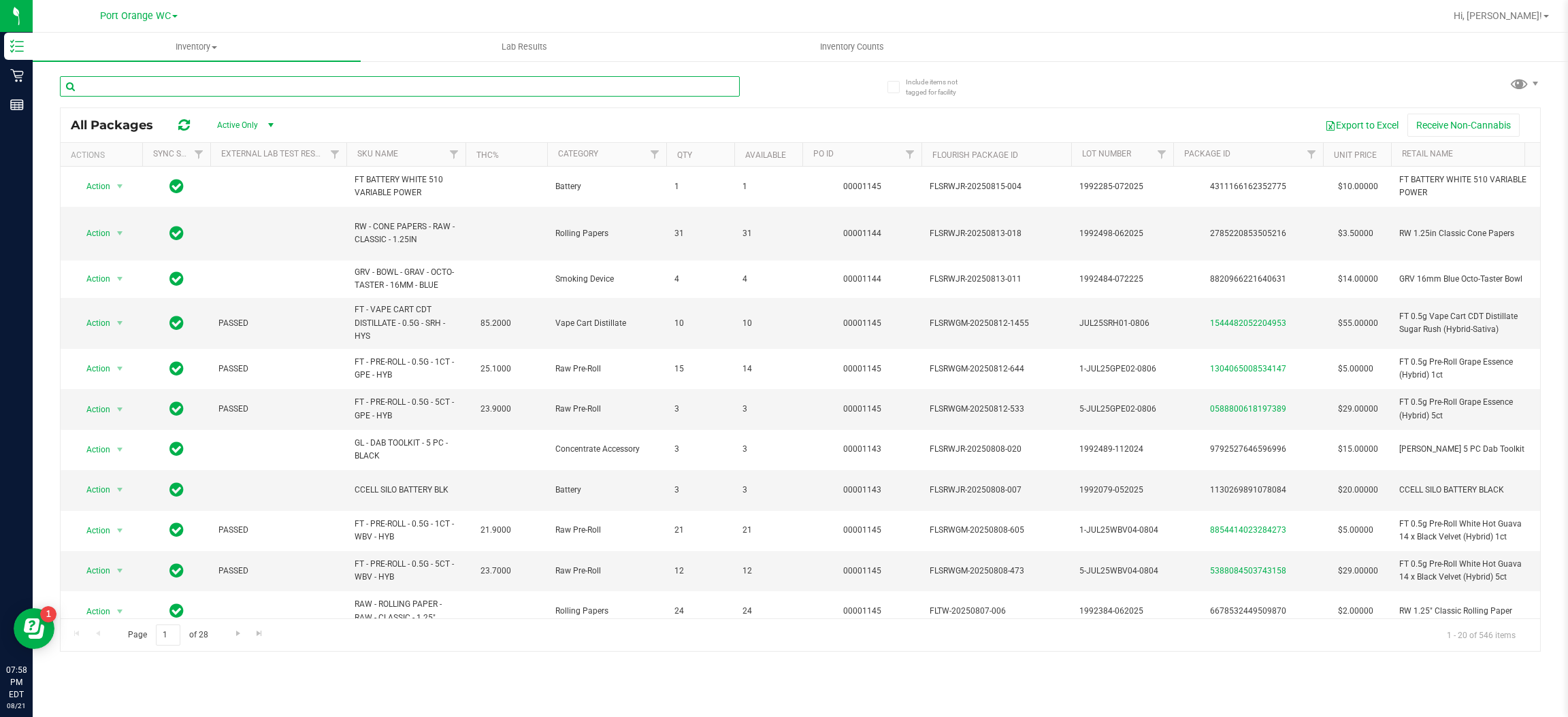
click at [365, 90] on input "text" at bounding box center [399, 87] width 680 height 20
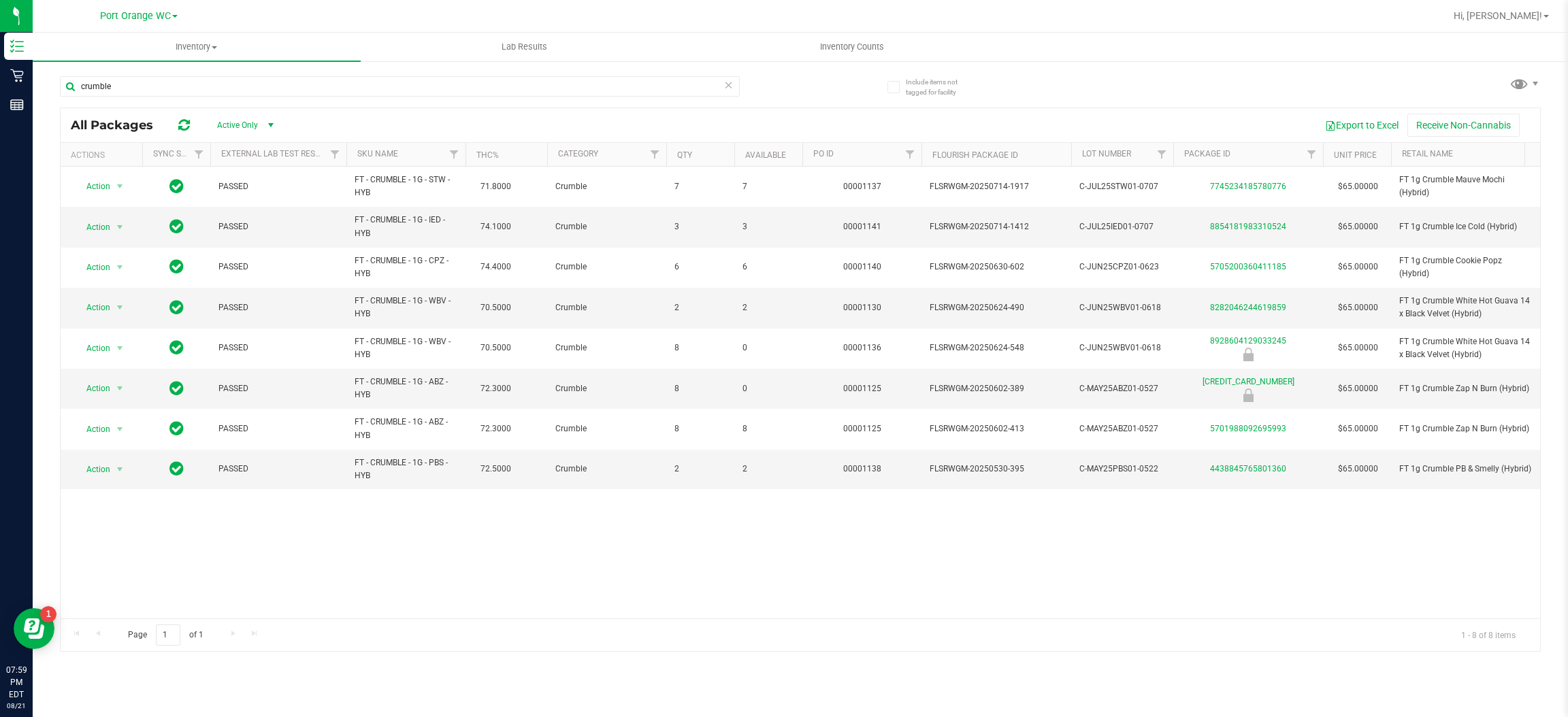
click at [805, 555] on div "Action Action Global inventory Package audit log Print package label Print prod…" at bounding box center [800, 392] width 1480 height 452
click at [210, 81] on input "crumble" at bounding box center [399, 87] width 680 height 20
type input "c"
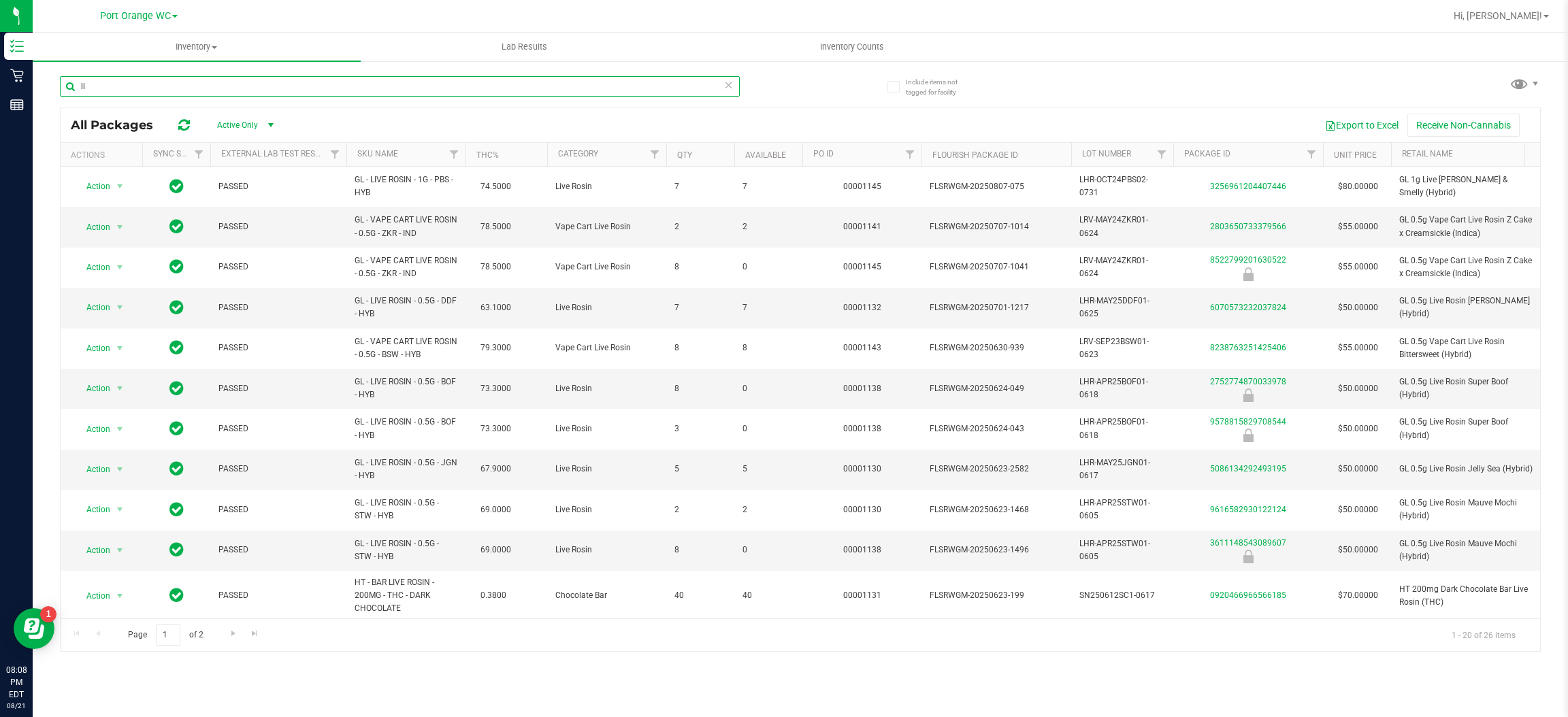
type input "l"
type input "r"
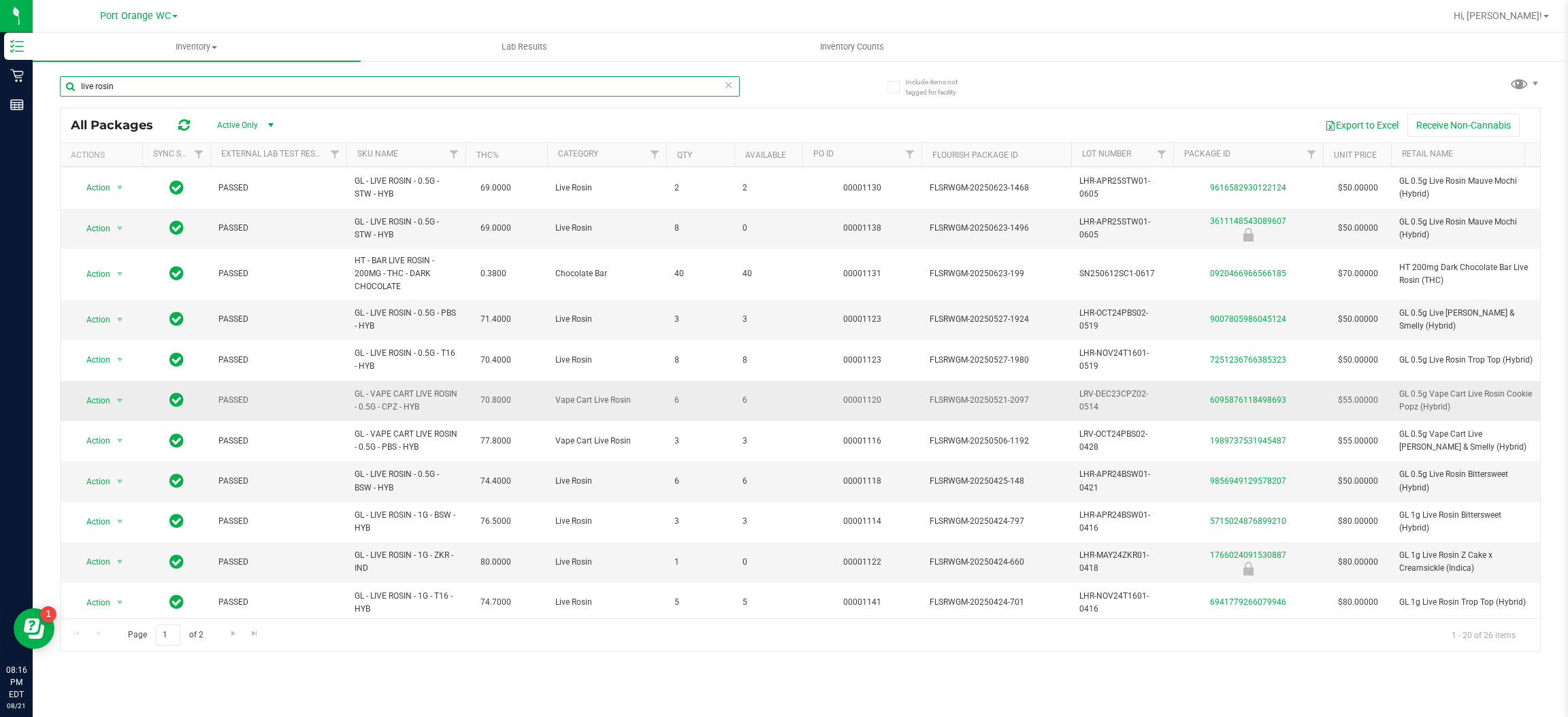
scroll to position [389, 0]
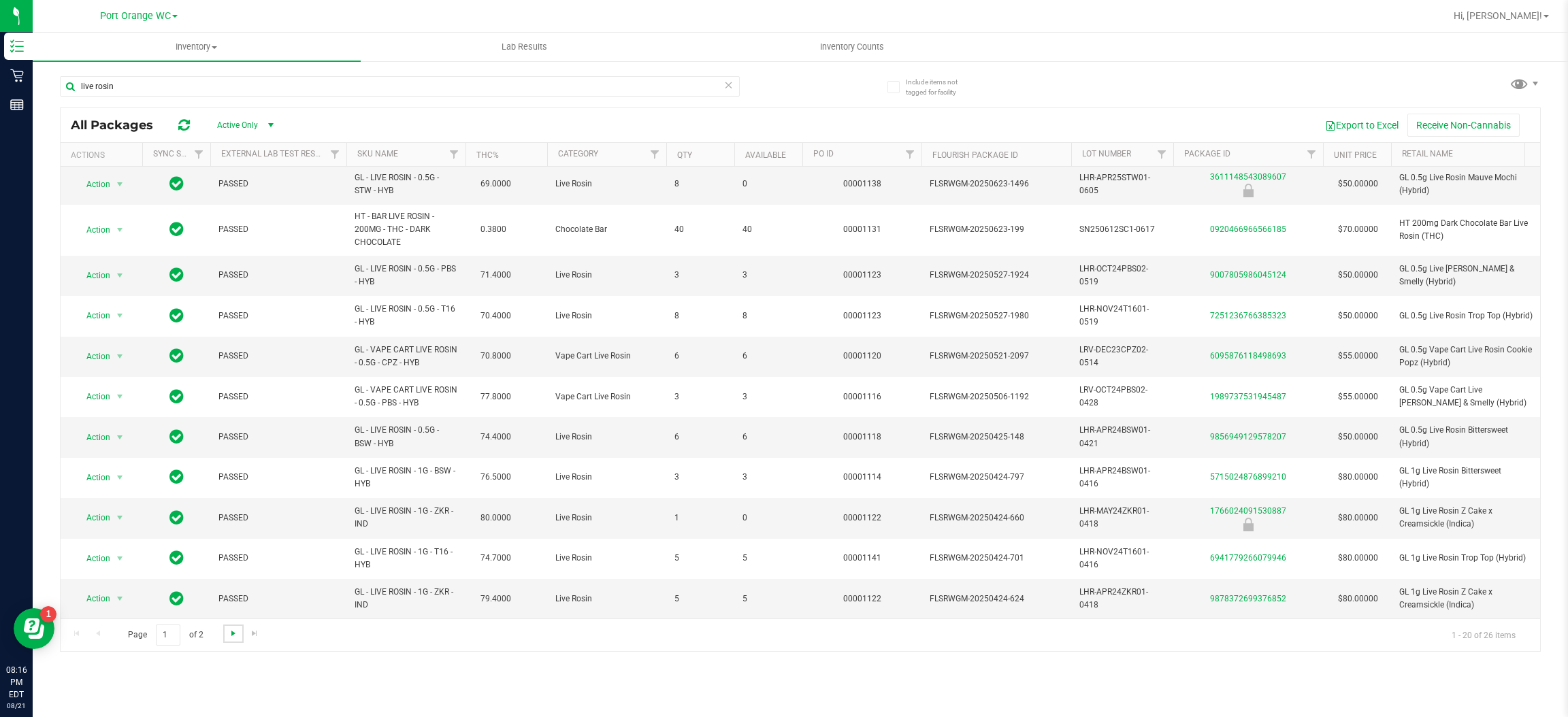
click at [236, 633] on span "Go to the next page" at bounding box center [233, 633] width 11 height 11
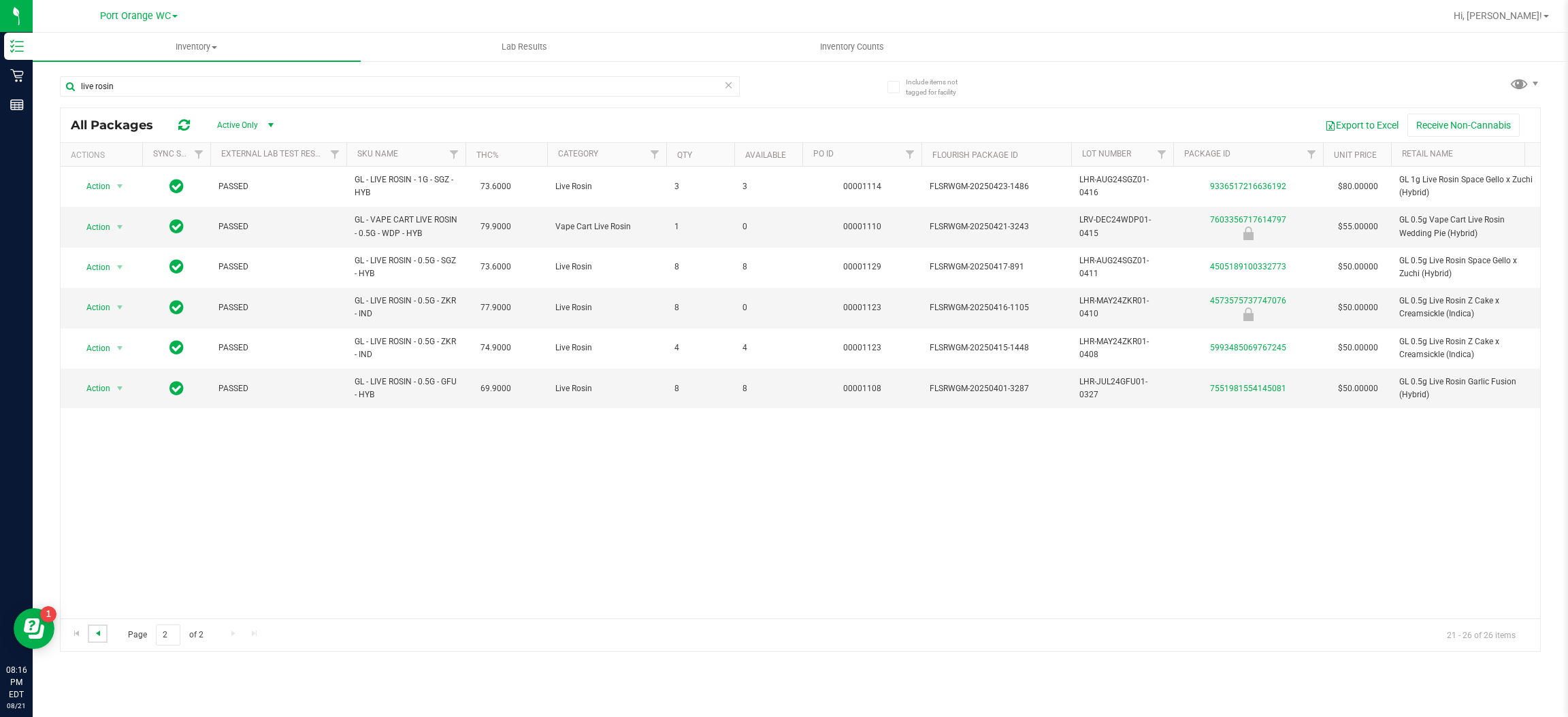
click at [97, 634] on span "Go to the previous page" at bounding box center [98, 633] width 11 height 11
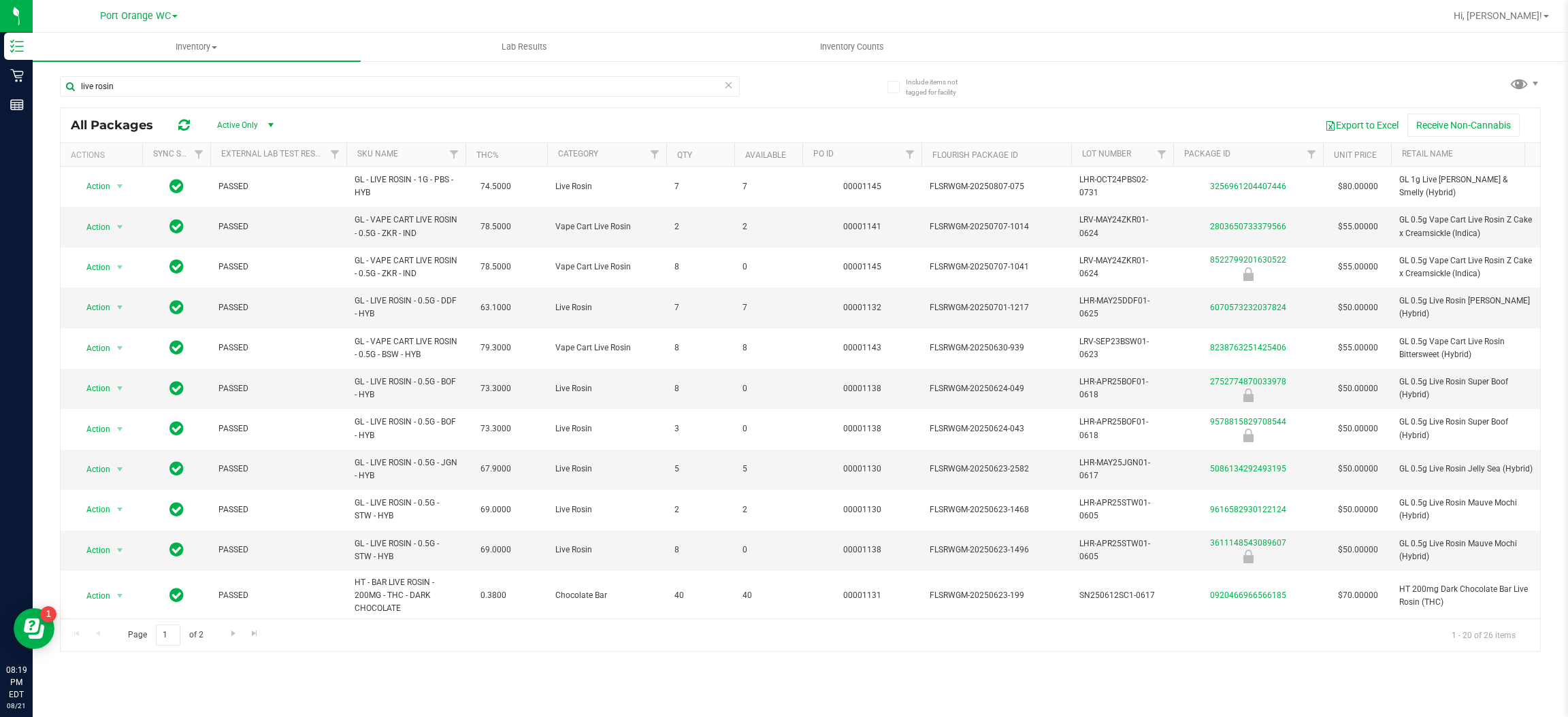
click at [83, 638] on div "Page 1 of 2 1 - 20 of 26 items" at bounding box center [800, 634] width 1480 height 32
click at [230, 637] on span "Go to the next page" at bounding box center [233, 633] width 11 height 11
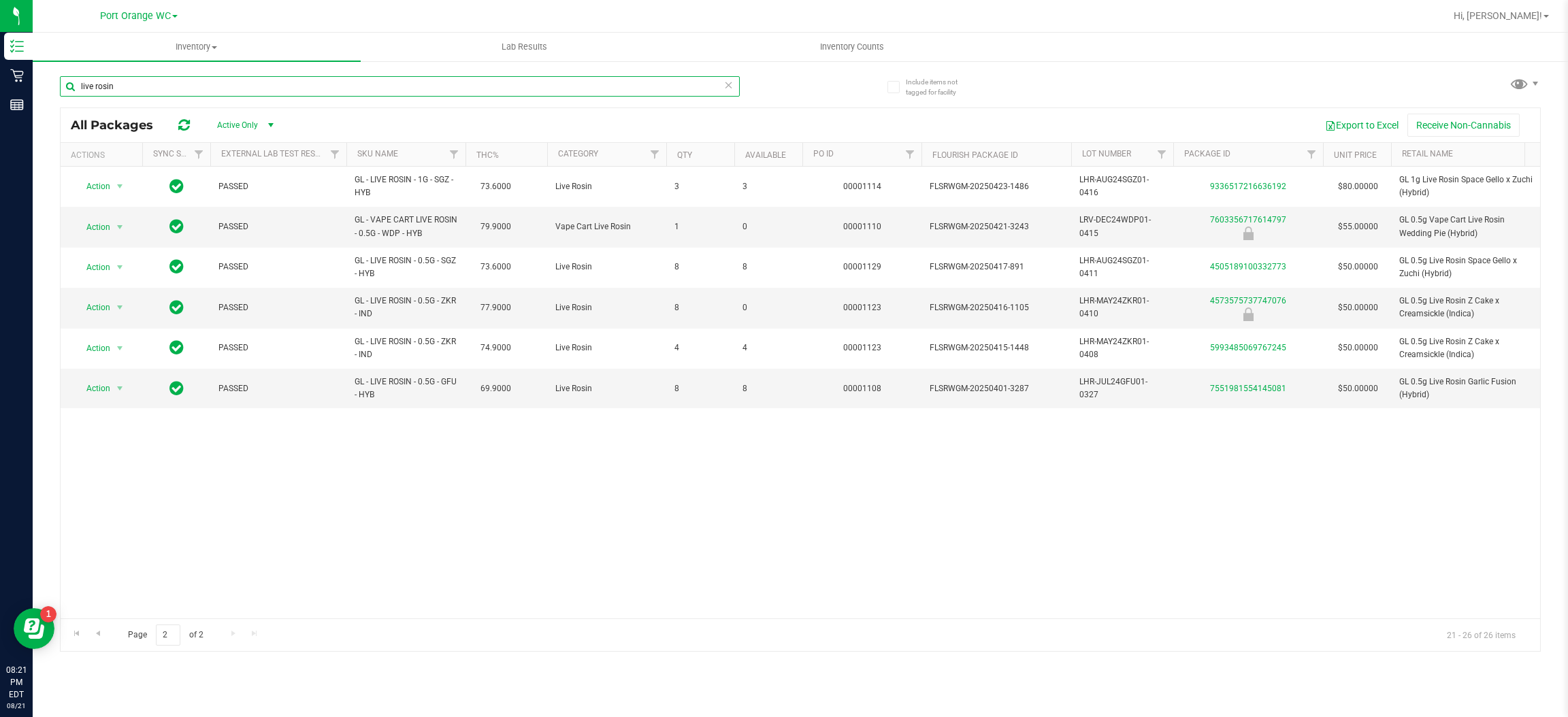
click at [232, 80] on input "live rosin" at bounding box center [399, 87] width 680 height 20
type input "l"
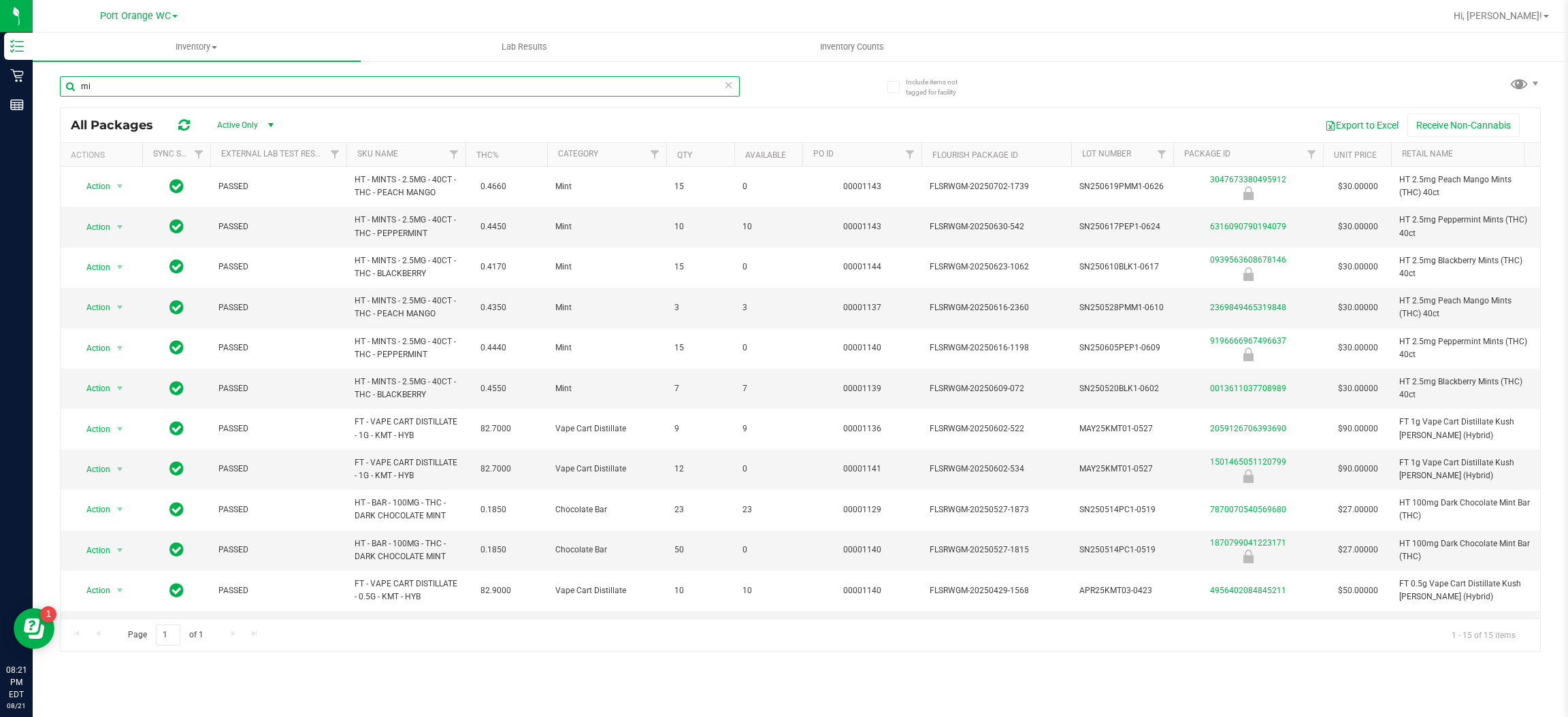
type input "m"
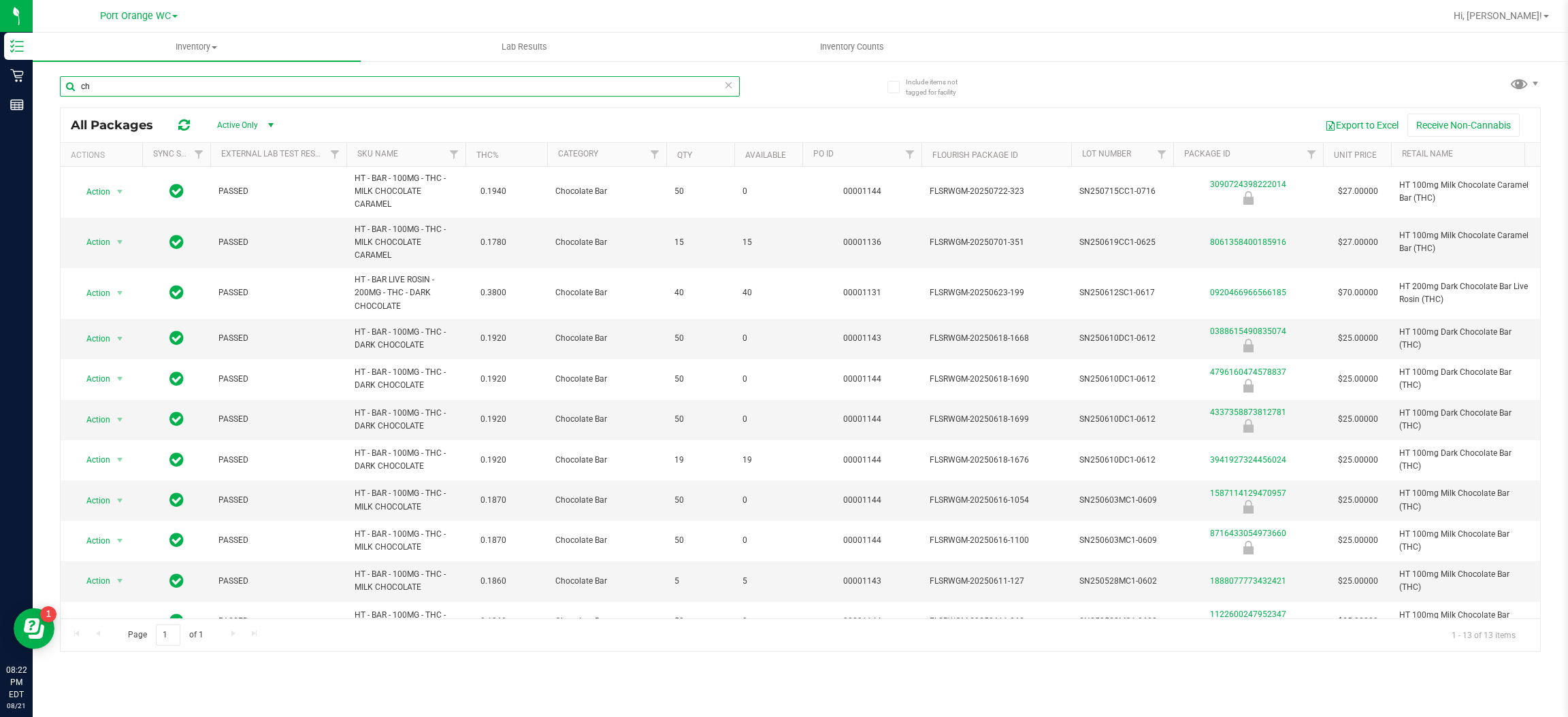
type input "c"
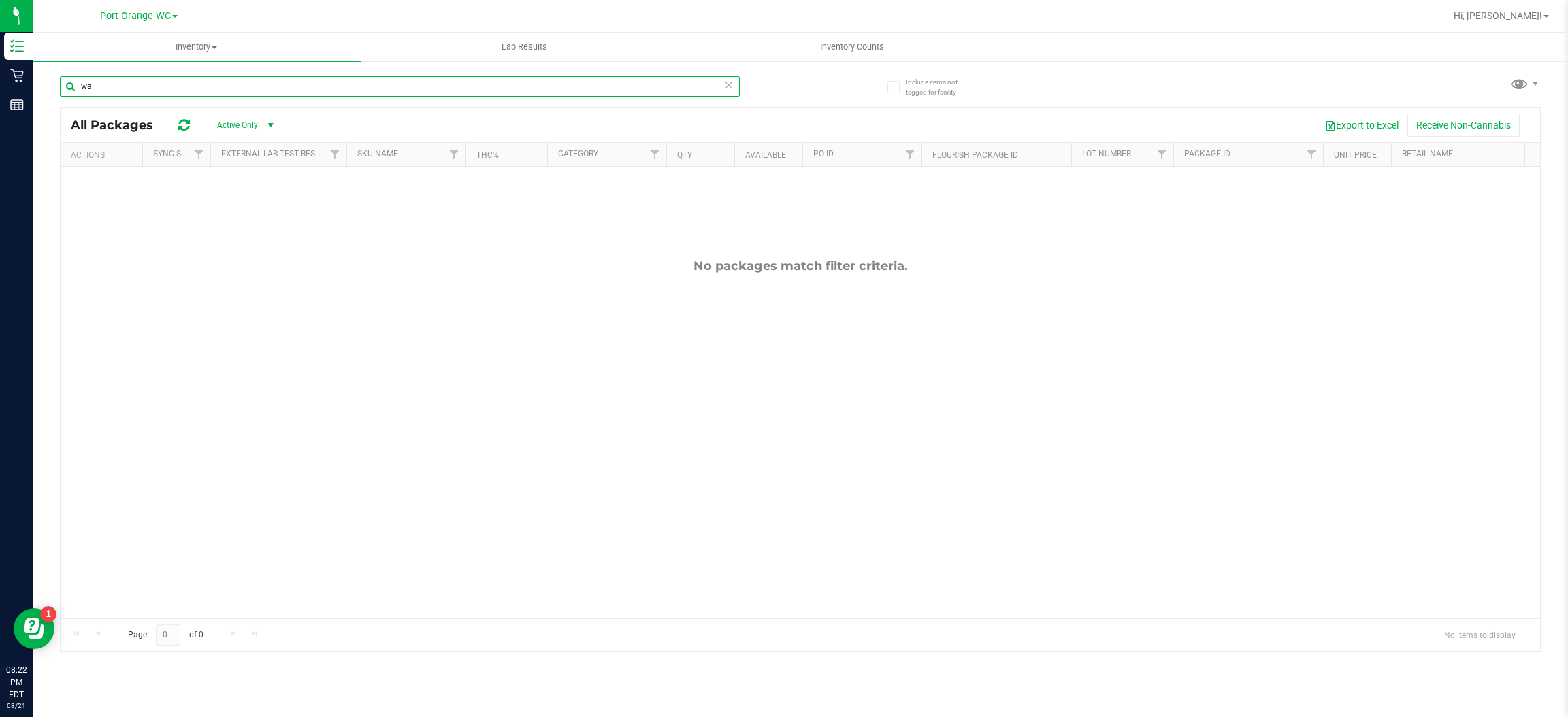
type input "w"
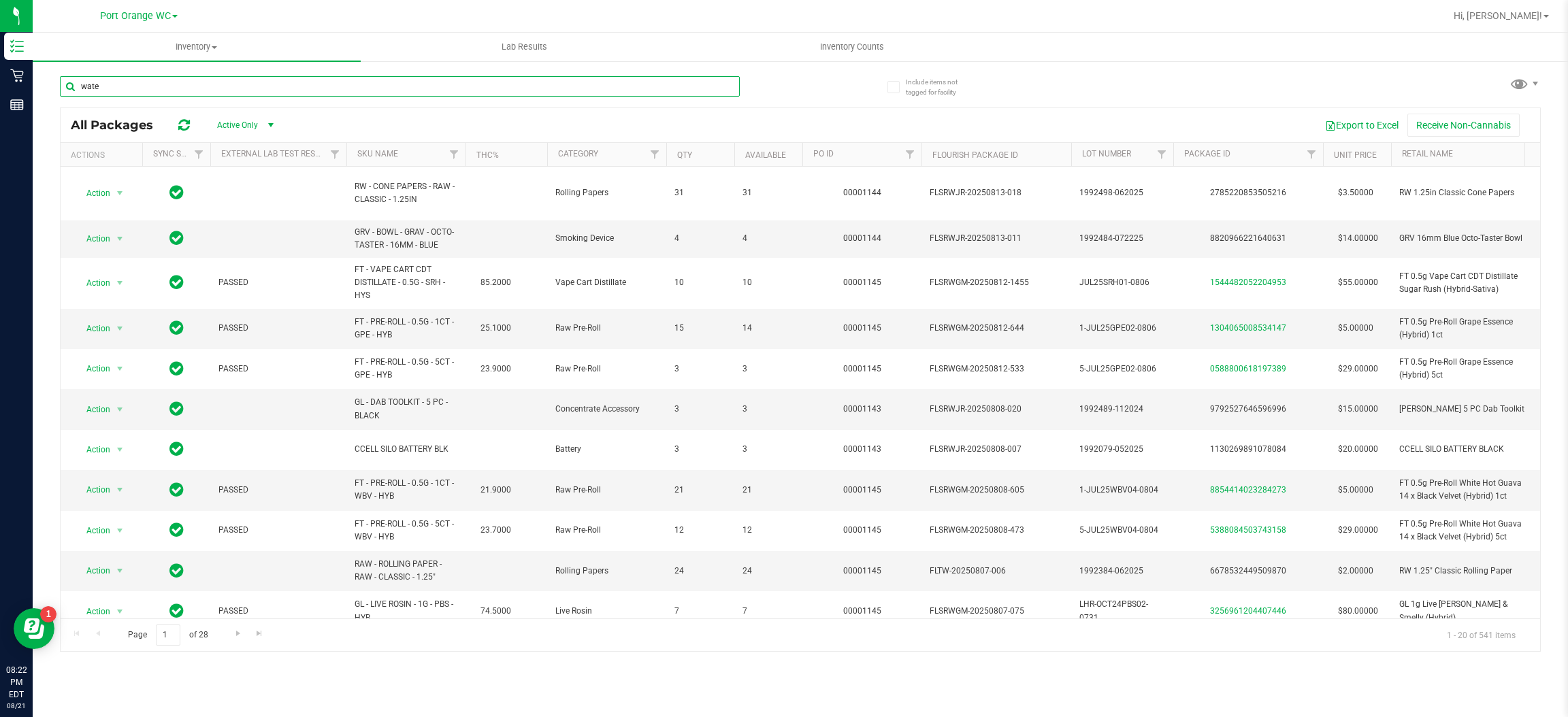
type input "water"
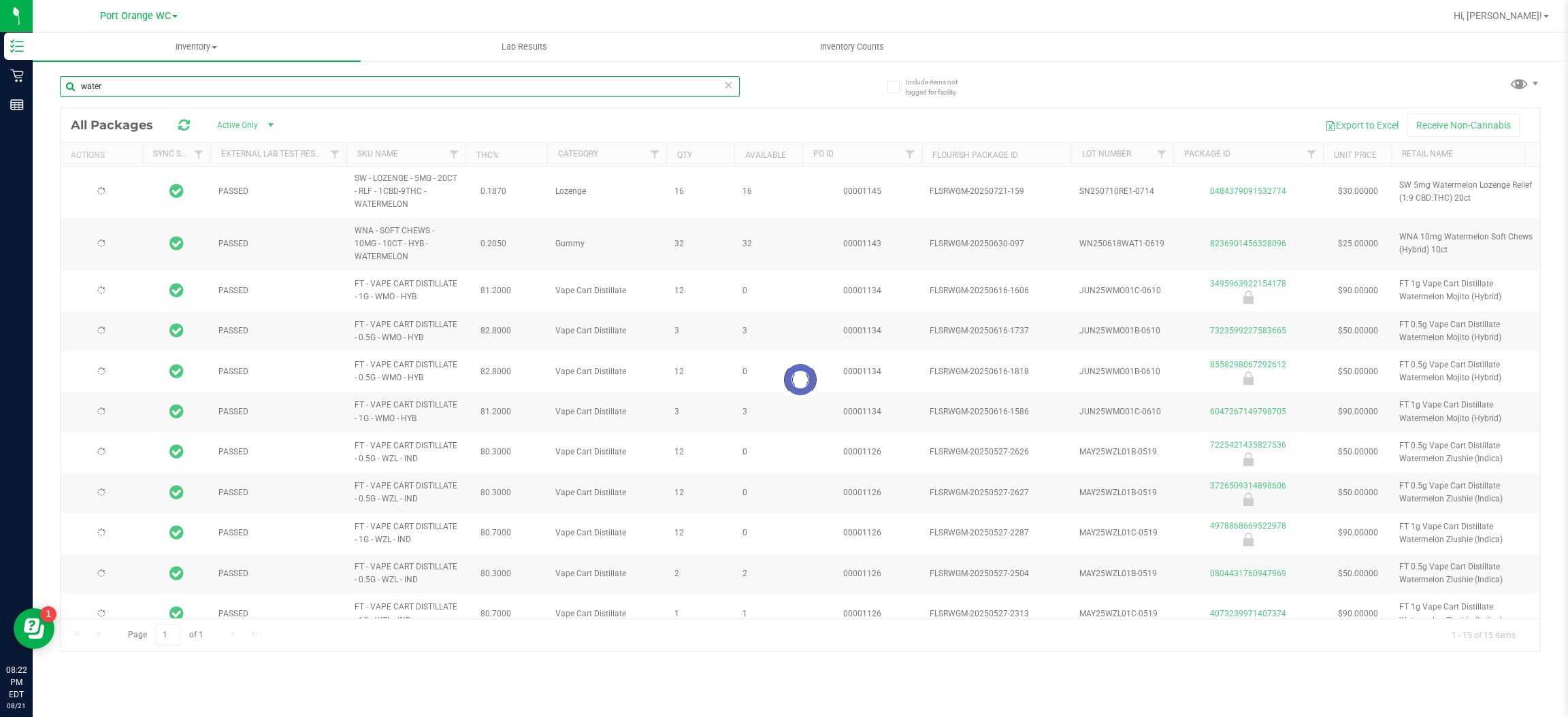
type input "[DATE]"
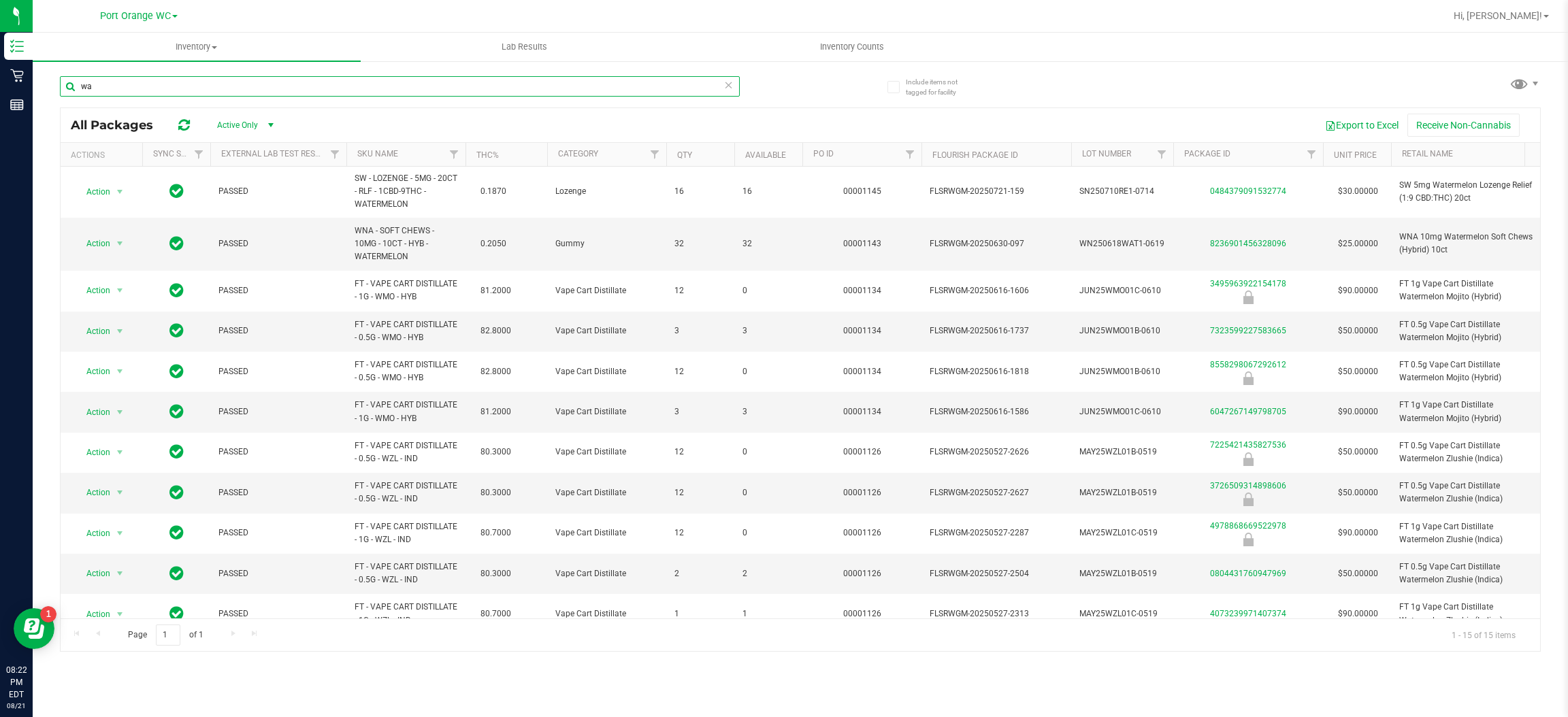
type input "w"
type input "soft chews"
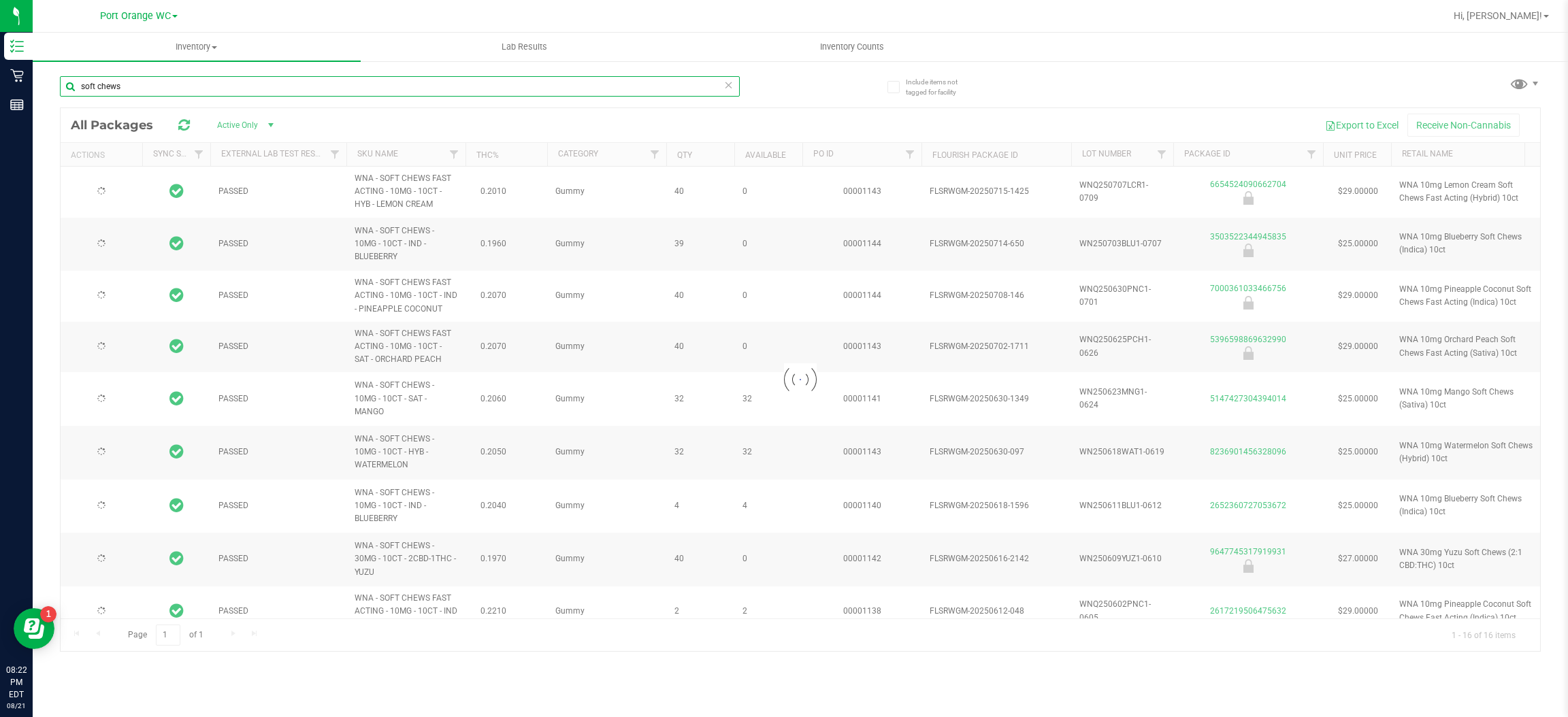
type input "[DATE]"
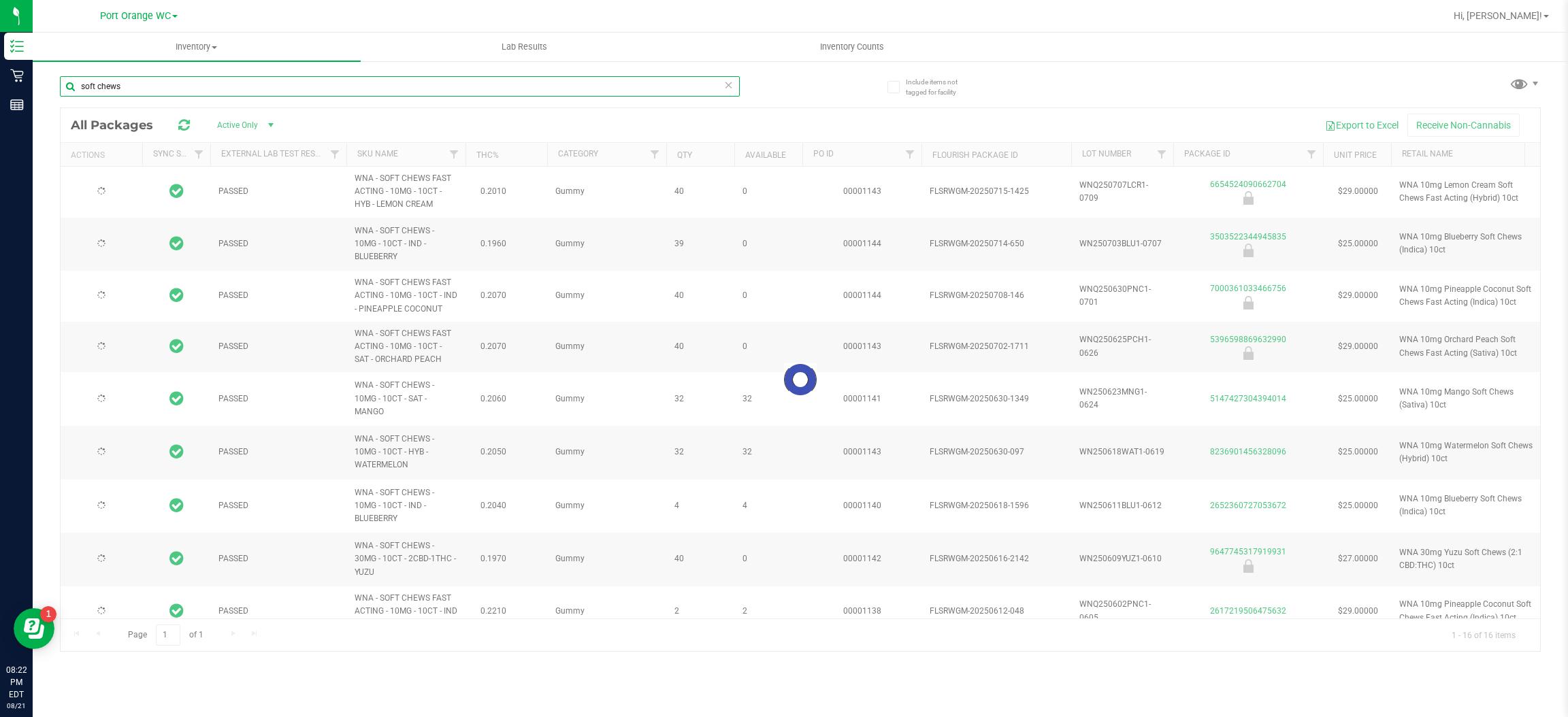
type input "[DATE]"
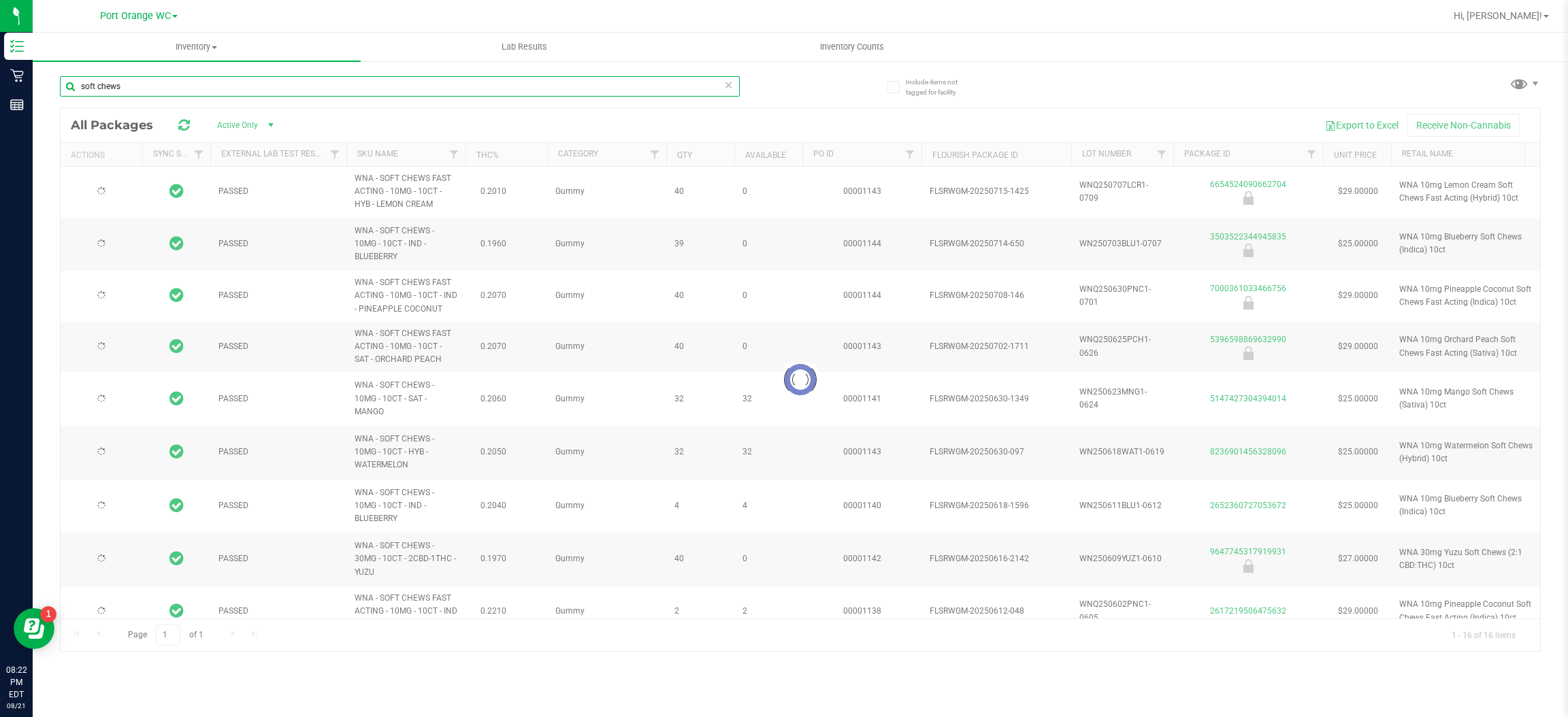
type input "[DATE]"
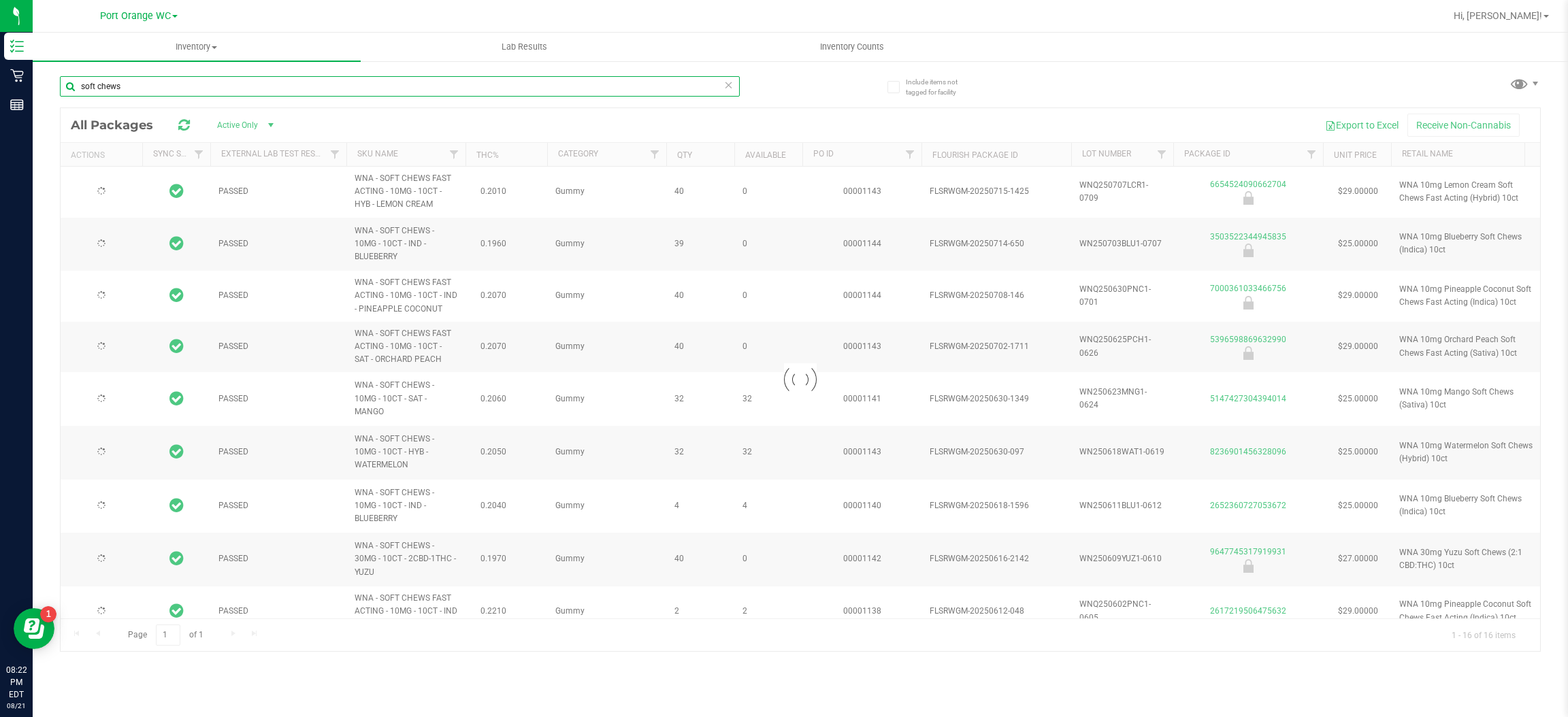
type input "[DATE]"
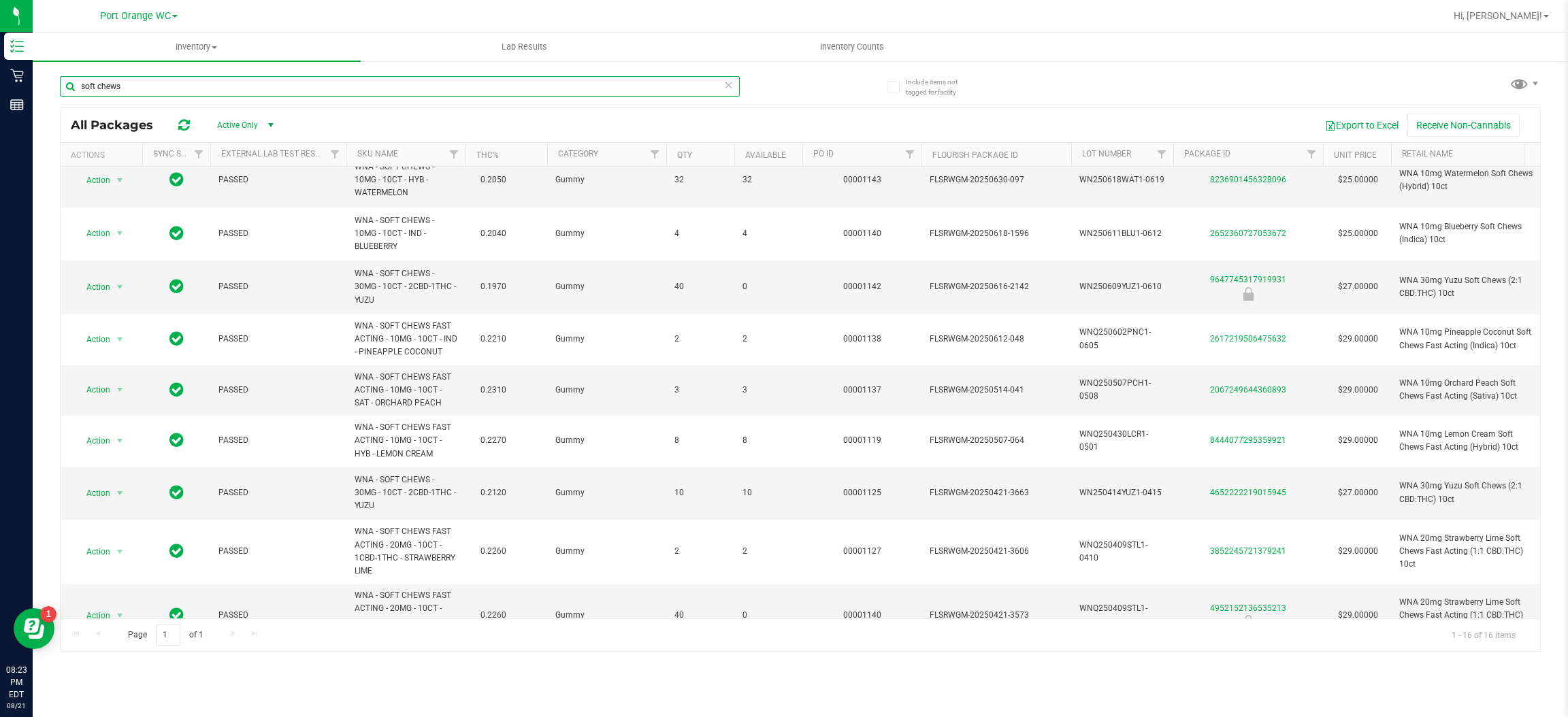
scroll to position [274, 0]
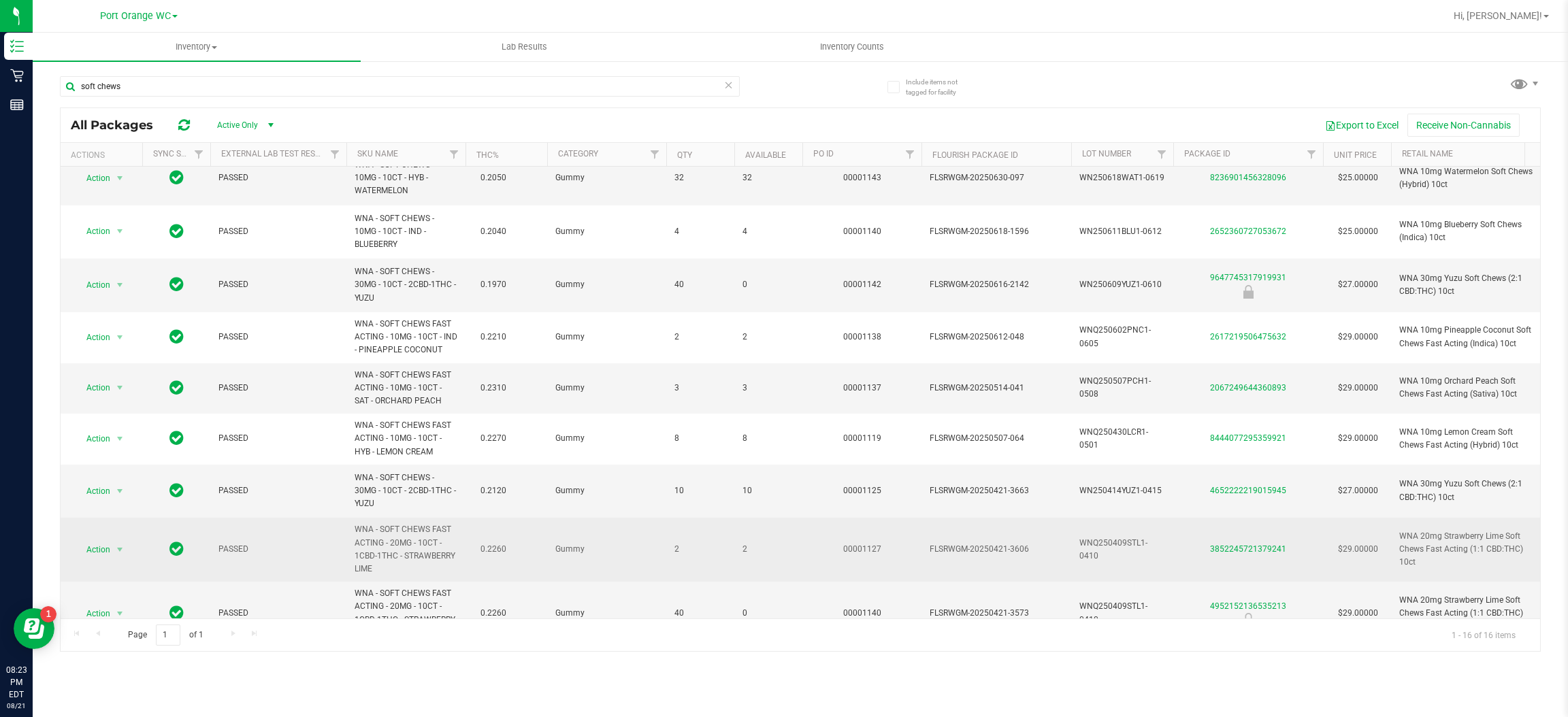
click at [812, 527] on td "00001127" at bounding box center [862, 549] width 119 height 64
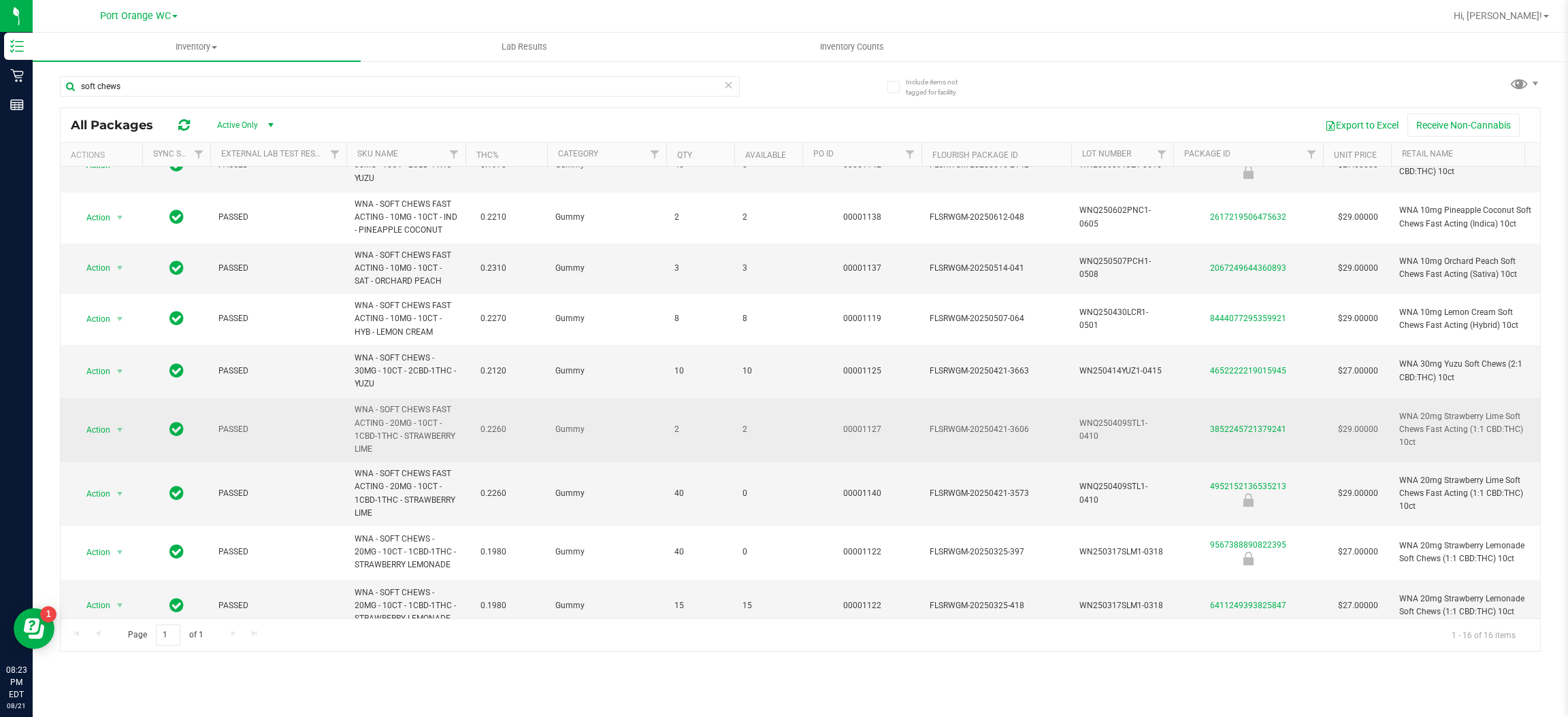
scroll to position [424, 0]
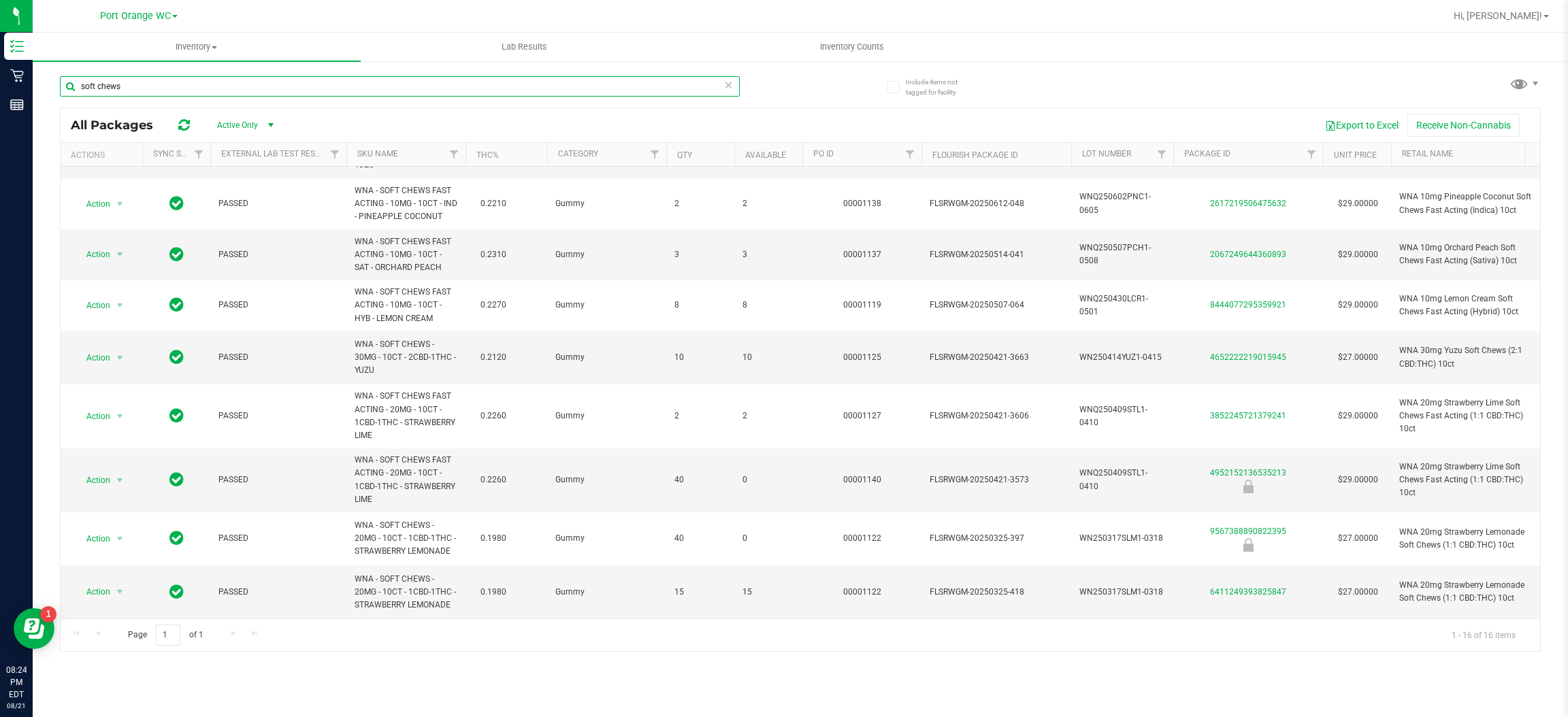
click at [196, 84] on input "soft chews" at bounding box center [399, 87] width 680 height 20
type input "s"
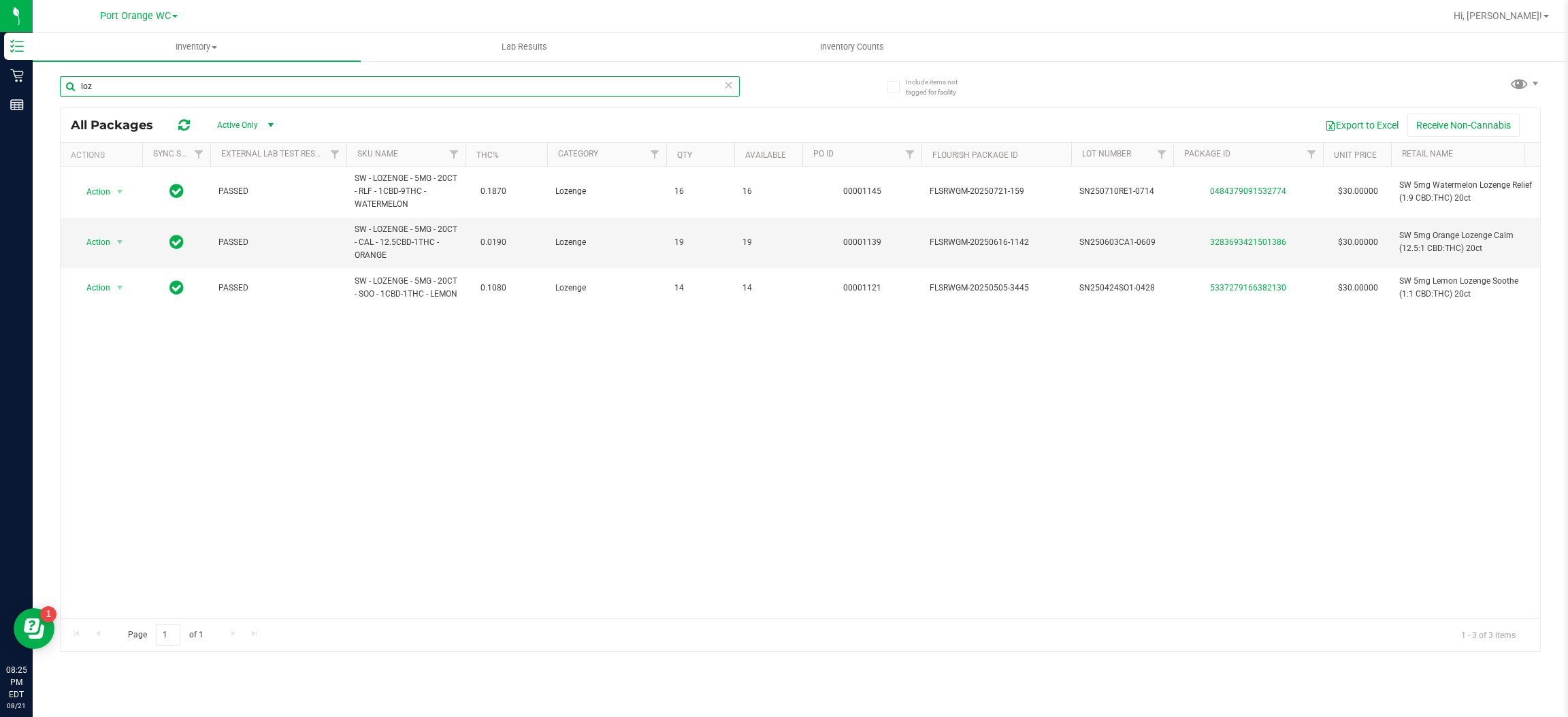
click at [145, 83] on input "loz" at bounding box center [399, 87] width 680 height 20
type input "l"
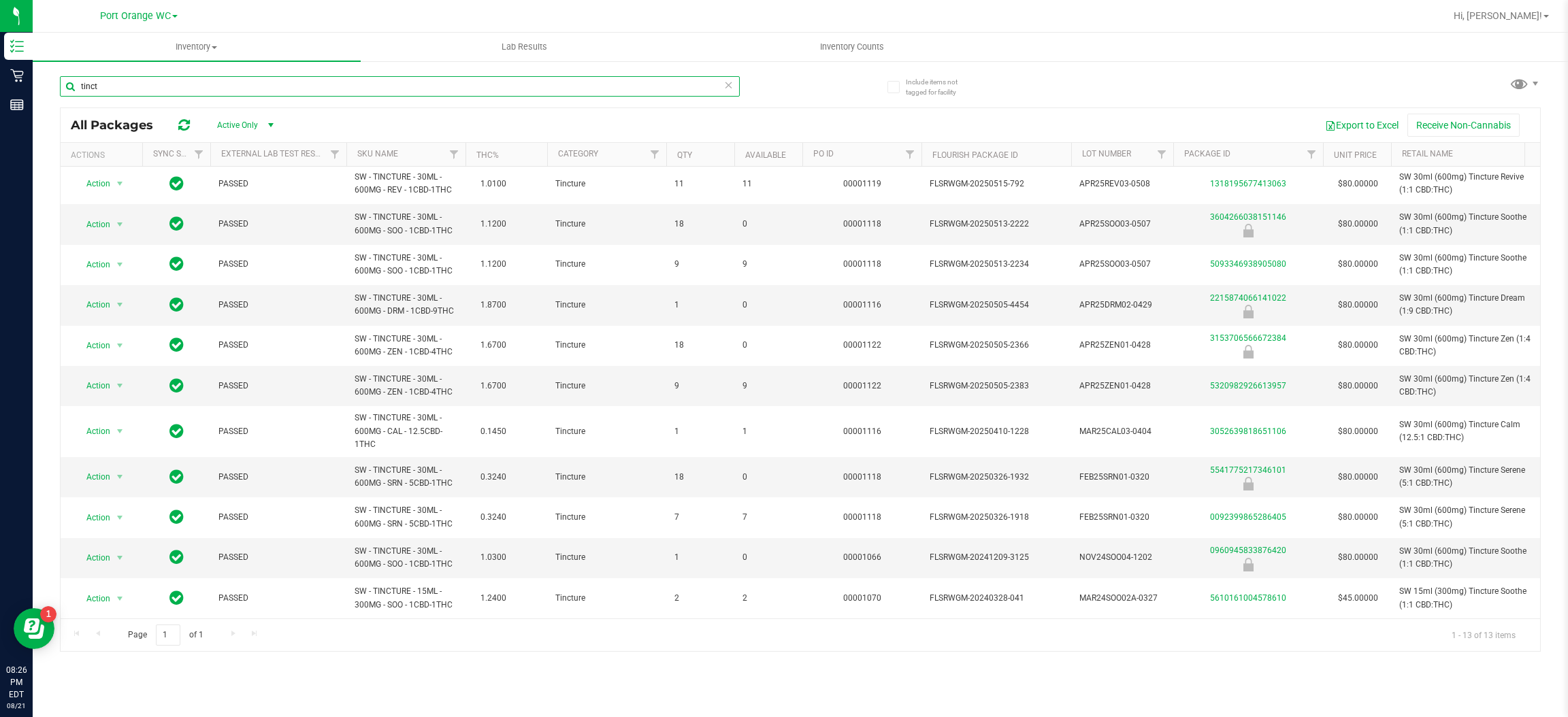
scroll to position [110, 0]
type input "tinct"
